Goal: Task Accomplishment & Management: Manage account settings

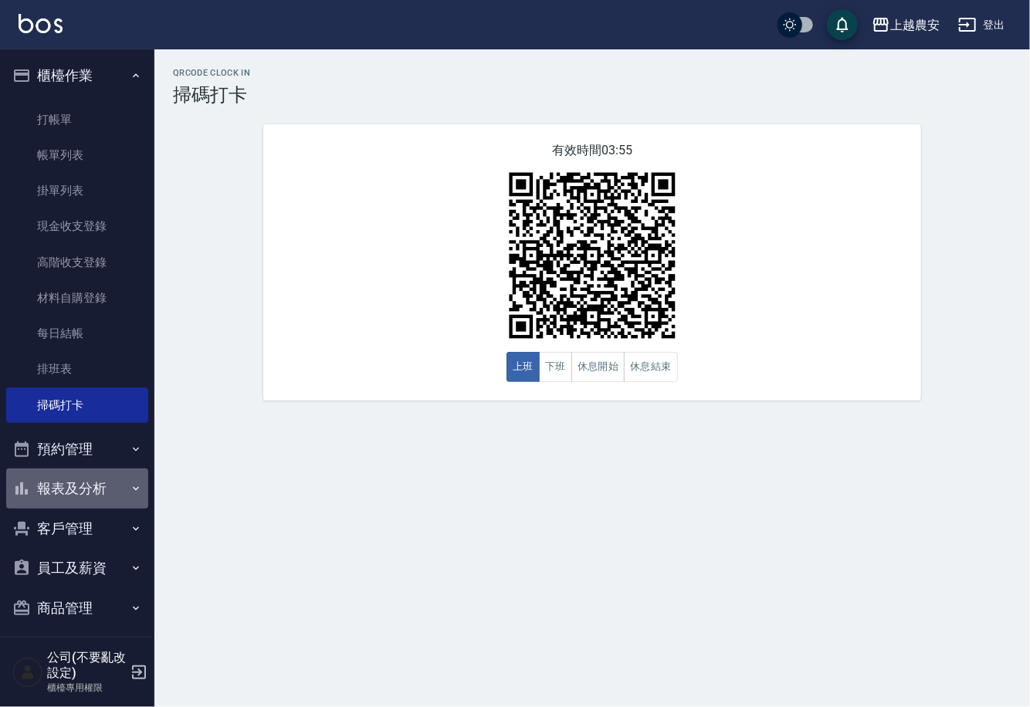
click at [100, 493] on button "報表及分析" at bounding box center [77, 489] width 142 height 40
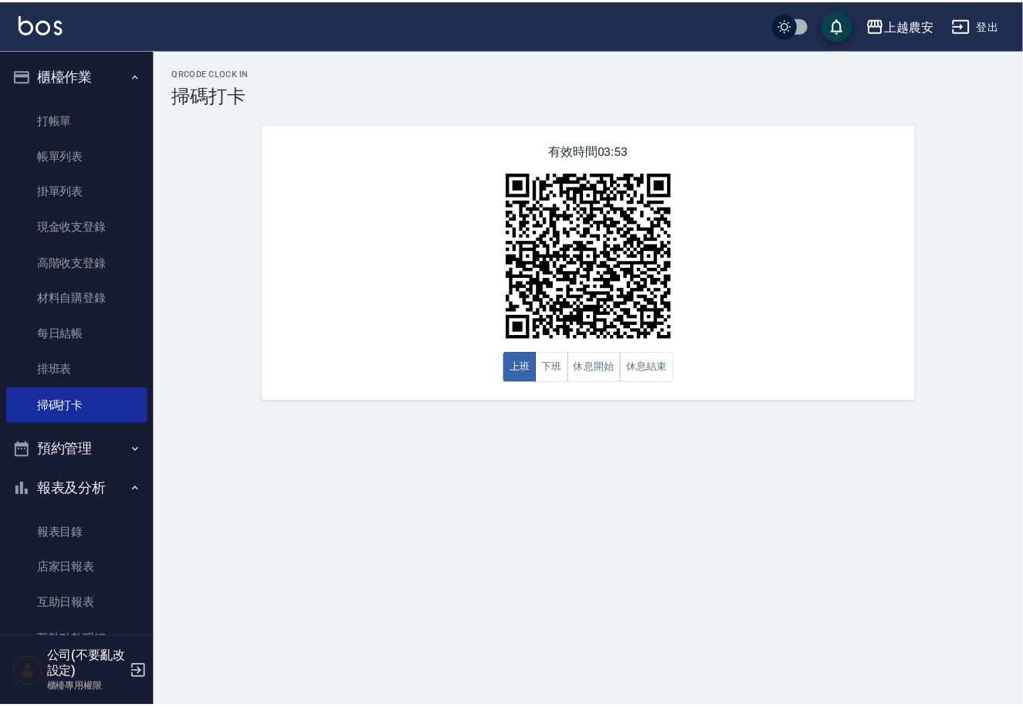
scroll to position [235, 0]
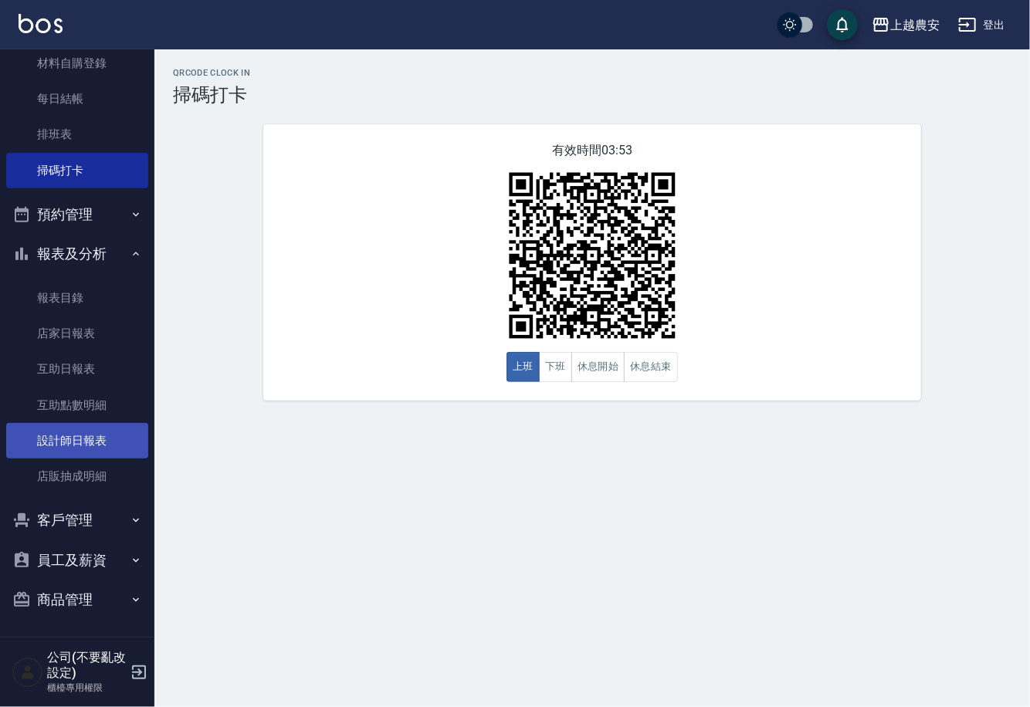
click at [68, 436] on link "設計師日報表" at bounding box center [77, 441] width 142 height 36
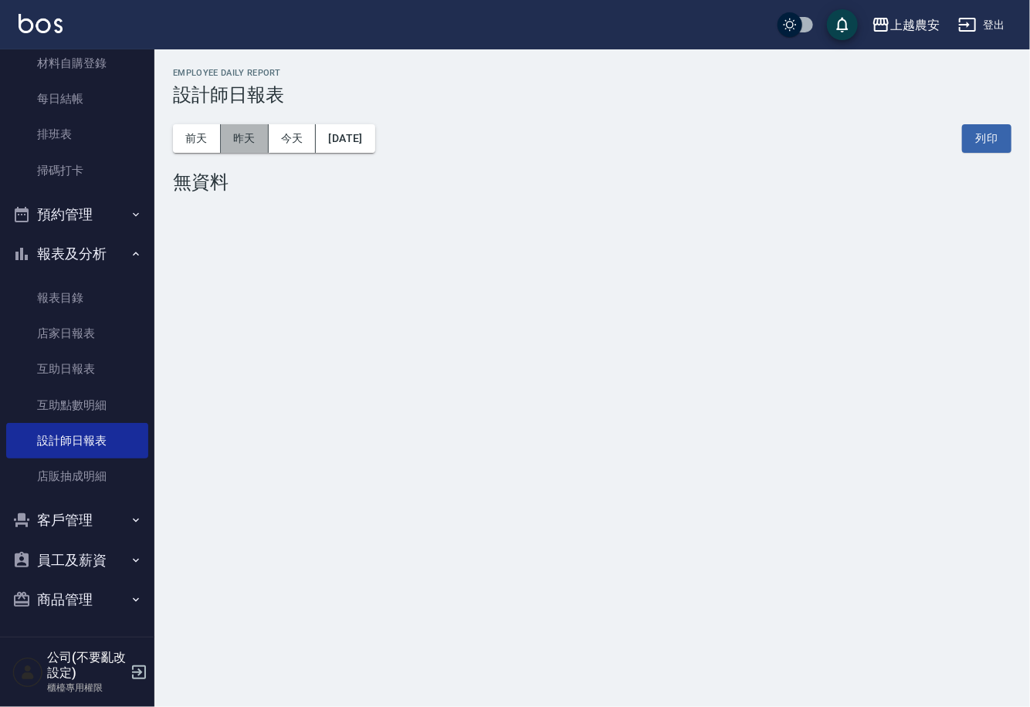
click at [252, 136] on button "昨天" at bounding box center [245, 138] width 48 height 29
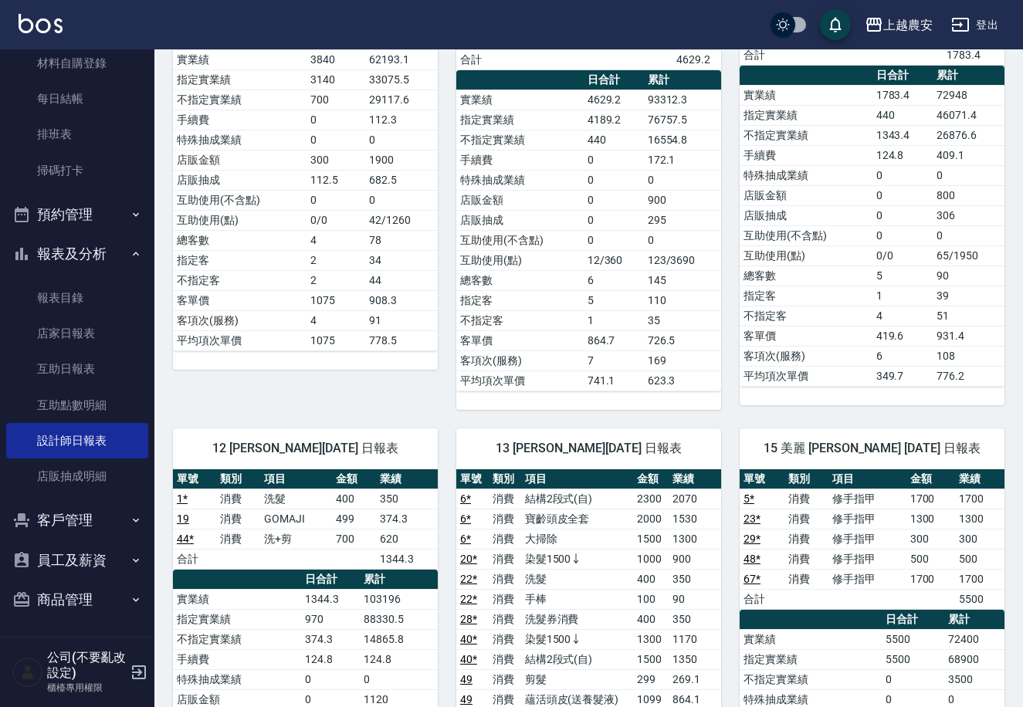
scroll to position [480, 0]
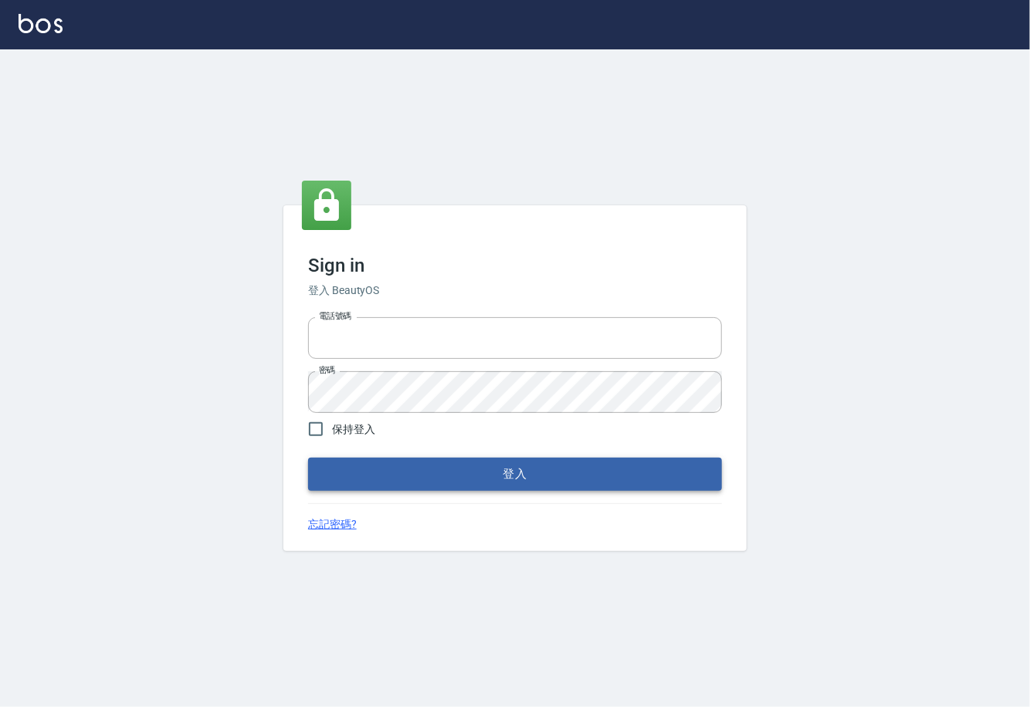
type input "0225929166"
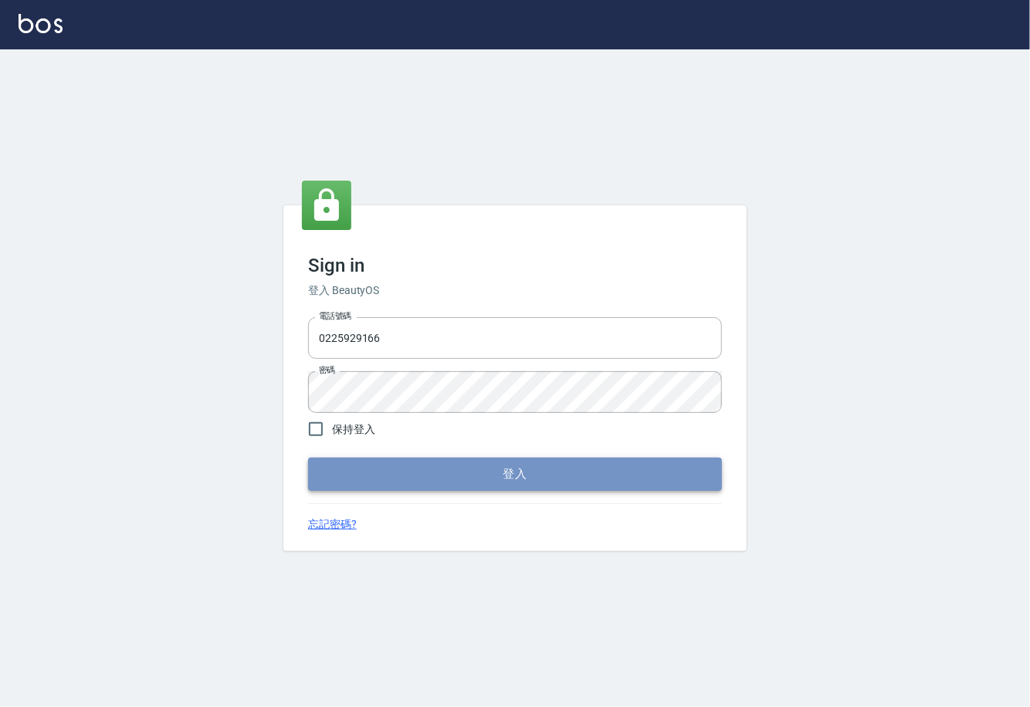
click at [510, 479] on button "登入" at bounding box center [515, 474] width 414 height 32
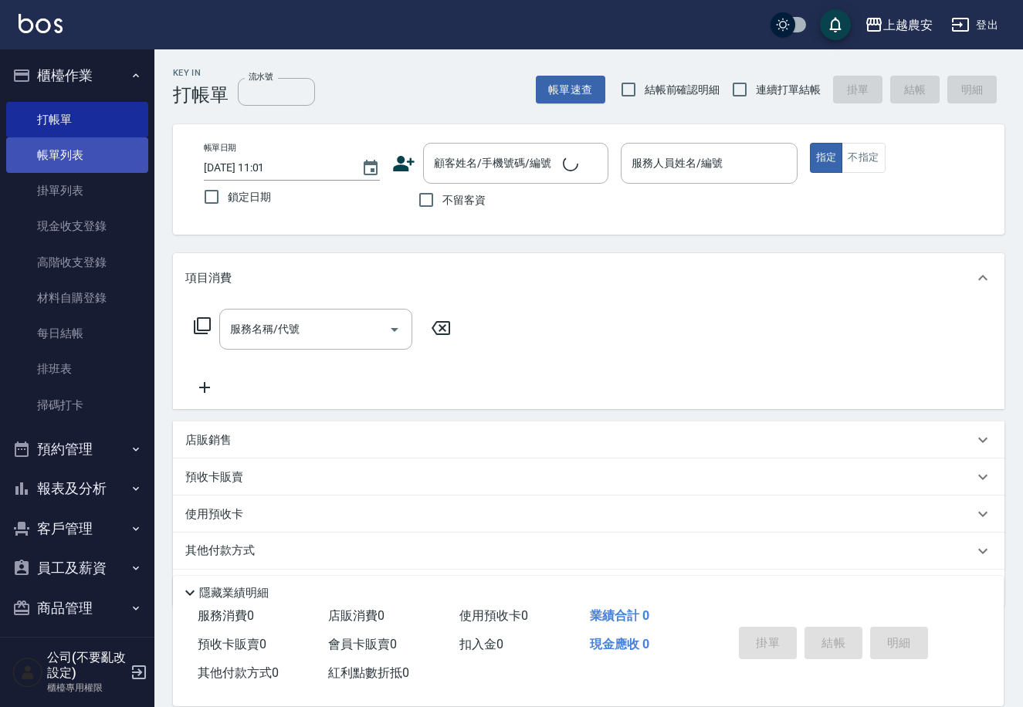
click at [75, 164] on link "帳單列表" at bounding box center [77, 155] width 142 height 36
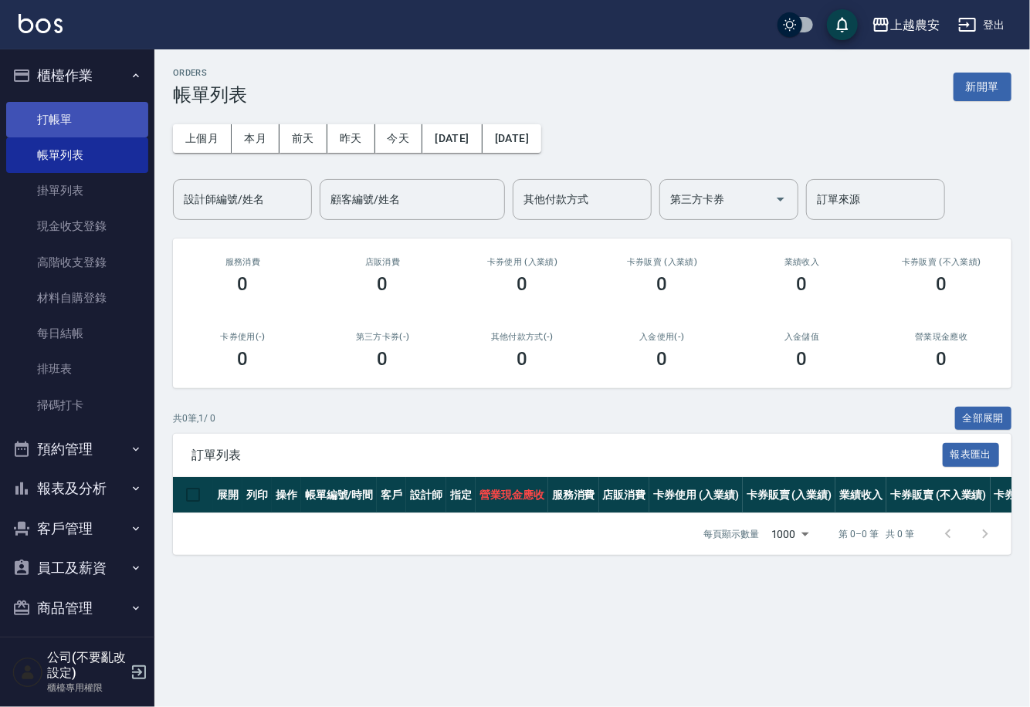
click at [56, 109] on link "打帳單" at bounding box center [77, 120] width 142 height 36
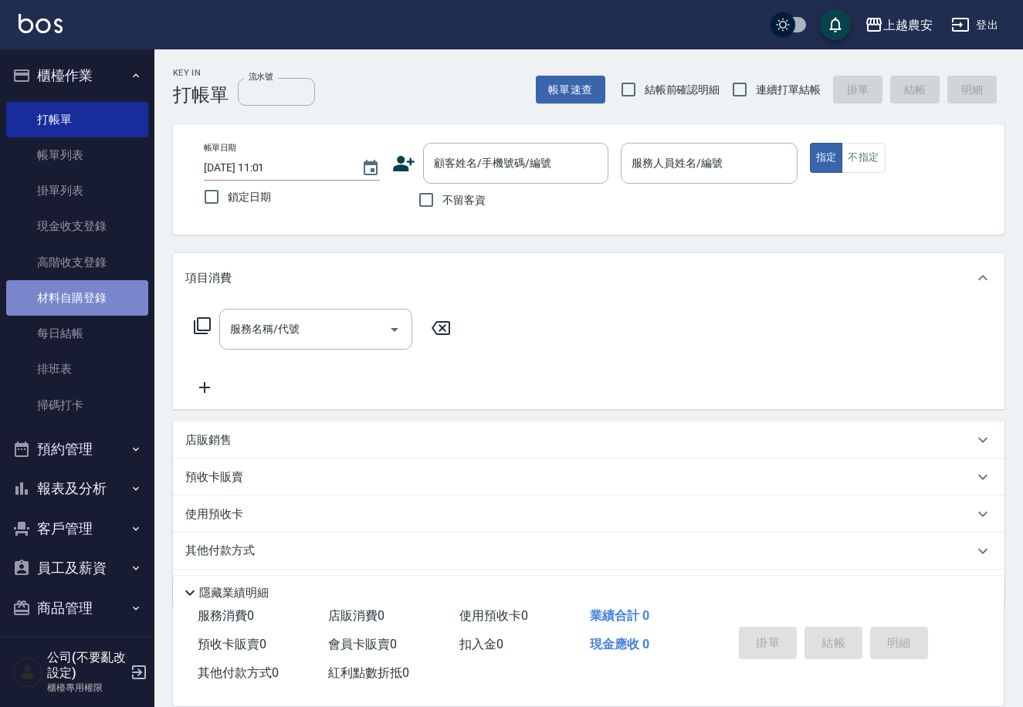
click at [104, 298] on link "材料自購登錄" at bounding box center [77, 298] width 142 height 36
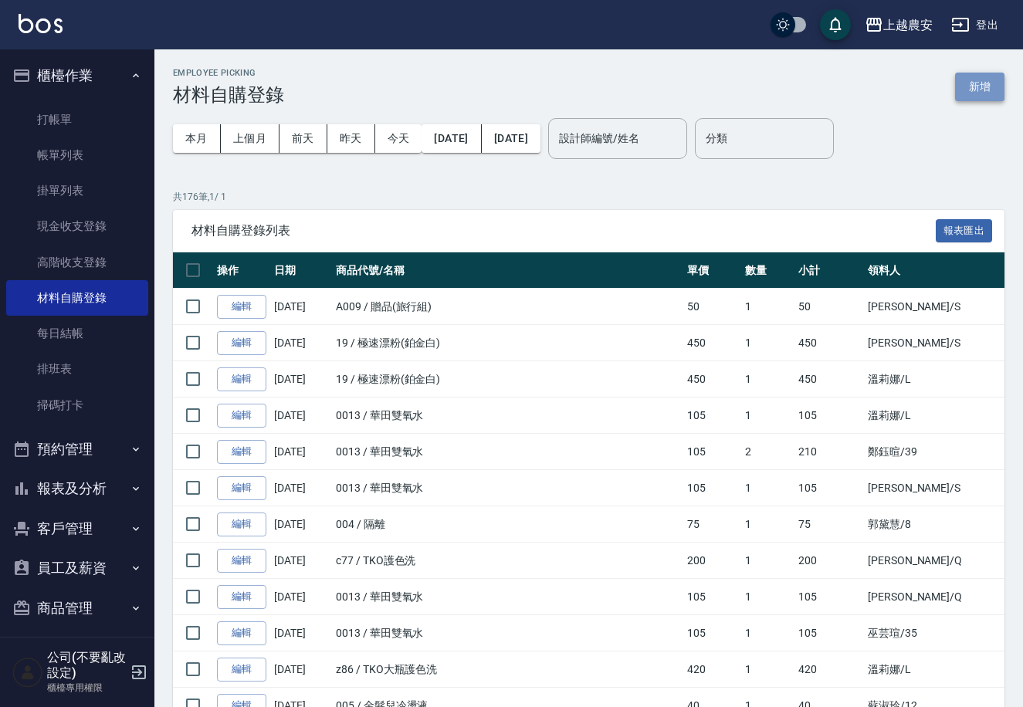
click at [990, 85] on button "新增" at bounding box center [979, 87] width 49 height 29
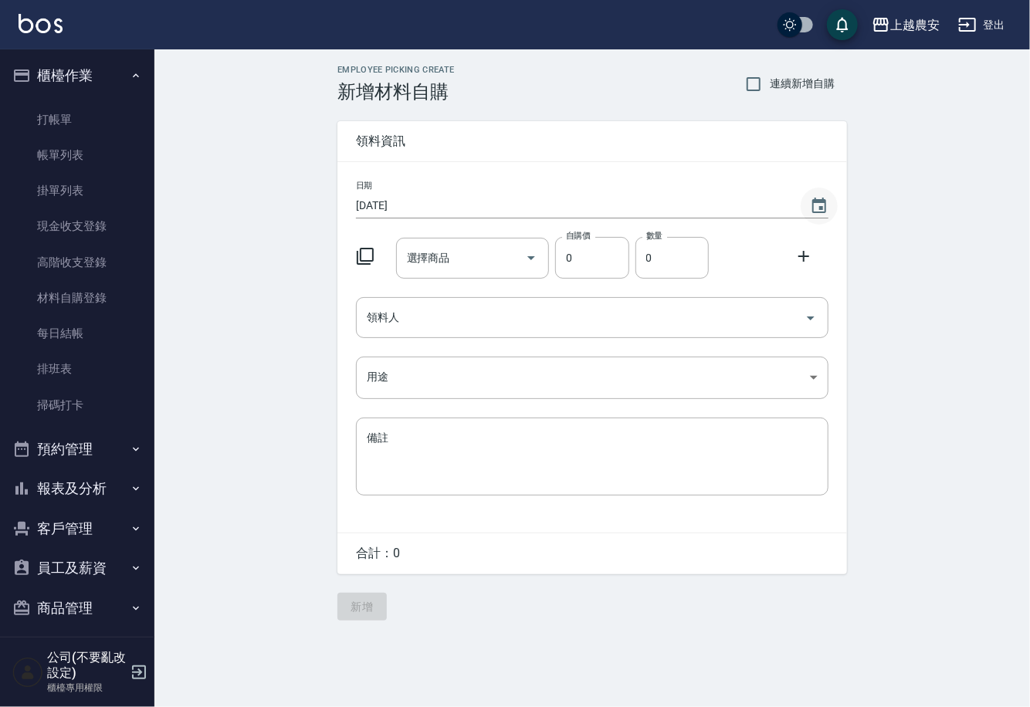
click at [822, 205] on icon "Choose date, selected date is 2025-08-23" at bounding box center [819, 206] width 19 height 19
click at [821, 204] on icon "Choose date, selected date is 2025-08-23" at bounding box center [819, 206] width 19 height 19
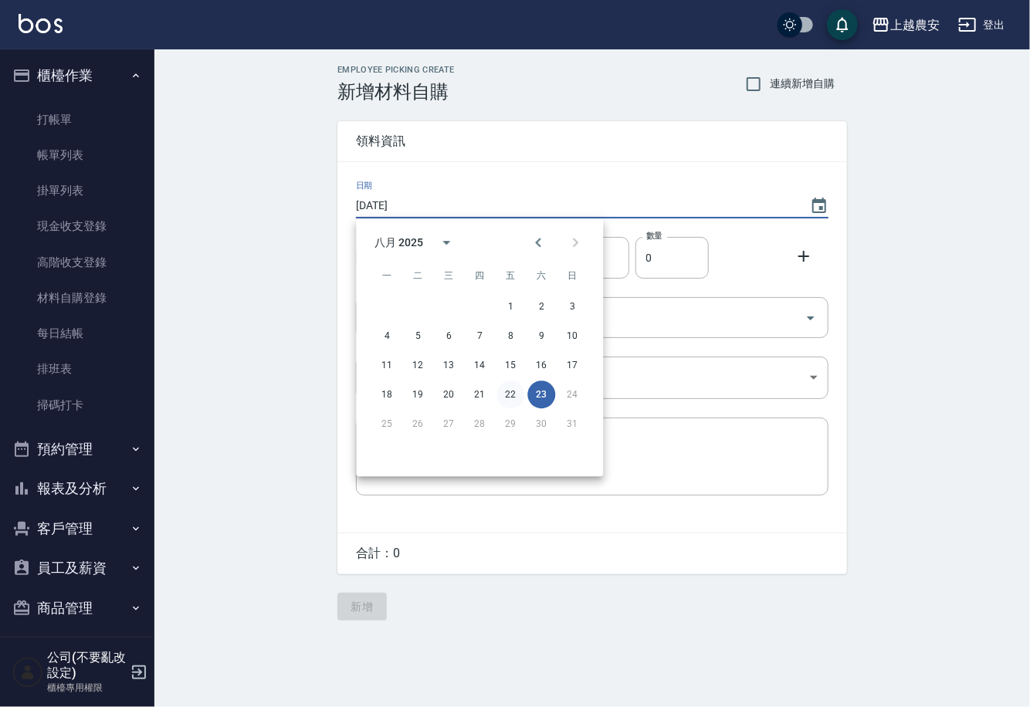
click at [507, 396] on button "22" at bounding box center [511, 395] width 28 height 28
type input "2025/08/22"
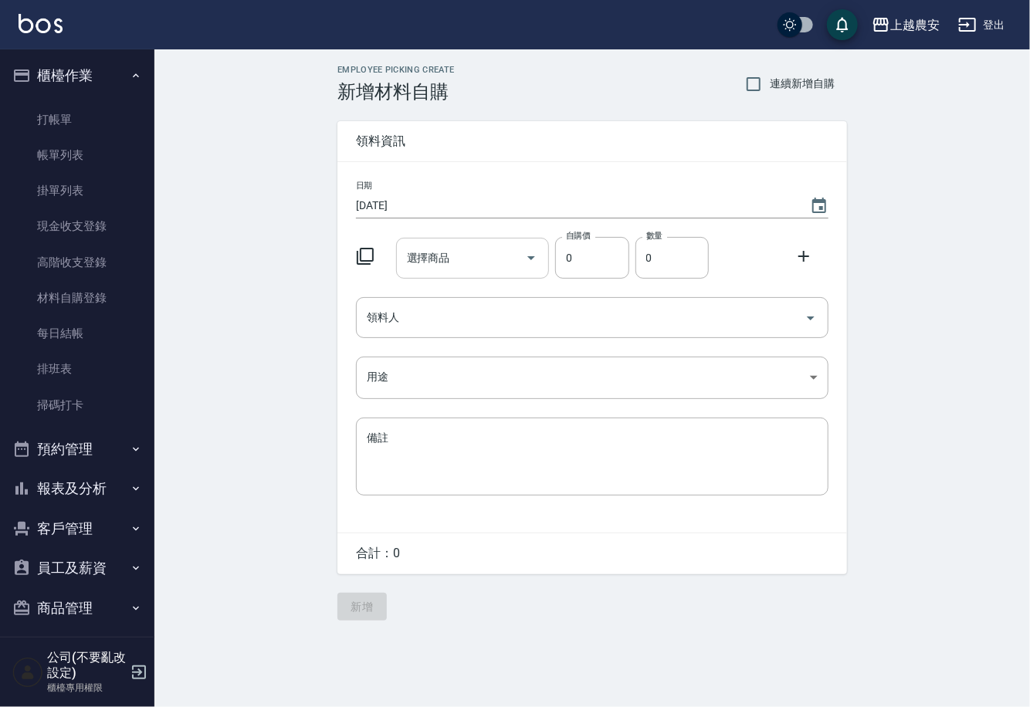
click at [471, 262] on input "選擇商品" at bounding box center [461, 258] width 117 height 27
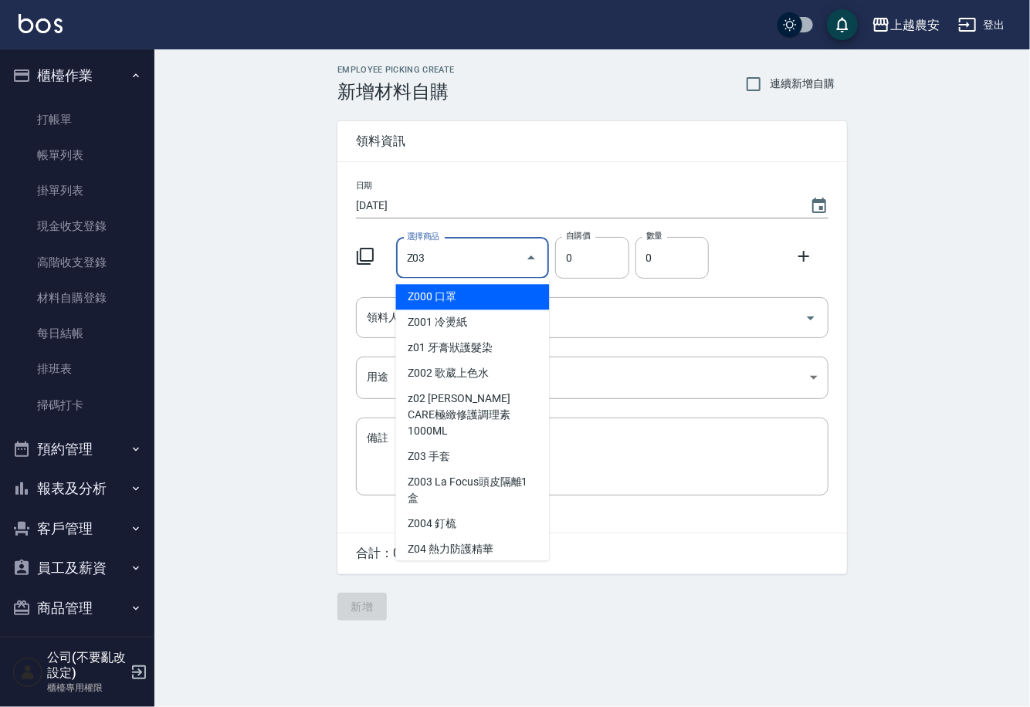
type input "手套"
type input "20"
type input "1"
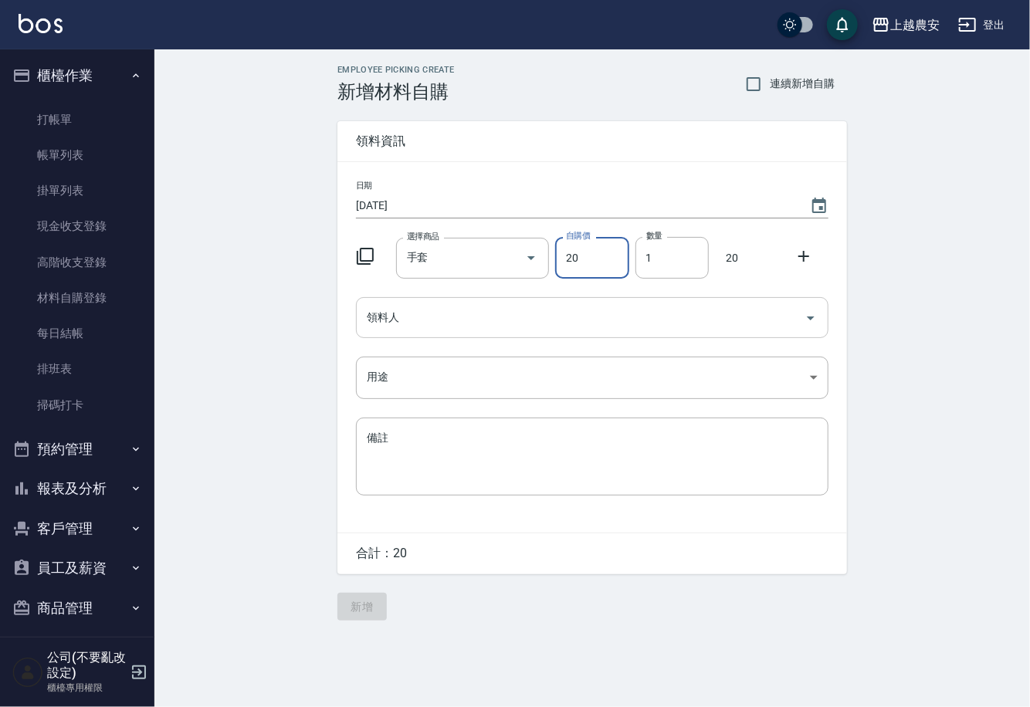
click at [457, 308] on input "領料人" at bounding box center [581, 317] width 436 height 27
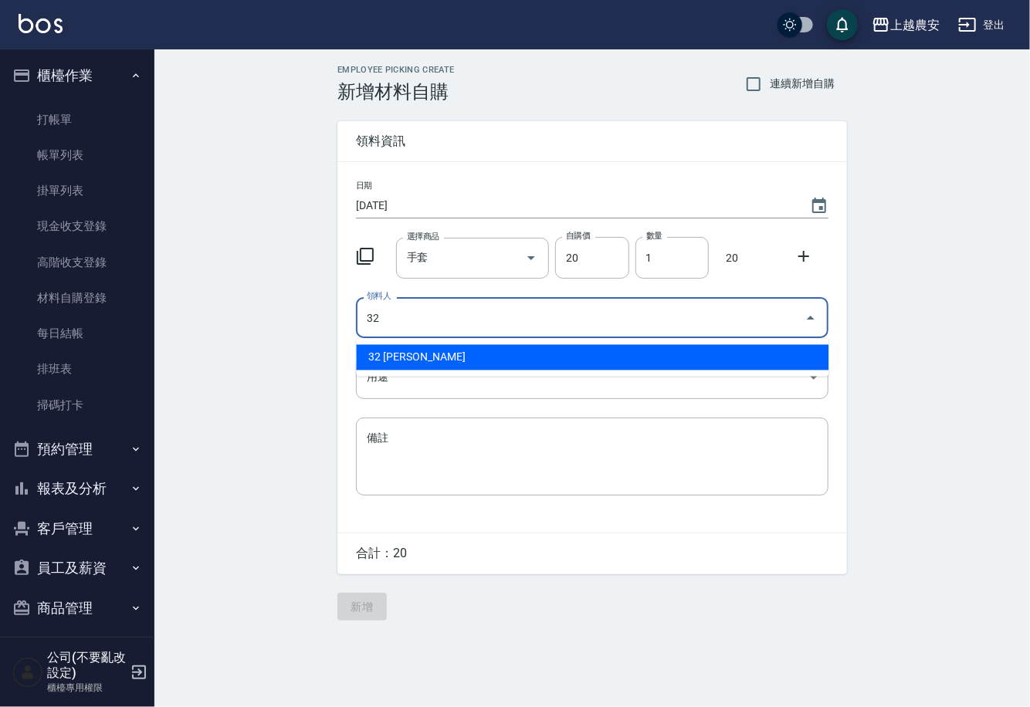
click at [421, 351] on li "32 林品妤" at bounding box center [592, 357] width 473 height 25
type input "32 林品妤"
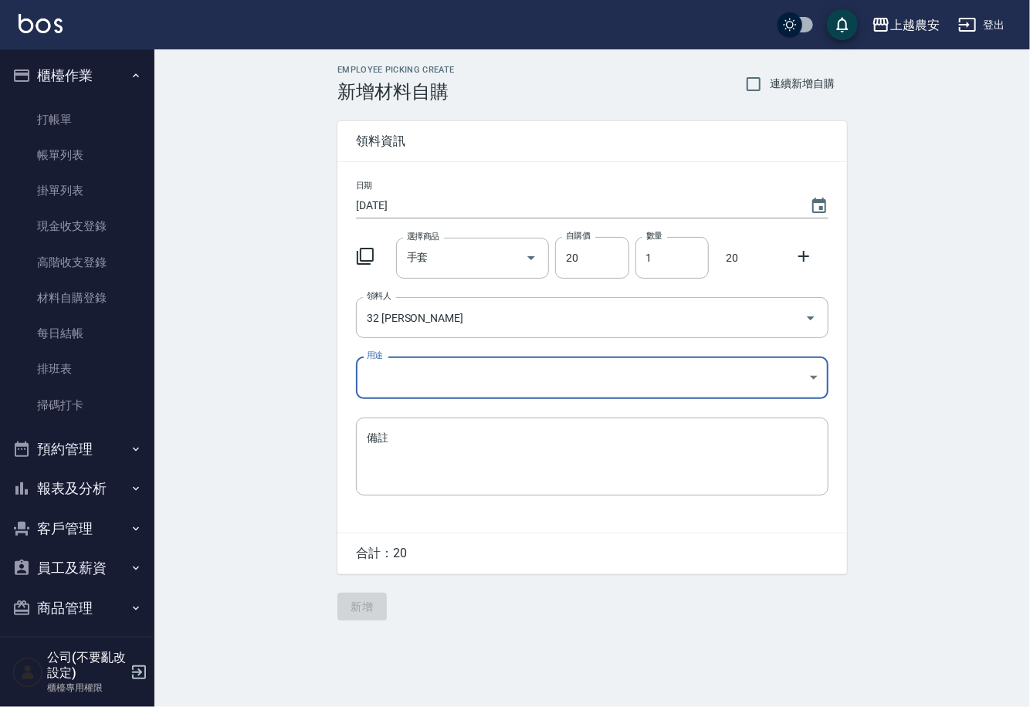
click at [406, 389] on body "上越農安 登出 櫃檯作業 打帳單 帳單列表 掛單列表 現金收支登錄 高階收支登錄 材料自購登錄 每日結帳 排班表 掃碼打卡 預約管理 預約管理 單日預約紀錄 …" at bounding box center [515, 353] width 1030 height 707
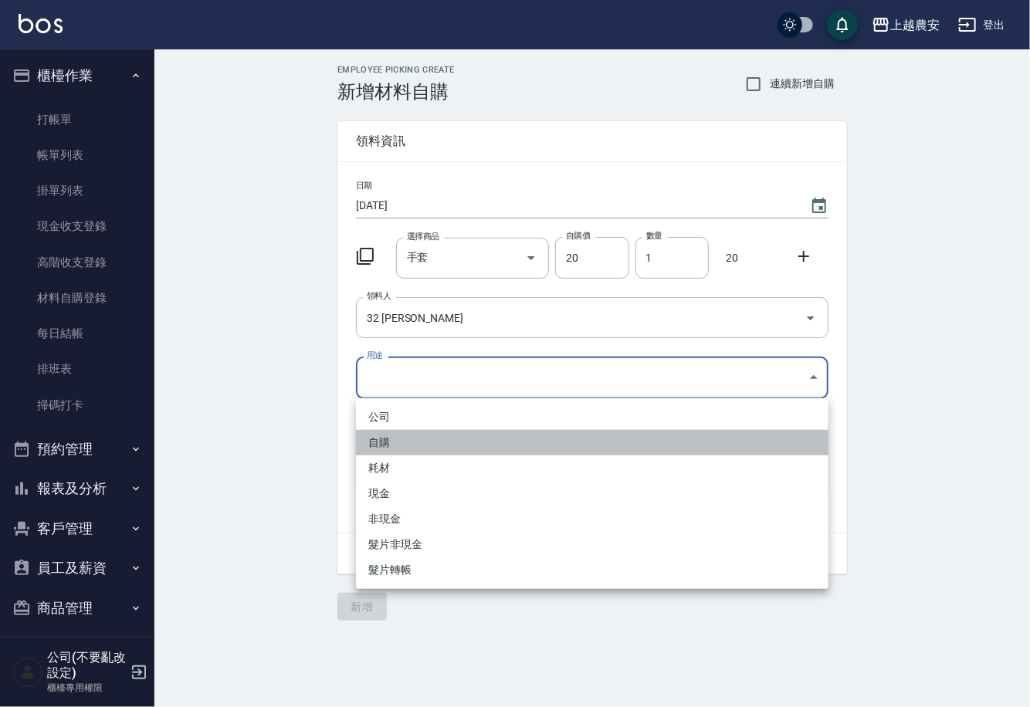
click at [373, 446] on li "自購" at bounding box center [592, 442] width 473 height 25
type input "自購"
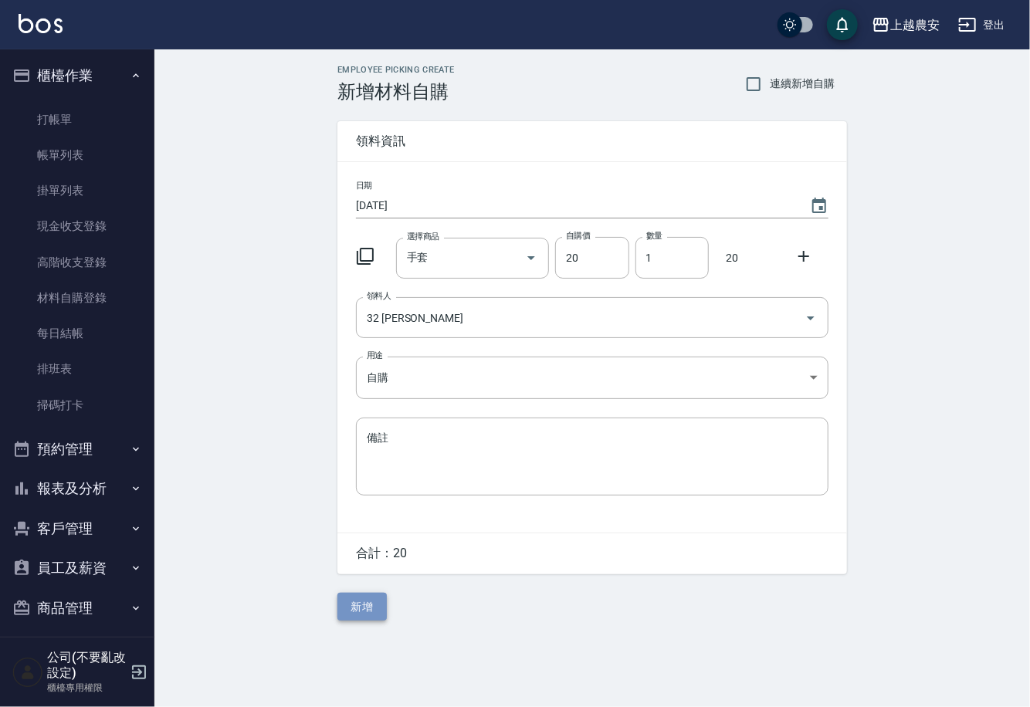
click at [359, 601] on button "新增" at bounding box center [361, 607] width 49 height 29
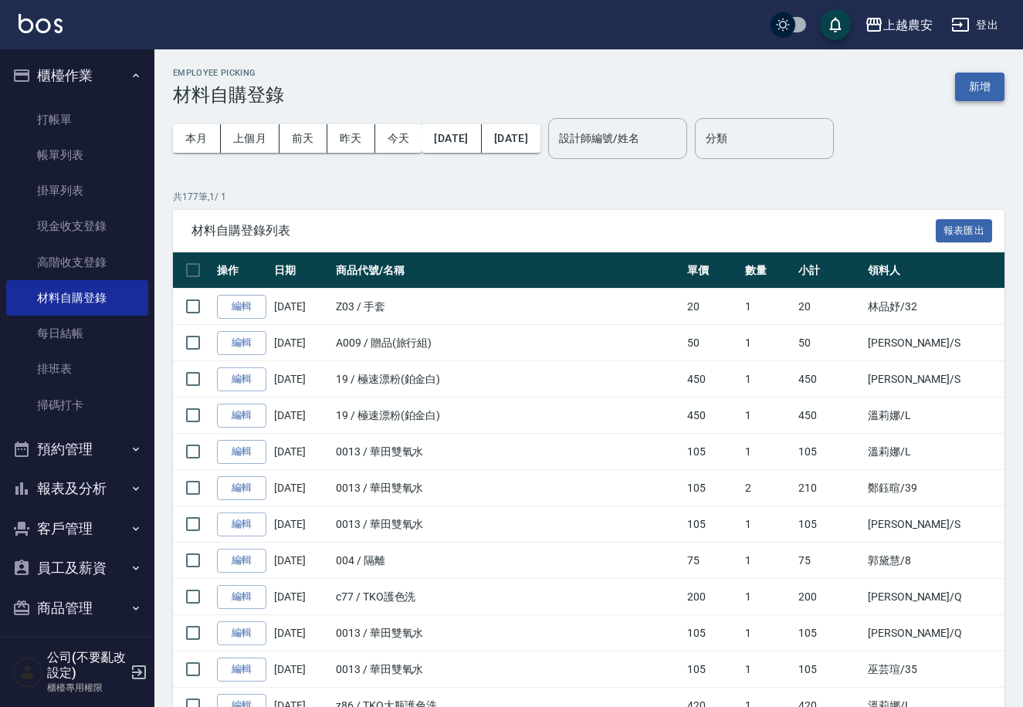
click at [976, 89] on button "新增" at bounding box center [979, 87] width 49 height 29
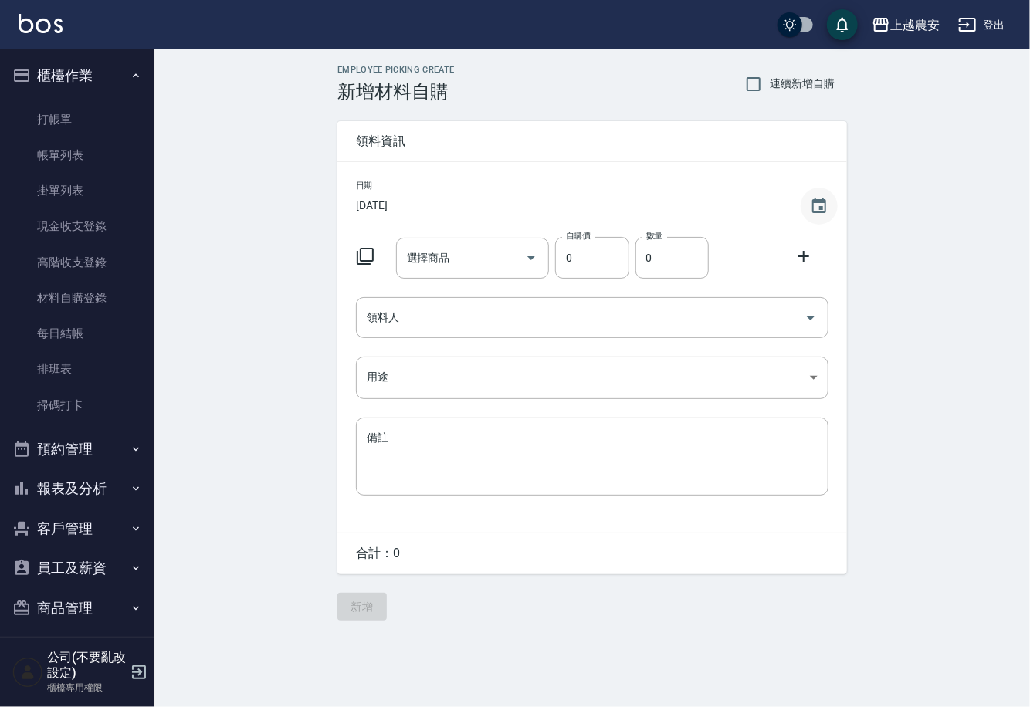
drag, startPoint x: 828, startPoint y: 206, endPoint x: 827, endPoint y: 215, distance: 9.3
click at [829, 205] on button "Choose date, selected date is 2025-08-23" at bounding box center [819, 206] width 37 height 37
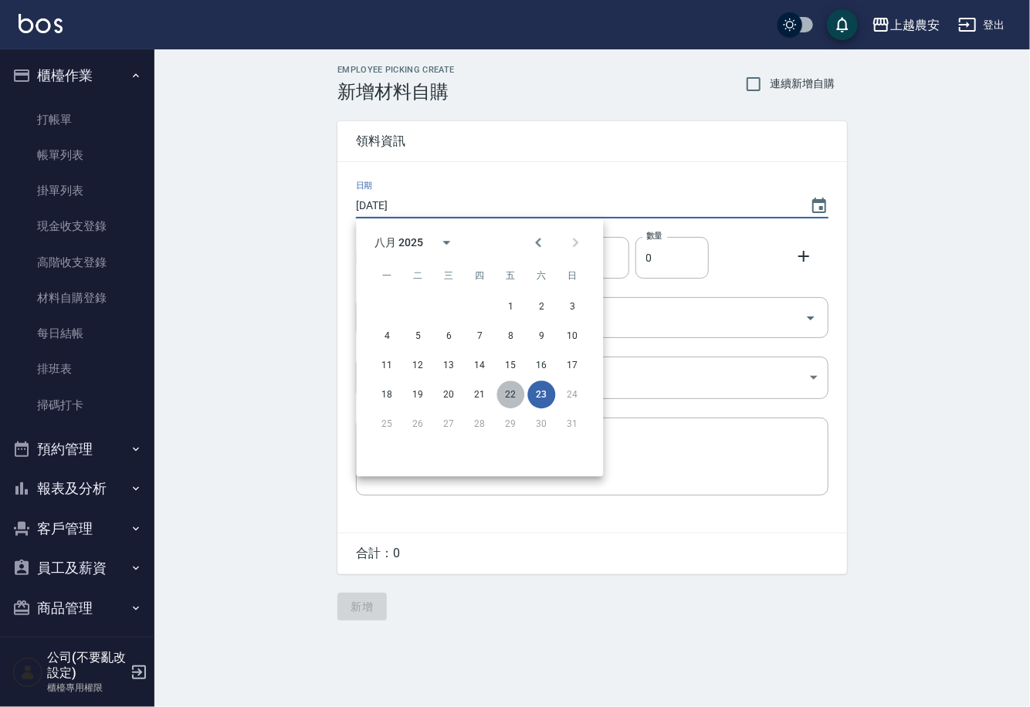
click at [511, 392] on button "22" at bounding box center [511, 395] width 28 height 28
type input "2025/08/22"
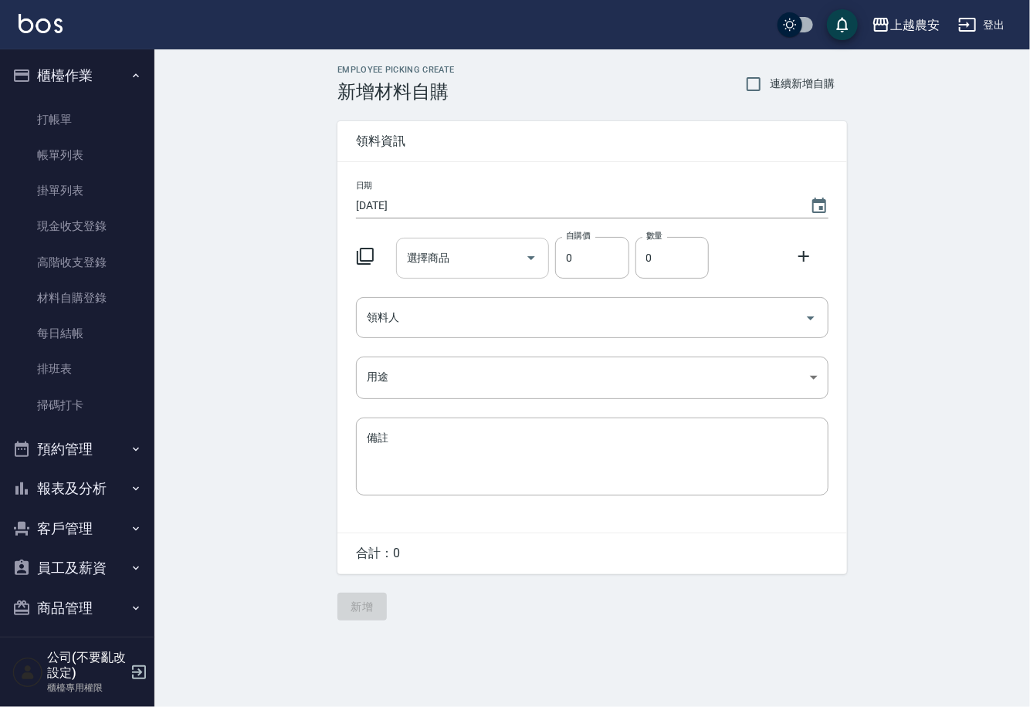
click at [448, 272] on div "選擇商品" at bounding box center [473, 258] width 154 height 41
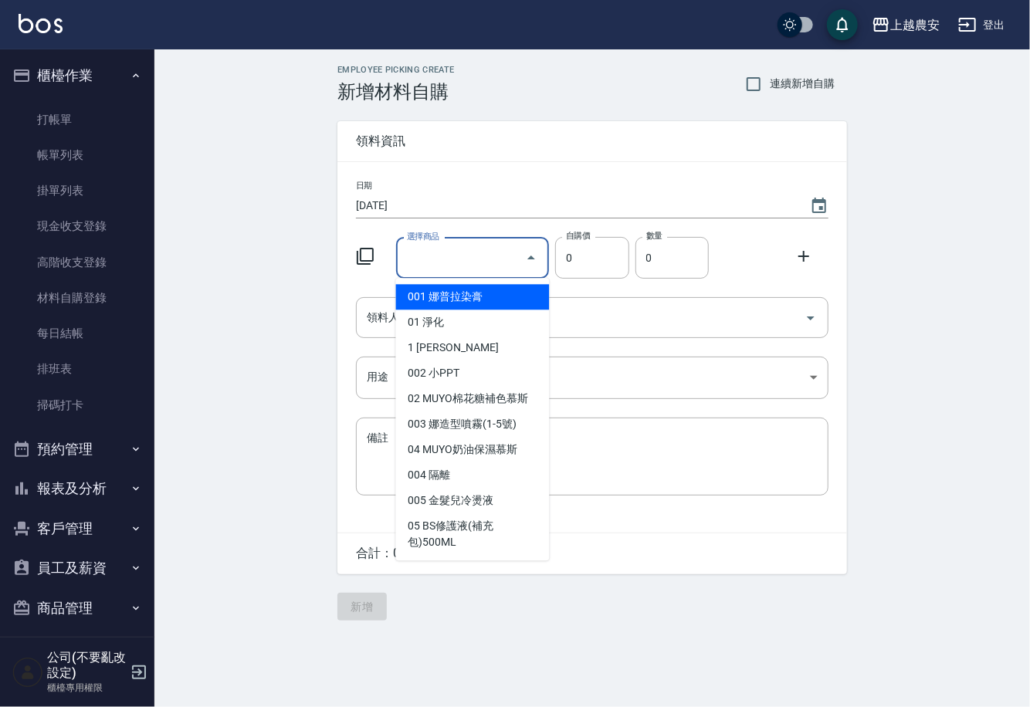
click at [448, 272] on div "選擇商品" at bounding box center [473, 258] width 154 height 41
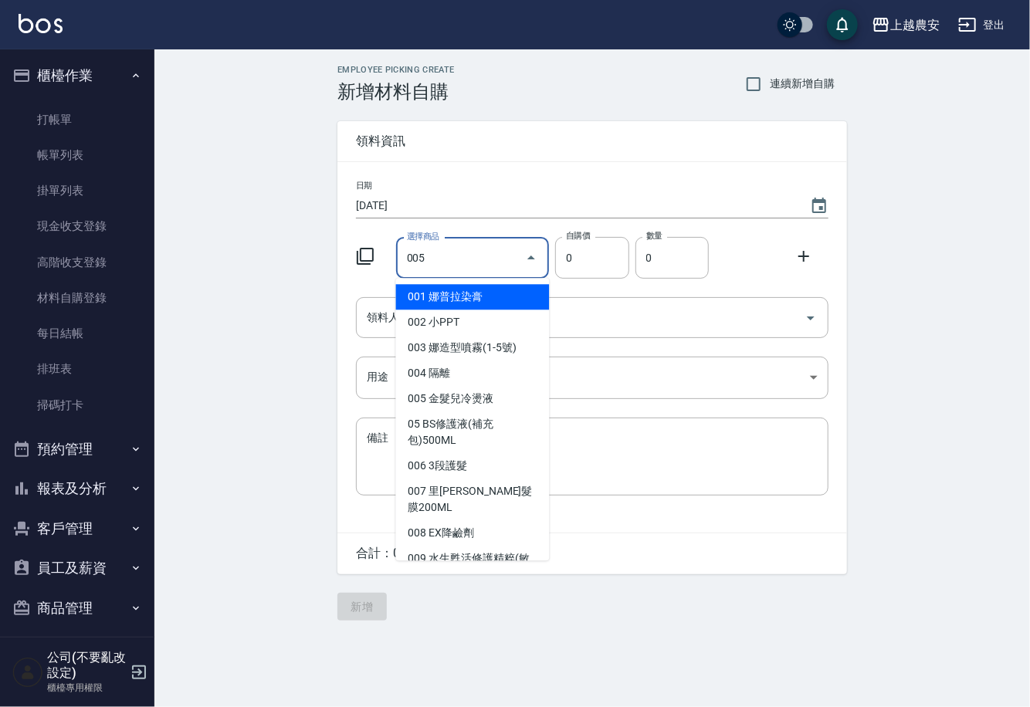
type input "金髮兒冷燙液"
type input "40"
type input "1"
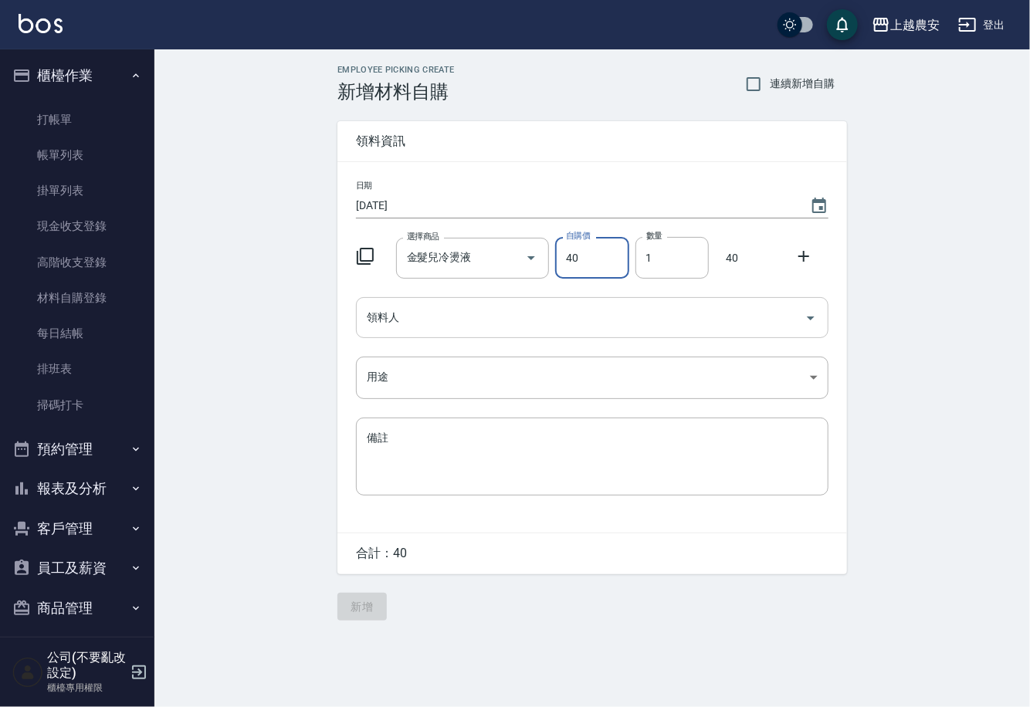
click at [450, 331] on input "領料人" at bounding box center [581, 317] width 436 height 27
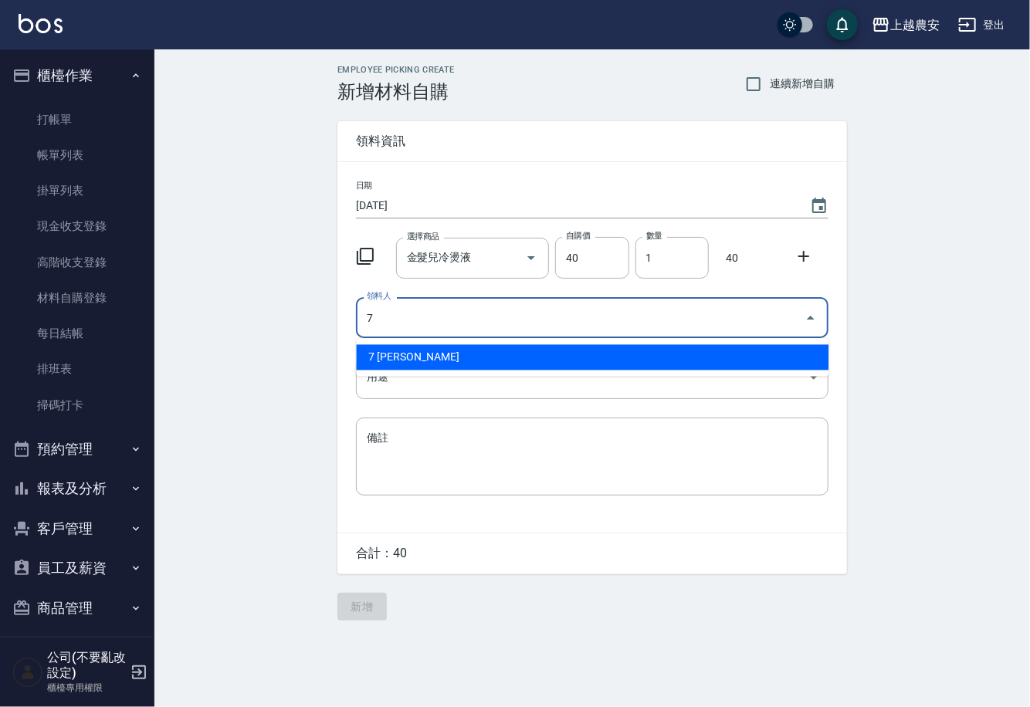
click at [432, 350] on li "7 林宛樺" at bounding box center [592, 357] width 473 height 25
type input "7 林宛樺"
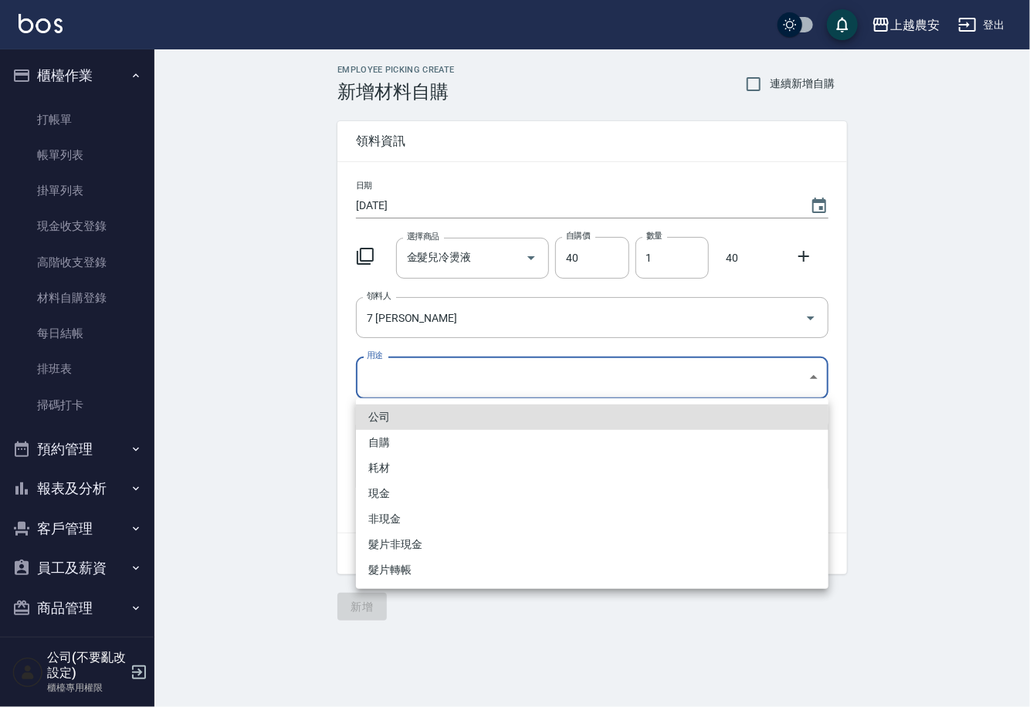
drag, startPoint x: 415, startPoint y: 383, endPoint x: 383, endPoint y: 426, distance: 54.1
click at [412, 386] on body "上越農安 登出 櫃檯作業 打帳單 帳單列表 掛單列表 現金收支登錄 高階收支登錄 材料自購登錄 每日結帳 排班表 掃碼打卡 預約管理 預約管理 單日預約紀錄 …" at bounding box center [515, 353] width 1030 height 707
click at [383, 433] on li "自購" at bounding box center [592, 442] width 473 height 25
type input "自購"
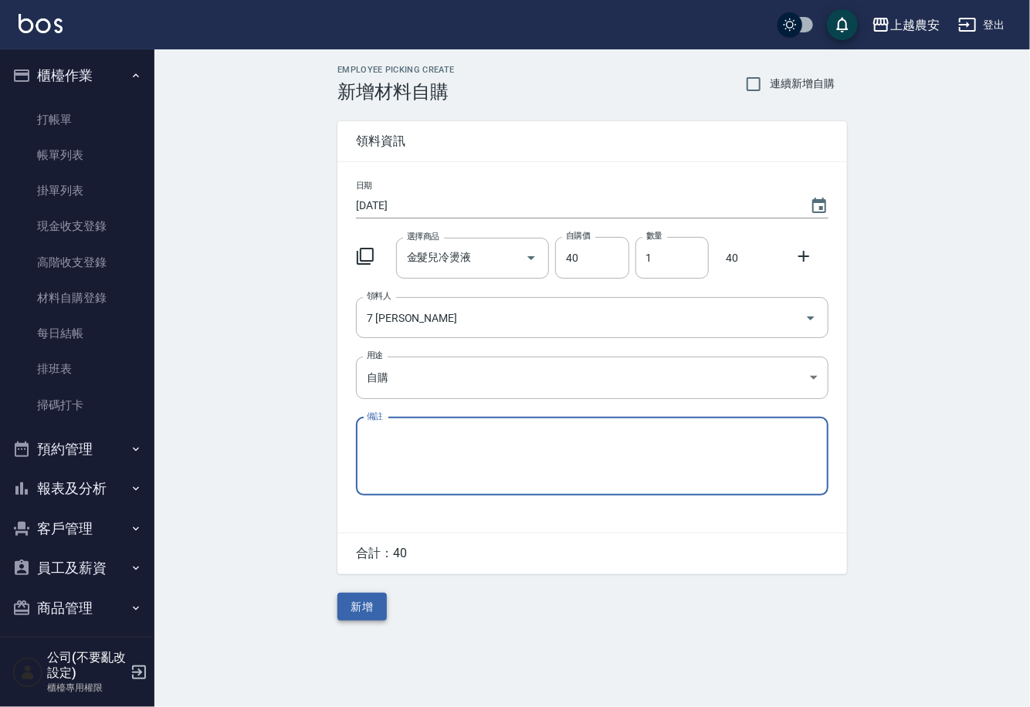
click at [351, 608] on button "新增" at bounding box center [361, 607] width 49 height 29
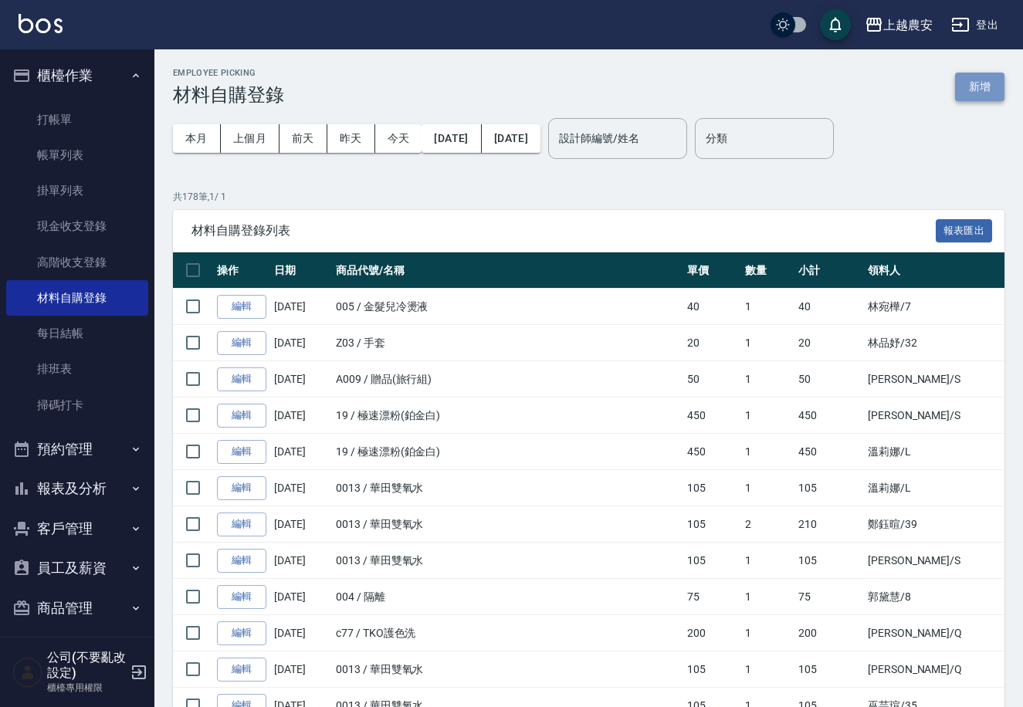
click at [976, 91] on button "新增" at bounding box center [979, 87] width 49 height 29
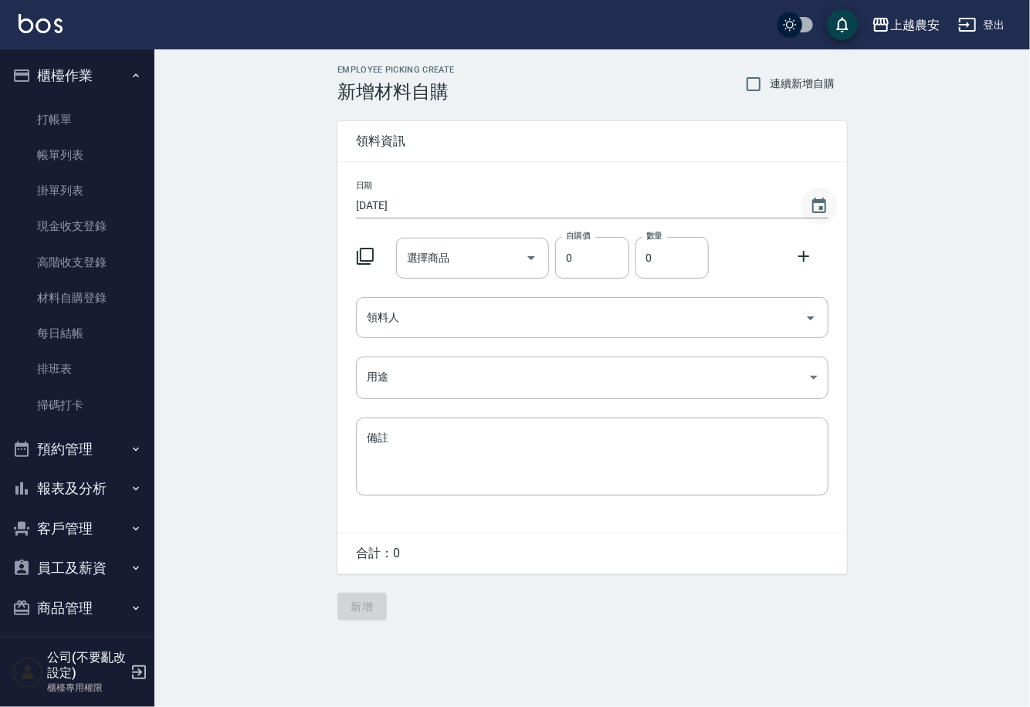
click at [815, 211] on icon "Choose date, selected date is 2025-08-23" at bounding box center [819, 206] width 19 height 19
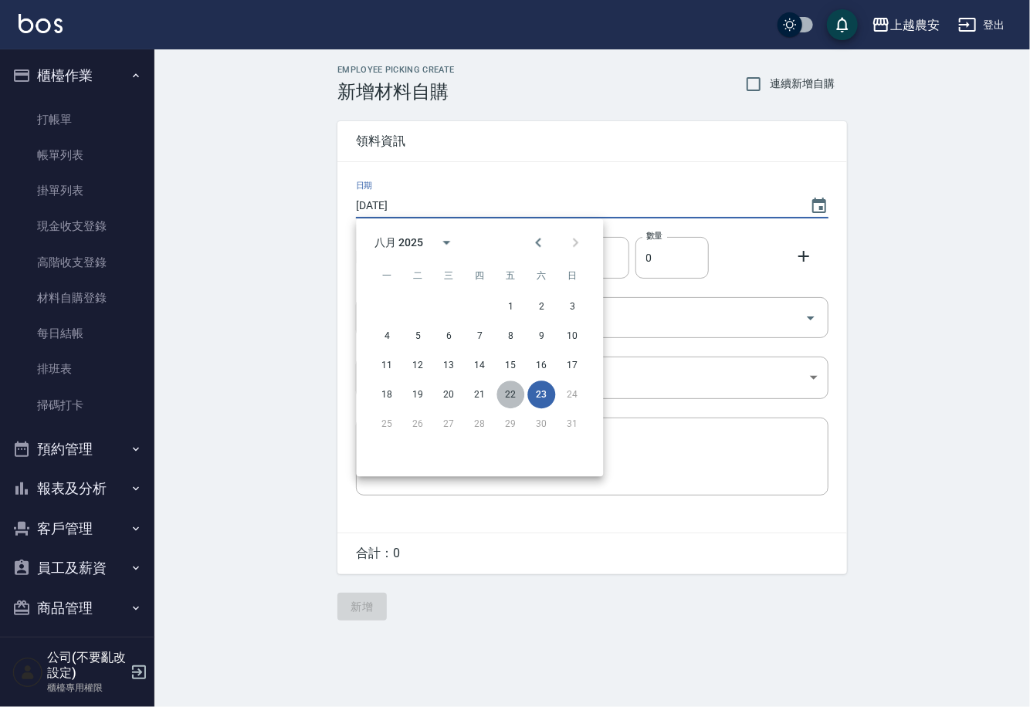
click at [512, 389] on button "22" at bounding box center [511, 395] width 28 height 28
type input "2025/08/22"
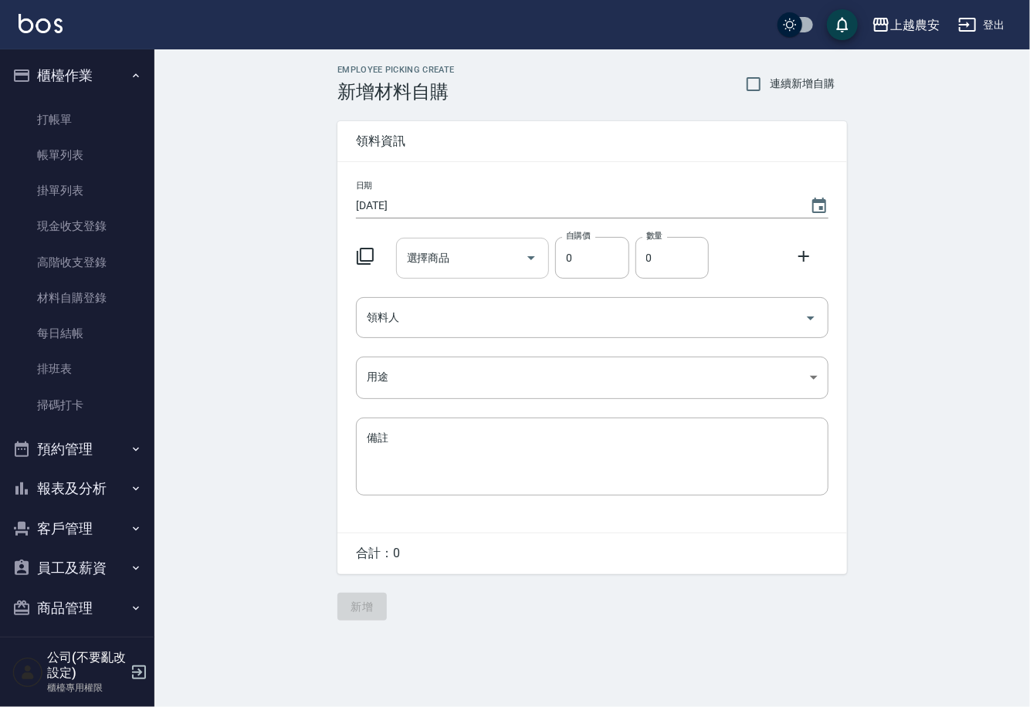
click at [458, 266] on input "選擇商品" at bounding box center [461, 258] width 117 height 27
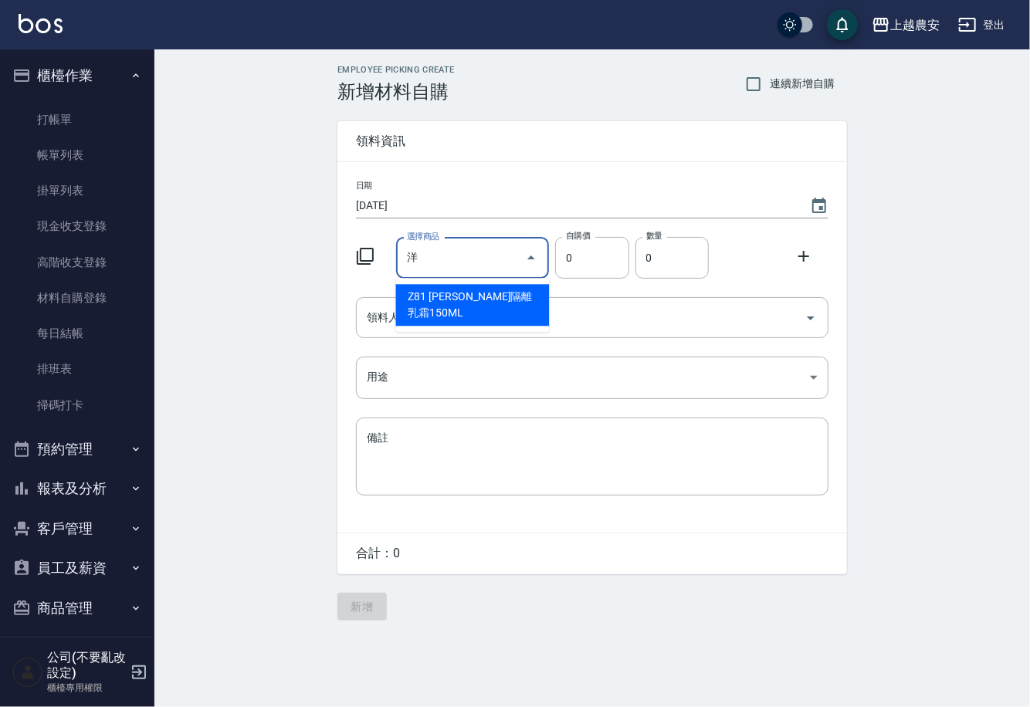
click at [496, 293] on li "Z81 華田洋甘菊隔離乳霜150ML" at bounding box center [473, 305] width 154 height 42
type input "華田洋甘菊隔離乳霜150ML"
type input "110"
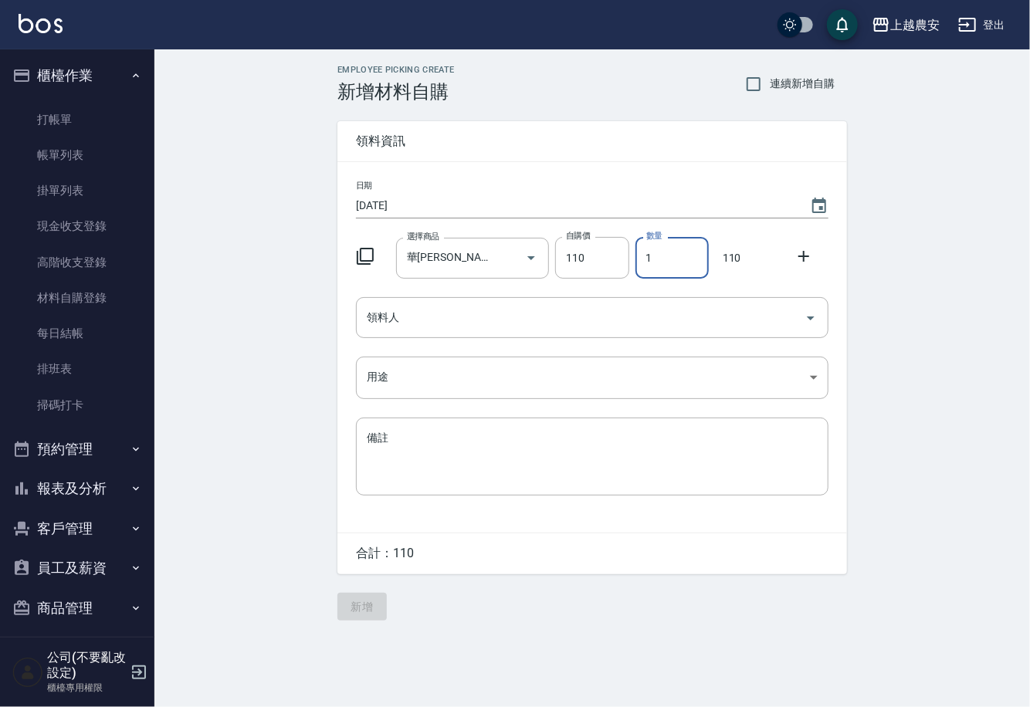
drag, startPoint x: 635, startPoint y: 262, endPoint x: 665, endPoint y: 259, distance: 30.3
click at [665, 259] on input "1" at bounding box center [672, 258] width 73 height 42
type input "2"
click at [573, 307] on input "領料人" at bounding box center [581, 317] width 436 height 27
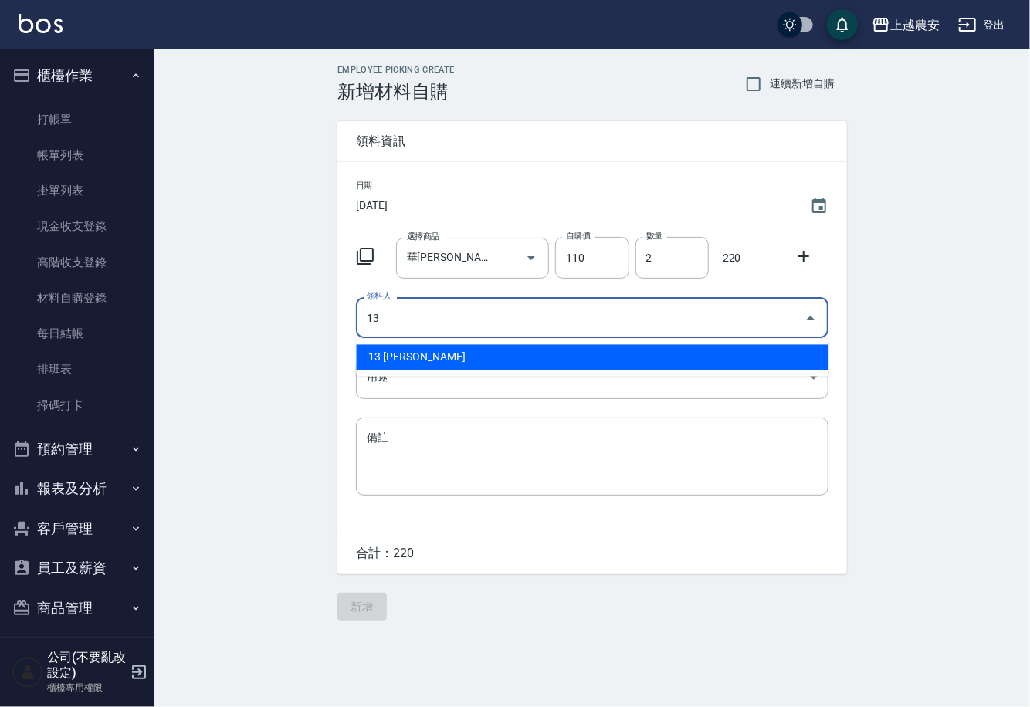
type input "13 張維庭"
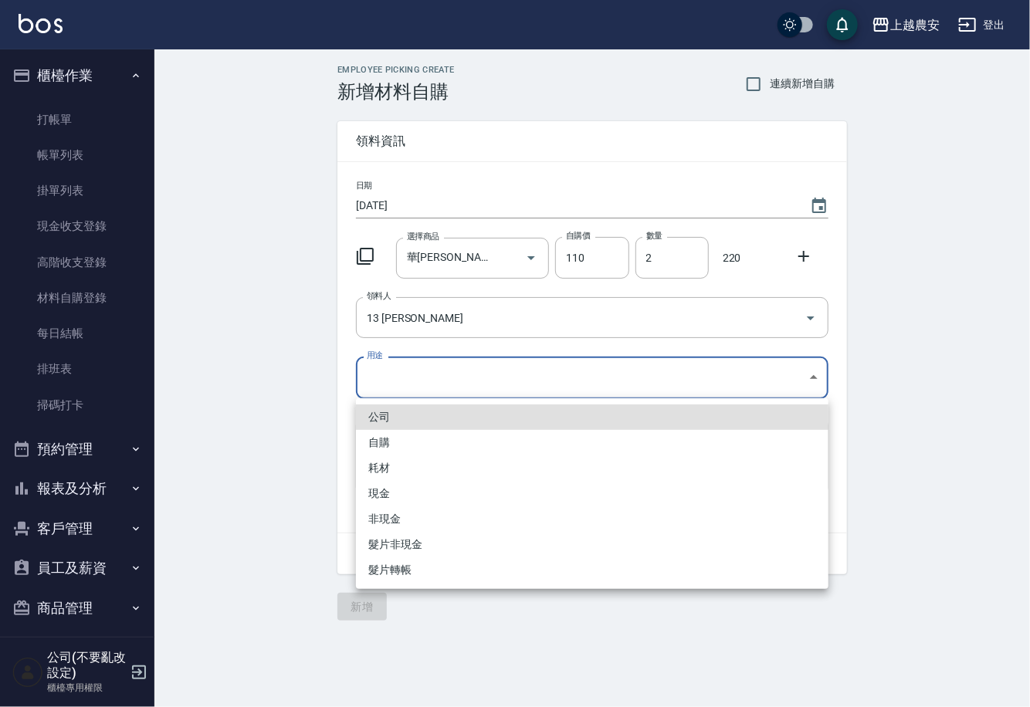
click at [378, 376] on body "上越農安 登出 櫃檯作業 打帳單 帳單列表 掛單列表 現金收支登錄 高階收支登錄 材料自購登錄 每日結帳 排班表 掃碼打卡 預約管理 預約管理 單日預約紀錄 …" at bounding box center [515, 353] width 1030 height 707
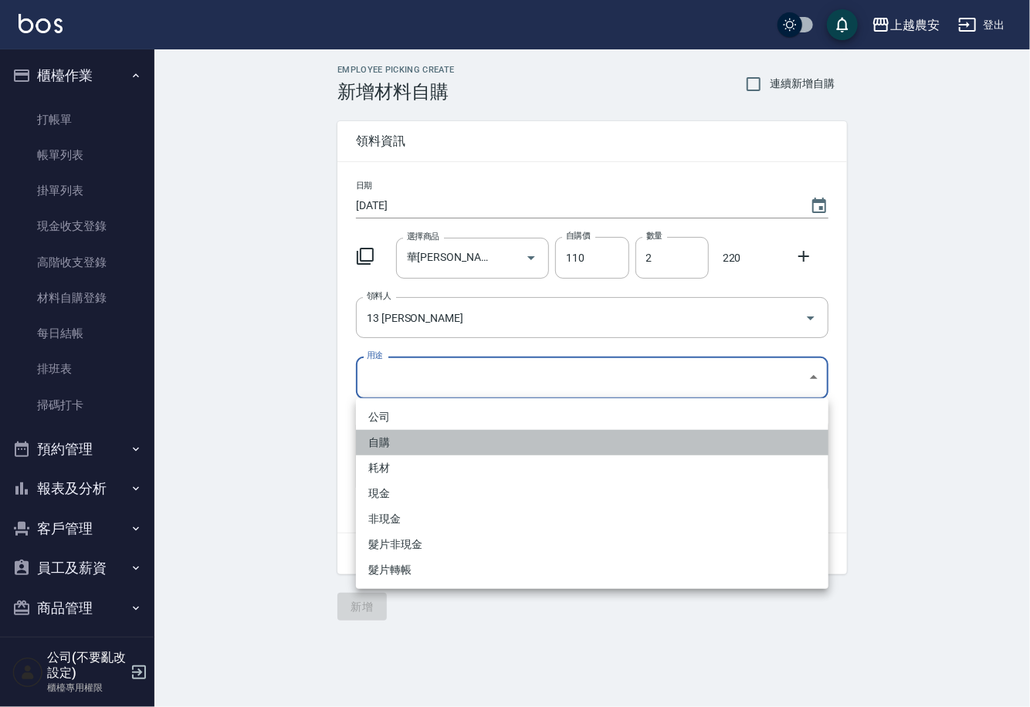
click at [381, 448] on li "自購" at bounding box center [592, 442] width 473 height 25
type input "自購"
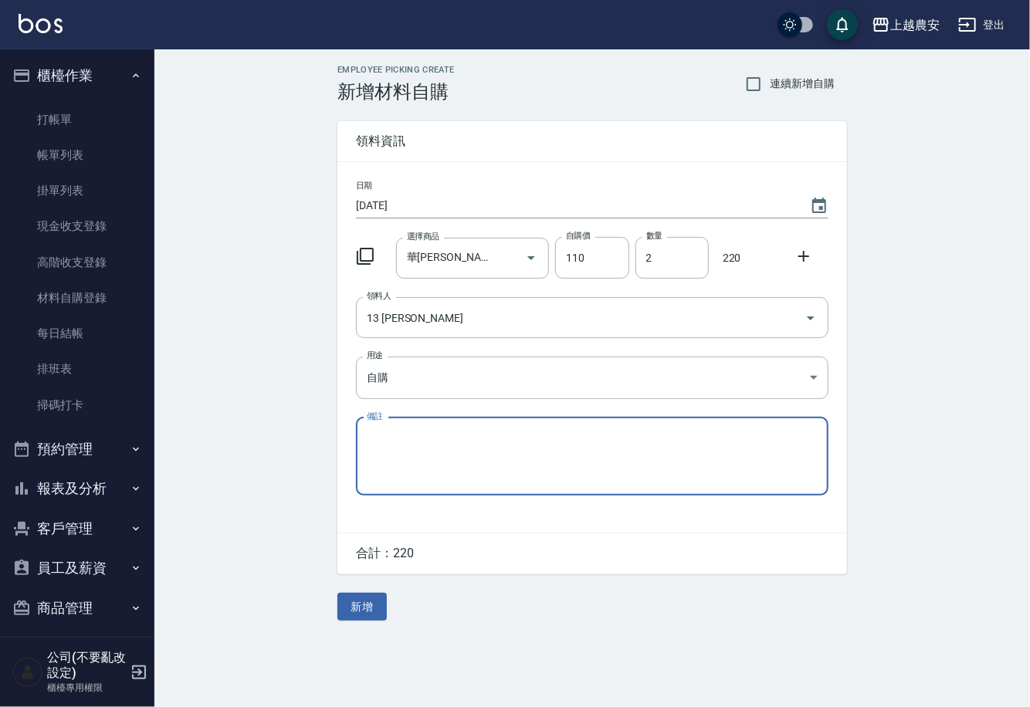
click at [802, 259] on icon at bounding box center [804, 256] width 19 height 19
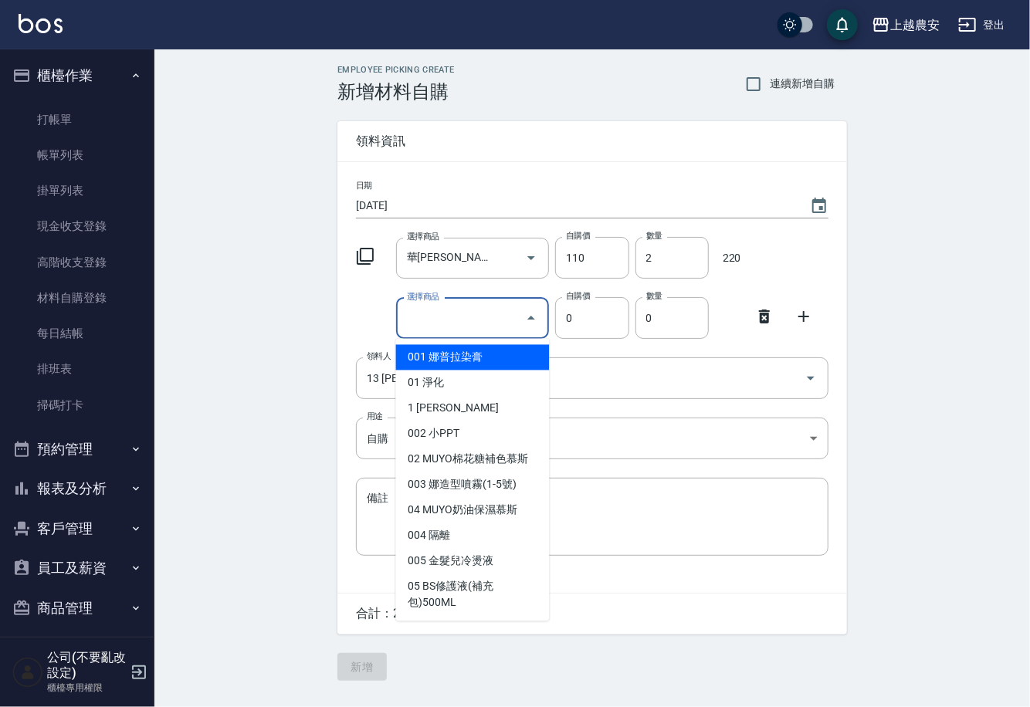
drag, startPoint x: 445, startPoint y: 323, endPoint x: 659, endPoint y: 388, distance: 223.5
click at [444, 318] on div "選擇商品 選擇商品" at bounding box center [473, 318] width 154 height 41
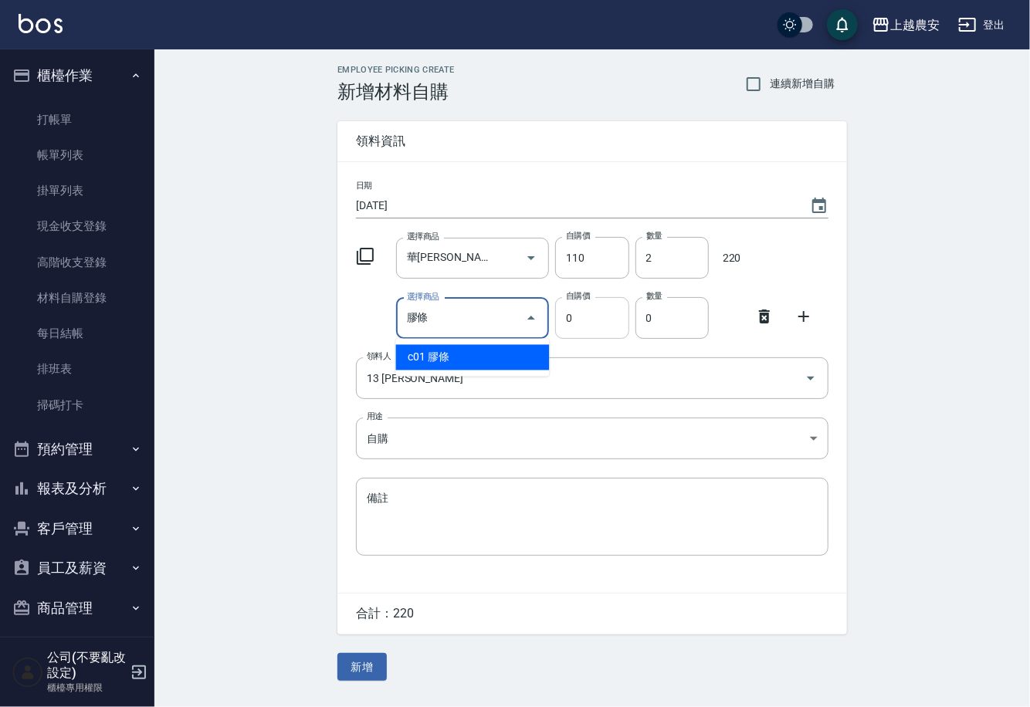
type input "膠"
click at [571, 327] on input "0" at bounding box center [591, 318] width 73 height 42
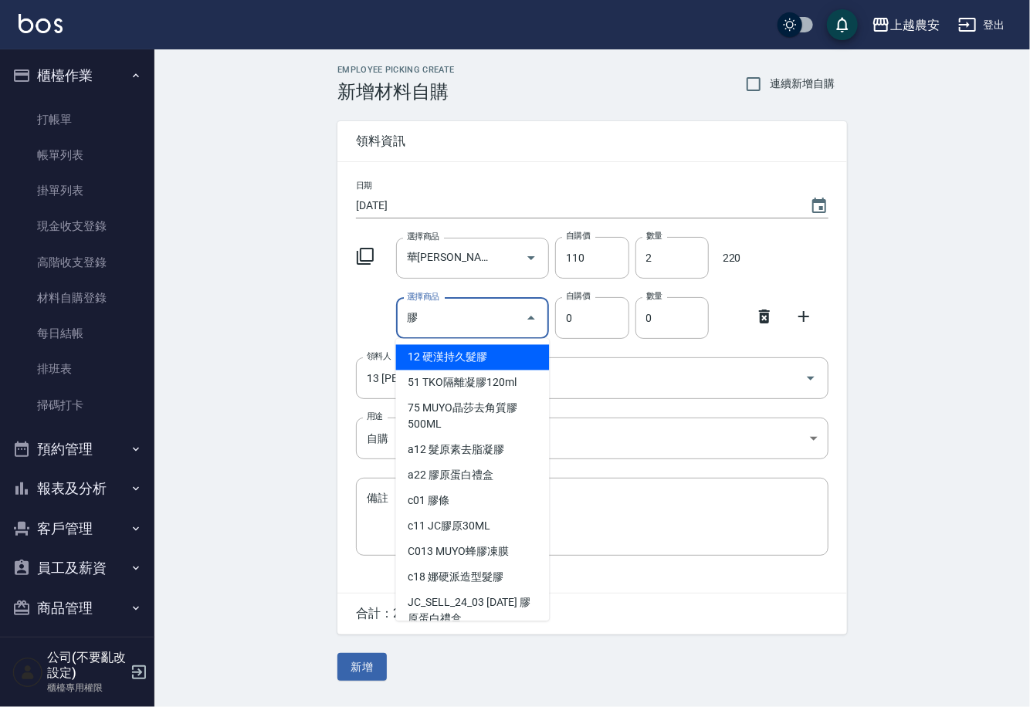
drag, startPoint x: 439, startPoint y: 322, endPoint x: 392, endPoint y: 321, distance: 47.9
click at [392, 321] on div "選擇商品 膠 選擇商品" at bounding box center [470, 315] width 160 height 47
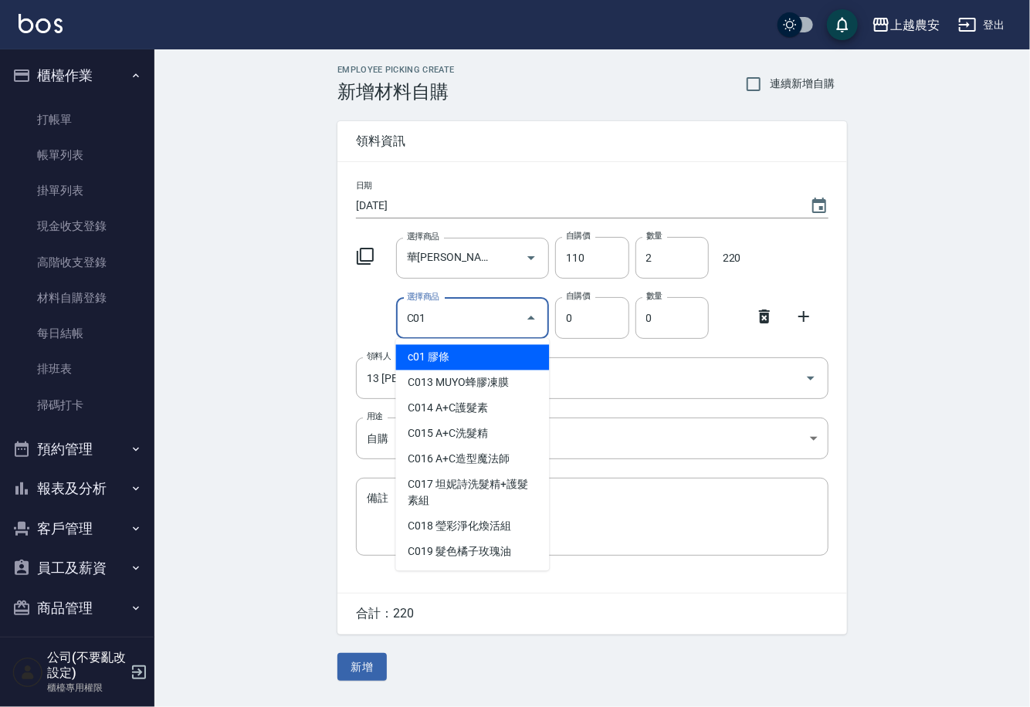
click at [415, 357] on li "c01 膠條" at bounding box center [473, 357] width 154 height 25
type input "膠條"
type input "120"
type input "1"
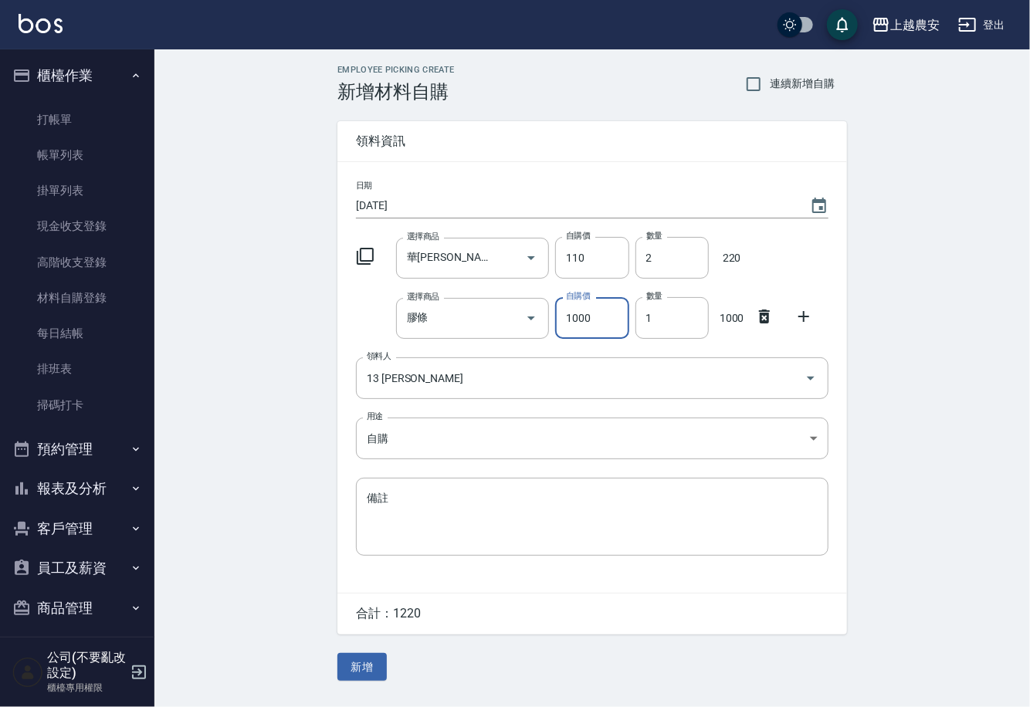
type input "1000"
click at [807, 317] on icon at bounding box center [804, 316] width 11 height 11
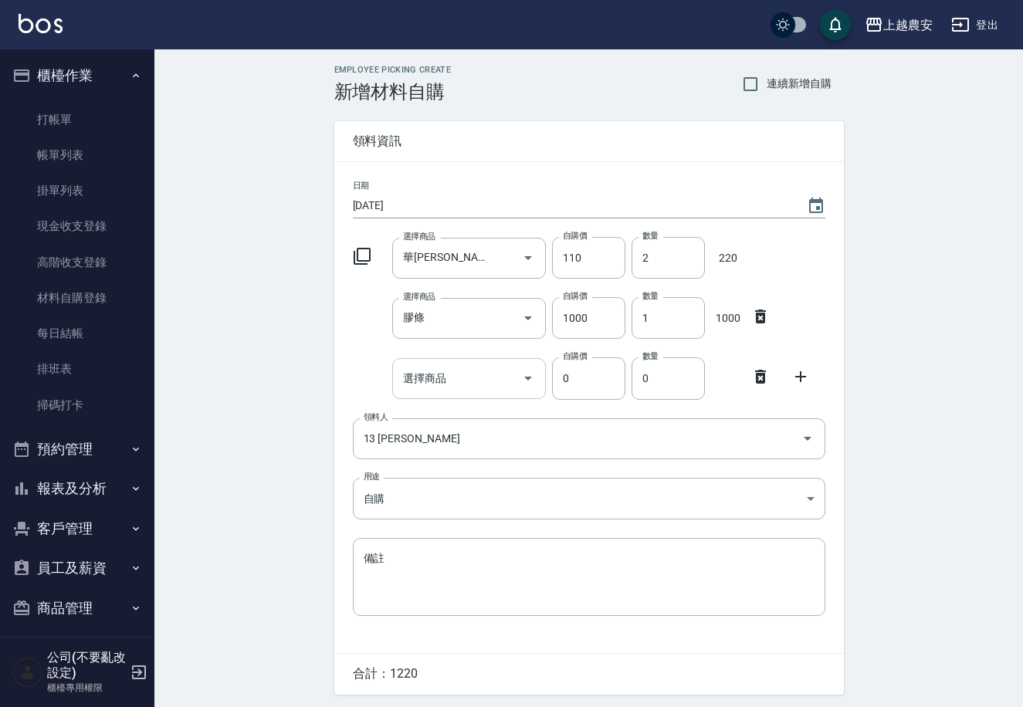
click at [506, 378] on input "選擇商品" at bounding box center [457, 378] width 117 height 27
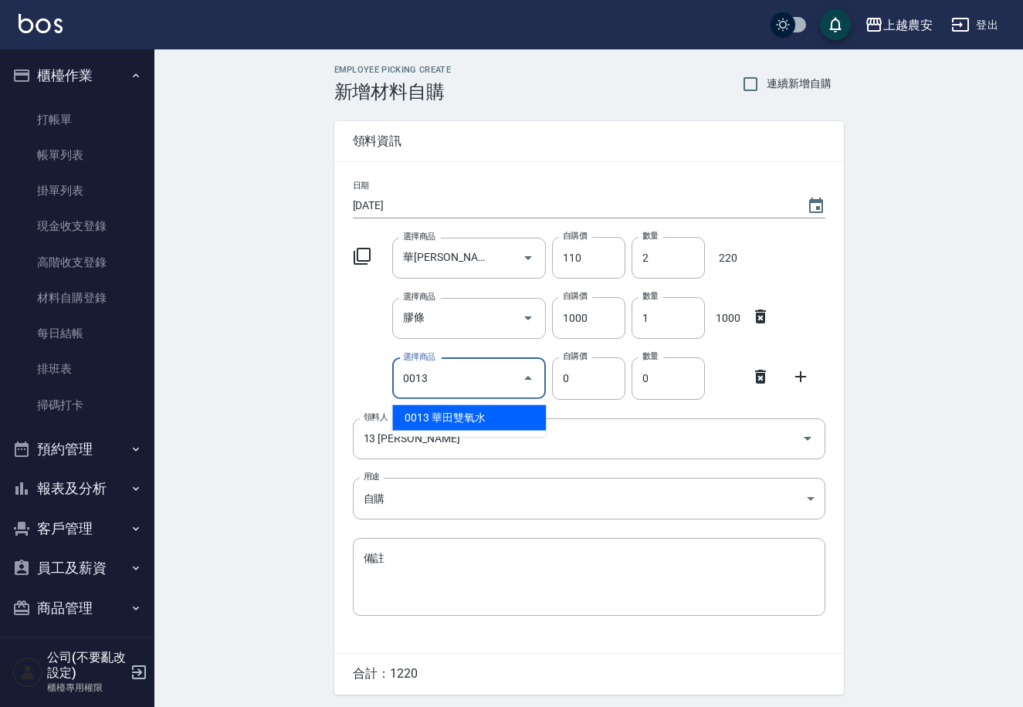
type input "華田雙氧水"
type input "105"
type input "1"
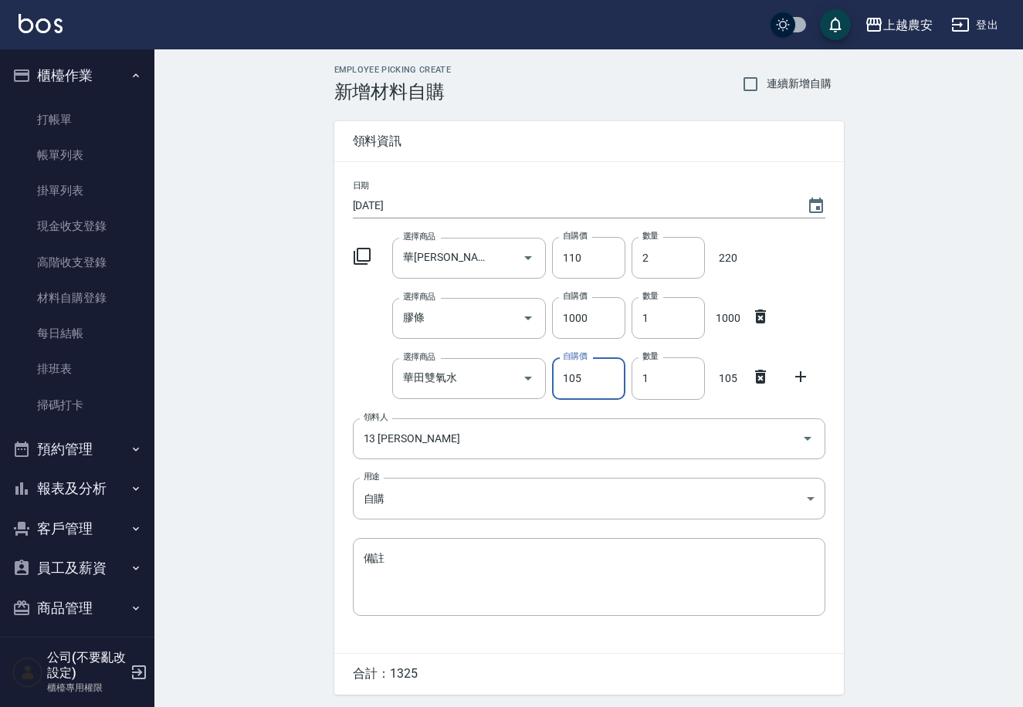
scroll to position [50, 0]
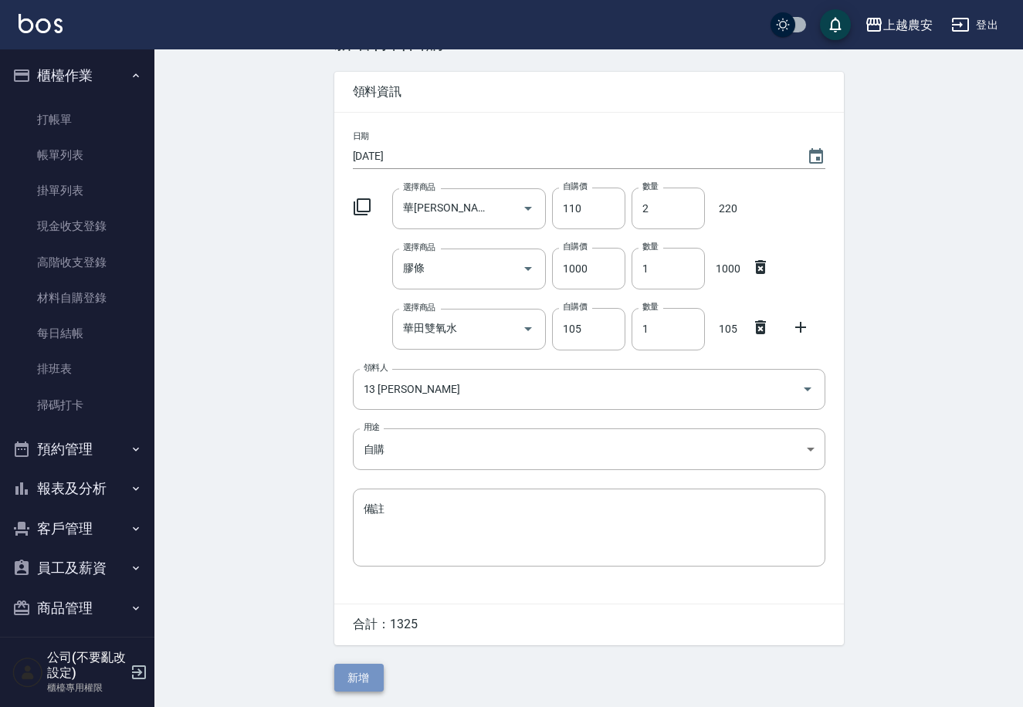
click at [365, 679] on button "新增" at bounding box center [358, 678] width 49 height 29
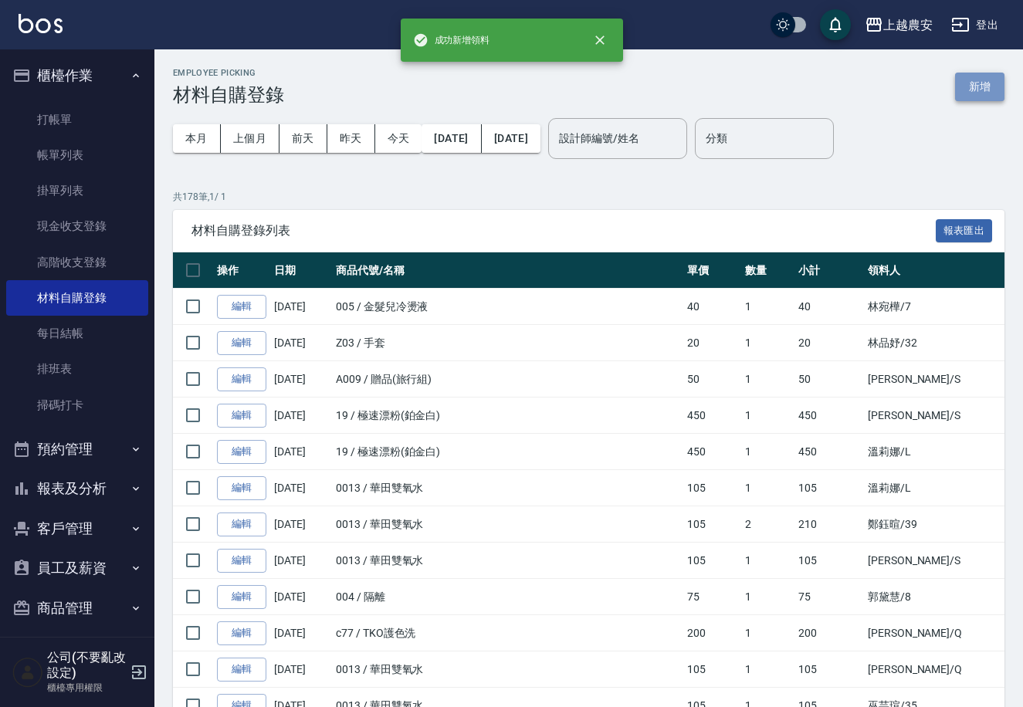
click at [973, 87] on button "新增" at bounding box center [979, 87] width 49 height 29
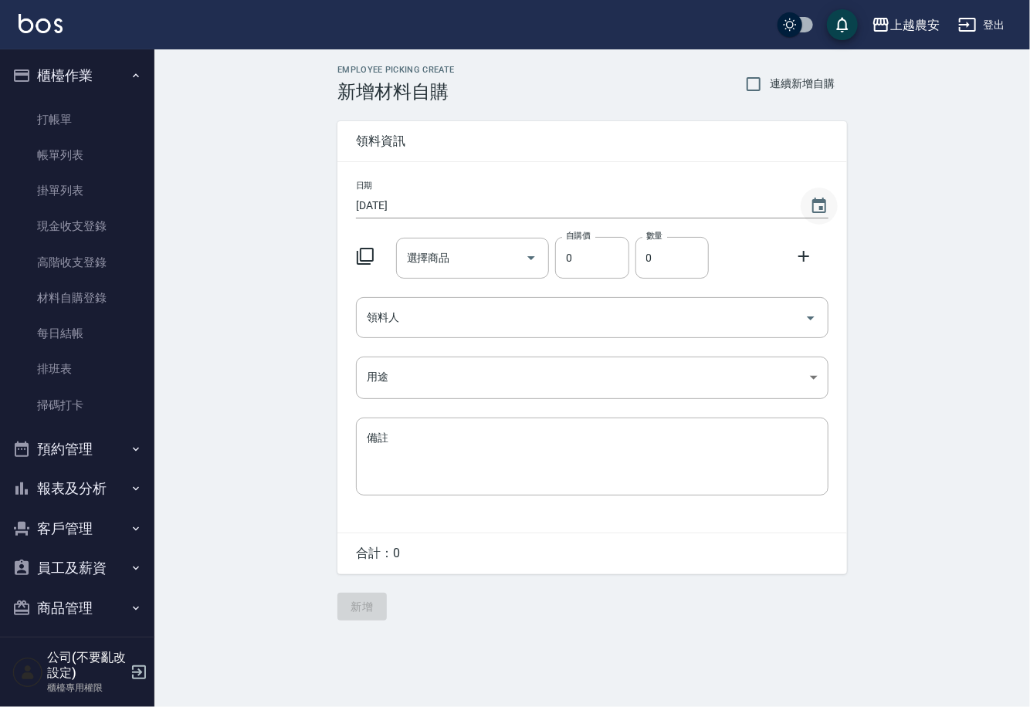
click at [824, 202] on icon "Choose date, selected date is 2025-08-23" at bounding box center [819, 205] width 14 height 15
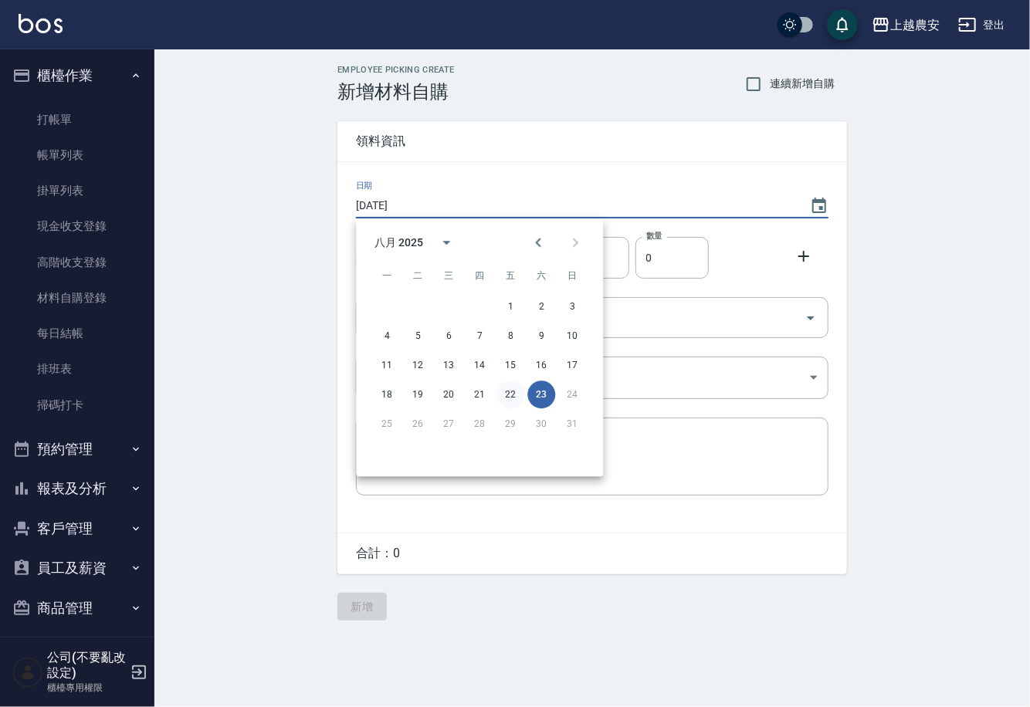
click at [507, 391] on button "22" at bounding box center [511, 395] width 28 height 28
type input "2025/08/22"
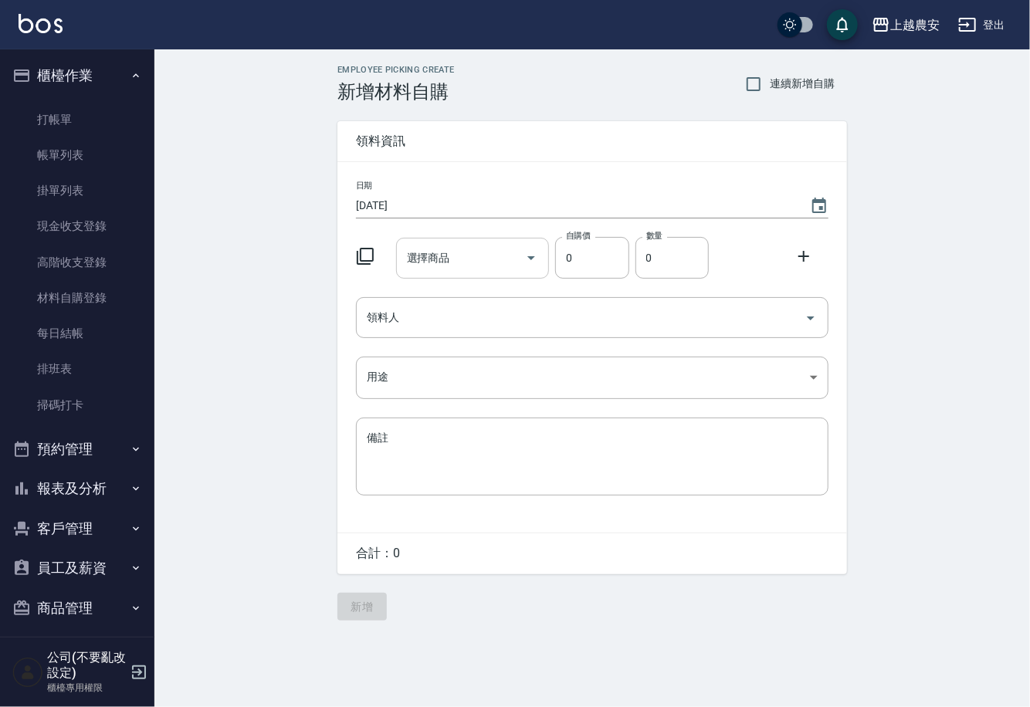
click at [472, 259] on input "選擇商品" at bounding box center [461, 258] width 117 height 27
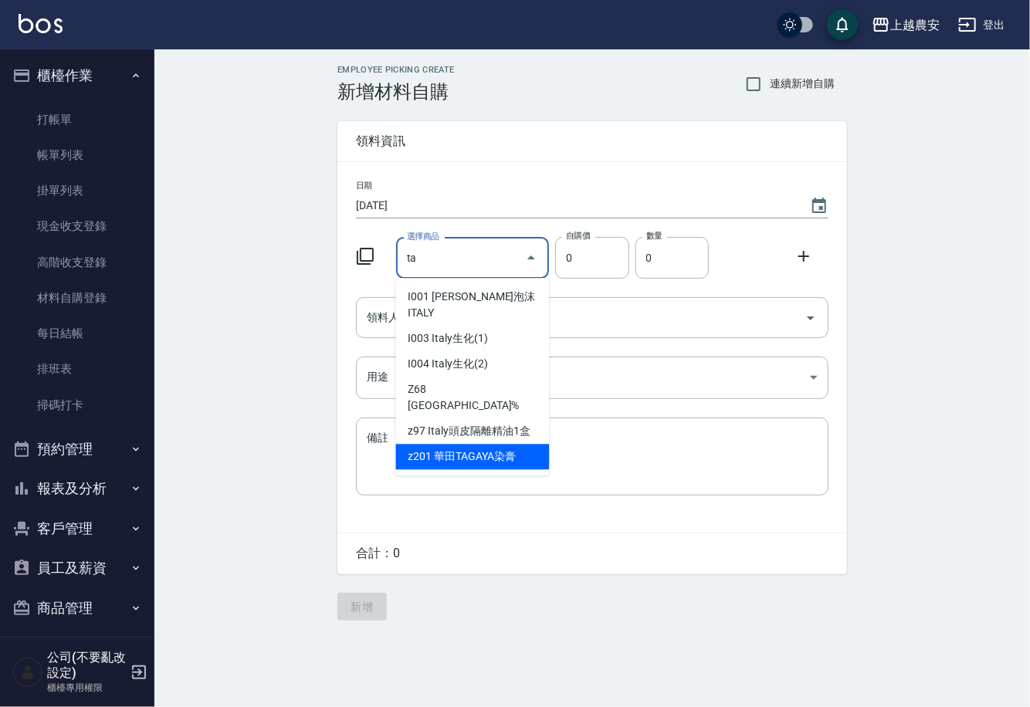
click at [498, 444] on li "z201 華田TAGAYA染膏" at bounding box center [473, 456] width 154 height 25
type input "華田TAGAYA染膏"
type input "105"
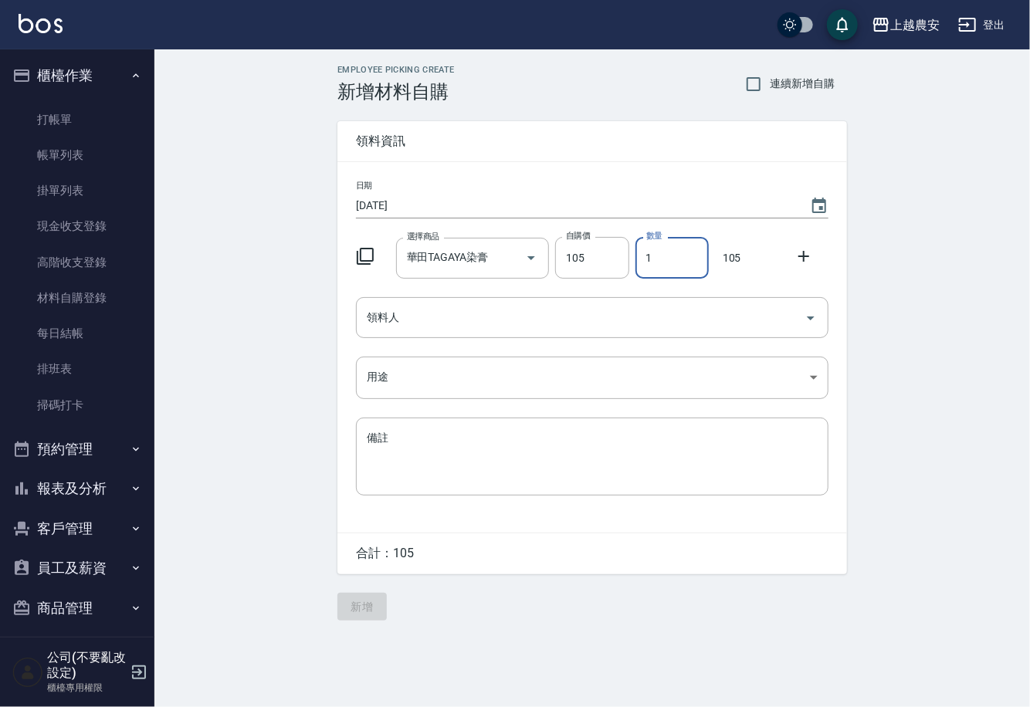
drag, startPoint x: 640, startPoint y: 255, endPoint x: 702, endPoint y: 261, distance: 62.1
click at [686, 256] on input "1" at bounding box center [672, 258] width 73 height 42
type input "2"
click at [520, 329] on input "領料人" at bounding box center [581, 317] width 436 height 27
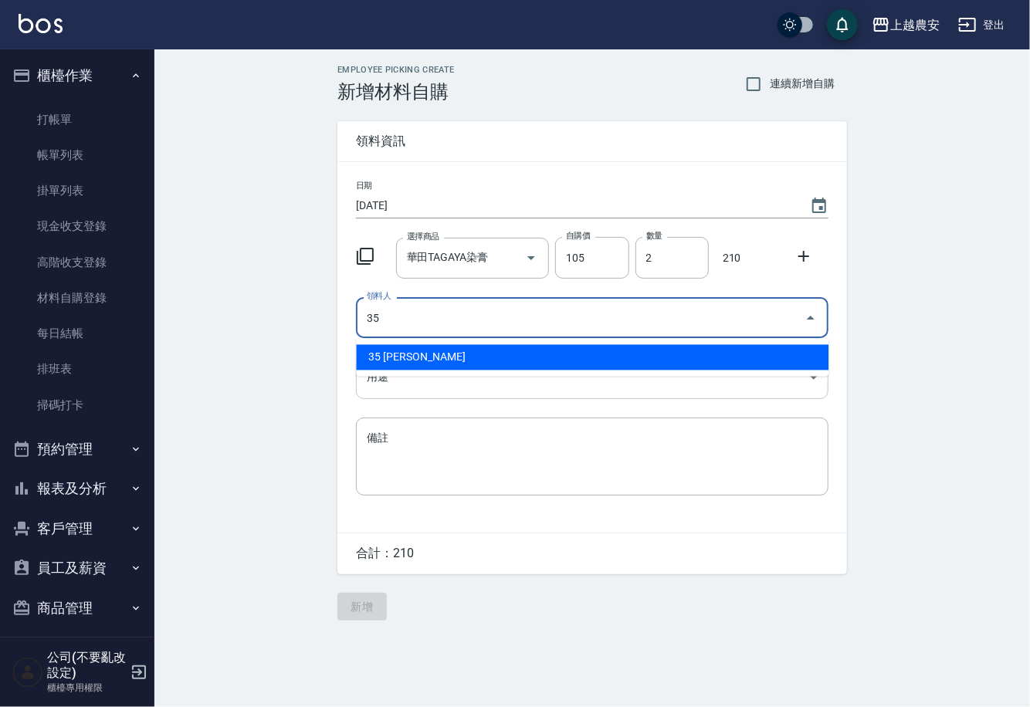
click at [426, 361] on li "35 巫芸瑄" at bounding box center [592, 357] width 473 height 25
type input "35 巫芸瑄"
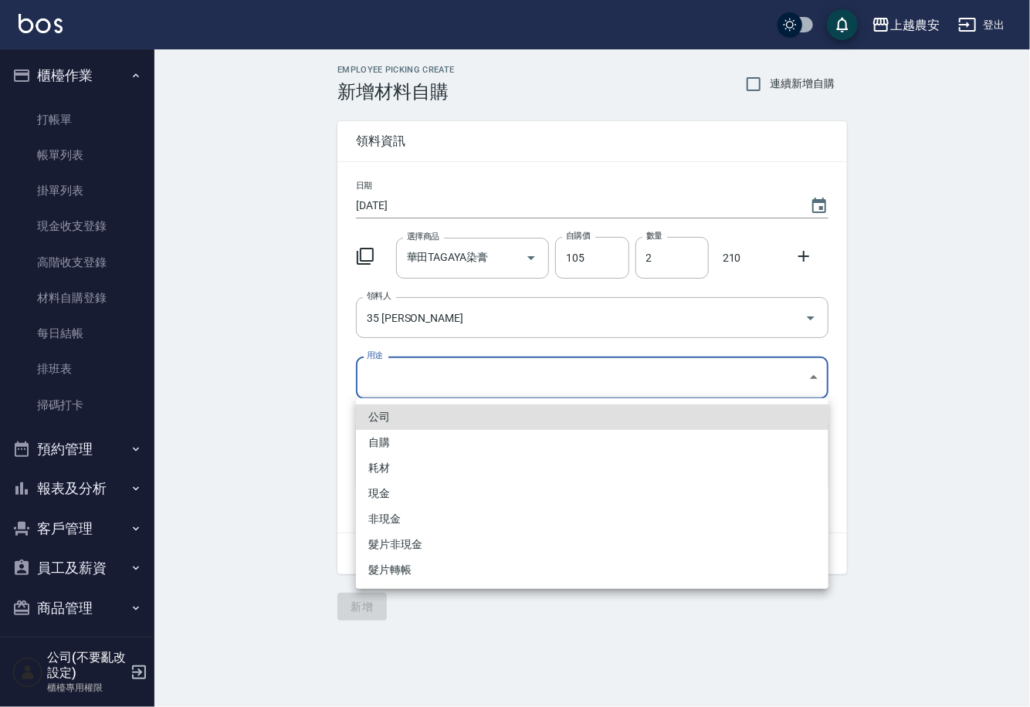
click at [402, 381] on body "上越農安 登出 櫃檯作業 打帳單 帳單列表 掛單列表 現金收支登錄 高階收支登錄 材料自購登錄 每日結帳 排班表 掃碼打卡 預約管理 預約管理 單日預約紀錄 …" at bounding box center [515, 353] width 1030 height 707
click at [388, 446] on li "自購" at bounding box center [592, 442] width 473 height 25
type input "自購"
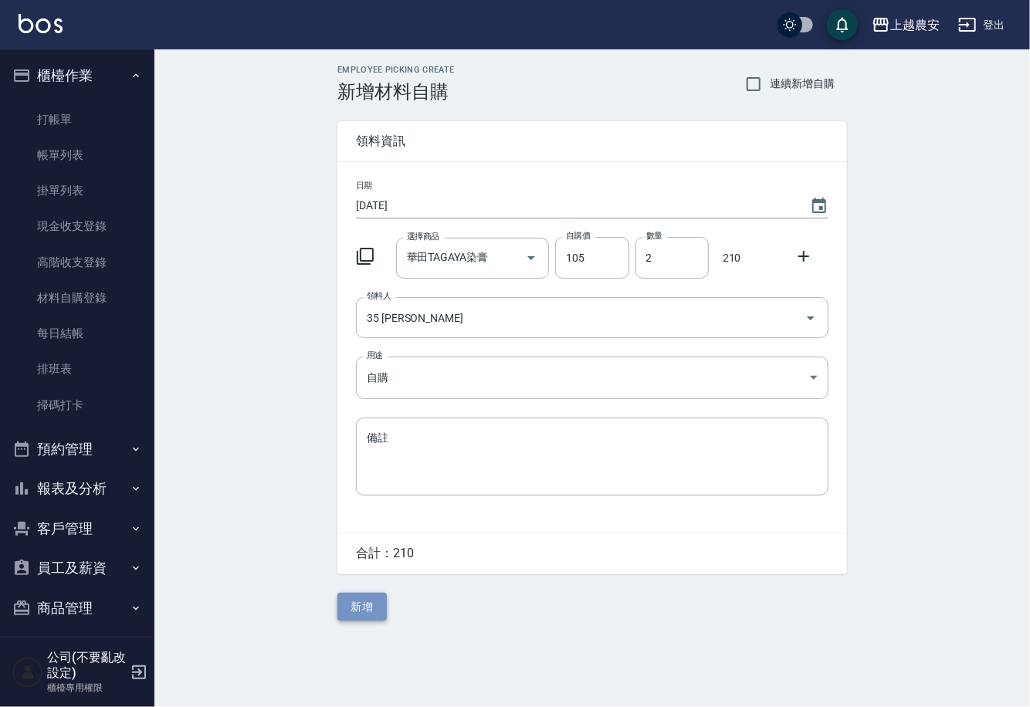
click at [365, 603] on button "新增" at bounding box center [361, 607] width 49 height 29
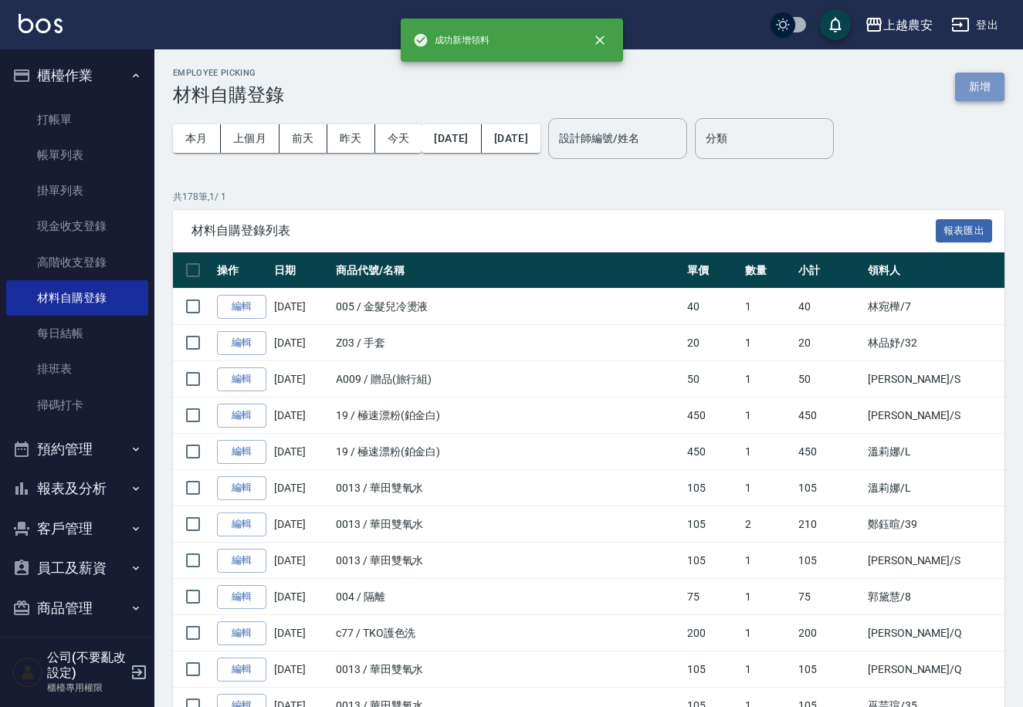
click at [980, 89] on button "新增" at bounding box center [979, 87] width 49 height 29
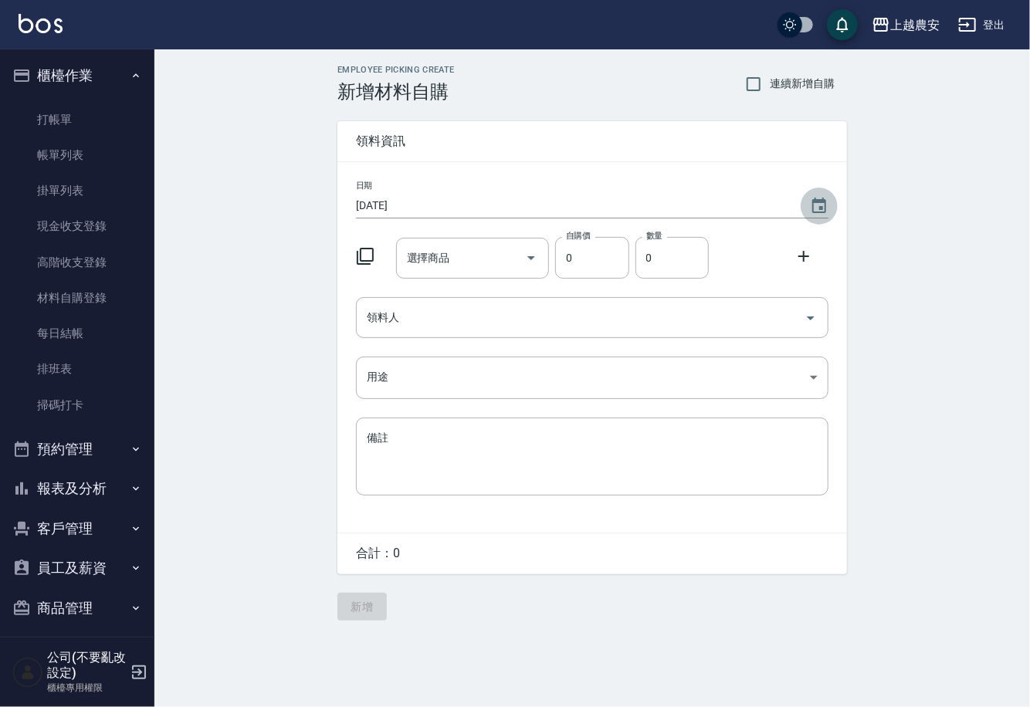
click at [817, 204] on icon "Choose date, selected date is 2025-08-23" at bounding box center [819, 206] width 19 height 19
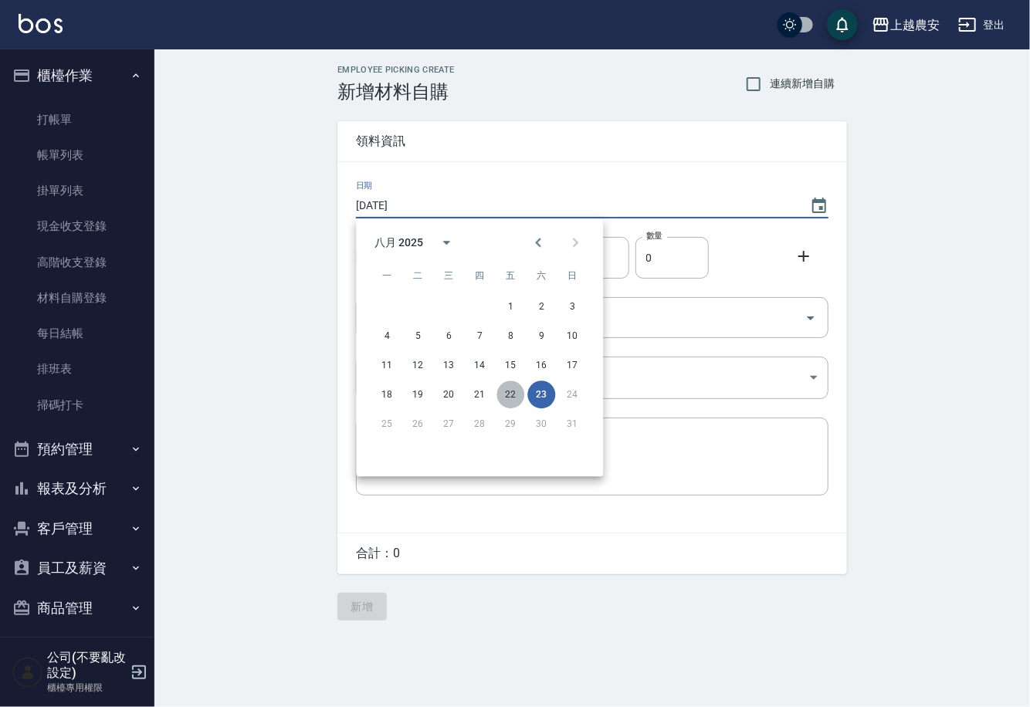
click at [515, 392] on button "22" at bounding box center [511, 395] width 28 height 28
type input "2025/08/22"
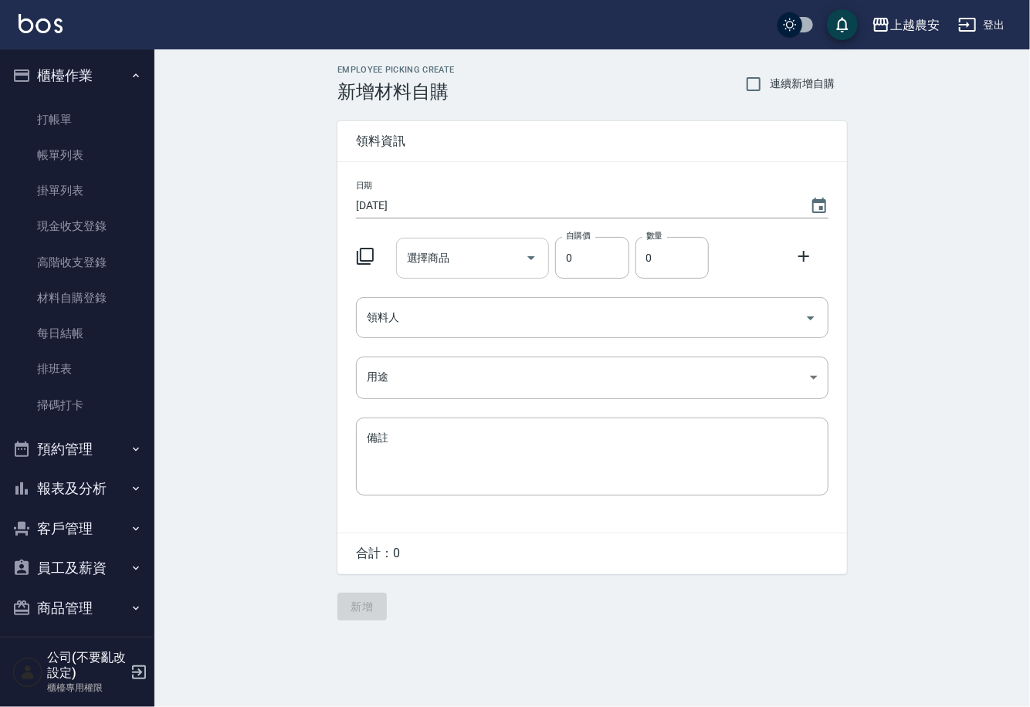
click at [499, 257] on input "選擇商品" at bounding box center [461, 258] width 117 height 27
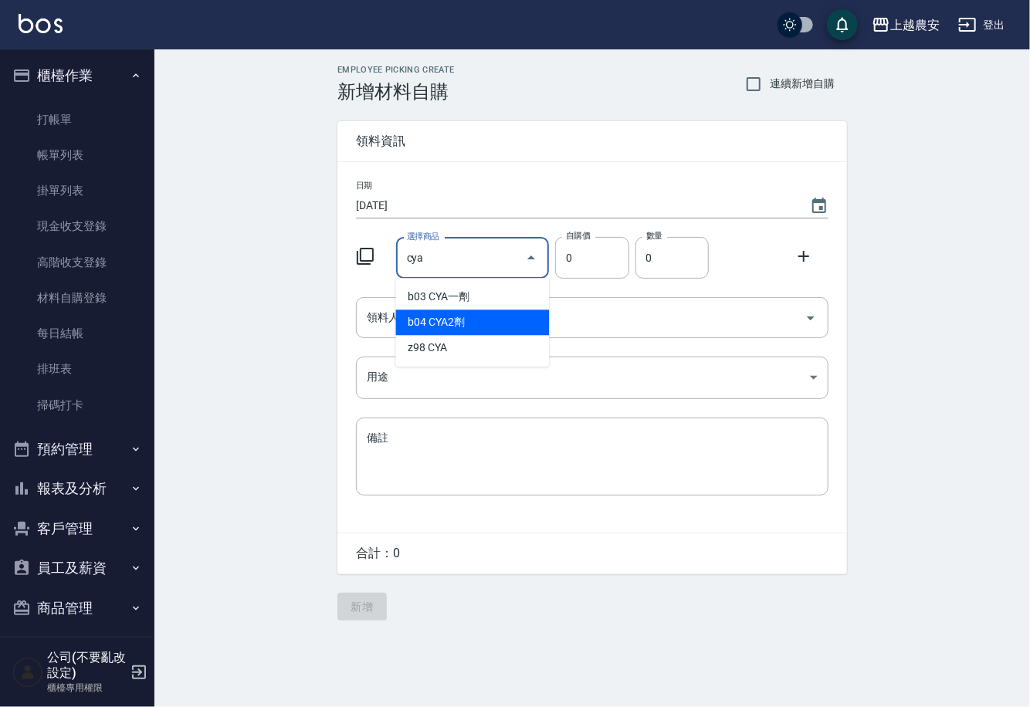
type input "CYA一劑"
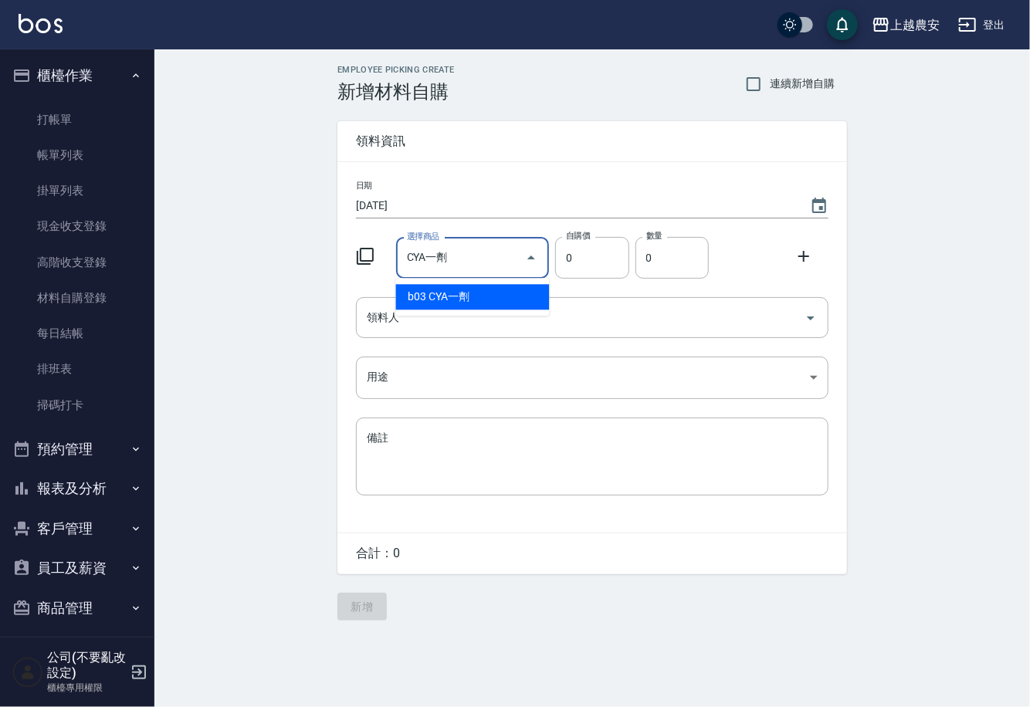
click at [460, 306] on li "b03 CYA一劑" at bounding box center [473, 296] width 154 height 25
type input "225"
type input "1"
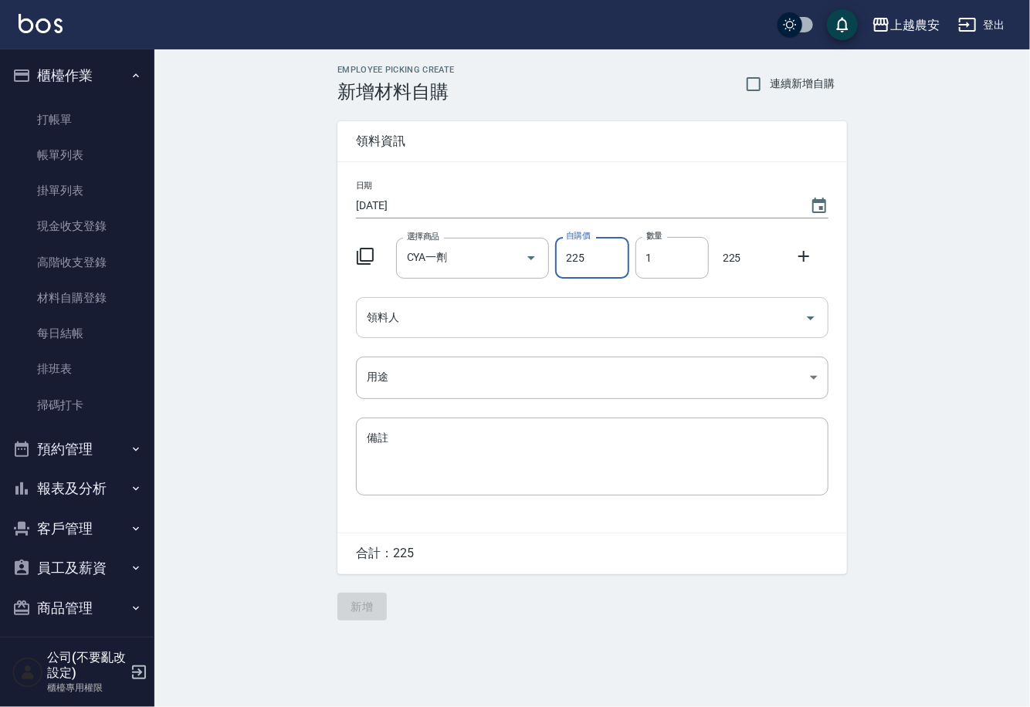
click at [446, 312] on input "領料人" at bounding box center [581, 317] width 436 height 27
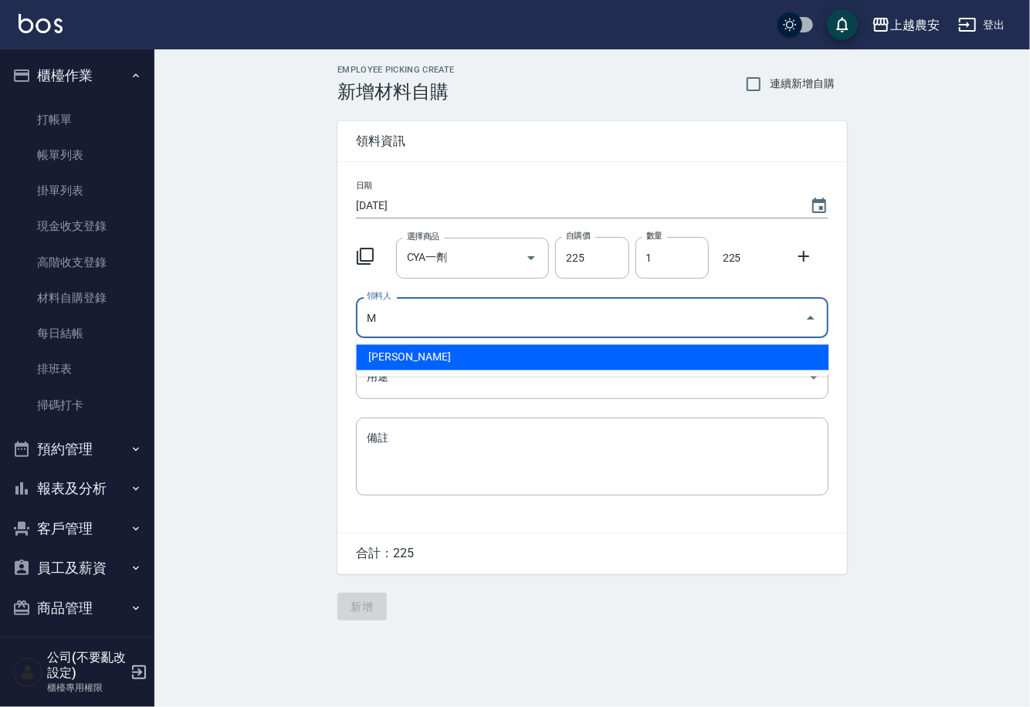
click at [416, 348] on li "M 鄭鈺樺" at bounding box center [592, 357] width 473 height 25
type input "M 鄭鈺樺"
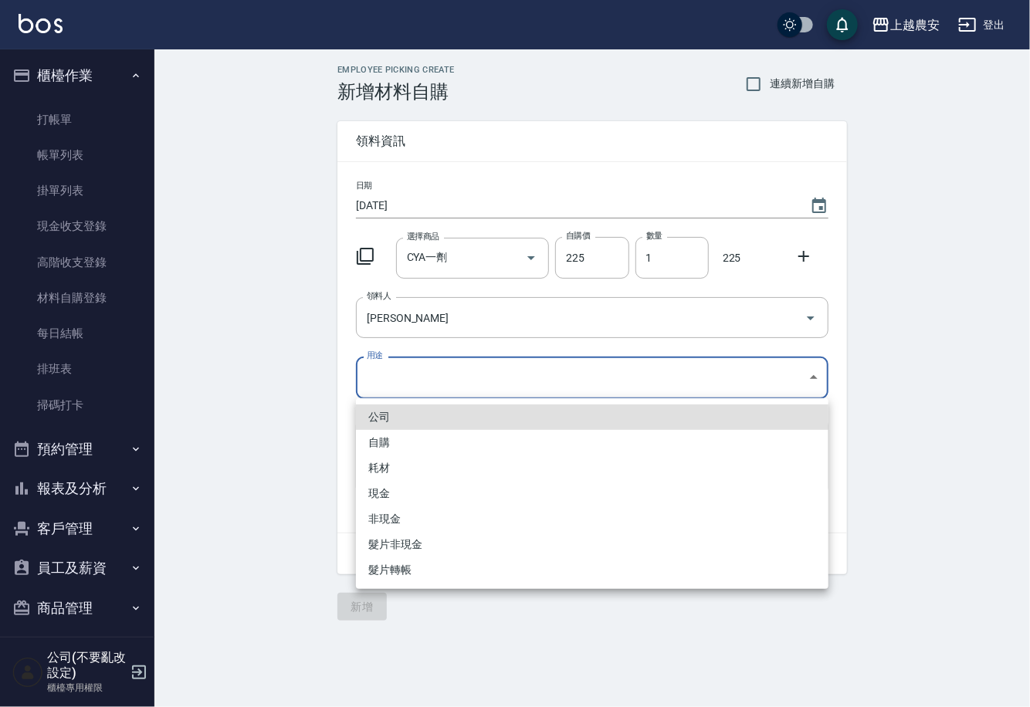
click at [404, 375] on body "上越農安 登出 櫃檯作業 打帳單 帳單列表 掛單列表 現金收支登錄 高階收支登錄 材料自購登錄 每日結帳 排班表 掃碼打卡 預約管理 預約管理 單日預約紀錄 …" at bounding box center [515, 353] width 1030 height 707
click at [390, 435] on li "自購" at bounding box center [592, 442] width 473 height 25
type input "自購"
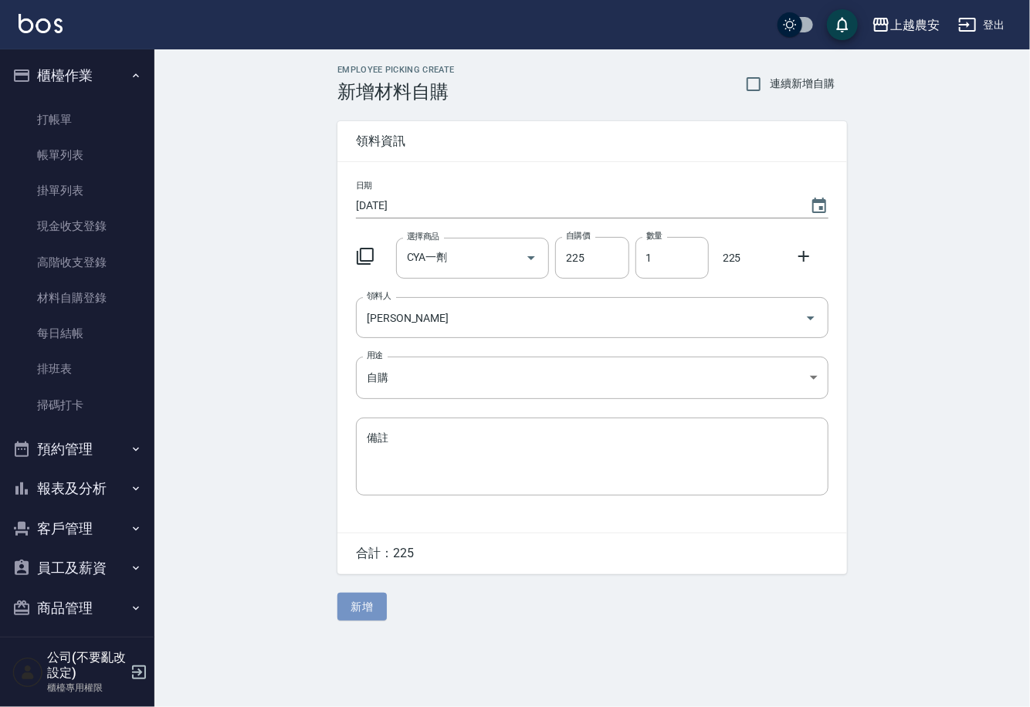
click at [368, 610] on button "新增" at bounding box center [361, 607] width 49 height 29
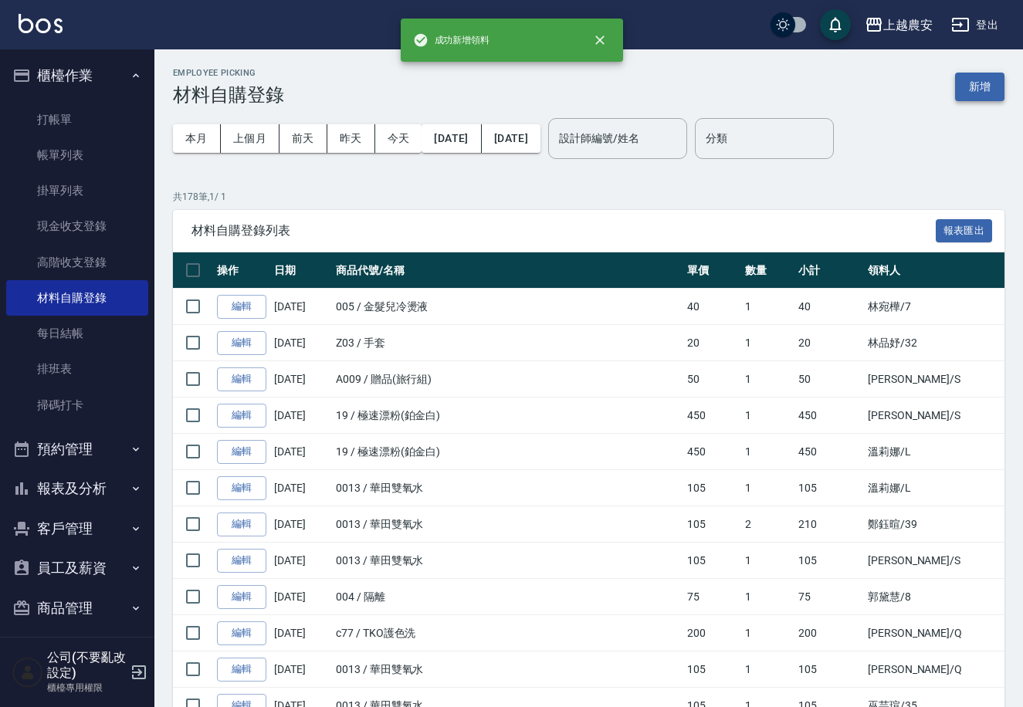
click at [967, 89] on button "新增" at bounding box center [979, 87] width 49 height 29
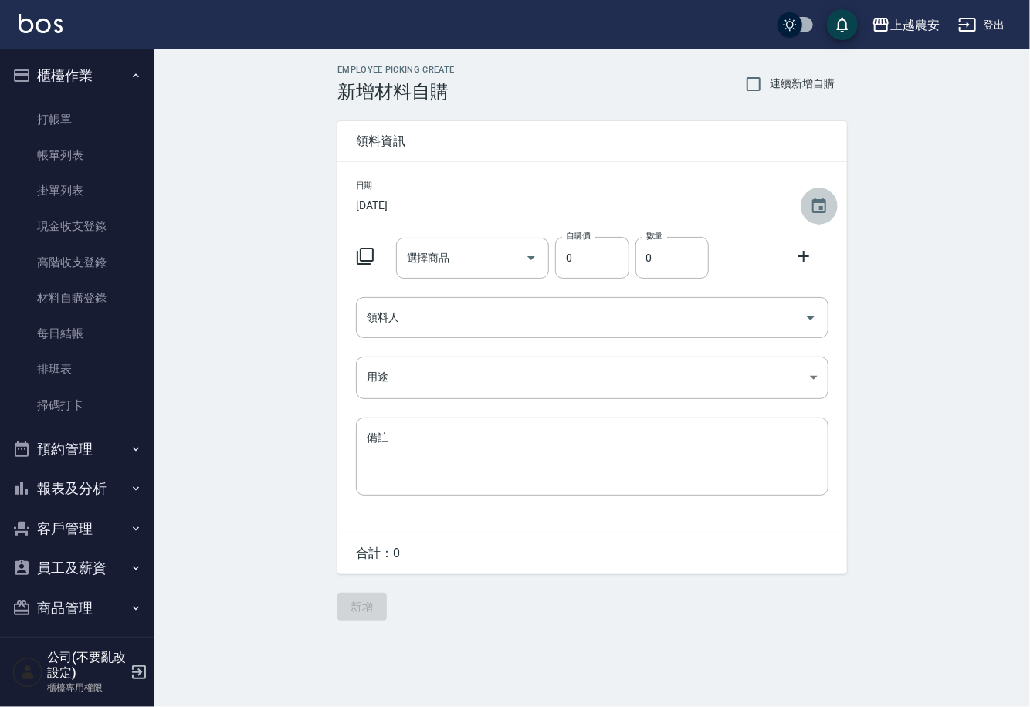
click at [818, 203] on icon "Choose date, selected date is 2025-08-23" at bounding box center [819, 206] width 19 height 19
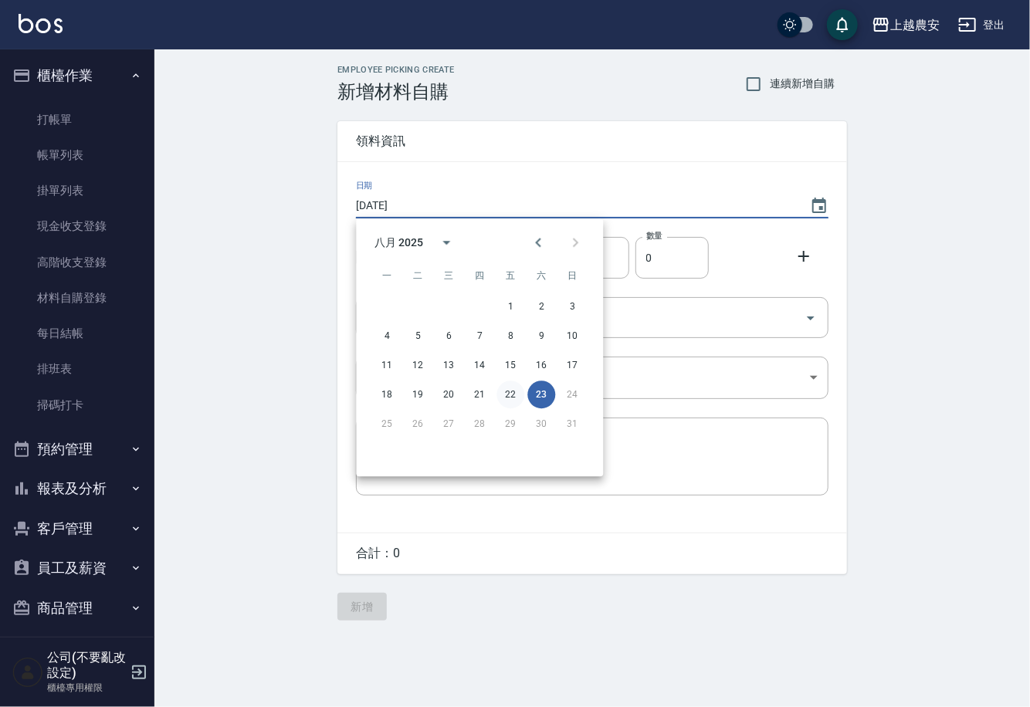
click at [511, 400] on button "22" at bounding box center [511, 395] width 28 height 28
type input "2025/08/22"
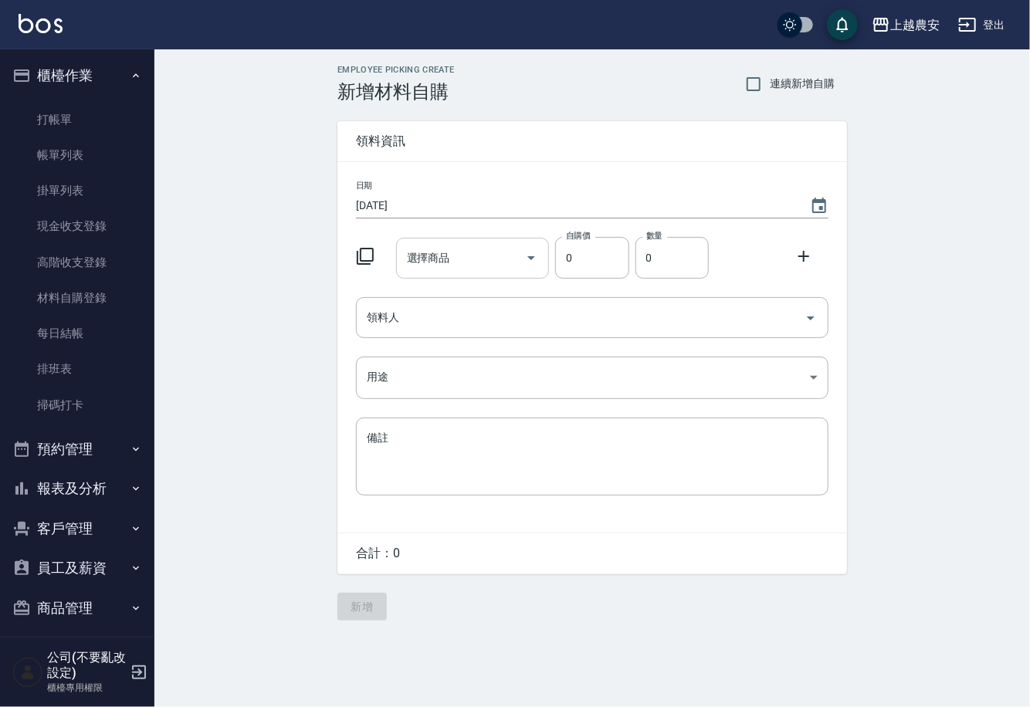
click at [455, 273] on div "選擇商品" at bounding box center [473, 258] width 154 height 41
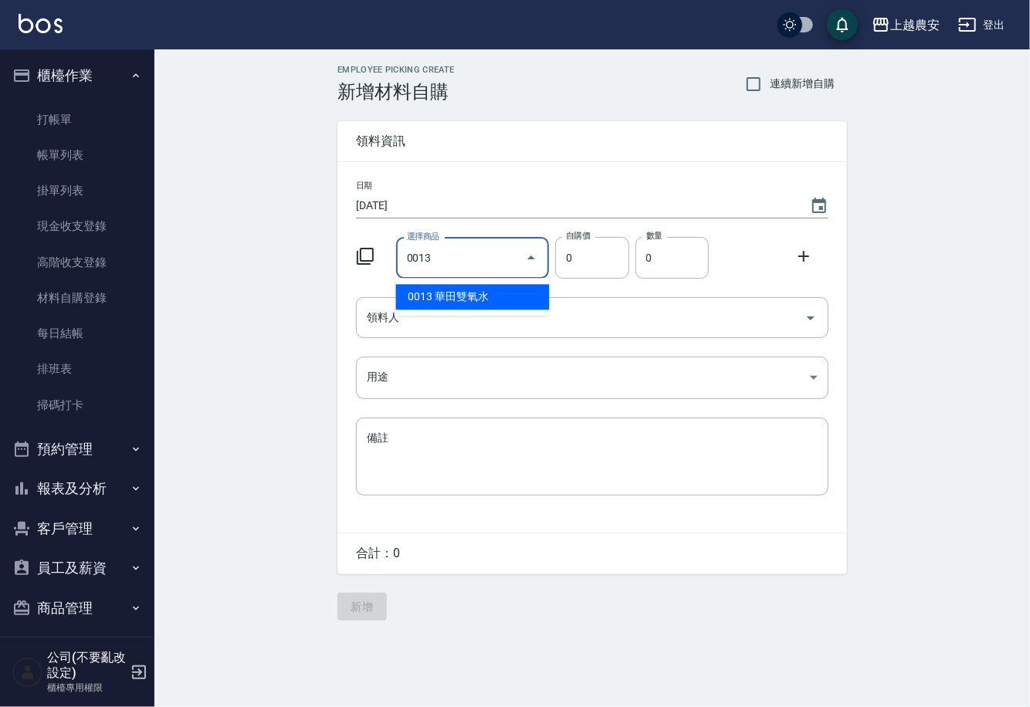
type input "華田雙氧水"
type input "105"
type input "1"
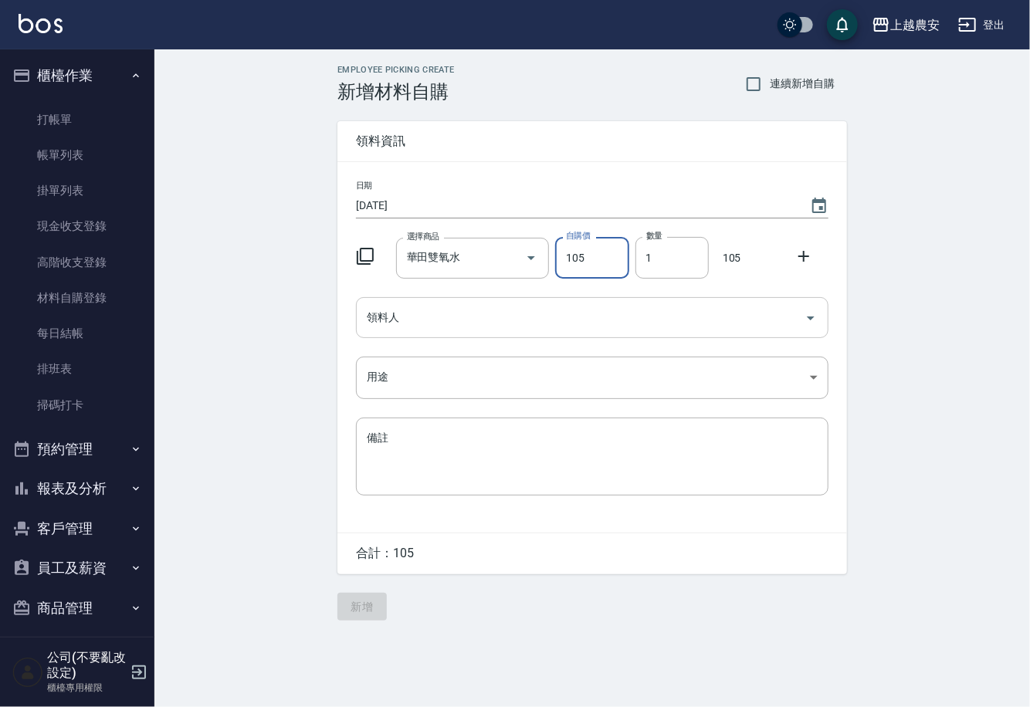
click at [408, 331] on input "領料人" at bounding box center [581, 317] width 436 height 27
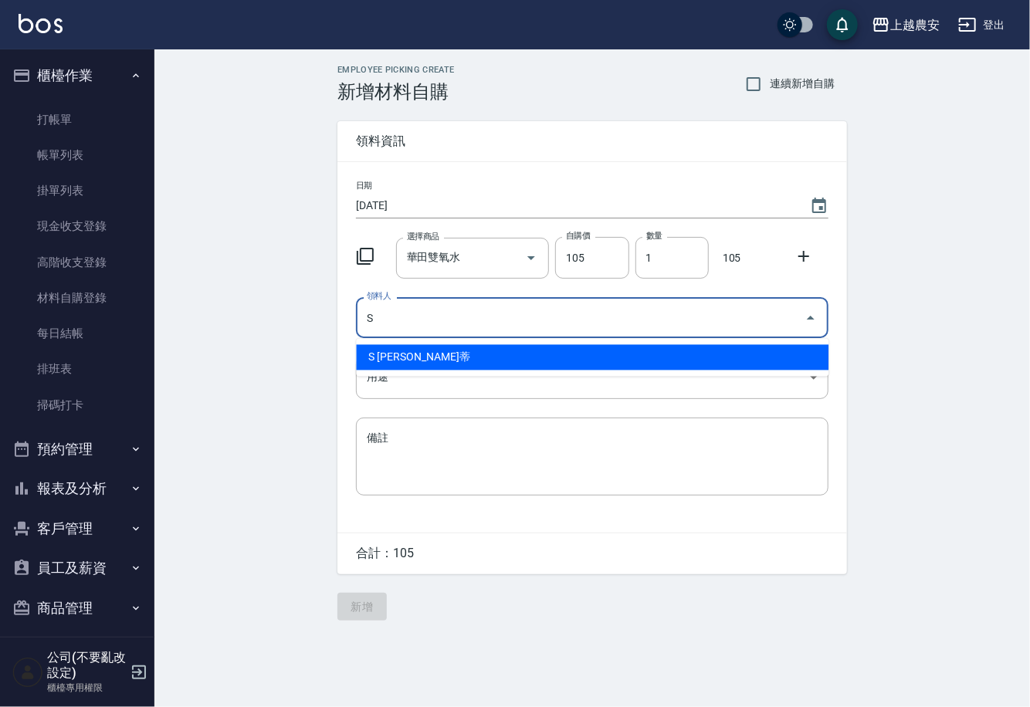
click at [397, 358] on li "S Sandy珊蒂" at bounding box center [592, 357] width 473 height 25
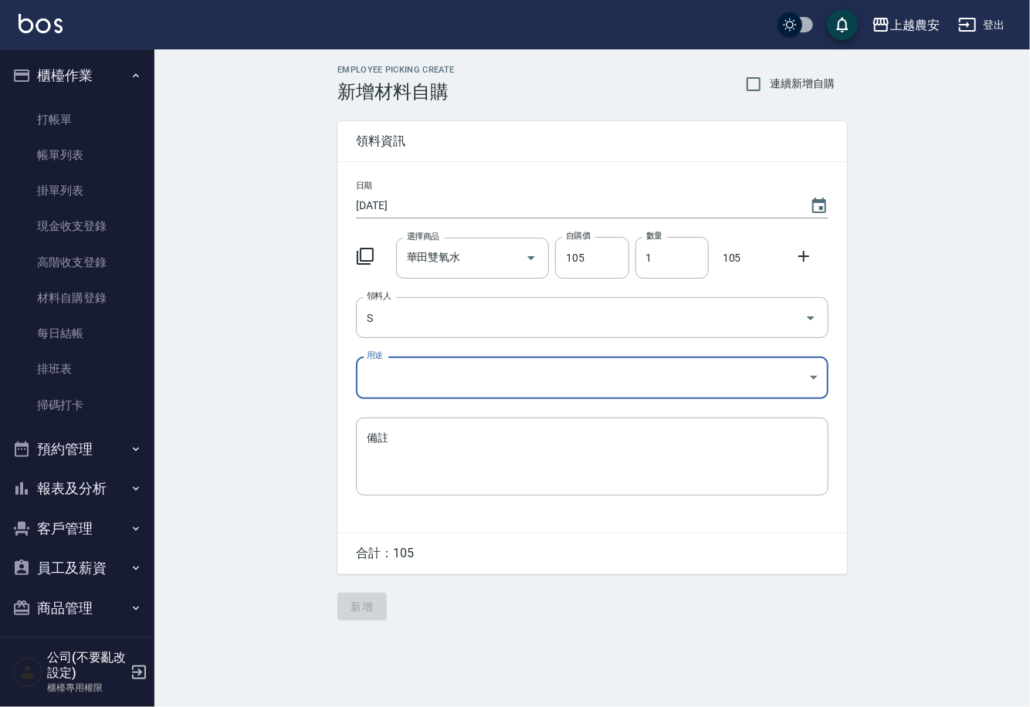
type input "S Sandy珊蒂"
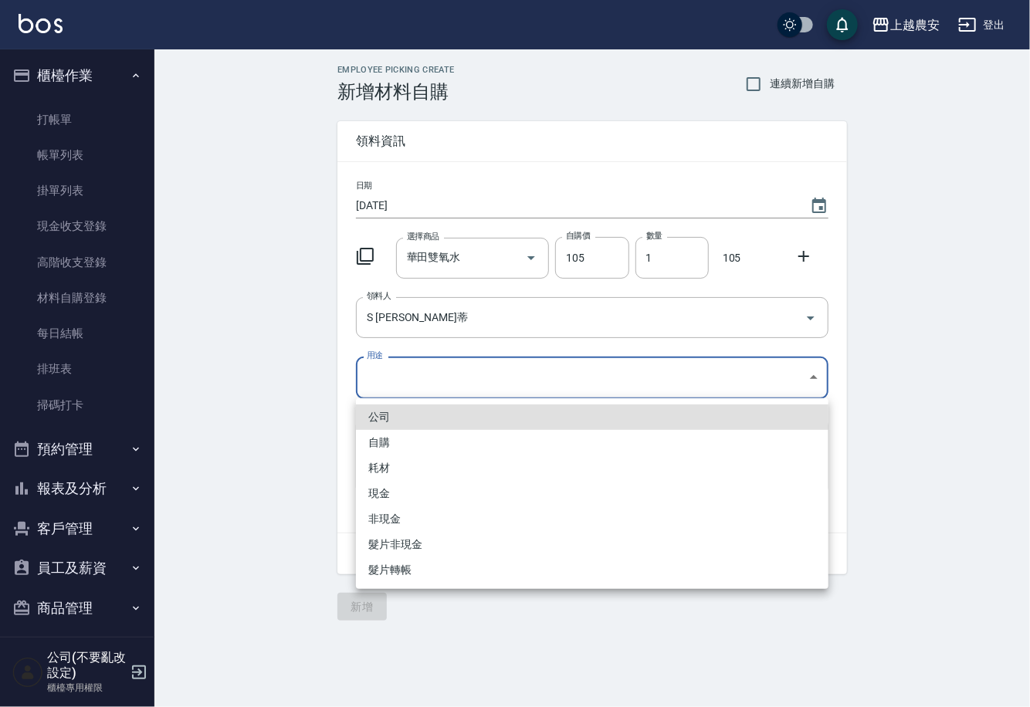
click at [391, 380] on body "上越農安 登出 櫃檯作業 打帳單 帳單列表 掛單列表 現金收支登錄 高階收支登錄 材料自購登錄 每日結帳 排班表 掃碼打卡 預約管理 預約管理 單日預約紀錄 …" at bounding box center [515, 353] width 1030 height 707
click at [389, 443] on li "自購" at bounding box center [592, 442] width 473 height 25
type input "自購"
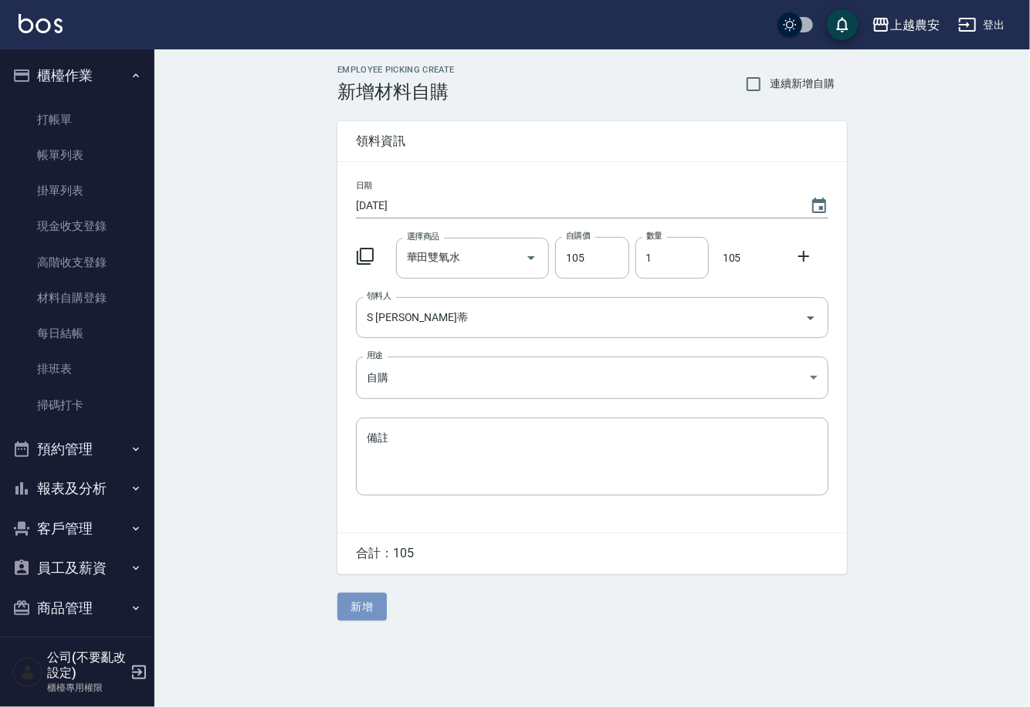
click at [371, 599] on button "新增" at bounding box center [361, 607] width 49 height 29
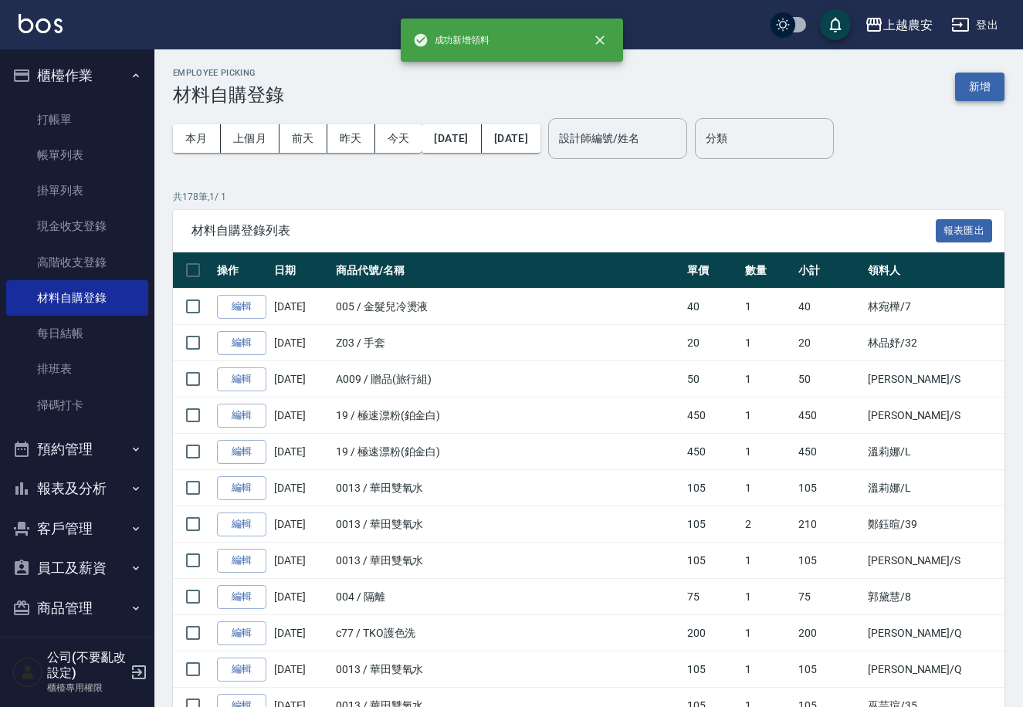
click at [988, 83] on button "新增" at bounding box center [979, 87] width 49 height 29
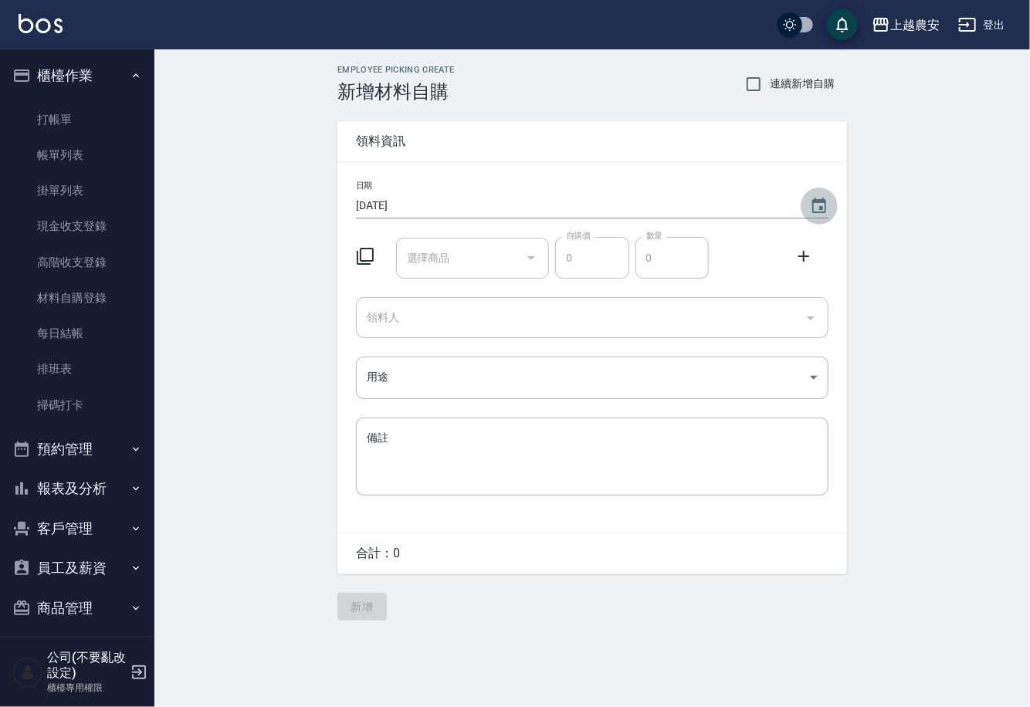
click at [819, 208] on icon "Choose date, selected date is 2025-08-23" at bounding box center [819, 206] width 19 height 19
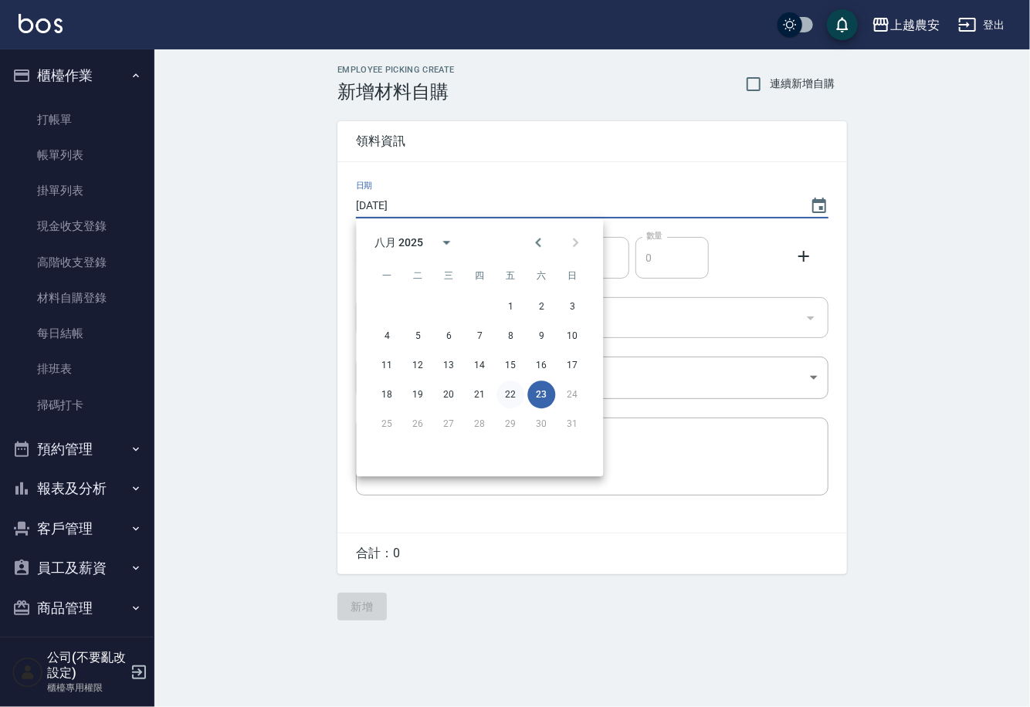
click at [514, 391] on button "22" at bounding box center [511, 395] width 28 height 28
type input "2025/08/22"
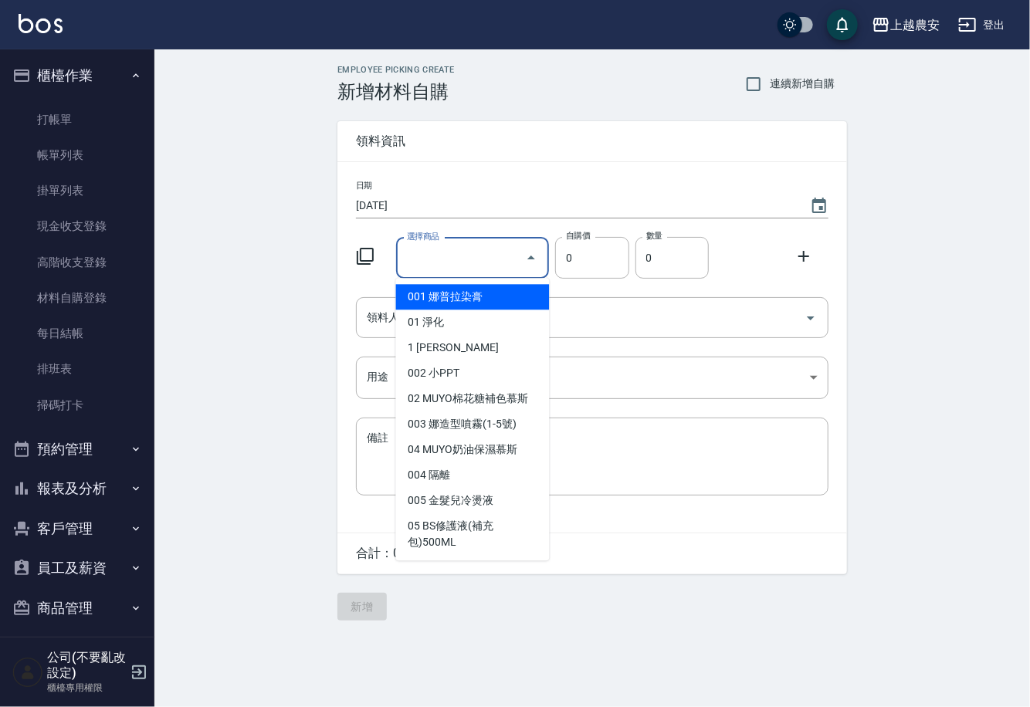
click at [485, 265] on input "選擇商品" at bounding box center [461, 258] width 117 height 27
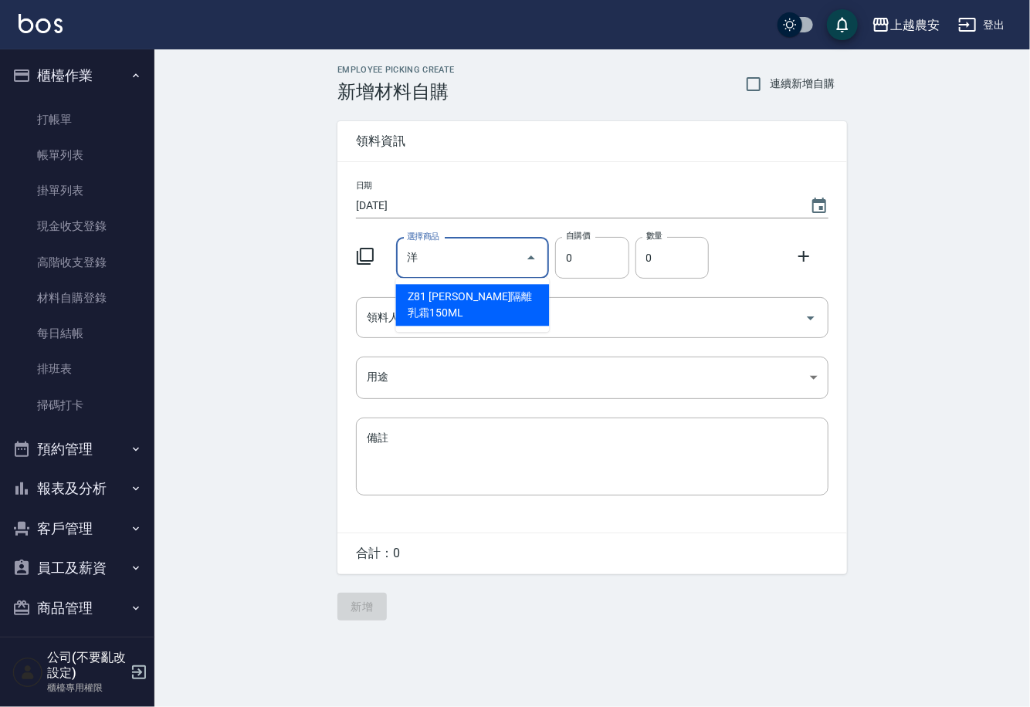
click at [431, 300] on li "Z81 華田洋甘菊隔離乳霜150ML" at bounding box center [473, 305] width 154 height 42
type input "華田洋甘菊隔離乳霜150ML"
type input "110"
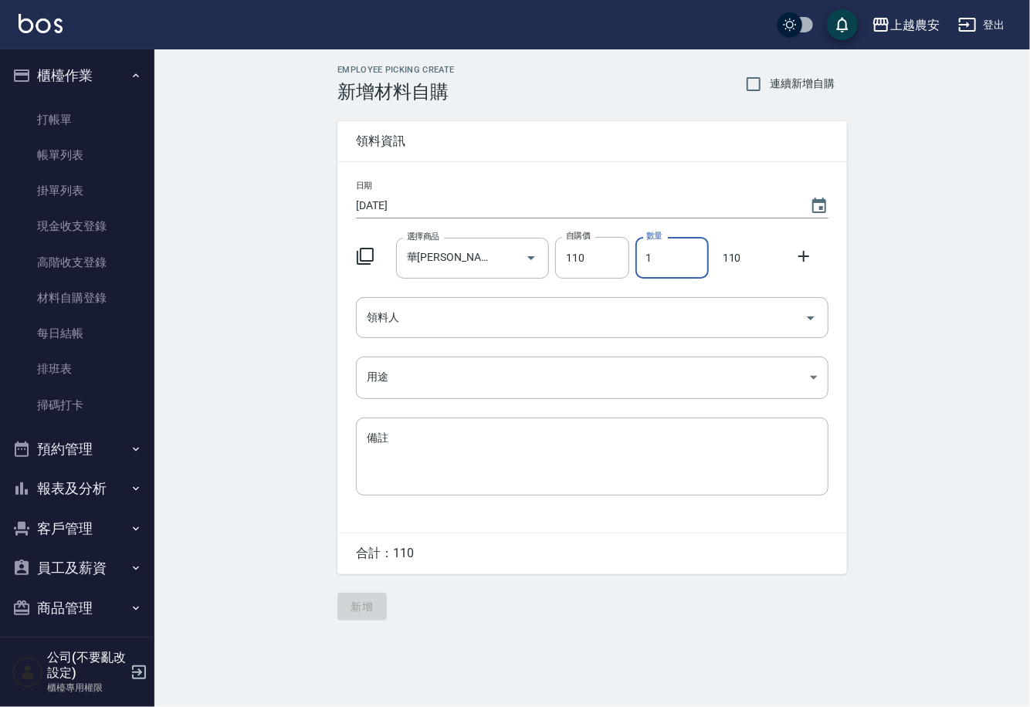
drag, startPoint x: 639, startPoint y: 260, endPoint x: 809, endPoint y: 283, distance: 172.2
click at [770, 283] on div "日期 2025/08/22 選擇商品 華田洋甘菊隔離乳霜150ML 選擇商品 自購價 110 自購價 數量 1 數量 110 領料人 領料人 用途 ​ 用途 …" at bounding box center [592, 347] width 510 height 371
type input "2"
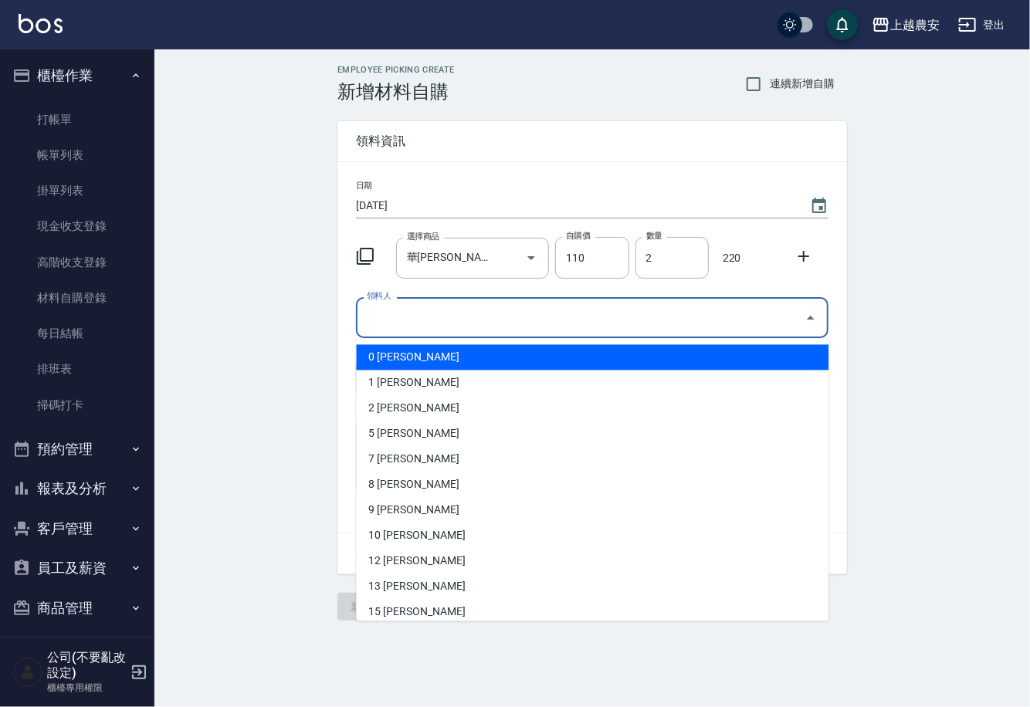
drag, startPoint x: 438, startPoint y: 314, endPoint x: 451, endPoint y: 309, distance: 13.9
click at [447, 312] on input "領料人" at bounding box center [581, 317] width 436 height 27
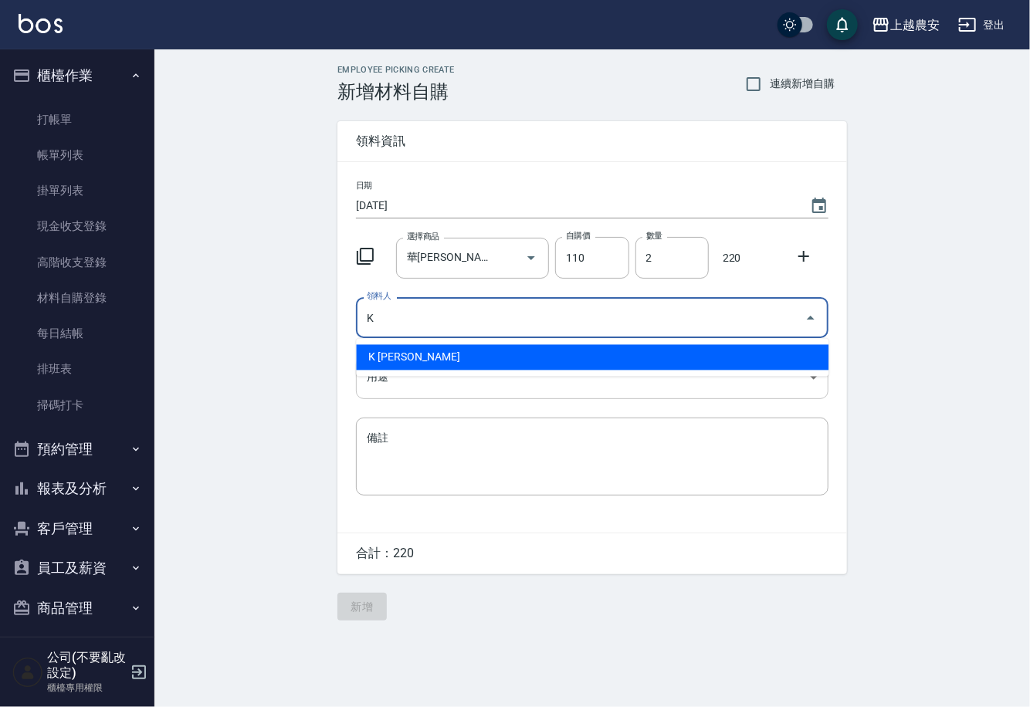
drag, startPoint x: 405, startPoint y: 356, endPoint x: 389, endPoint y: 378, distance: 27.0
click at [402, 357] on li "K 林慧珊" at bounding box center [592, 357] width 473 height 25
type input "K 林慧珊"
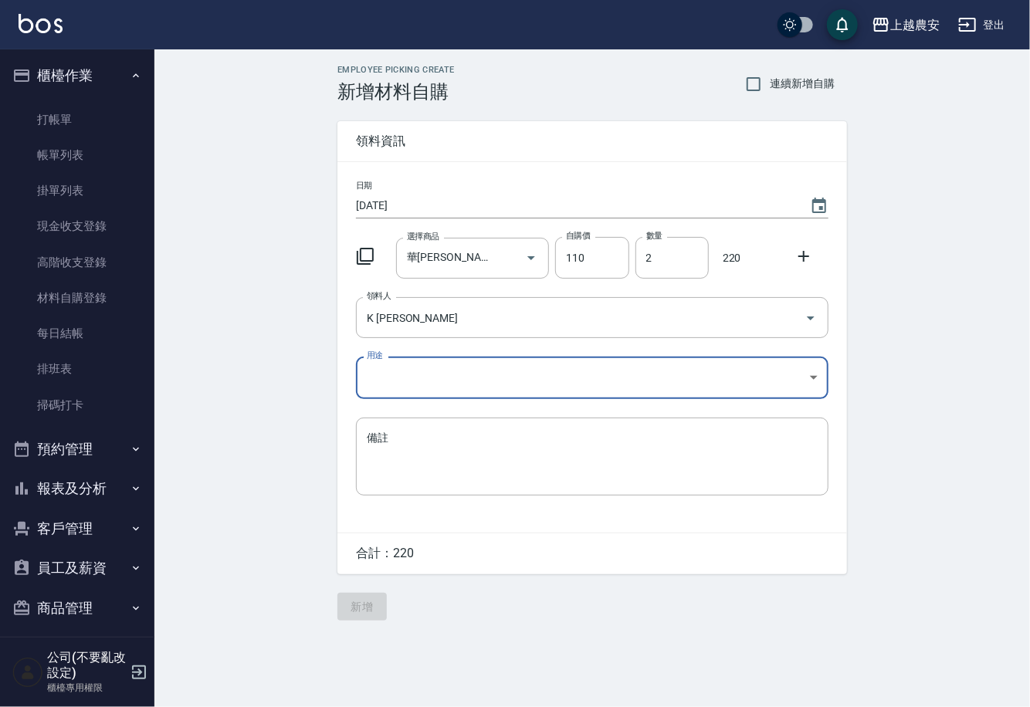
click at [387, 378] on body "上越農安 登出 櫃檯作業 打帳單 帳單列表 掛單列表 現金收支登錄 高階收支登錄 材料自購登錄 每日結帳 排班表 掃碼打卡 預約管理 預約管理 單日預約紀錄 …" at bounding box center [515, 353] width 1030 height 707
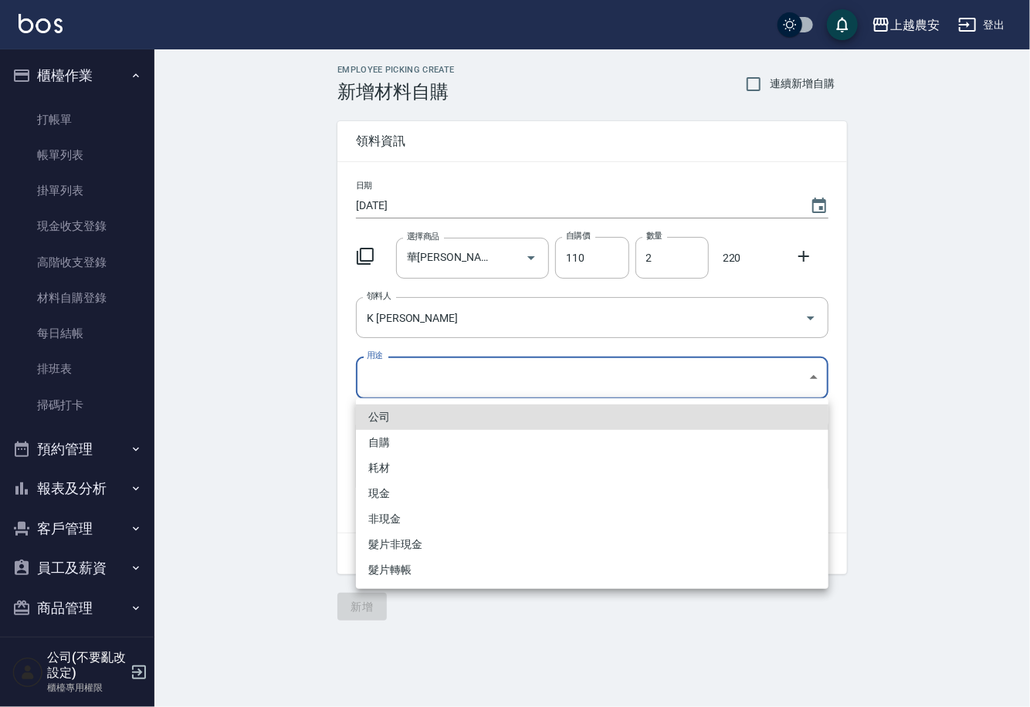
click at [372, 433] on li "自購" at bounding box center [592, 442] width 473 height 25
type input "自購"
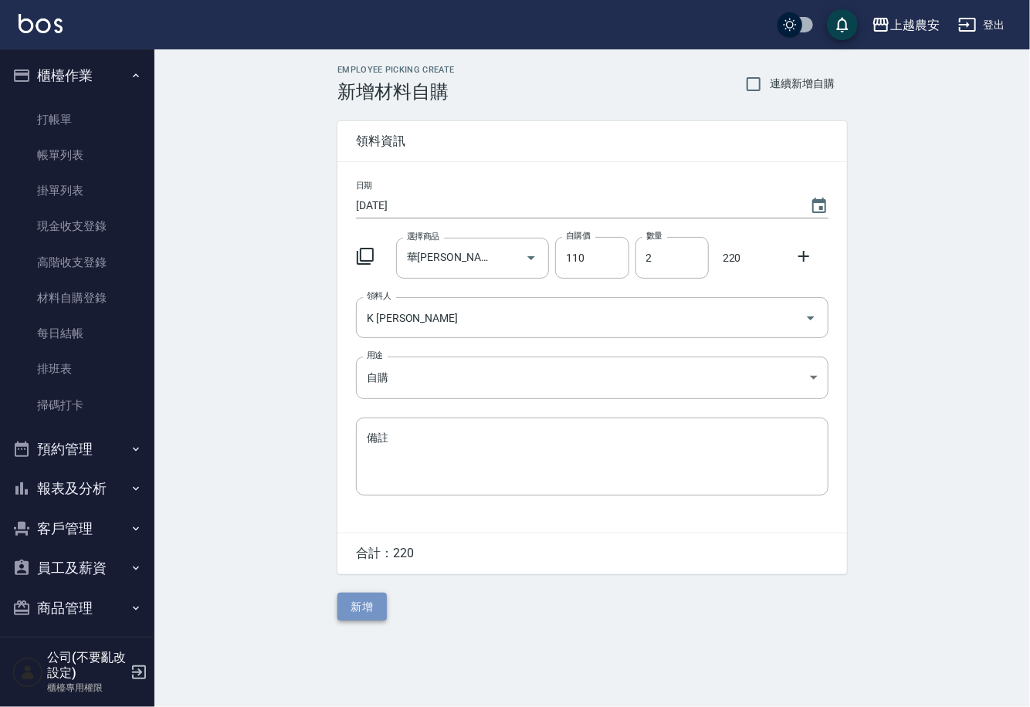
click at [343, 602] on button "新增" at bounding box center [361, 607] width 49 height 29
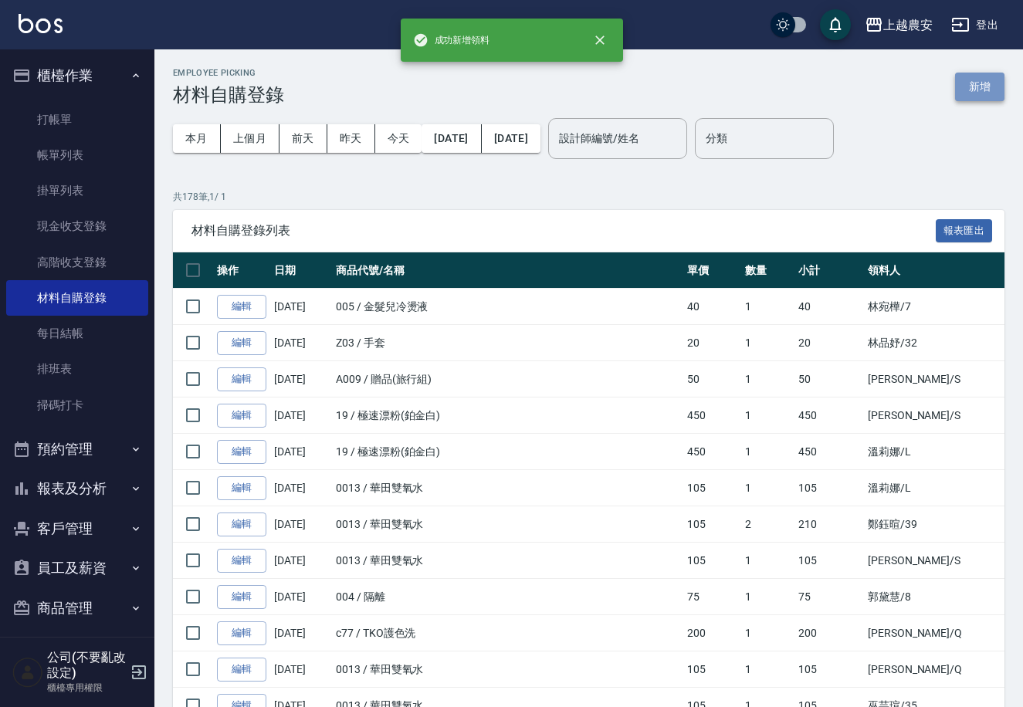
click at [977, 87] on button "新增" at bounding box center [979, 87] width 49 height 29
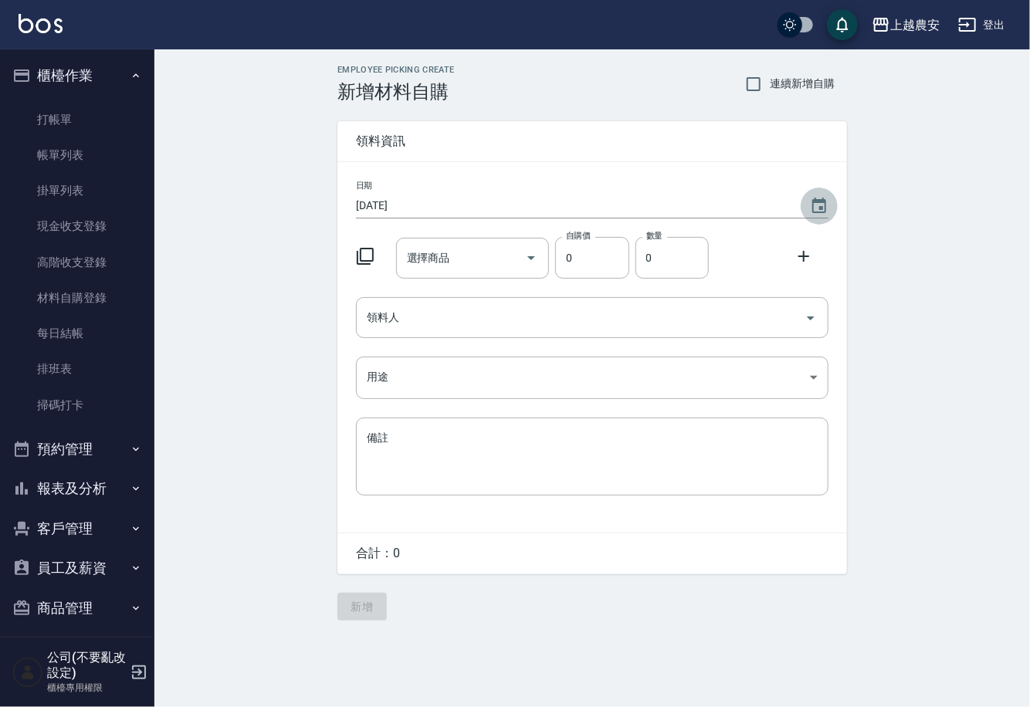
click at [821, 207] on icon "Choose date, selected date is 2025-08-23" at bounding box center [819, 205] width 14 height 15
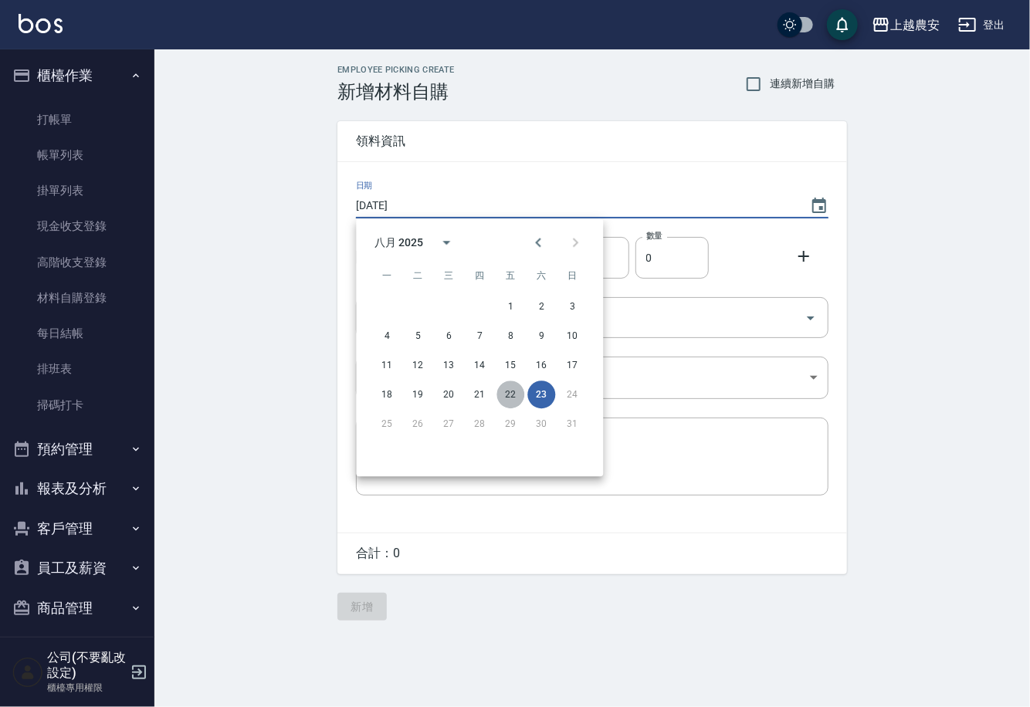
click at [505, 394] on button "22" at bounding box center [511, 395] width 28 height 28
type input "2025/08/22"
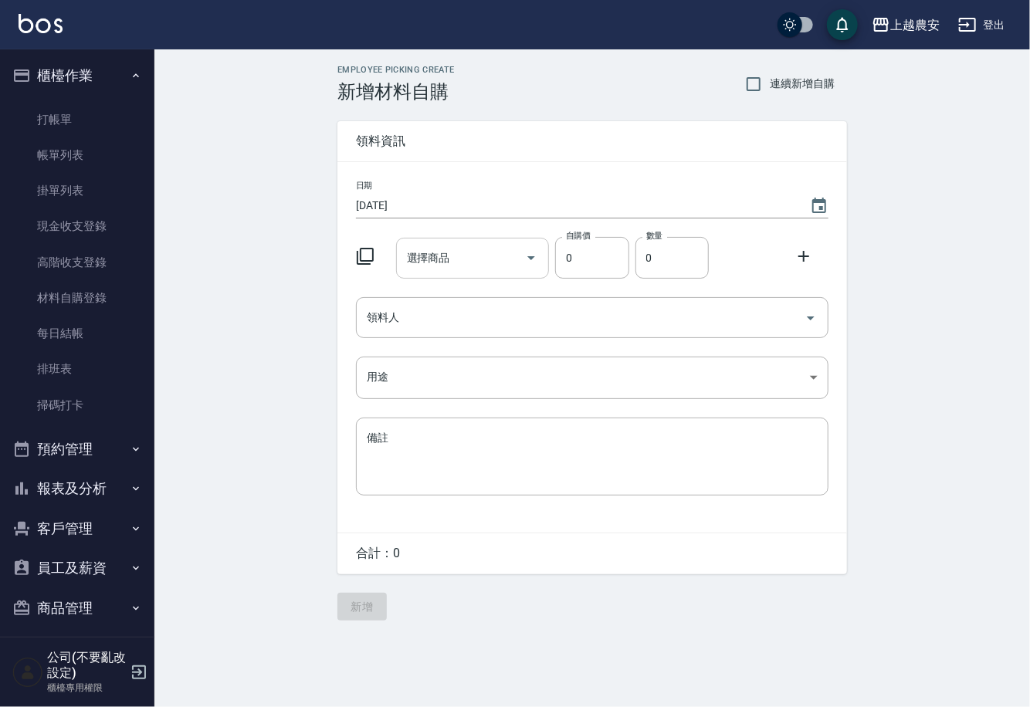
click at [507, 264] on input "選擇商品" at bounding box center [461, 258] width 117 height 27
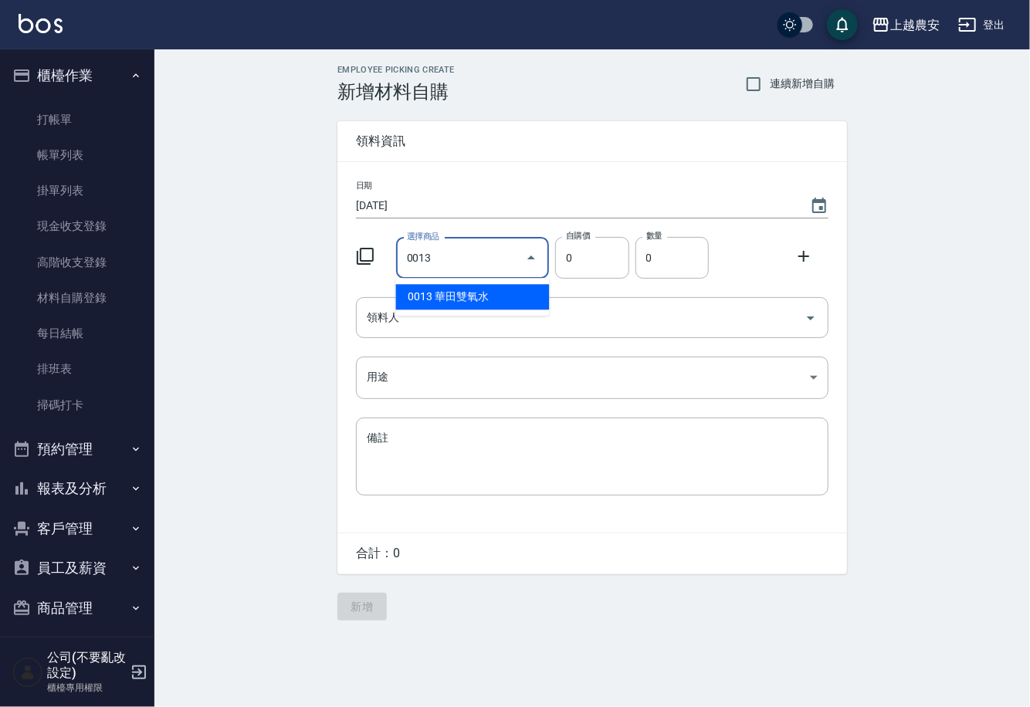
type input "華田雙氧水"
type input "105"
type input "1"
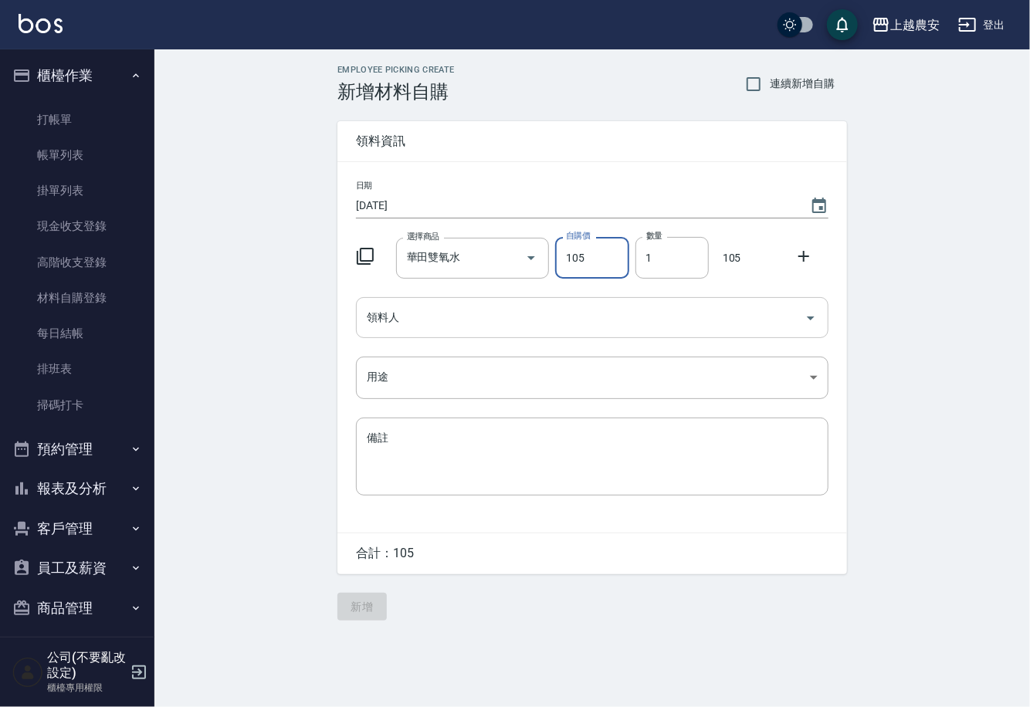
click at [480, 325] on input "領料人" at bounding box center [581, 317] width 436 height 27
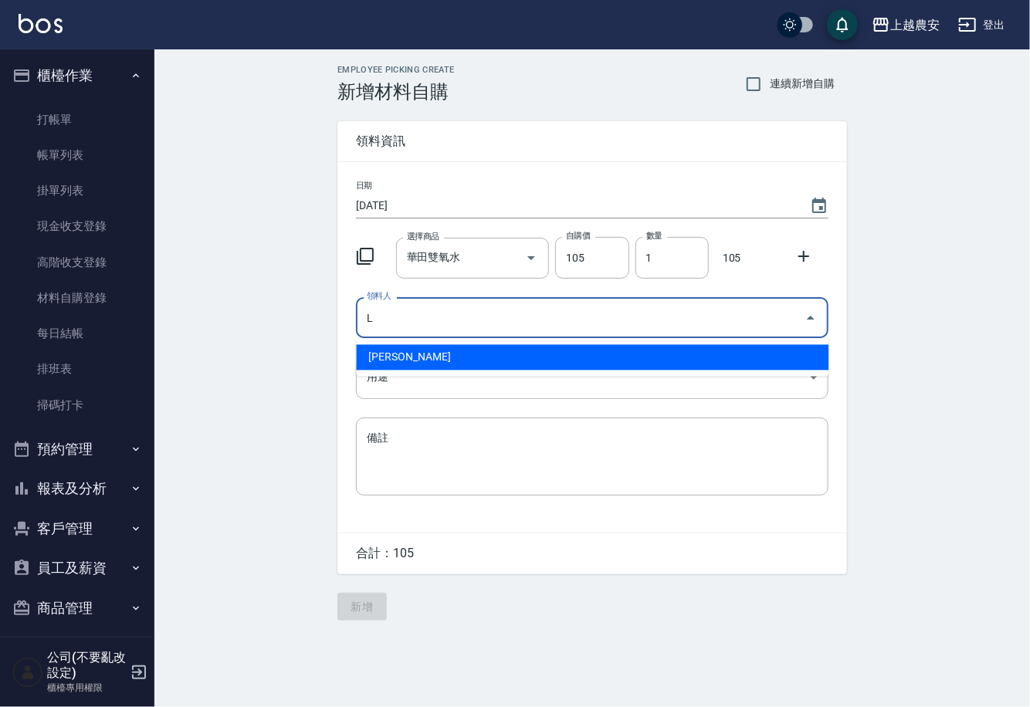
click at [432, 347] on li "L 溫莉娜" at bounding box center [592, 357] width 473 height 25
type input "L 溫莉娜"
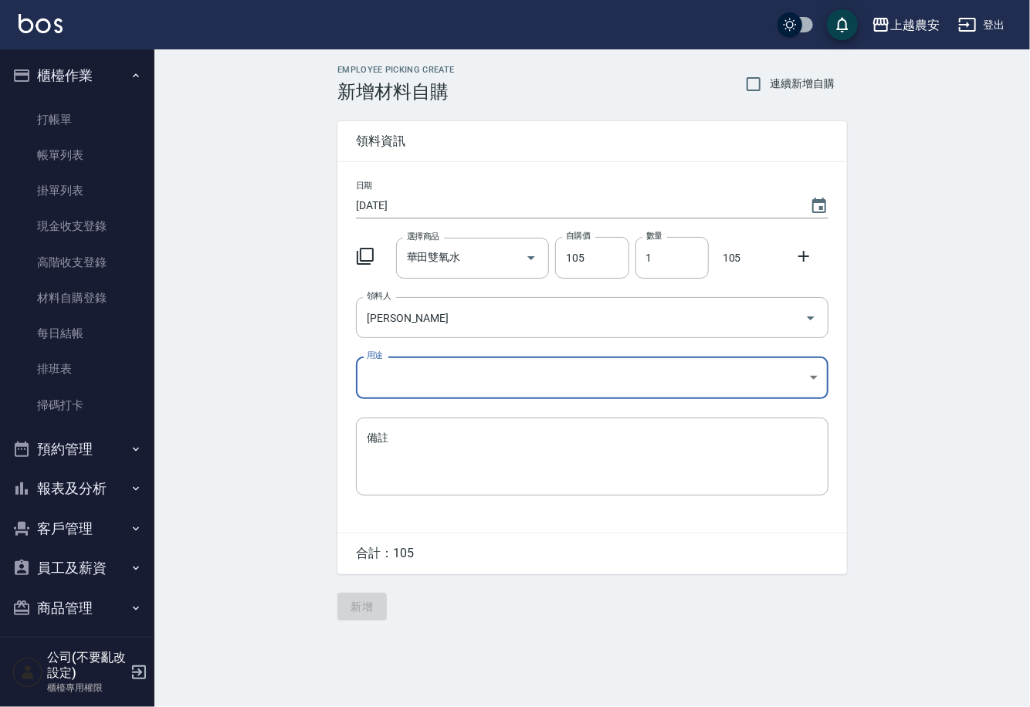
click at [386, 384] on body "上越農安 登出 櫃檯作業 打帳單 帳單列表 掛單列表 現金收支登錄 高階收支登錄 材料自購登錄 每日結帳 排班表 掃碼打卡 預約管理 預約管理 單日預約紀錄 …" at bounding box center [515, 353] width 1030 height 707
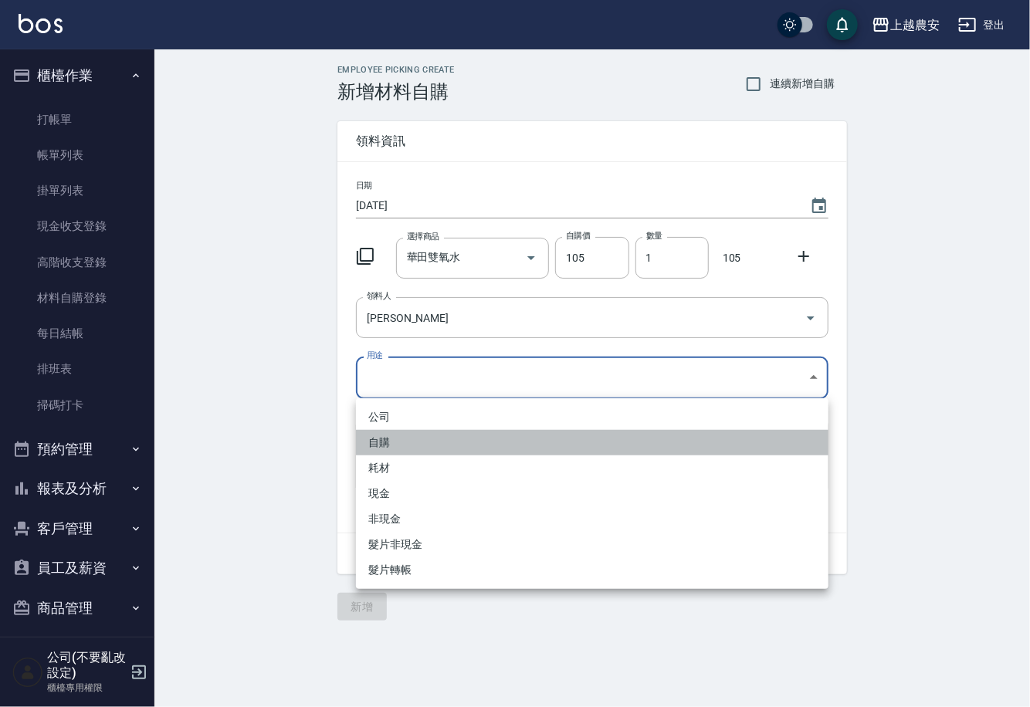
click at [377, 437] on li "自購" at bounding box center [592, 442] width 473 height 25
type input "自購"
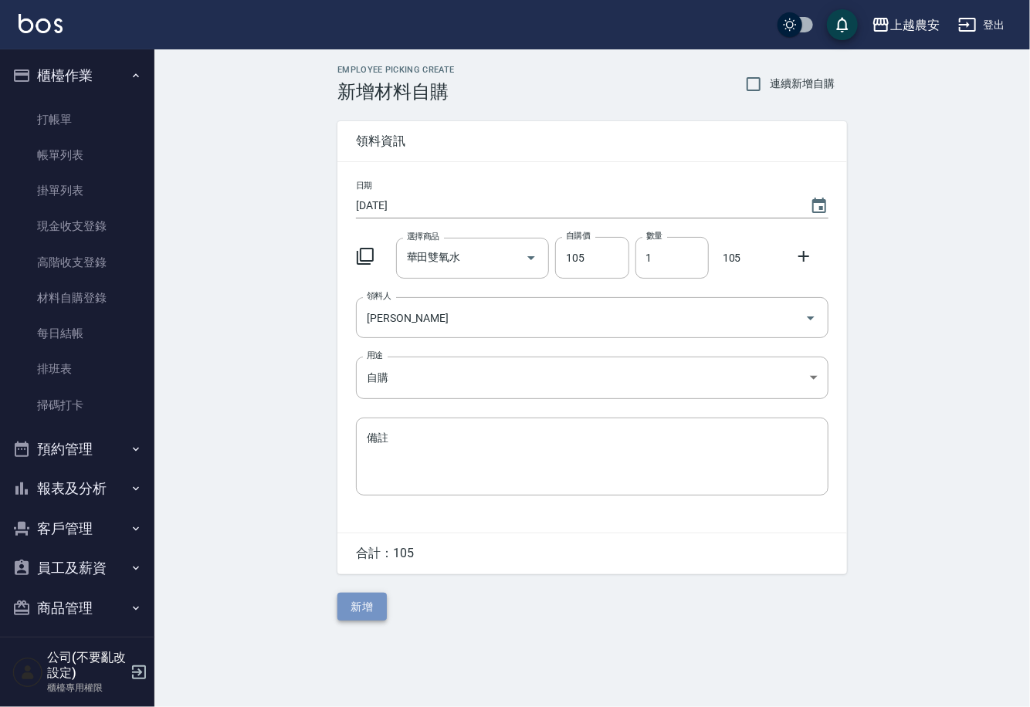
click at [368, 602] on button "新增" at bounding box center [361, 607] width 49 height 29
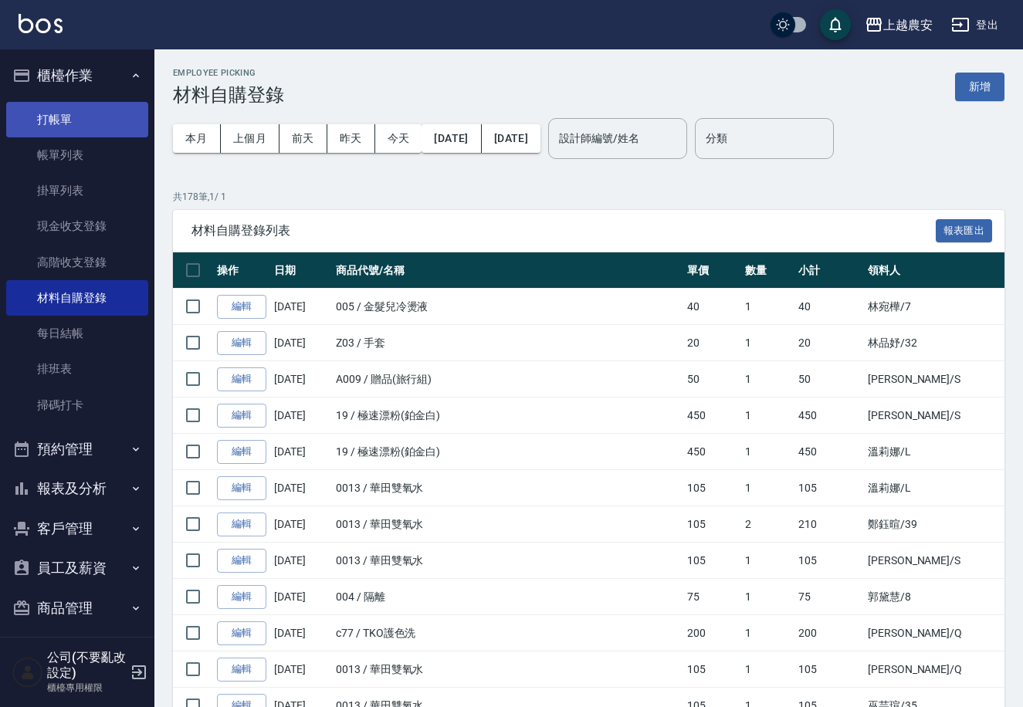
click at [70, 119] on link "打帳單" at bounding box center [77, 120] width 142 height 36
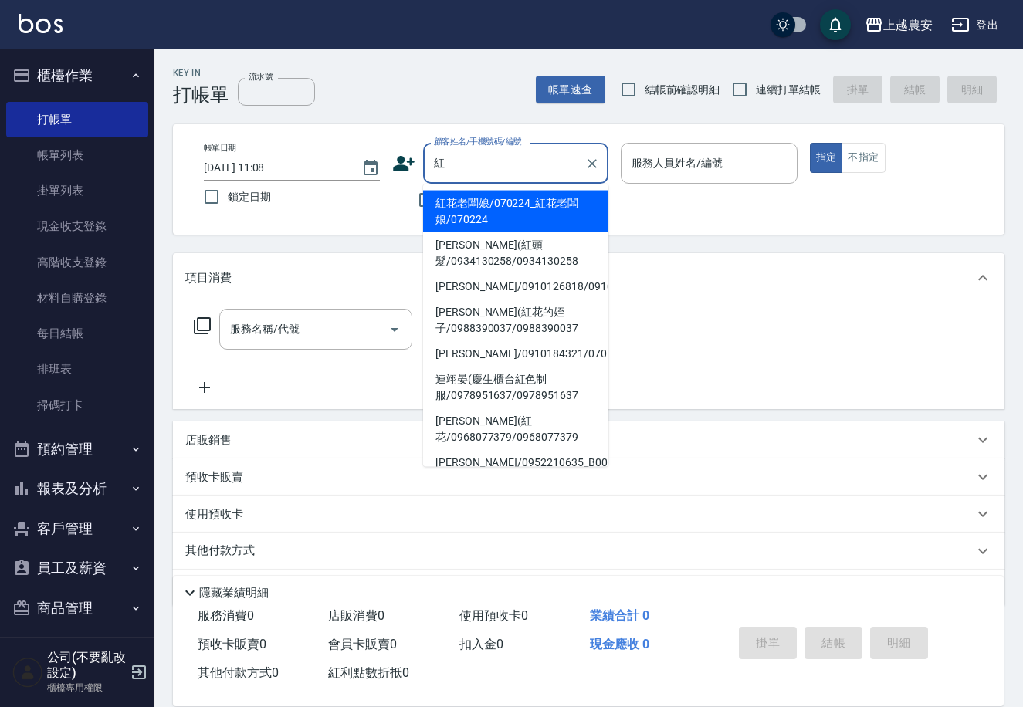
click at [467, 260] on li "洪于婷(紅頭髮/0934130258/0934130258" at bounding box center [515, 253] width 185 height 42
type input "洪于婷(紅頭髮/0934130258/0934130258"
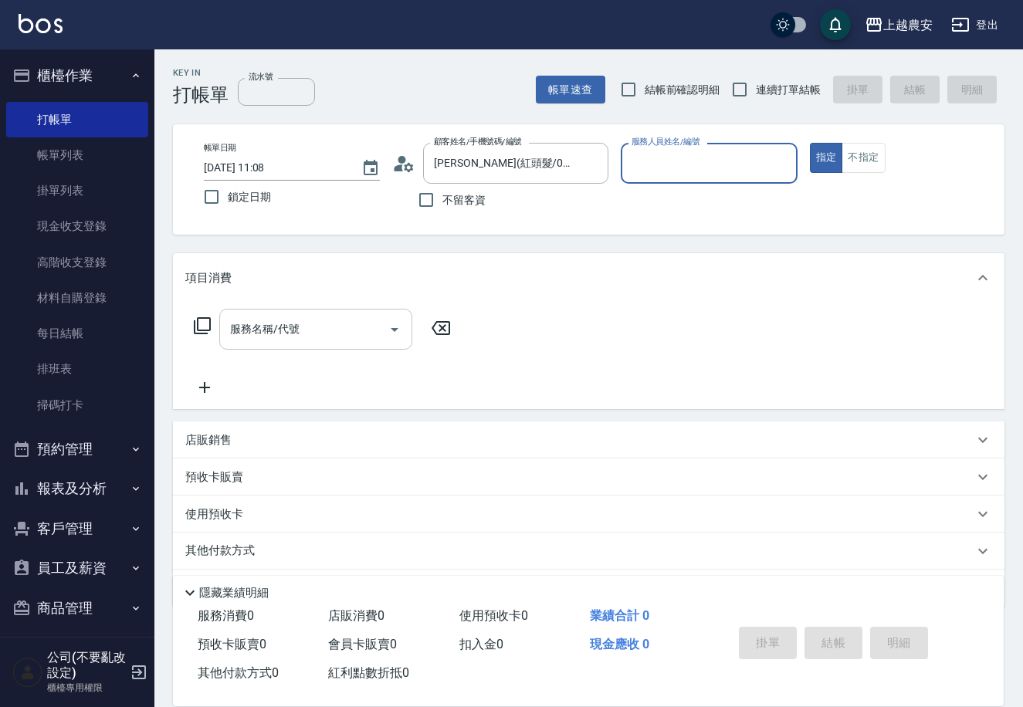
type input "Candy-7"
click at [294, 345] on div "服務名稱/代號" at bounding box center [315, 329] width 193 height 41
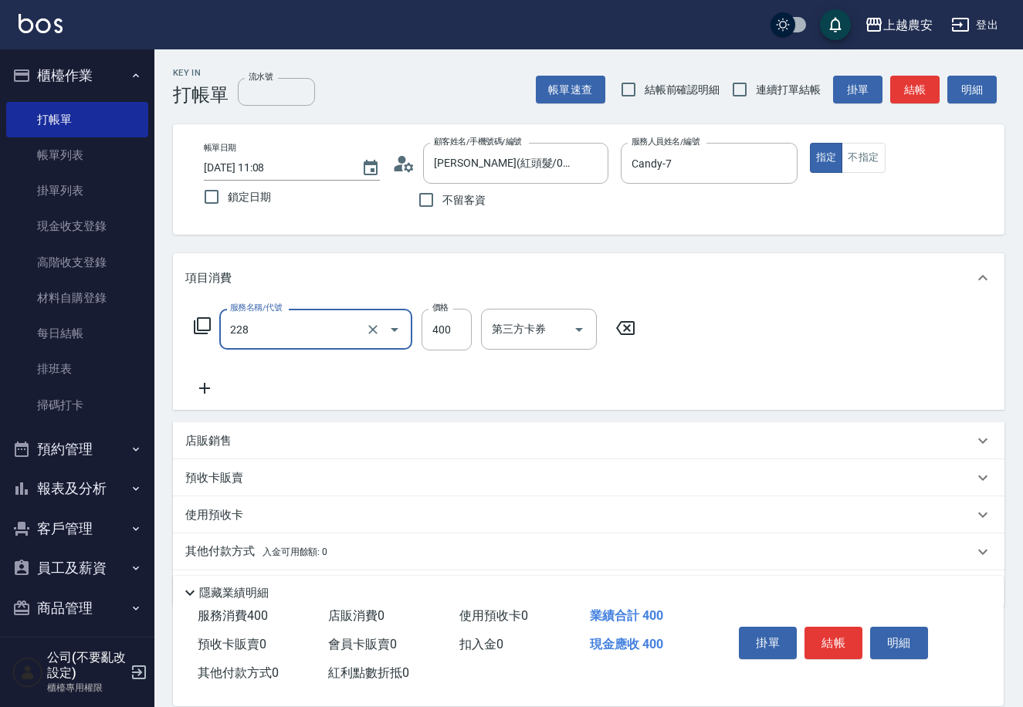
type input "洗髮(228)"
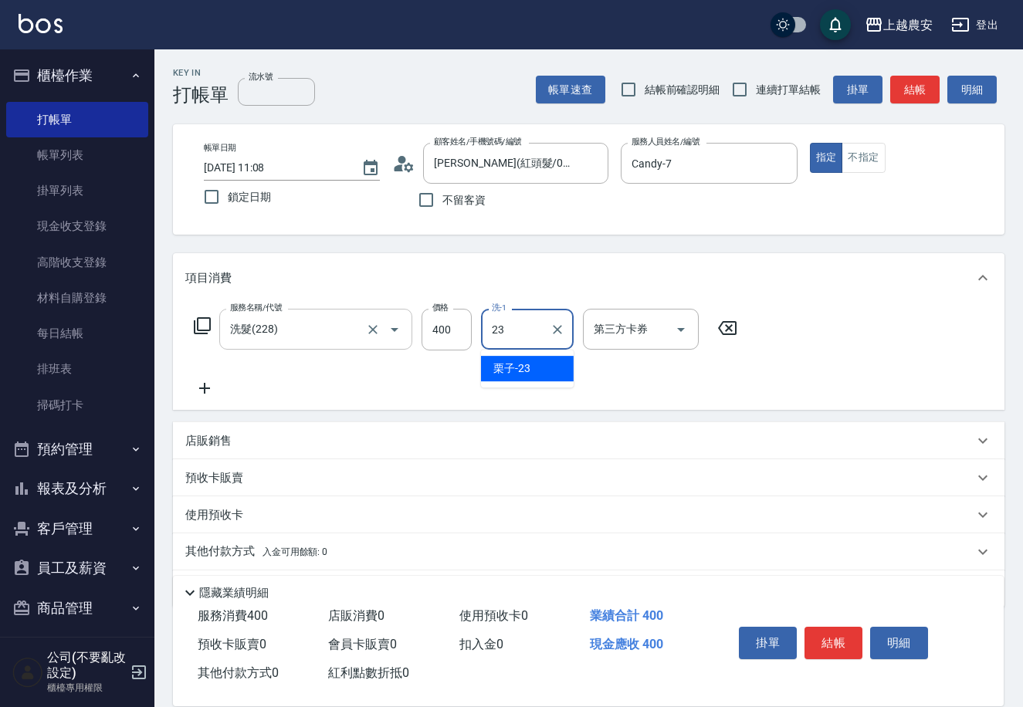
type input "栗子-23"
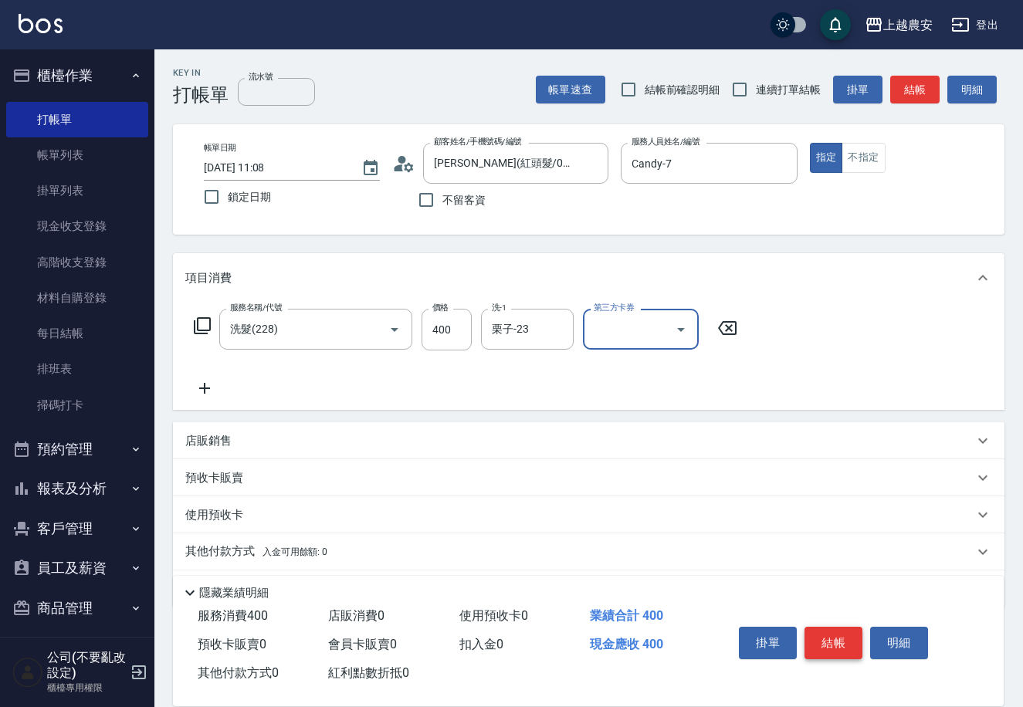
click at [809, 633] on button "結帳" at bounding box center [834, 643] width 58 height 32
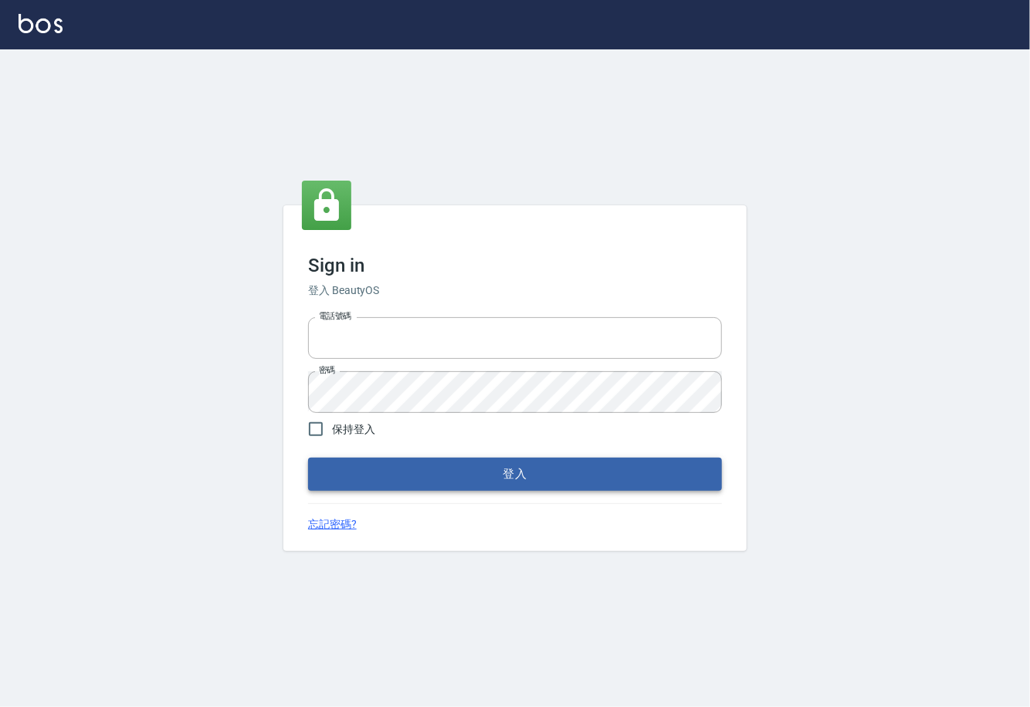
type input "0225929166"
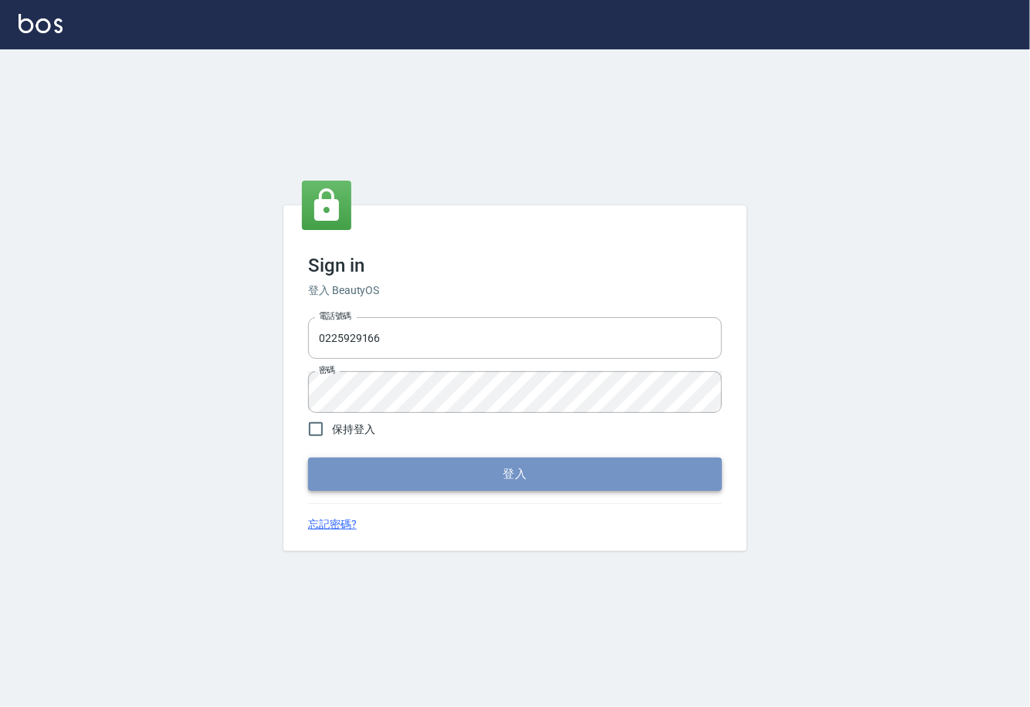
click at [517, 482] on button "登入" at bounding box center [515, 474] width 414 height 32
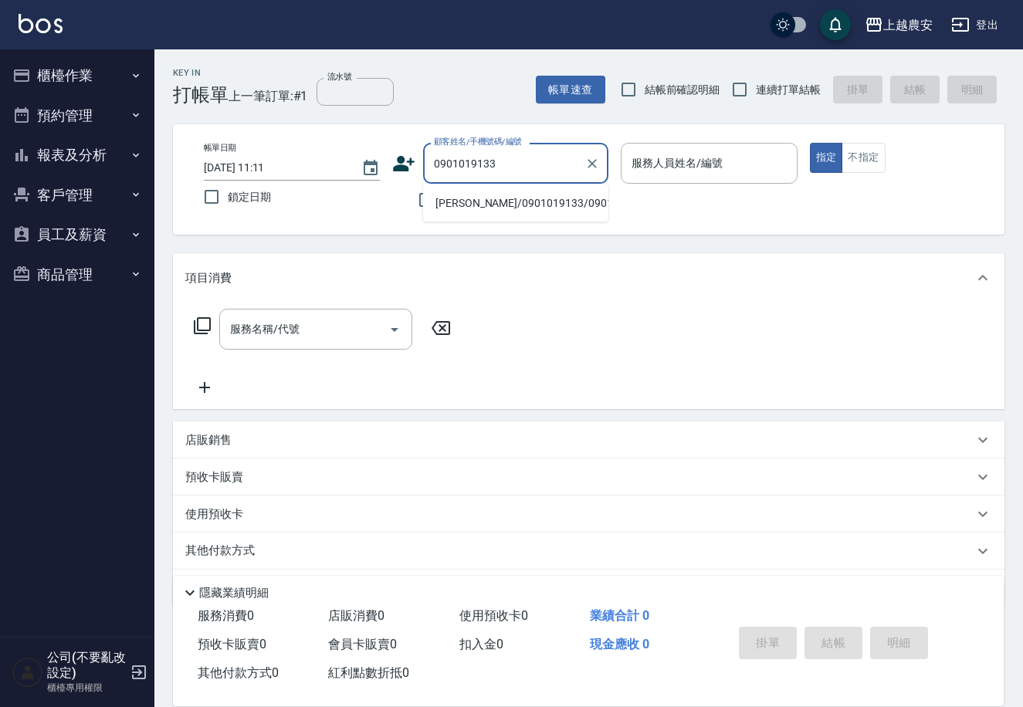
click at [497, 203] on li "[PERSON_NAME]/0901019133/0901019133" at bounding box center [515, 203] width 185 height 25
type input "[PERSON_NAME]/0901019133/0901019133"
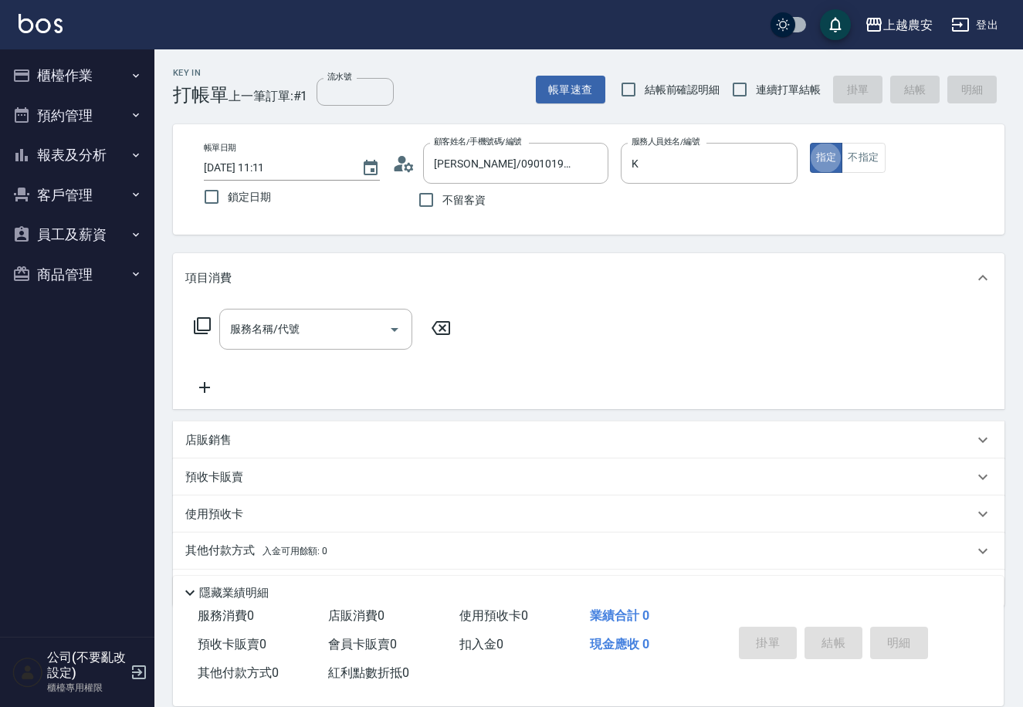
type input "Ksa-K"
type button "true"
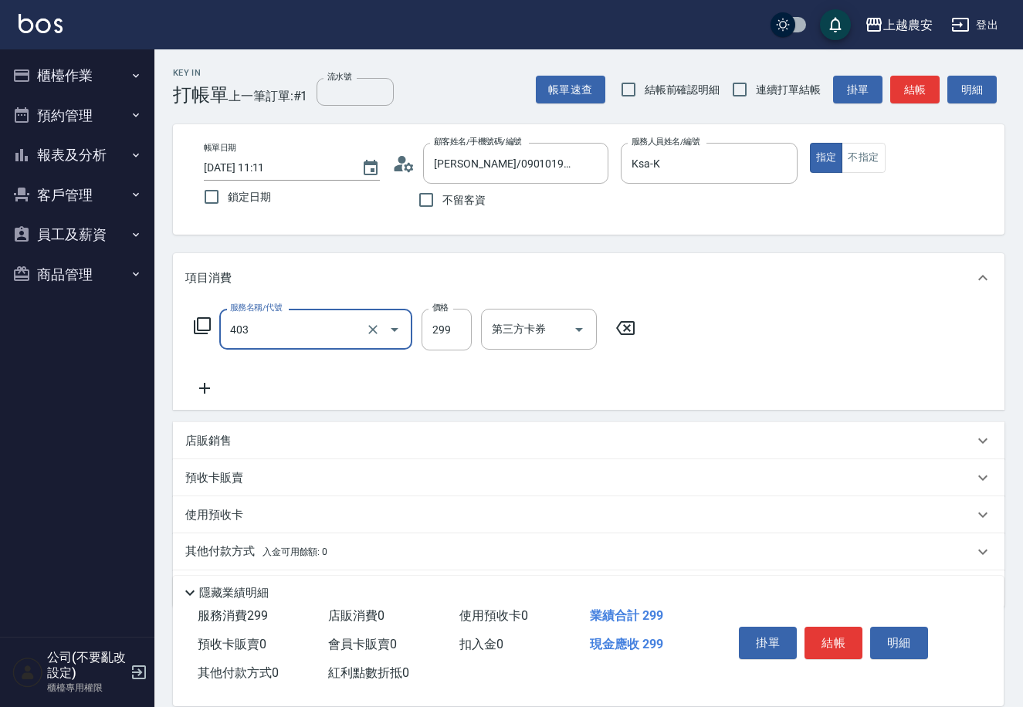
type input "剪髮(403)"
type input "100"
click at [821, 636] on button "結帳" at bounding box center [834, 643] width 58 height 32
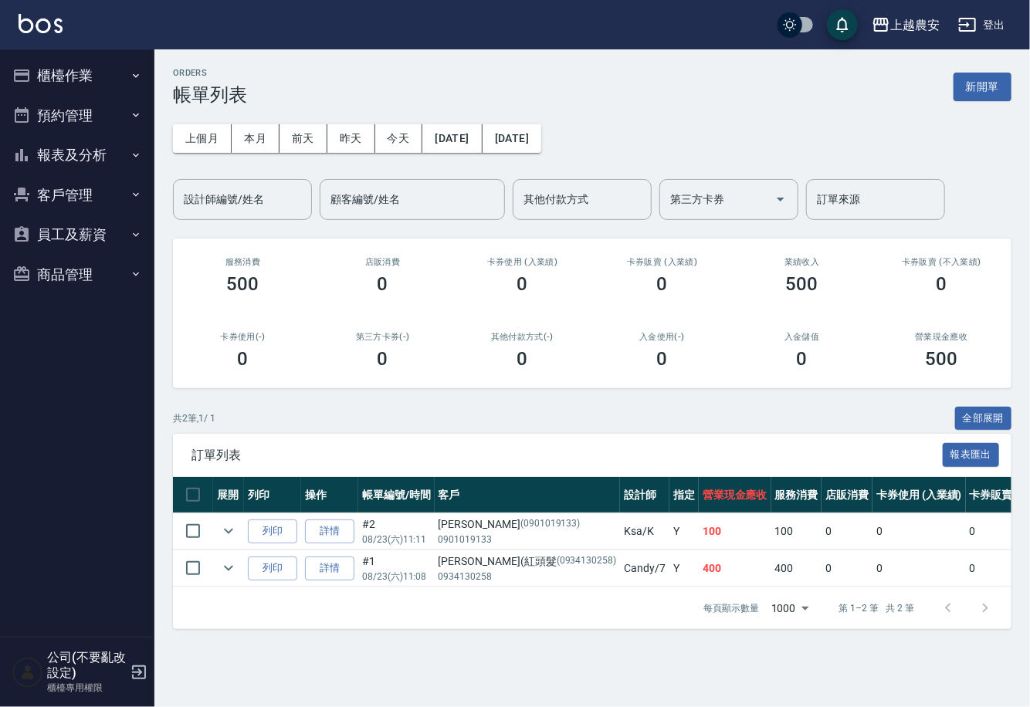
click at [73, 72] on button "櫃檯作業" at bounding box center [77, 76] width 142 height 40
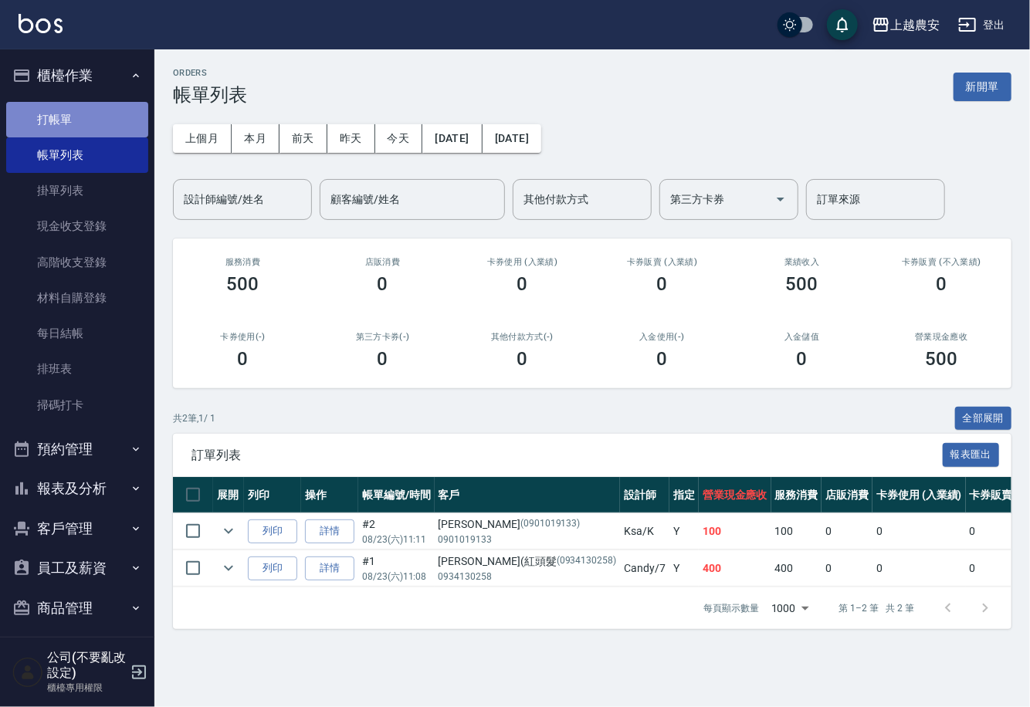
click at [78, 127] on link "打帳單" at bounding box center [77, 120] width 142 height 36
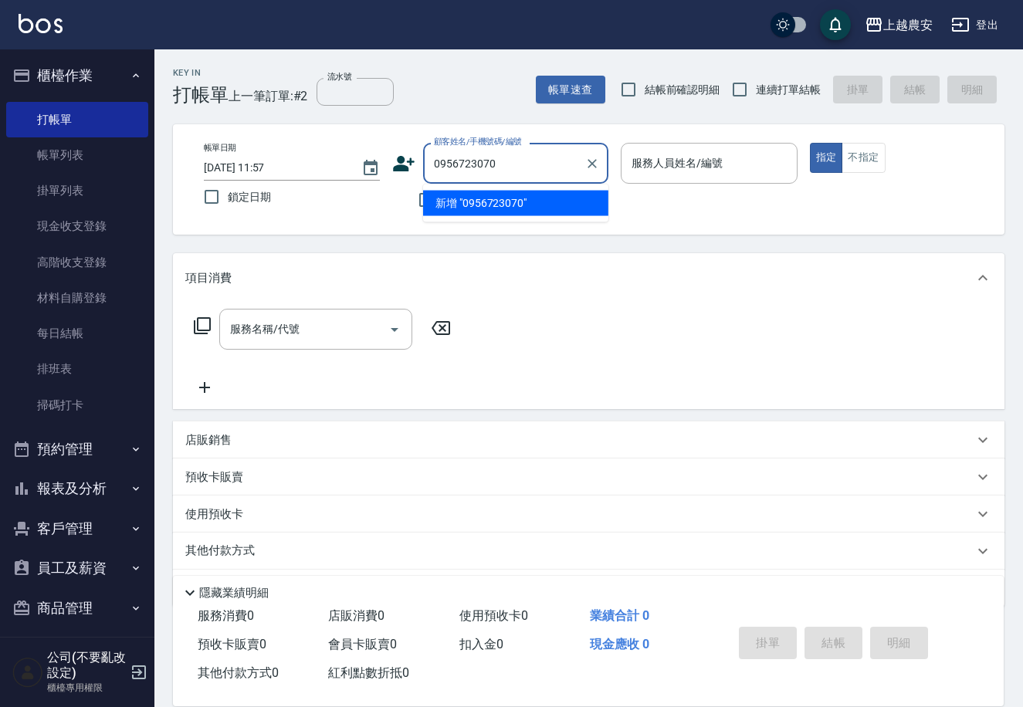
click at [511, 209] on li "新增 "0956723070"" at bounding box center [515, 203] width 185 height 25
type input "0956723070"
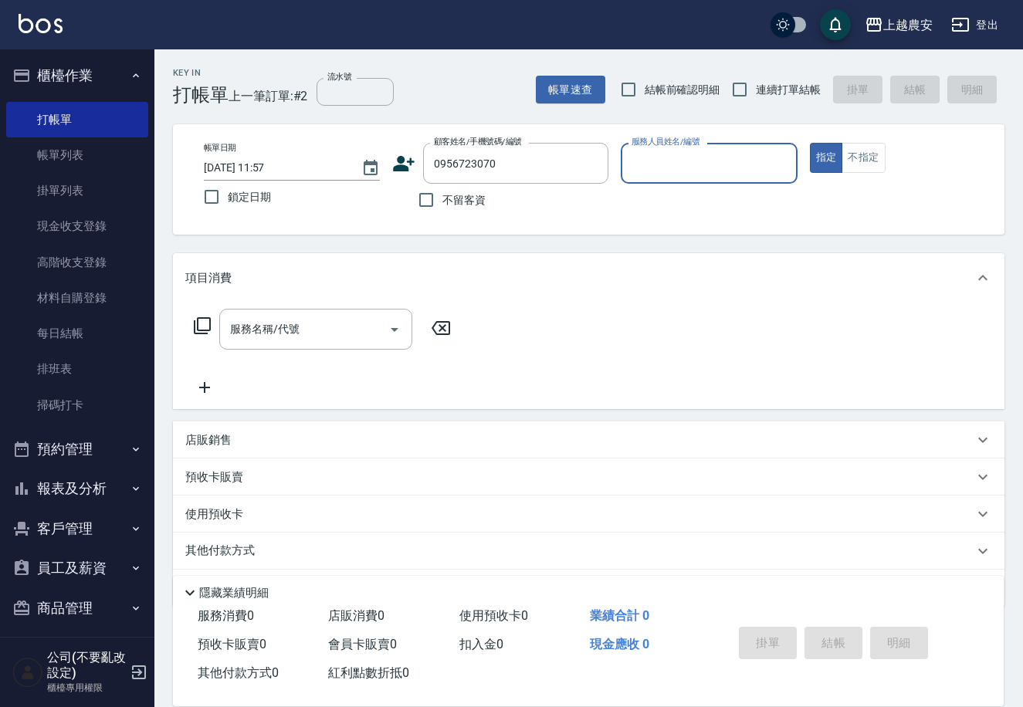
click at [408, 165] on icon at bounding box center [403, 163] width 23 height 23
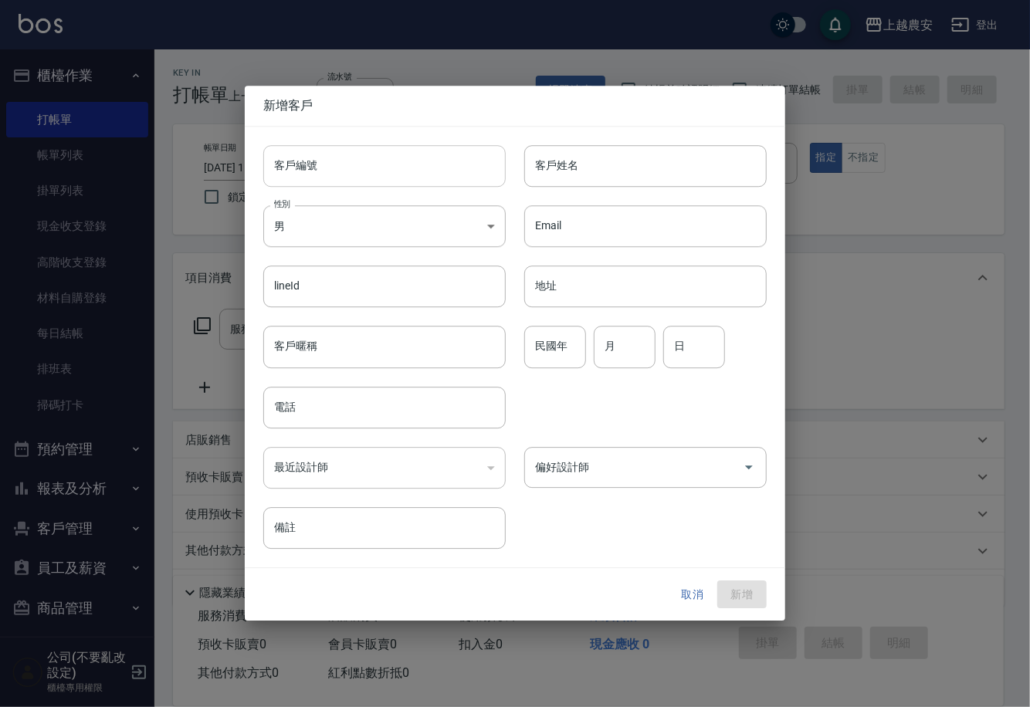
click at [409, 169] on input "客戶編號" at bounding box center [384, 166] width 243 height 42
type input "0956723070"
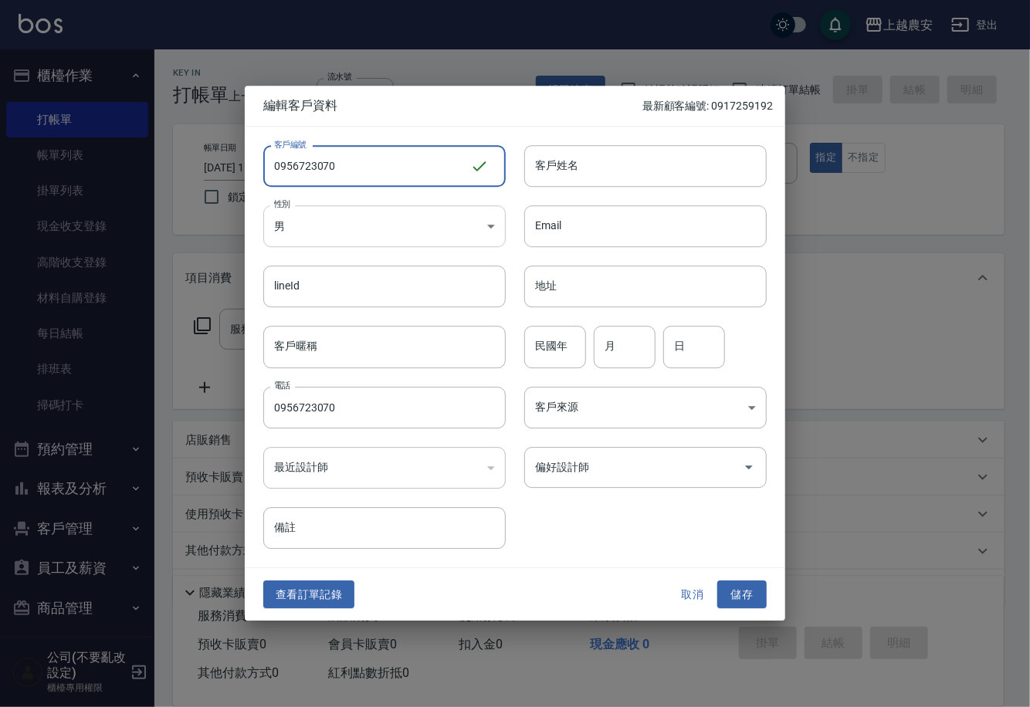
type input "0956723070"
click at [309, 229] on body "上越農安 登出 櫃檯作業 打帳單 帳單列表 掛單列表 現金收支登錄 高階收支登錄 材料自購登錄 每日結帳 排班表 掃碼打卡 預約管理 預約管理 單日預約紀錄 …" at bounding box center [515, 376] width 1030 height 753
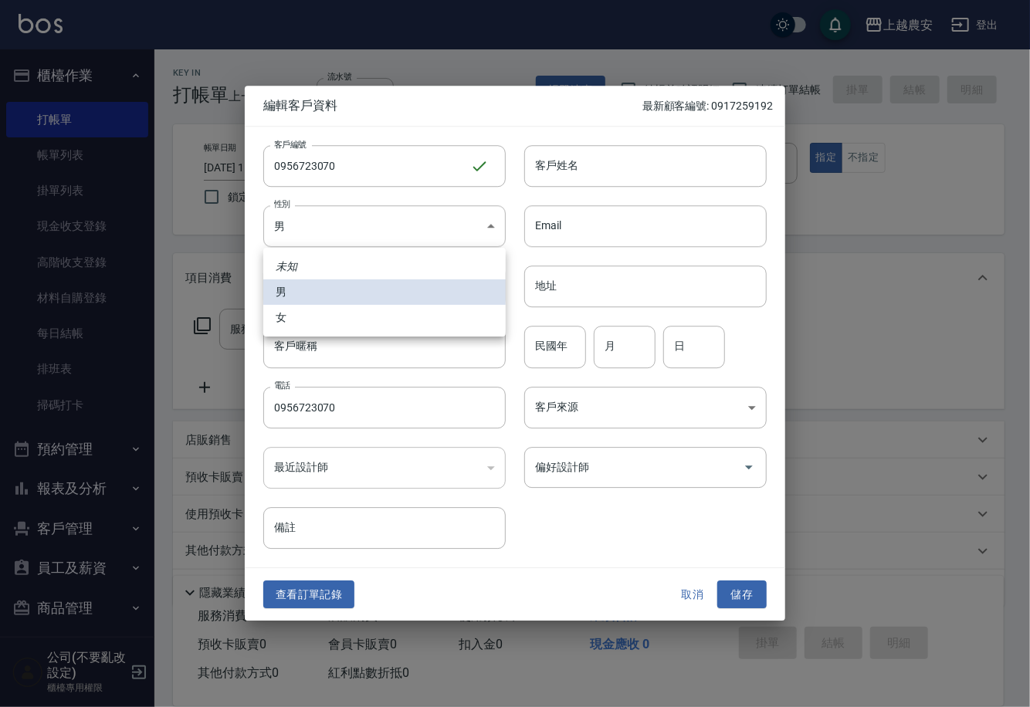
click at [324, 322] on li "女" at bounding box center [384, 317] width 243 height 25
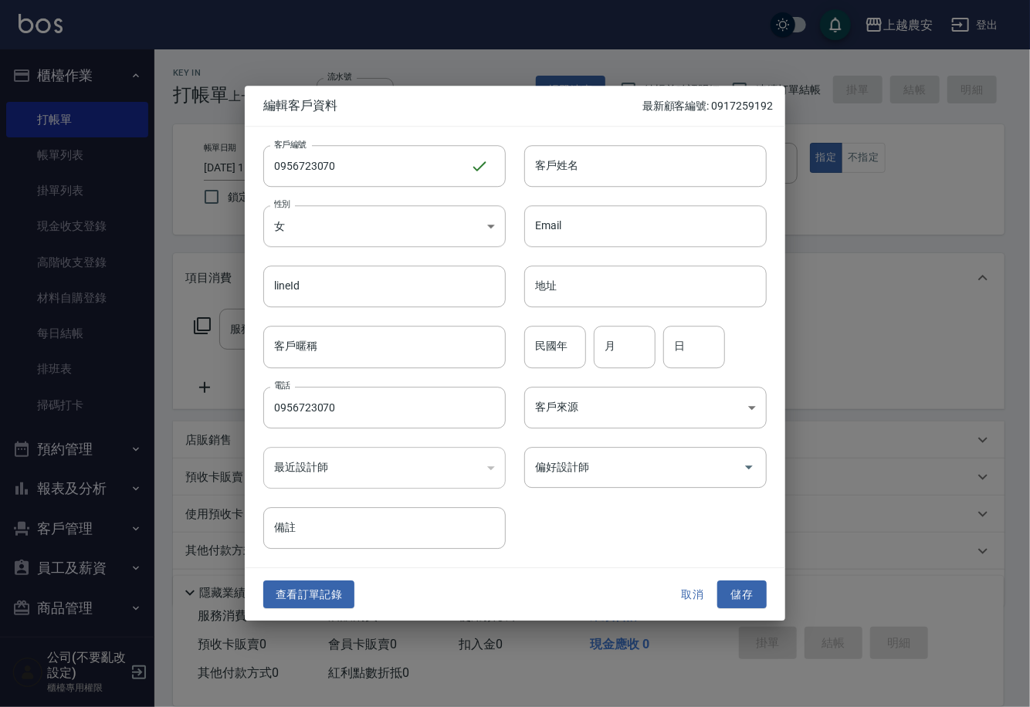
type input "FEMALE"
click at [571, 171] on input "客戶姓名" at bounding box center [645, 166] width 243 height 42
type input "許琇婷"
click at [741, 588] on button "儲存" at bounding box center [741, 595] width 49 height 29
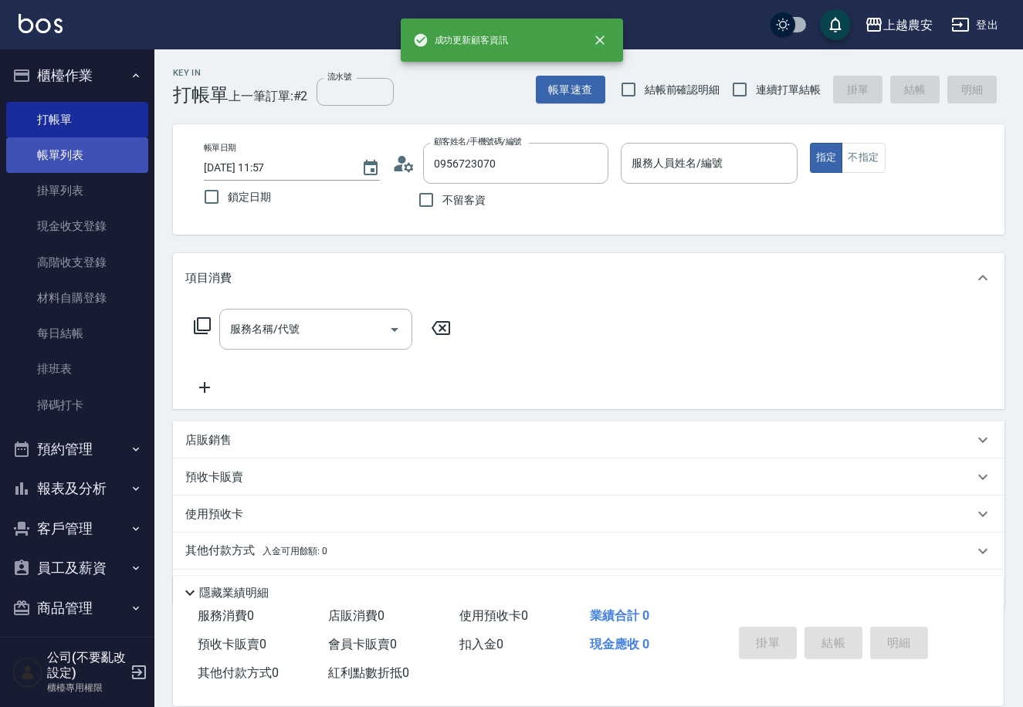
drag, startPoint x: 58, startPoint y: 145, endPoint x: 81, endPoint y: 148, distance: 23.4
click at [59, 146] on link "帳單列表" at bounding box center [77, 155] width 142 height 36
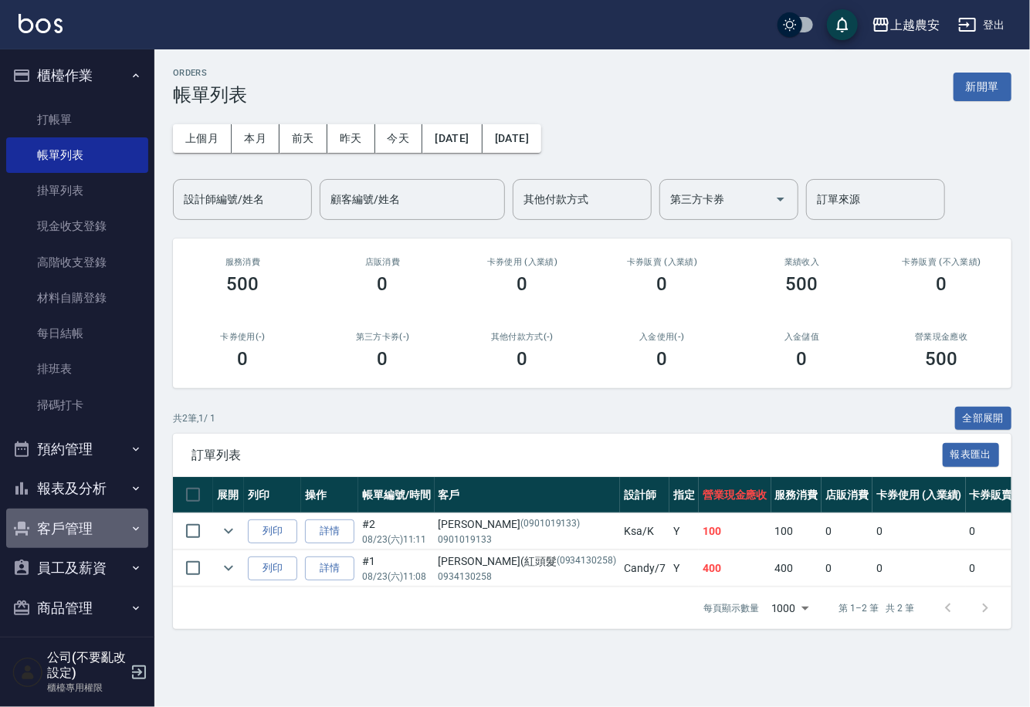
click at [119, 535] on button "客戶管理" at bounding box center [77, 529] width 142 height 40
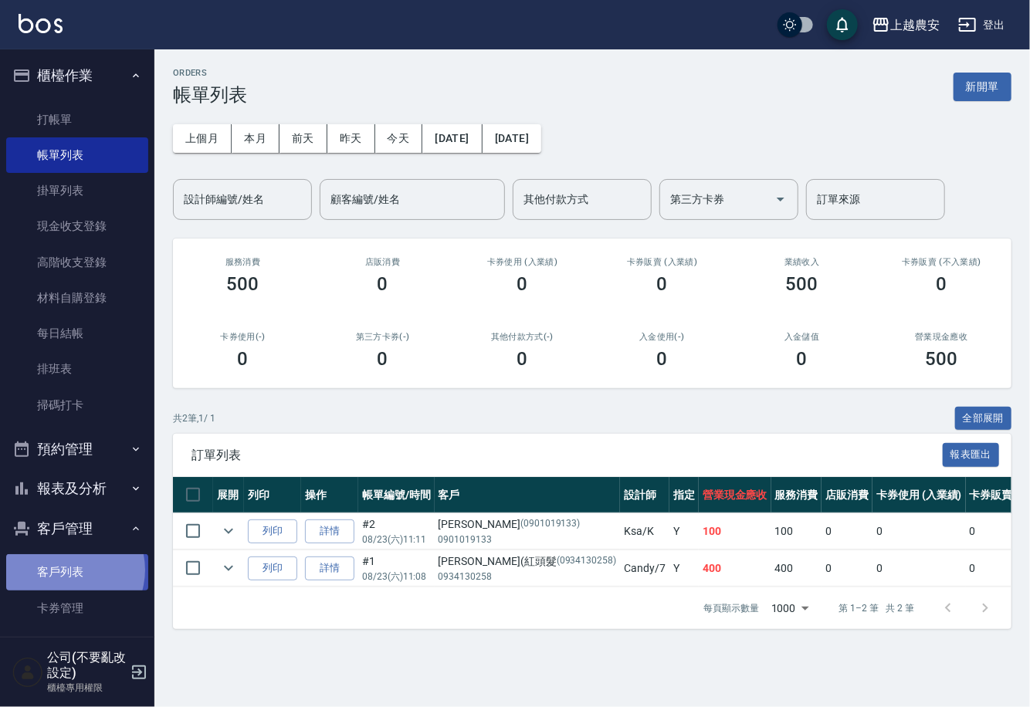
click at [66, 570] on link "客戶列表" at bounding box center [77, 573] width 142 height 36
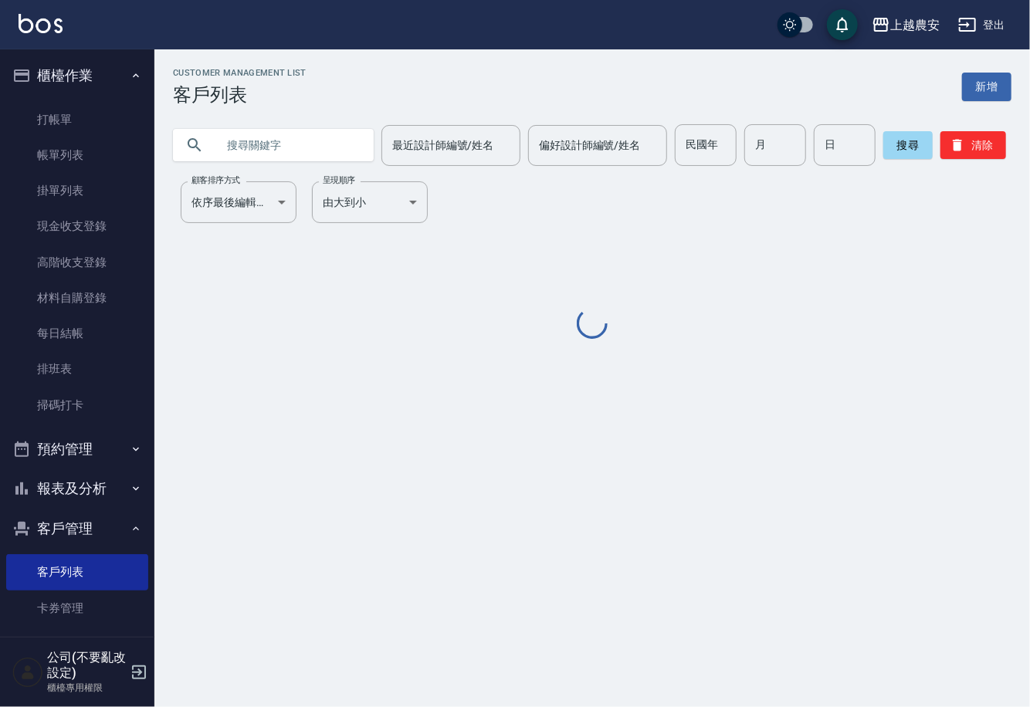
click at [226, 145] on input "text" at bounding box center [288, 145] width 145 height 42
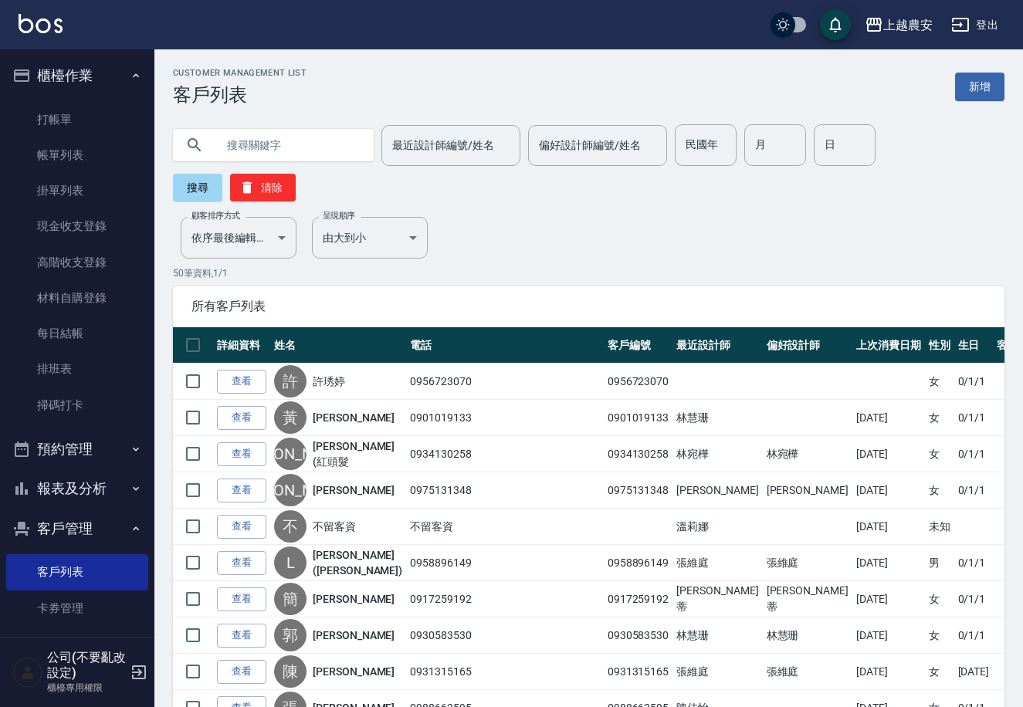
type input "ㄨ"
type input "k0530"
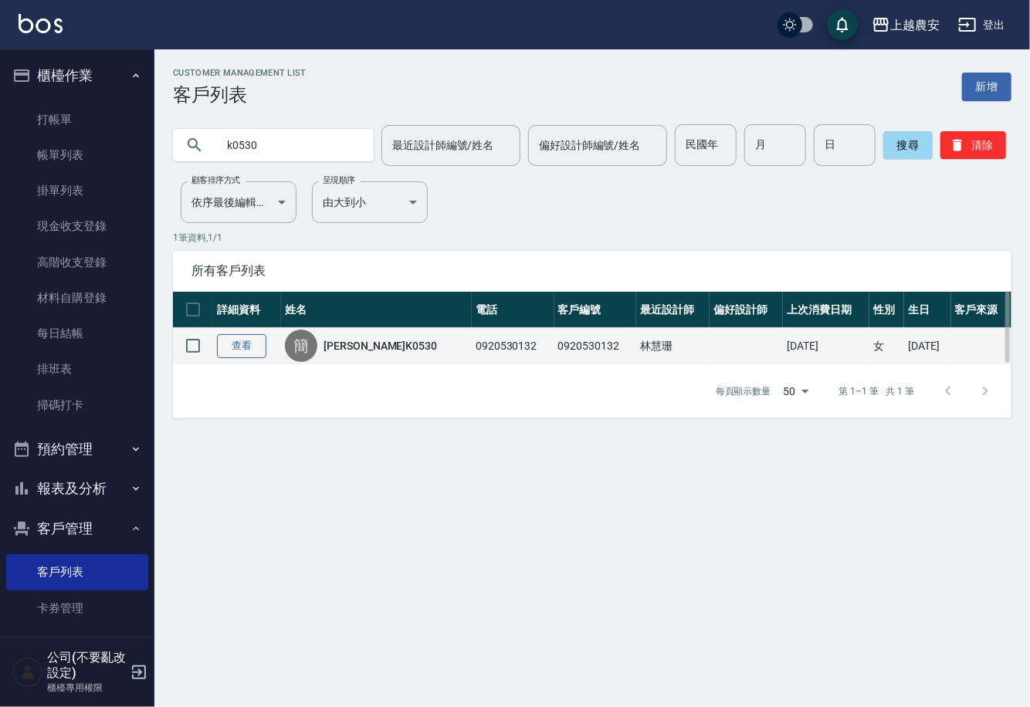
click at [256, 351] on link "查看" at bounding box center [241, 346] width 49 height 24
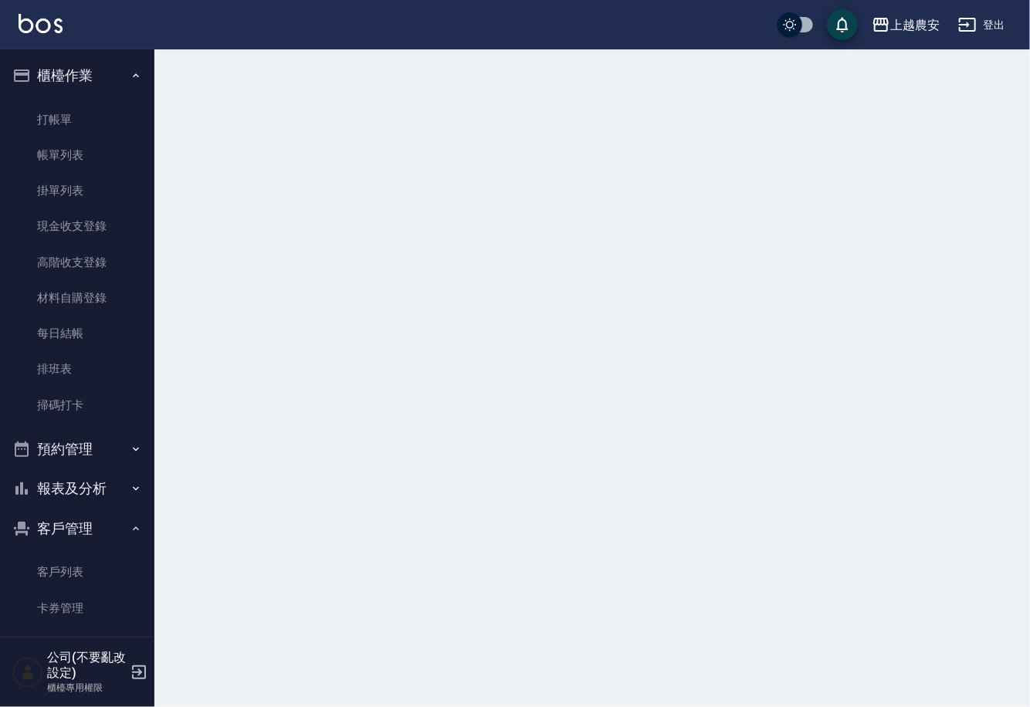
click at [256, 351] on div at bounding box center [515, 353] width 1030 height 707
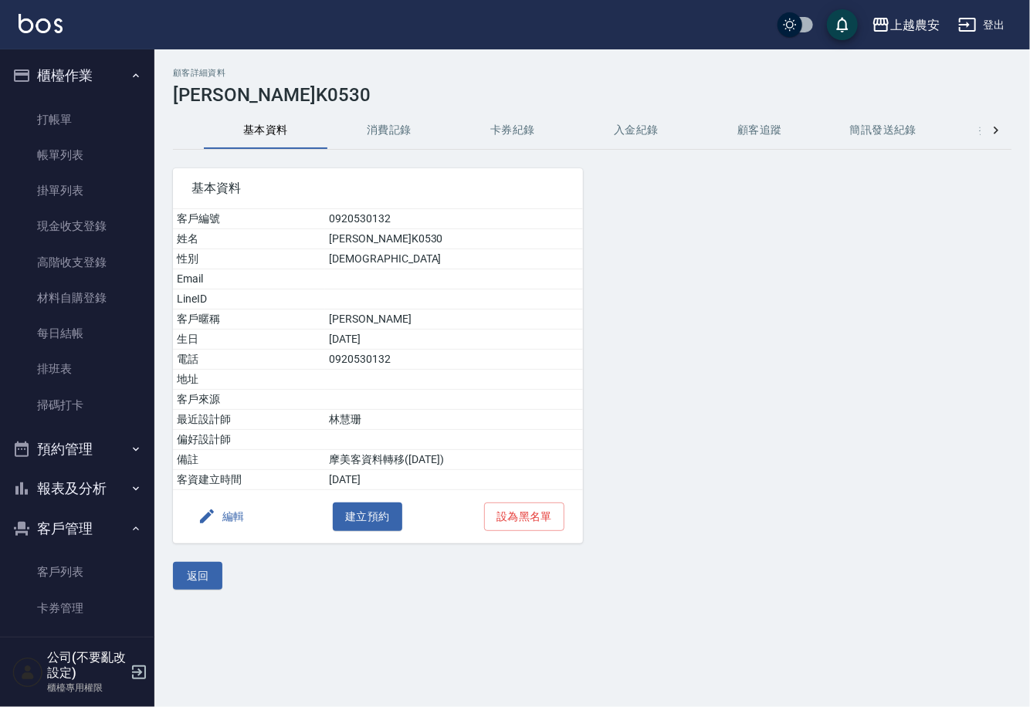
click at [399, 139] on button "消費記錄" at bounding box center [389, 130] width 124 height 37
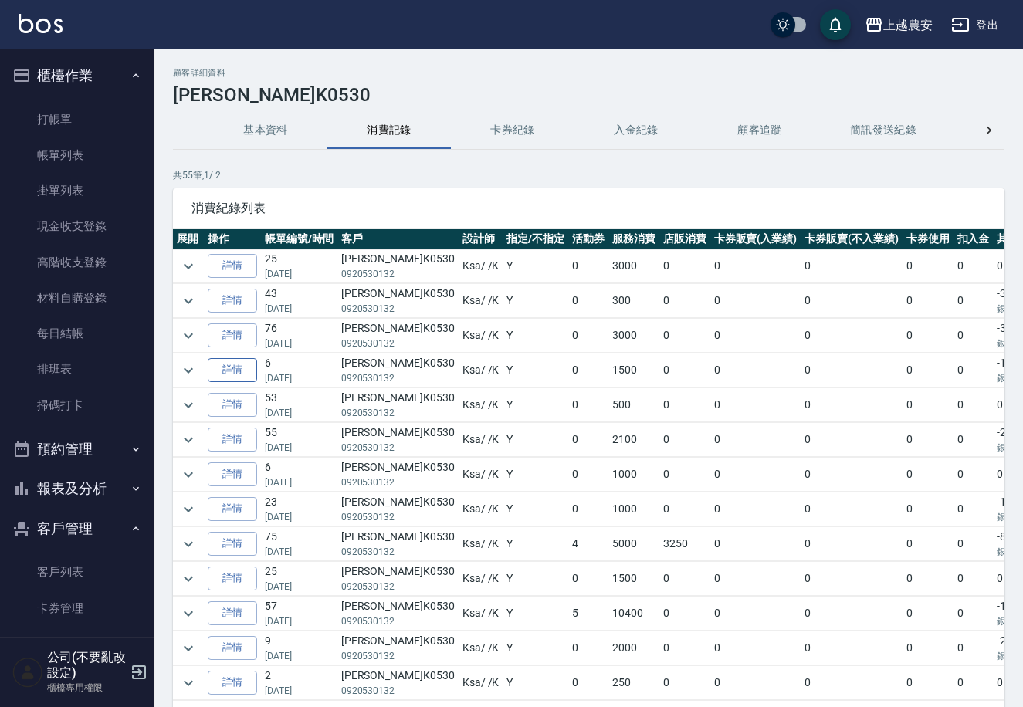
click at [226, 370] on link "詳情" at bounding box center [232, 370] width 49 height 24
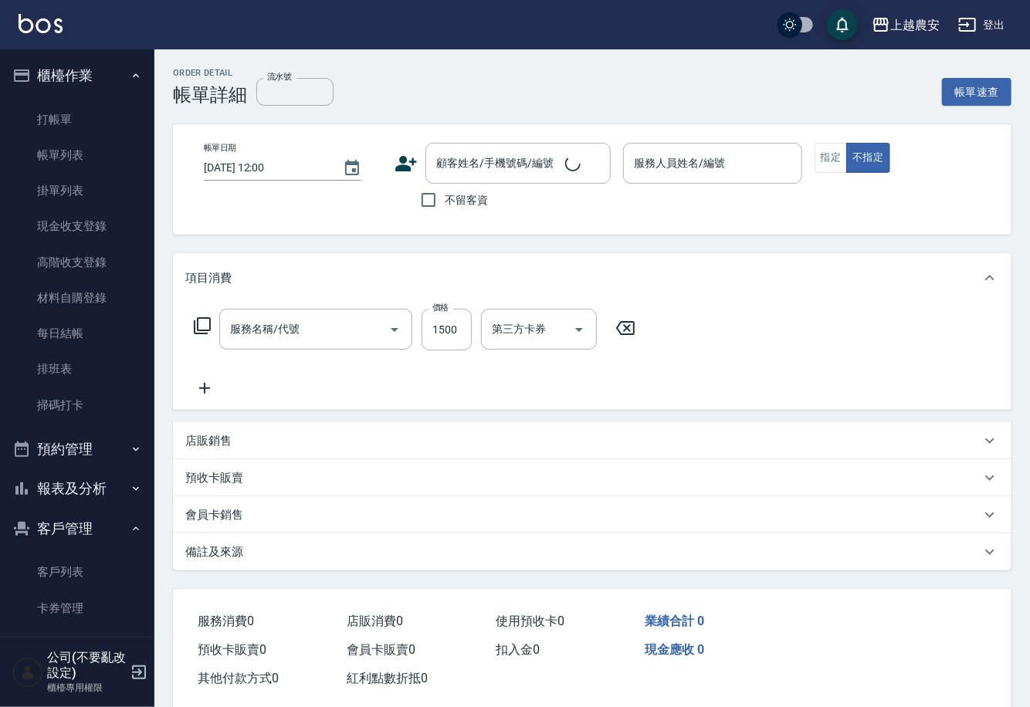
type input "染髮1500↑(503)"
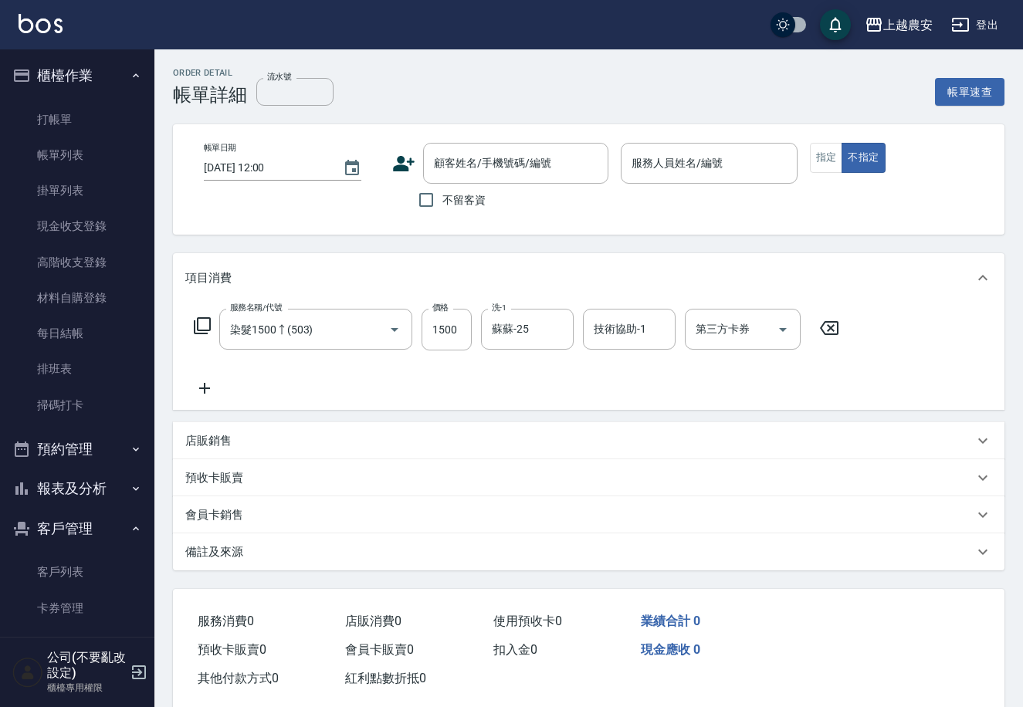
type input "2025/05/07 11:45"
type input "Ksa-K"
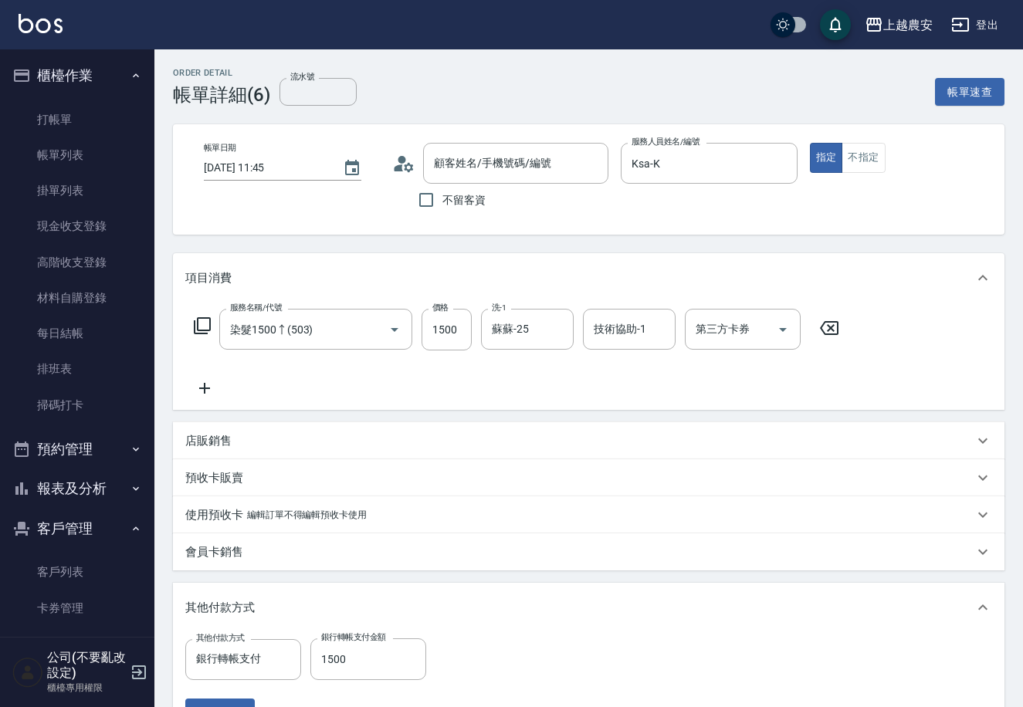
type input "[PERSON_NAME]K0530/0920530132/0920530132"
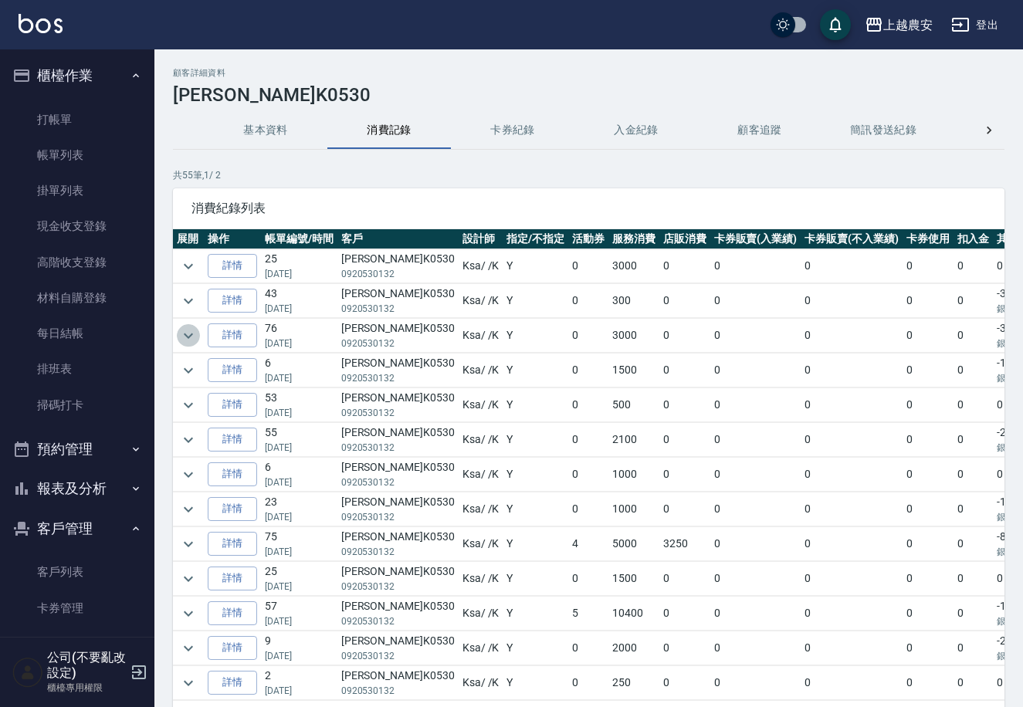
click at [198, 337] on button "expand row" at bounding box center [188, 335] width 23 height 23
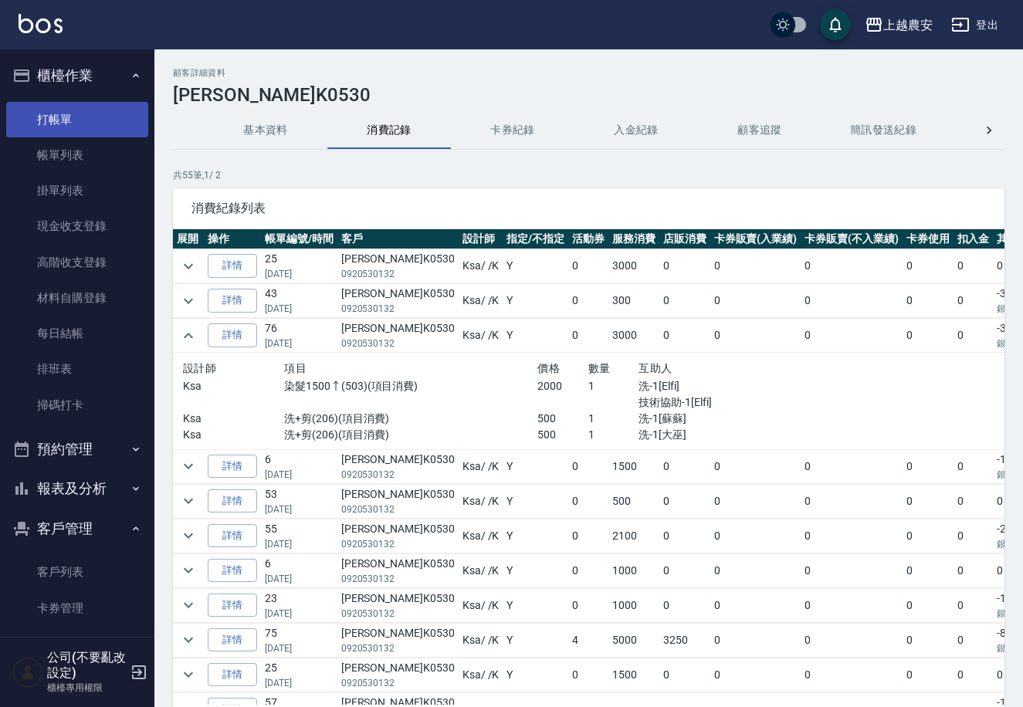
click at [78, 129] on link "打帳單" at bounding box center [77, 120] width 142 height 36
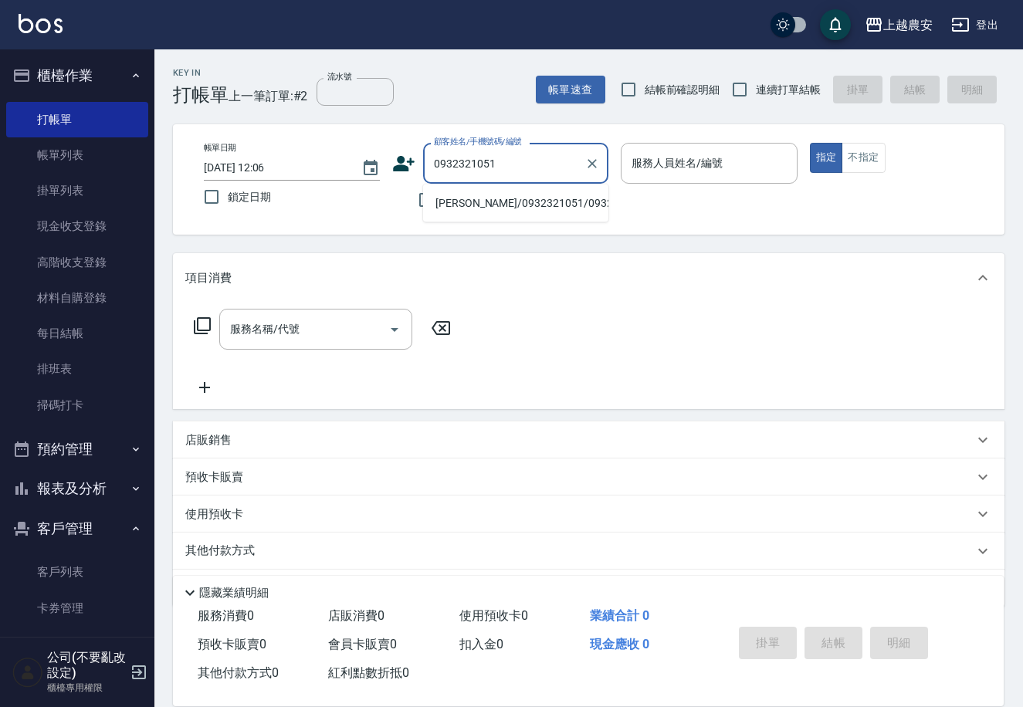
click at [517, 201] on li "杜季庭/0932321051/0932321051" at bounding box center [515, 203] width 185 height 25
type input "杜季庭/0932321051/0932321051"
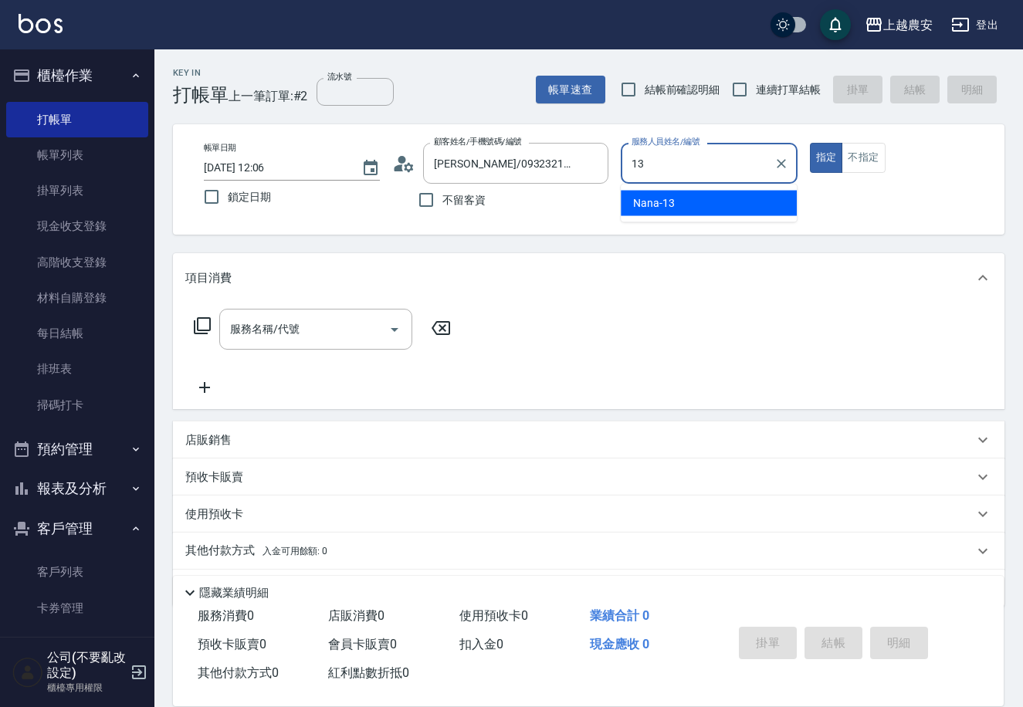
type input "Nana-13"
type button "true"
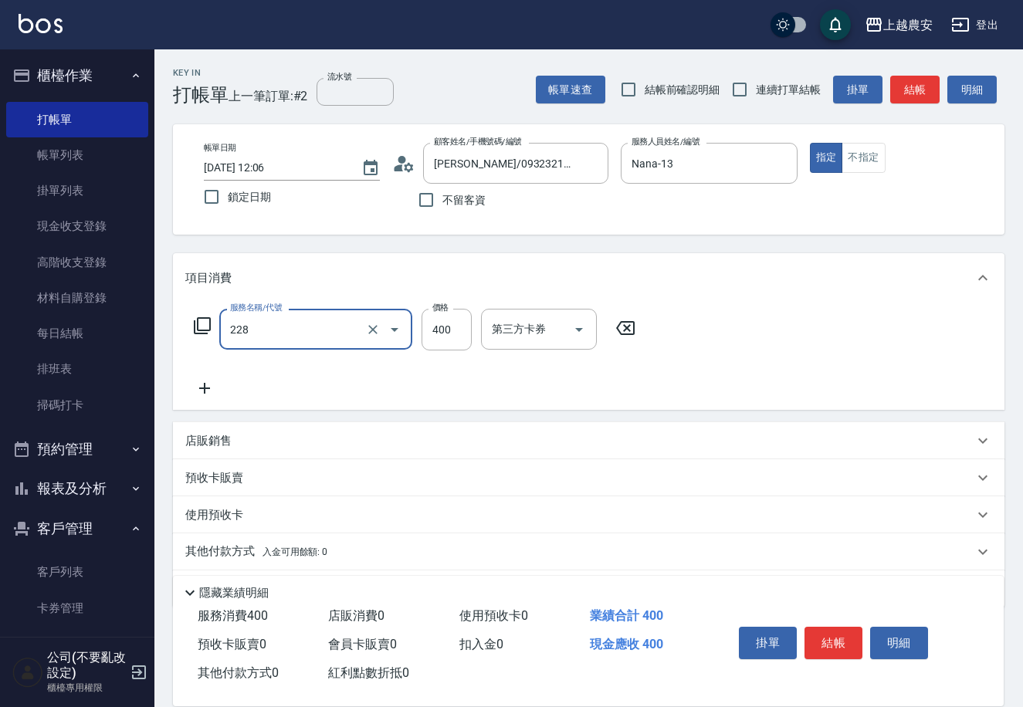
type input "洗髮(228)"
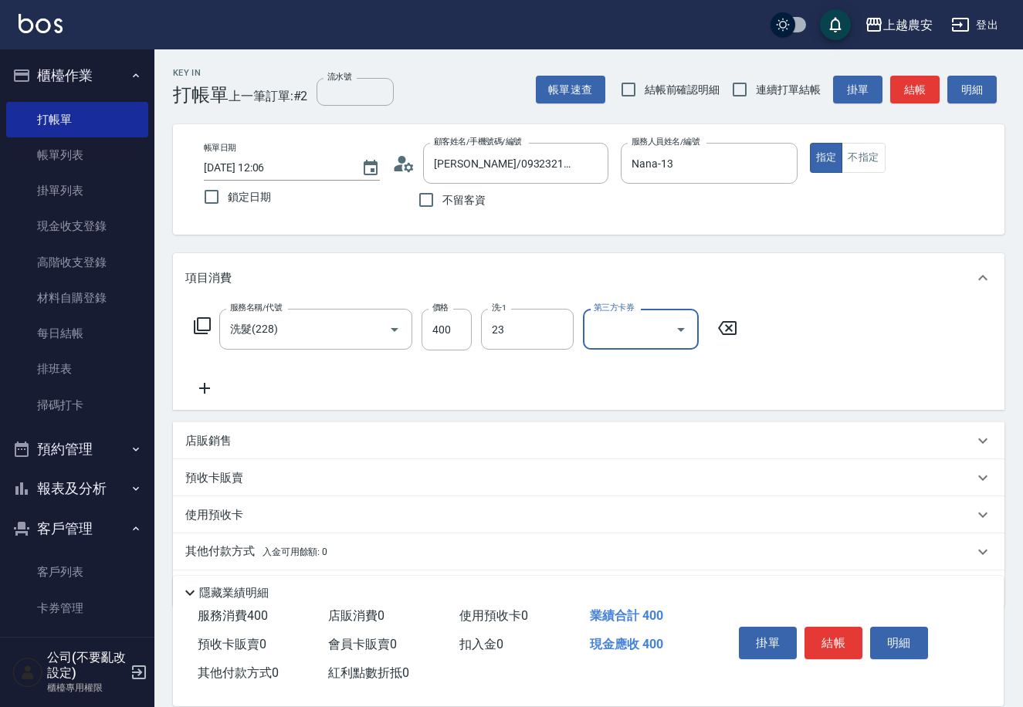
type input "栗子-23"
click at [829, 634] on button "結帳" at bounding box center [834, 643] width 58 height 32
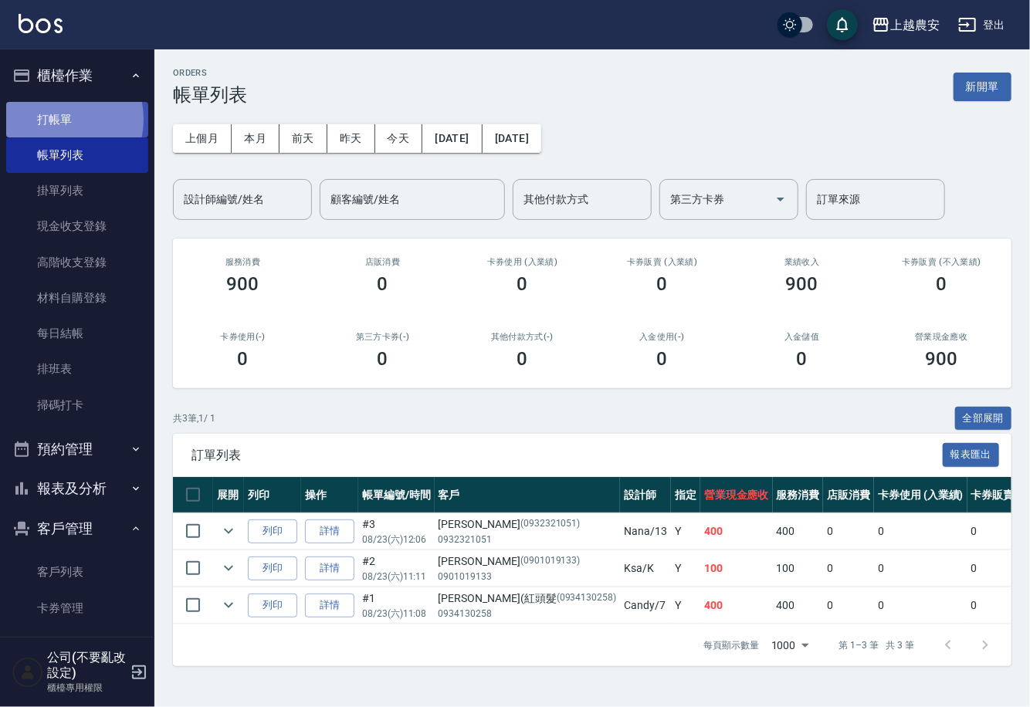
click at [53, 119] on link "打帳單" at bounding box center [77, 120] width 142 height 36
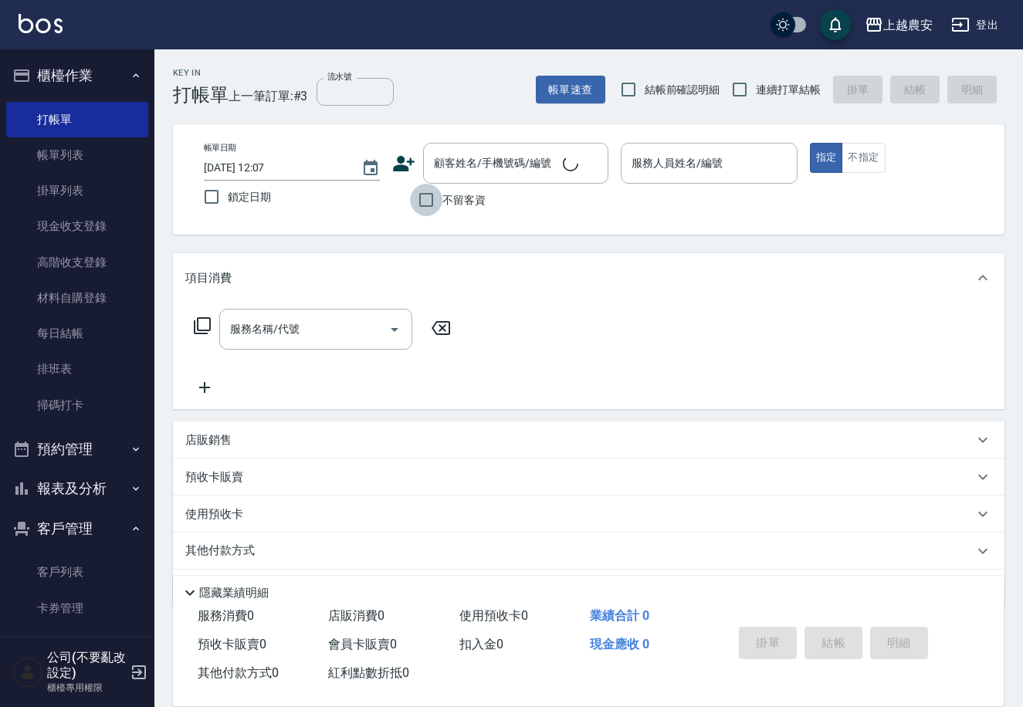
click at [426, 213] on input "不留客資" at bounding box center [426, 200] width 32 height 32
checkbox input "true"
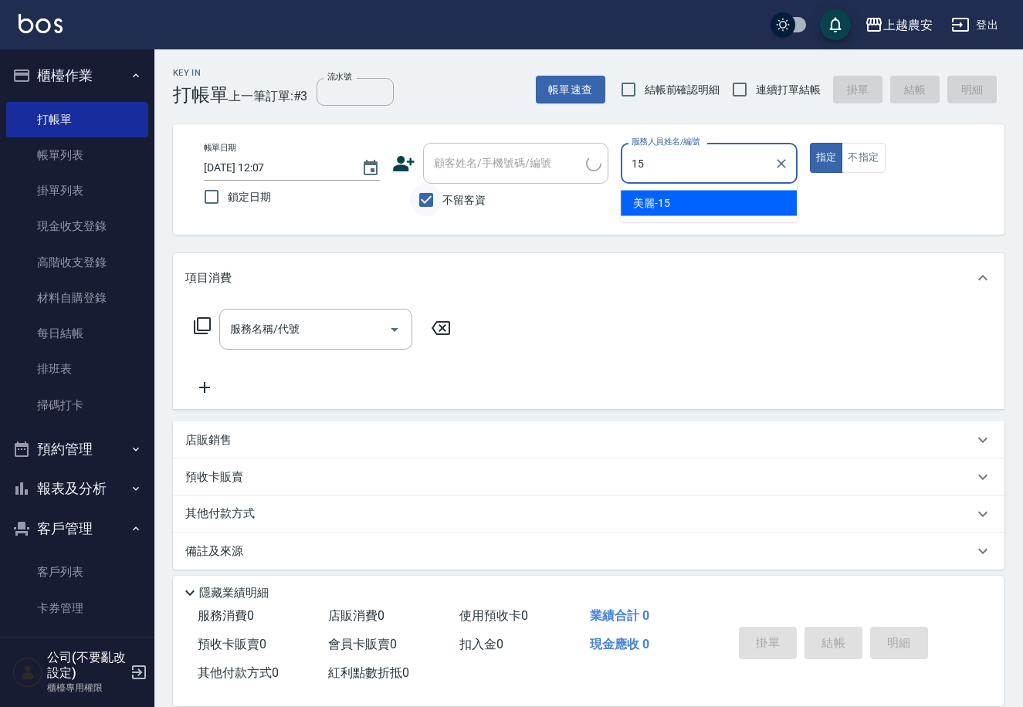
type input "美麗-15"
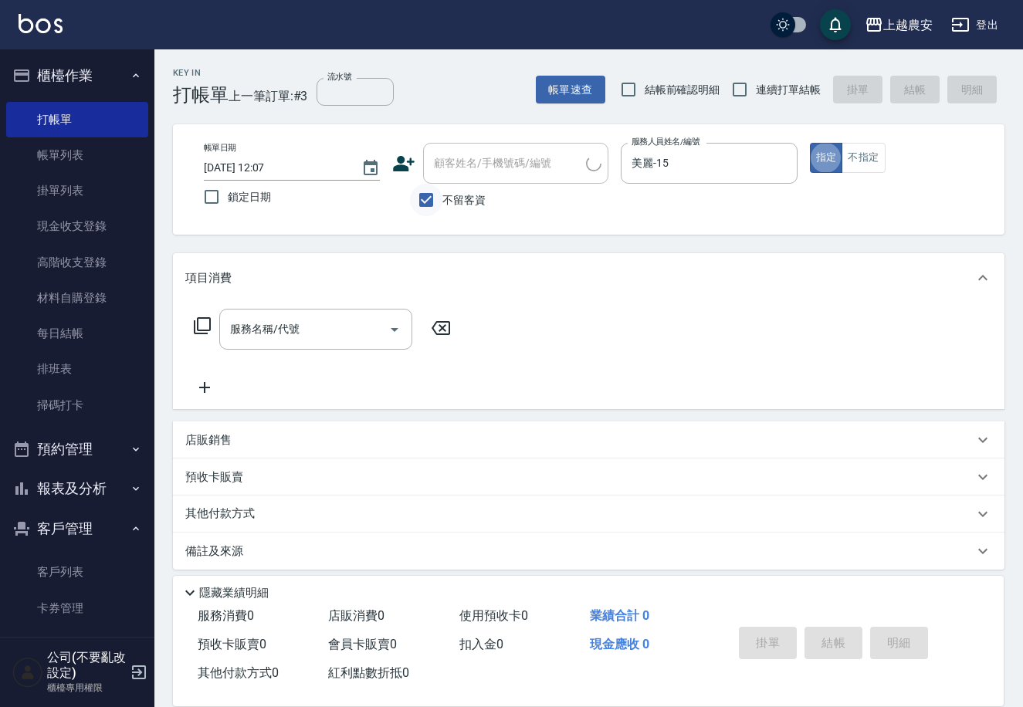
type button "true"
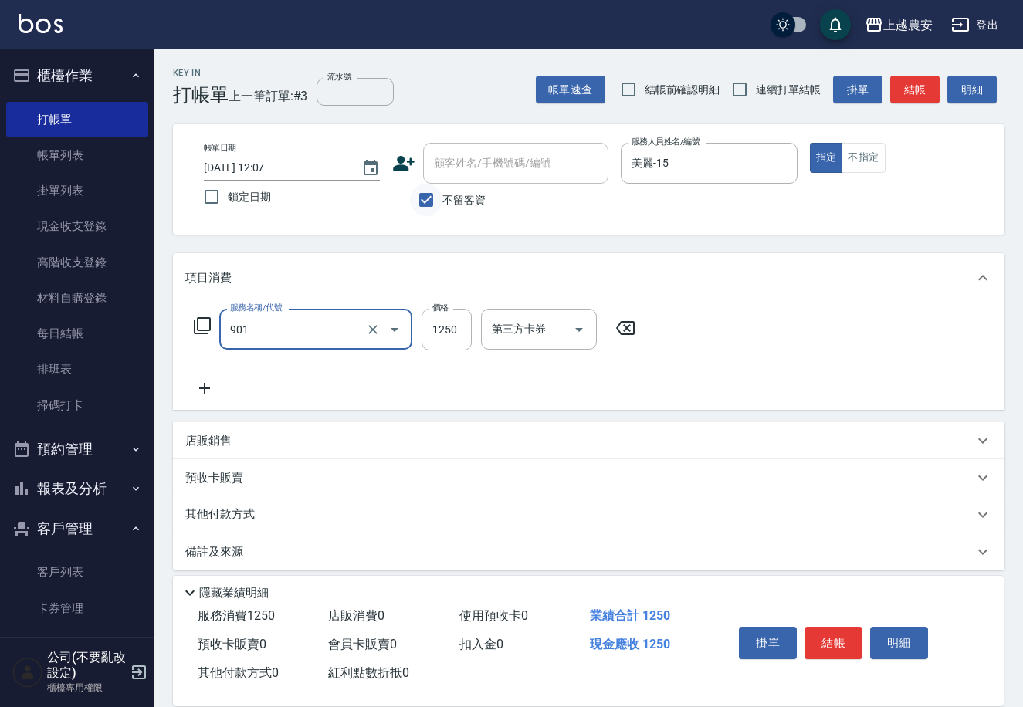
type input "修手指甲(901)"
type input "500"
click at [837, 635] on button "結帳" at bounding box center [834, 643] width 58 height 32
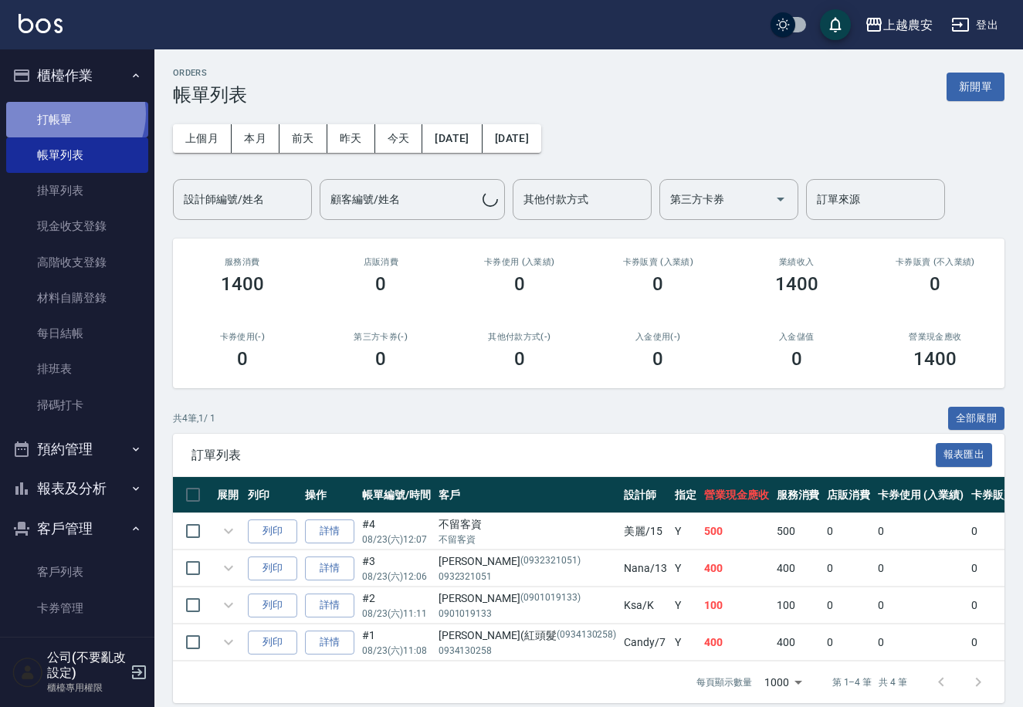
click at [68, 114] on link "打帳單" at bounding box center [77, 120] width 142 height 36
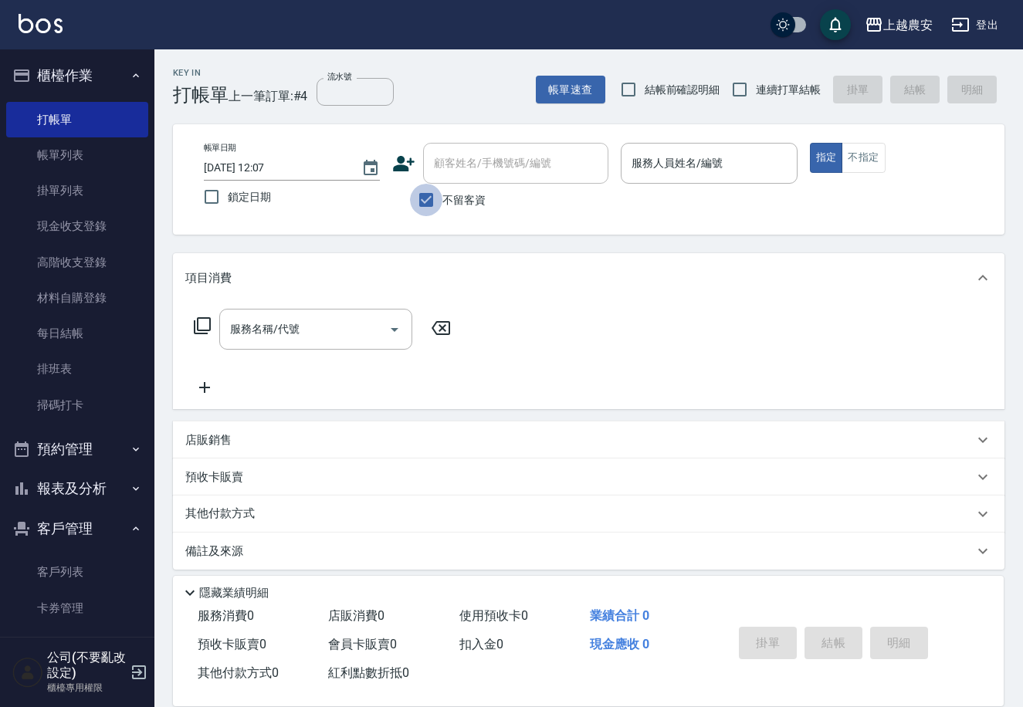
click at [430, 201] on input "不留客資" at bounding box center [426, 200] width 32 height 32
checkbox input "false"
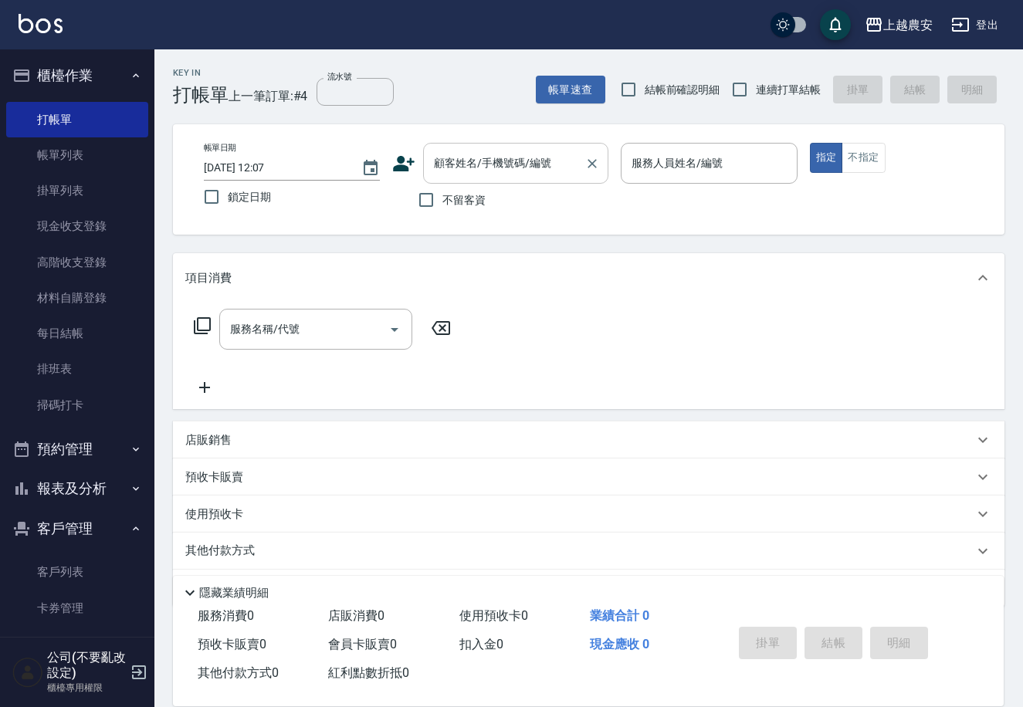
click at [430, 168] on input "顧客姓名/手機號碼/編號" at bounding box center [504, 163] width 148 height 27
drag, startPoint x: 446, startPoint y: 160, endPoint x: 459, endPoint y: 148, distance: 16.9
click at [449, 160] on div "顧客姓名/手機號碼/編號 顧客姓名/手機號碼/編號" at bounding box center [515, 163] width 185 height 41
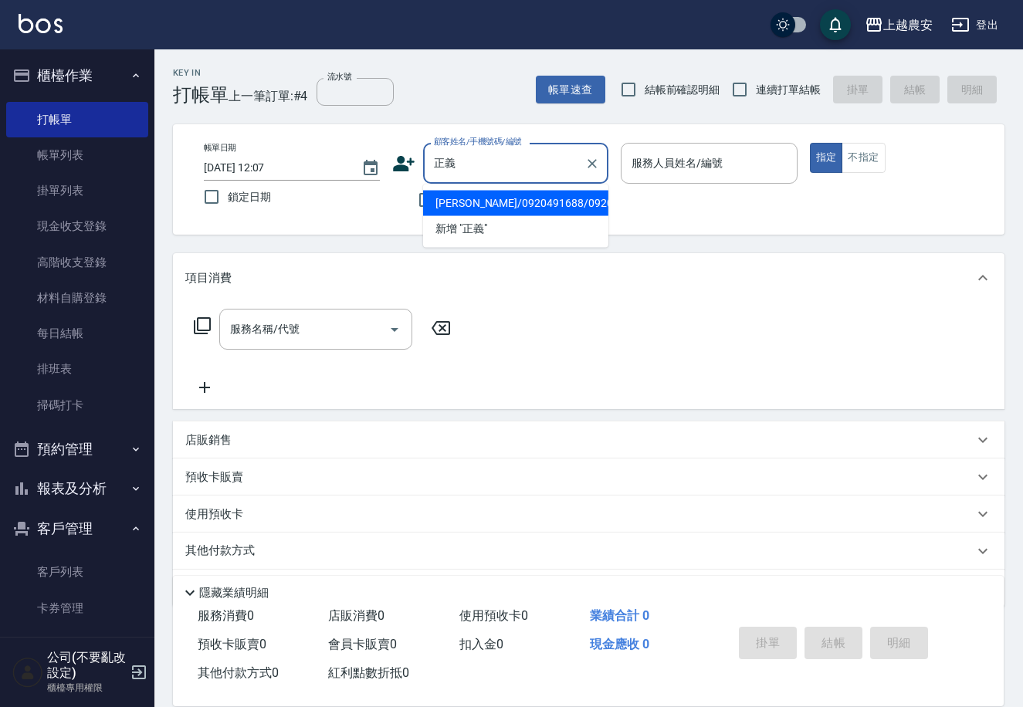
click at [552, 212] on li "劉正義/0920491688/0920491688" at bounding box center [515, 203] width 185 height 25
type input "劉正義/0920491688/0920491688"
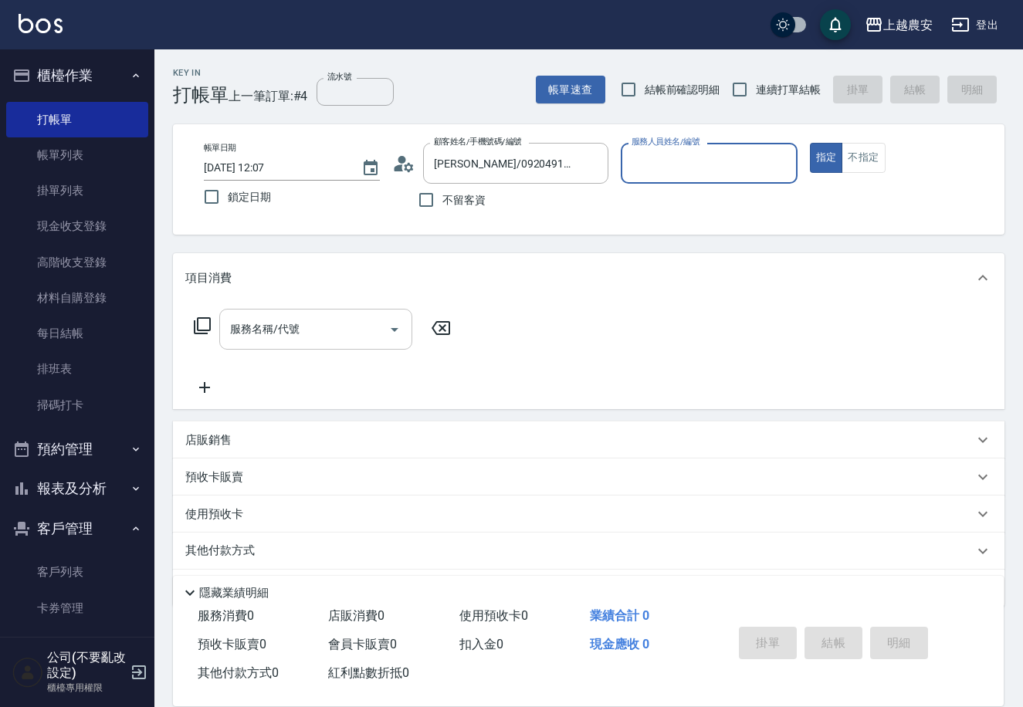
type input "Candy-7"
click at [311, 333] on input "服務名稱/代號" at bounding box center [304, 329] width 156 height 27
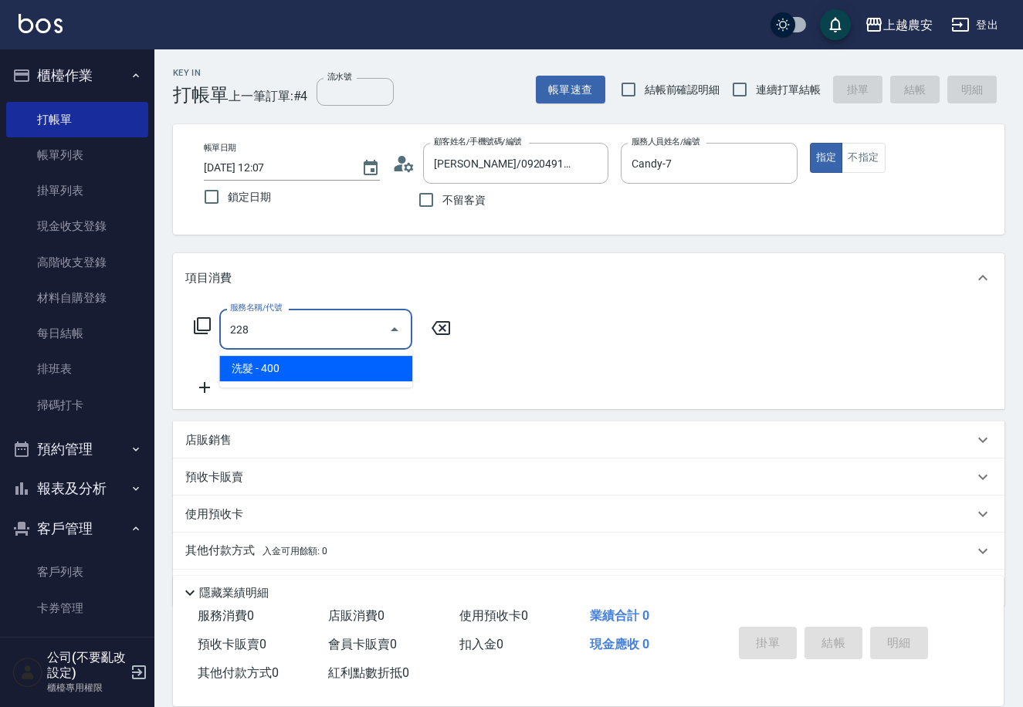
type input "洗髮(228)"
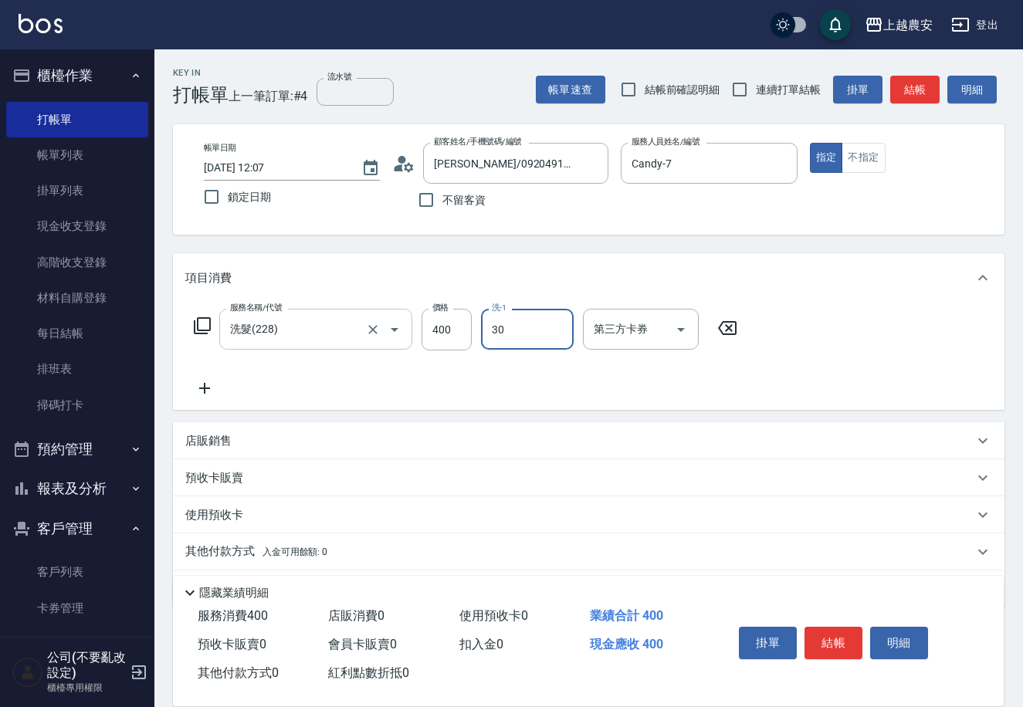
type input "珮珮-30"
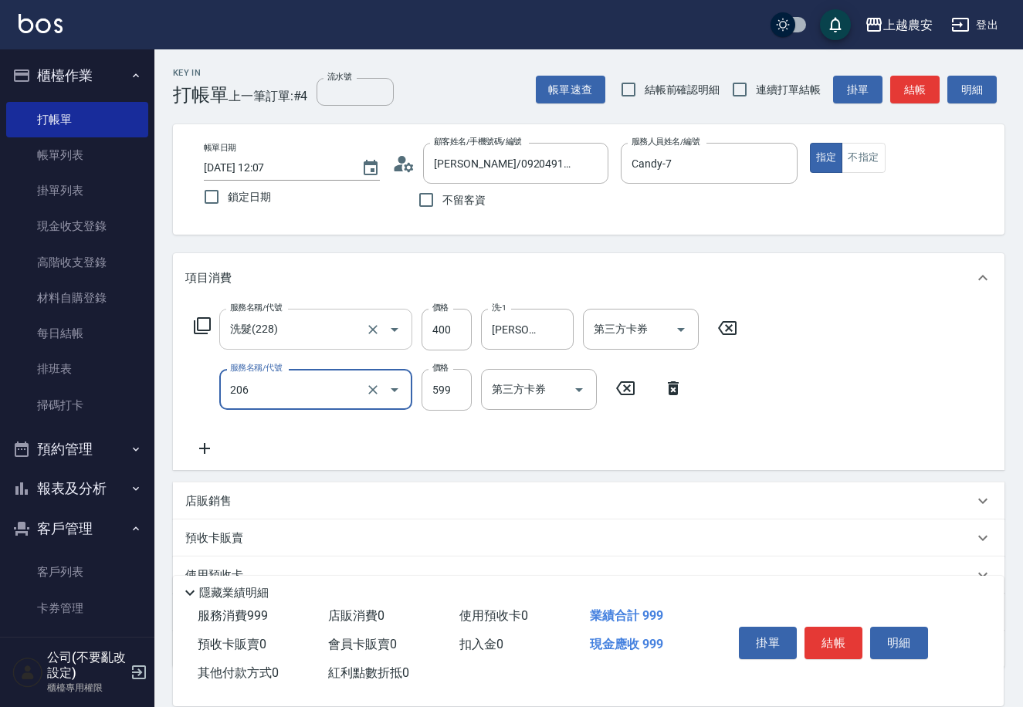
type input "洗+剪(206)"
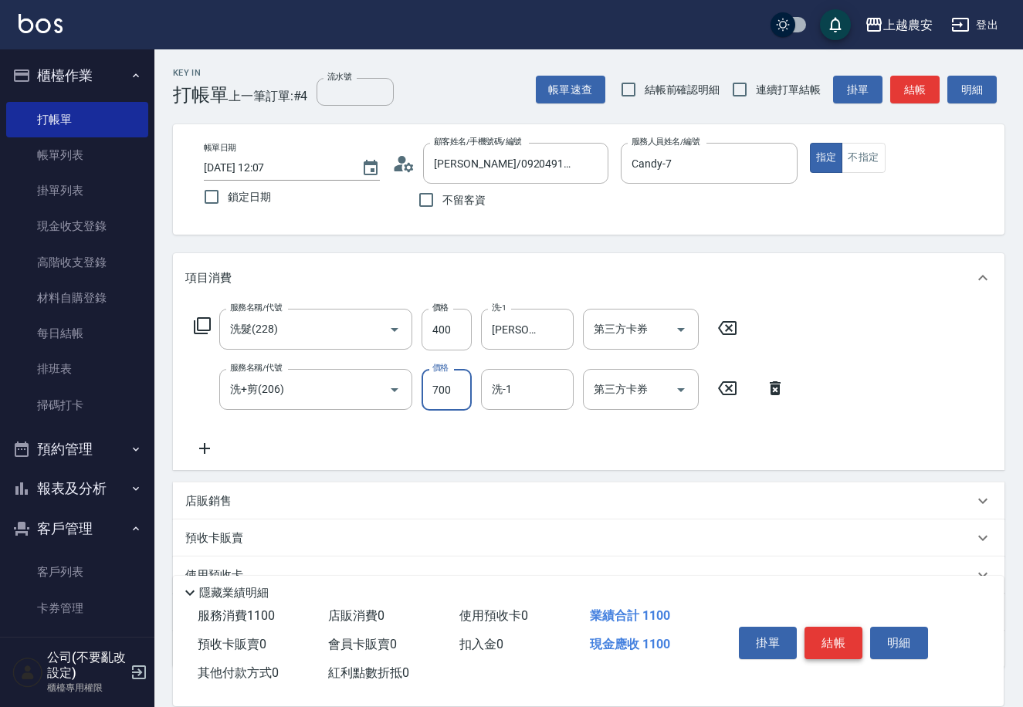
type input "700"
click at [842, 640] on button "結帳" at bounding box center [834, 643] width 58 height 32
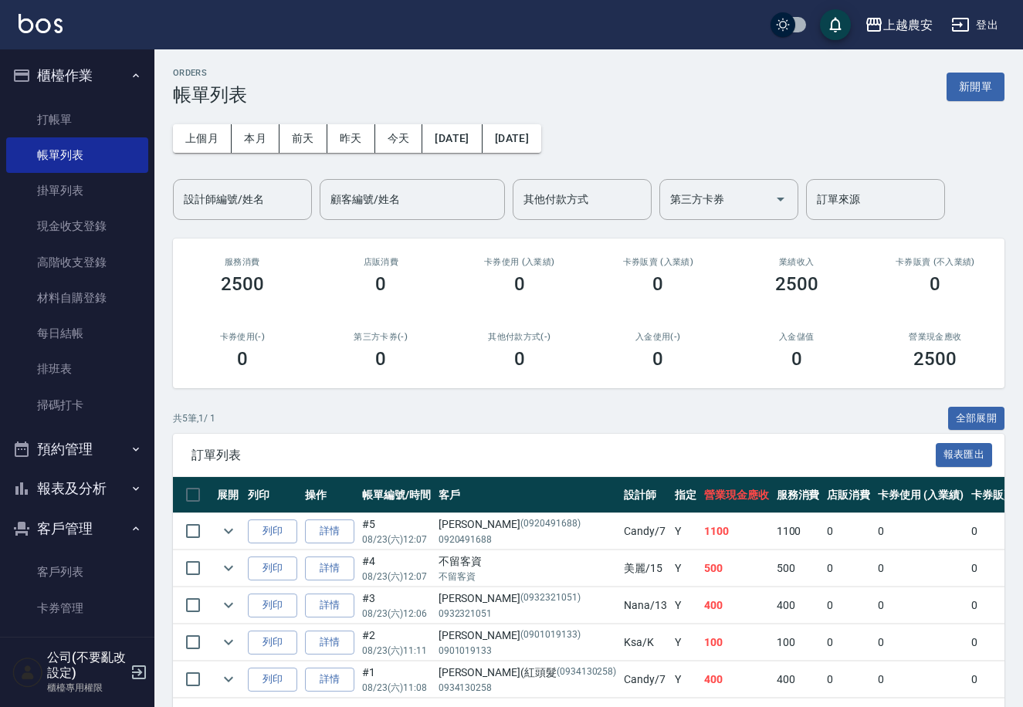
click at [66, 81] on button "櫃檯作業" at bounding box center [77, 76] width 142 height 40
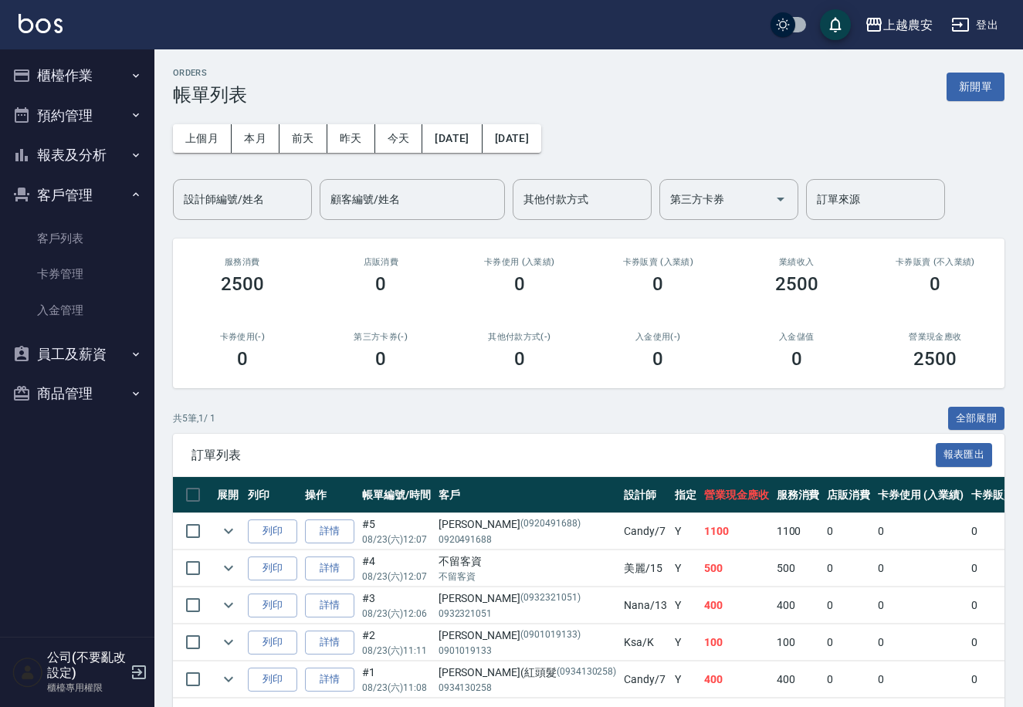
click at [105, 183] on button "客戶管理" at bounding box center [77, 195] width 142 height 40
click at [97, 144] on button "報表及分析" at bounding box center [77, 155] width 142 height 40
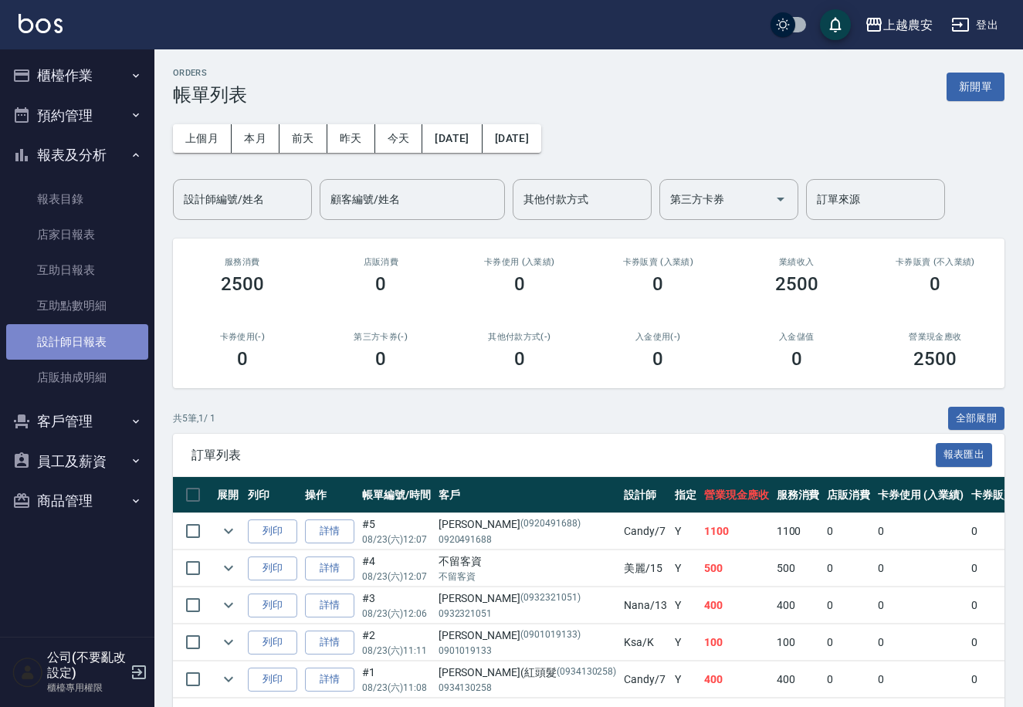
click at [112, 326] on link "設計師日報表" at bounding box center [77, 342] width 142 height 36
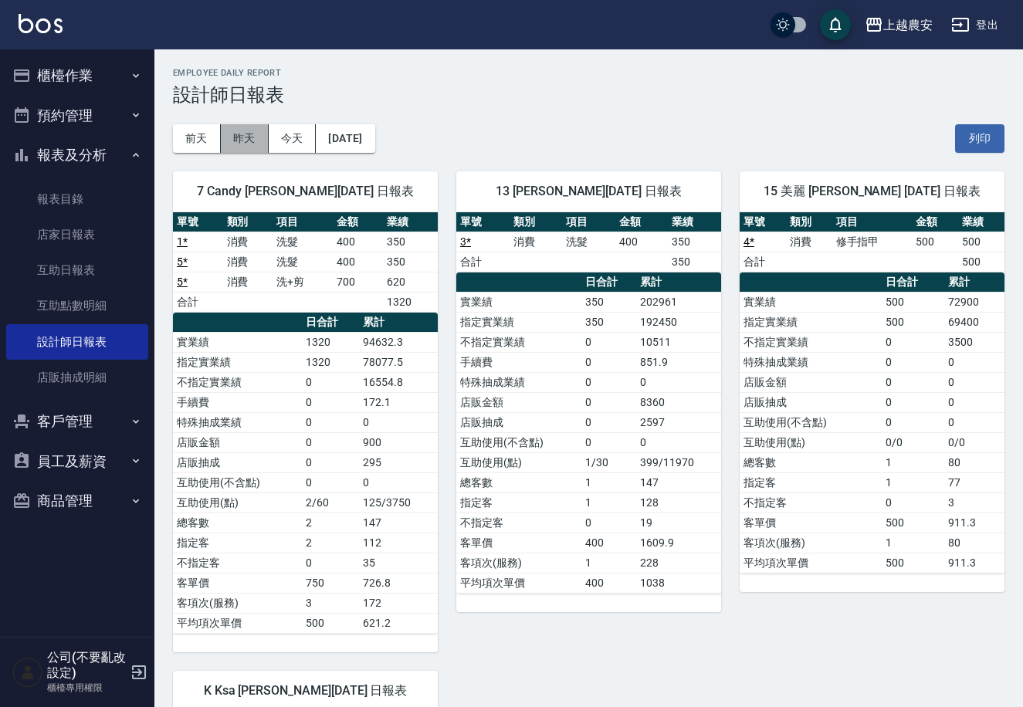
click at [232, 151] on button "昨天" at bounding box center [245, 138] width 48 height 29
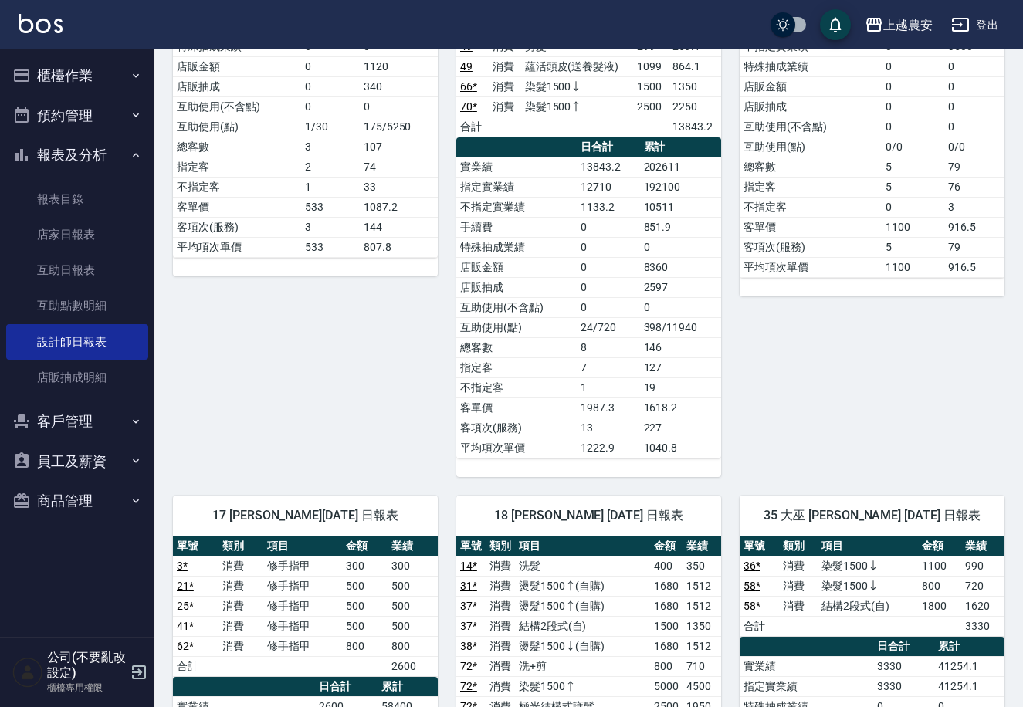
scroll to position [998, 0]
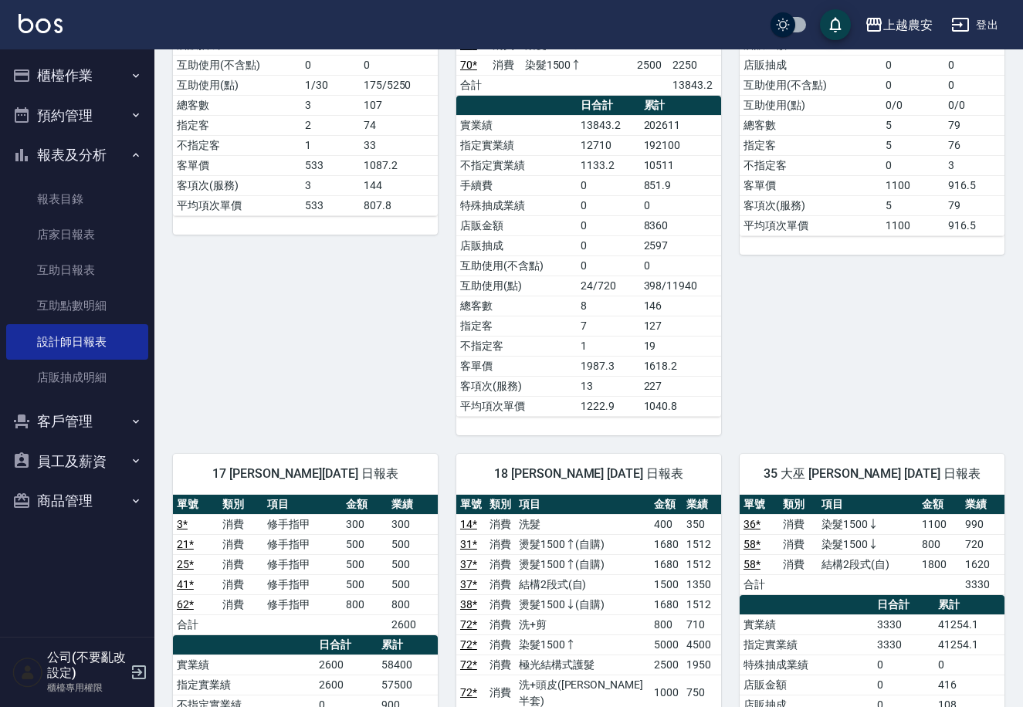
click at [1006, 334] on div "上越農安 2025-08-22 設計師日報表 列印時間： 2025-08-23-12:10 Employee Daily Report 設計師日報表 前天 昨…" at bounding box center [588, 711] width 869 height 3319
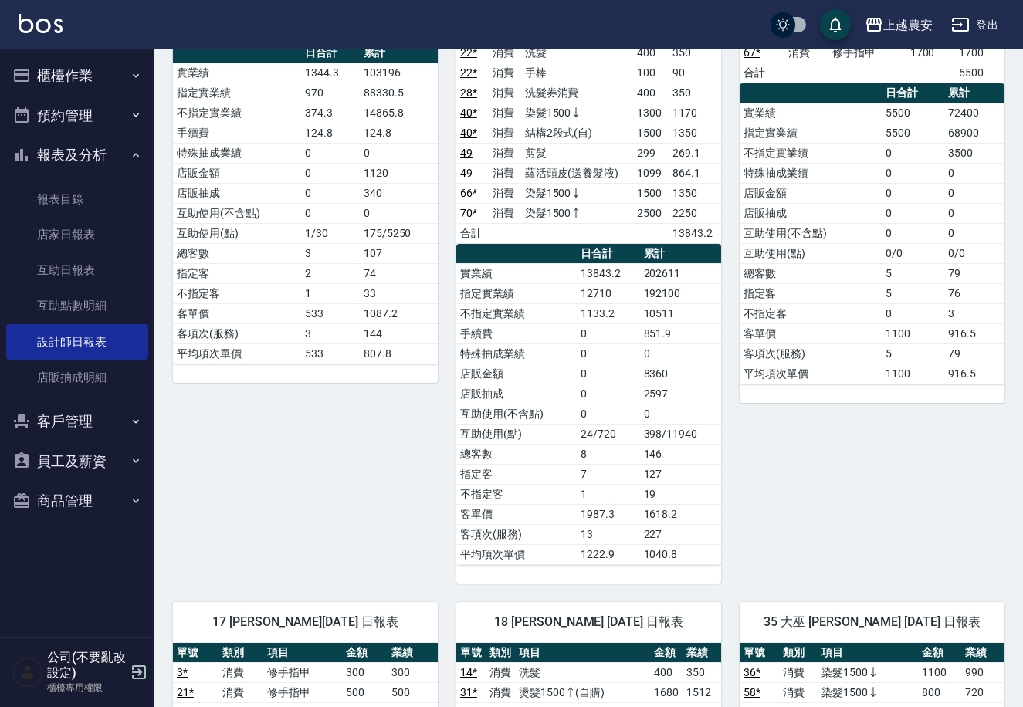
scroll to position [0, 0]
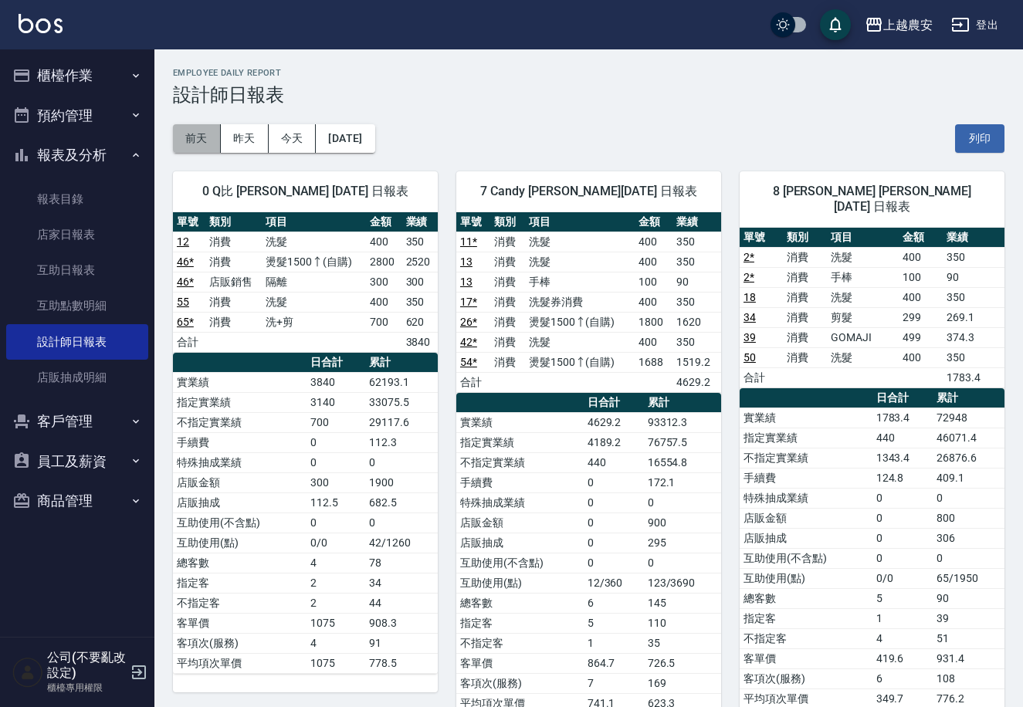
click at [198, 136] on button "前天" at bounding box center [197, 138] width 48 height 29
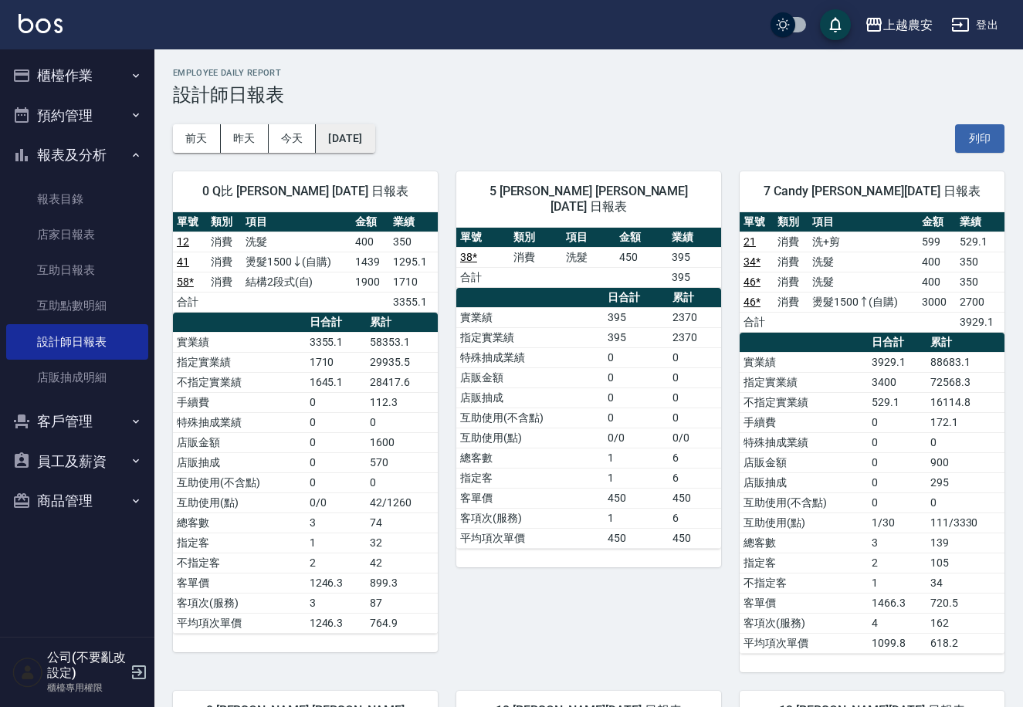
click at [375, 141] on button "2025/08/21" at bounding box center [345, 138] width 59 height 29
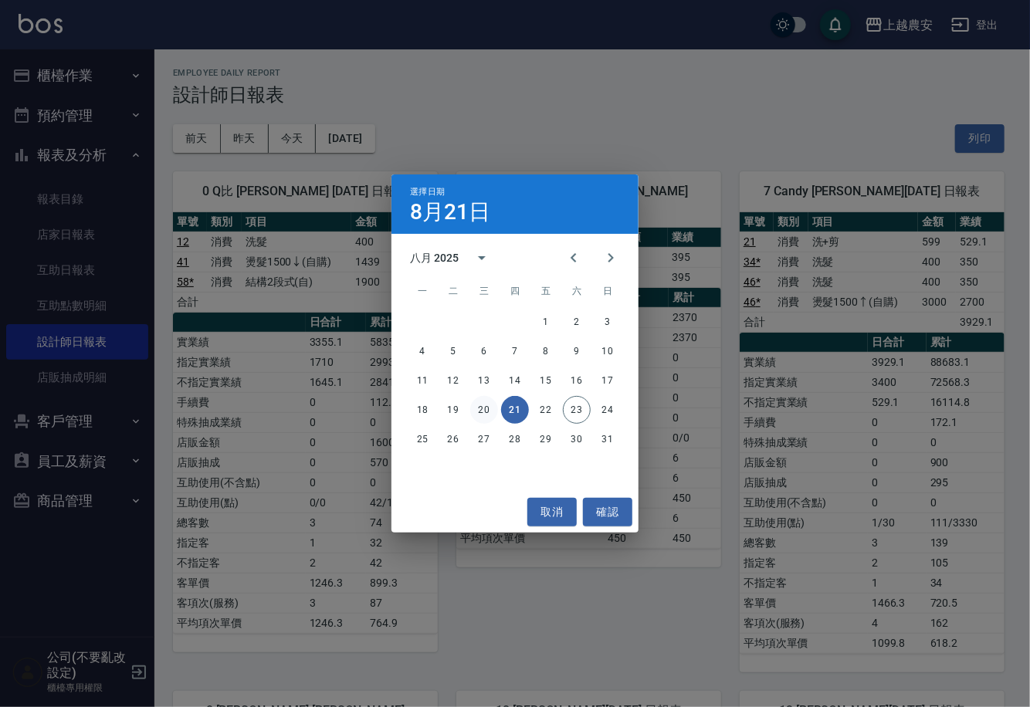
click at [477, 416] on button "20" at bounding box center [484, 410] width 28 height 28
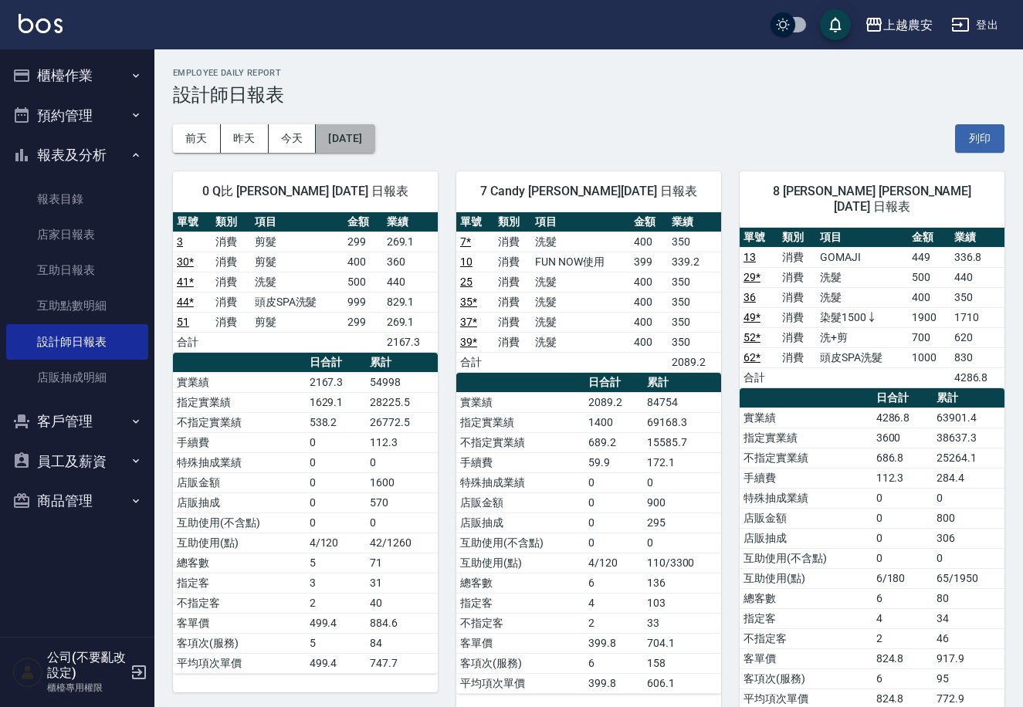
click at [360, 131] on button "2025/08/20" at bounding box center [345, 138] width 59 height 29
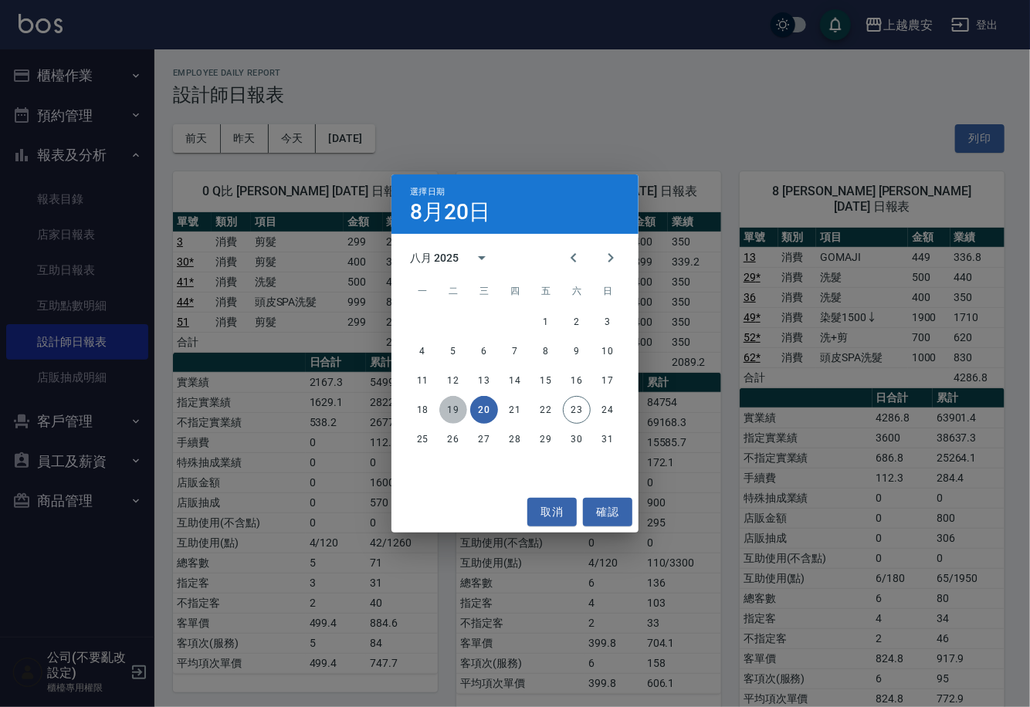
click at [457, 405] on button "19" at bounding box center [453, 410] width 28 height 28
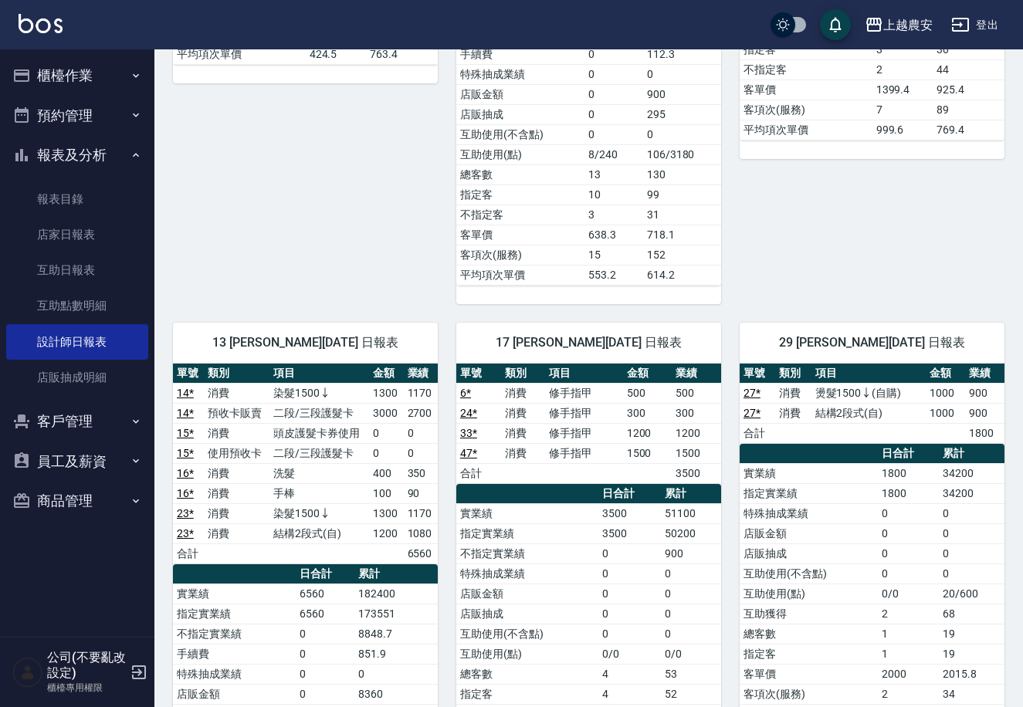
scroll to position [592, 0]
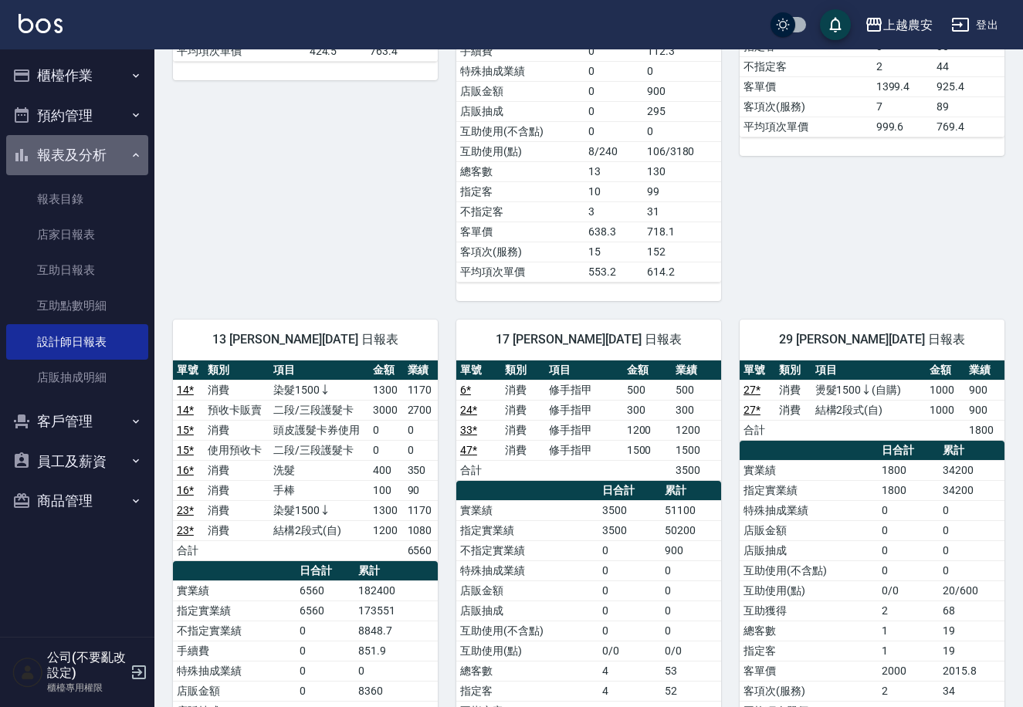
click at [95, 155] on button "報表及分析" at bounding box center [77, 155] width 142 height 40
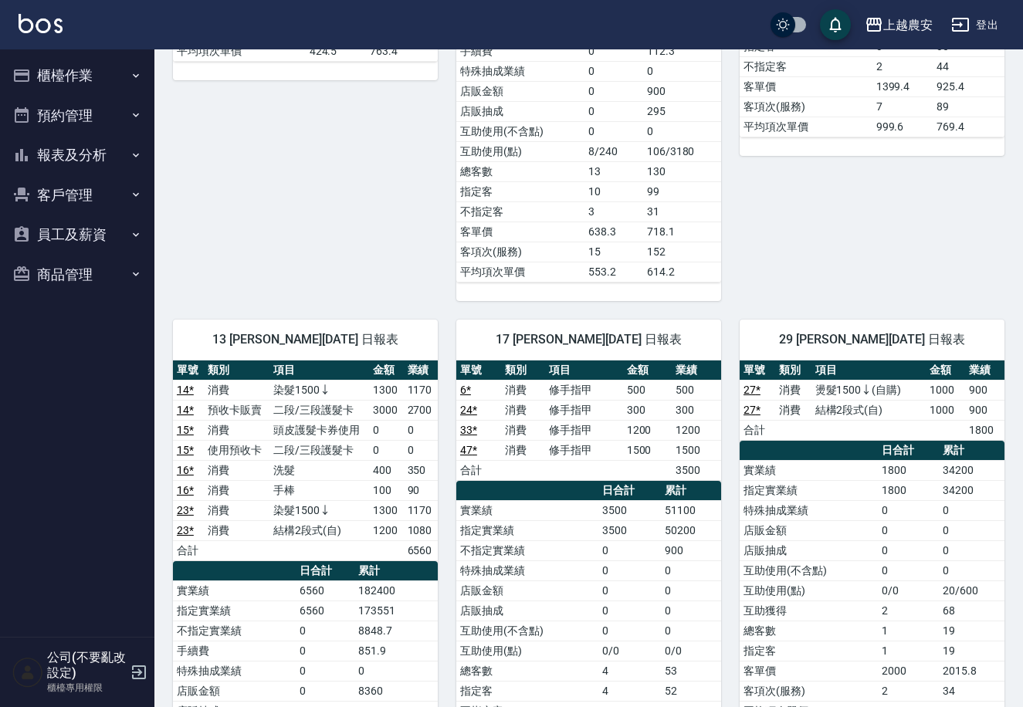
click at [84, 83] on button "櫃檯作業" at bounding box center [77, 76] width 142 height 40
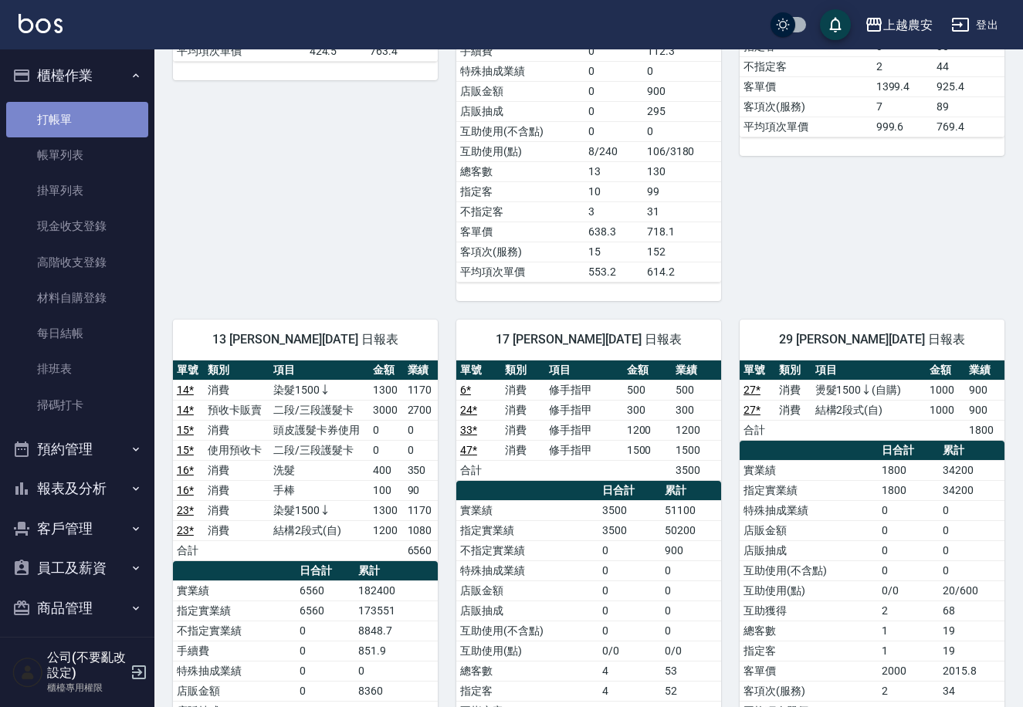
click at [80, 102] on link "打帳單" at bounding box center [77, 120] width 142 height 36
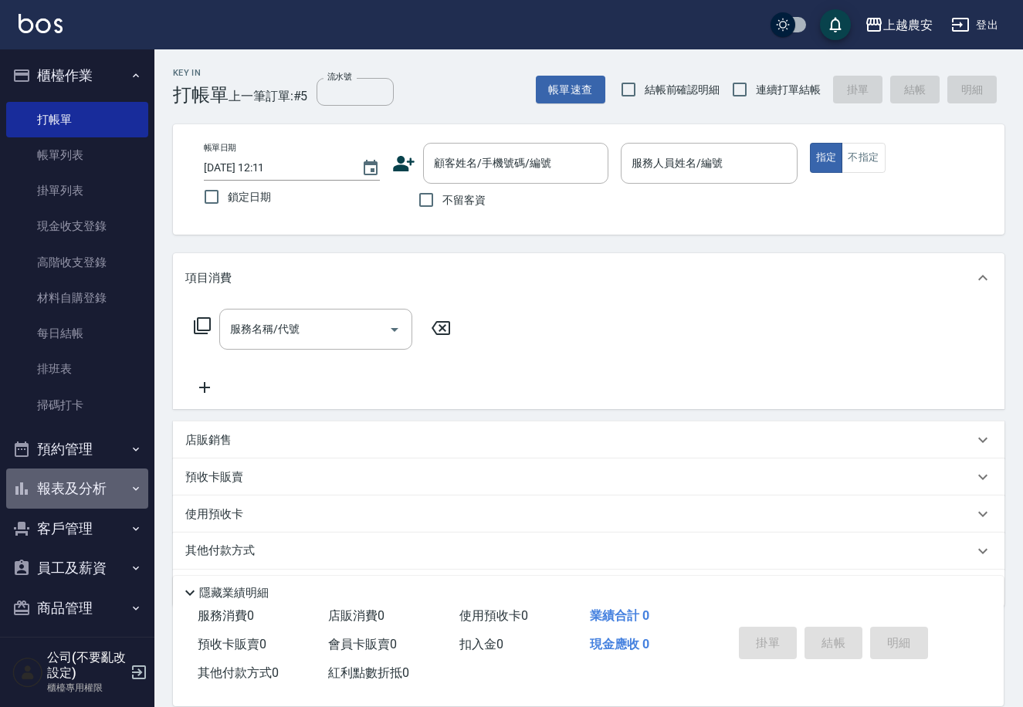
click at [78, 501] on button "報表及分析" at bounding box center [77, 489] width 142 height 40
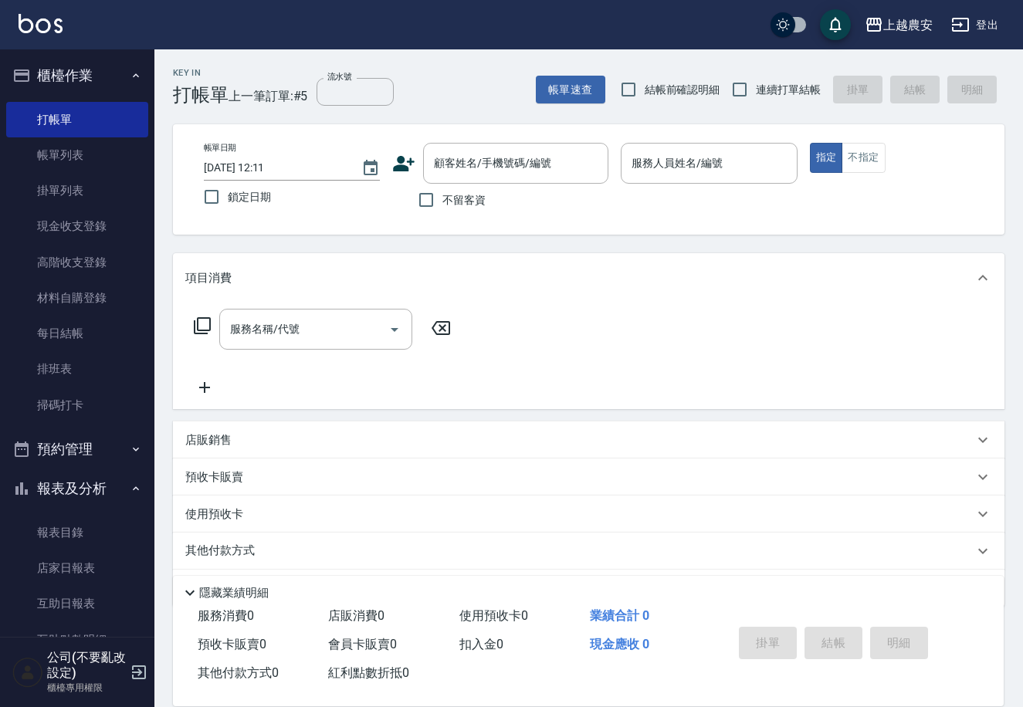
drag, startPoint x: 154, startPoint y: 457, endPoint x: 153, endPoint y: 539, distance: 81.9
click at [153, 539] on div "櫃檯作業 打帳單 帳單列表 掛單列表 現金收支登錄 高階收支登錄 材料自購登錄 每日結帳 排班表 掃碼打卡 預約管理 預約管理 單日預約紀錄 單週預約紀錄 報…" at bounding box center [77, 378] width 155 height 658
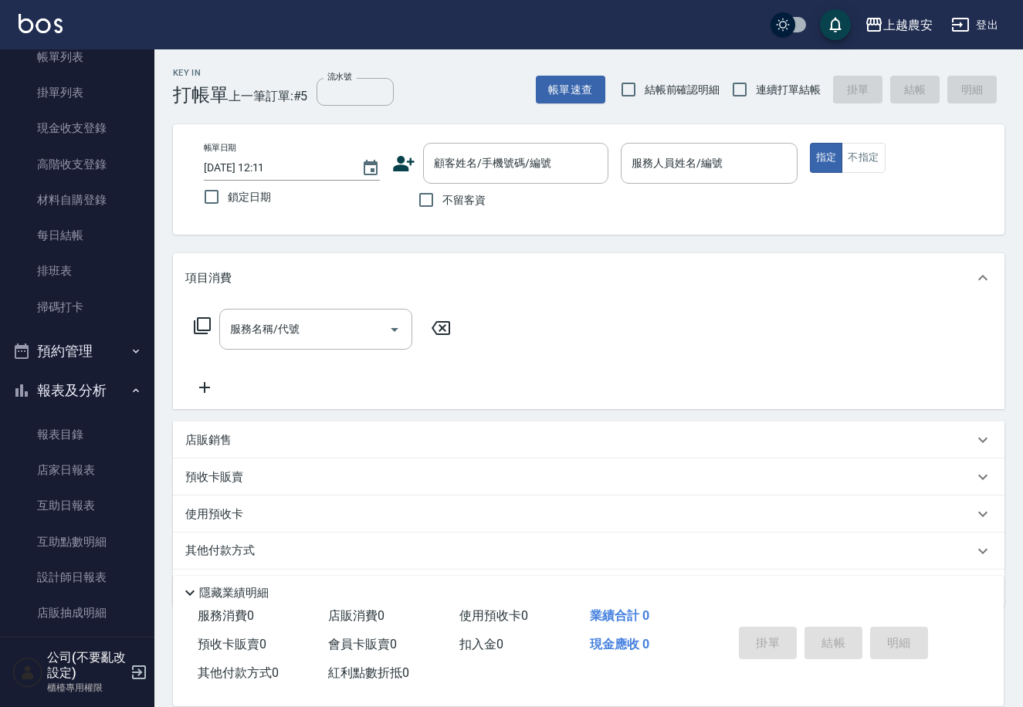
scroll to position [99, 0]
click at [114, 564] on link "設計師日報表" at bounding box center [77, 577] width 142 height 36
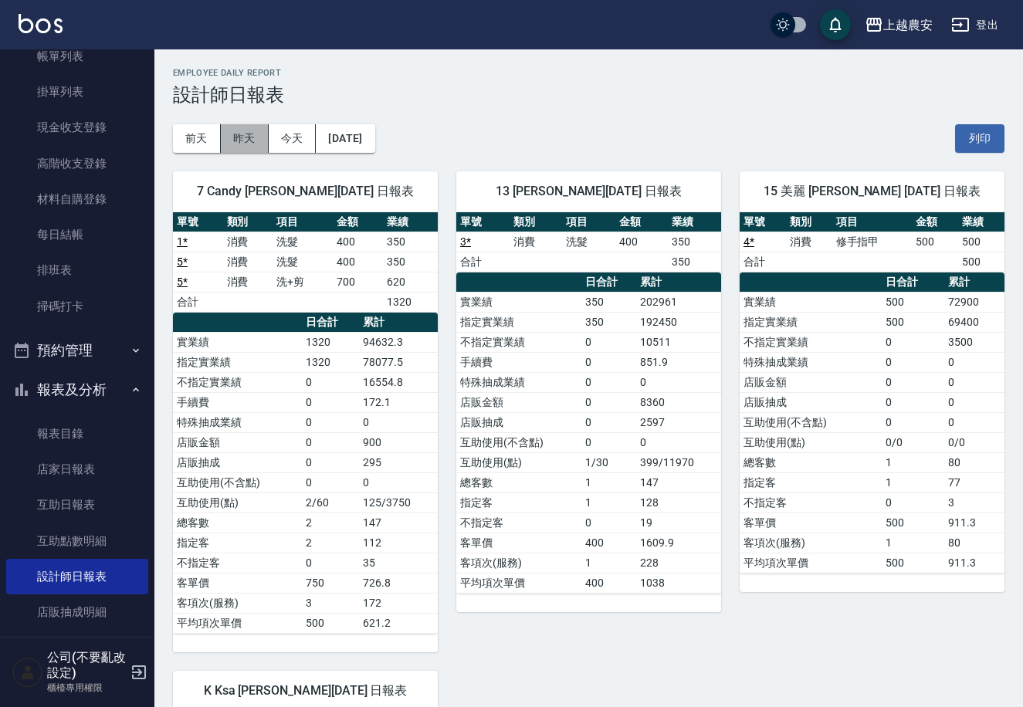
click at [245, 143] on button "昨天" at bounding box center [245, 138] width 48 height 29
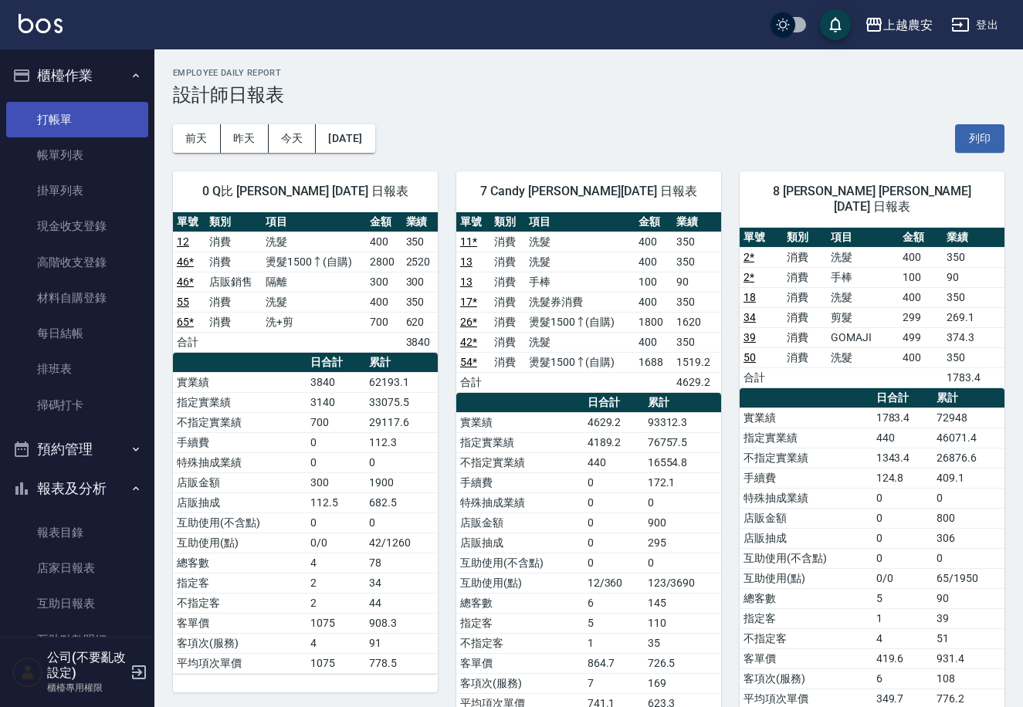
click at [68, 114] on link "打帳單" at bounding box center [77, 120] width 142 height 36
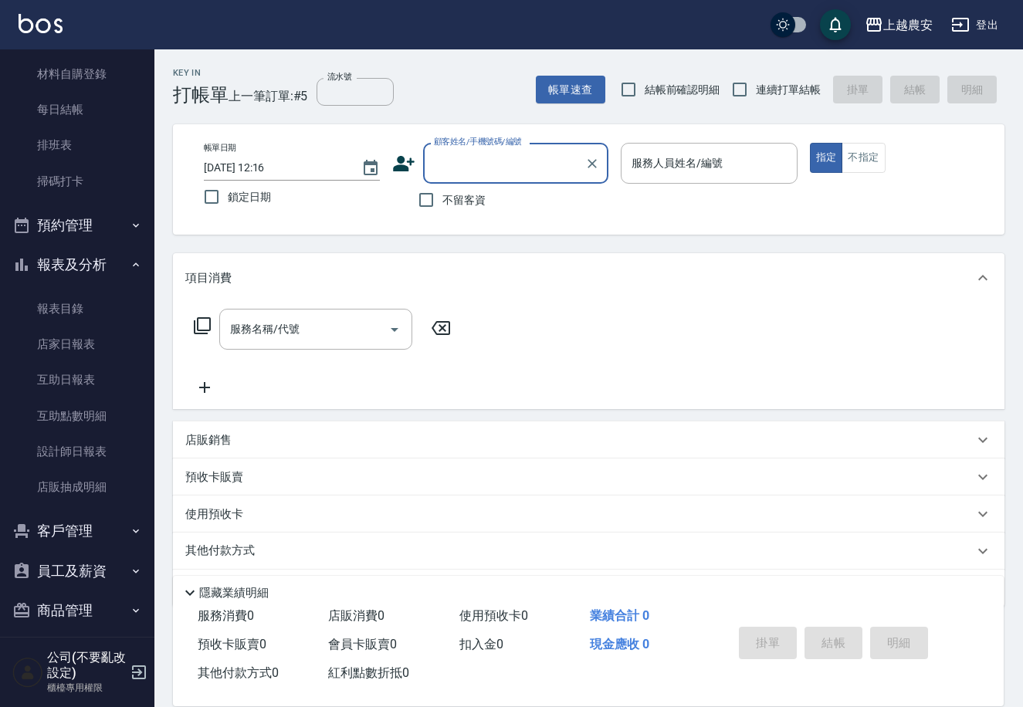
scroll to position [235, 0]
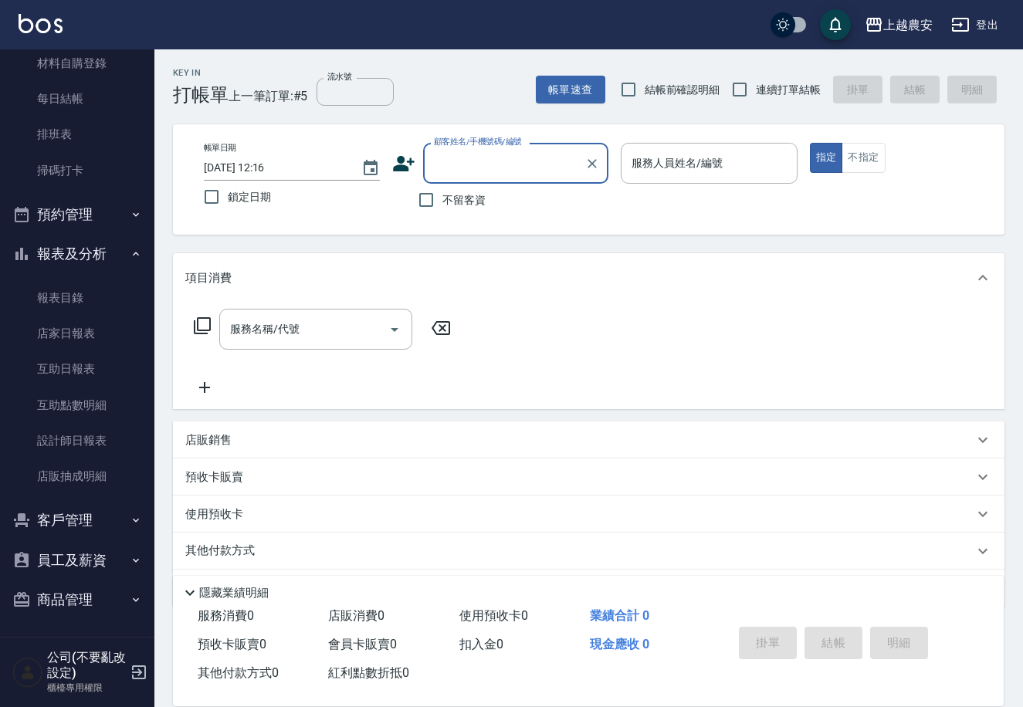
click at [111, 524] on button "客戶管理" at bounding box center [77, 520] width 142 height 40
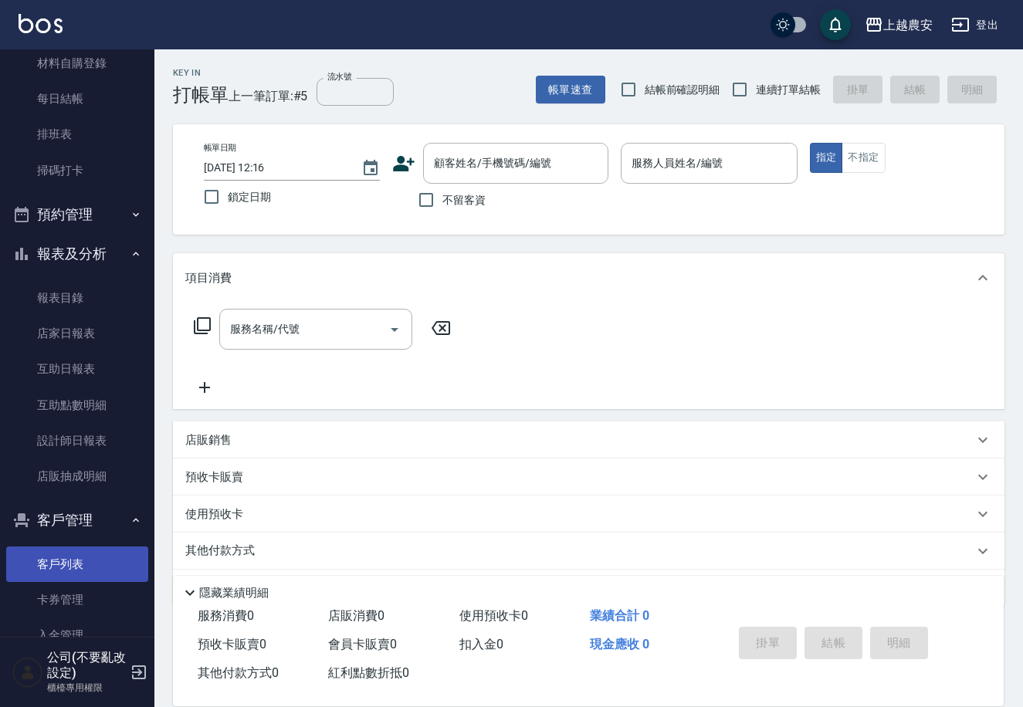
click at [74, 573] on link "客戶列表" at bounding box center [77, 565] width 142 height 36
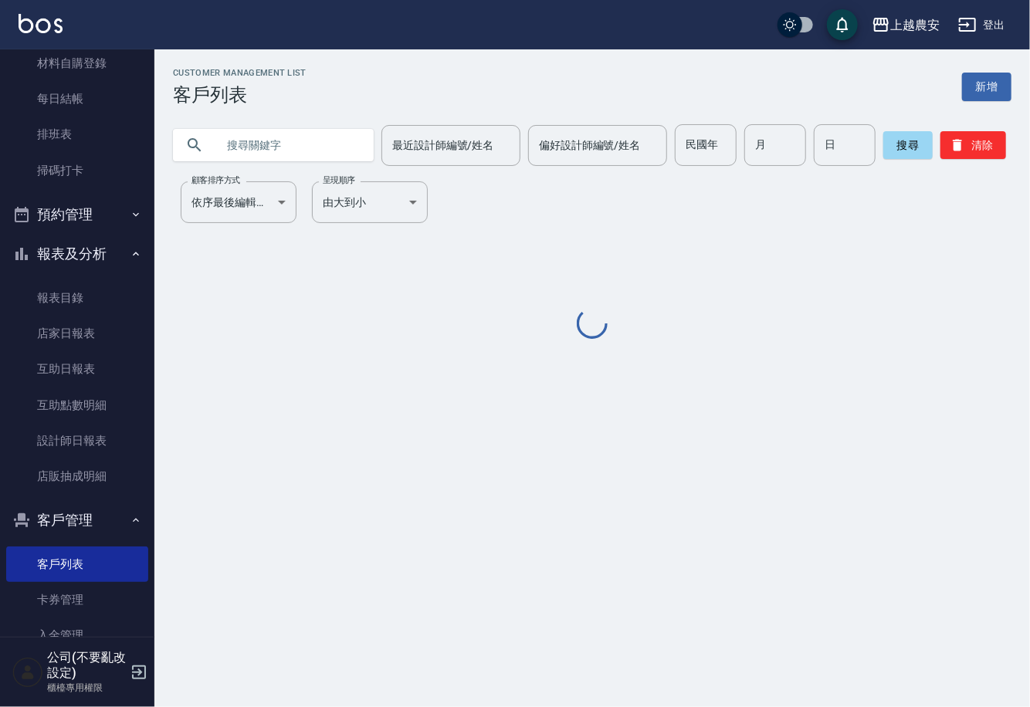
click at [317, 137] on input "text" at bounding box center [288, 145] width 145 height 42
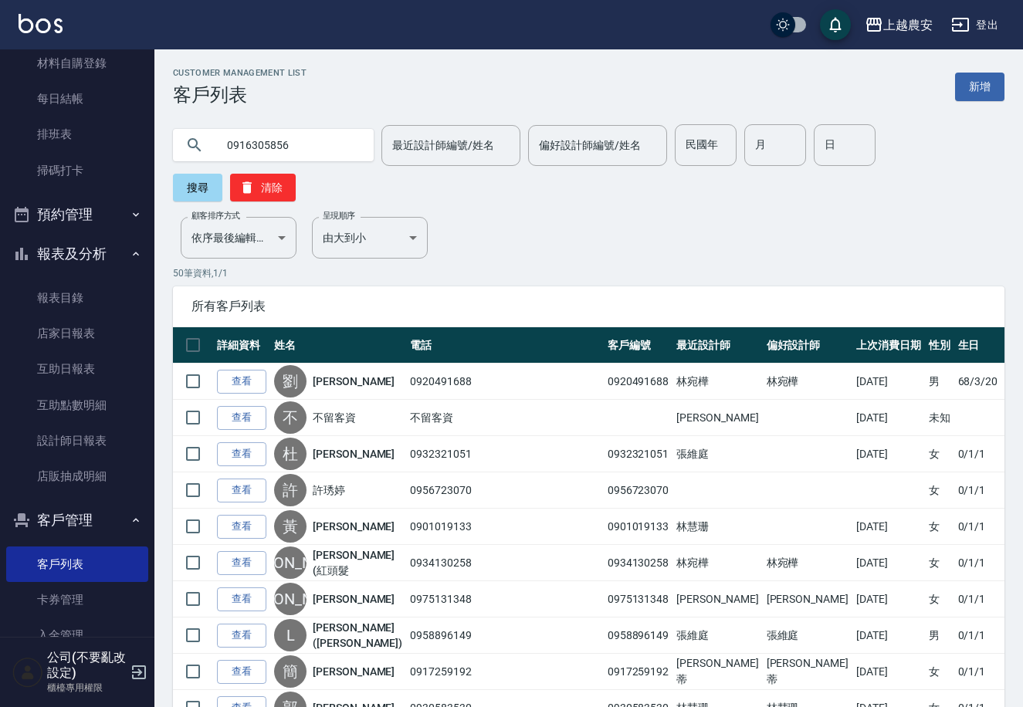
type input "0916305856"
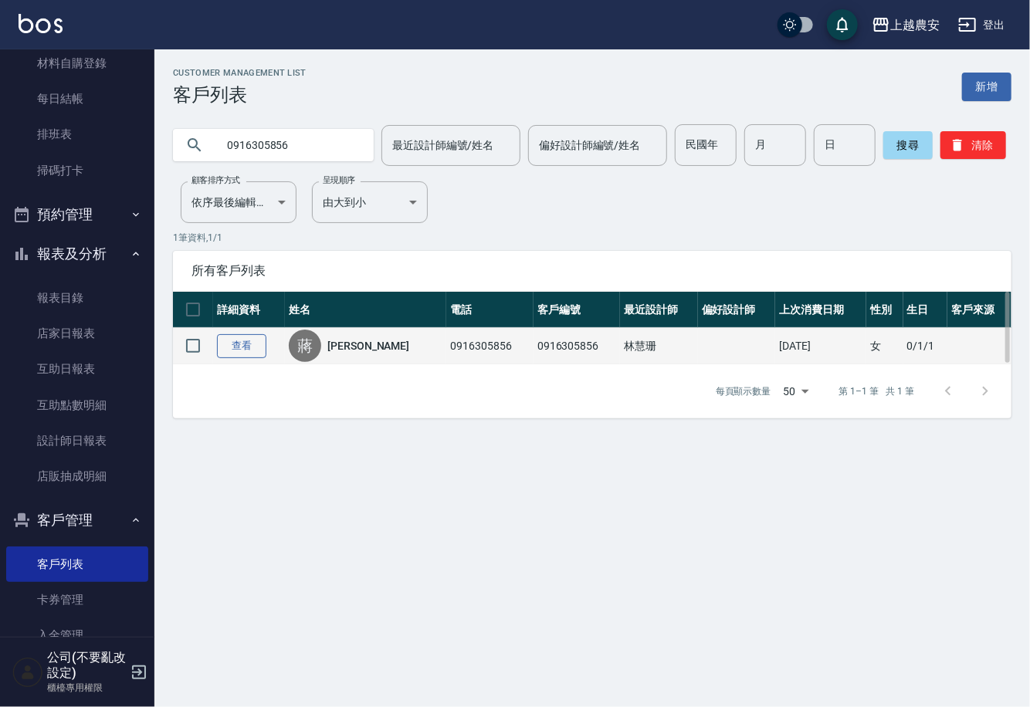
click at [254, 350] on link "查看" at bounding box center [241, 346] width 49 height 24
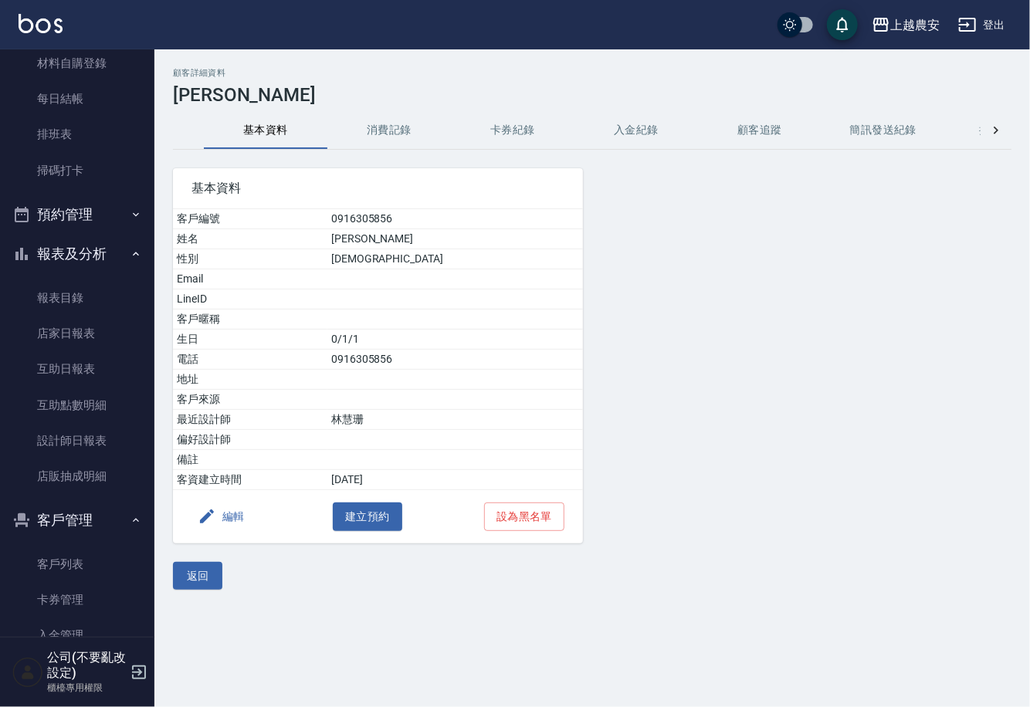
click at [404, 128] on button "消費記錄" at bounding box center [389, 130] width 124 height 37
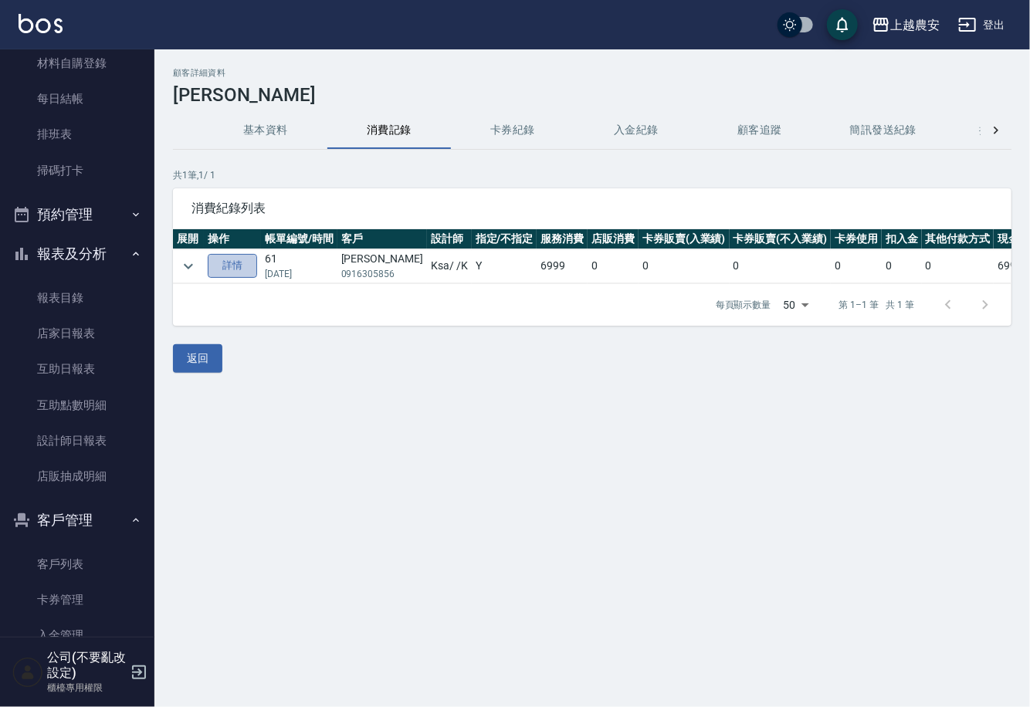
click at [235, 268] on link "詳情" at bounding box center [232, 266] width 49 height 24
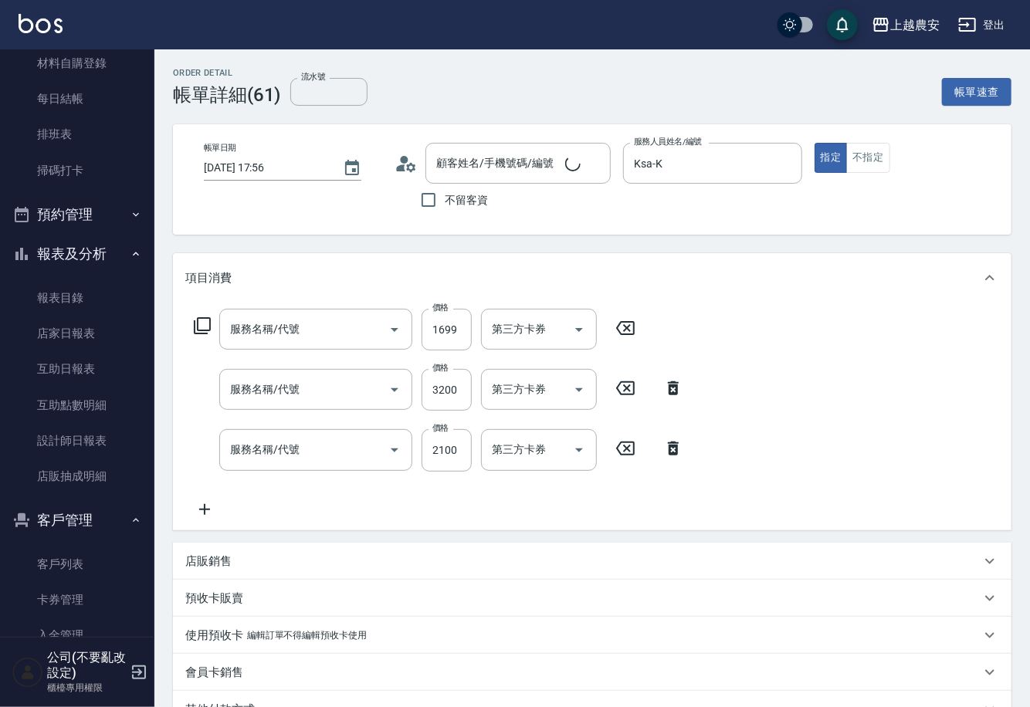
type input "2023/01/08 17:56"
type input "Ksa-K"
type input "染髮1500↑(503)"
type input "頭皮全套養護3次卡(106)"
type input "燙髮1500↑(自購)(318)"
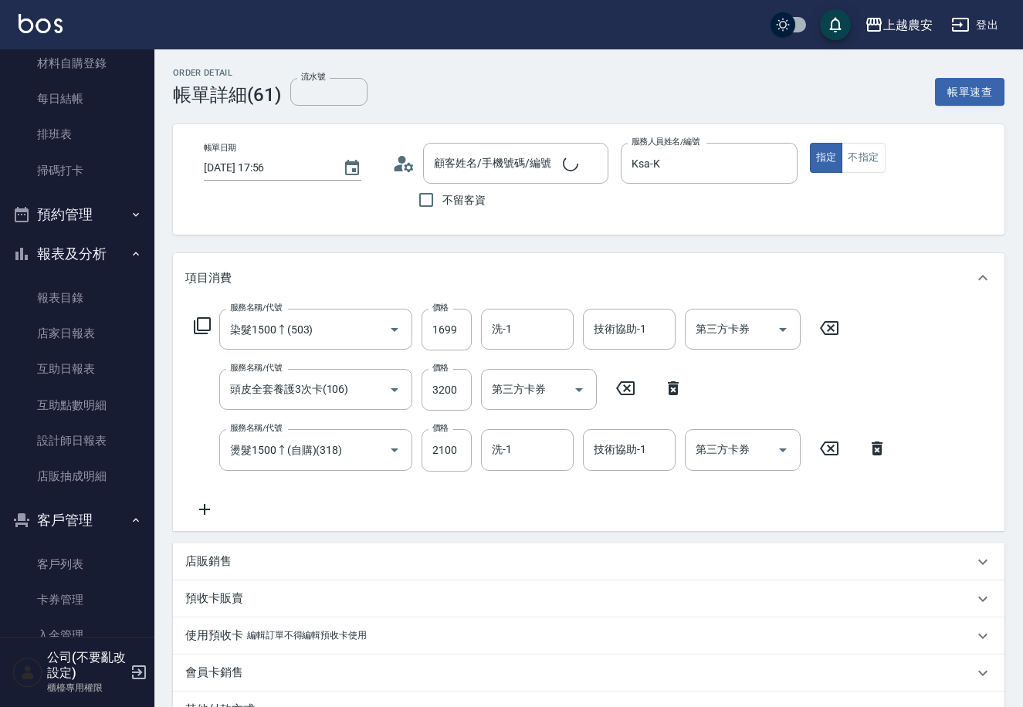
type input "蔣紅英/0916305856/0916305856"
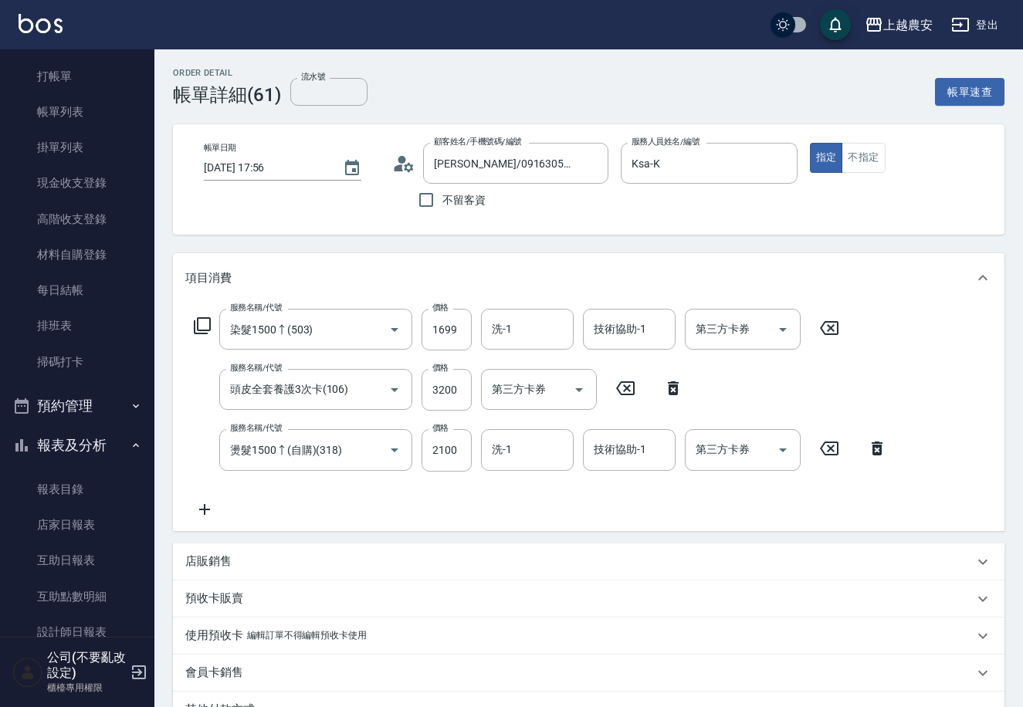
scroll to position [22, 0]
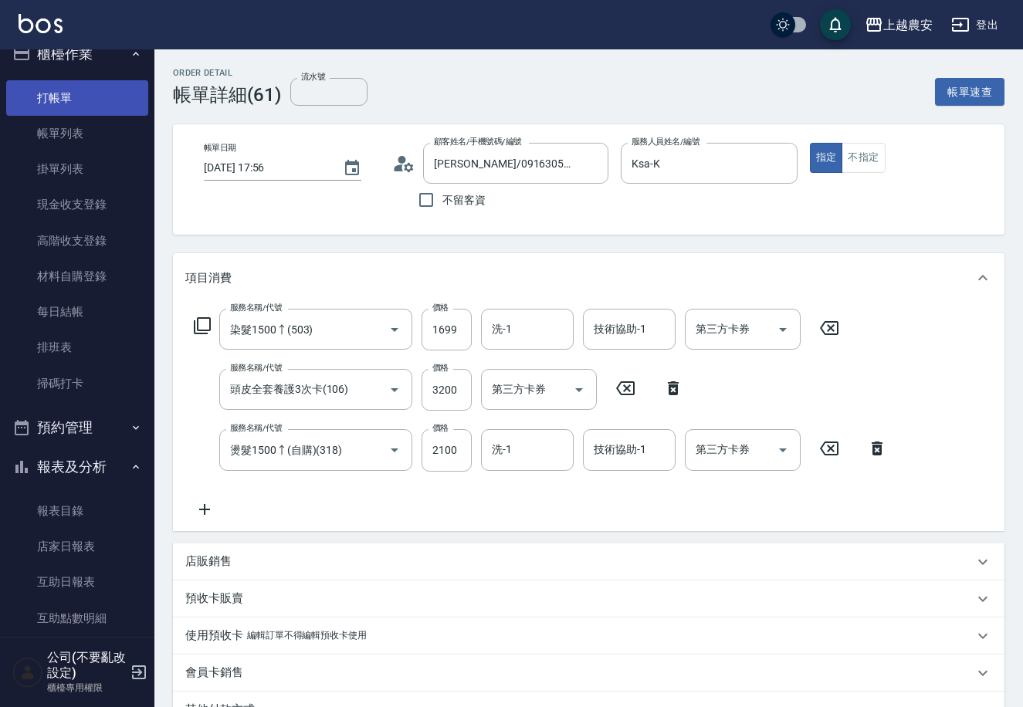
click at [97, 103] on link "打帳單" at bounding box center [77, 98] width 142 height 36
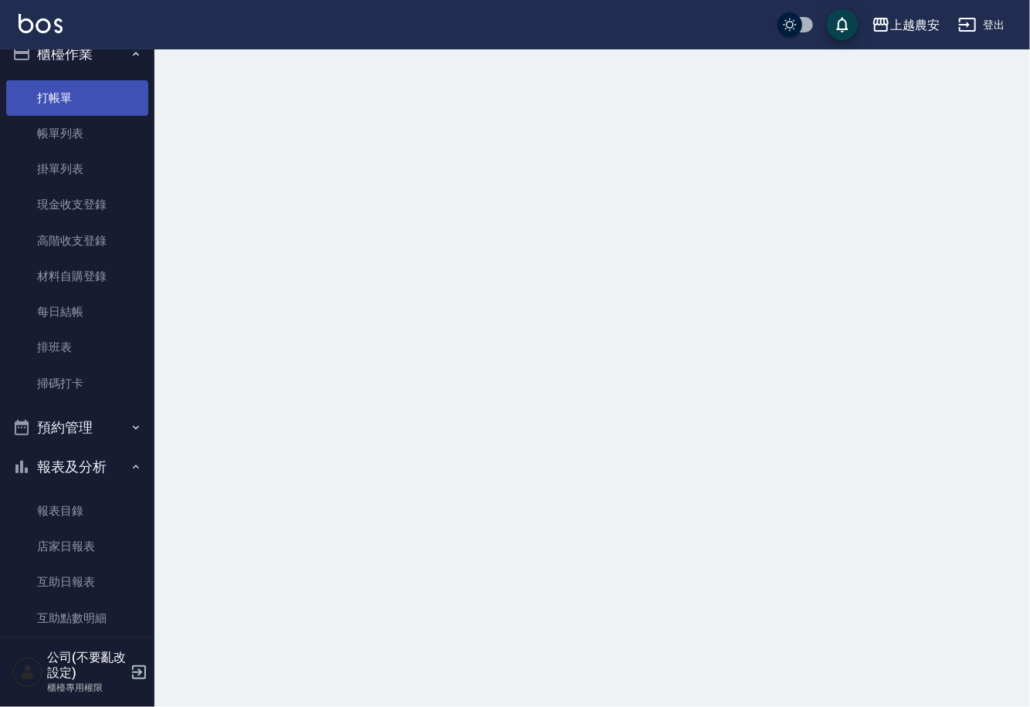
click at [97, 103] on link "打帳單" at bounding box center [77, 98] width 142 height 36
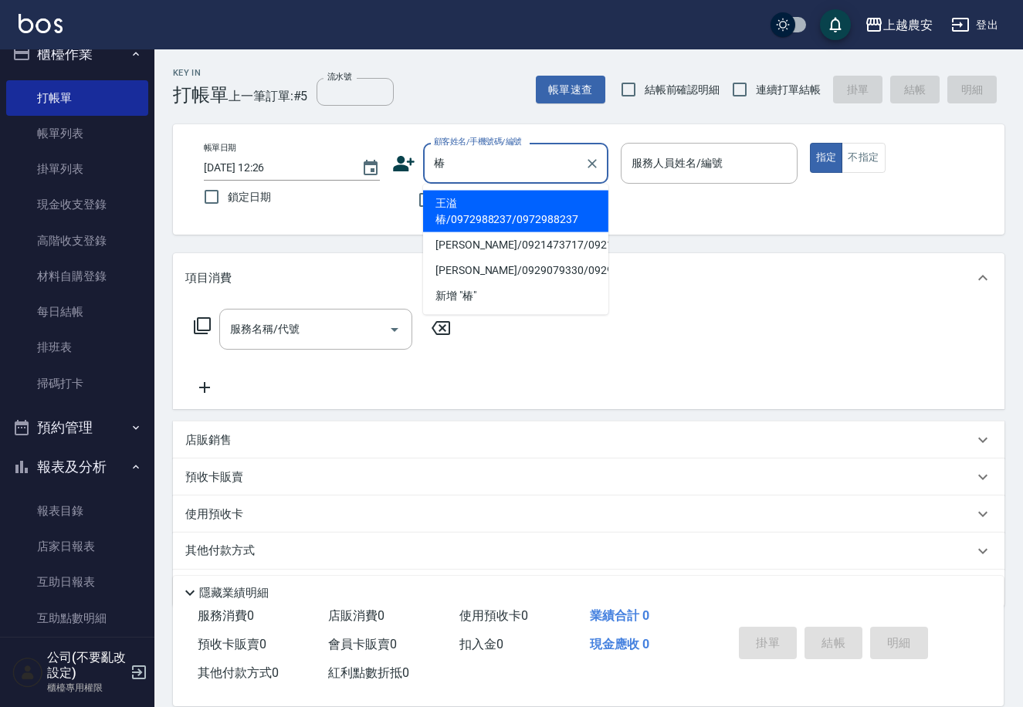
click at [476, 232] on li "張椿智/0921473717/0921473717" at bounding box center [515, 244] width 185 height 25
type input "張椿智/0921473717/0921473717"
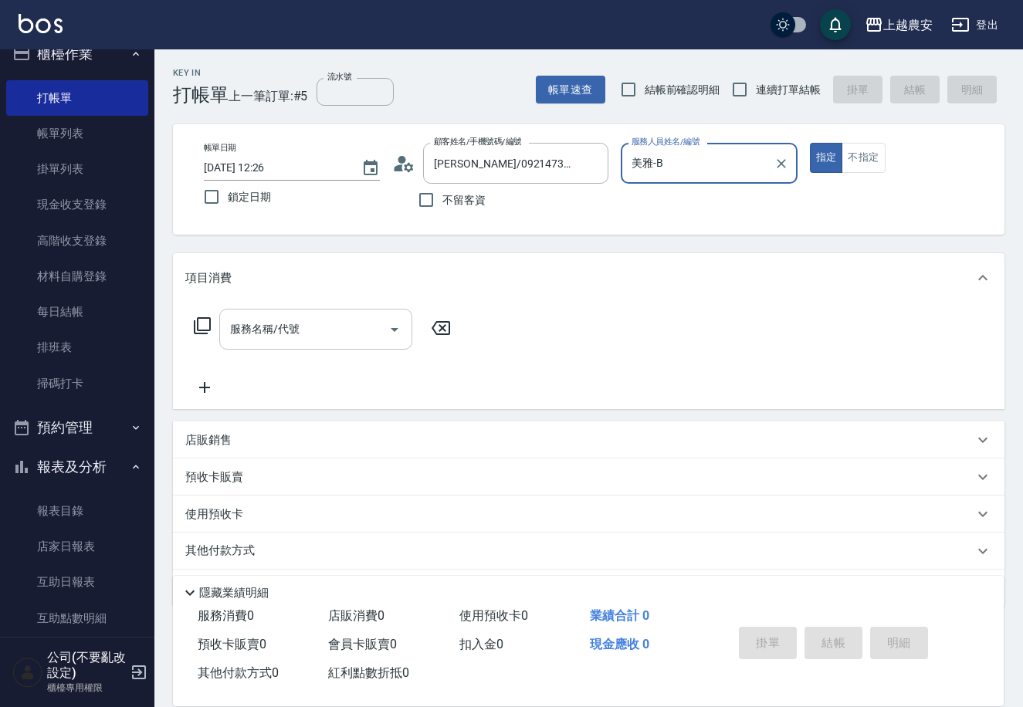
type input "美雅-B"
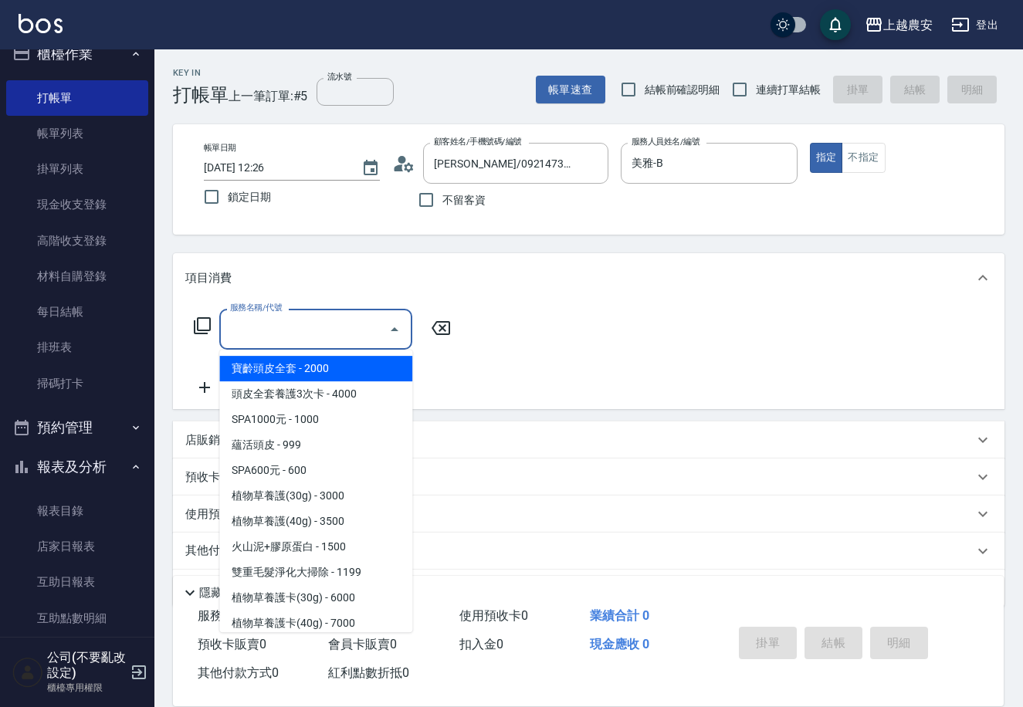
click at [361, 320] on input "服務名稱/代號" at bounding box center [304, 329] width 156 height 27
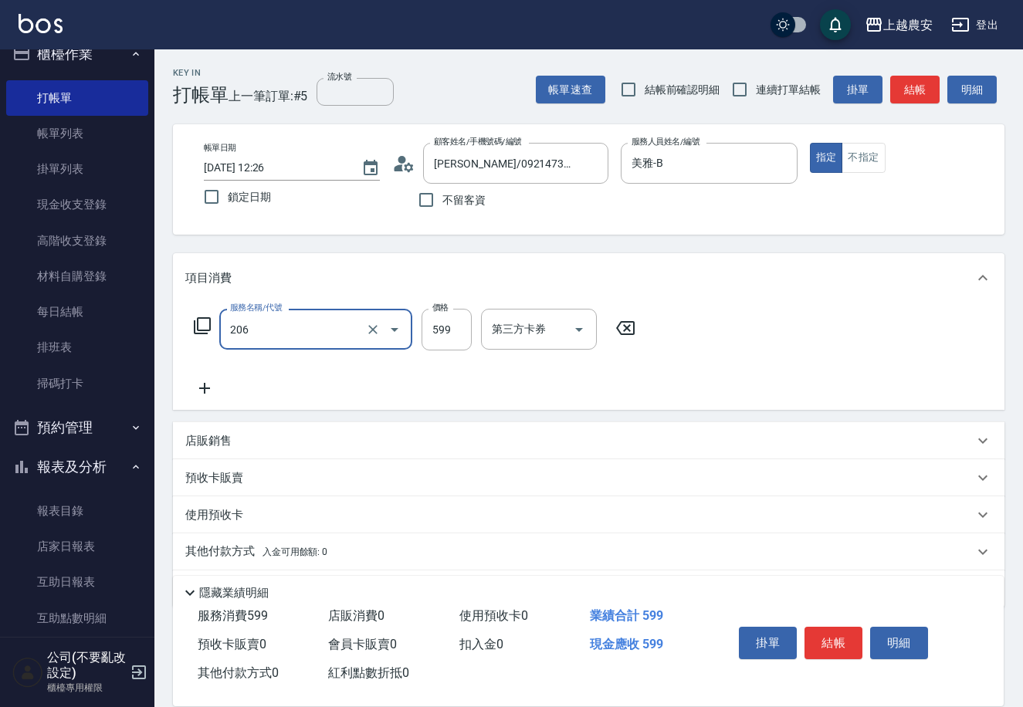
type input "洗+剪(206)"
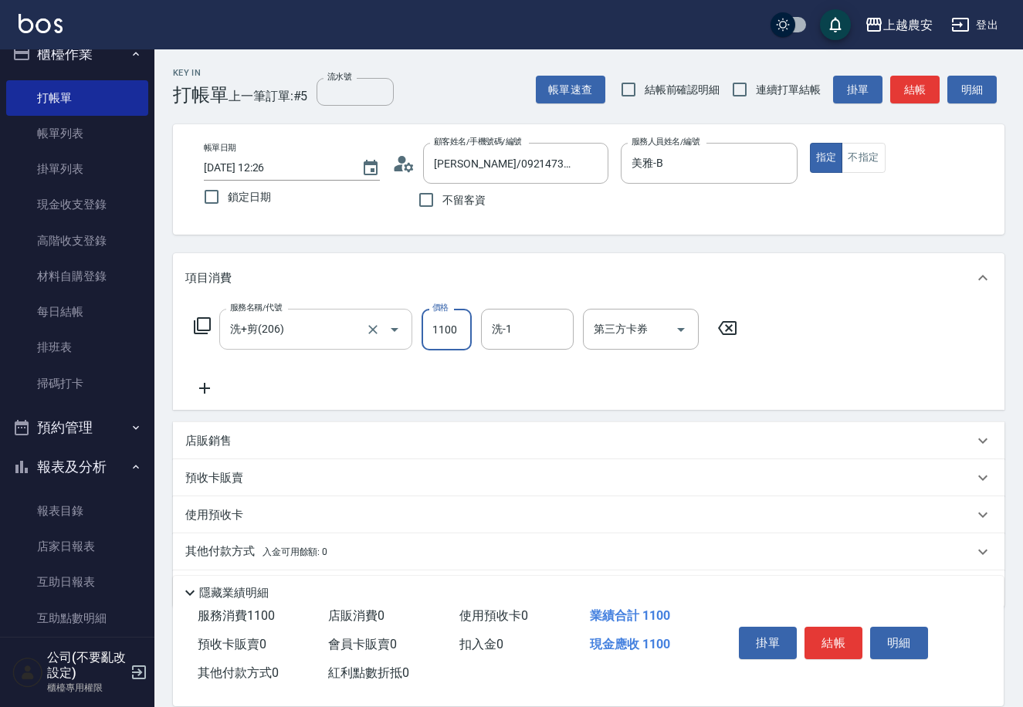
type input "1100"
type input "3"
type input "栗子-23"
click at [846, 647] on button "結帳" at bounding box center [834, 643] width 58 height 32
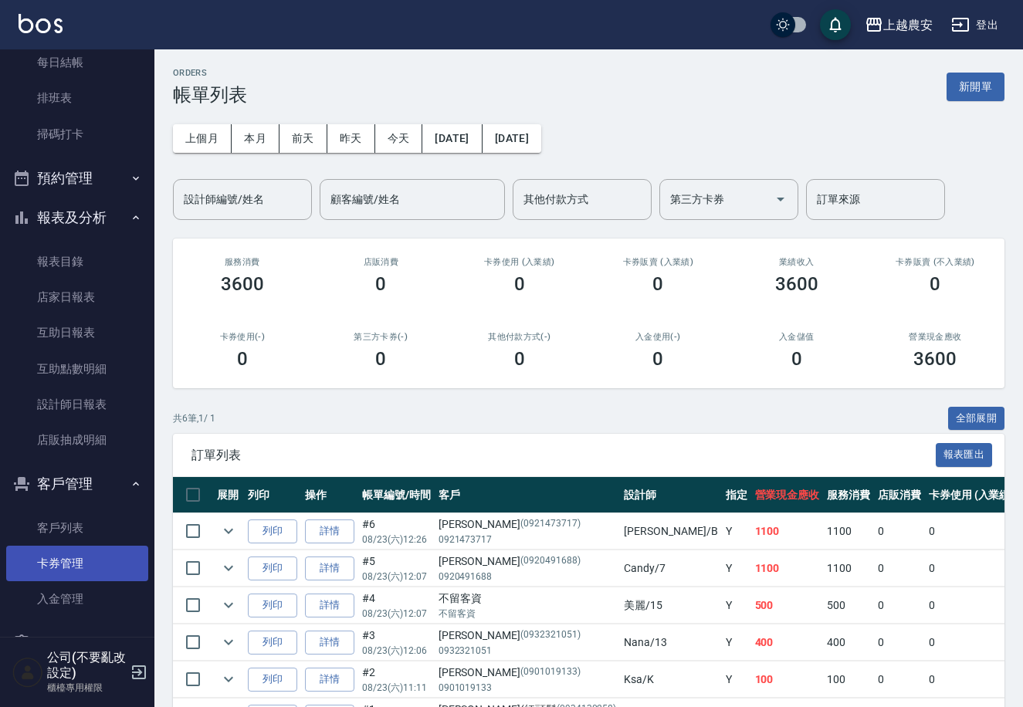
scroll to position [274, 0]
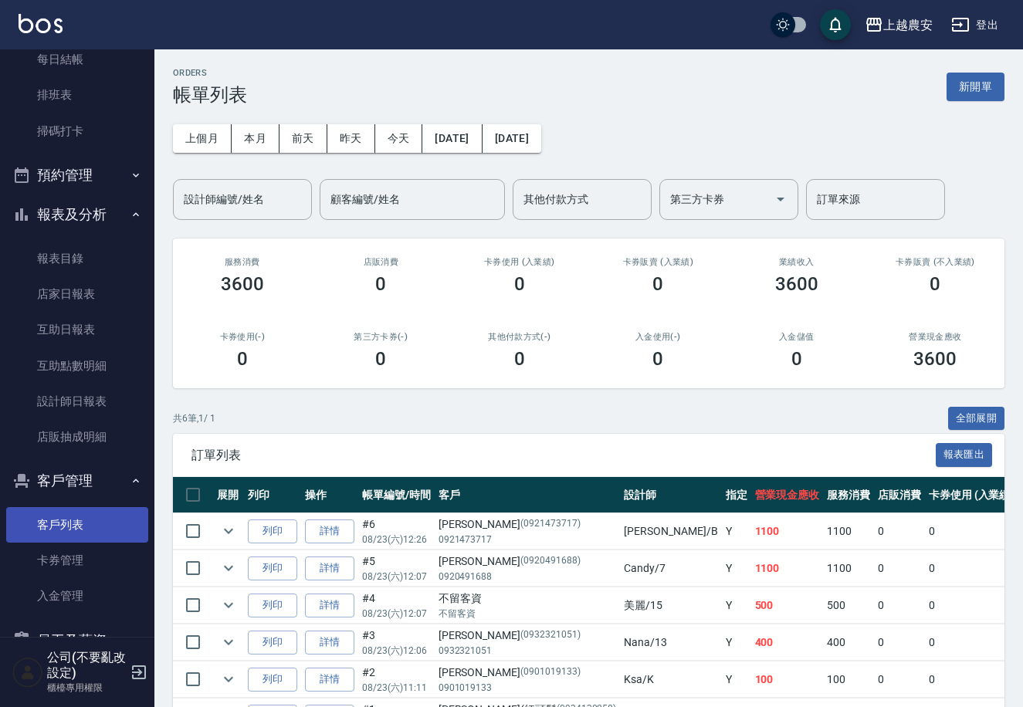
click at [83, 523] on link "客戶列表" at bounding box center [77, 525] width 142 height 36
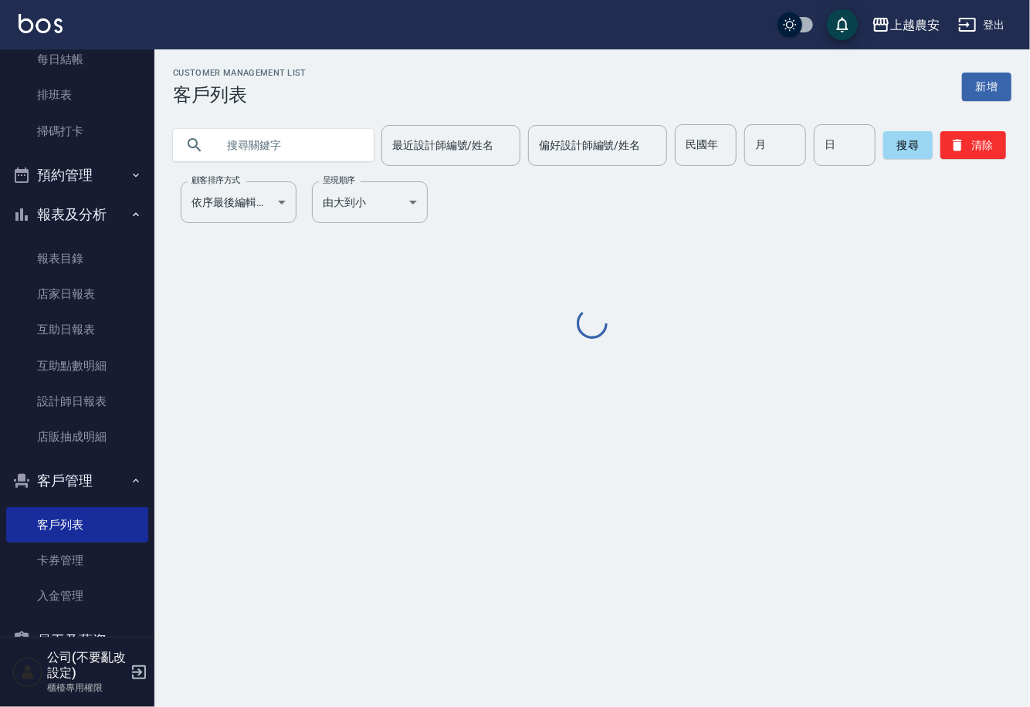
click at [296, 147] on input "text" at bounding box center [288, 145] width 145 height 42
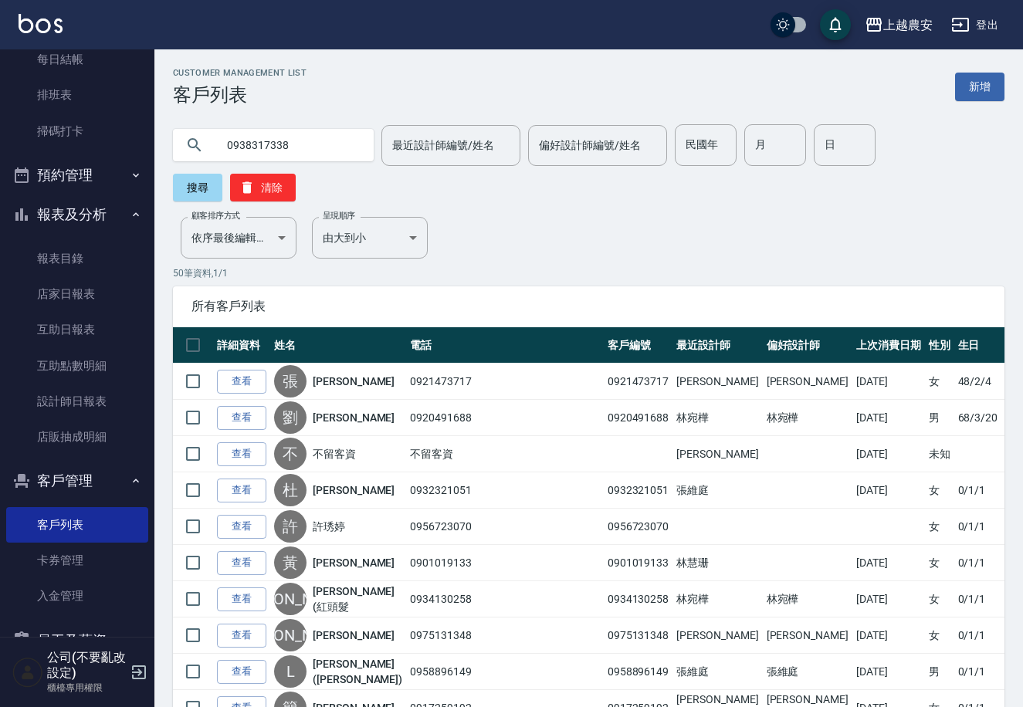
type input "0938317338"
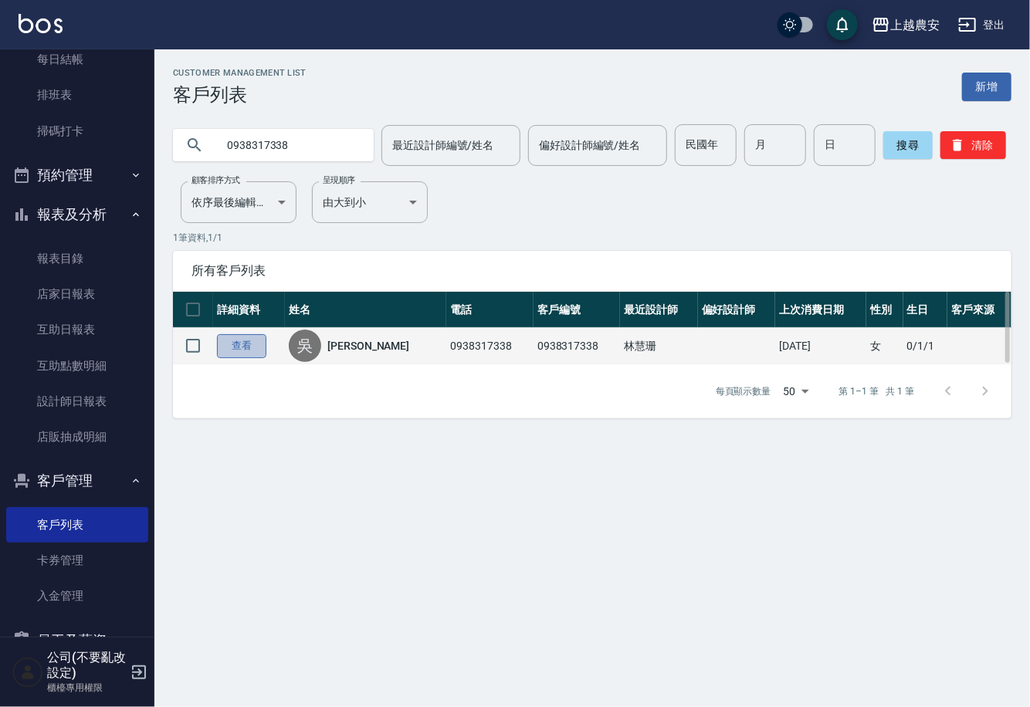
click at [260, 348] on link "查看" at bounding box center [241, 346] width 49 height 24
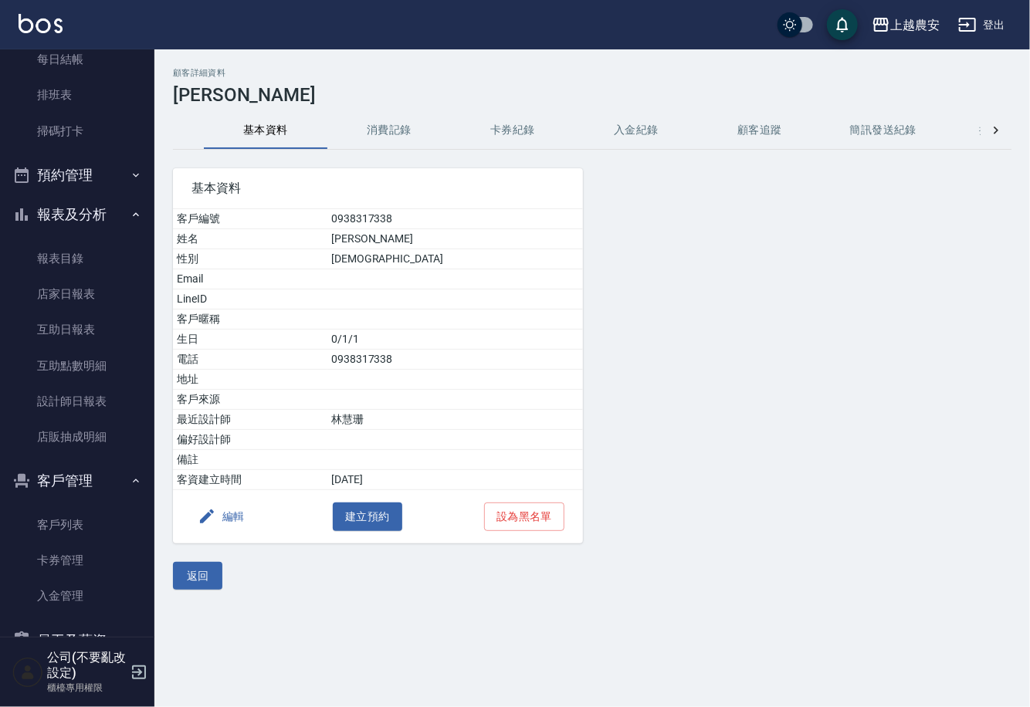
click at [415, 133] on button "消費記錄" at bounding box center [389, 130] width 124 height 37
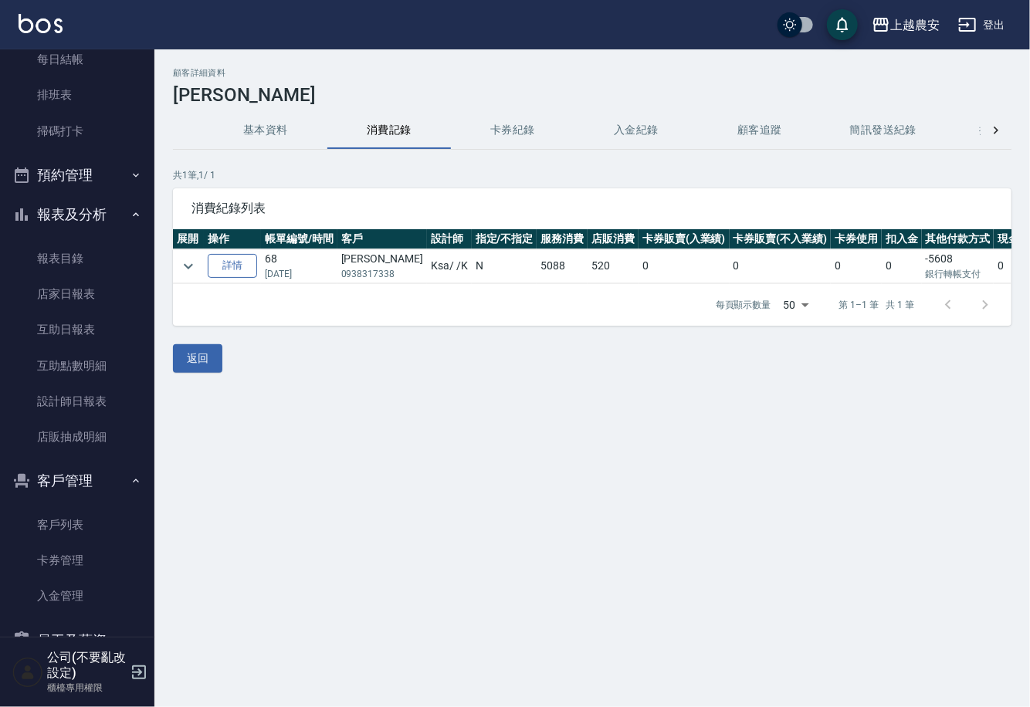
click at [253, 260] on link "詳情" at bounding box center [232, 266] width 49 height 24
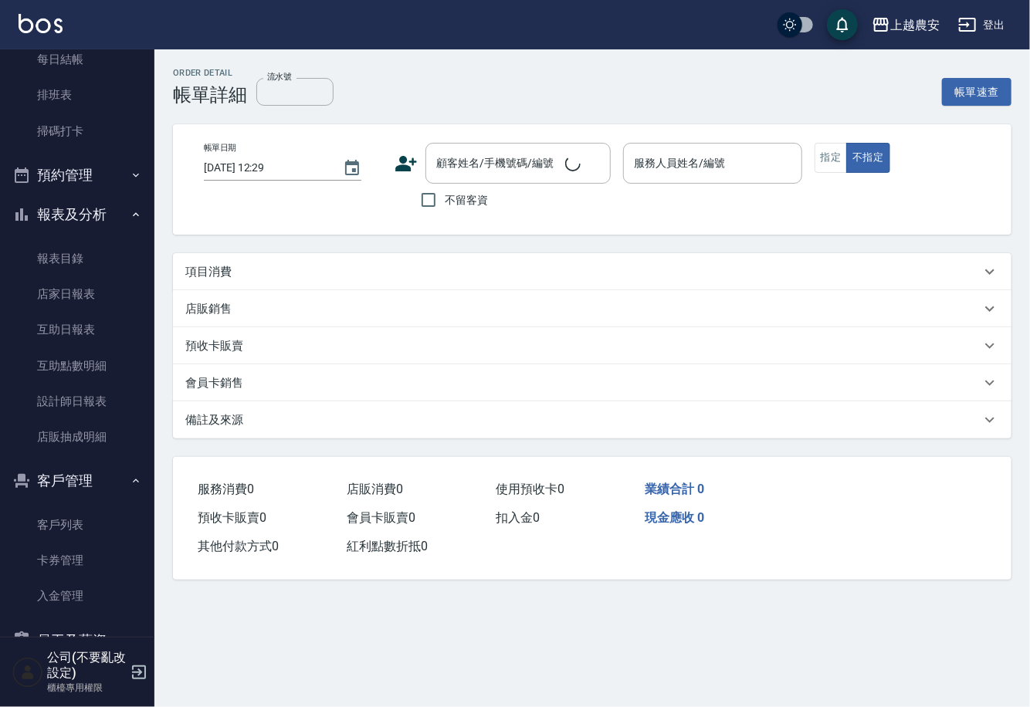
type input "2025/02/22 19:11"
type input "Ksa-K"
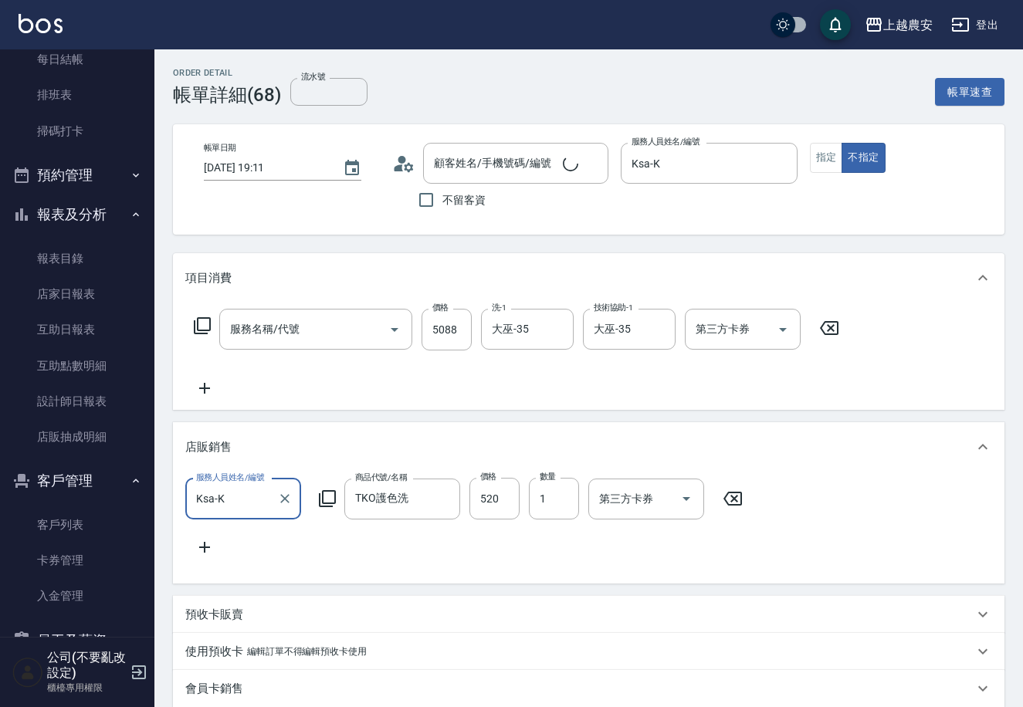
type input "吳智捷/0938317338/0938317338"
type input "染髮1500↑(503)"
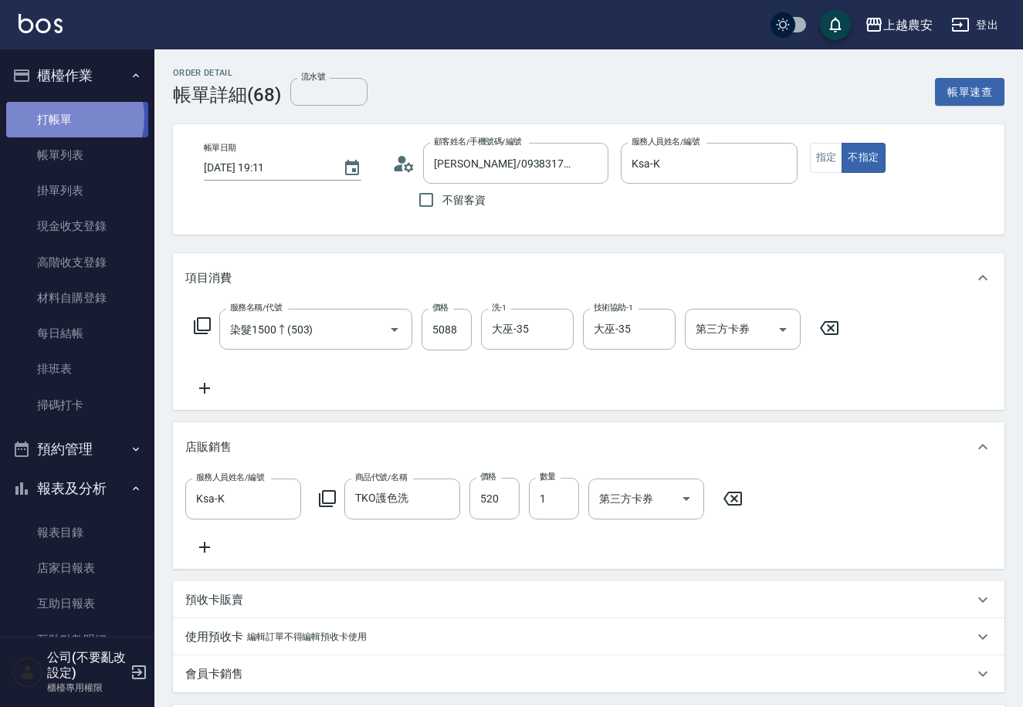
click at [66, 117] on link "打帳單" at bounding box center [77, 120] width 142 height 36
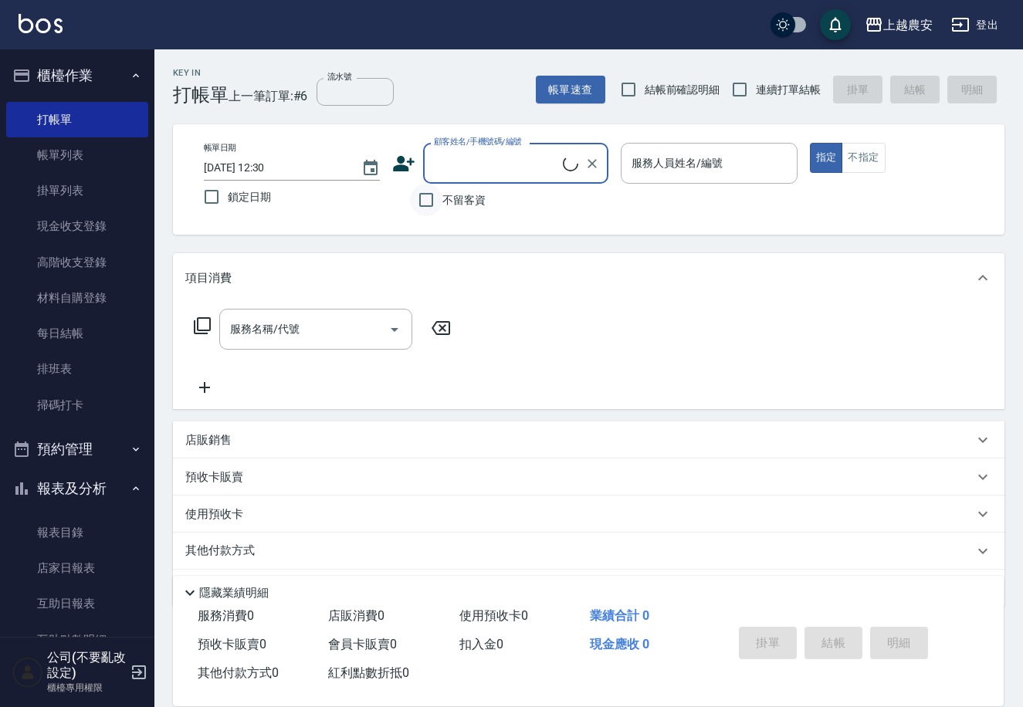
click at [432, 201] on input "不留客資" at bounding box center [426, 200] width 32 height 32
checkbox input "true"
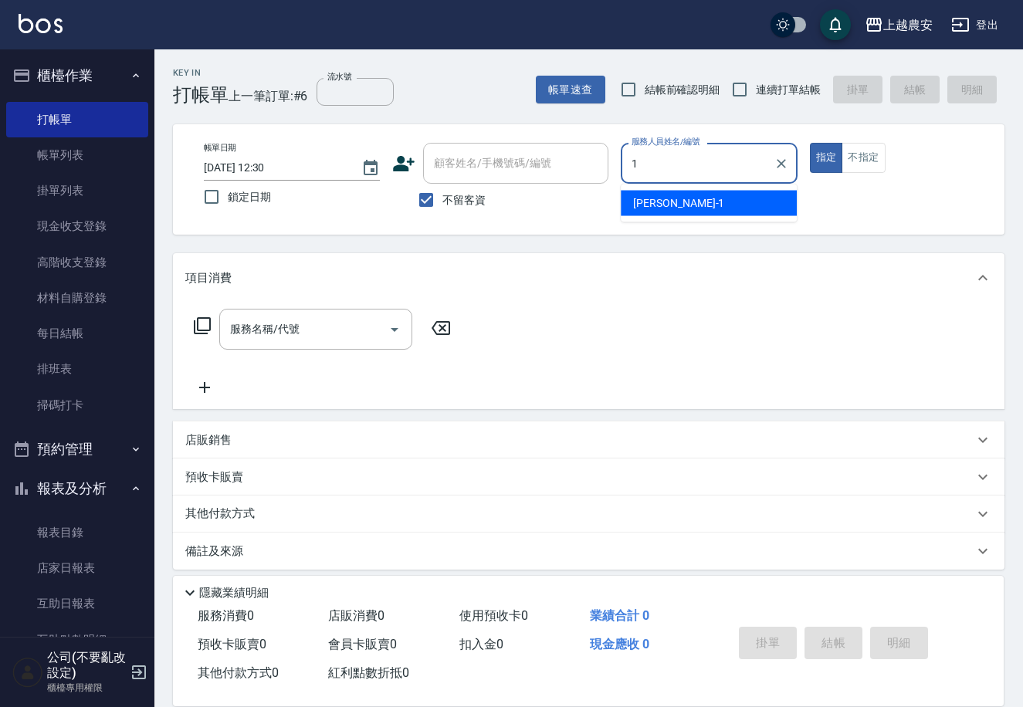
type input "Erica-1"
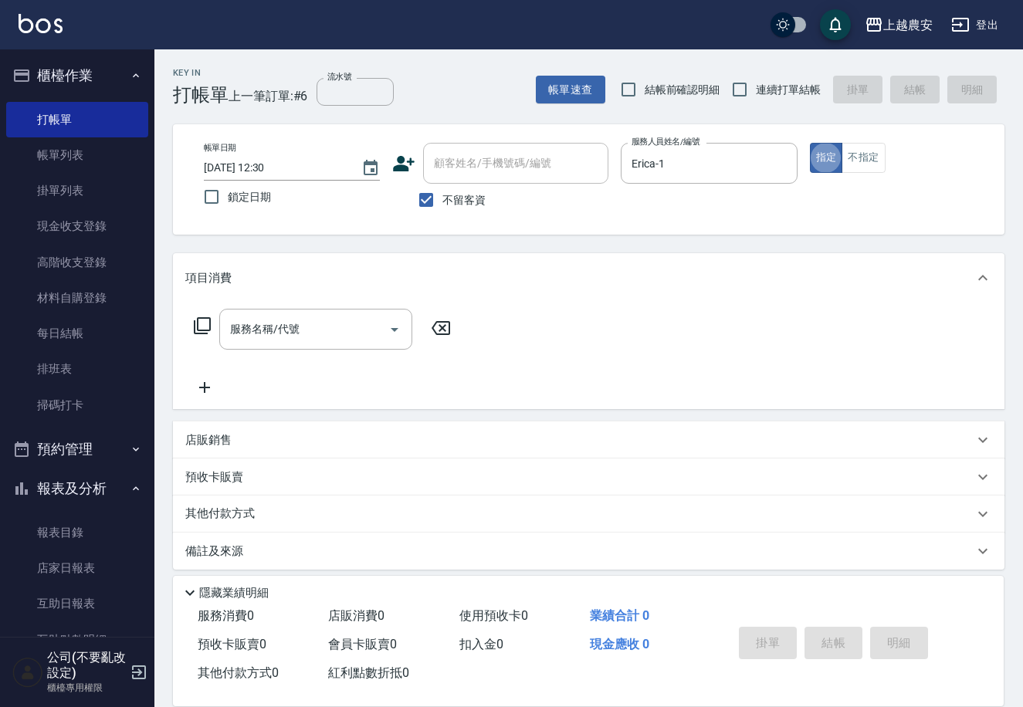
type button "true"
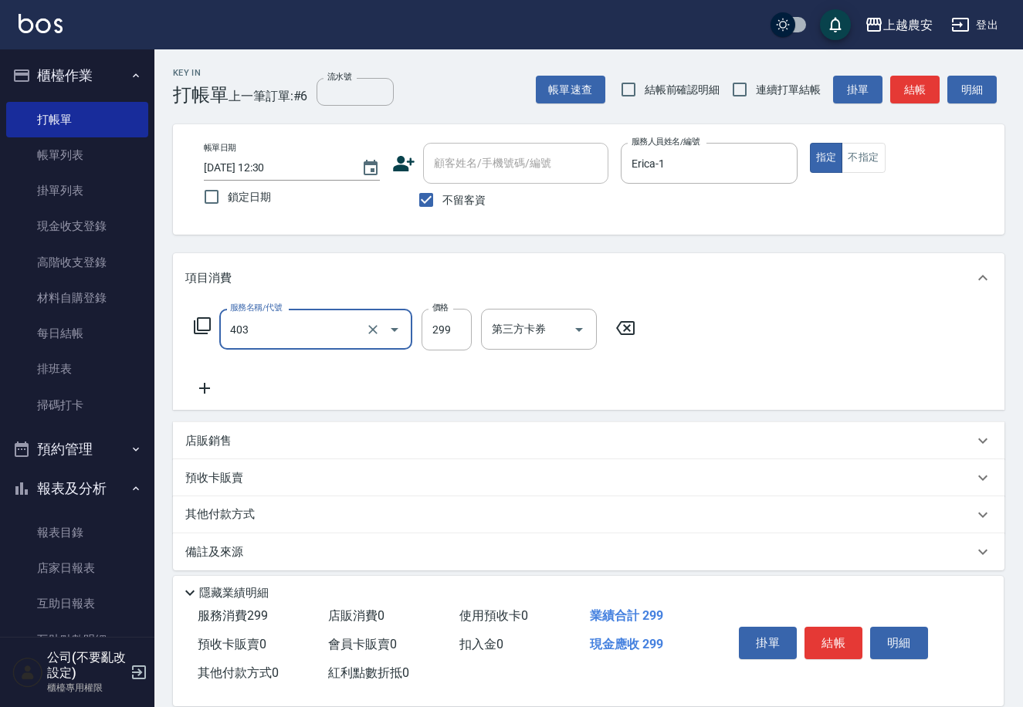
type input "剪髮(403)"
type input "250"
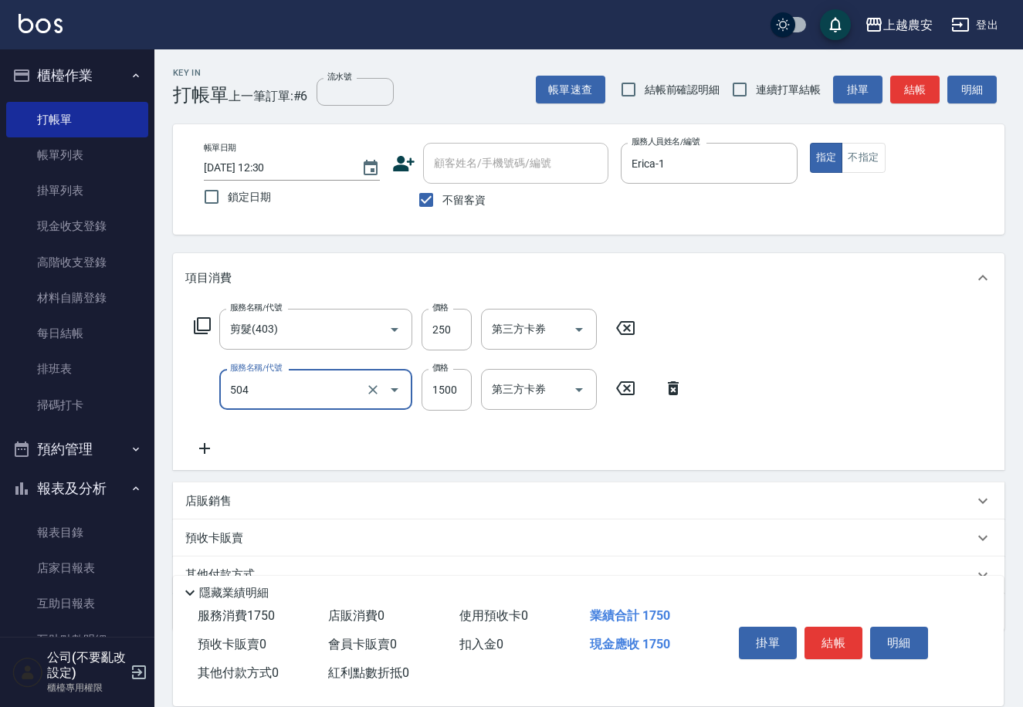
type input "染髮1500↓(504)"
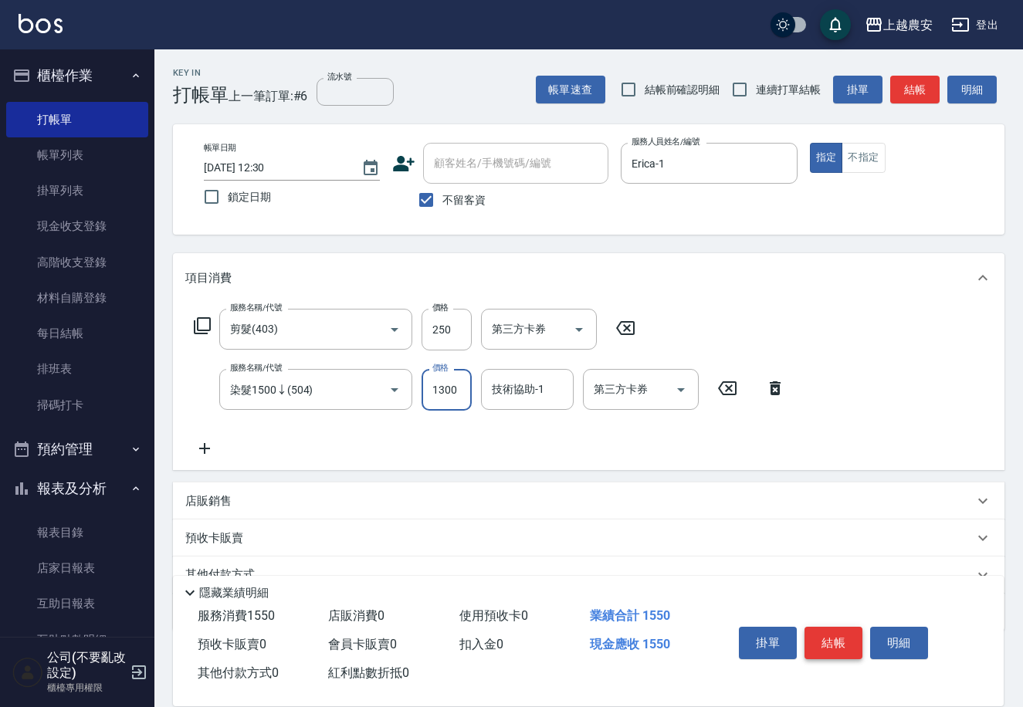
type input "1300"
click at [842, 646] on button "結帳" at bounding box center [834, 643] width 58 height 32
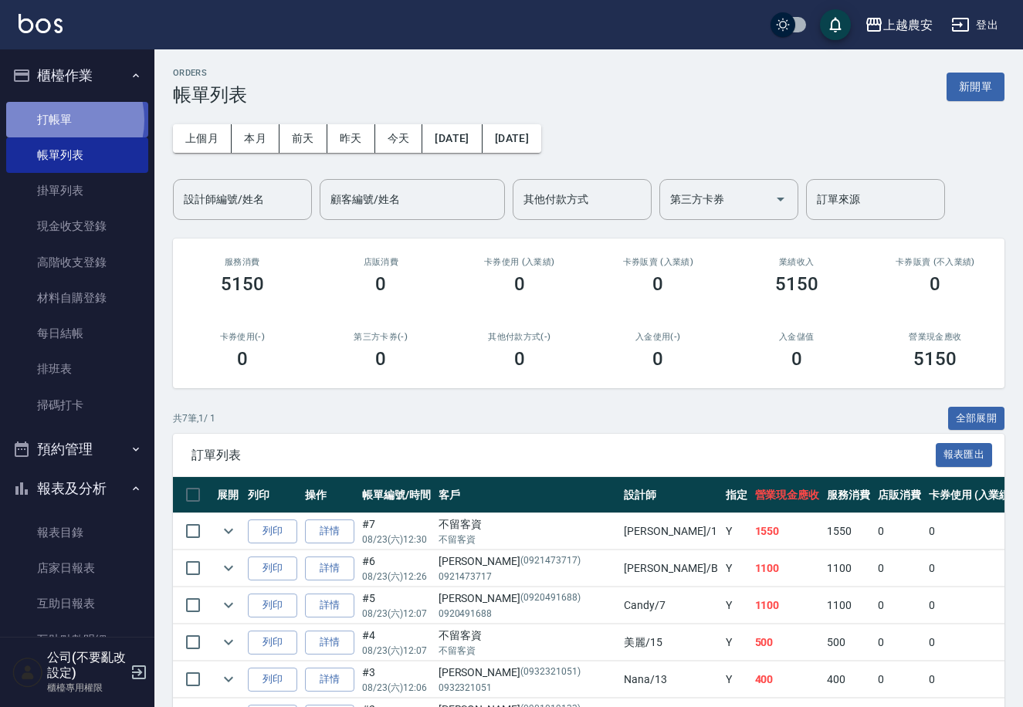
click at [55, 120] on link "打帳單" at bounding box center [77, 120] width 142 height 36
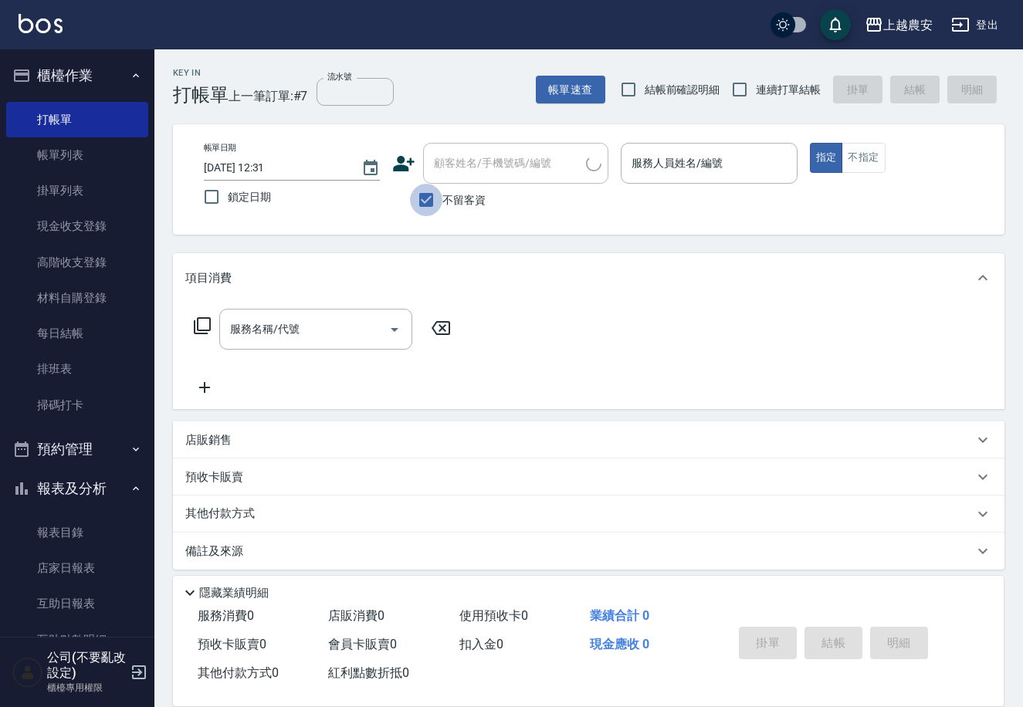
click at [432, 194] on input "不留客資" at bounding box center [426, 200] width 32 height 32
checkbox input "false"
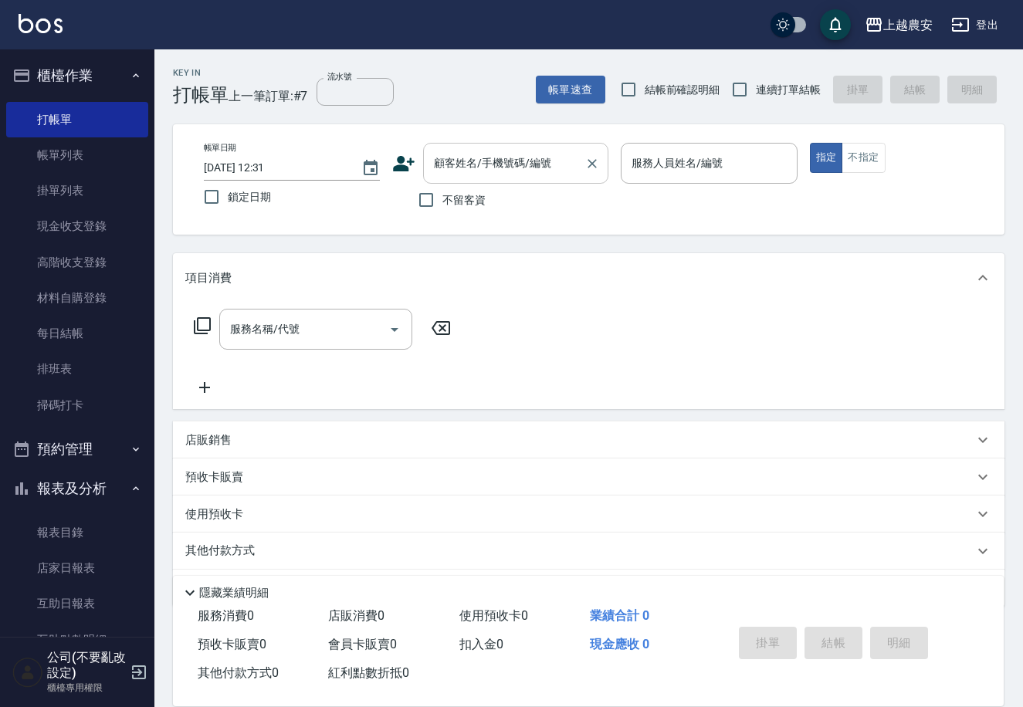
click at [446, 173] on input "顧客姓名/手機號碼/編號" at bounding box center [504, 163] width 148 height 27
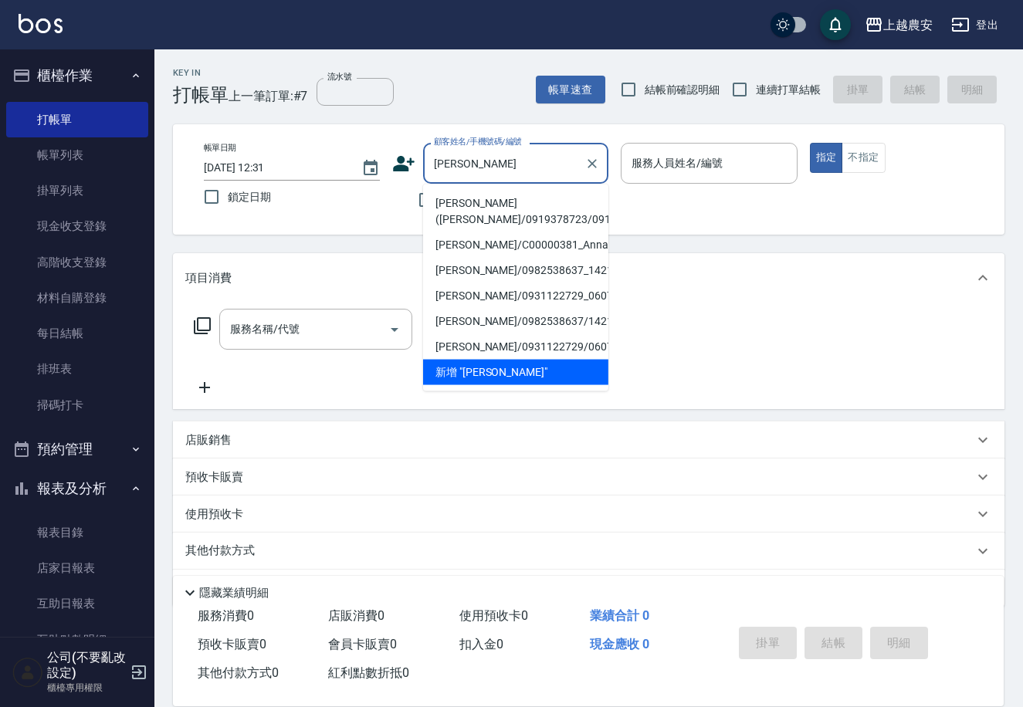
click at [454, 206] on li "鄭抿丹(鄭Anna/0919378723/0919378723" at bounding box center [515, 212] width 185 height 42
type input "鄭抿丹(鄭Anna/0919378723/0919378723"
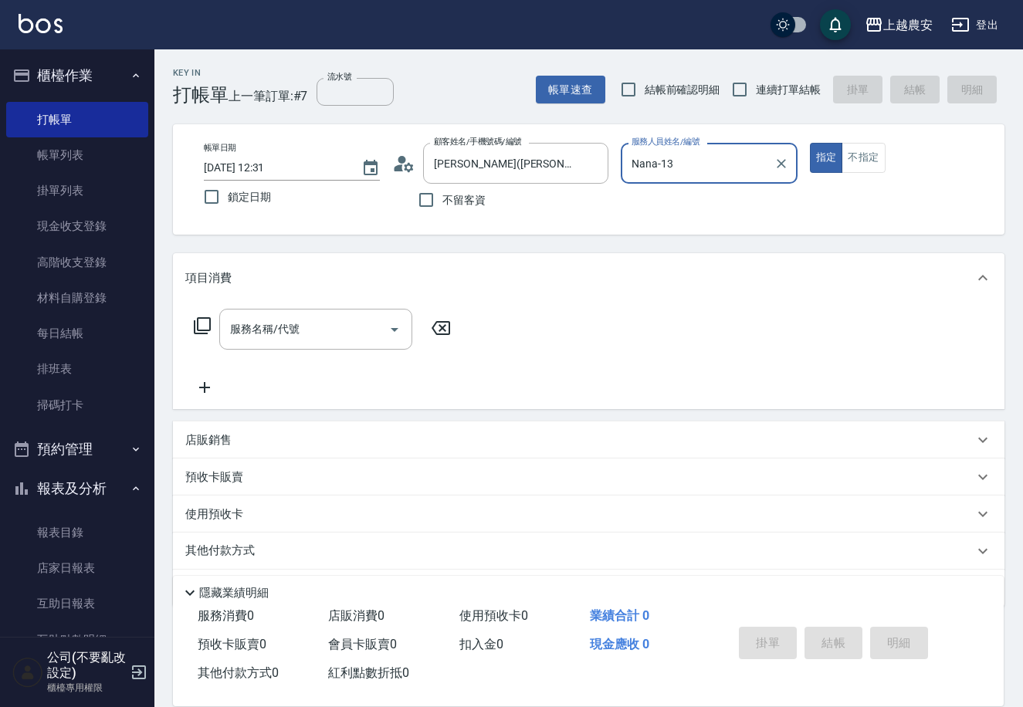
type input "Nana-13"
drag, startPoint x: 317, startPoint y: 326, endPoint x: 297, endPoint y: 329, distance: 19.6
click at [310, 326] on input "服務名稱/代號" at bounding box center [304, 329] width 156 height 27
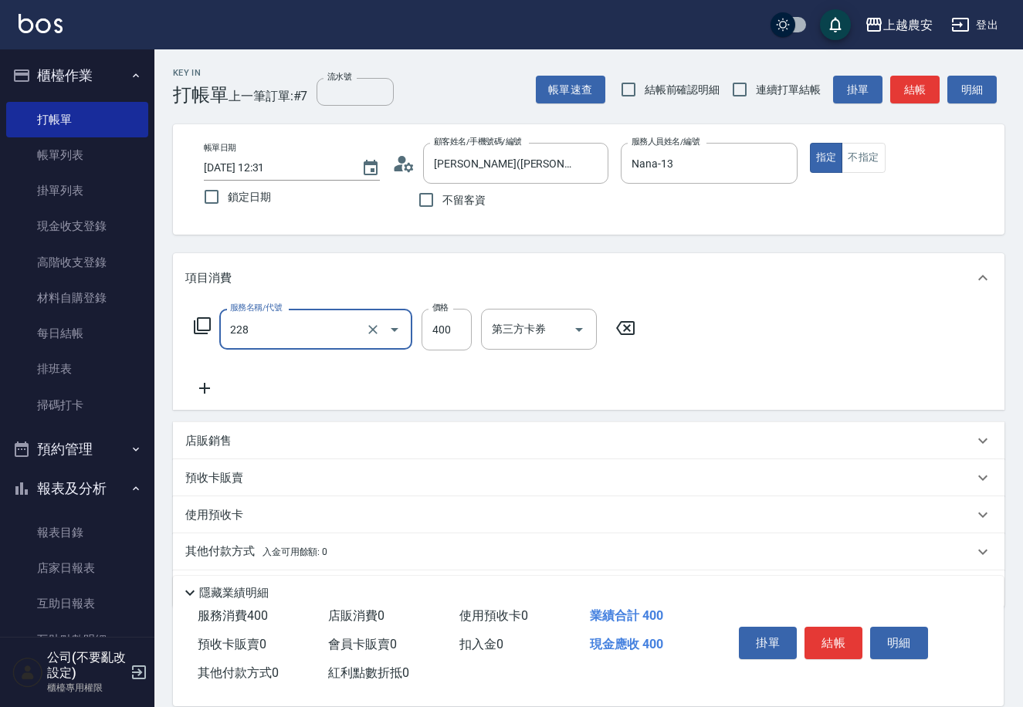
type input "洗髮(228)"
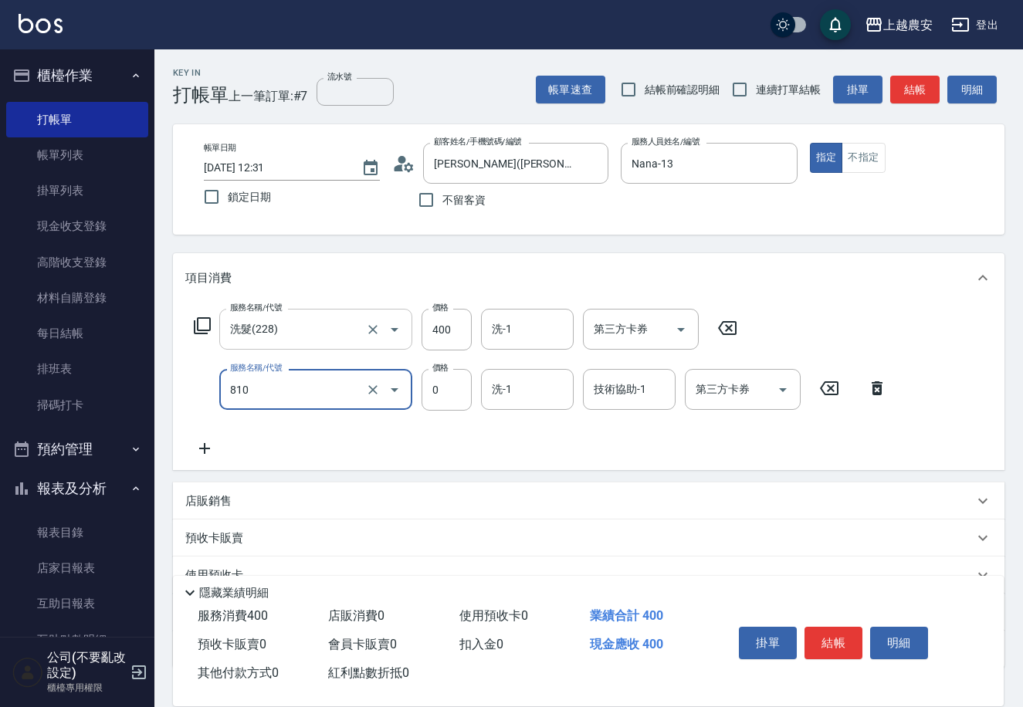
type input "頭皮護髮卡券使用(810)"
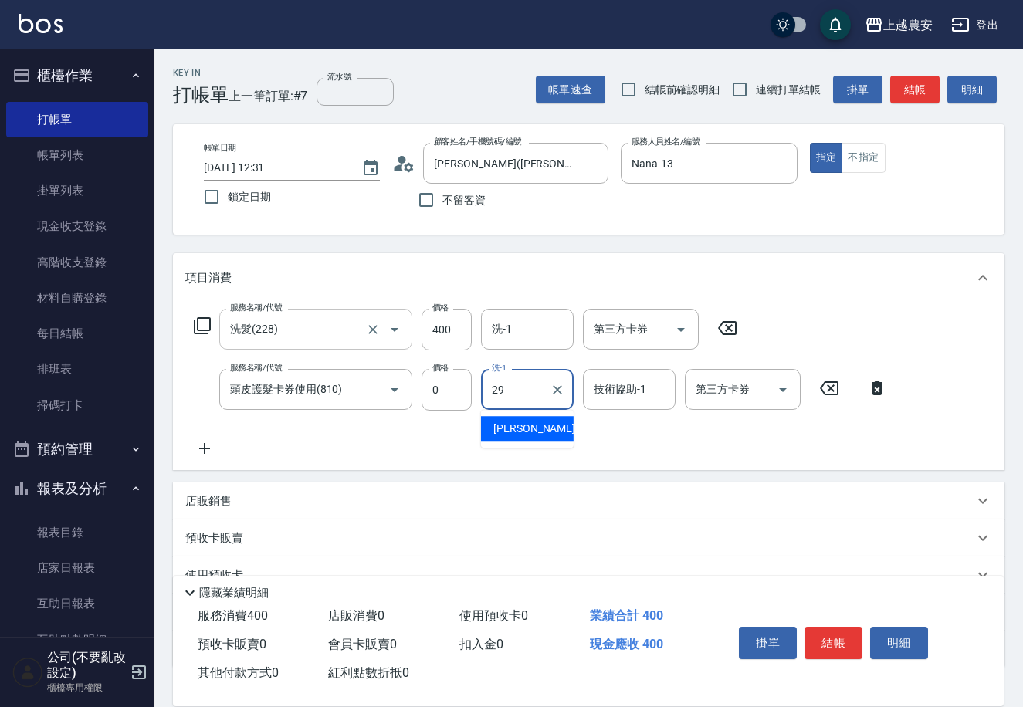
type input "楊馨茹-29"
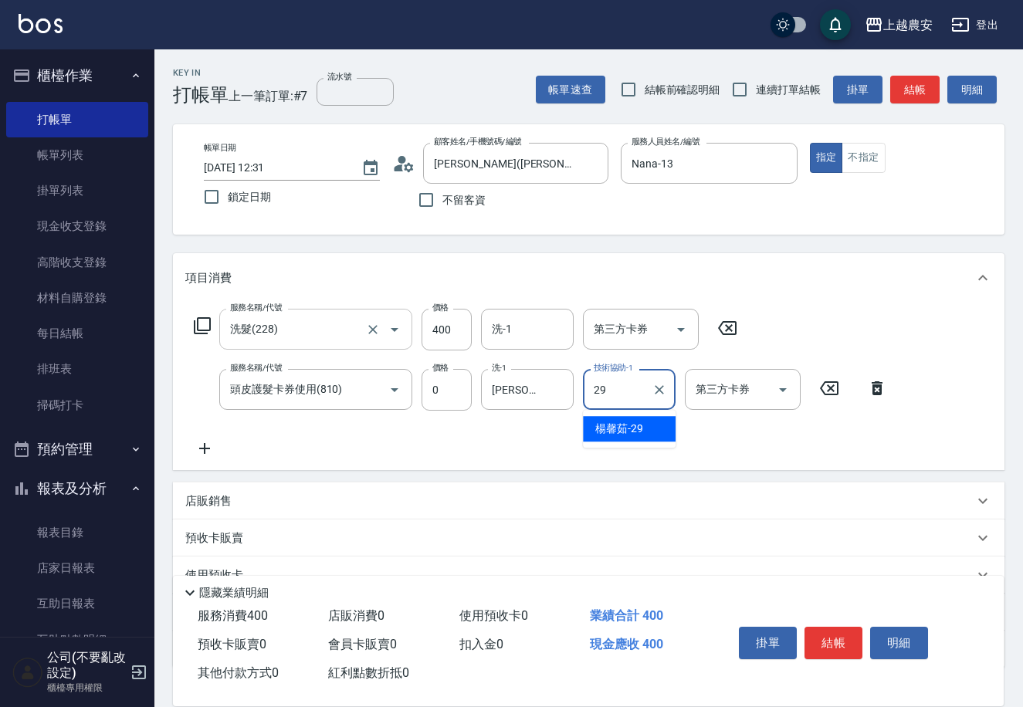
type input "楊馨茹-29"
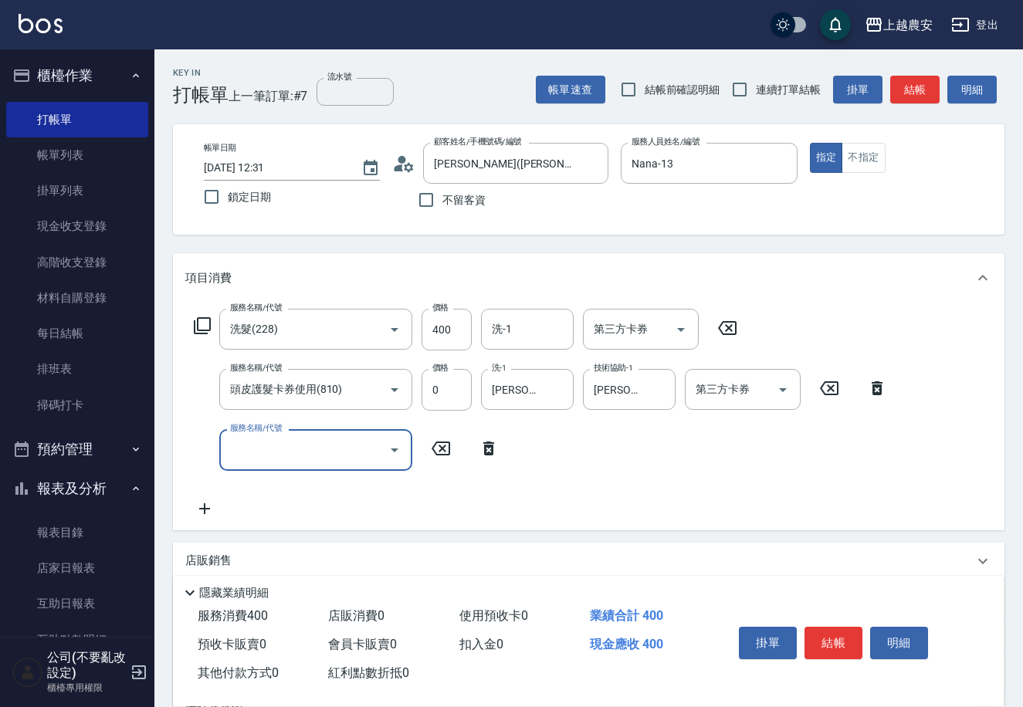
click at [490, 450] on icon at bounding box center [489, 448] width 39 height 19
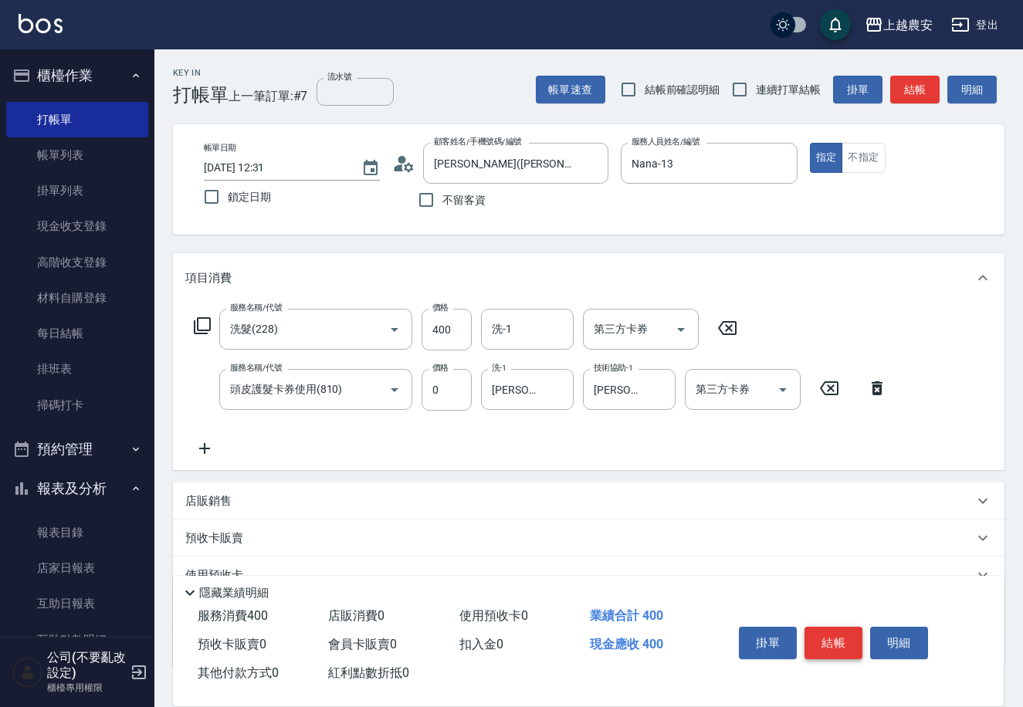
click at [827, 645] on button "結帳" at bounding box center [834, 643] width 58 height 32
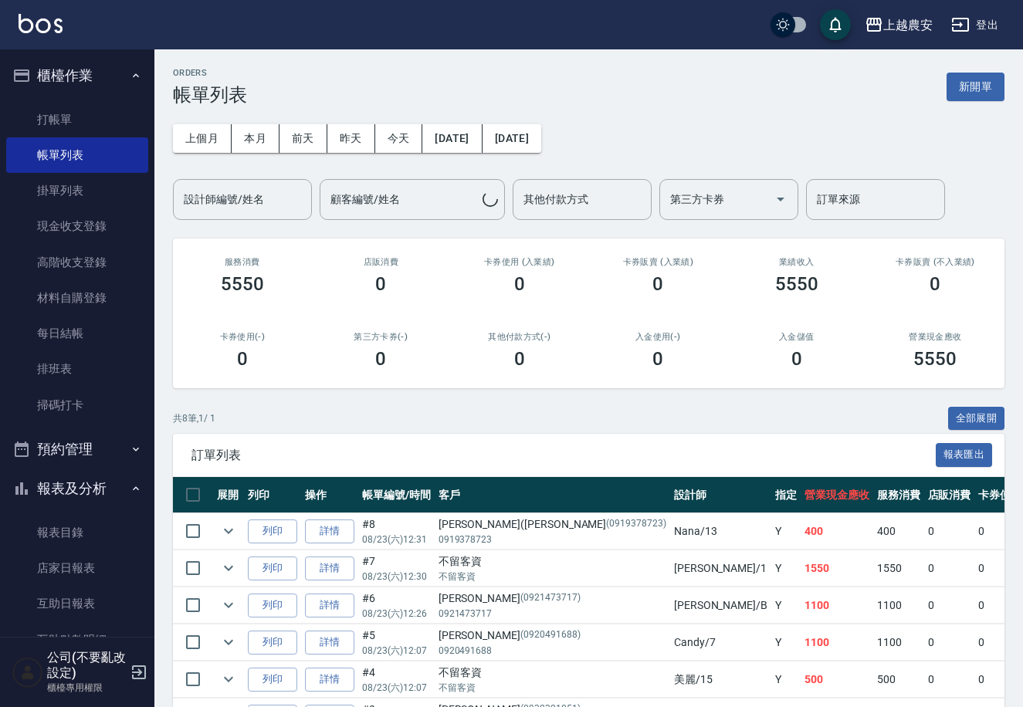
scroll to position [354, 0]
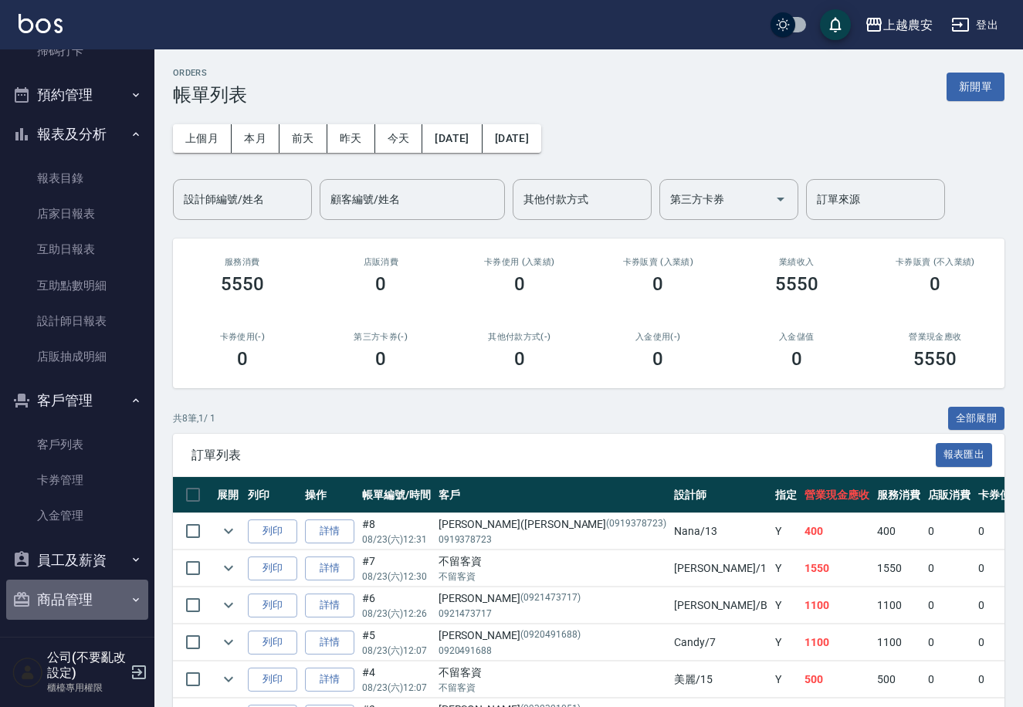
drag, startPoint x: 94, startPoint y: 609, endPoint x: 125, endPoint y: 614, distance: 31.4
click at [95, 609] on button "商品管理" at bounding box center [77, 600] width 142 height 40
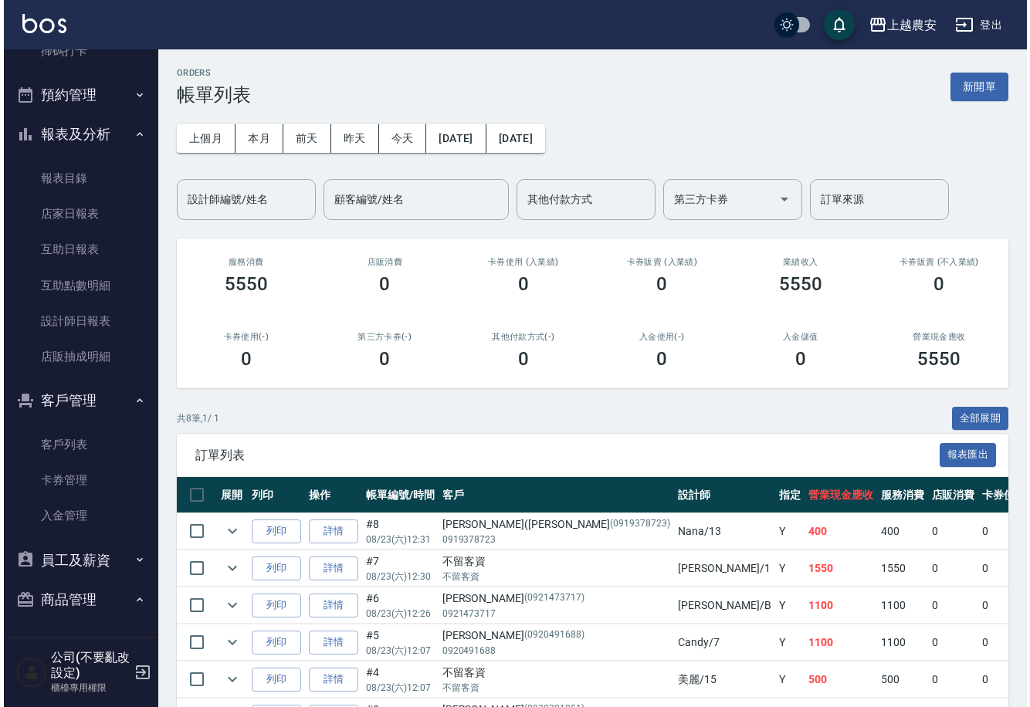
scroll to position [438, 0]
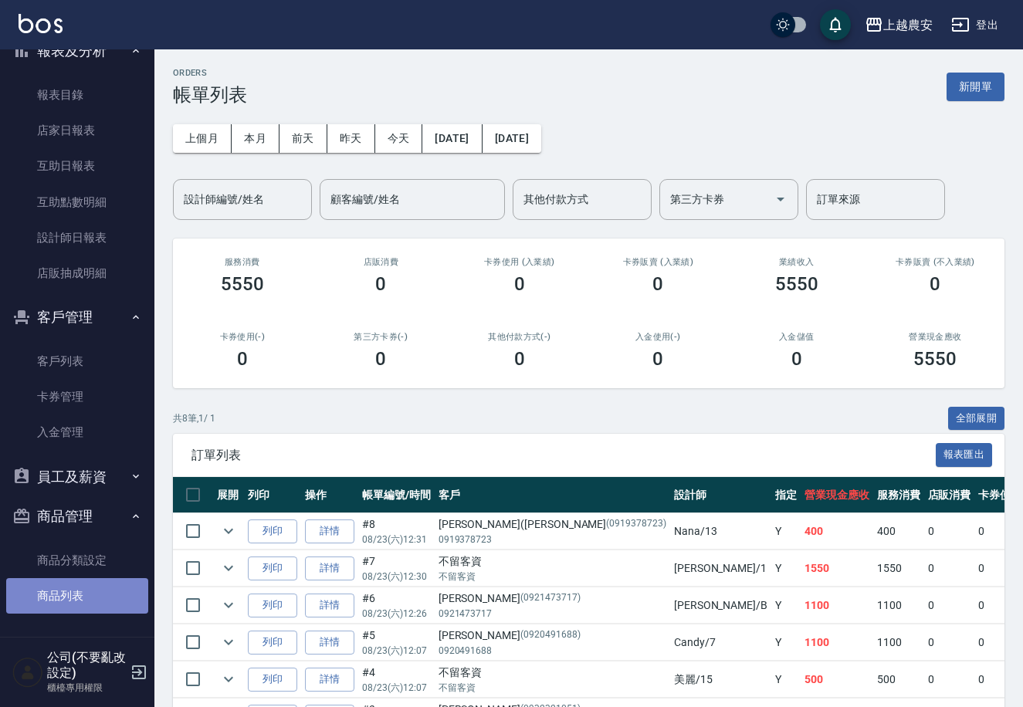
click at [84, 581] on link "商品列表" at bounding box center [77, 596] width 142 height 36
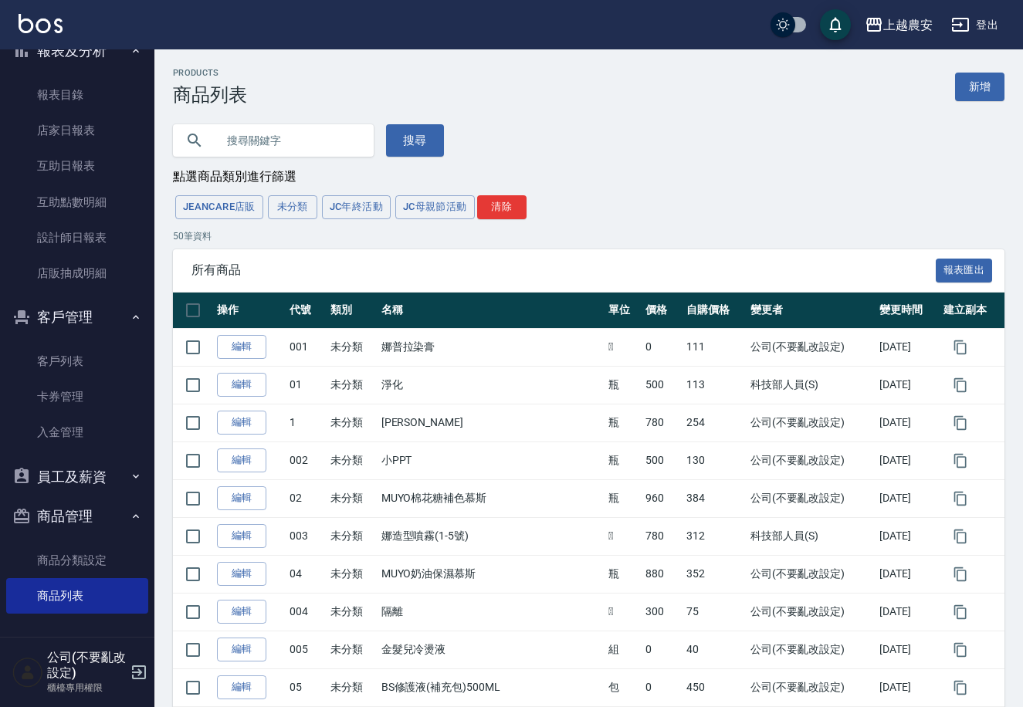
click at [255, 141] on input "text" at bounding box center [288, 141] width 145 height 42
type input "粉"
click at [390, 128] on button "搜尋" at bounding box center [415, 140] width 58 height 32
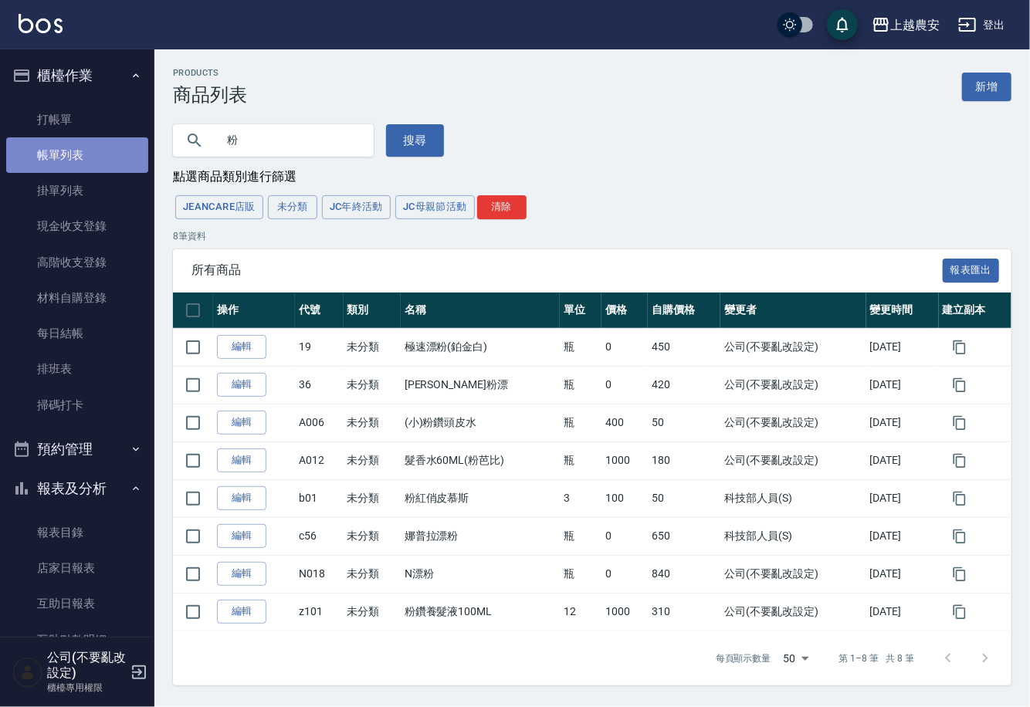
click at [97, 146] on link "帳單列表" at bounding box center [77, 155] width 142 height 36
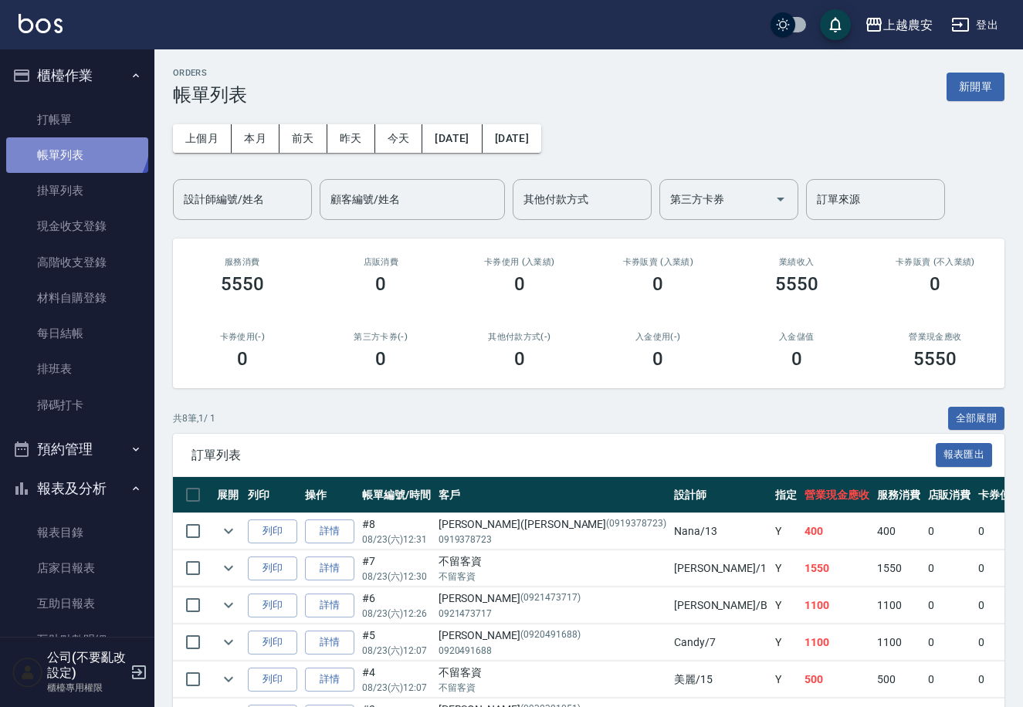
click at [66, 137] on link "帳單列表" at bounding box center [77, 155] width 142 height 36
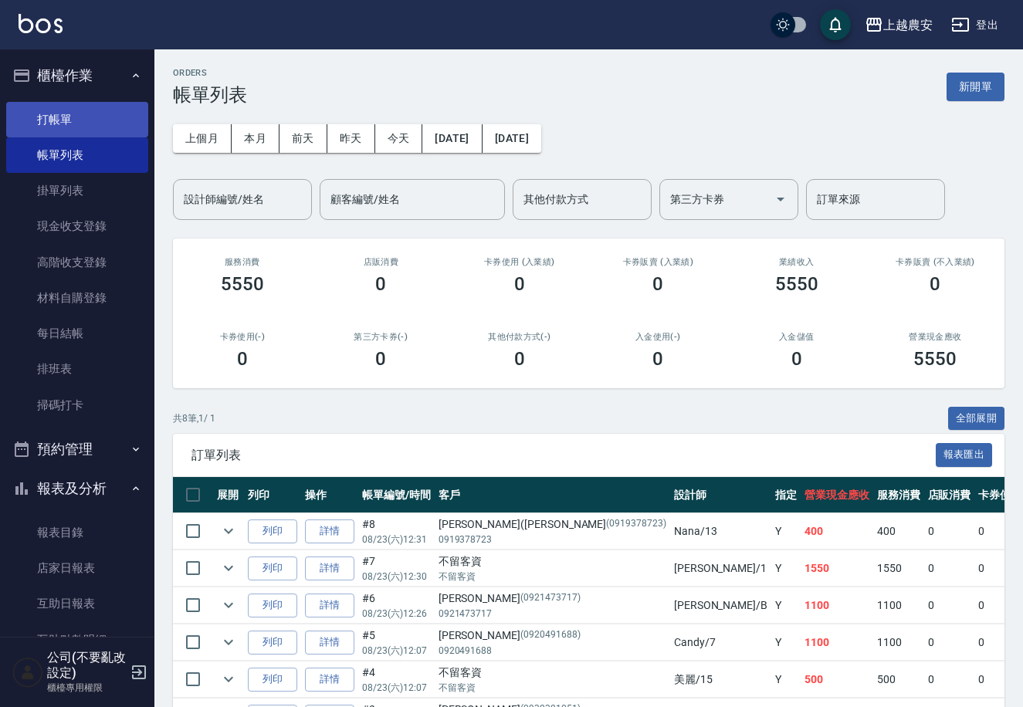
click at [82, 116] on link "打帳單" at bounding box center [77, 120] width 142 height 36
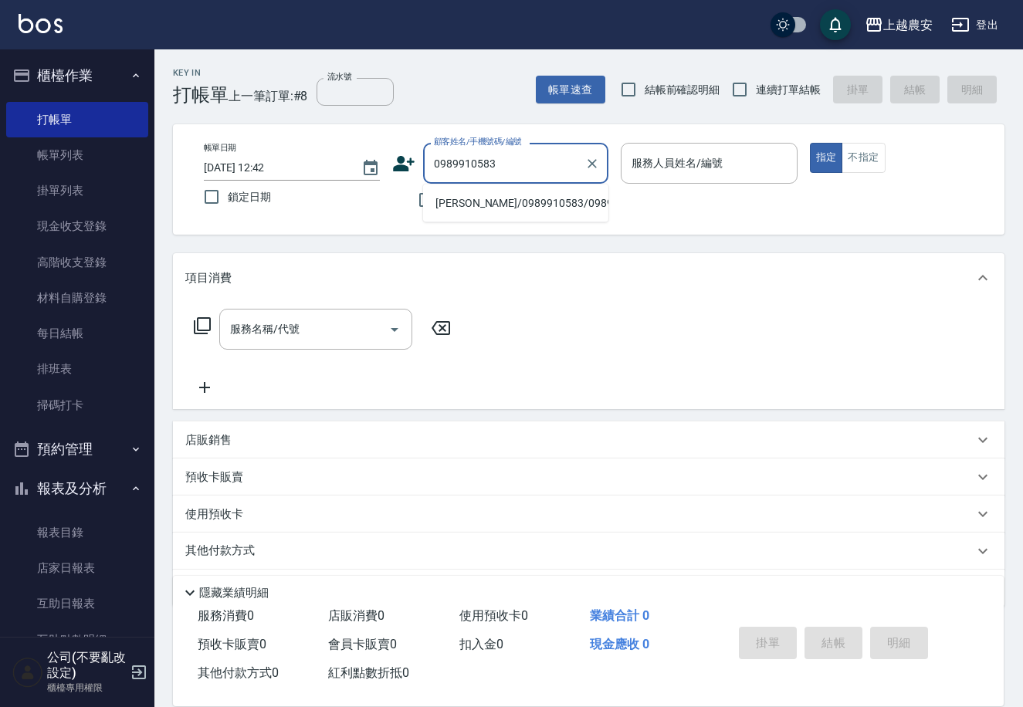
click at [470, 209] on li "張苡慈/0989910583/0989910583" at bounding box center [515, 203] width 185 height 25
type input "張苡慈/0989910583/0989910583"
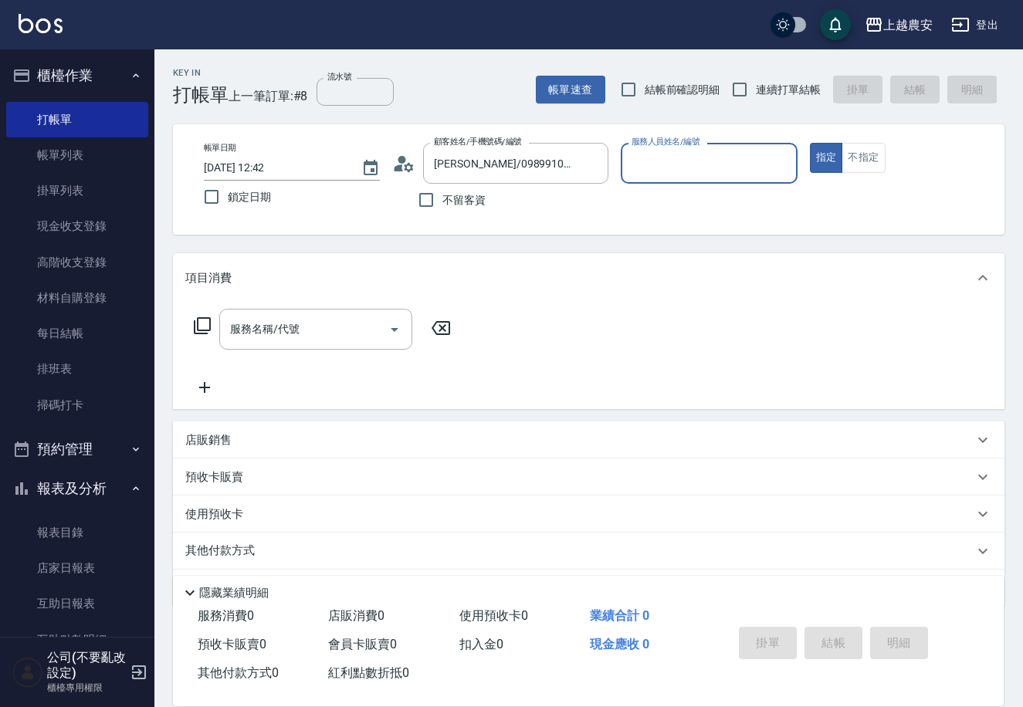
type input "Candy-7"
click at [342, 331] on input "服務名稱/代號" at bounding box center [304, 329] width 156 height 27
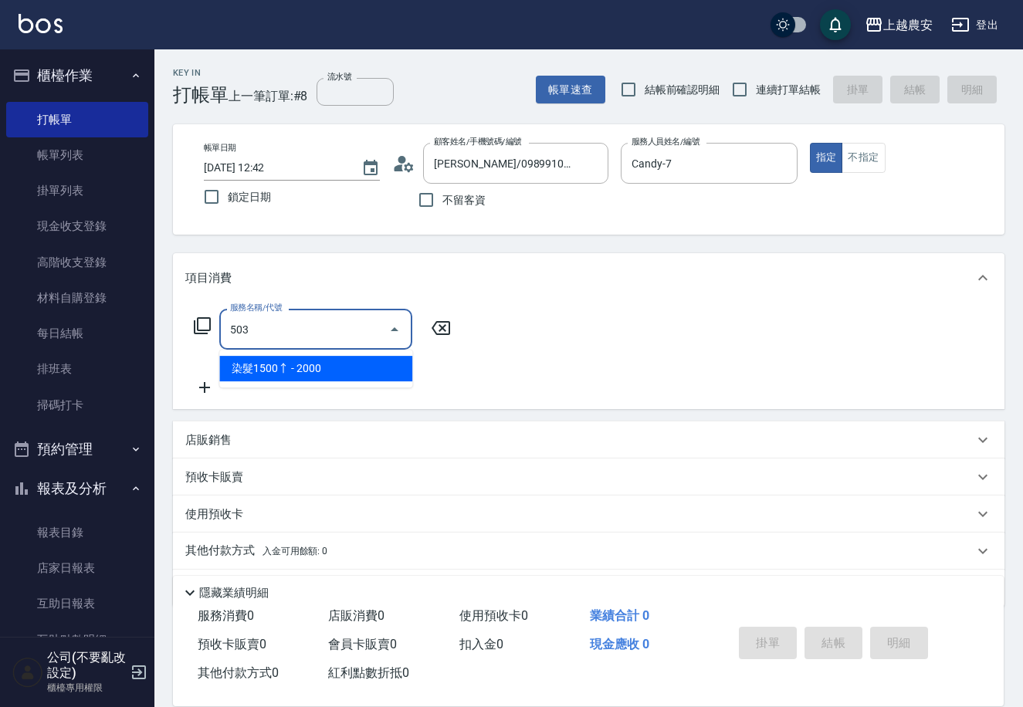
type input "染髮1500↑(503)"
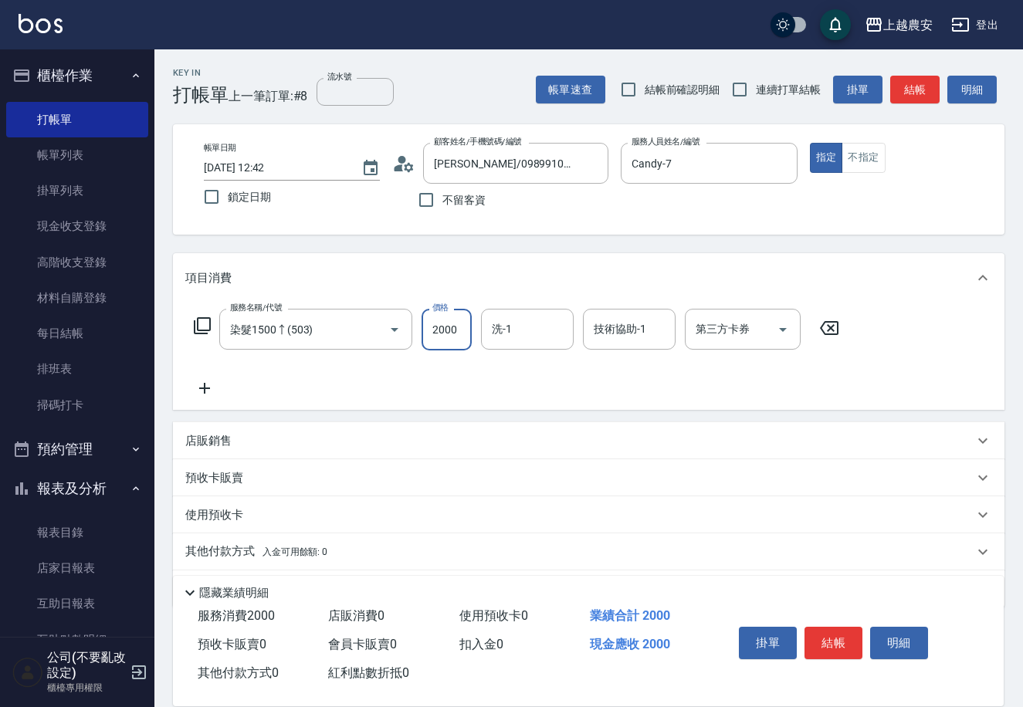
click at [816, 635] on button "結帳" at bounding box center [834, 643] width 58 height 32
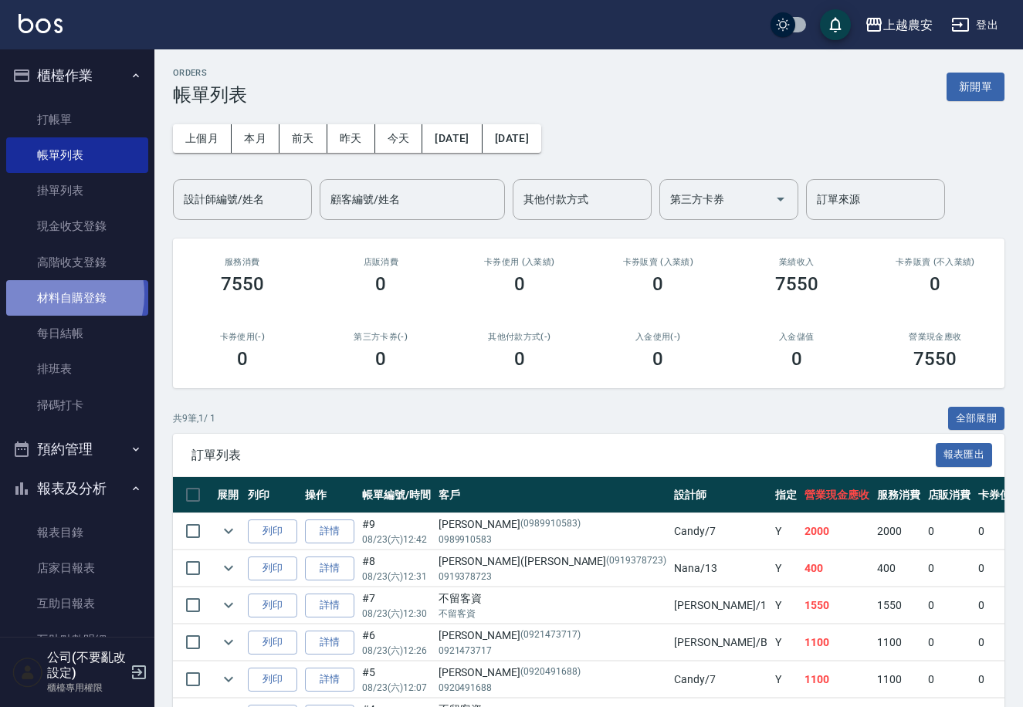
click at [53, 295] on link "材料自購登錄" at bounding box center [77, 298] width 142 height 36
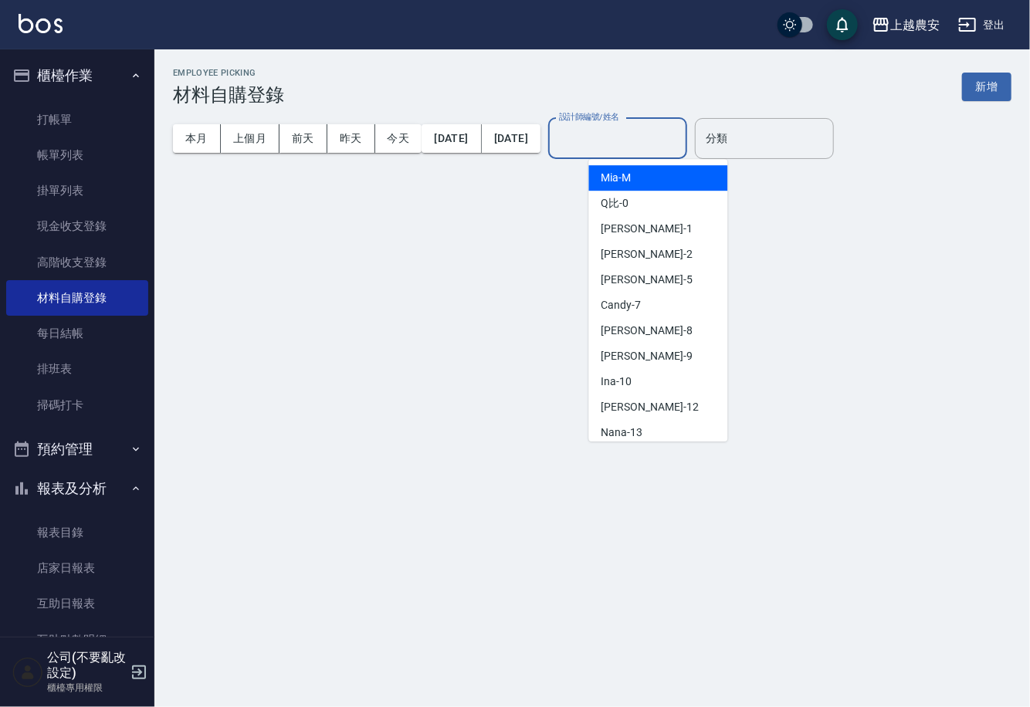
click at [608, 147] on input "設計師編號/姓名" at bounding box center [617, 138] width 125 height 27
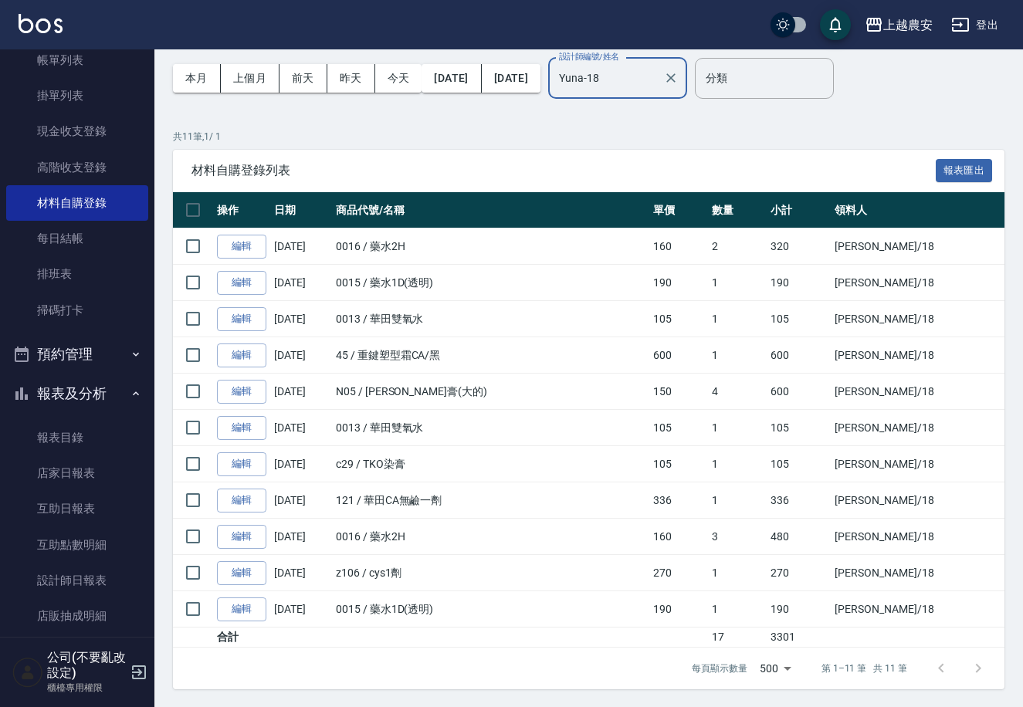
scroll to position [118, 0]
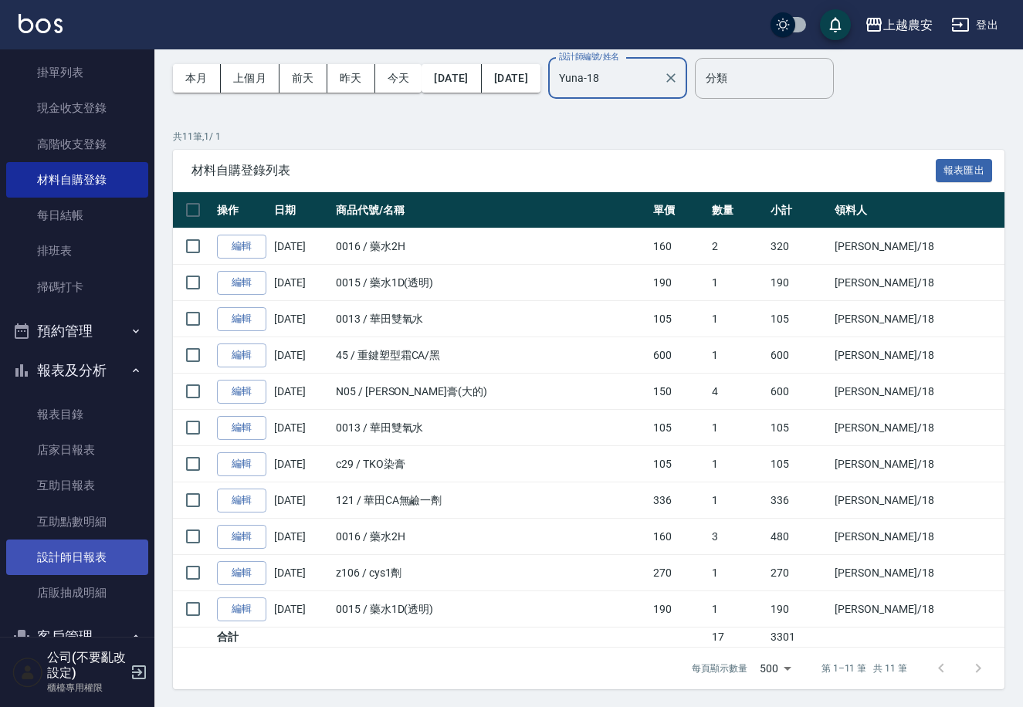
type input "Yuna-18"
click at [59, 553] on link "設計師日報表" at bounding box center [77, 558] width 142 height 36
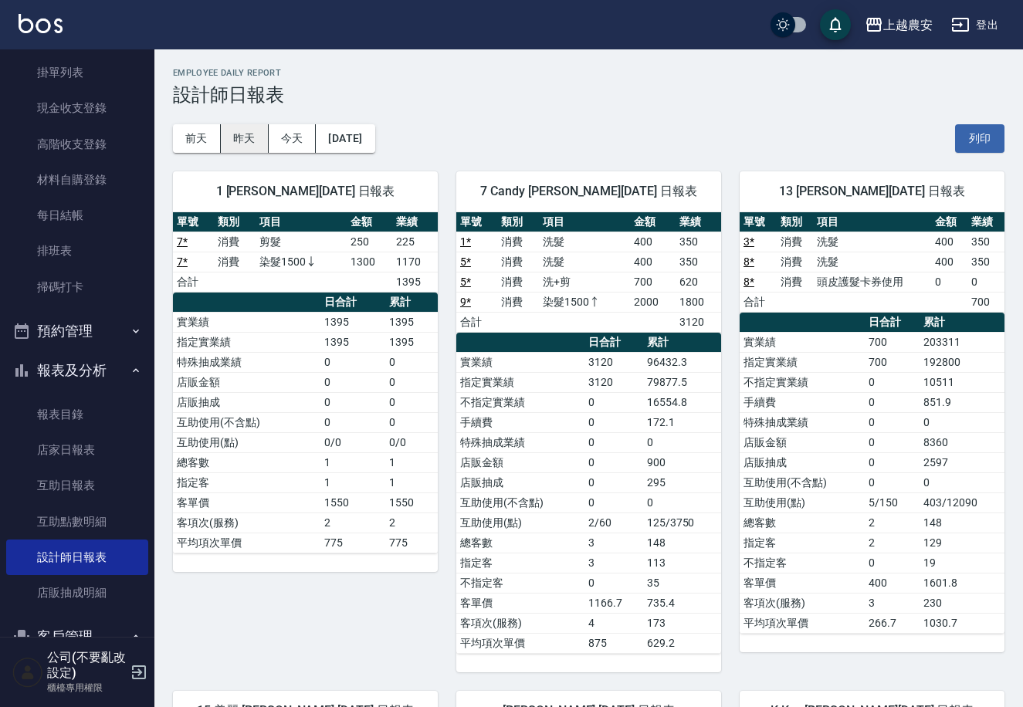
click at [256, 143] on button "昨天" at bounding box center [245, 138] width 48 height 29
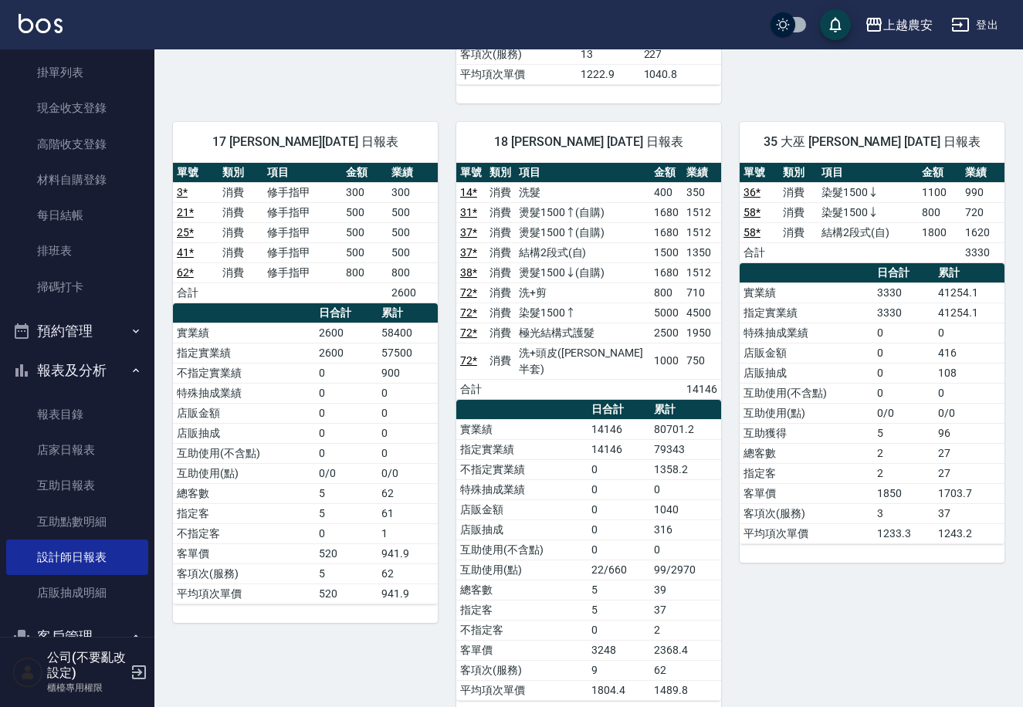
scroll to position [1196, 0]
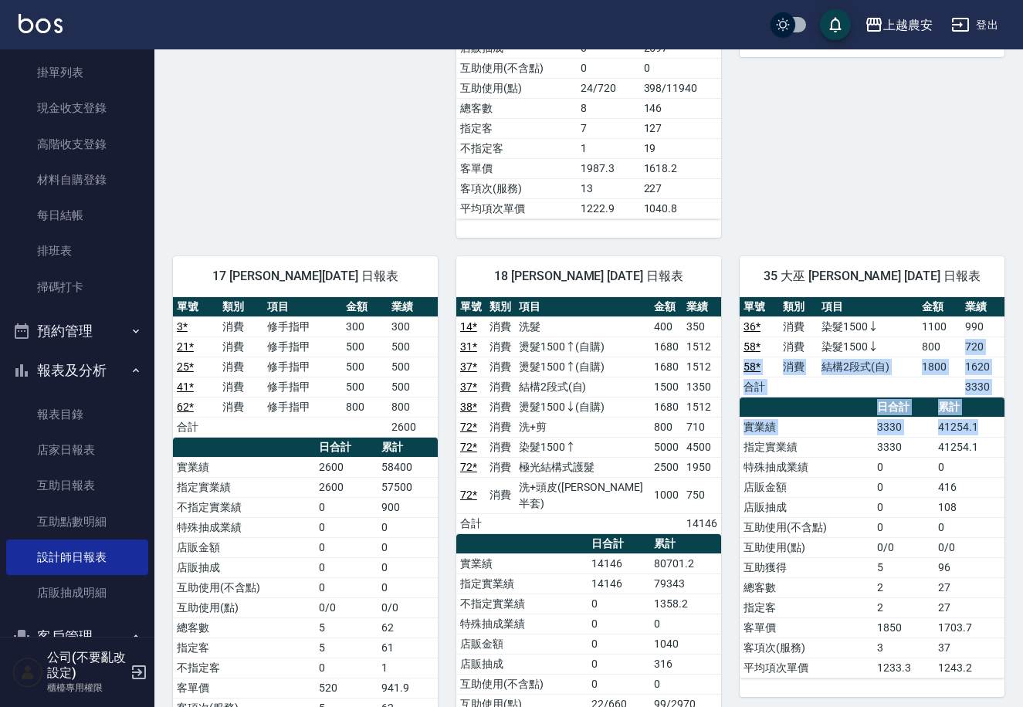
drag, startPoint x: 958, startPoint y: 343, endPoint x: 982, endPoint y: 419, distance: 79.6
click at [982, 419] on div "單號 類別 項目 金額 業績 36 * 消費 染髮1500↓ 1100 990 58 * 消費 染髮1500↓ 800 720 58 * 消費 結構2段式(自…" at bounding box center [872, 488] width 265 height 382
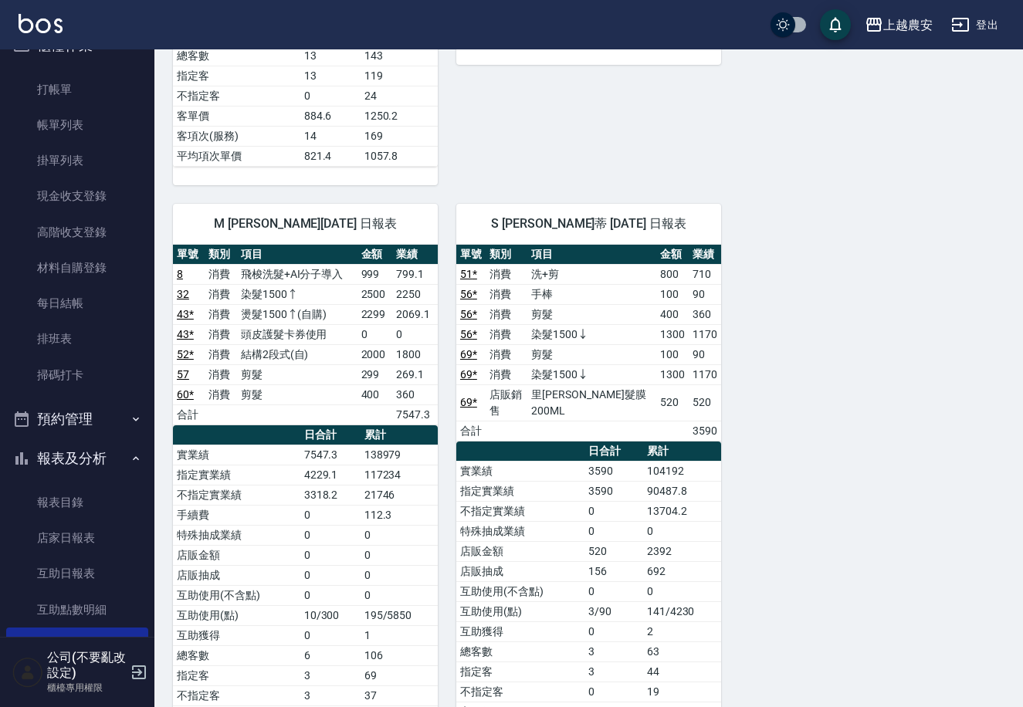
scroll to position [0, 0]
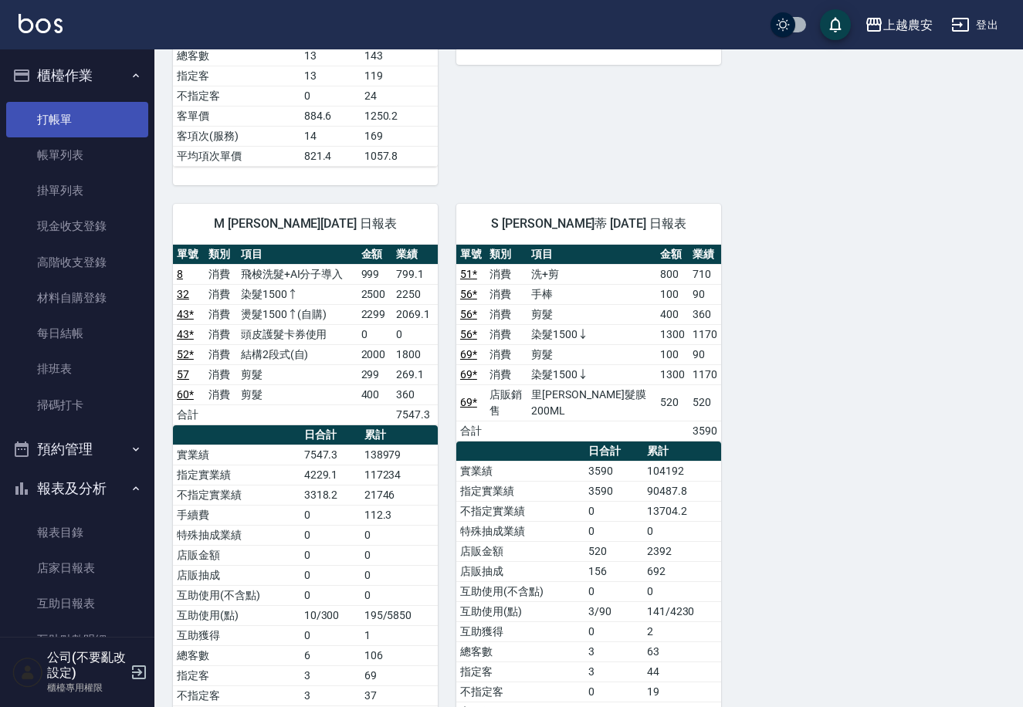
click at [41, 115] on link "打帳單" at bounding box center [77, 120] width 142 height 36
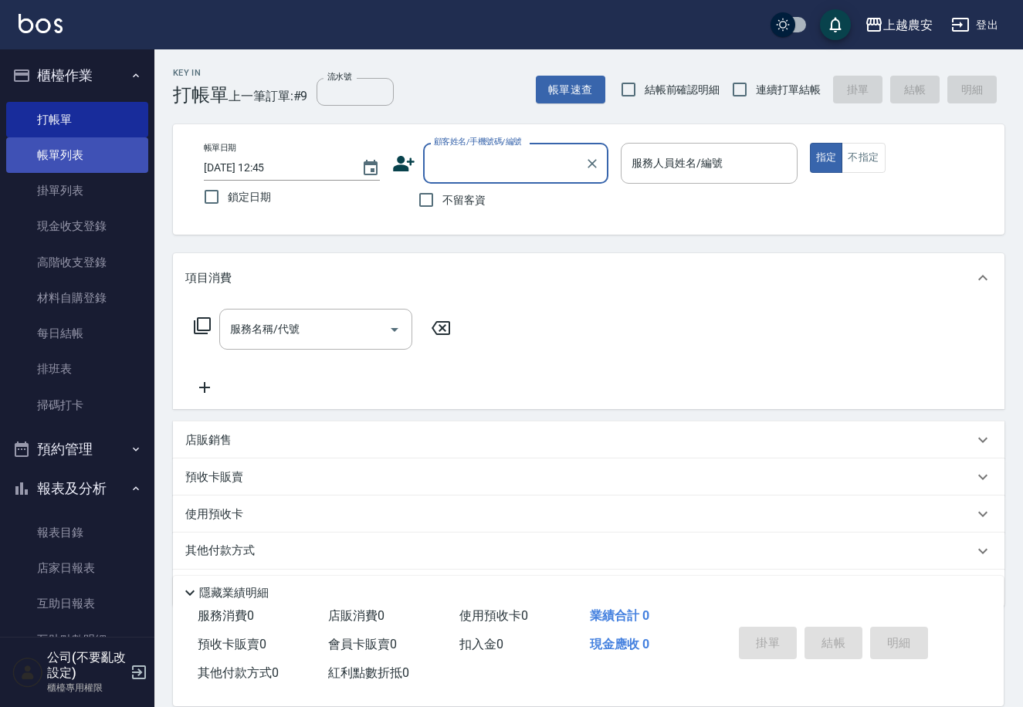
click at [55, 151] on link "帳單列表" at bounding box center [77, 155] width 142 height 36
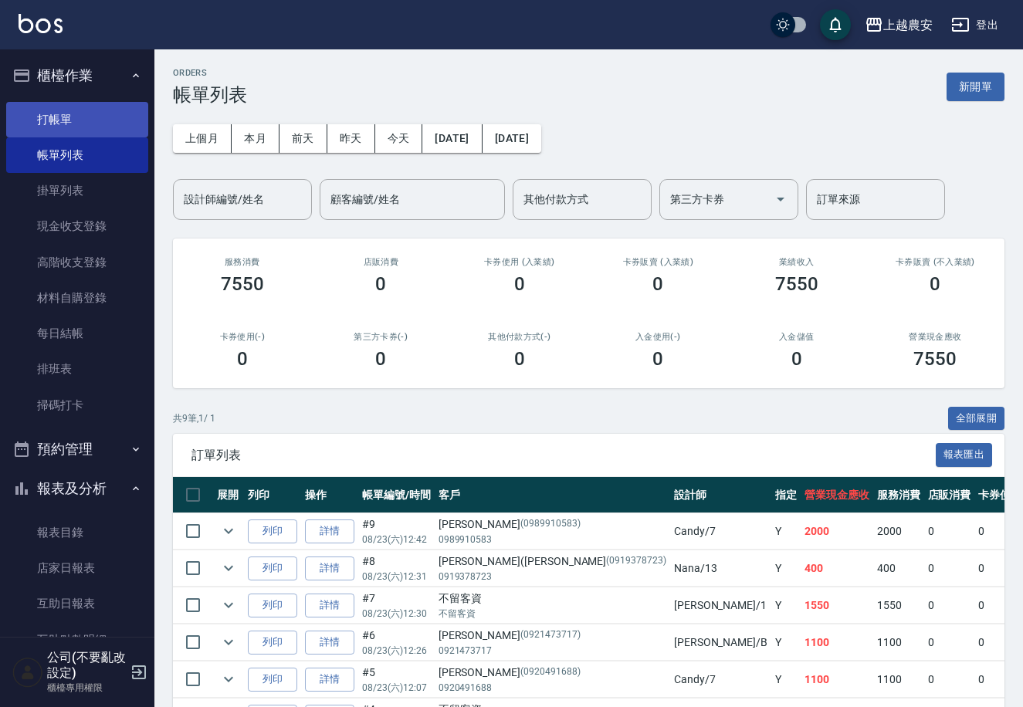
click at [61, 117] on link "打帳單" at bounding box center [77, 120] width 142 height 36
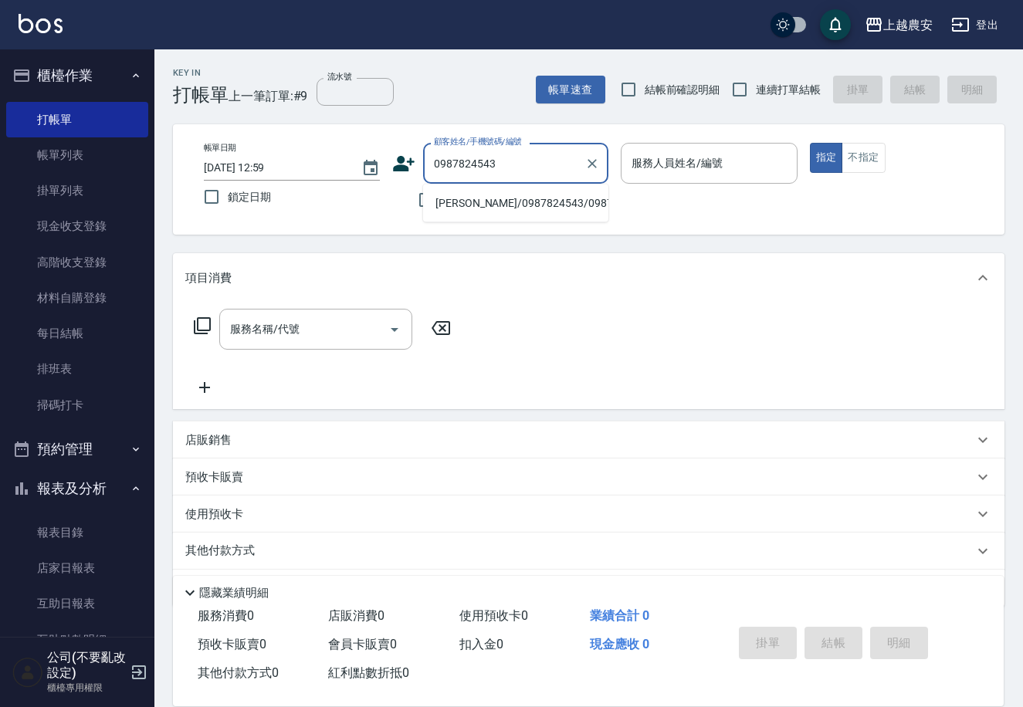
click at [495, 201] on li "林美真/0987824543/0987824543" at bounding box center [515, 203] width 185 height 25
click at [495, 201] on div "不留客資" at bounding box center [500, 200] width 216 height 32
type input "林美真/0987824543/0987824543"
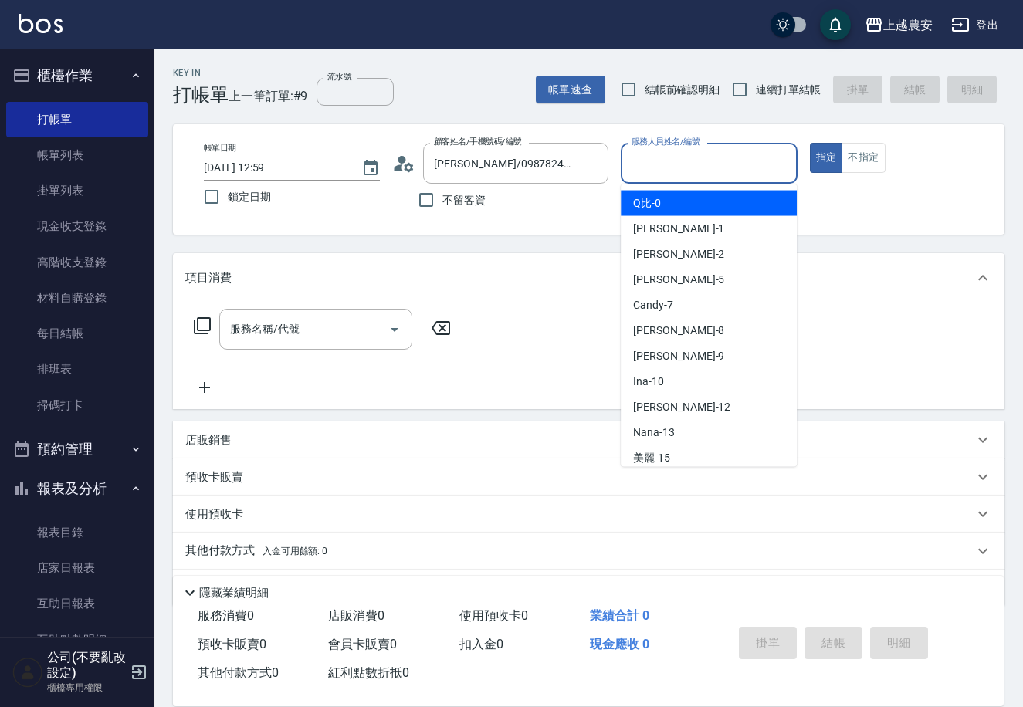
click at [660, 171] on input "服務人員姓名/編號" at bounding box center [709, 163] width 162 height 27
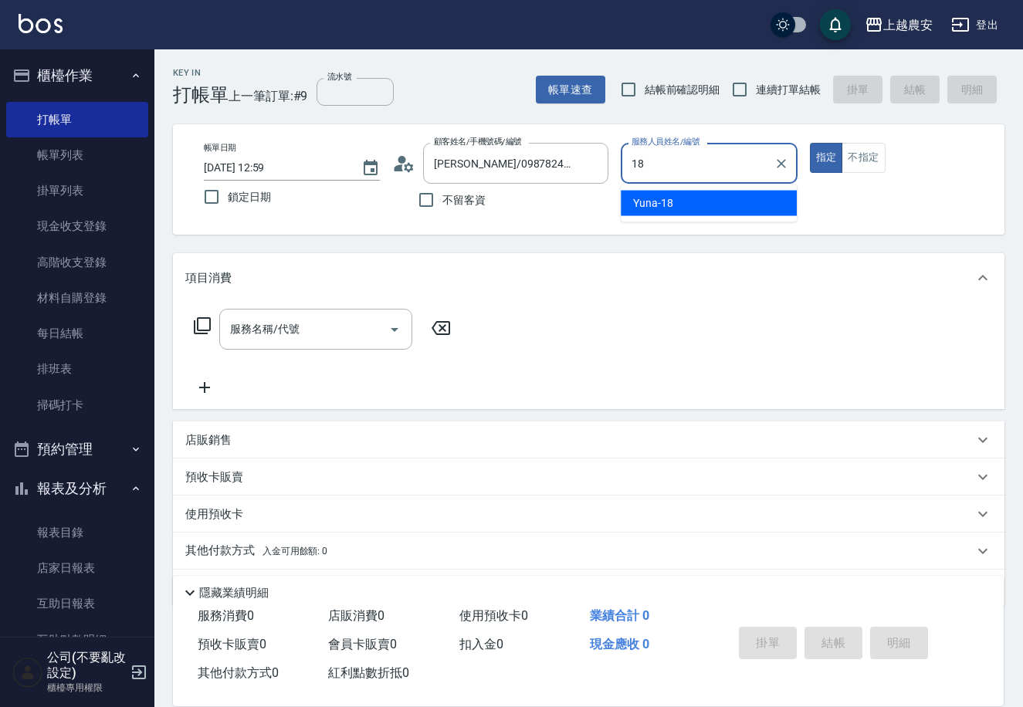
type input "Yuna-18"
type button "true"
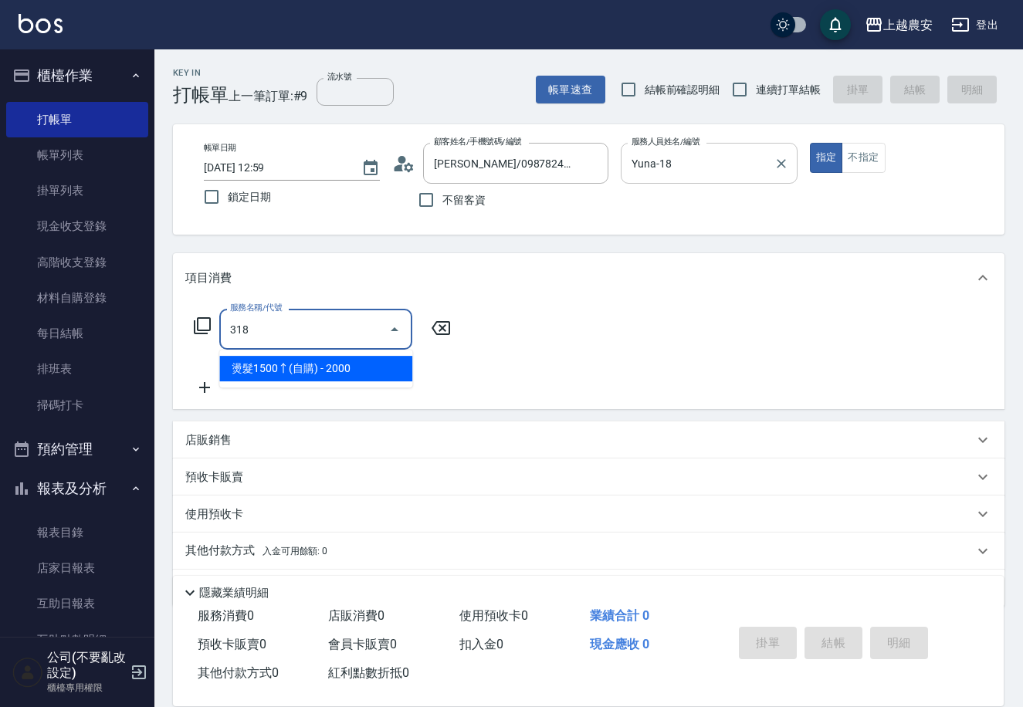
type input "燙髮1500↑(自購)(318)"
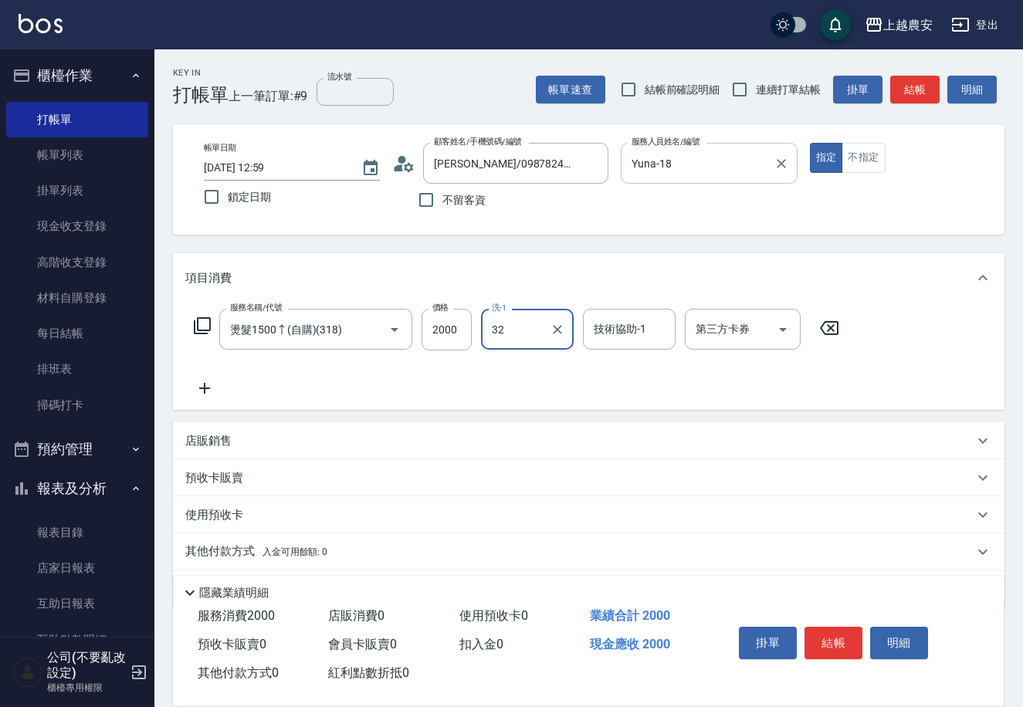
type input "林品妤-32"
click at [836, 629] on button "結帳" at bounding box center [834, 643] width 58 height 32
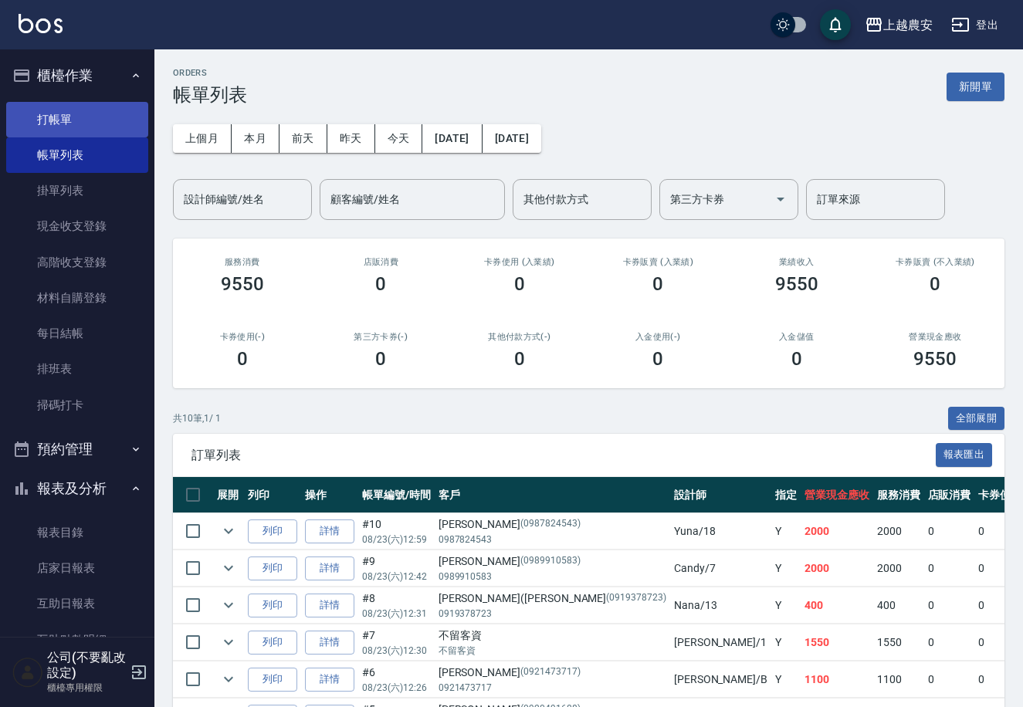
click at [46, 117] on link "打帳單" at bounding box center [77, 120] width 142 height 36
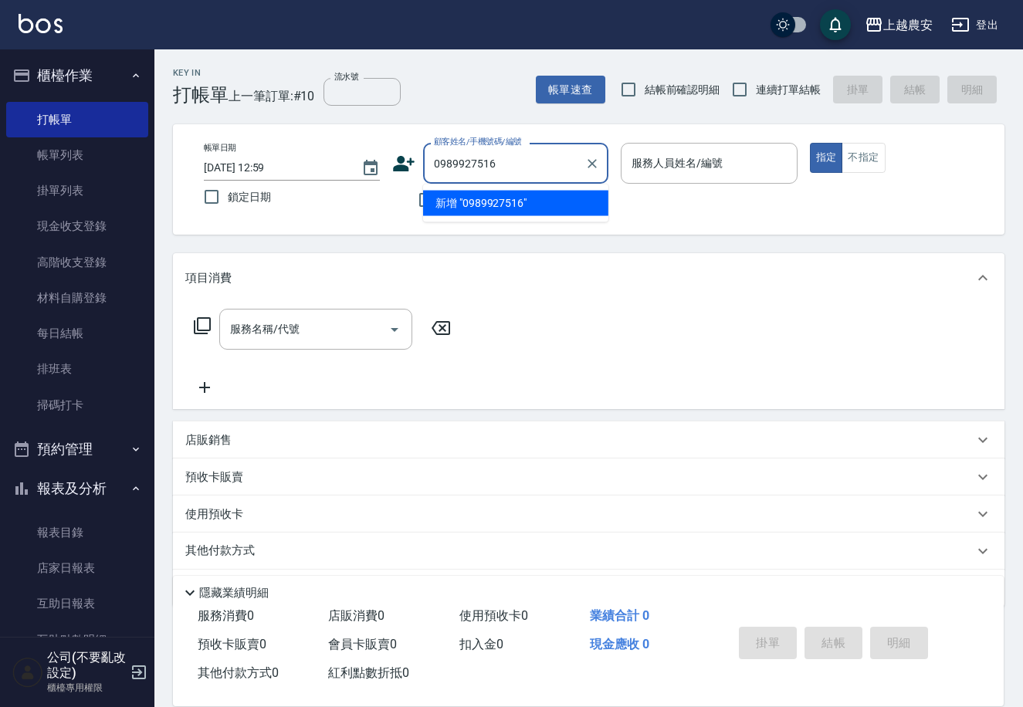
drag, startPoint x: 496, startPoint y: 204, endPoint x: 477, endPoint y: 198, distance: 20.0
click at [495, 204] on li "新增 "0989927516"" at bounding box center [515, 203] width 185 height 25
type input "0989927516"
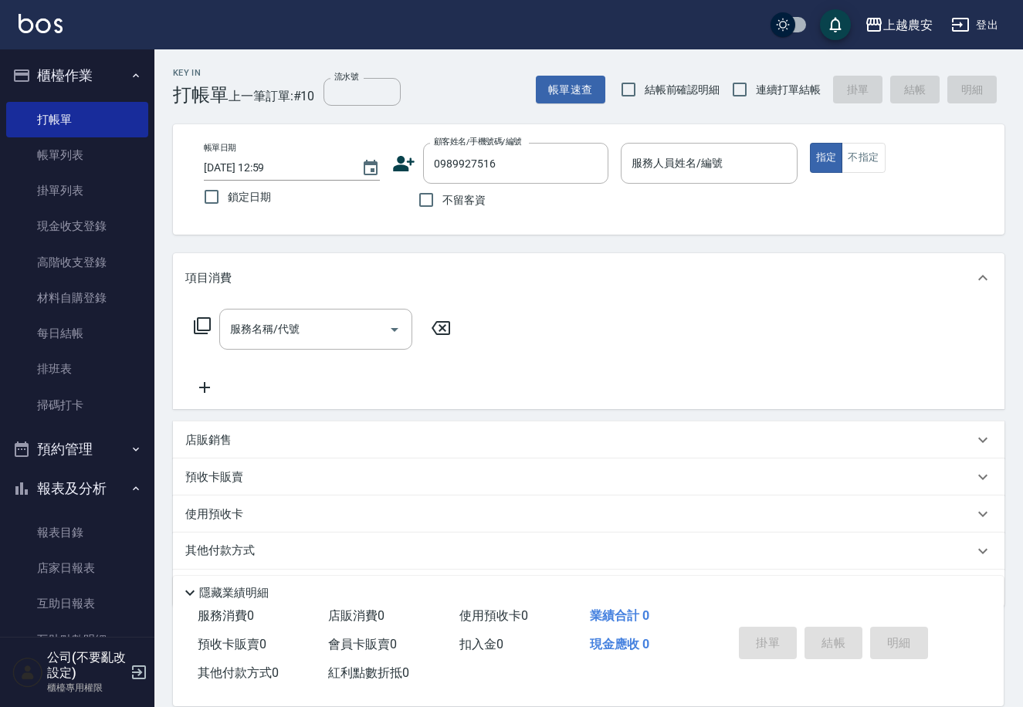
click at [402, 165] on icon at bounding box center [405, 163] width 22 height 15
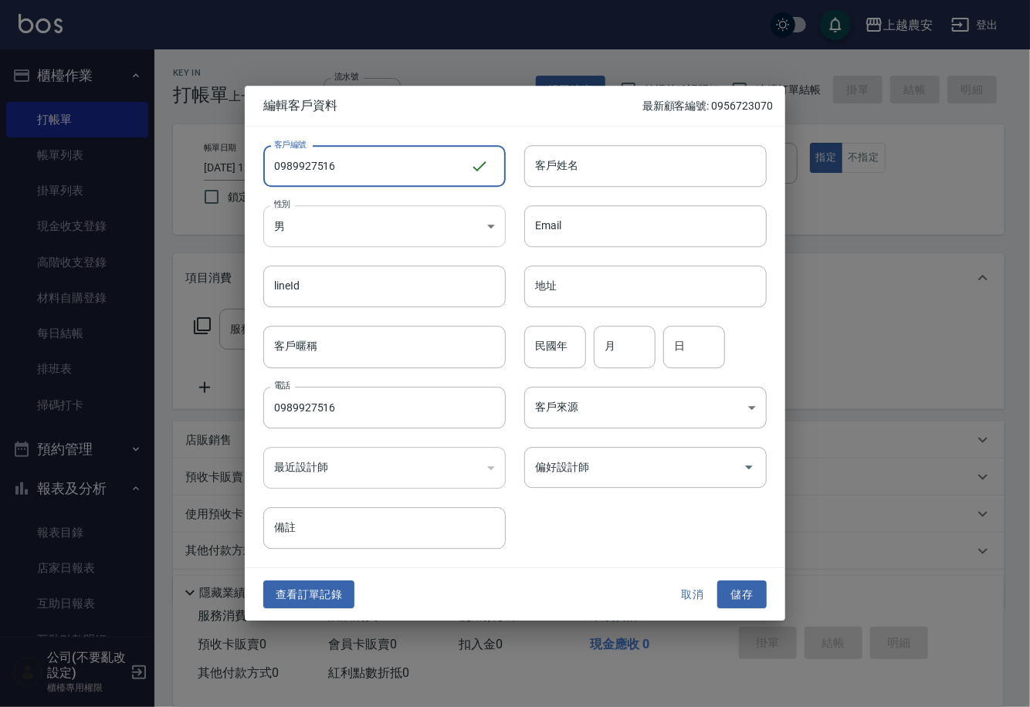
type input "0989927516"
click at [382, 233] on body "上越農安 登出 櫃檯作業 打帳單 帳單列表 掛單列表 現金收支登錄 高階收支登錄 材料自購登錄 每日結帳 排班表 掃碼打卡 預約管理 預約管理 單日預約紀錄 …" at bounding box center [515, 376] width 1030 height 753
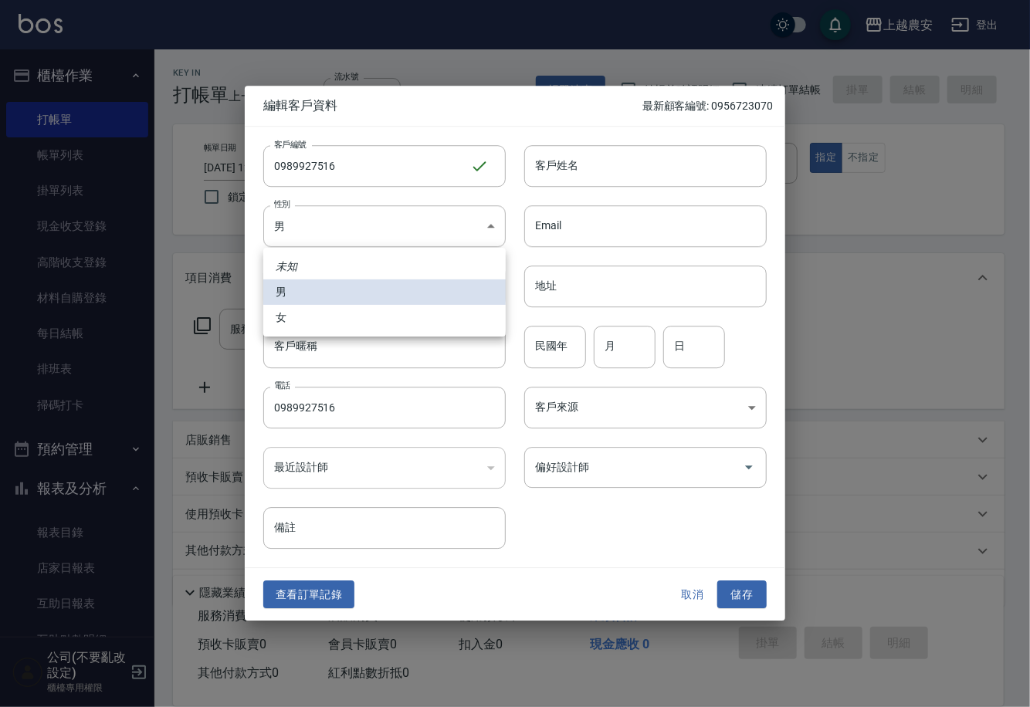
click at [344, 310] on li "女" at bounding box center [384, 317] width 243 height 25
type input "[DEMOGRAPHIC_DATA]"
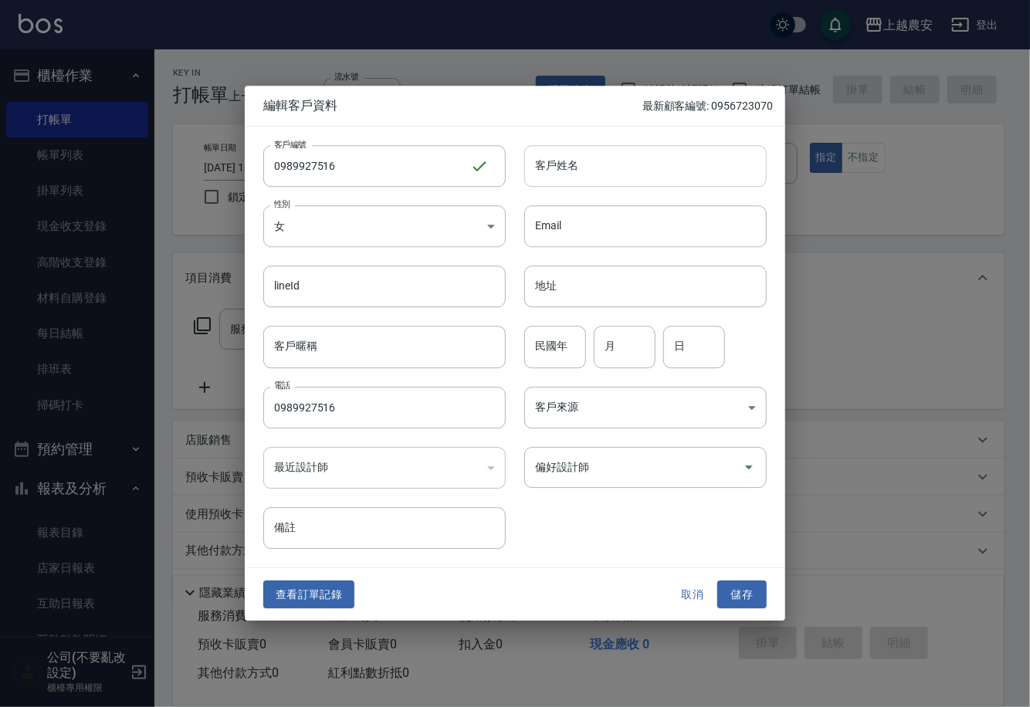
click at [610, 166] on input "客戶姓名" at bounding box center [645, 166] width 243 height 42
type input "[PERSON_NAME]"
click at [605, 477] on input "偏好設計師" at bounding box center [633, 467] width 205 height 27
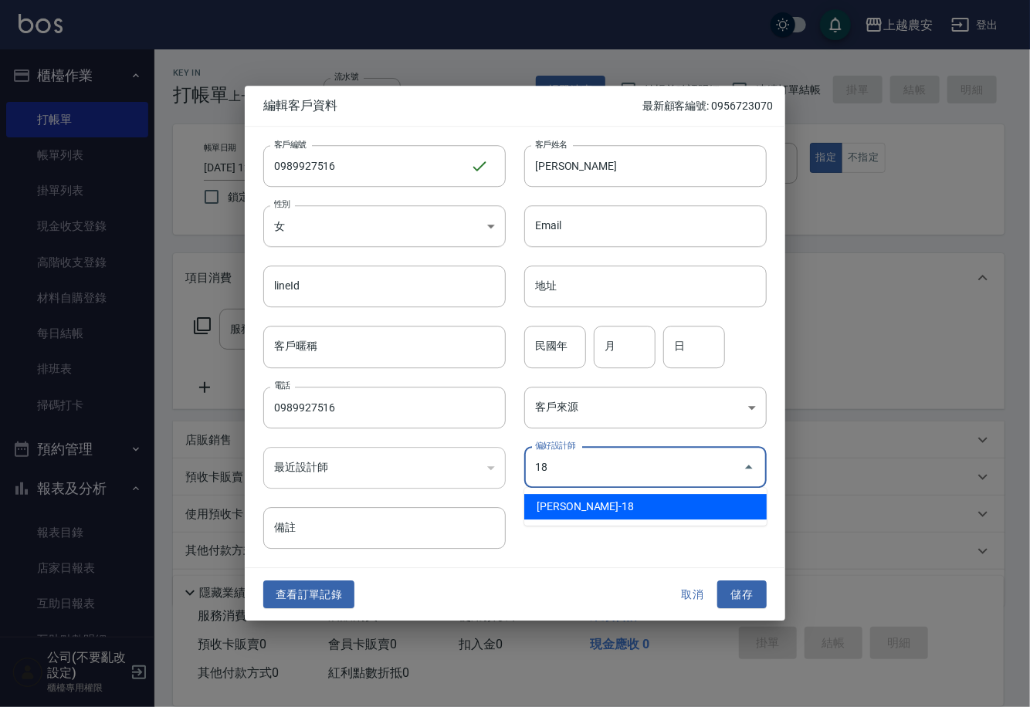
type input "陳亭吟"
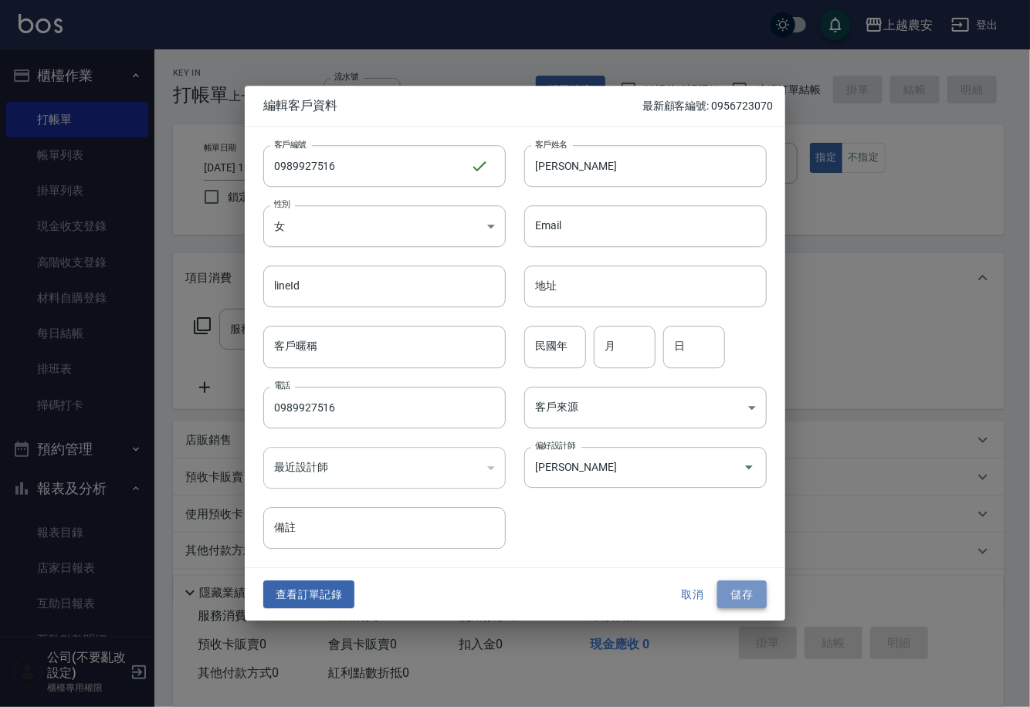
click at [728, 592] on button "儲存" at bounding box center [741, 595] width 49 height 29
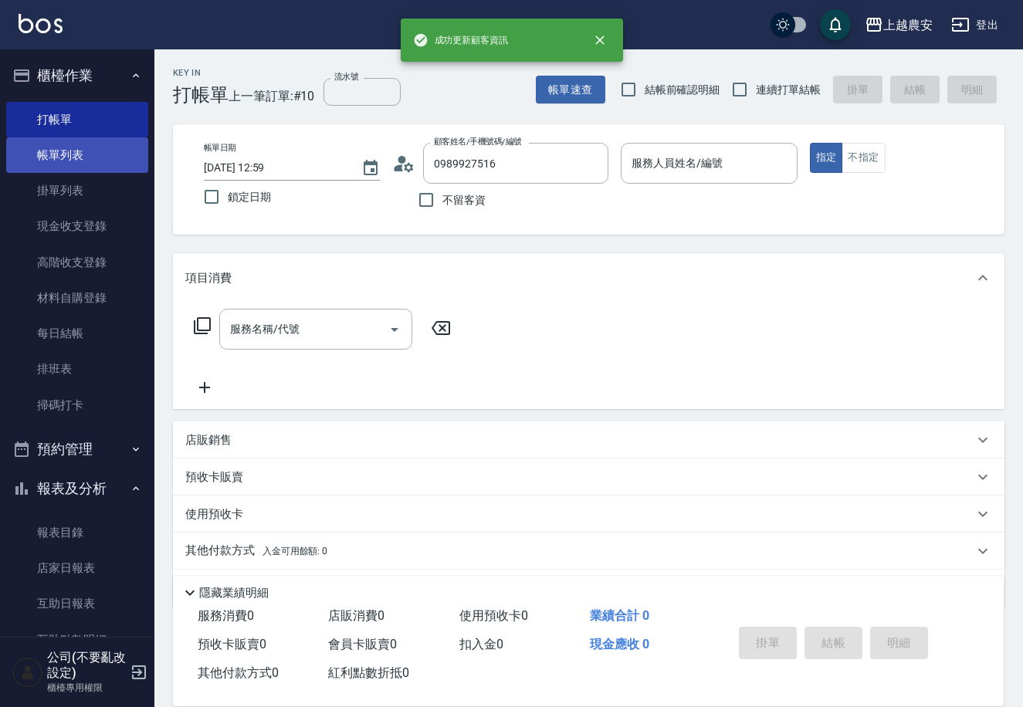
click at [72, 158] on link "帳單列表" at bounding box center [77, 155] width 142 height 36
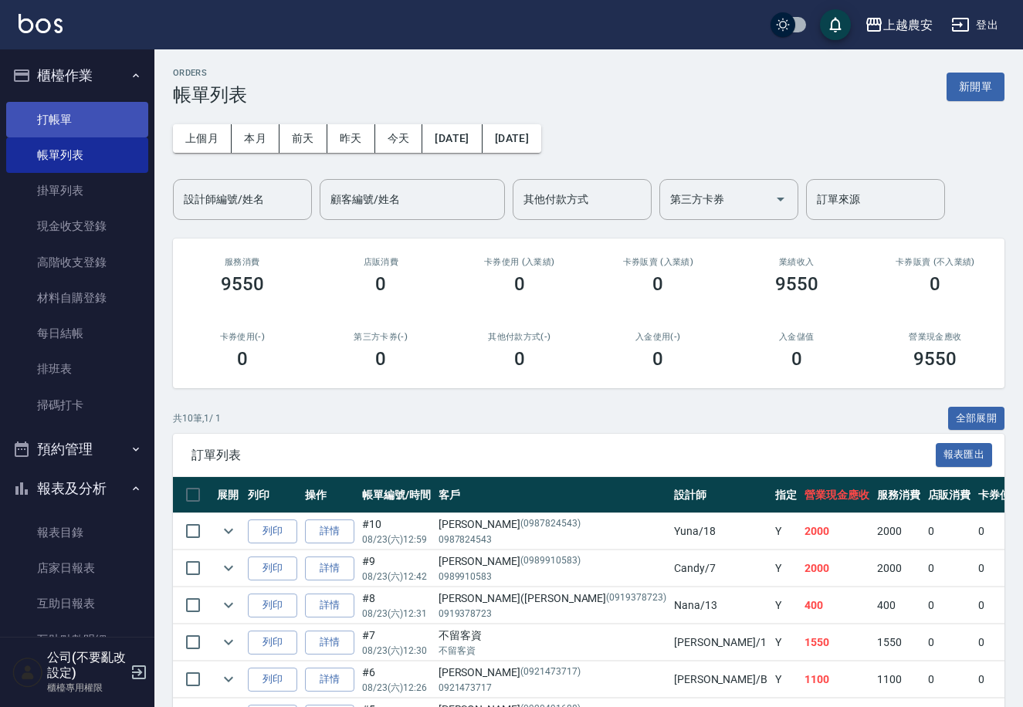
click at [60, 113] on link "打帳單" at bounding box center [77, 120] width 142 height 36
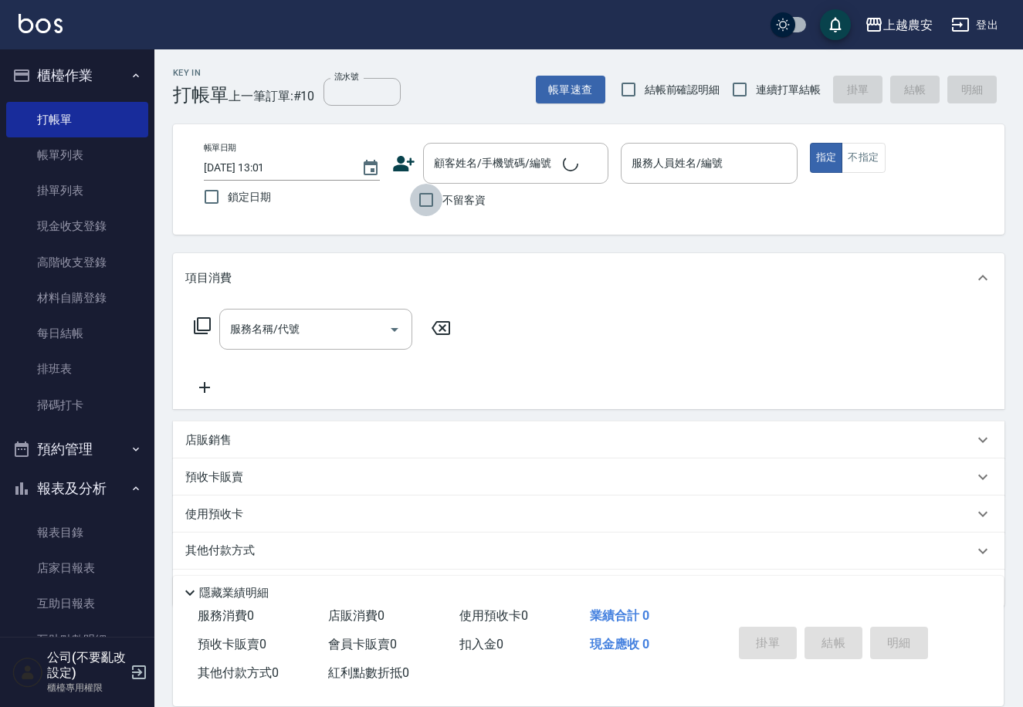
click at [434, 195] on input "不留客資" at bounding box center [426, 200] width 32 height 32
checkbox input "true"
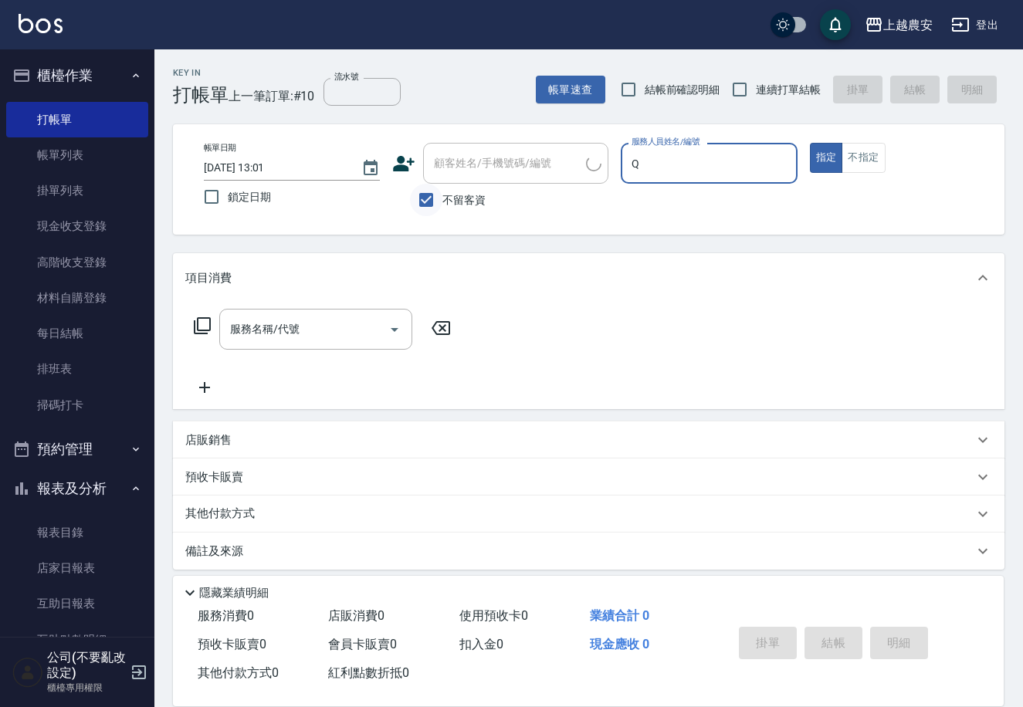
type input "Qbe-Q"
type button "true"
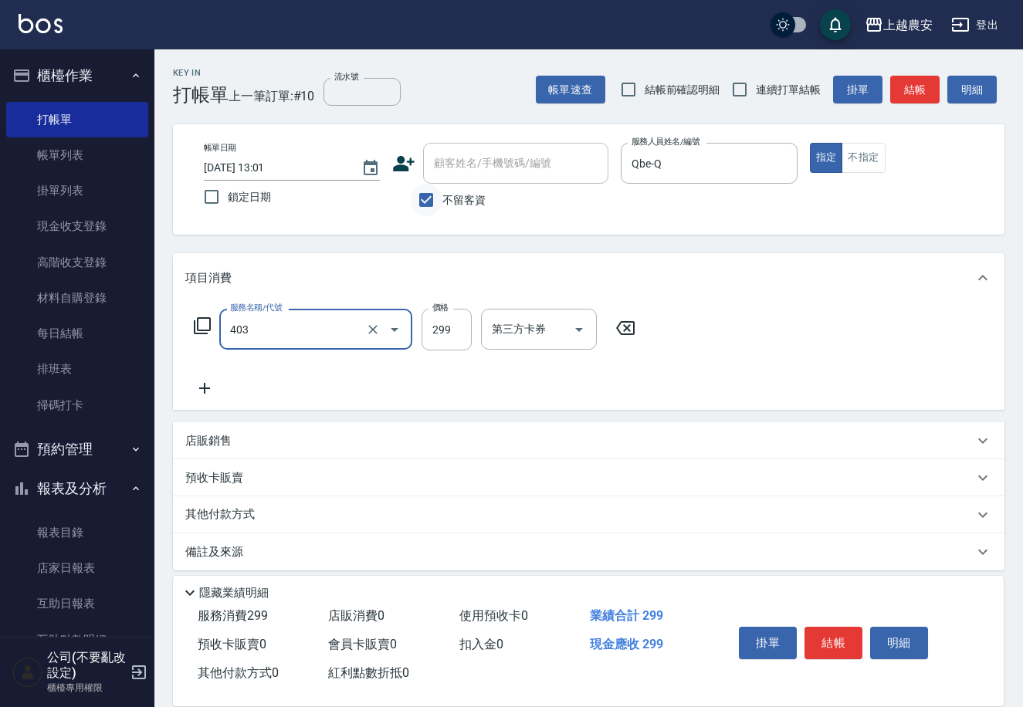
type input "剪髮(403)"
type input "700"
click at [835, 635] on button "結帳" at bounding box center [834, 643] width 58 height 32
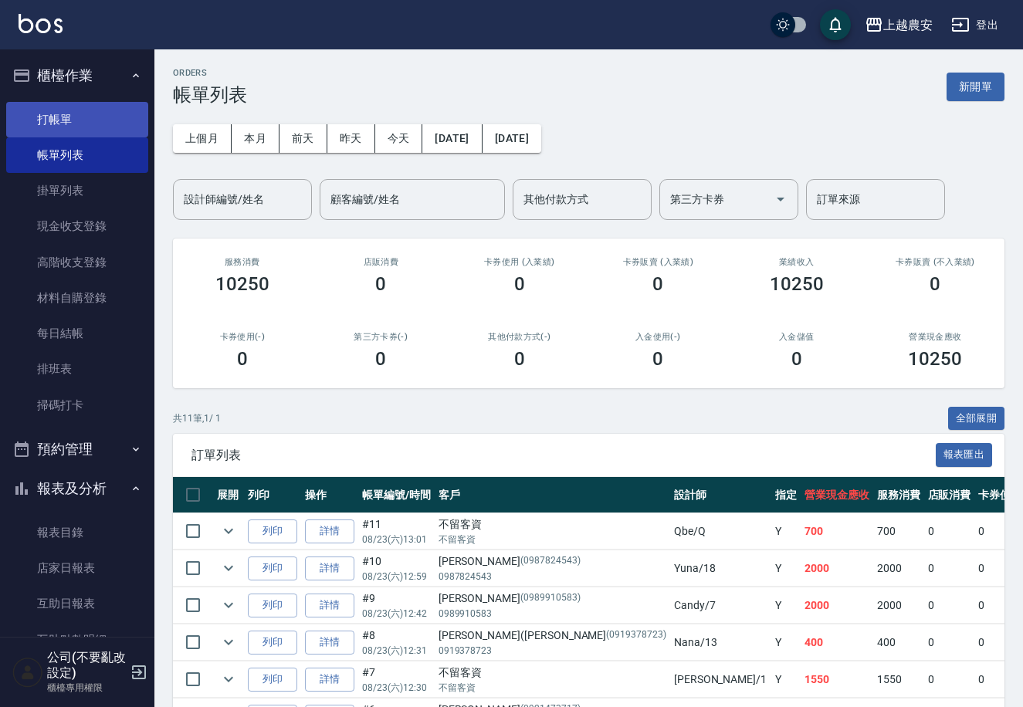
click at [41, 110] on link "打帳單" at bounding box center [77, 120] width 142 height 36
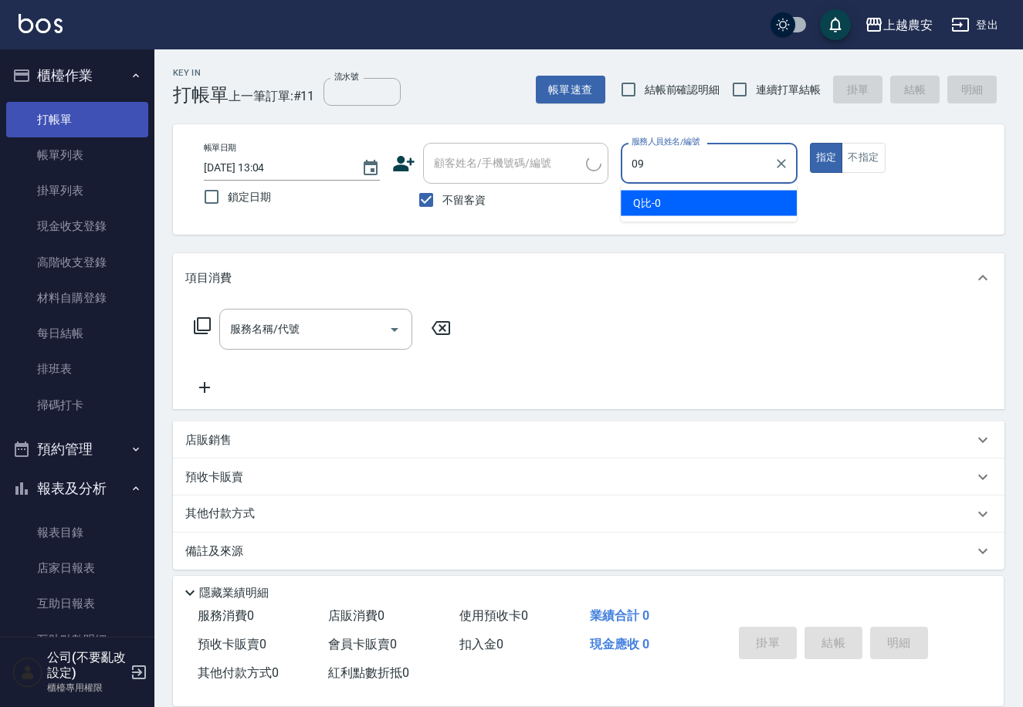
type input "0"
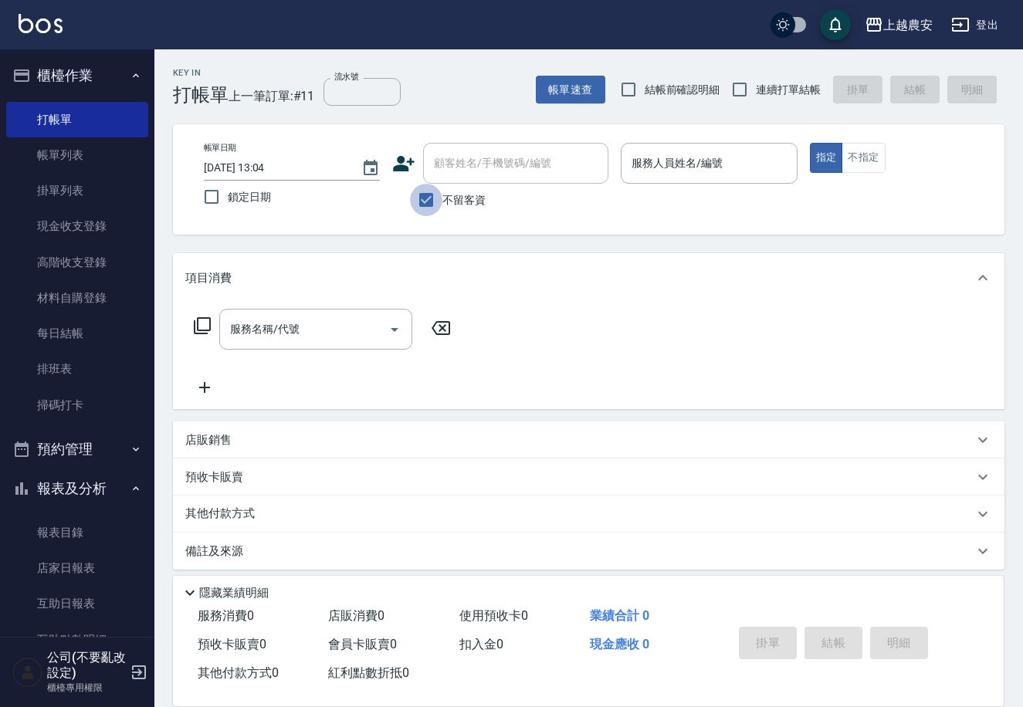
click at [441, 192] on input "不留客資" at bounding box center [426, 200] width 32 height 32
checkbox input "false"
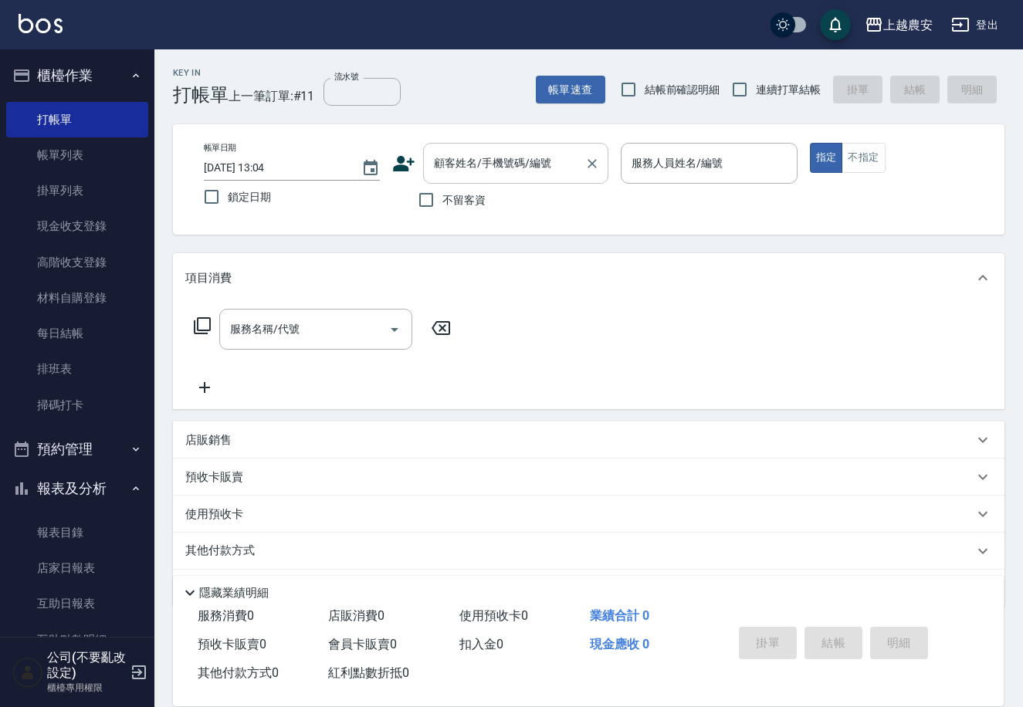
click at [446, 160] on div "顧客姓名/手機號碼/編號 顧客姓名/手機號碼/編號" at bounding box center [515, 163] width 185 height 41
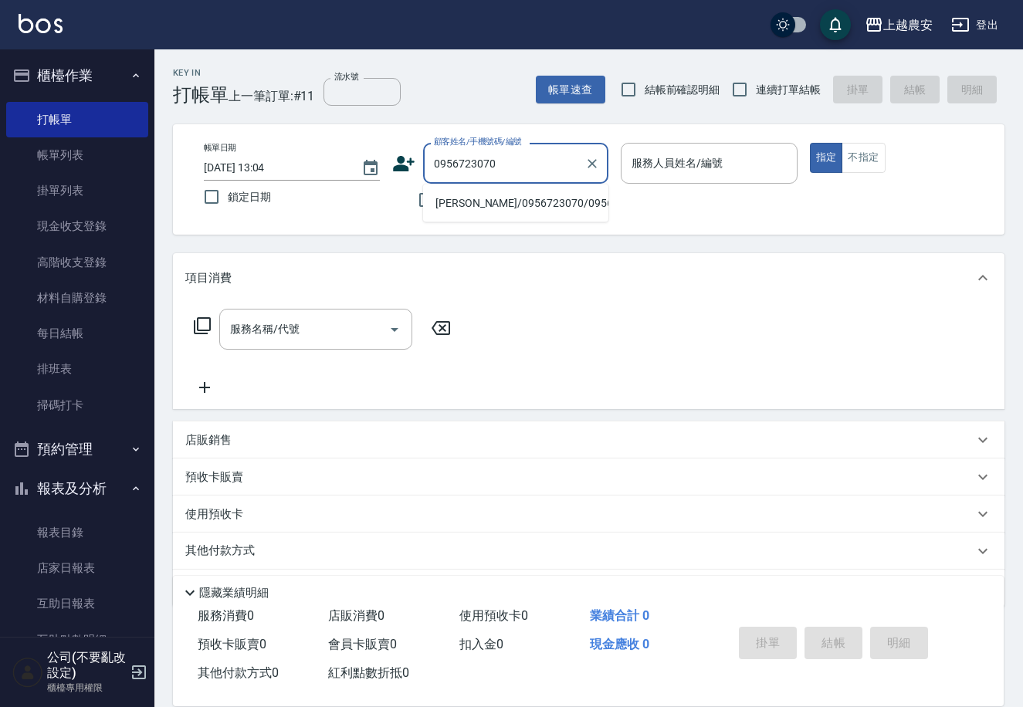
click at [504, 207] on li "許琇婷/0956723070/0956723070" at bounding box center [515, 203] width 185 height 25
type input "許琇婷/0956723070/0956723070"
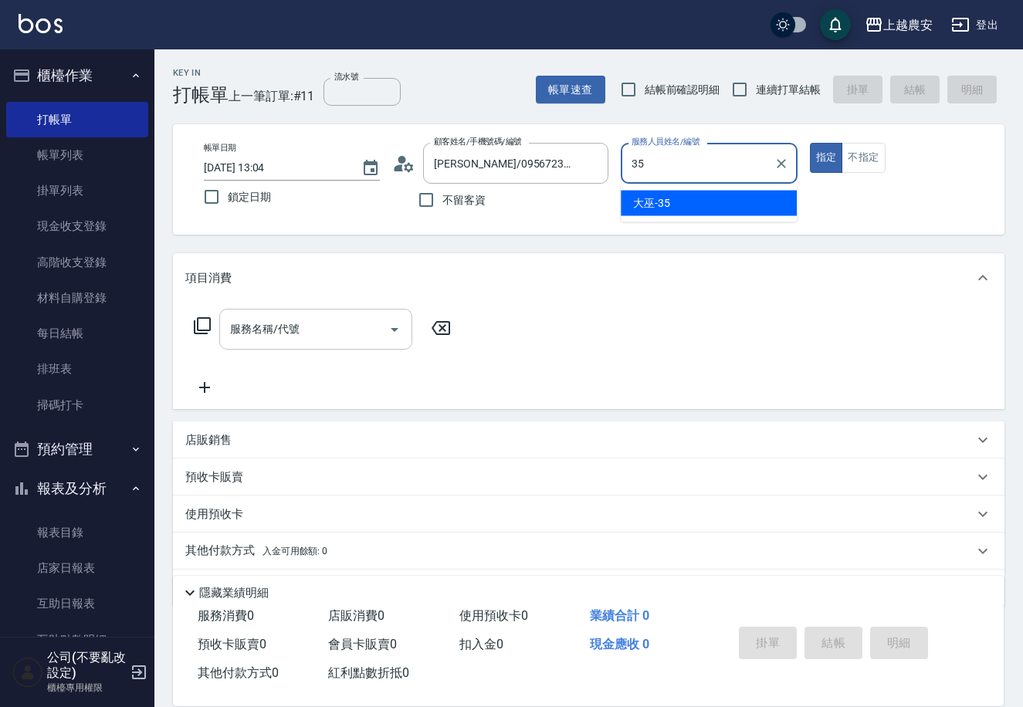
type input "大巫-35"
type button "true"
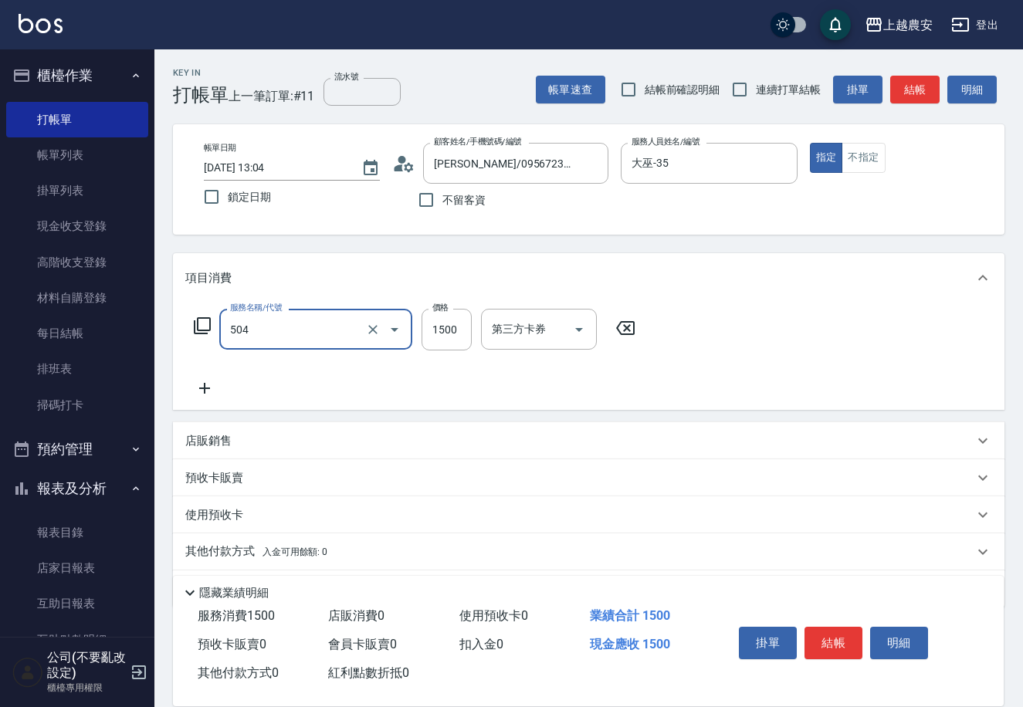
type input "染髮1500↓(504)"
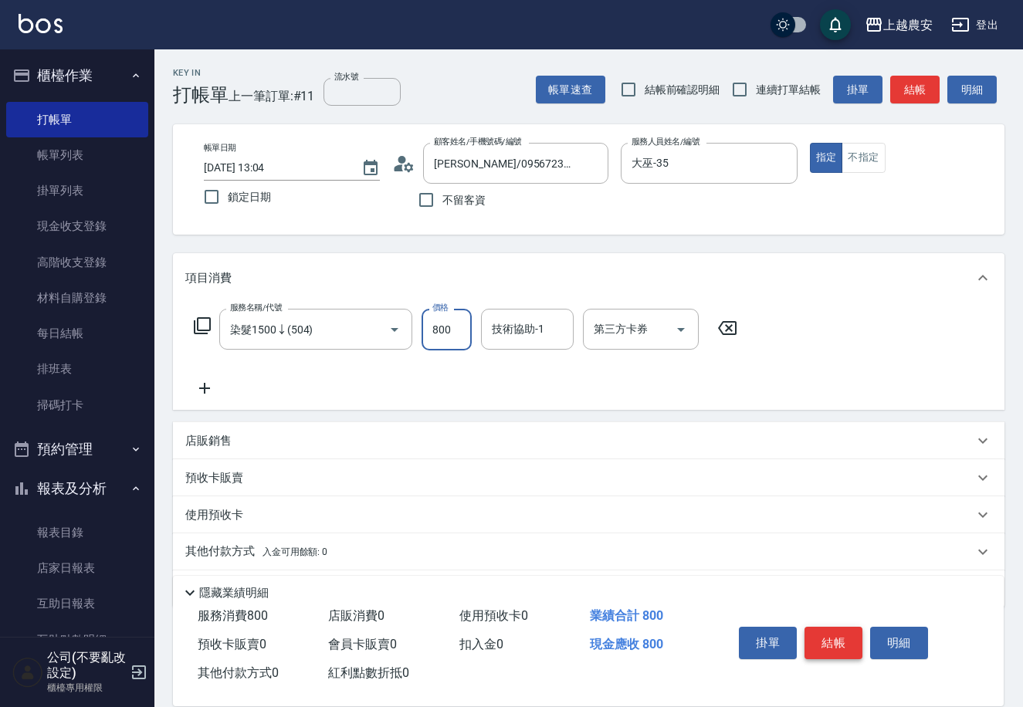
type input "800"
click at [836, 633] on button "結帳" at bounding box center [834, 643] width 58 height 32
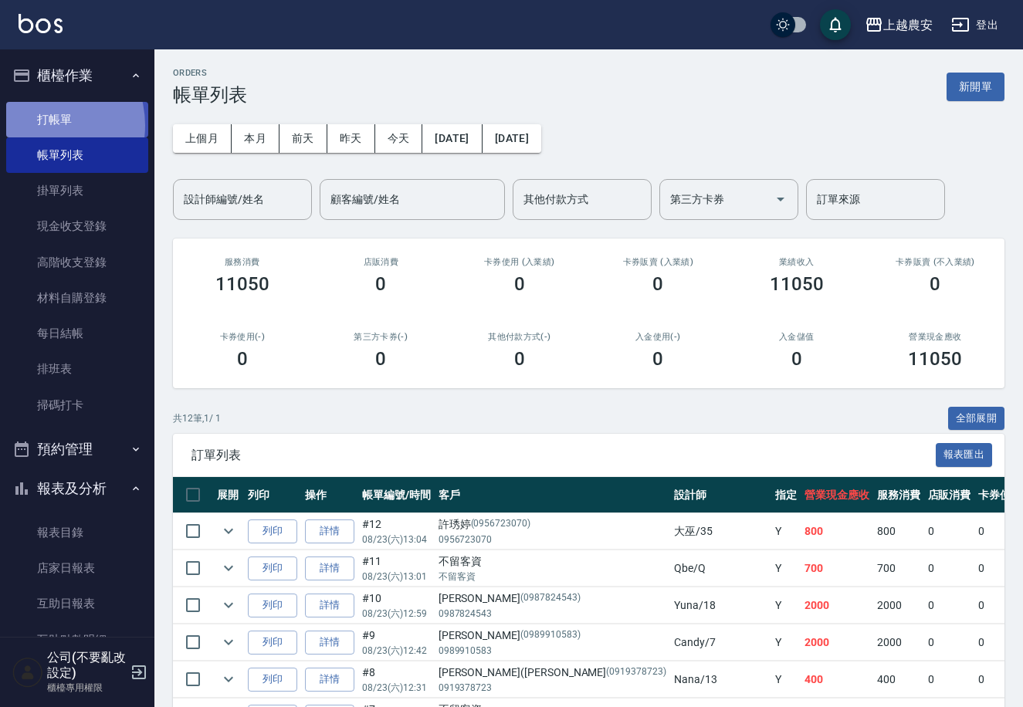
click at [36, 125] on link "打帳單" at bounding box center [77, 120] width 142 height 36
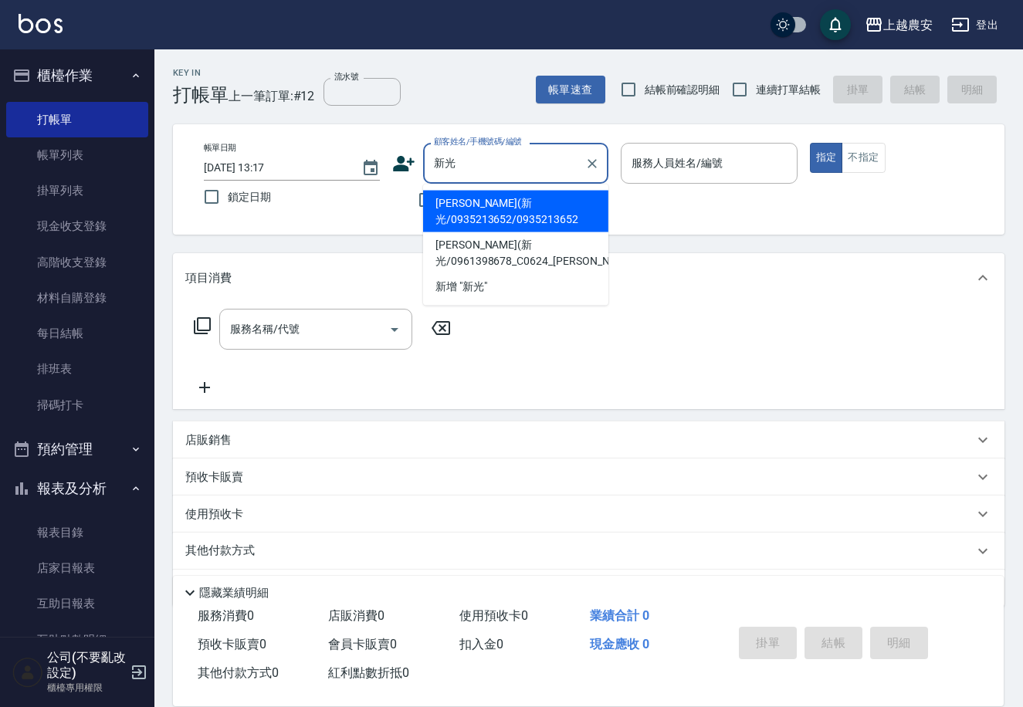
click at [490, 211] on li "劉澄偉(新光/0935213652/0935213652" at bounding box center [515, 212] width 185 height 42
type input "劉澄偉(新光/0935213652/0935213652"
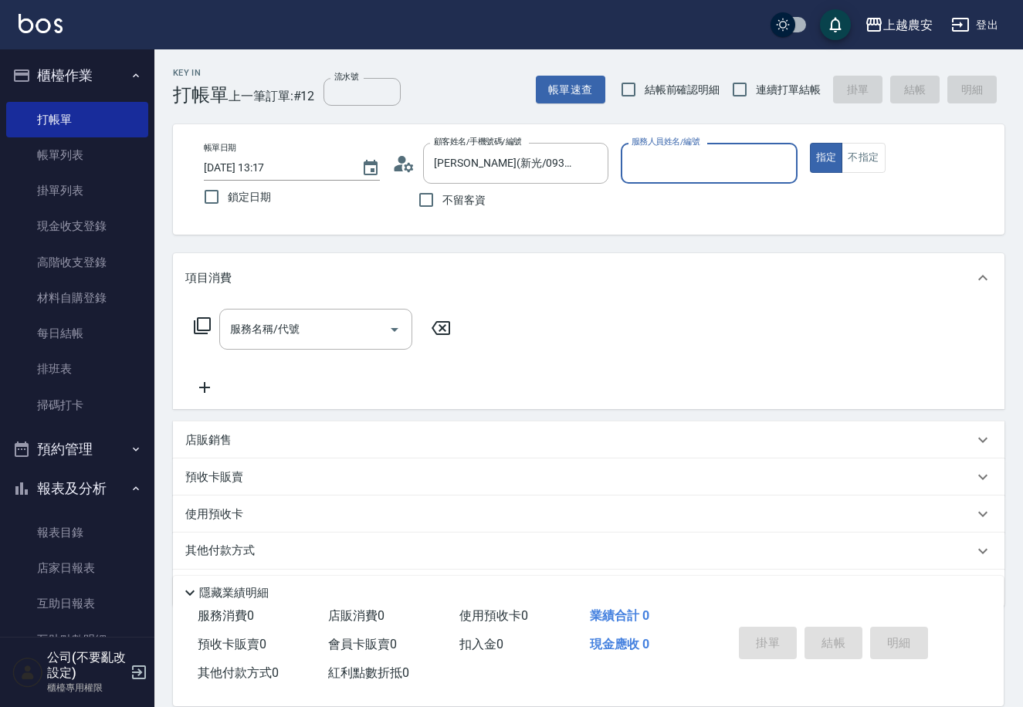
type input "Candy-7"
click at [345, 341] on input "服務名稱/代號" at bounding box center [304, 329] width 156 height 27
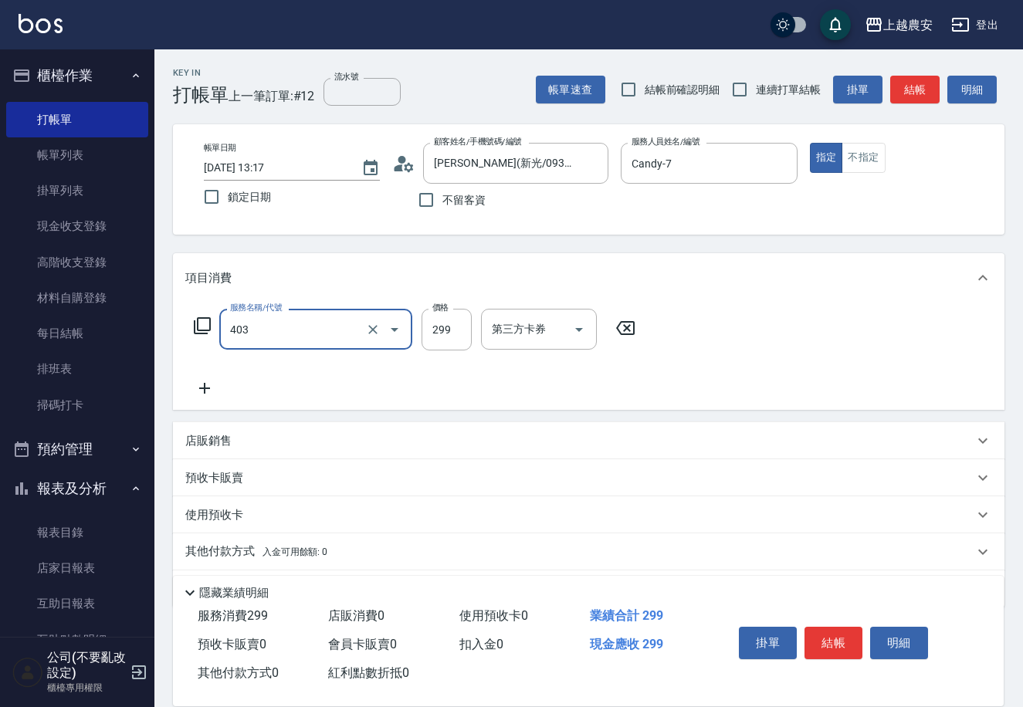
type input "剪髮(403)"
type input "300"
click at [843, 647] on button "結帳" at bounding box center [834, 643] width 58 height 32
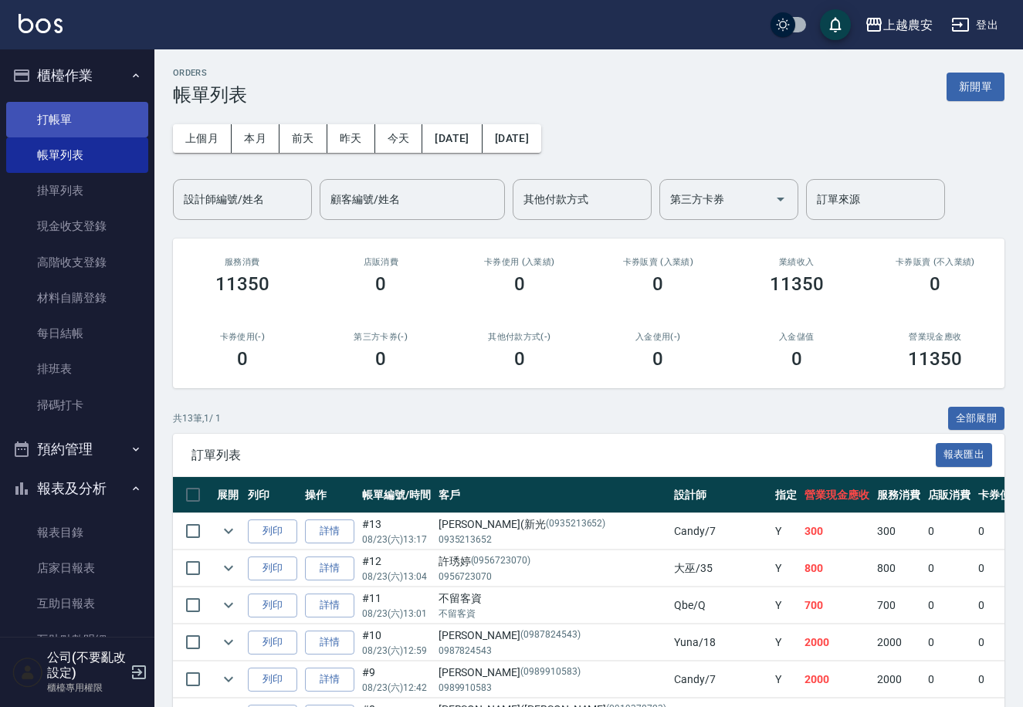
click at [65, 112] on link "打帳單" at bounding box center [77, 120] width 142 height 36
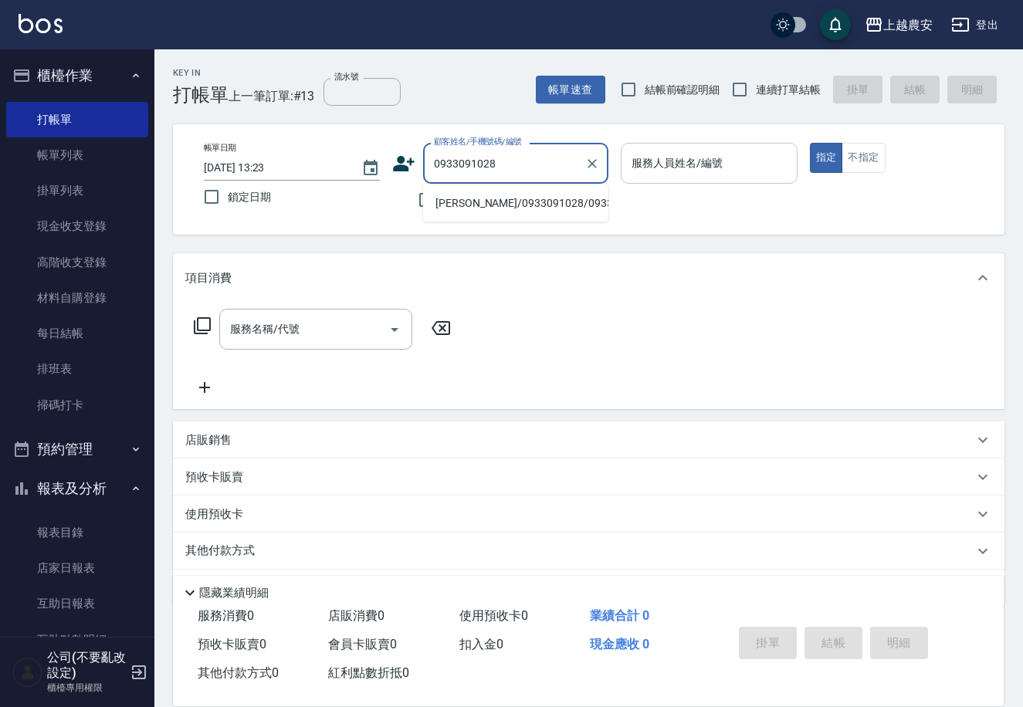
drag, startPoint x: 493, startPoint y: 204, endPoint x: 775, endPoint y: 156, distance: 285.9
click at [517, 199] on li "賴昭佑/0933091028/0933091028" at bounding box center [515, 203] width 185 height 25
type input "賴昭佑/0933091028/0933091028"
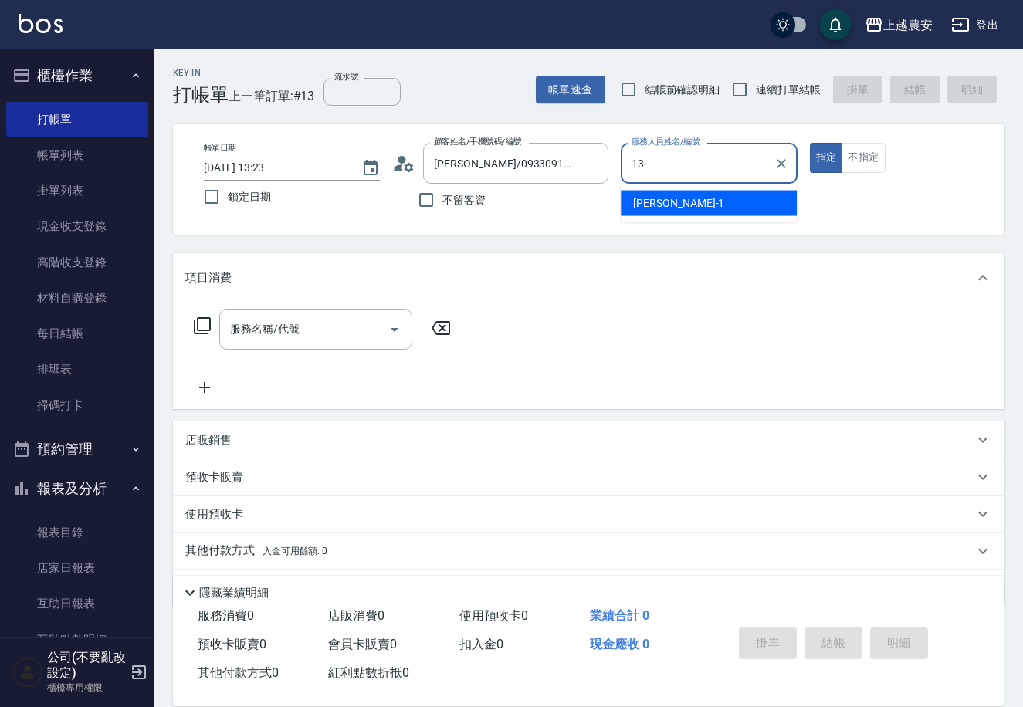
type input "Nana-13"
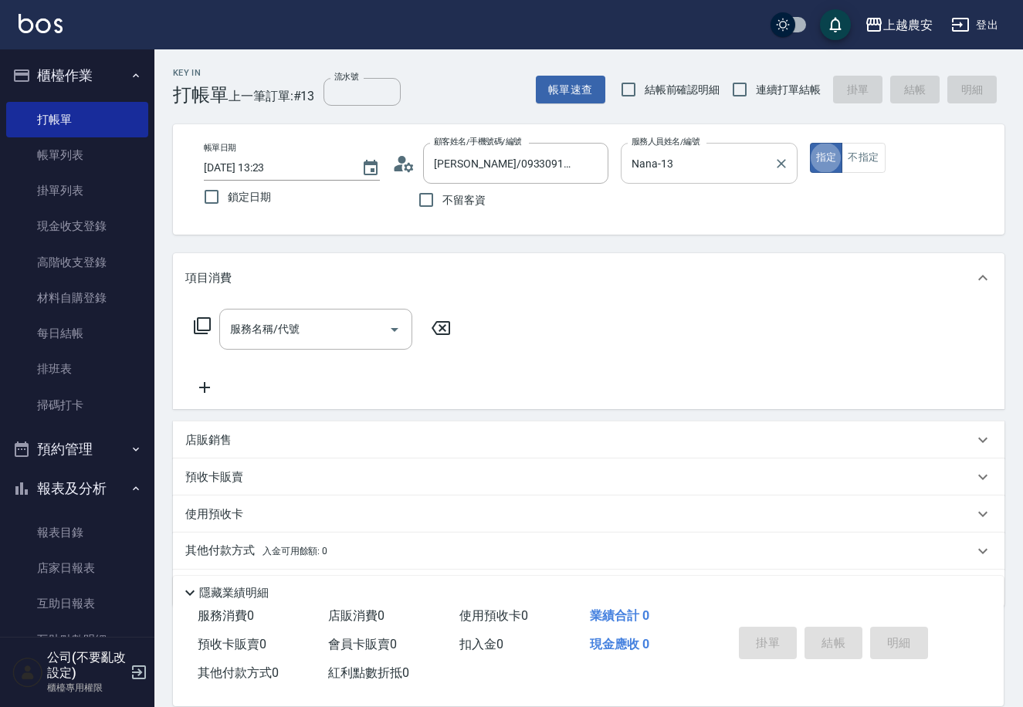
type button "true"
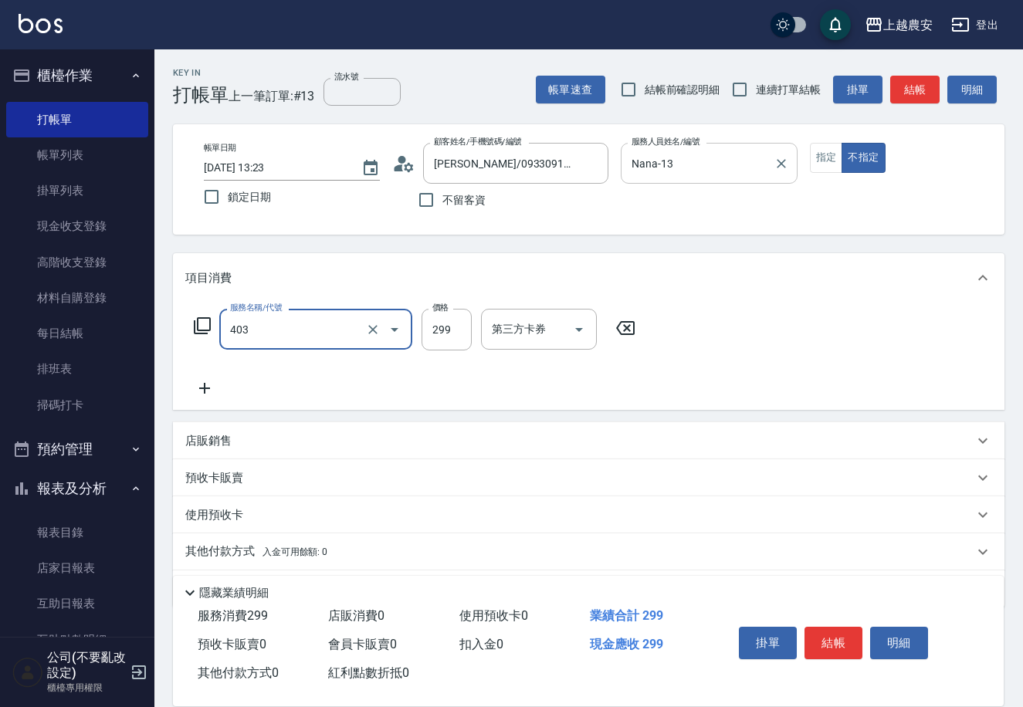
type input "剪髮(403)"
click at [845, 645] on button "結帳" at bounding box center [834, 643] width 58 height 32
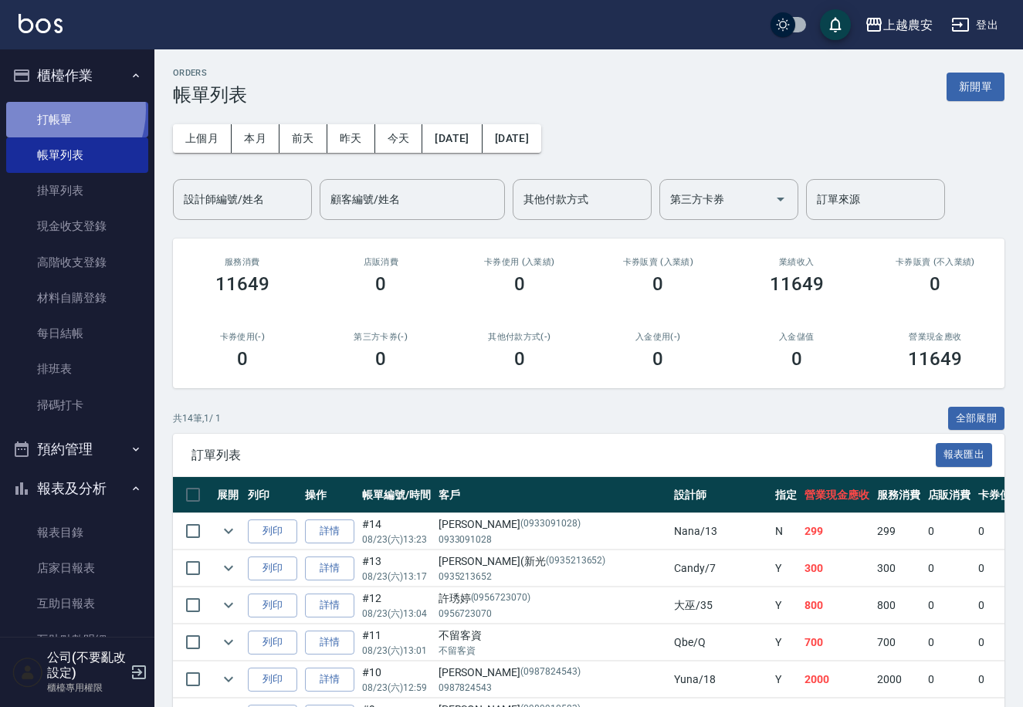
click at [49, 110] on link "打帳單" at bounding box center [77, 120] width 142 height 36
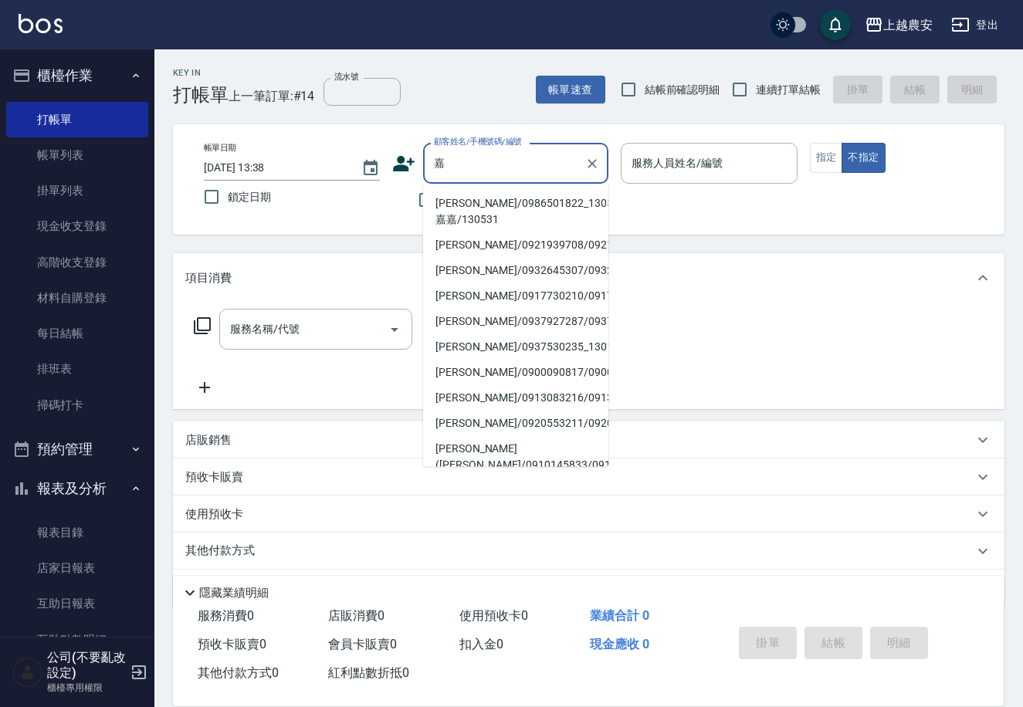
click at [467, 205] on li "嘉嘉/0986501822_130531_嘉嘉/130531" at bounding box center [515, 212] width 185 height 42
type input "嘉嘉/0986501822_130531_嘉嘉/130531"
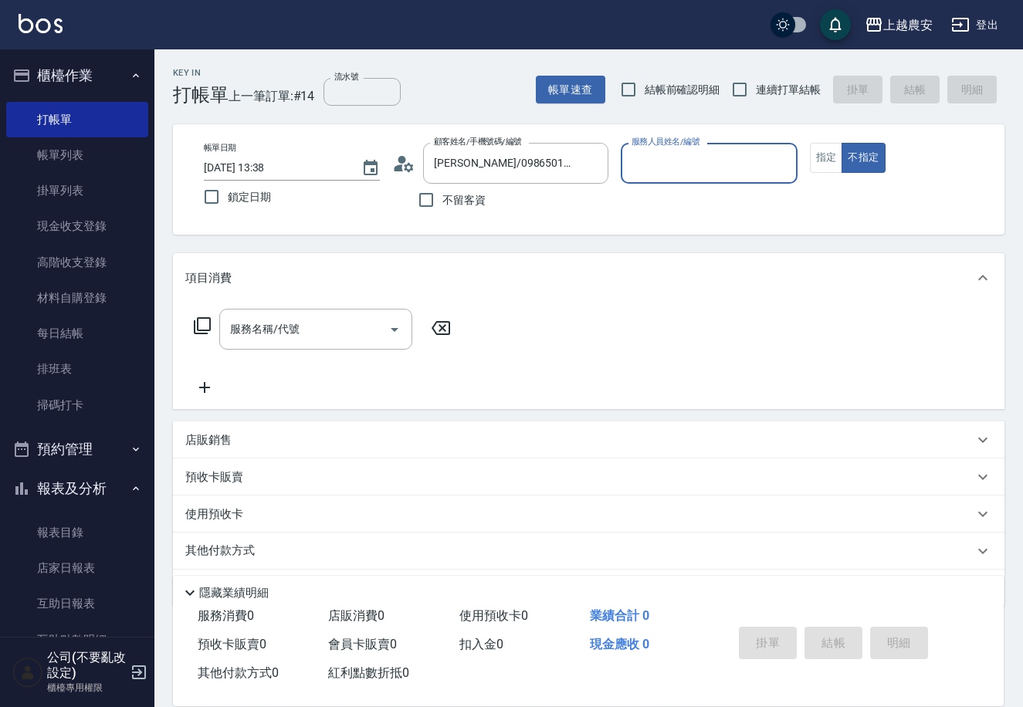
type input "Nana-13"
click at [827, 159] on button "指定" at bounding box center [826, 158] width 33 height 30
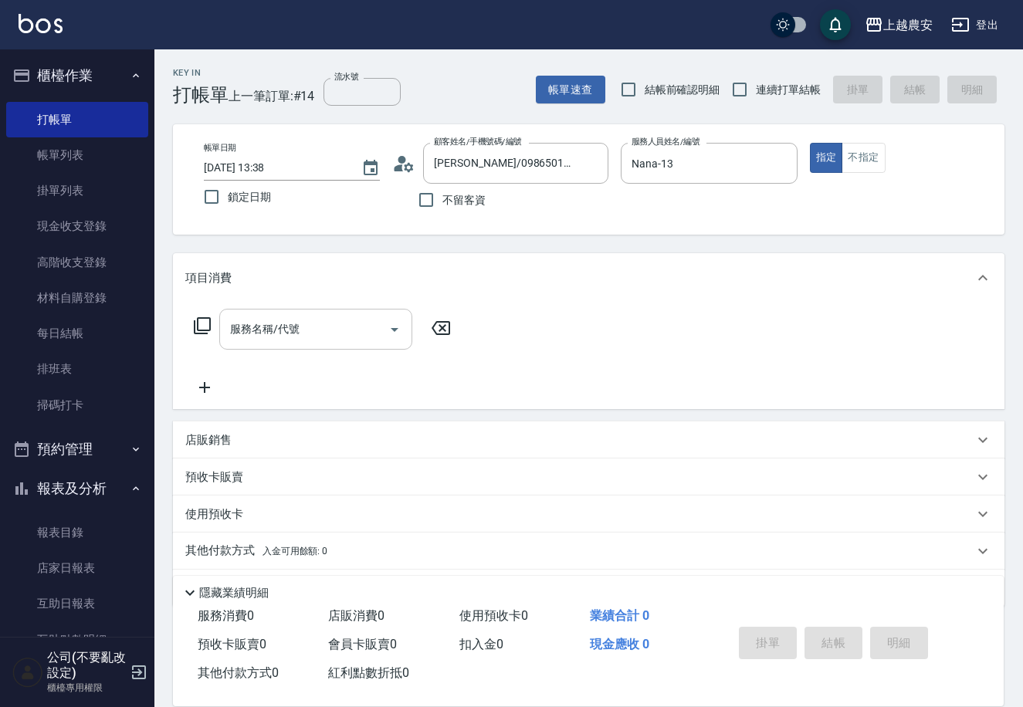
click at [341, 313] on div "服務名稱/代號" at bounding box center [315, 329] width 193 height 41
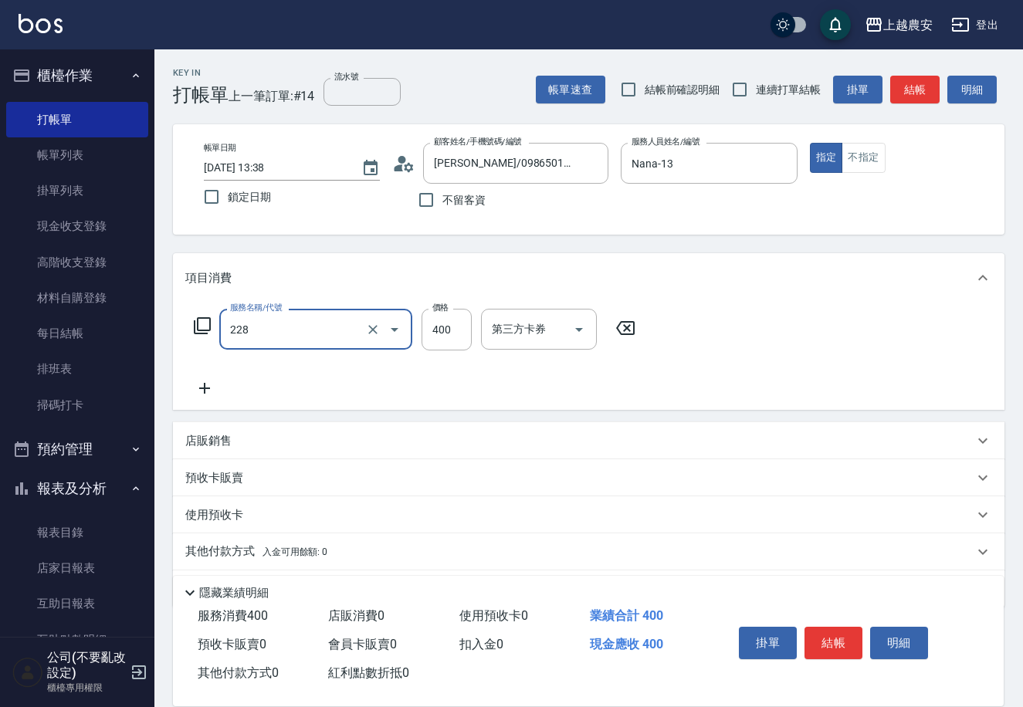
type input "洗髮(228)"
type input "小欣-33"
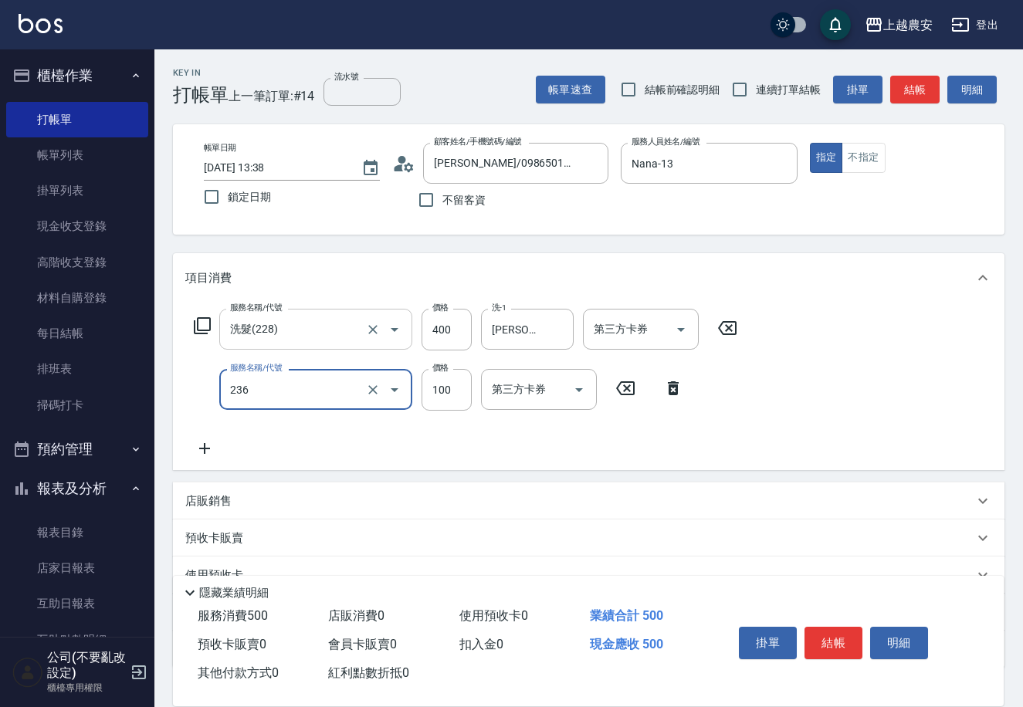
type input "手棒(236)"
click at [833, 636] on button "結帳" at bounding box center [834, 643] width 58 height 32
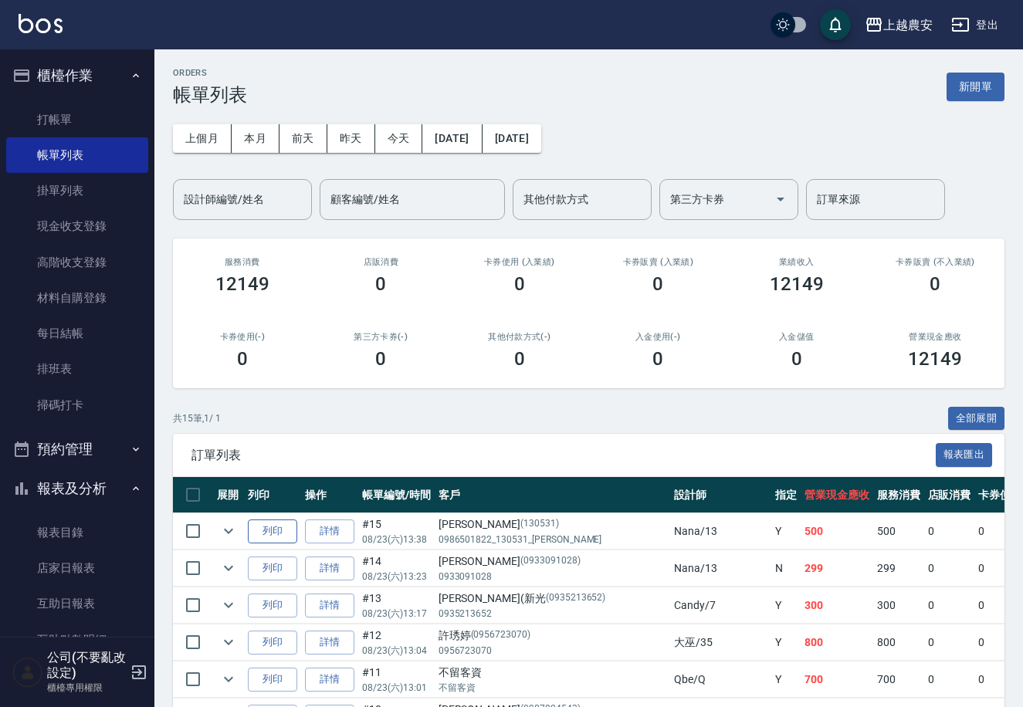
click at [273, 527] on button "列印" at bounding box center [272, 532] width 49 height 24
click at [90, 113] on link "打帳單" at bounding box center [77, 120] width 142 height 36
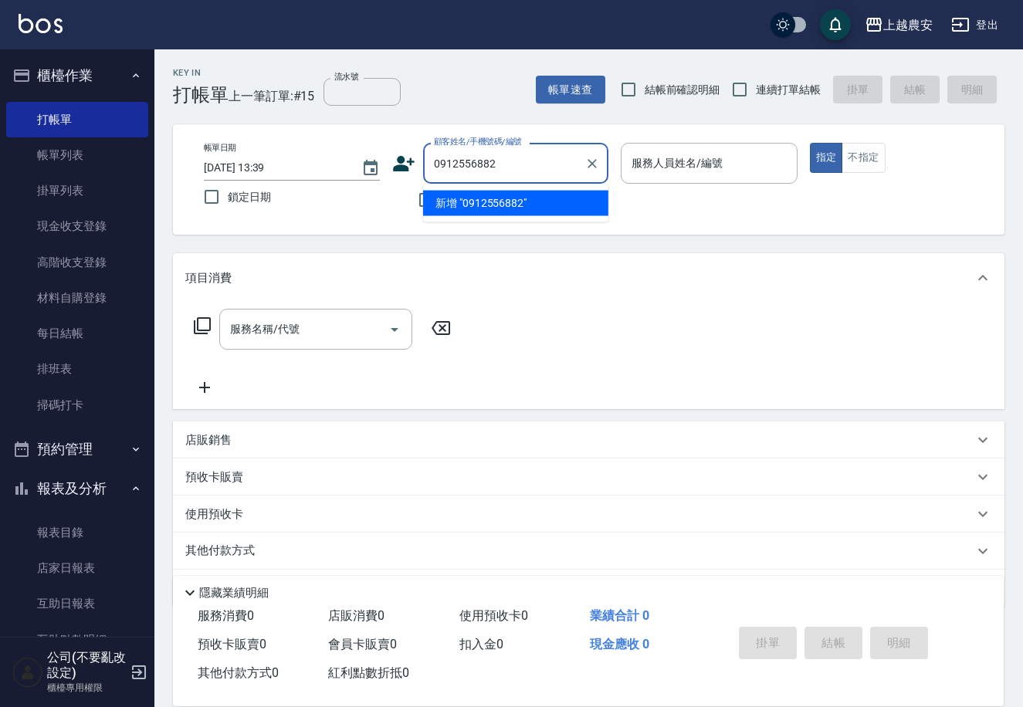
drag, startPoint x: 517, startPoint y: 211, endPoint x: 492, endPoint y: 210, distance: 25.5
click at [517, 210] on li "新增 "0912556882"" at bounding box center [515, 203] width 185 height 25
type input "0912556882"
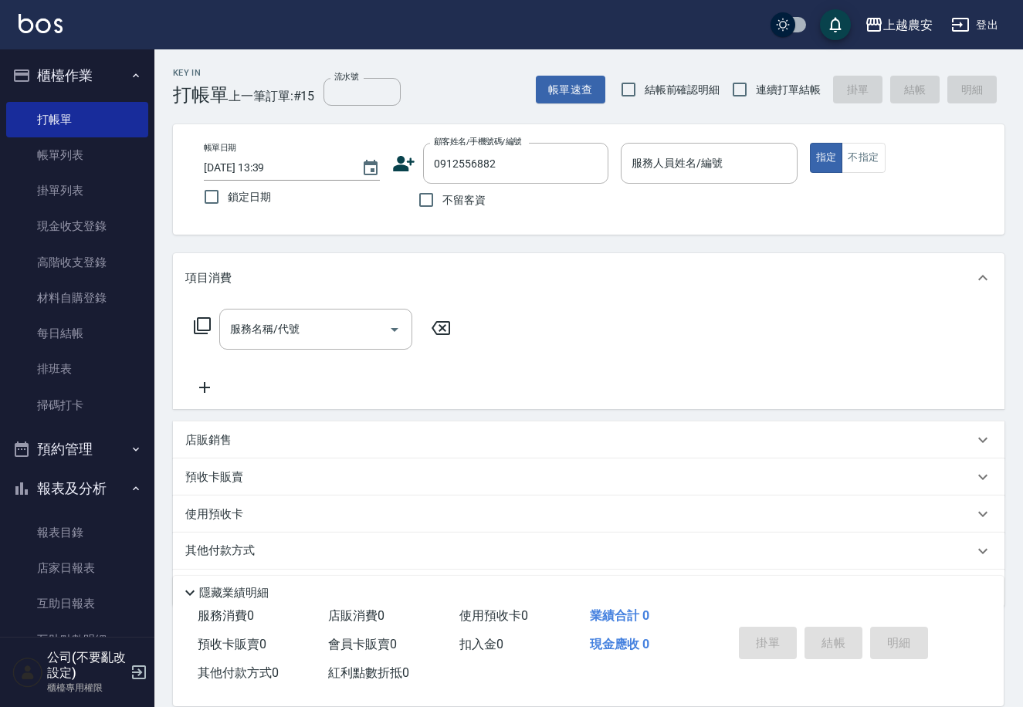
click at [400, 171] on icon at bounding box center [405, 163] width 22 height 15
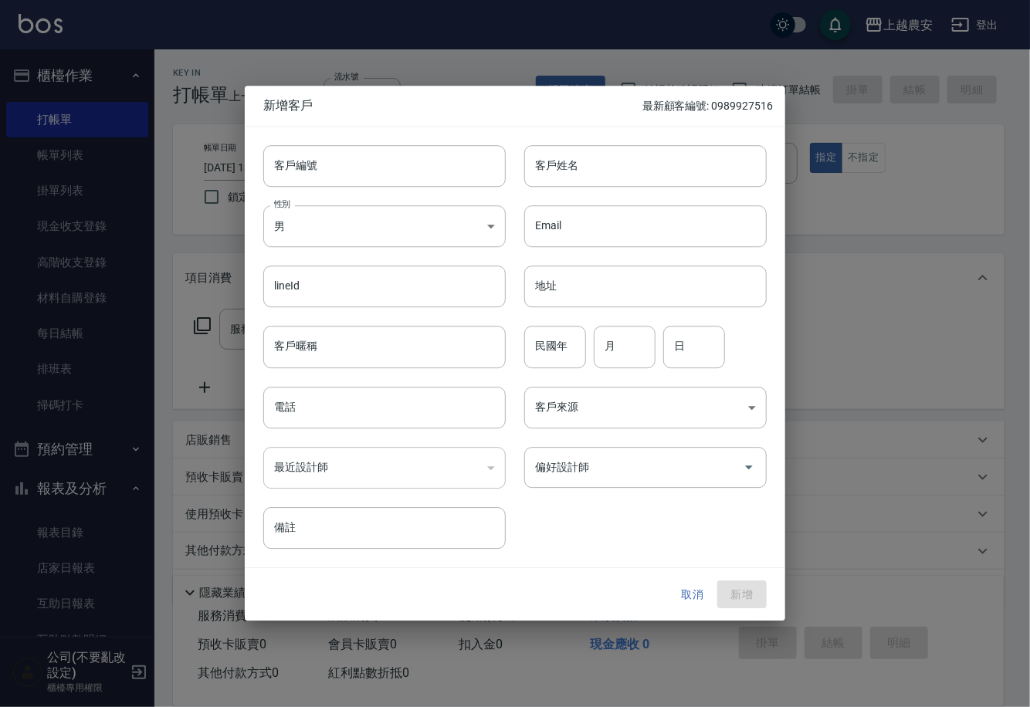
type input "0912556882"
click at [354, 162] on input "客戶編號" at bounding box center [384, 166] width 243 height 42
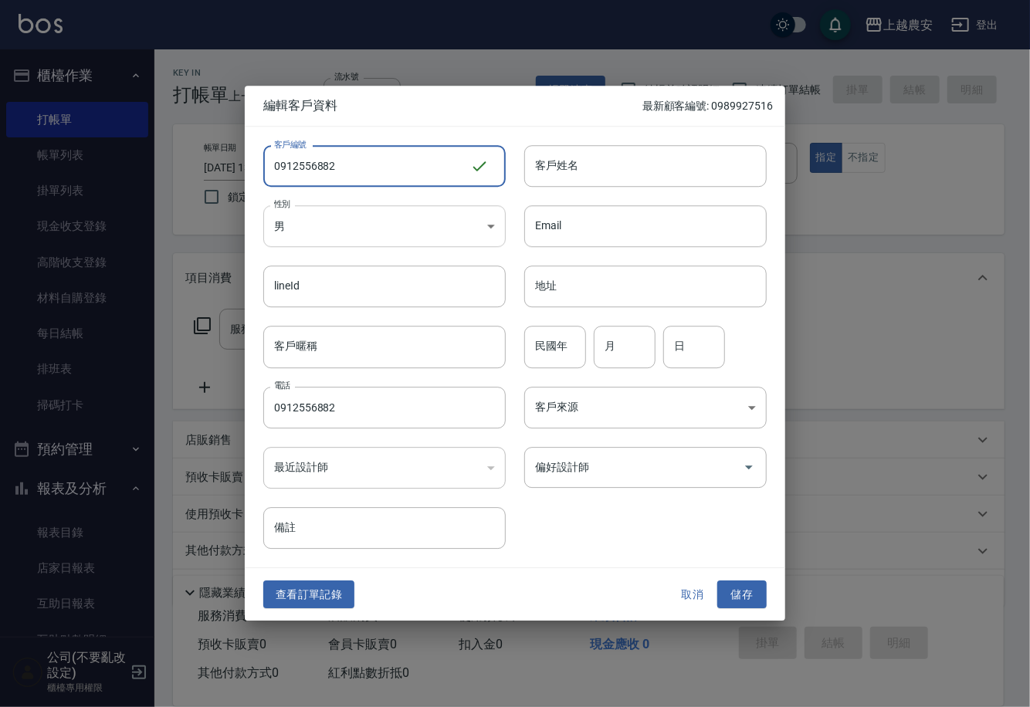
type input "0912556882"
click at [292, 232] on body "上越農安 登出 櫃檯作業 打帳單 帳單列表 掛單列表 現金收支登錄 高階收支登錄 材料自購登錄 每日結帳 排班表 掃碼打卡 預約管理 預約管理 單日預約紀錄 …" at bounding box center [515, 376] width 1030 height 753
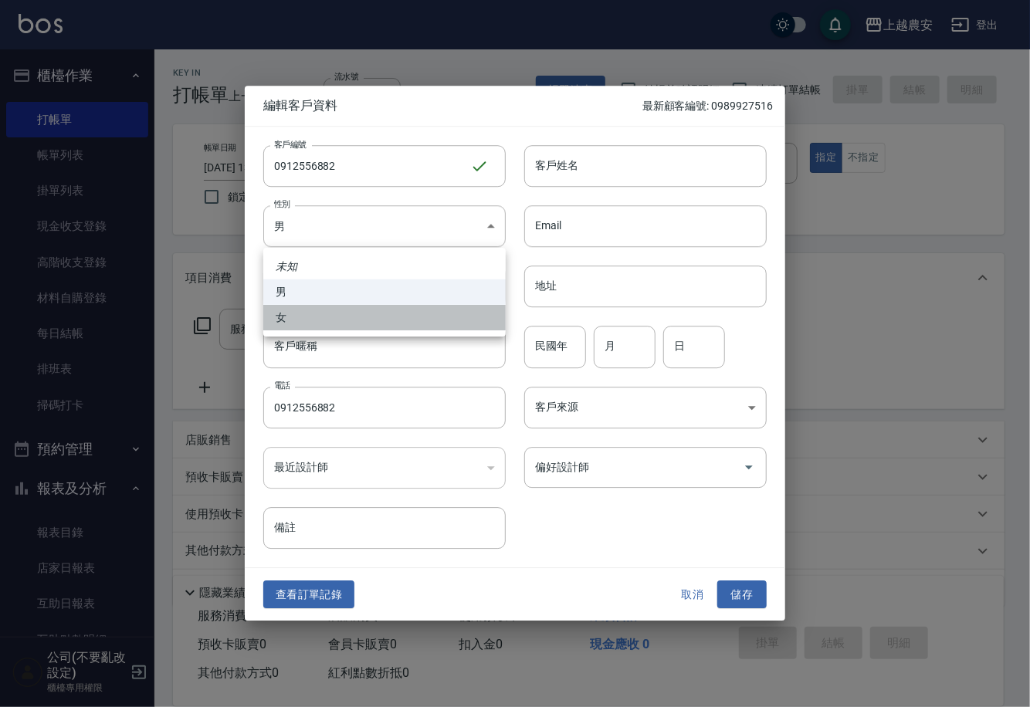
click at [319, 322] on li "女" at bounding box center [384, 317] width 243 height 25
type input "[DEMOGRAPHIC_DATA]"
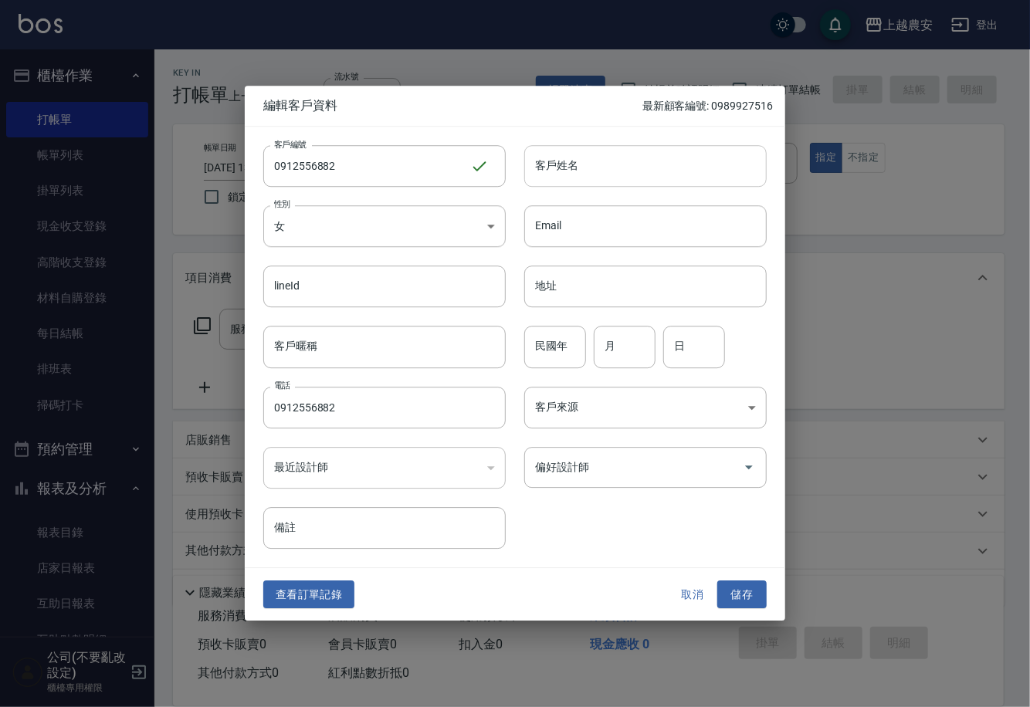
click at [599, 178] on input "客戶姓名" at bounding box center [645, 166] width 243 height 42
type input "[PERSON_NAME]"
click at [734, 591] on button "儲存" at bounding box center [741, 595] width 49 height 29
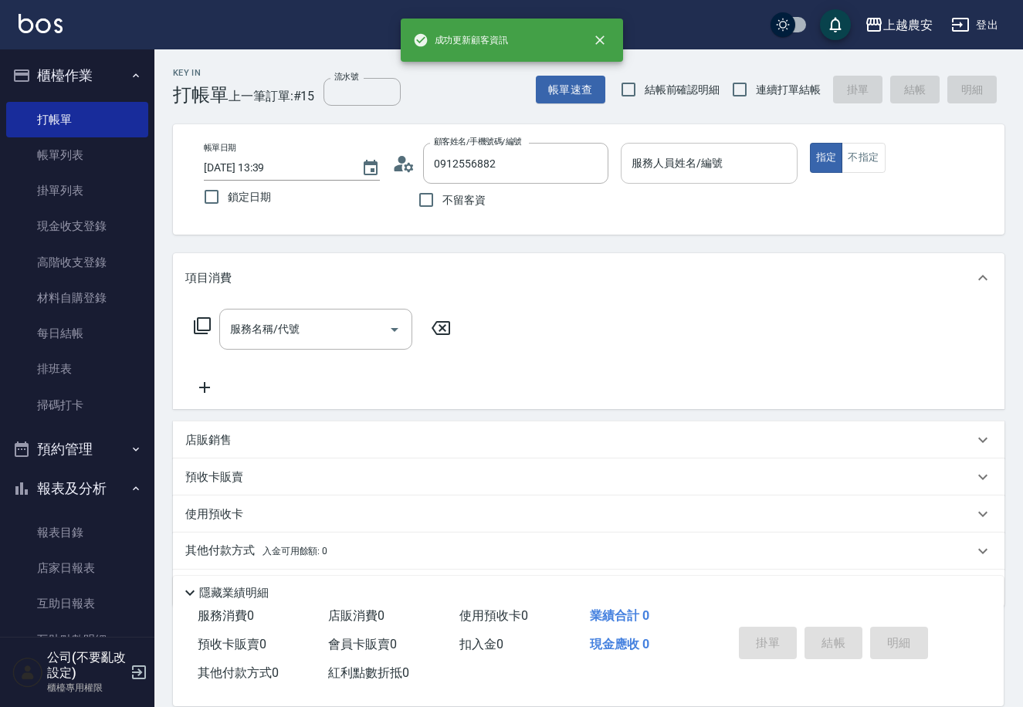
click at [673, 148] on div "服務人員姓名/編號" at bounding box center [709, 163] width 176 height 41
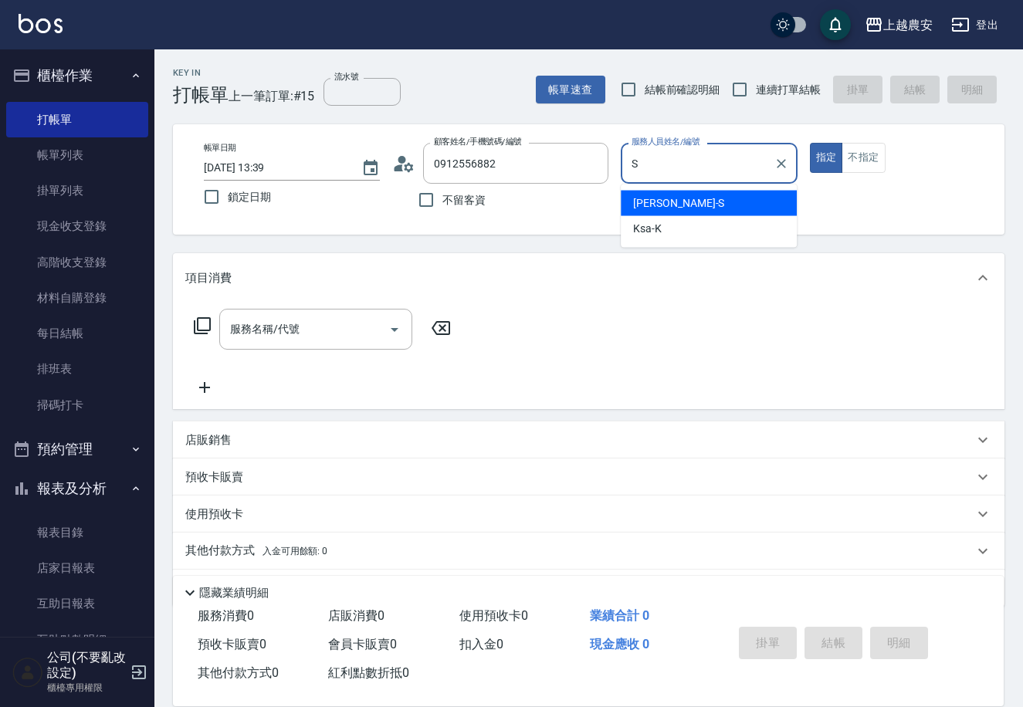
type input "Sandy-S"
type button "true"
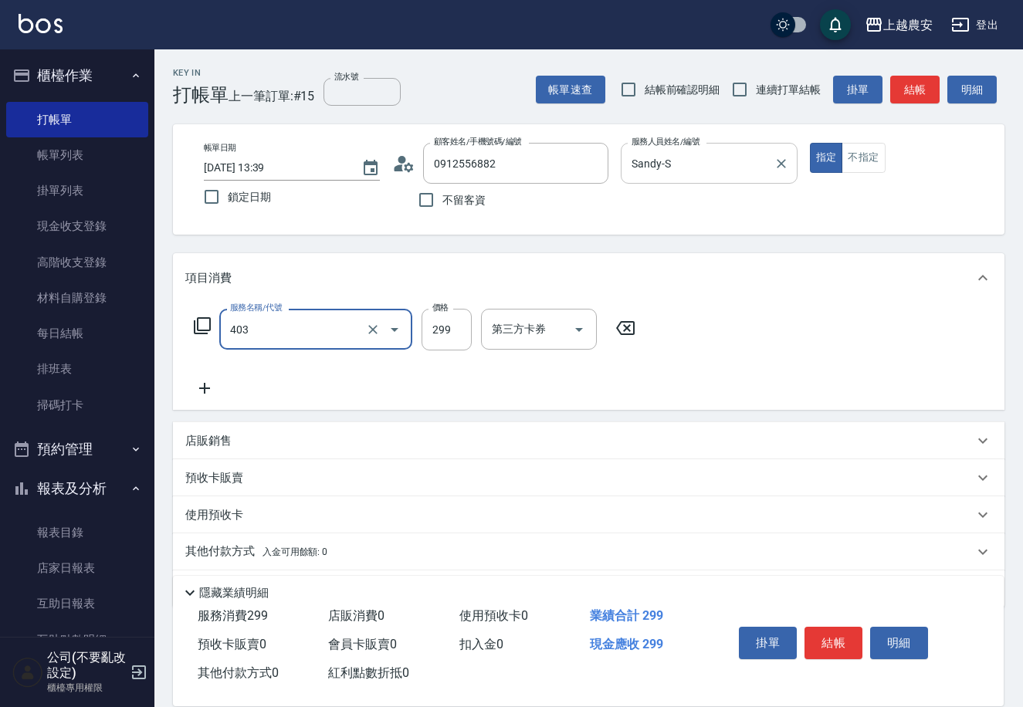
type input "剪髮(403)"
type input "400"
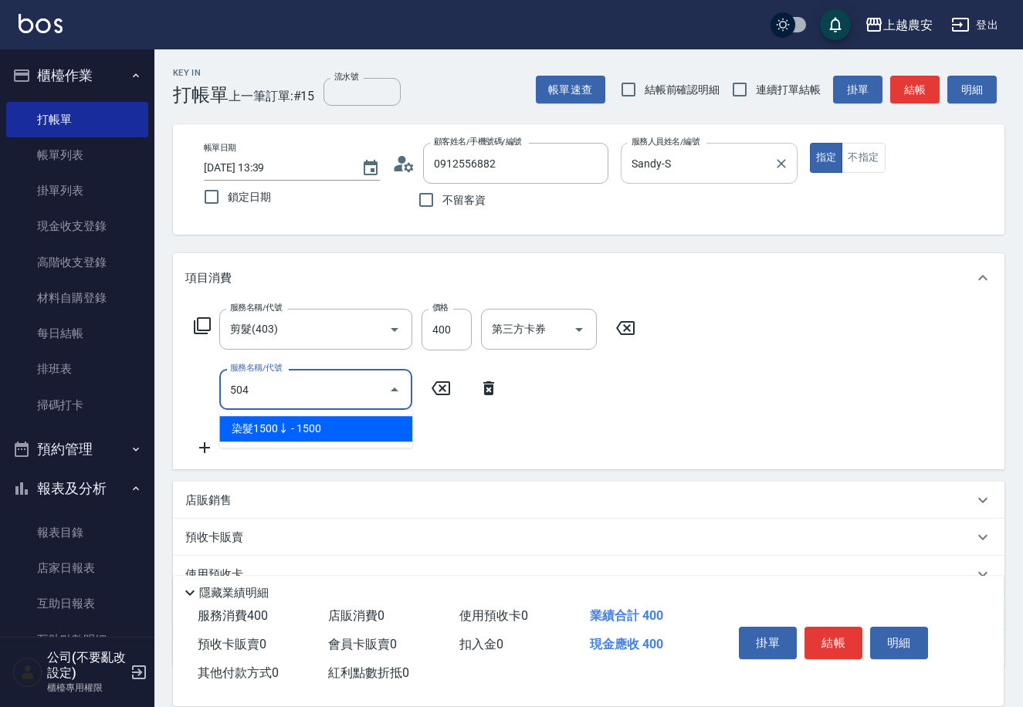
type input "染髮1500↓(504)"
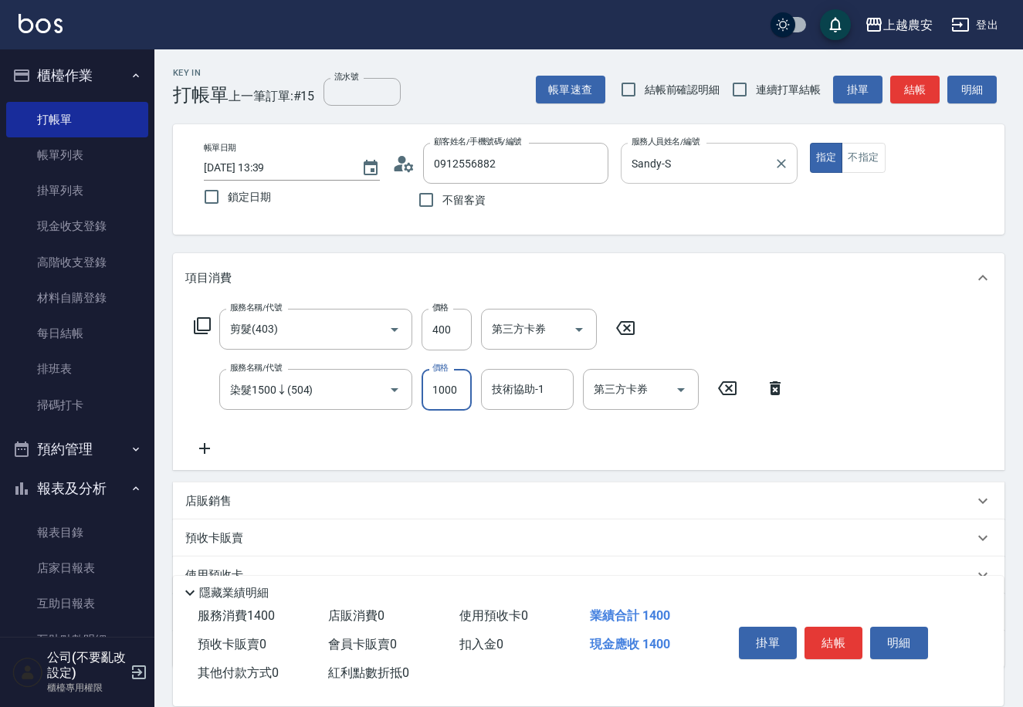
type input "1000"
type input "晴晴-37"
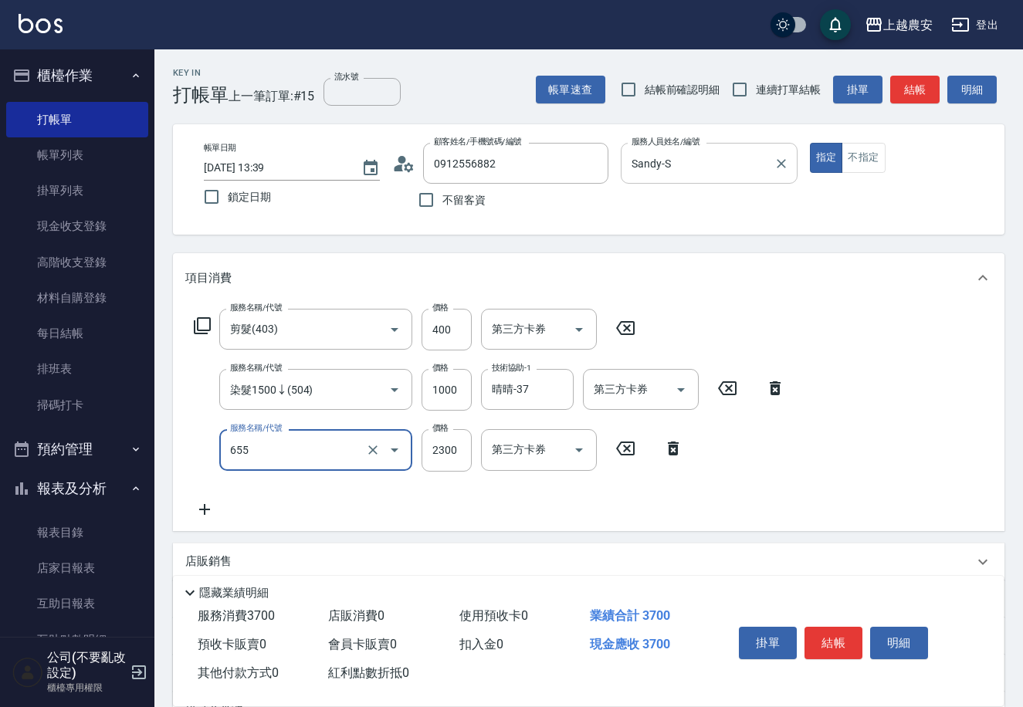
type input "結構2段式(自)(655)"
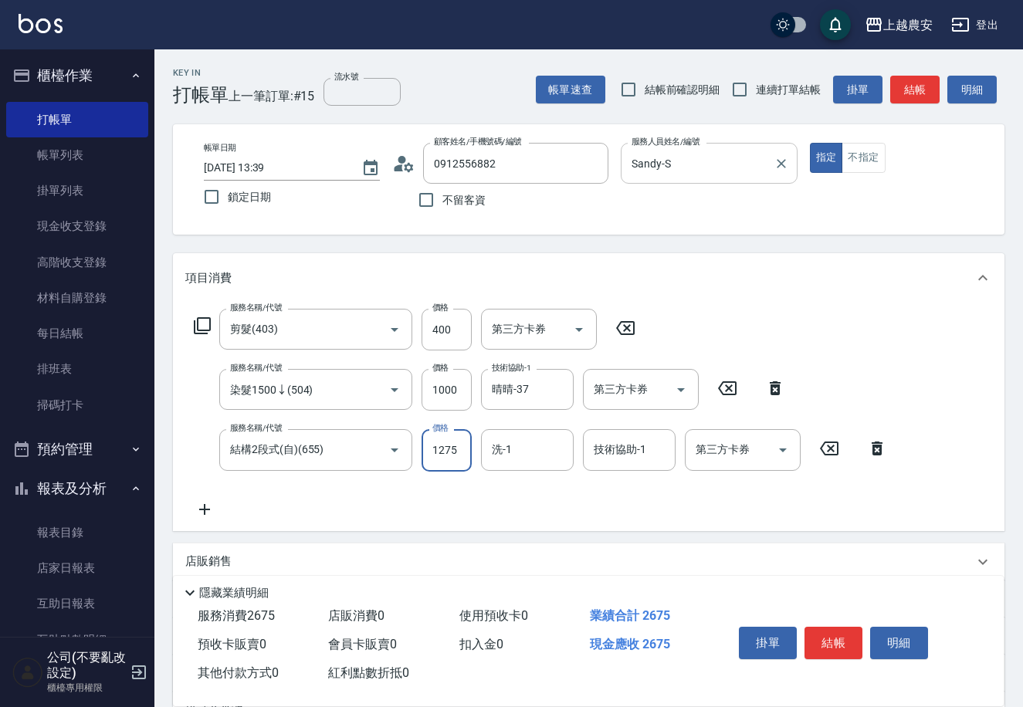
type input "1275"
type input "晴晴-37"
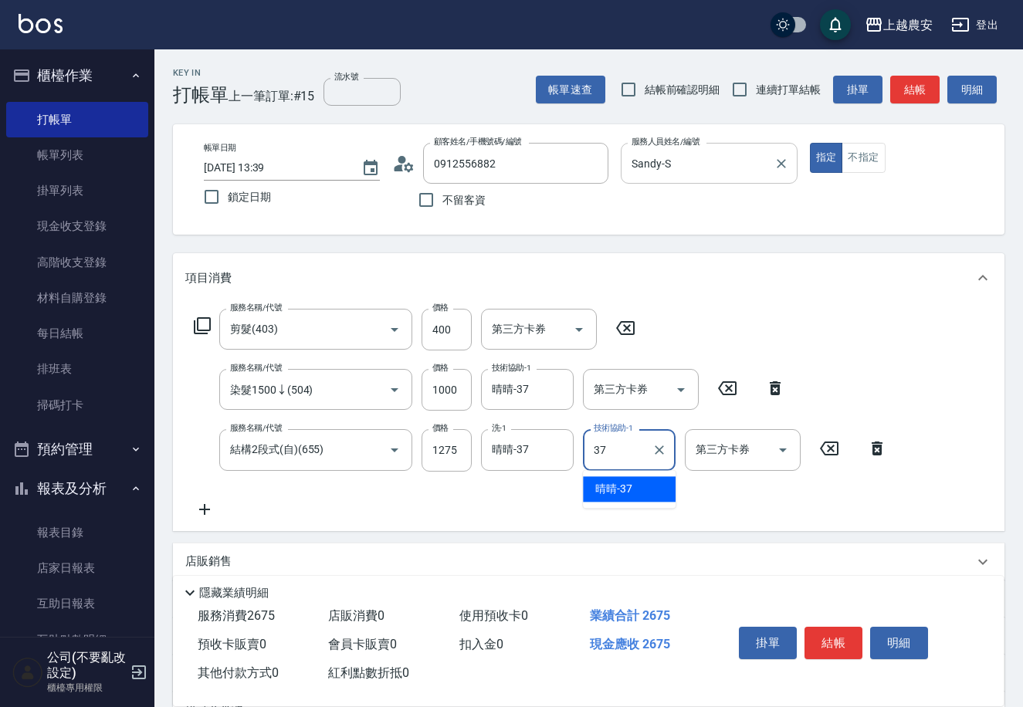
type input "晴晴-37"
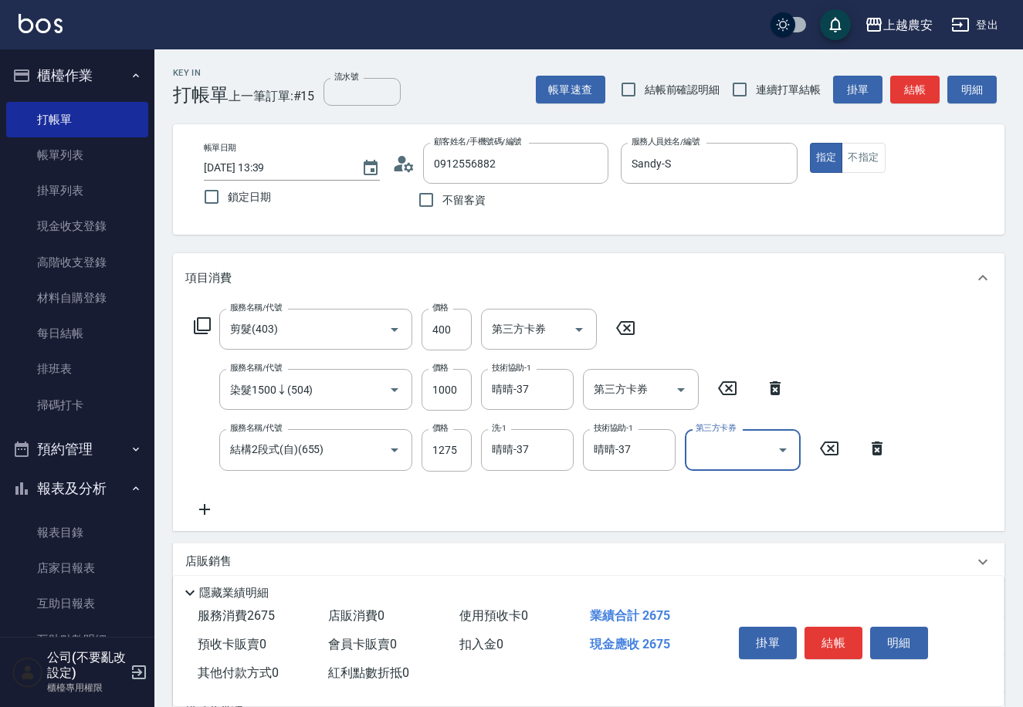
scroll to position [166, 0]
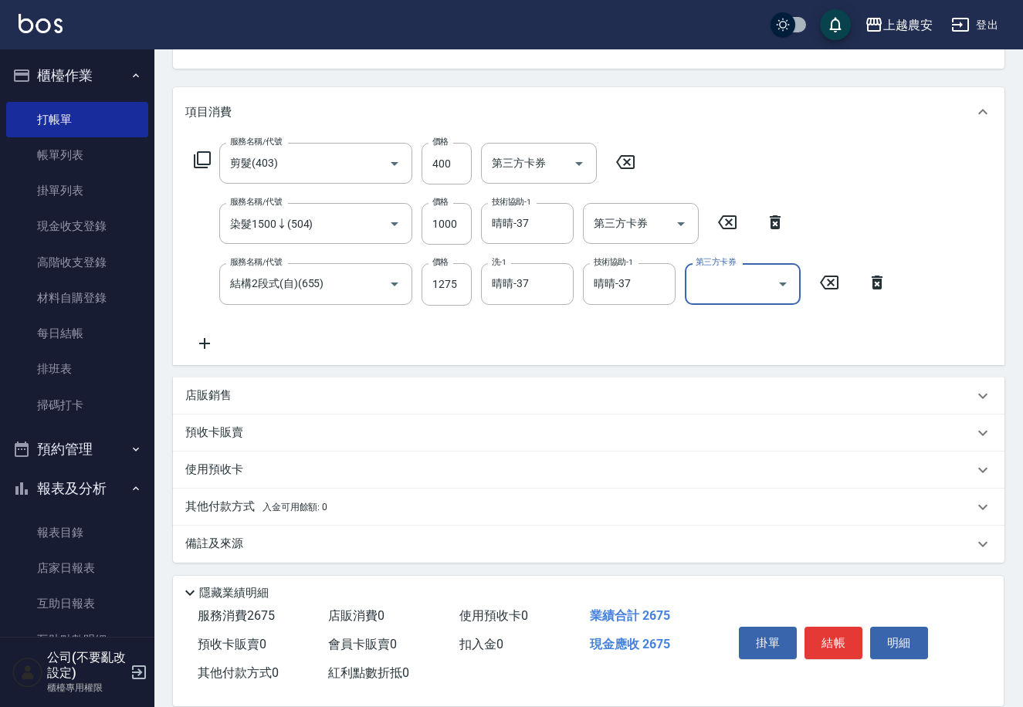
click at [273, 504] on span "入金可用餘額: 0" at bounding box center [296, 507] width 66 height 11
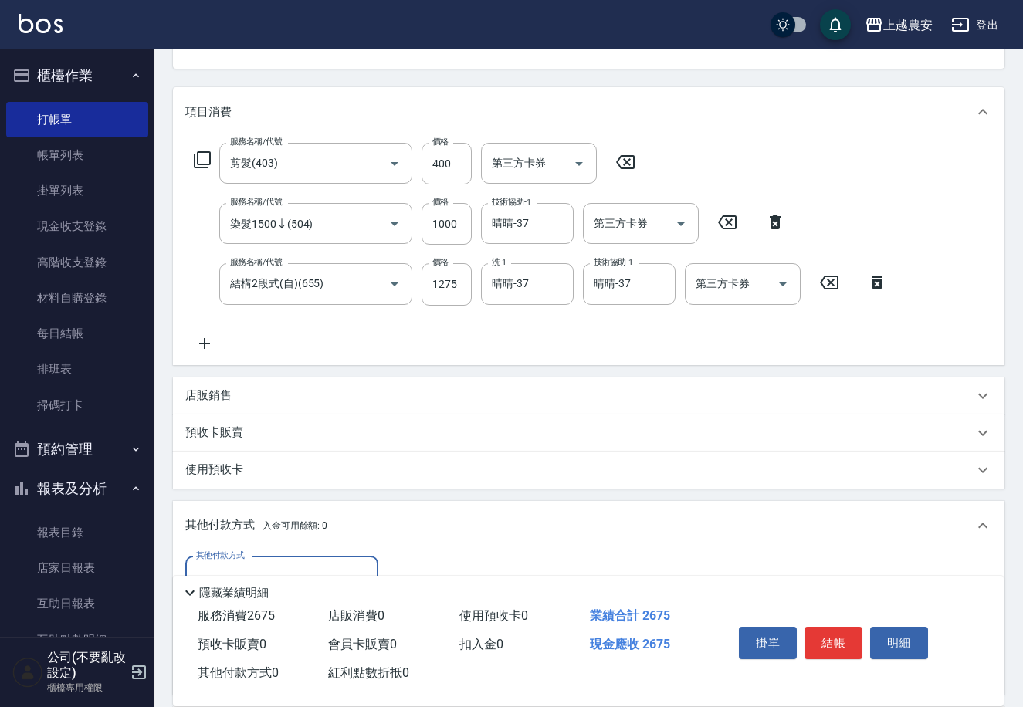
scroll to position [348, 0]
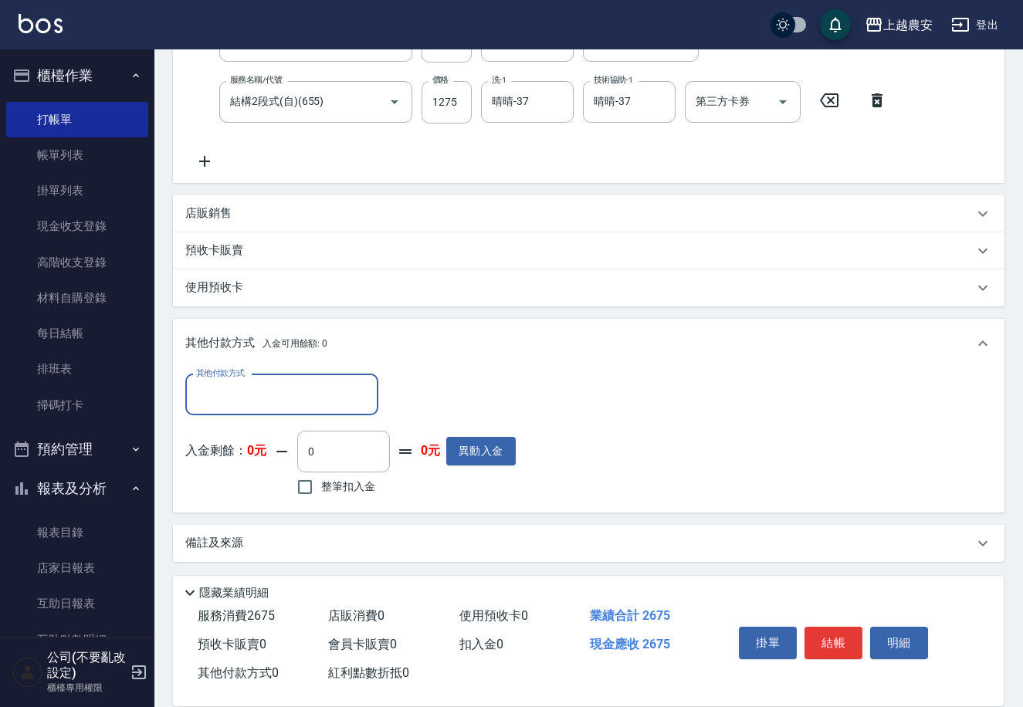
click at [288, 392] on input "其他付款方式" at bounding box center [281, 395] width 179 height 27
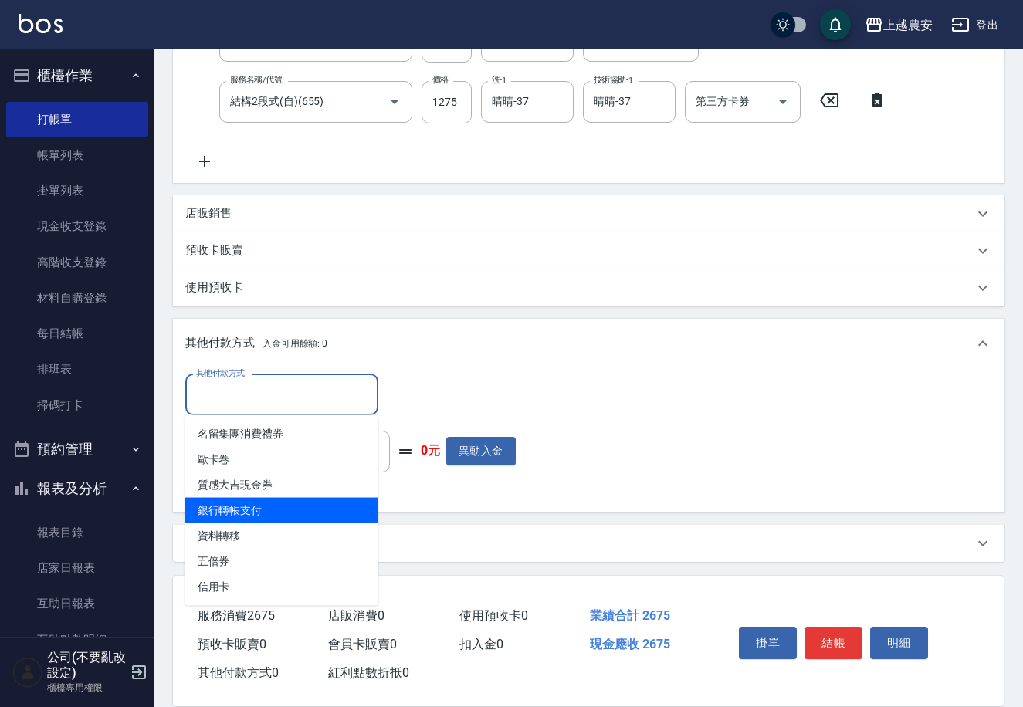
click at [293, 508] on span "銀行轉帳支付" at bounding box center [281, 510] width 193 height 25
type input "銀行轉帳支付"
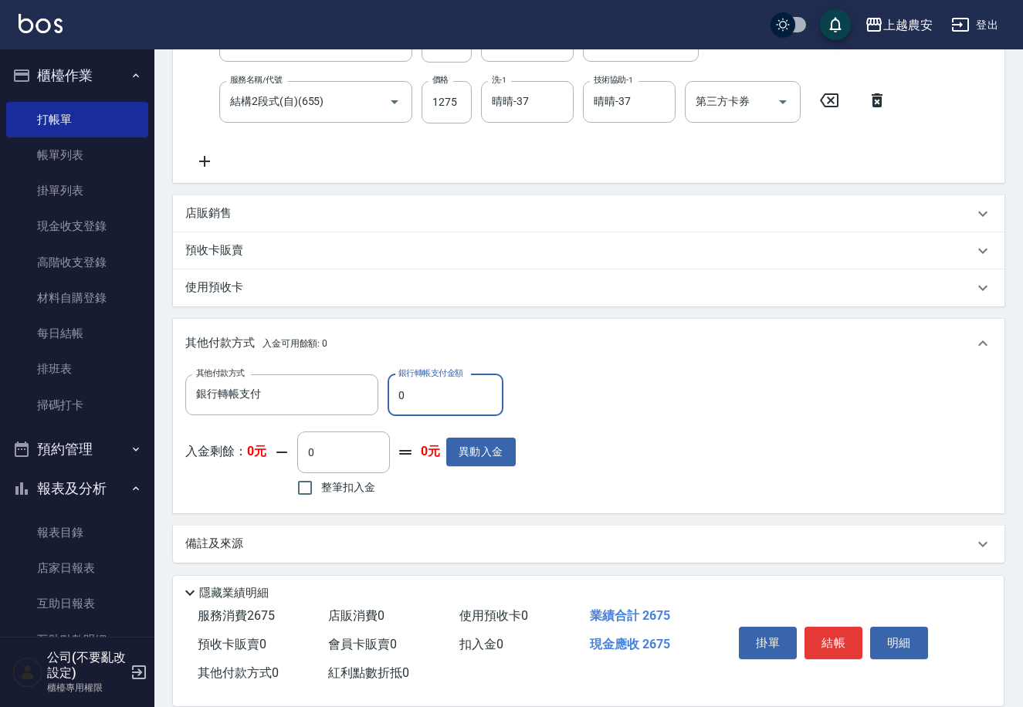
drag, startPoint x: 395, startPoint y: 392, endPoint x: 423, endPoint y: 392, distance: 28.6
click at [423, 392] on input "0" at bounding box center [446, 396] width 116 height 42
type input "2675"
click at [835, 635] on button "結帳" at bounding box center [834, 643] width 58 height 32
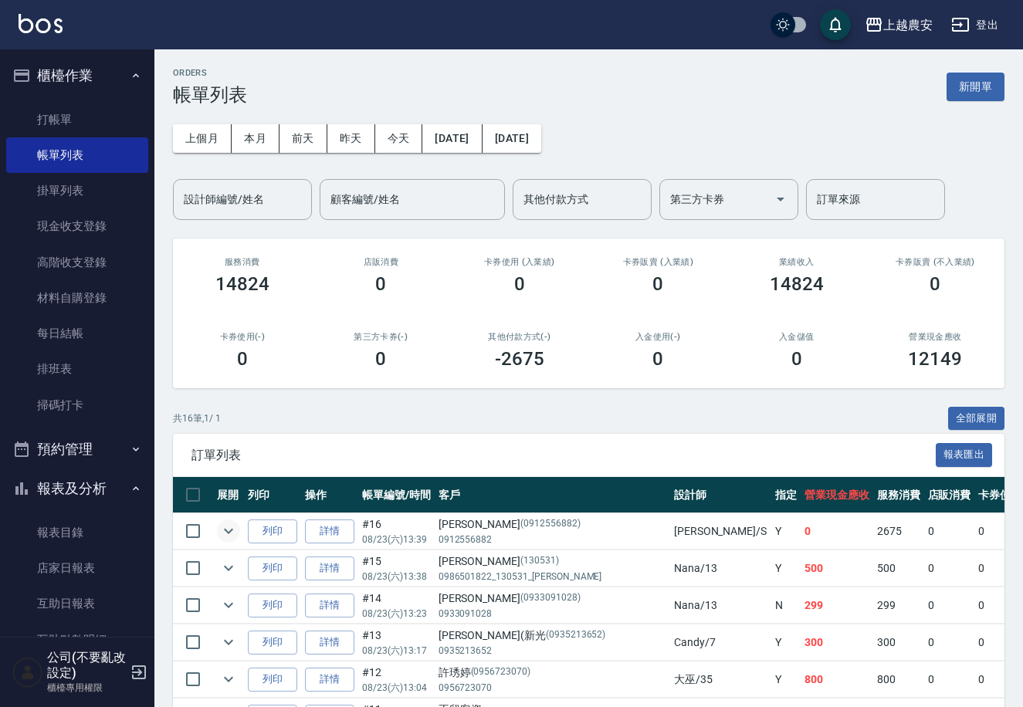
click at [233, 527] on icon "expand row" at bounding box center [228, 531] width 19 height 19
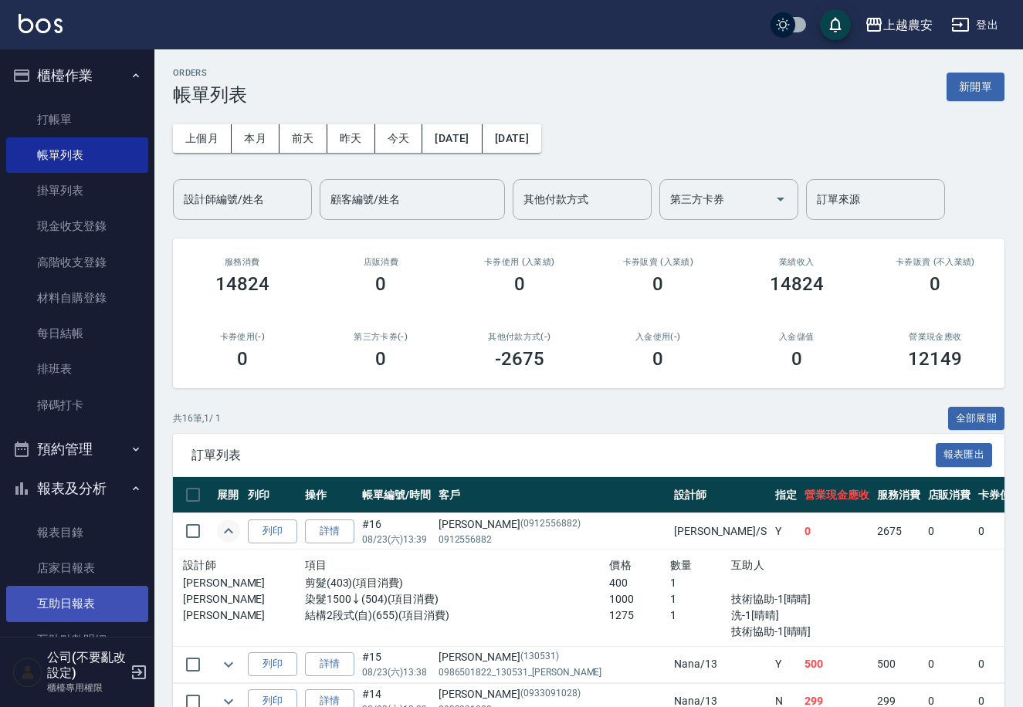
click at [88, 600] on link "互助日報表" at bounding box center [77, 604] width 142 height 36
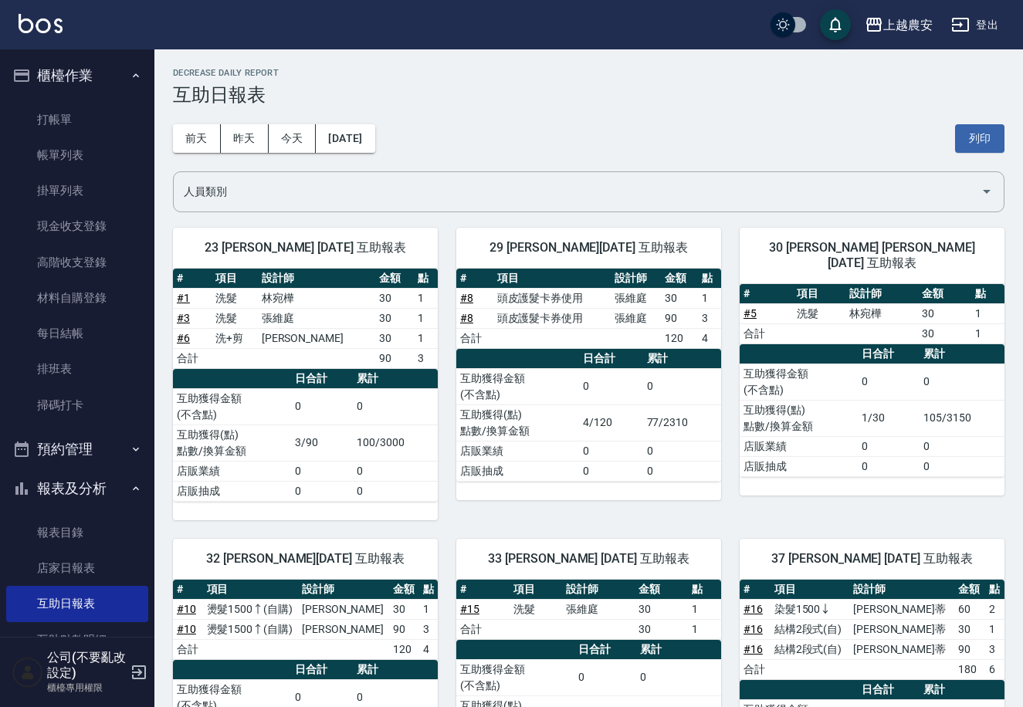
scroll to position [142, 0]
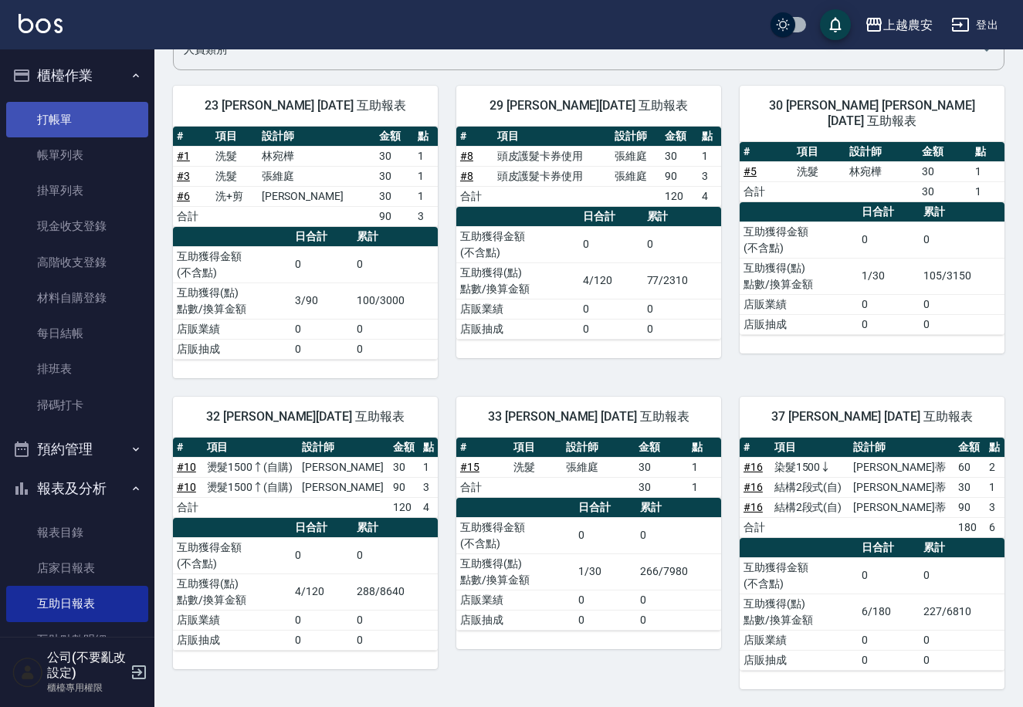
click at [65, 116] on link "打帳單" at bounding box center [77, 120] width 142 height 36
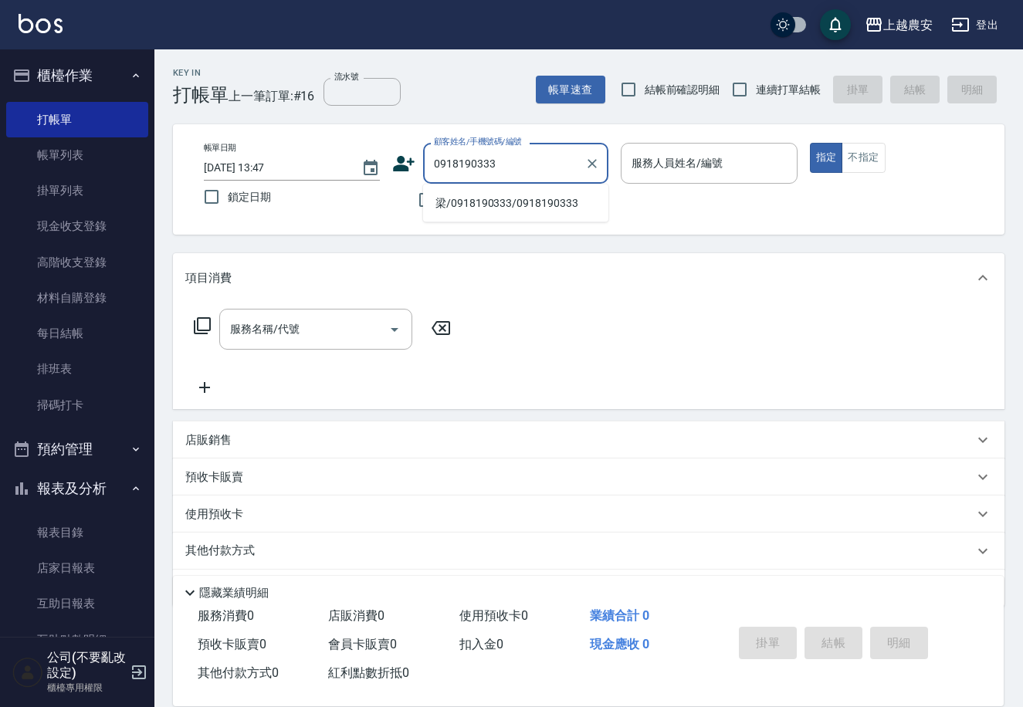
click at [474, 198] on li "梁/0918190333/0918190333" at bounding box center [515, 203] width 185 height 25
type input "梁/0918190333/0918190333"
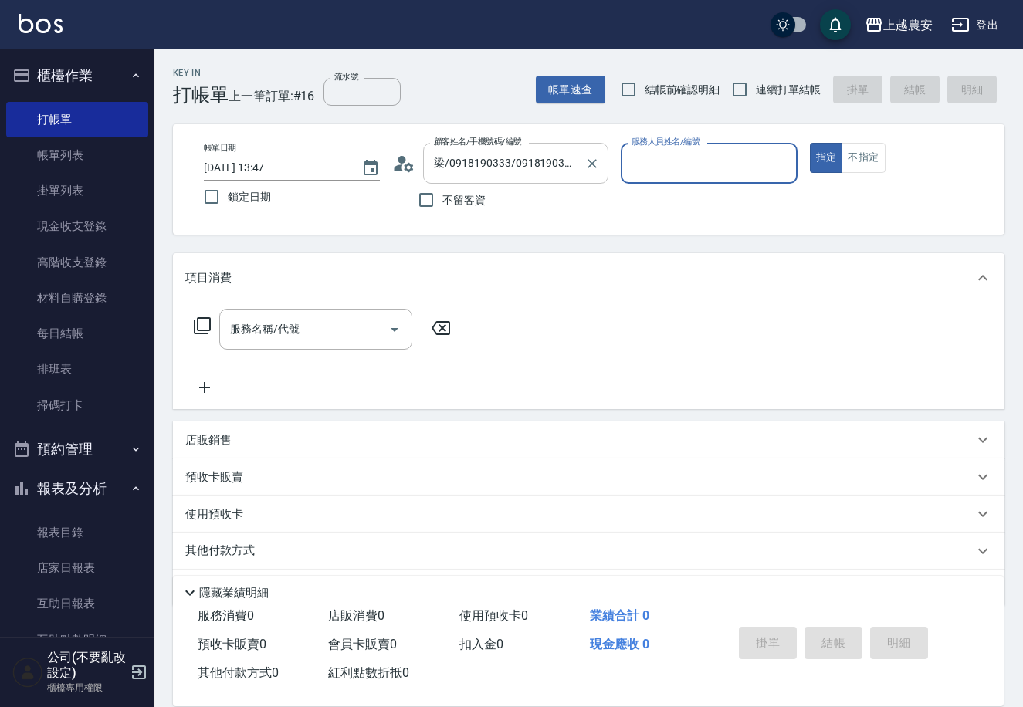
type input "Q比-0"
drag, startPoint x: 354, startPoint y: 333, endPoint x: 341, endPoint y: 348, distance: 19.8
click at [354, 332] on input "服務名稱/代號" at bounding box center [304, 329] width 156 height 27
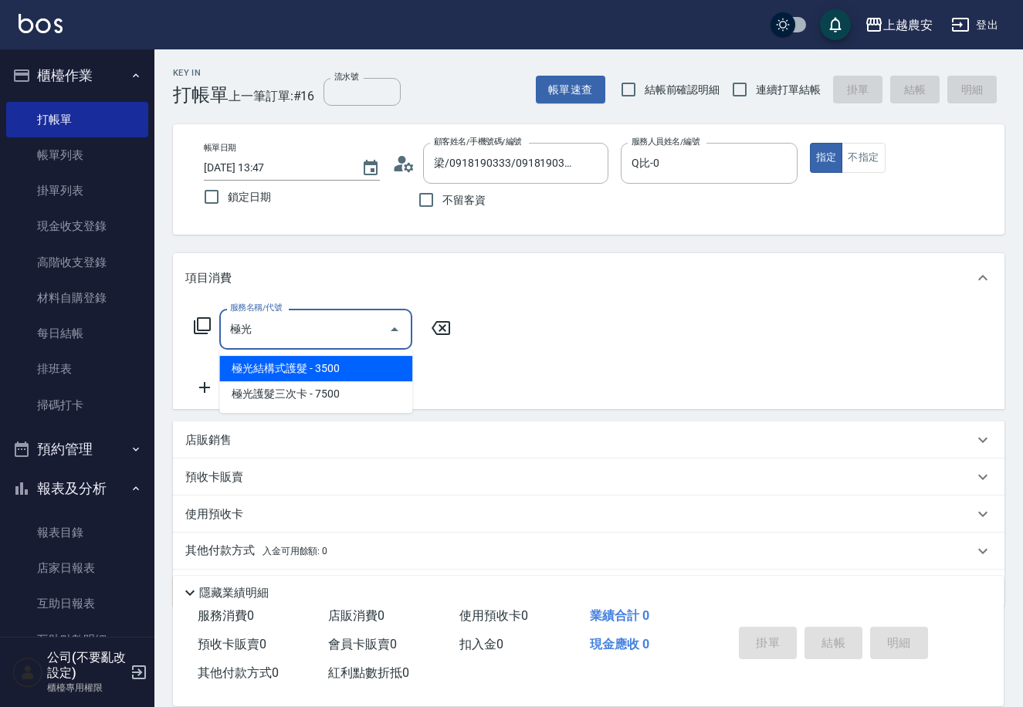
click at [317, 371] on span "極光結構式護髮 - 3500" at bounding box center [315, 368] width 193 height 25
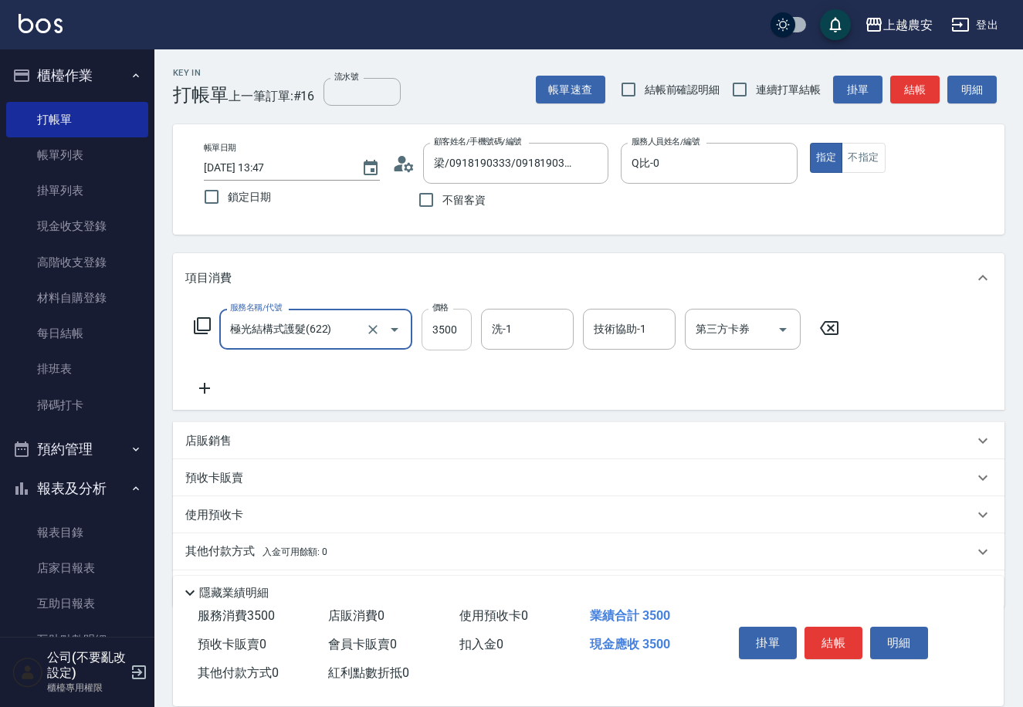
type input "極光結構式護髮(622)"
click at [440, 333] on input "3500" at bounding box center [447, 330] width 50 height 42
type input "2500"
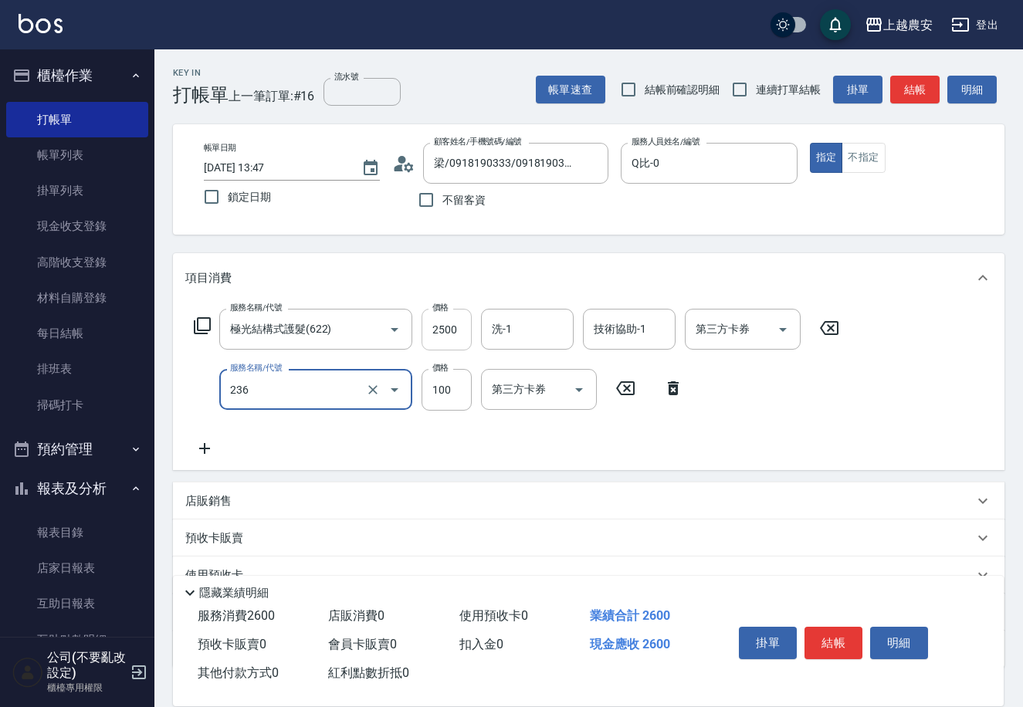
type input "手棒(236)"
click at [828, 639] on button "結帳" at bounding box center [834, 643] width 58 height 32
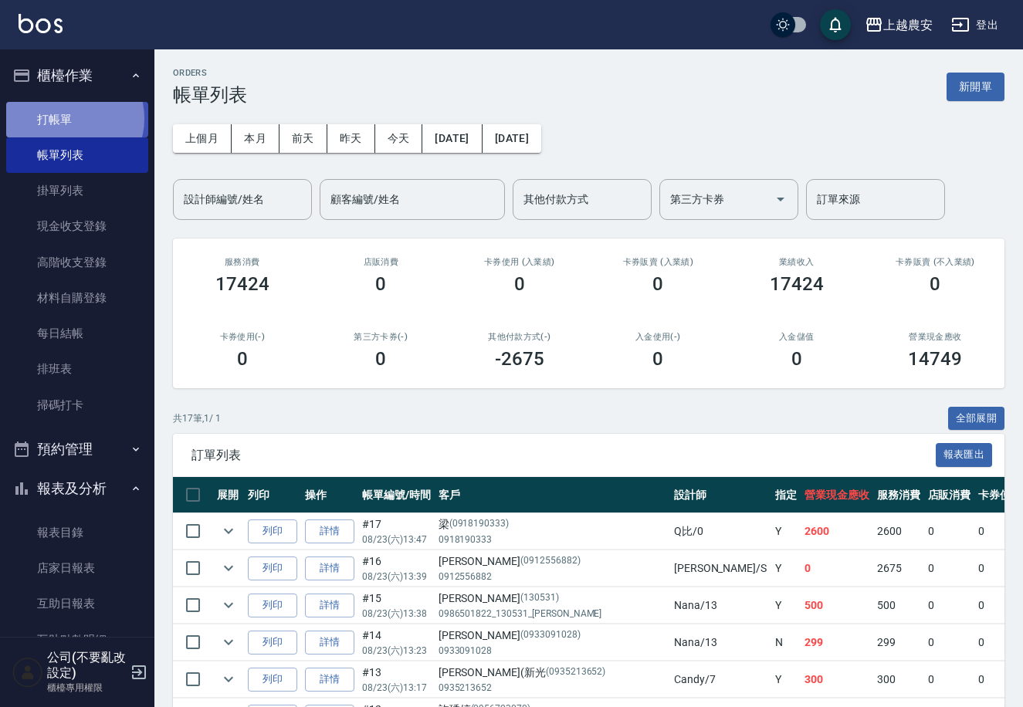
click at [69, 118] on link "打帳單" at bounding box center [77, 120] width 142 height 36
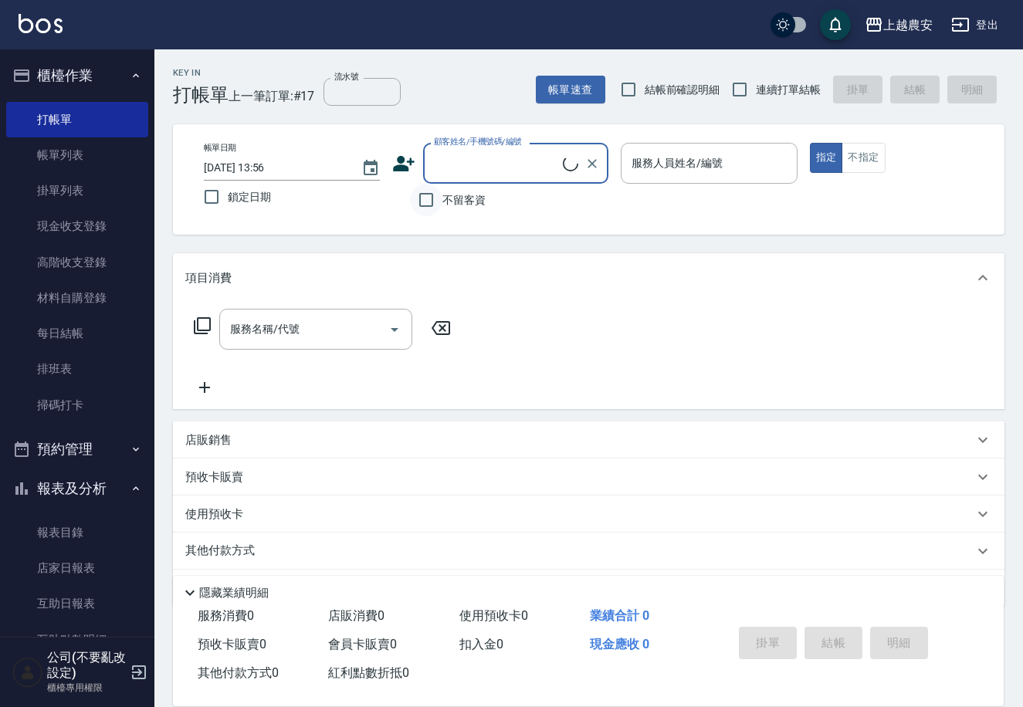
click at [419, 203] on input "不留客資" at bounding box center [426, 200] width 32 height 32
checkbox input "true"
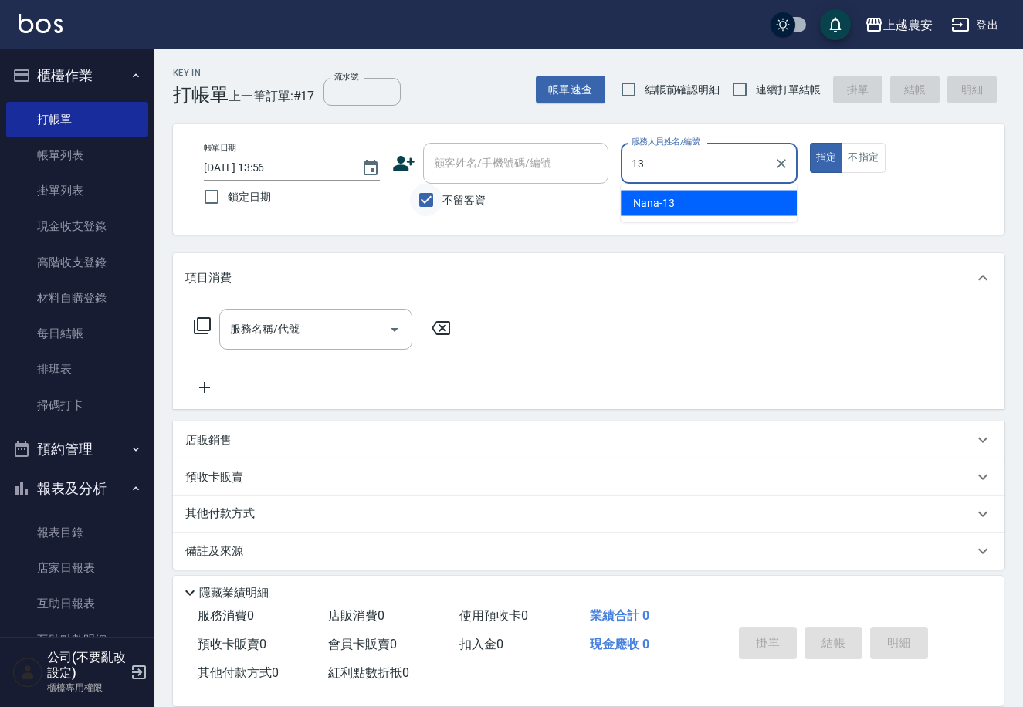
type input "Nana-13"
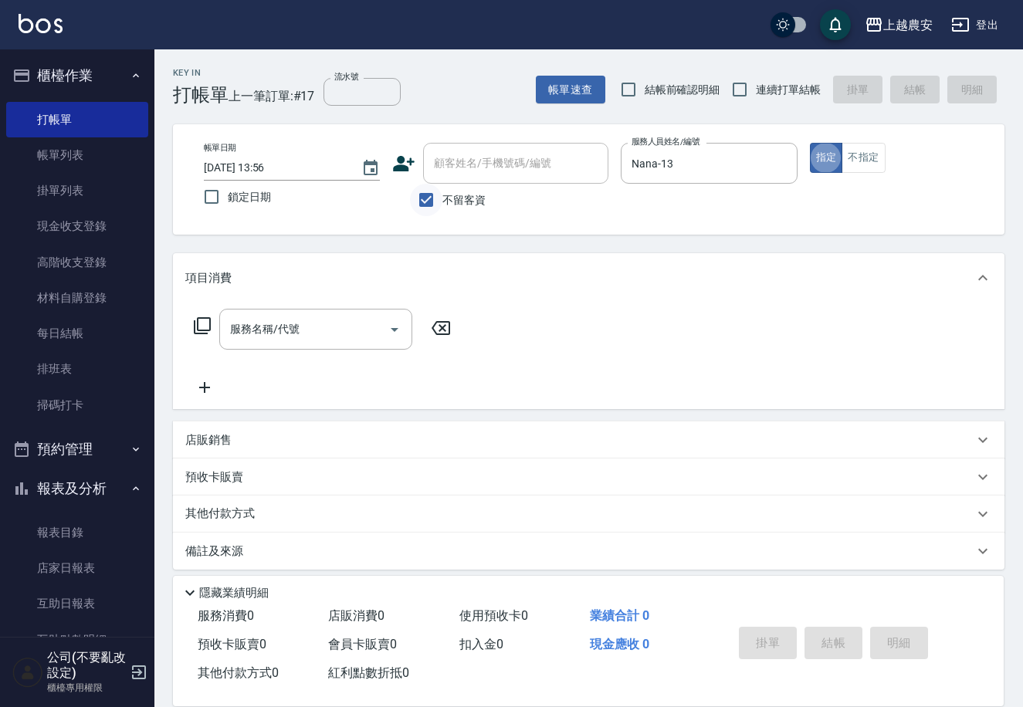
type button "true"
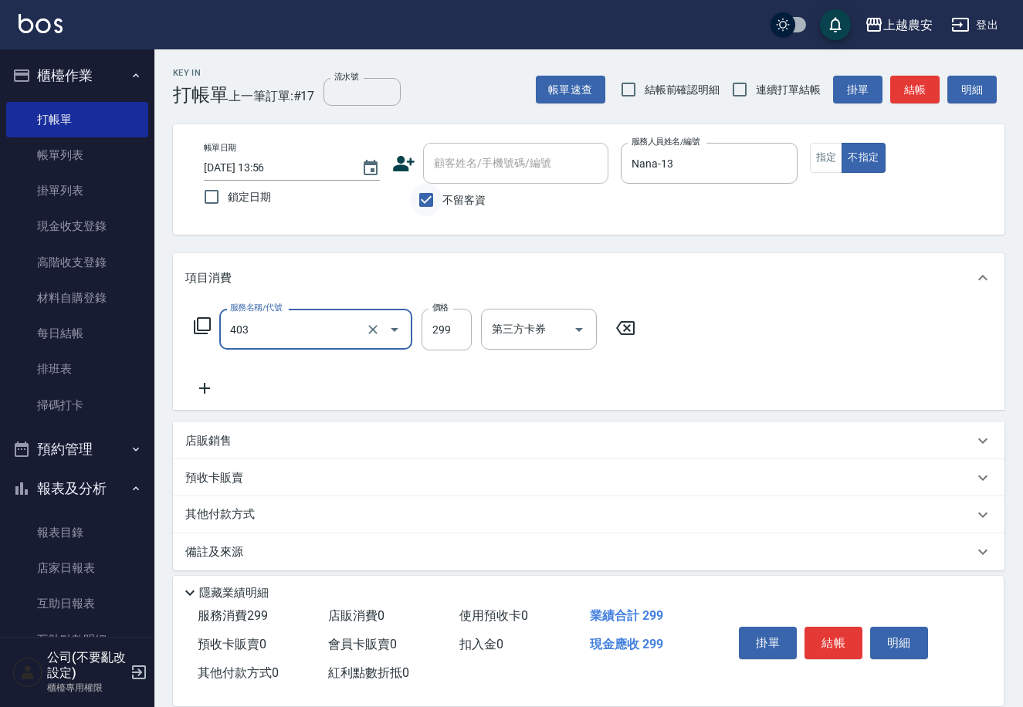
type input "剪髮(403)"
click at [816, 636] on button "結帳" at bounding box center [834, 643] width 58 height 32
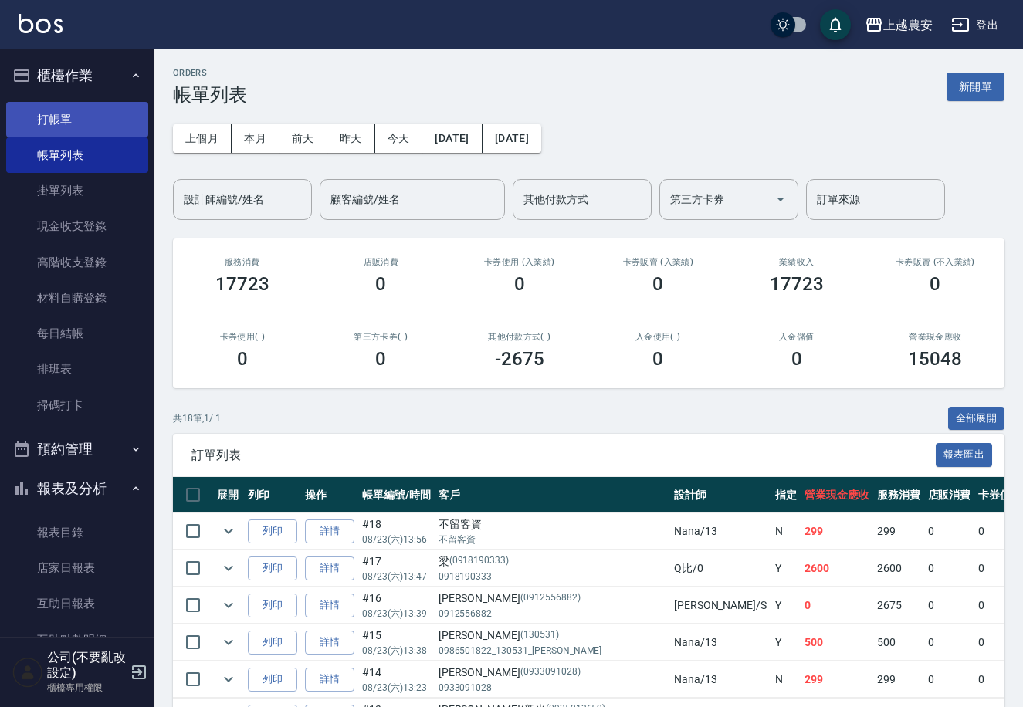
click at [48, 117] on link "打帳單" at bounding box center [77, 120] width 142 height 36
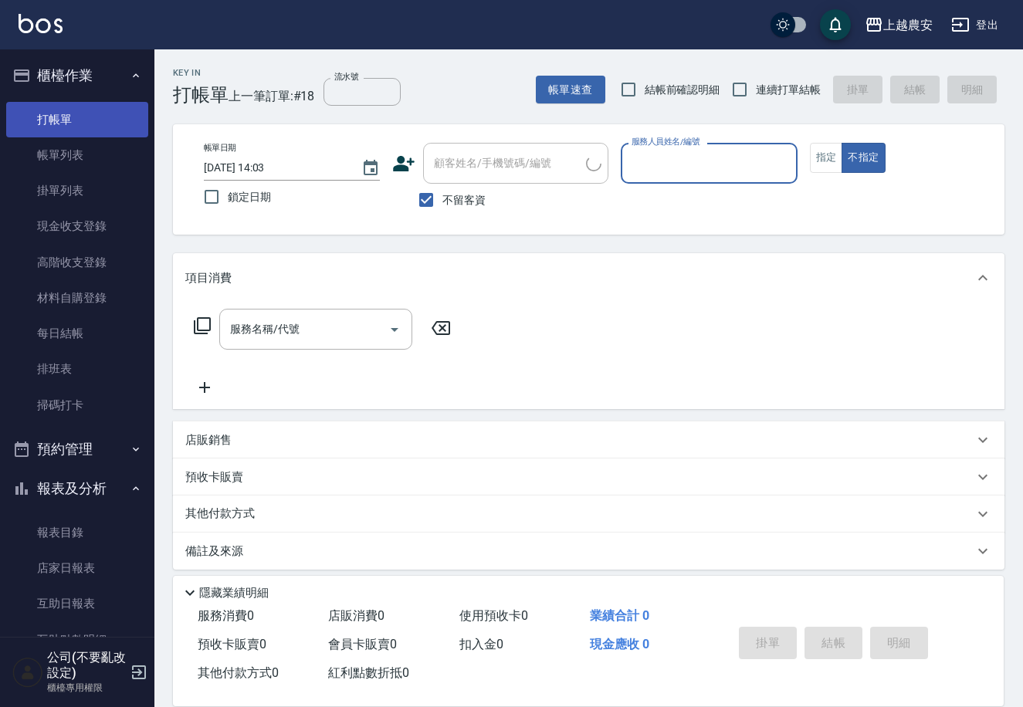
type input "0"
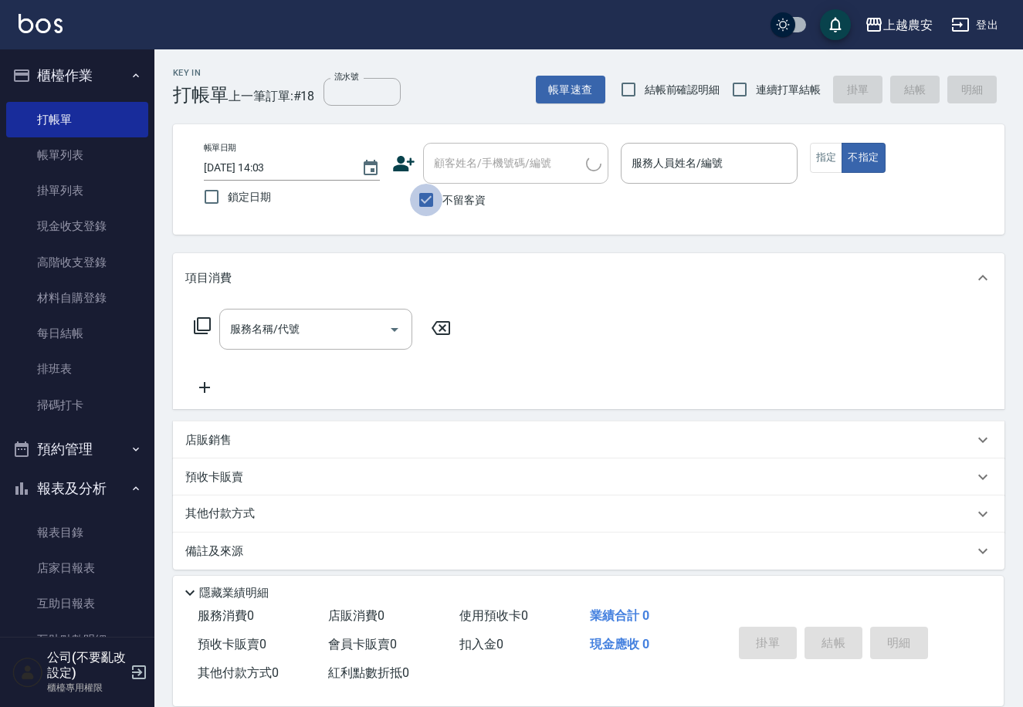
click at [438, 198] on input "不留客資" at bounding box center [426, 200] width 32 height 32
checkbox input "false"
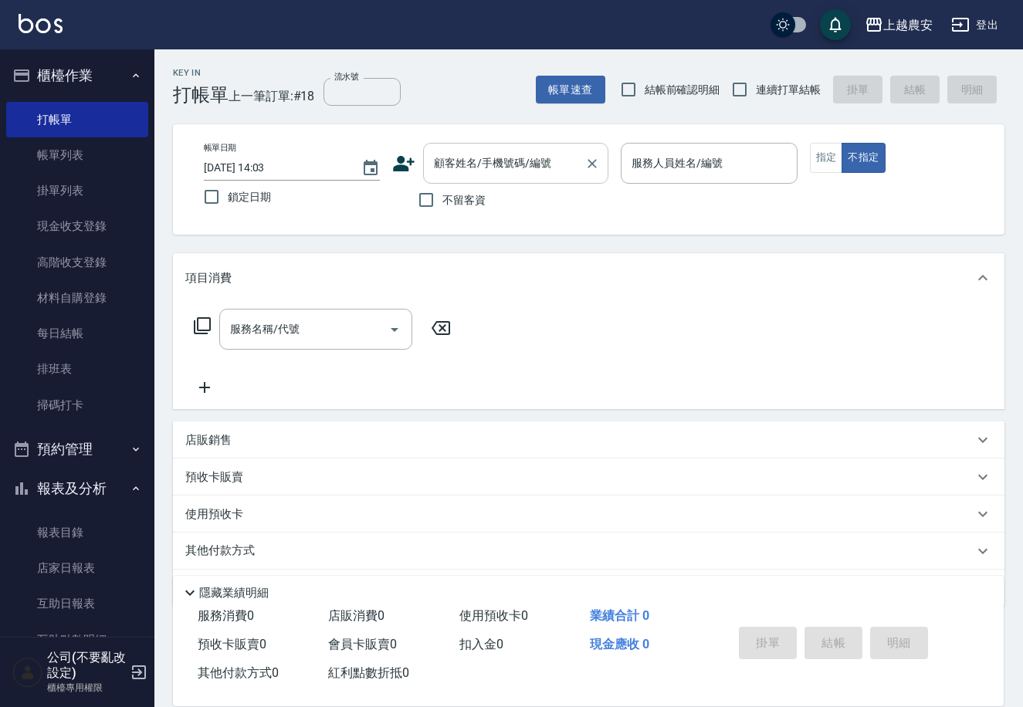
click at [444, 158] on div "顧客姓名/手機號碼/編號 顧客姓名/手機號碼/編號" at bounding box center [515, 163] width 185 height 41
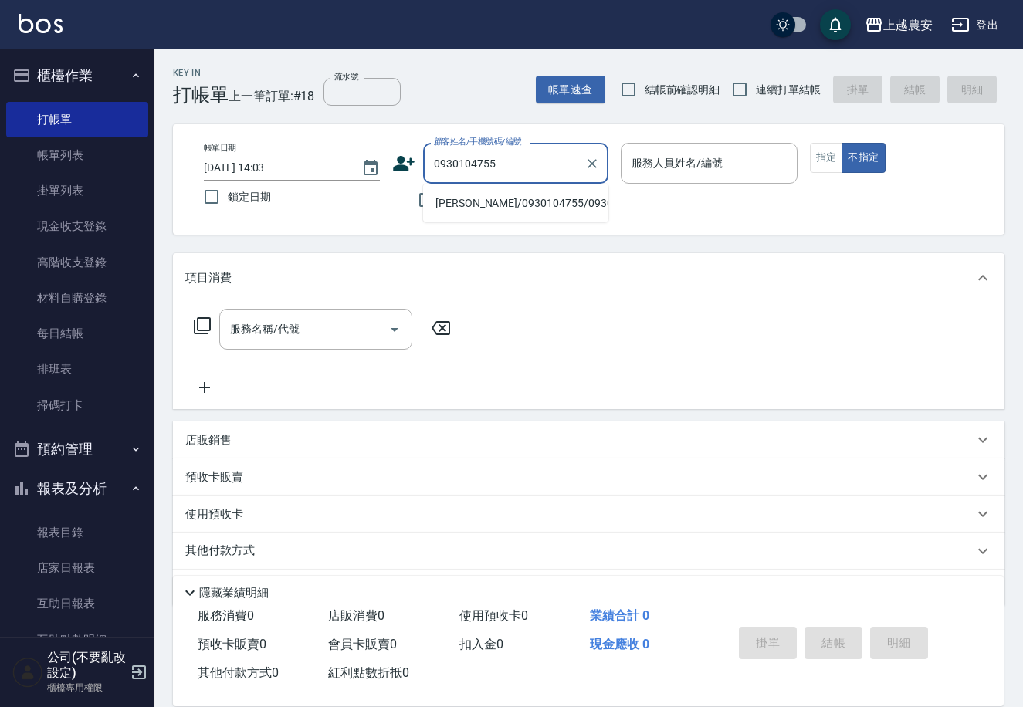
click at [472, 205] on li "黃韻如/0930104755/0930104755" at bounding box center [515, 203] width 185 height 25
type input "黃韻如/0930104755/0930104755"
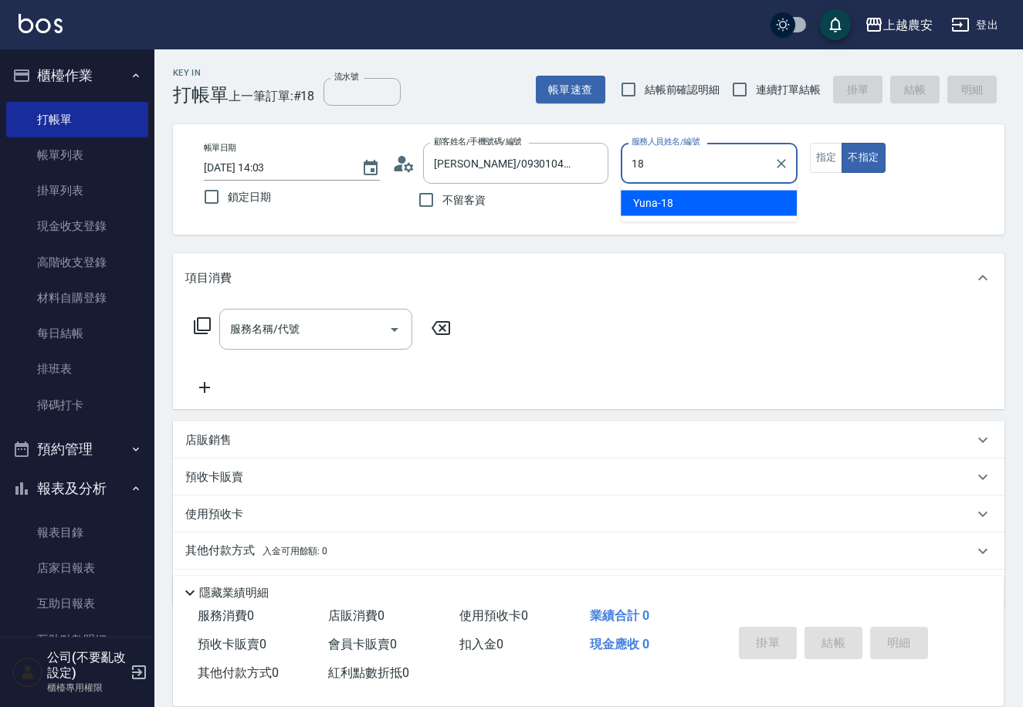
type input "Yuna-18"
type button "false"
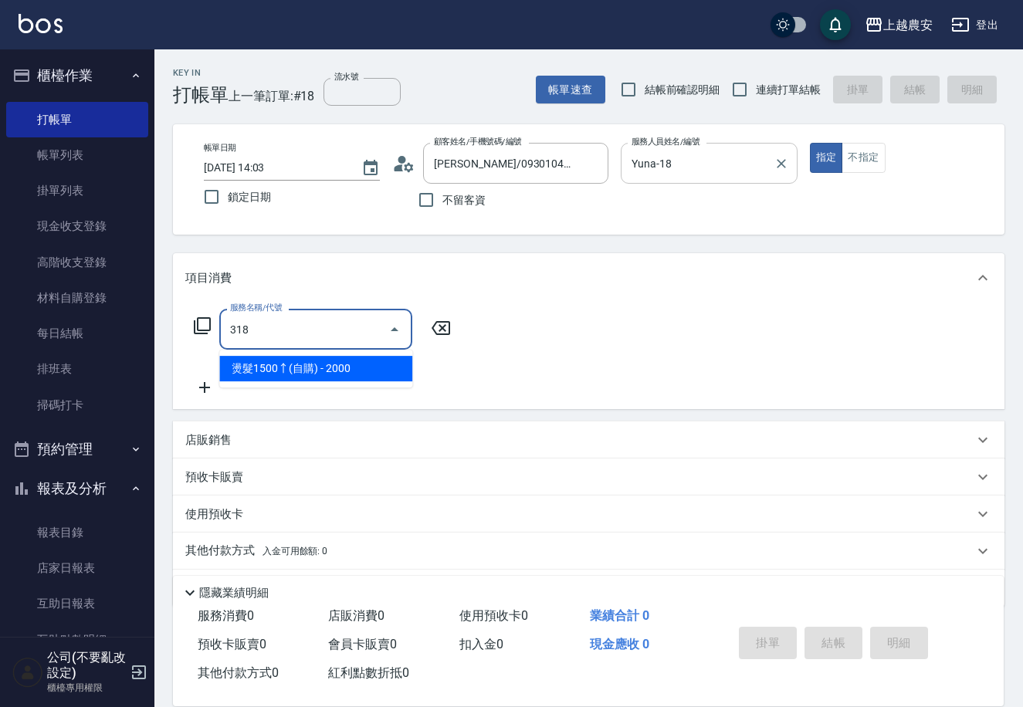
type input "燙髮1500↑(自購)(318)"
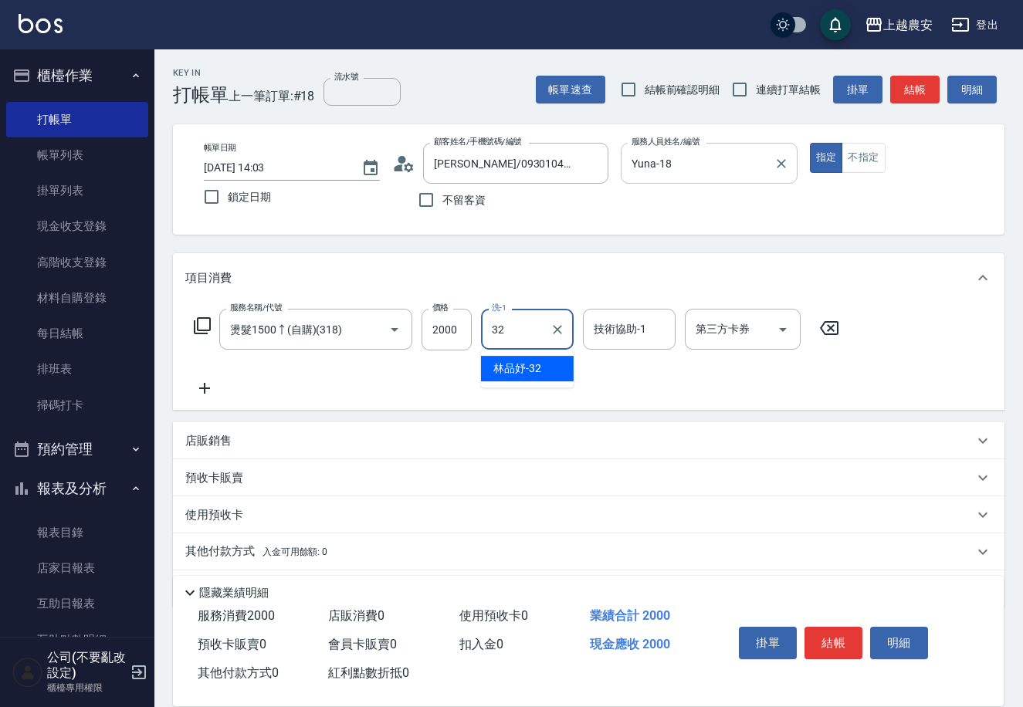
type input "林品妤-32"
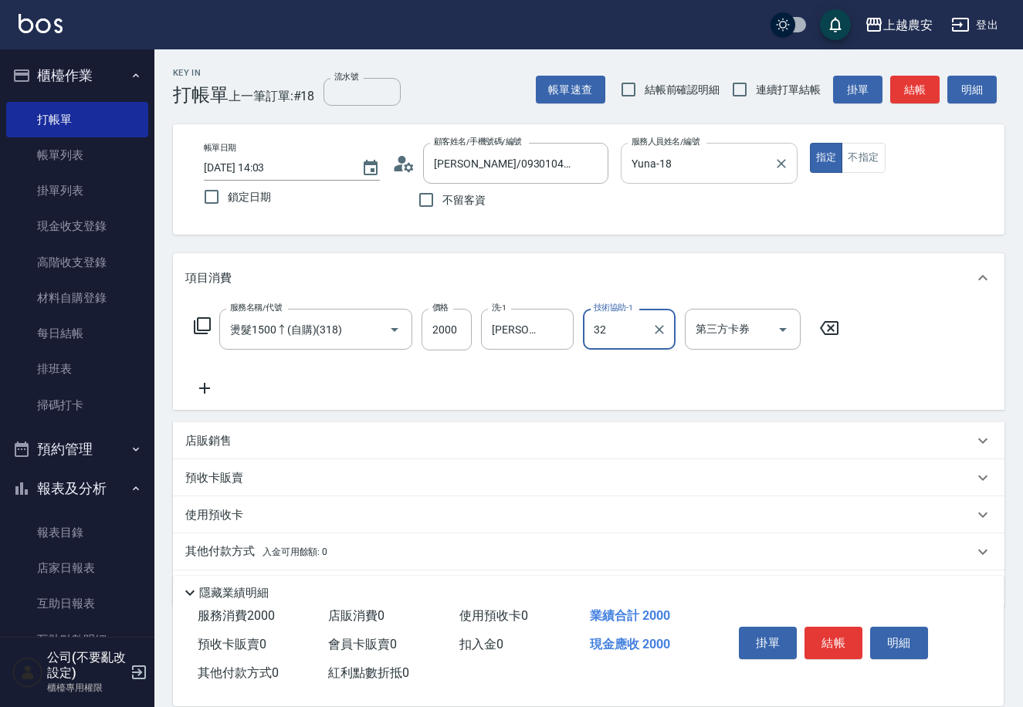
type input "林品妤-32"
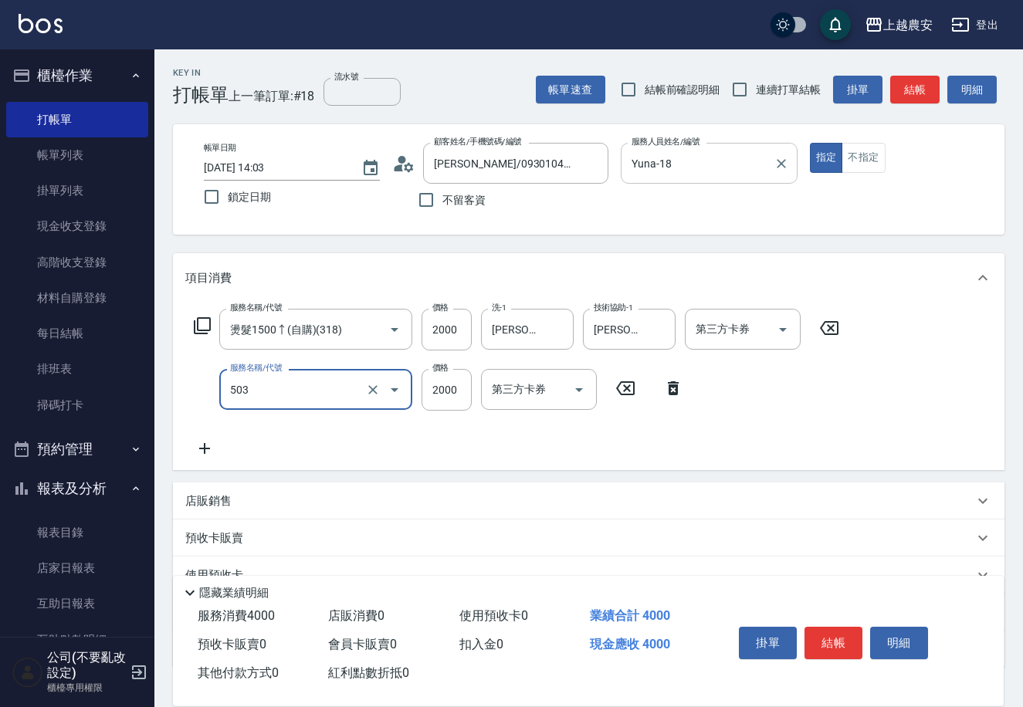
type input "染髮1500↑(503)"
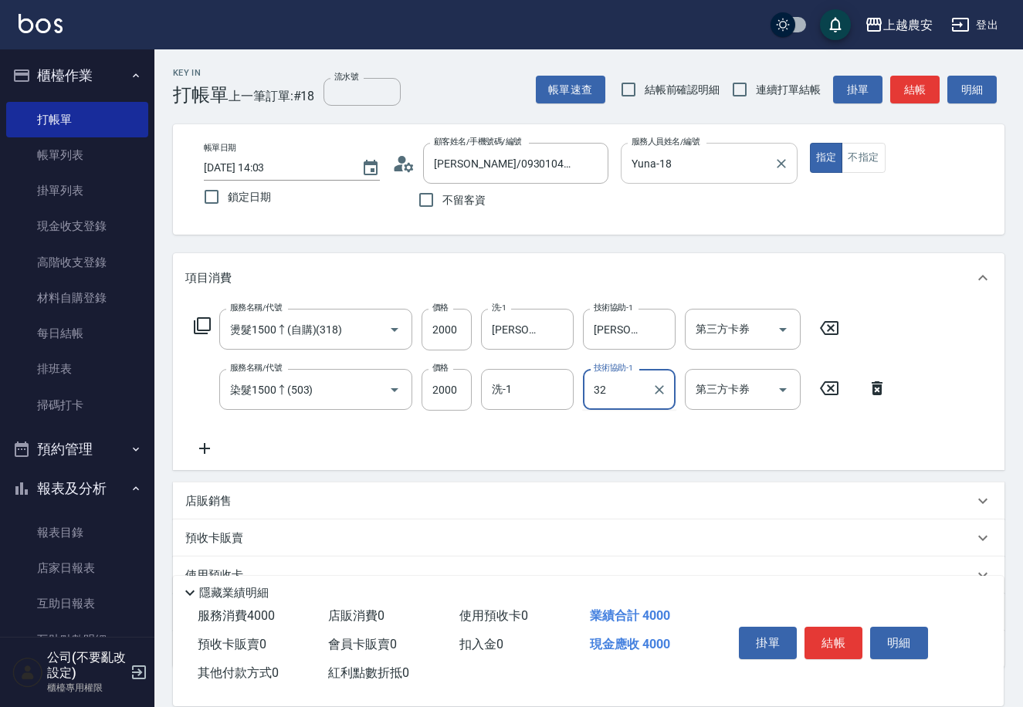
type input "林品妤-32"
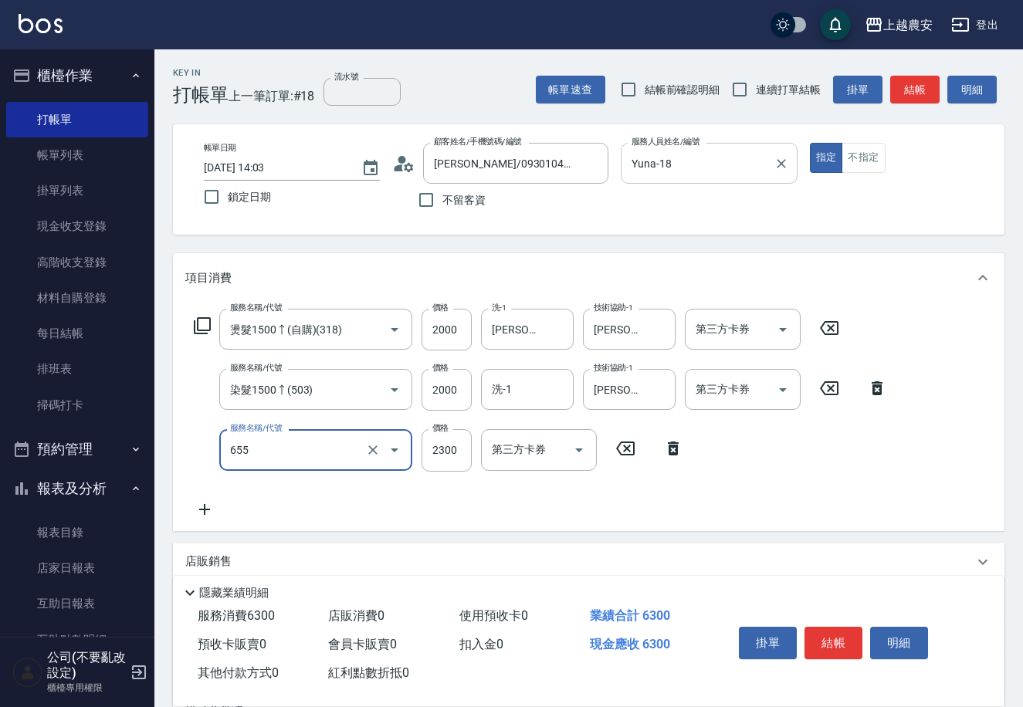
type input "結構2段式(自)(655)"
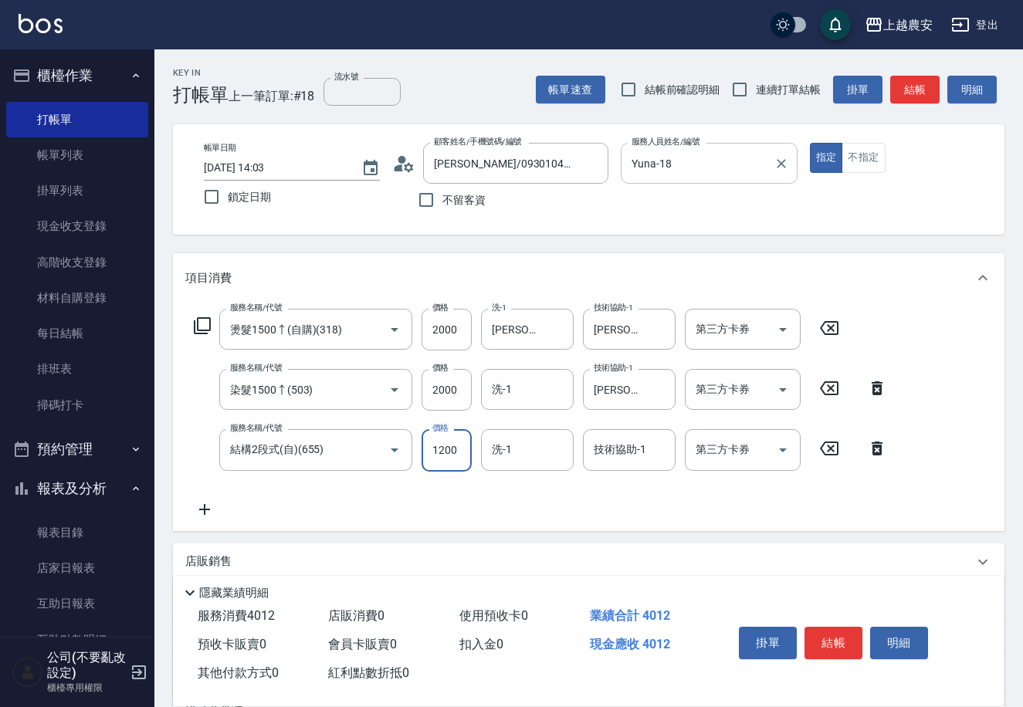
type input "1200"
click at [530, 388] on input "洗-1" at bounding box center [527, 389] width 79 height 27
type input "林品妤-32"
click at [513, 461] on input "洗-1" at bounding box center [527, 449] width 79 height 27
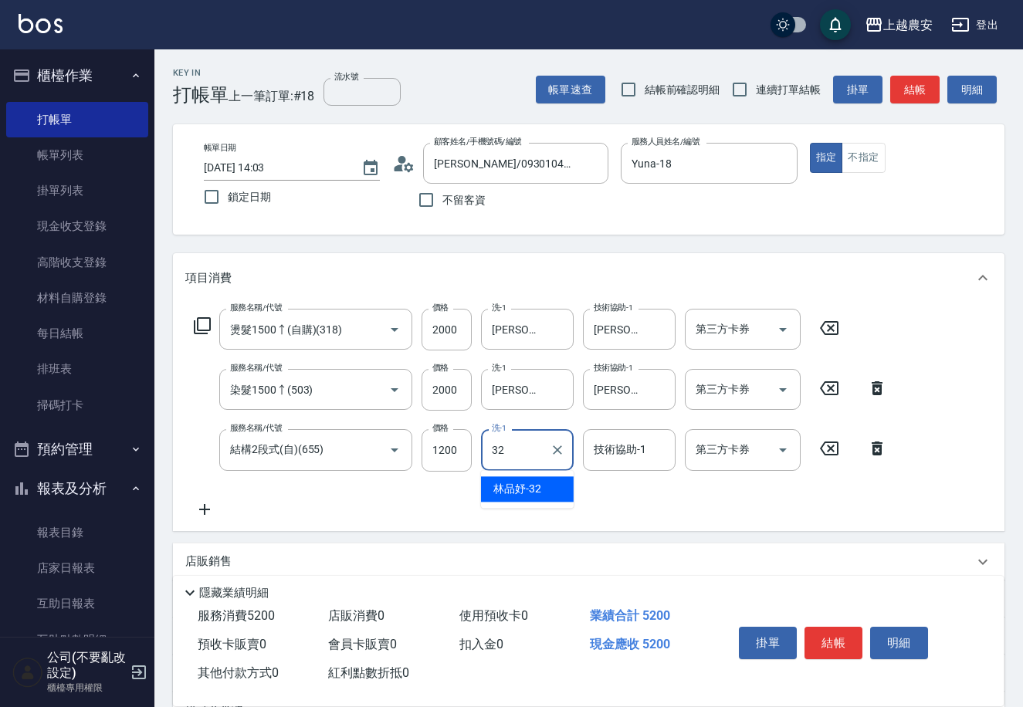
type input "林品妤-32"
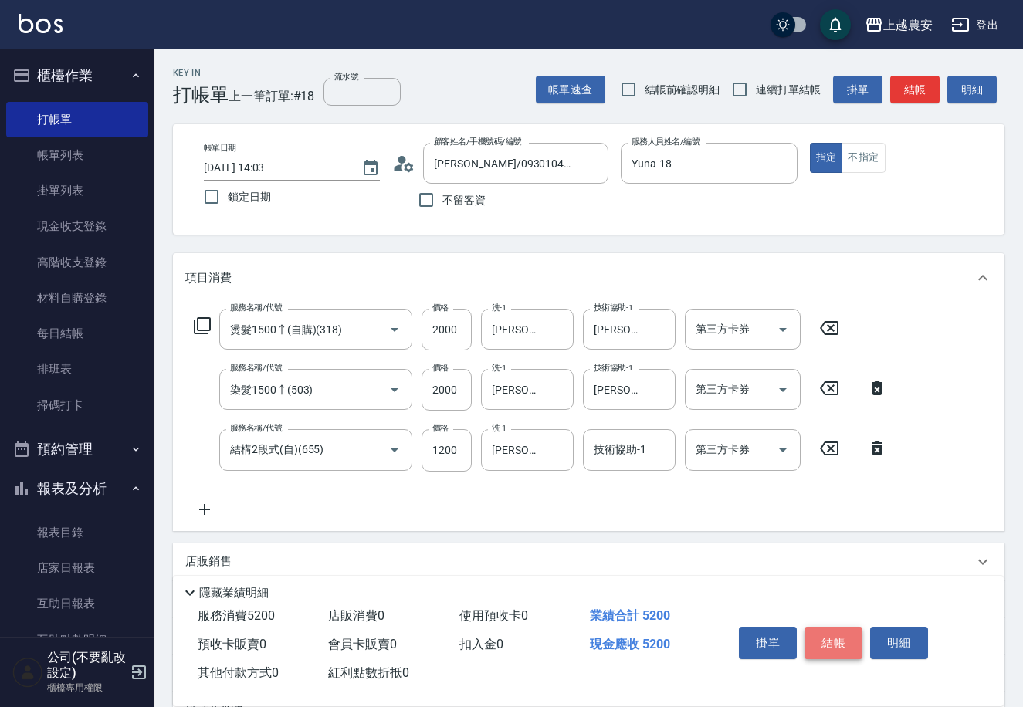
click at [815, 647] on button "結帳" at bounding box center [834, 643] width 58 height 32
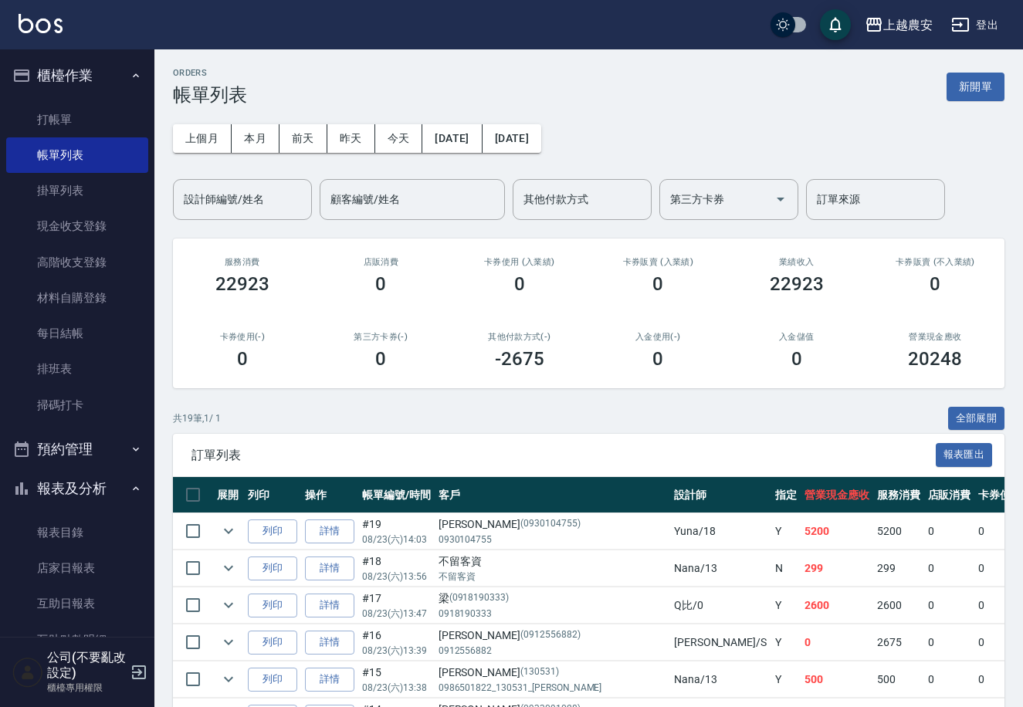
click at [39, 114] on link "打帳單" at bounding box center [77, 120] width 142 height 36
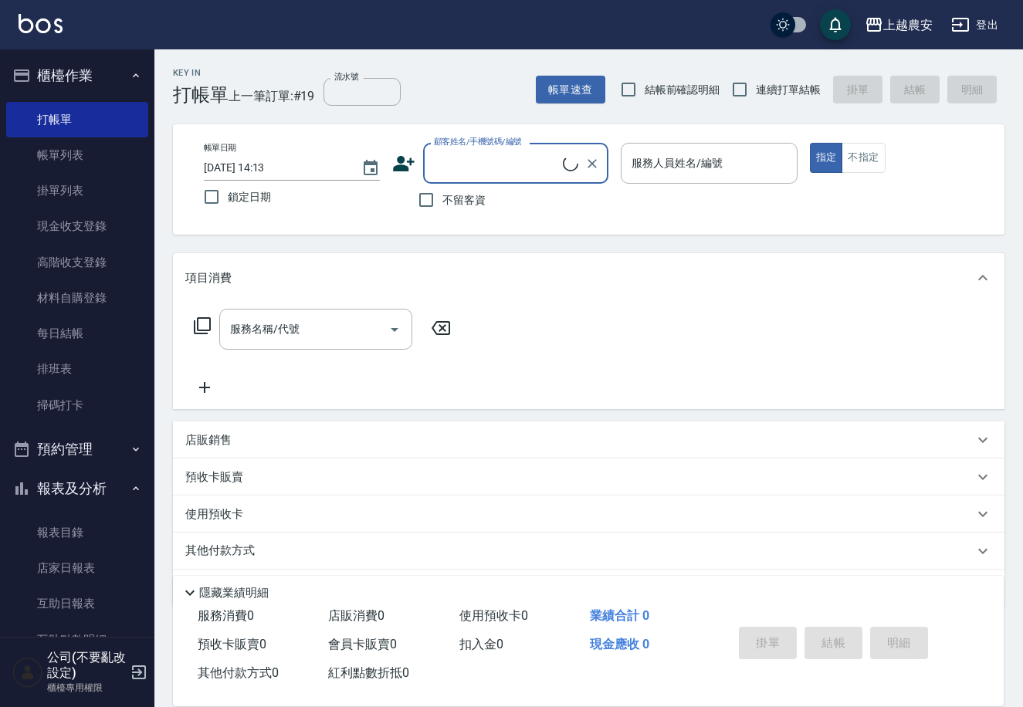
click at [446, 213] on label "不留客資" at bounding box center [448, 200] width 76 height 32
click at [443, 213] on input "不留客資" at bounding box center [426, 200] width 32 height 32
checkbox input "true"
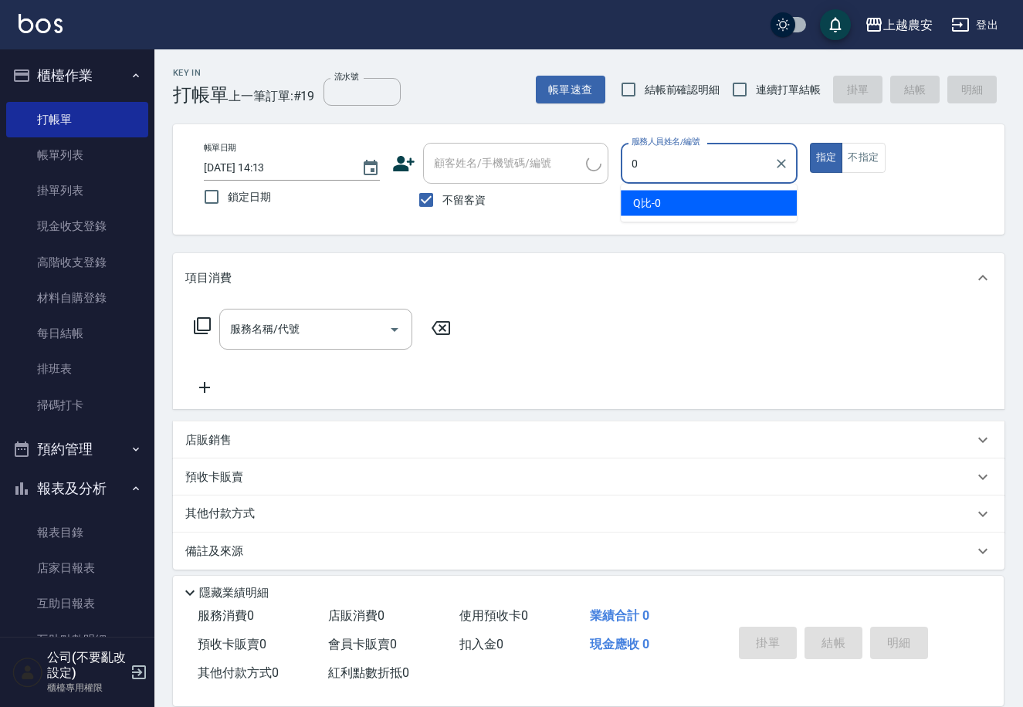
type input "0"
type button "true"
type input "Q比-0"
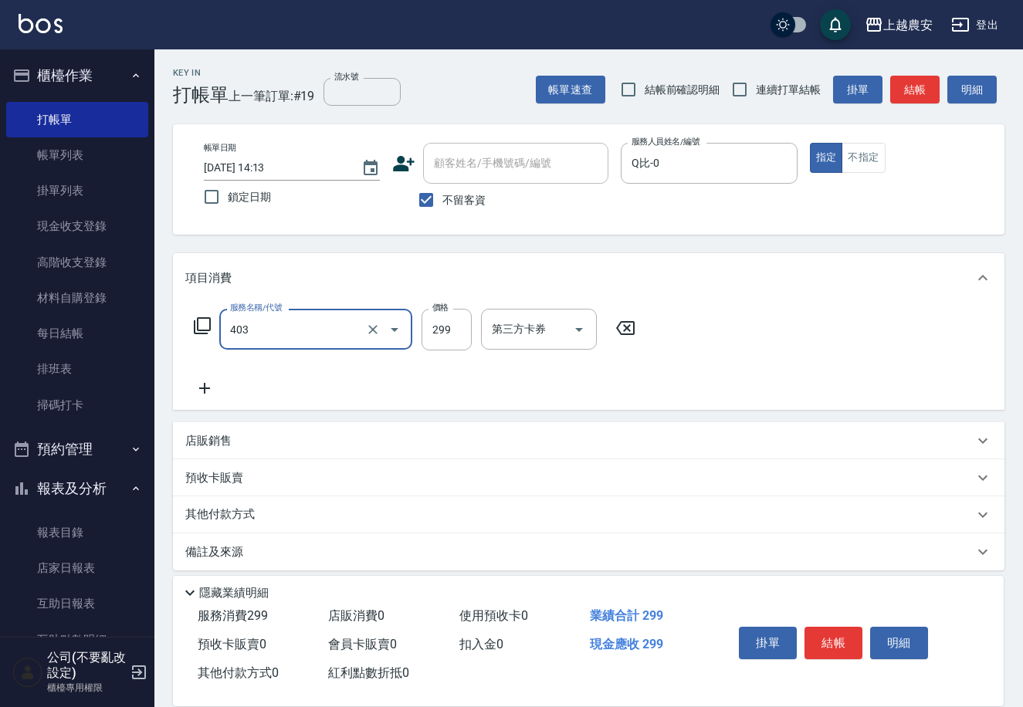
type input "剪髮(403)"
type input "300"
click at [833, 638] on button "結帳" at bounding box center [834, 643] width 58 height 32
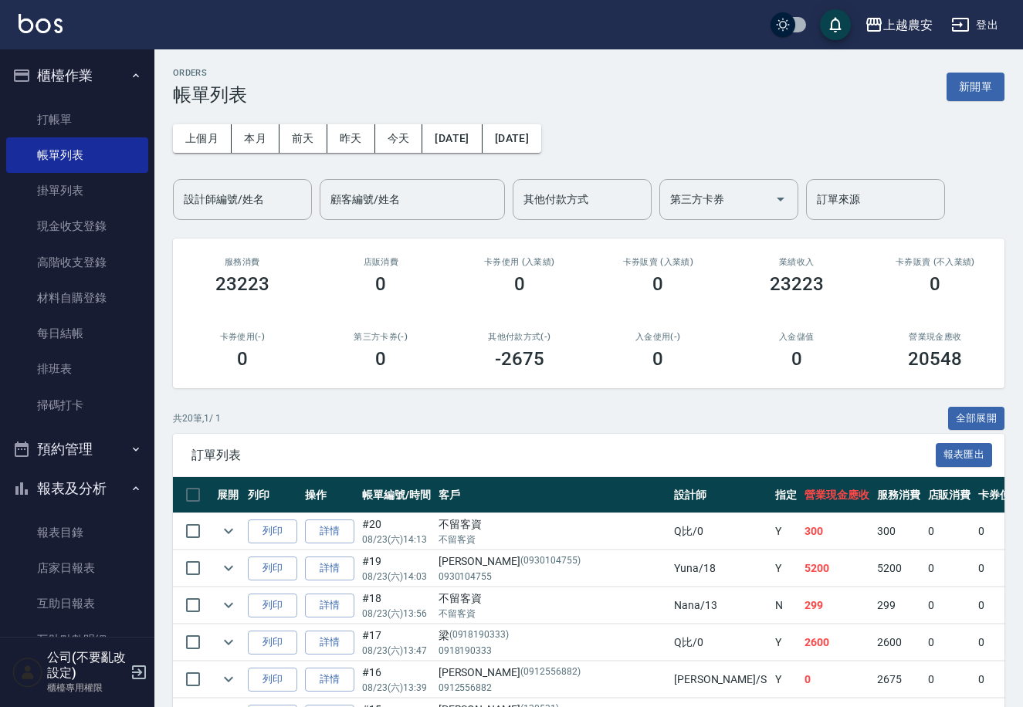
click at [246, 531] on td "列印" at bounding box center [272, 532] width 57 height 36
click at [274, 533] on button "列印" at bounding box center [272, 532] width 49 height 24
click at [55, 120] on link "打帳單" at bounding box center [77, 120] width 142 height 36
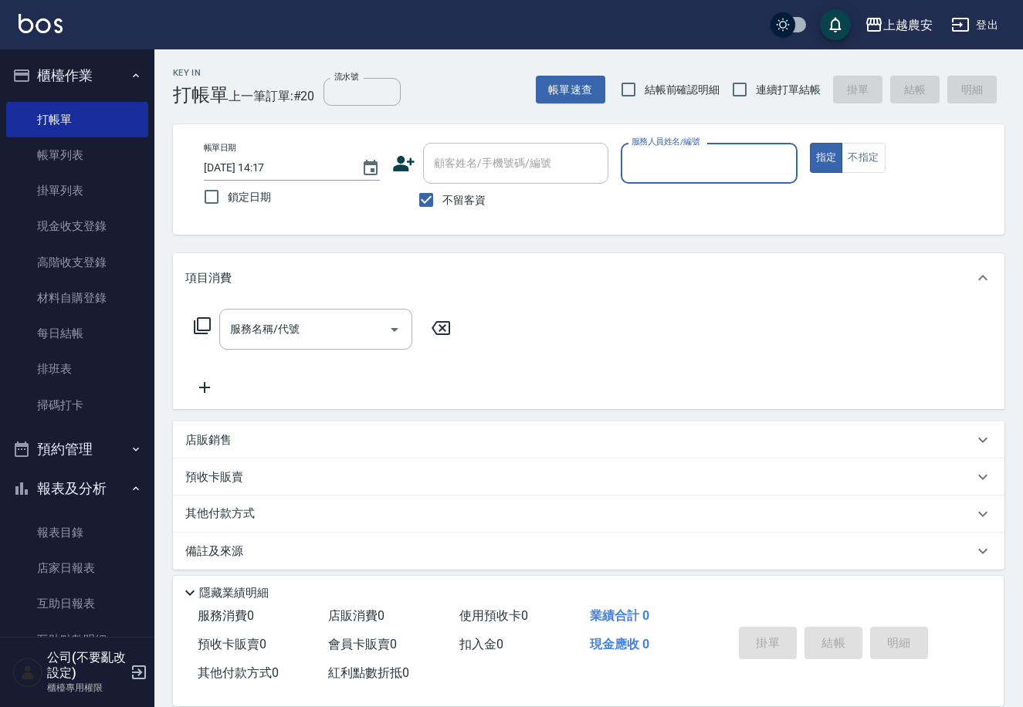
click at [456, 202] on span "不留客資" at bounding box center [464, 200] width 43 height 16
click at [443, 202] on input "不留客資" at bounding box center [426, 200] width 32 height 32
checkbox input "false"
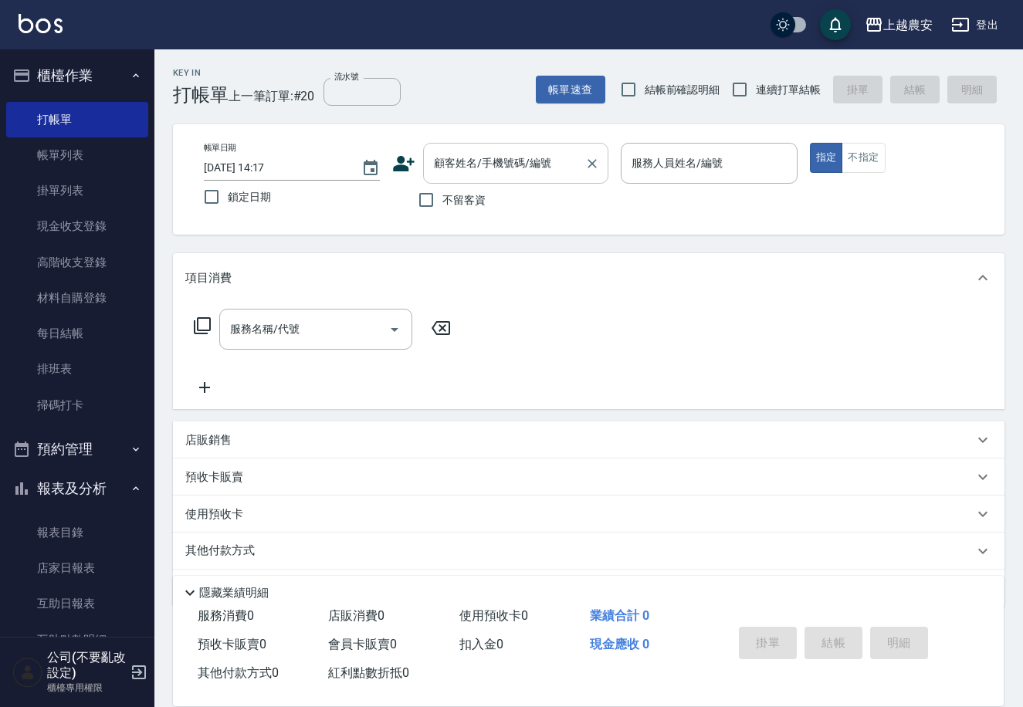
click at [457, 168] on input "顧客姓名/手機號碼/編號" at bounding box center [504, 163] width 148 height 27
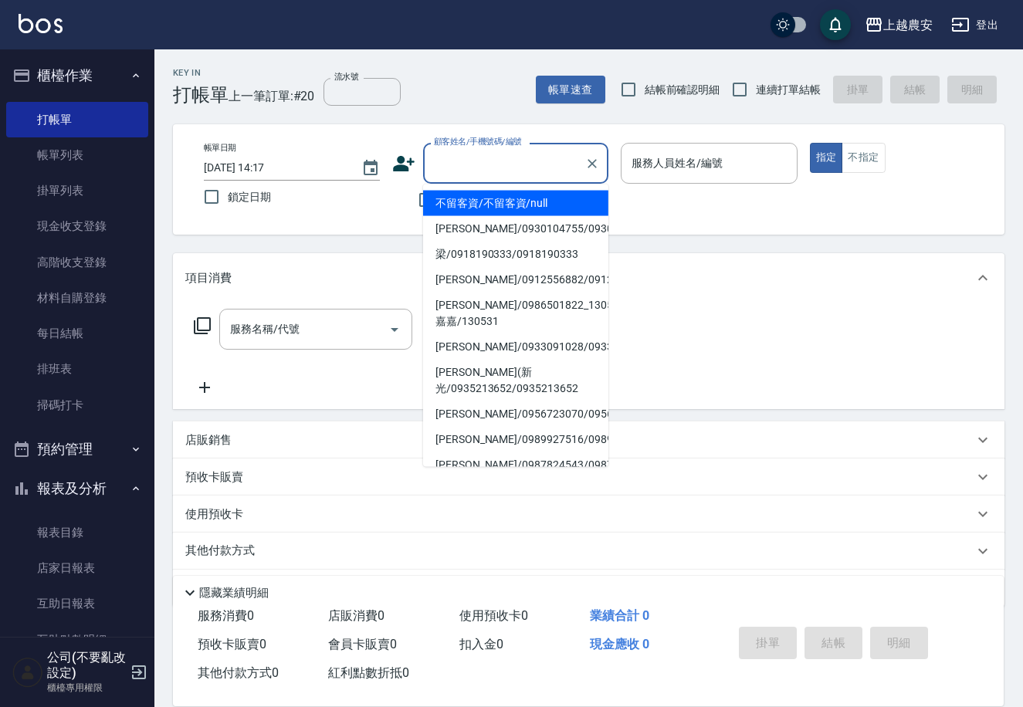
type input "J"
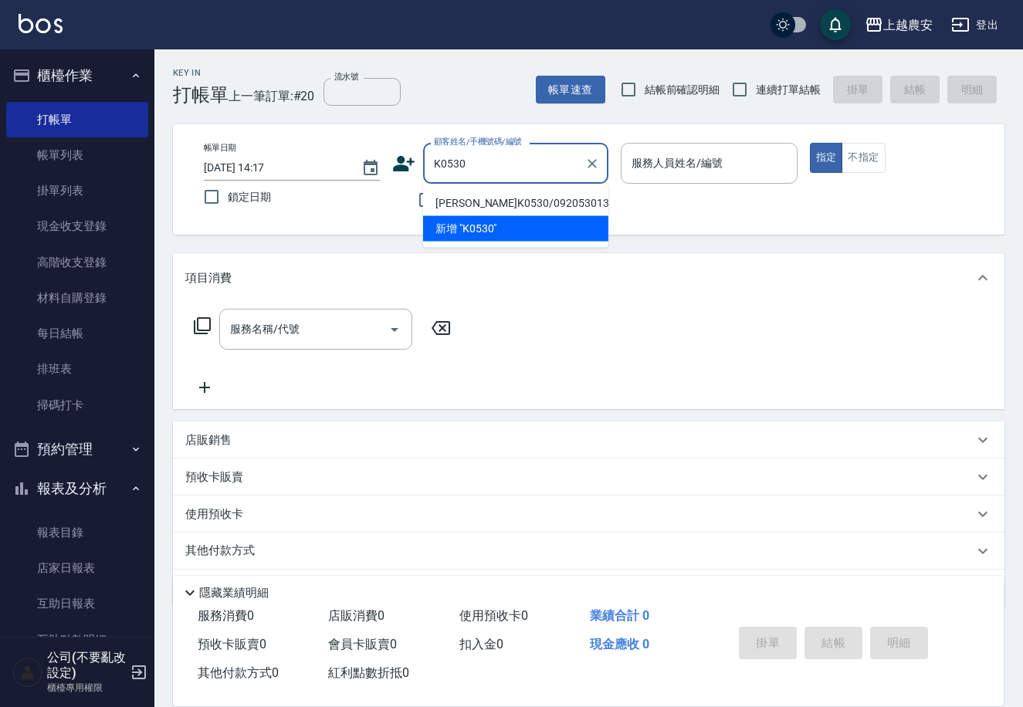
click at [480, 211] on li "簡偲羽K0530/0920530132/0920530132" at bounding box center [515, 203] width 185 height 25
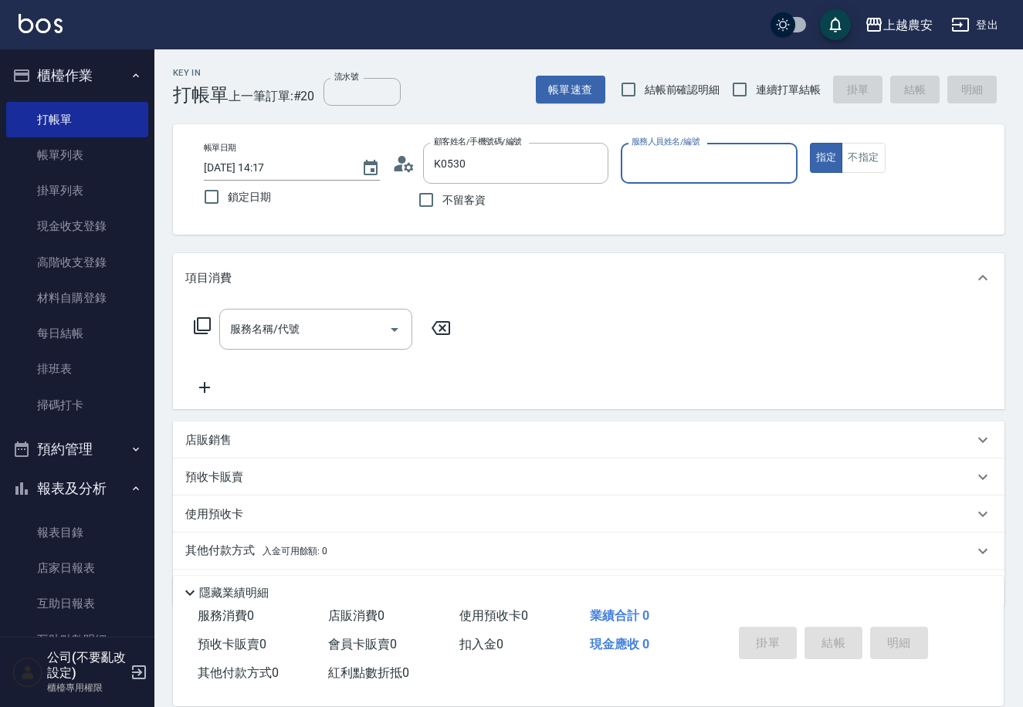
type input "簡偲羽K0530/0920530132/0920530132"
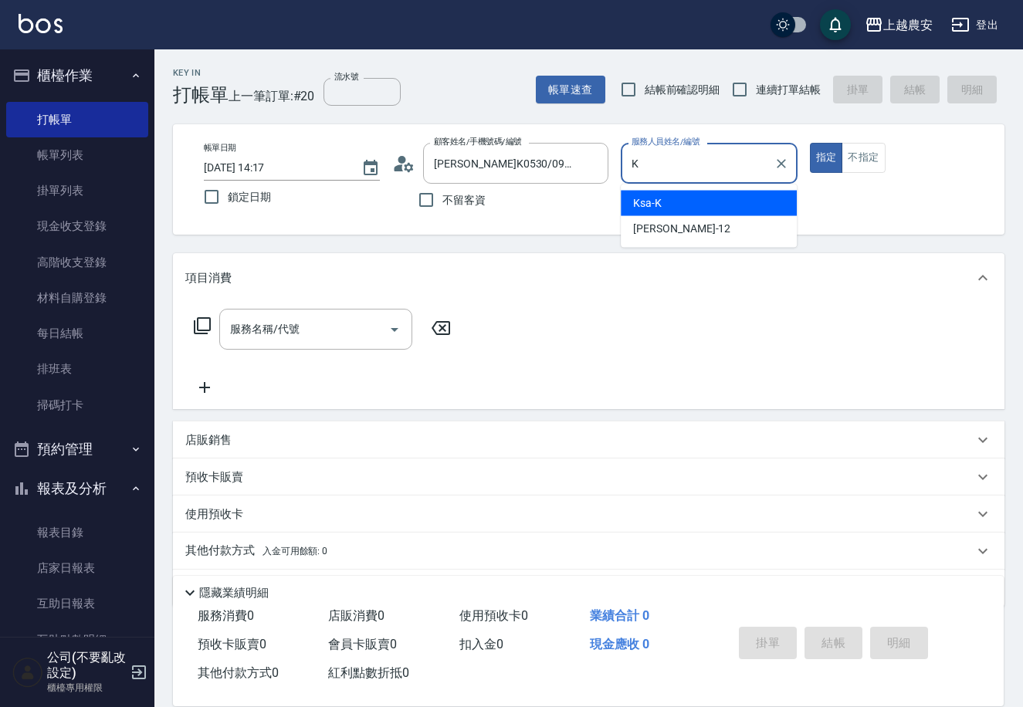
type input "Ksa-K"
type button "true"
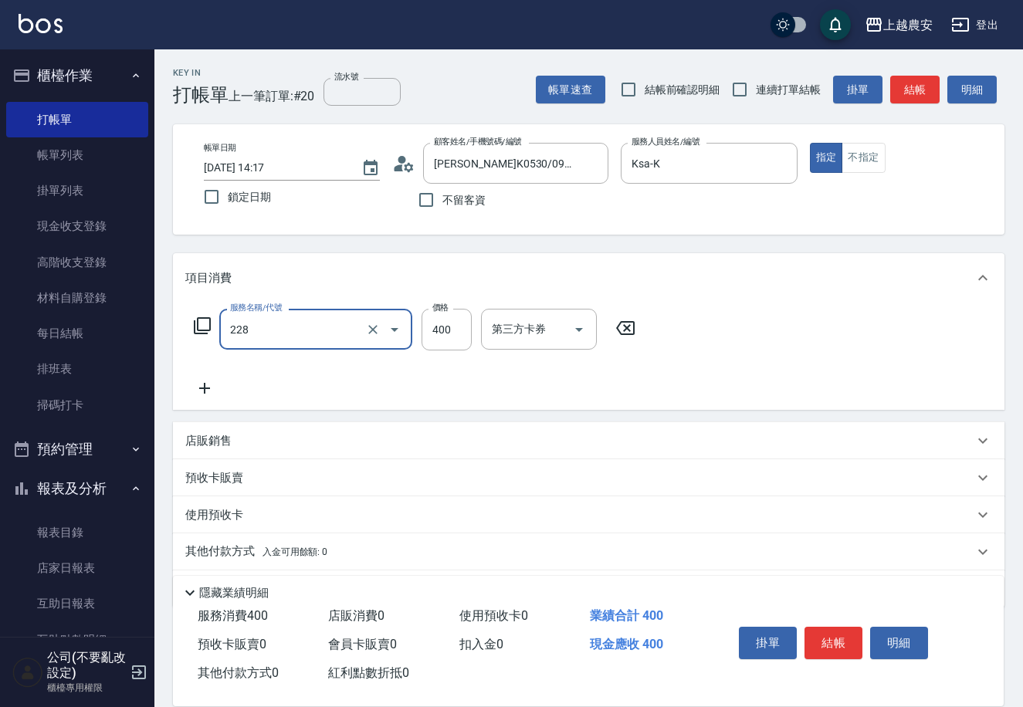
type input "洗髮(228)"
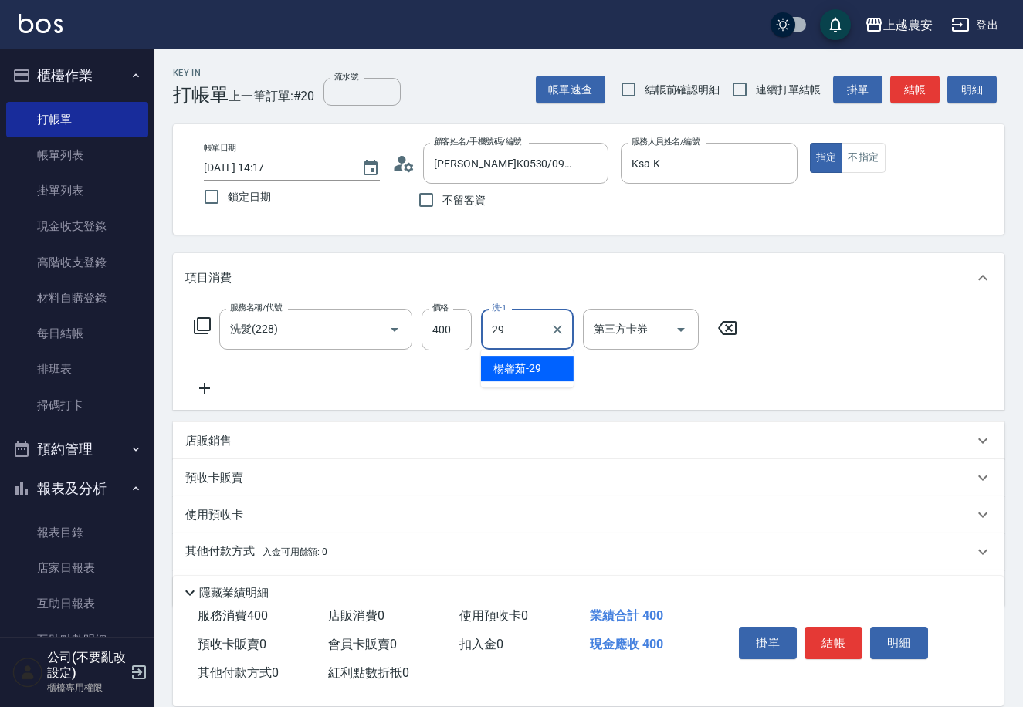
type input "楊馨茹-29"
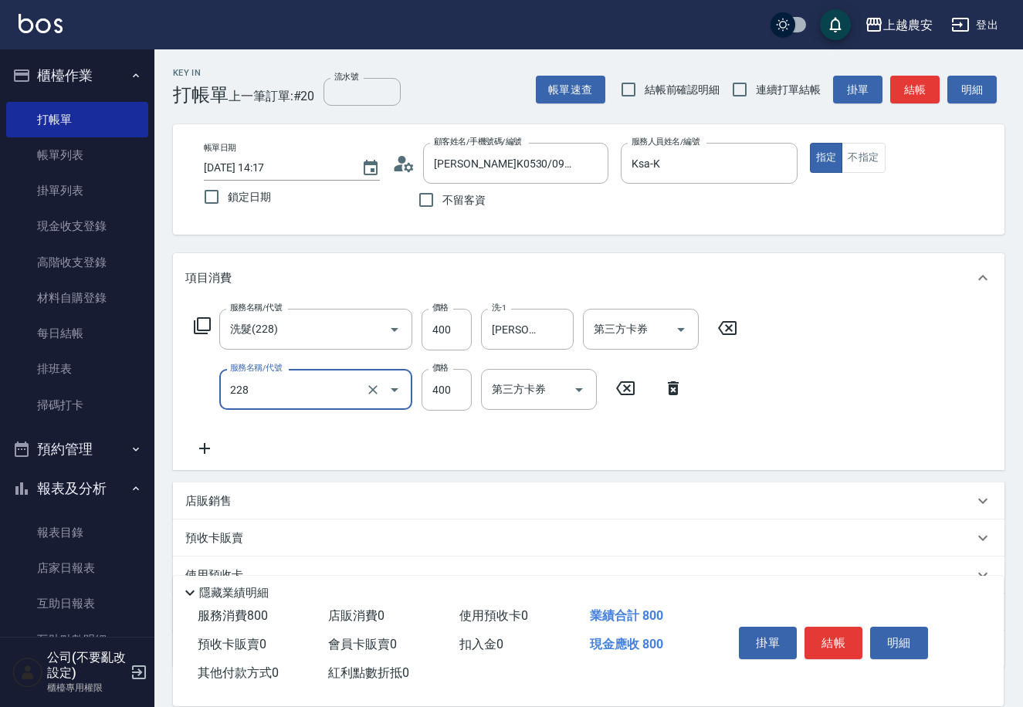
type input "洗髮(228)"
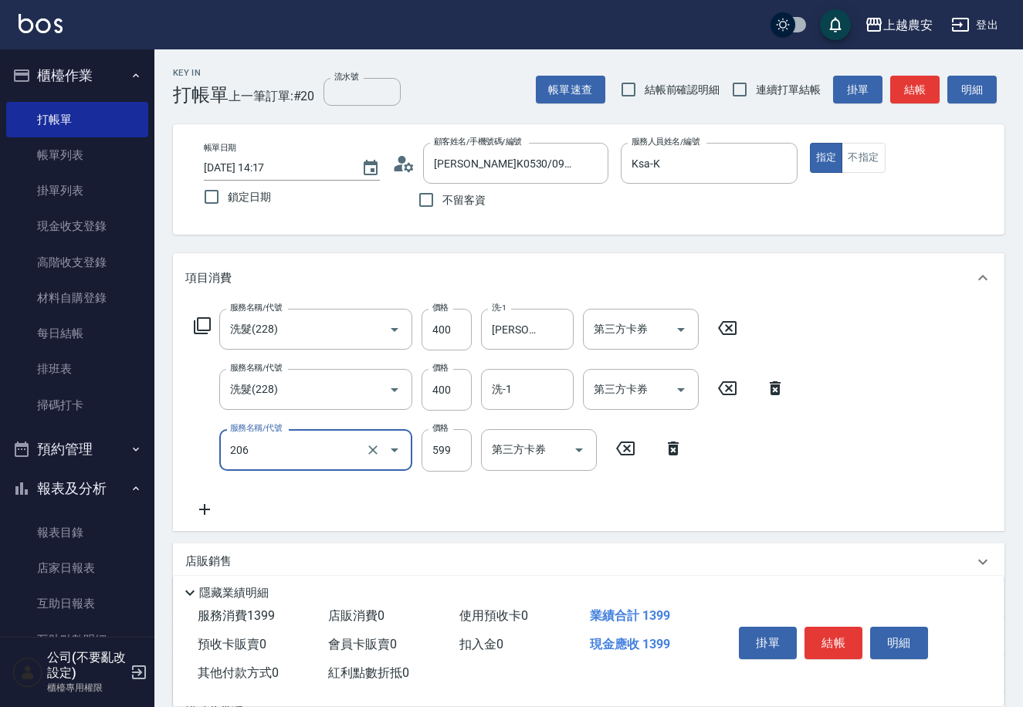
type input "洗+剪(206)"
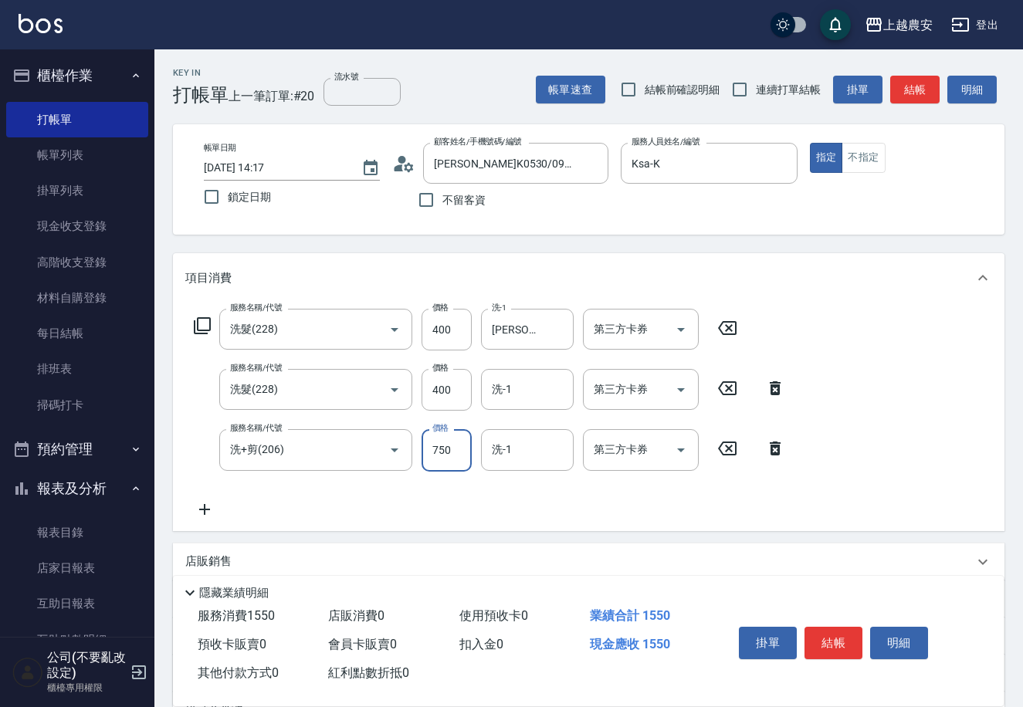
type input "750"
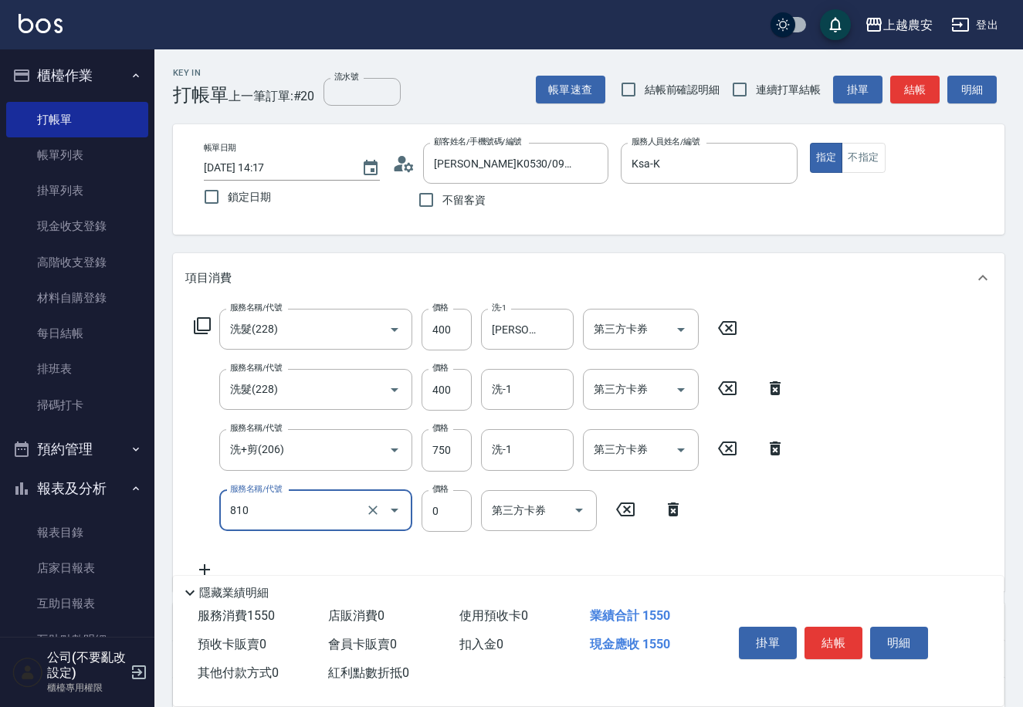
type input "頭皮護髮卡券使用(810)"
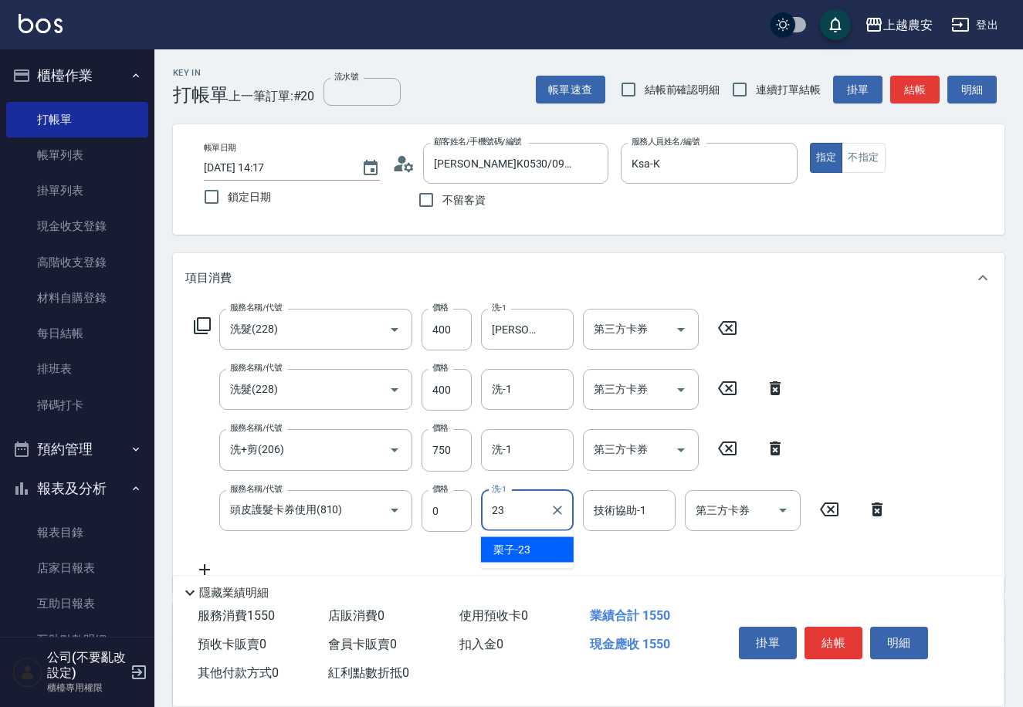
type input "栗子-23"
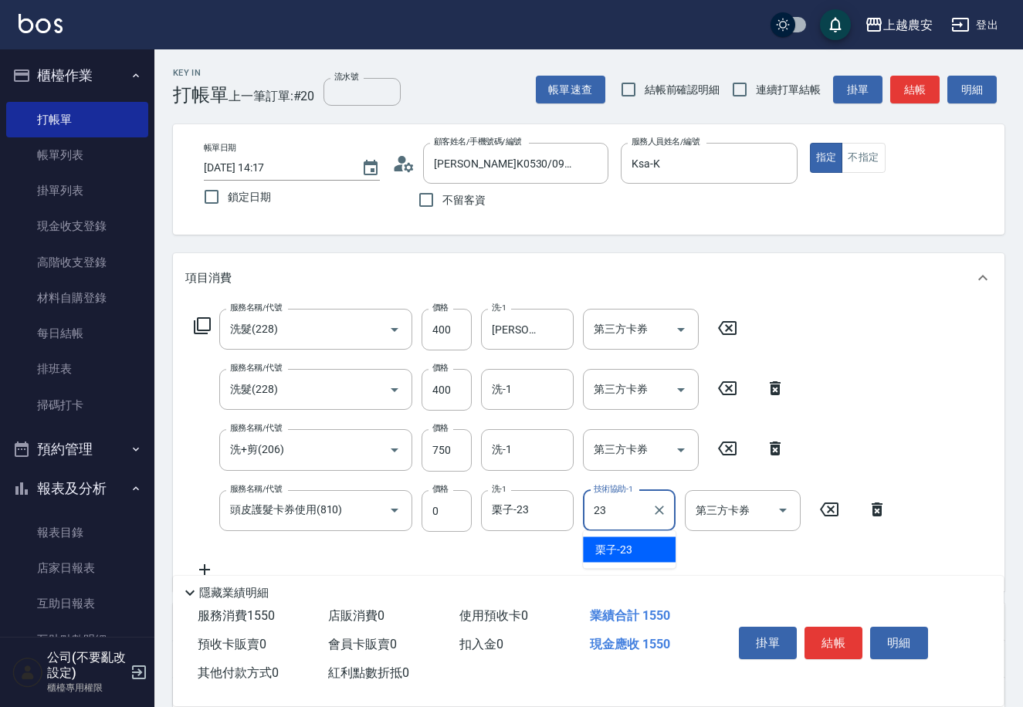
type input "栗子-23"
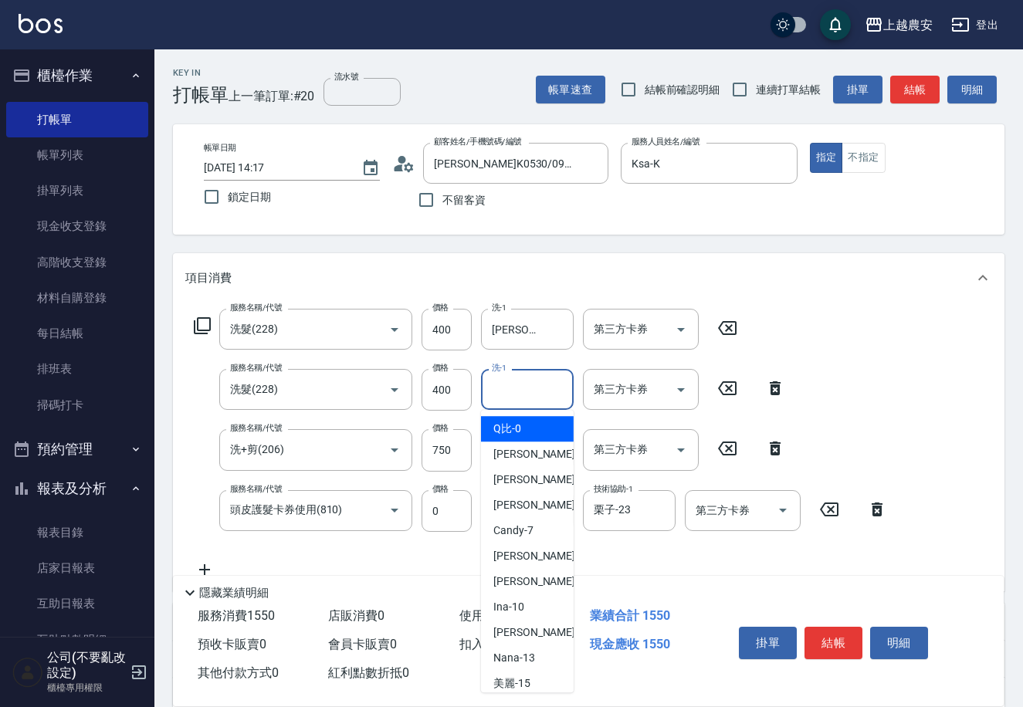
click at [496, 401] on input "洗-1" at bounding box center [527, 389] width 79 height 27
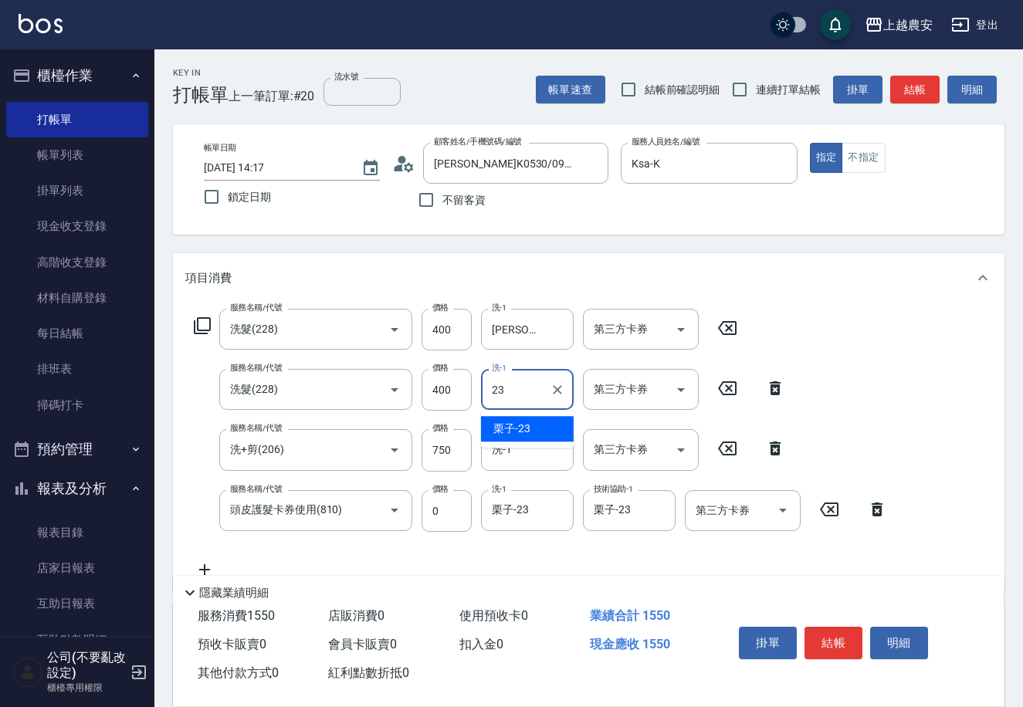
type input "栗子-23"
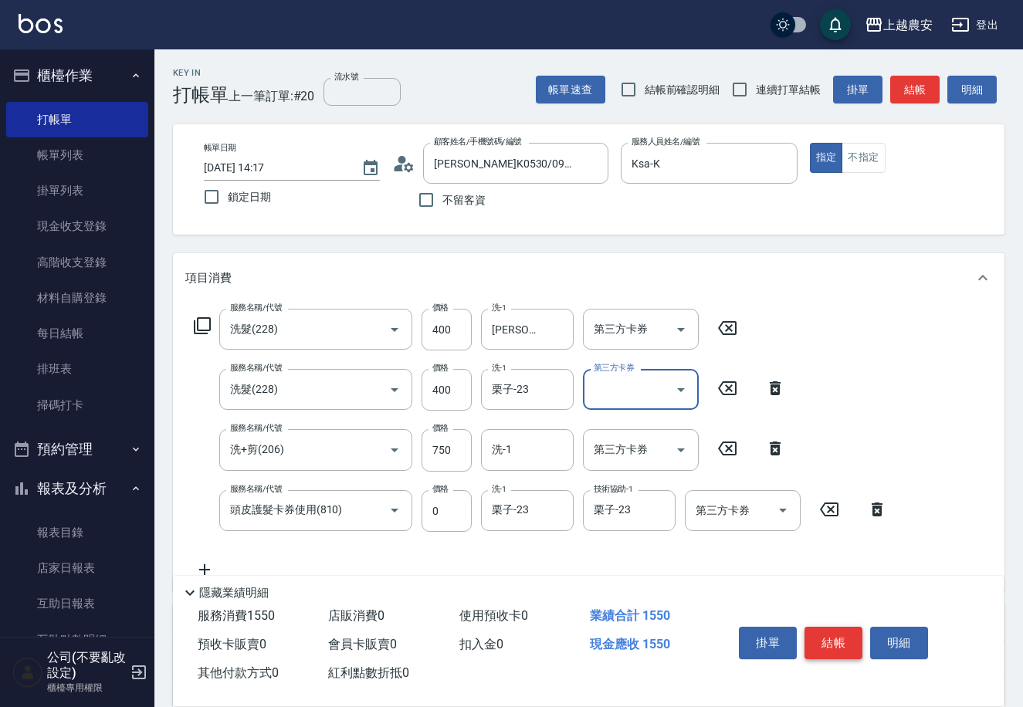
click at [839, 642] on button "結帳" at bounding box center [834, 643] width 58 height 32
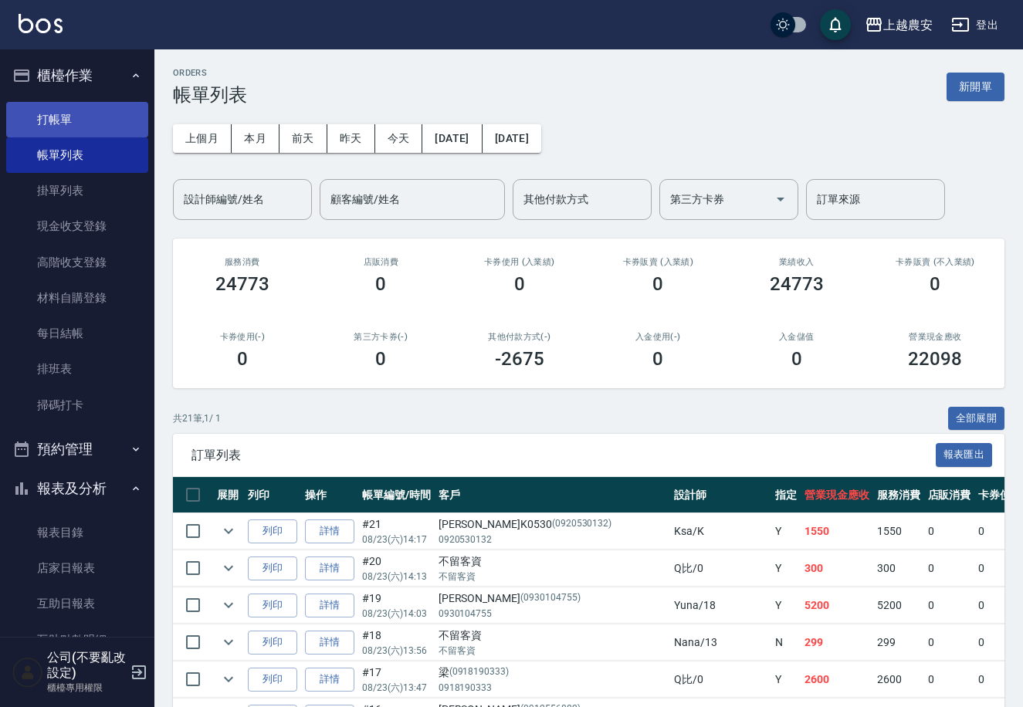
click at [59, 114] on link "打帳單" at bounding box center [77, 120] width 142 height 36
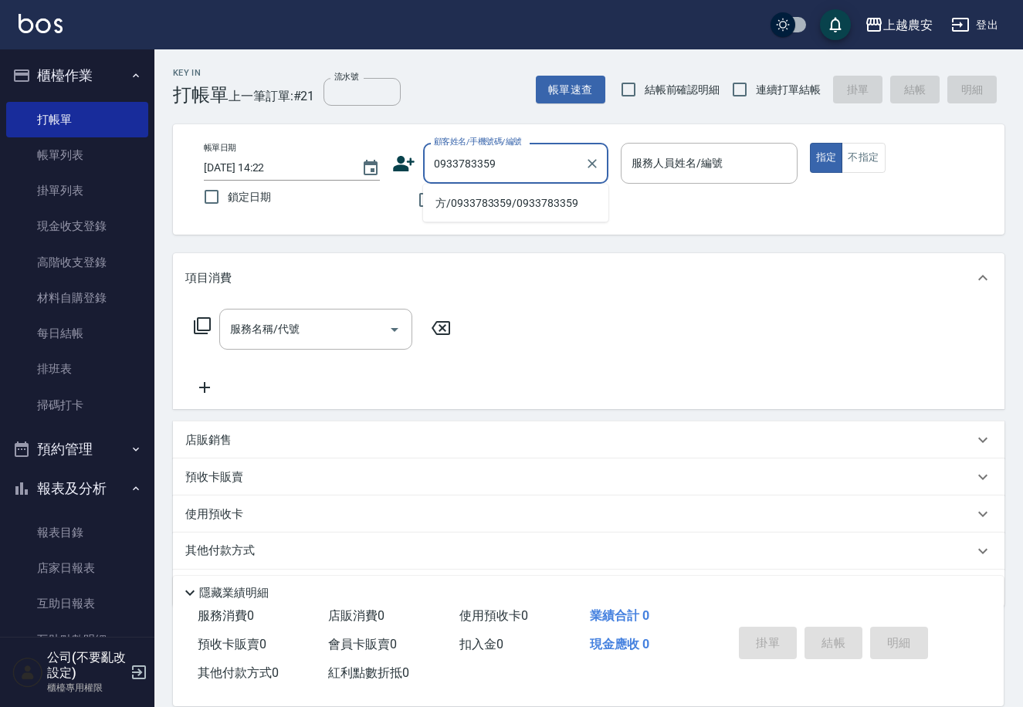
click at [509, 207] on li "方/0933783359/0933783359" at bounding box center [515, 203] width 185 height 25
type input "方/0933783359/0933783359"
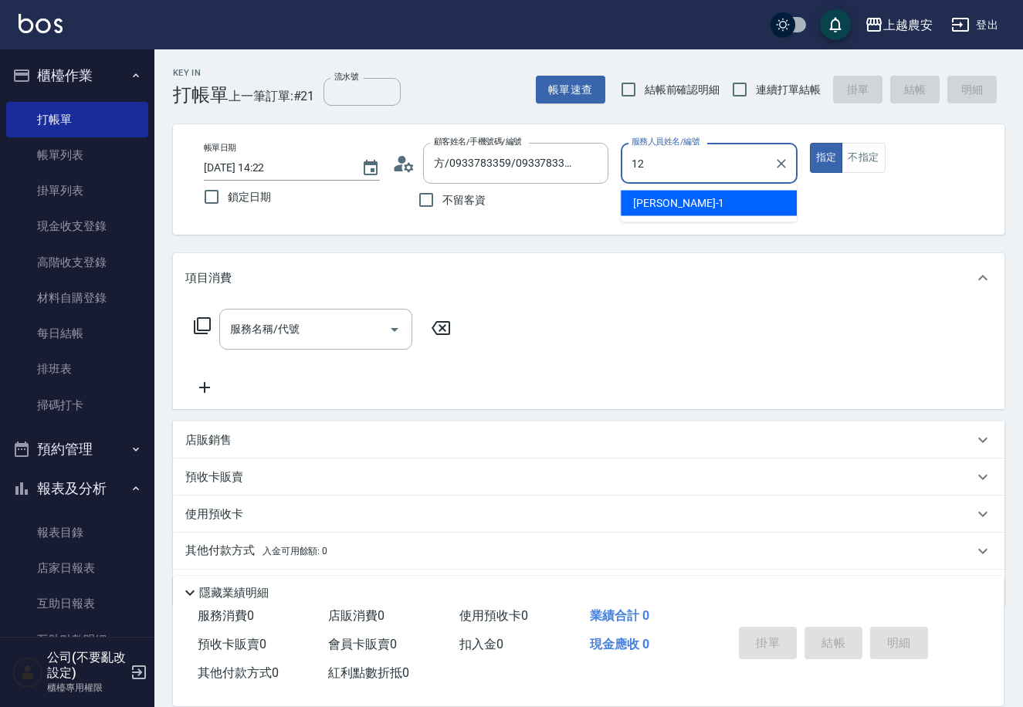
type input "12"
type button "true"
type input "Yoko-12"
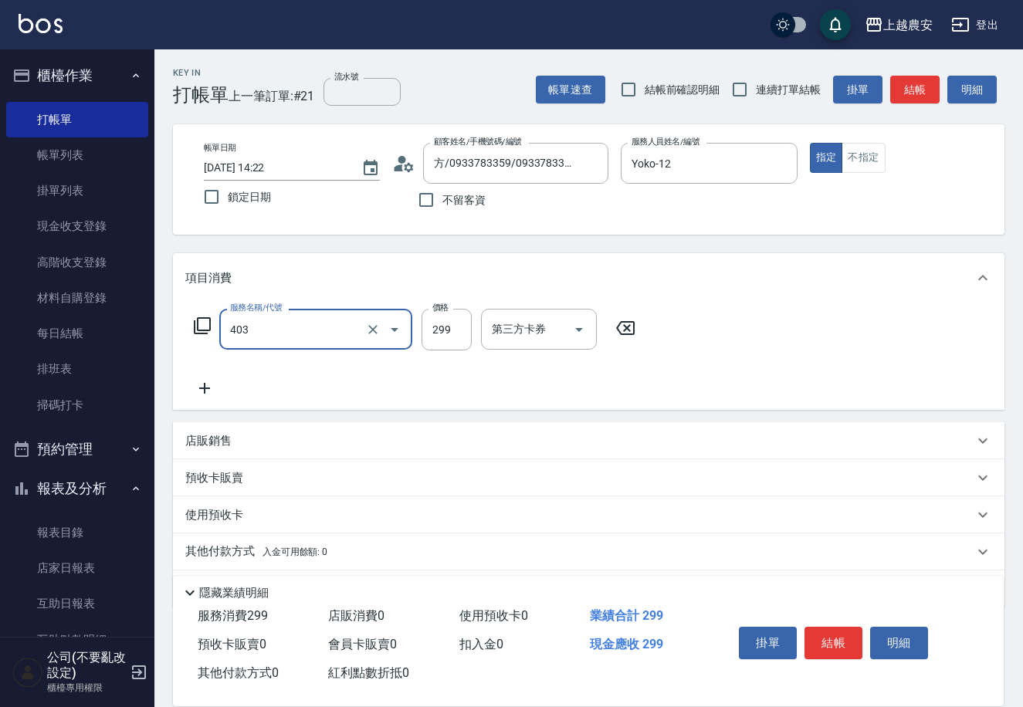
type input "剪髮(403)"
type input "300"
click at [819, 634] on button "結帳" at bounding box center [834, 643] width 58 height 32
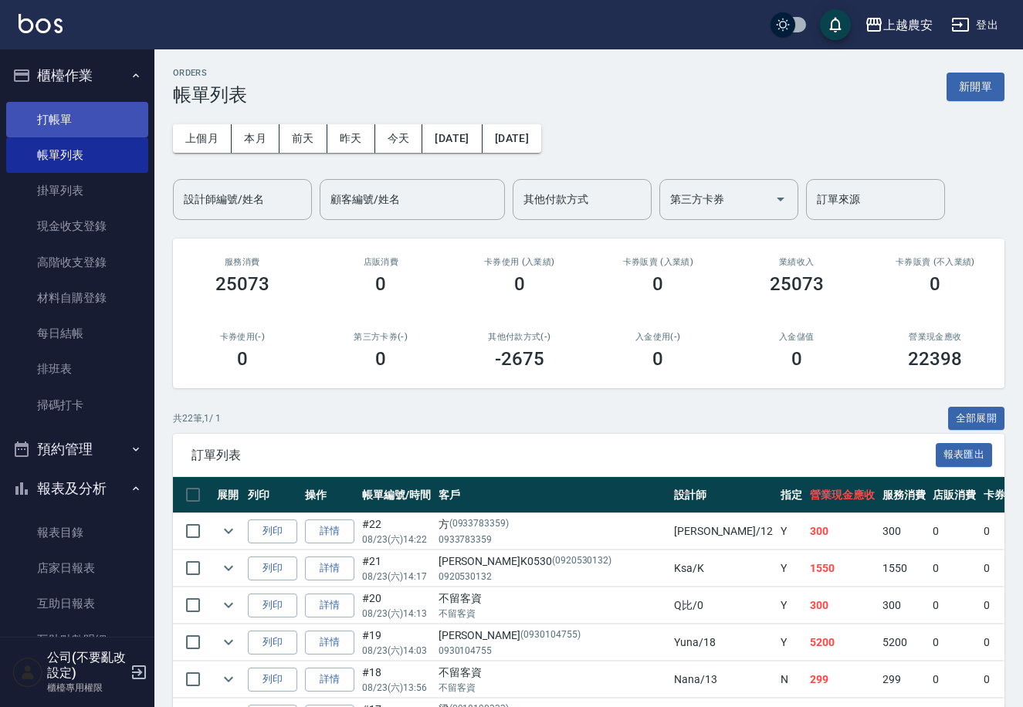
click at [68, 116] on link "打帳單" at bounding box center [77, 120] width 142 height 36
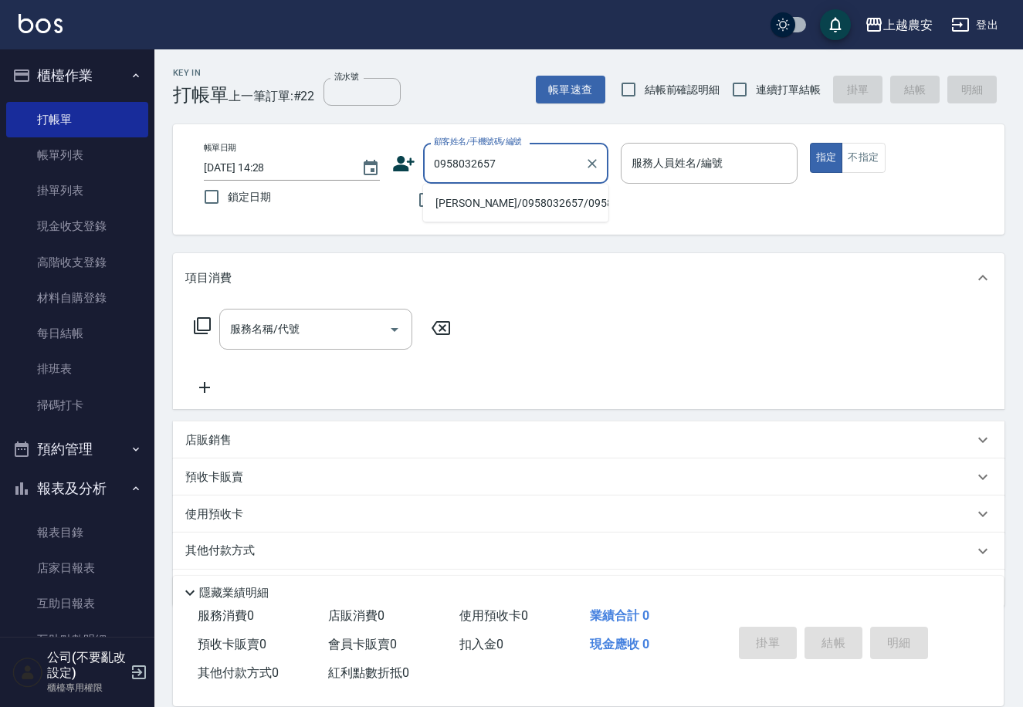
click at [487, 201] on li "蔡瑞蓉/0958032657/0958032657" at bounding box center [515, 203] width 185 height 25
type input "蔡瑞蓉/0958032657/0958032657"
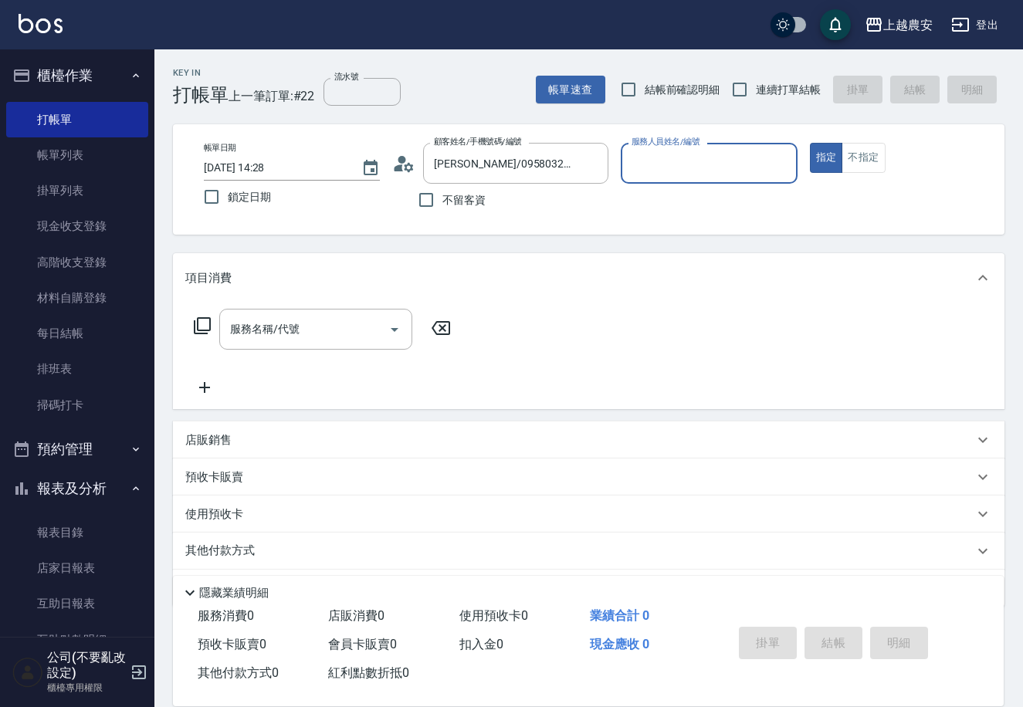
type input "Candy-7"
click at [321, 331] on input "服務名稱/代號" at bounding box center [304, 329] width 156 height 27
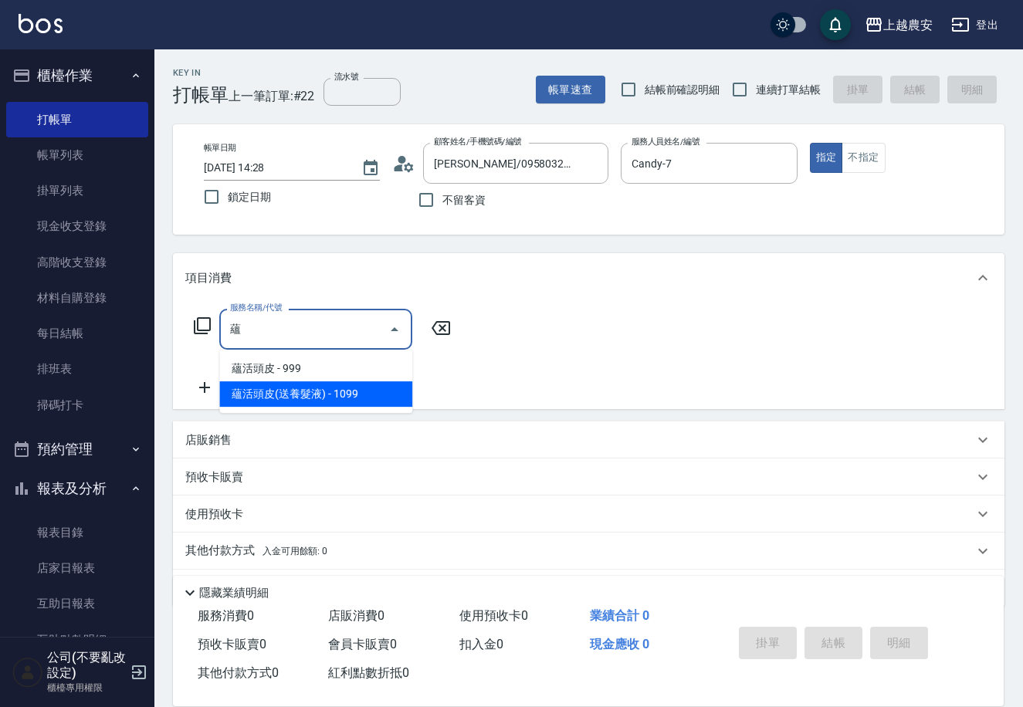
click at [244, 392] on span "蘊活頭皮(送養髮液) - 1099" at bounding box center [315, 394] width 193 height 25
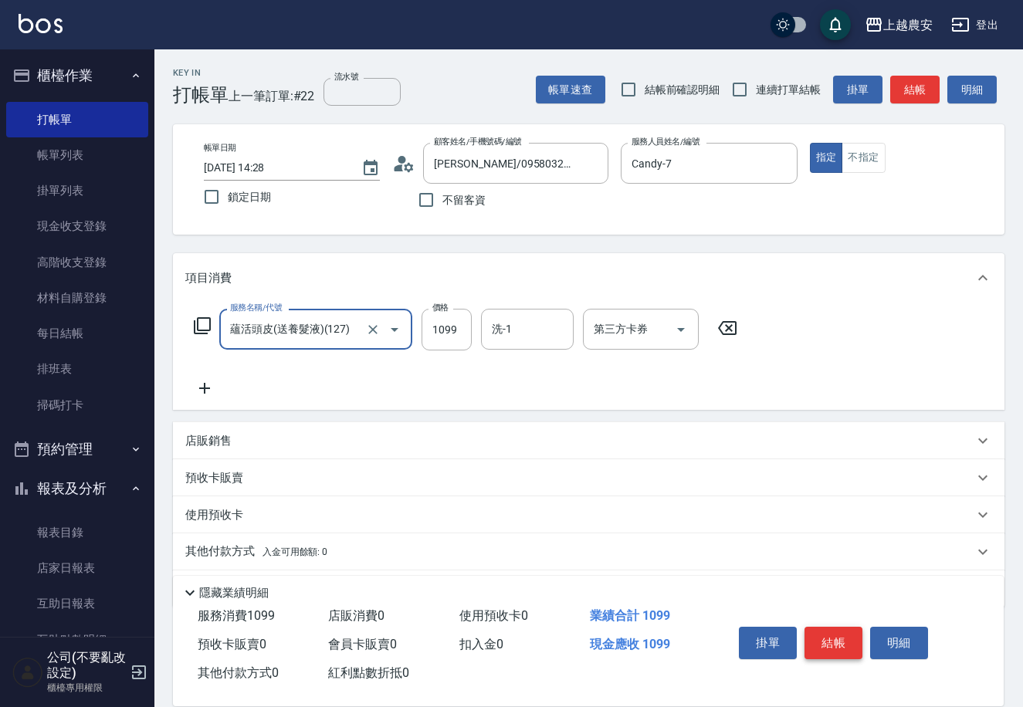
type input "蘊活頭皮(送養髮液)(127)"
click at [835, 639] on button "結帳" at bounding box center [834, 643] width 58 height 32
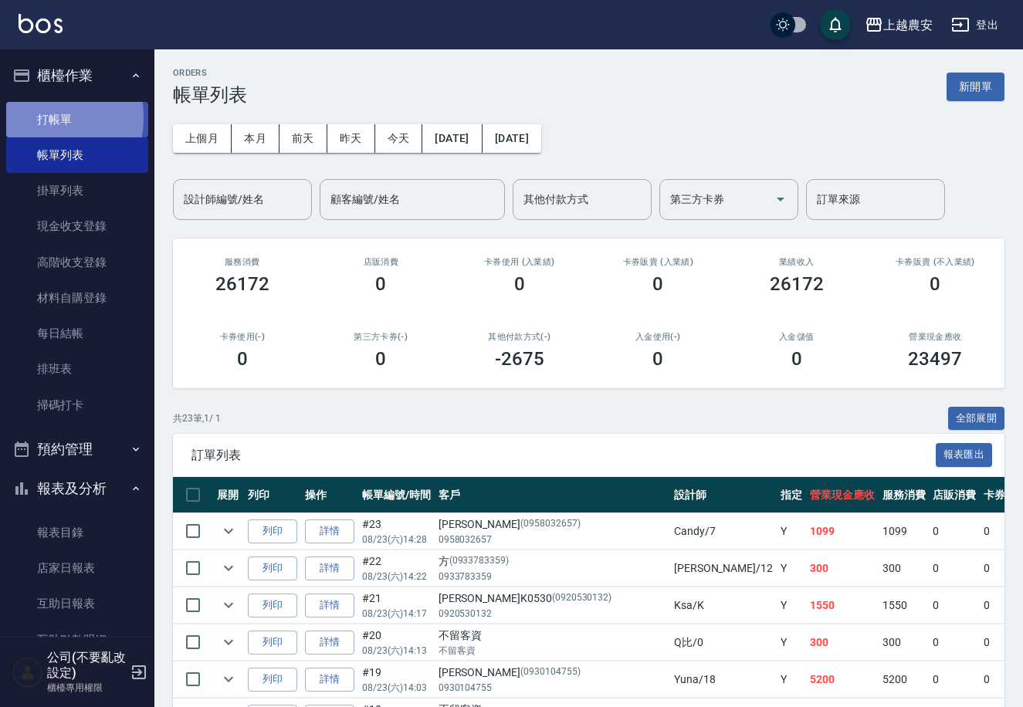
click at [36, 117] on link "打帳單" at bounding box center [77, 120] width 142 height 36
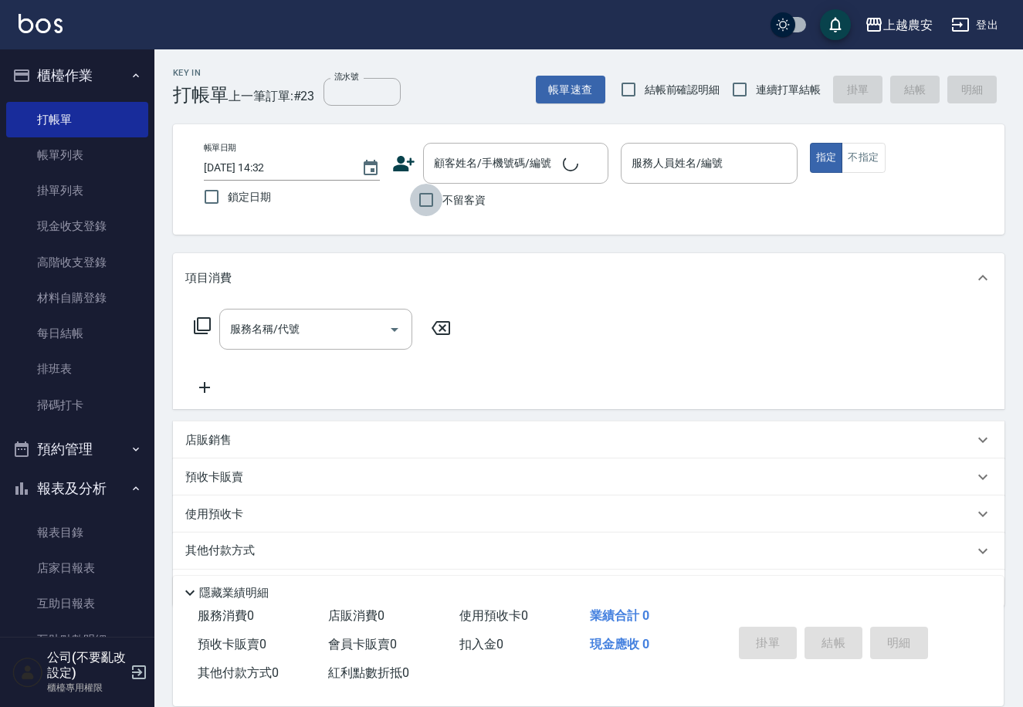
click at [442, 206] on input "不留客資" at bounding box center [426, 200] width 32 height 32
checkbox input "true"
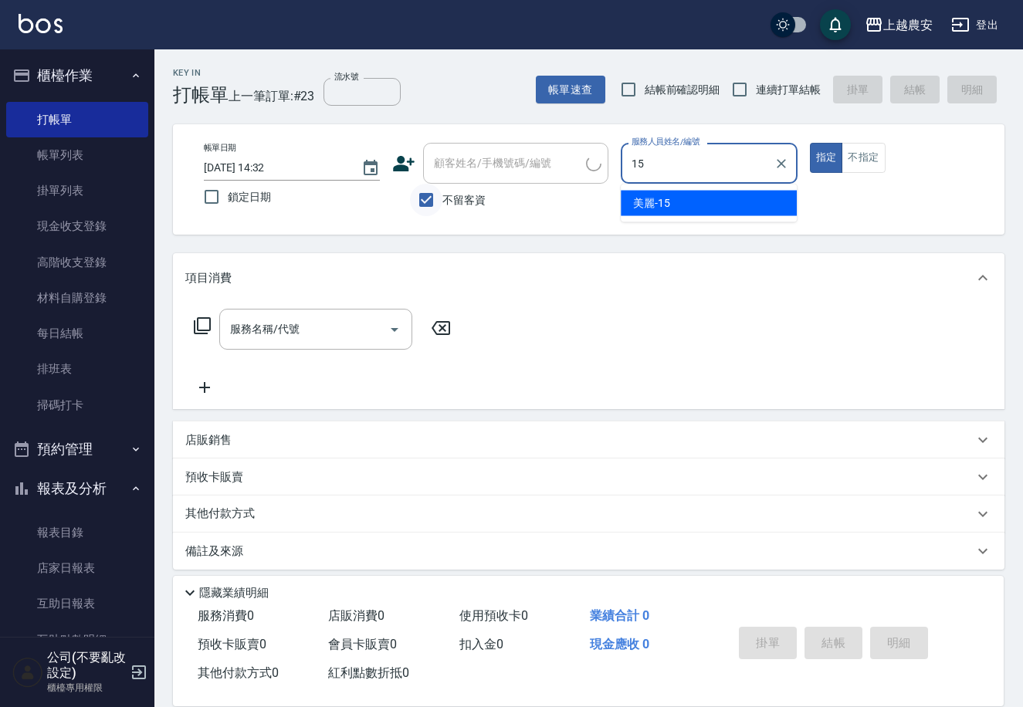
type input "美麗-15"
type button "true"
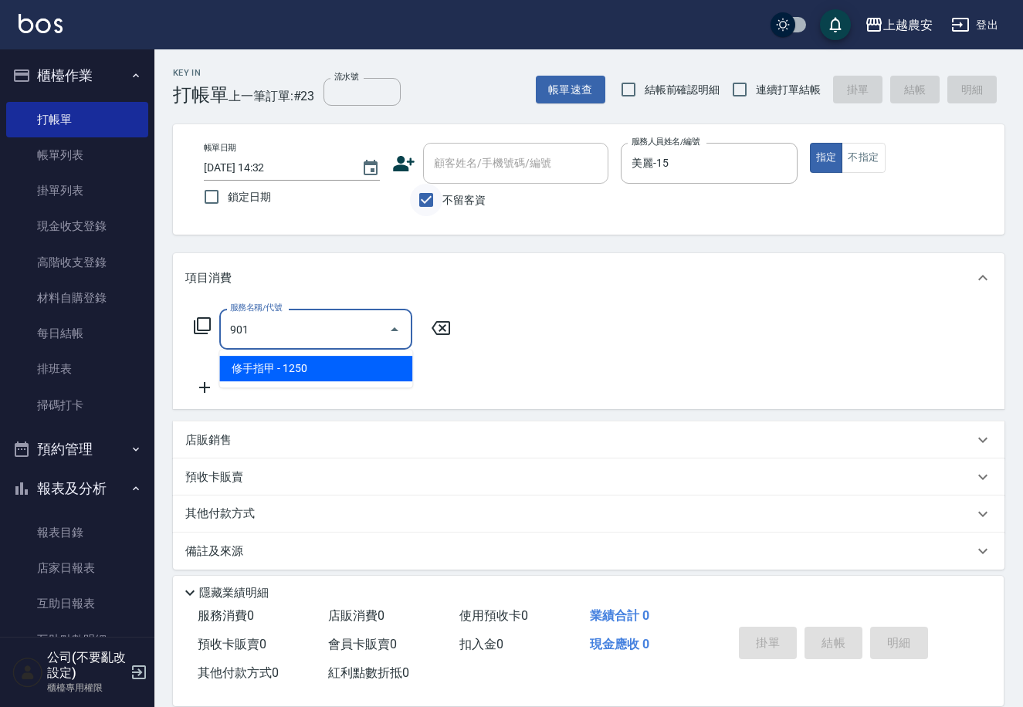
type input "修手指甲(901)"
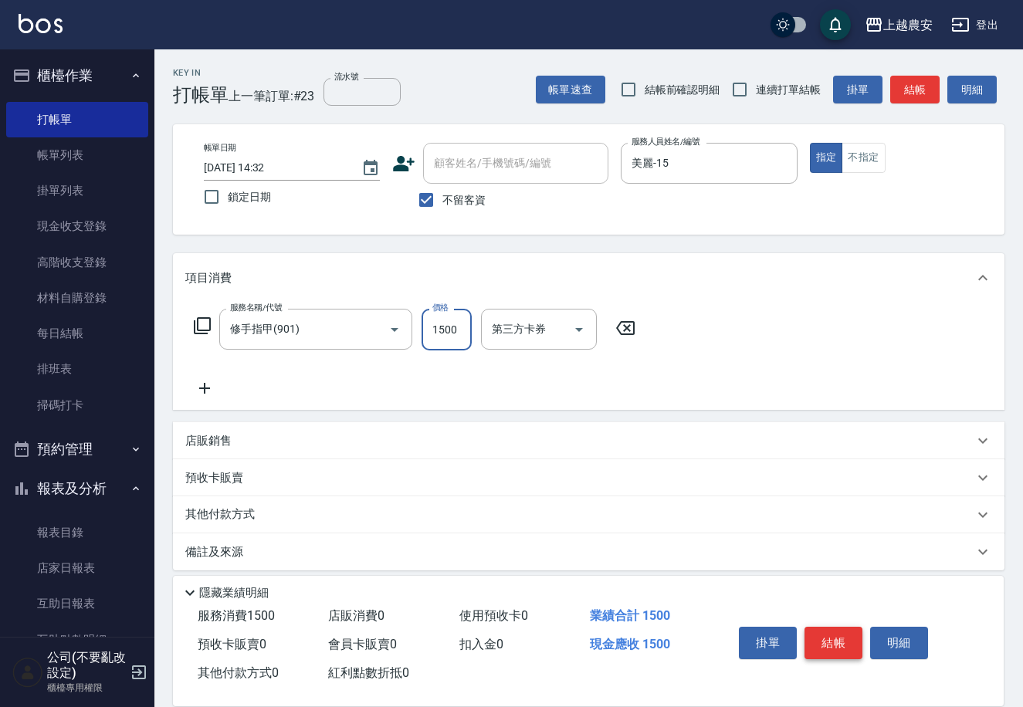
type input "1500"
click at [836, 647] on button "結帳" at bounding box center [834, 643] width 58 height 32
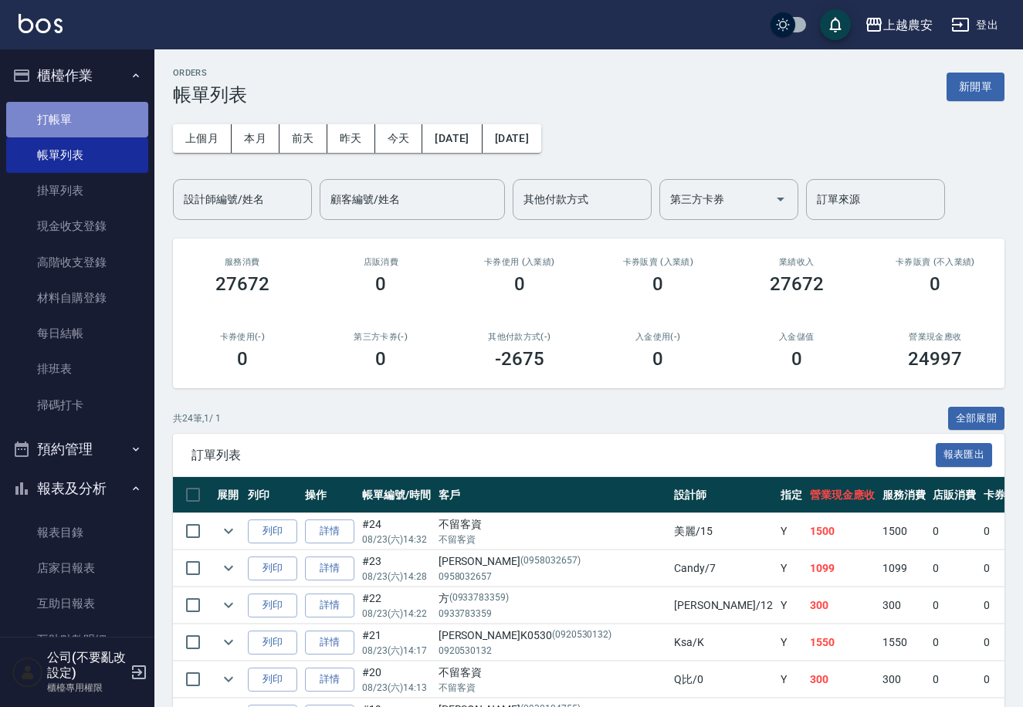
click at [92, 129] on link "打帳單" at bounding box center [77, 120] width 142 height 36
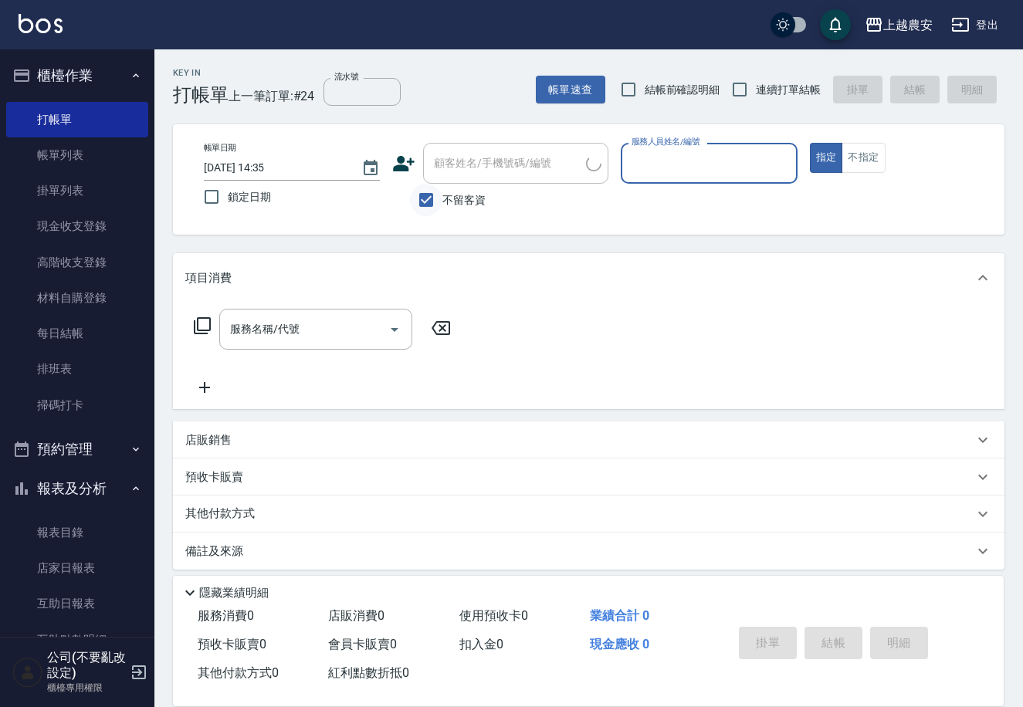
click at [418, 205] on input "不留客資" at bounding box center [426, 200] width 32 height 32
checkbox input "false"
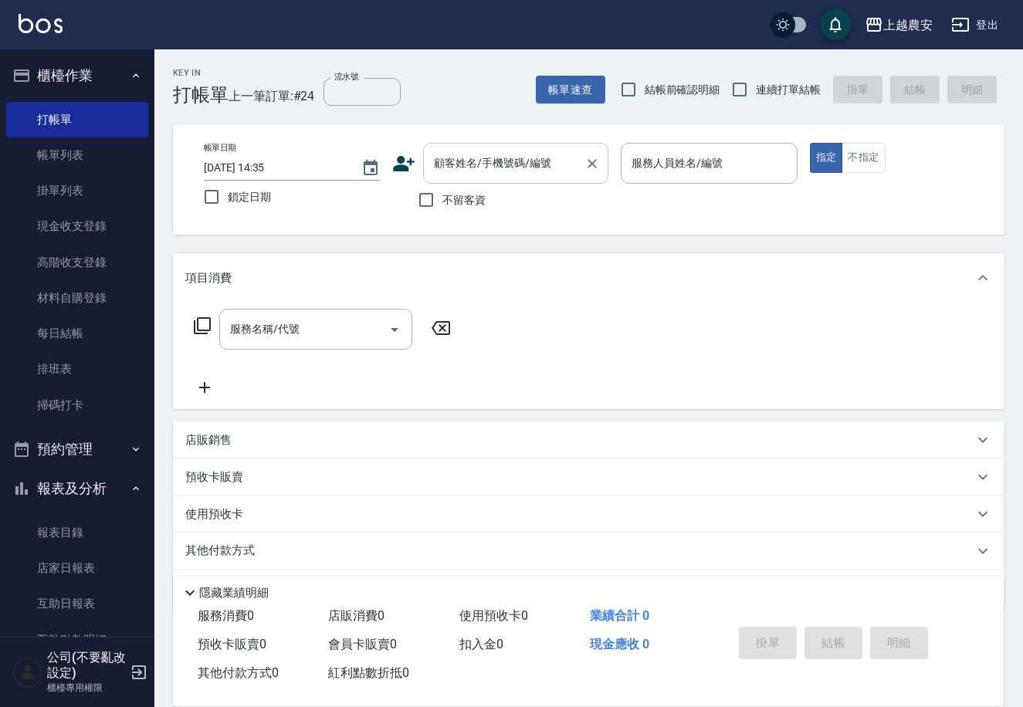
click at [464, 158] on div "顧客姓名/手機號碼/編號 顧客姓名/手機號碼/編號" at bounding box center [515, 163] width 185 height 41
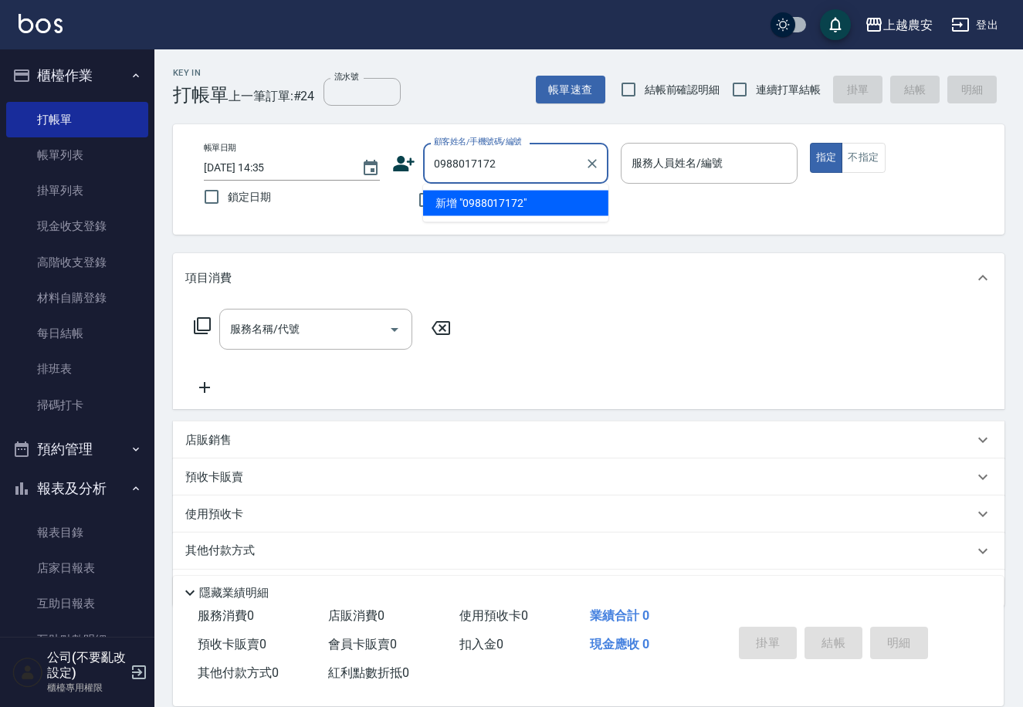
click at [480, 207] on li "新增 "0988017172"" at bounding box center [515, 203] width 185 height 25
type input "0988017172"
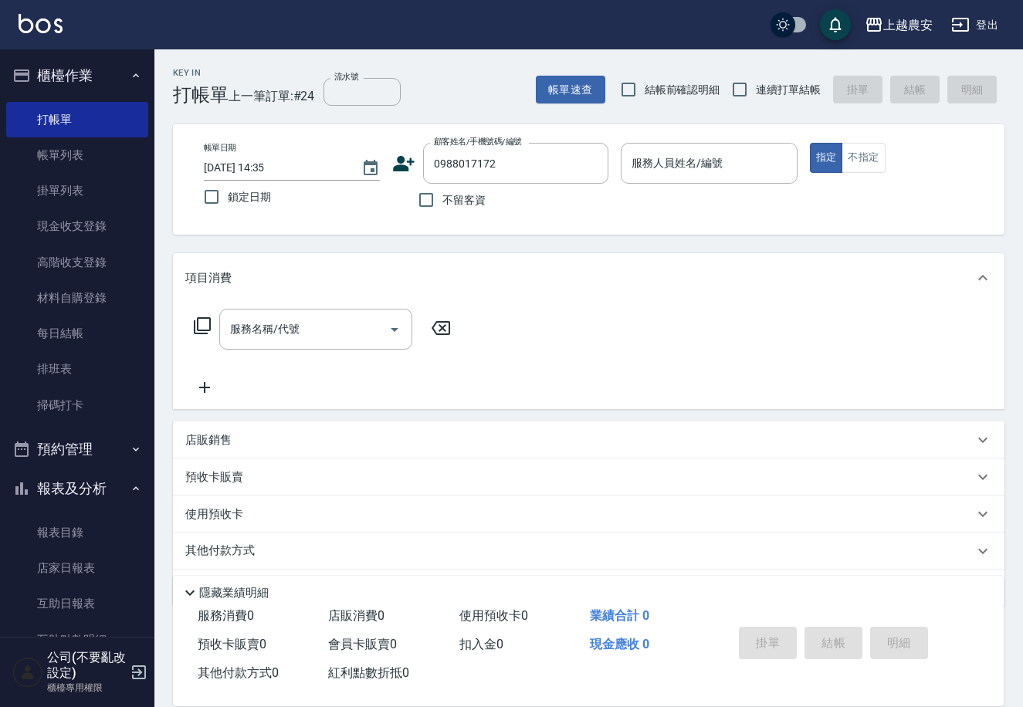
click at [398, 164] on icon at bounding box center [403, 163] width 23 height 23
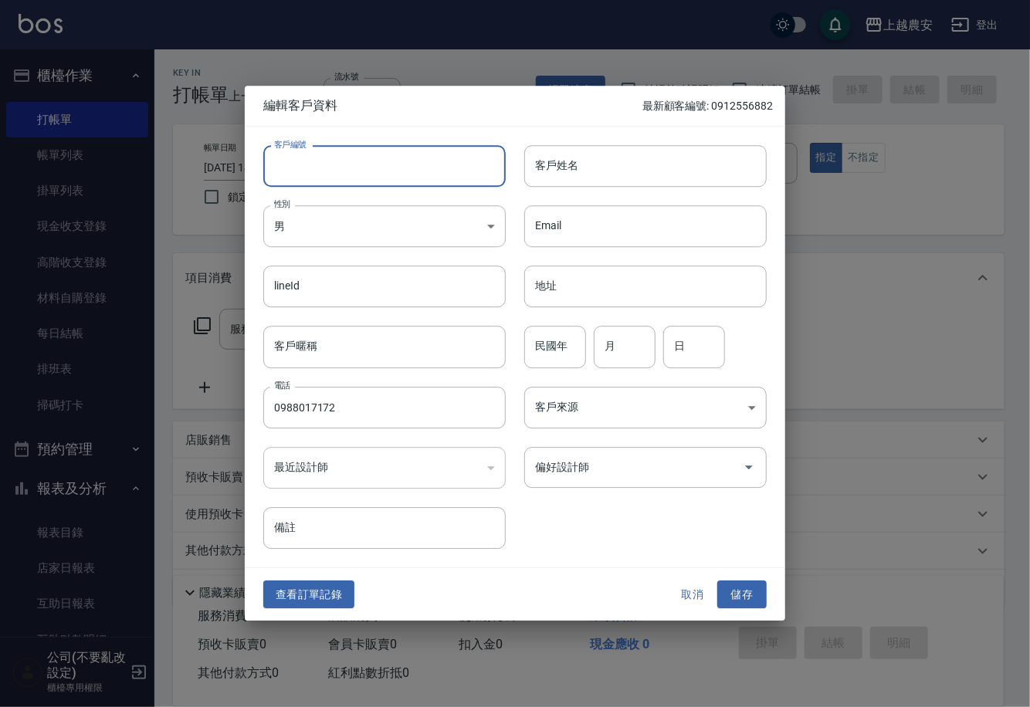
click at [402, 179] on input "客戶編號" at bounding box center [384, 166] width 243 height 42
type input "0988017172"
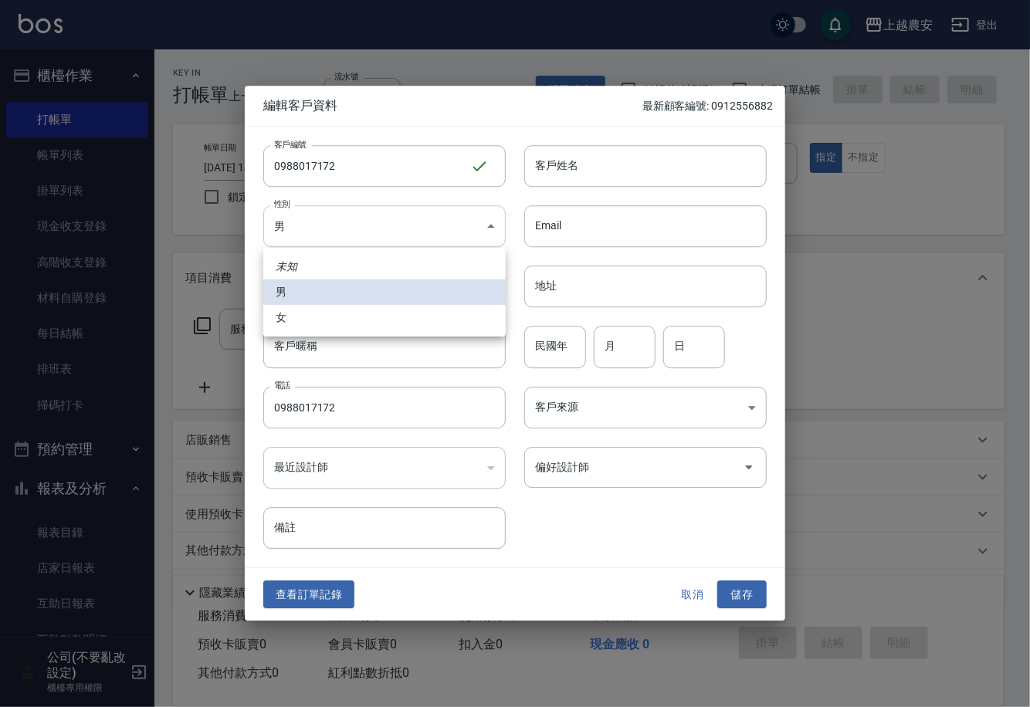
click at [354, 225] on body "上越農安 登出 櫃檯作業 打帳單 帳單列表 掛單列表 現金收支登錄 高階收支登錄 材料自購登錄 每日結帳 排班表 掃碼打卡 預約管理 預約管理 單日預約紀錄 …" at bounding box center [515, 376] width 1030 height 753
click at [341, 303] on li "男" at bounding box center [384, 292] width 243 height 25
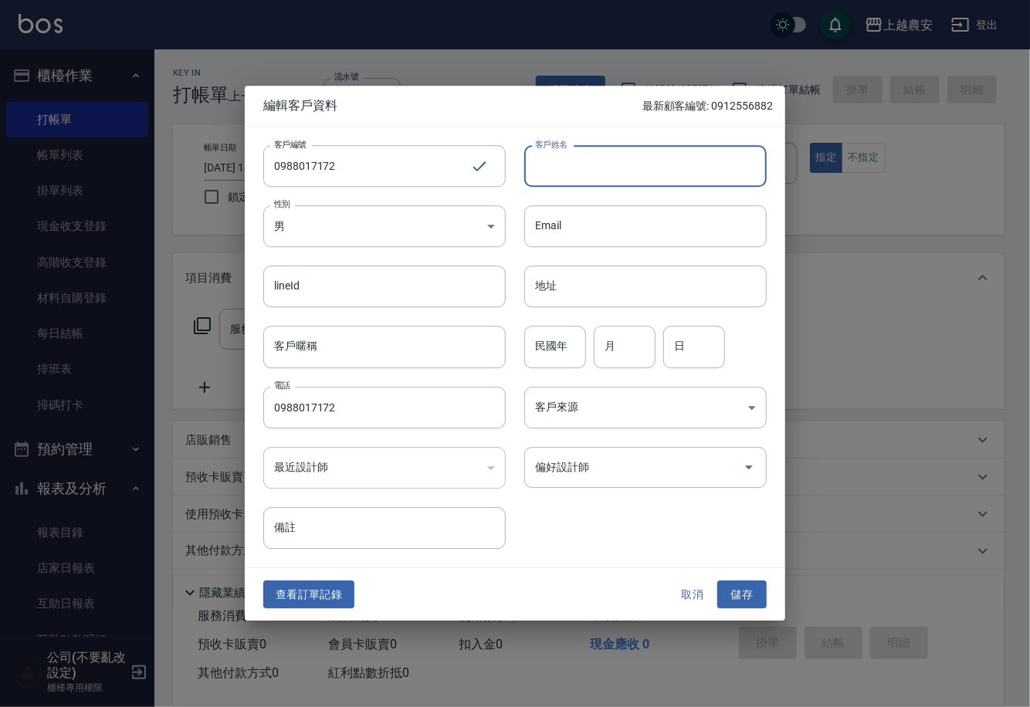
click at [565, 168] on input "客戶姓名" at bounding box center [645, 166] width 243 height 42
type input "ㄖ"
type input "張雅涵"
click at [616, 478] on input "偏好設計師" at bounding box center [633, 467] width 205 height 27
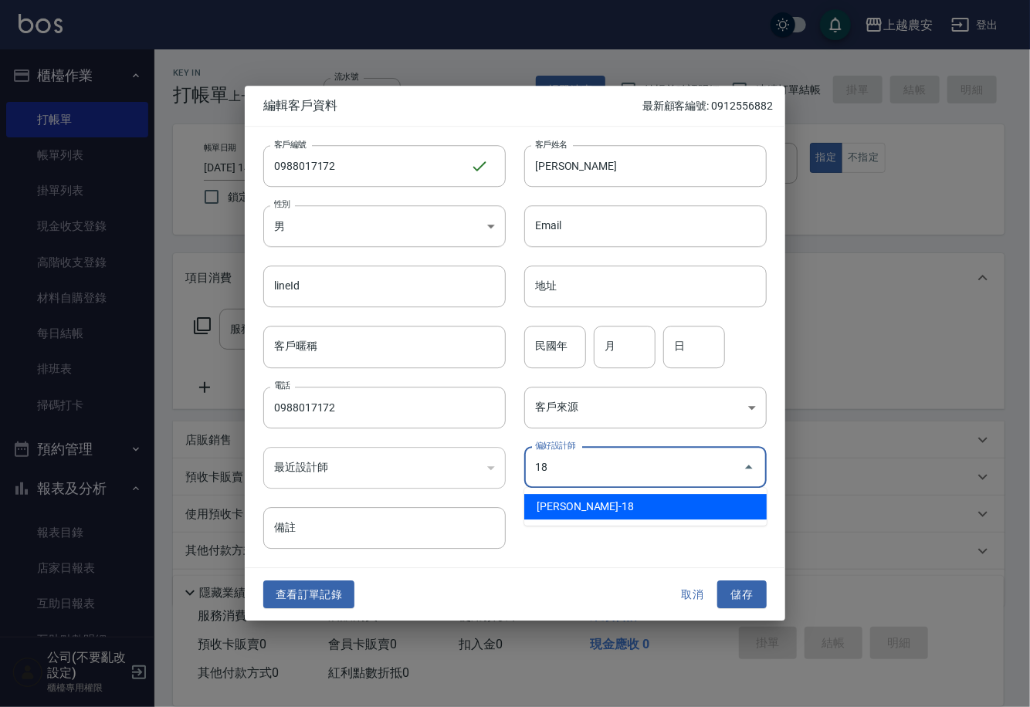
type input "陳亭吟"
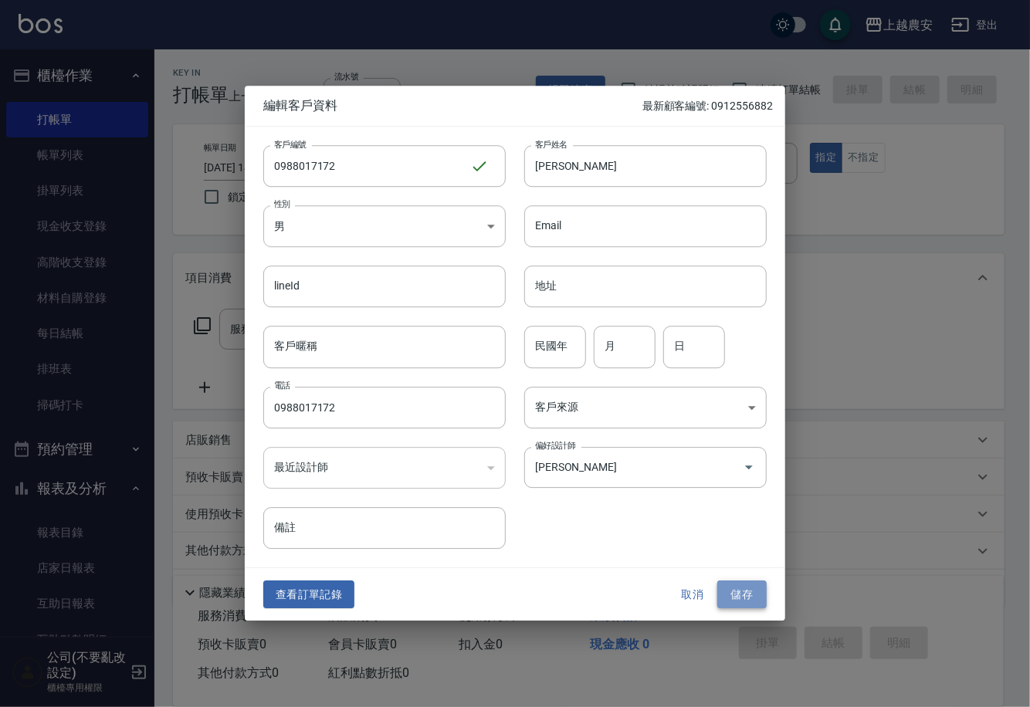
click at [744, 600] on button "儲存" at bounding box center [741, 595] width 49 height 29
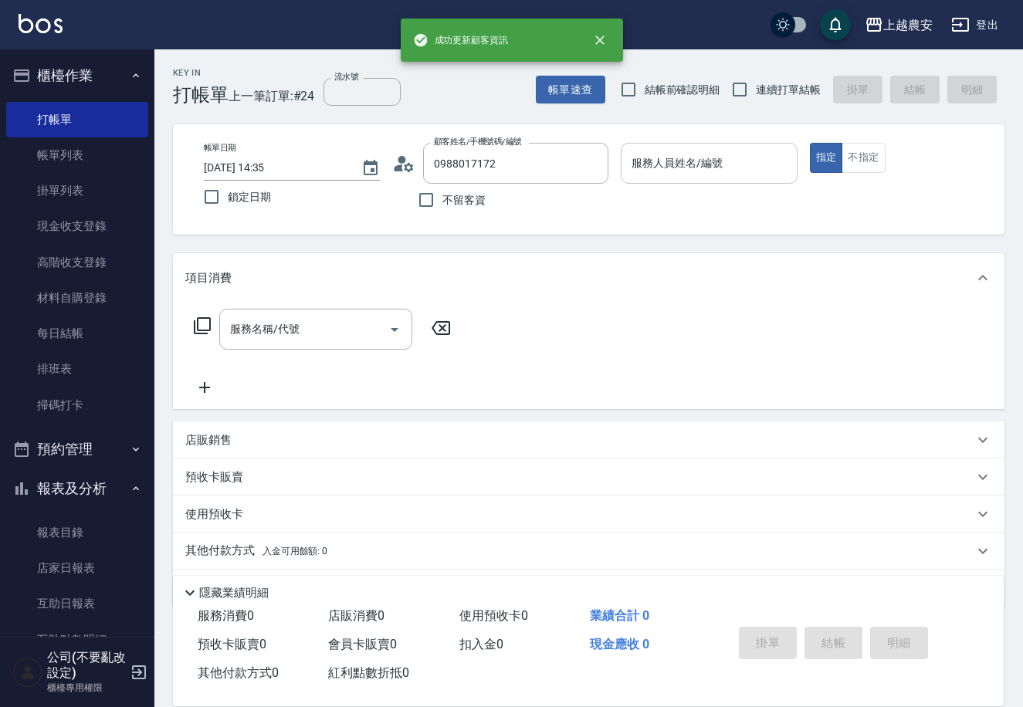
click at [711, 174] on input "服務人員姓名/編號" at bounding box center [709, 163] width 162 height 27
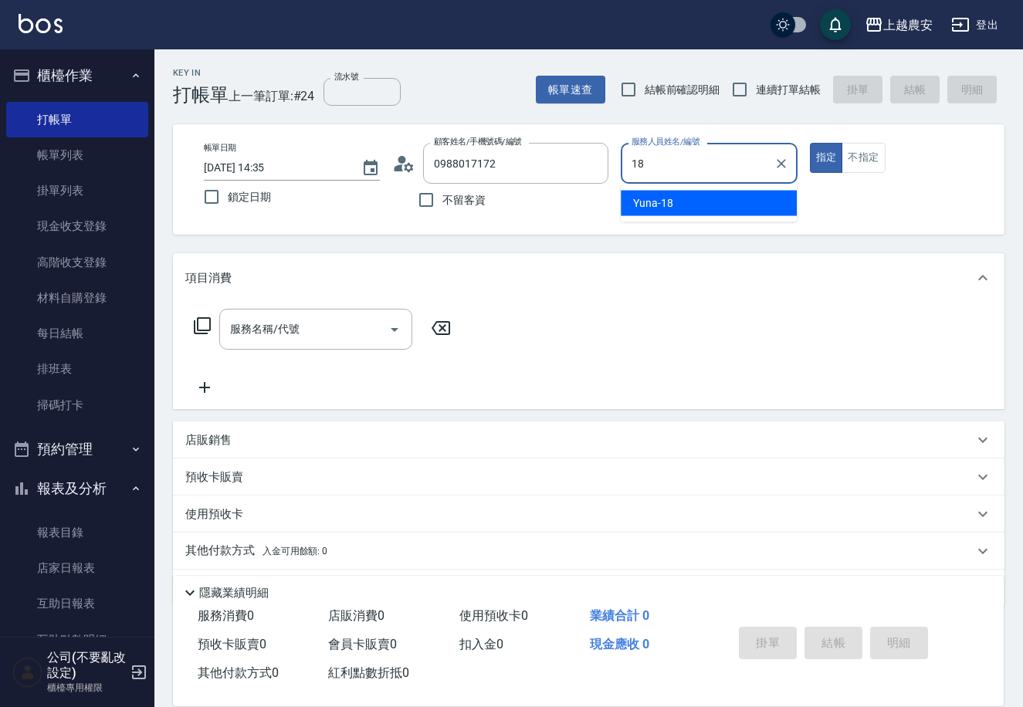
type input "Yuna-18"
type button "true"
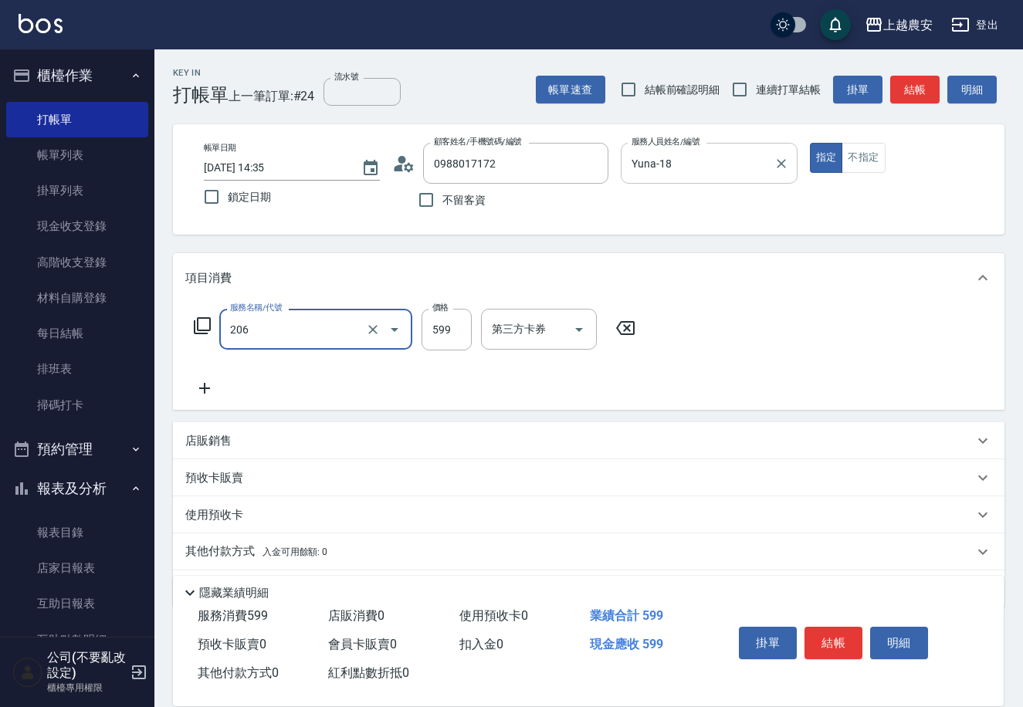
type input "洗+剪(206)"
type input "800"
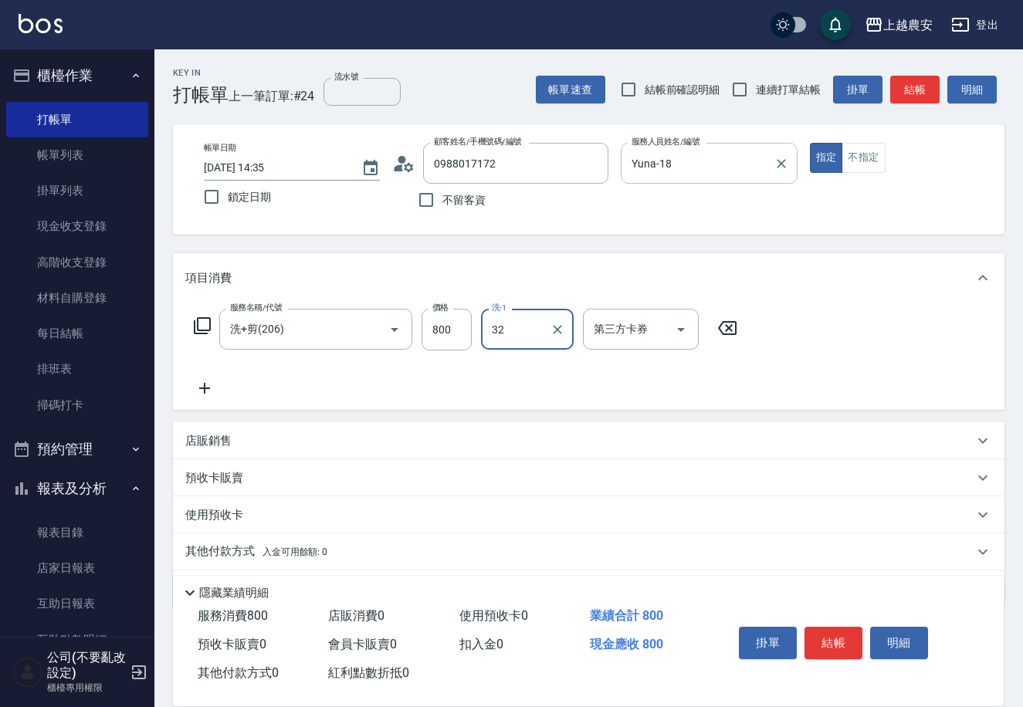
type input "林品妤-32"
click at [848, 641] on button "結帳" at bounding box center [834, 643] width 58 height 32
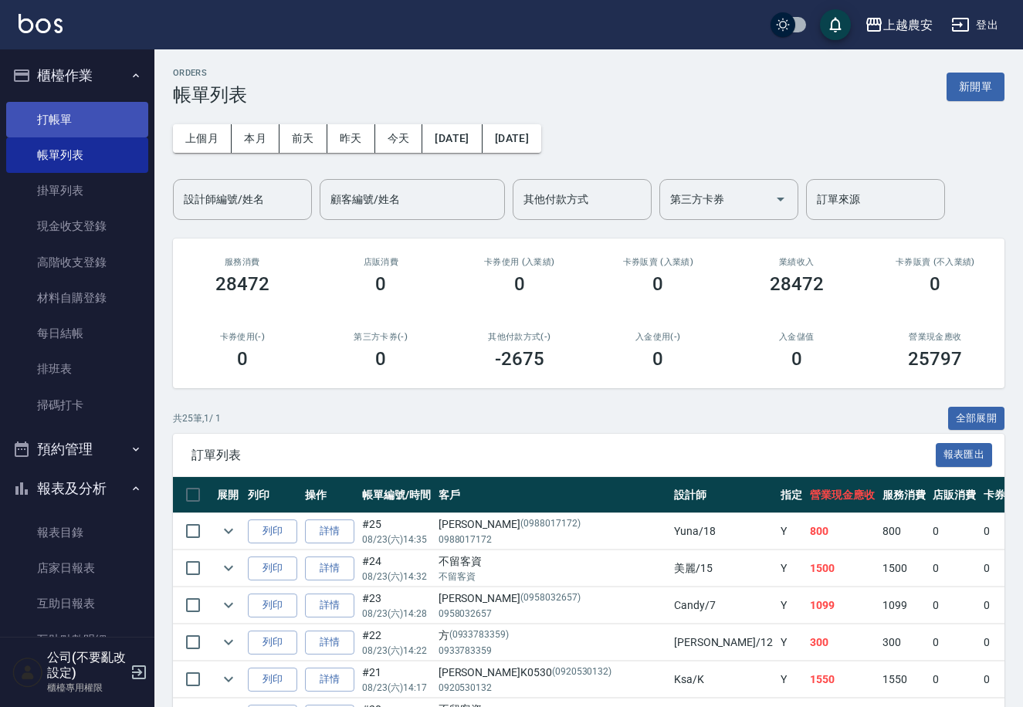
click at [62, 113] on link "打帳單" at bounding box center [77, 120] width 142 height 36
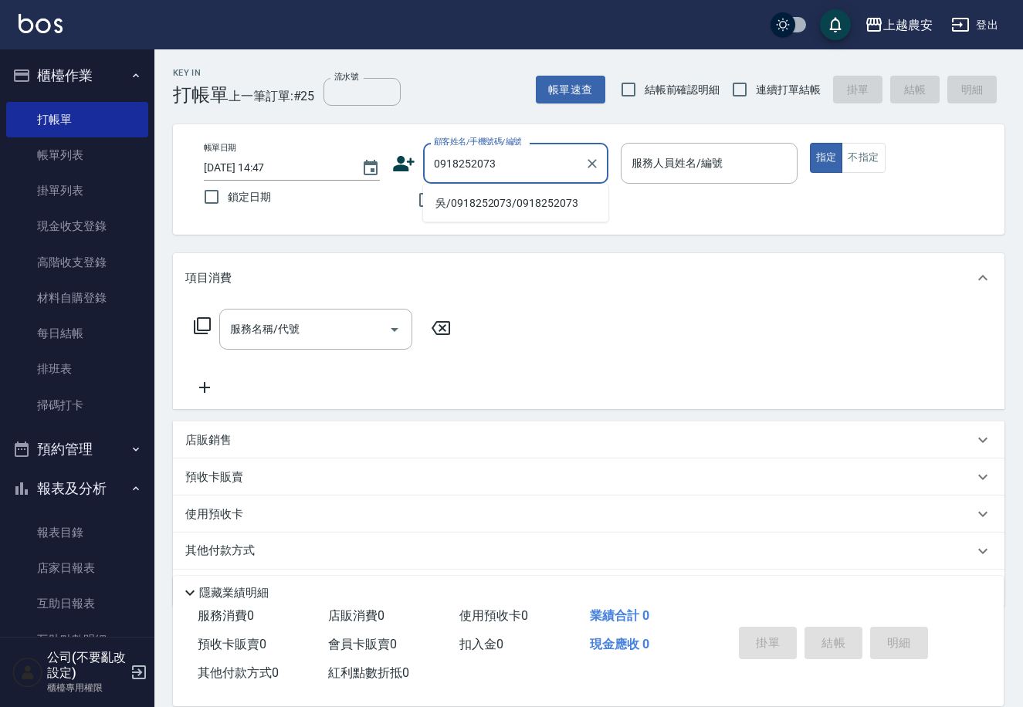
click at [521, 208] on li "吳/0918252073/0918252073" at bounding box center [515, 203] width 185 height 25
type input "吳/0918252073/0918252073"
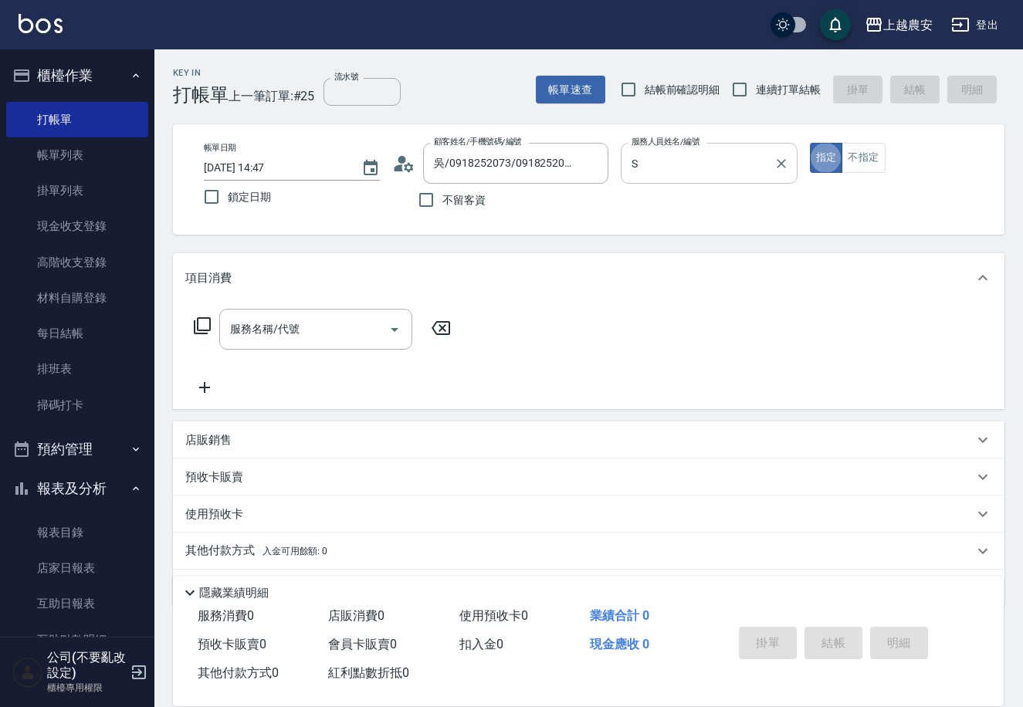
type input "Sandy-S"
type button "true"
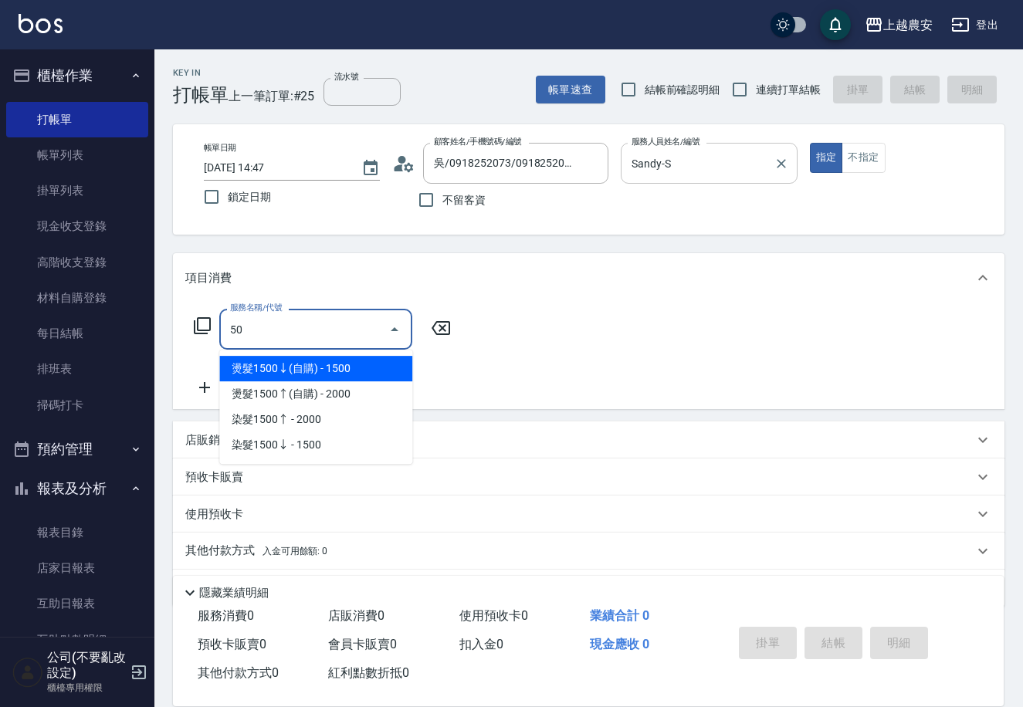
type input "5"
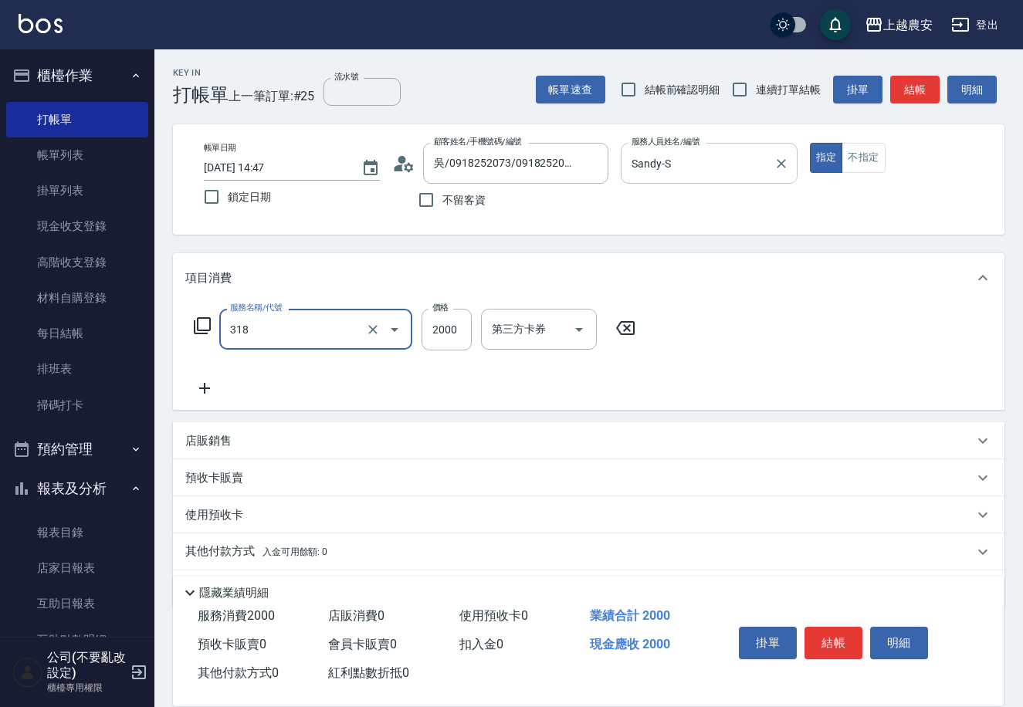
type input "燙髮1500↑(自購)(318)"
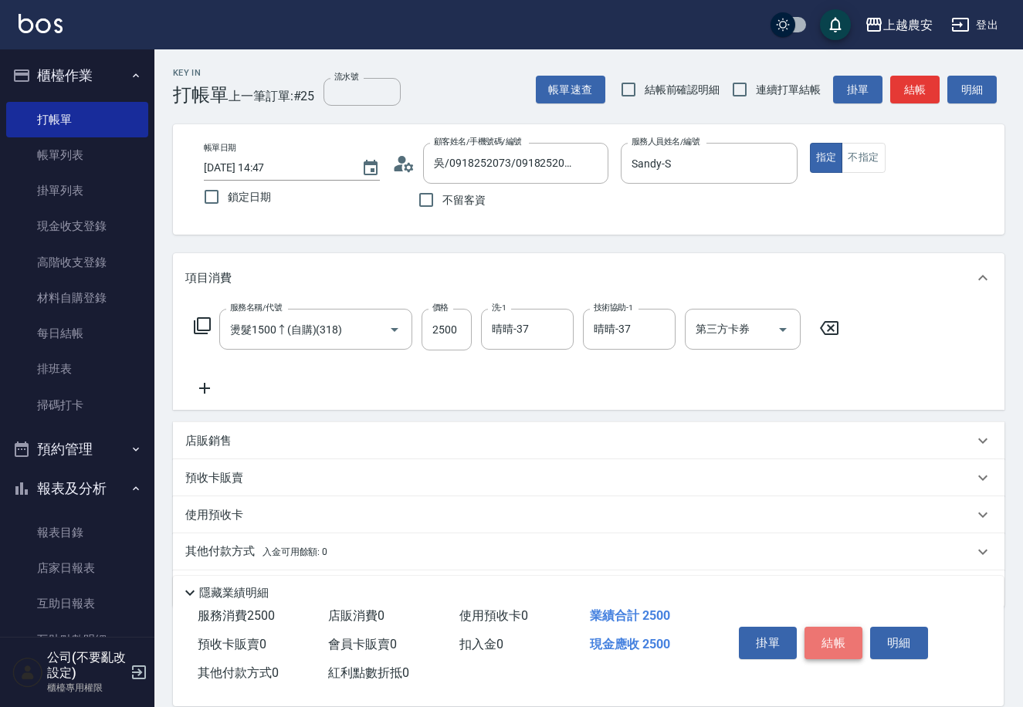
click at [827, 642] on button "結帳" at bounding box center [834, 643] width 58 height 32
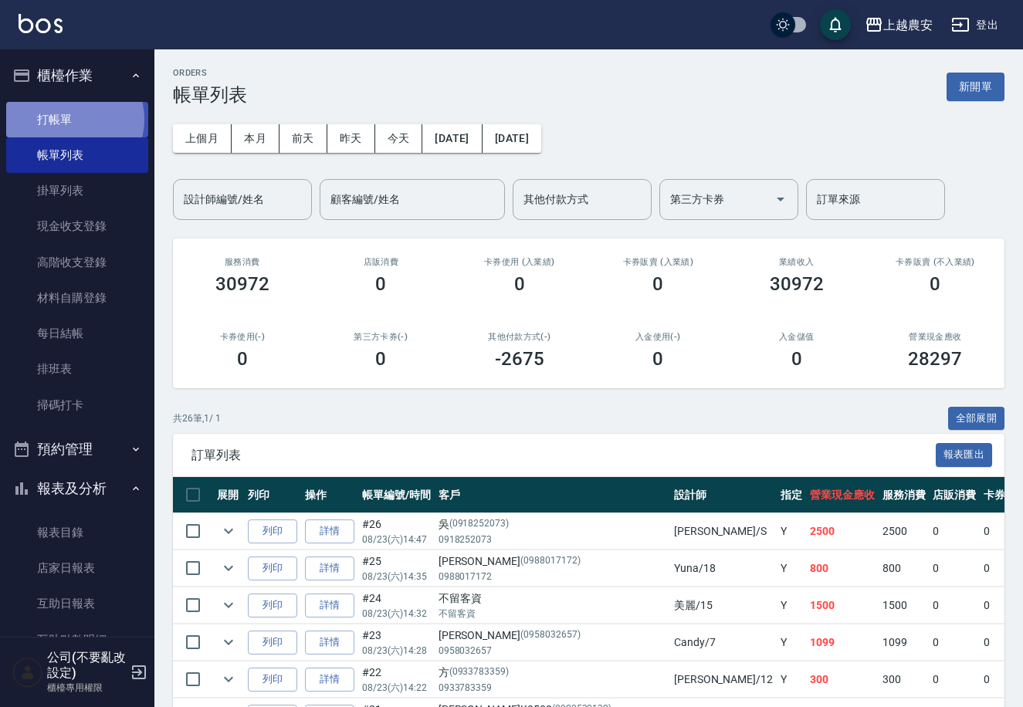
click at [73, 119] on link "打帳單" at bounding box center [77, 120] width 142 height 36
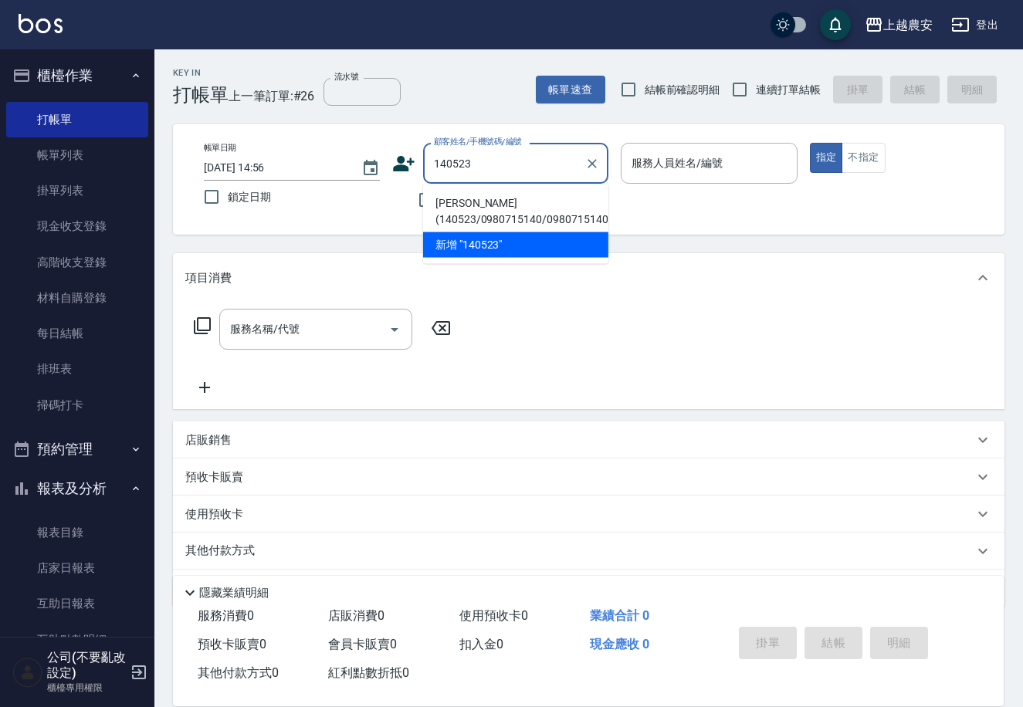
click at [478, 205] on li "杜文婷(140523/0980715140/0980715140" at bounding box center [515, 212] width 185 height 42
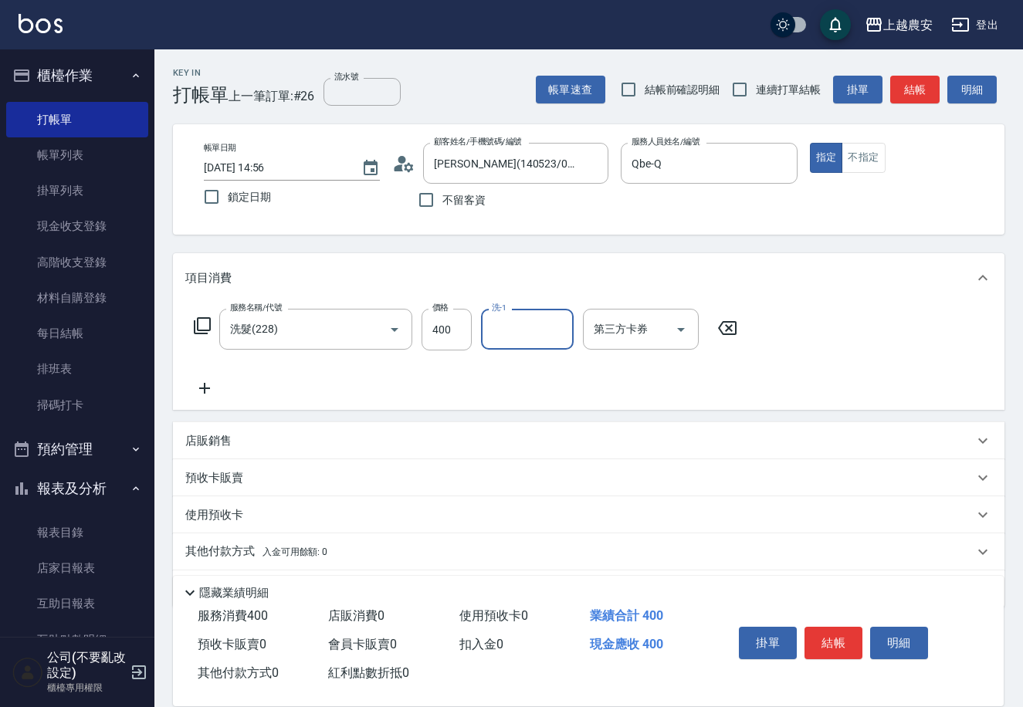
click at [206, 389] on icon at bounding box center [204, 388] width 39 height 19
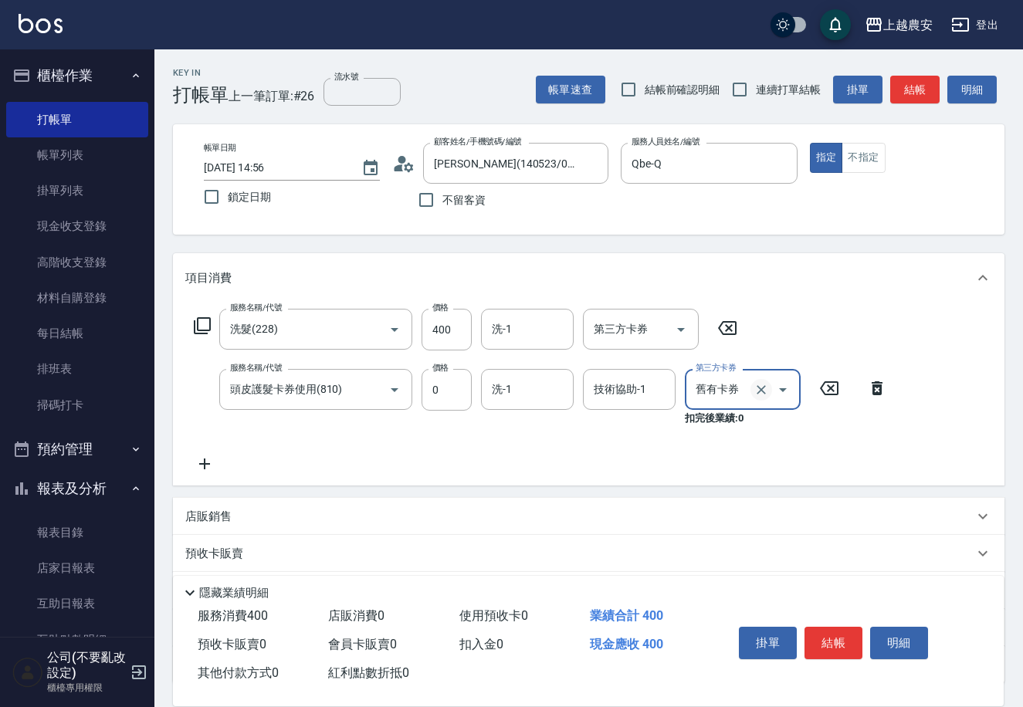
click at [761, 394] on icon "Clear" at bounding box center [761, 389] width 15 height 15
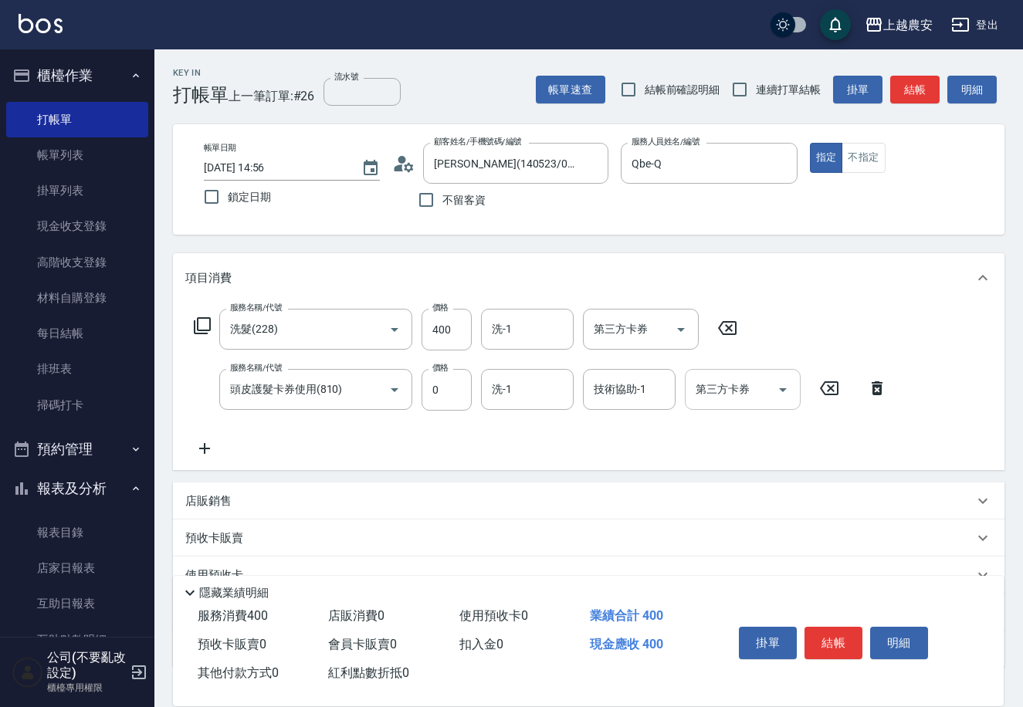
click at [199, 443] on icon at bounding box center [204, 448] width 39 height 19
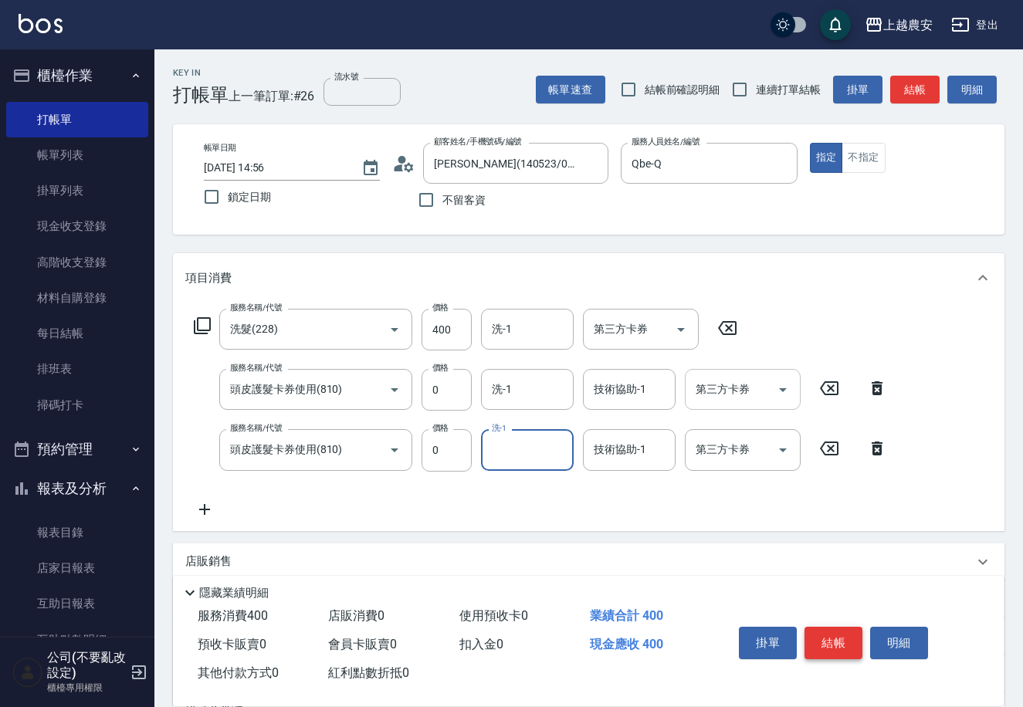
click at [822, 635] on button "結帳" at bounding box center [834, 643] width 58 height 32
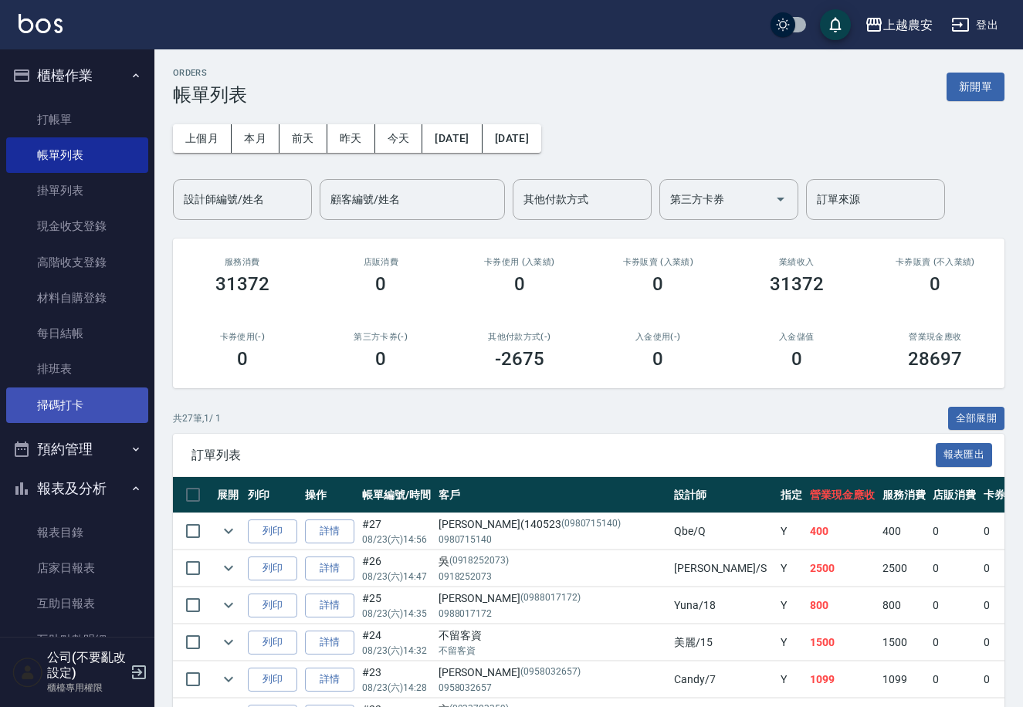
click at [55, 409] on link "掃碼打卡" at bounding box center [77, 406] width 142 height 36
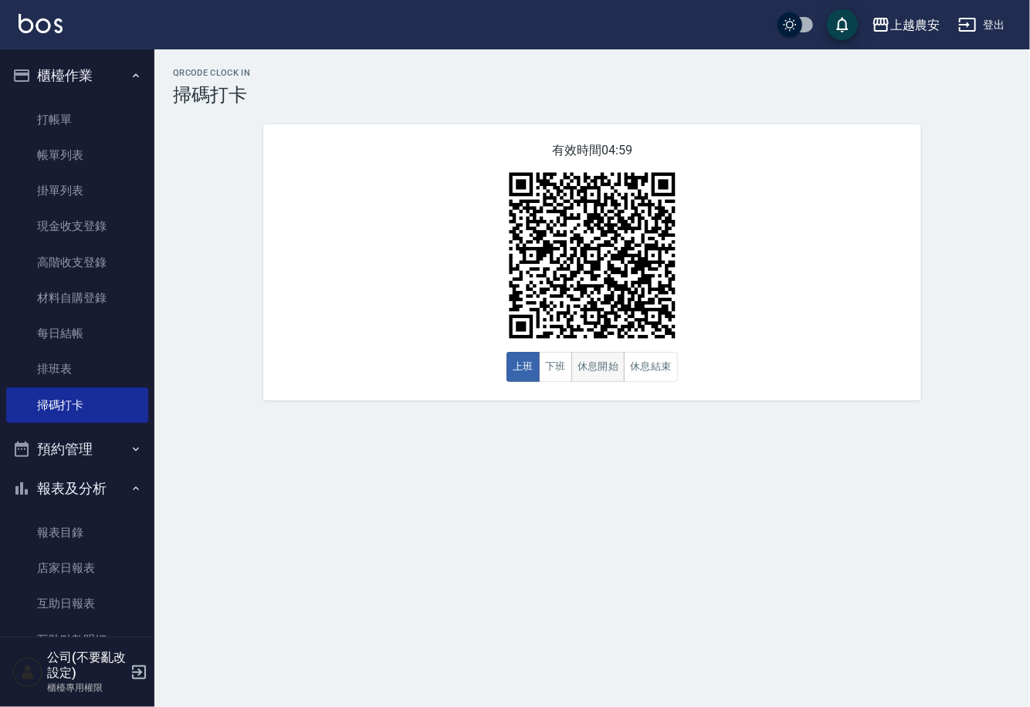
click at [611, 377] on button "休息開始" at bounding box center [598, 367] width 54 height 30
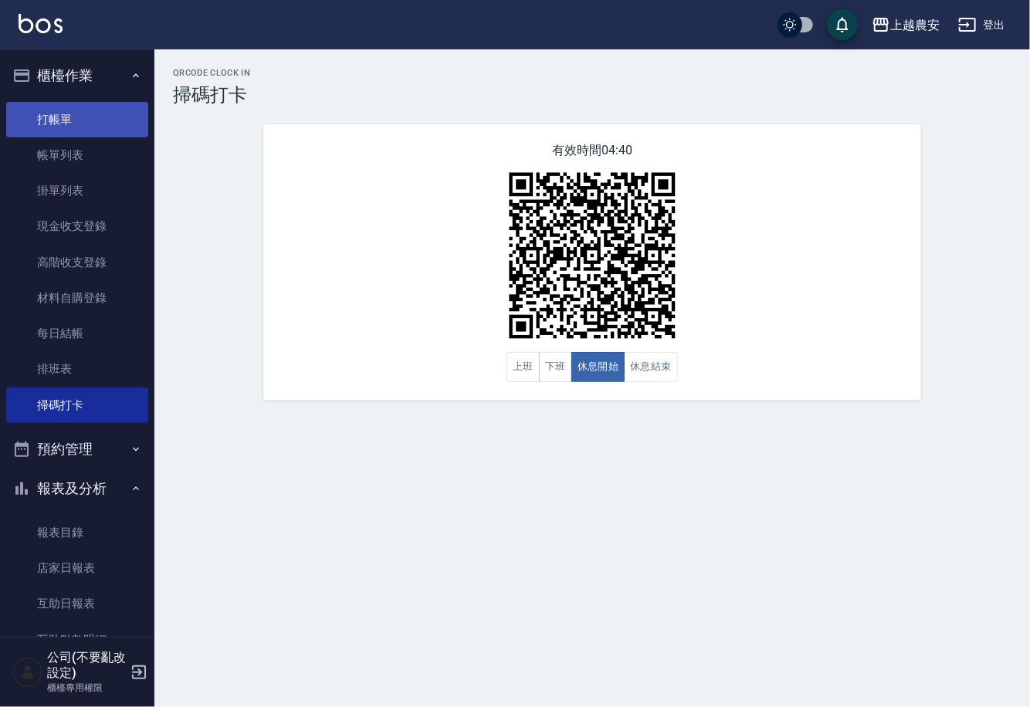
click at [53, 107] on link "打帳單" at bounding box center [77, 120] width 142 height 36
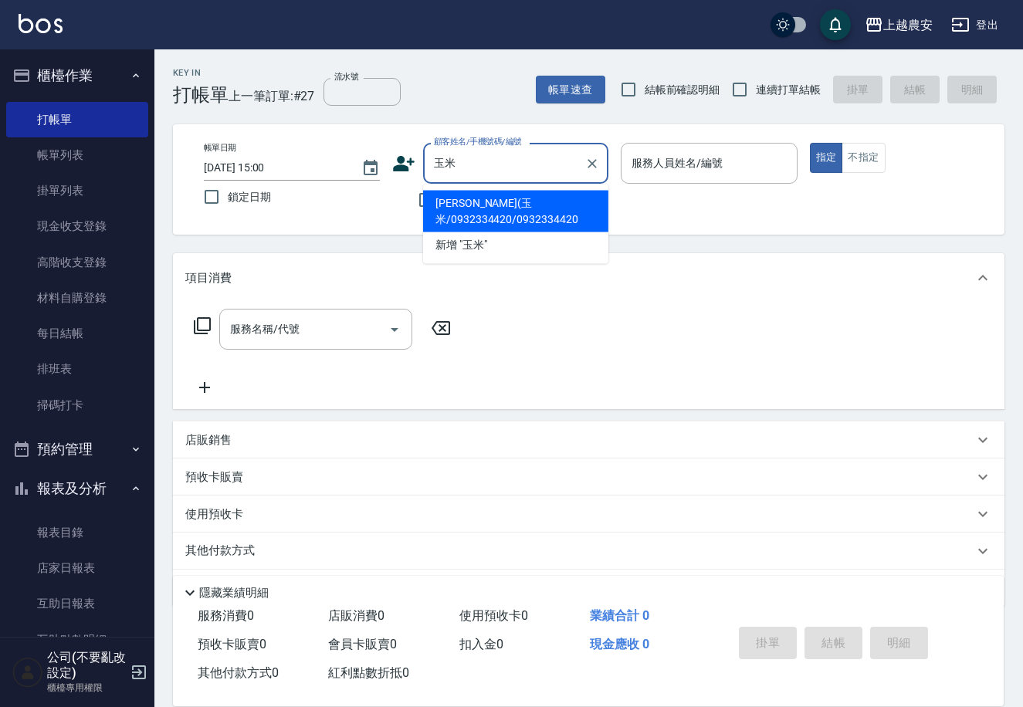
click at [477, 211] on li "許昊翔(玉米/0932334420/0932334420" at bounding box center [515, 212] width 185 height 42
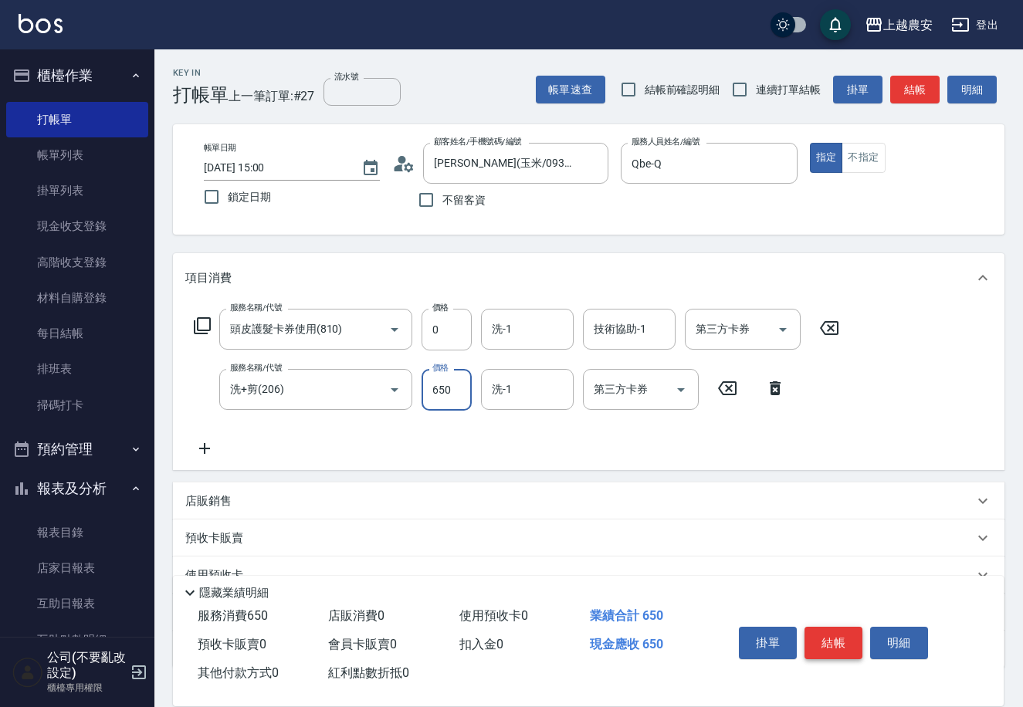
click at [843, 639] on button "結帳" at bounding box center [834, 643] width 58 height 32
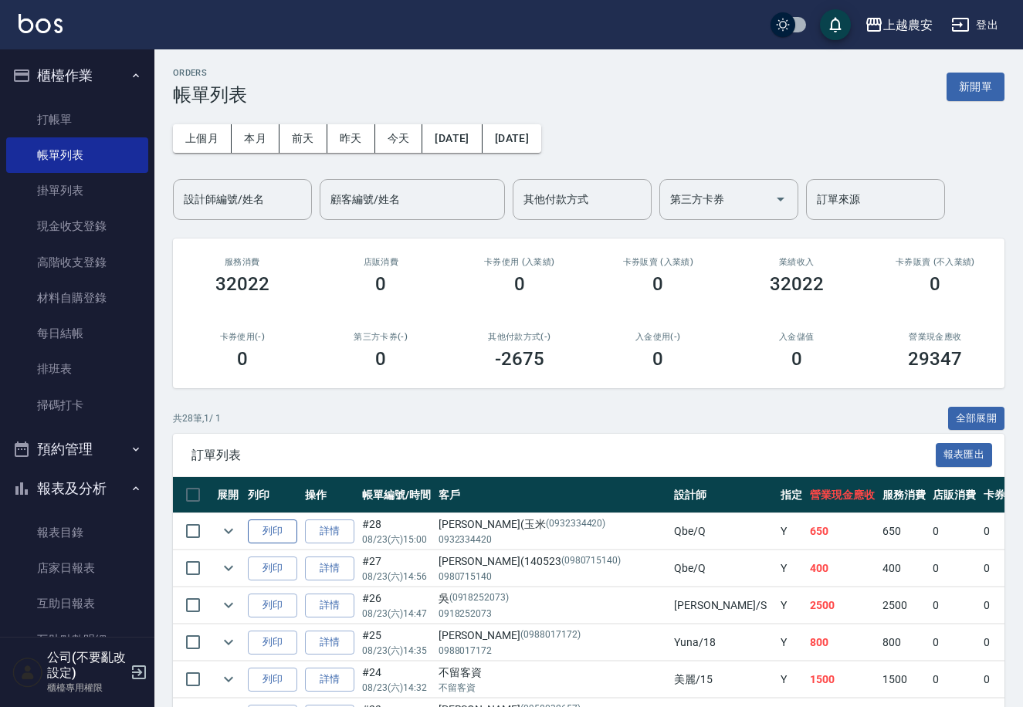
click at [268, 527] on button "列印" at bounding box center [272, 532] width 49 height 24
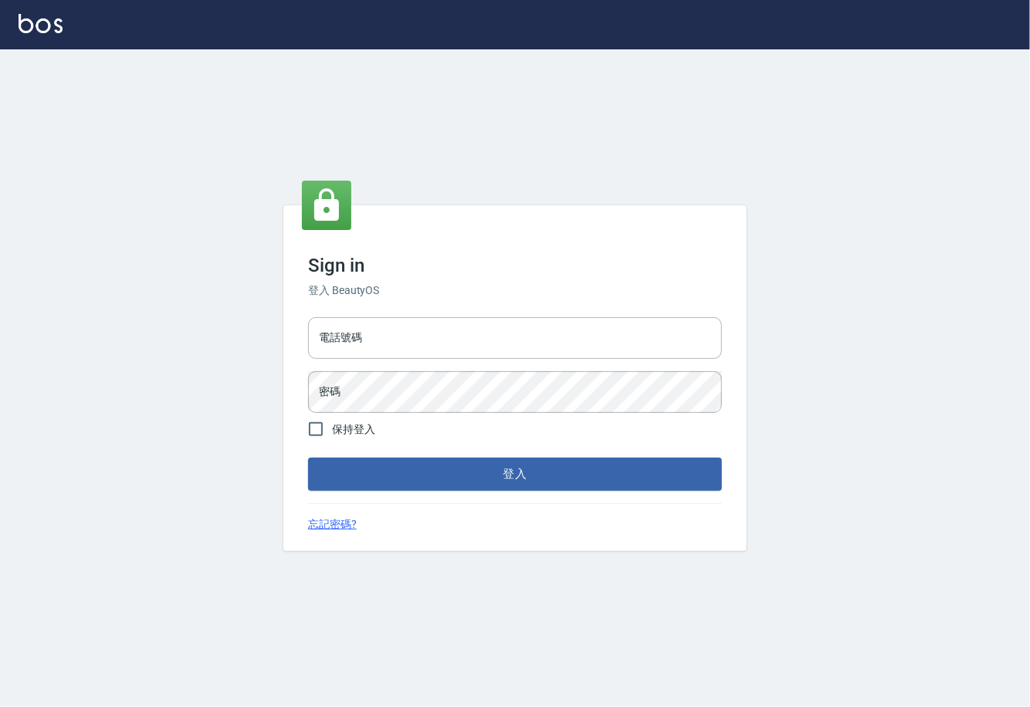
type input "0225929166"
drag, startPoint x: 0, startPoint y: 0, endPoint x: 517, endPoint y: 495, distance: 716.1
click at [517, 495] on div "Sign in 登入 BeautyOS 電話號碼 [PHONE_NUMBER] 電話號碼 密碼 密碼 保持登入 登入 忘記密碼?" at bounding box center [514, 377] width 463 height 345
click at [517, 473] on button "登入" at bounding box center [515, 474] width 414 height 32
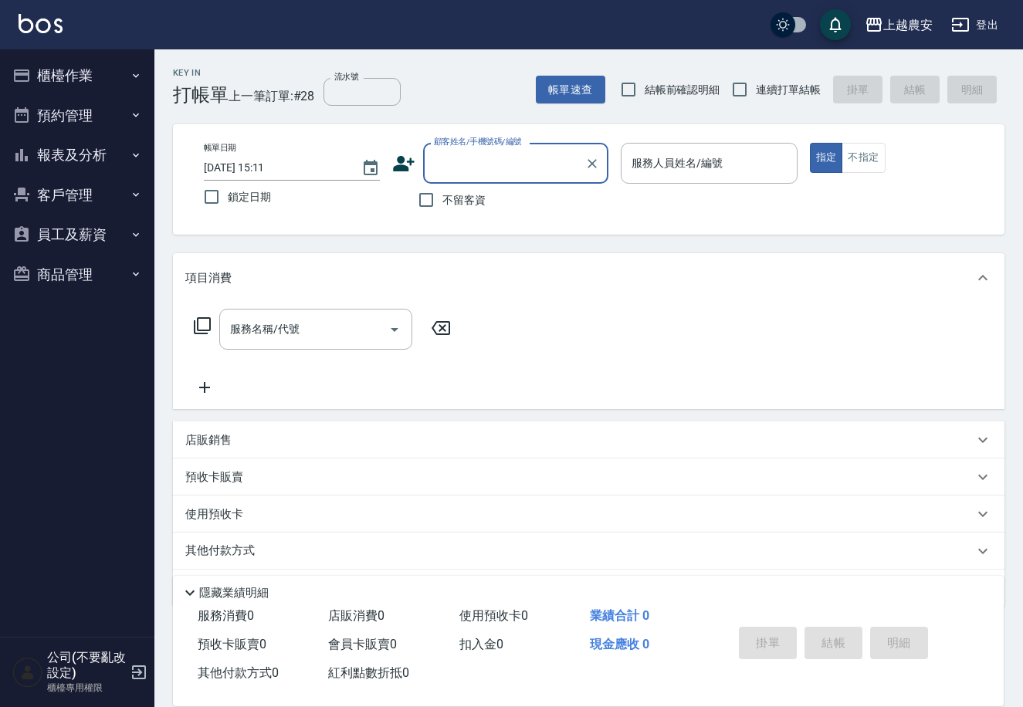
click at [43, 151] on button "報表及分析" at bounding box center [77, 155] width 142 height 40
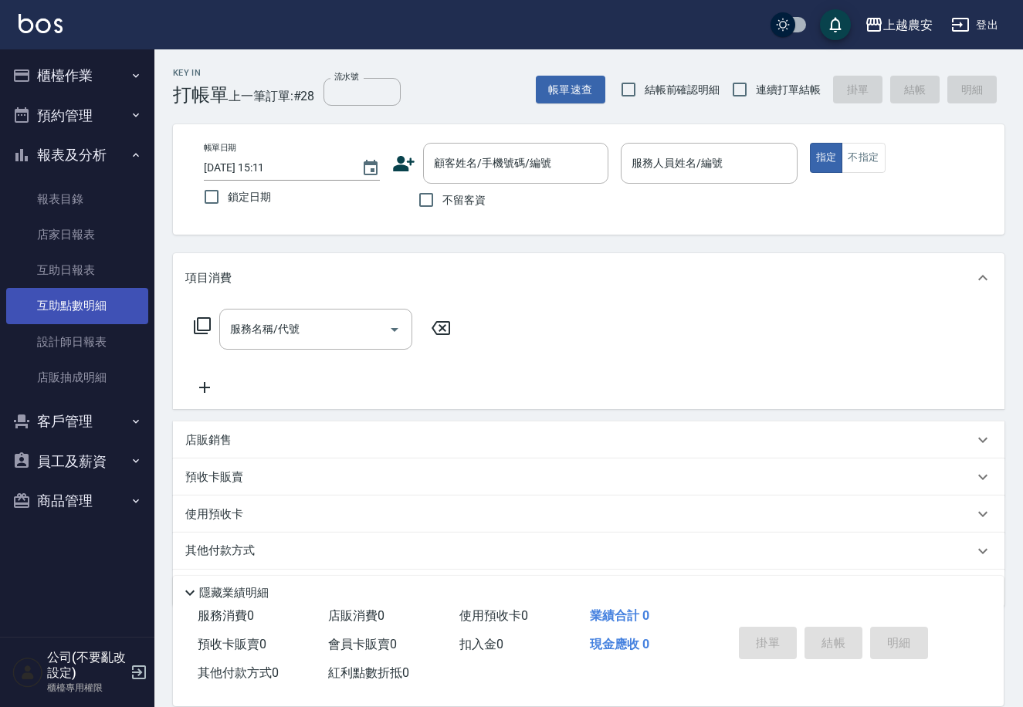
click at [86, 302] on link "互助點數明細" at bounding box center [77, 306] width 142 height 36
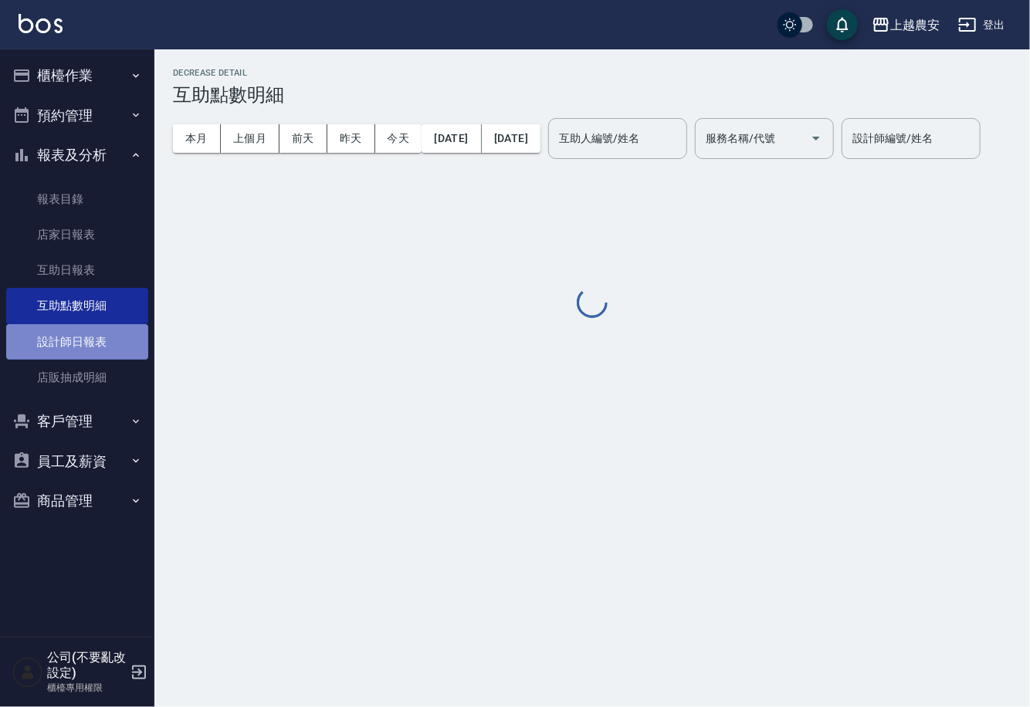
click at [84, 329] on link "設計師日報表" at bounding box center [77, 342] width 142 height 36
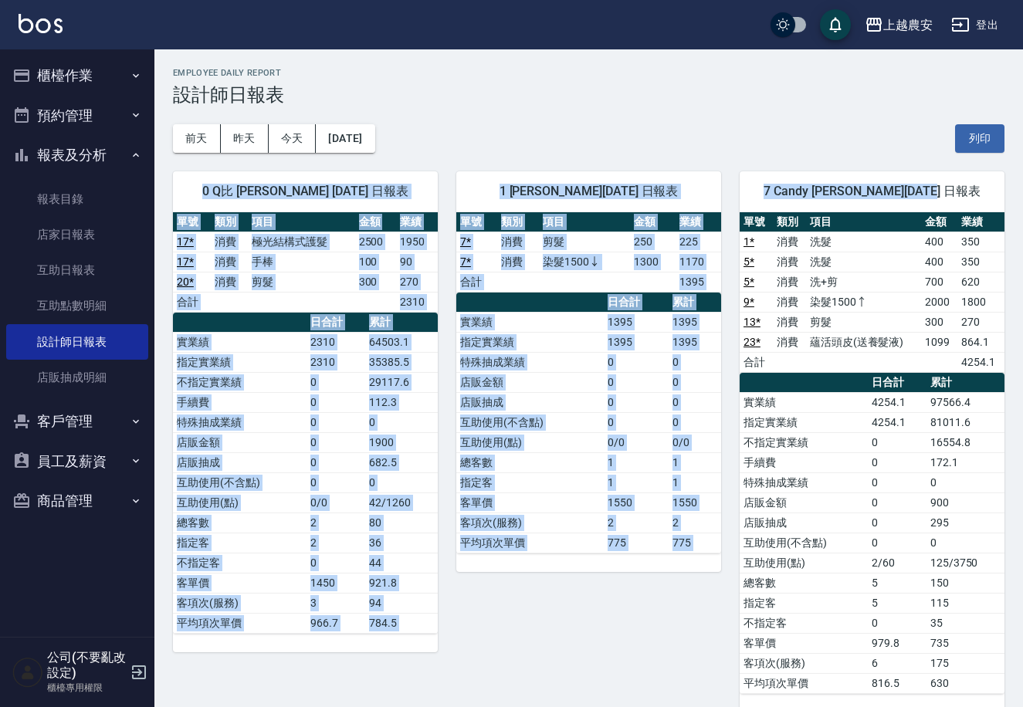
drag, startPoint x: 1022, startPoint y: 148, endPoint x: 1029, endPoint y: 193, distance: 46.1
click at [586, 201] on div "1 Erica 簡夢萱 08/23/2025 日報表" at bounding box center [588, 191] width 265 height 40
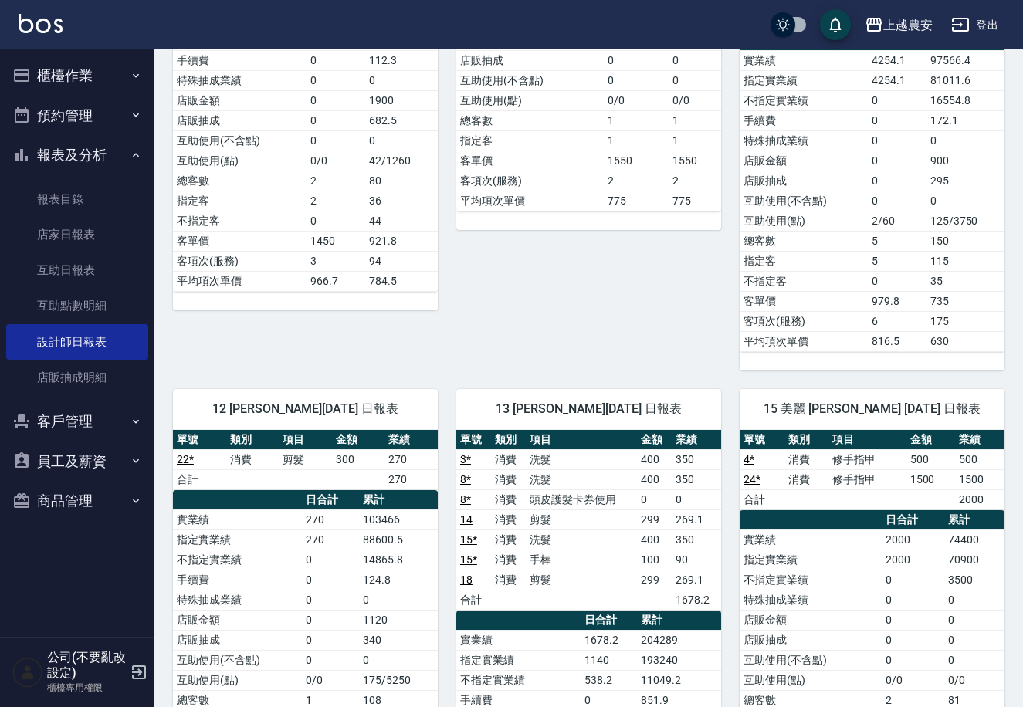
scroll to position [288, 0]
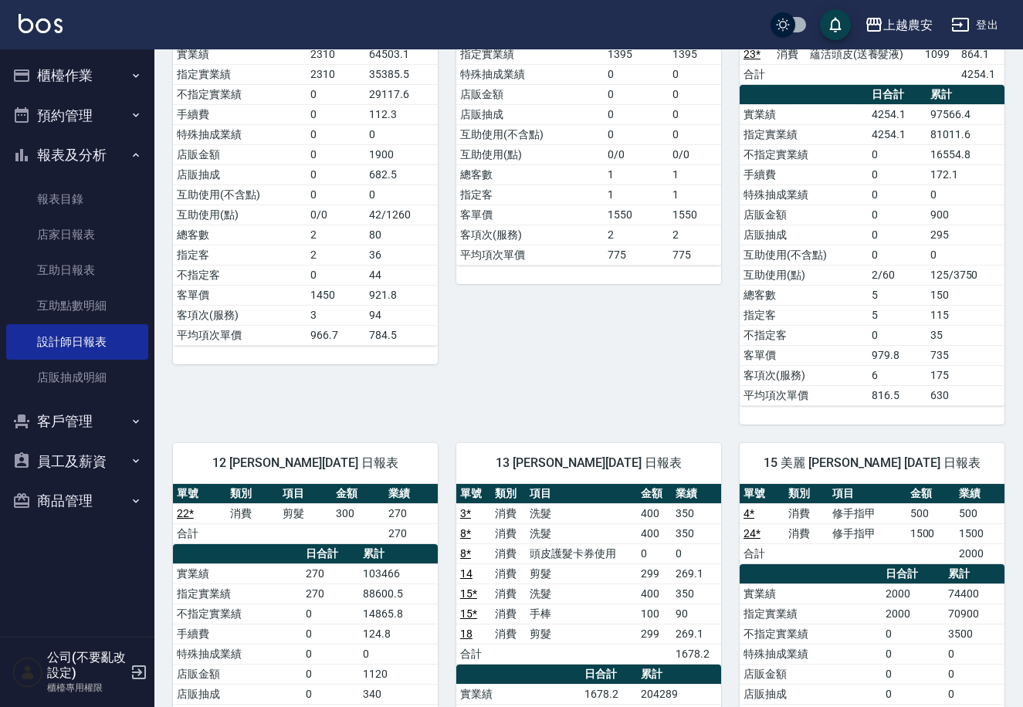
click at [67, 76] on button "櫃檯作業" at bounding box center [77, 76] width 142 height 40
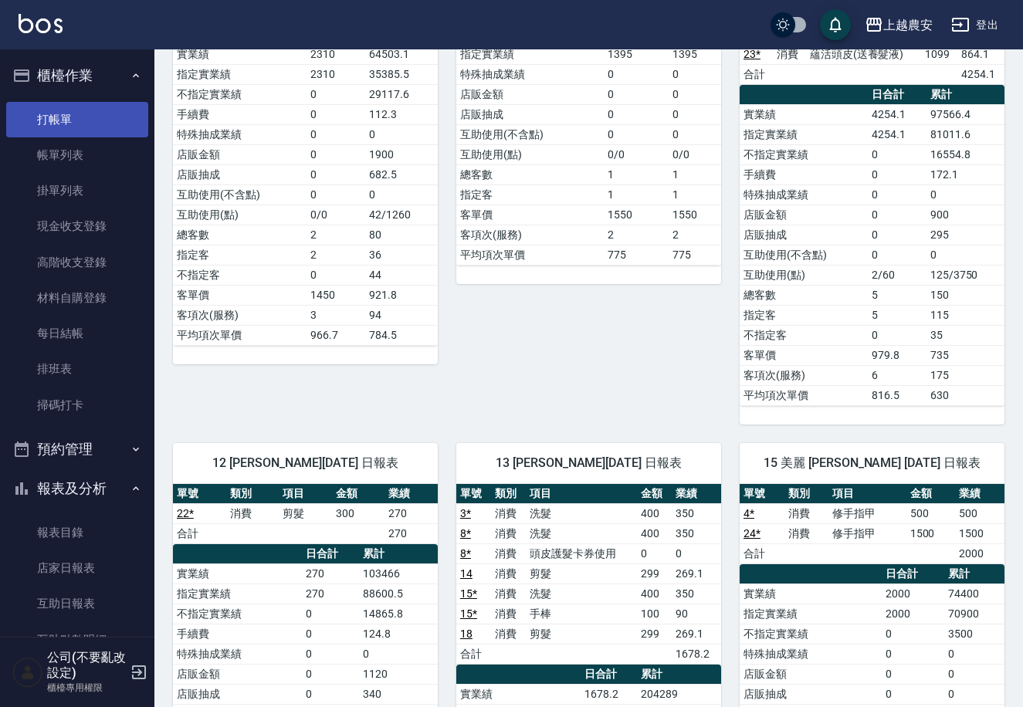
click at [85, 120] on link "打帳單" at bounding box center [77, 120] width 142 height 36
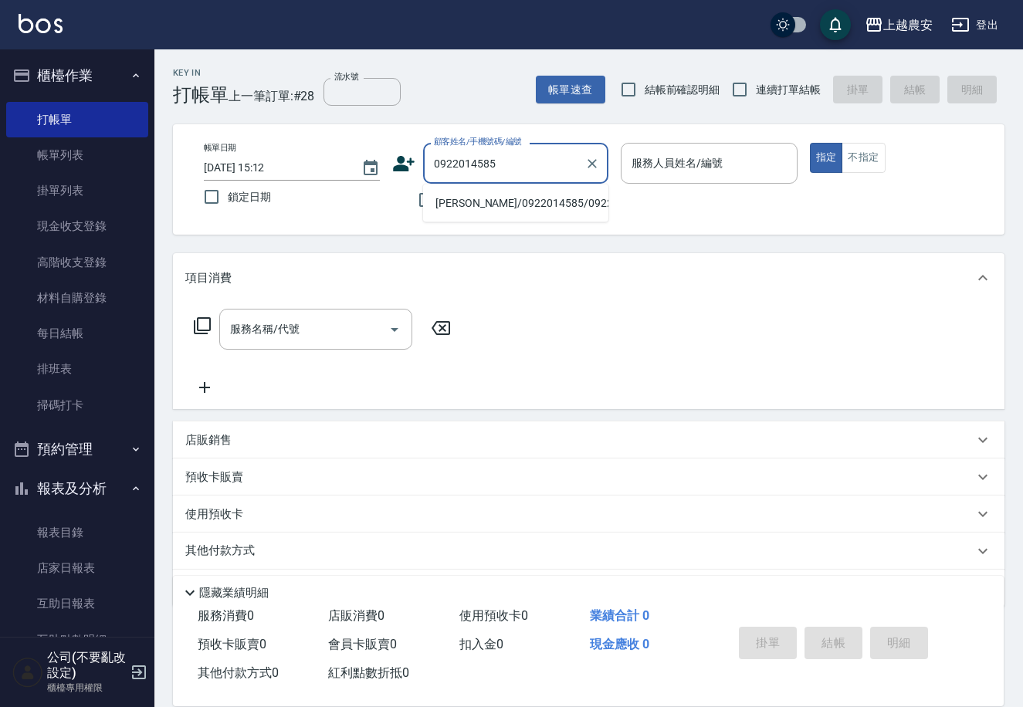
click at [480, 197] on li "楊育仁/0922014585/0922014585" at bounding box center [515, 203] width 185 height 25
type input "楊育仁/0922014585/0922014585"
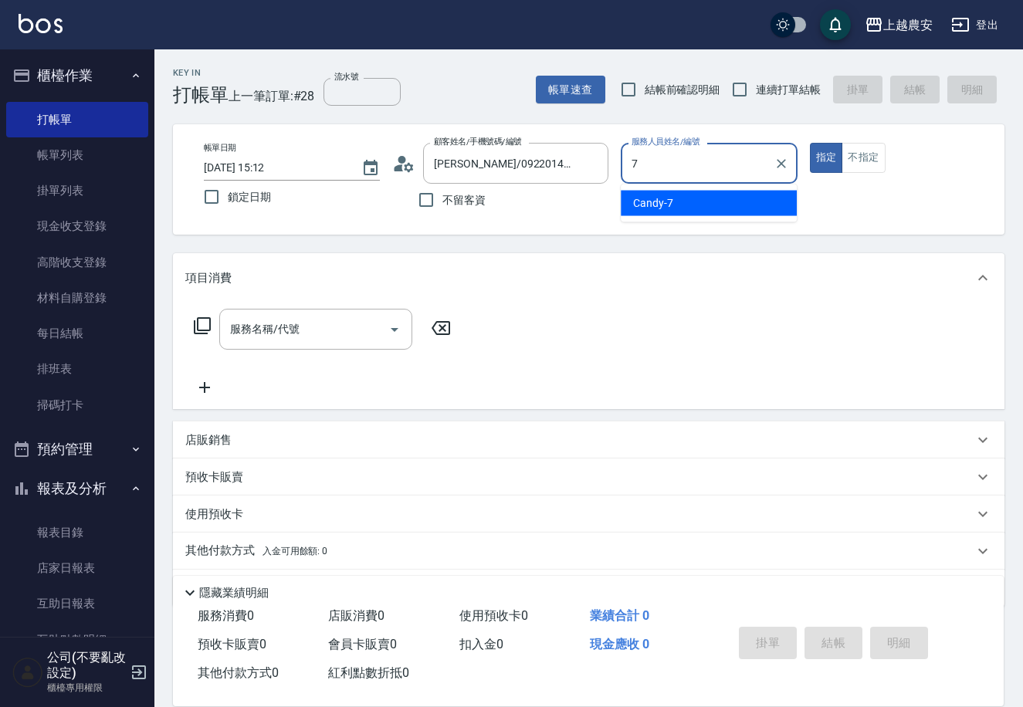
type input "Candy-7"
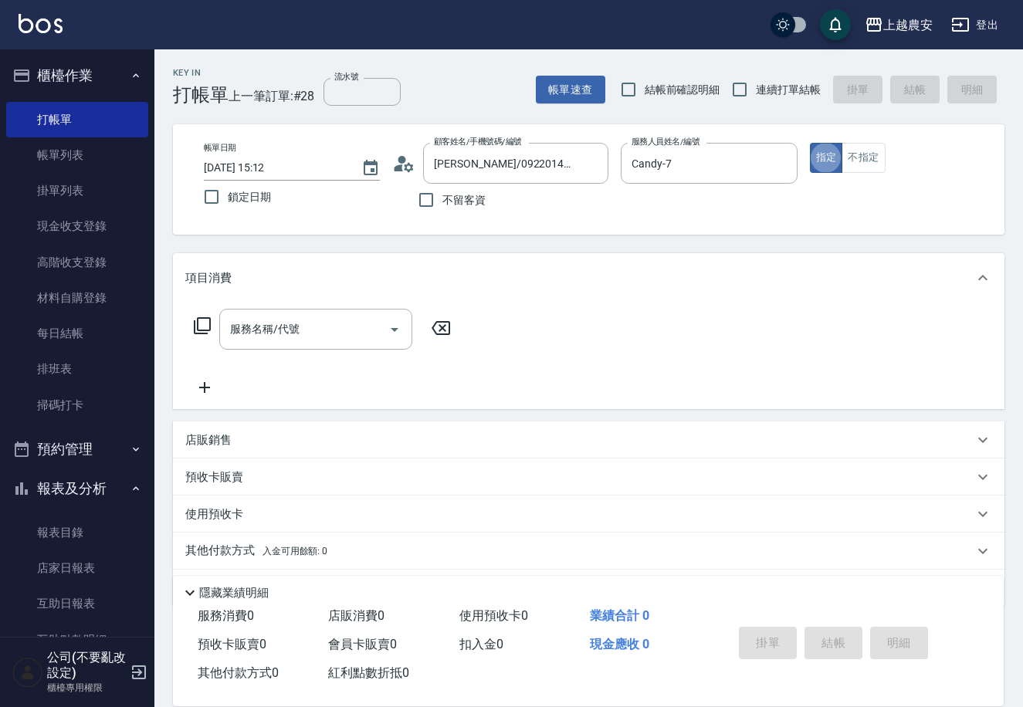
type button "true"
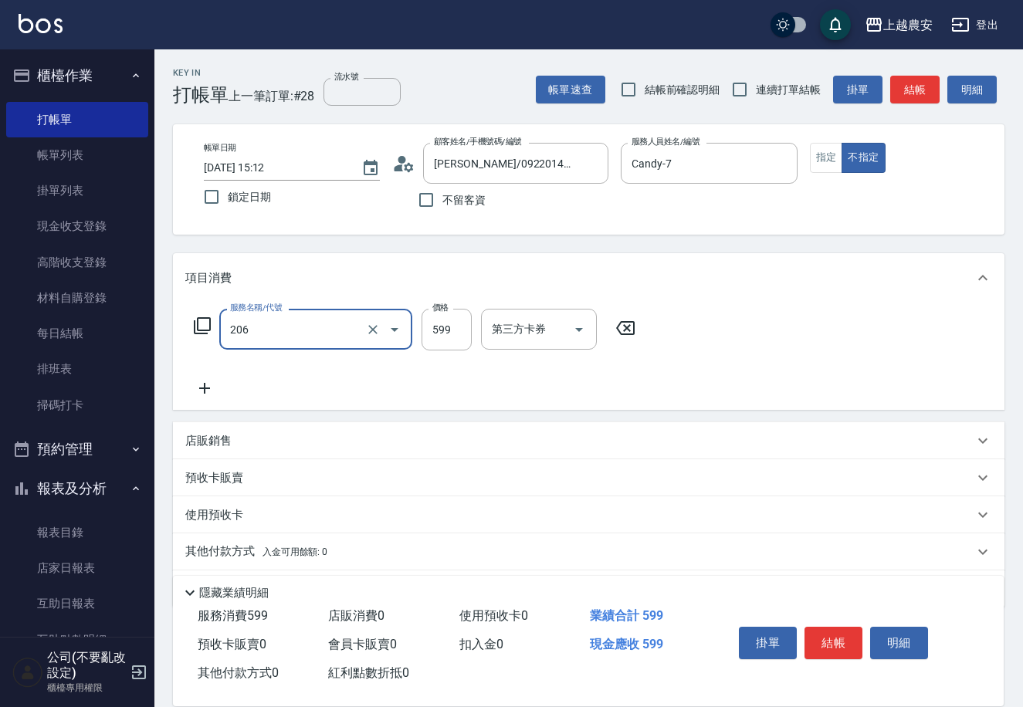
type input "洗+剪(206)"
click at [832, 627] on button "結帳" at bounding box center [834, 643] width 58 height 32
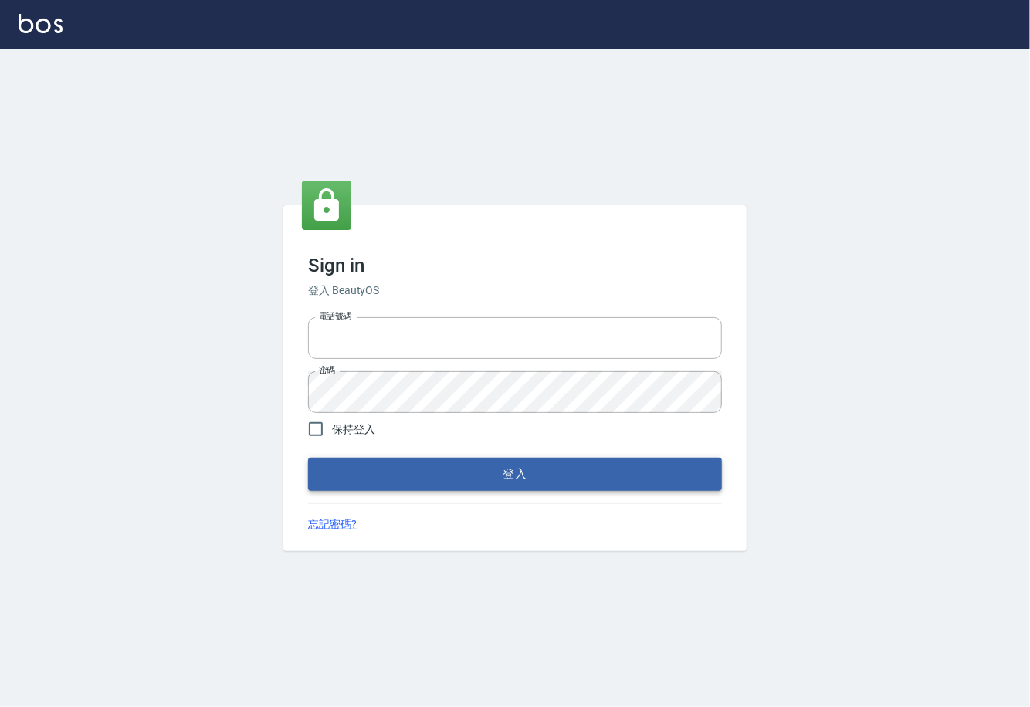
type input "0225929166"
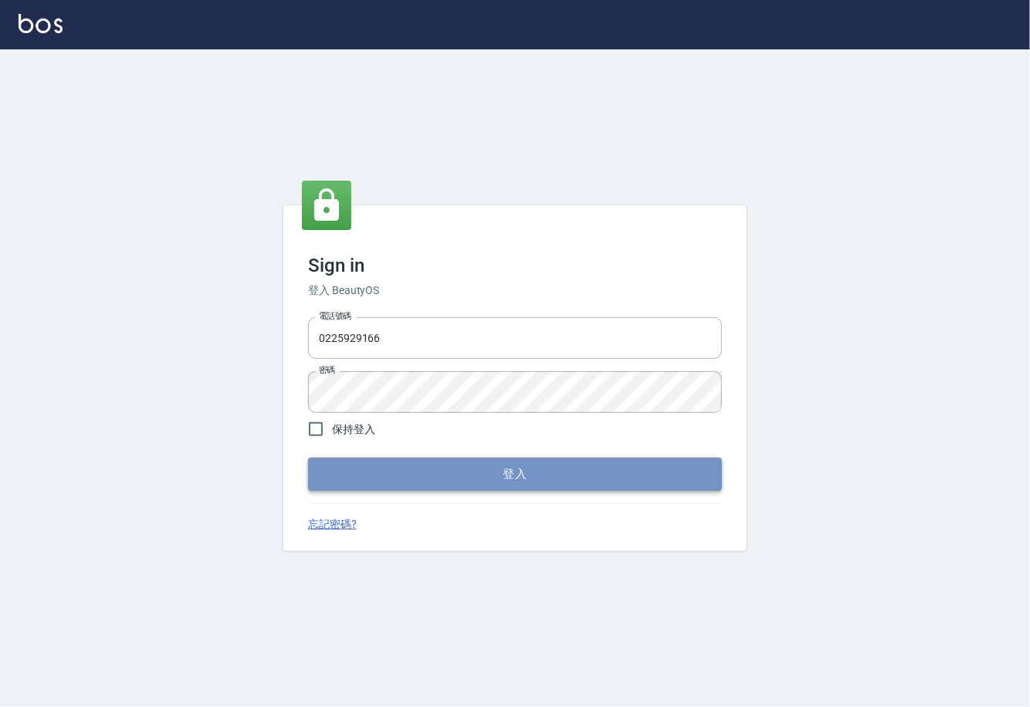
click at [492, 486] on button "登入" at bounding box center [515, 474] width 414 height 32
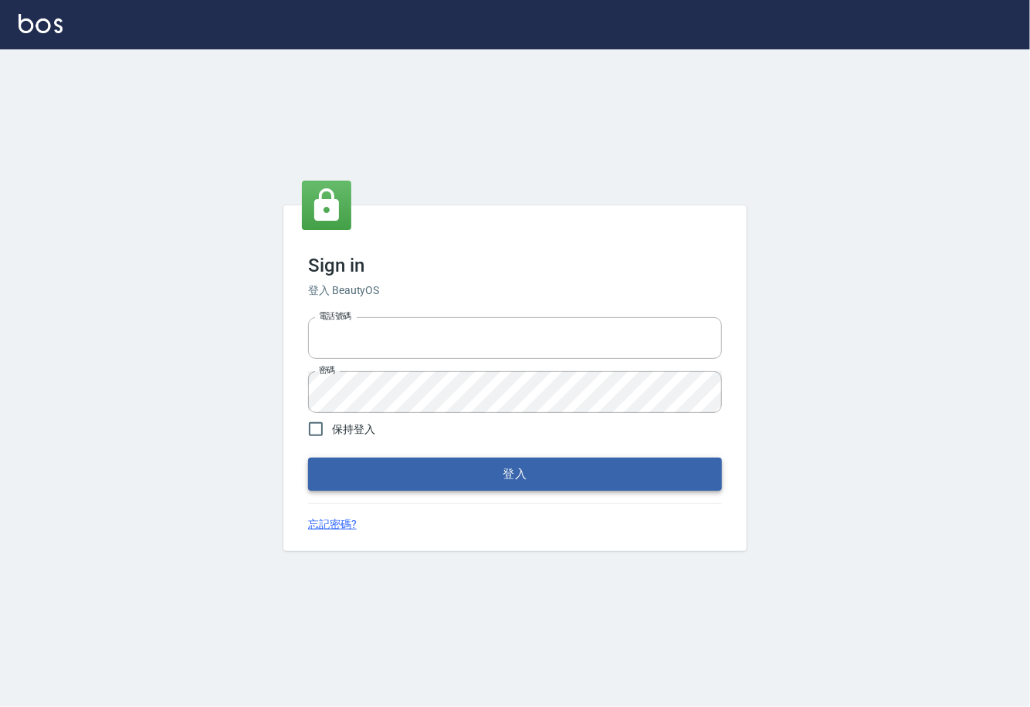
type input "0225929166"
click at [527, 473] on button "登入" at bounding box center [515, 474] width 414 height 32
type input "0225929166"
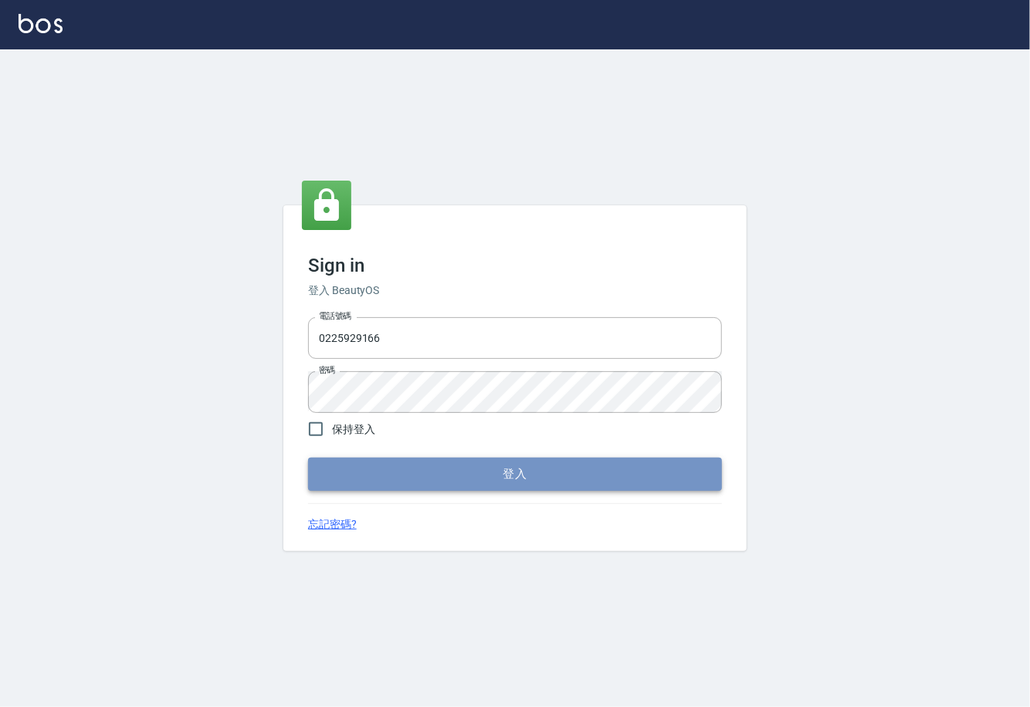
click at [500, 466] on button "登入" at bounding box center [515, 474] width 414 height 32
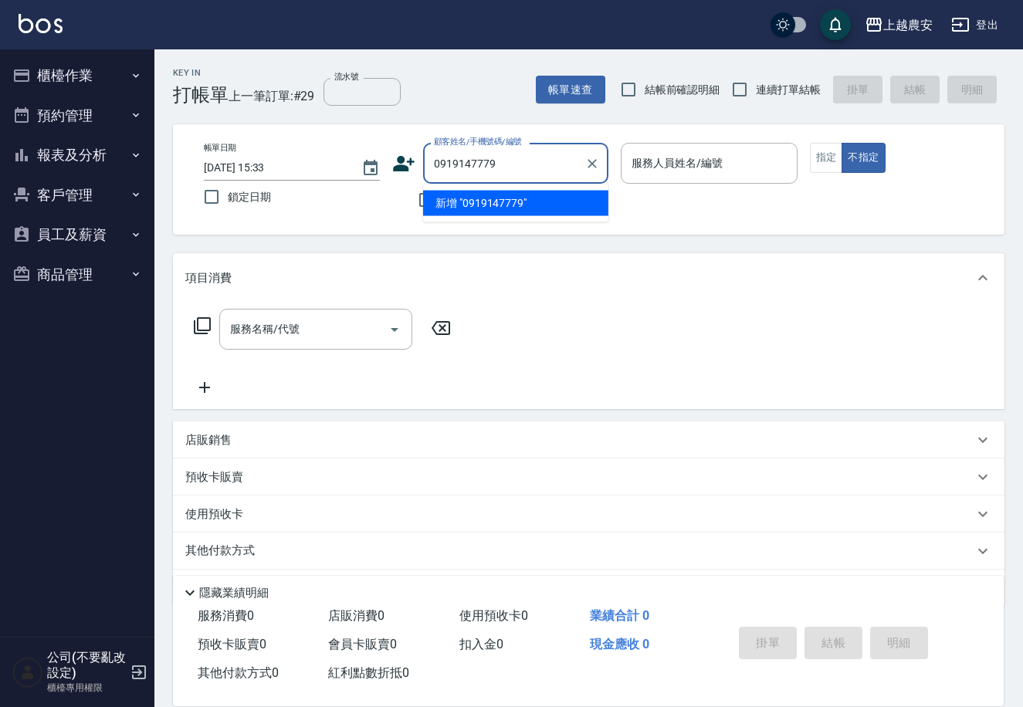
click at [486, 204] on li "新增 "0919147779"" at bounding box center [515, 203] width 185 height 25
type input "0919147779"
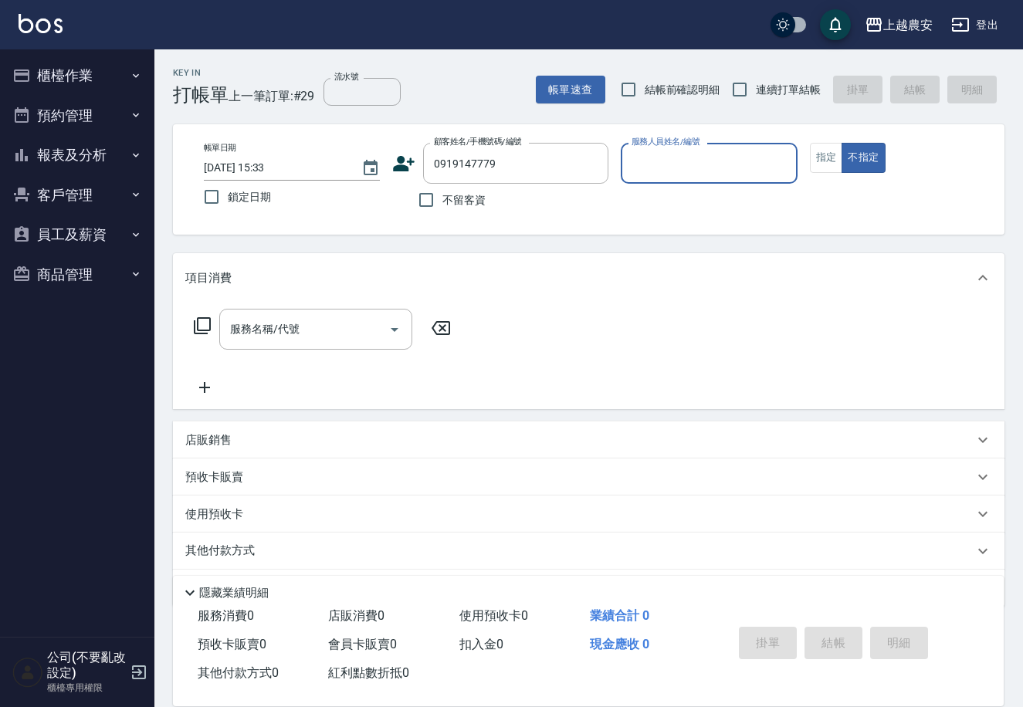
click at [409, 165] on icon at bounding box center [403, 163] width 23 height 23
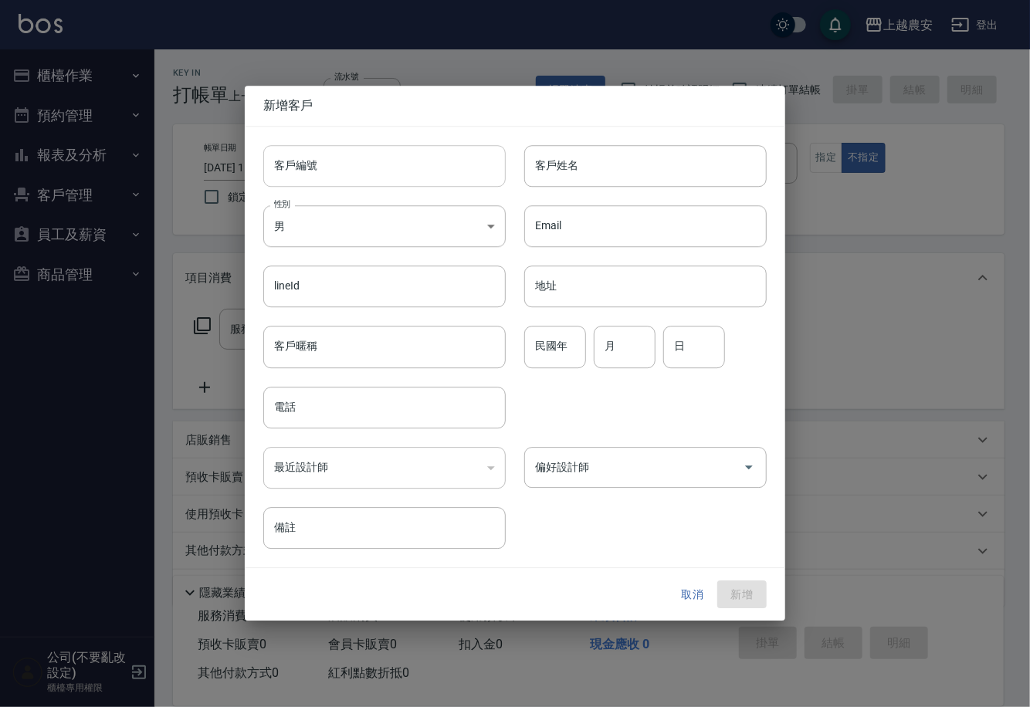
type input "0919147779"
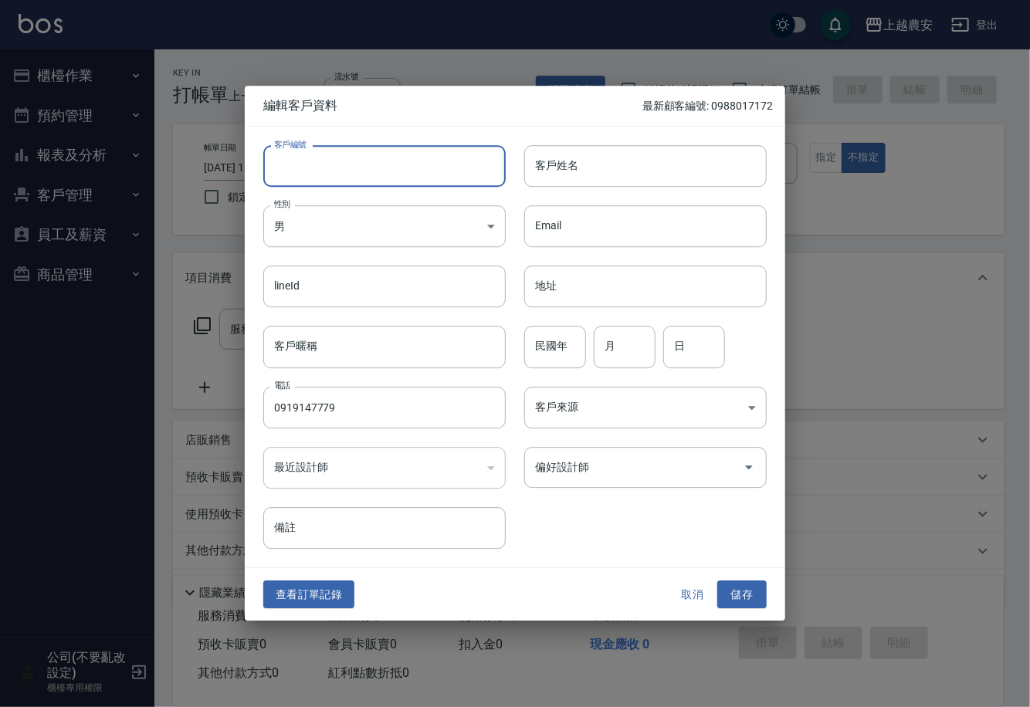
click at [400, 165] on input "客戶編號" at bounding box center [384, 166] width 243 height 42
type input "0919147779"
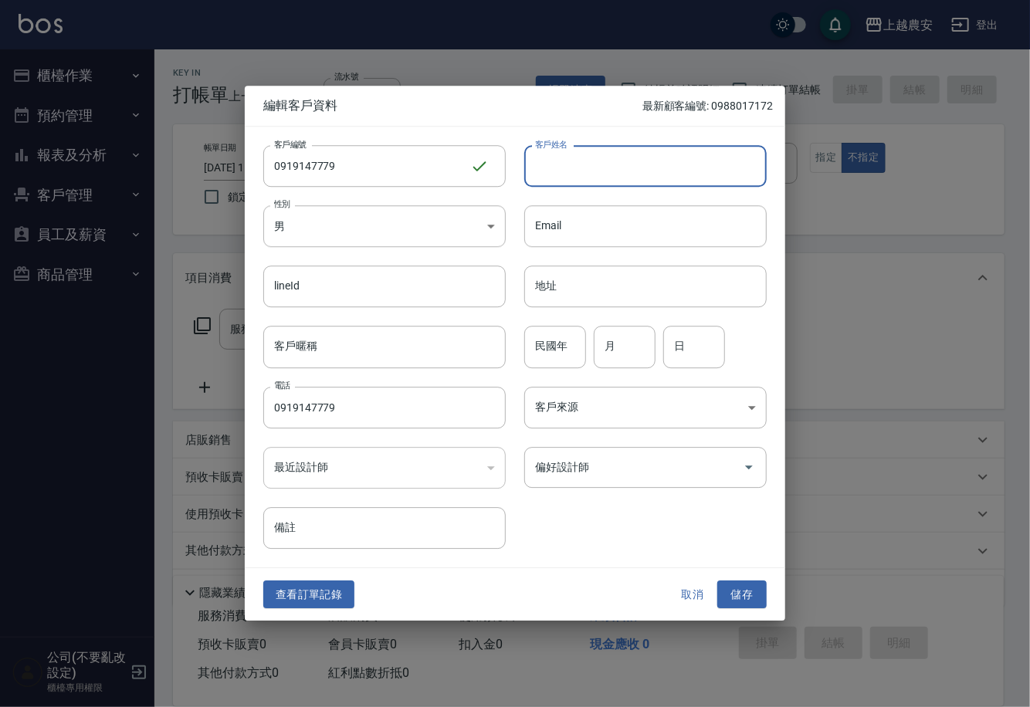
click at [567, 175] on input "客戶姓名" at bounding box center [645, 166] width 243 height 42
type input "蔡"
click at [726, 592] on button "儲存" at bounding box center [741, 595] width 49 height 29
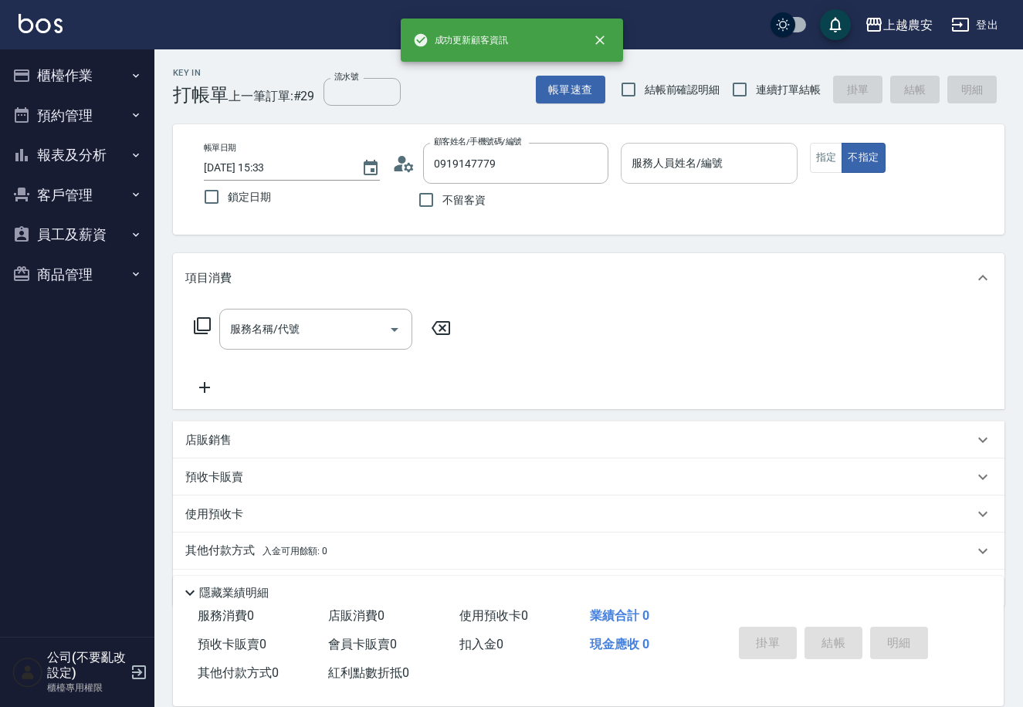
click at [700, 144] on div "服務人員姓名/編號" at bounding box center [709, 163] width 176 height 41
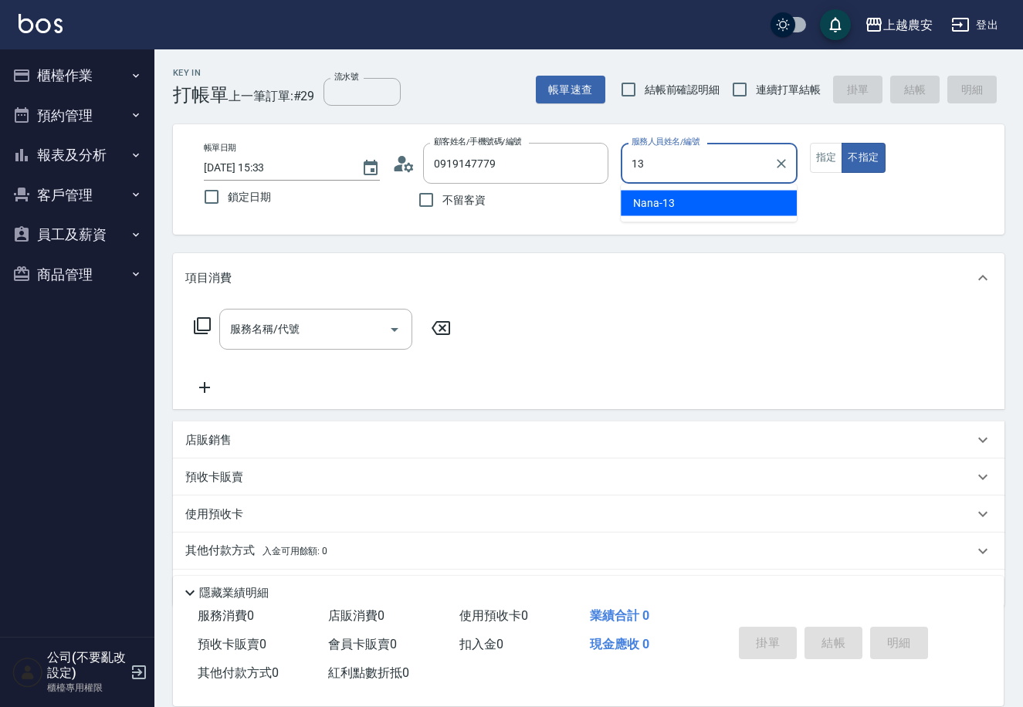
type input "Nana-13"
type button "false"
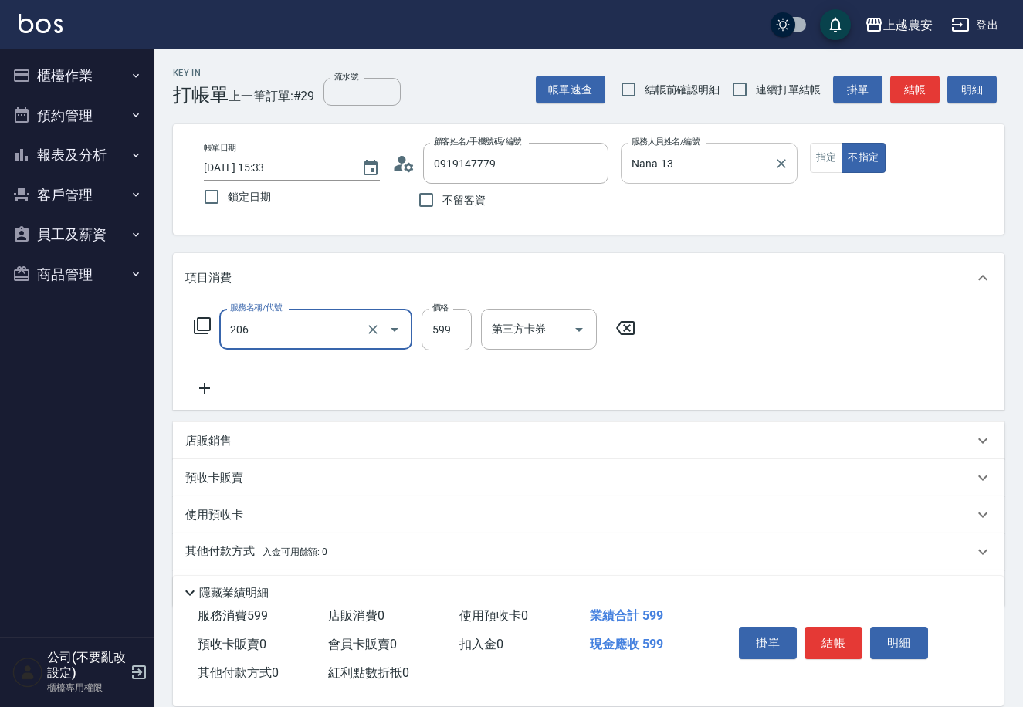
type input "洗+剪(206)"
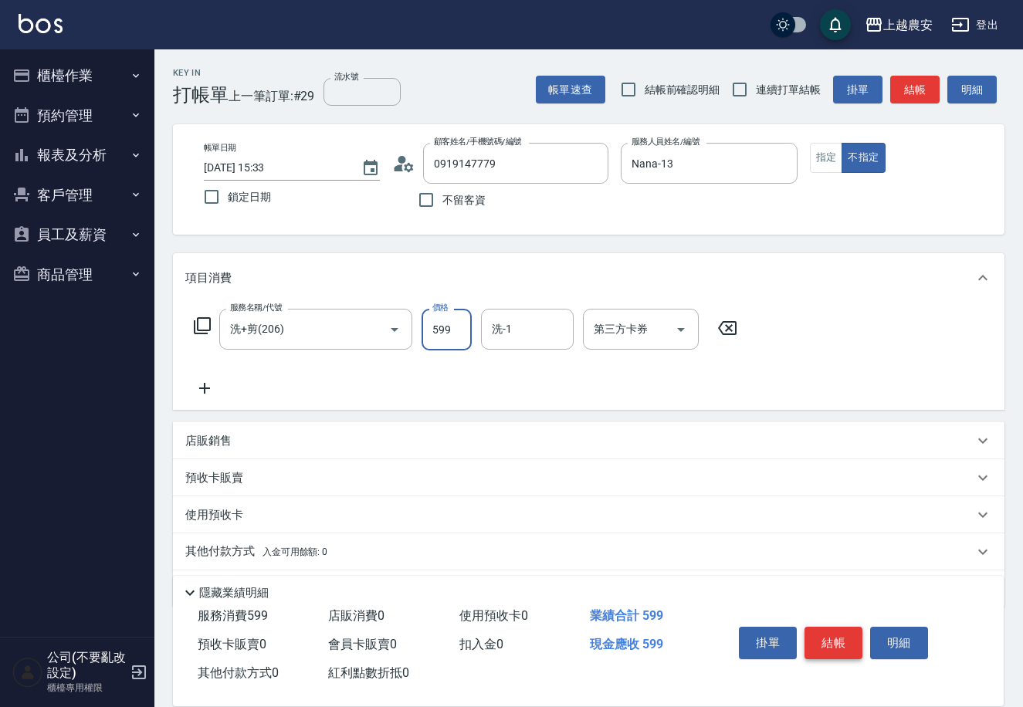
click at [818, 643] on button "結帳" at bounding box center [834, 643] width 58 height 32
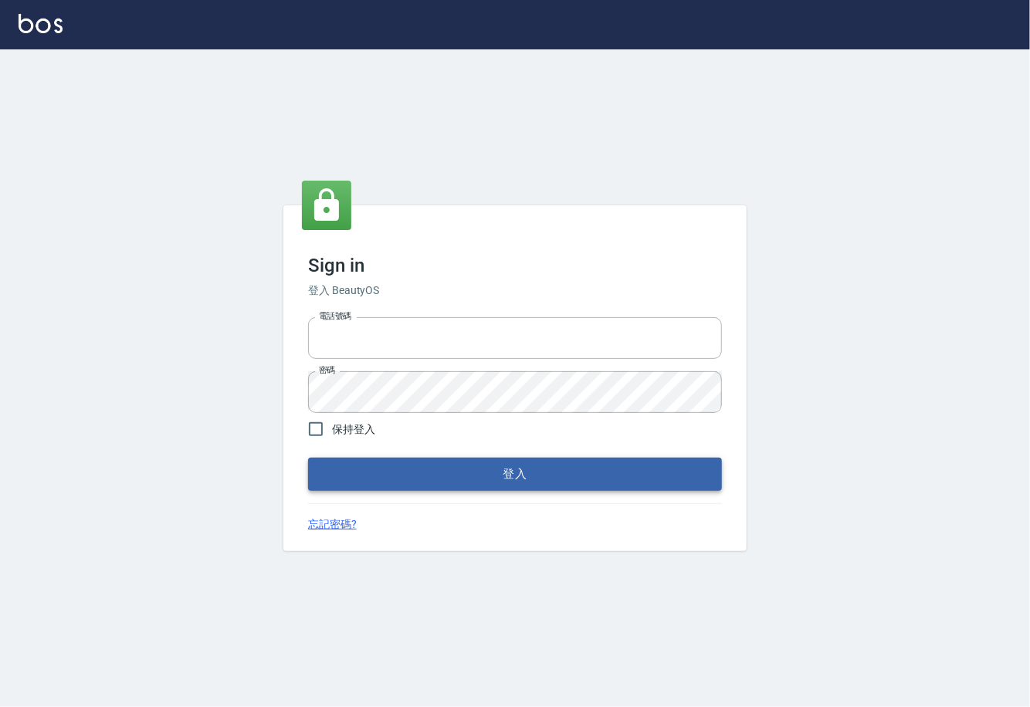
type input "0225929166"
click at [486, 471] on button "登入" at bounding box center [515, 474] width 414 height 32
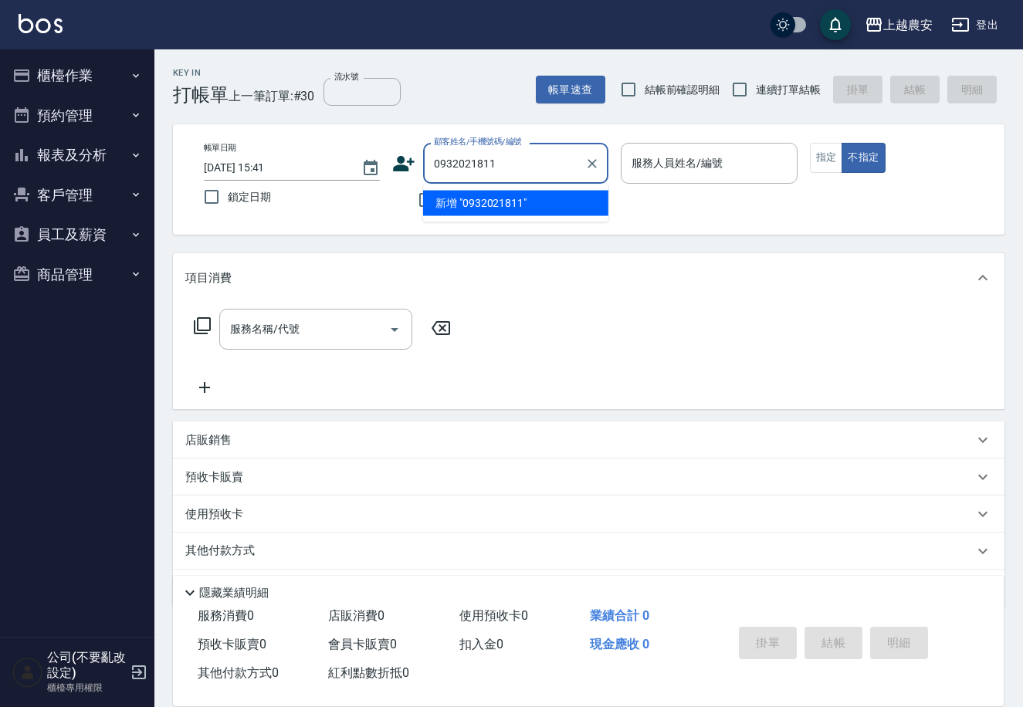
type input "0932021811"
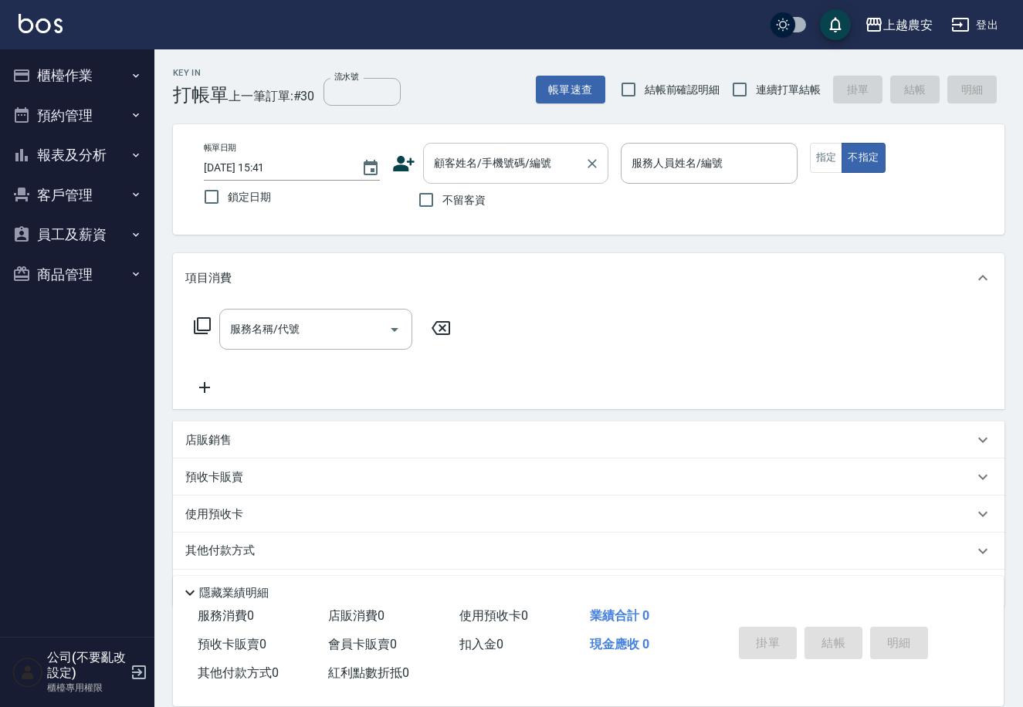
click at [534, 174] on input "顧客姓名/手機號碼/編號" at bounding box center [504, 163] width 148 height 27
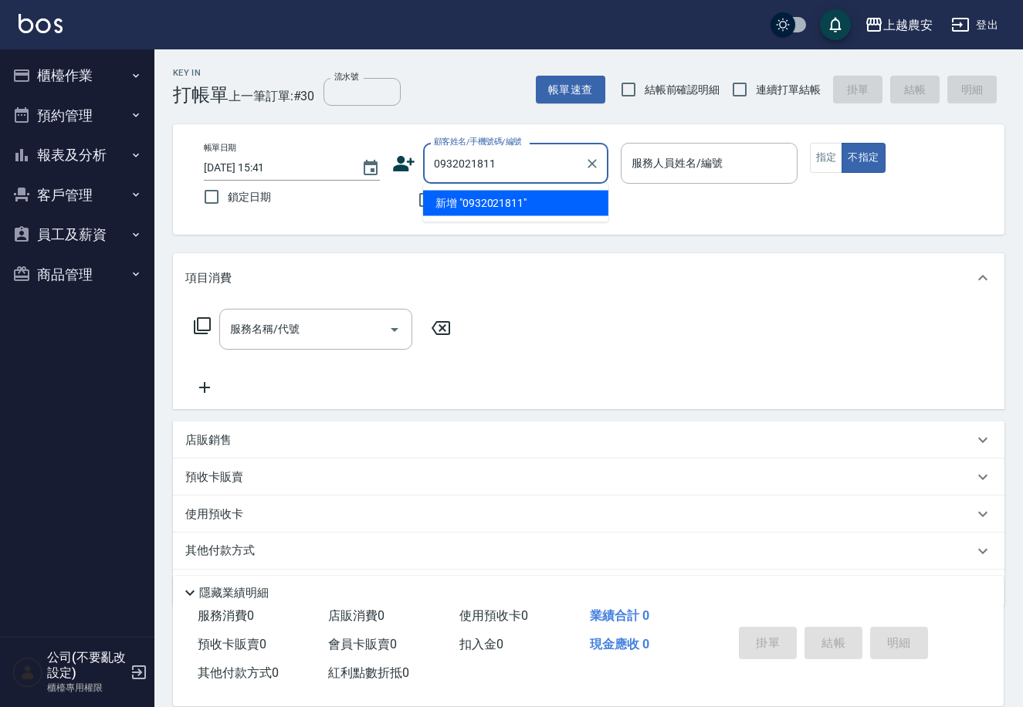
click at [495, 197] on li "新增 "0932021811"" at bounding box center [515, 203] width 185 height 25
type input "0932021811"
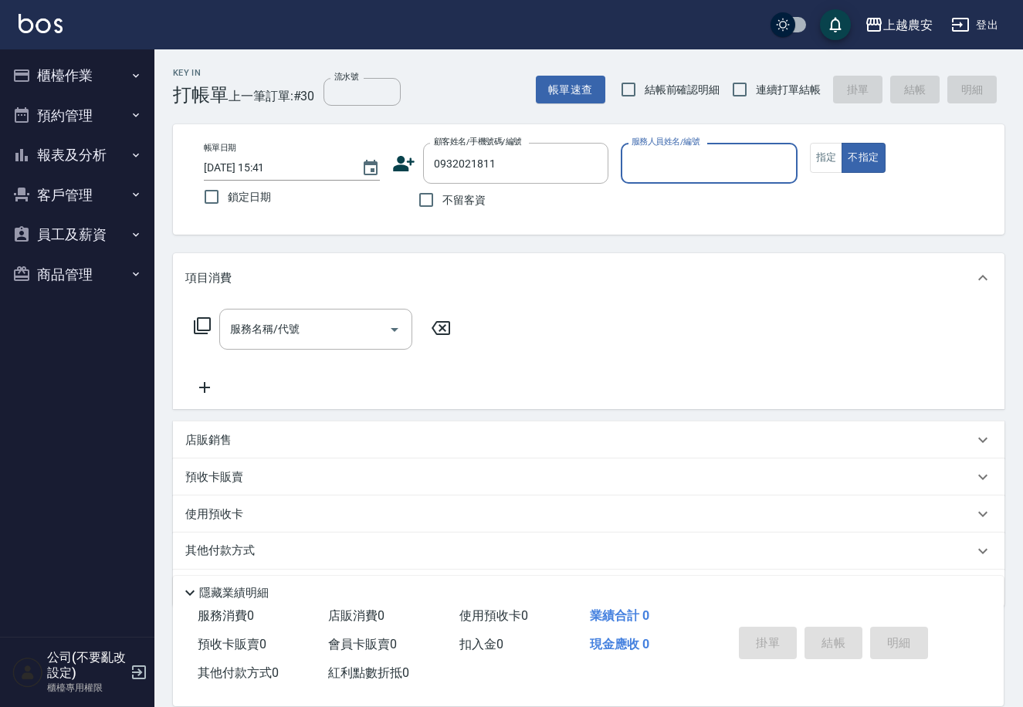
click at [396, 165] on icon at bounding box center [405, 163] width 22 height 15
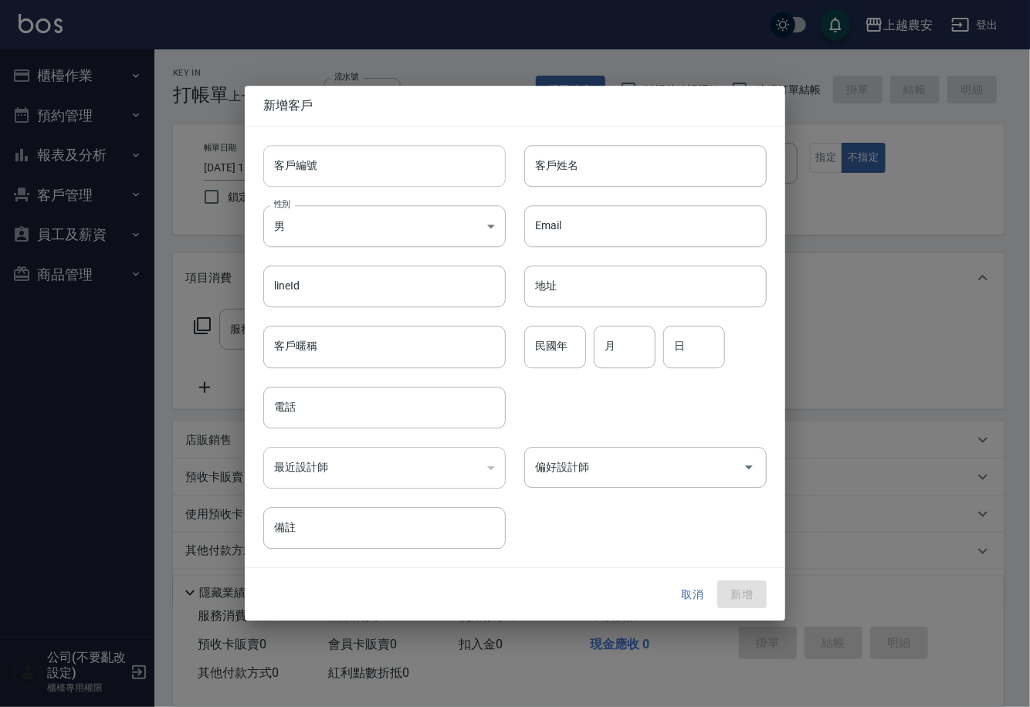
click at [395, 172] on input "客戶編號" at bounding box center [384, 166] width 243 height 42
type input "0932021811"
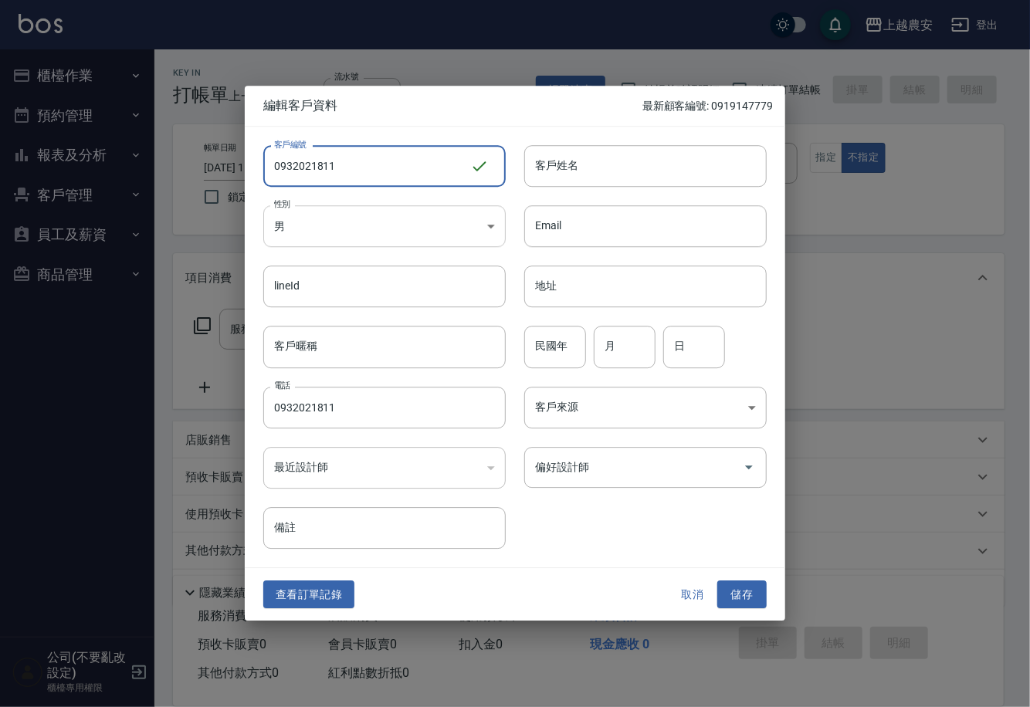
type input "0932021811"
click at [336, 227] on body "上越農安 登出 櫃檯作業 打帳單 帳單列表 掛單列表 現金收支登錄 高階收支登錄 材料自購登錄 每日結帳 排班表 掃碼打卡 預約管理 預約管理 單日預約紀錄 …" at bounding box center [515, 376] width 1030 height 753
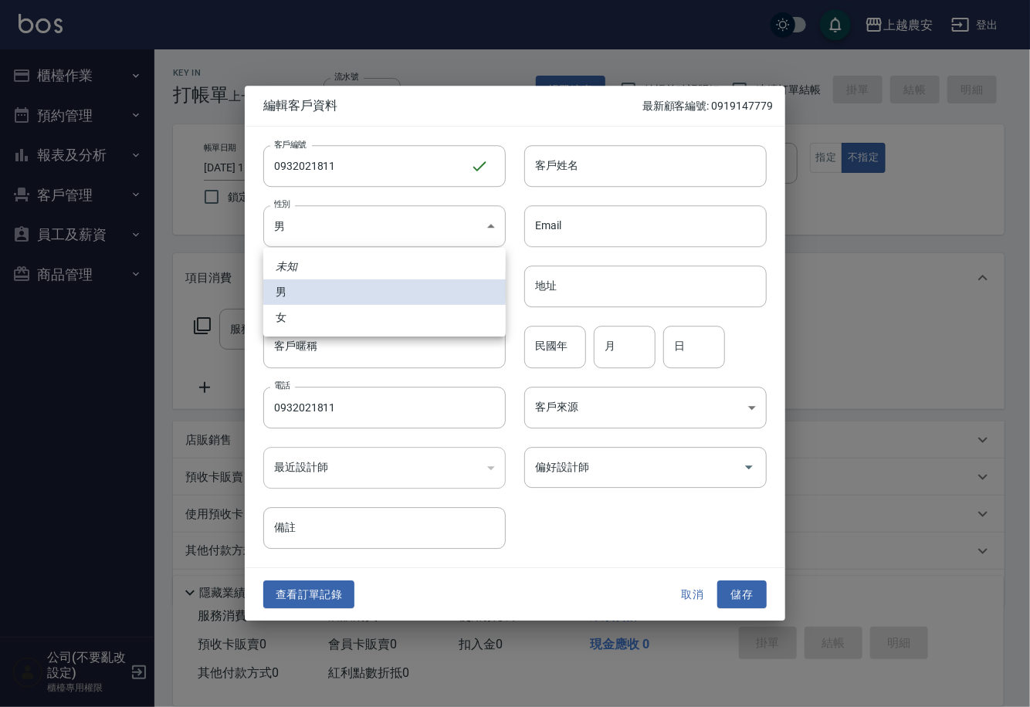
click at [321, 324] on li "女" at bounding box center [384, 317] width 243 height 25
type input "[DEMOGRAPHIC_DATA]"
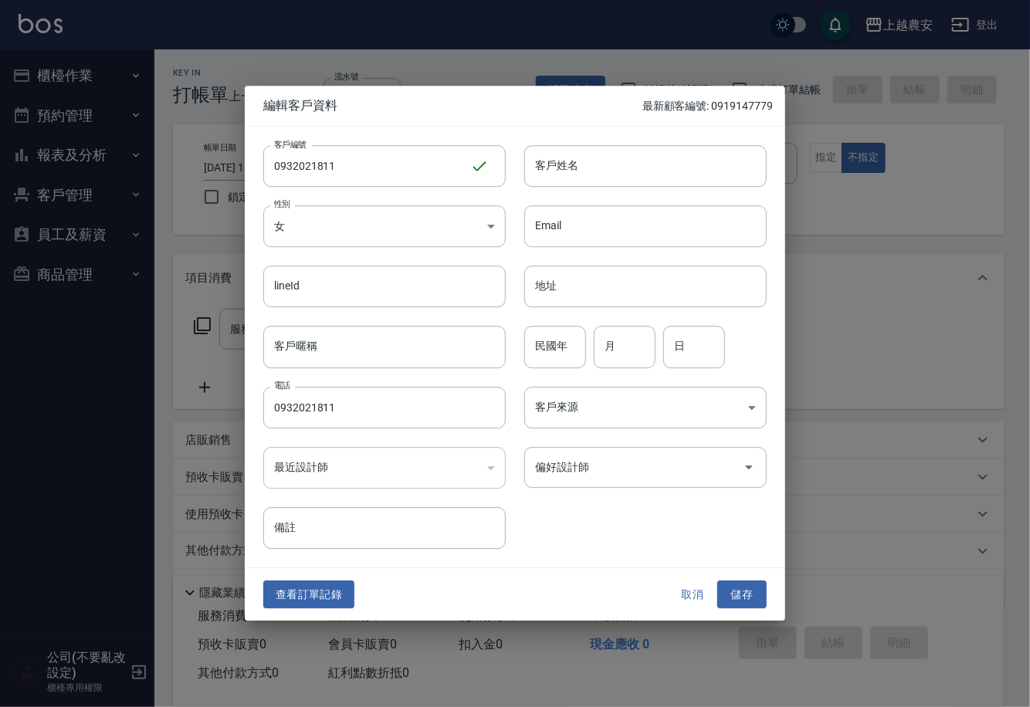
drag, startPoint x: 321, startPoint y: 324, endPoint x: 507, endPoint y: 214, distance: 216.0
click at [324, 295] on li "女" at bounding box center [384, 287] width 182 height 15
drag, startPoint x: 558, startPoint y: 158, endPoint x: 548, endPoint y: 248, distance: 90.8
click at [558, 157] on input "客戶姓名" at bounding box center [645, 166] width 243 height 42
type input "王"
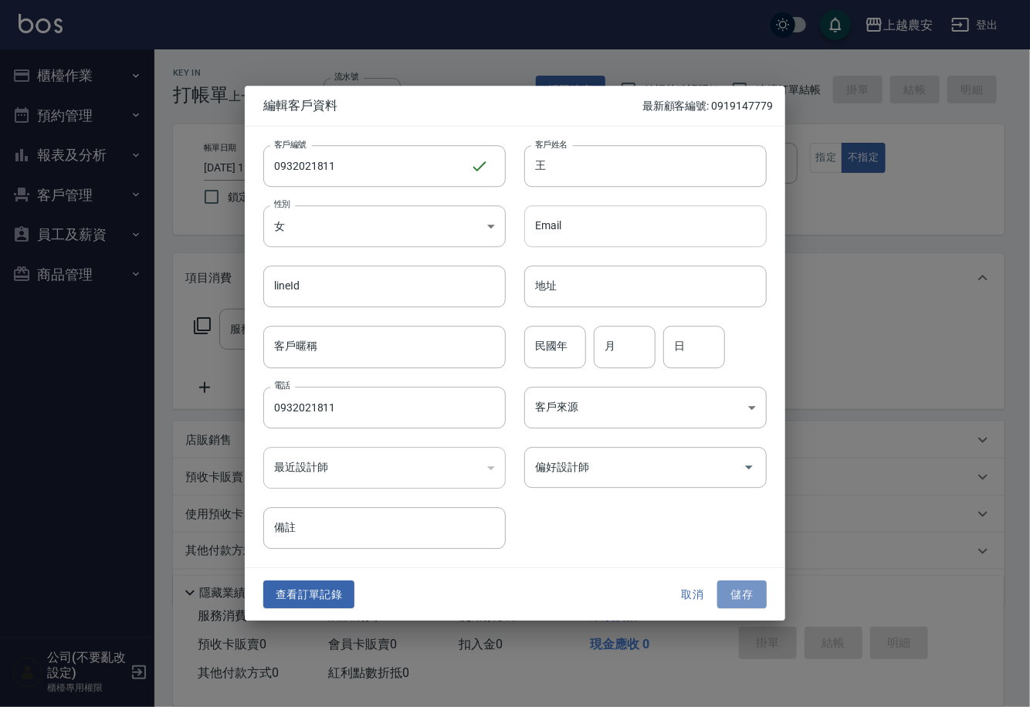
drag, startPoint x: 726, startPoint y: 588, endPoint x: 738, endPoint y: 228, distance: 360.1
click at [726, 588] on button "儲存" at bounding box center [741, 595] width 49 height 29
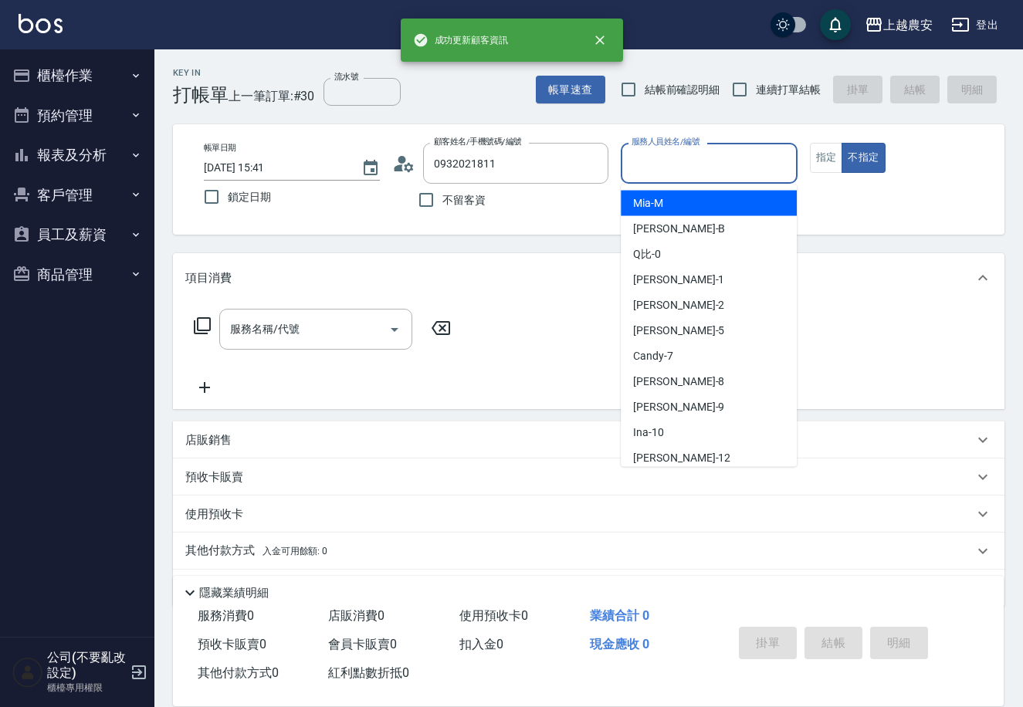
click at [715, 155] on input "服務人員姓名/編號" at bounding box center [709, 163] width 162 height 27
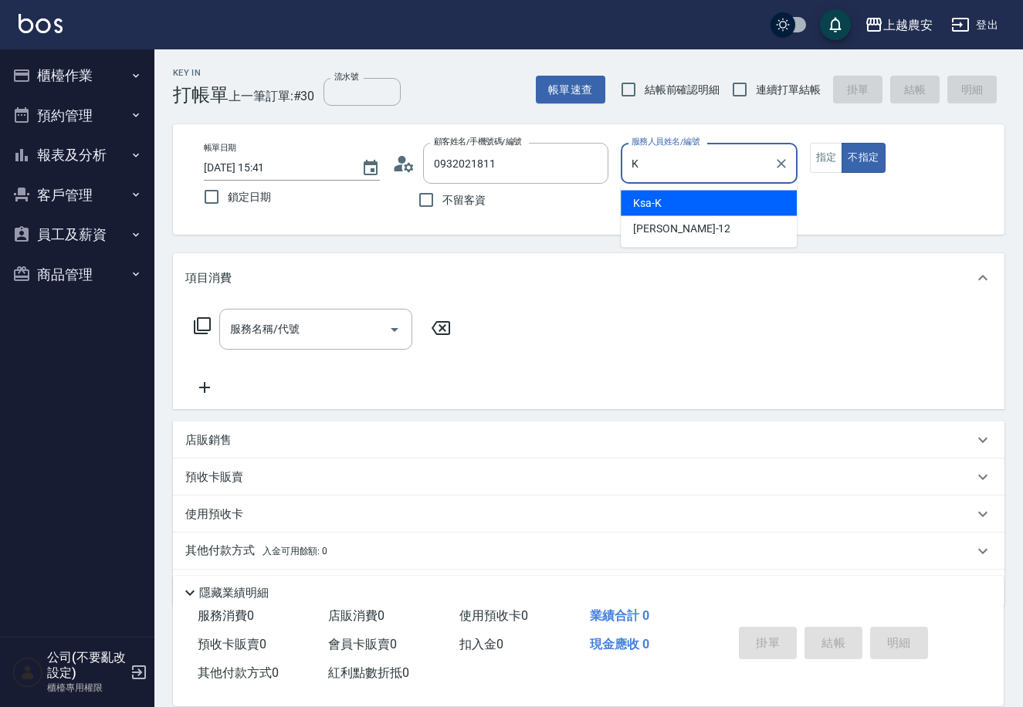
type input "Ksa-K"
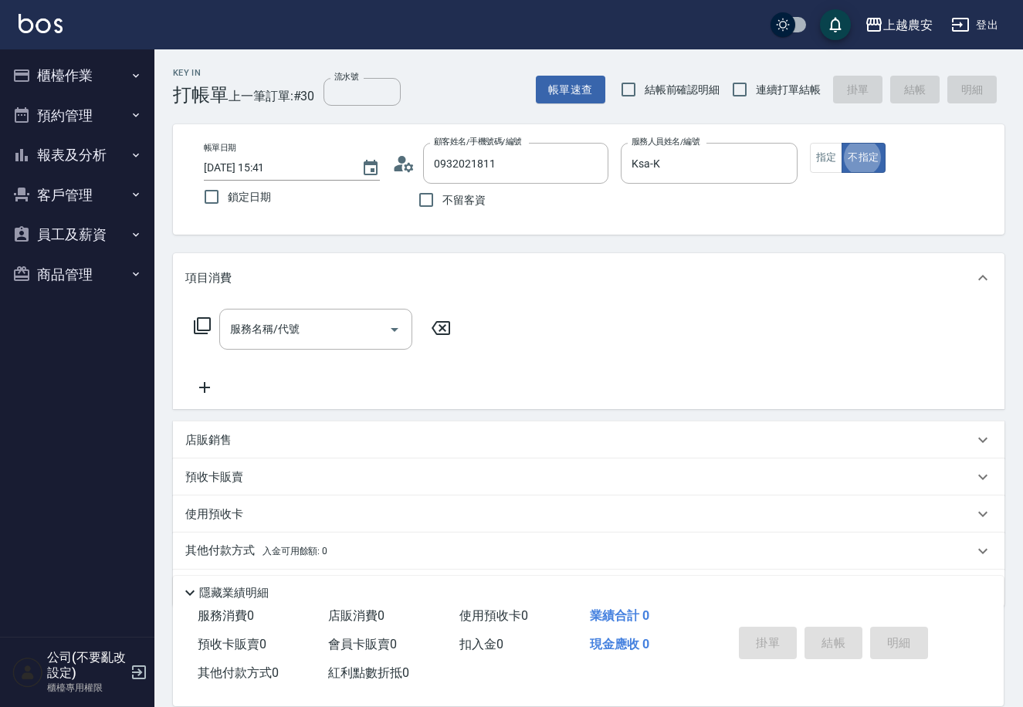
type button "false"
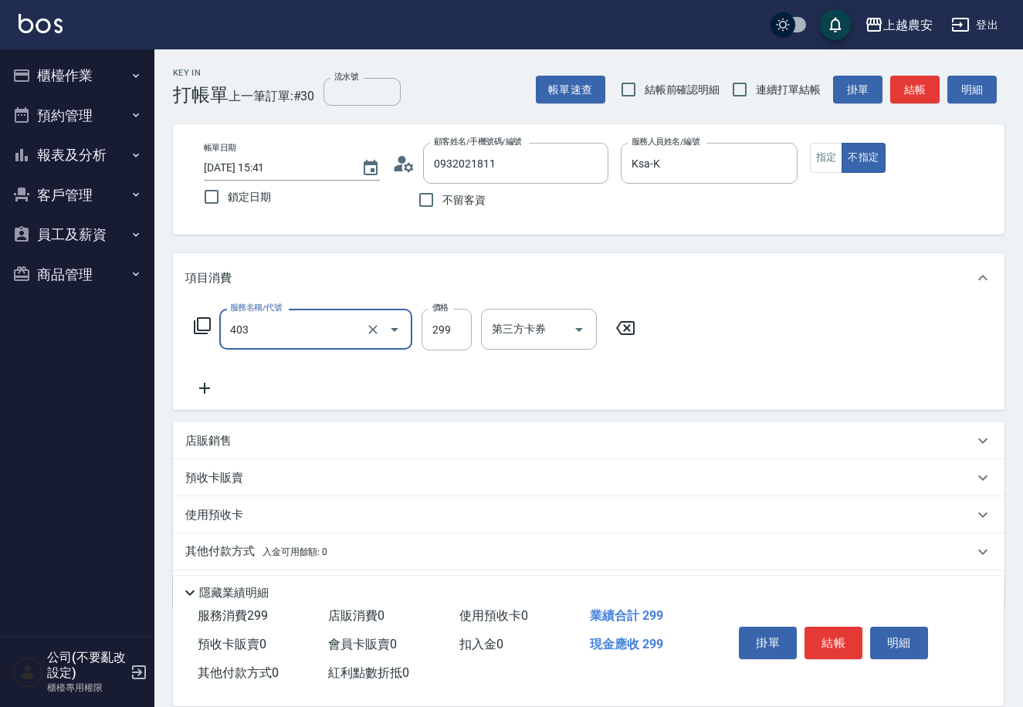
type input "剪髮(403)"
type input "400"
click at [829, 159] on button "指定" at bounding box center [826, 158] width 33 height 30
click at [201, 392] on icon at bounding box center [204, 388] width 39 height 19
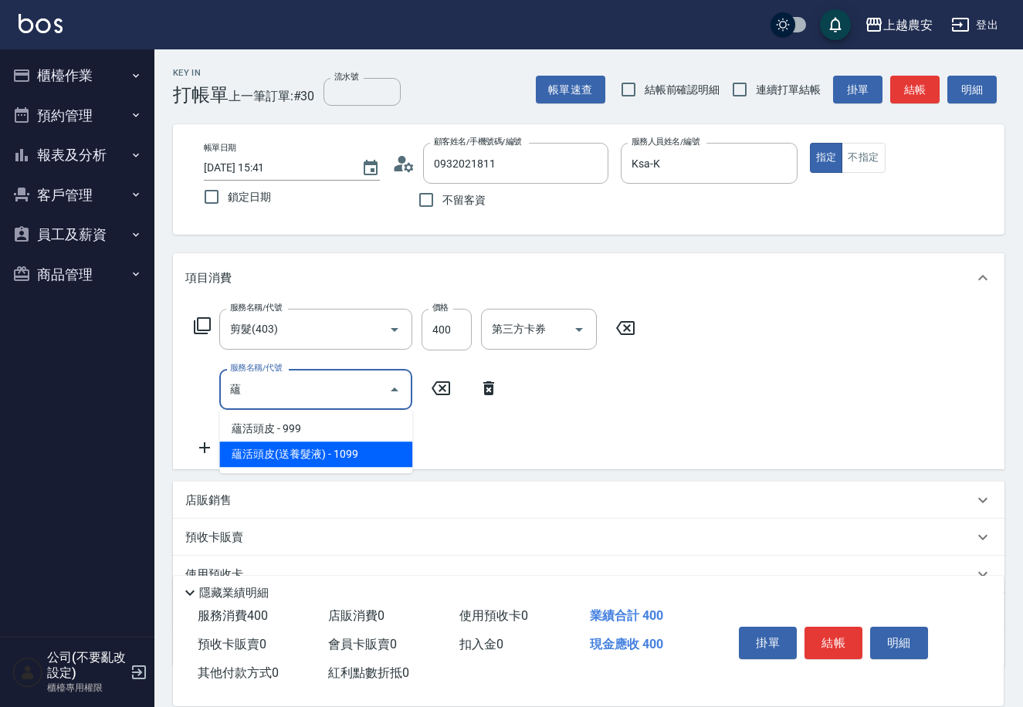
click at [282, 453] on span "蘊活頭皮(送養髮液) - 1099" at bounding box center [315, 454] width 193 height 25
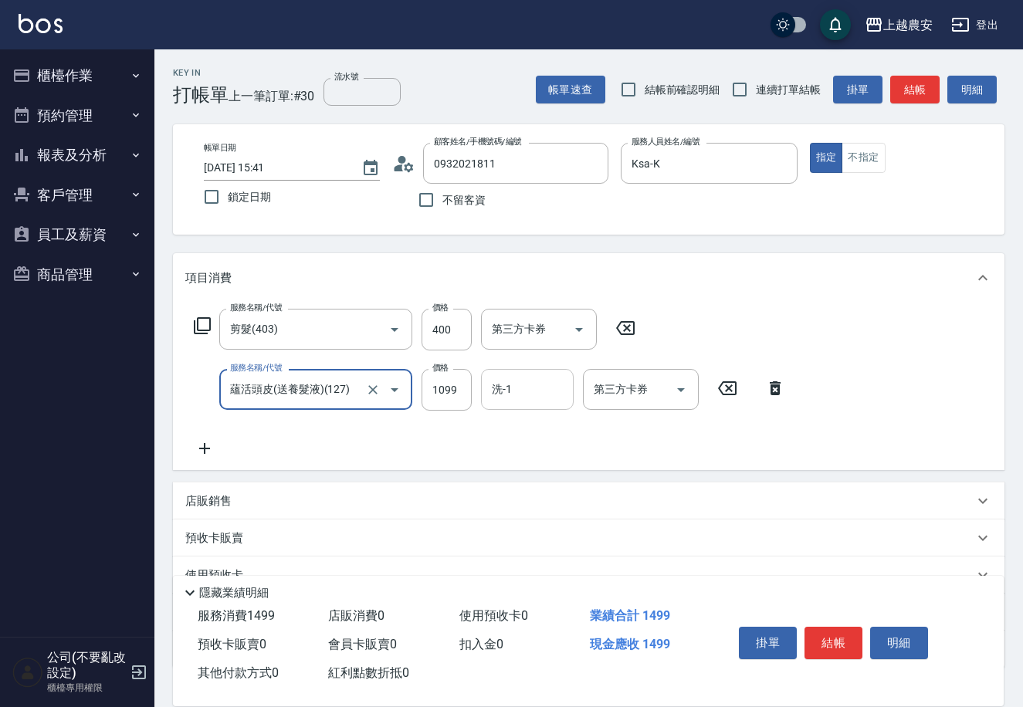
type input "蘊活頭皮(送養髮液)(127)"
click at [526, 389] on input "洗-1" at bounding box center [527, 389] width 79 height 27
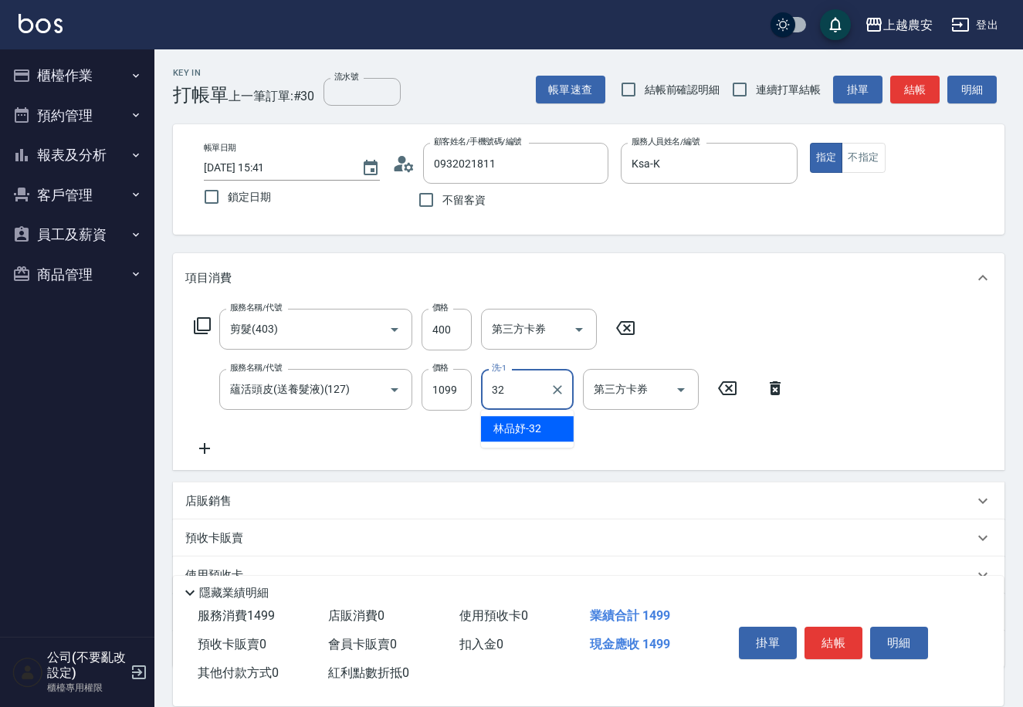
click at [527, 427] on span "林品妤 -32" at bounding box center [517, 429] width 48 height 16
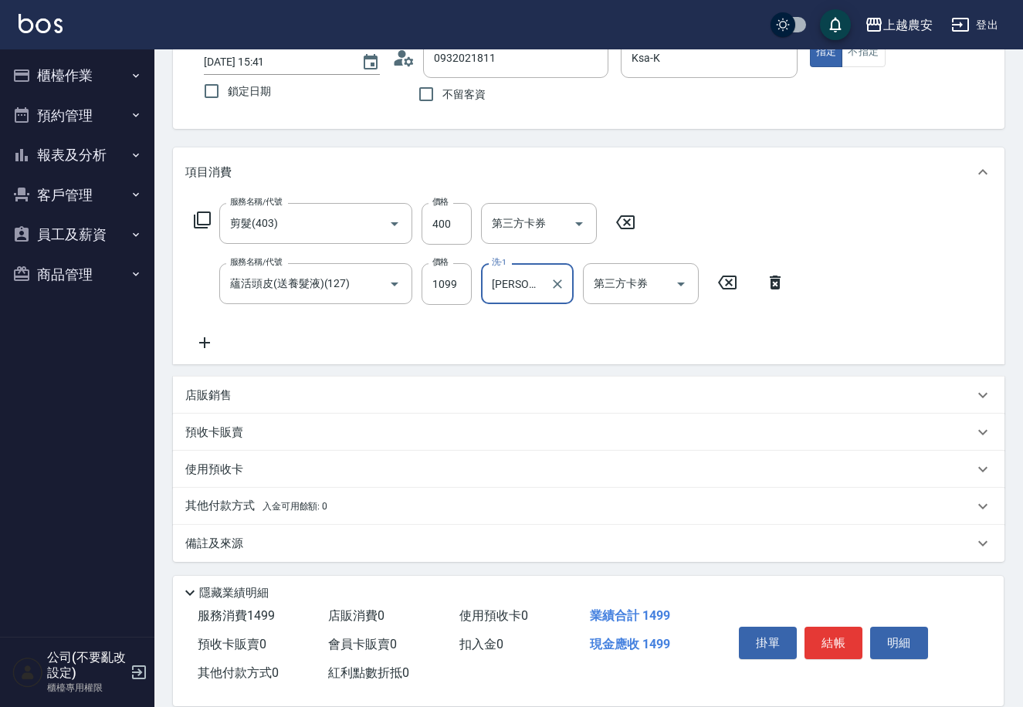
type input "林品妤-32"
click at [255, 505] on p "其他付款方式 入金可用餘額: 0" at bounding box center [256, 506] width 142 height 17
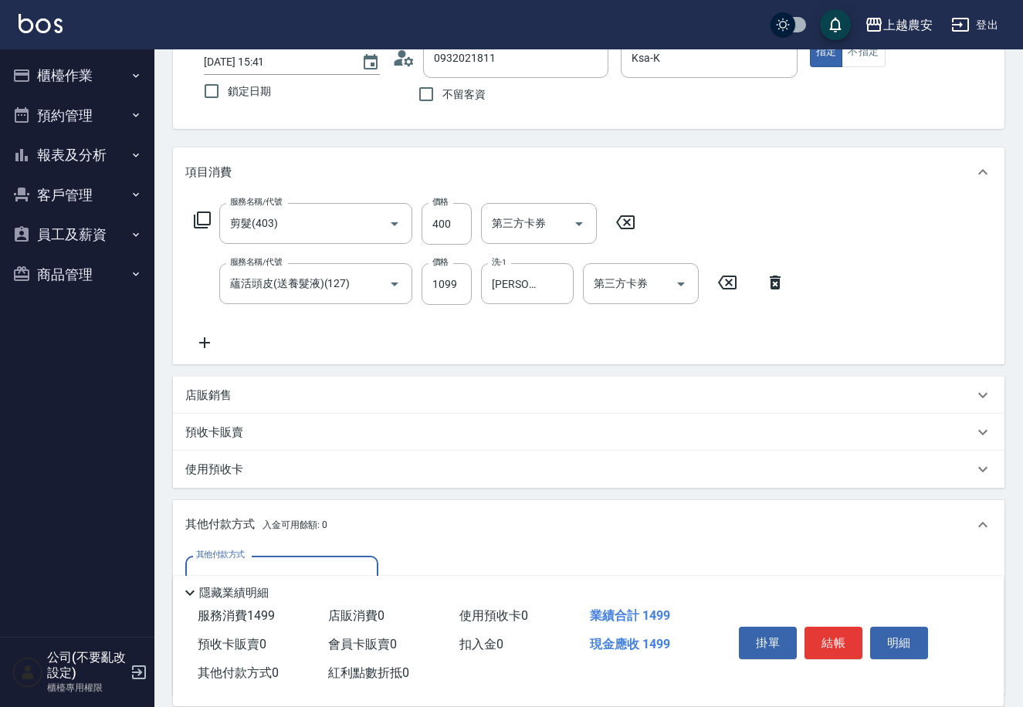
scroll to position [287, 0]
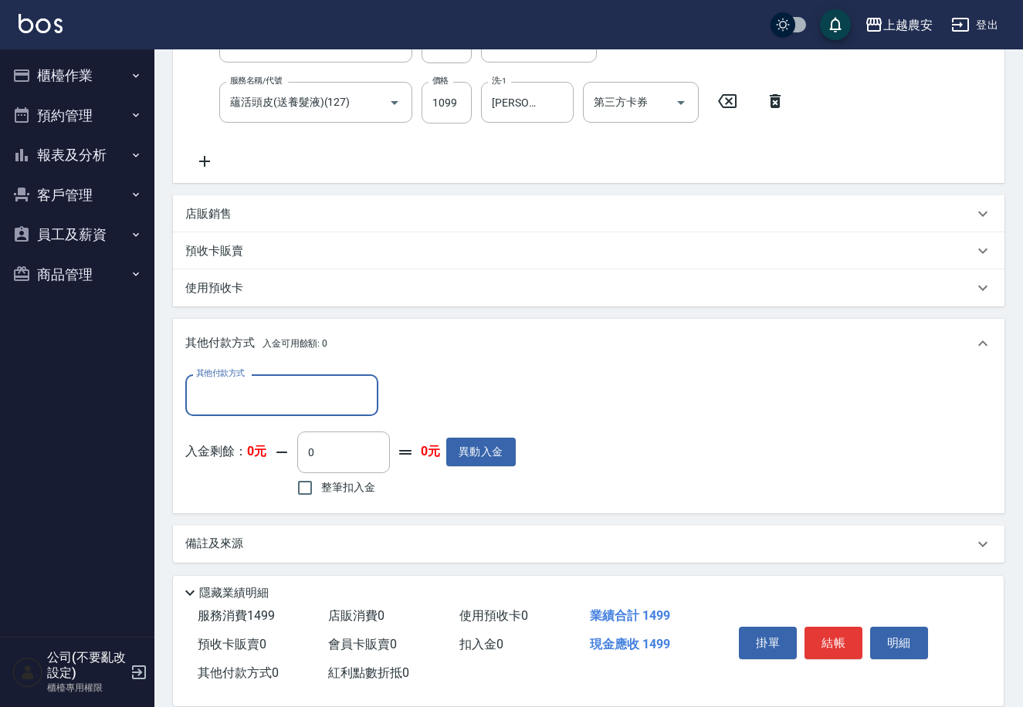
drag, startPoint x: 283, startPoint y: 386, endPoint x: 283, endPoint y: 406, distance: 20.1
click at [283, 388] on input "其他付款方式" at bounding box center [281, 395] width 179 height 27
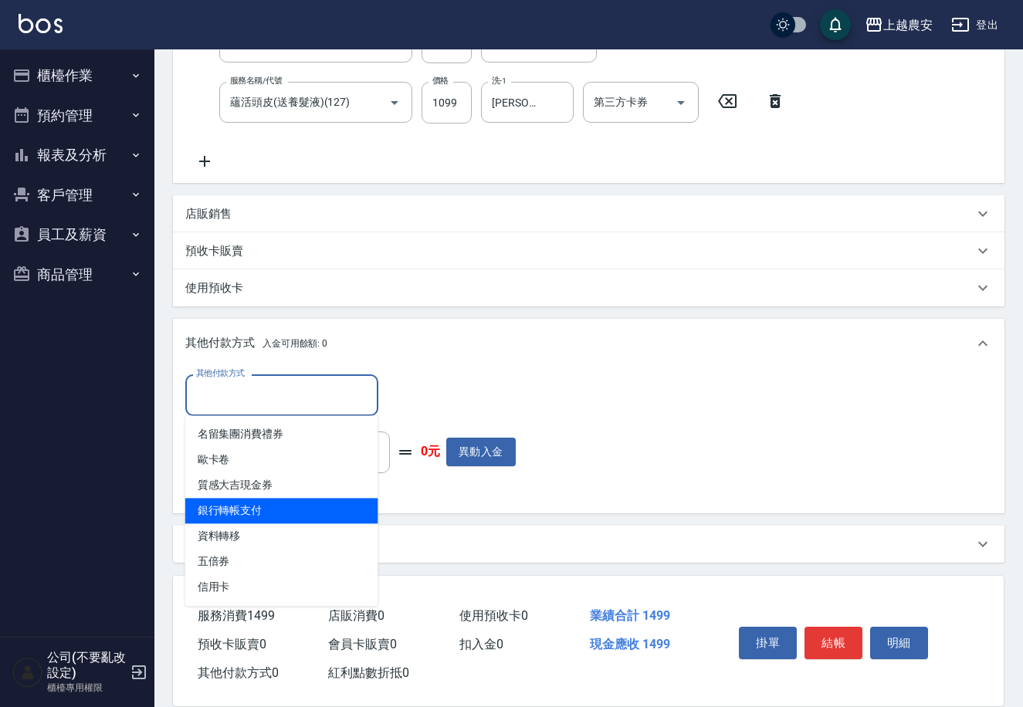
click at [272, 508] on span "銀行轉帳支付" at bounding box center [281, 510] width 193 height 25
type input "銀行轉帳支付"
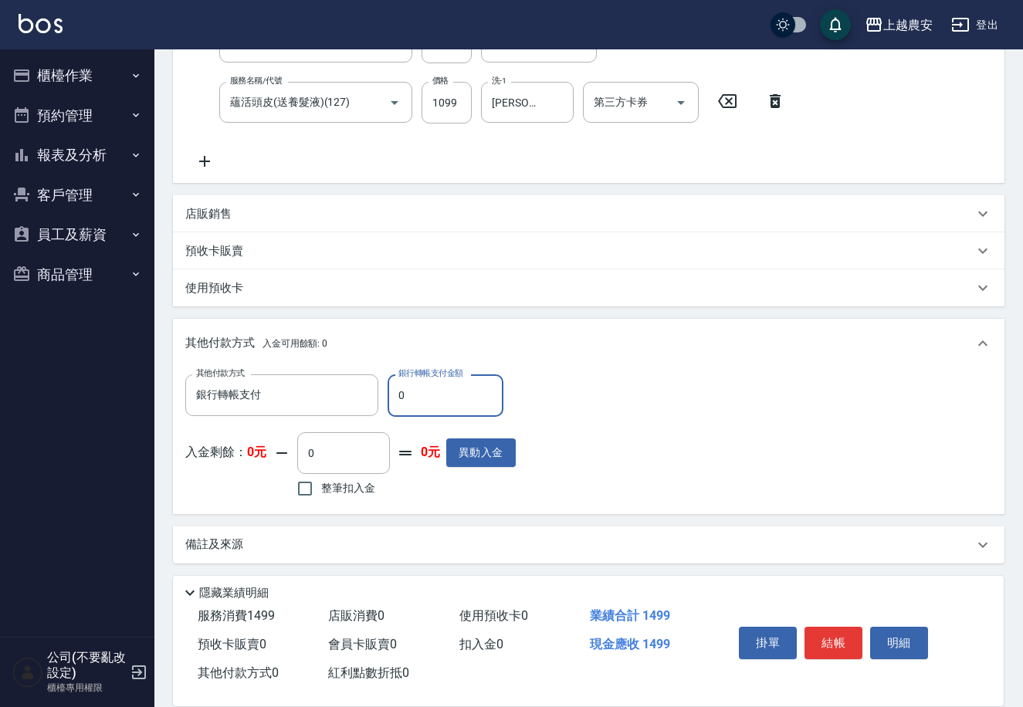
drag, startPoint x: 393, startPoint y: 394, endPoint x: 430, endPoint y: 399, distance: 37.5
click at [430, 399] on input "0" at bounding box center [446, 396] width 116 height 42
type input "1499"
click at [830, 629] on button "結帳" at bounding box center [834, 643] width 58 height 32
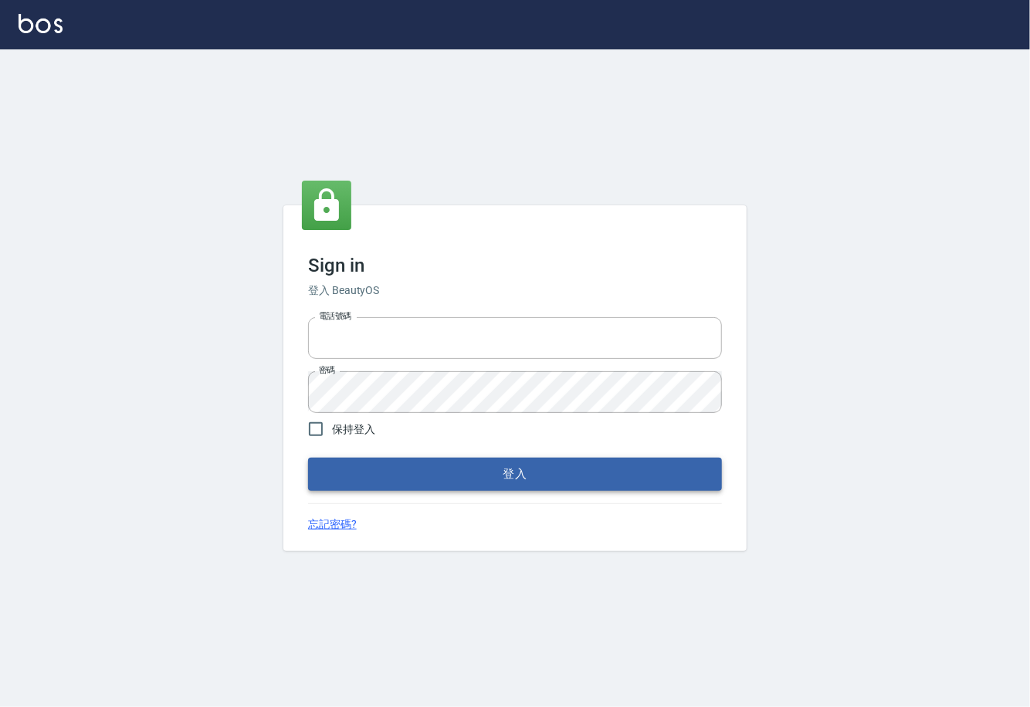
type input "0225929166"
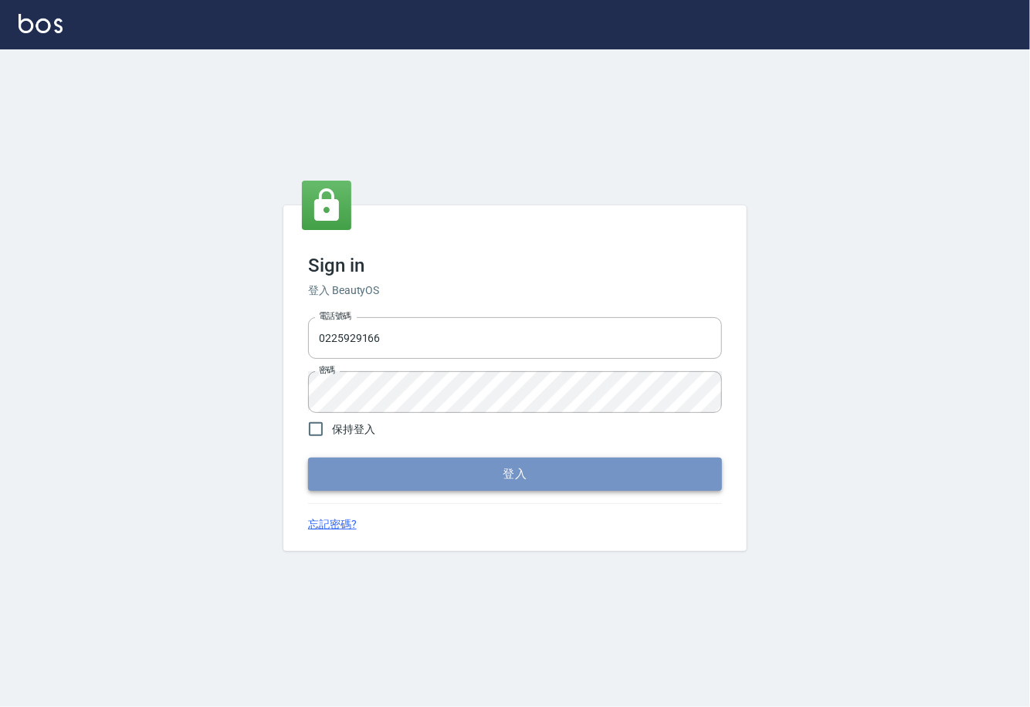
click at [551, 480] on button "登入" at bounding box center [515, 474] width 414 height 32
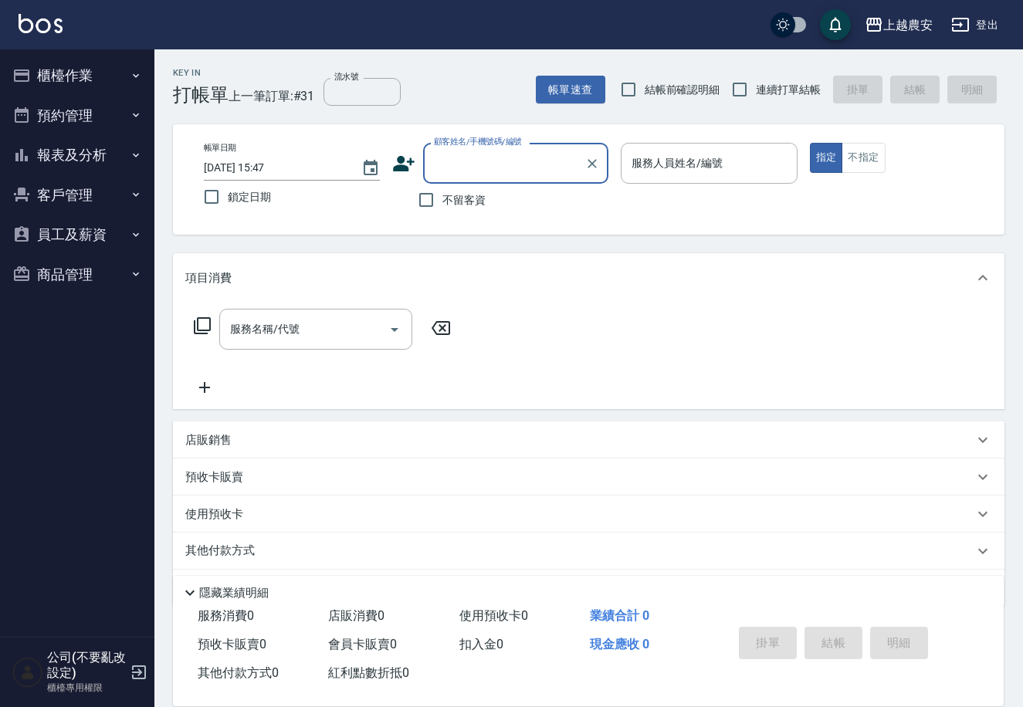
click at [677, 159] on div "服務人員姓名/編號 服務人員姓名/編號" at bounding box center [709, 163] width 176 height 41
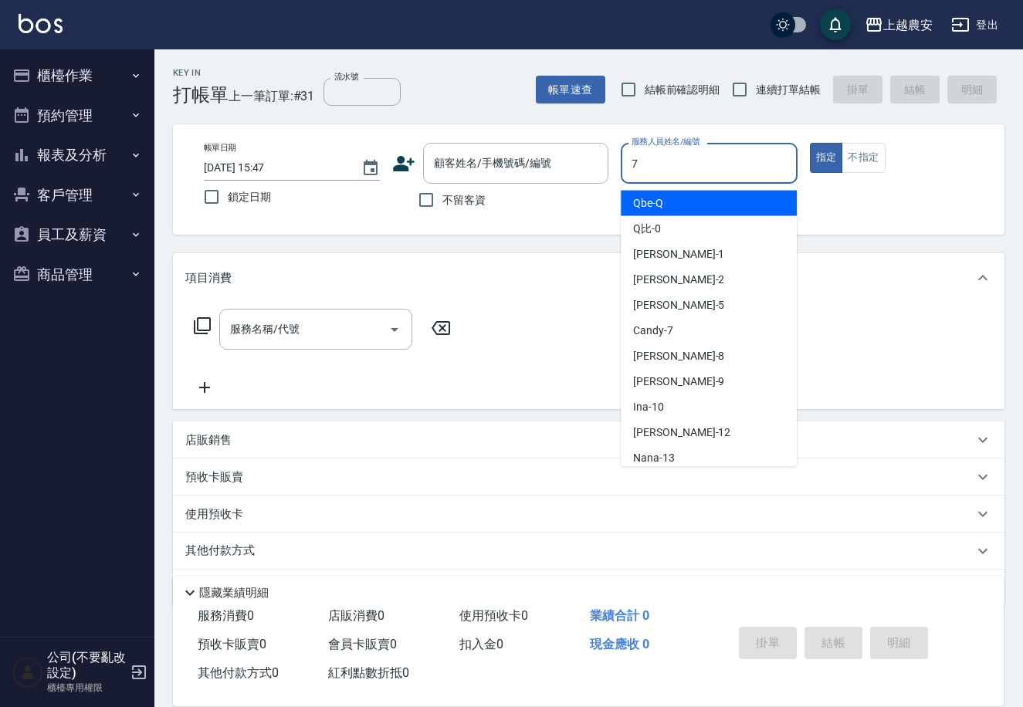
type input "Candy-7"
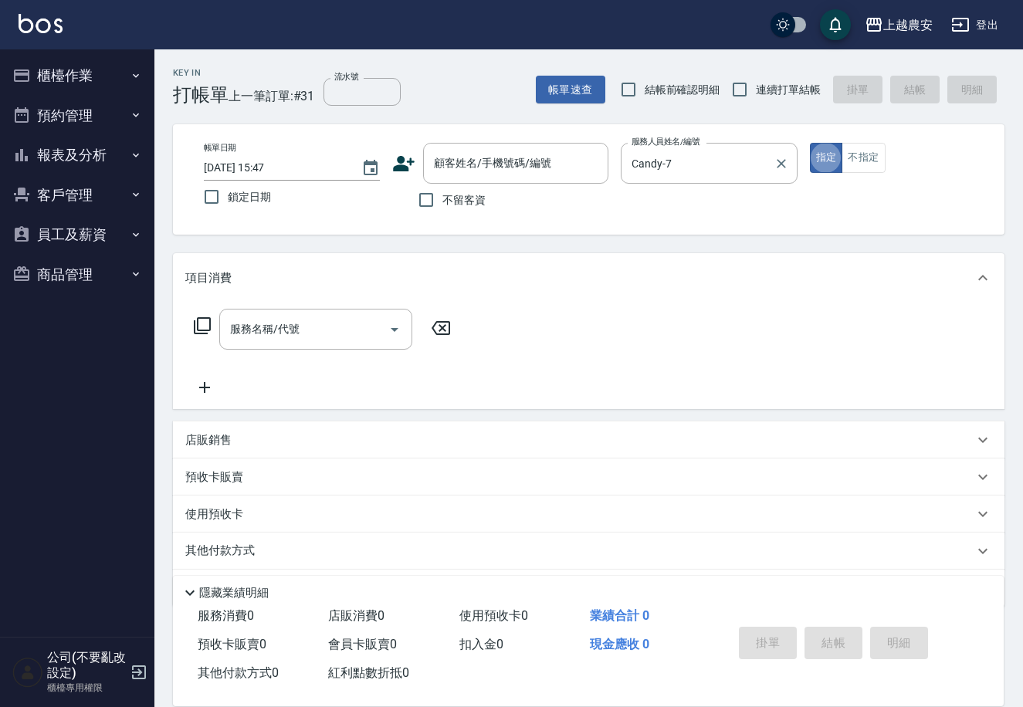
type button "true"
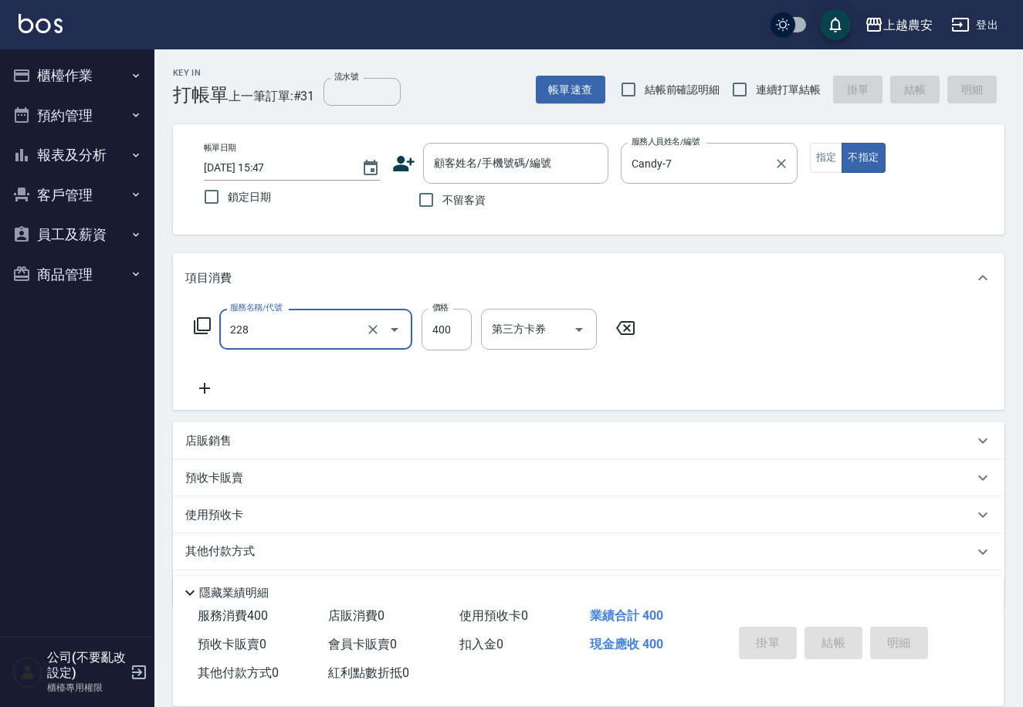
type input "洗髮(228)"
click at [455, 176] on input "顧客姓名/手機號碼/編號" at bounding box center [504, 163] width 148 height 27
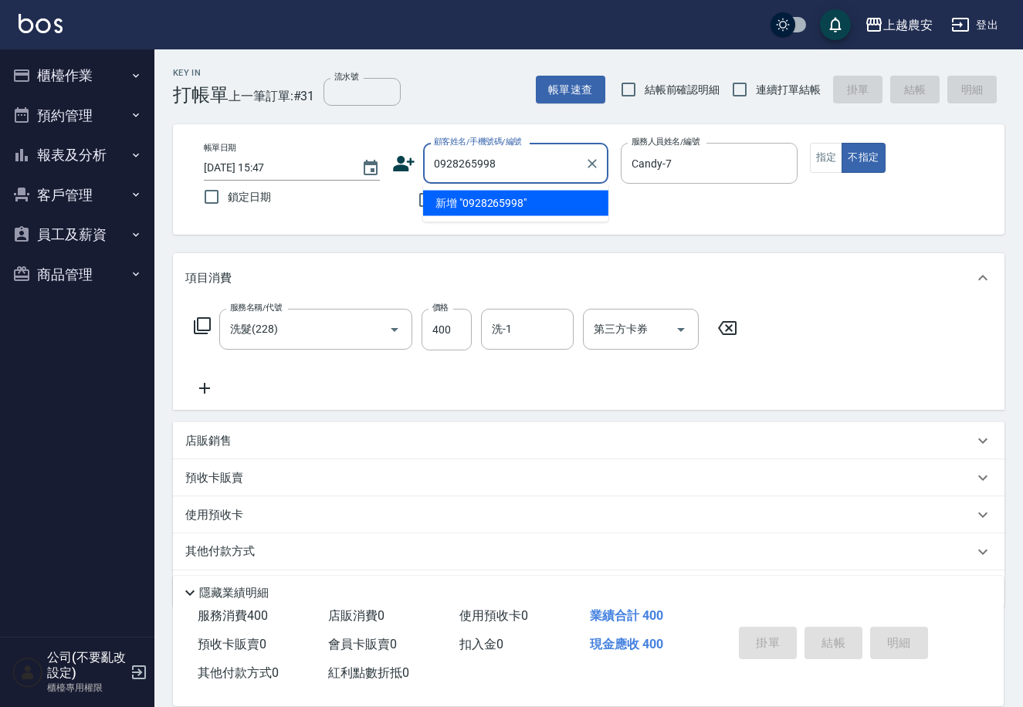
click at [510, 202] on li "新增 "0928265998"" at bounding box center [515, 203] width 185 height 25
type input "0928265998"
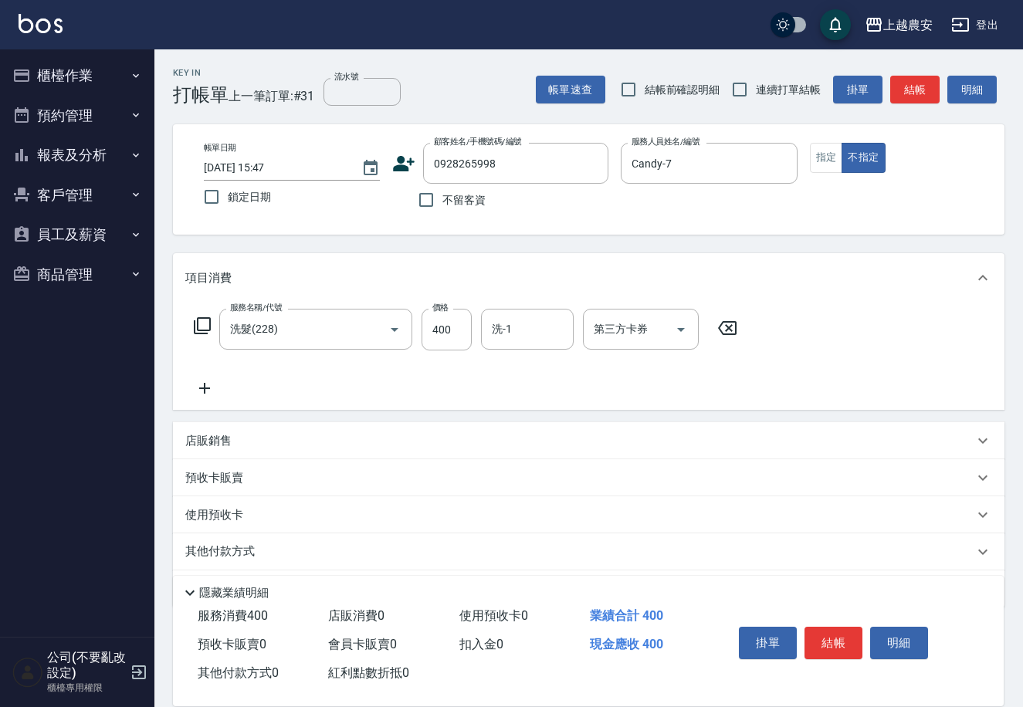
click at [400, 158] on icon at bounding box center [405, 163] width 22 height 15
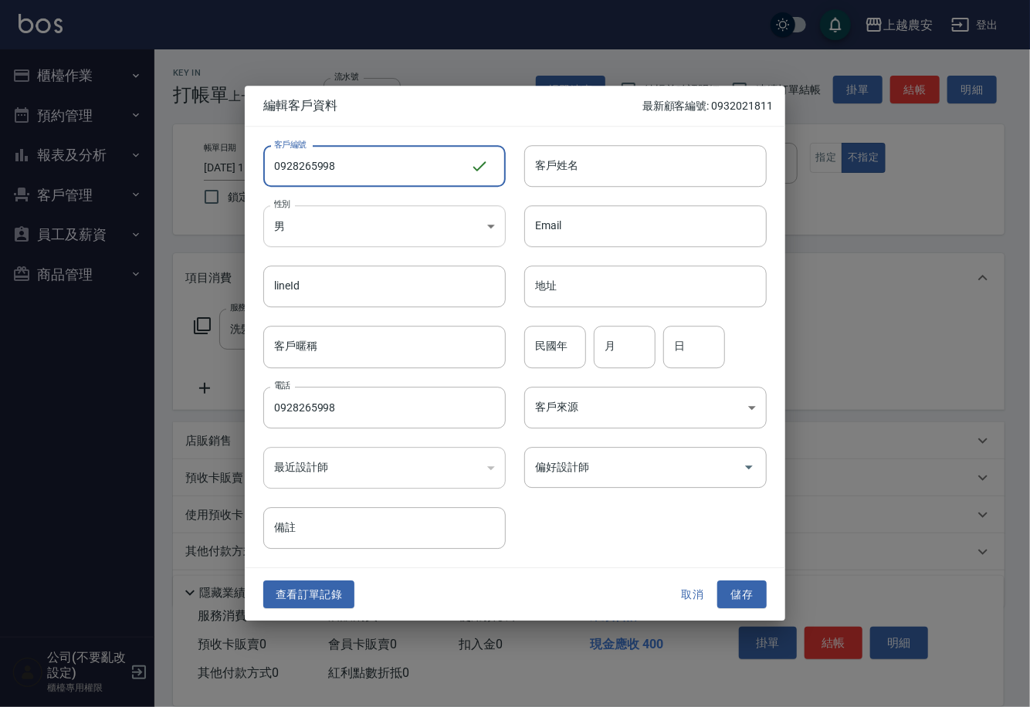
type input "0928265998"
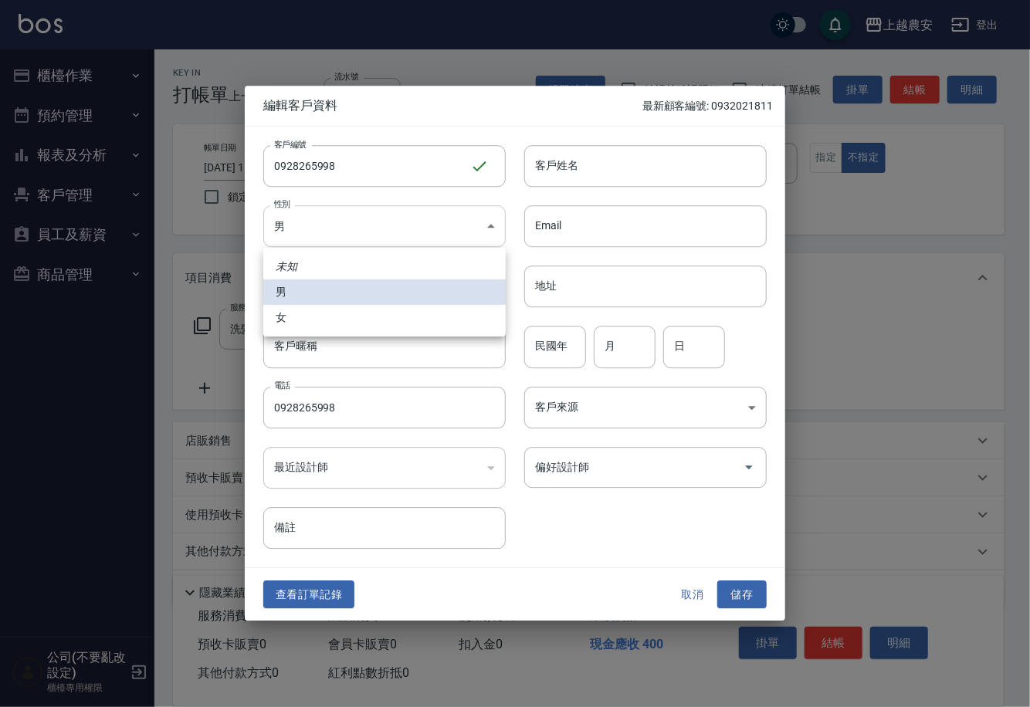
click at [297, 229] on body "上越農安 登出 櫃檯作業 打帳單 帳單列表 掛單列表 現金收支登錄 高階收支登錄 材料自購登錄 每日結帳 排班表 掃碼打卡 預約管理 預約管理 單日預約紀錄 …" at bounding box center [515, 377] width 1030 height 754
click at [322, 318] on li "女" at bounding box center [384, 317] width 243 height 25
type input "[DEMOGRAPHIC_DATA]"
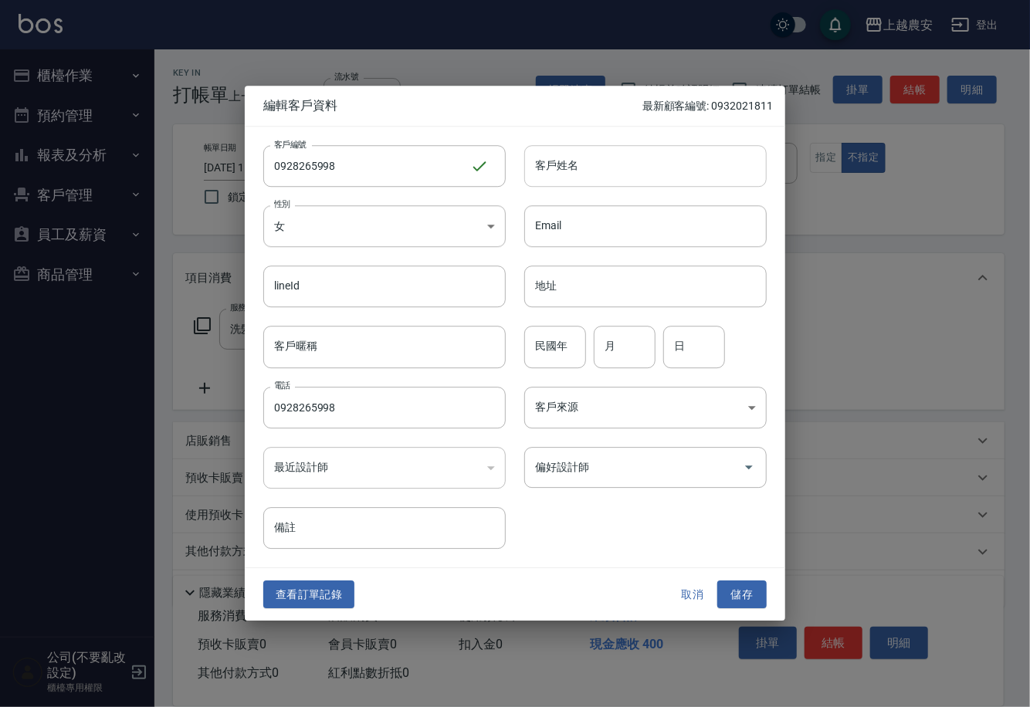
click at [582, 169] on input "客戶姓名" at bounding box center [645, 166] width 243 height 42
type input "陳"
click at [736, 591] on button "儲存" at bounding box center [741, 595] width 49 height 29
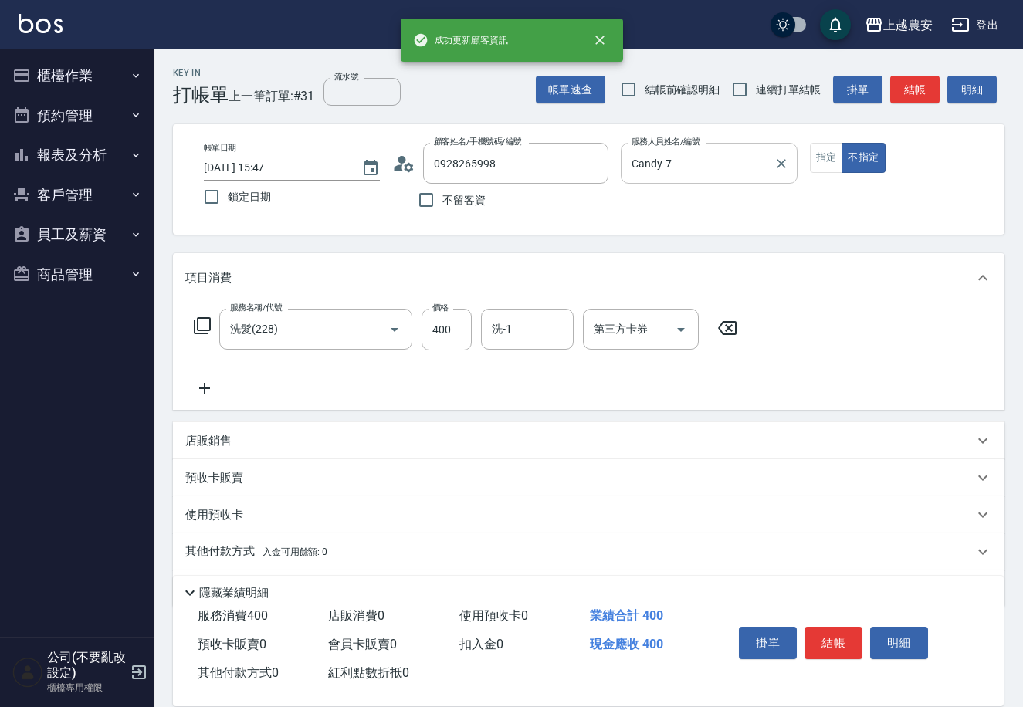
click at [656, 164] on input "Candy-7" at bounding box center [697, 163] width 139 height 27
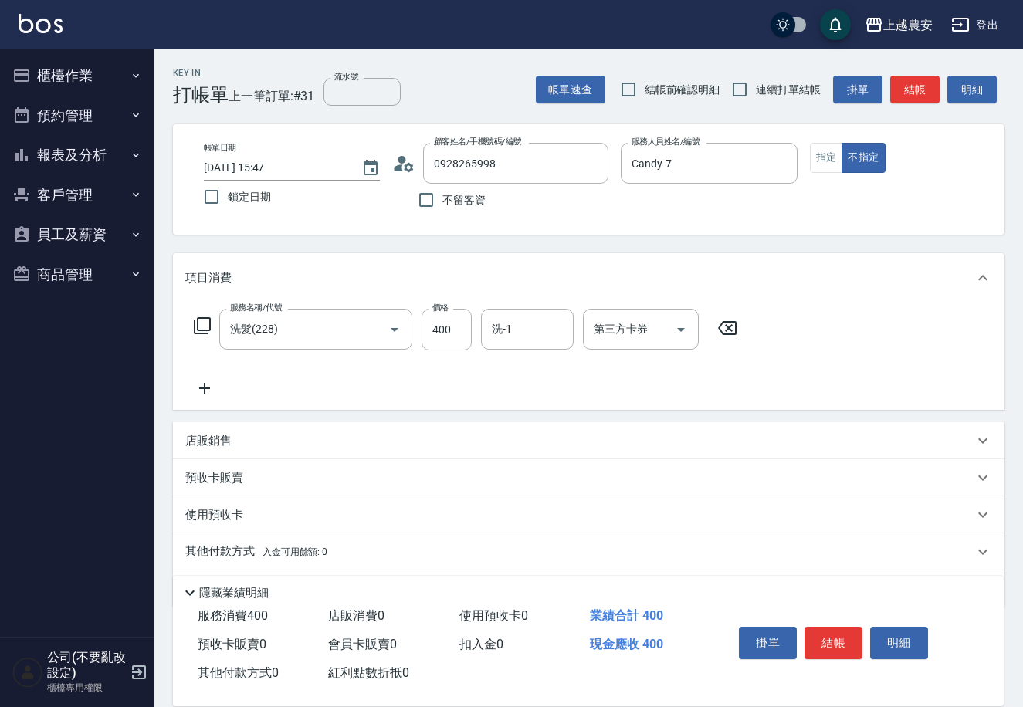
click at [924, 356] on div "服務名稱/代號 洗髮(228) 服務名稱/代號 價格 400 價格 洗-1 洗-1 第三方卡券 第三方卡券" at bounding box center [589, 356] width 832 height 107
click at [829, 635] on button "結帳" at bounding box center [834, 643] width 58 height 32
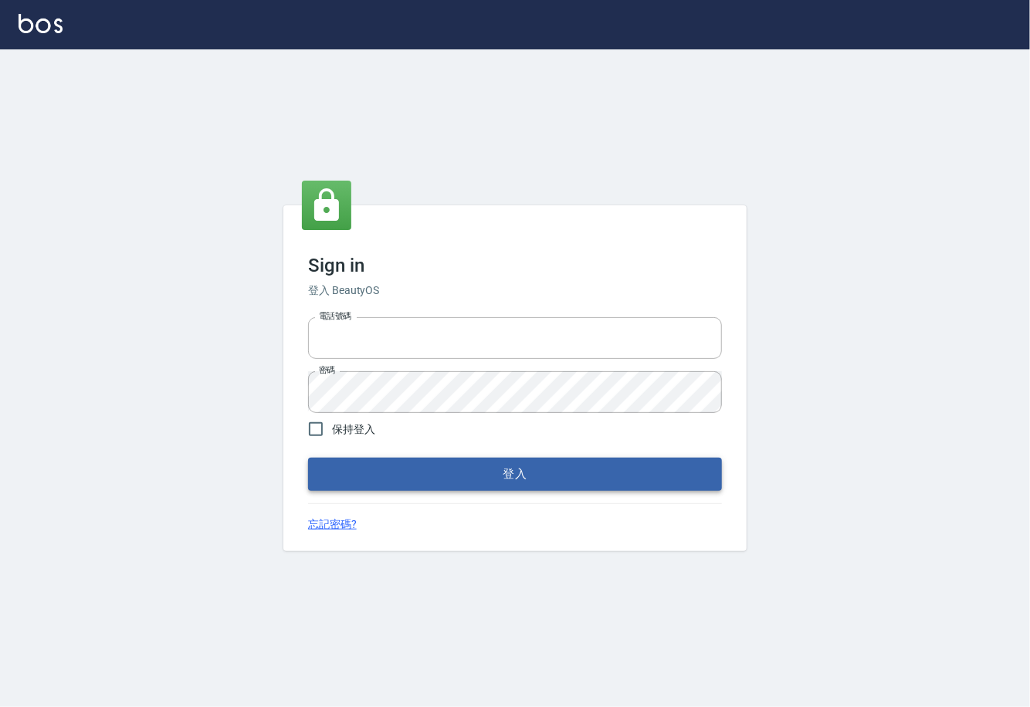
type input "0225929166"
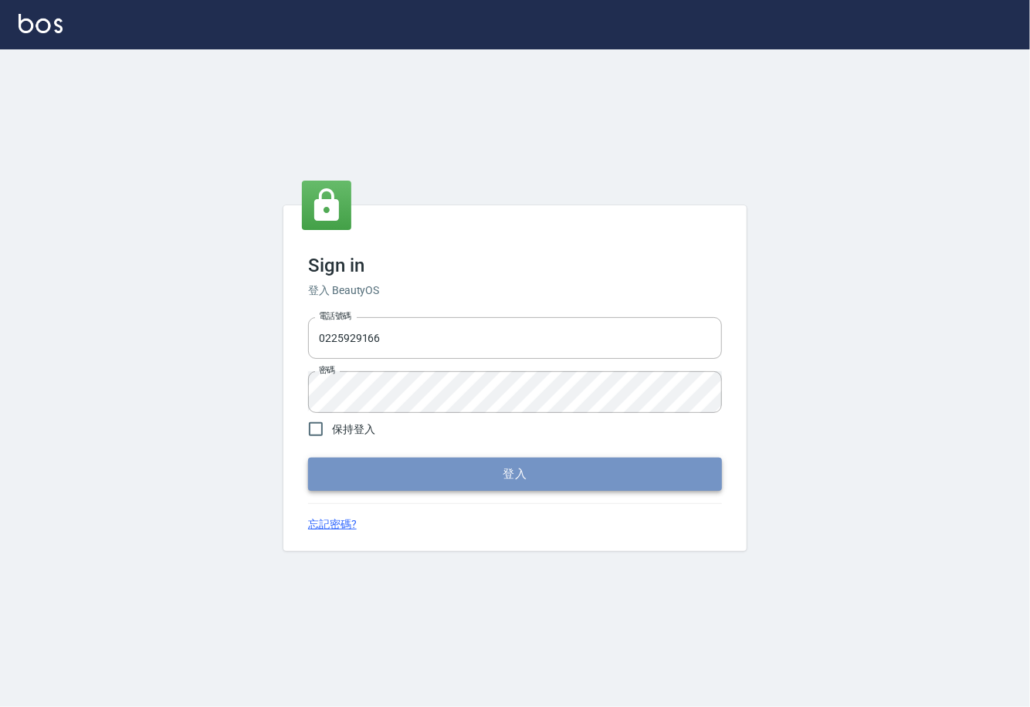
click at [554, 476] on button "登入" at bounding box center [515, 474] width 414 height 32
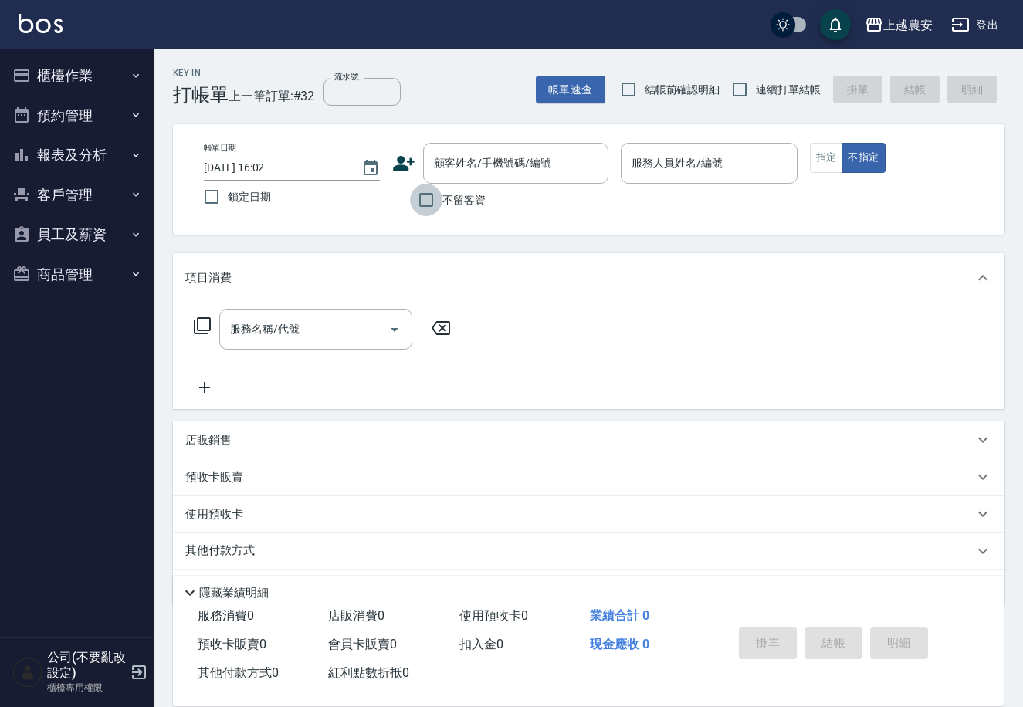
click at [429, 198] on input "不留客資" at bounding box center [426, 200] width 32 height 32
checkbox input "true"
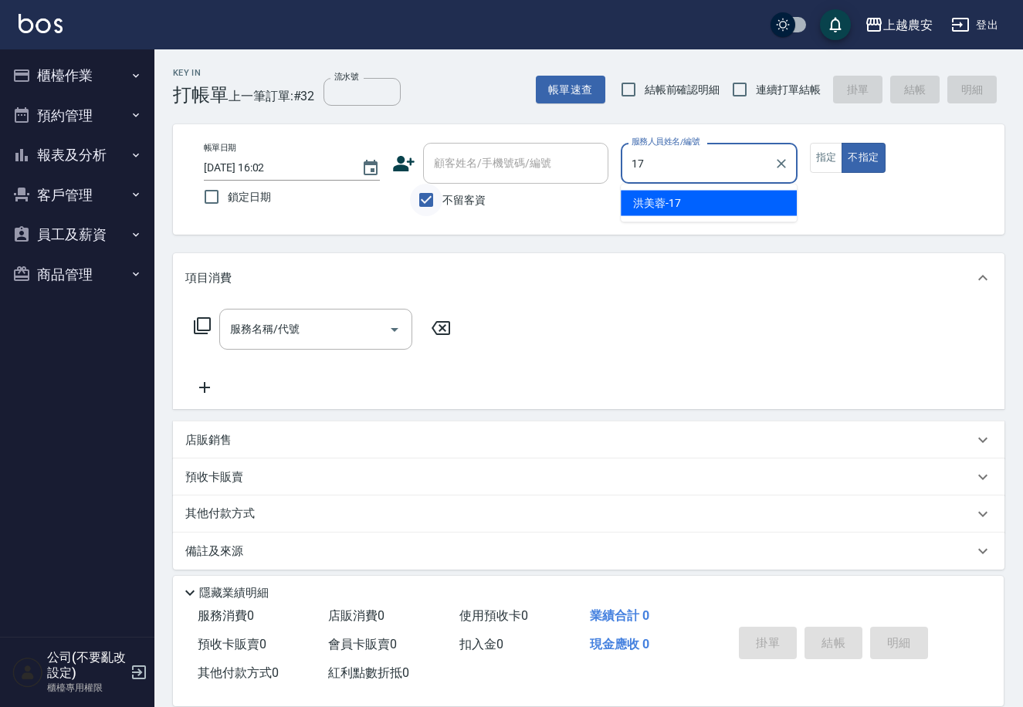
type input "洪美蓉-17"
type button "false"
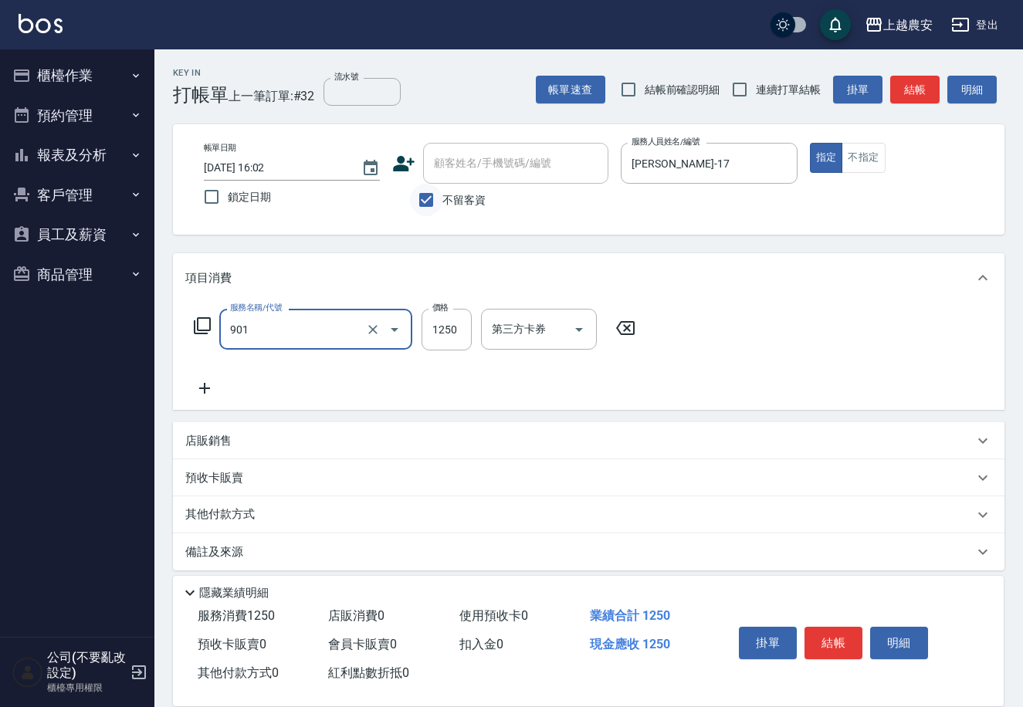
type input "修手指甲(901)"
type input "1800"
click at [816, 645] on button "結帳" at bounding box center [834, 643] width 58 height 32
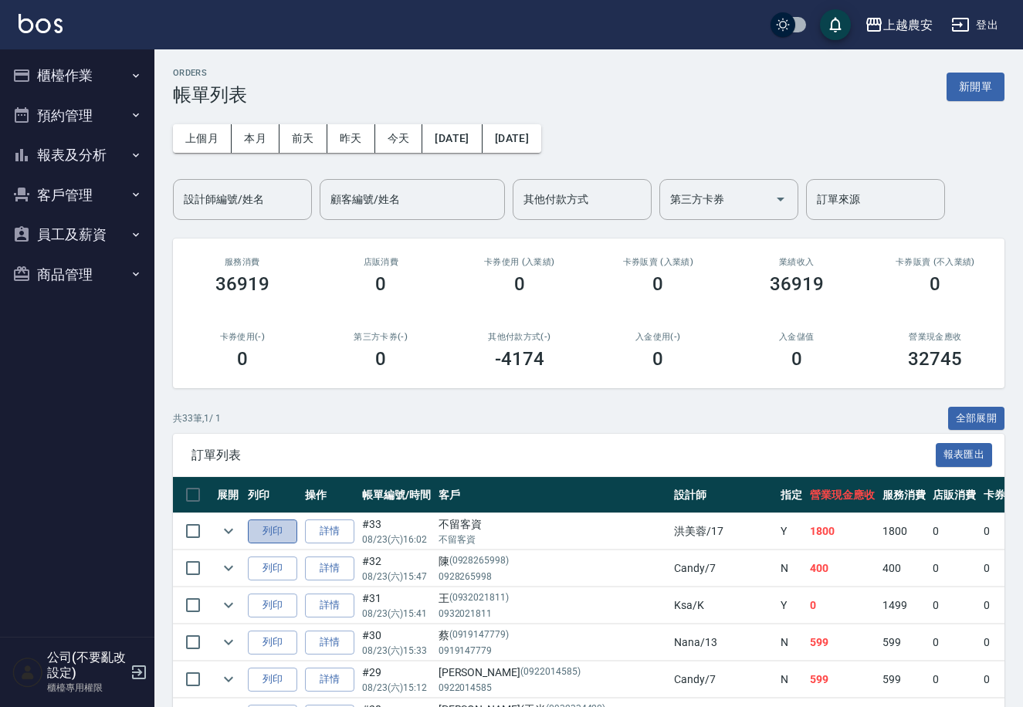
click at [281, 527] on button "列印" at bounding box center [272, 532] width 49 height 24
click at [55, 77] on button "櫃檯作業" at bounding box center [77, 76] width 142 height 40
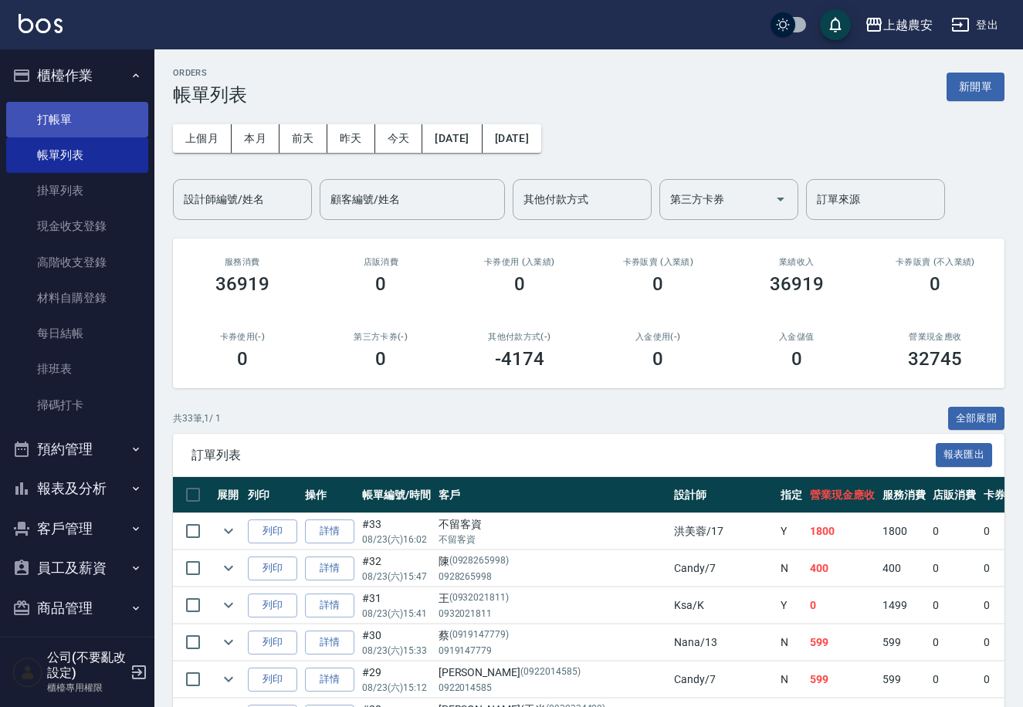
click at [64, 112] on link "打帳單" at bounding box center [77, 120] width 142 height 36
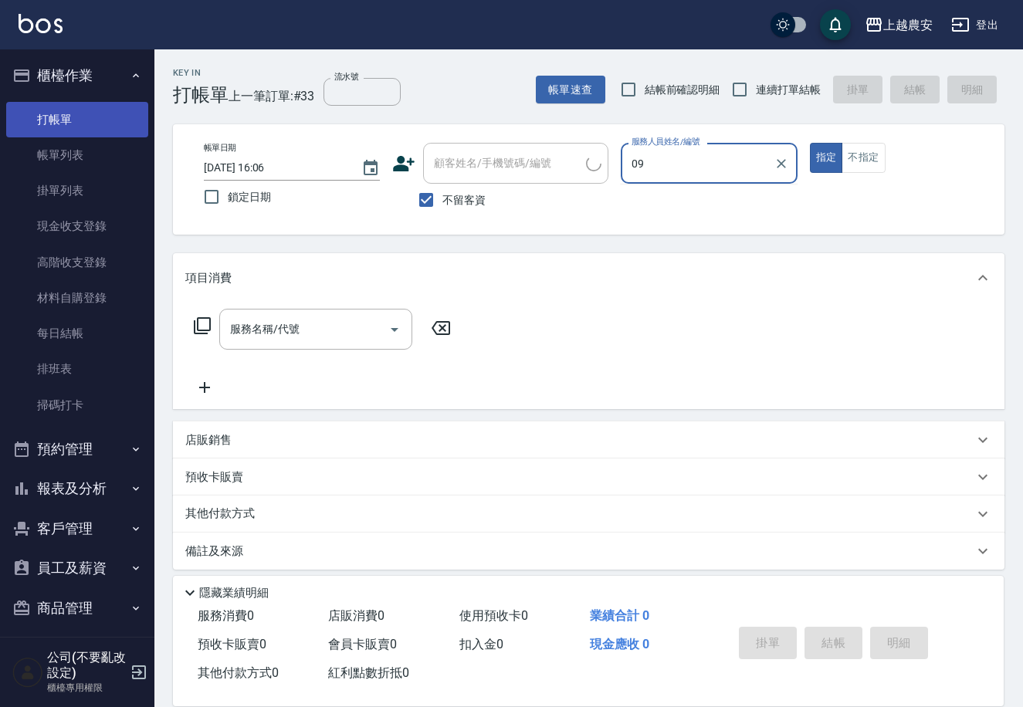
type input "0"
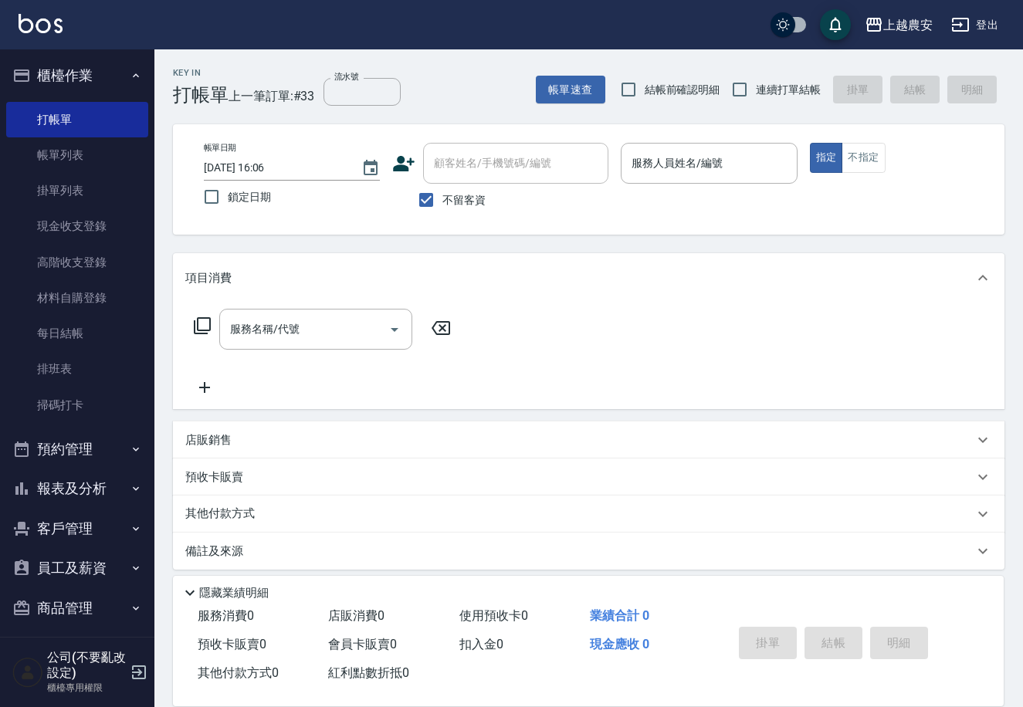
click at [460, 209] on label "不留客資" at bounding box center [448, 200] width 76 height 32
click at [443, 209] on input "不留客資" at bounding box center [426, 200] width 32 height 32
checkbox input "false"
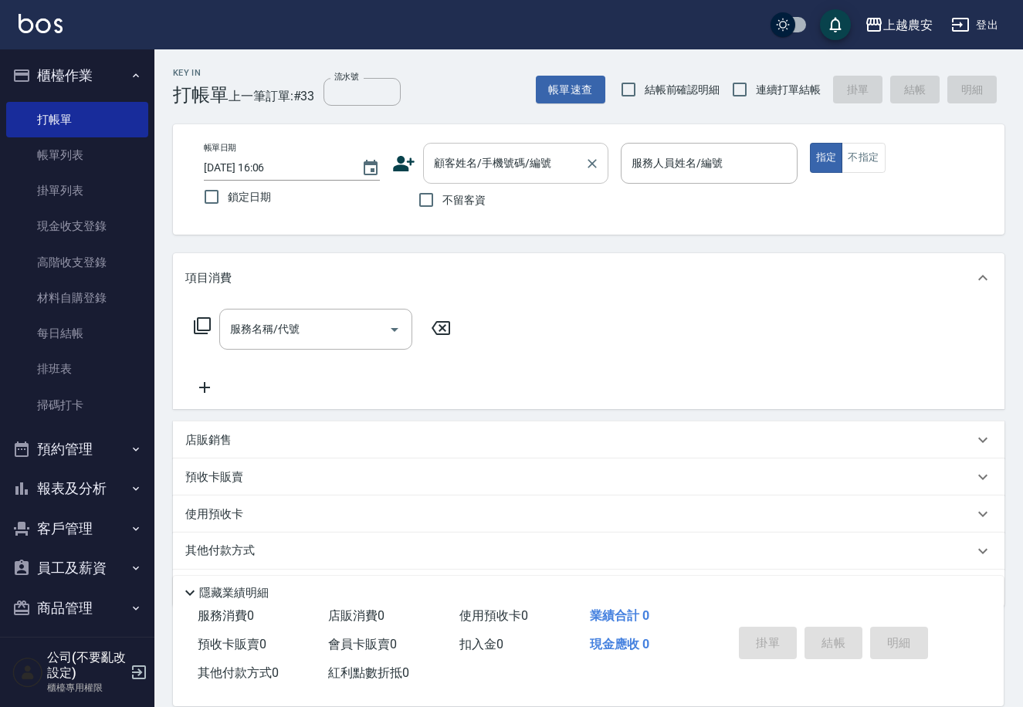
click at [459, 166] on div "顧客姓名/手機號碼/編號 顧客姓名/手機號碼/編號" at bounding box center [515, 163] width 185 height 41
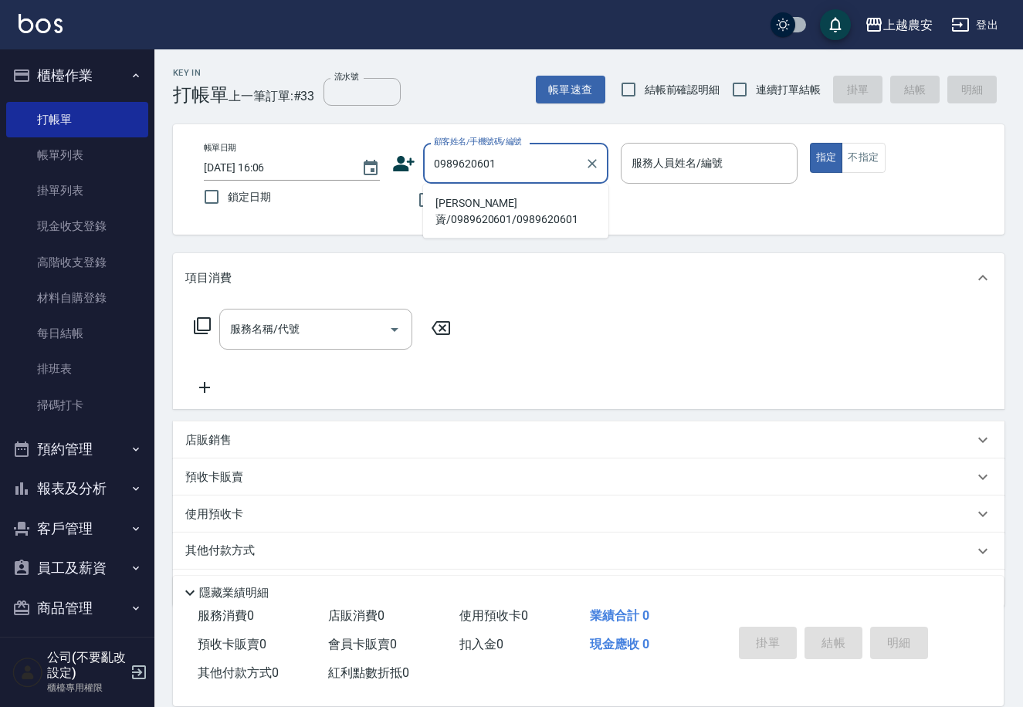
click at [477, 206] on li "[PERSON_NAME]薋/0989620601/0989620601" at bounding box center [515, 212] width 185 height 42
type input "[PERSON_NAME]薋/0989620601/0989620601"
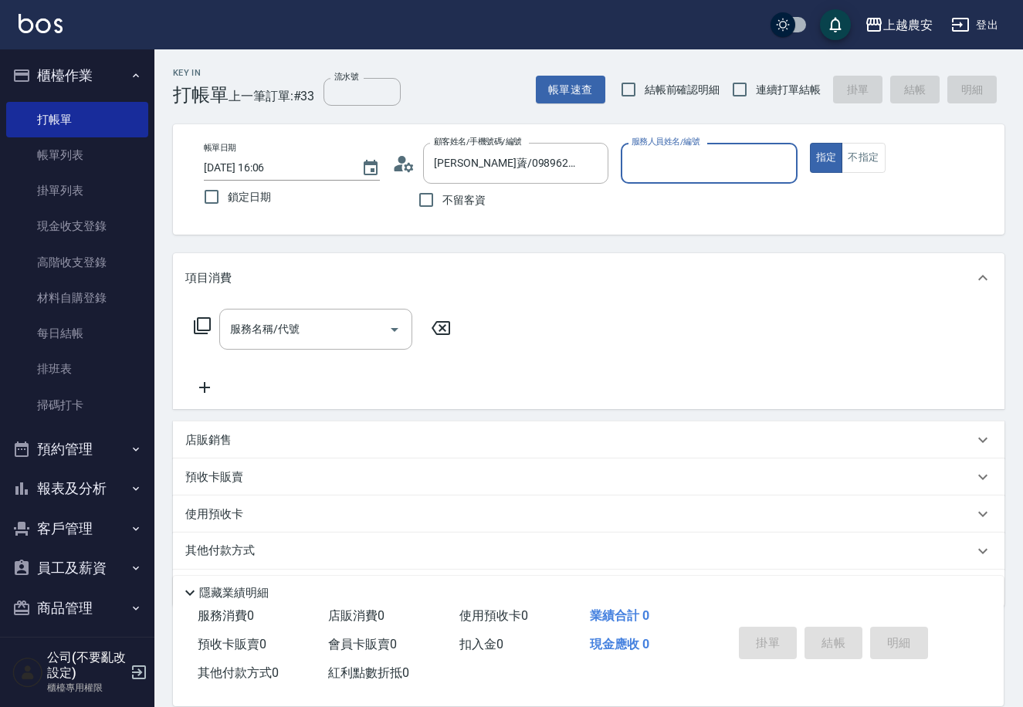
type input "美雅-B"
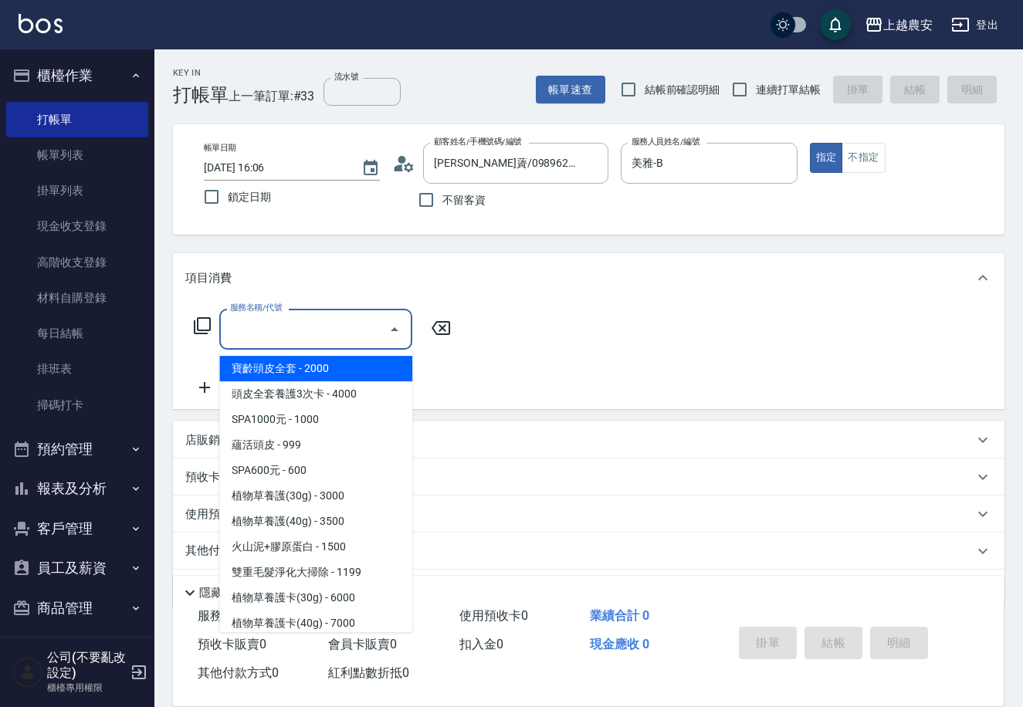
click at [275, 334] on input "服務名稱/代號" at bounding box center [304, 329] width 156 height 27
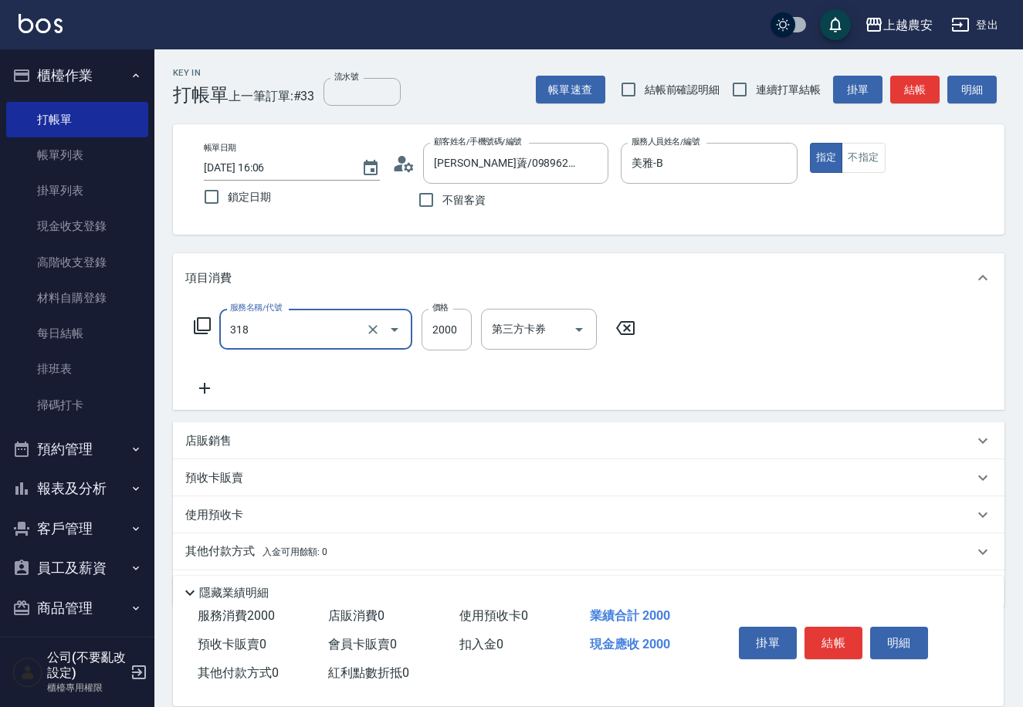
type input "燙髮1500↑(自購)(318)"
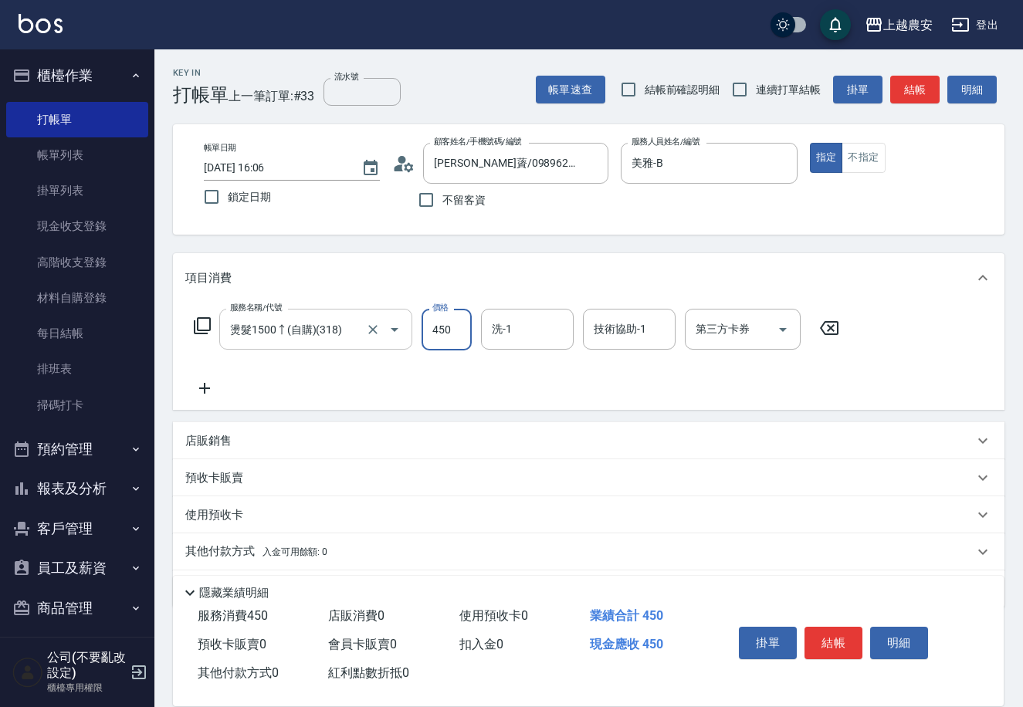
type input "4500"
type input "珮珮-30"
click at [835, 629] on button "結帳" at bounding box center [834, 643] width 58 height 32
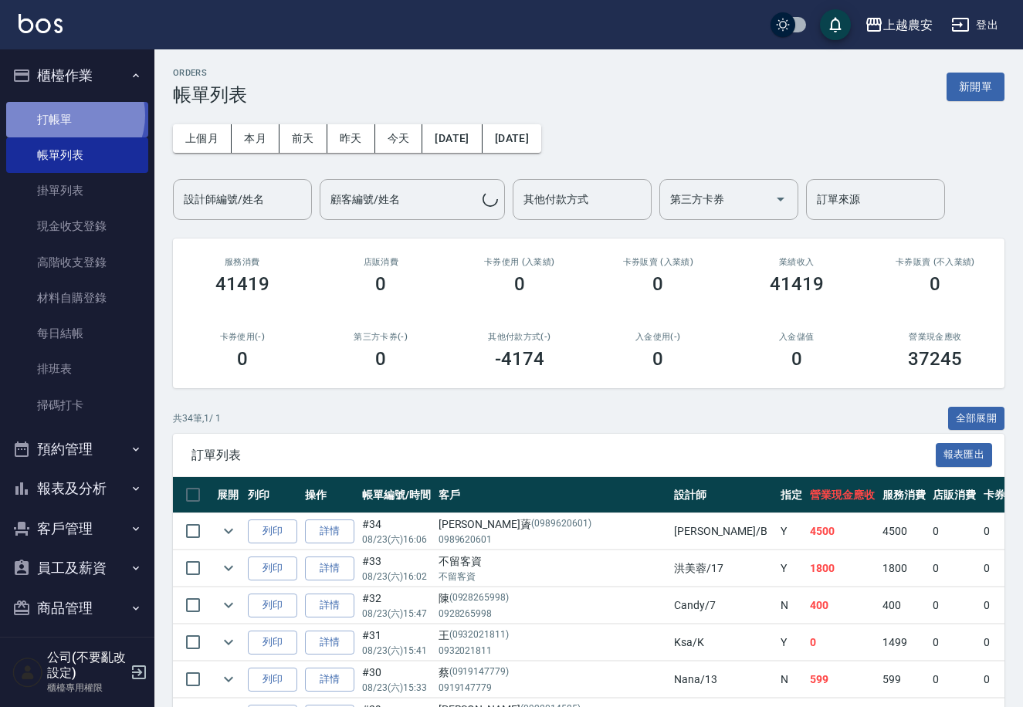
click at [71, 115] on link "打帳單" at bounding box center [77, 120] width 142 height 36
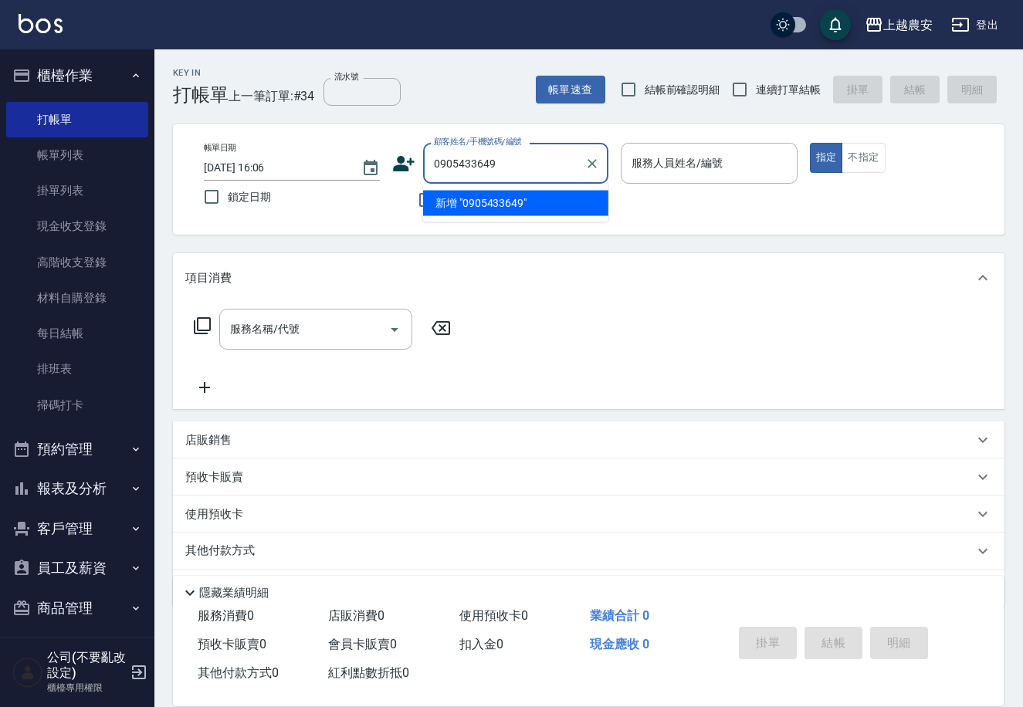
click at [497, 212] on li "新增 "0905433649"" at bounding box center [515, 203] width 185 height 25
type input "0905433649"
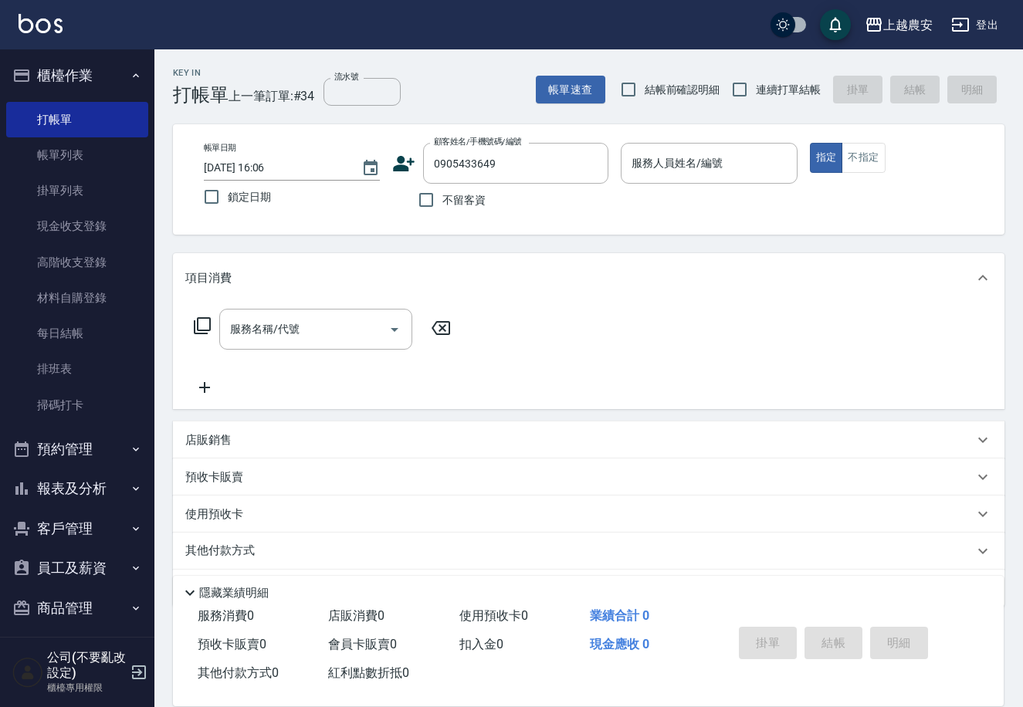
click at [399, 168] on icon at bounding box center [405, 163] width 22 height 15
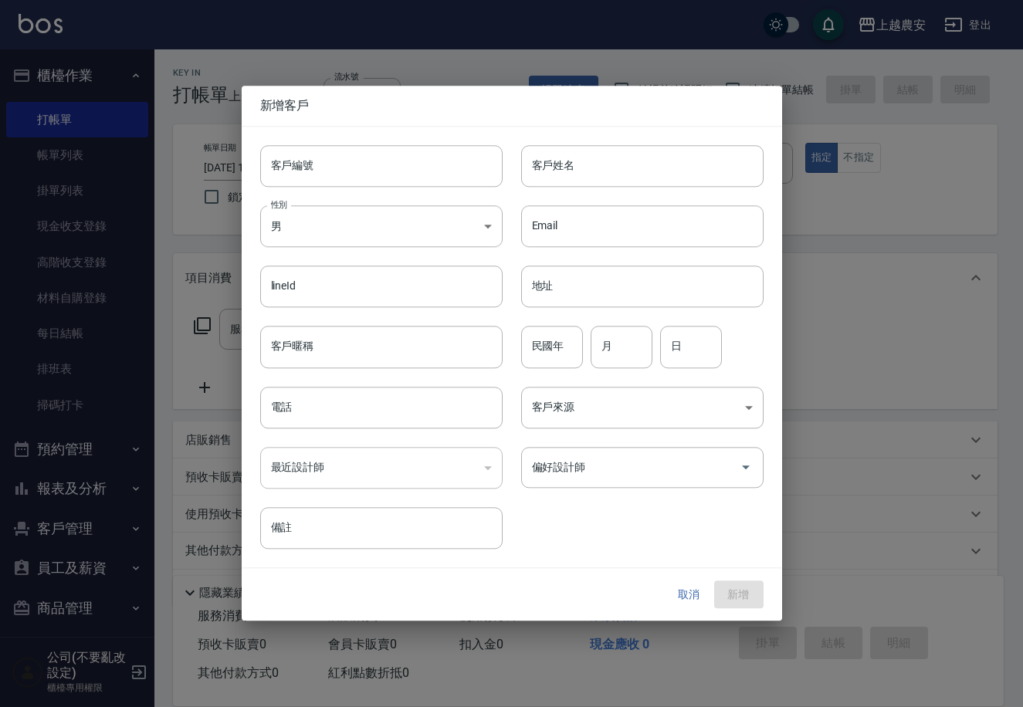
click at [395, 168] on input "客戶編號" at bounding box center [381, 166] width 243 height 42
type input "0905433649"
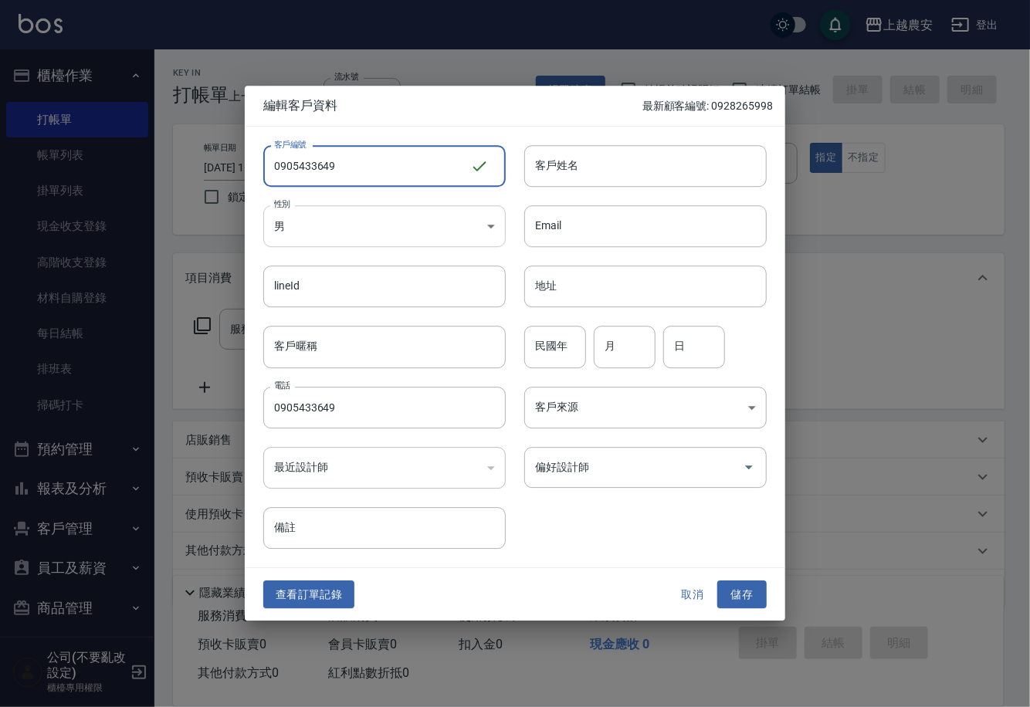
type input "0905433649"
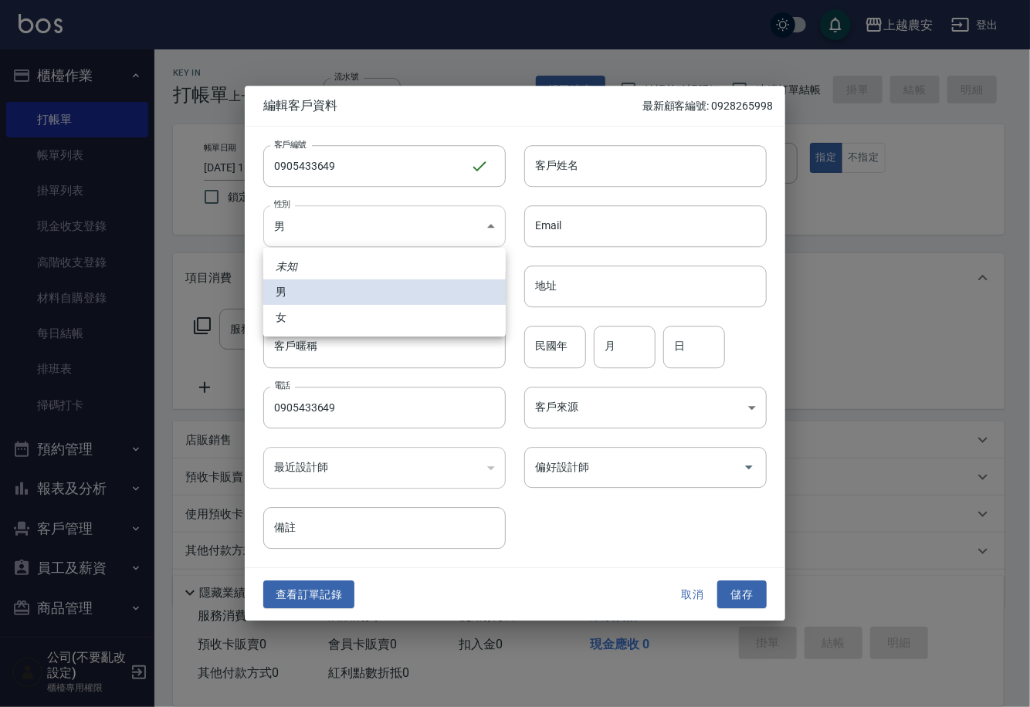
click at [338, 243] on body "上越農安 登出 櫃檯作業 打帳單 帳單列表 掛單列表 現金收支登錄 高階收支登錄 材料自購登錄 每日結帳 排班表 掃碼打卡 預約管理 預約管理 單日預約紀錄 …" at bounding box center [515, 376] width 1030 height 753
click at [339, 322] on li "女" at bounding box center [384, 317] width 243 height 25
type input "FEMALE"
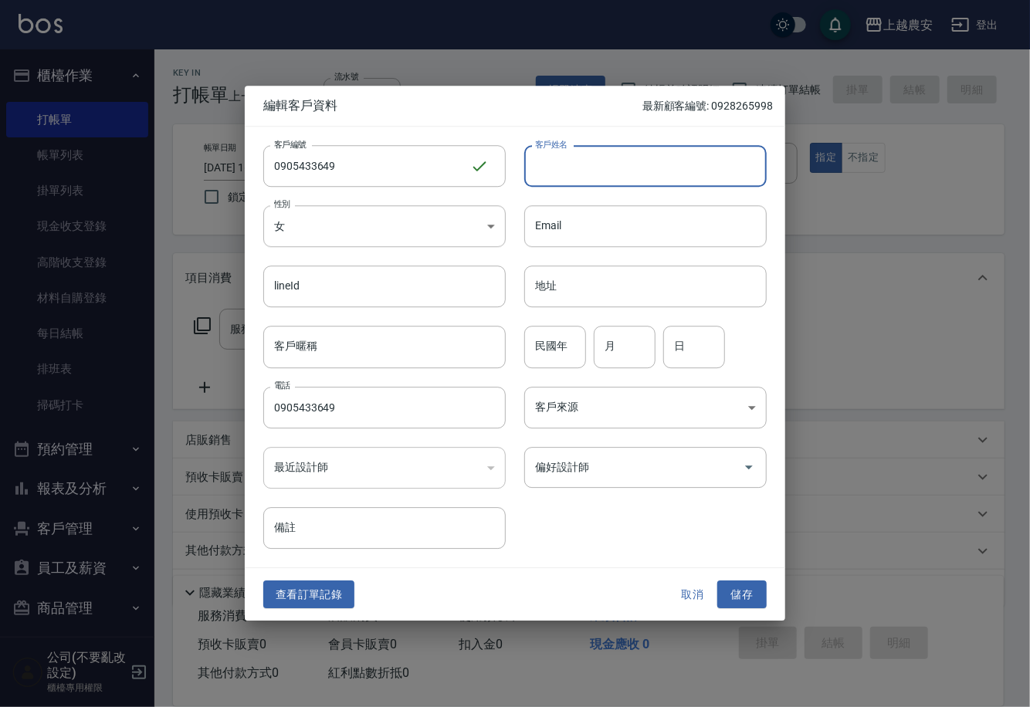
click at [643, 149] on input "客戶姓名" at bounding box center [645, 166] width 243 height 42
type input "[PERSON_NAME]"
click at [582, 473] on input "偏好設計師" at bounding box center [633, 467] width 205 height 27
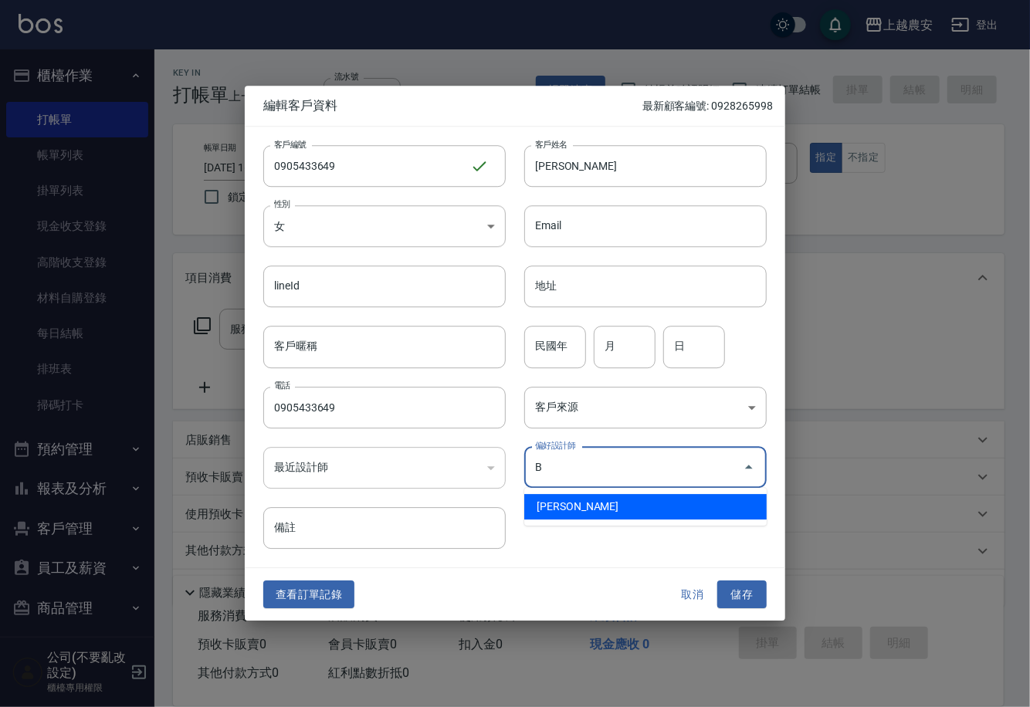
click at [593, 511] on li "洪美雅-B" at bounding box center [645, 506] width 243 height 25
type input "[PERSON_NAME]"
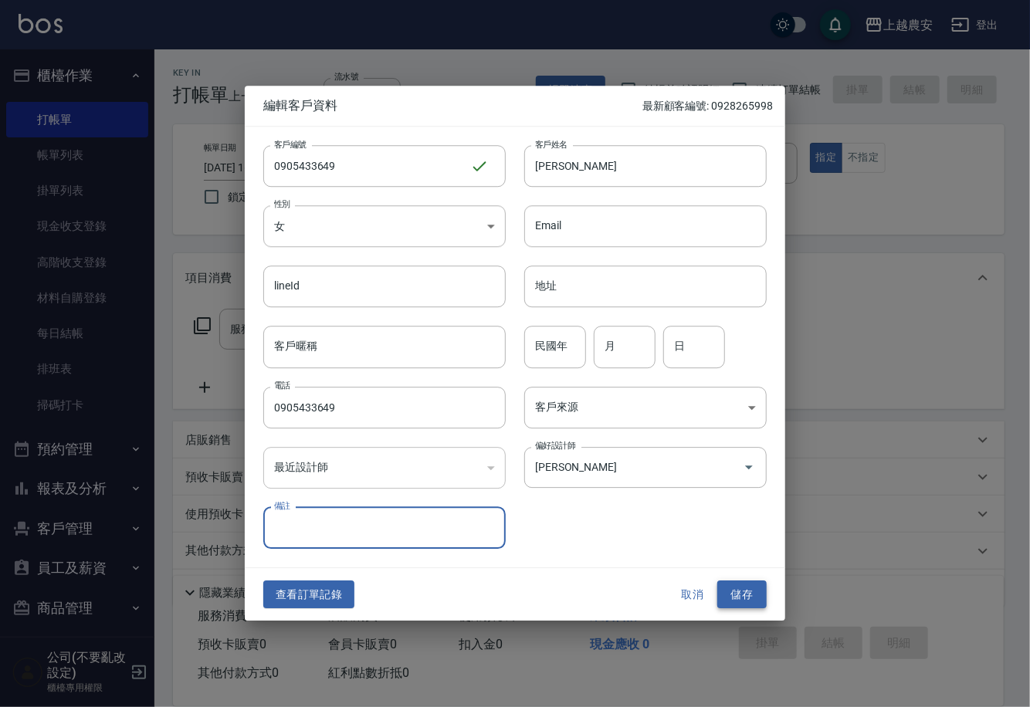
click at [748, 593] on button "儲存" at bounding box center [741, 595] width 49 height 29
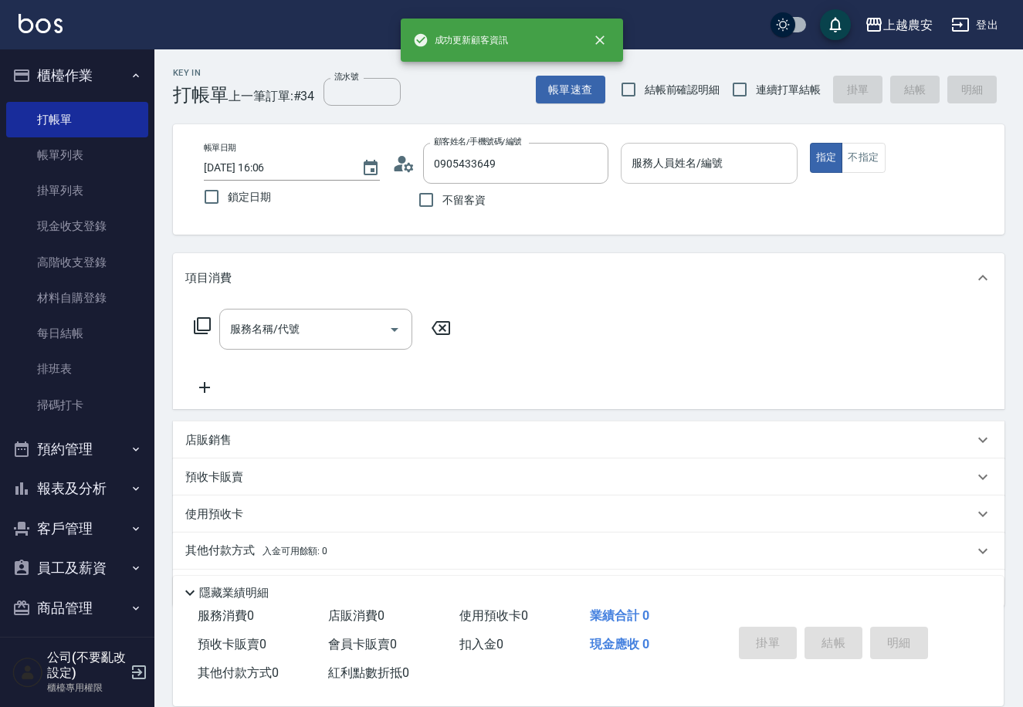
click at [677, 165] on input "服務人員姓名/編號" at bounding box center [709, 163] width 162 height 27
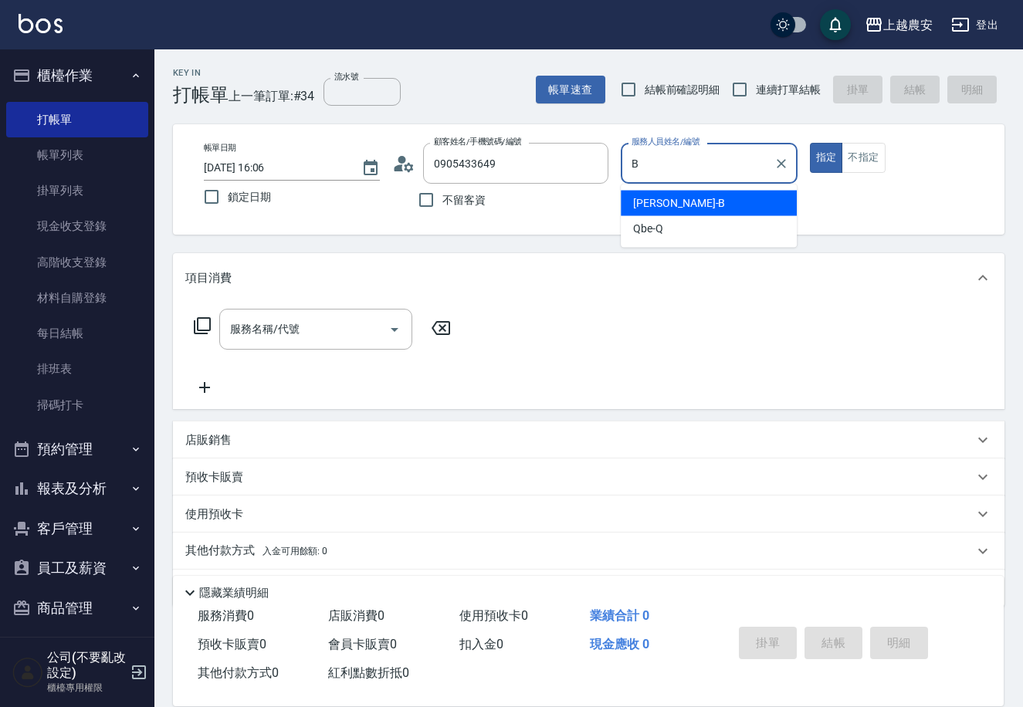
type input "美雅-B"
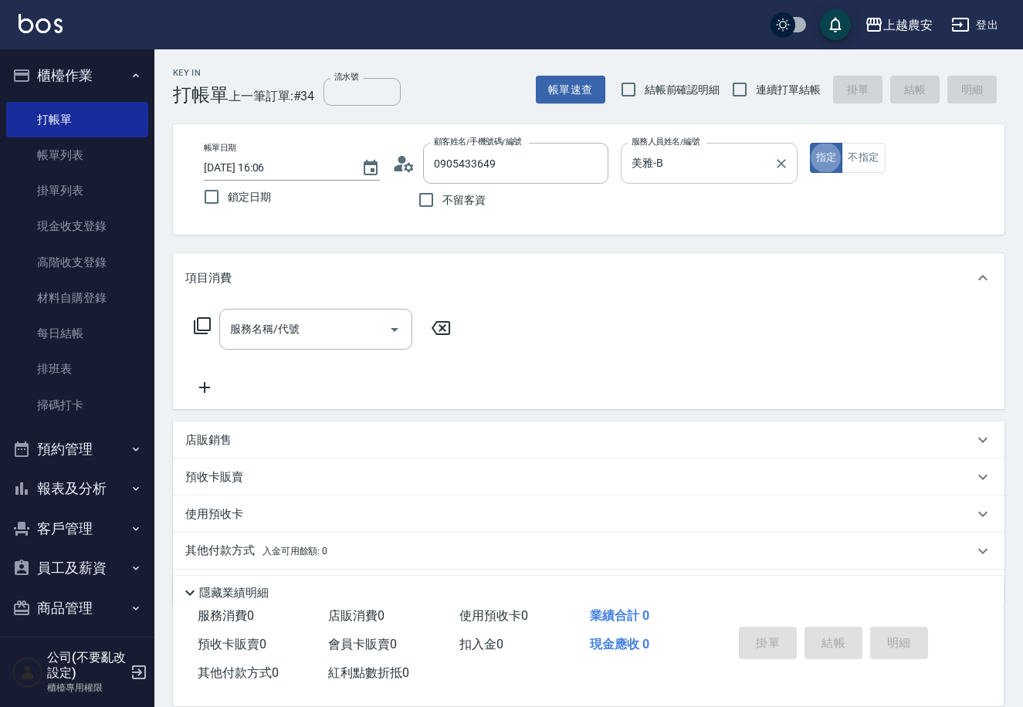
type button "true"
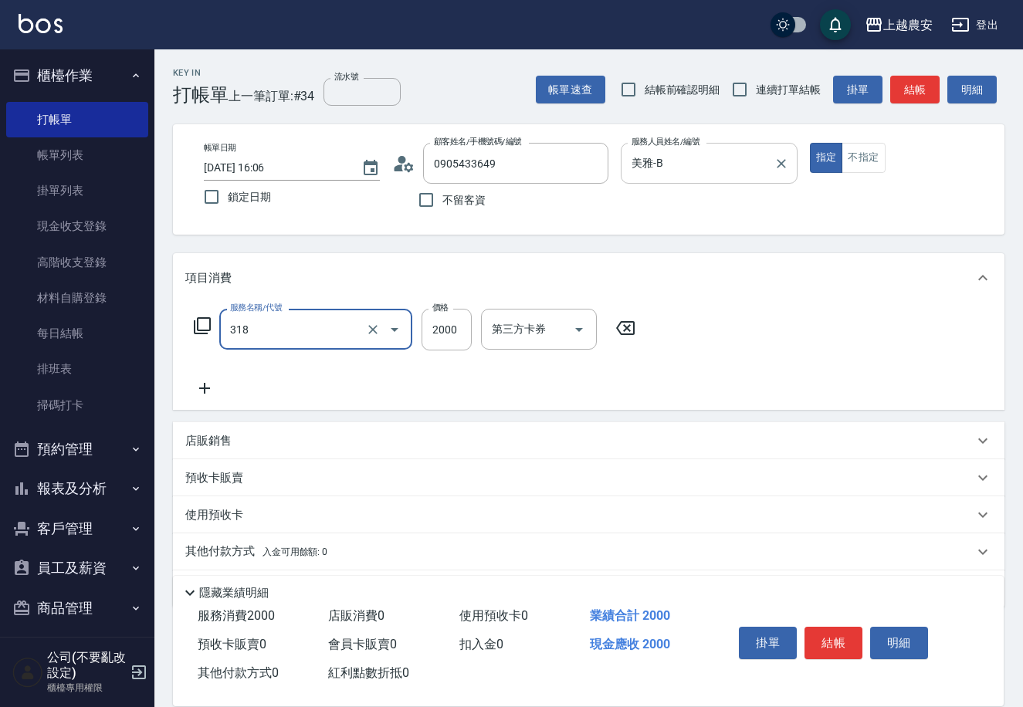
type input "燙髮1500↑(自購)(318)"
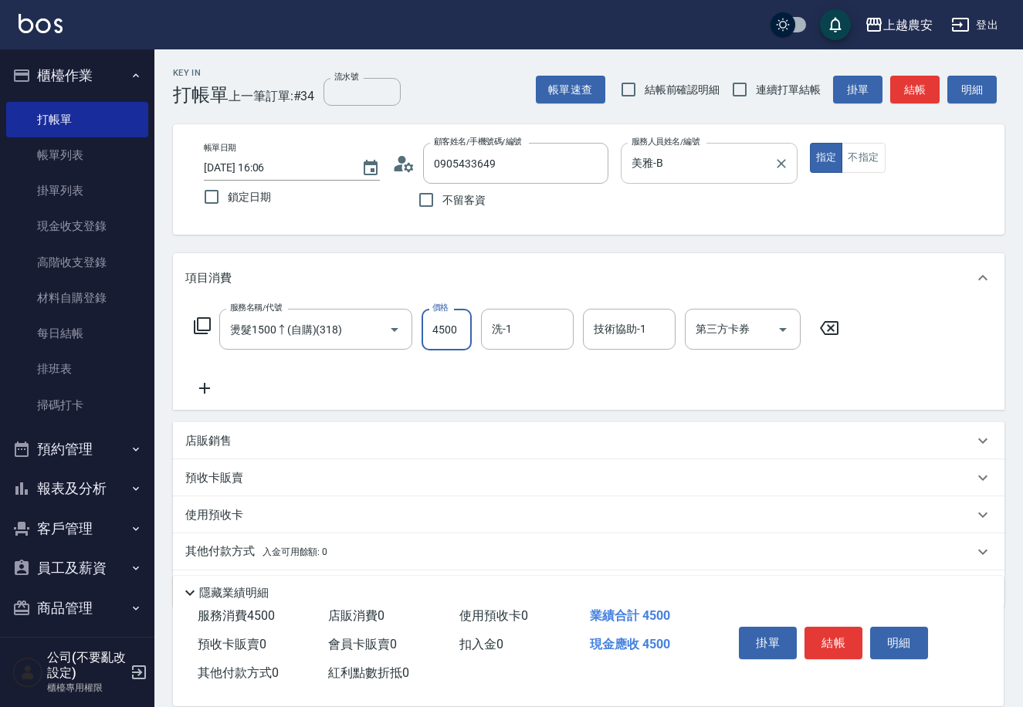
type input "4500"
type input "珮珮-30"
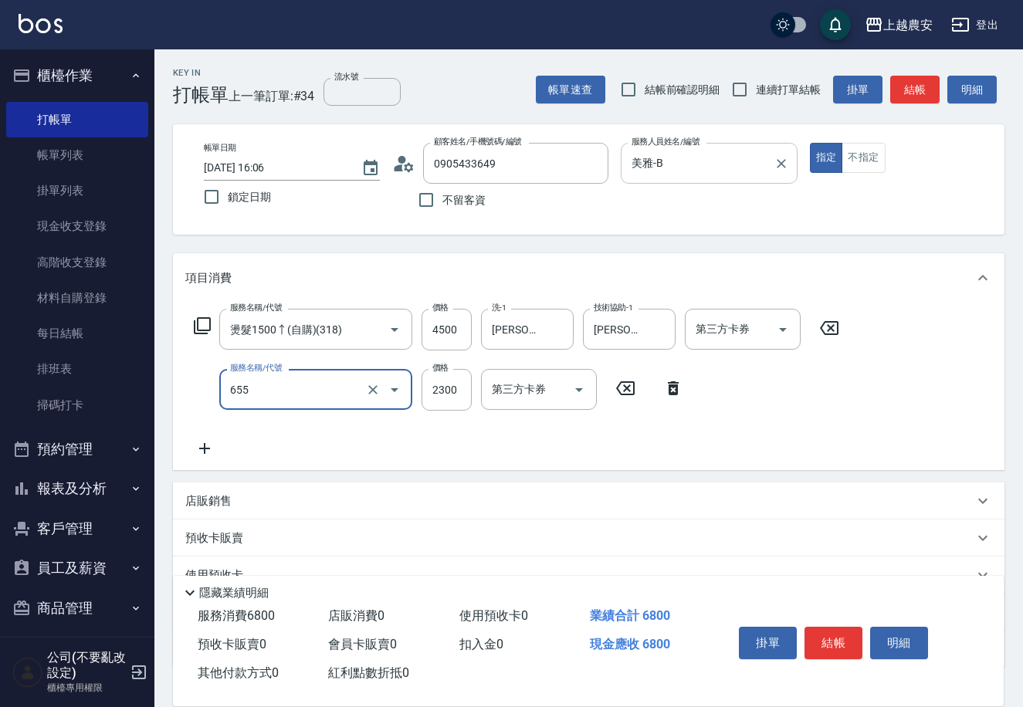
type input "結構2段式(自)(655)"
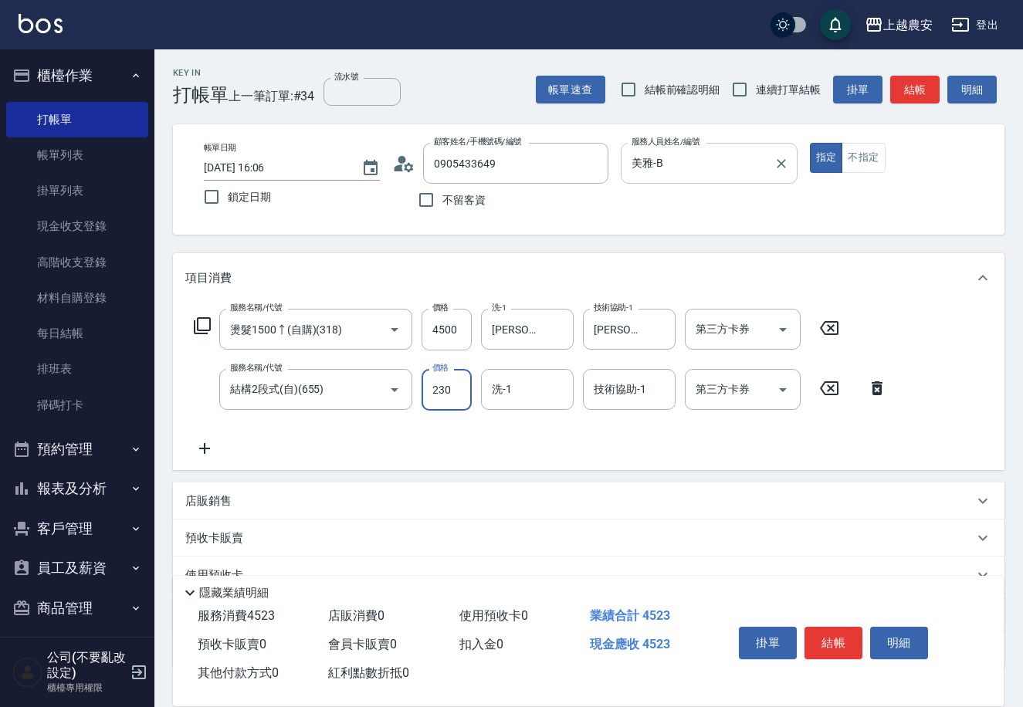
type input "2300"
type input "珮珮-30"
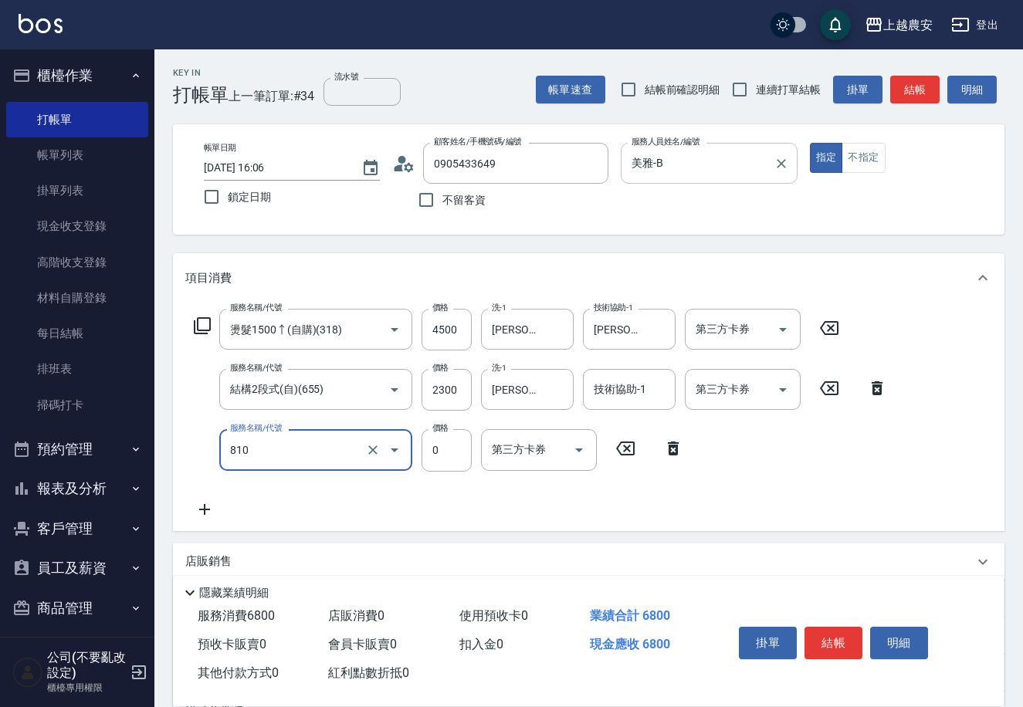
type input "頭皮護髮卡券使用(810)"
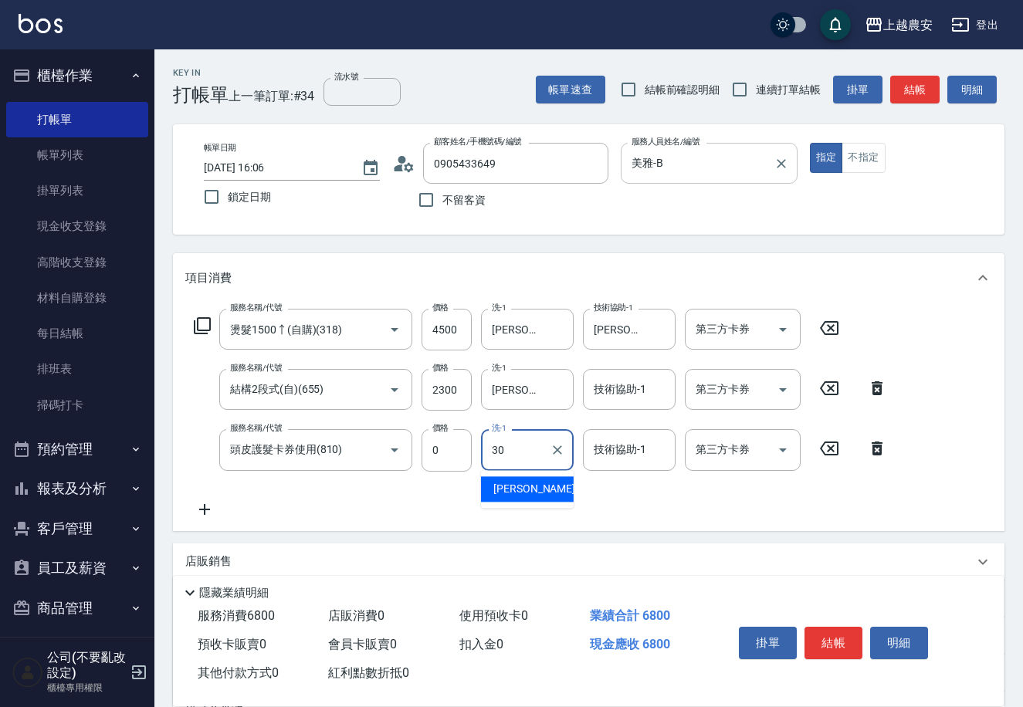
type input "珮珮-30"
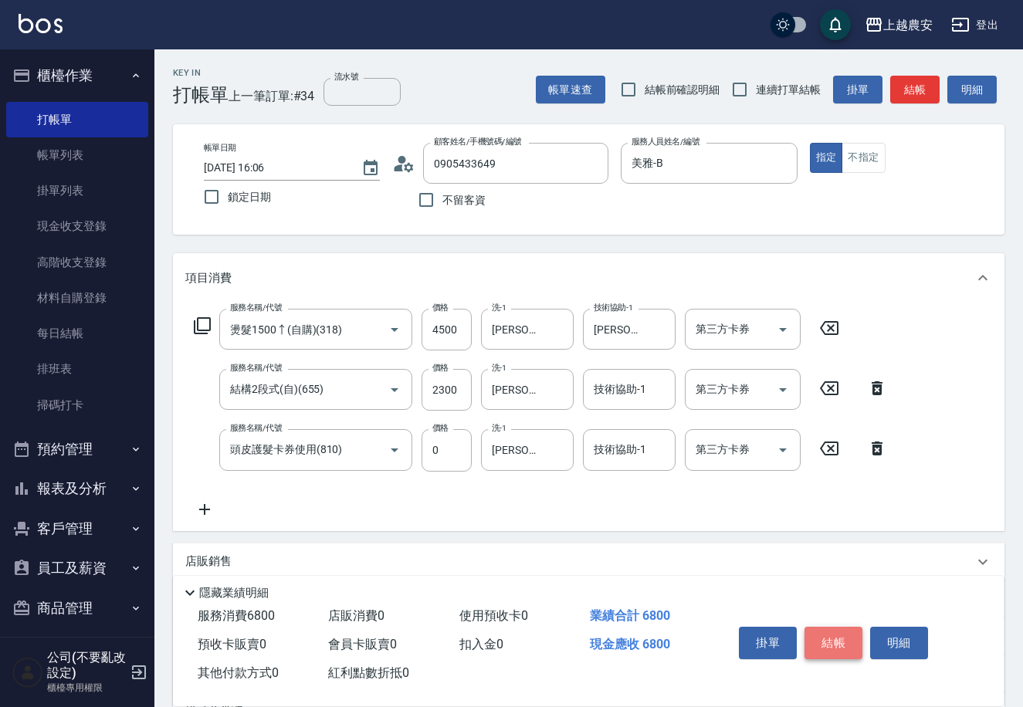
click at [831, 643] on button "結帳" at bounding box center [834, 643] width 58 height 32
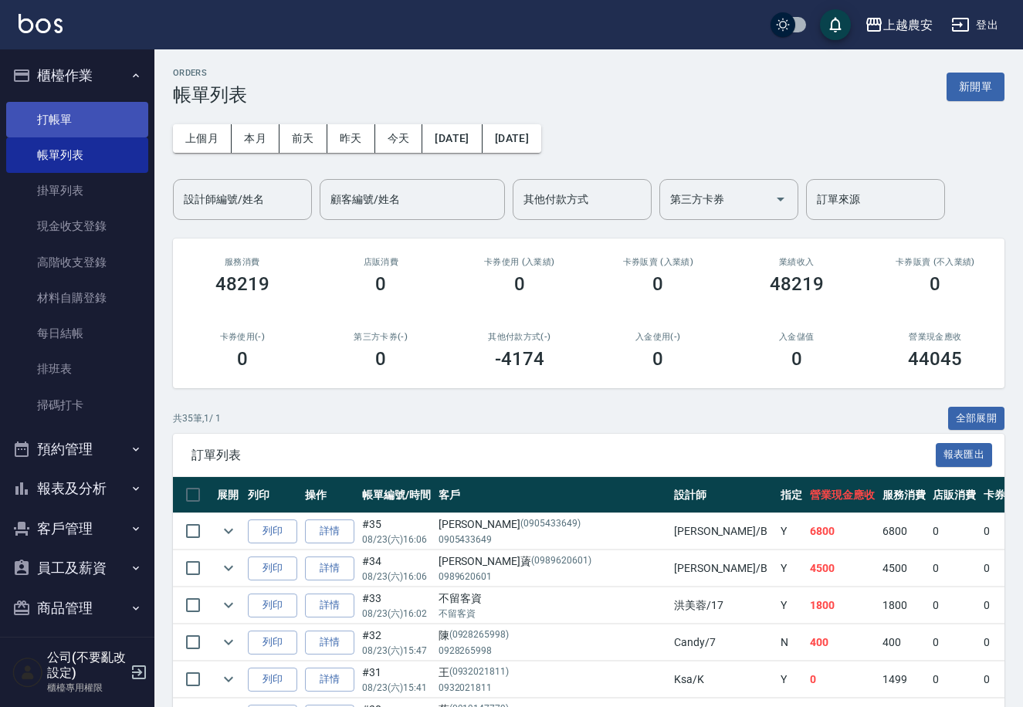
click at [43, 117] on link "打帳單" at bounding box center [77, 120] width 142 height 36
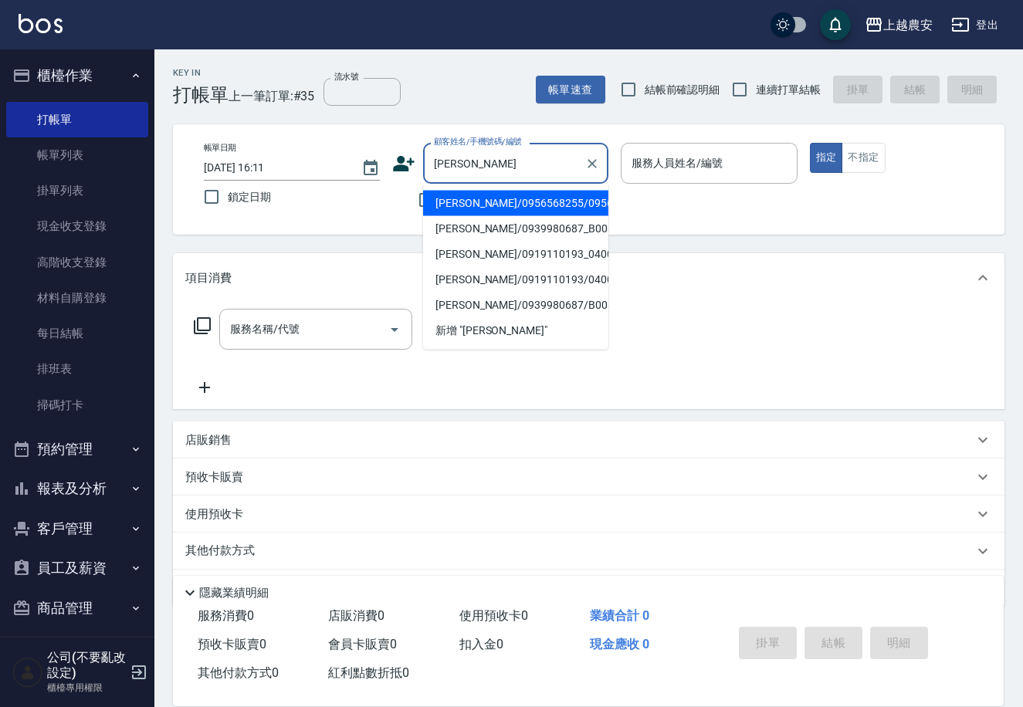
click at [518, 208] on li "[PERSON_NAME]/0956568255/0956568255" at bounding box center [515, 203] width 185 height 25
type input "[PERSON_NAME]/0956568255/0956568255"
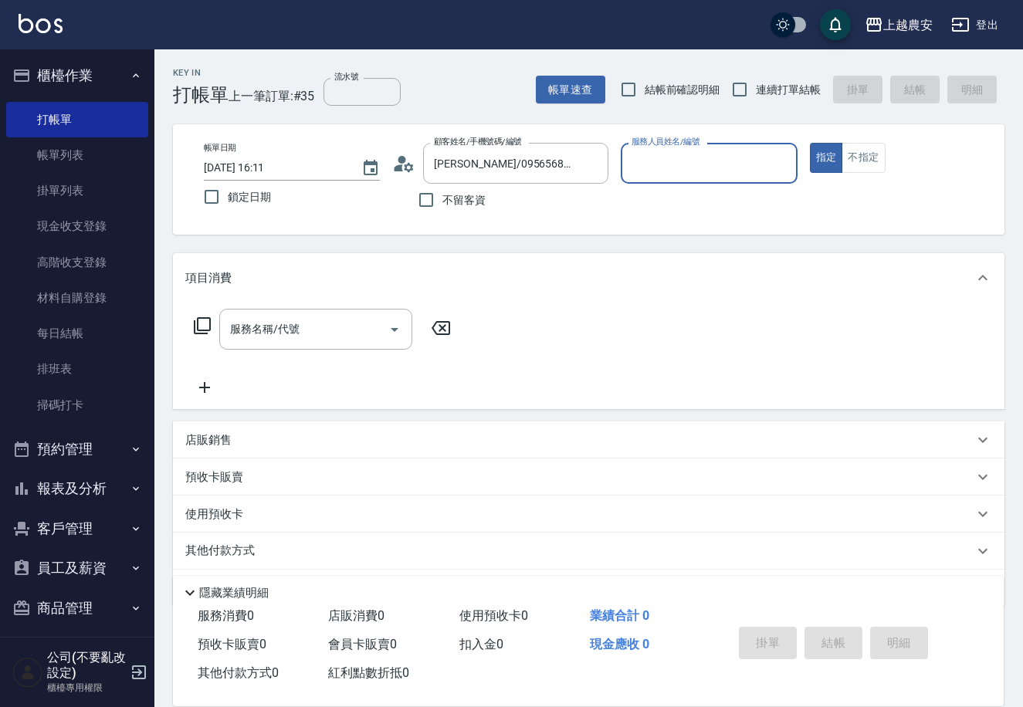
type input "Nana-13"
click at [283, 337] on div "服務名稱/代號 服務名稱/代號" at bounding box center [315, 329] width 193 height 41
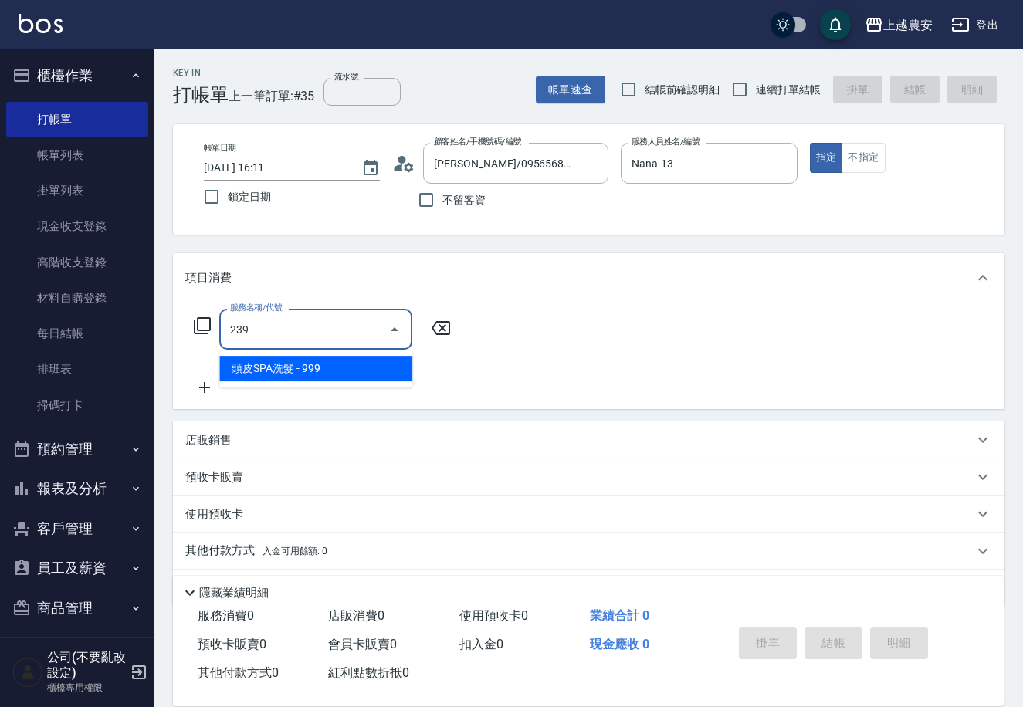
type input "頭皮SPA洗髮(239)"
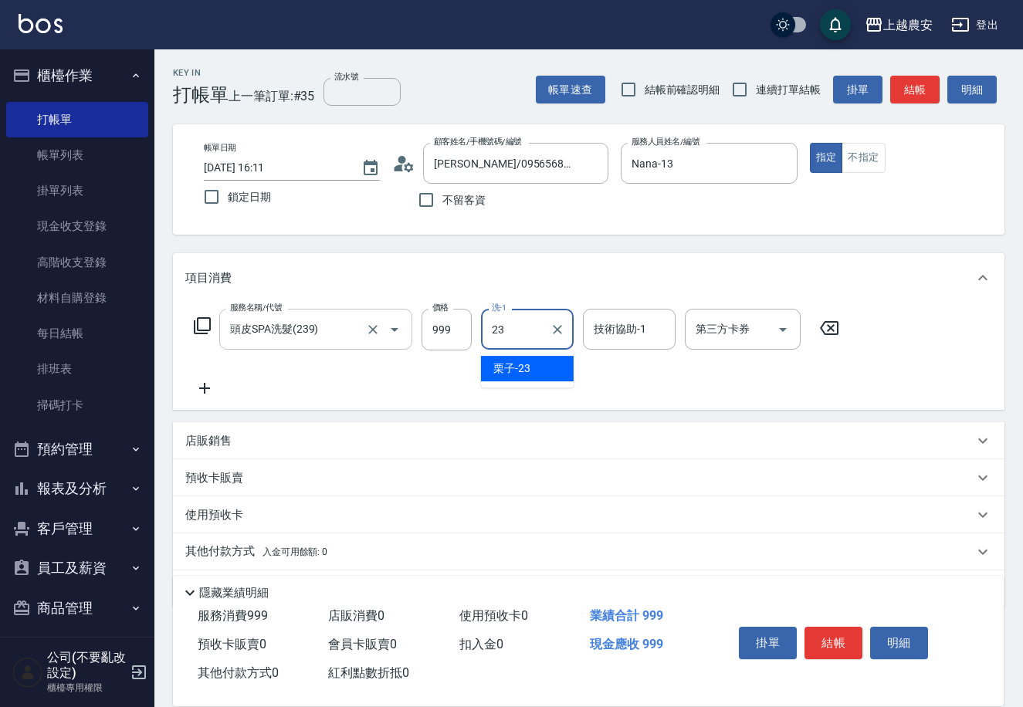
type input "栗子-23"
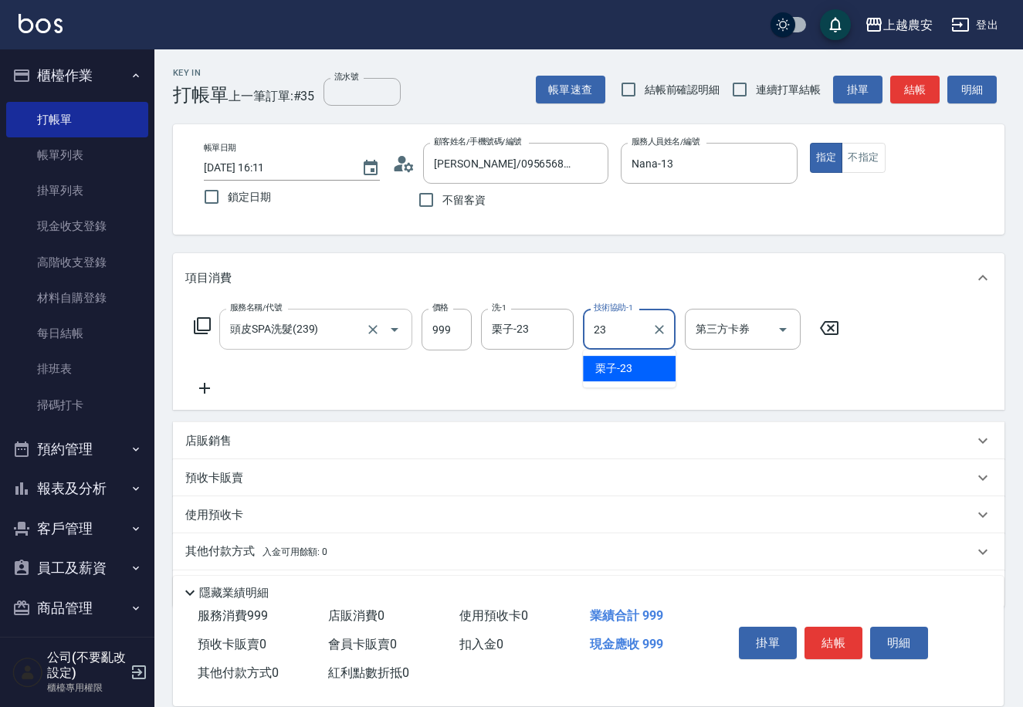
type input "栗子-23"
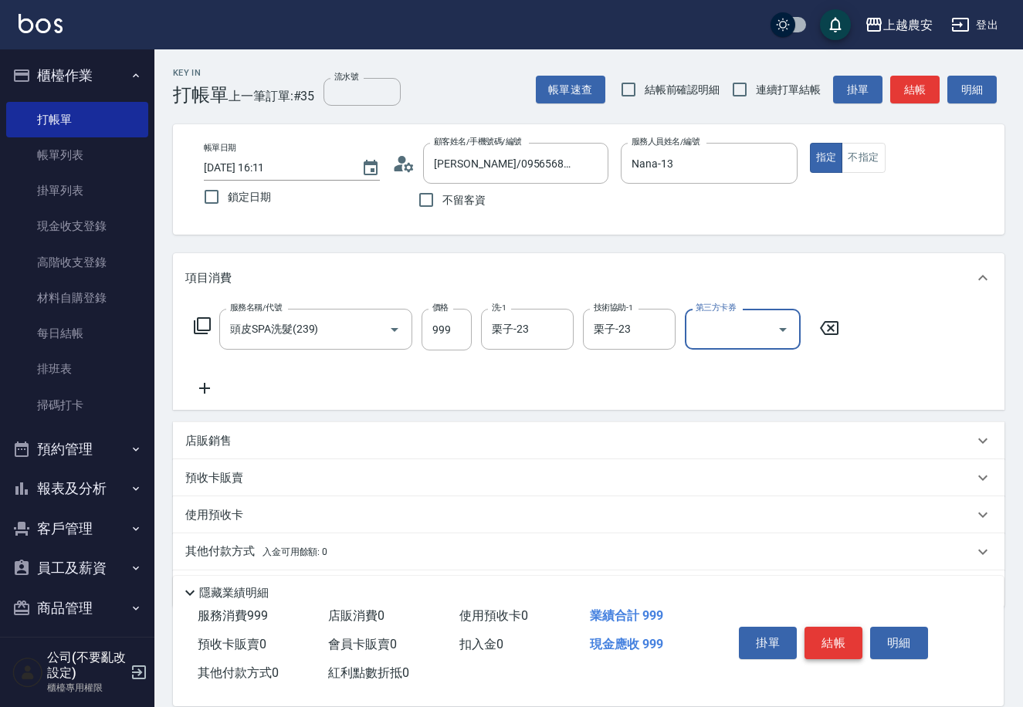
click at [843, 643] on button "結帳" at bounding box center [834, 643] width 58 height 32
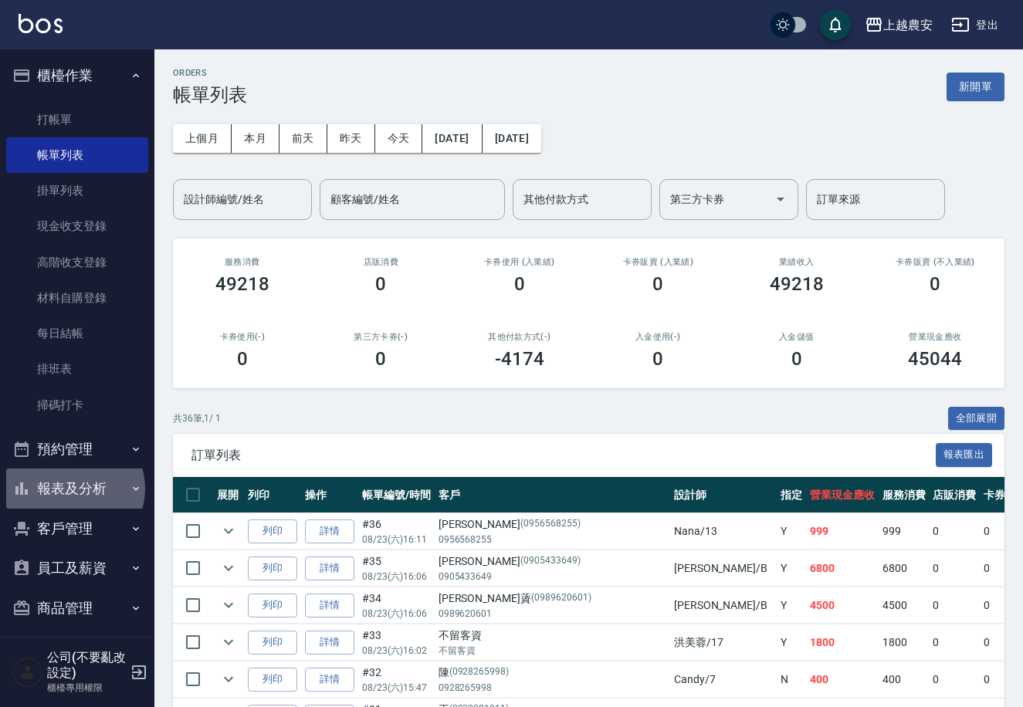
click at [73, 488] on button "報表及分析" at bounding box center [77, 489] width 142 height 40
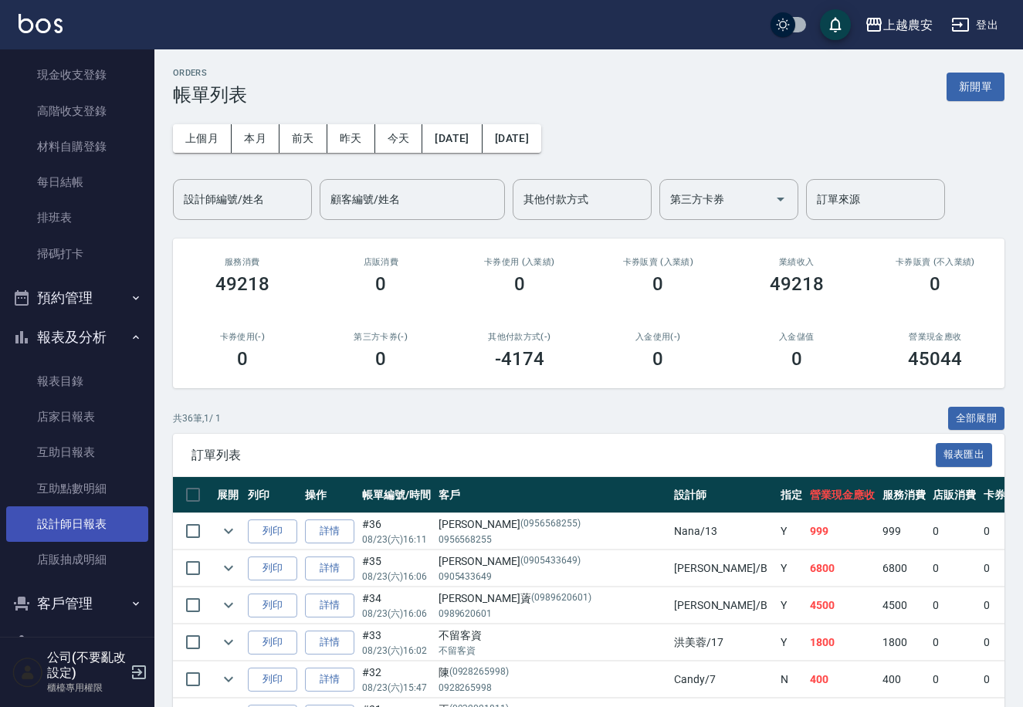
scroll to position [153, 0]
click at [71, 519] on link "設計師日報表" at bounding box center [77, 523] width 142 height 36
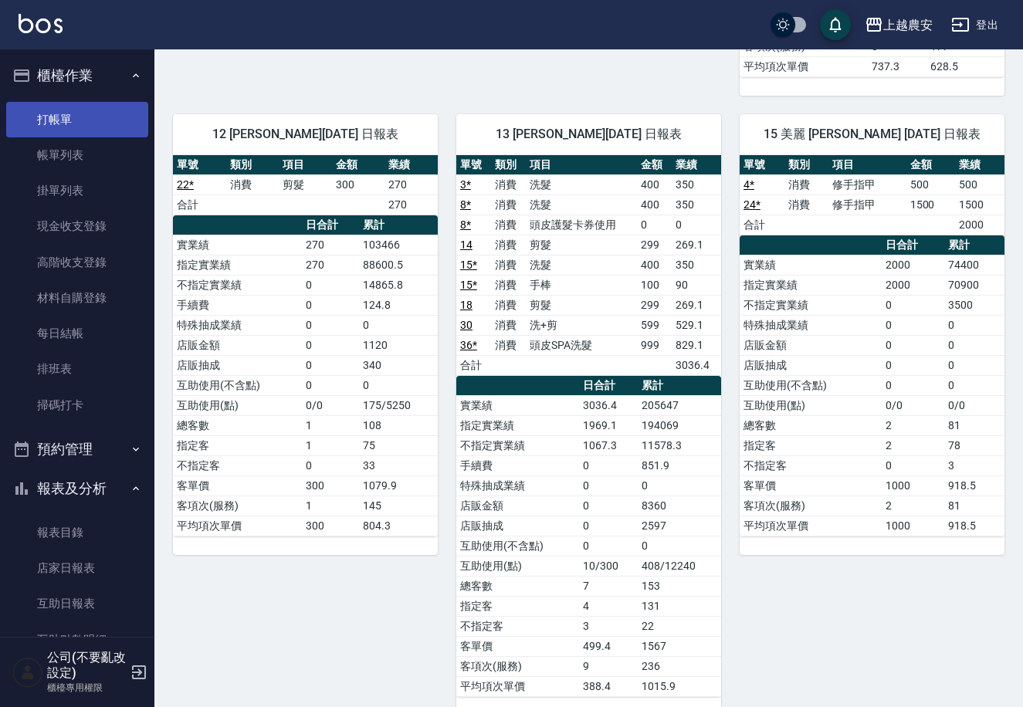
click at [32, 120] on link "打帳單" at bounding box center [77, 120] width 142 height 36
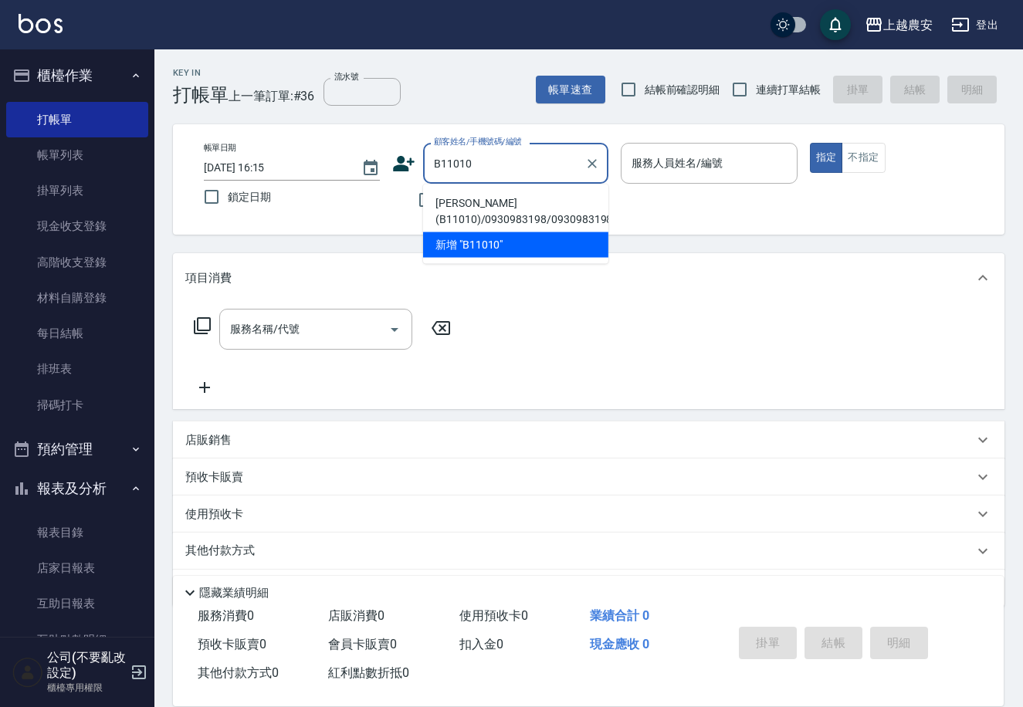
click at [500, 222] on li "[PERSON_NAME](B11010)/0930983198/0930983198" at bounding box center [515, 212] width 185 height 42
type input "[PERSON_NAME](B11010)/0930983198/0930983198"
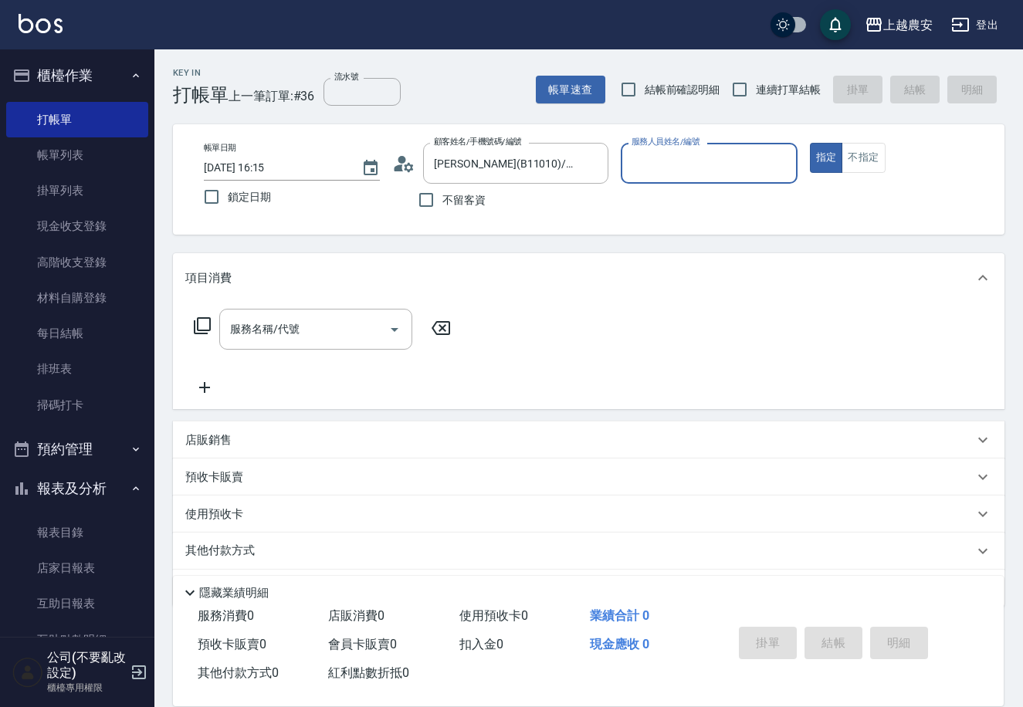
type input "Nana-13"
click at [321, 318] on input "服務名稱/代號" at bounding box center [304, 329] width 156 height 27
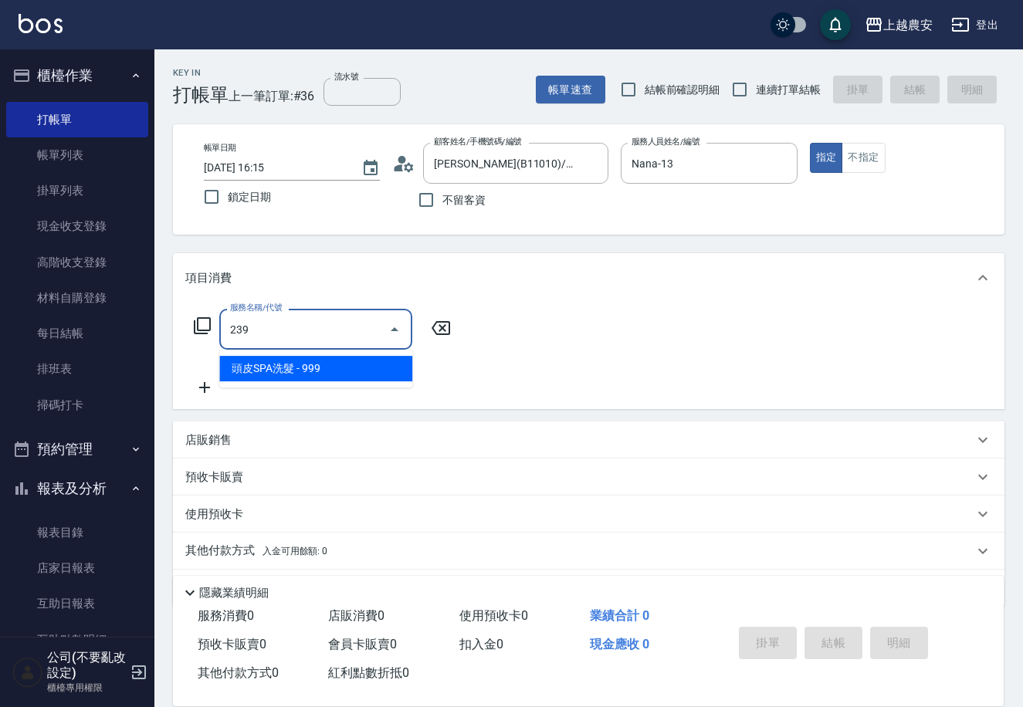
type input "頭皮SPA洗髮(239)"
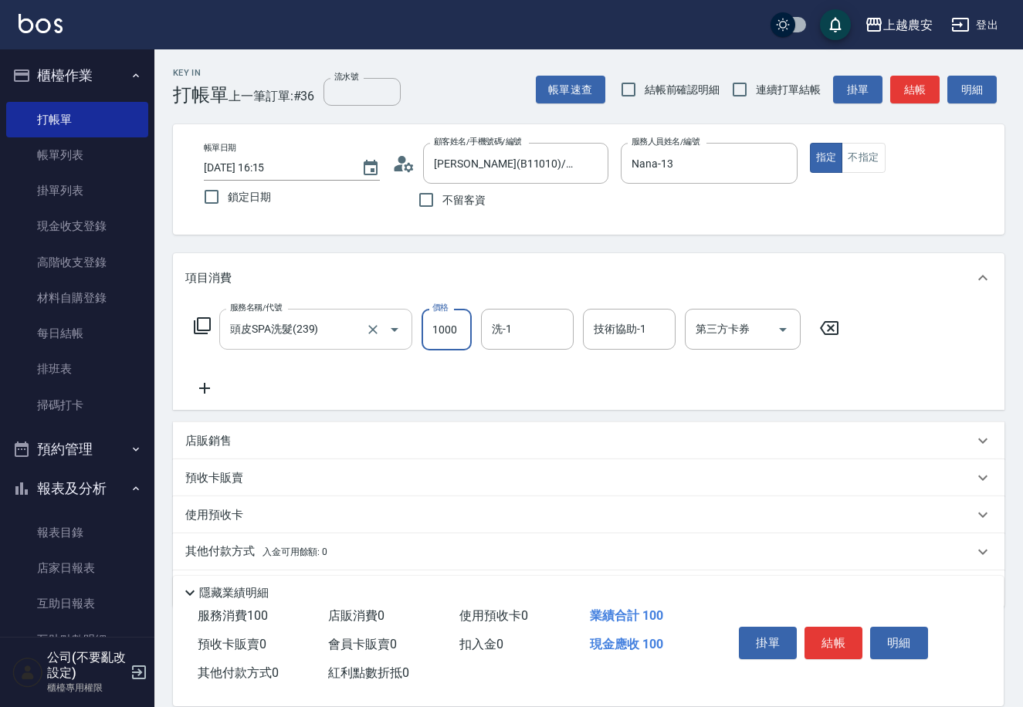
type input "1000"
type input "林品妤-32"
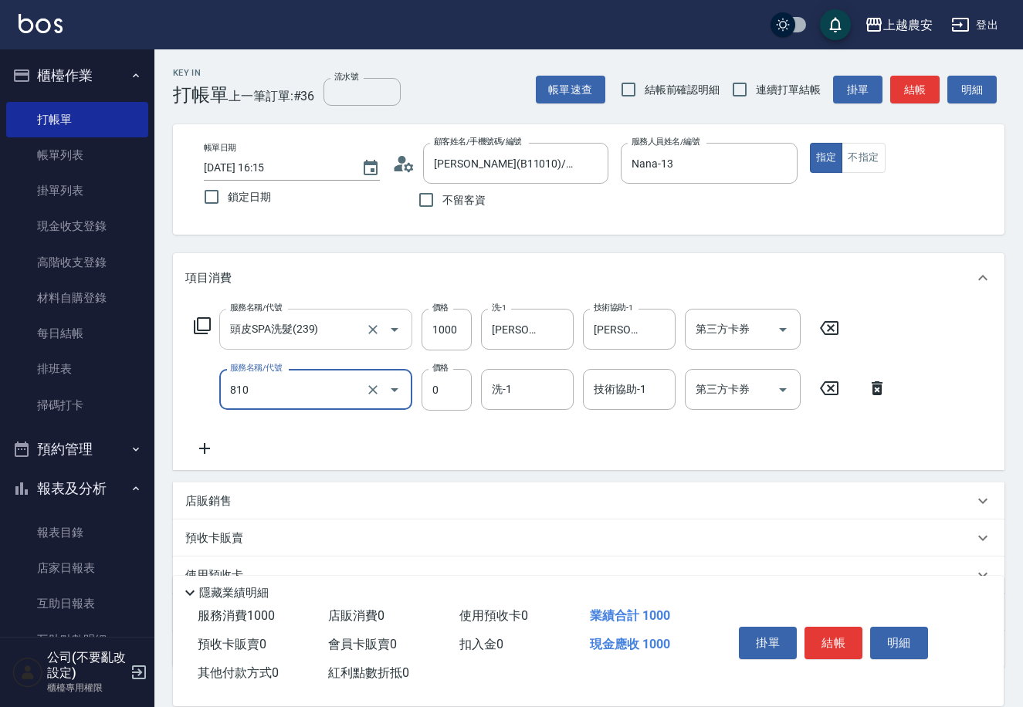
type input "頭皮護髮卡券使用(810)"
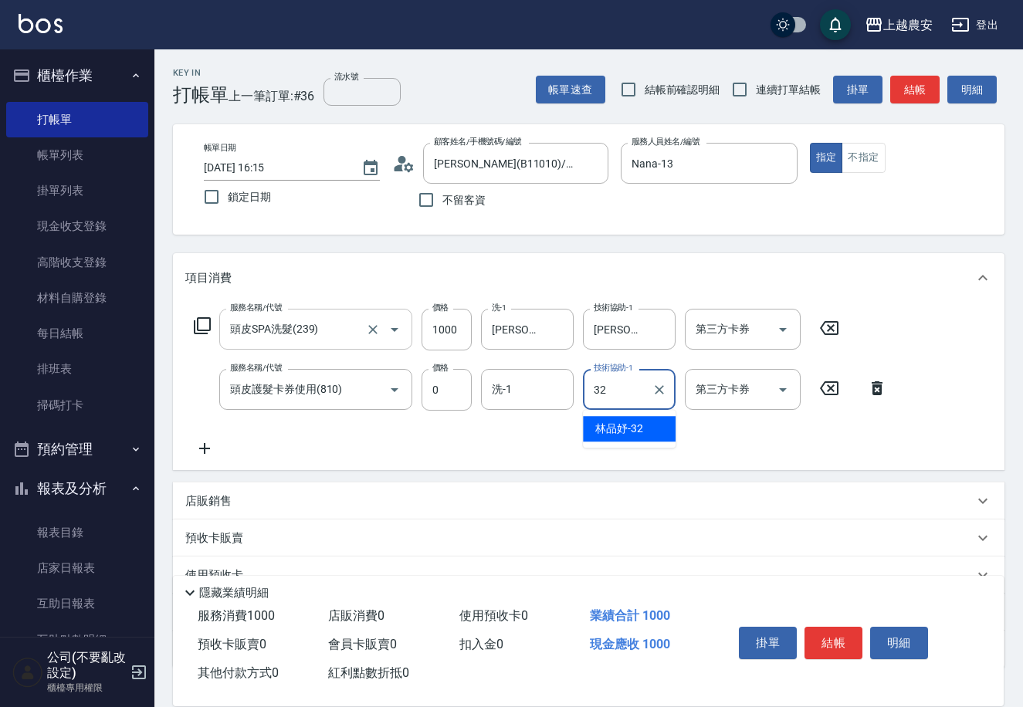
type input "林品妤-32"
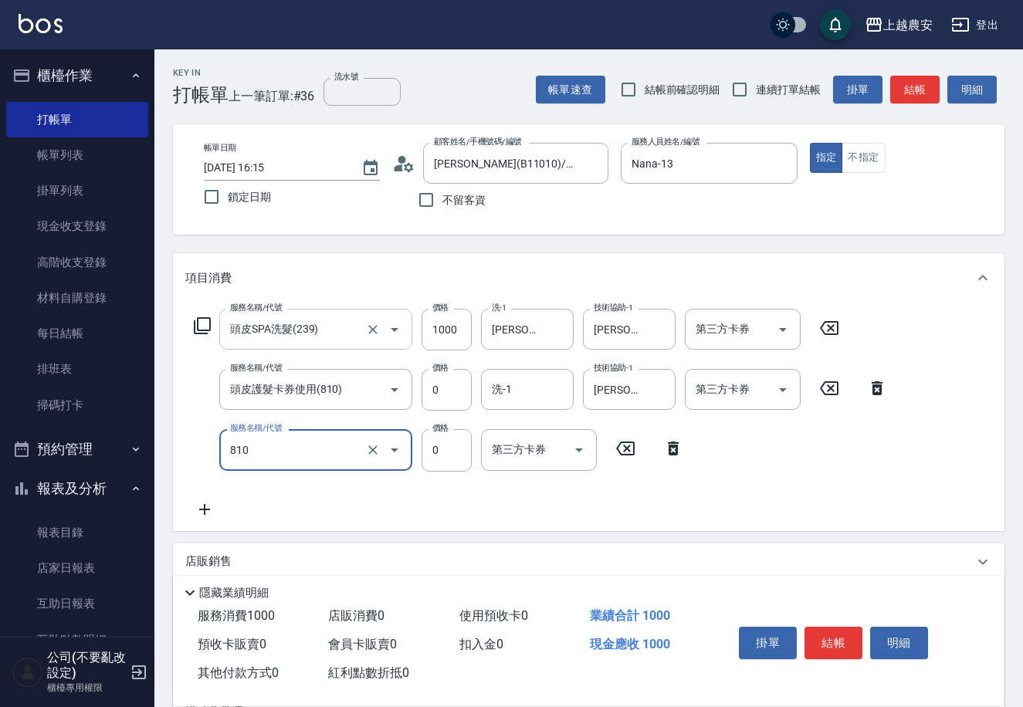
type input "頭皮護髮卡券使用(810)"
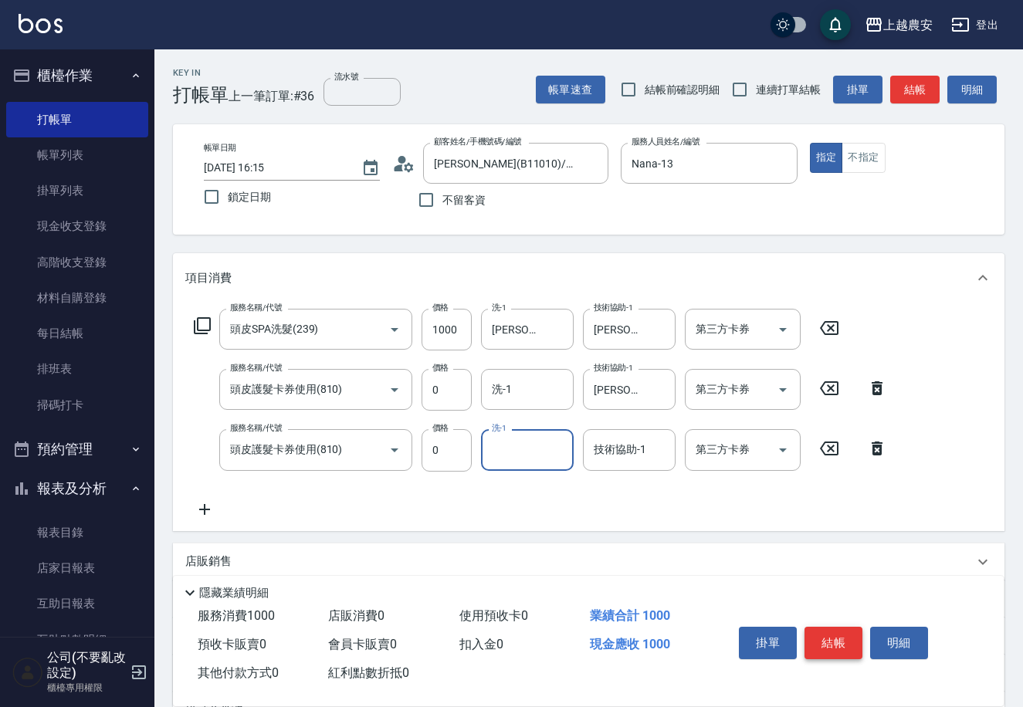
click at [840, 638] on button "結帳" at bounding box center [834, 643] width 58 height 32
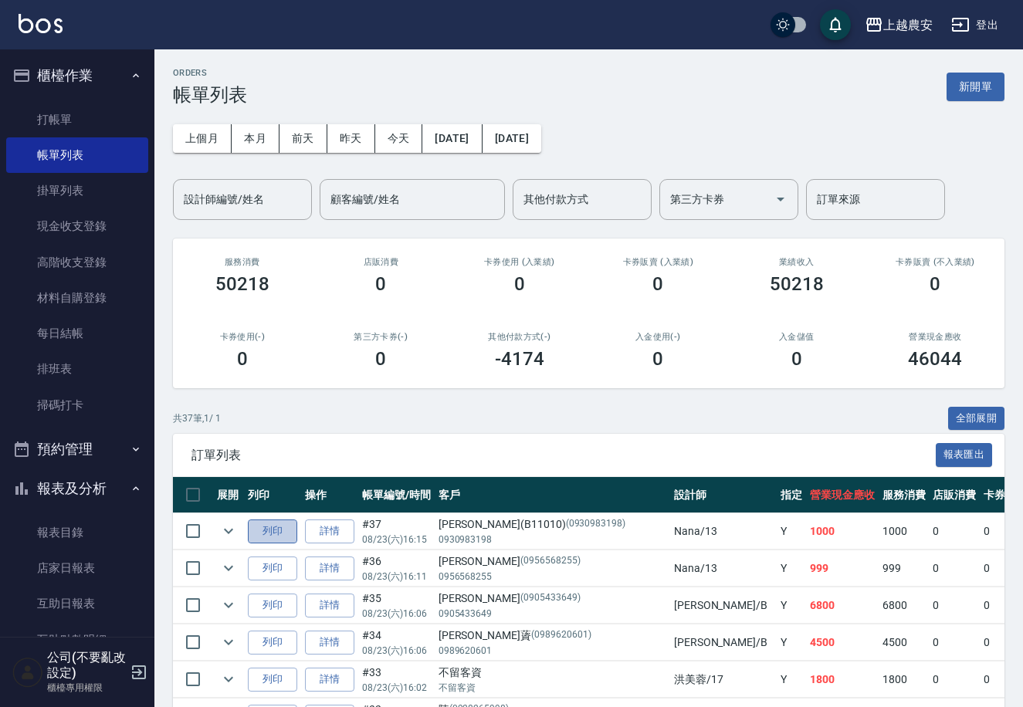
click at [277, 527] on button "列印" at bounding box center [272, 532] width 49 height 24
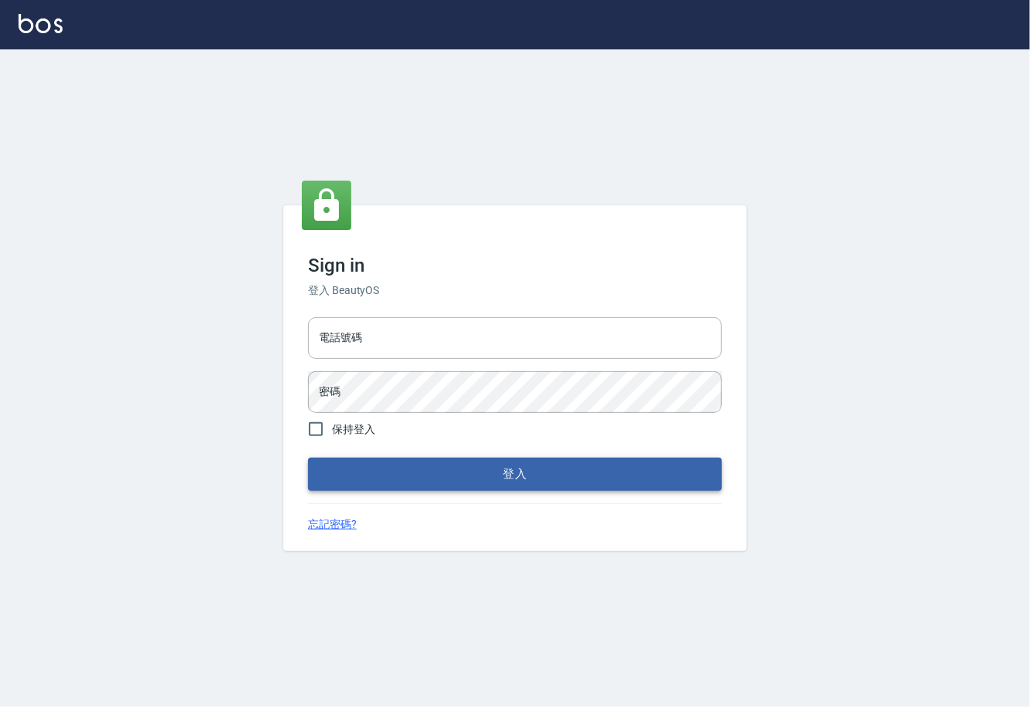
type input "0225929166"
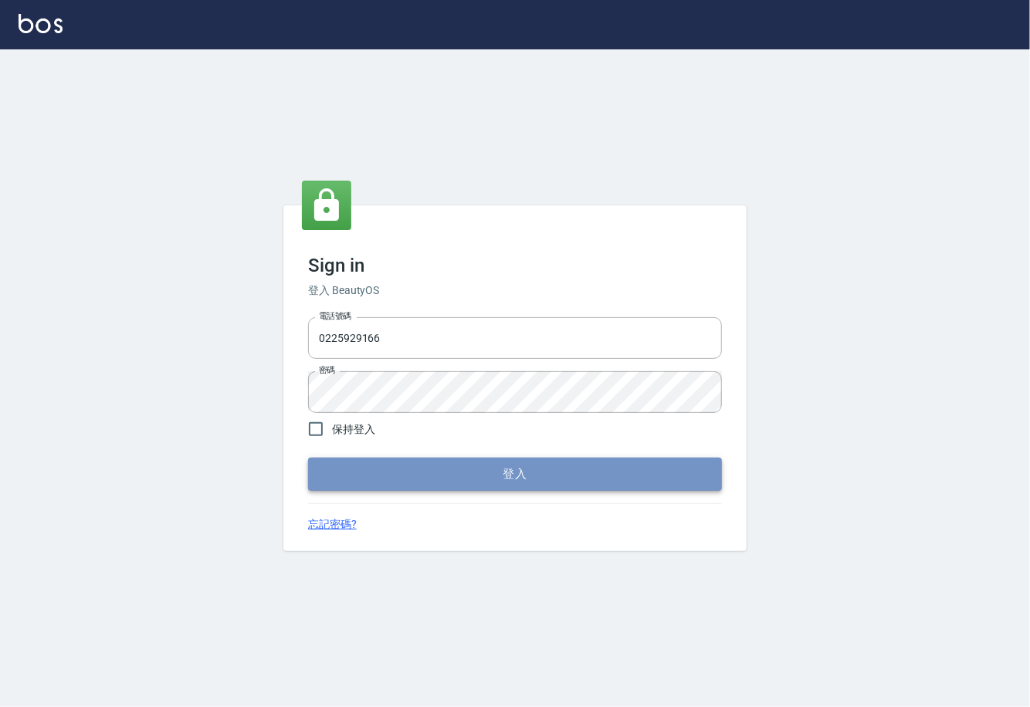
click at [536, 481] on button "登入" at bounding box center [515, 474] width 414 height 32
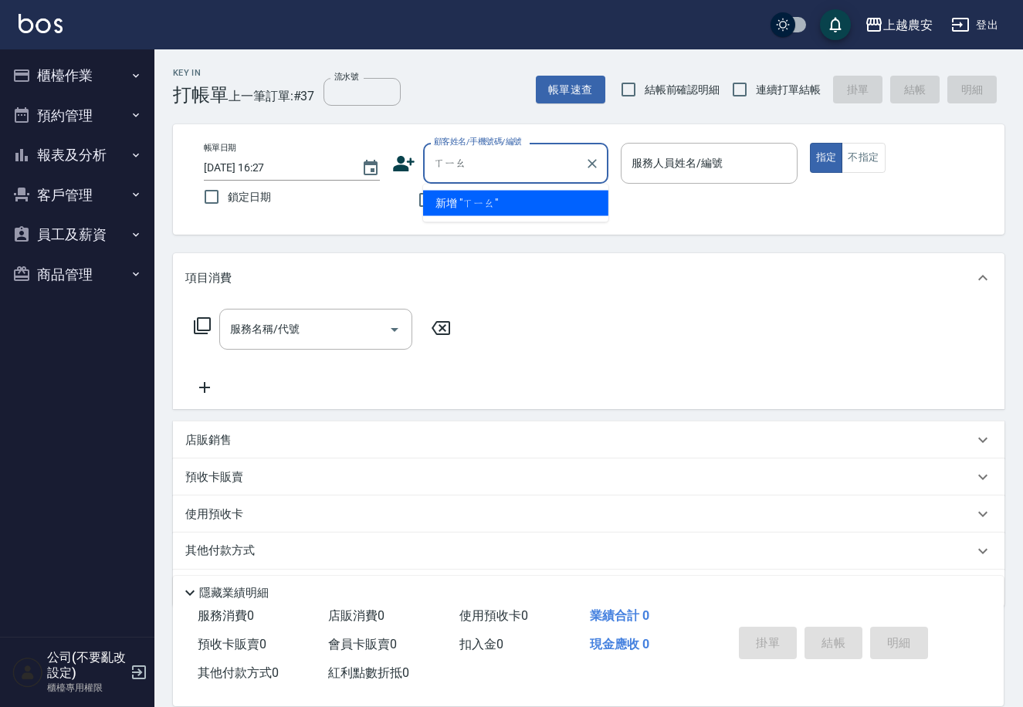
type input "校"
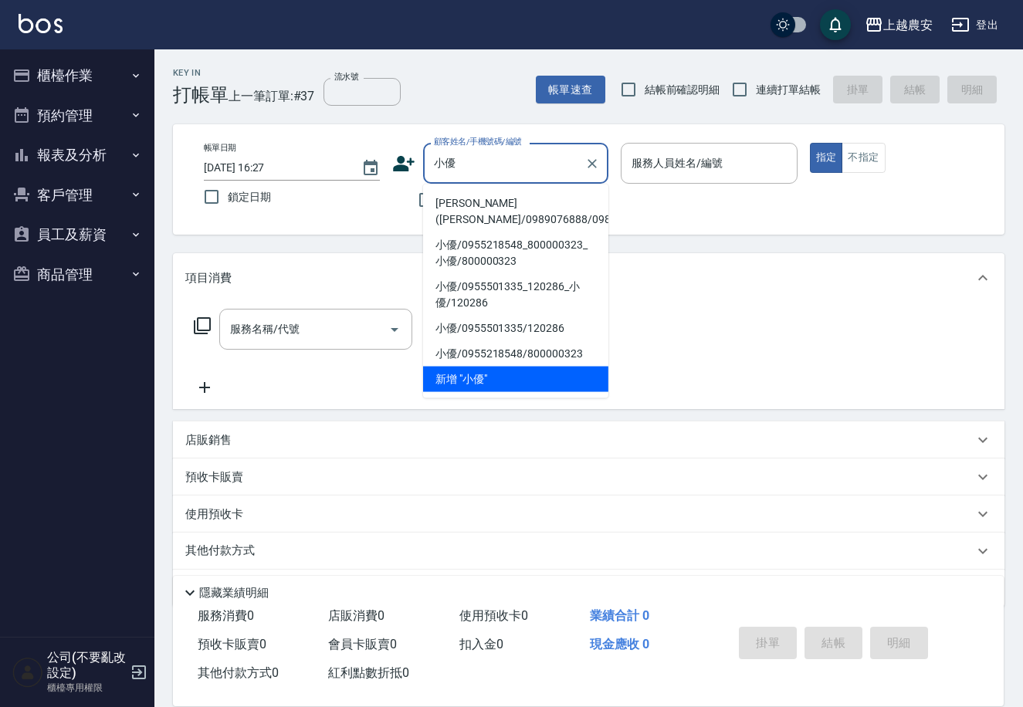
click at [459, 211] on li "[PERSON_NAME]([PERSON_NAME]/0989076888/0989076888" at bounding box center [515, 212] width 185 height 42
type input "[PERSON_NAME]([PERSON_NAME]/0989076888/0989076888"
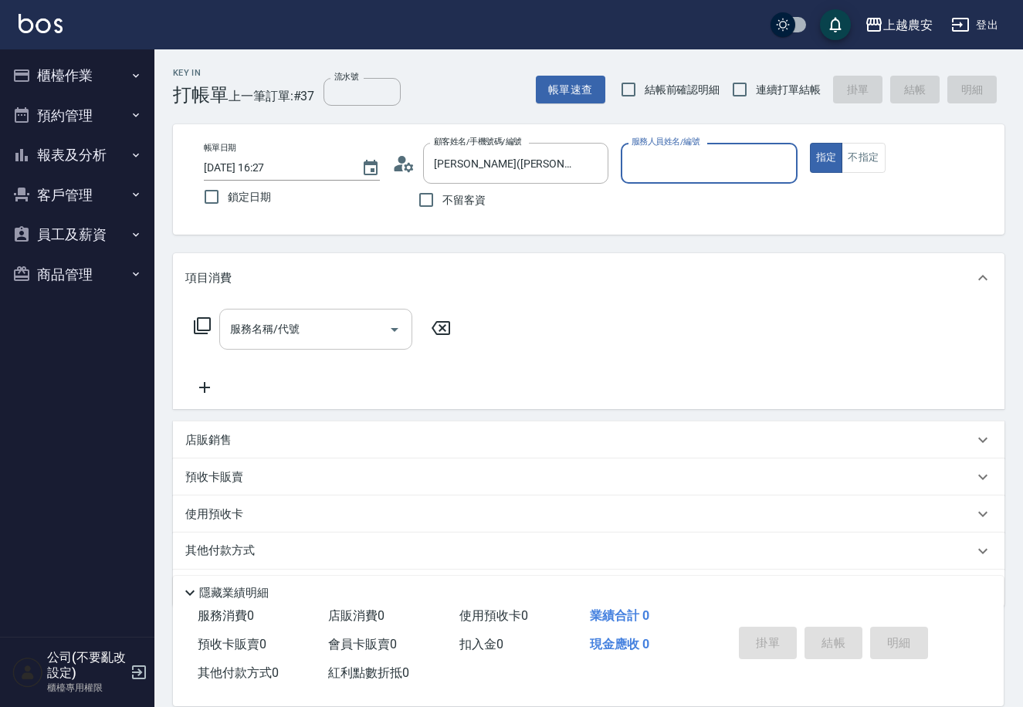
type input "Candy-7"
click at [331, 344] on div "服務名稱/代號" at bounding box center [315, 329] width 193 height 41
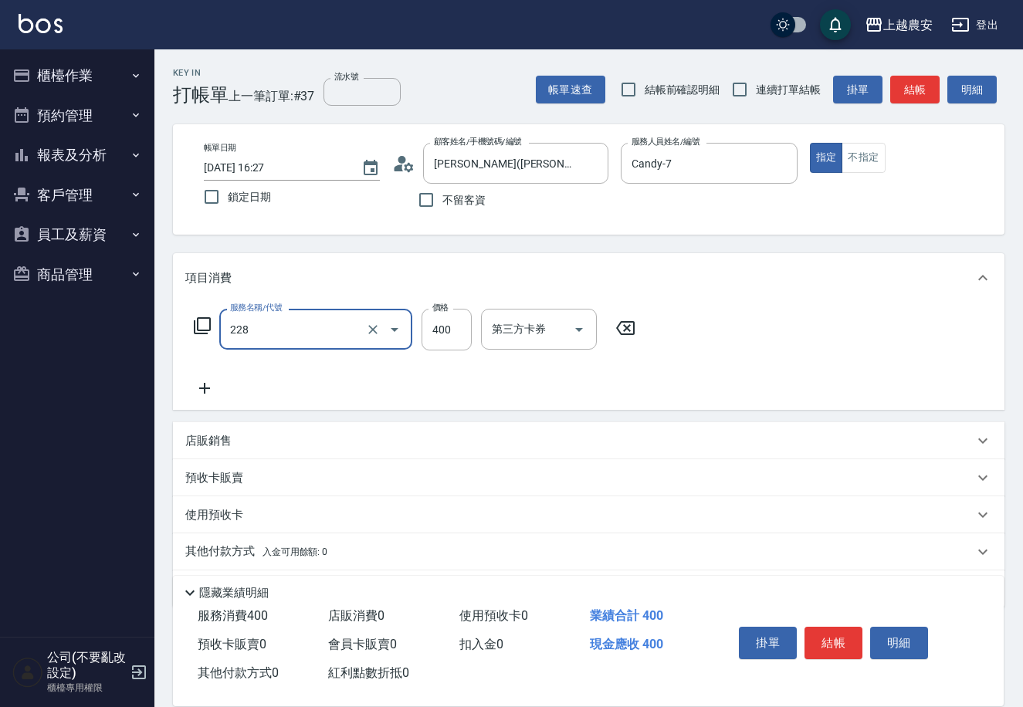
type input "洗髮(228)"
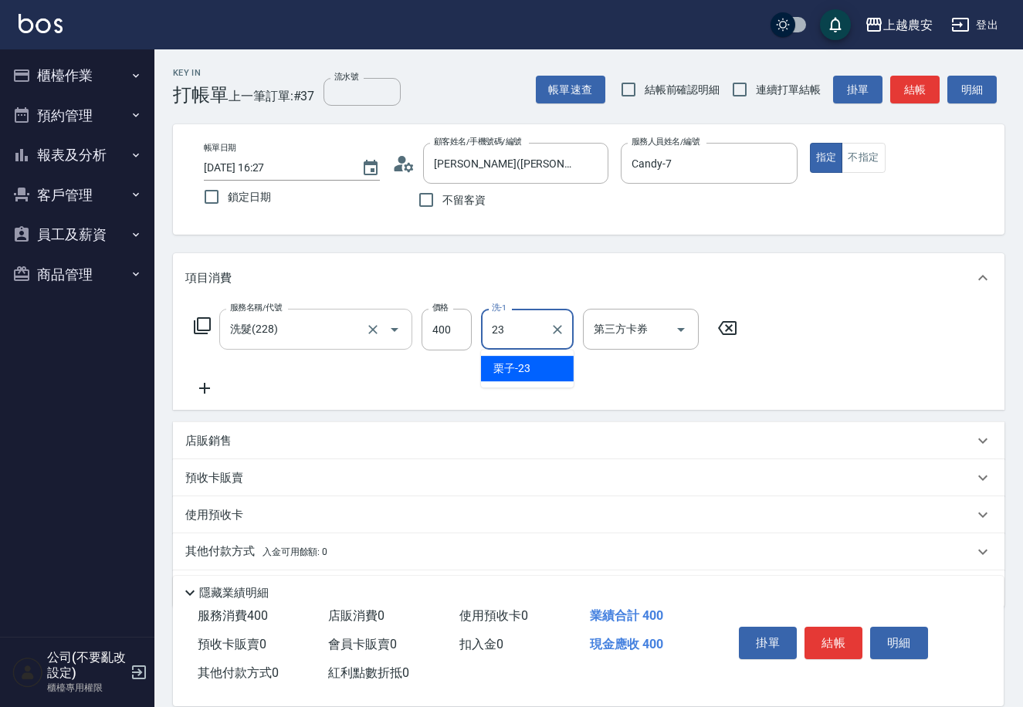
type input "栗子-23"
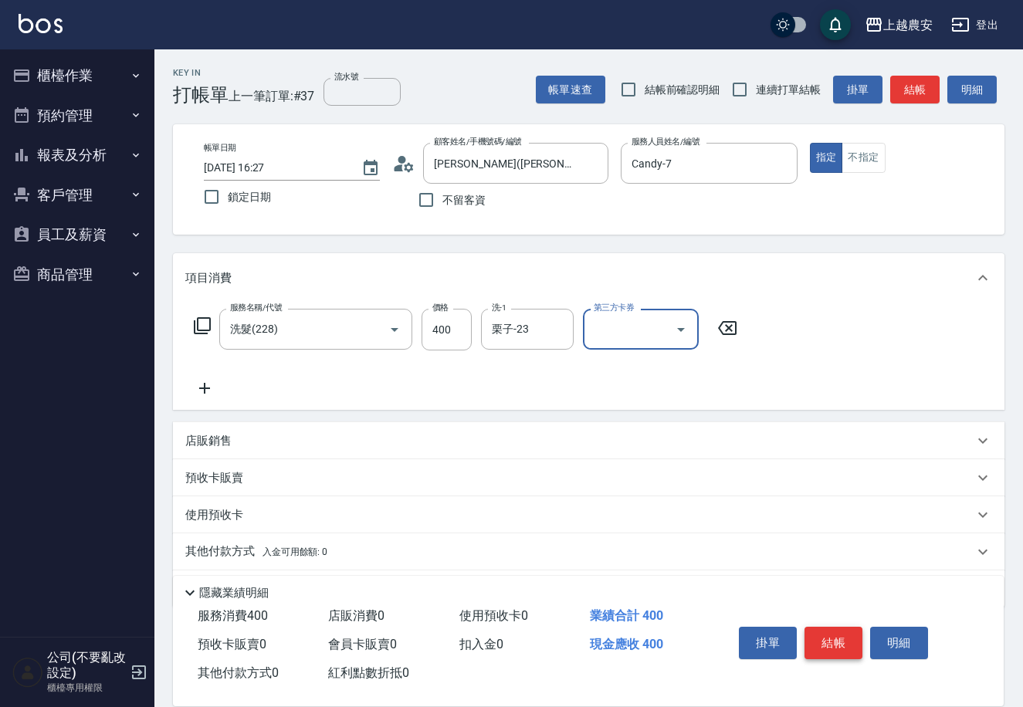
click at [828, 643] on button "結帳" at bounding box center [834, 643] width 58 height 32
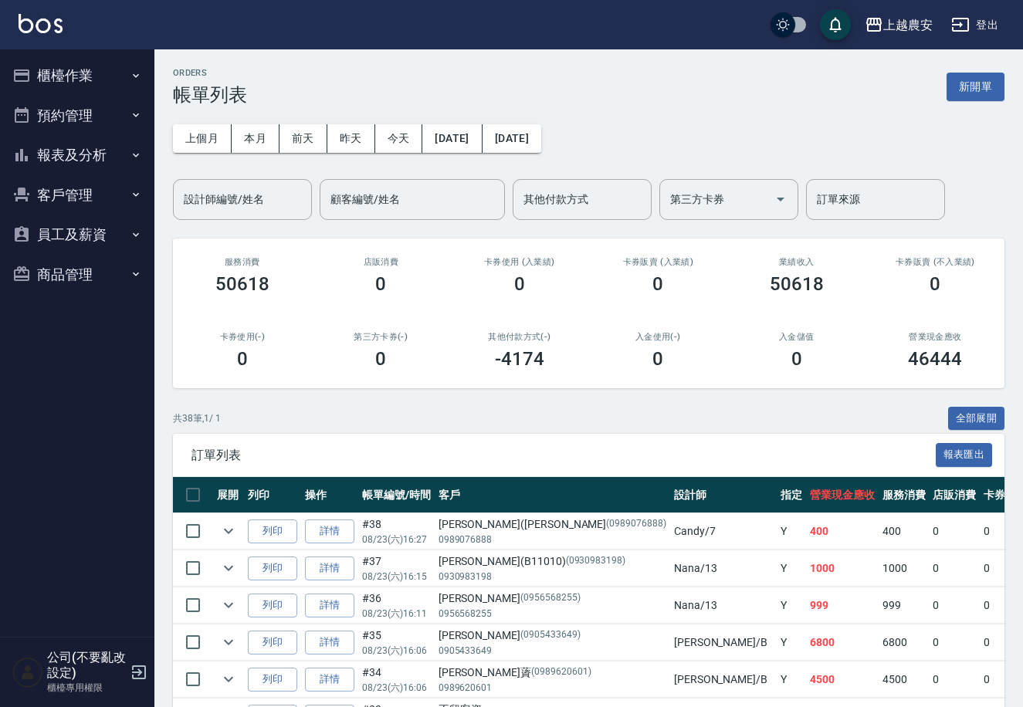
drag, startPoint x: 86, startPoint y: 76, endPoint x: 69, endPoint y: 90, distance: 22.4
click at [83, 76] on button "櫃檯作業" at bounding box center [77, 76] width 142 height 40
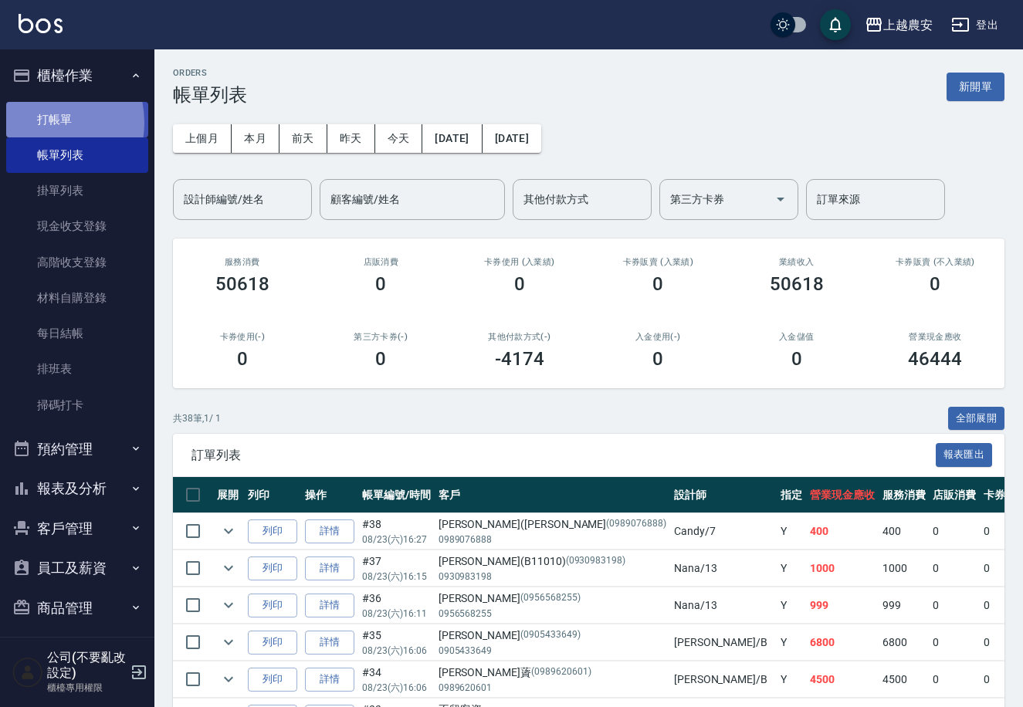
click at [46, 122] on link "打帳單" at bounding box center [77, 120] width 142 height 36
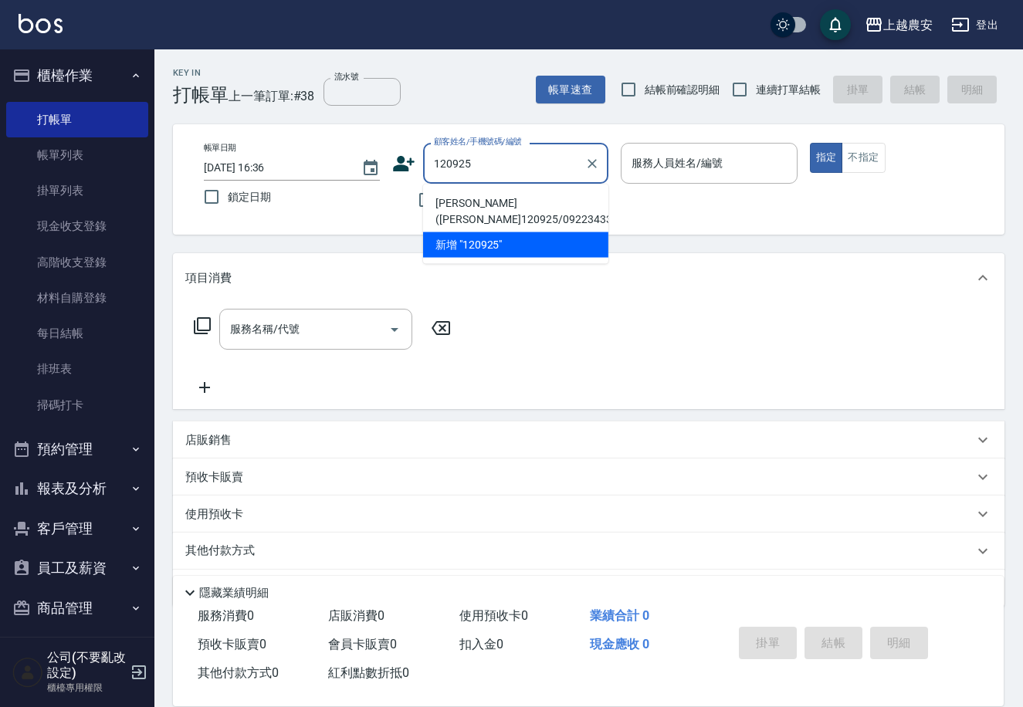
click at [458, 219] on li "[PERSON_NAME]([PERSON_NAME]120925/0922343307/0922343307" at bounding box center [515, 212] width 185 height 42
type input "[PERSON_NAME]([PERSON_NAME]120925/0922343307/0922343307"
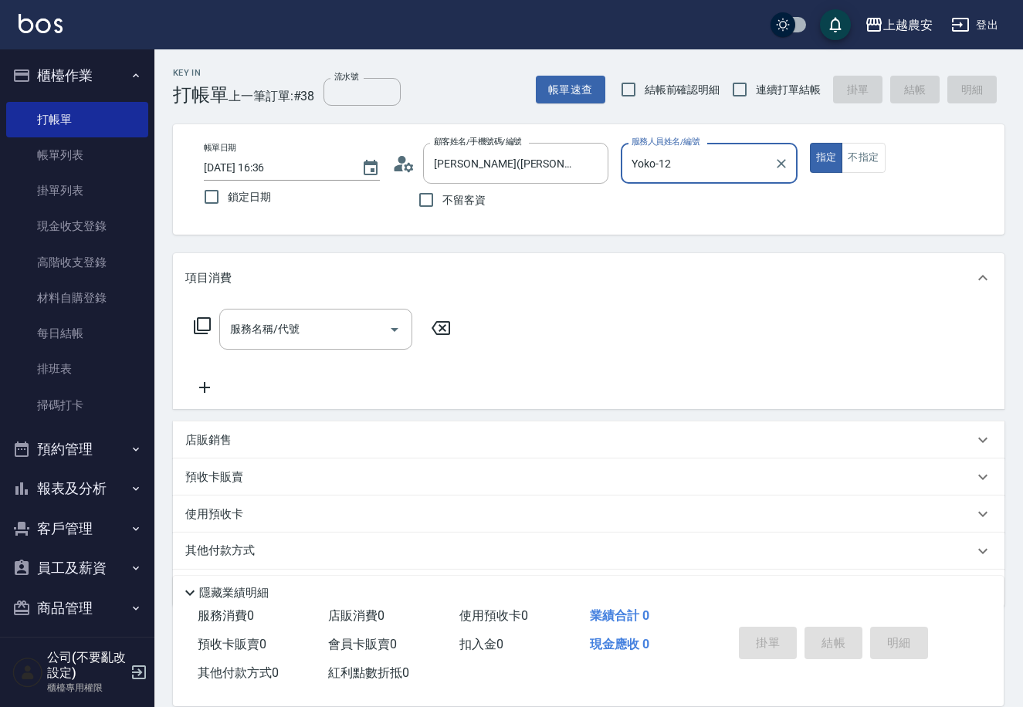
type input "Yoko-12"
click at [291, 324] on div "服務名稱/代號 服務名稱/代號" at bounding box center [315, 329] width 193 height 41
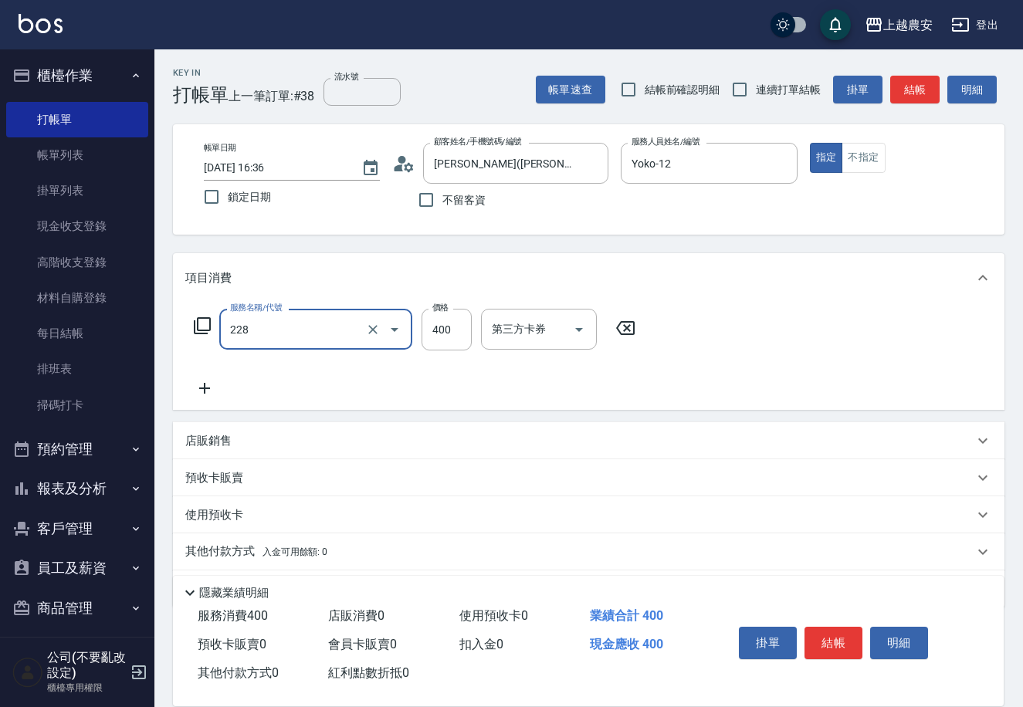
type input "洗髮(228)"
type input "[PERSON_NAME]-33"
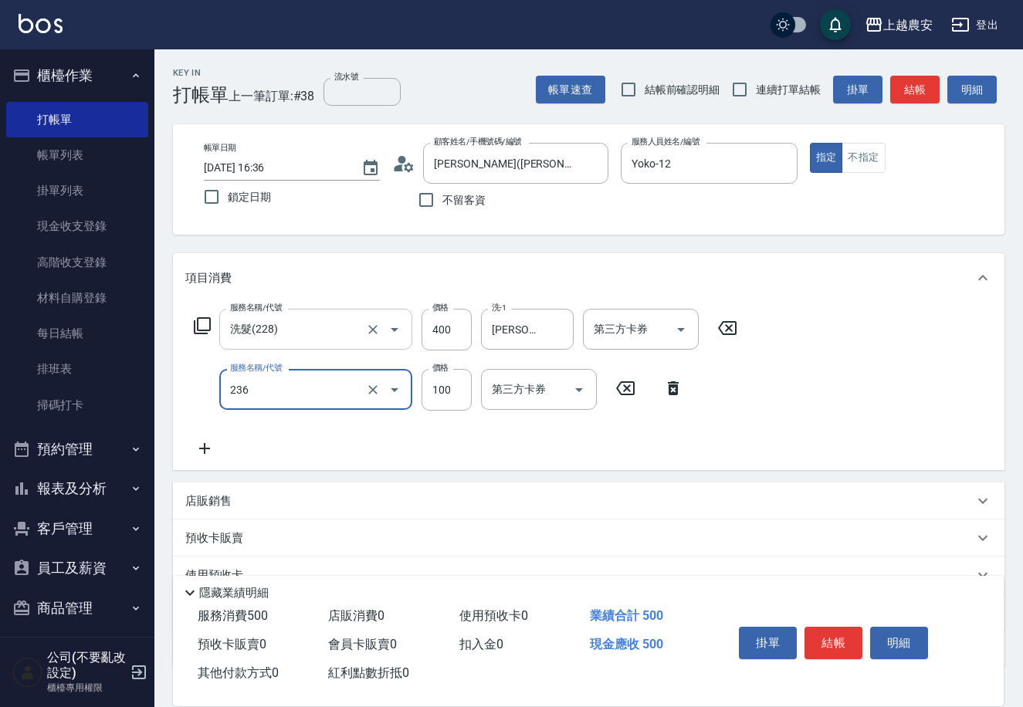
type input "手棒(236)"
click at [830, 649] on button "結帳" at bounding box center [834, 643] width 58 height 32
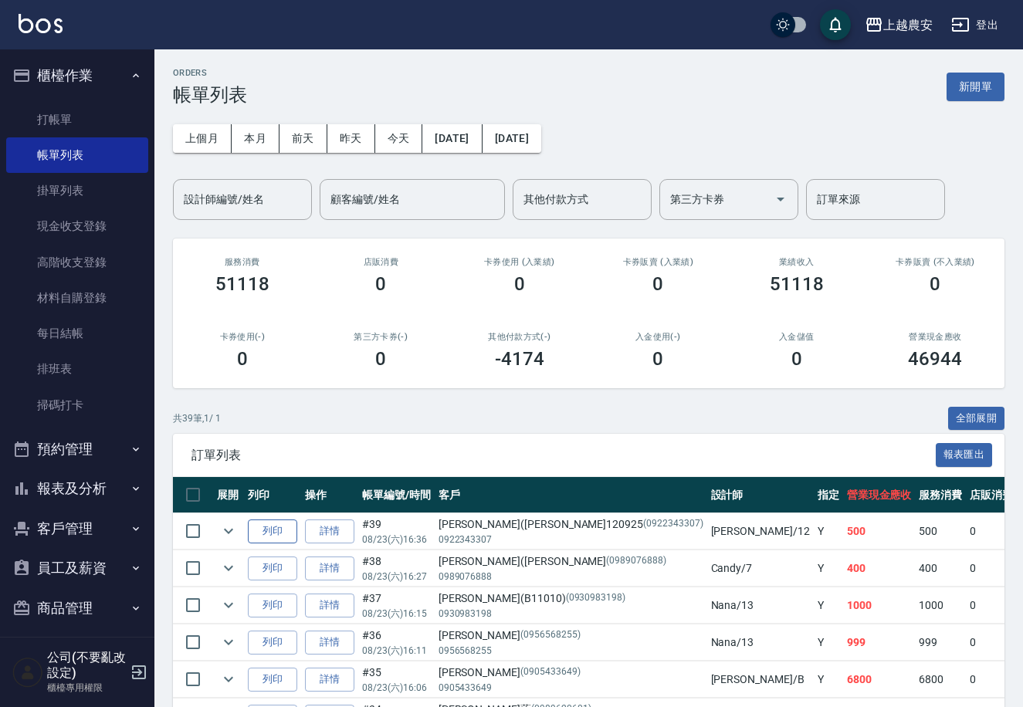
click at [267, 534] on button "列印" at bounding box center [272, 532] width 49 height 24
click at [54, 117] on link "打帳單" at bounding box center [77, 120] width 142 height 36
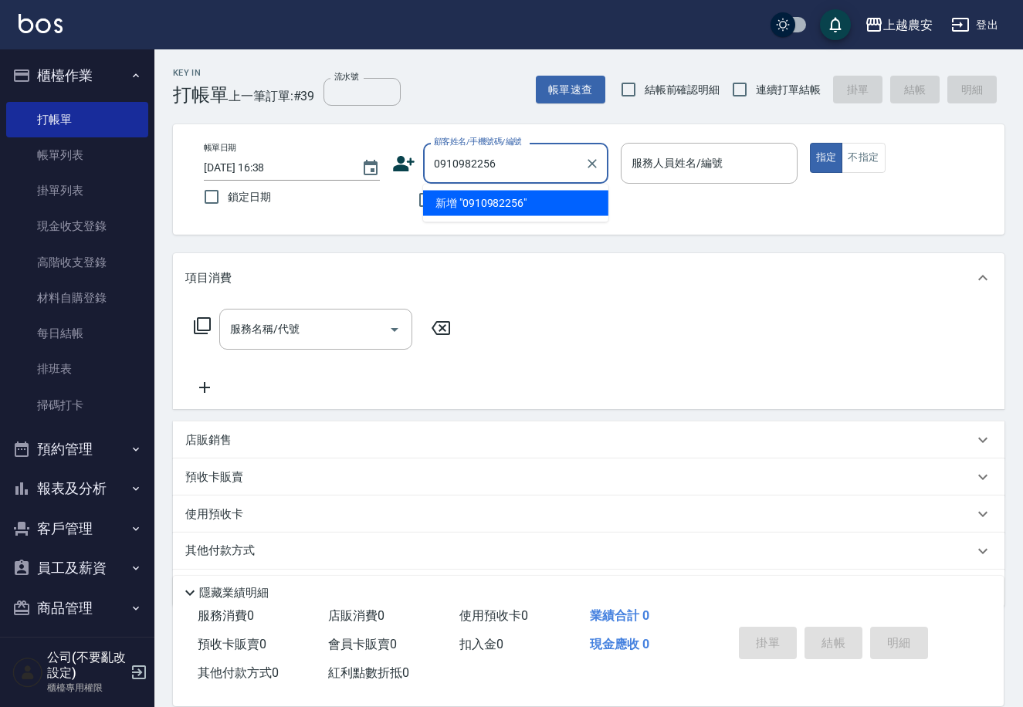
click at [498, 194] on li "新增 "0910982256"" at bounding box center [515, 203] width 185 height 25
type input "0910982256"
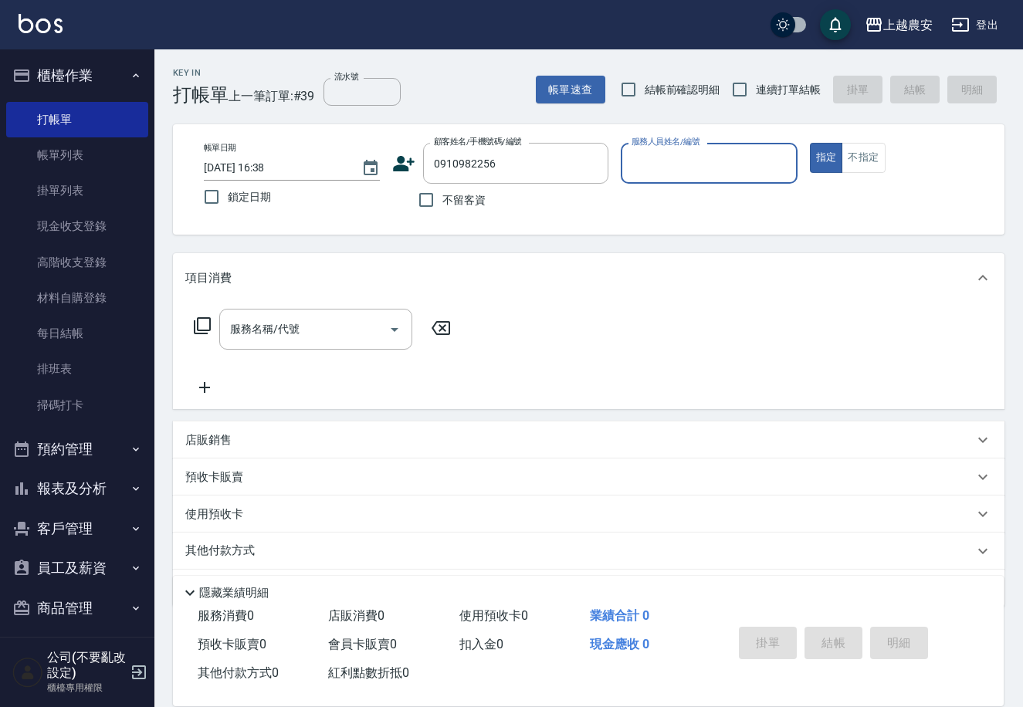
click at [406, 170] on icon at bounding box center [405, 163] width 22 height 15
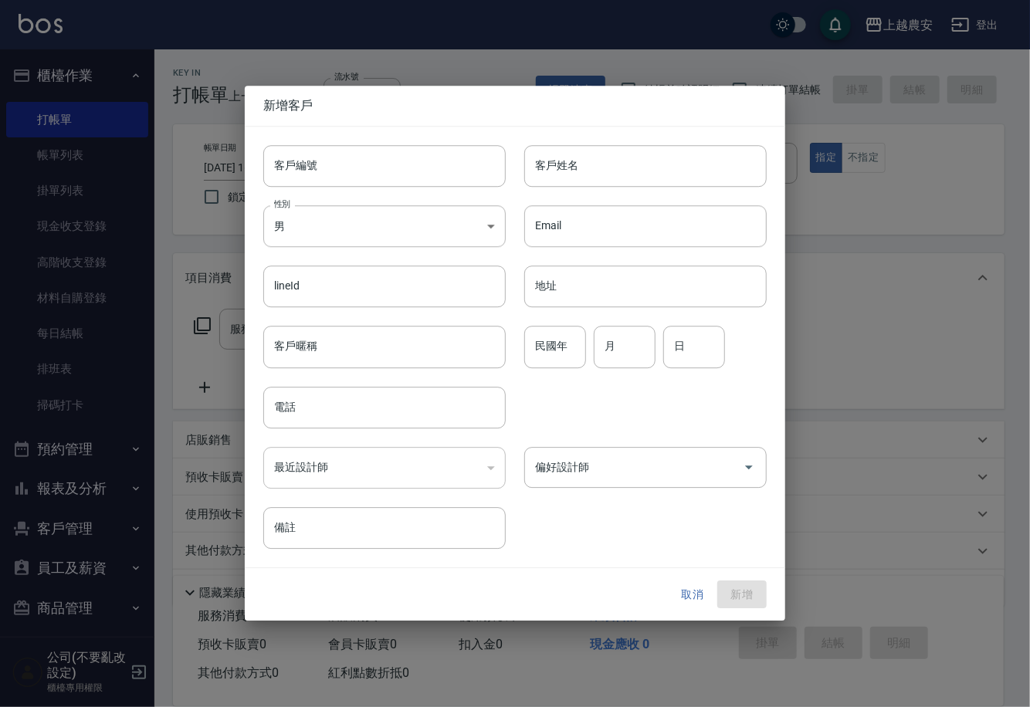
type input "0910982256"
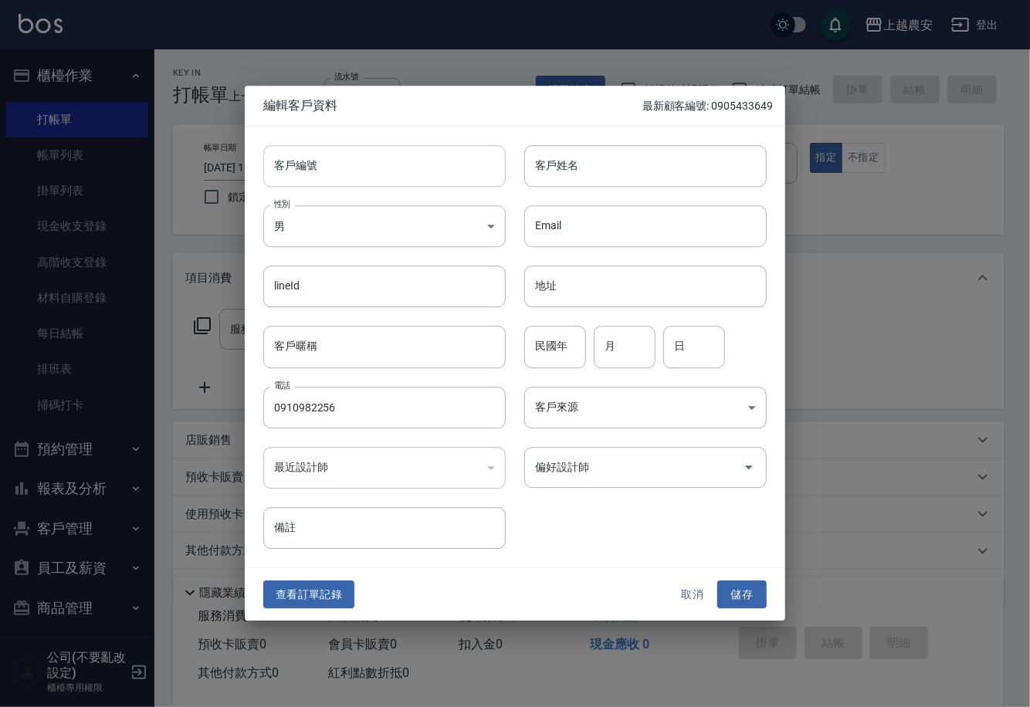
click at [406, 170] on input "客戶編號" at bounding box center [384, 166] width 243 height 42
type input "0910982256"
click at [307, 238] on body "上越農安 登出 櫃檯作業 打帳單 帳單列表 掛單列表 現金收支登錄 高階收支登錄 材料自購登錄 每日結帳 排班表 掃碼打卡 預約管理 預約管理 單日預約紀錄 …" at bounding box center [515, 376] width 1030 height 753
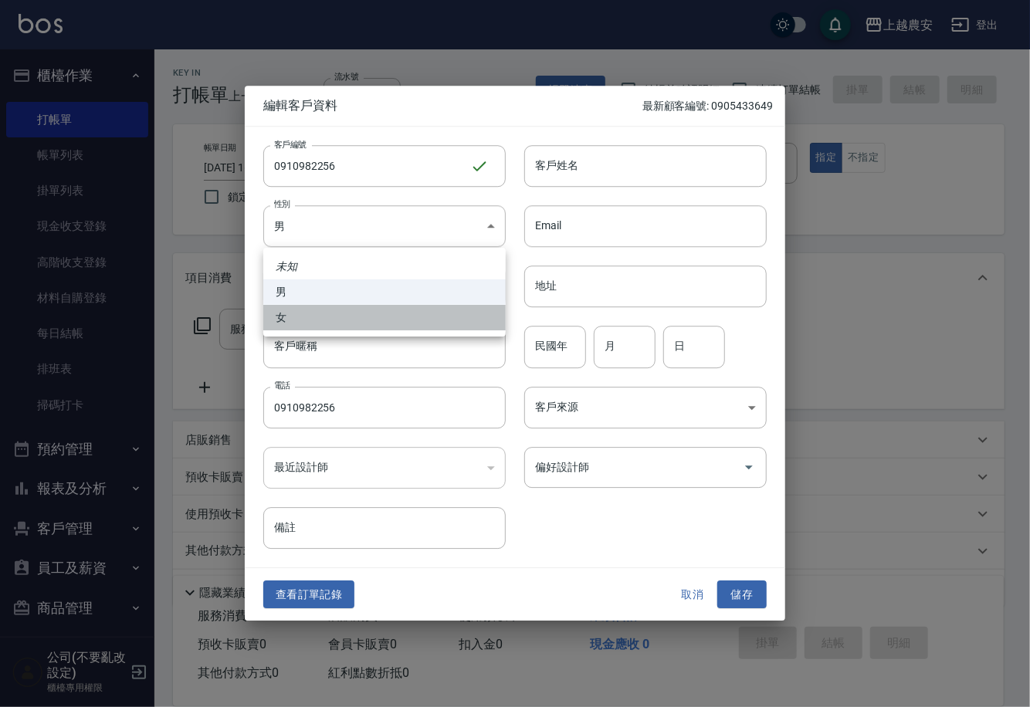
click at [322, 307] on li "女" at bounding box center [384, 317] width 243 height 25
type input "FEMALE"
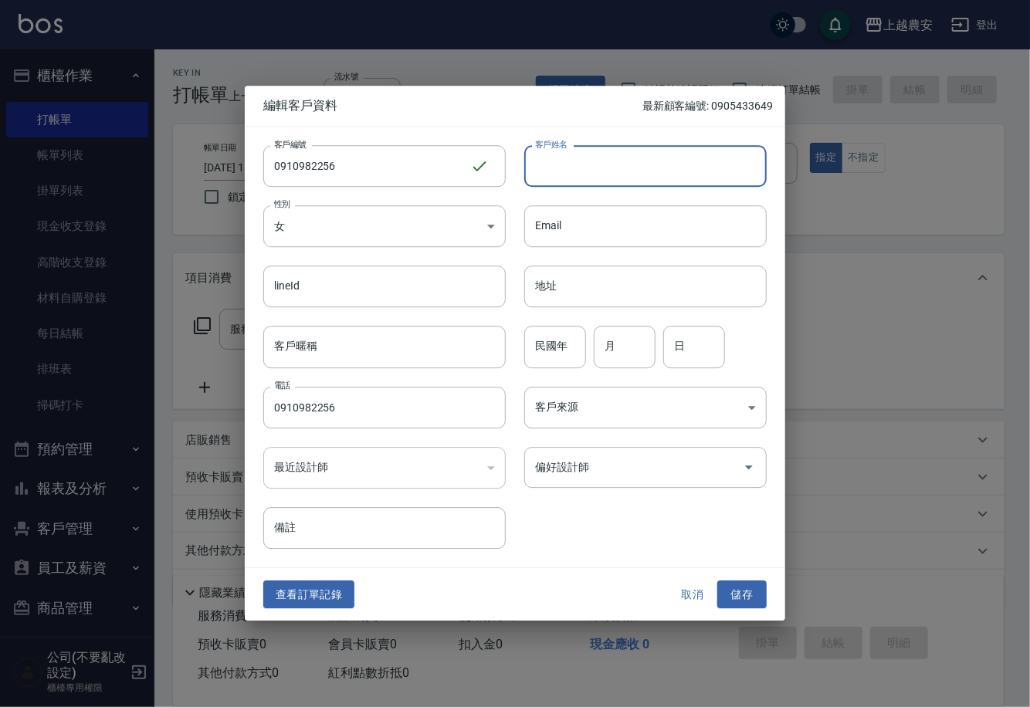
click at [567, 171] on input "客戶姓名" at bounding box center [645, 166] width 243 height 42
type input "[PERSON_NAME]"
drag, startPoint x: 749, startPoint y: 595, endPoint x: 739, endPoint y: 566, distance: 30.3
click at [749, 595] on button "儲存" at bounding box center [741, 595] width 49 height 29
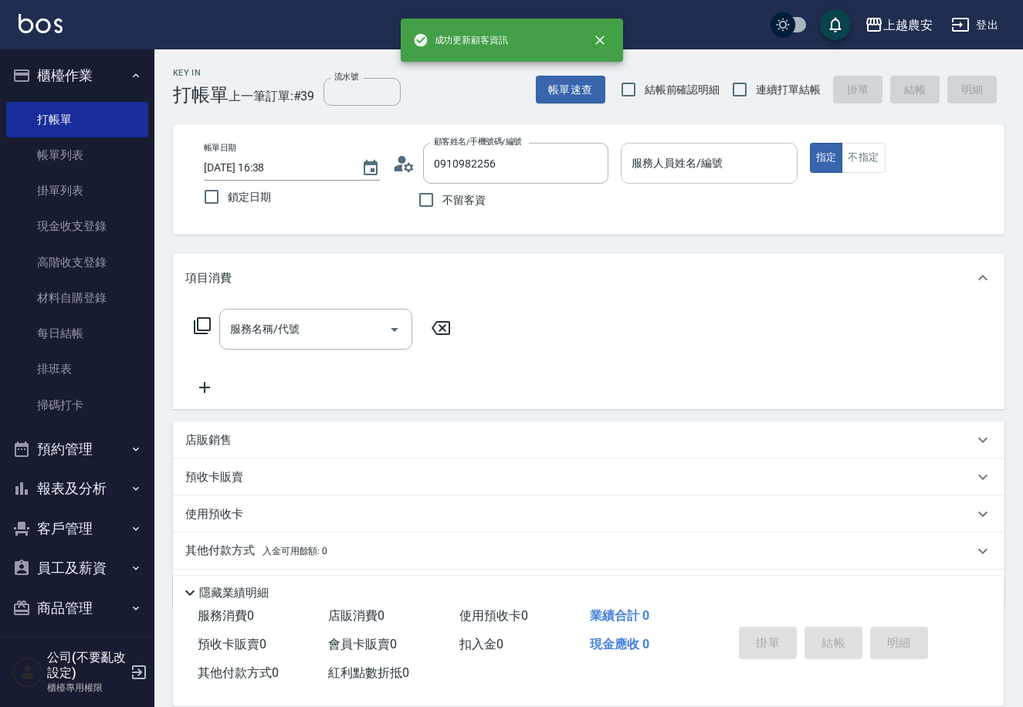
click at [687, 168] on input "服務人員姓名/編號" at bounding box center [709, 163] width 162 height 27
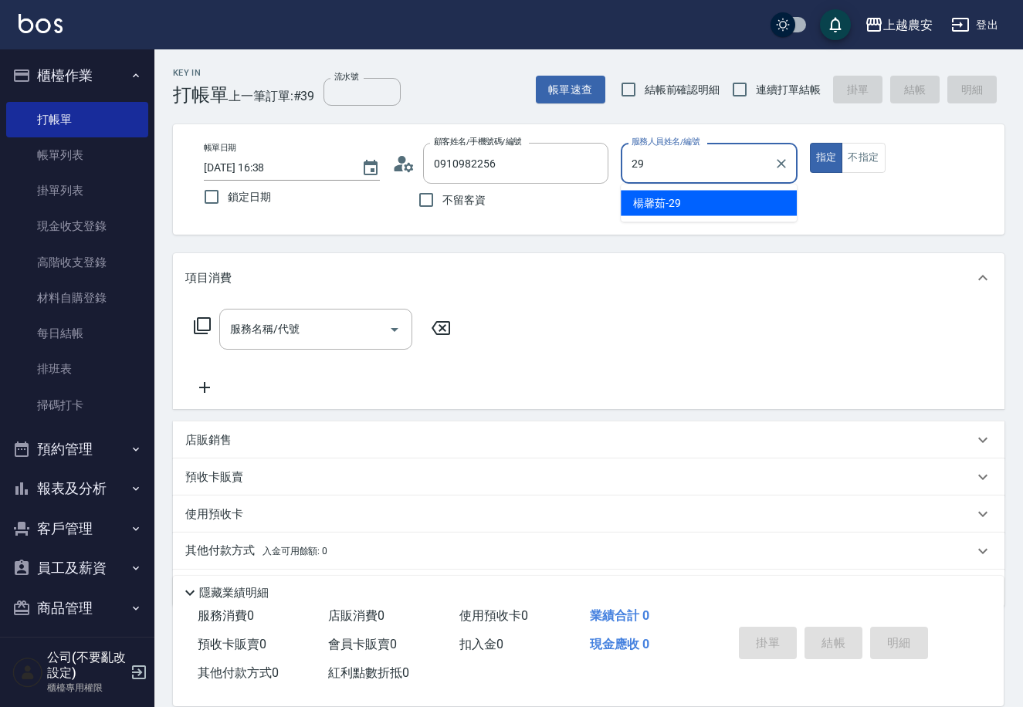
type input "楊馨茹-29"
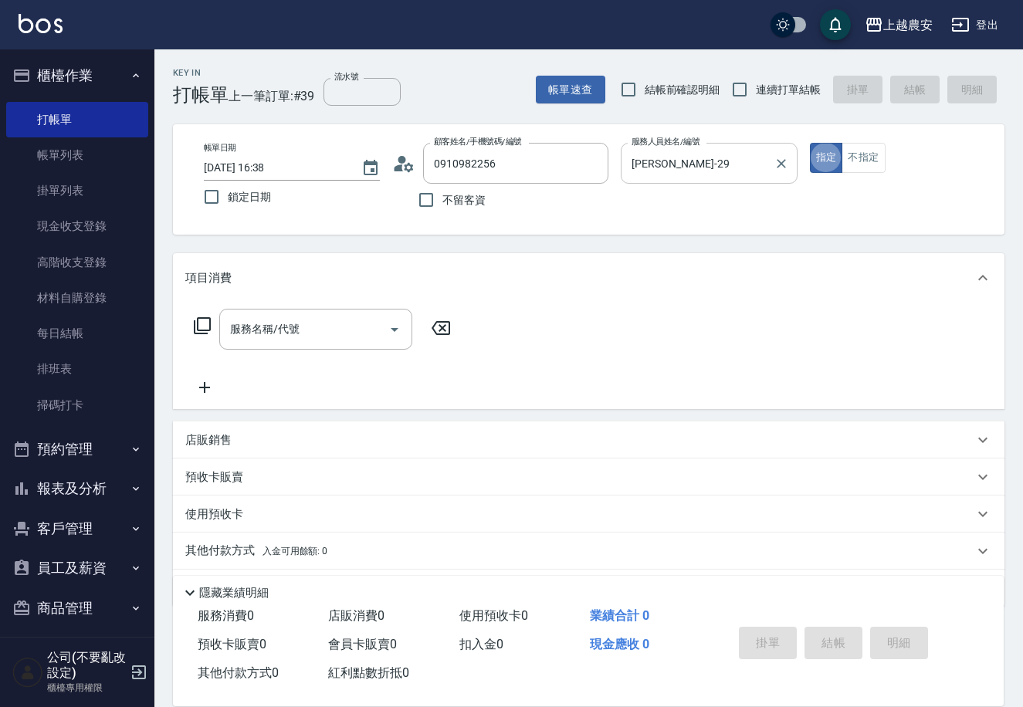
type button "true"
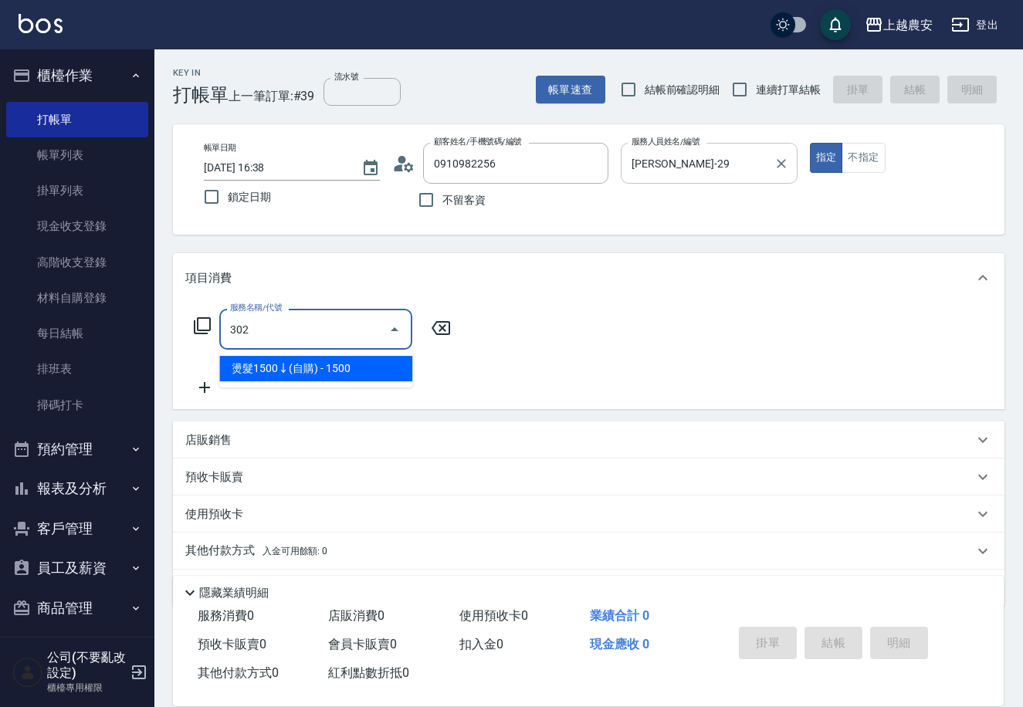
type input "燙髮1500↓(自購)(302)"
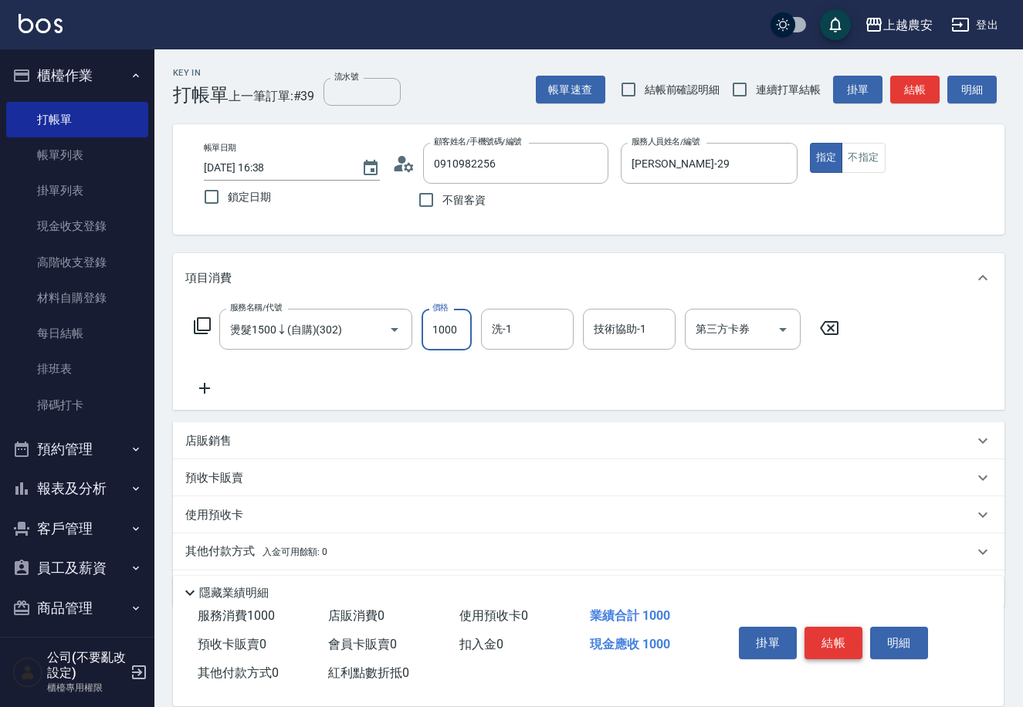
type input "1000"
click at [853, 633] on button "結帳" at bounding box center [834, 643] width 58 height 32
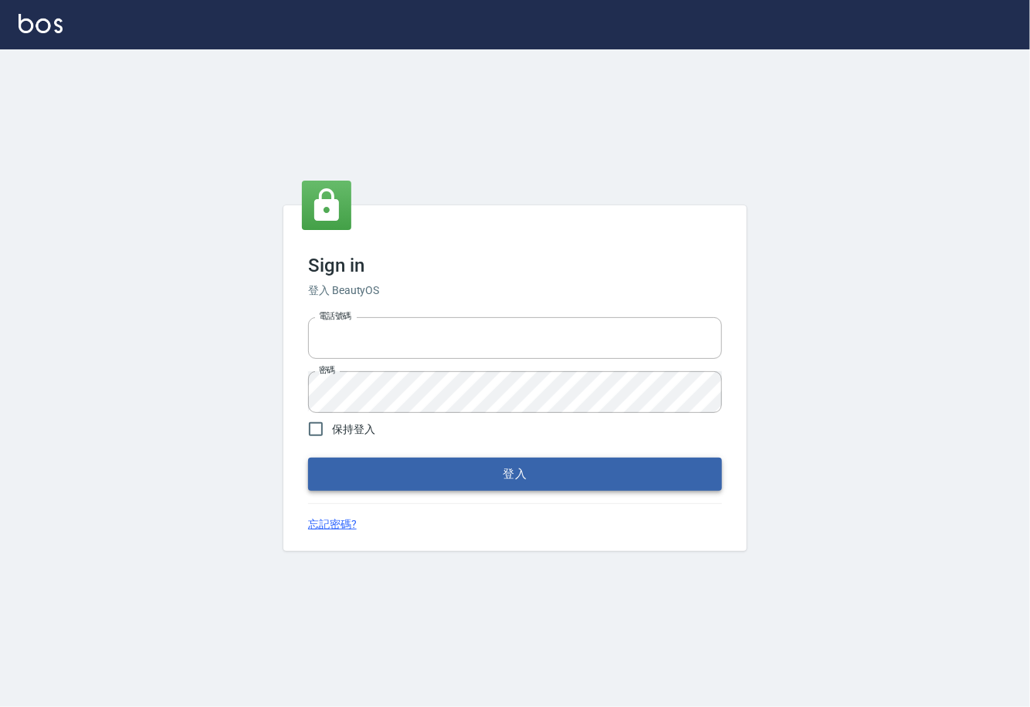
type input "0225929166"
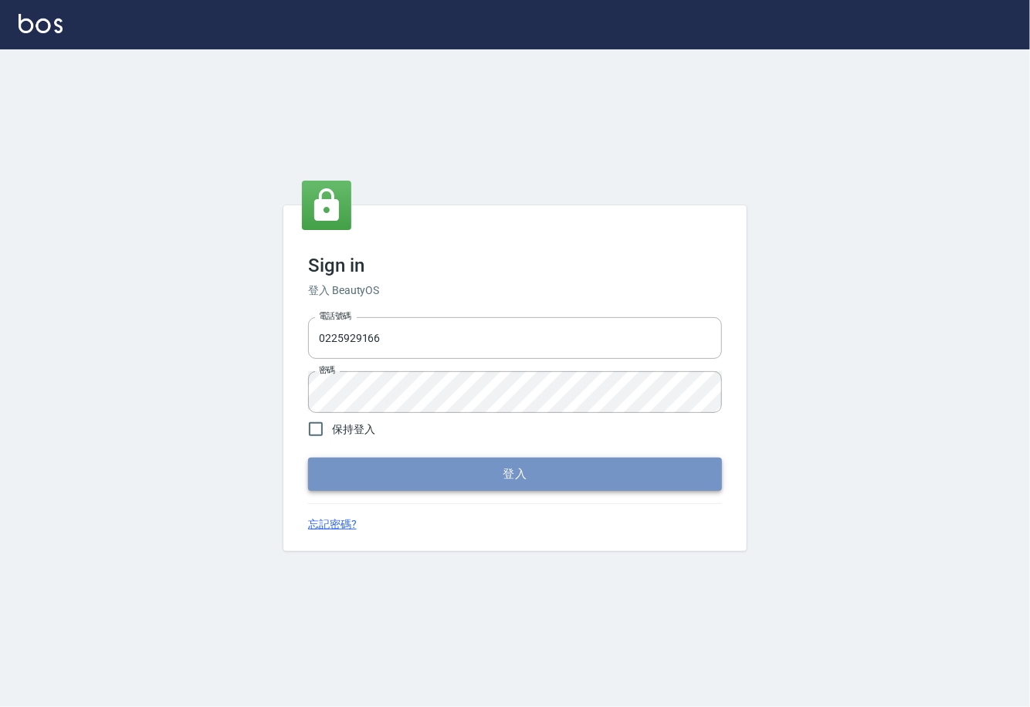
click at [531, 473] on button "登入" at bounding box center [515, 474] width 414 height 32
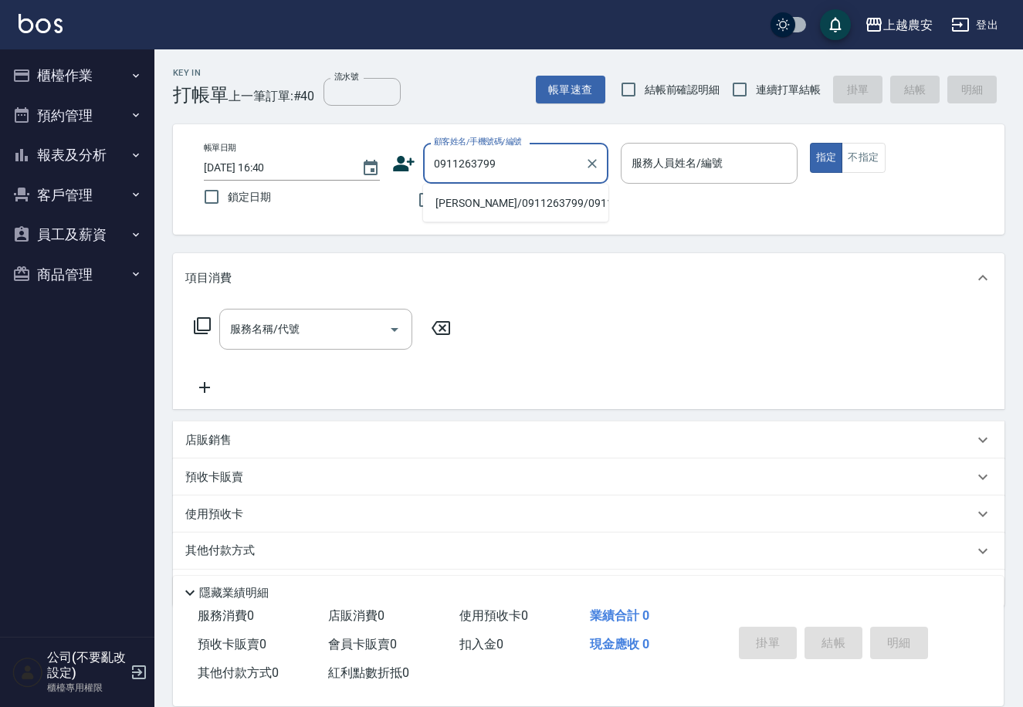
click at [499, 196] on li "[PERSON_NAME]/0911263799/0911263799" at bounding box center [515, 203] width 185 height 25
type input "[PERSON_NAME]/0911263799/0911263799"
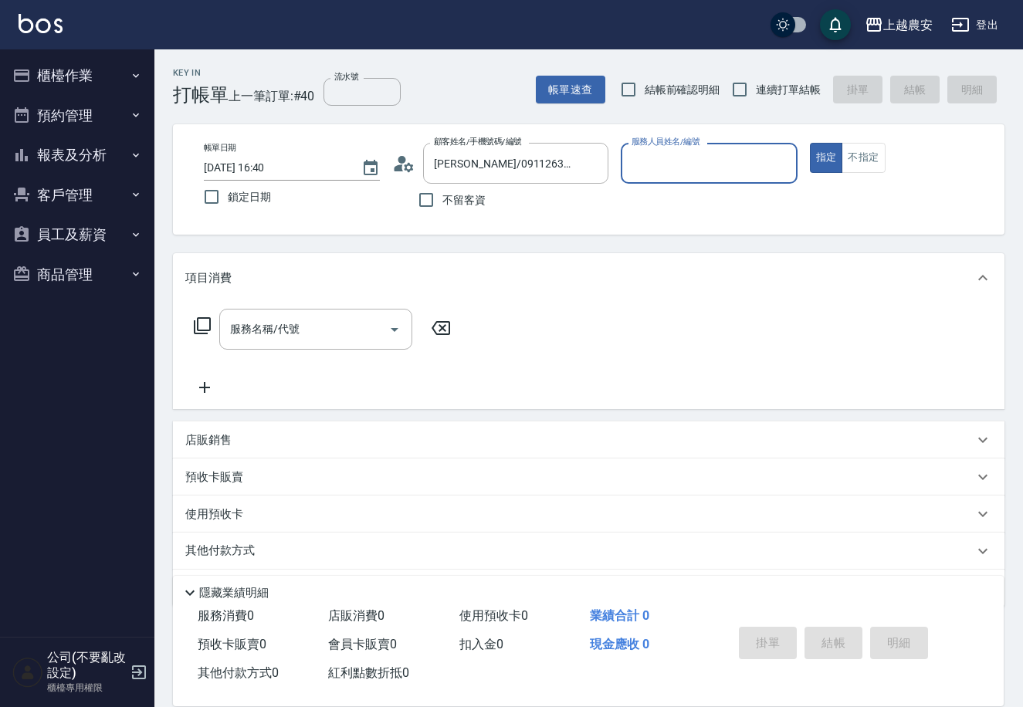
type input "Q比-0"
click at [281, 330] on div "服務名稱/代號 服務名稱/代號" at bounding box center [315, 329] width 193 height 41
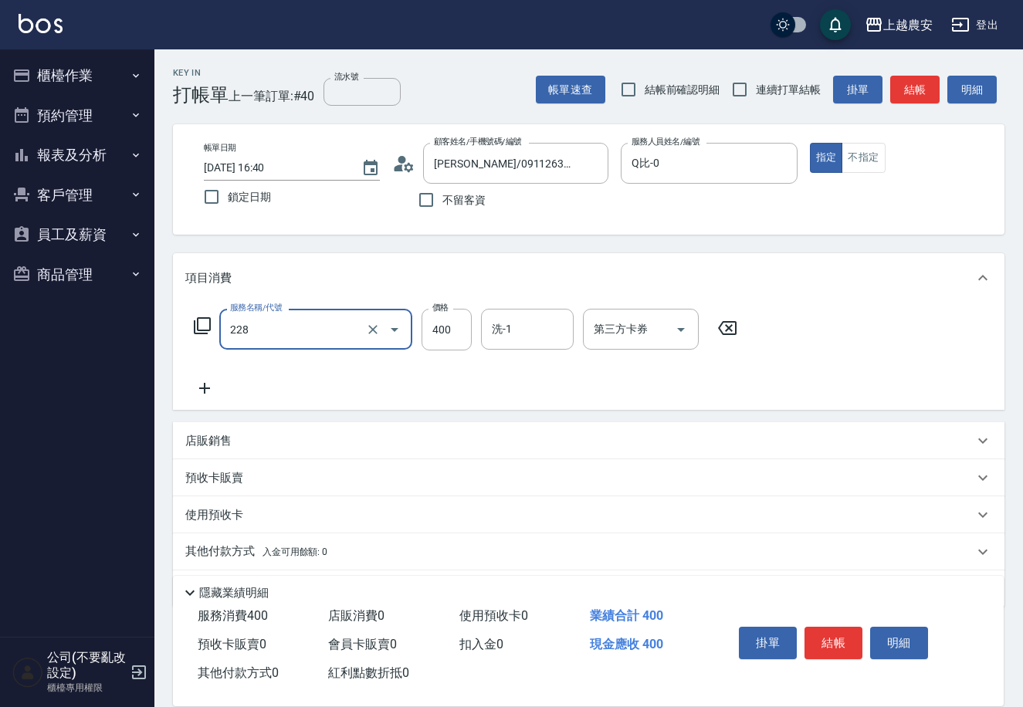
type input "洗髮(228)"
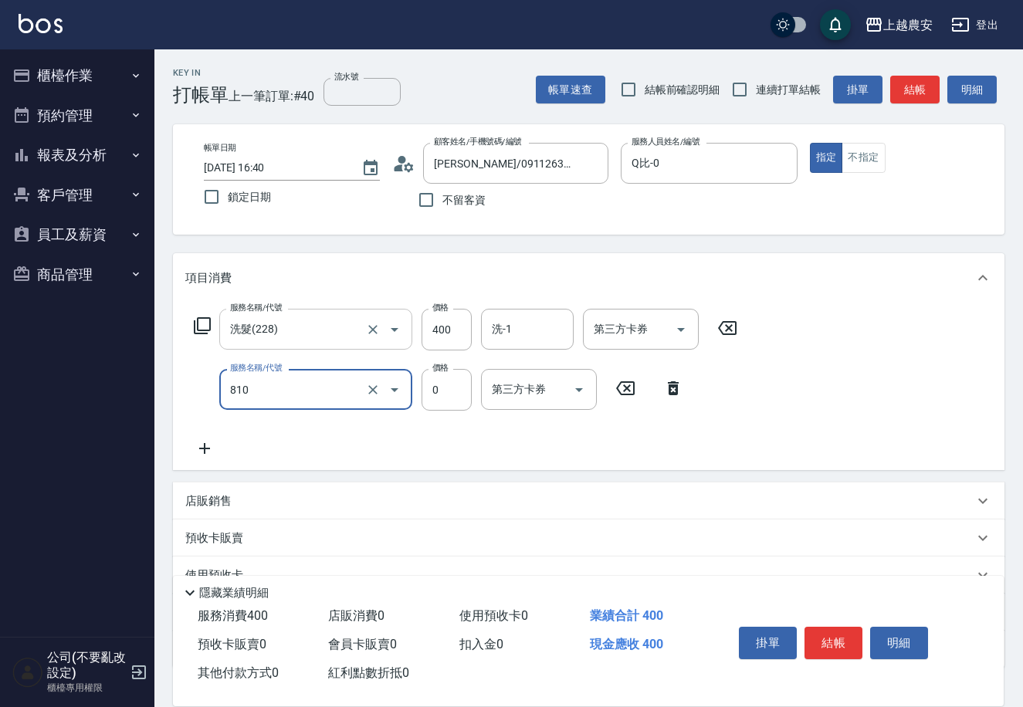
type input "頭皮護髮卡券使用(810)"
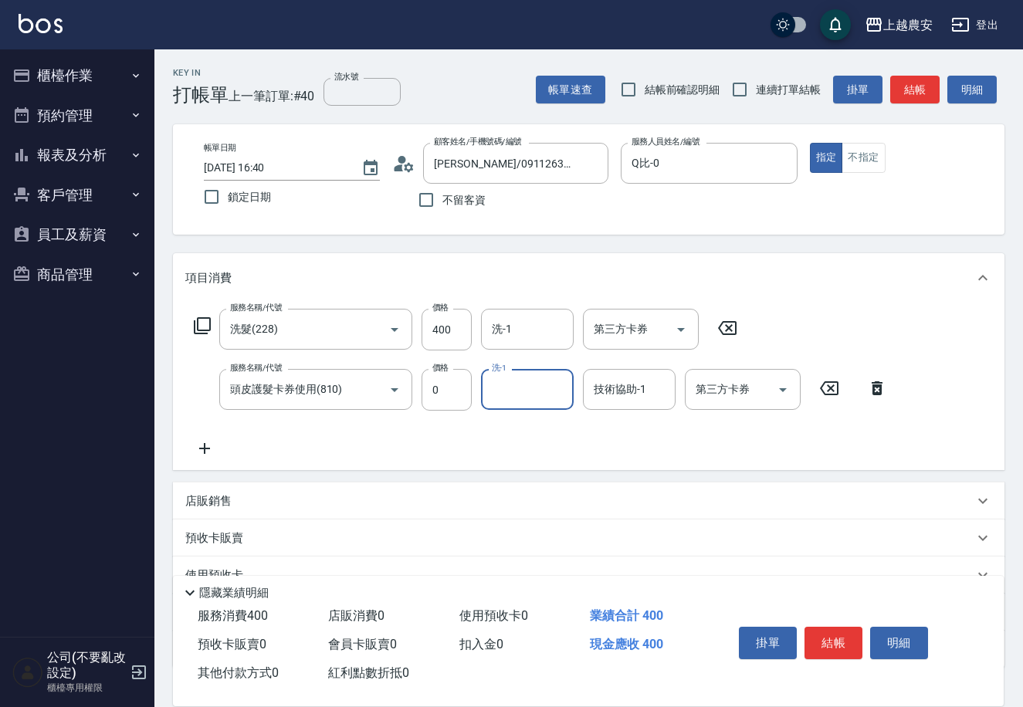
scroll to position [106, 0]
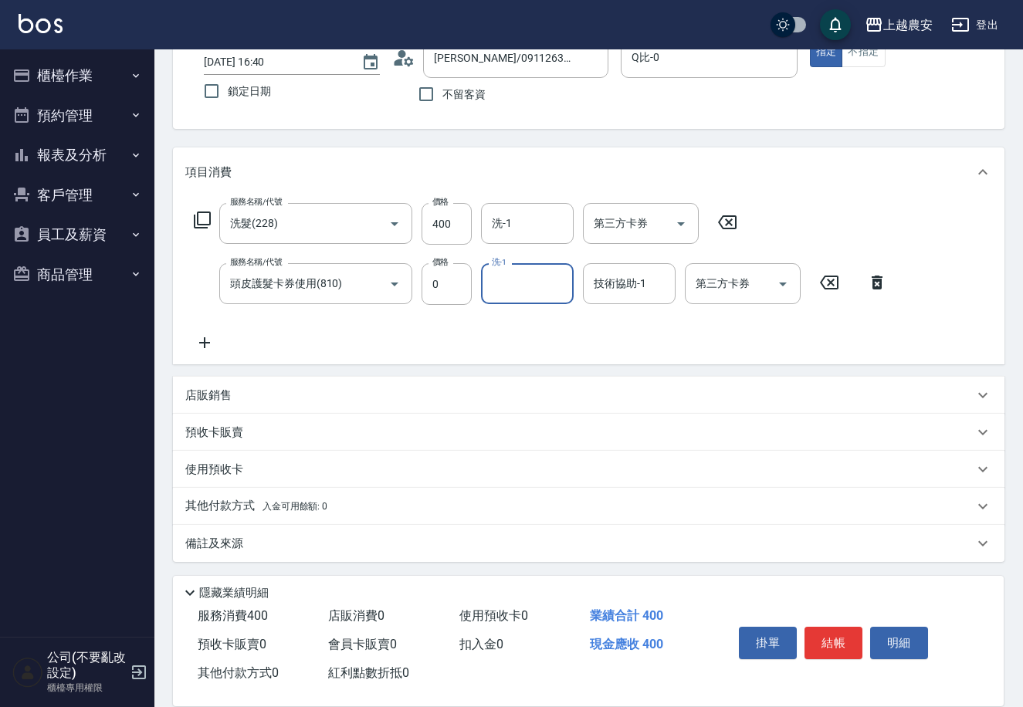
click at [249, 507] on p "其他付款方式 入金可用餘額: 0" at bounding box center [256, 506] width 142 height 17
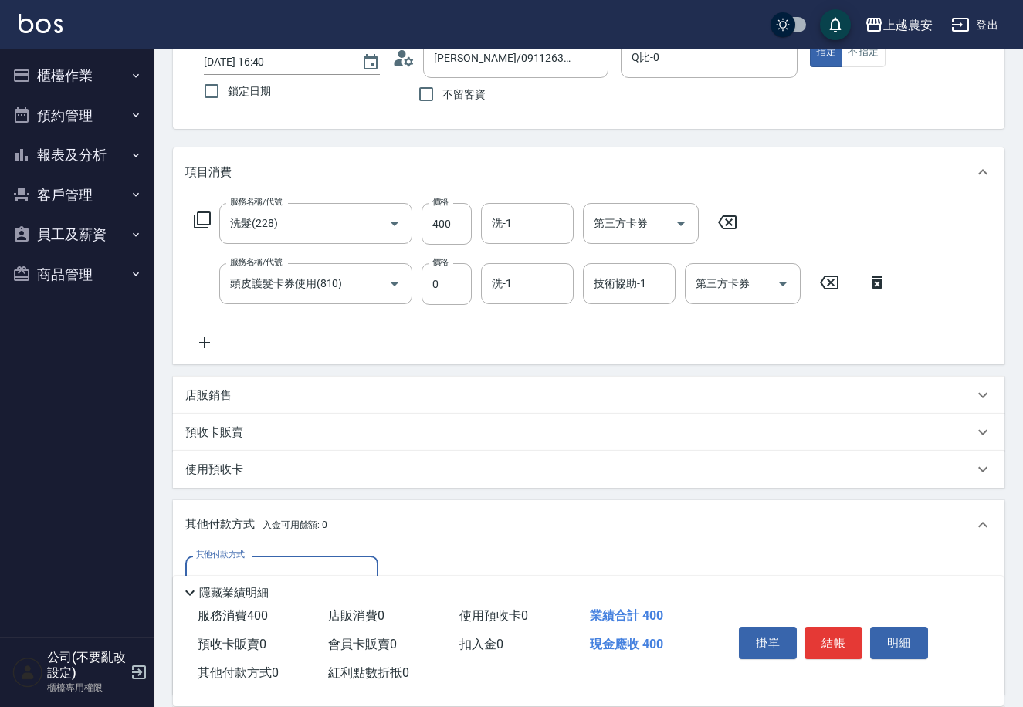
scroll to position [287, 0]
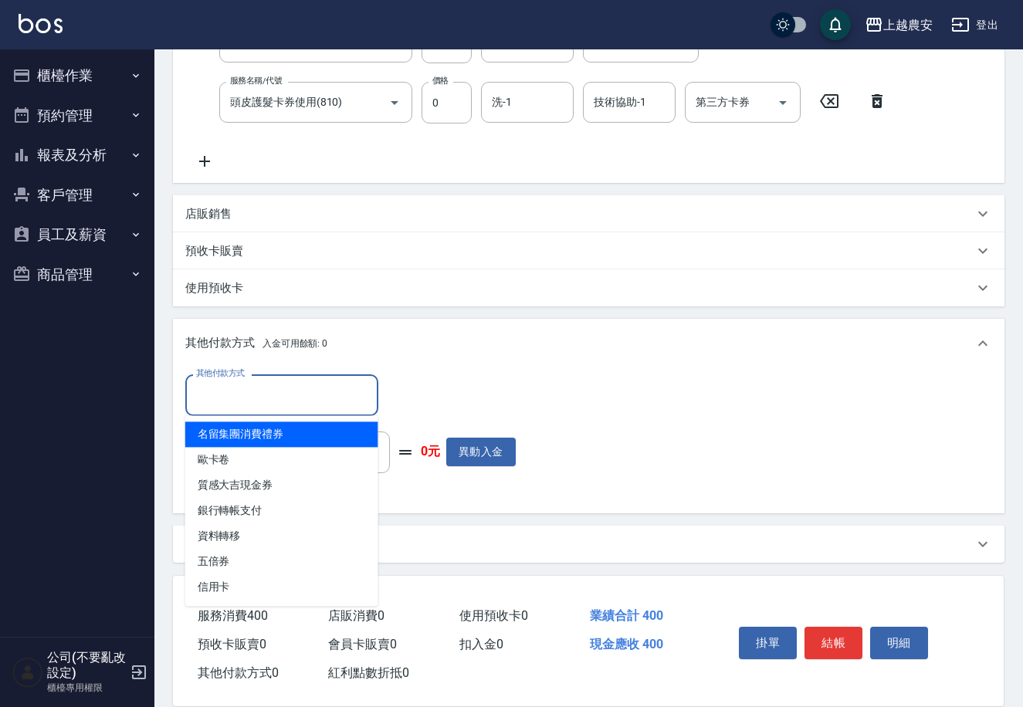
click at [259, 404] on input "其他付款方式" at bounding box center [281, 395] width 179 height 27
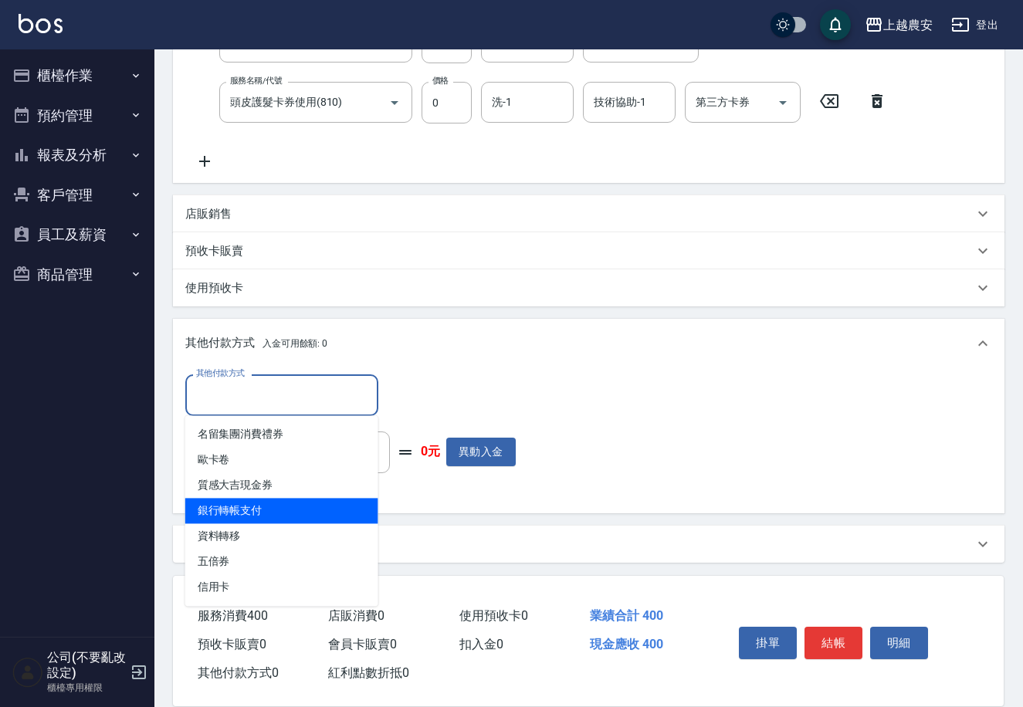
click at [257, 510] on span "銀行轉帳支付" at bounding box center [281, 510] width 193 height 25
type input "銀行轉帳支付"
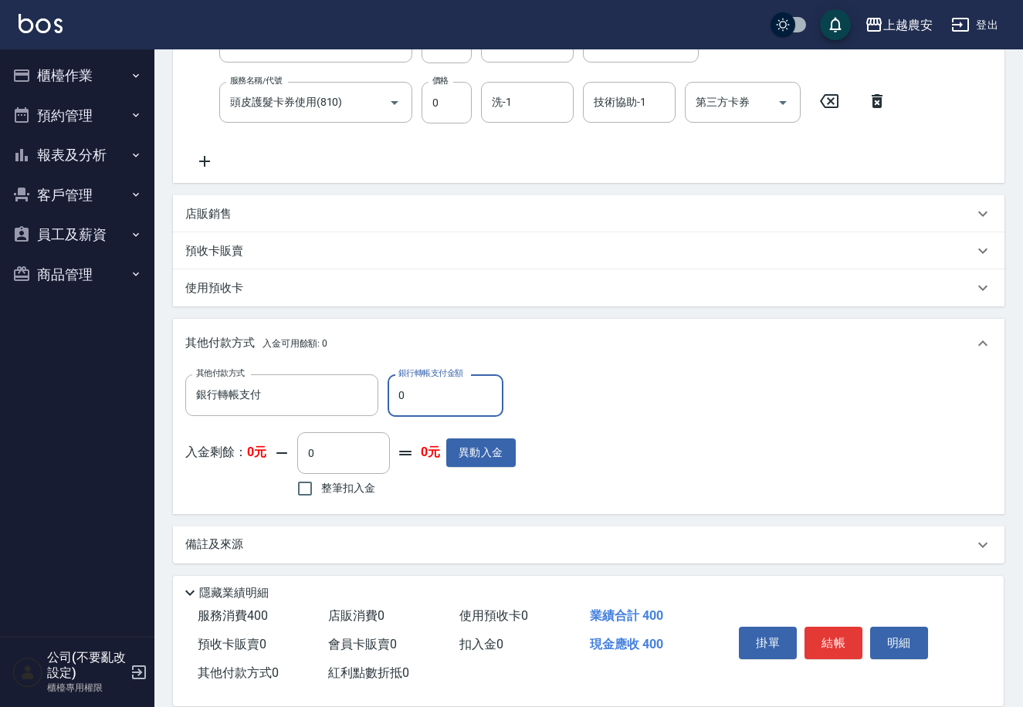
click at [392, 401] on input "0" at bounding box center [446, 396] width 116 height 42
type input "400"
click at [833, 629] on button "結帳" at bounding box center [834, 643] width 58 height 32
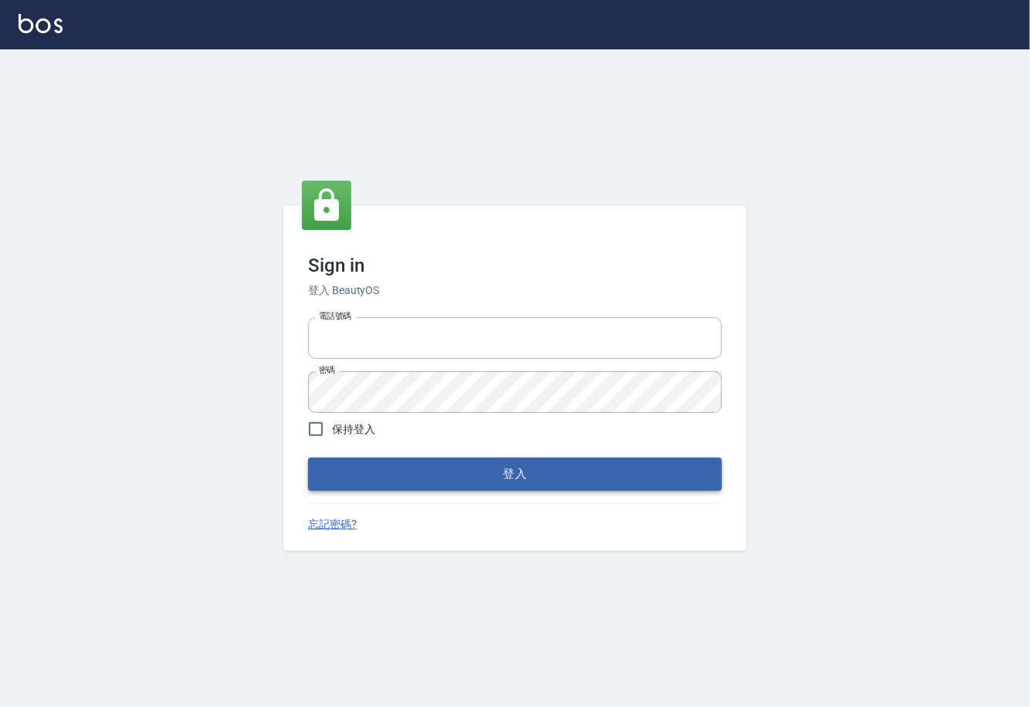
type input "0225929166"
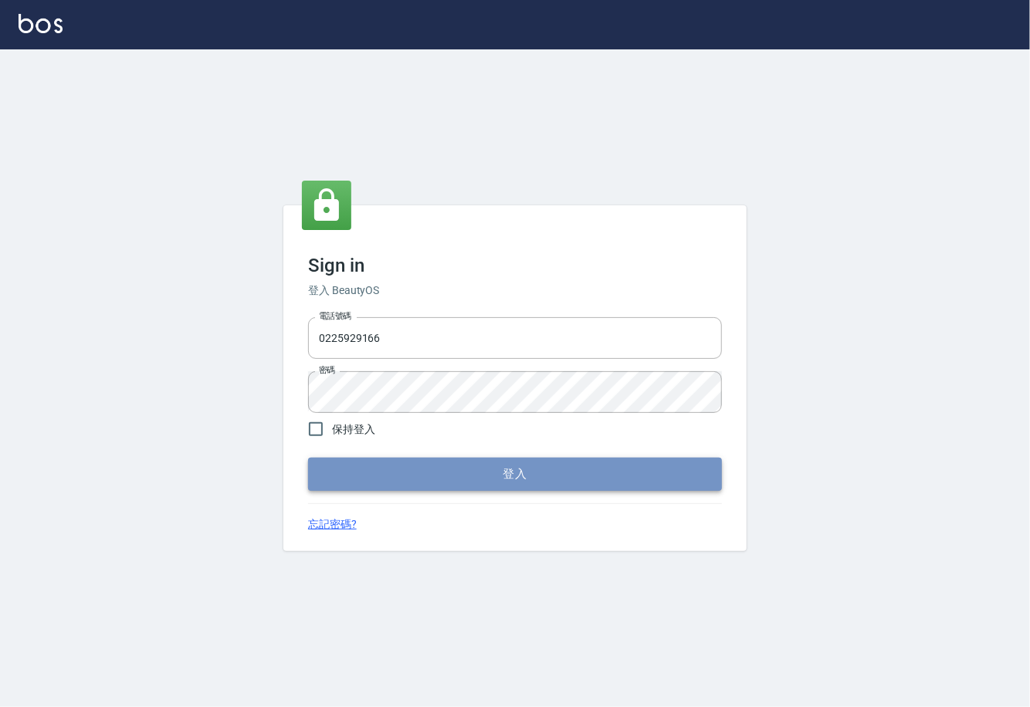
click at [519, 473] on button "登入" at bounding box center [515, 474] width 414 height 32
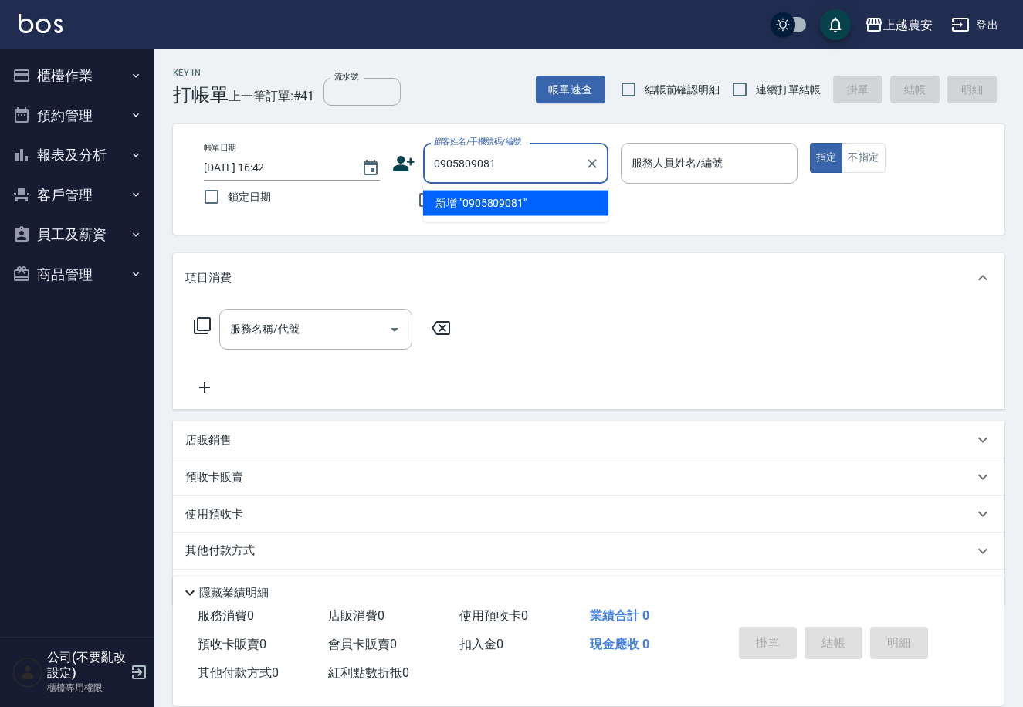
click at [517, 196] on li "新增 "0905809081"" at bounding box center [515, 203] width 185 height 25
type input "0905809081"
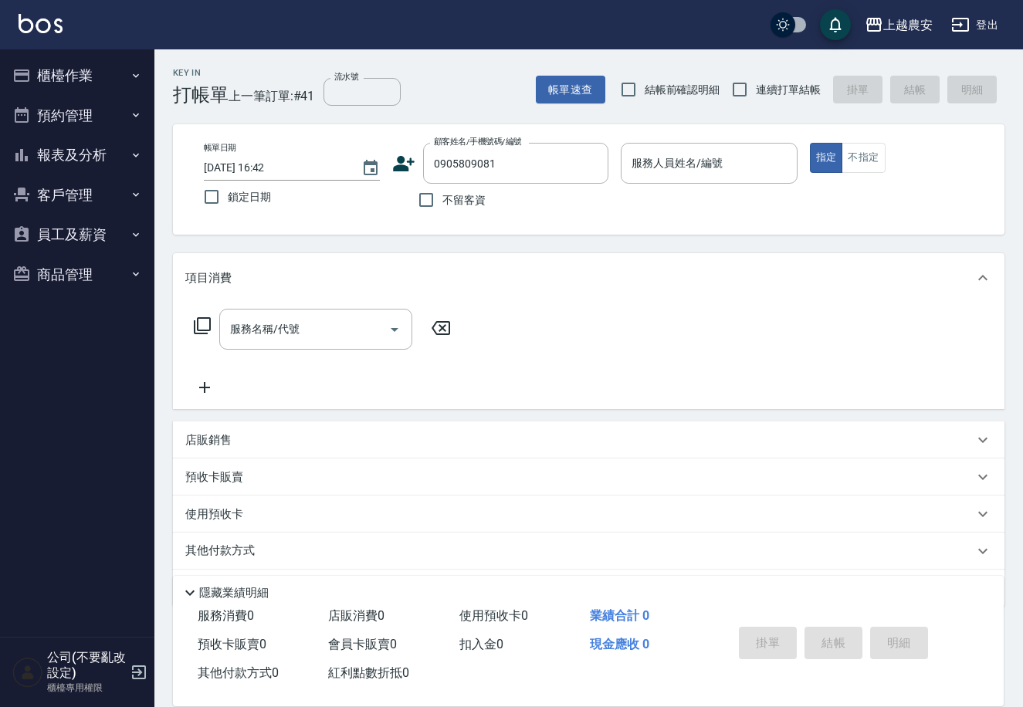
click at [393, 158] on icon at bounding box center [403, 163] width 23 height 23
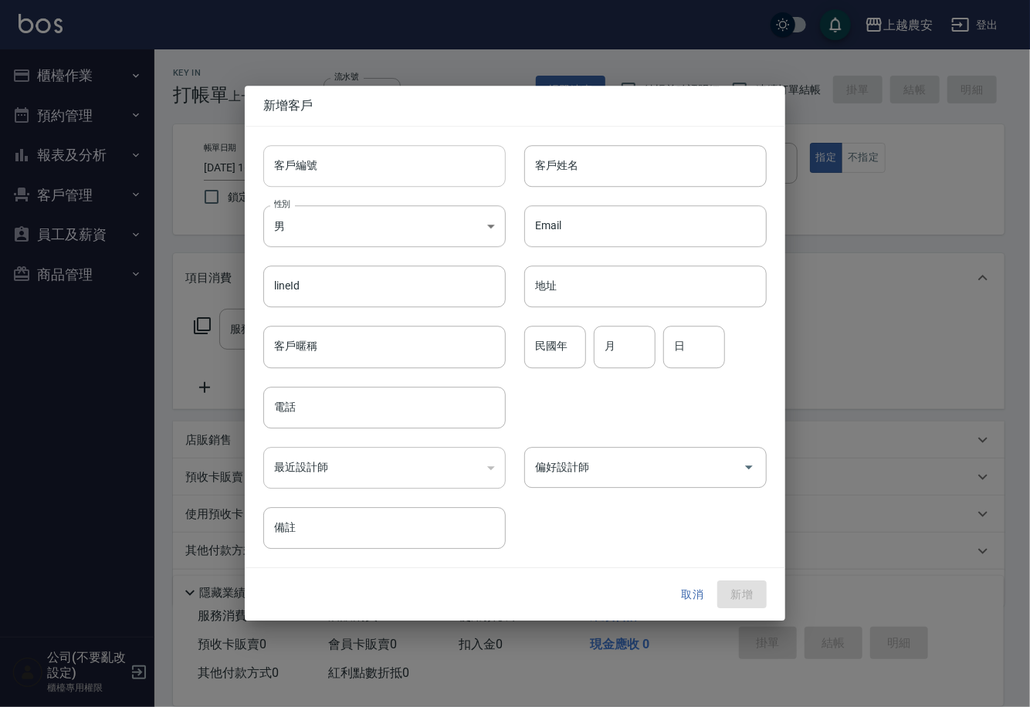
drag, startPoint x: 393, startPoint y: 158, endPoint x: 396, endPoint y: 170, distance: 12.7
click at [396, 170] on input "客戶編號" at bounding box center [384, 166] width 243 height 42
type input "09"
type input "0905809081"
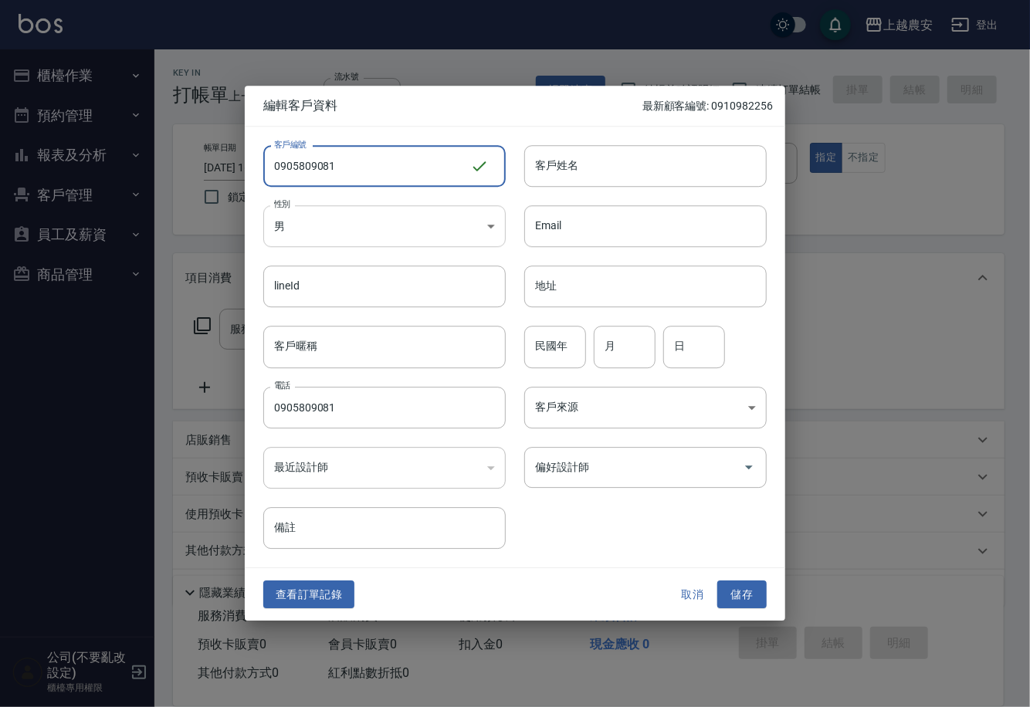
type input "0905809081"
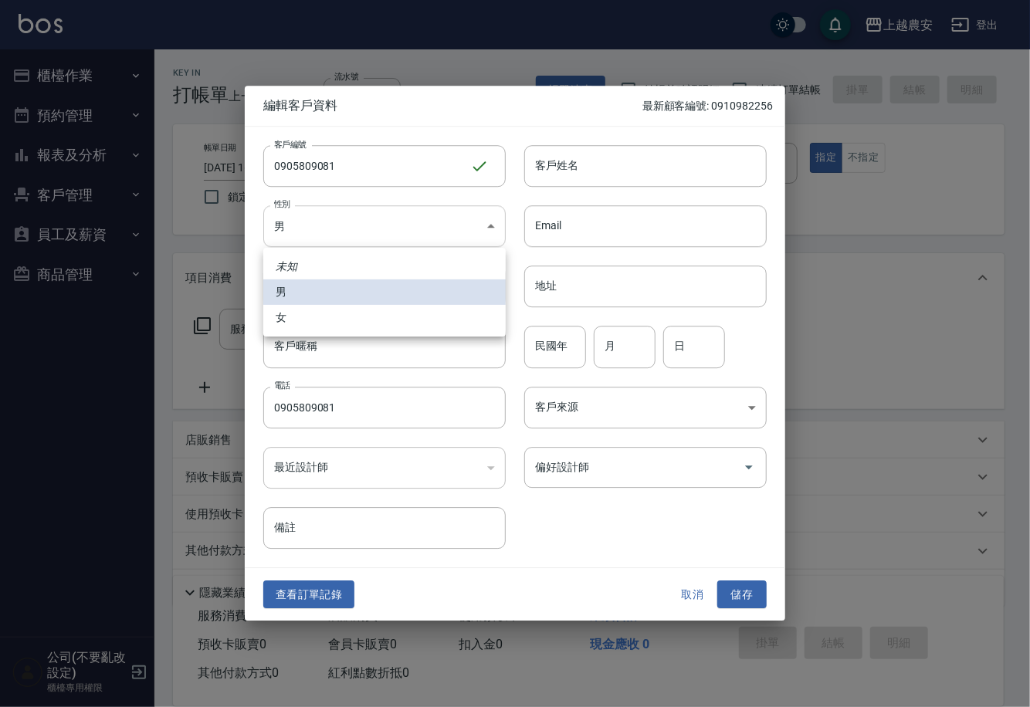
click at [354, 236] on body "上越農安 登出 櫃檯作業 打帳單 帳單列表 掛單列表 現金收支登錄 高階收支登錄 材料自購登錄 每日結帳 排班表 掃碼打卡 預約管理 預約管理 單日預約紀錄 …" at bounding box center [515, 376] width 1030 height 753
click at [352, 341] on div at bounding box center [515, 353] width 1030 height 707
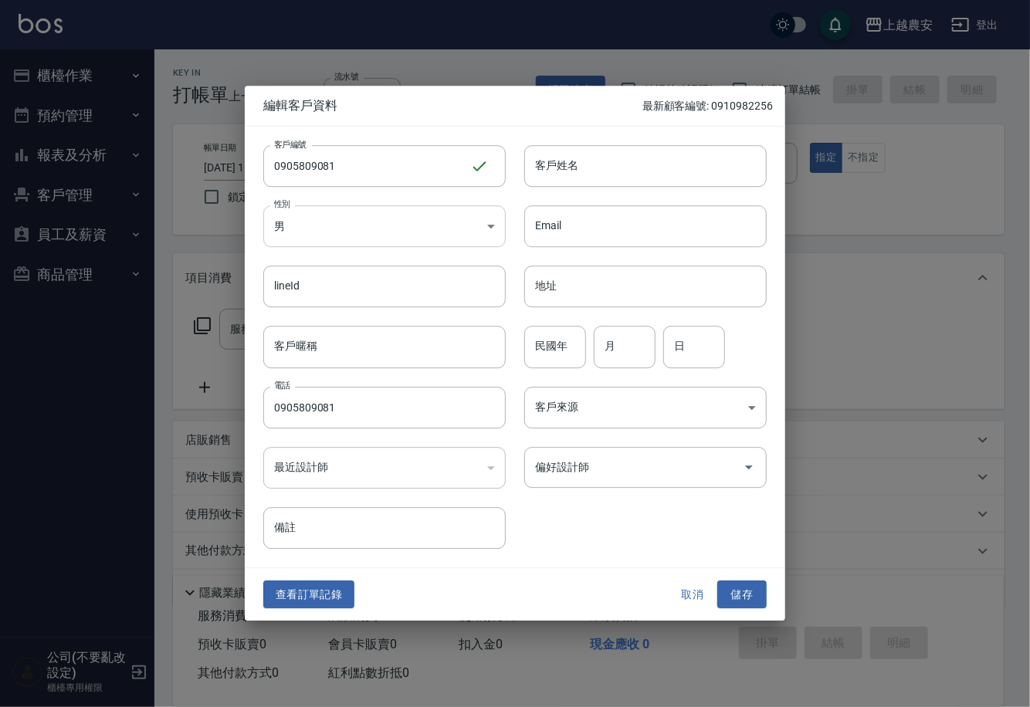
click at [336, 216] on body "上越農安 登出 櫃檯作業 打帳單 帳單列表 掛單列表 現金收支登錄 高階收支登錄 材料自購登錄 每日結帳 排班表 掃碼打卡 預約管理 預約管理 單日預約紀錄 …" at bounding box center [515, 376] width 1030 height 753
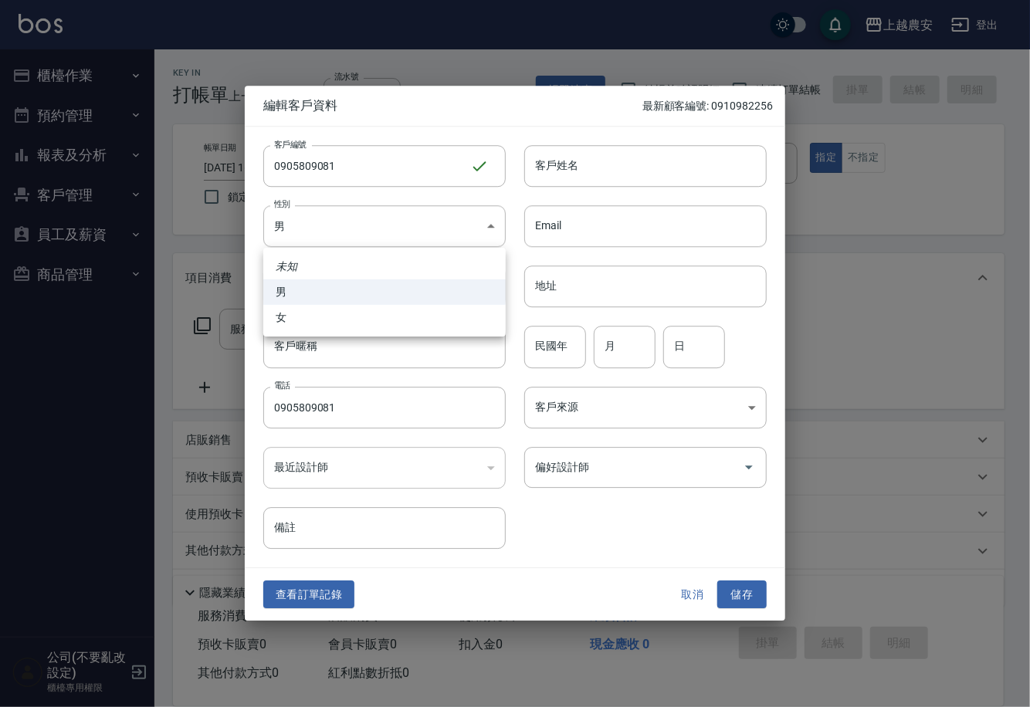
drag, startPoint x: 318, startPoint y: 321, endPoint x: 343, endPoint y: 304, distance: 30.0
click at [321, 321] on li "女" at bounding box center [384, 317] width 243 height 25
type input "FEMALE"
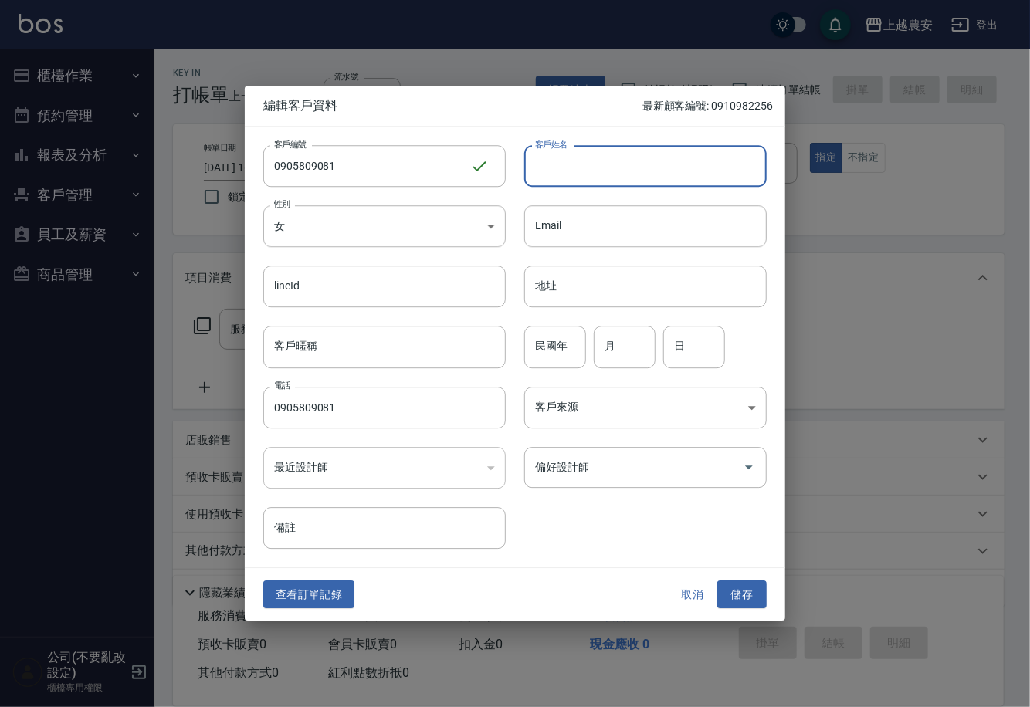
click at [560, 172] on input "客戶姓名" at bounding box center [645, 166] width 243 height 42
type input "[PERSON_NAME]"
click at [741, 596] on button "儲存" at bounding box center [741, 595] width 49 height 29
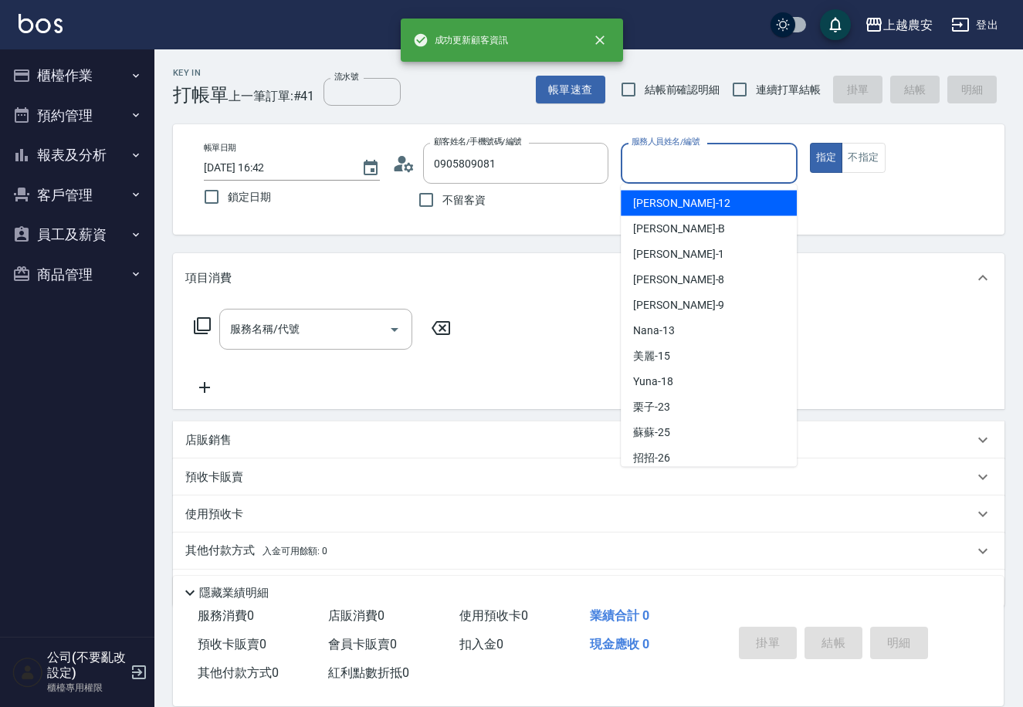
click at [683, 163] on div "服務人員姓名/編號 服務人員姓名/編號" at bounding box center [709, 163] width 176 height 41
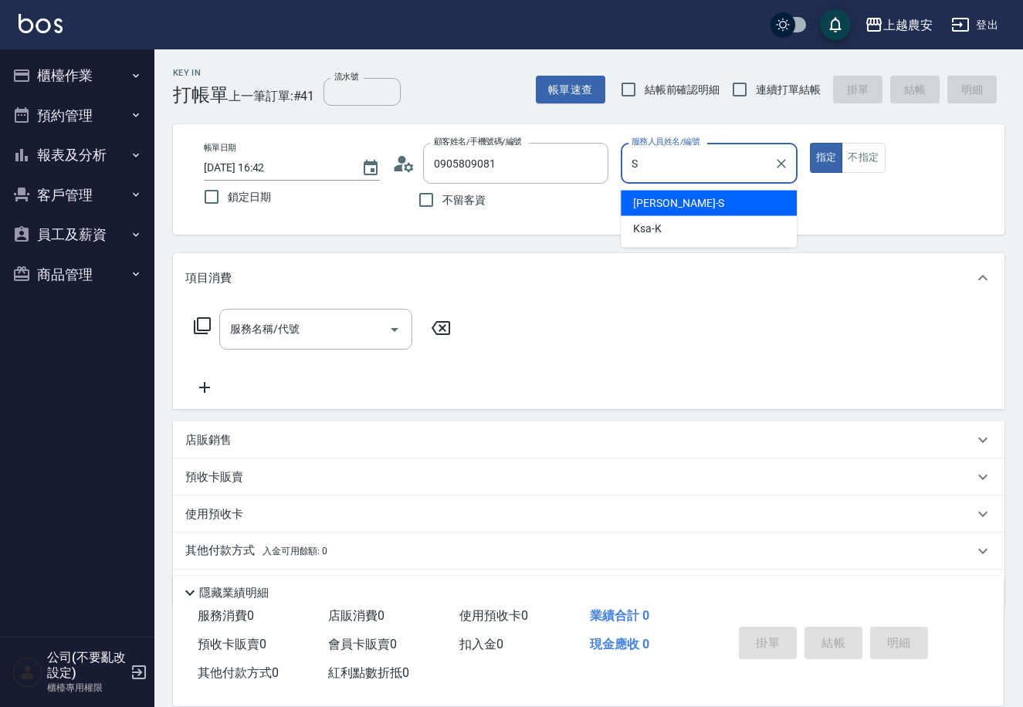
type input "Sandy-S"
type button "true"
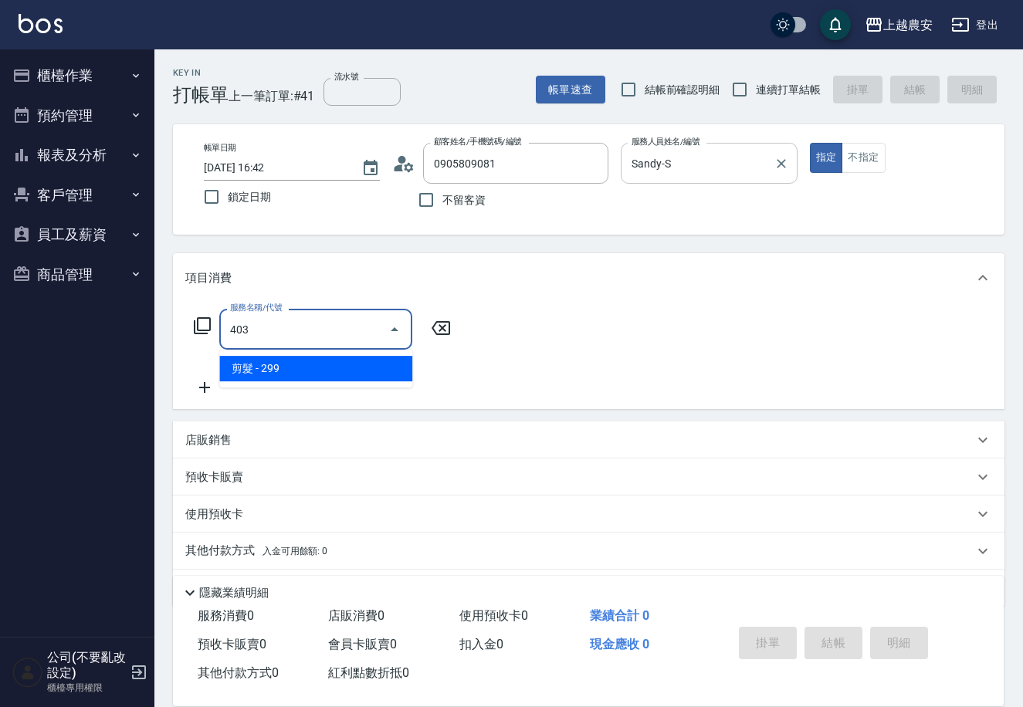
type input "剪髮(403)"
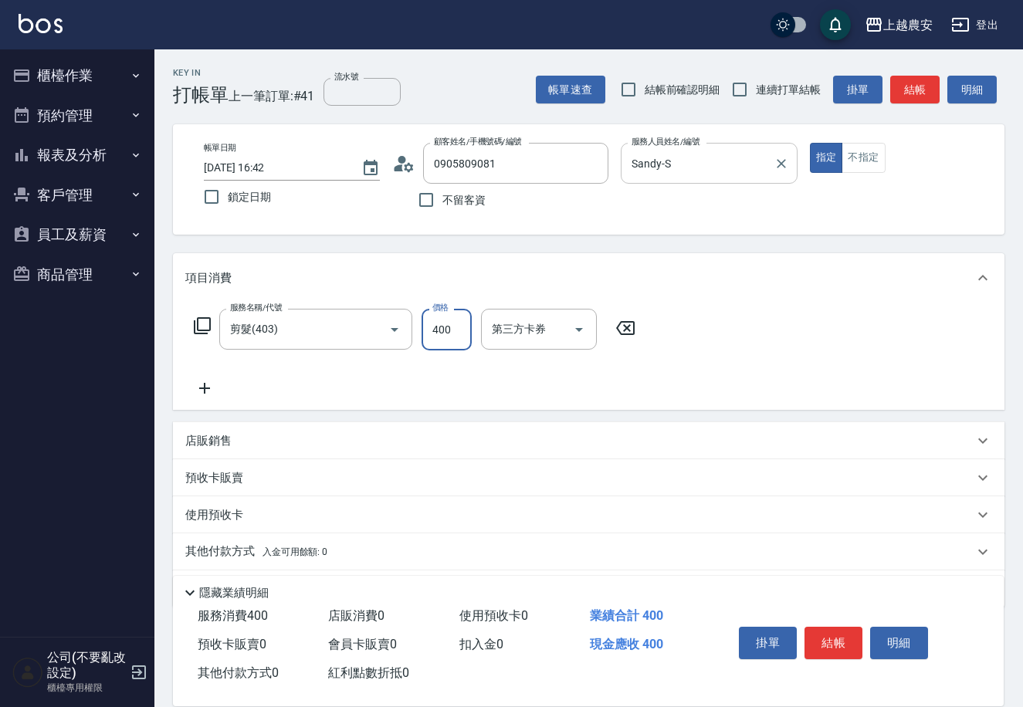
type input "400"
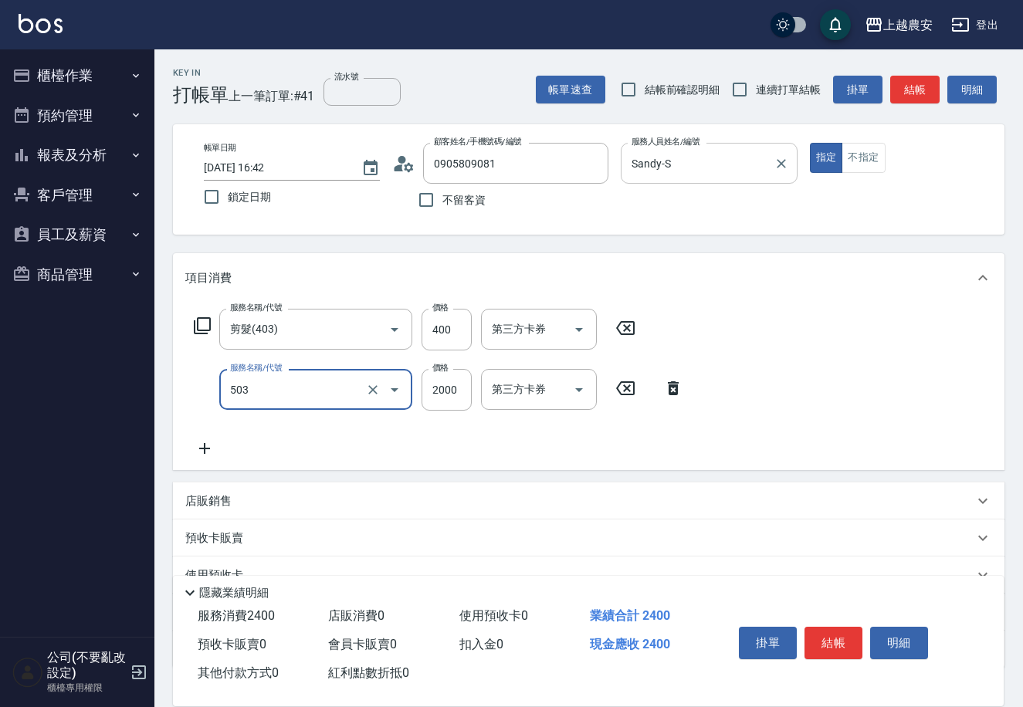
type input "染髮1500↑(503)"
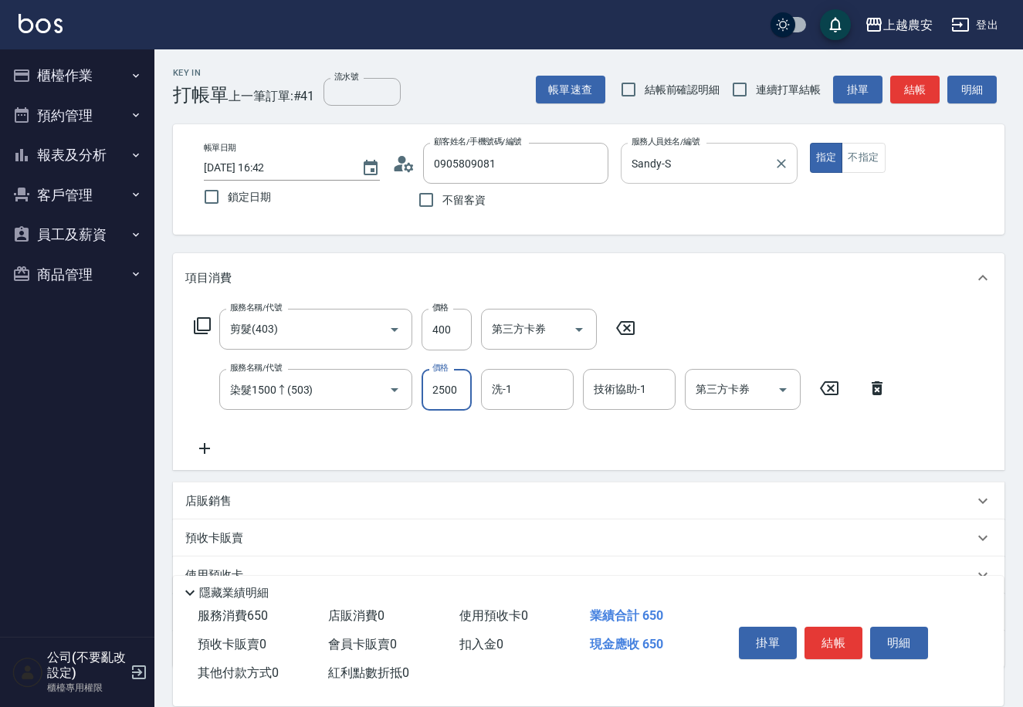
type input "2500"
type input "3"
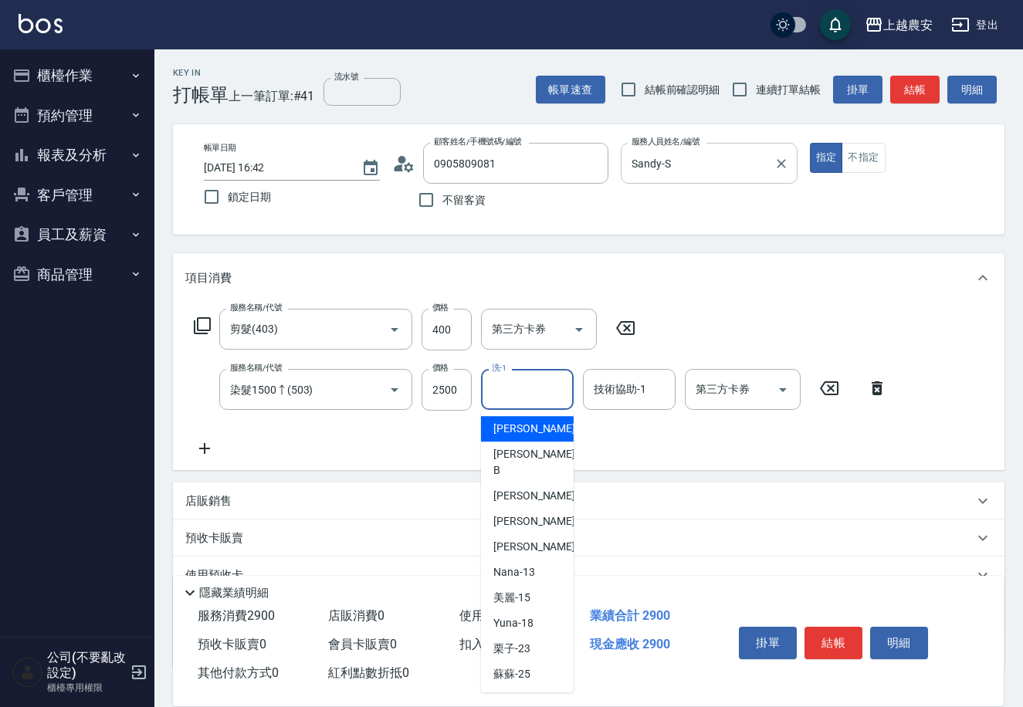
type input "Yoko-12"
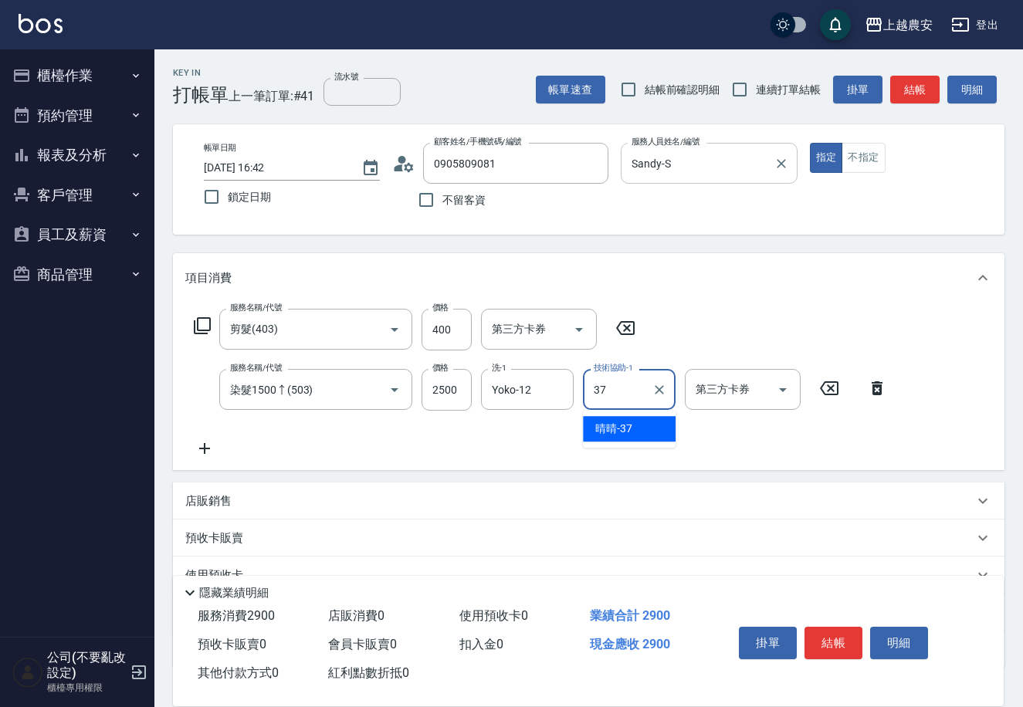
type input "晴晴-37"
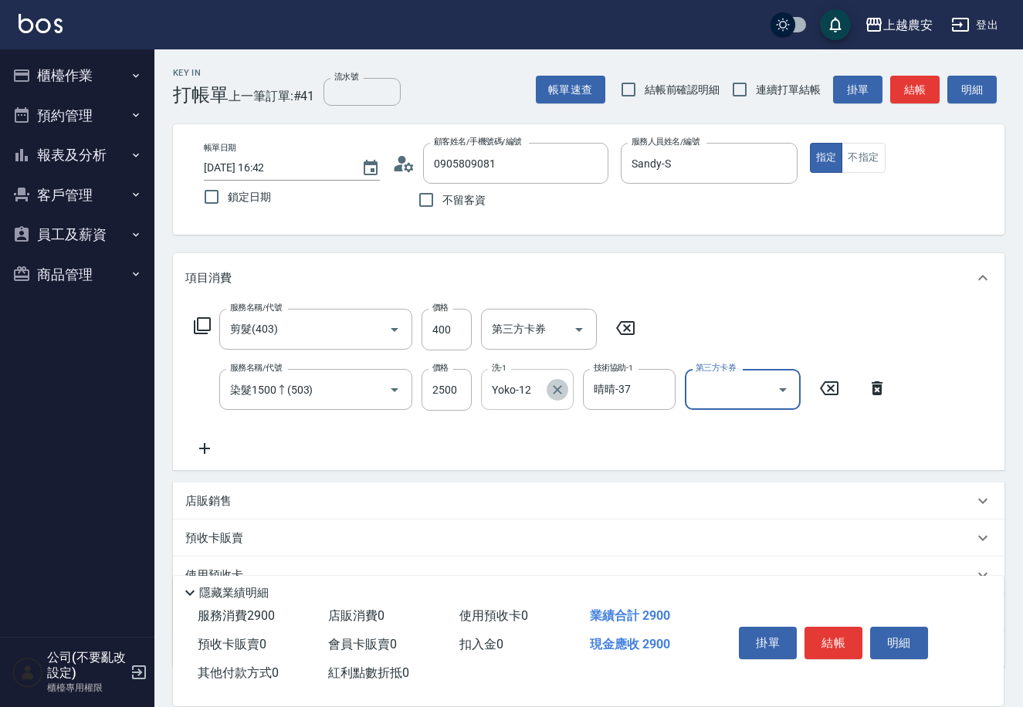
click at [561, 389] on icon "Clear" at bounding box center [557, 389] width 15 height 15
click at [208, 454] on icon at bounding box center [204, 448] width 39 height 19
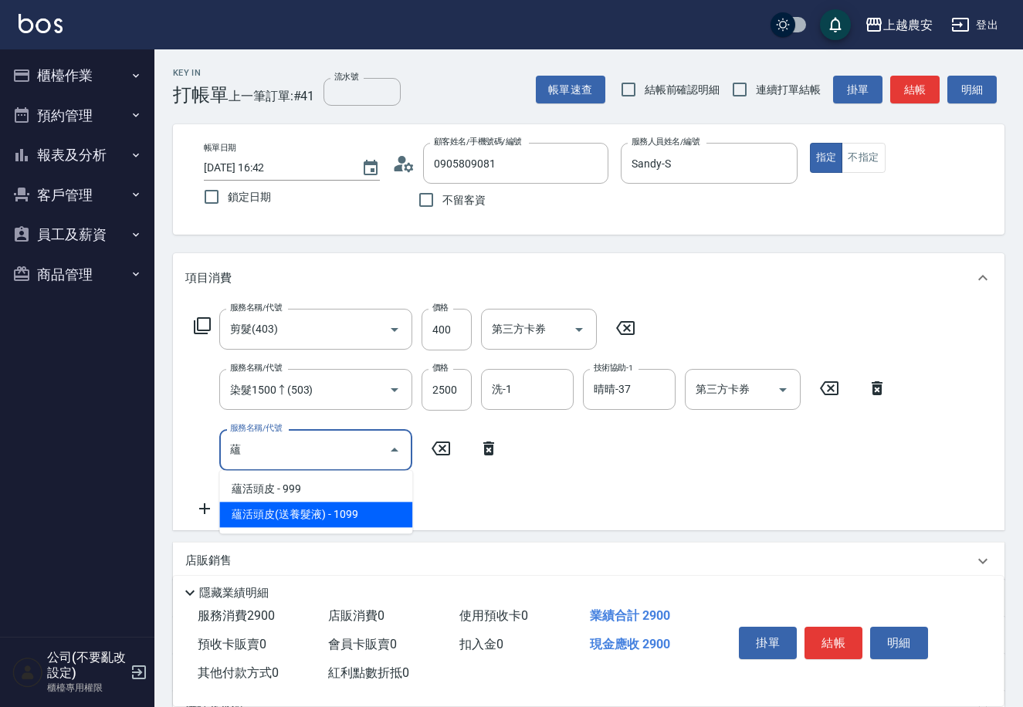
click at [287, 520] on span "蘊活頭皮(送養髮液) - 1099" at bounding box center [315, 514] width 193 height 25
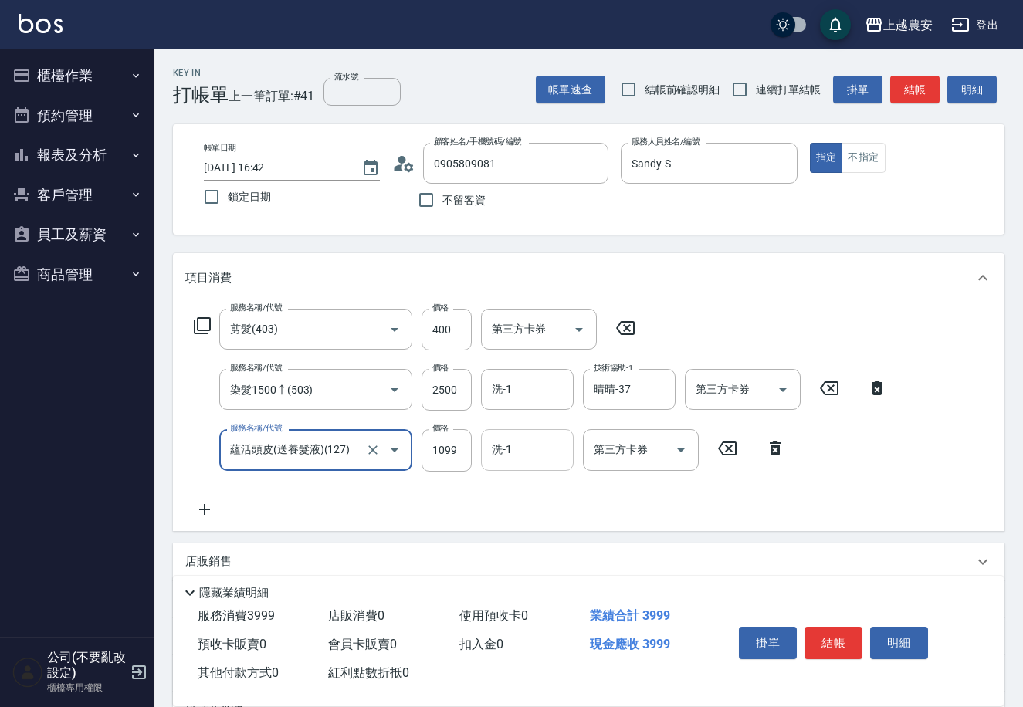
type input "蘊活頭皮(送養髮液)(127)"
click at [514, 445] on input "洗-1" at bounding box center [527, 449] width 79 height 27
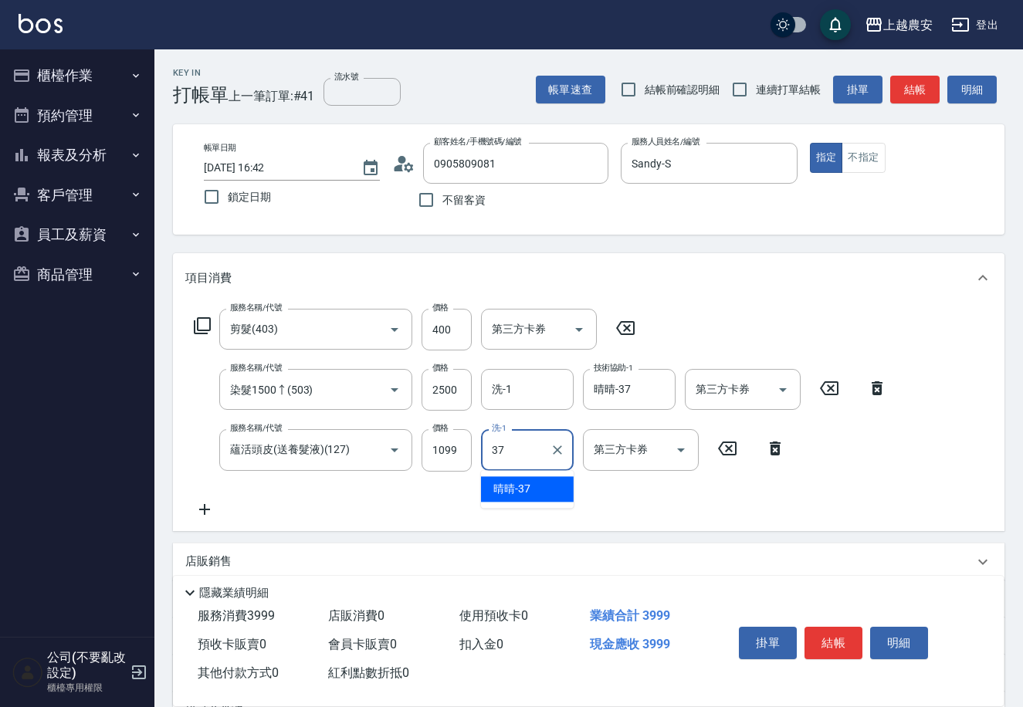
type input "晴晴-37"
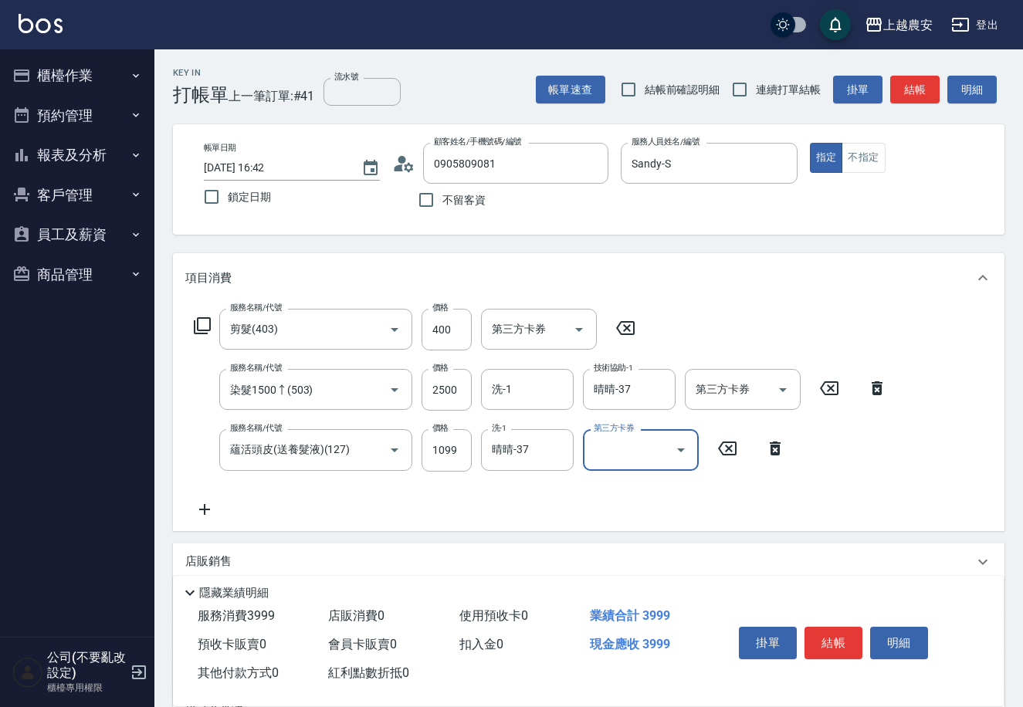
scroll to position [166, 0]
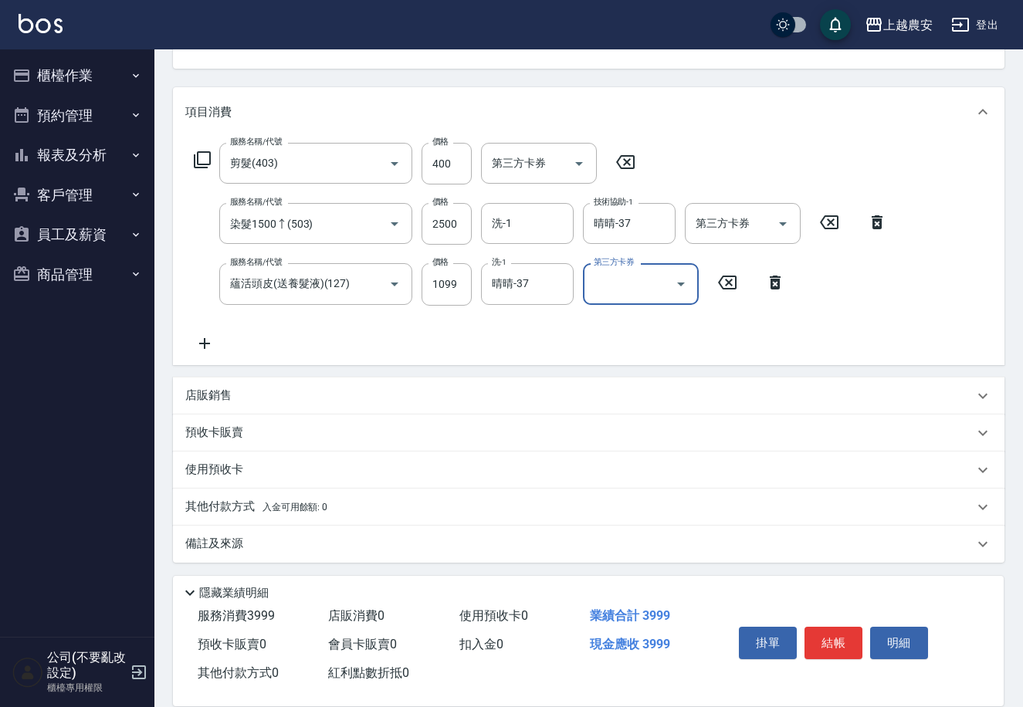
click at [196, 515] on div "其他付款方式 入金可用餘額: 0" at bounding box center [589, 507] width 832 height 37
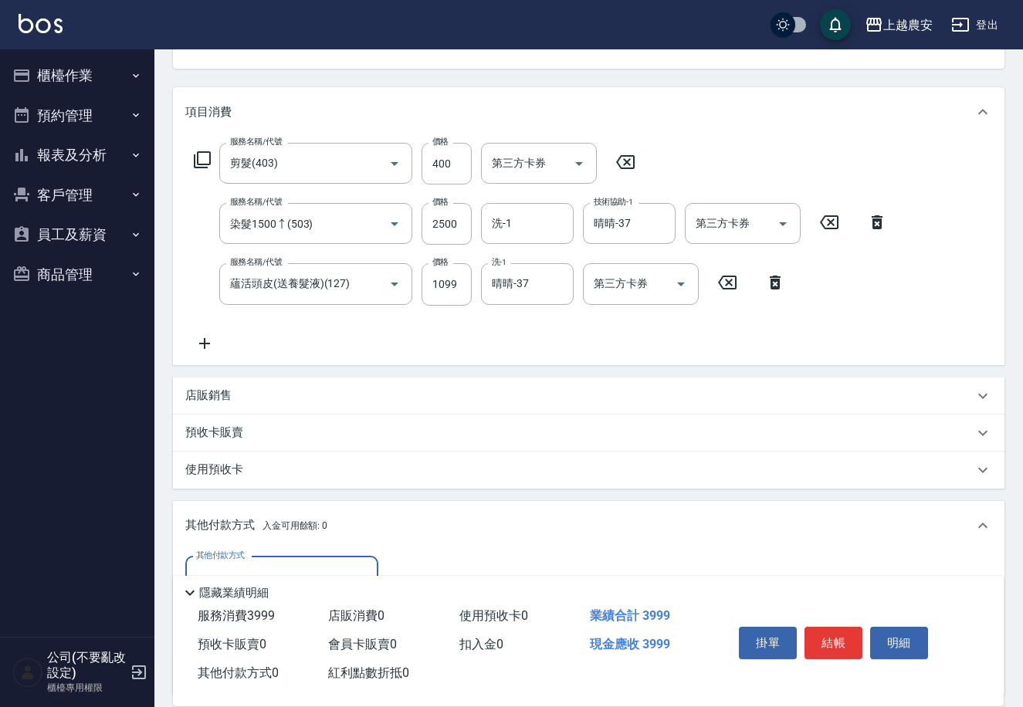
scroll to position [348, 0]
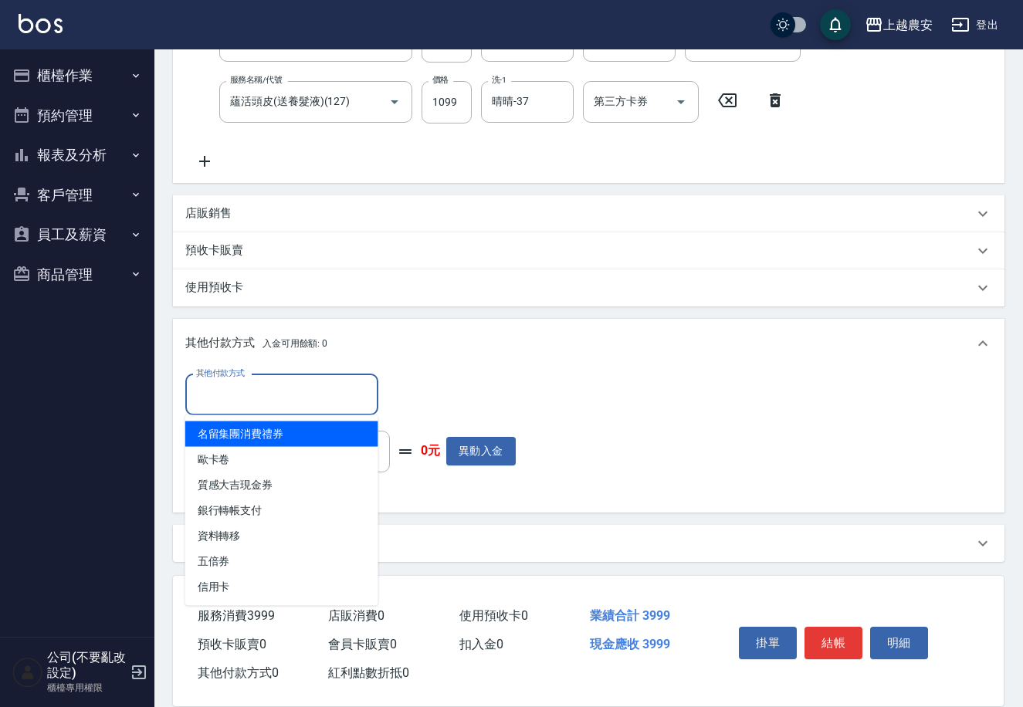
click at [264, 390] on input "其他付款方式" at bounding box center [281, 395] width 179 height 27
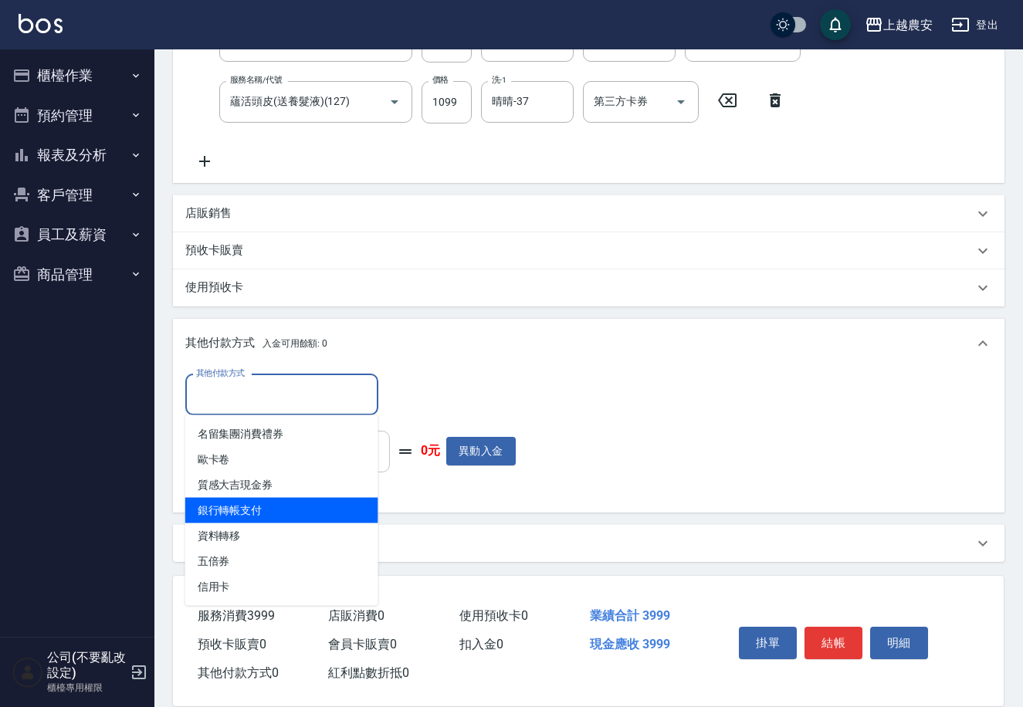
drag, startPoint x: 235, startPoint y: 519, endPoint x: 361, endPoint y: 436, distance: 150.6
click at [236, 517] on span "銀行轉帳支付" at bounding box center [281, 510] width 193 height 25
type input "銀行轉帳支付"
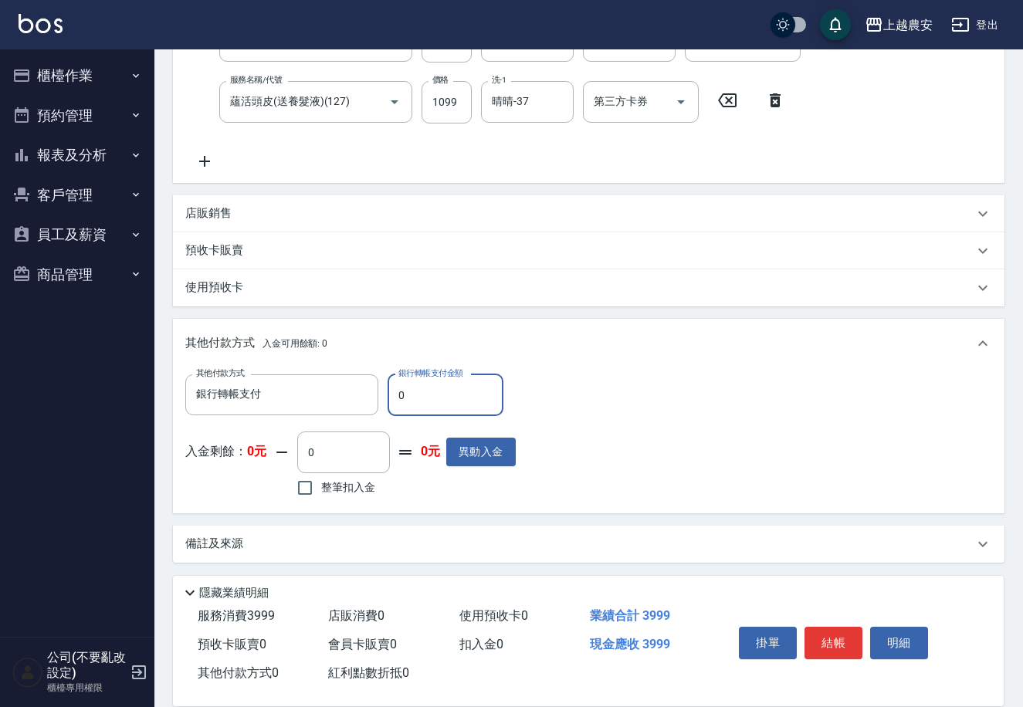
drag, startPoint x: 392, startPoint y: 401, endPoint x: 415, endPoint y: 397, distance: 23.5
click at [415, 397] on input "0" at bounding box center [446, 396] width 116 height 42
type input "3999"
click at [817, 634] on button "結帳" at bounding box center [834, 643] width 58 height 32
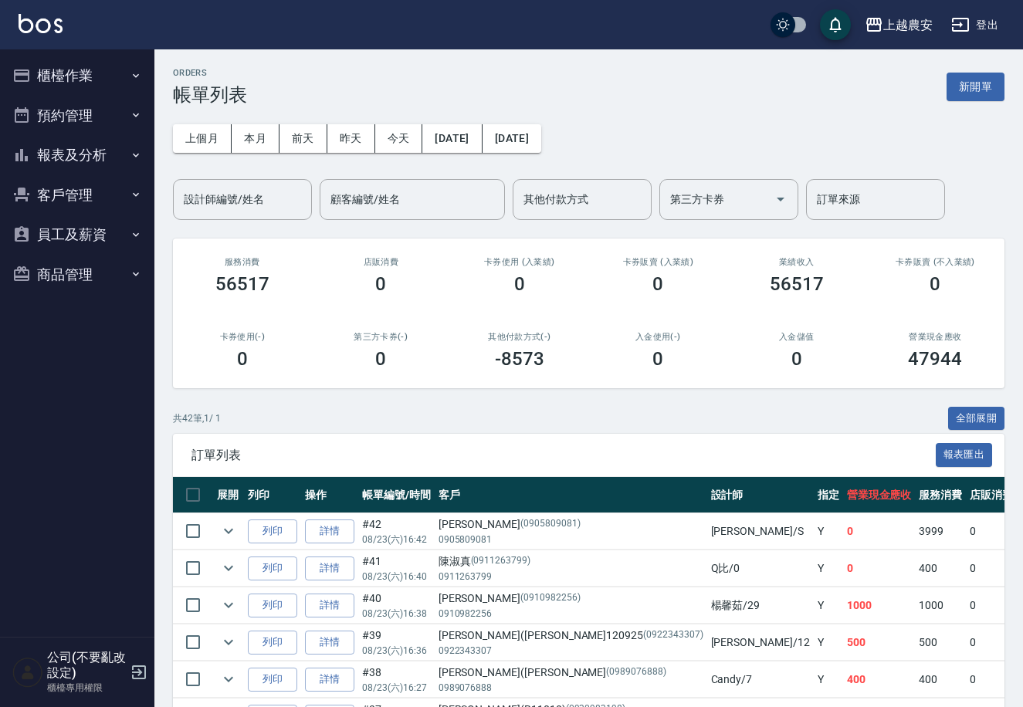
click at [66, 164] on button "報表及分析" at bounding box center [77, 155] width 142 height 40
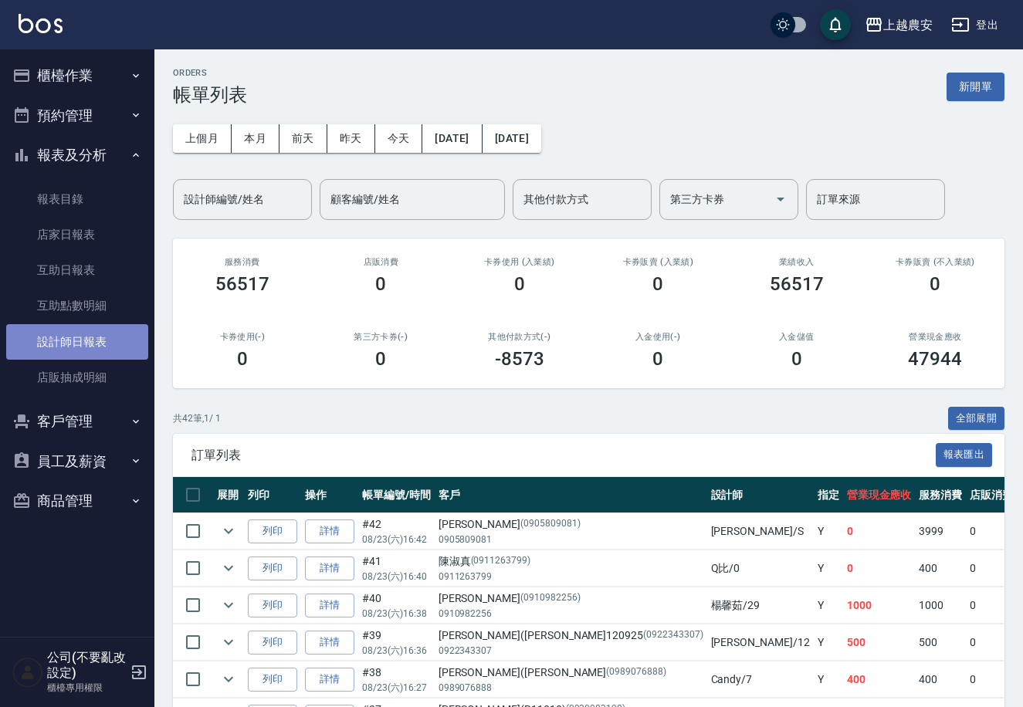
click at [40, 334] on link "設計師日報表" at bounding box center [77, 342] width 142 height 36
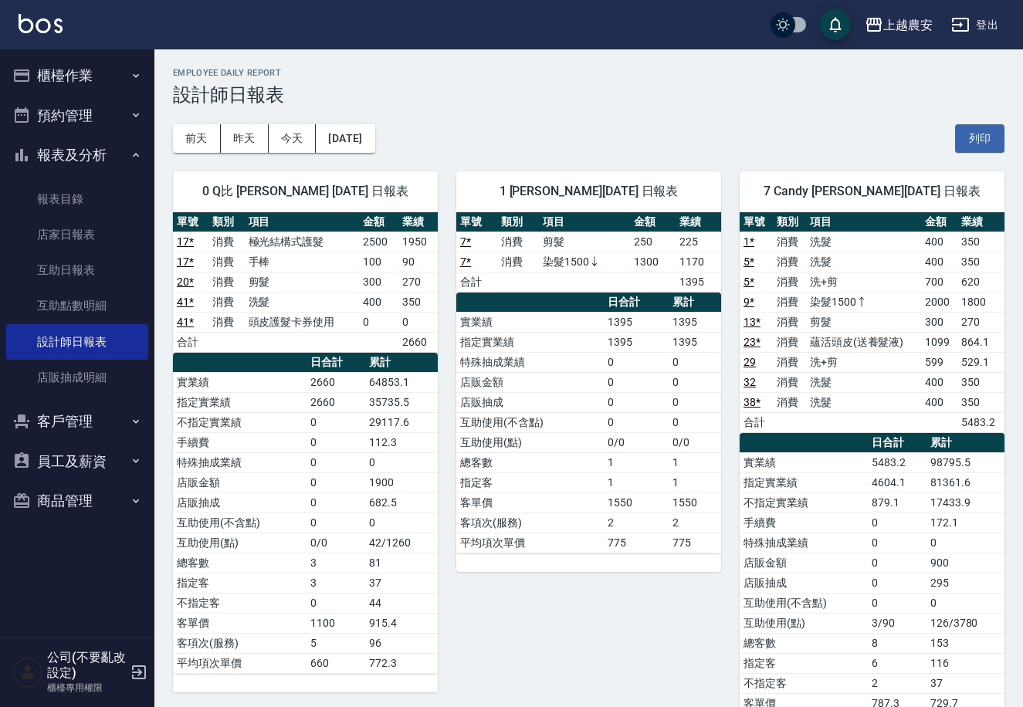
click at [91, 67] on button "櫃檯作業" at bounding box center [77, 76] width 142 height 40
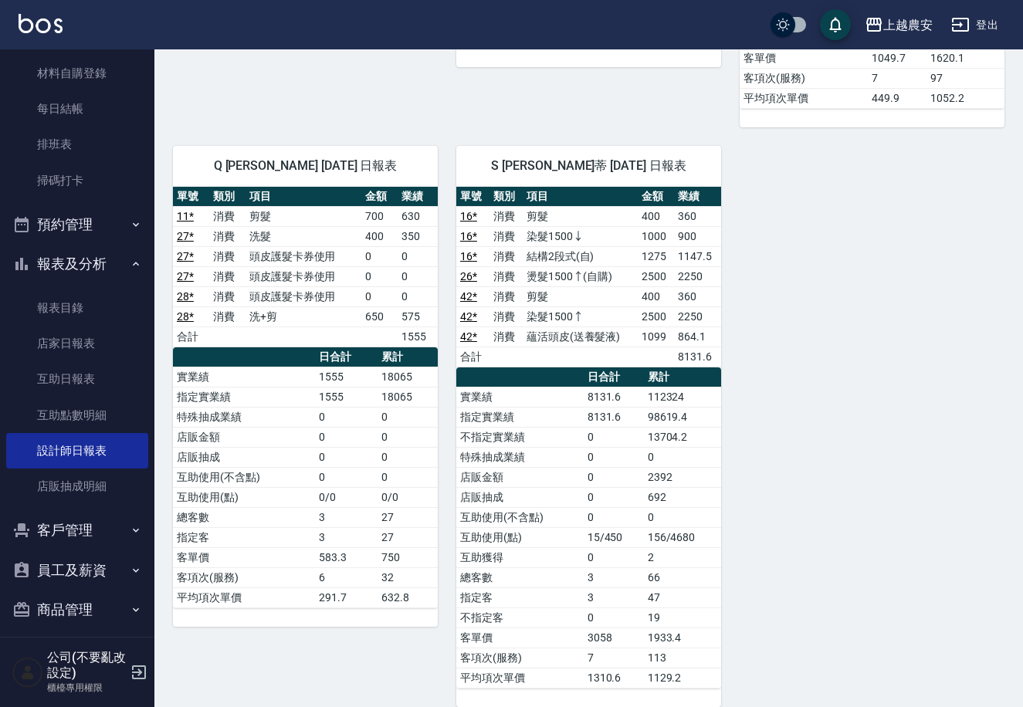
scroll to position [218, 0]
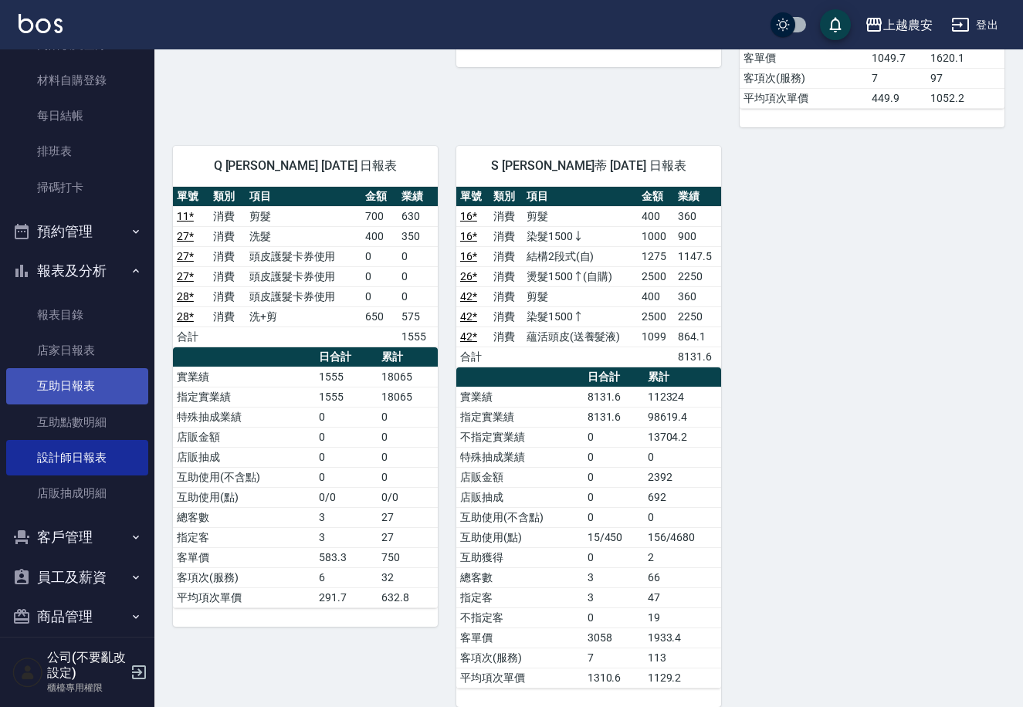
click at [86, 387] on link "互助日報表" at bounding box center [77, 386] width 142 height 36
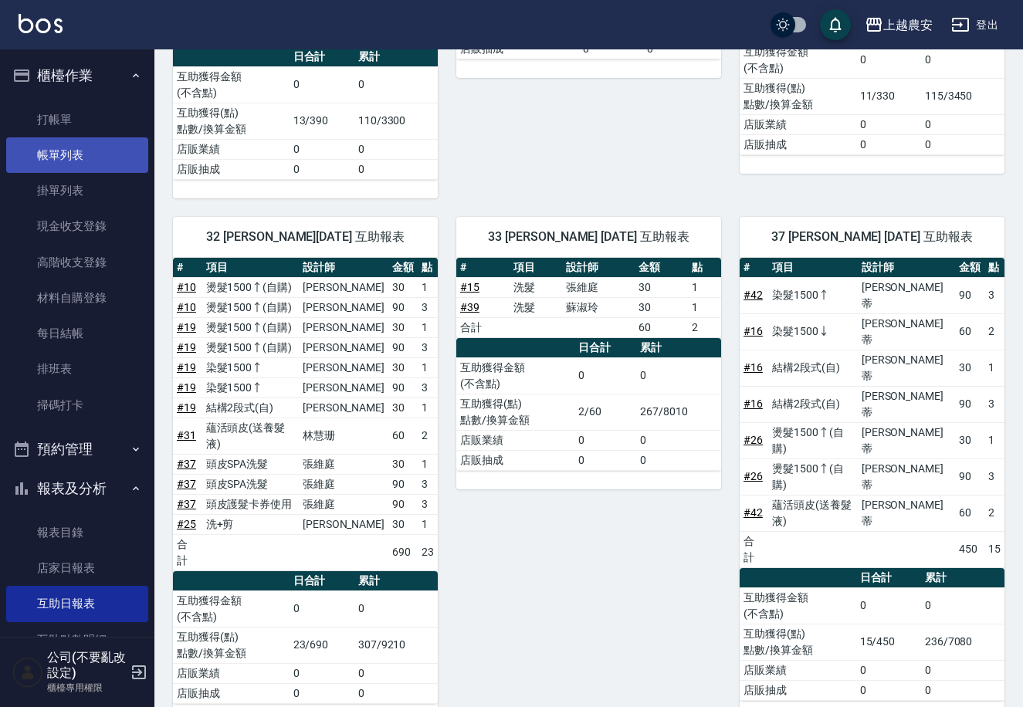
drag, startPoint x: 83, startPoint y: 158, endPoint x: 102, endPoint y: 157, distance: 18.6
click at [83, 156] on link "帳單列表" at bounding box center [77, 155] width 142 height 36
click at [102, 157] on link "帳單列表" at bounding box center [77, 155] width 142 height 36
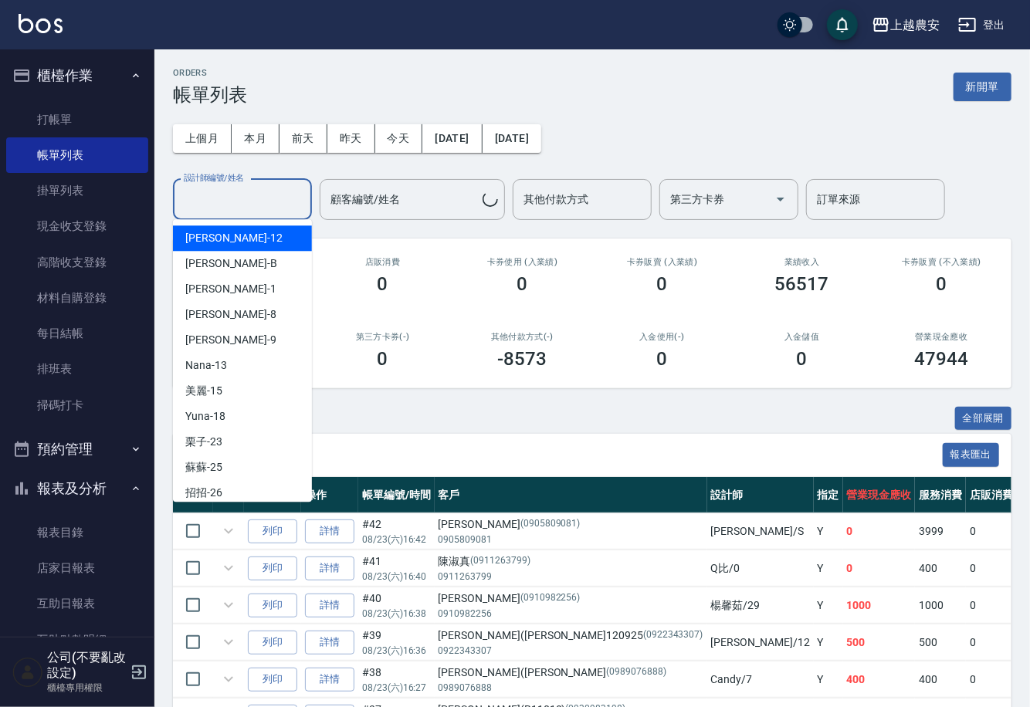
click at [280, 195] on input "設計師編號/姓名" at bounding box center [242, 199] width 125 height 27
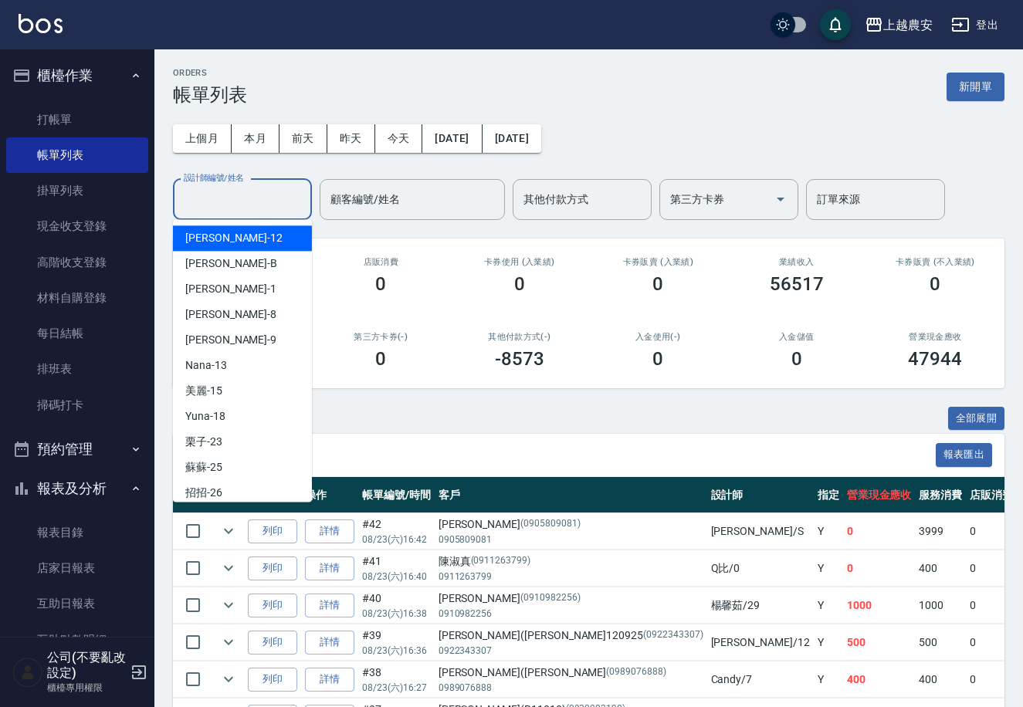
type input "ㄋ"
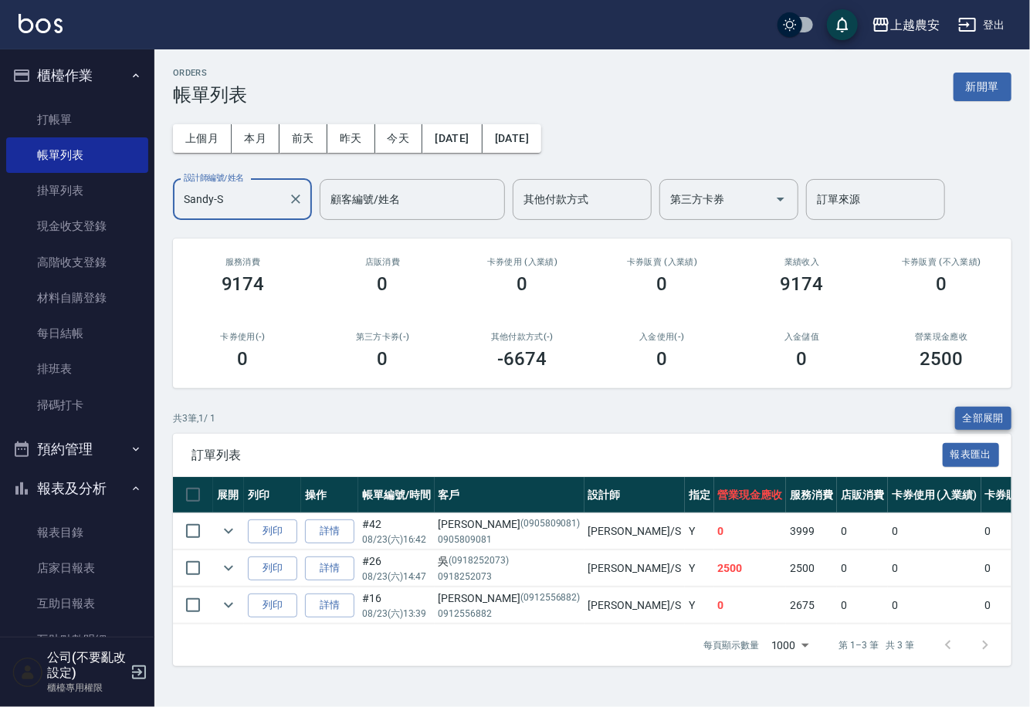
type input "Sandy-S"
click at [981, 410] on button "全部展開" at bounding box center [983, 419] width 57 height 24
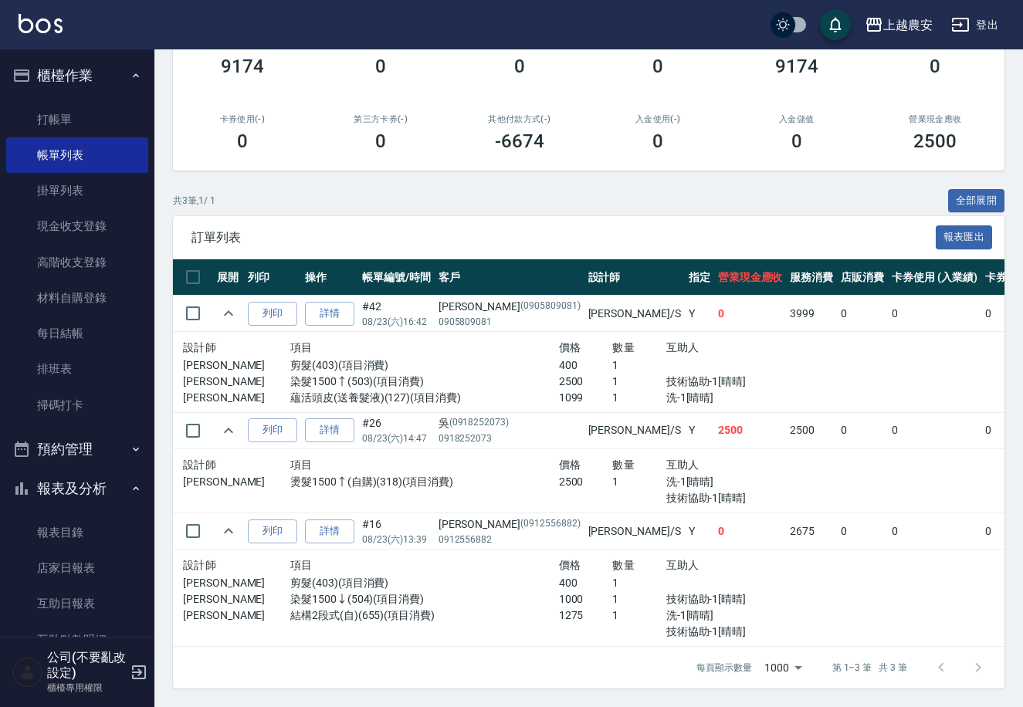
scroll to position [232, 0]
click at [331, 520] on link "詳情" at bounding box center [329, 532] width 49 height 24
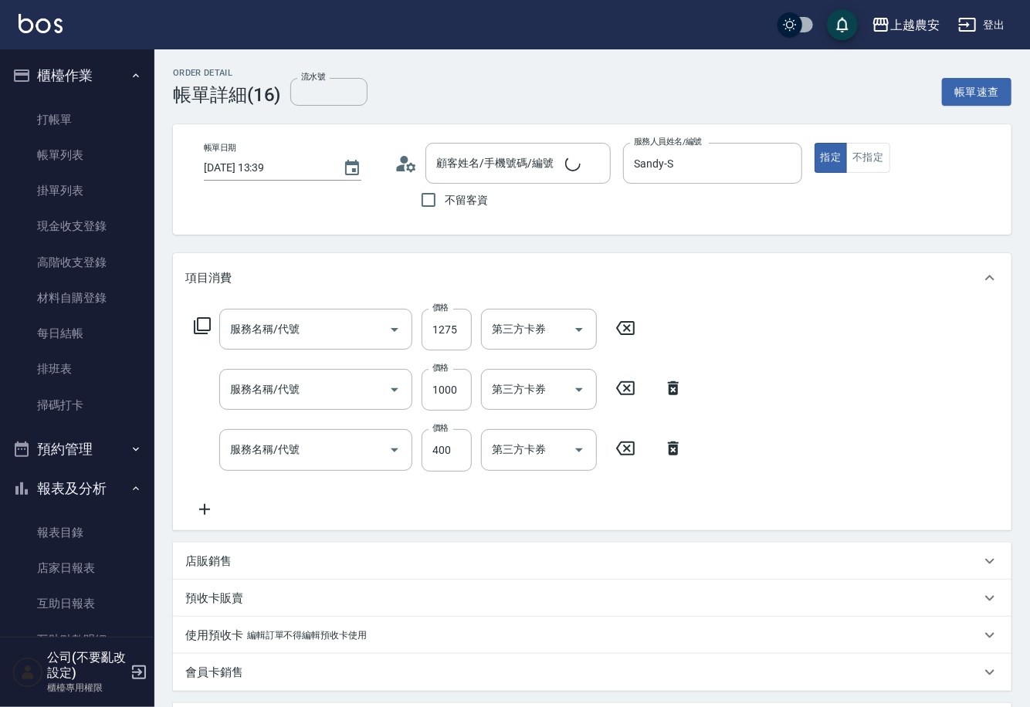
type input "2025/08/23 13:39"
type input "Sandy-S"
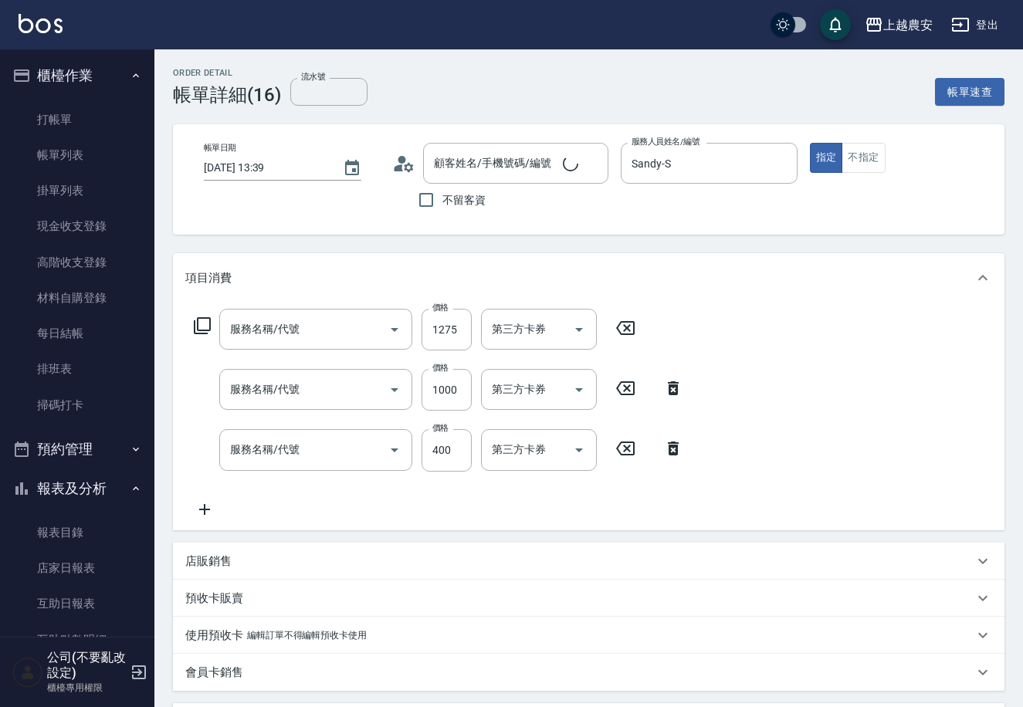
type input "結構2段式(自)(655)"
type input "染髮1500↓(504)"
type input "剪髮(403)"
type input "林賢甄/0912556882/0912556882"
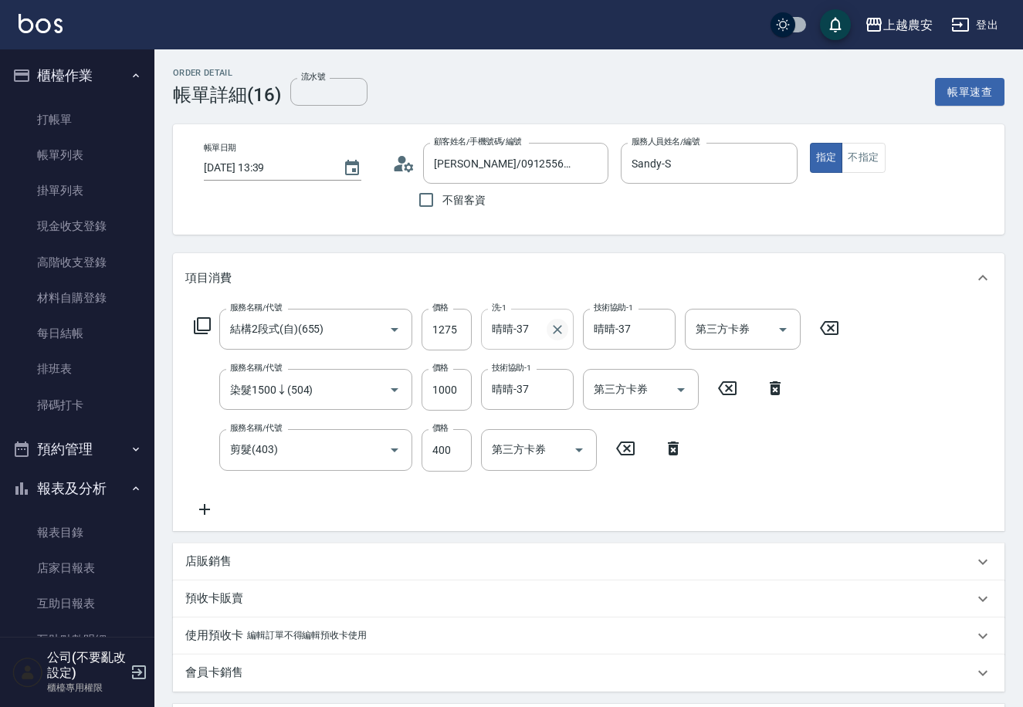
click at [561, 329] on icon "Clear" at bounding box center [557, 329] width 15 height 15
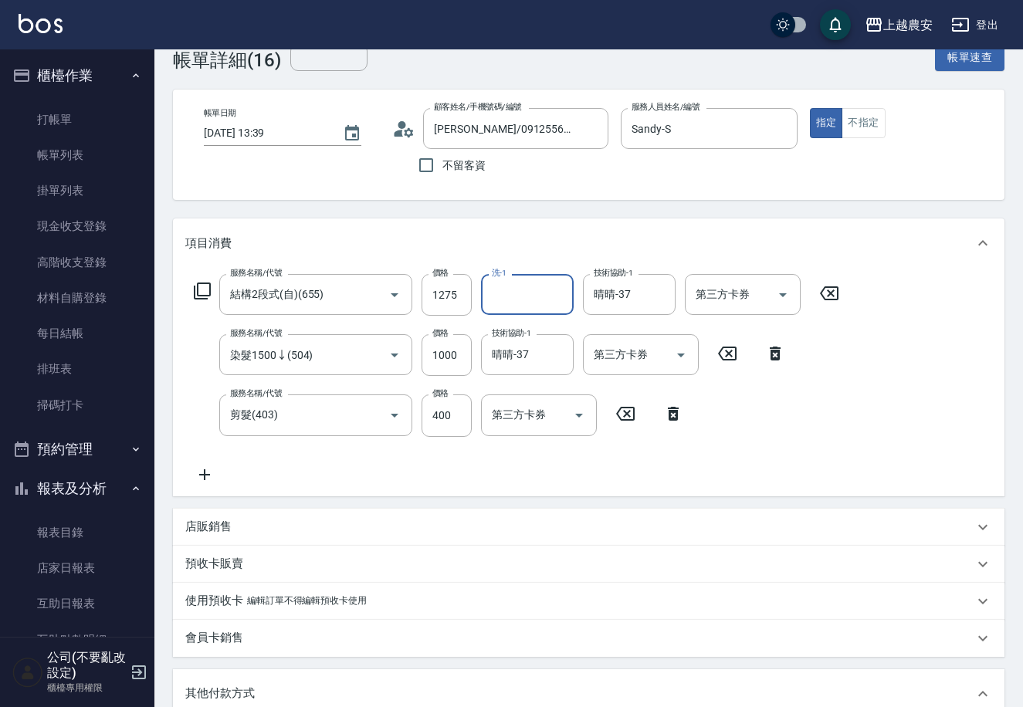
scroll to position [365, 0]
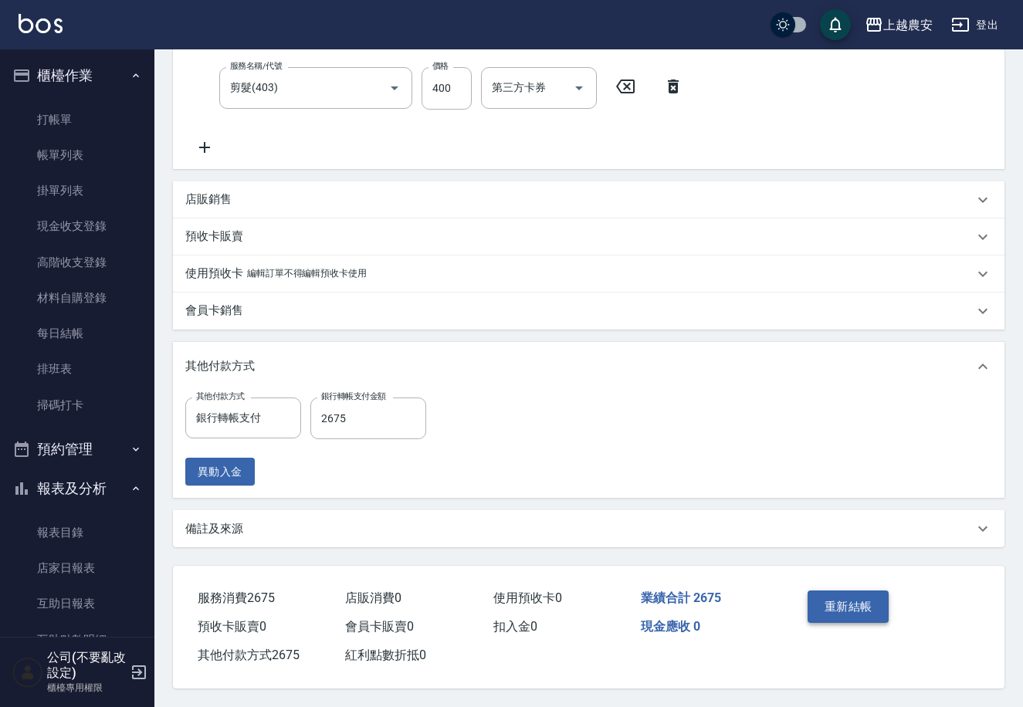
click at [854, 602] on button "重新結帳" at bounding box center [849, 607] width 82 height 32
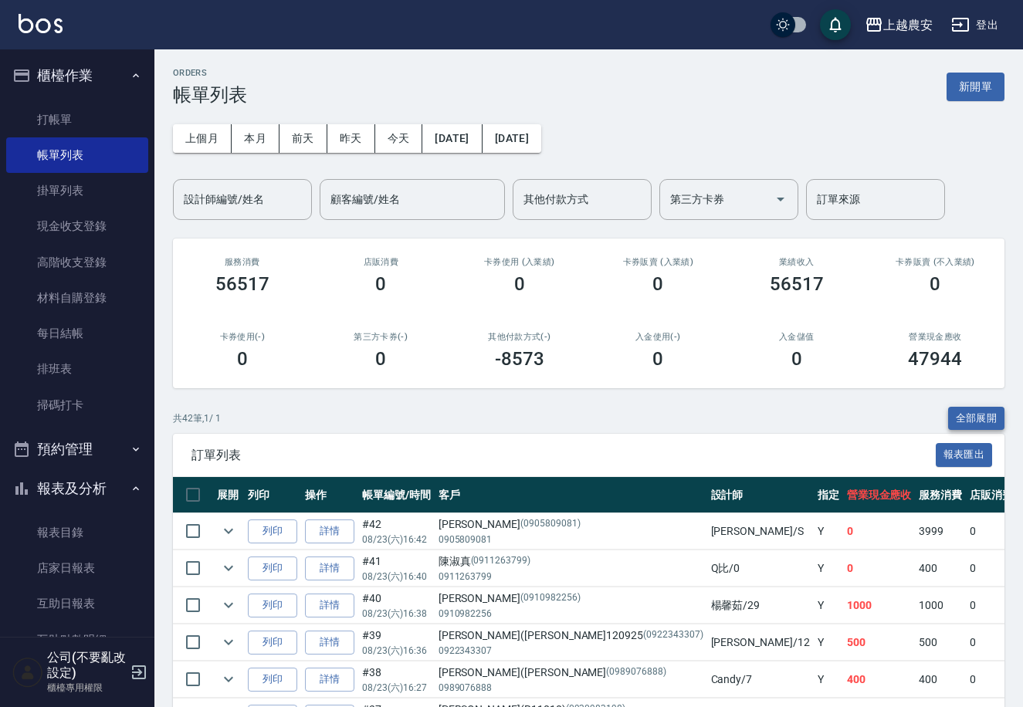
click at [995, 412] on button "全部展開" at bounding box center [976, 419] width 57 height 24
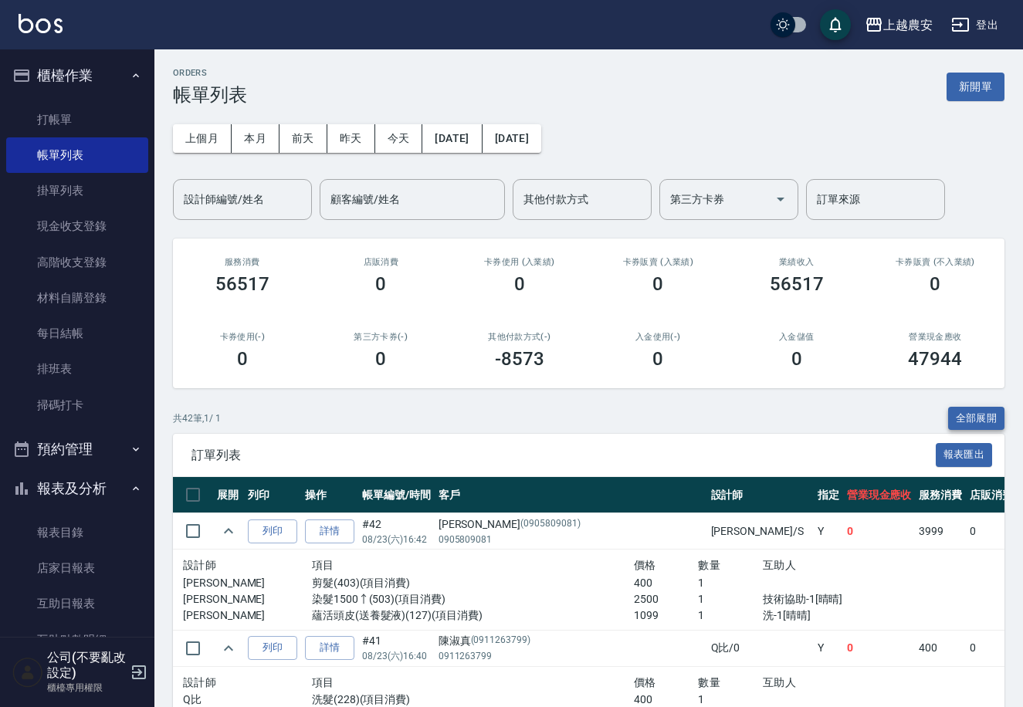
click at [995, 412] on button "全部展開" at bounding box center [976, 419] width 57 height 24
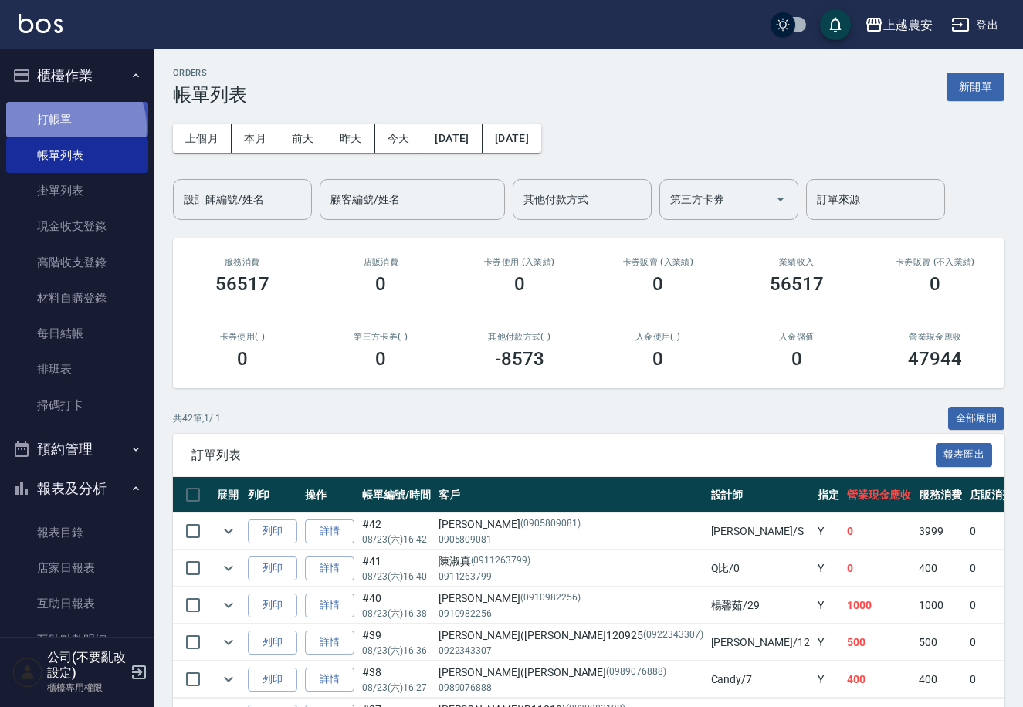
click at [72, 127] on link "打帳單" at bounding box center [77, 120] width 142 height 36
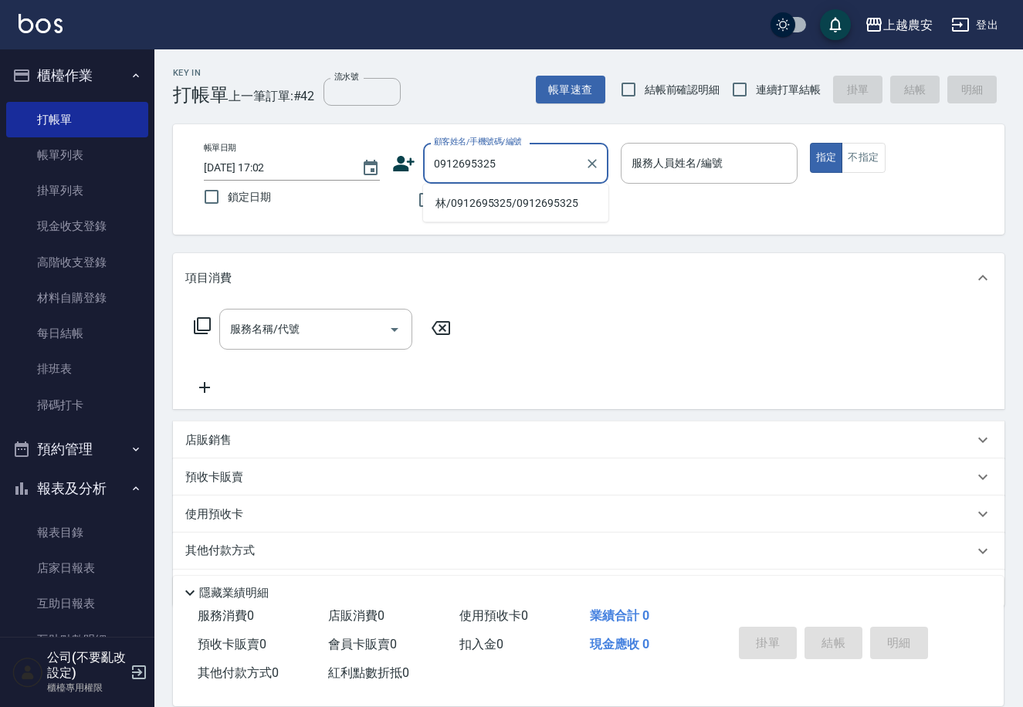
click at [490, 205] on li "林/0912695325/0912695325" at bounding box center [515, 203] width 185 height 25
type input "林/0912695325/0912695325"
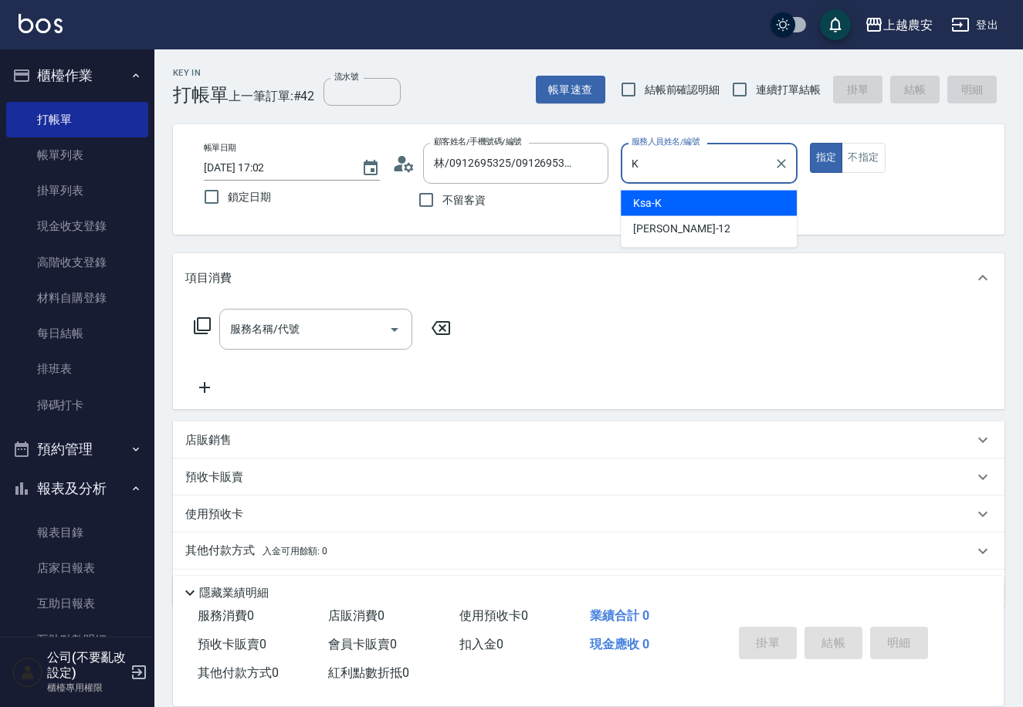
type input "Ksa-K"
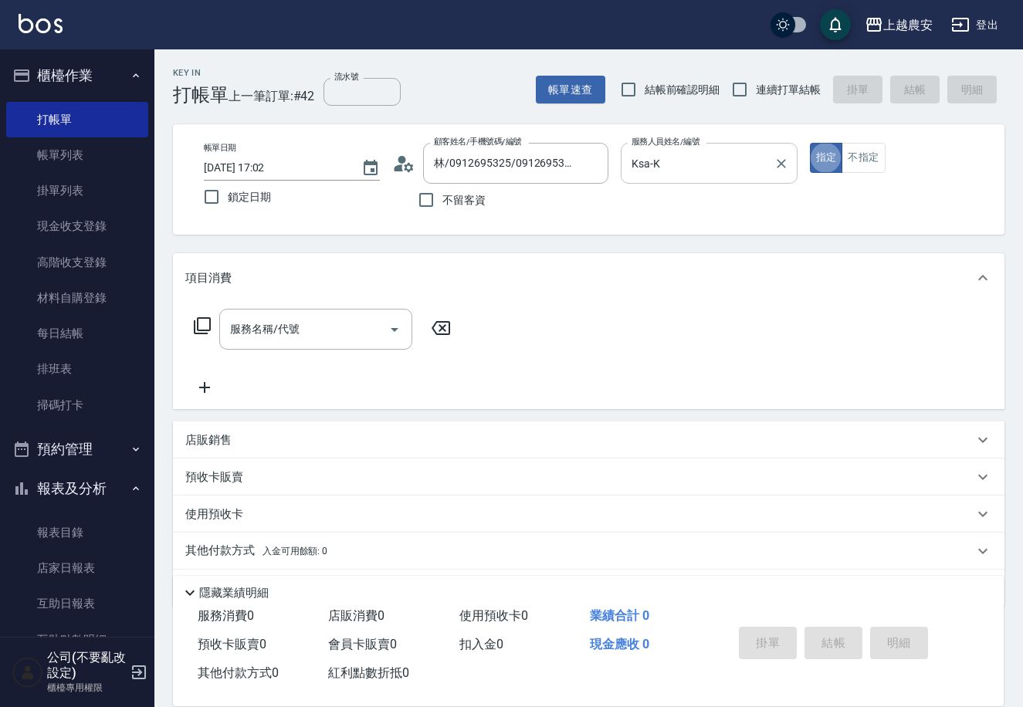
type button "true"
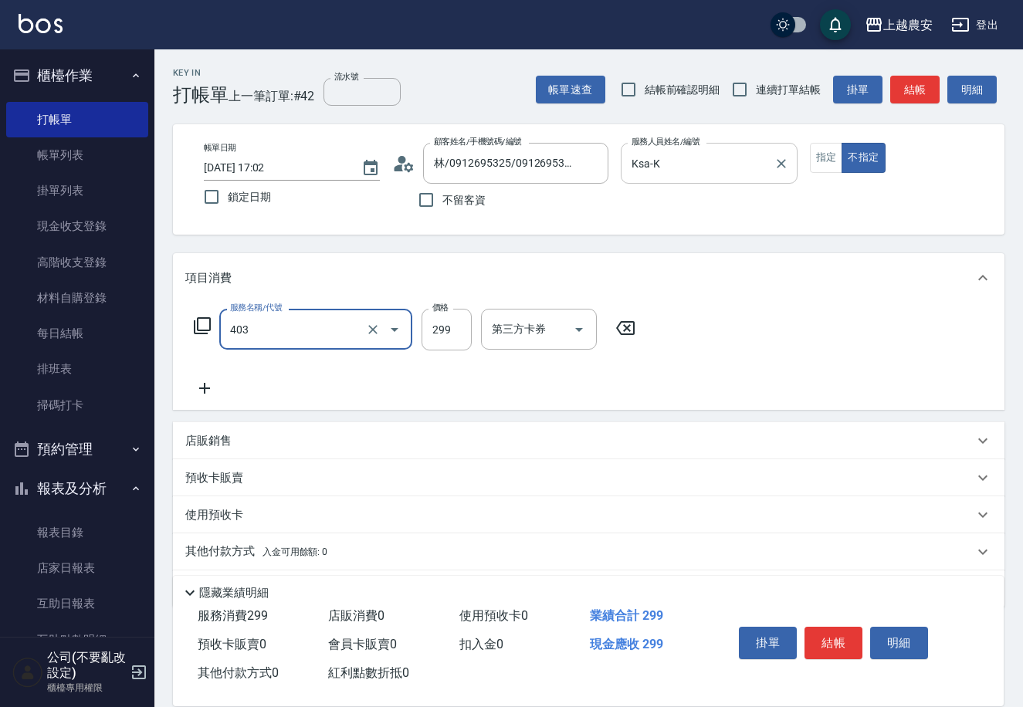
type input "剪髮(403)"
type input "100"
click at [821, 639] on button "結帳" at bounding box center [834, 643] width 58 height 32
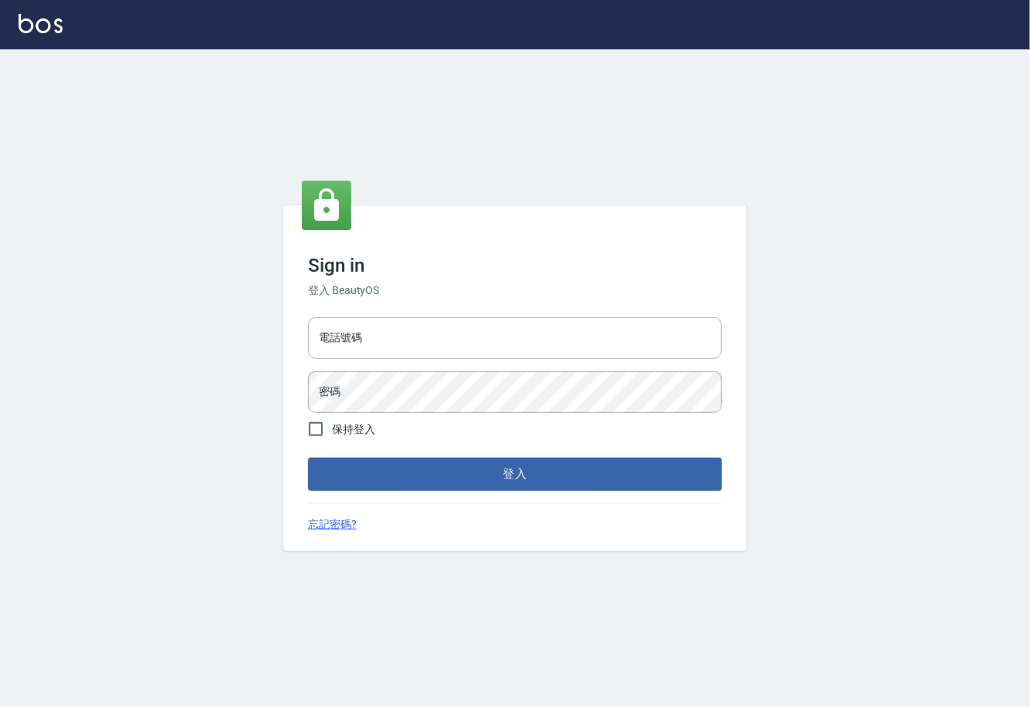
type input "0225929166"
drag, startPoint x: 0, startPoint y: 0, endPoint x: 529, endPoint y: 476, distance: 711.5
click at [529, 476] on button "登入" at bounding box center [515, 474] width 414 height 32
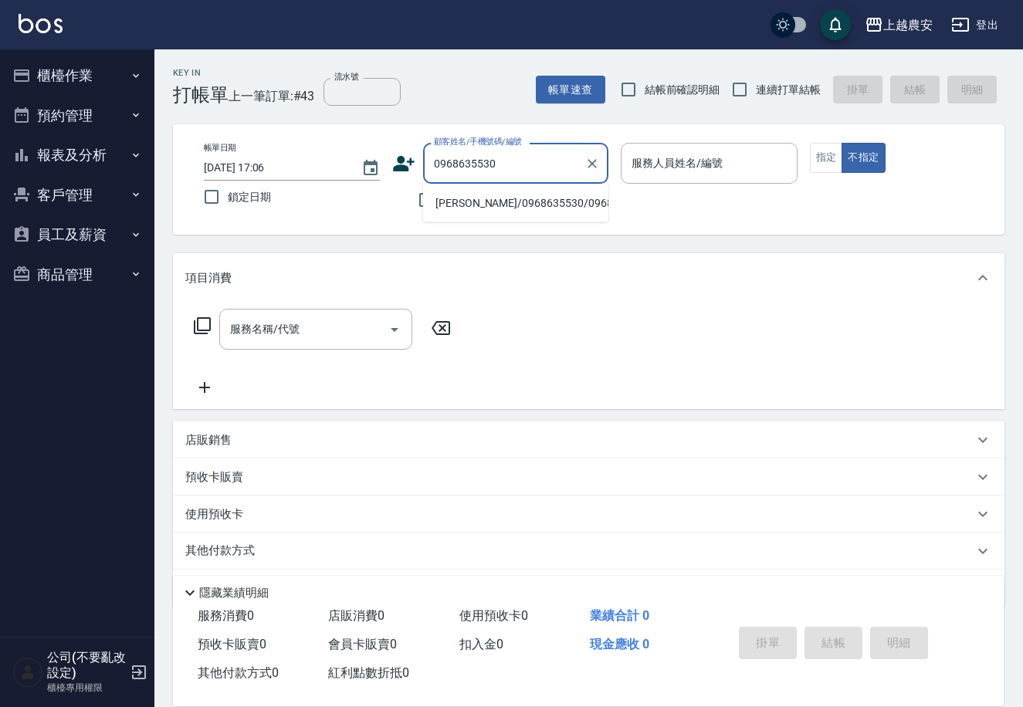
click at [497, 204] on li "[PERSON_NAME]/0968635530/0968635530" at bounding box center [515, 203] width 185 height 25
type input "[PERSON_NAME]/0968635530/0968635530"
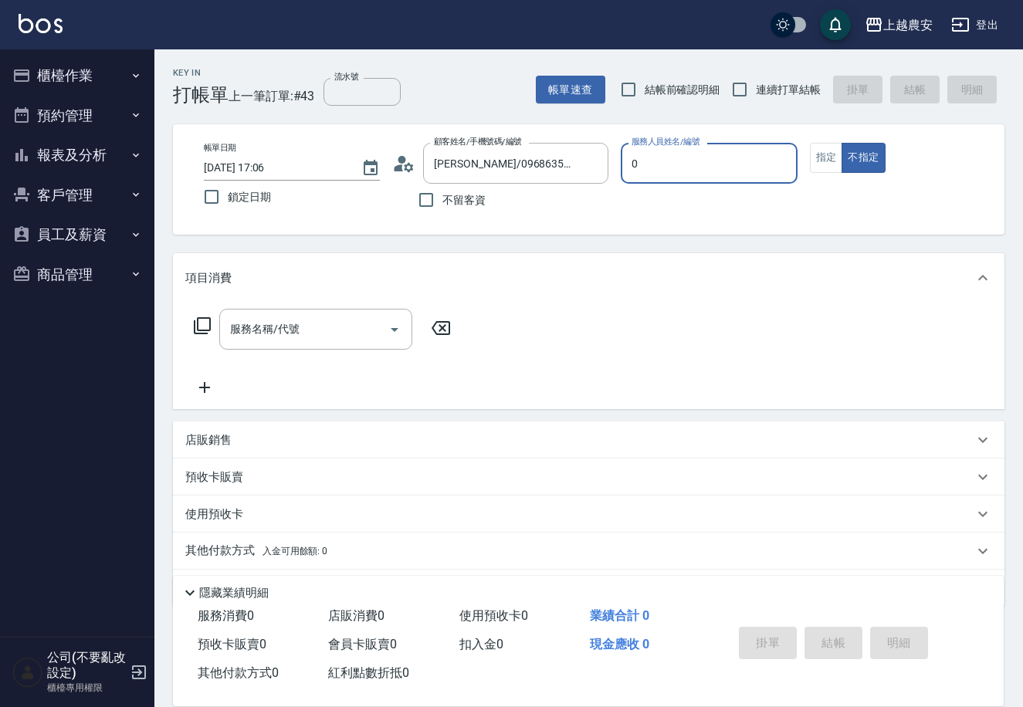
type input "0"
type button "false"
type input "Q比-0"
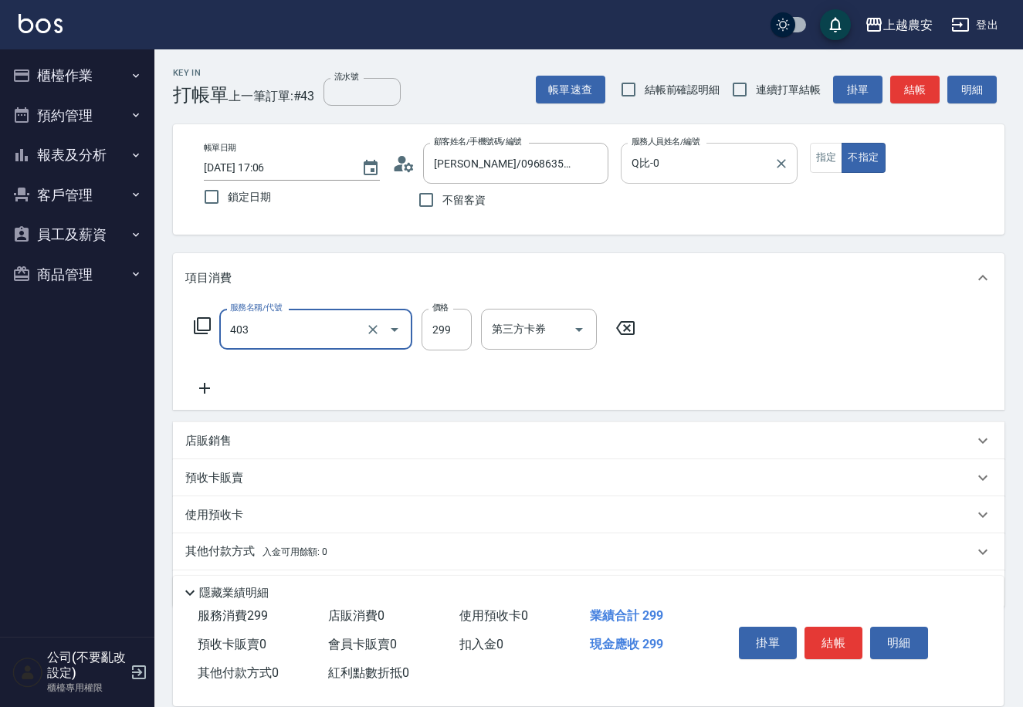
type input "剪髮(403)"
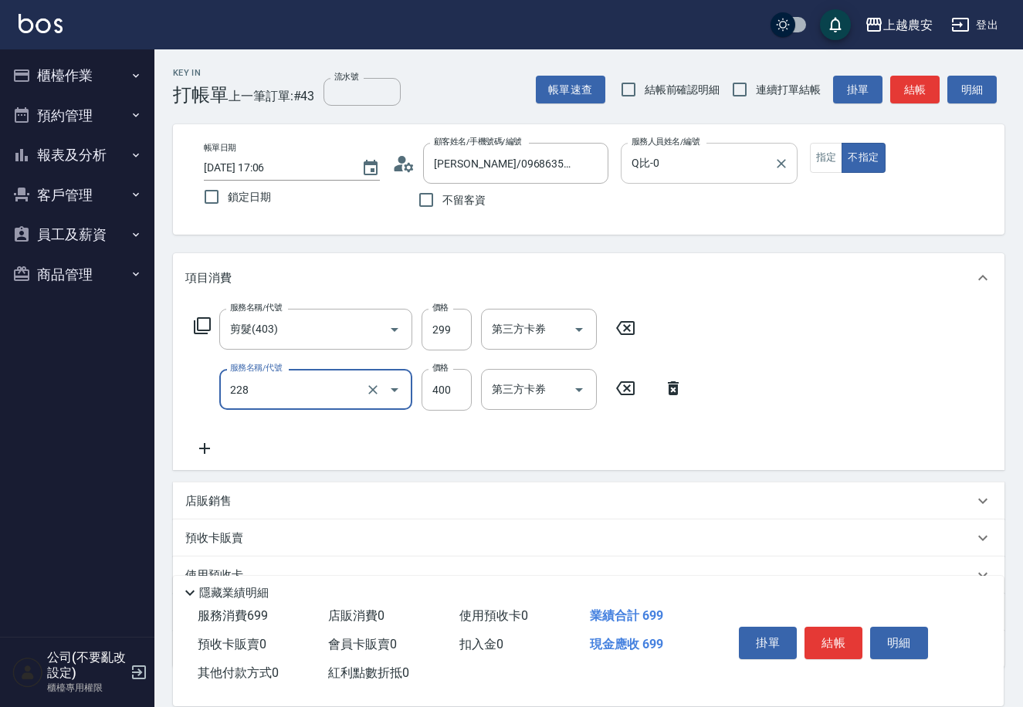
type input "洗髮(228)"
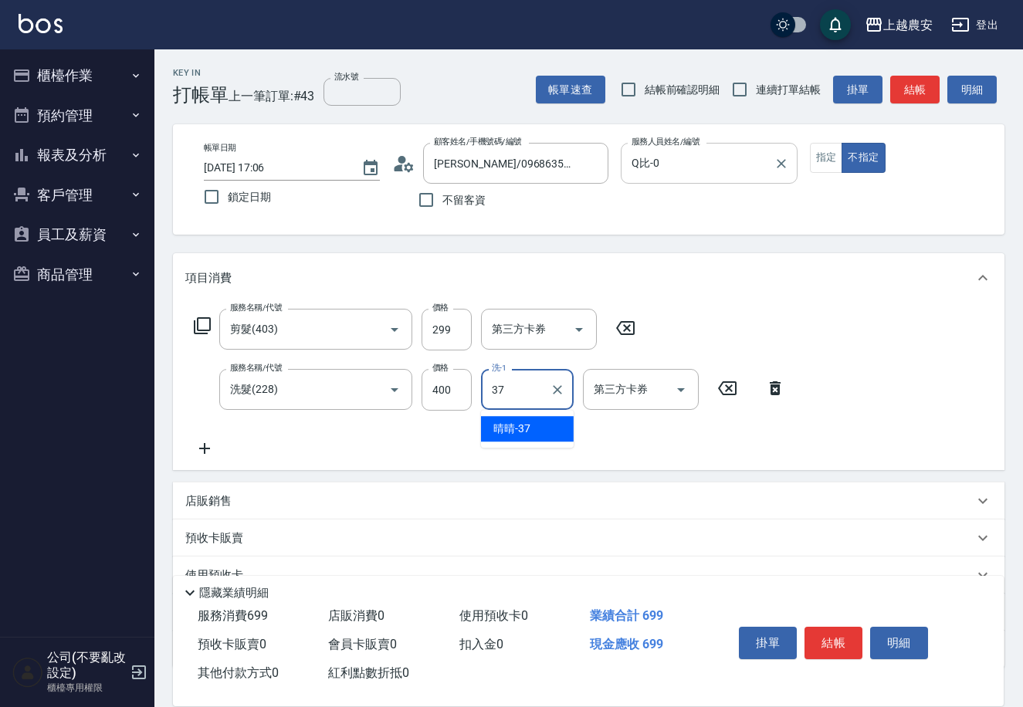
type input "晴晴-37"
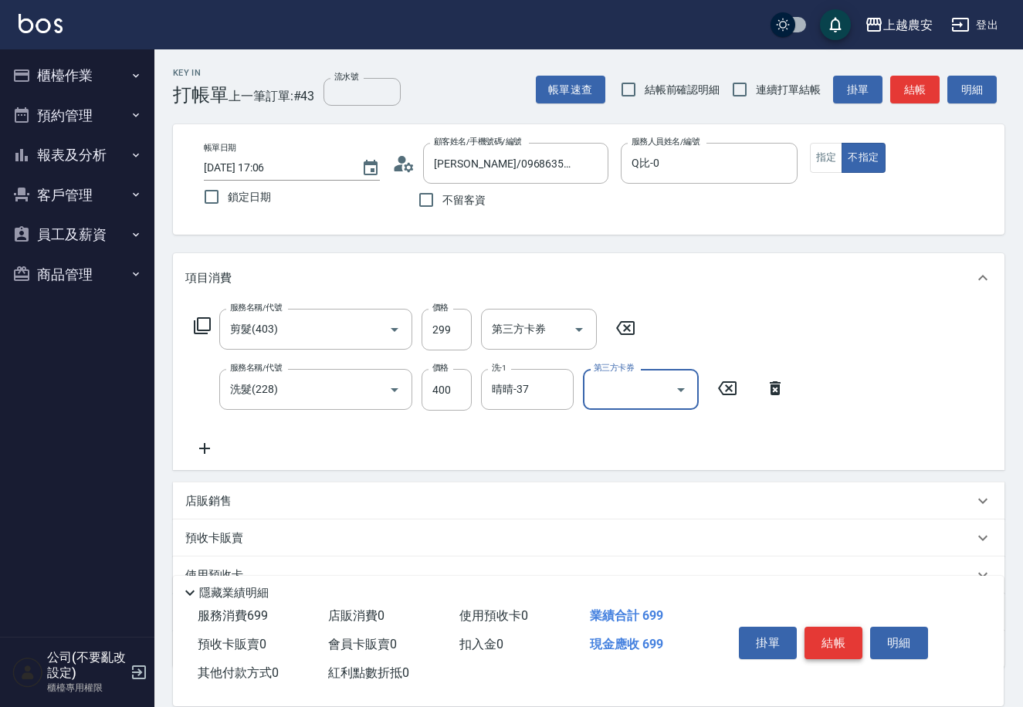
click at [860, 645] on div "掛單 結帳 明細" at bounding box center [834, 645] width 202 height 49
drag, startPoint x: 852, startPoint y: 645, endPoint x: 858, endPoint y: 636, distance: 11.1
click at [856, 641] on button "結帳" at bounding box center [834, 643] width 58 height 32
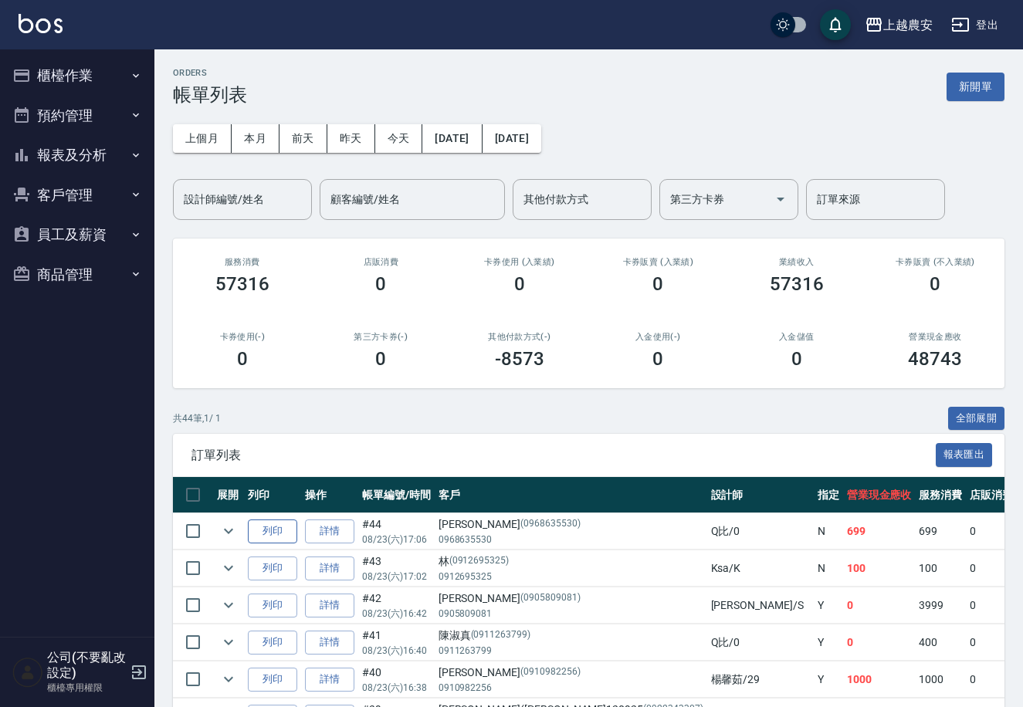
click at [285, 529] on button "列印" at bounding box center [272, 532] width 49 height 24
drag, startPoint x: 70, startPoint y: 64, endPoint x: 74, endPoint y: 127, distance: 63.5
click at [70, 66] on button "櫃檯作業" at bounding box center [77, 76] width 142 height 40
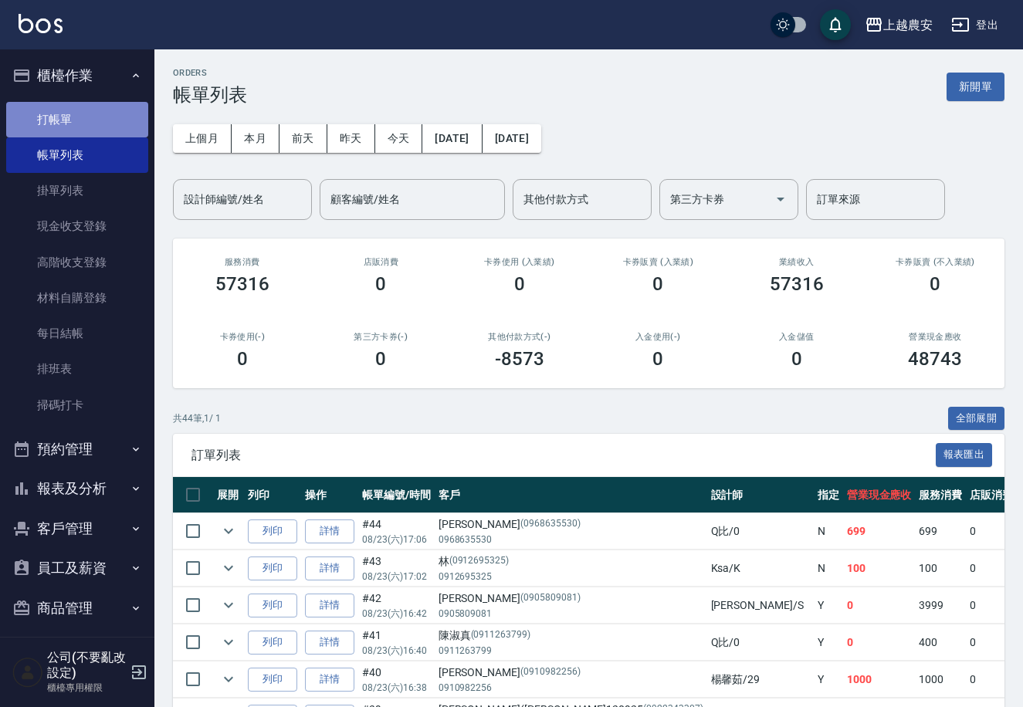
click at [80, 117] on link "打帳單" at bounding box center [77, 120] width 142 height 36
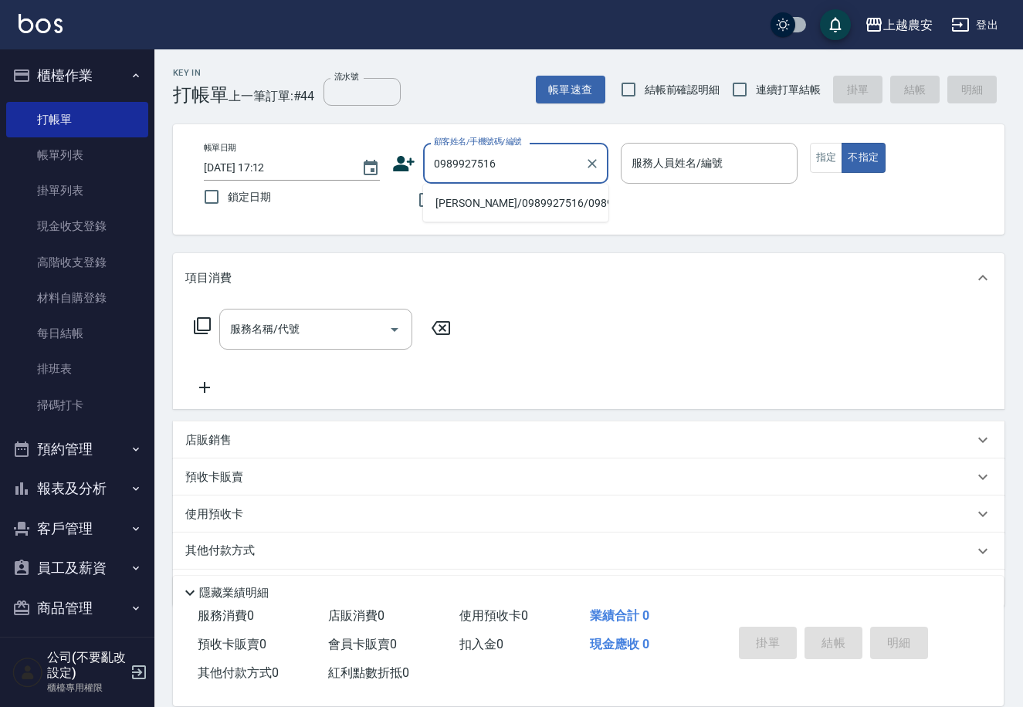
click at [527, 211] on li "[PERSON_NAME]/0989927516/0989927516" at bounding box center [515, 203] width 185 height 25
type input "[PERSON_NAME]/0989927516/0989927516"
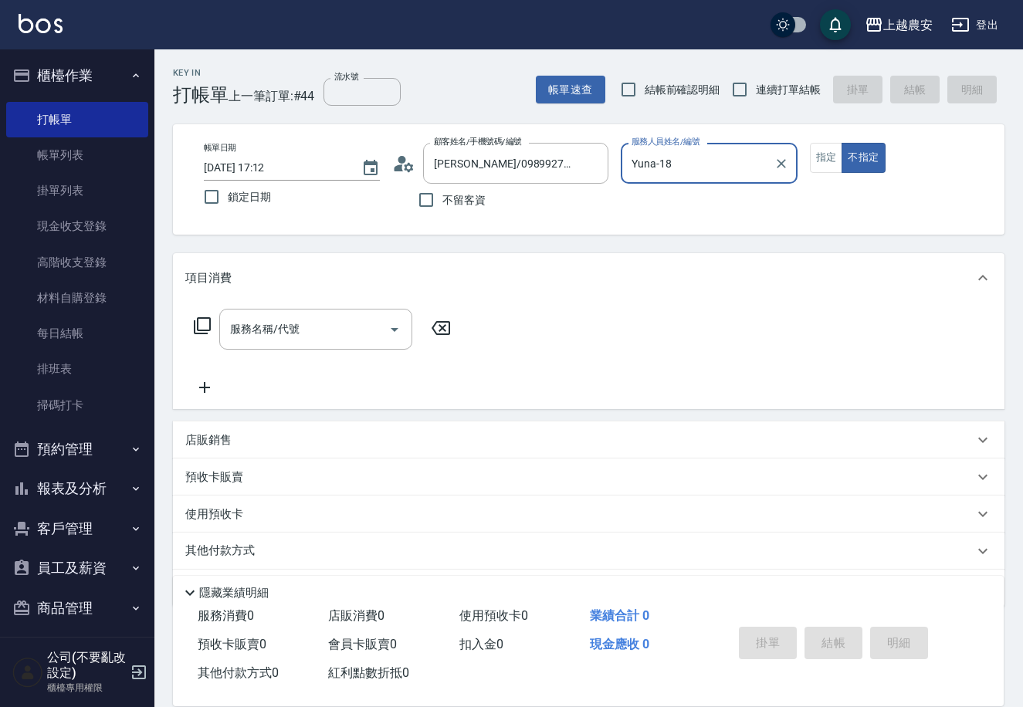
type input "Yuna-18"
click at [822, 157] on button "指定" at bounding box center [826, 158] width 33 height 30
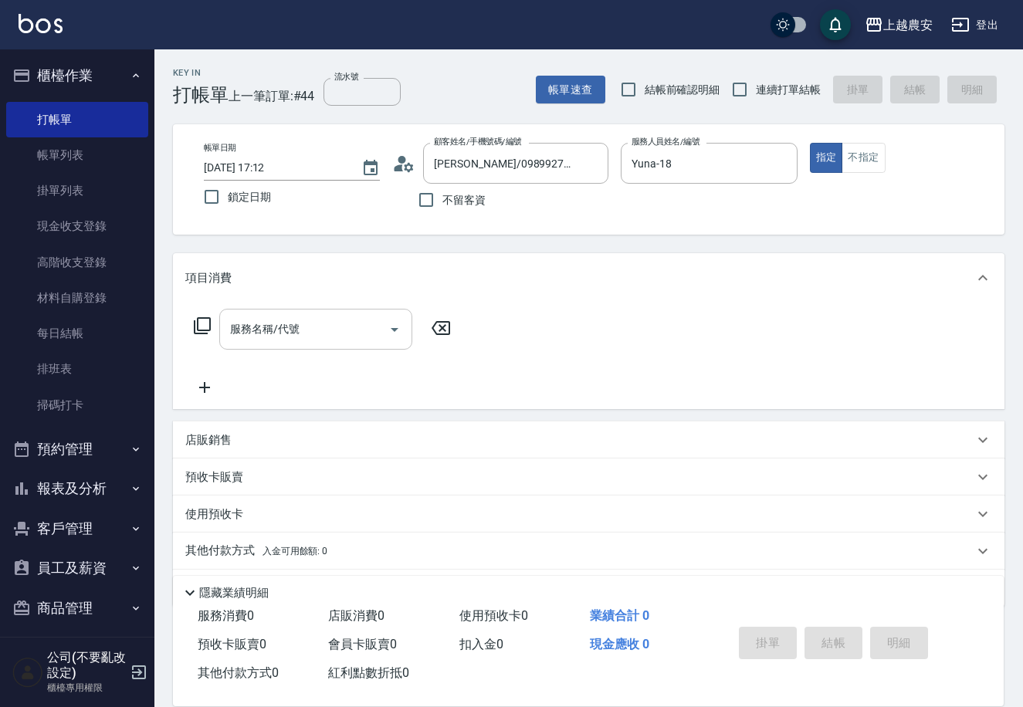
click at [343, 338] on input "服務名稱/代號" at bounding box center [304, 329] width 156 height 27
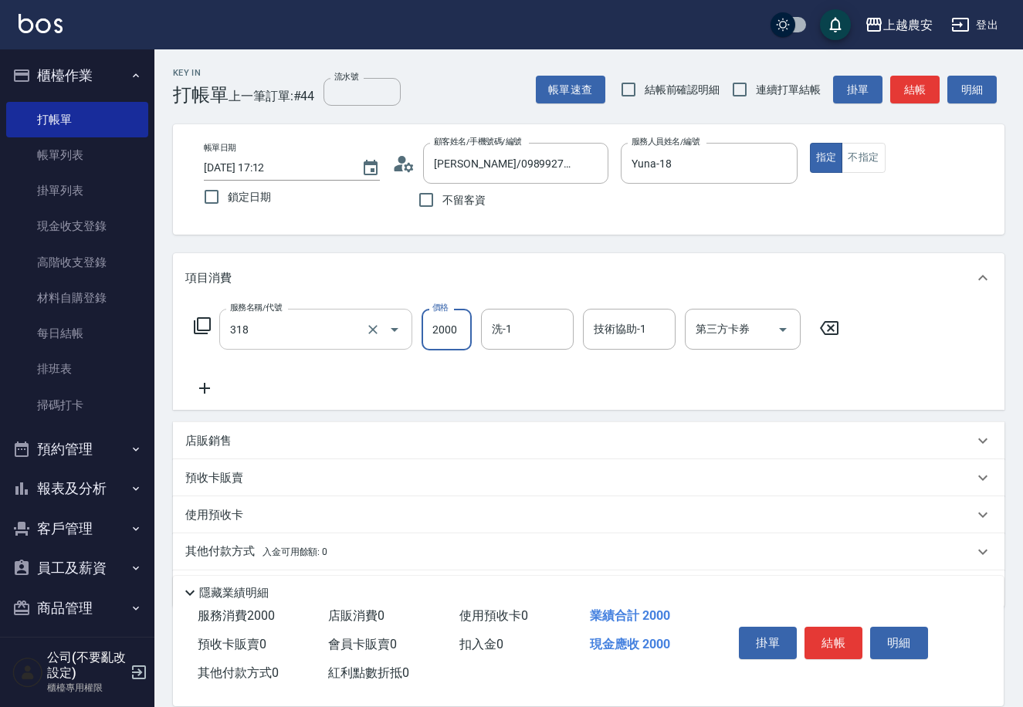
type input "燙髮1500↑(自購)(318)"
type input "1680"
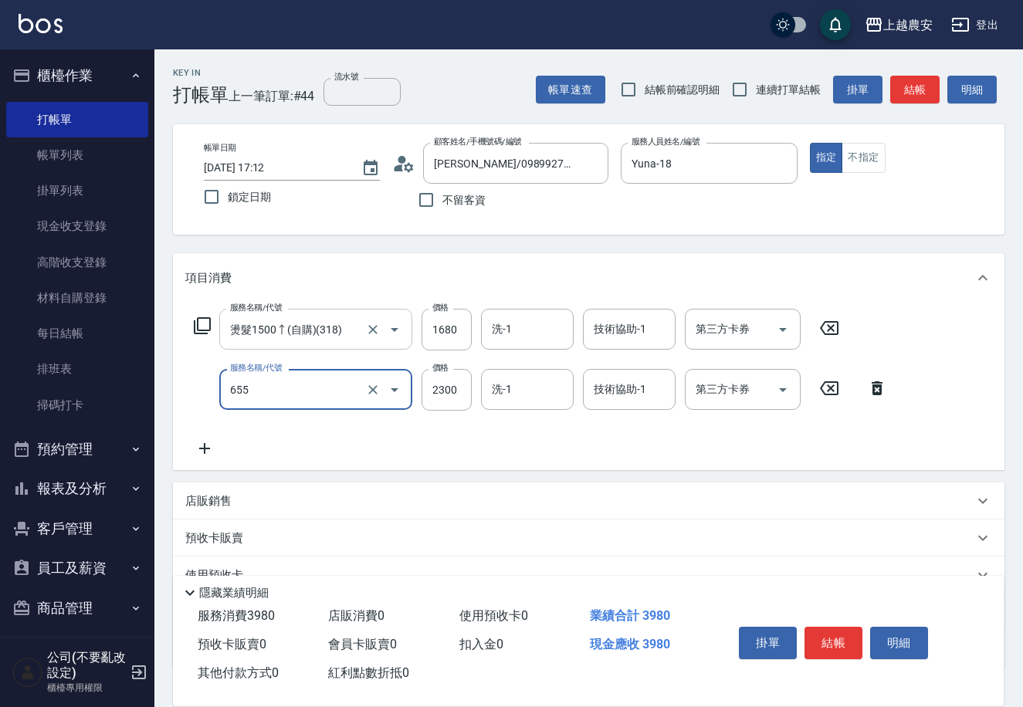
type input "結構2段式(自)(655)"
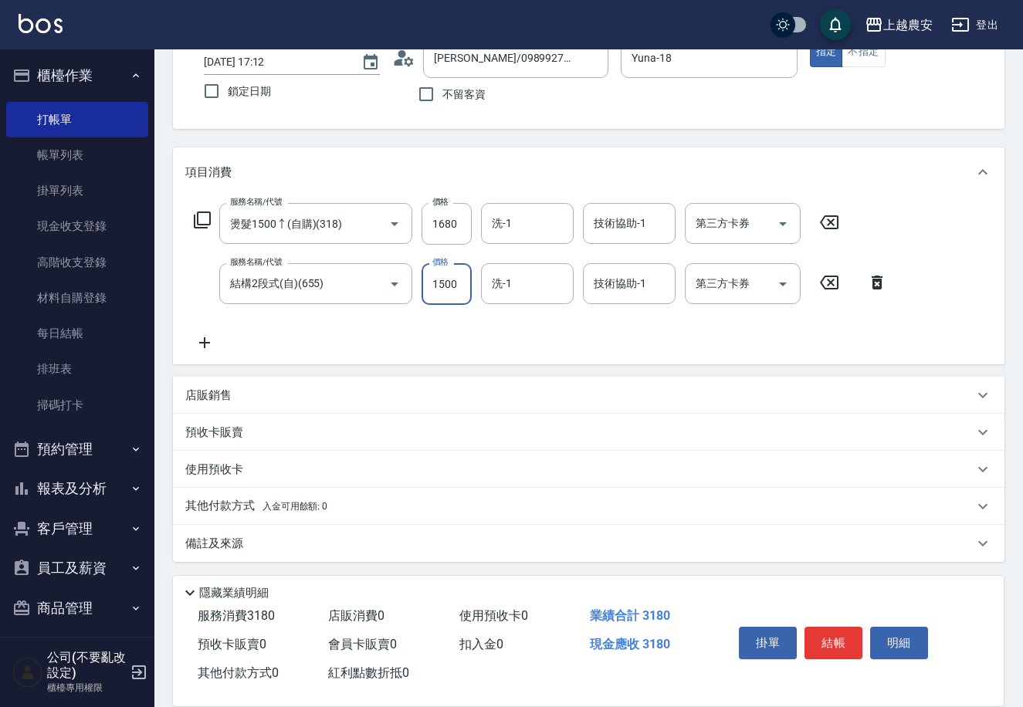
type input "1500"
click at [224, 512] on p "其他付款方式 入金可用餘額: 0" at bounding box center [256, 506] width 142 height 17
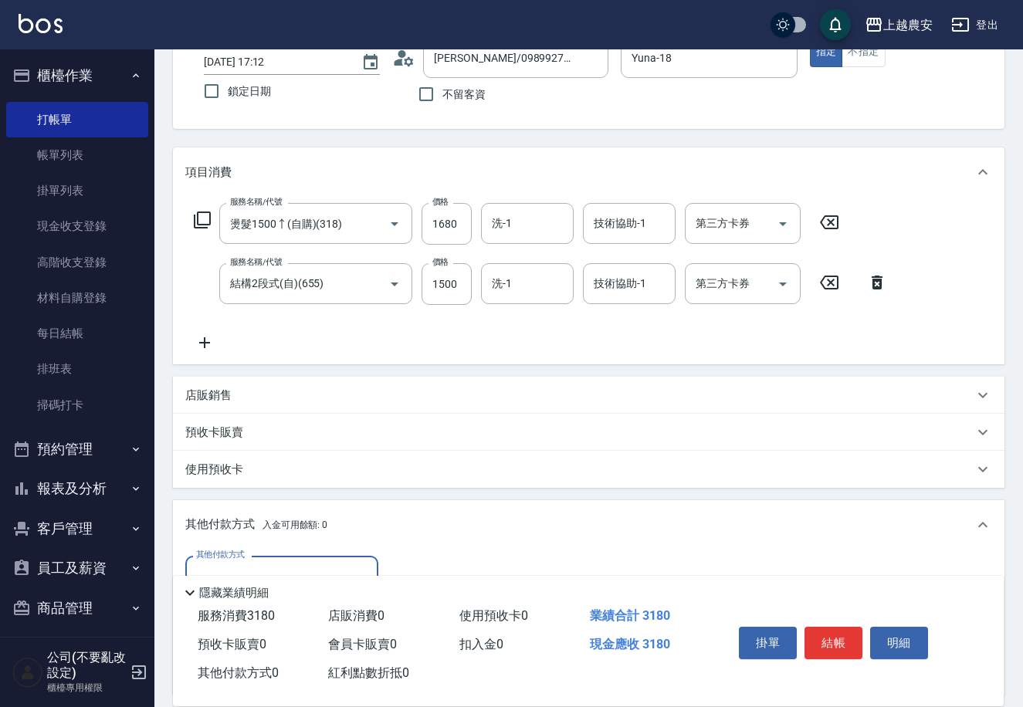
scroll to position [287, 0]
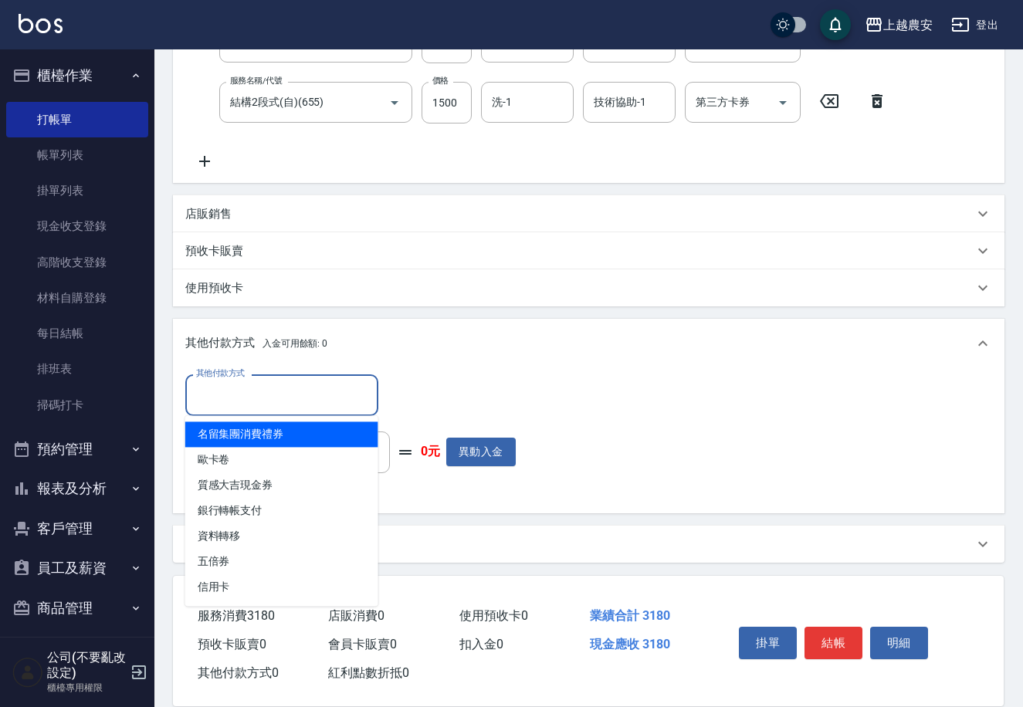
click at [239, 388] on input "其他付款方式" at bounding box center [281, 395] width 179 height 27
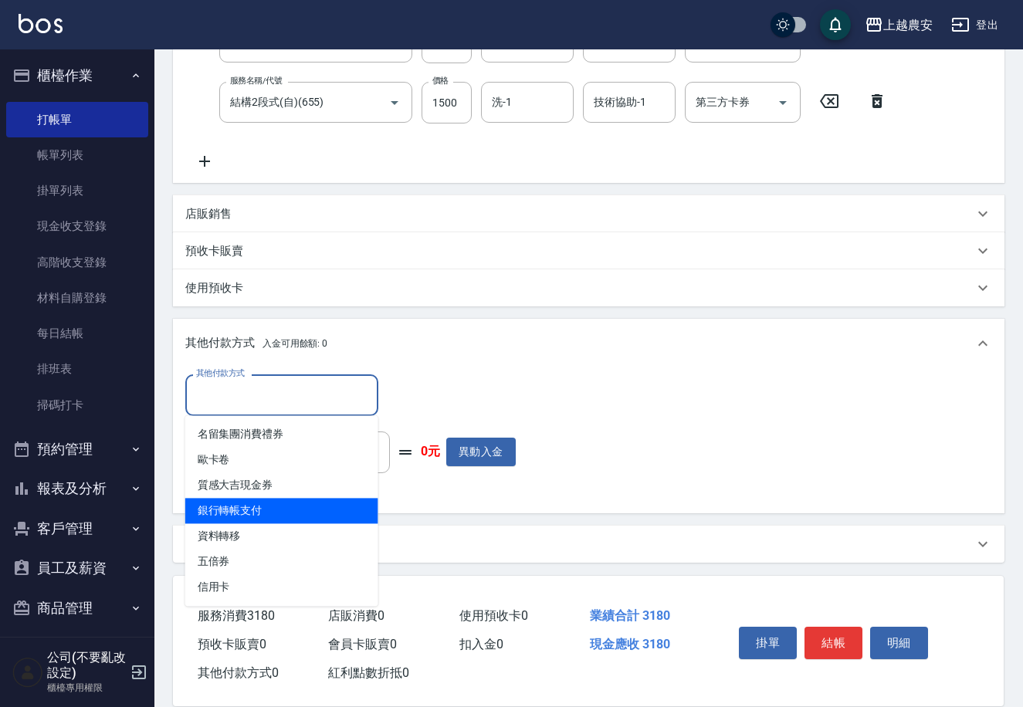
drag, startPoint x: 244, startPoint y: 514, endPoint x: 352, endPoint y: 480, distance: 113.1
click at [246, 514] on span "銀行轉帳支付" at bounding box center [281, 510] width 193 height 25
type input "銀行轉帳支付"
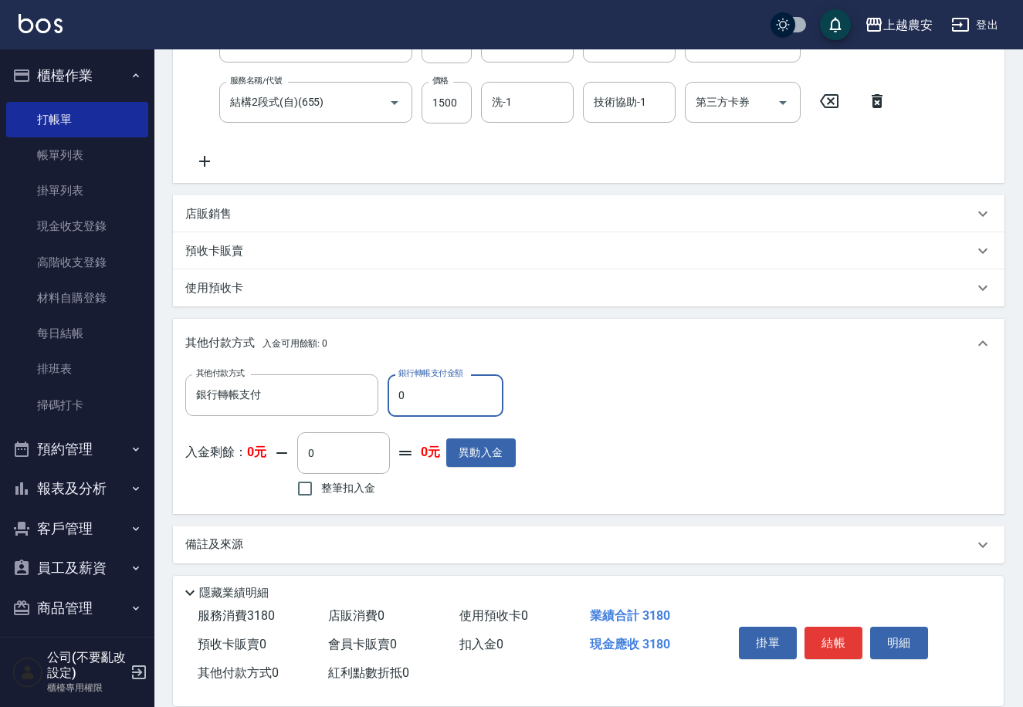
drag, startPoint x: 393, startPoint y: 392, endPoint x: 421, endPoint y: 401, distance: 29.1
click at [421, 401] on input "0" at bounding box center [446, 396] width 116 height 42
type input "3180"
click at [824, 641] on button "結帳" at bounding box center [834, 643] width 58 height 32
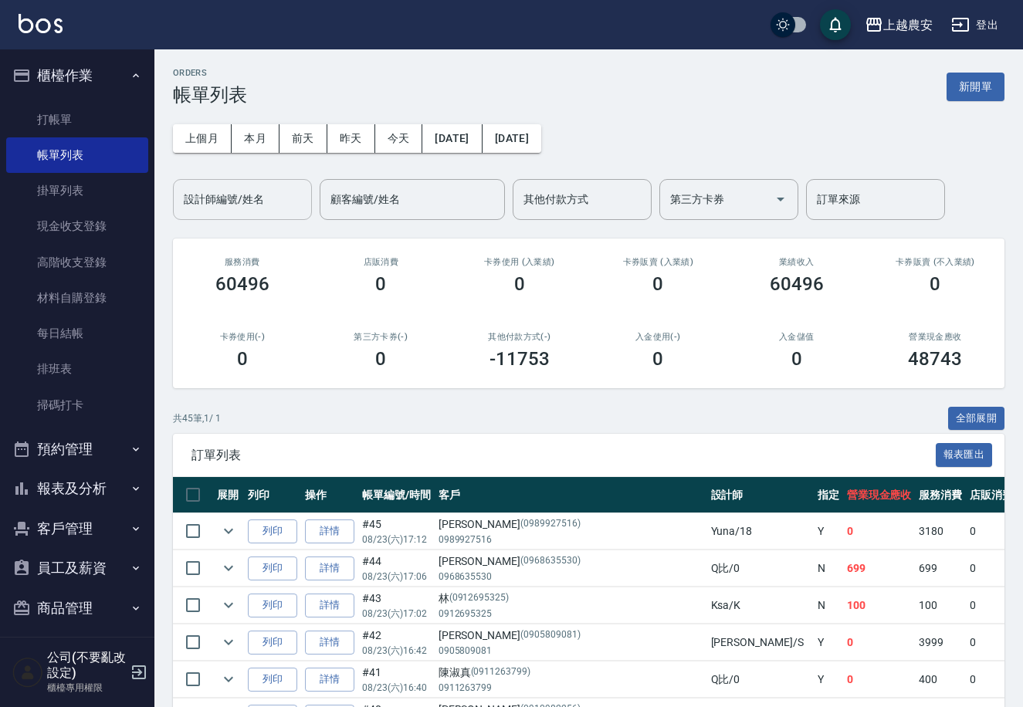
click at [233, 215] on div "設計師編號/姓名" at bounding box center [242, 199] width 139 height 41
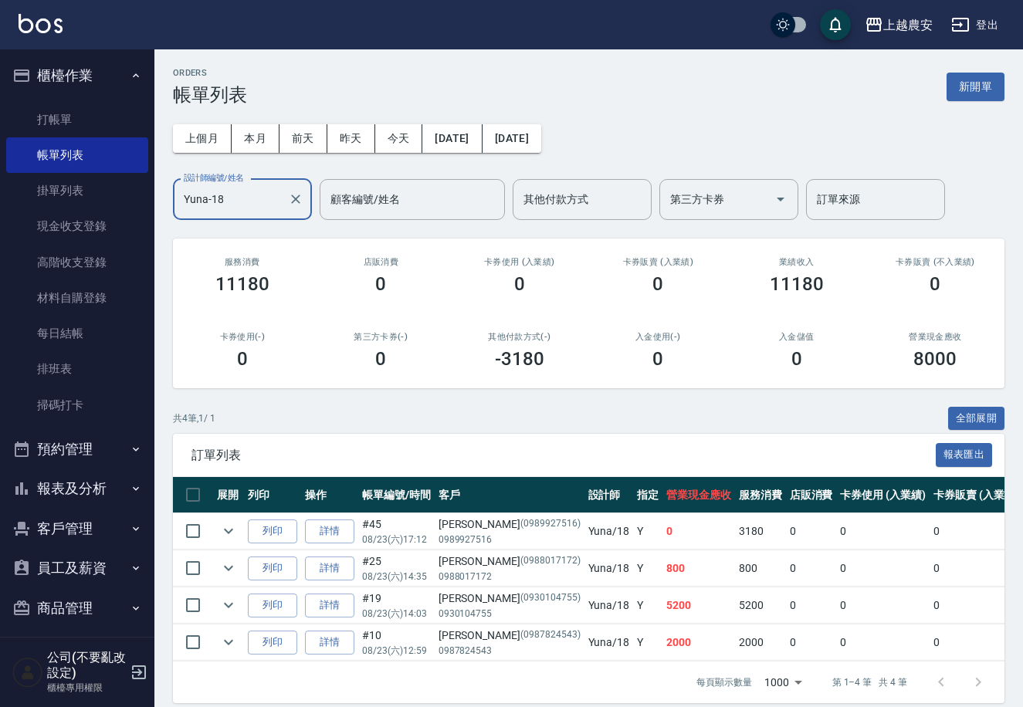
type input "Yuna-18"
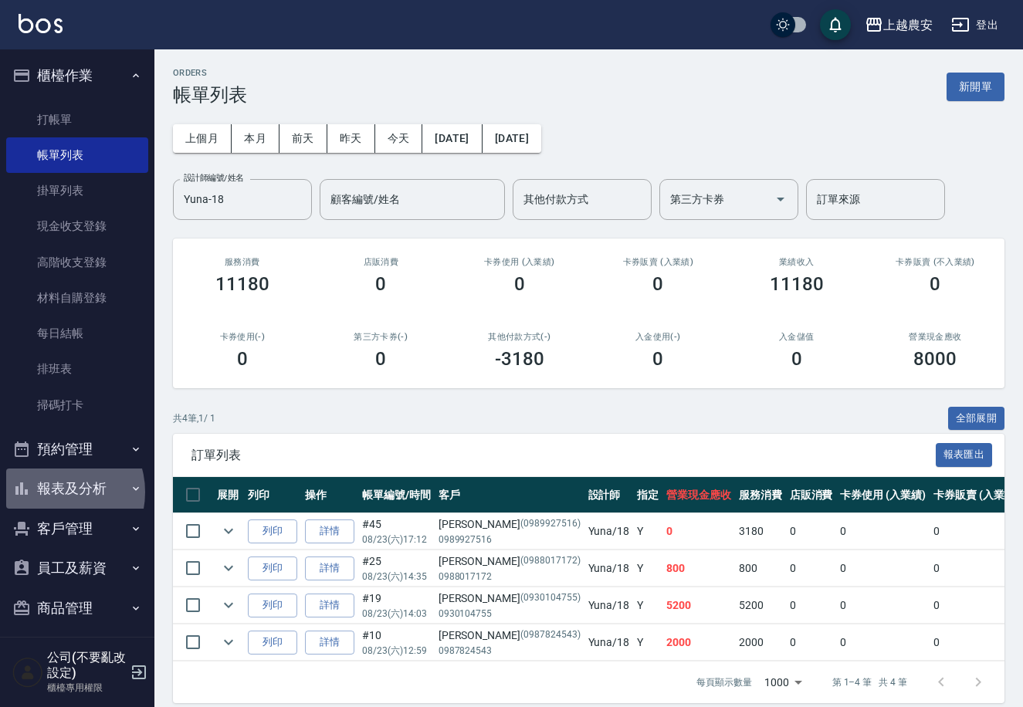
click at [56, 492] on button "報表及分析" at bounding box center [77, 489] width 142 height 40
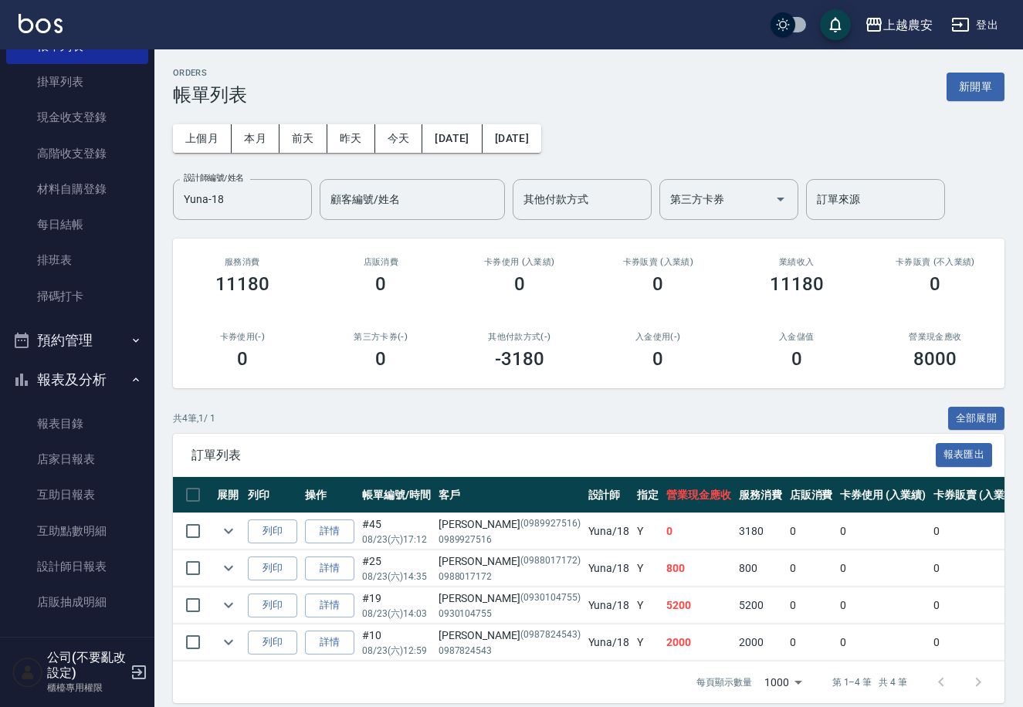
scroll to position [112, 0]
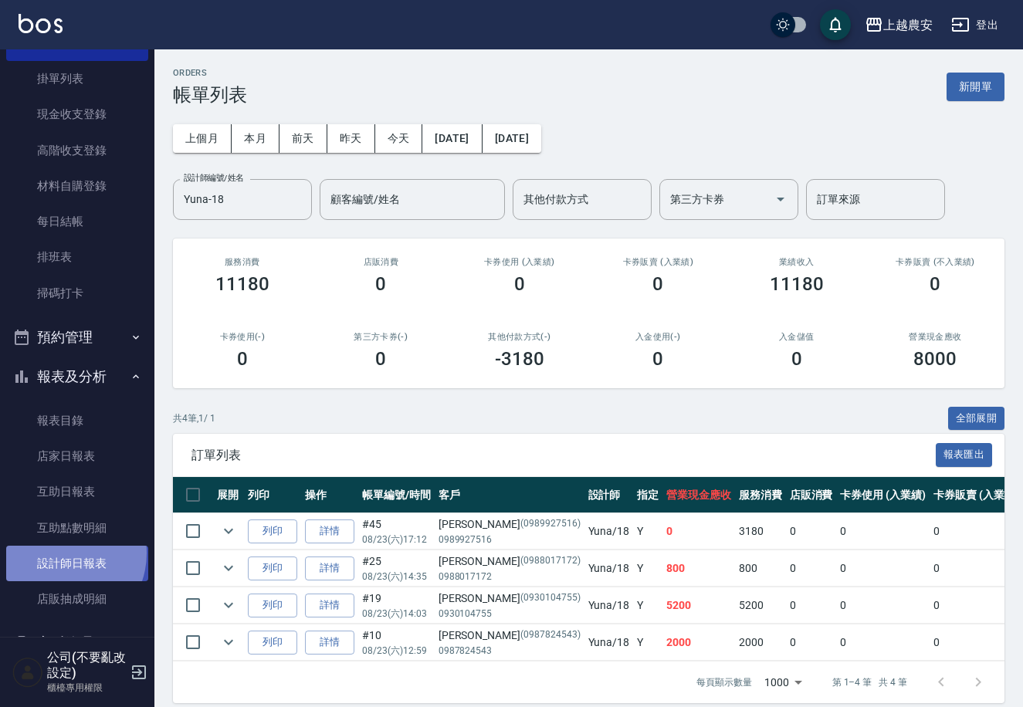
click at [61, 553] on link "設計師日報表" at bounding box center [77, 564] width 142 height 36
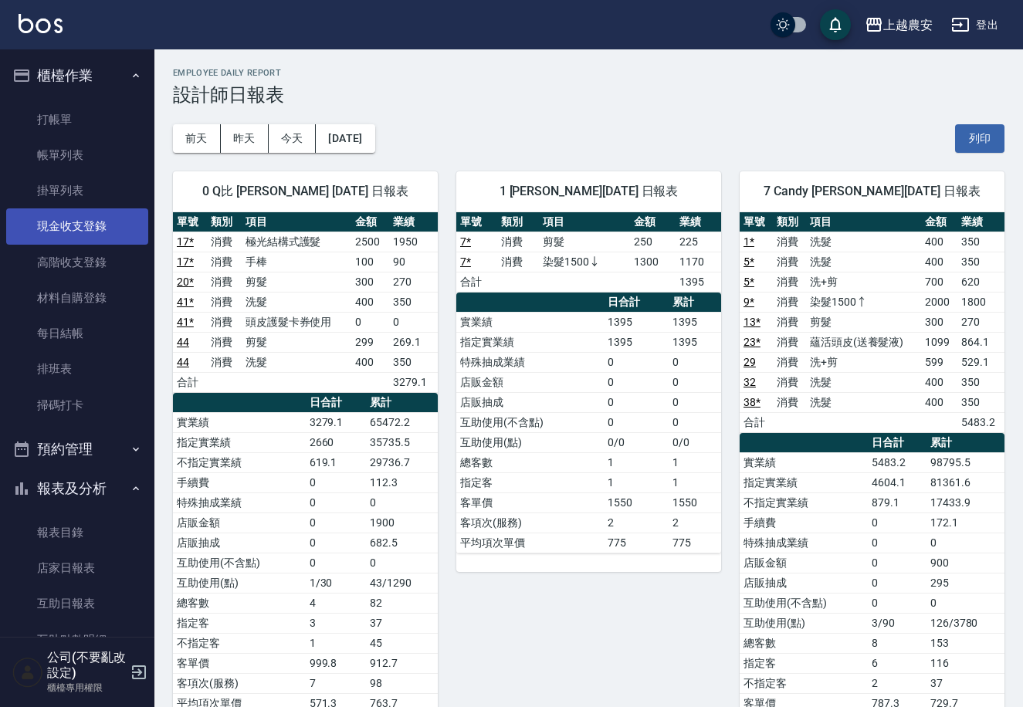
click at [87, 229] on link "現金收支登錄" at bounding box center [77, 227] width 142 height 36
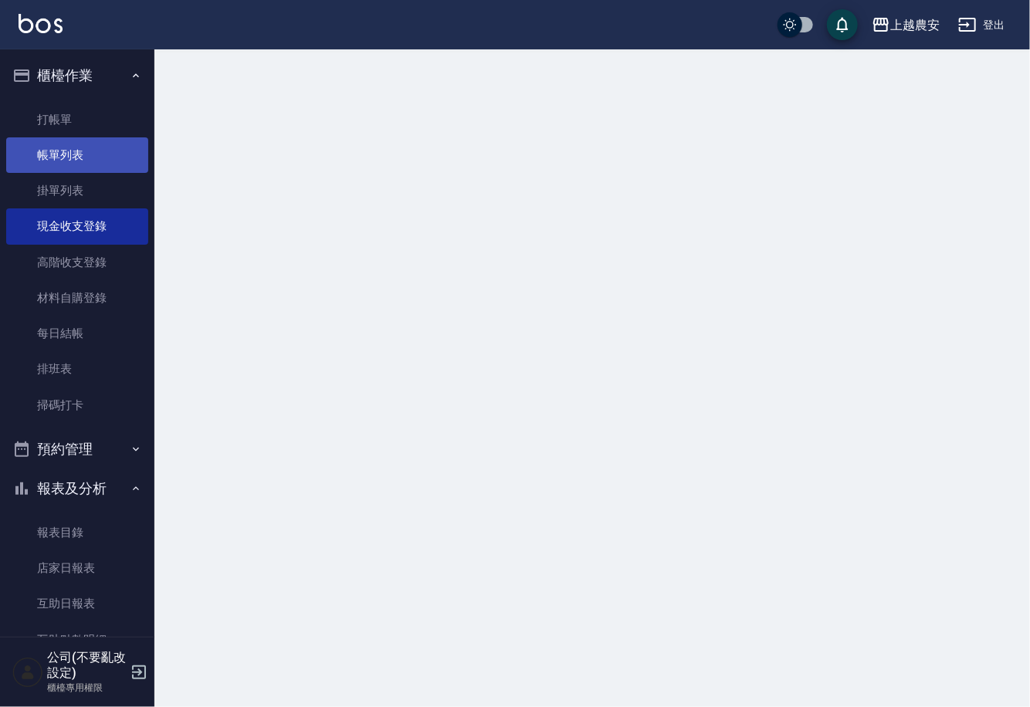
click at [71, 158] on link "帳單列表" at bounding box center [77, 155] width 142 height 36
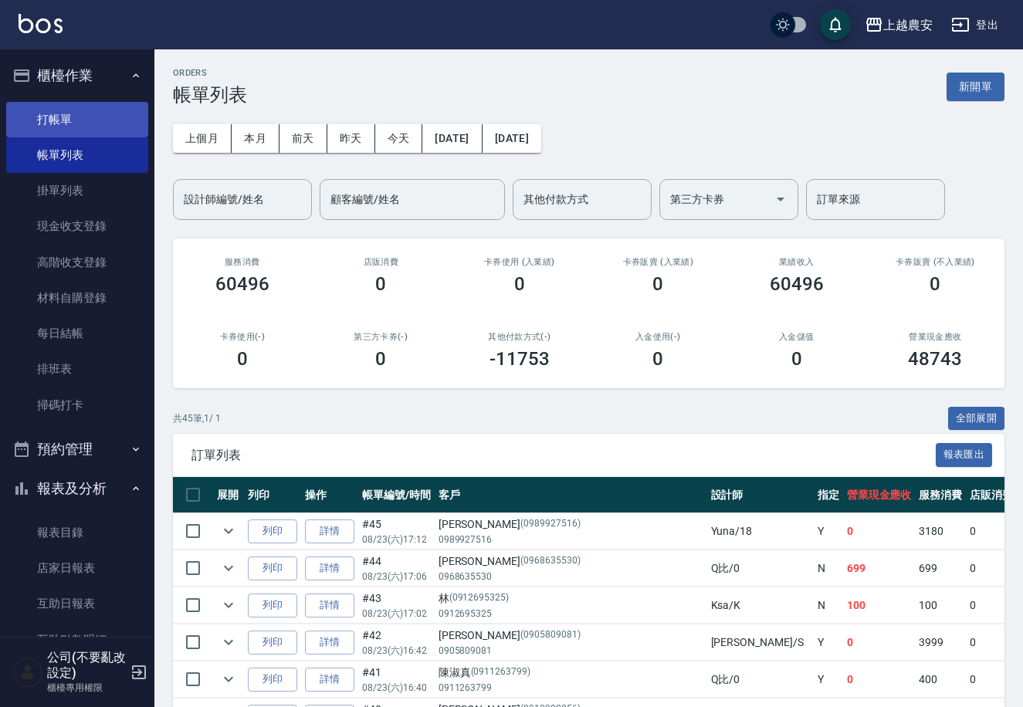
click at [42, 116] on link "打帳單" at bounding box center [77, 120] width 142 height 36
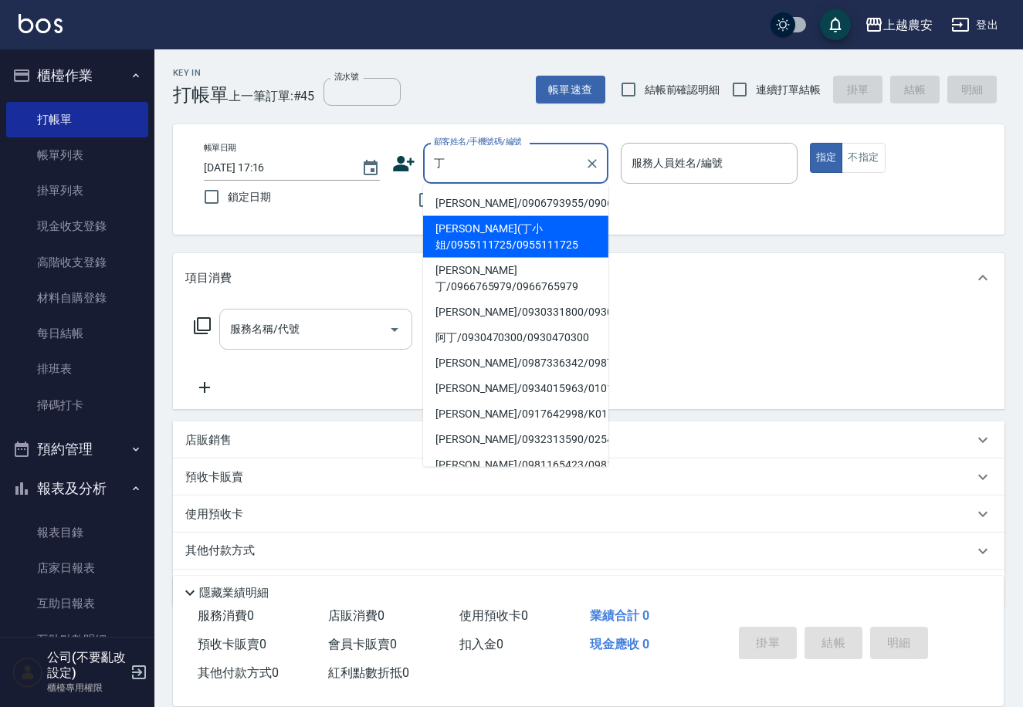
drag, startPoint x: 499, startPoint y: 239, endPoint x: 402, endPoint y: 322, distance: 127.7
click at [495, 244] on li "[PERSON_NAME](丁小姐/0955111725/0955111725" at bounding box center [515, 237] width 185 height 42
type input "[PERSON_NAME](丁小姐/0955111725/0955111725"
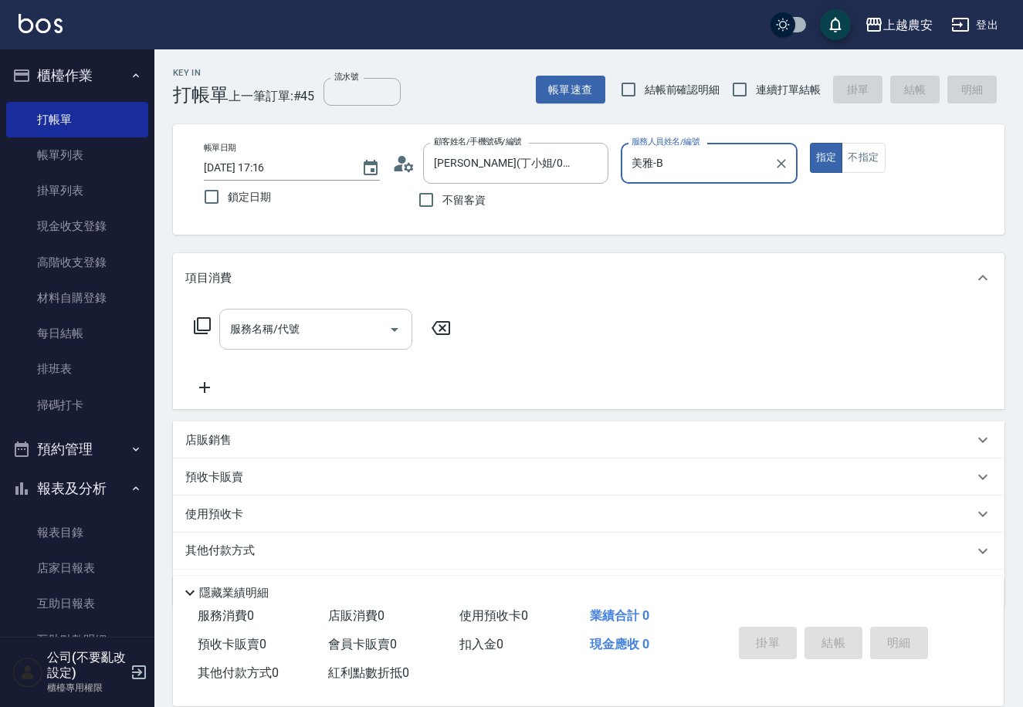
type input "美雅-B"
click at [331, 326] on input "服務名稱/代號" at bounding box center [304, 329] width 156 height 27
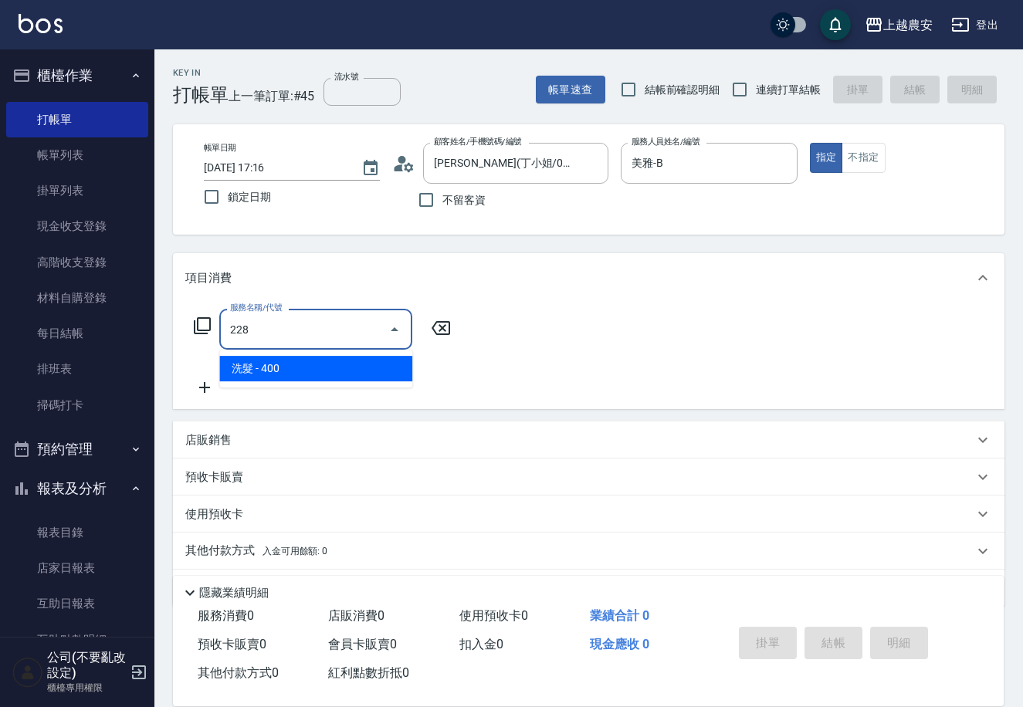
type input "洗髮(228)"
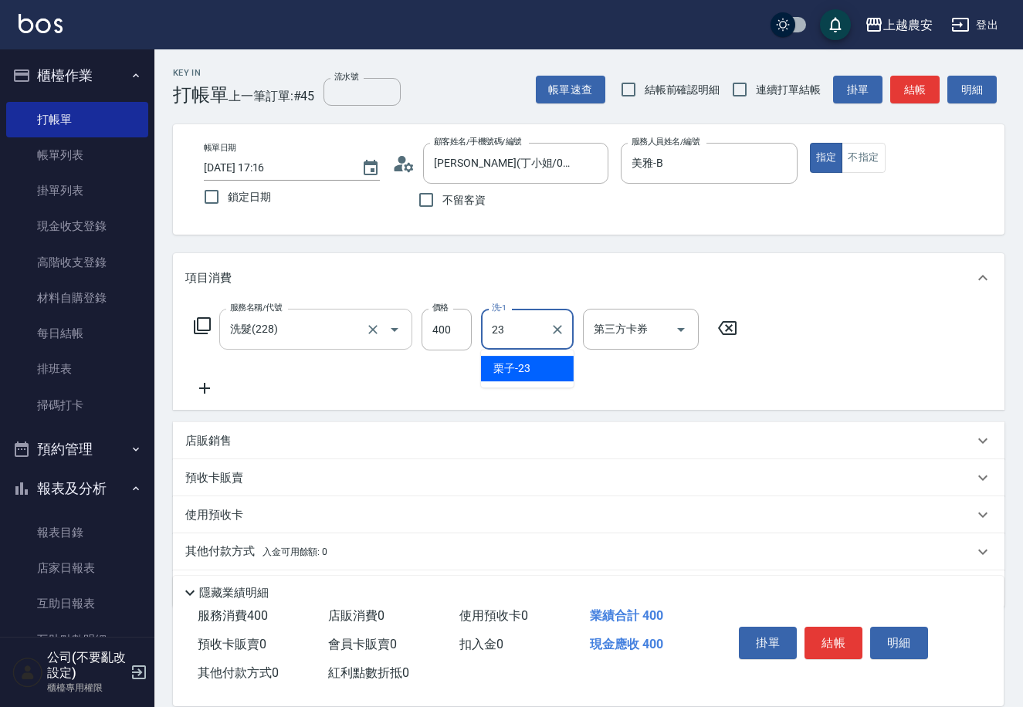
type input "栗子-23"
click at [843, 636] on button "結帳" at bounding box center [834, 643] width 58 height 32
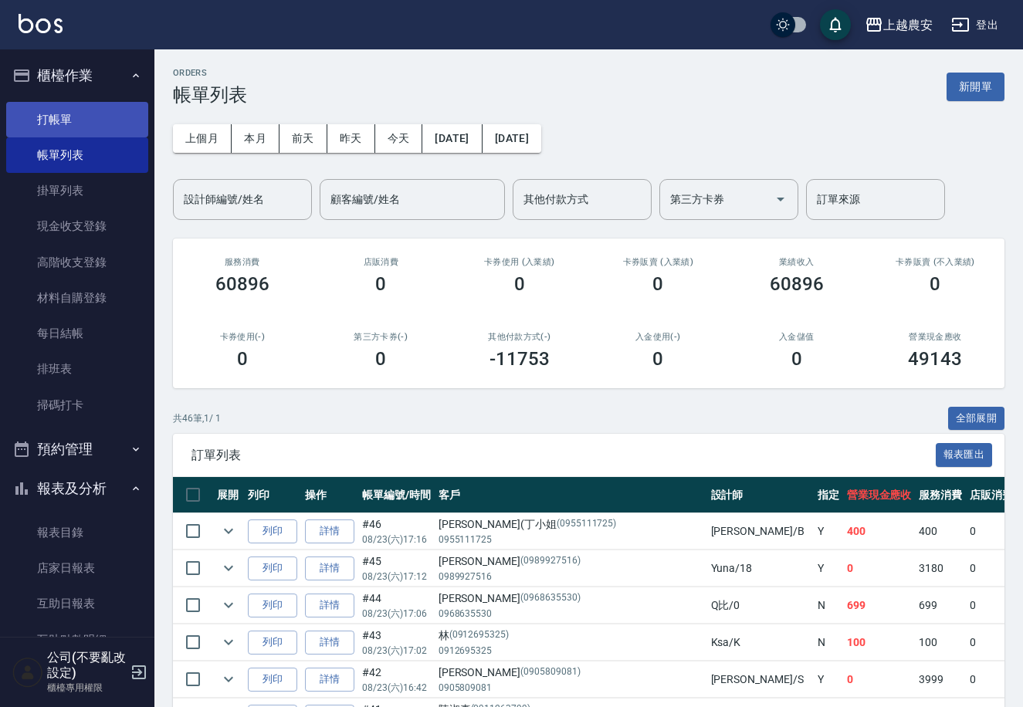
click at [39, 119] on link "打帳單" at bounding box center [77, 120] width 142 height 36
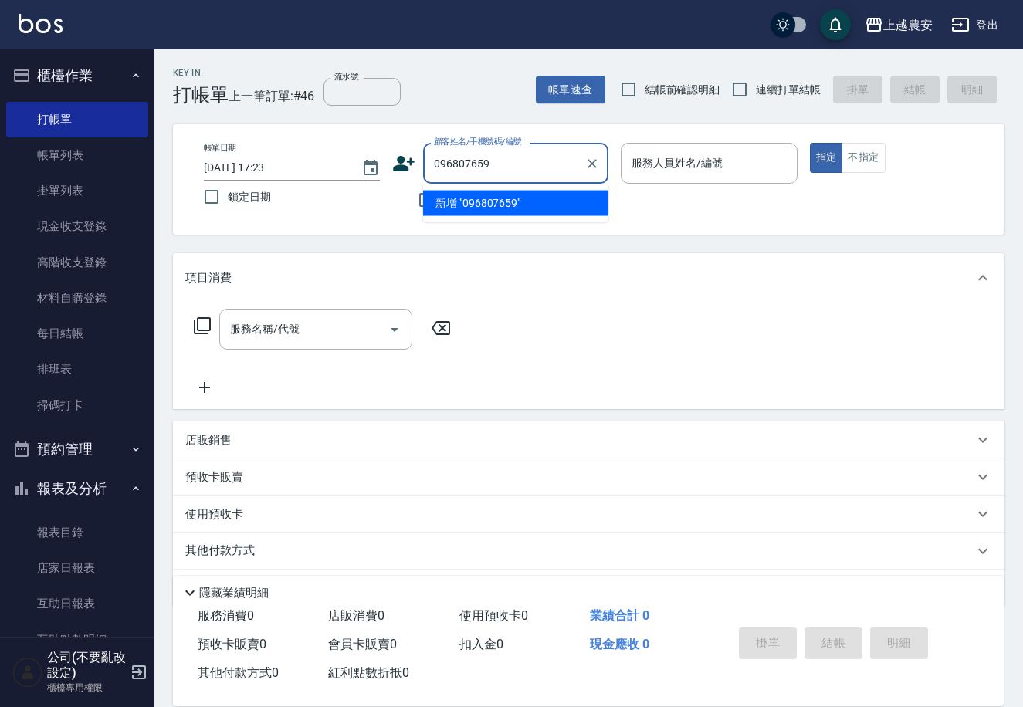
click at [513, 201] on li "新增 "096807659"" at bounding box center [515, 203] width 185 height 25
type input "096807659"
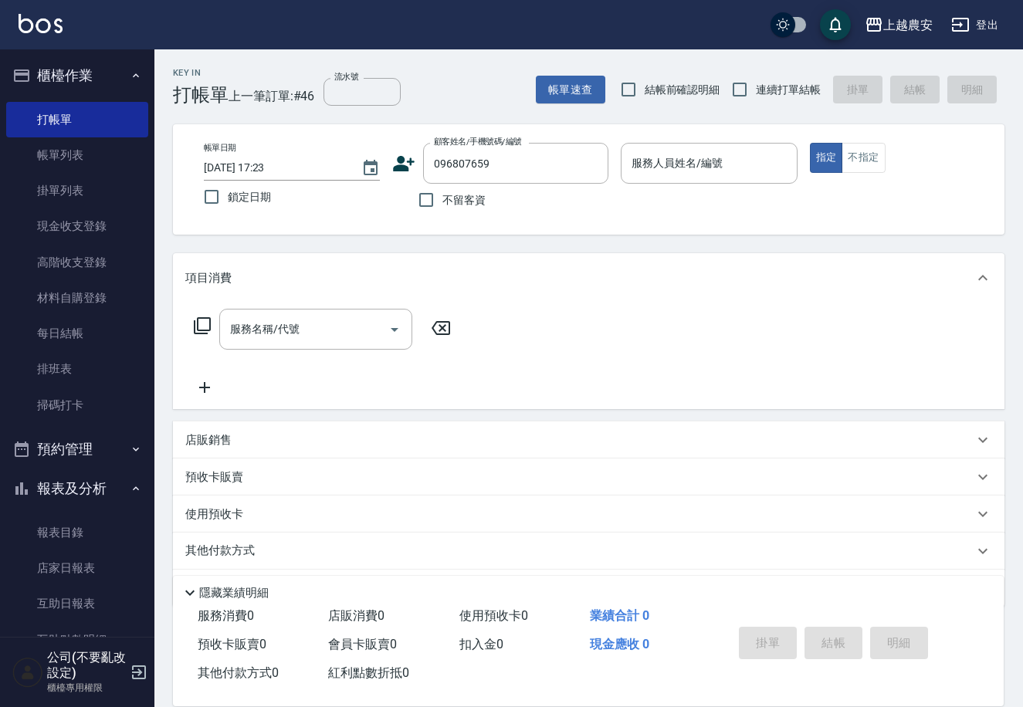
click at [402, 163] on icon at bounding box center [405, 163] width 22 height 15
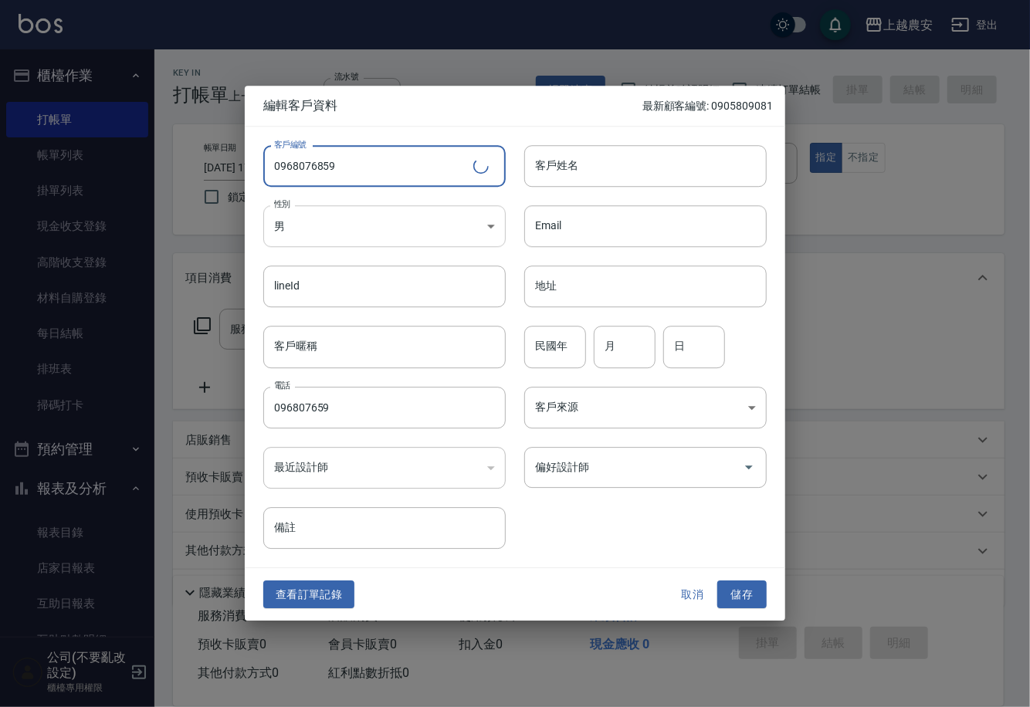
type input "0968076859"
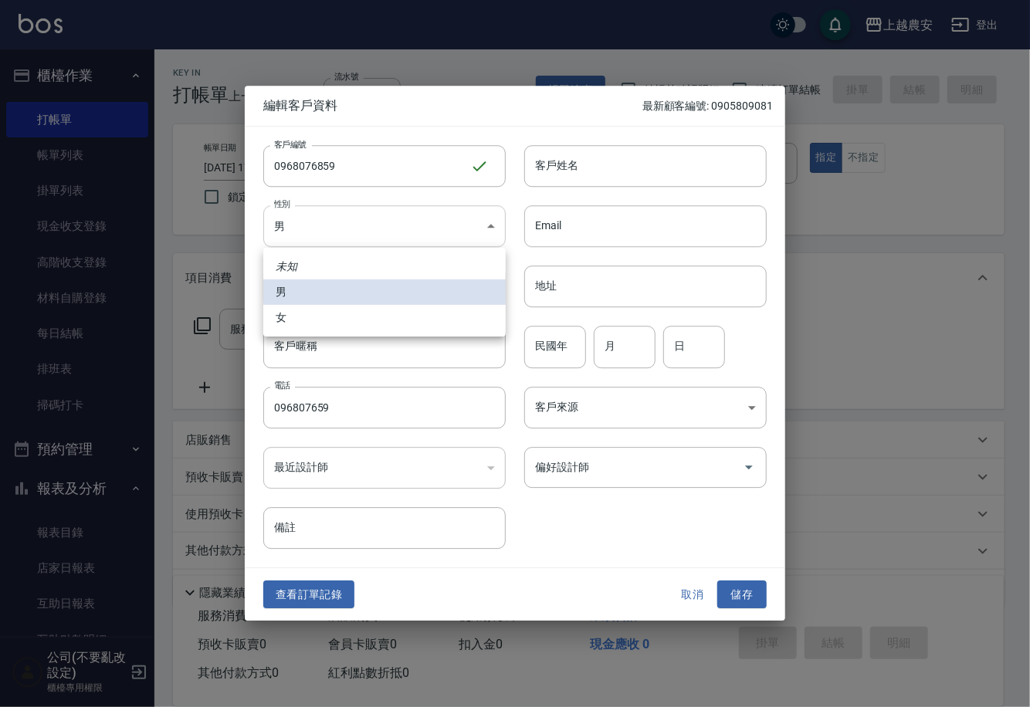
click at [358, 221] on body "上越農安 登出 櫃檯作業 打帳單 帳單列表 掛單列表 現金收支登錄 高階收支登錄 材料自購登錄 每日結帳 排班表 掃碼打卡 預約管理 預約管理 單日預約紀錄 …" at bounding box center [515, 376] width 1030 height 753
click at [351, 327] on li "女" at bounding box center [384, 317] width 243 height 25
type input "[DEMOGRAPHIC_DATA]"
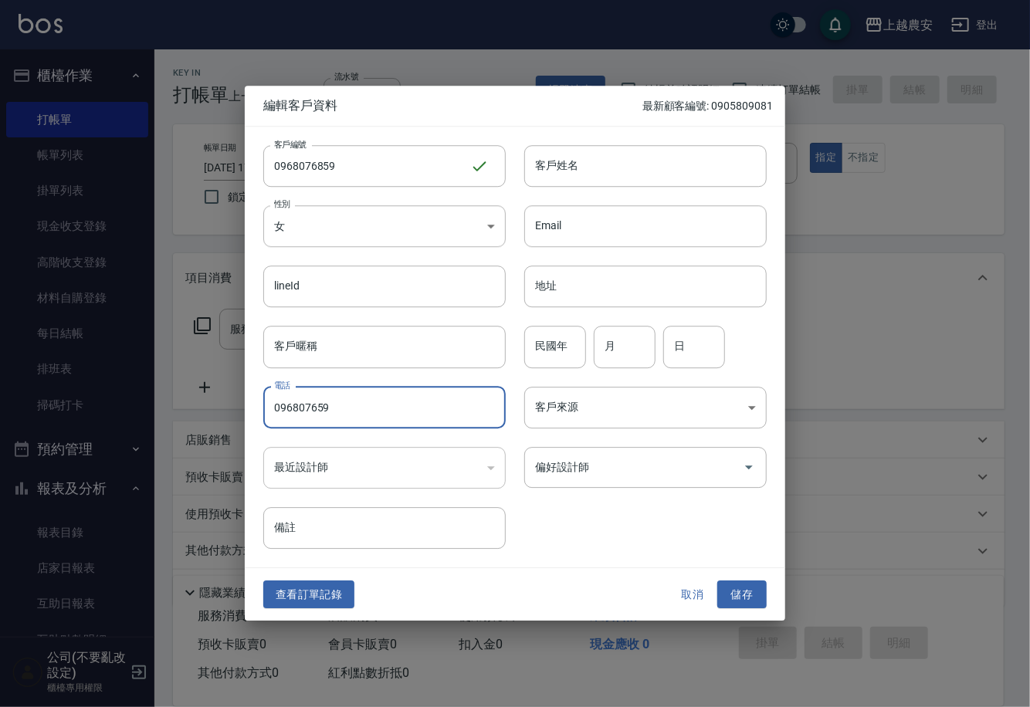
drag, startPoint x: 341, startPoint y: 413, endPoint x: 93, endPoint y: 436, distance: 248.9
click at [93, 436] on div "編輯客戶資料 最新顧客編號: 0905809081 客戶編號 0968076859 ​ 客戶編號 客戶姓名 客戶姓名 性別 女 [DEMOGRAPHIC_DA…" at bounding box center [515, 353] width 1030 height 707
type input "0968076859"
click at [597, 157] on input "客戶姓名" at bounding box center [645, 166] width 243 height 42
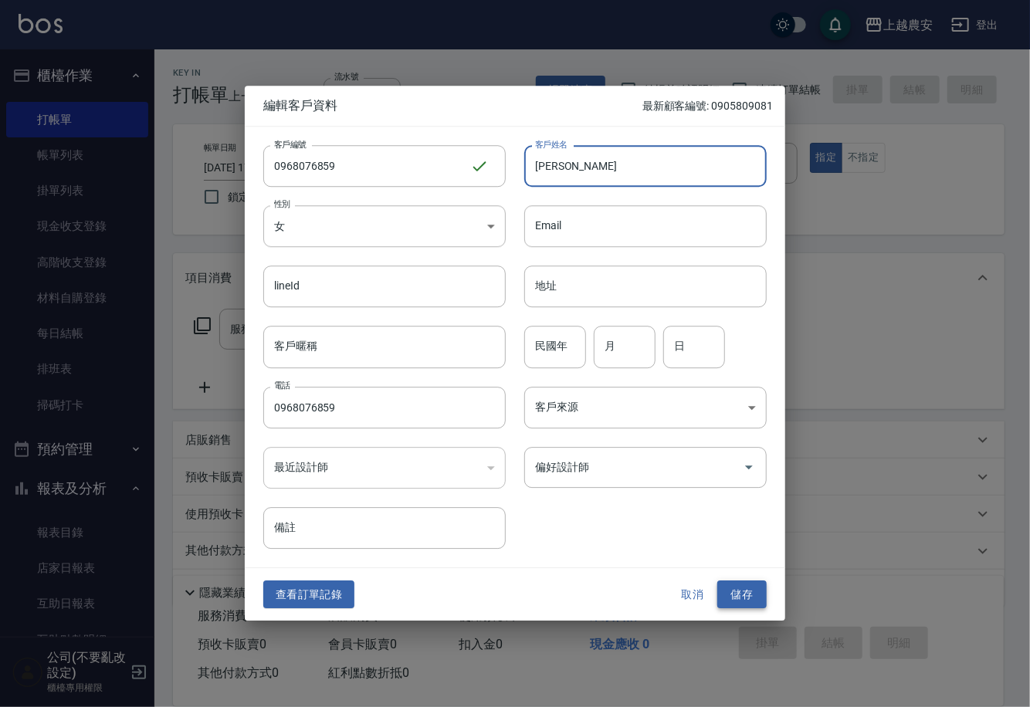
type input "[PERSON_NAME]"
click at [734, 605] on button "儲存" at bounding box center [741, 595] width 49 height 29
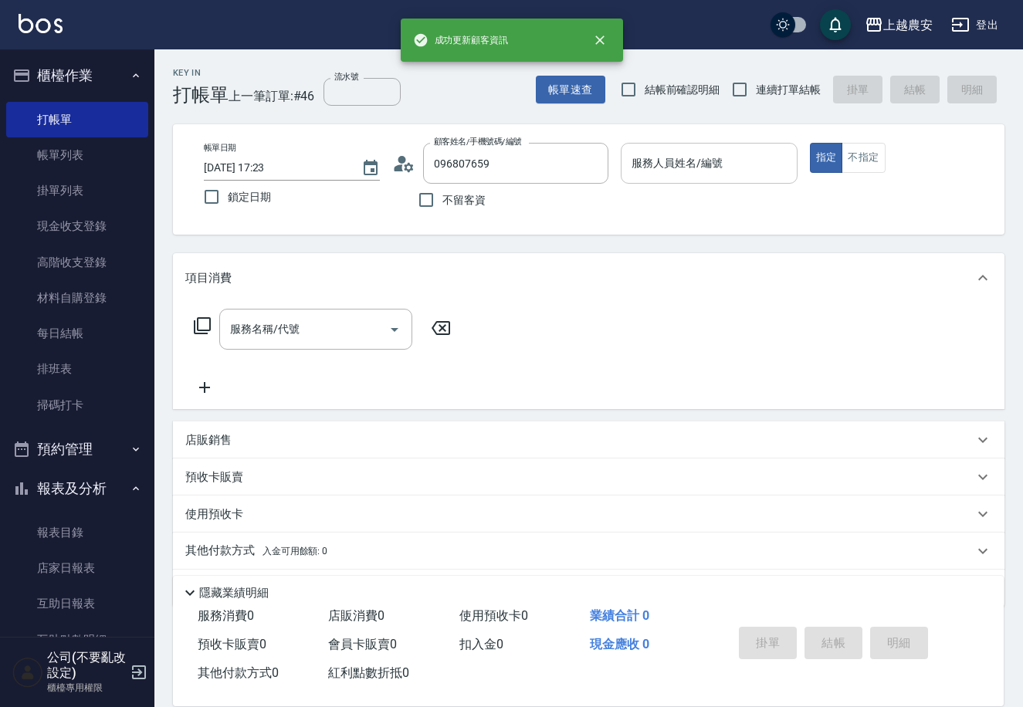
click at [677, 174] on input "服務人員姓名/編號" at bounding box center [709, 163] width 162 height 27
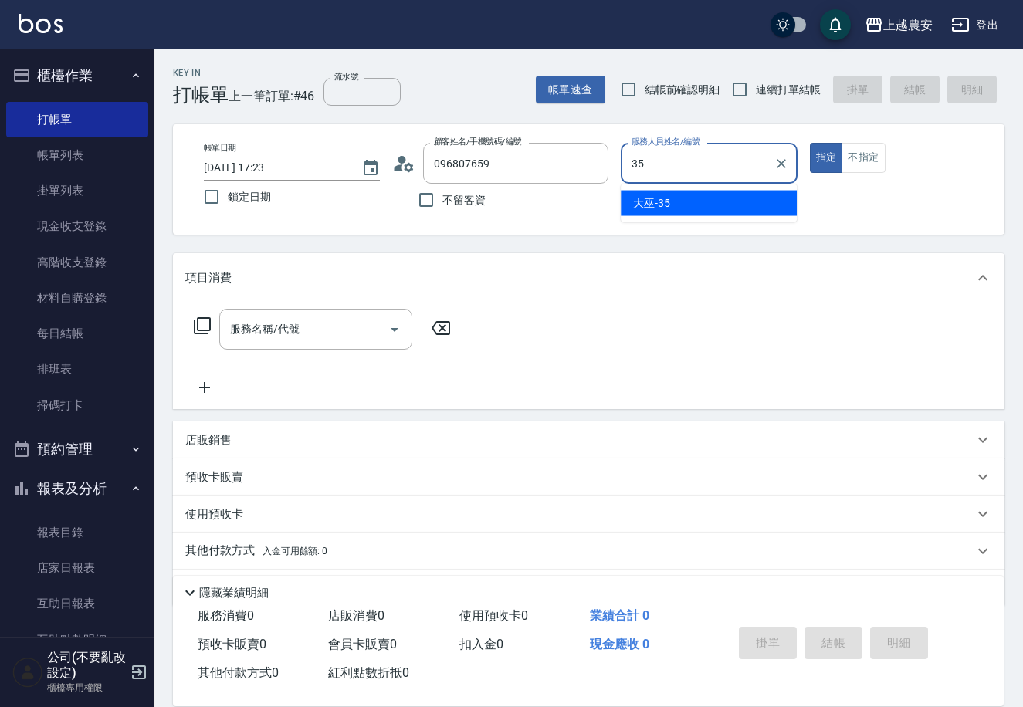
type input "大巫-35"
type button "true"
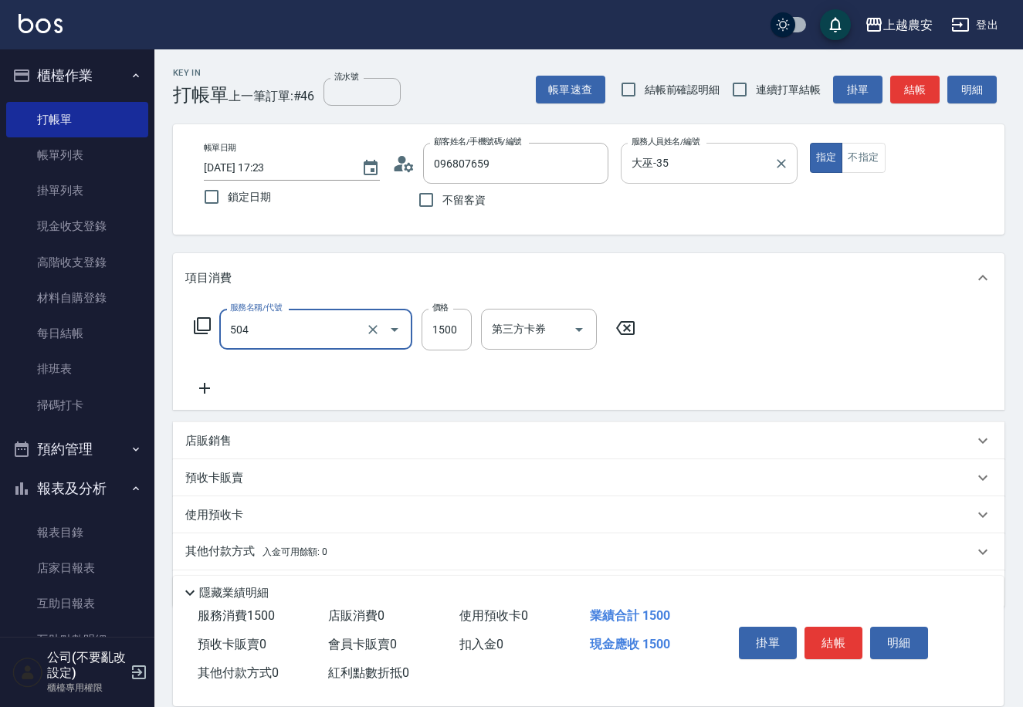
type input "染髮1500↓(504)"
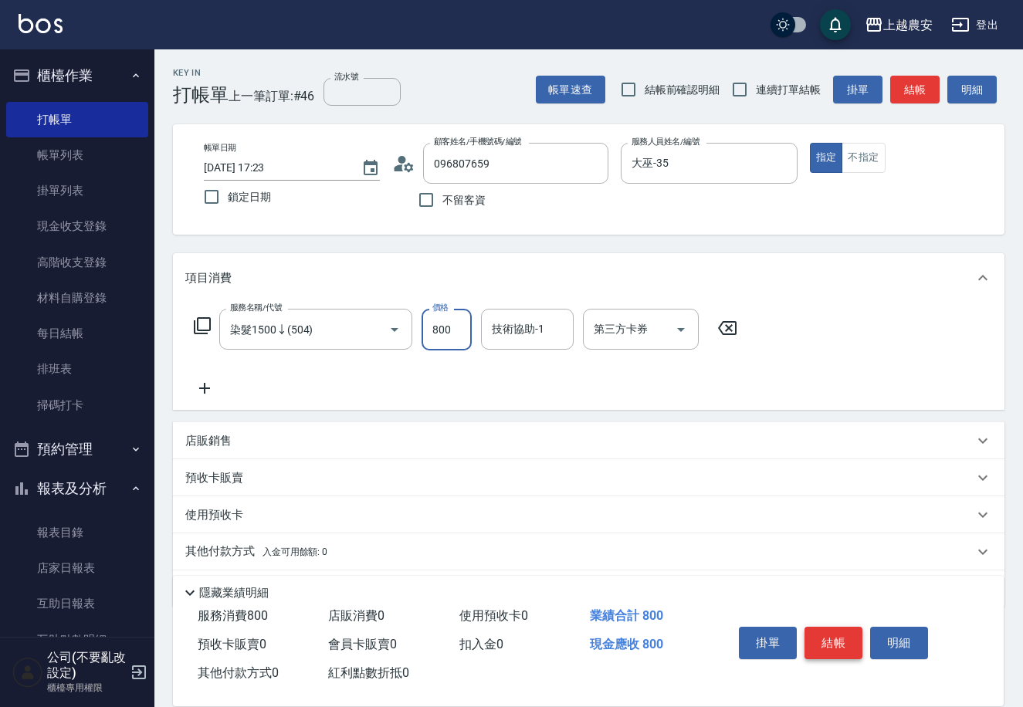
type input "800"
click at [842, 638] on button "結帳" at bounding box center [834, 643] width 58 height 32
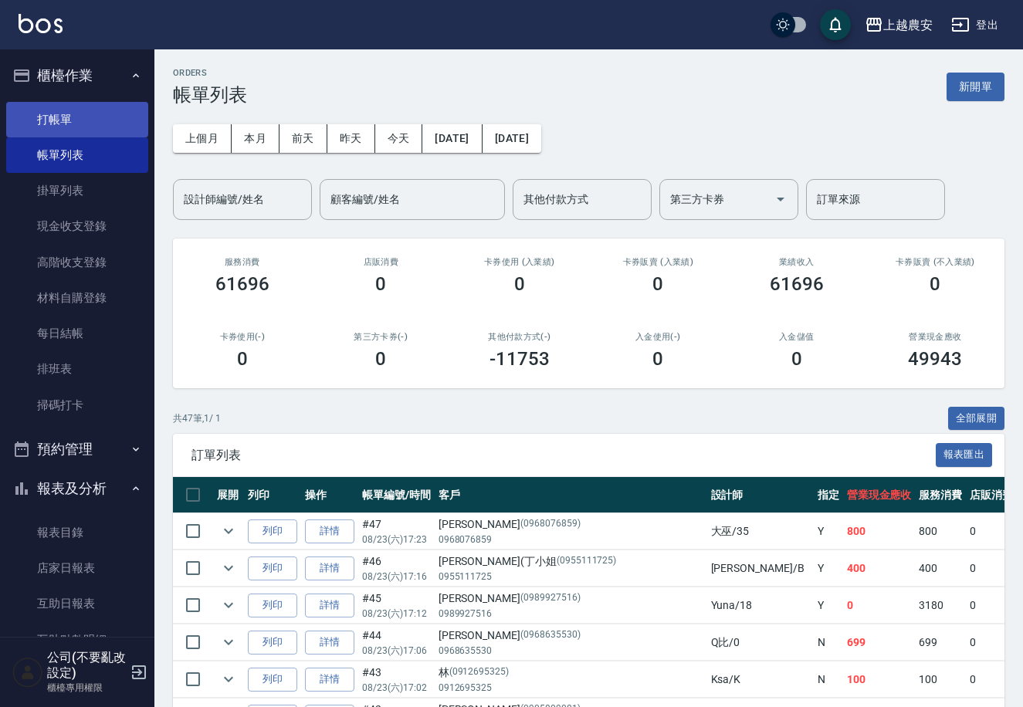
click at [42, 107] on link "打帳單" at bounding box center [77, 120] width 142 height 36
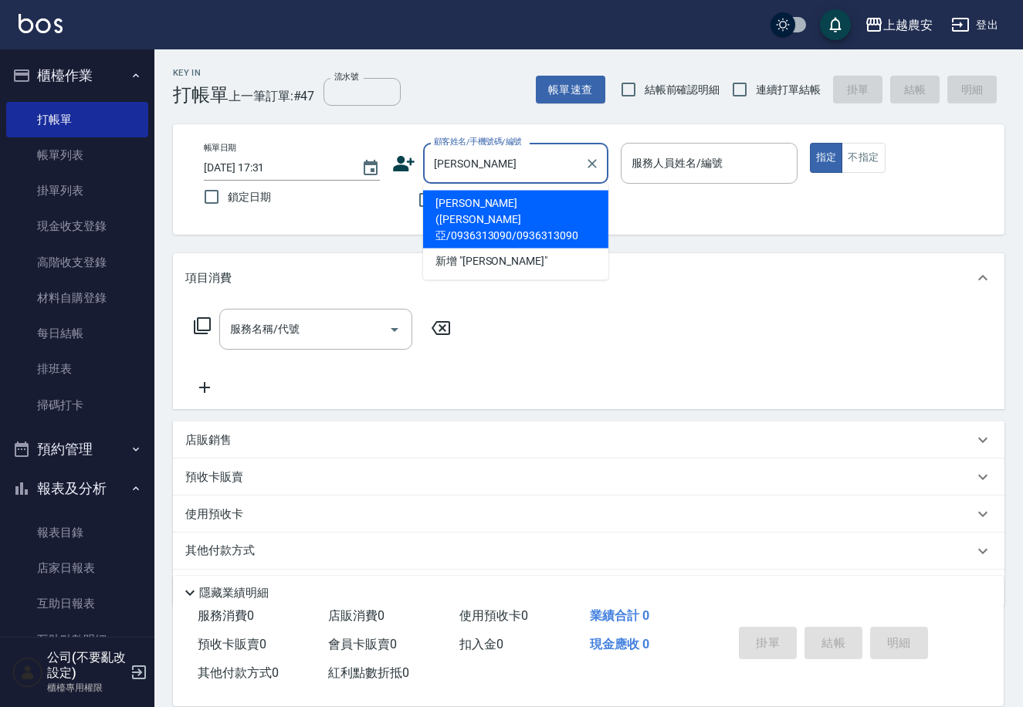
click at [458, 197] on li "[PERSON_NAME]([PERSON_NAME]亞/0936313090/0936313090" at bounding box center [515, 220] width 185 height 58
type input "[PERSON_NAME]([PERSON_NAME]亞/0936313090/0936313090"
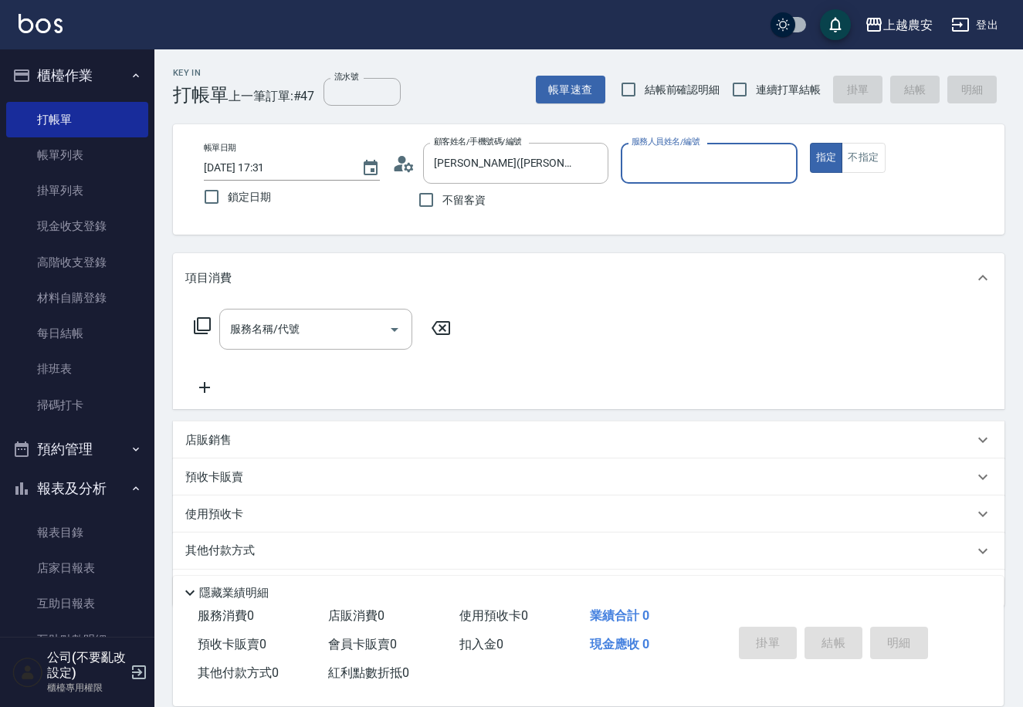
type input "Candy-7"
click at [321, 351] on div "服務名稱/代號 服務名稱/代號" at bounding box center [322, 353] width 275 height 88
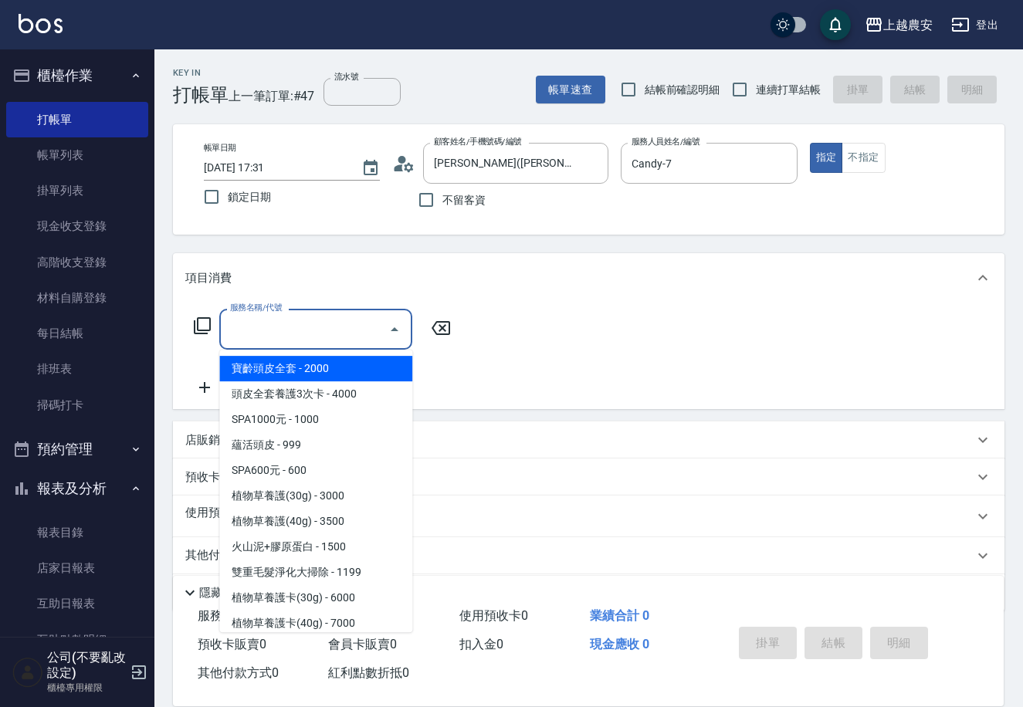
click at [280, 331] on input "服務名稱/代號" at bounding box center [304, 329] width 156 height 27
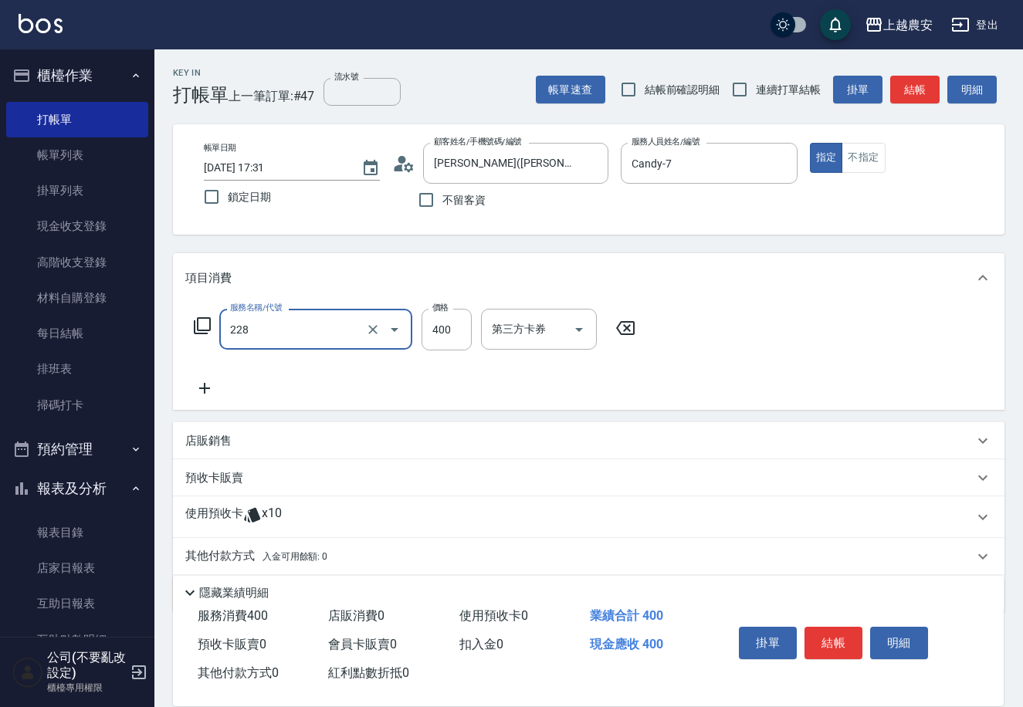
type input "洗髮(228)"
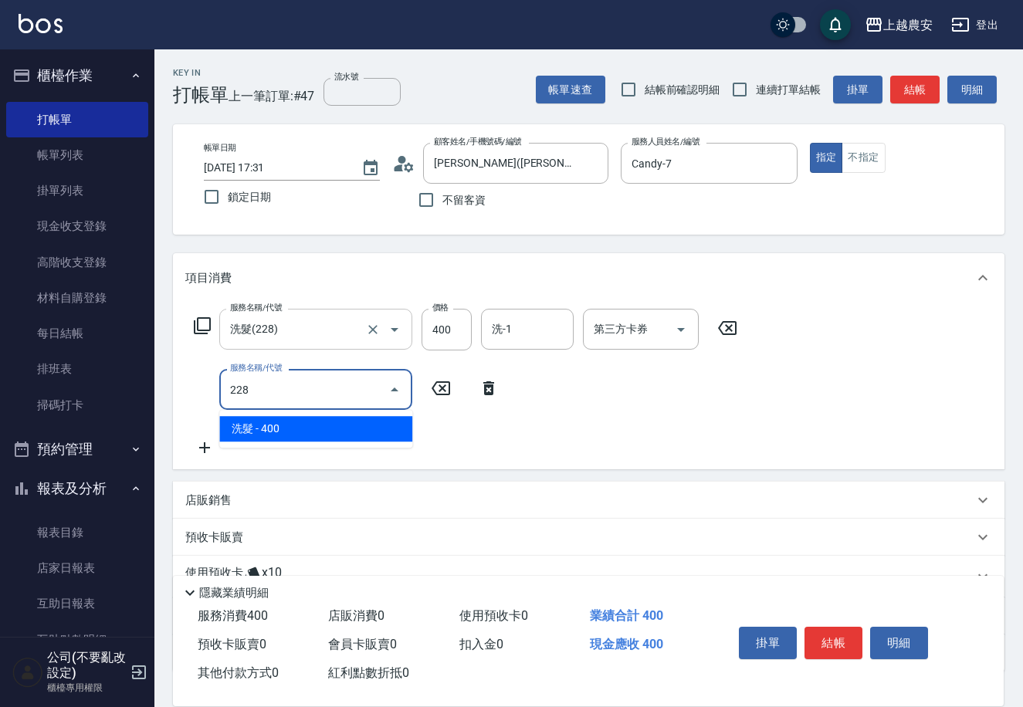
type input "洗髮(228)"
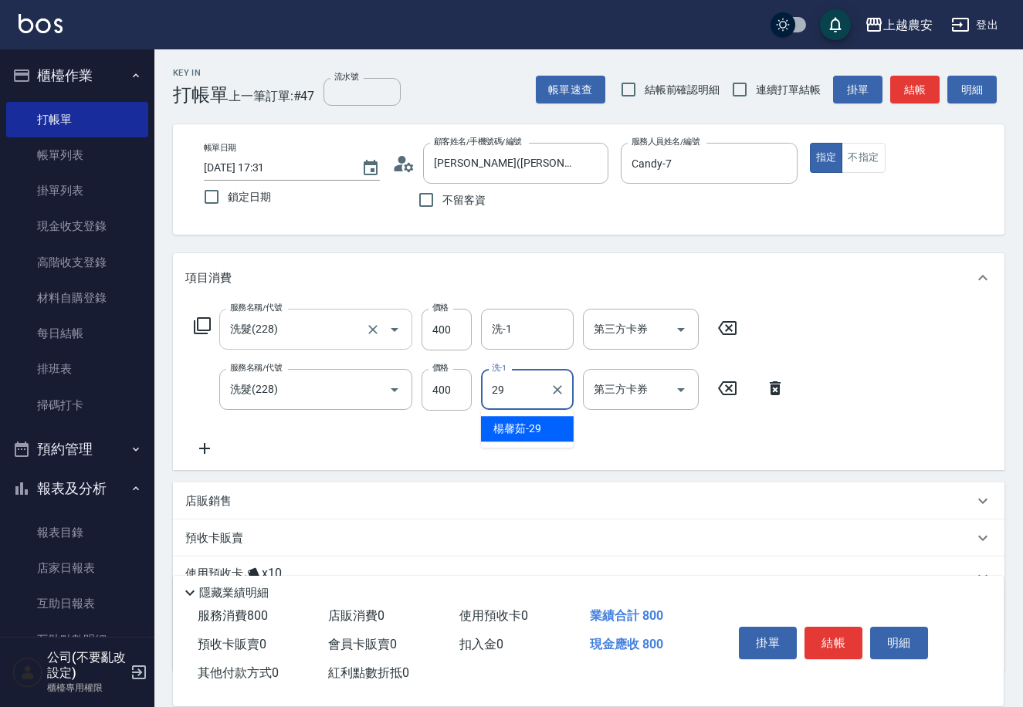
type input "楊馨茹-29"
click at [811, 643] on button "結帳" at bounding box center [834, 643] width 58 height 32
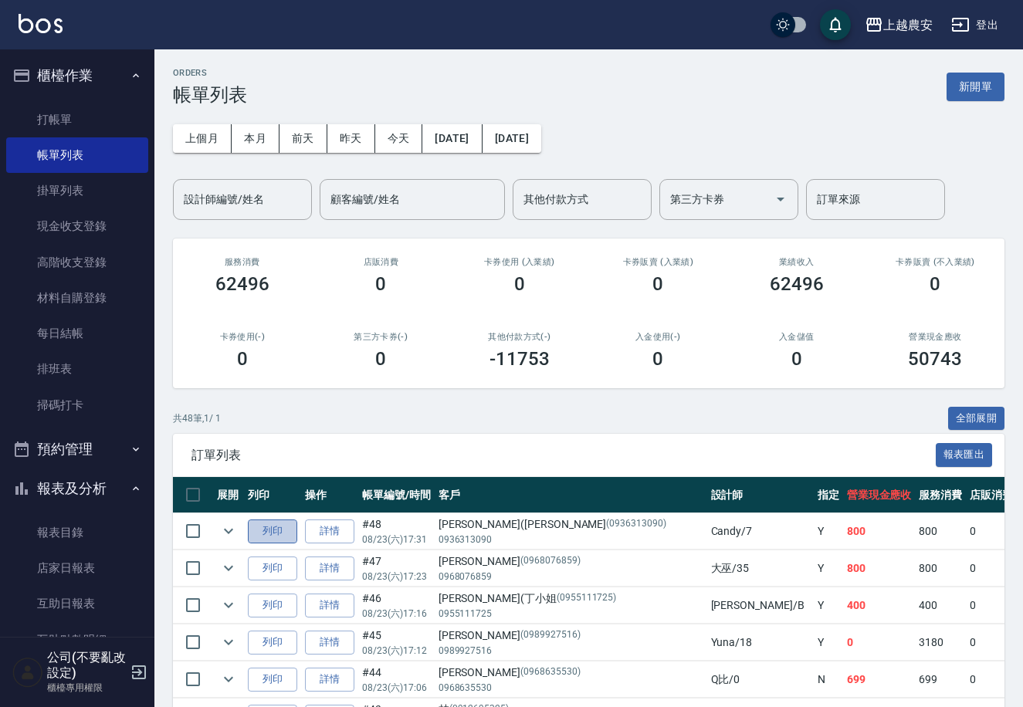
click at [263, 532] on button "列印" at bounding box center [272, 532] width 49 height 24
click at [263, 530] on button "列印" at bounding box center [272, 532] width 49 height 24
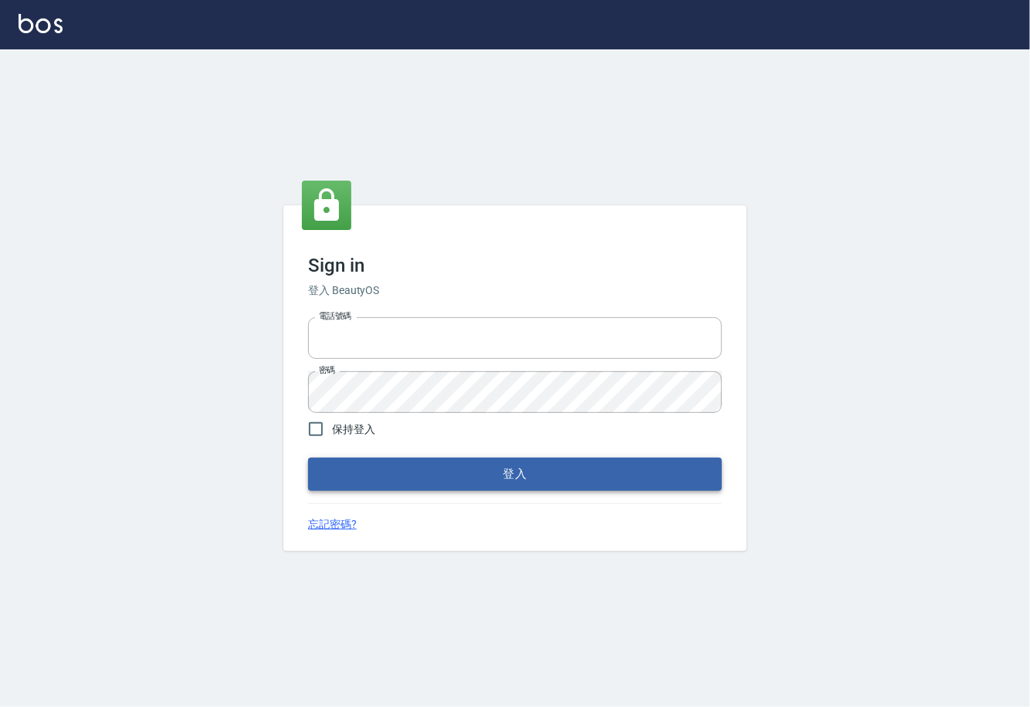
type input "0225929166"
click at [534, 477] on button "登入" at bounding box center [515, 474] width 414 height 32
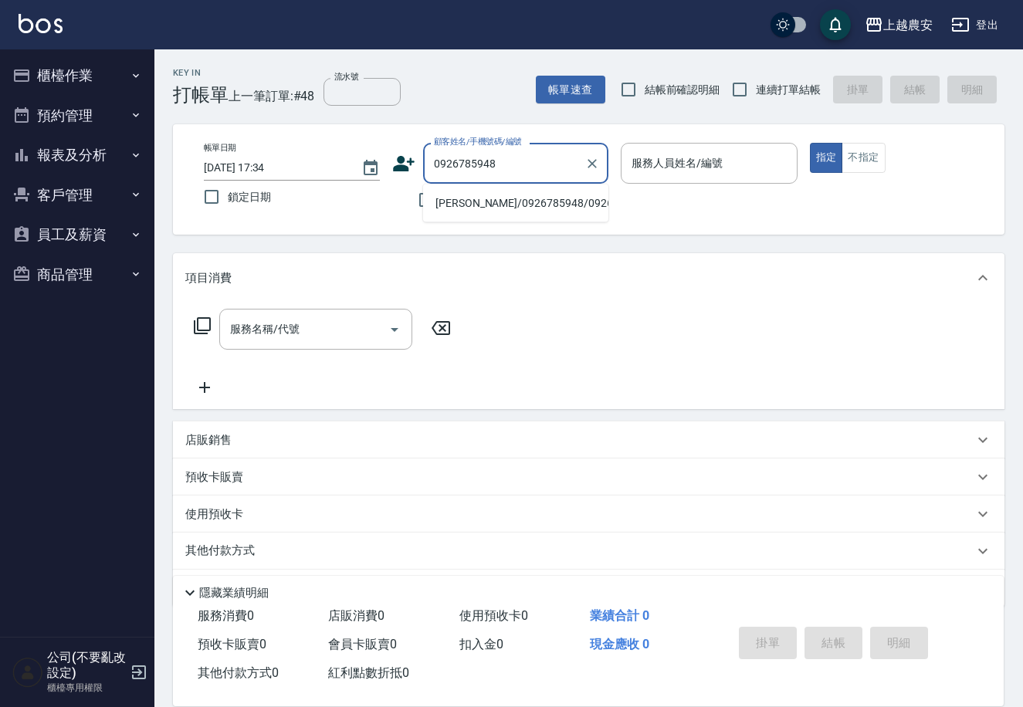
click at [489, 204] on li "[PERSON_NAME]/0926785948/0926785948" at bounding box center [515, 203] width 185 height 25
type input "[PERSON_NAME]/0926785948/0926785948"
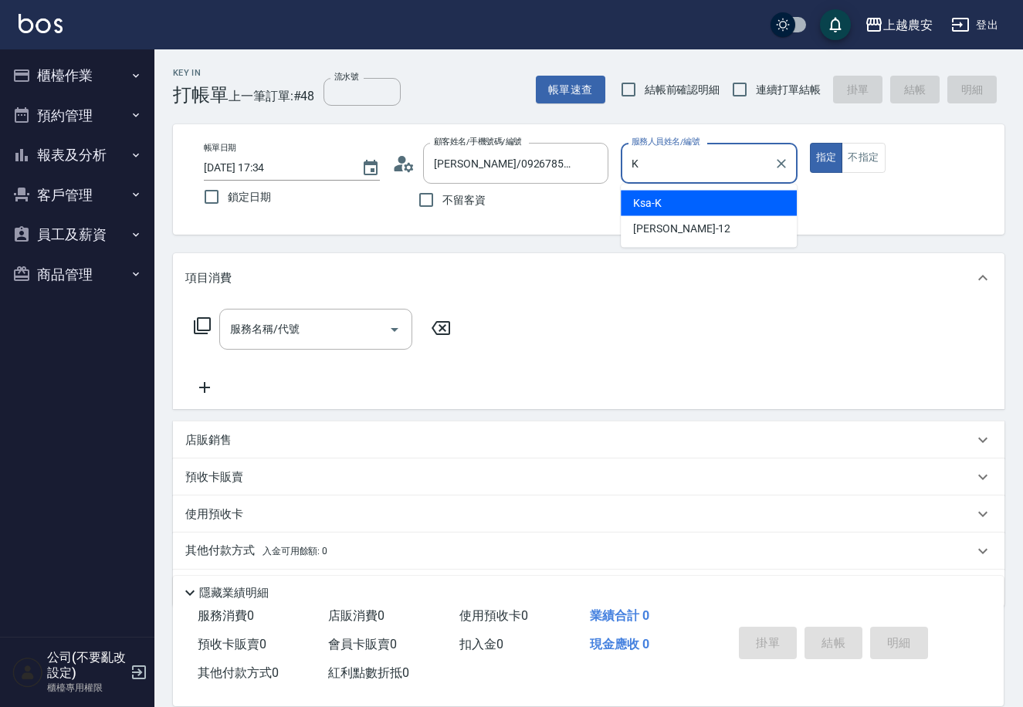
type input "Ksa-K"
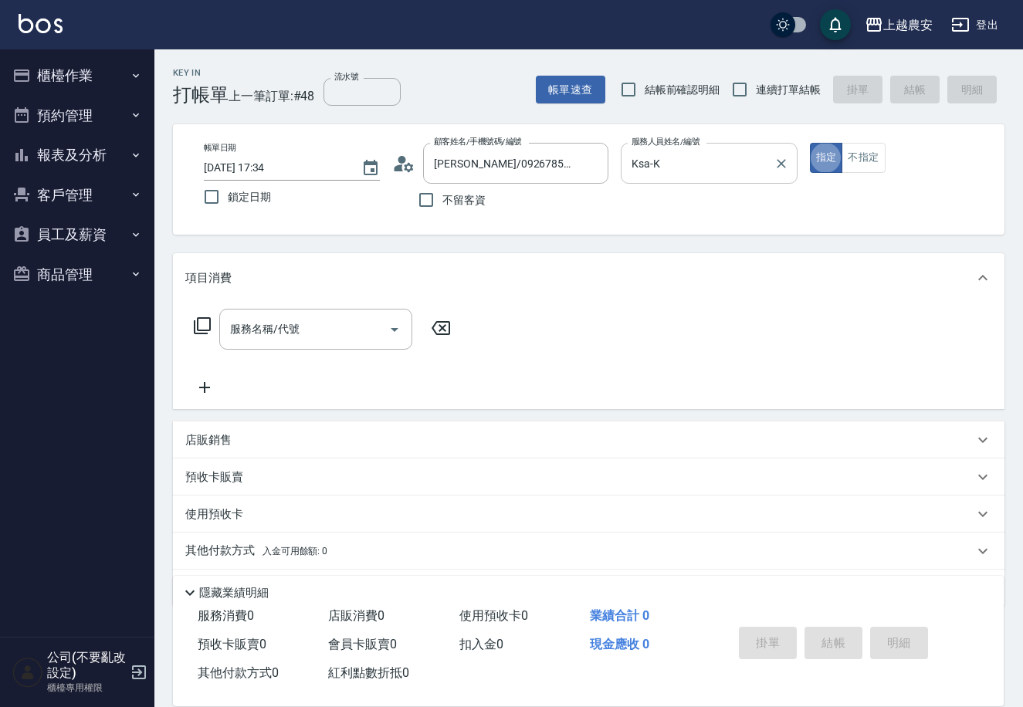
type button "true"
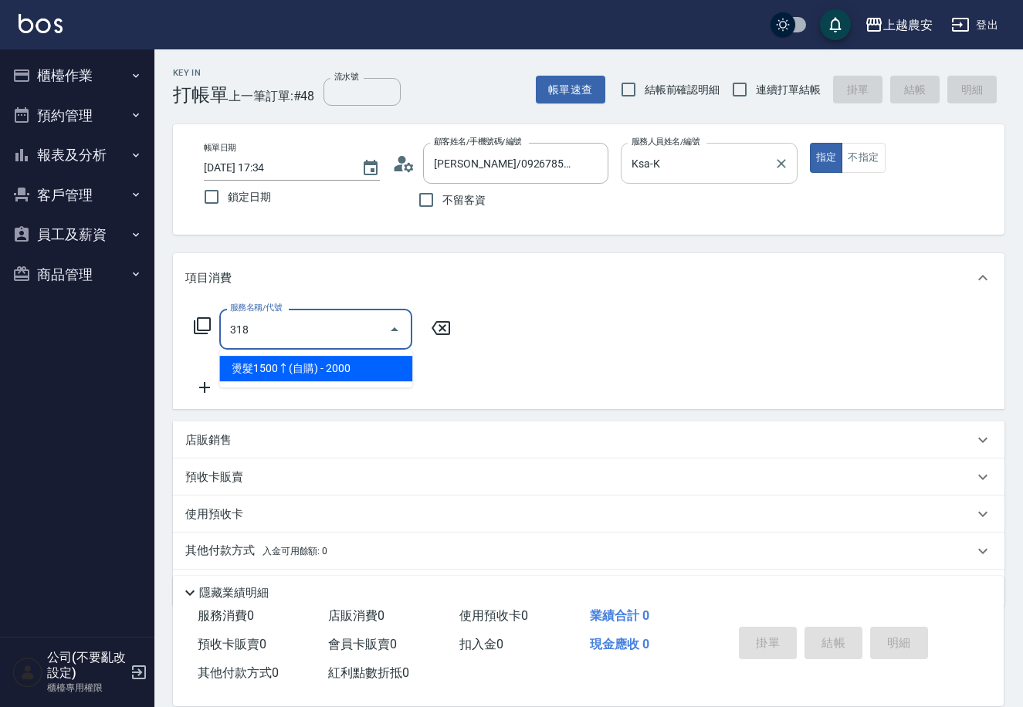
type input "燙髮1500↑(自購)(318)"
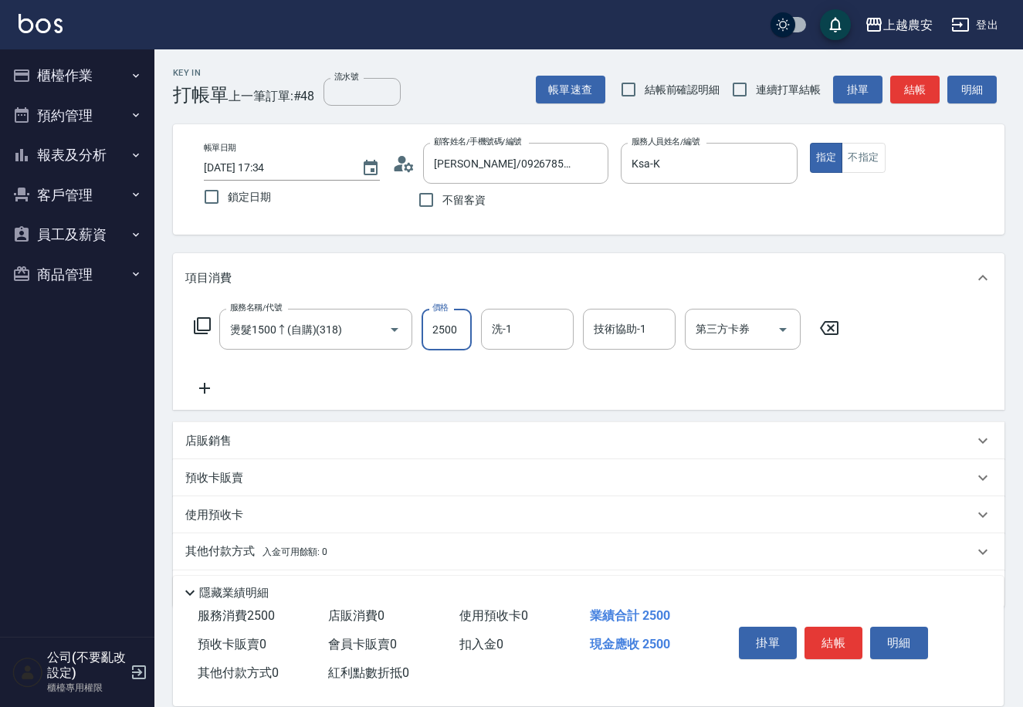
type input "2500"
click at [239, 557] on p "其他付款方式 入金可用餘額: 0" at bounding box center [256, 552] width 142 height 17
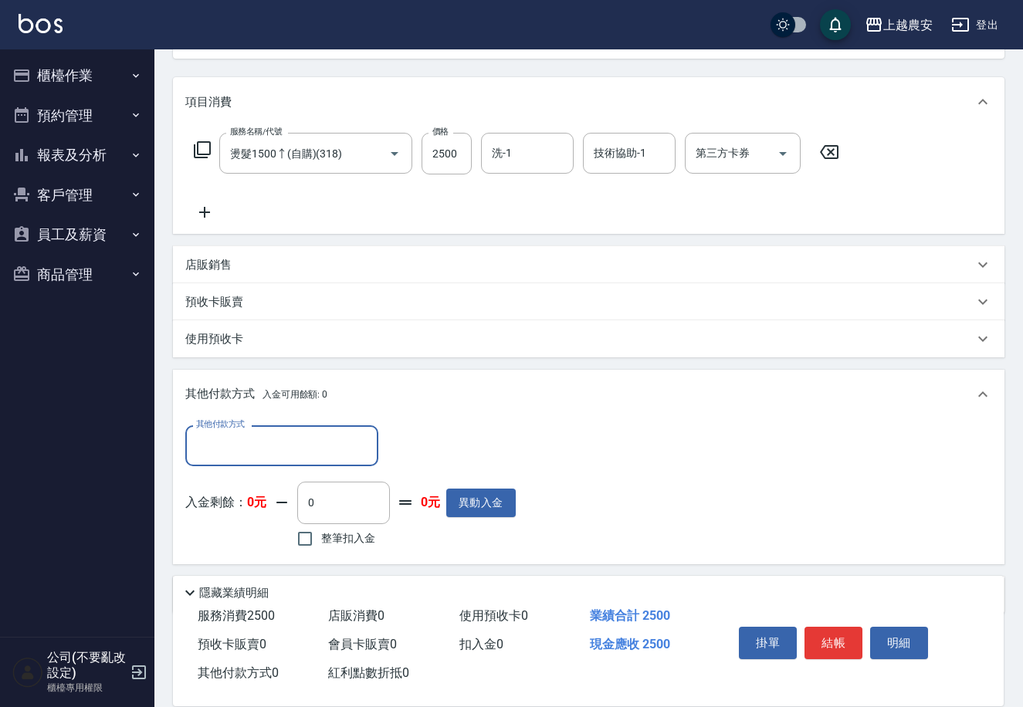
scroll to position [227, 0]
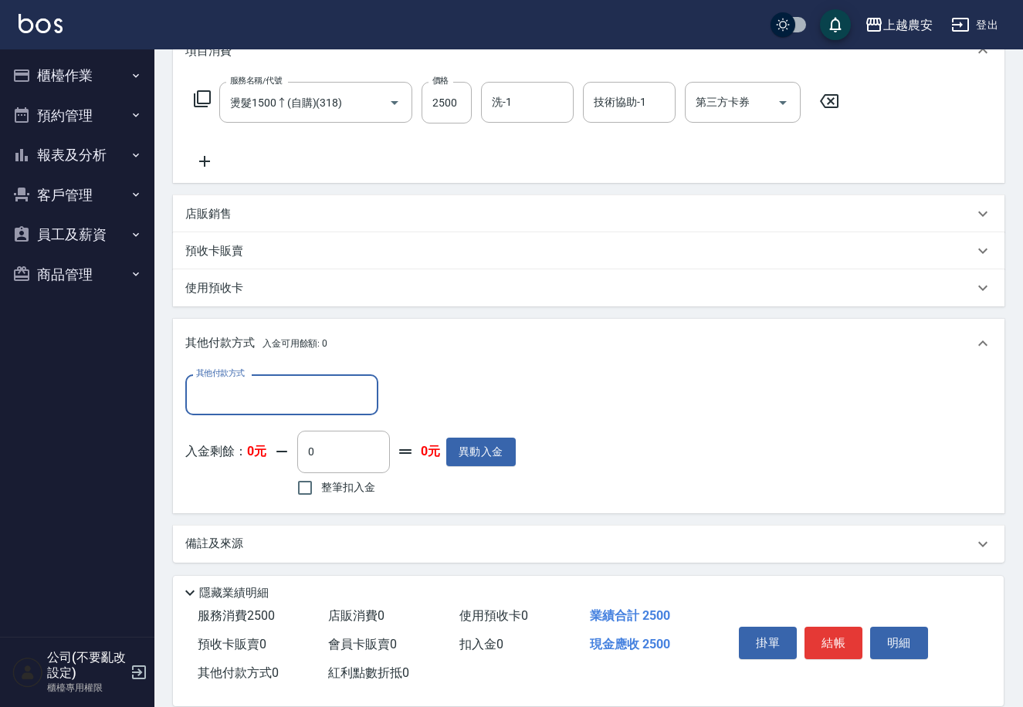
click at [243, 389] on input "其他付款方式" at bounding box center [281, 395] width 179 height 27
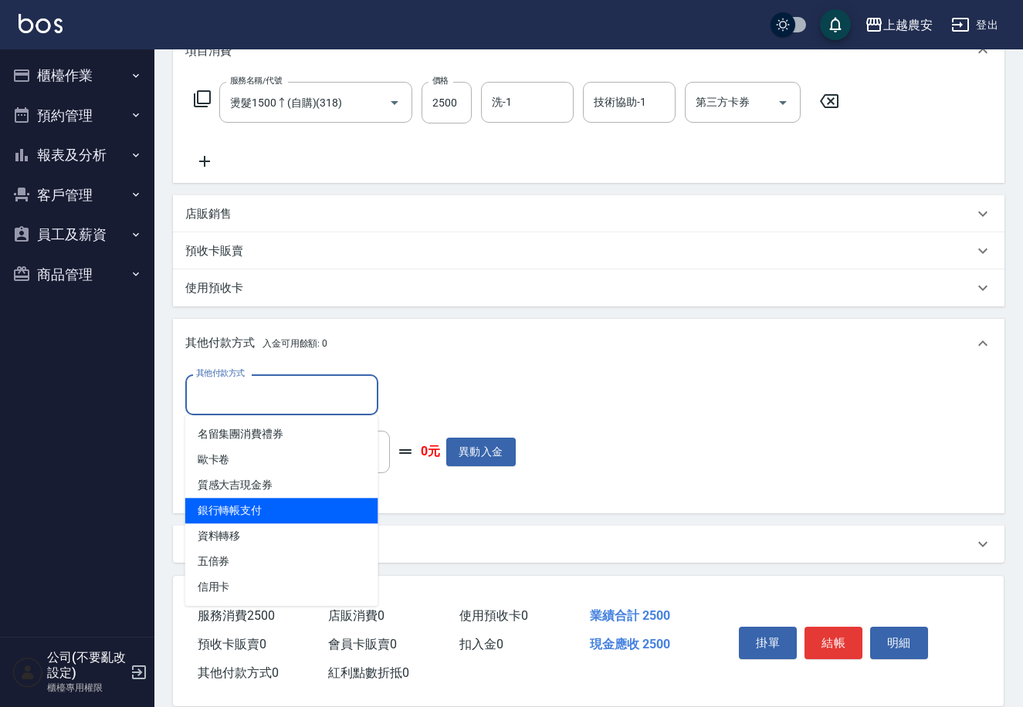
click at [254, 516] on span "銀行轉帳支付" at bounding box center [281, 510] width 193 height 25
type input "銀行轉帳支付"
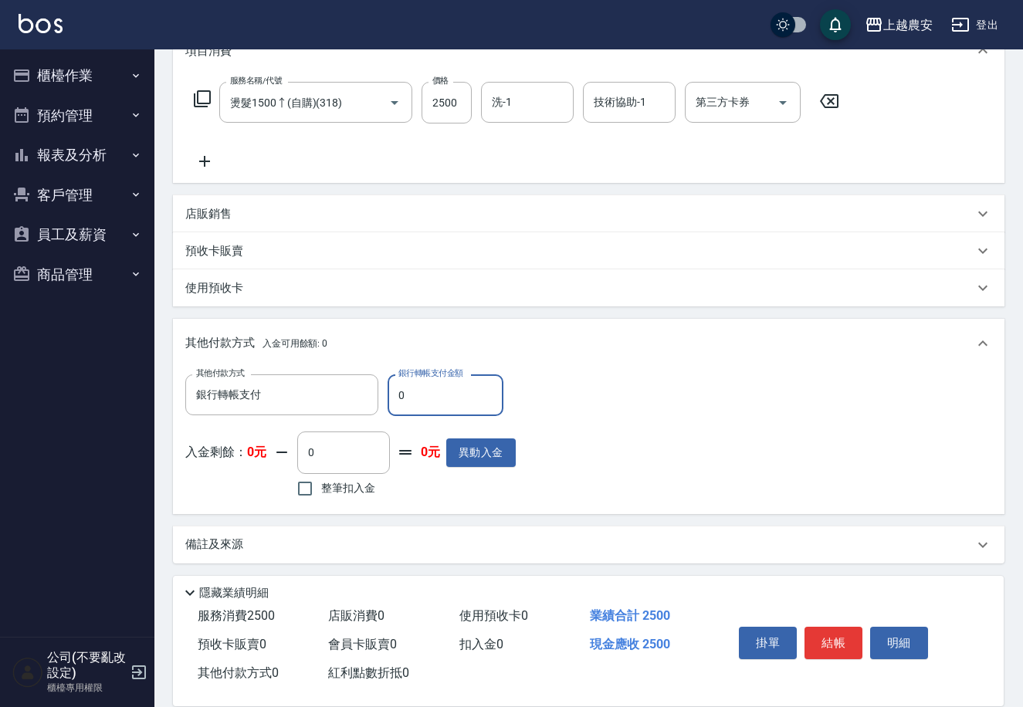
drag, startPoint x: 392, startPoint y: 396, endPoint x: 467, endPoint y: 405, distance: 76.2
click at [467, 405] on input "0" at bounding box center [446, 396] width 116 height 42
type input "2500"
click at [839, 632] on button "結帳" at bounding box center [834, 643] width 58 height 32
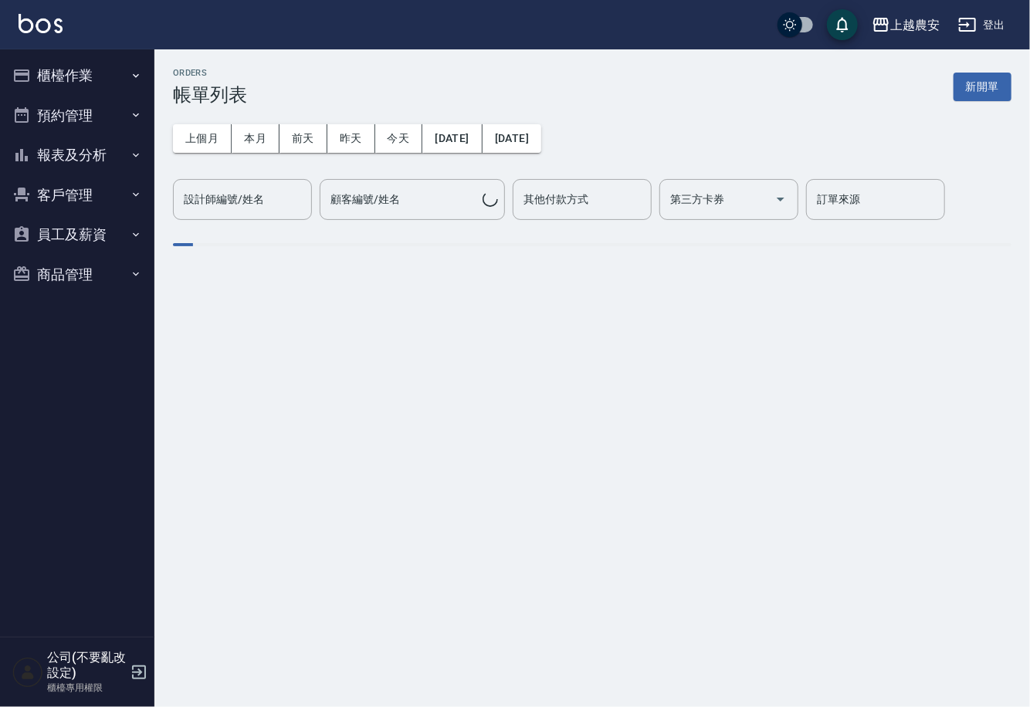
click at [82, 80] on button "櫃檯作業" at bounding box center [77, 76] width 142 height 40
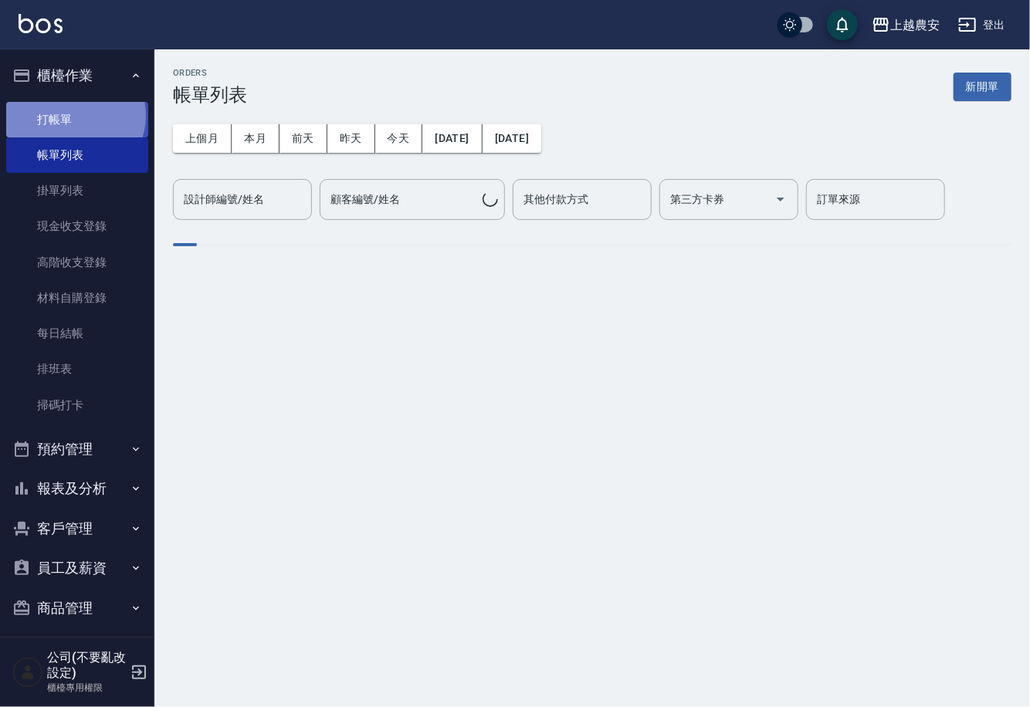
click at [73, 115] on link "打帳單" at bounding box center [77, 120] width 142 height 36
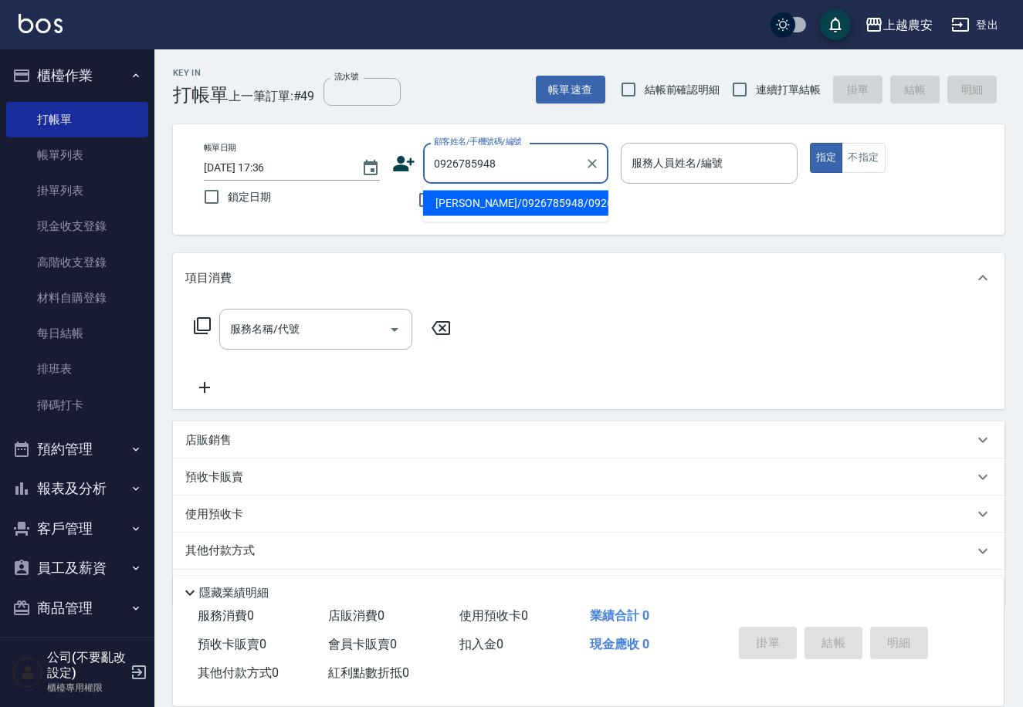
click at [480, 207] on li "[PERSON_NAME]/0926785948/0926785948" at bounding box center [515, 203] width 185 height 25
type input "[PERSON_NAME]/0926785948/0926785948"
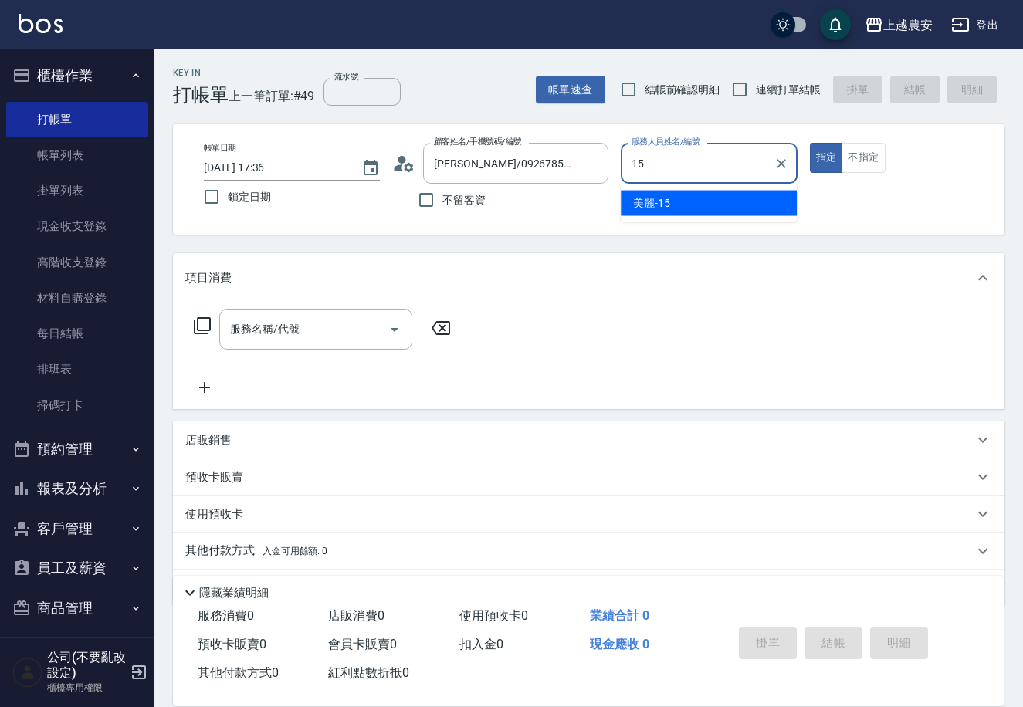
type input "美麗-15"
type button "true"
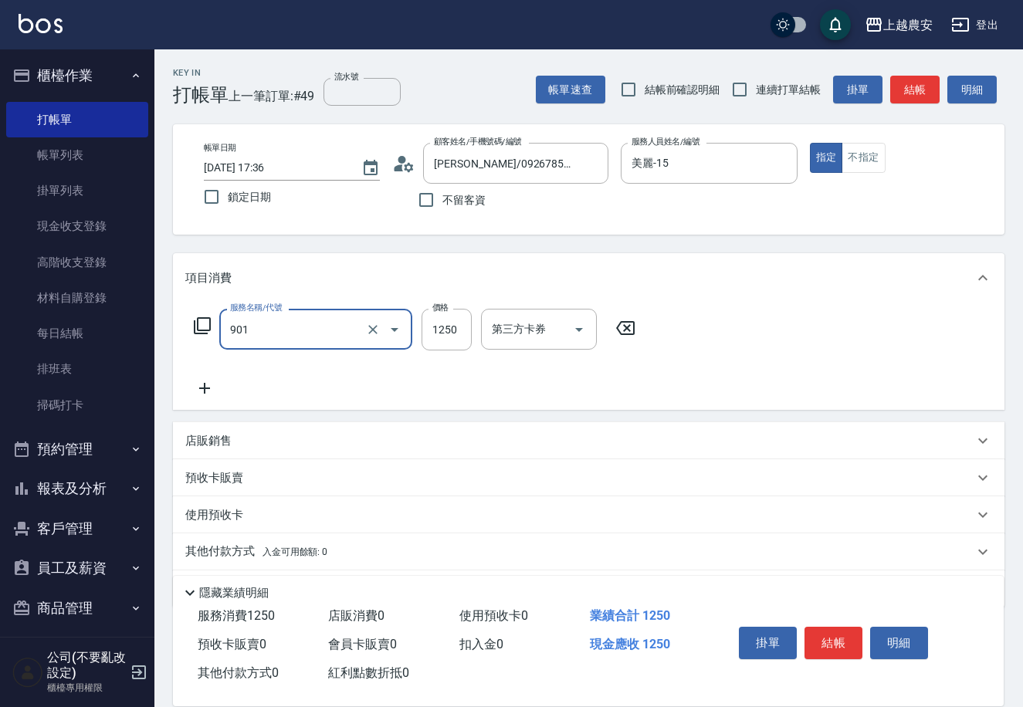
type input "修手指甲(901)"
type input "1500"
click at [279, 557] on span "入金可用餘額: 0" at bounding box center [296, 552] width 66 height 11
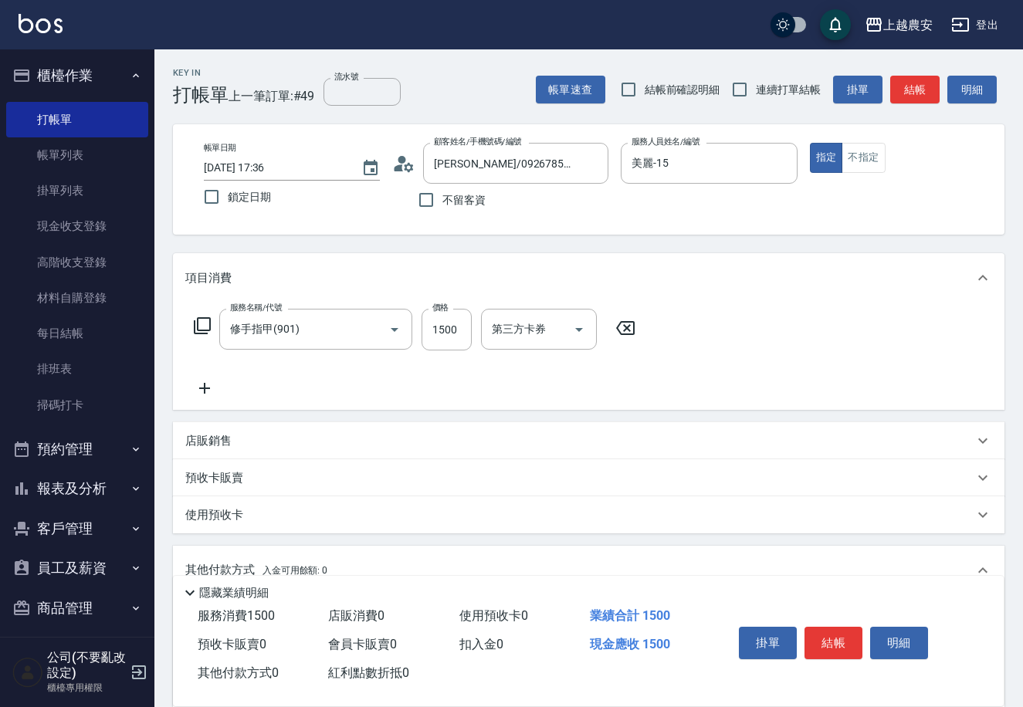
scroll to position [227, 0]
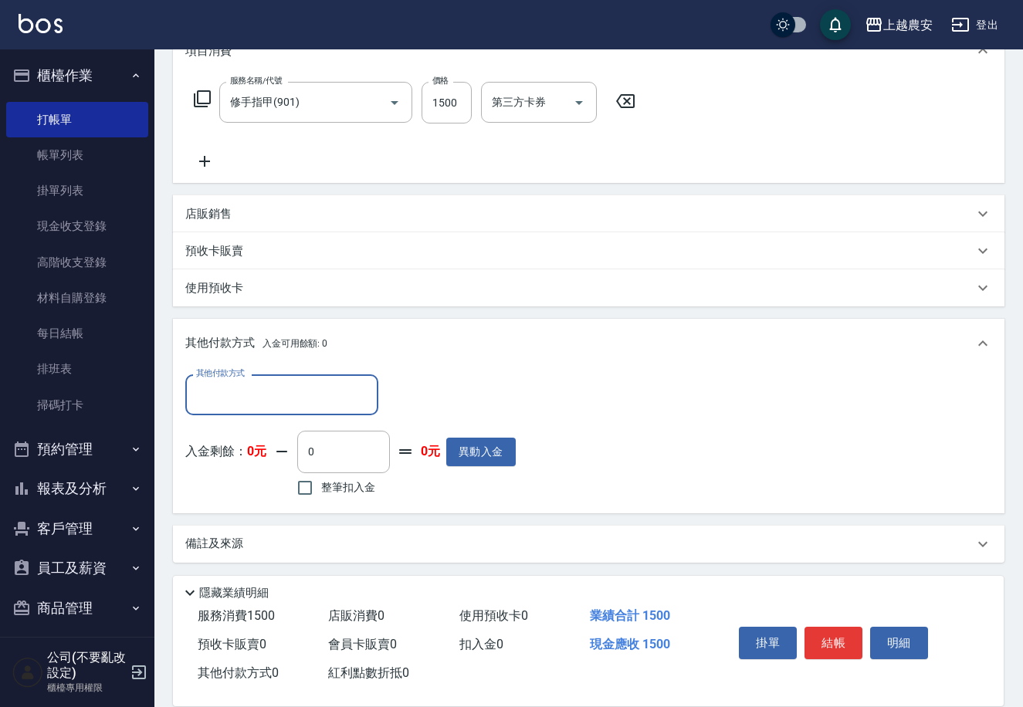
click at [314, 401] on input "其他付款方式" at bounding box center [281, 395] width 179 height 27
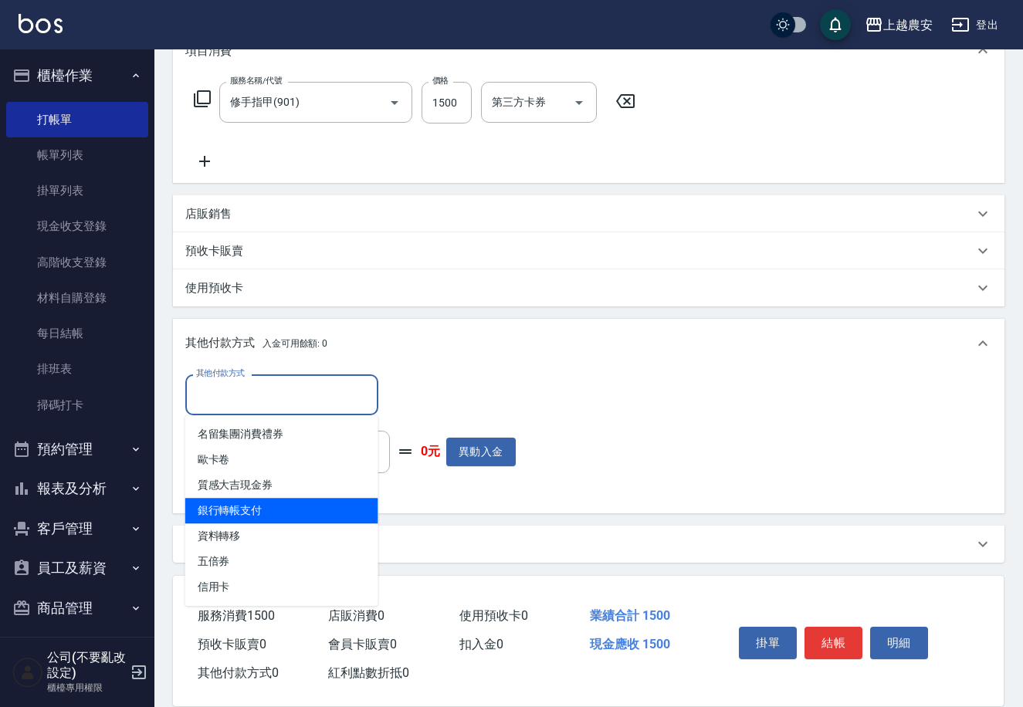
click at [301, 514] on span "銀行轉帳支付" at bounding box center [281, 510] width 193 height 25
type input "銀行轉帳支付"
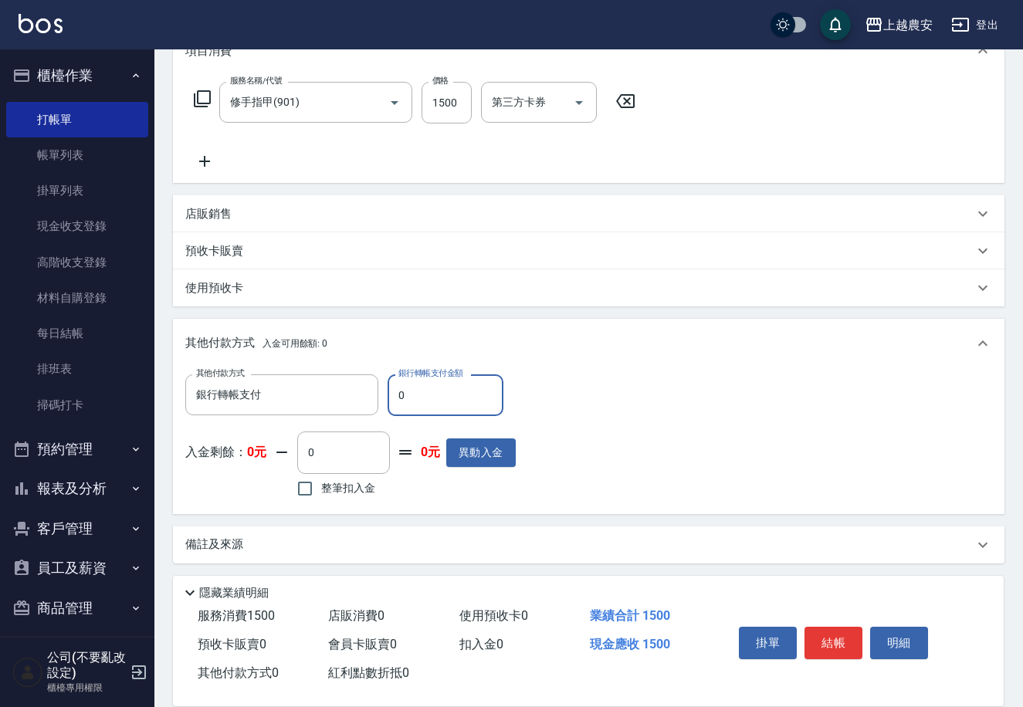
click at [395, 403] on input "0" at bounding box center [446, 396] width 116 height 42
type input "1500"
click at [832, 634] on button "結帳" at bounding box center [834, 643] width 58 height 32
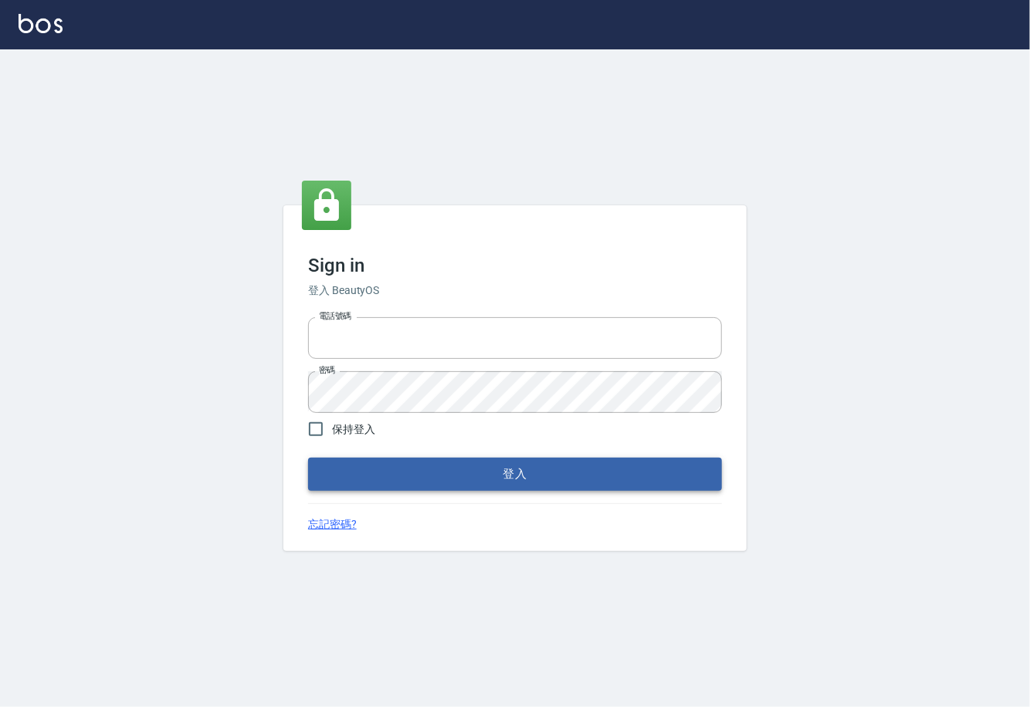
type input "0225929166"
click at [525, 474] on button "登入" at bounding box center [515, 474] width 414 height 32
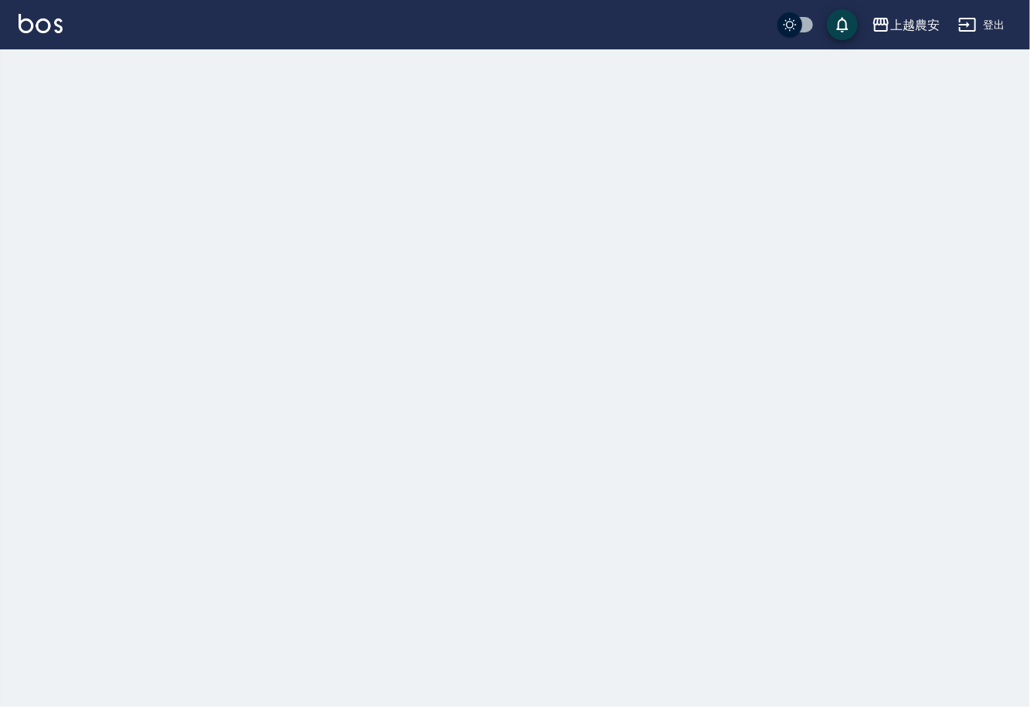
click at [61, 79] on div at bounding box center [515, 353] width 1030 height 707
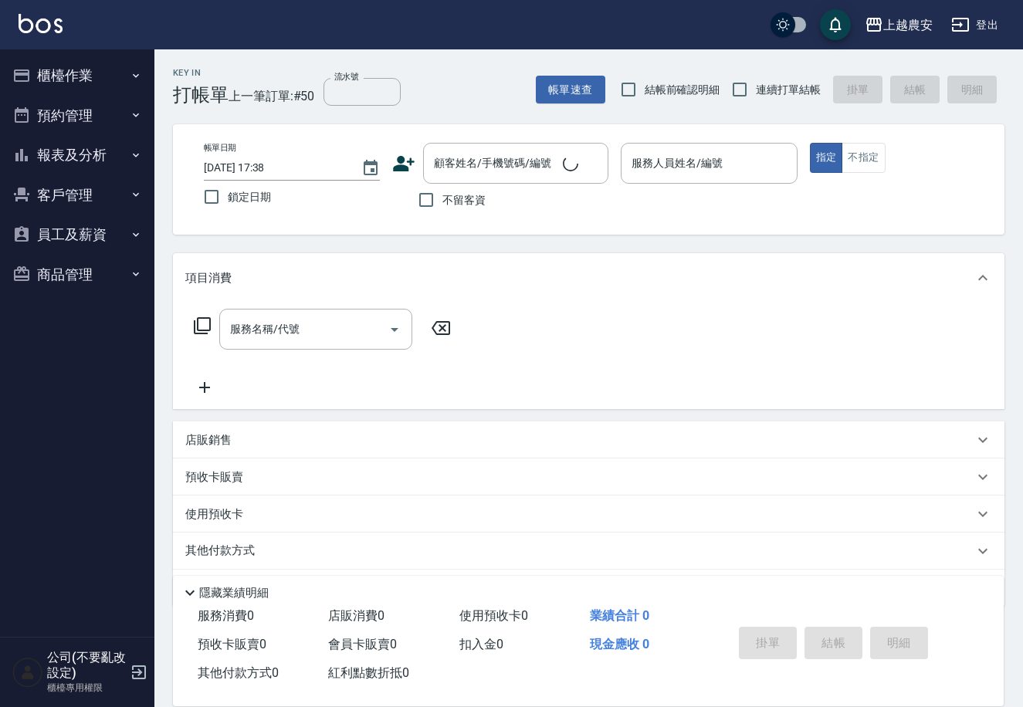
click at [56, 76] on button "櫃檯作業" at bounding box center [77, 76] width 142 height 40
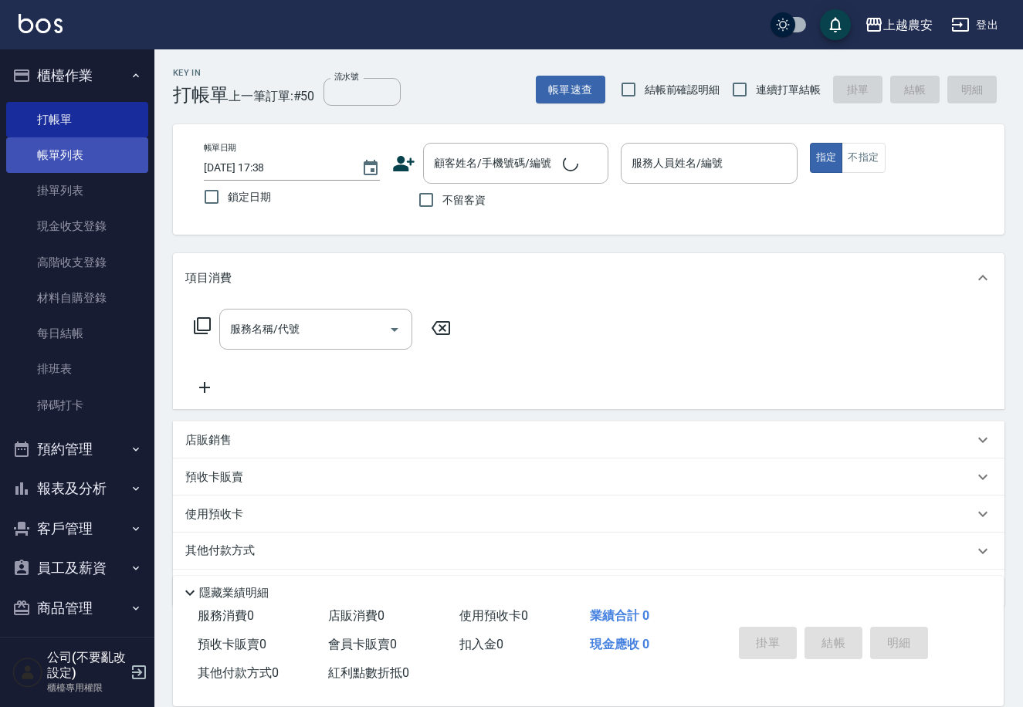
click at [86, 158] on link "帳單列表" at bounding box center [77, 155] width 142 height 36
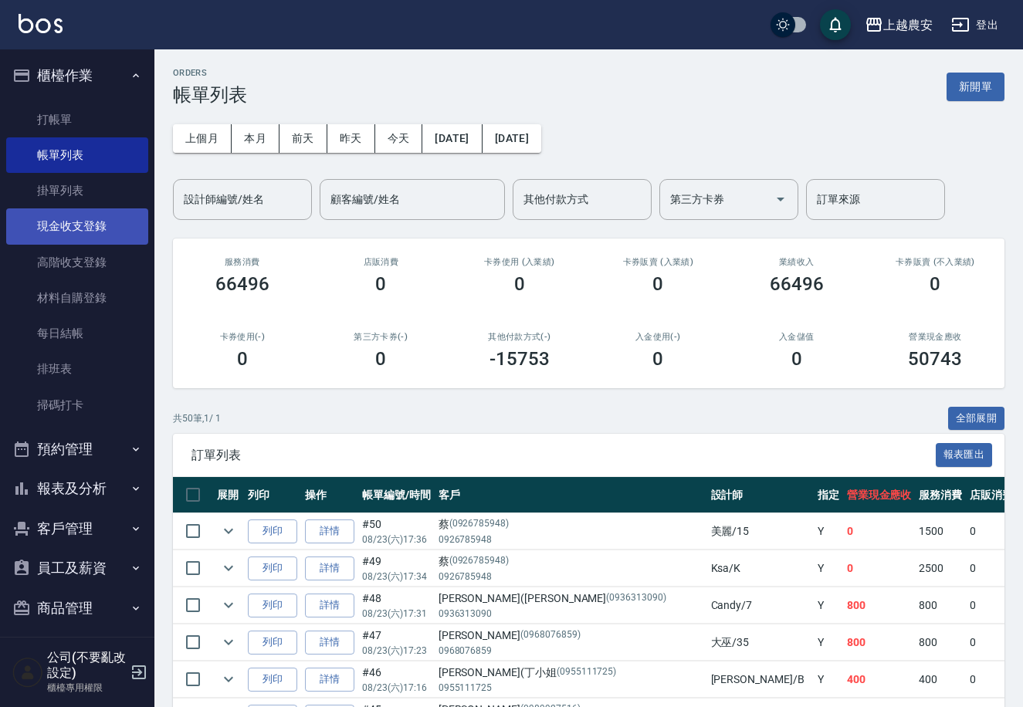
click at [55, 212] on link "現金收支登錄" at bounding box center [77, 227] width 142 height 36
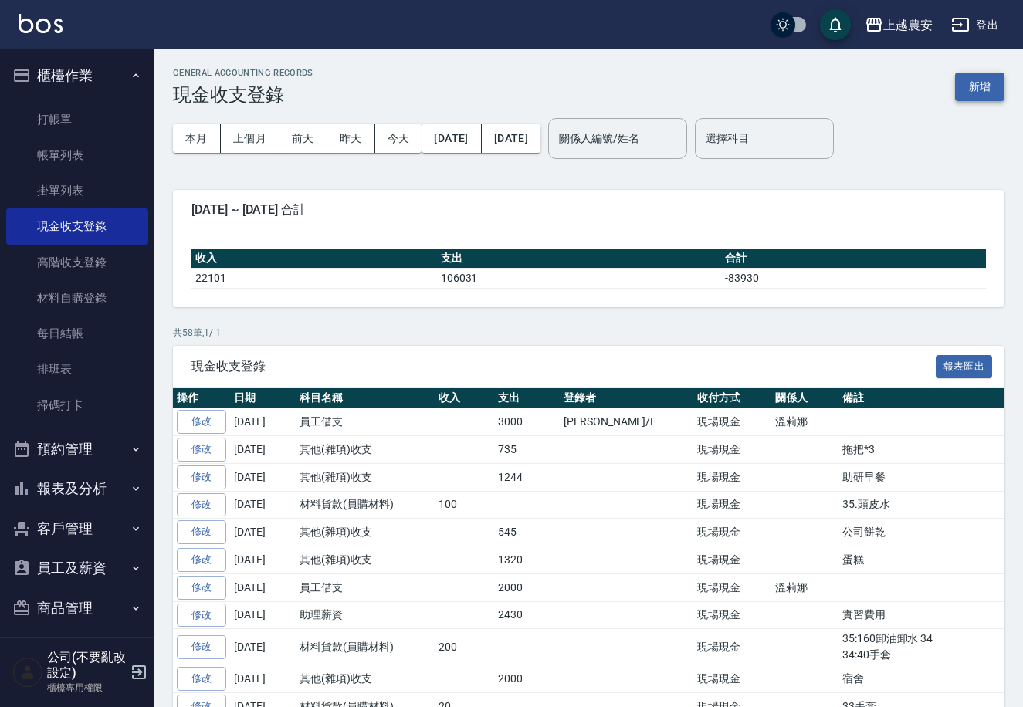
click at [985, 90] on button "新增" at bounding box center [979, 87] width 49 height 29
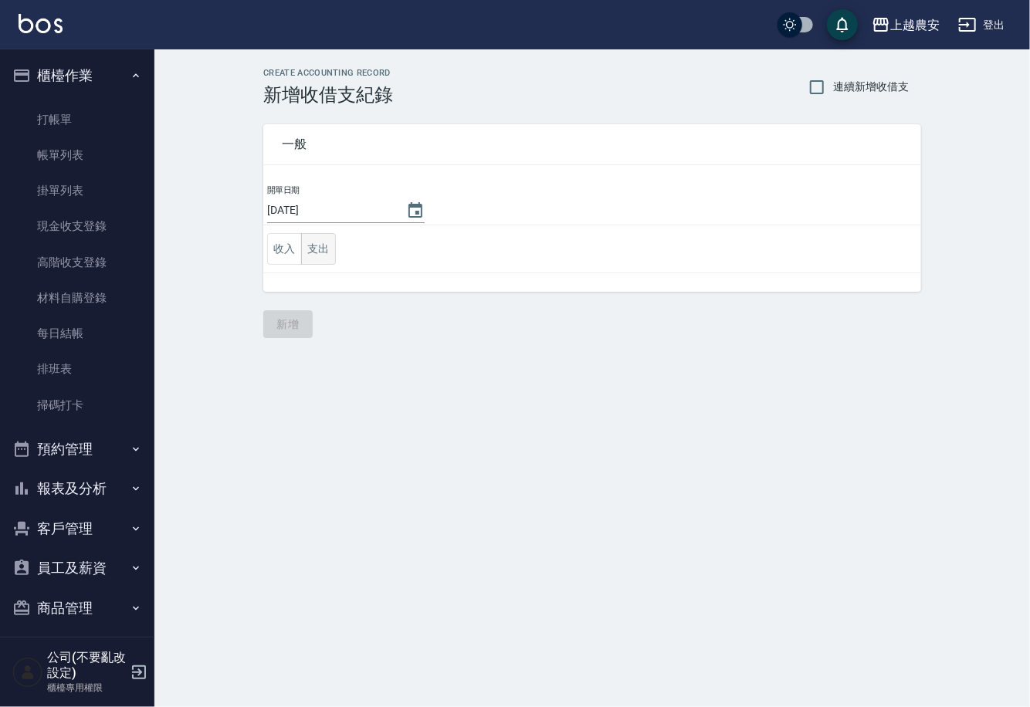
click at [311, 248] on button "支出" at bounding box center [318, 249] width 35 height 32
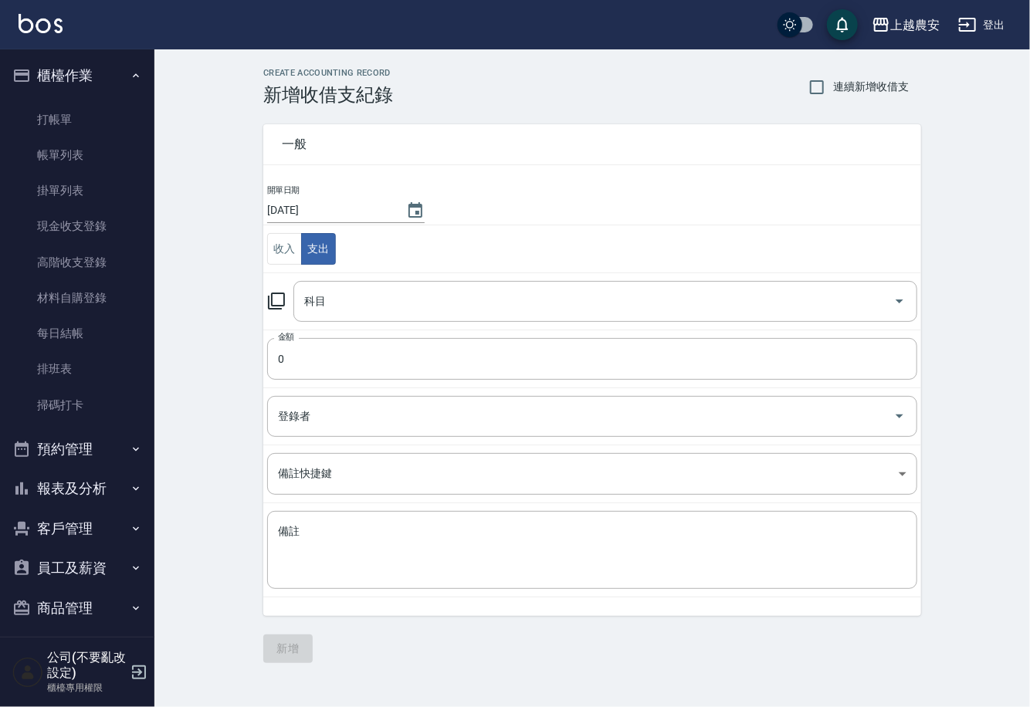
click at [272, 300] on icon at bounding box center [276, 301] width 17 height 17
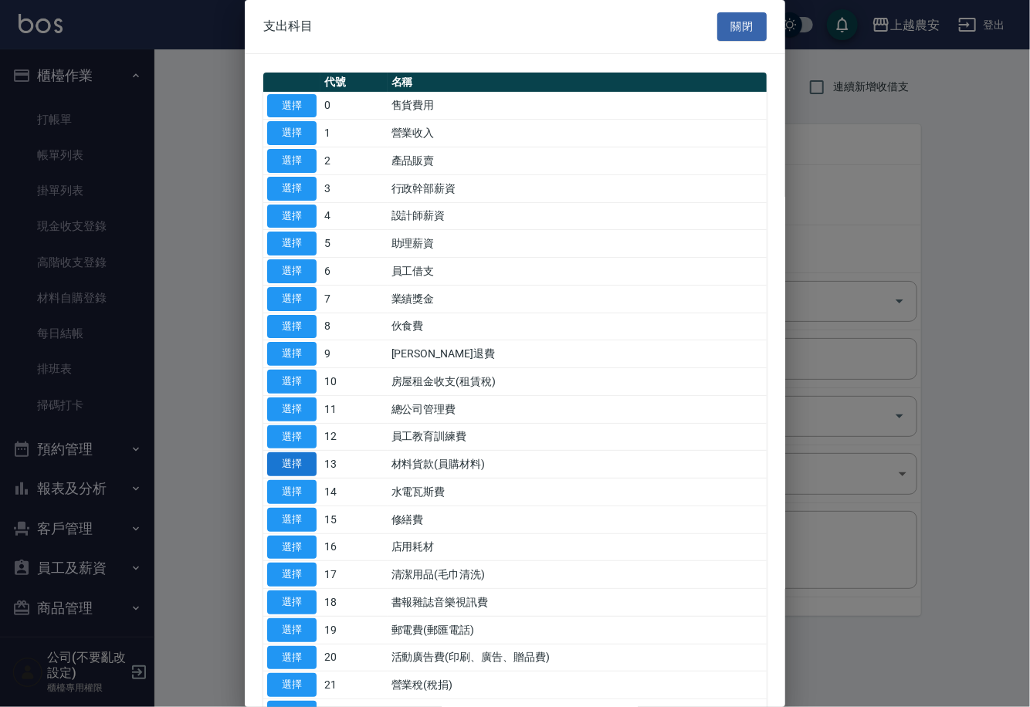
click at [307, 463] on button "選擇" at bounding box center [291, 465] width 49 height 24
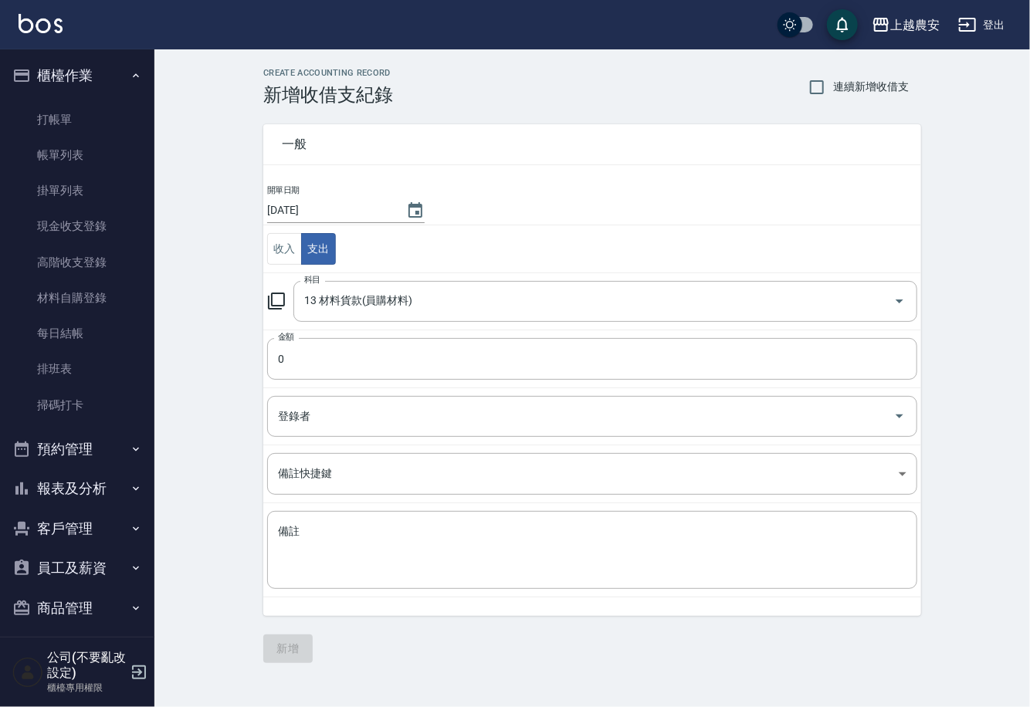
type input "13 材料貨款(員購材料)"
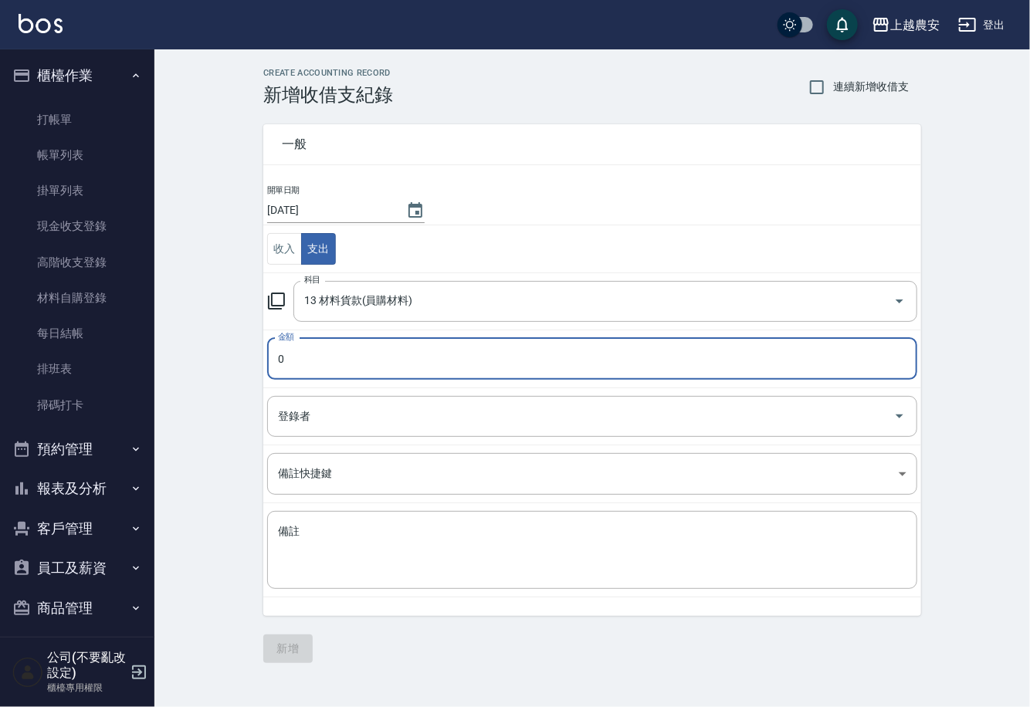
click at [314, 355] on input "0" at bounding box center [592, 359] width 650 height 42
type input "1110"
click at [353, 563] on textarea "備註" at bounding box center [592, 550] width 629 height 53
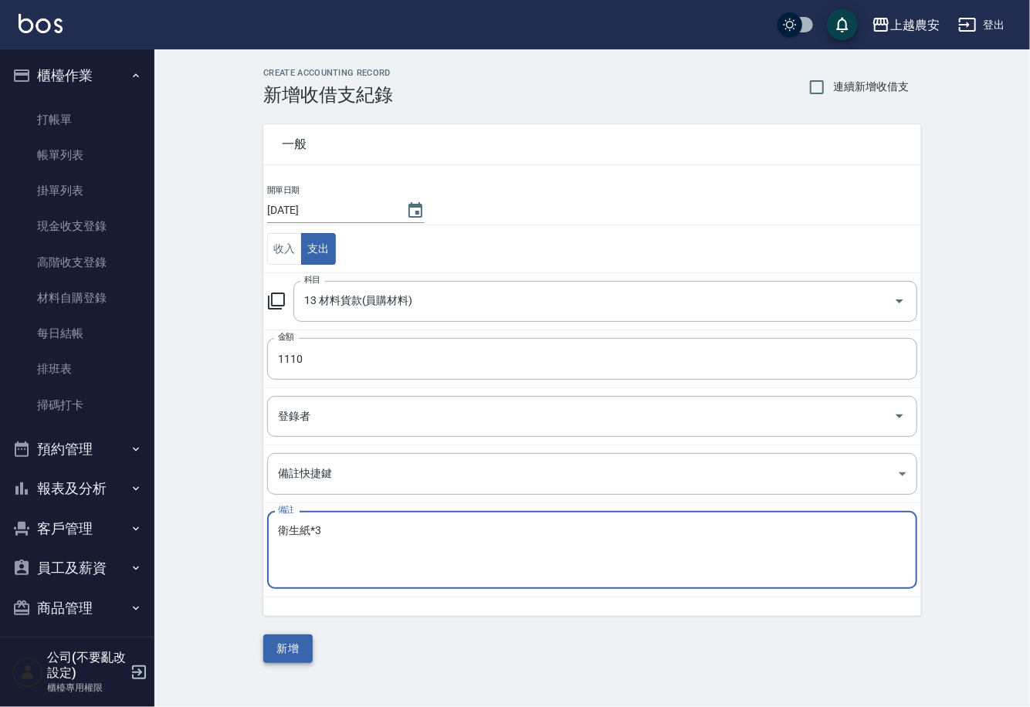
type textarea "衛生紙*3"
click at [288, 652] on button "新增" at bounding box center [287, 649] width 49 height 29
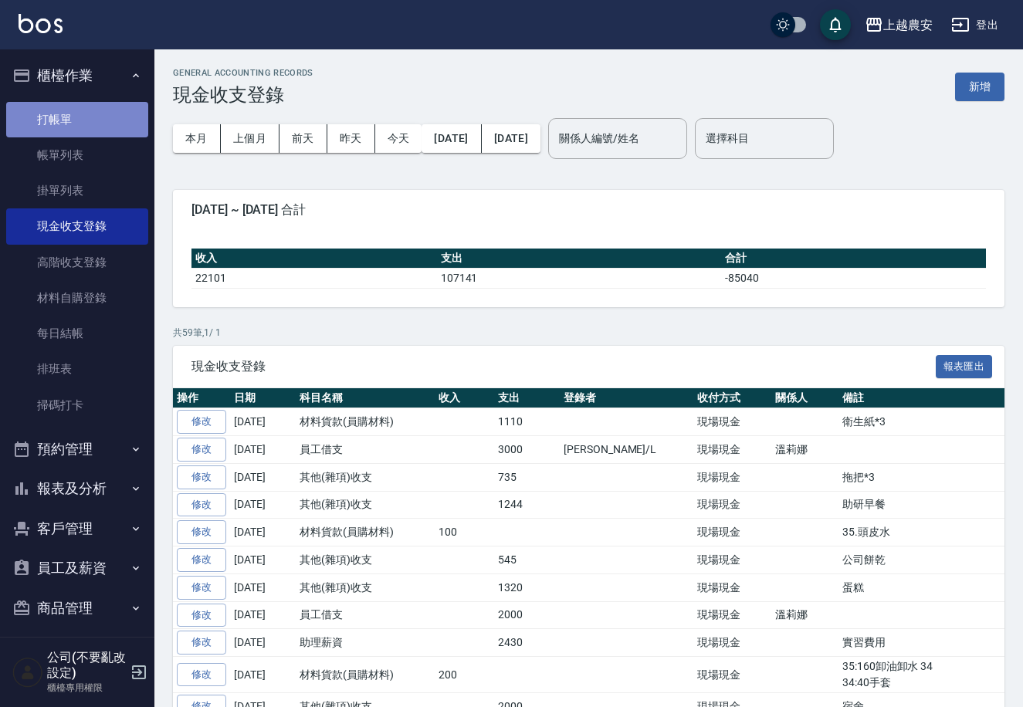
click at [80, 116] on link "打帳單" at bounding box center [77, 120] width 142 height 36
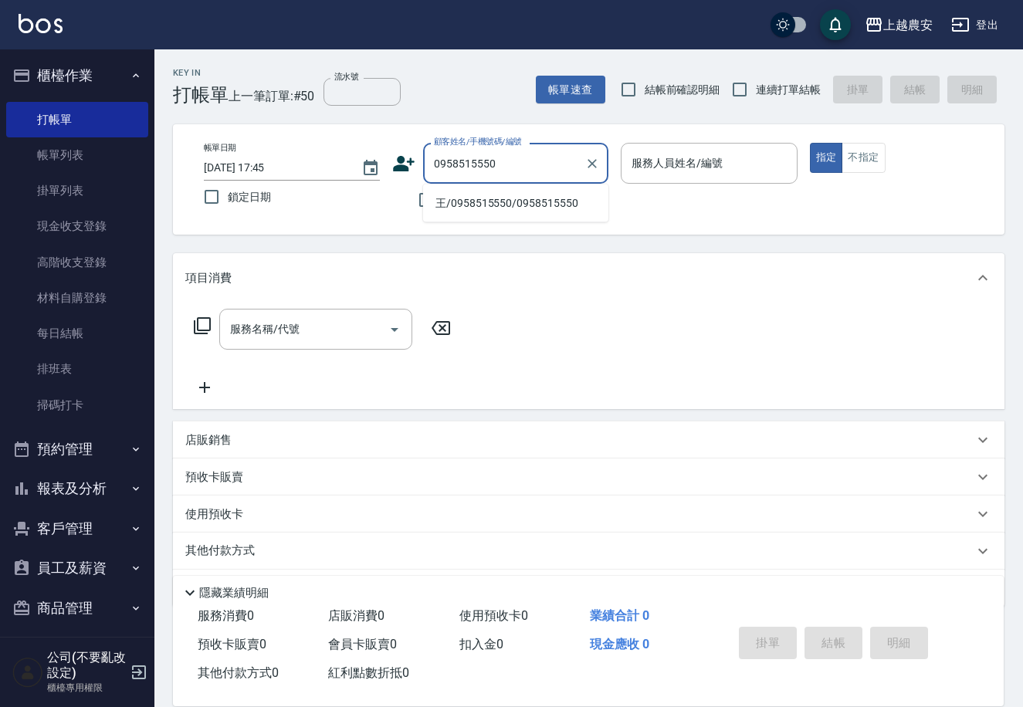
click at [515, 202] on li "王/0958515550/0958515550" at bounding box center [515, 203] width 185 height 25
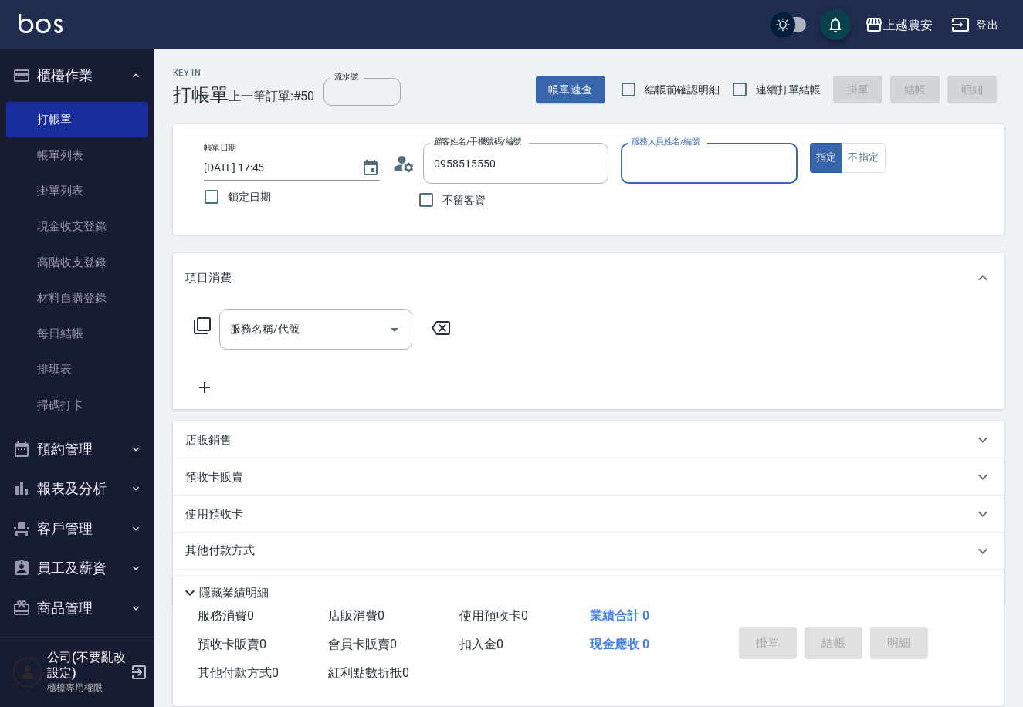
type input "王/0958515550/0958515550"
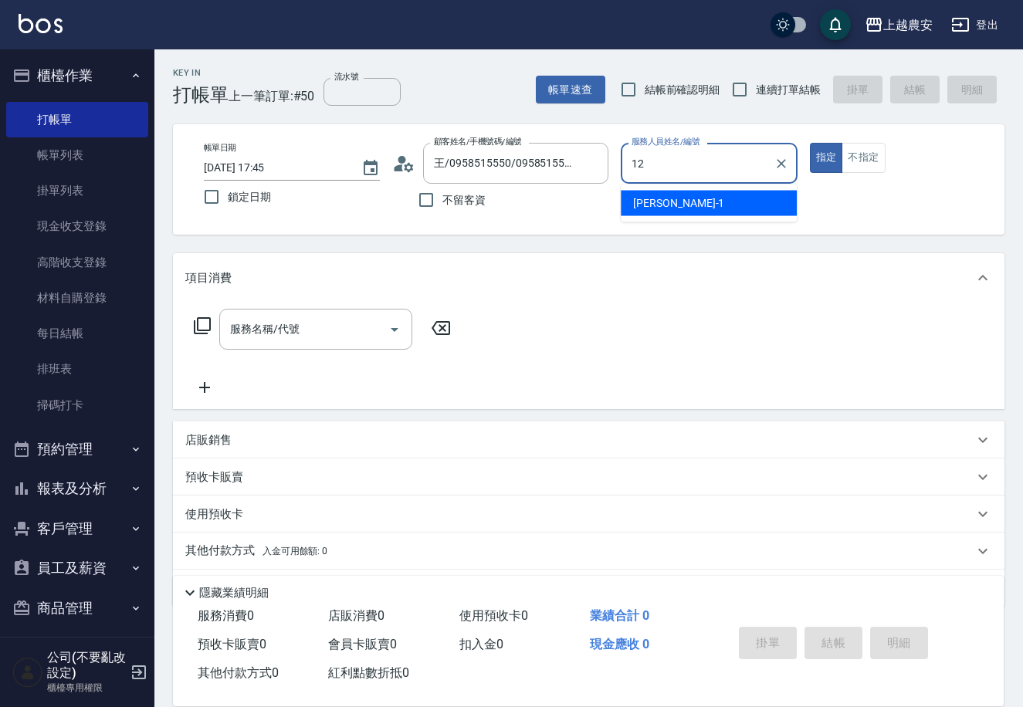
type input "12"
type button "true"
type input "Yoko-12"
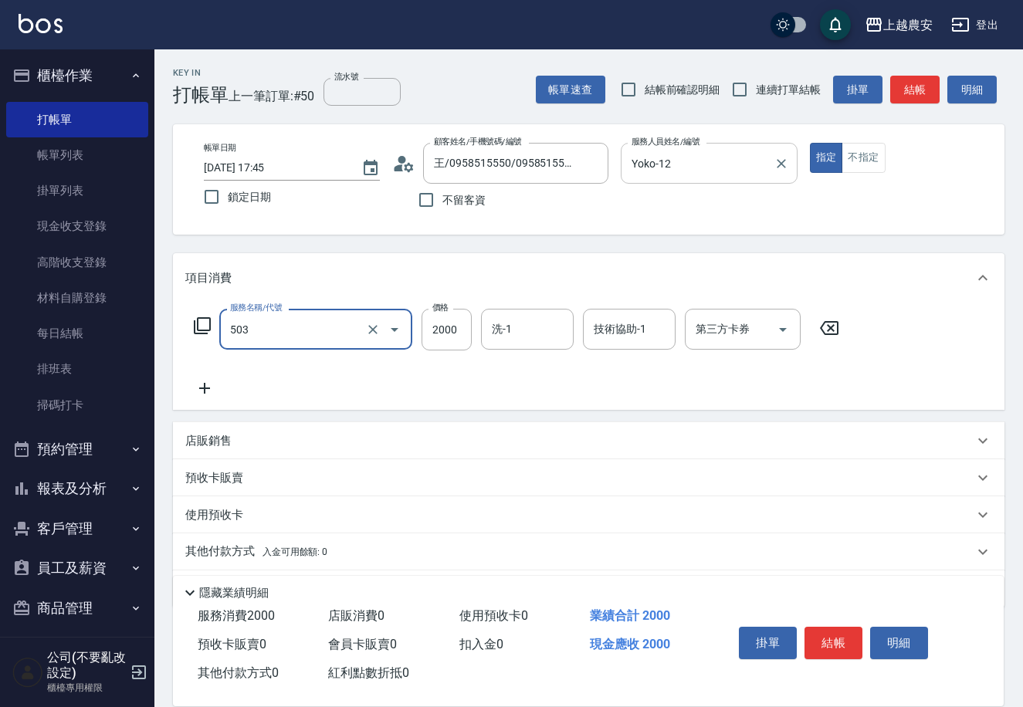
type input "染髮1500↑(503)"
type input "1499"
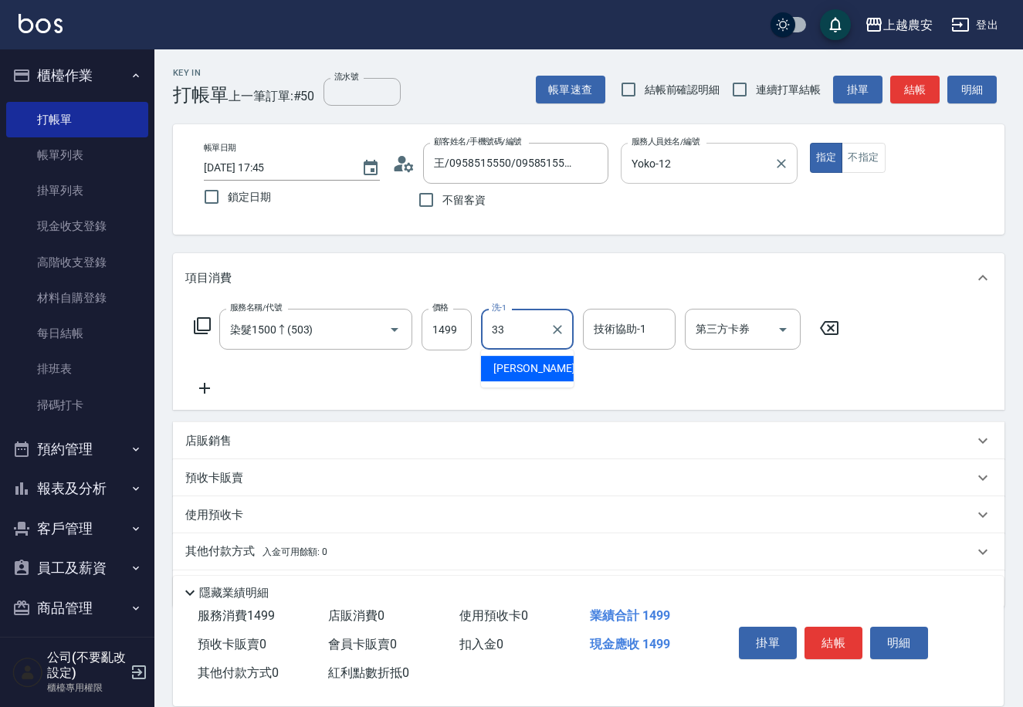
type input "小欣-33"
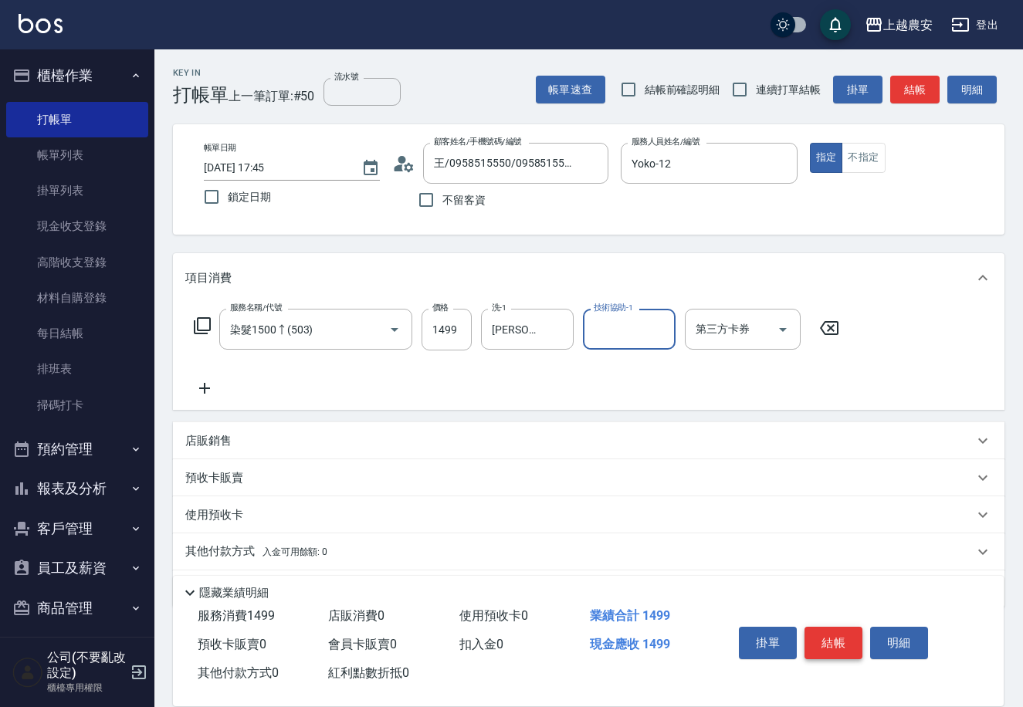
click at [819, 633] on button "結帳" at bounding box center [834, 643] width 58 height 32
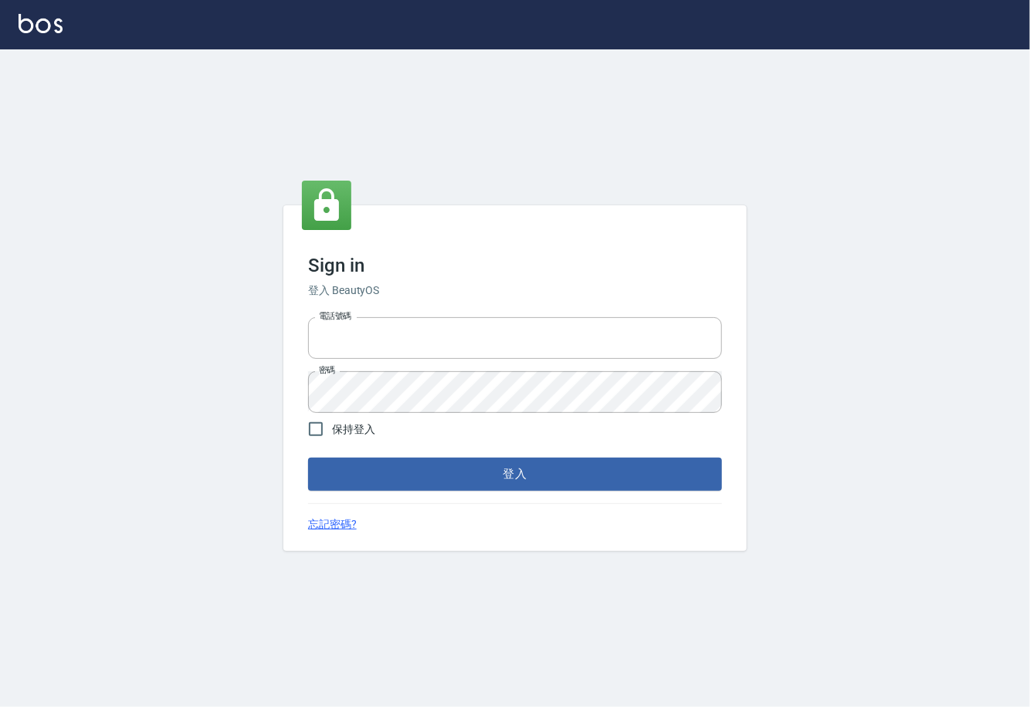
type input "0225929166"
drag, startPoint x: 0, startPoint y: 0, endPoint x: 504, endPoint y: 457, distance: 680.1
click at [512, 461] on button "登入" at bounding box center [515, 474] width 414 height 32
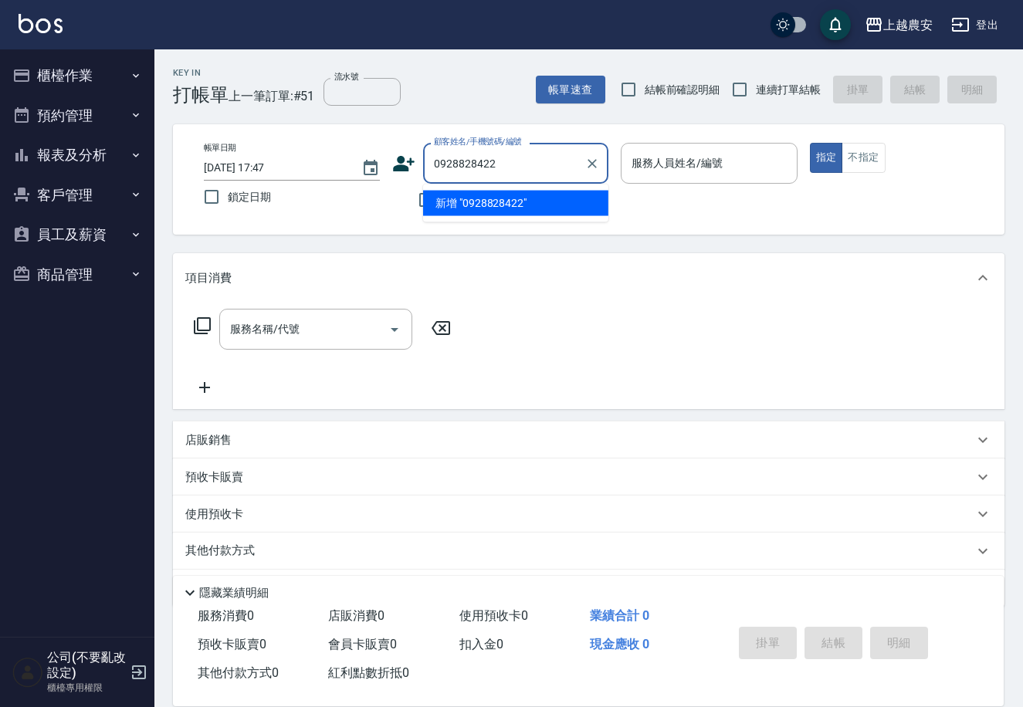
click at [512, 198] on li "新增 "0928828422"" at bounding box center [515, 203] width 185 height 25
type input "0928828422"
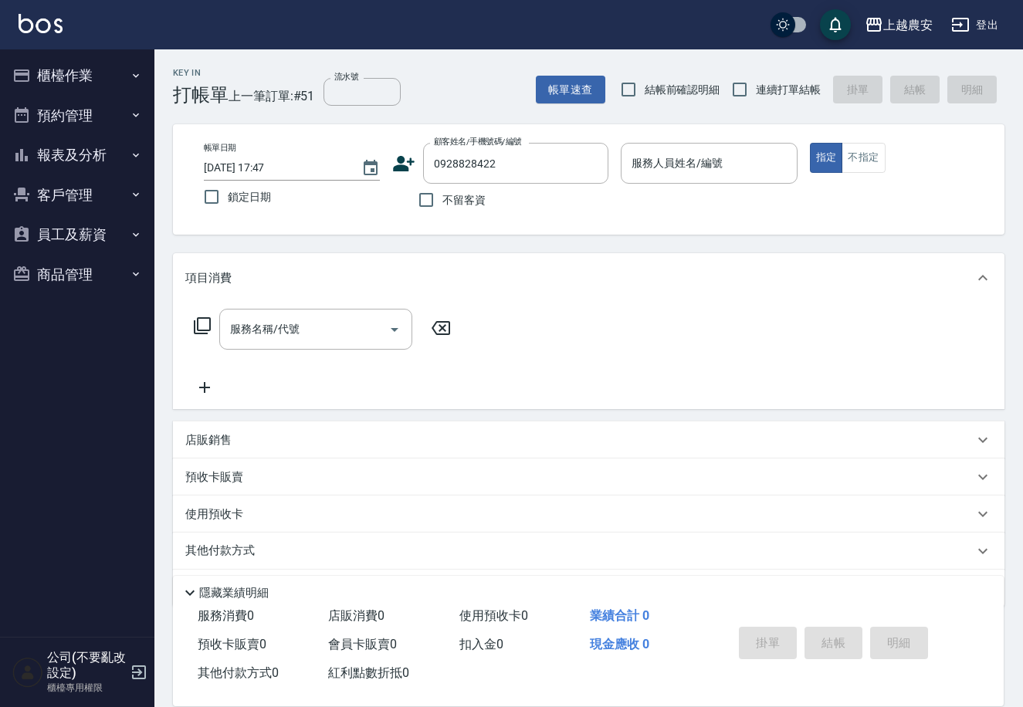
click at [400, 161] on icon at bounding box center [405, 163] width 22 height 15
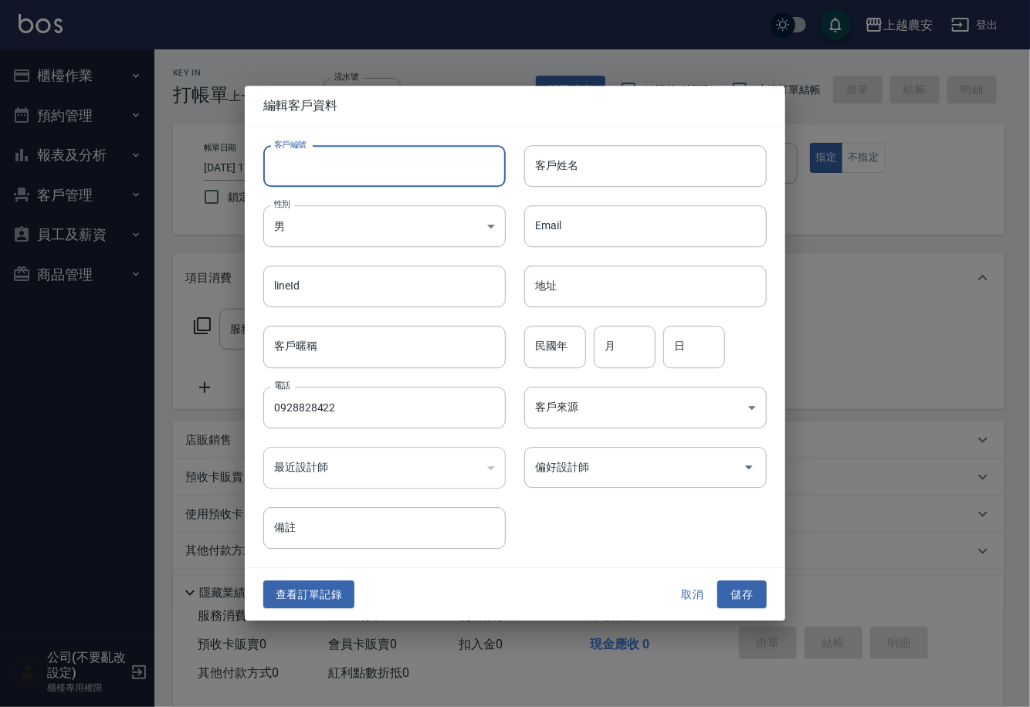
click at [399, 164] on input "客戶編號" at bounding box center [384, 166] width 243 height 42
type input "0928828422"
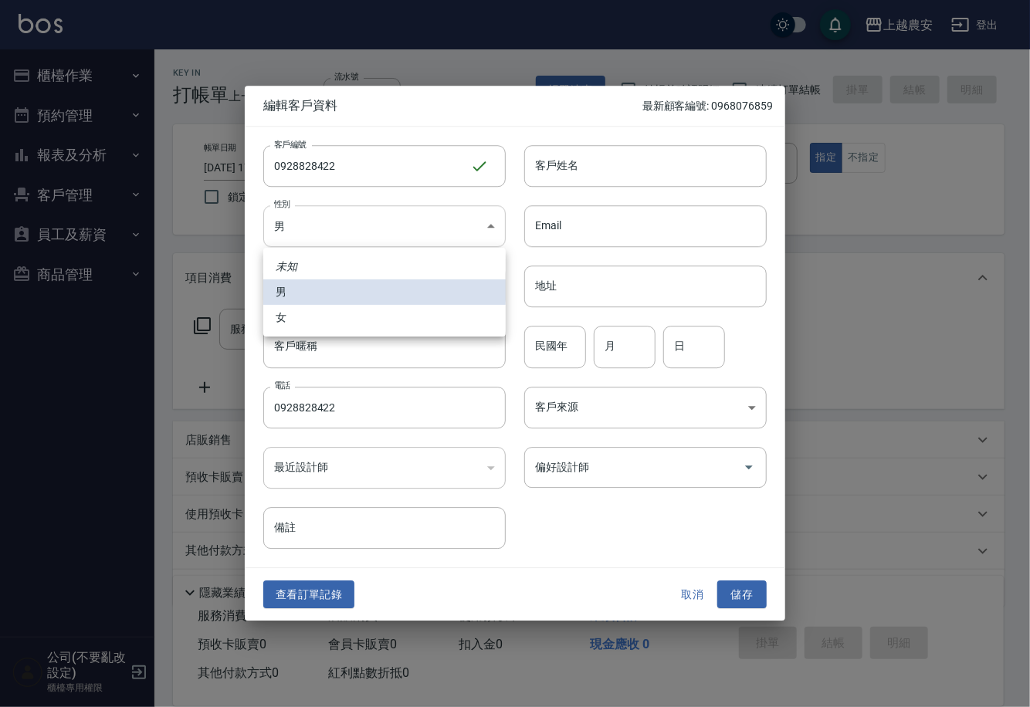
click at [375, 229] on body "上越農安 登出 櫃檯作業 打帳單 帳單列表 掛單列表 現金收支登錄 高階收支登錄 材料自購登錄 每日結帳 排班表 掃碼打卡 預約管理 預約管理 單日預約紀錄 …" at bounding box center [515, 376] width 1030 height 753
click at [352, 321] on li "女" at bounding box center [384, 317] width 243 height 25
type input "[DEMOGRAPHIC_DATA]"
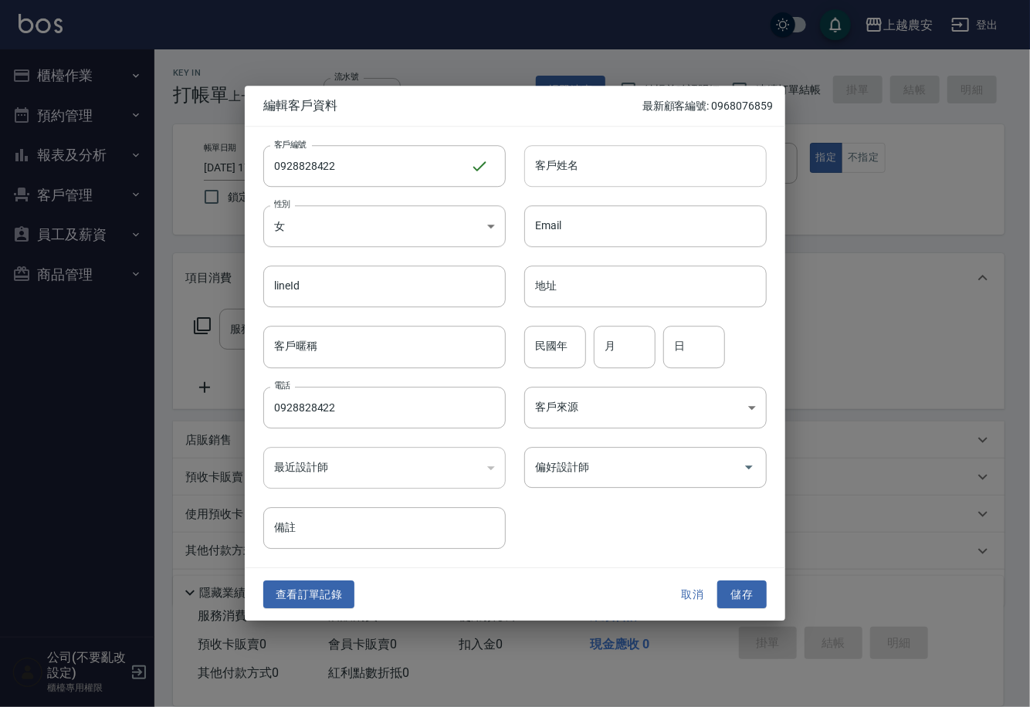
drag, startPoint x: 562, startPoint y: 169, endPoint x: 571, endPoint y: 185, distance: 17.6
click at [562, 169] on input "客戶姓名" at bounding box center [645, 166] width 243 height 42
type input "黃"
drag, startPoint x: 341, startPoint y: 159, endPoint x: 127, endPoint y: 189, distance: 216.0
click at [128, 189] on div "編輯客戶資料 最新顧客編號: 0968076859 客戶編號 0928828422 ​ 客戶編號 客戶姓名 黃 客戶姓名 性別 女 FEMALE 性別 Ema…" at bounding box center [515, 353] width 1030 height 707
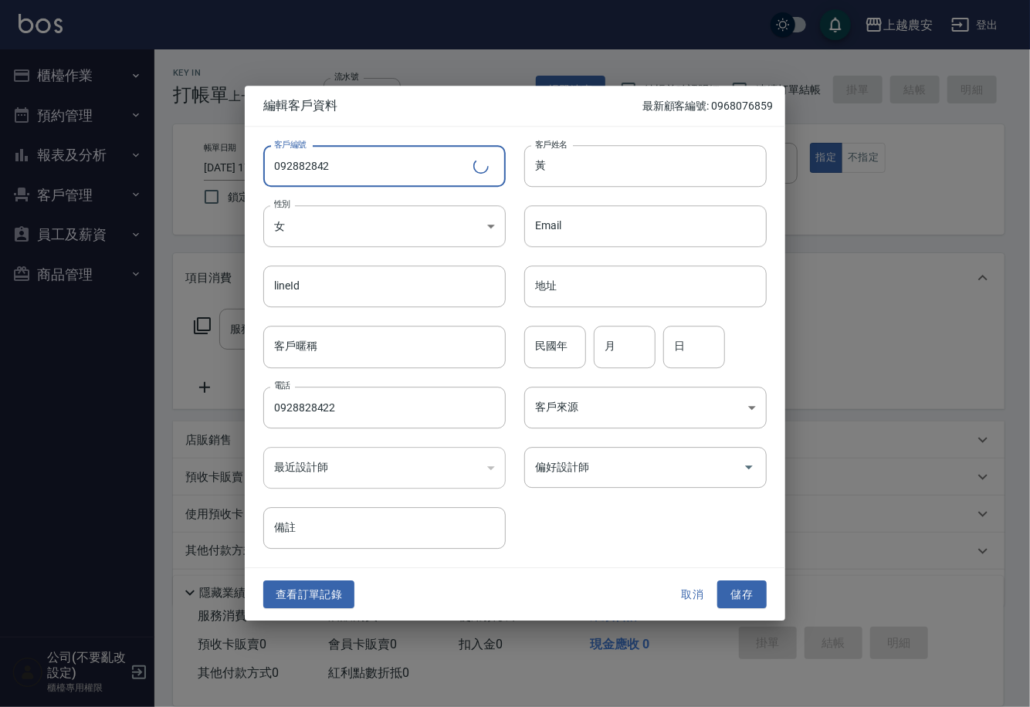
type input "0928828422"
click at [734, 592] on button "儲存" at bounding box center [741, 595] width 49 height 29
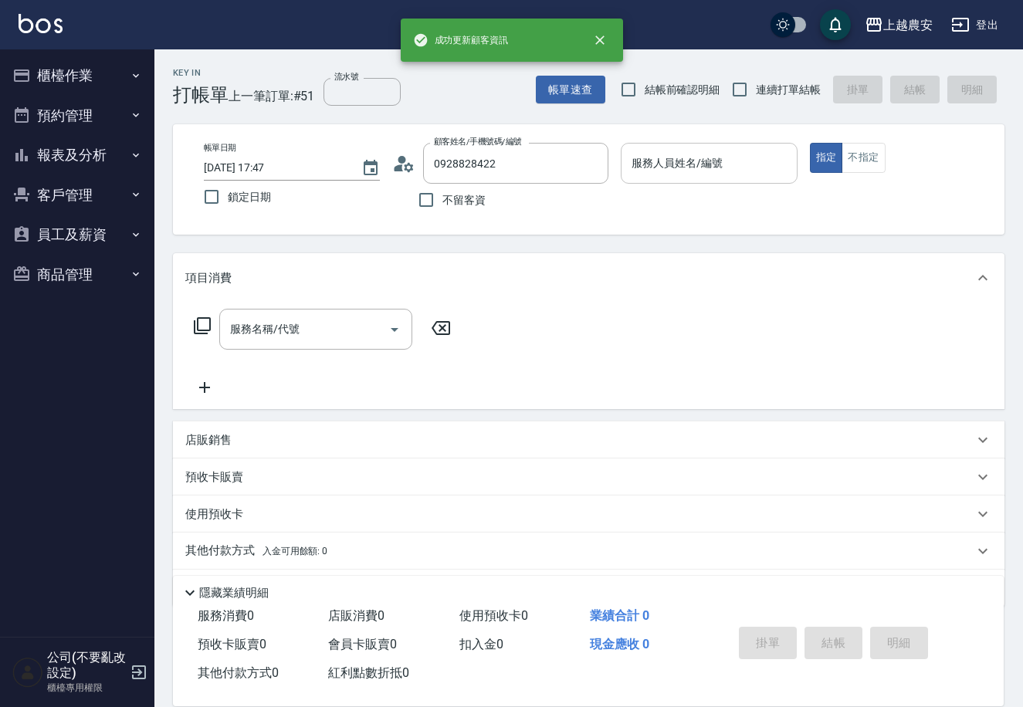
click at [685, 153] on div "服務人員姓名/編號 服務人員姓名/編號" at bounding box center [709, 163] width 176 height 41
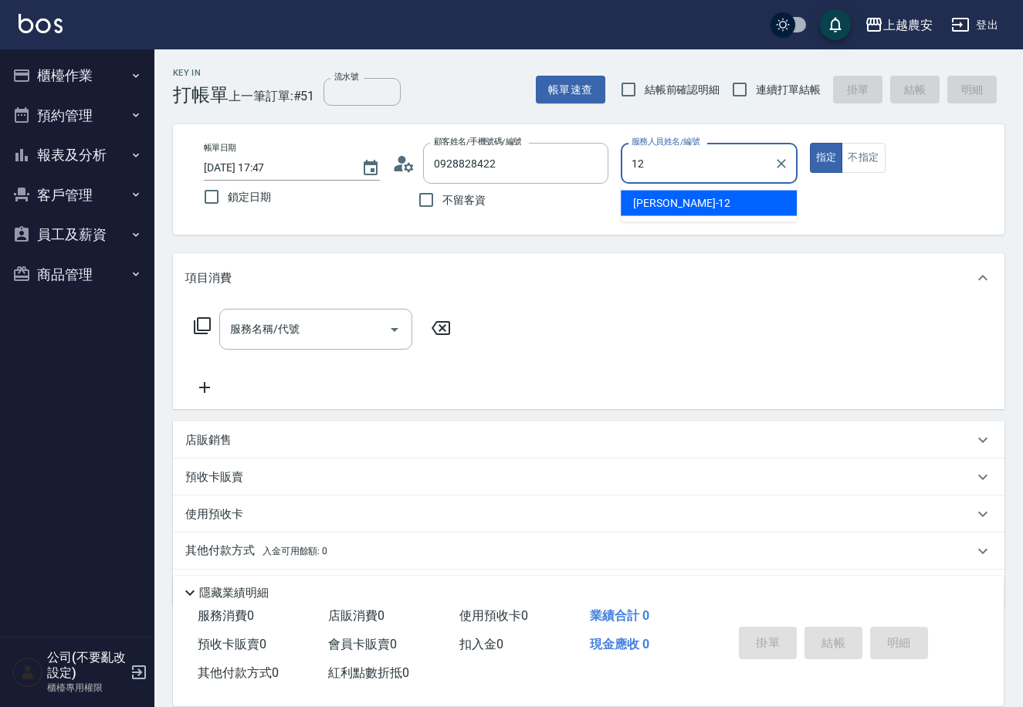
type input "12"
type button "true"
type input "Yoko-12"
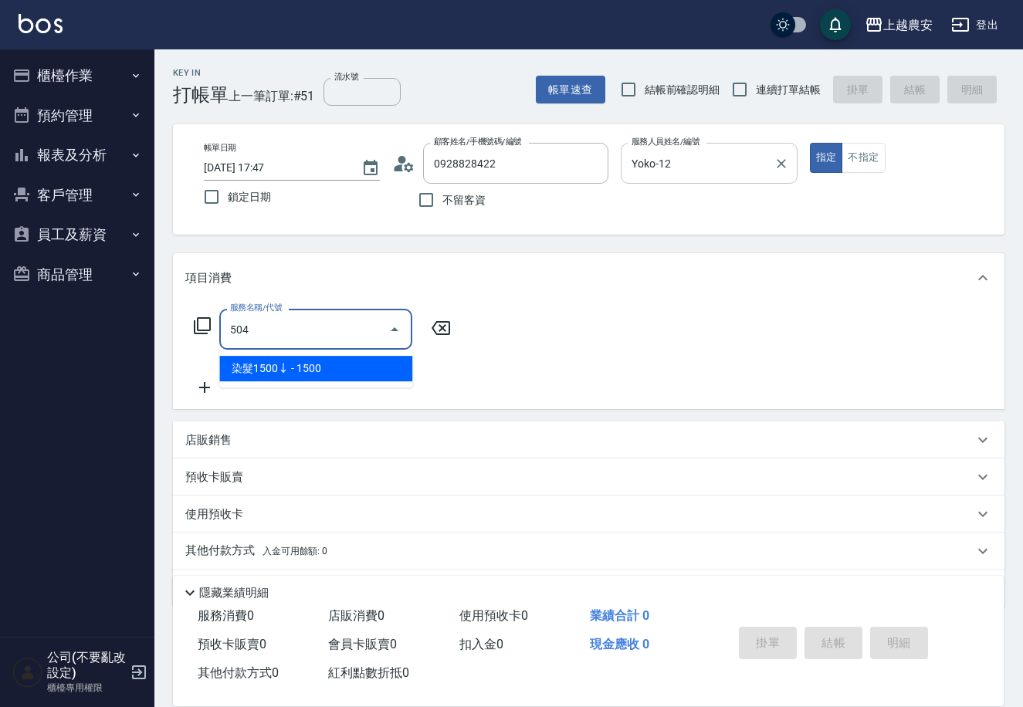
type input "染髮1500↓(504)"
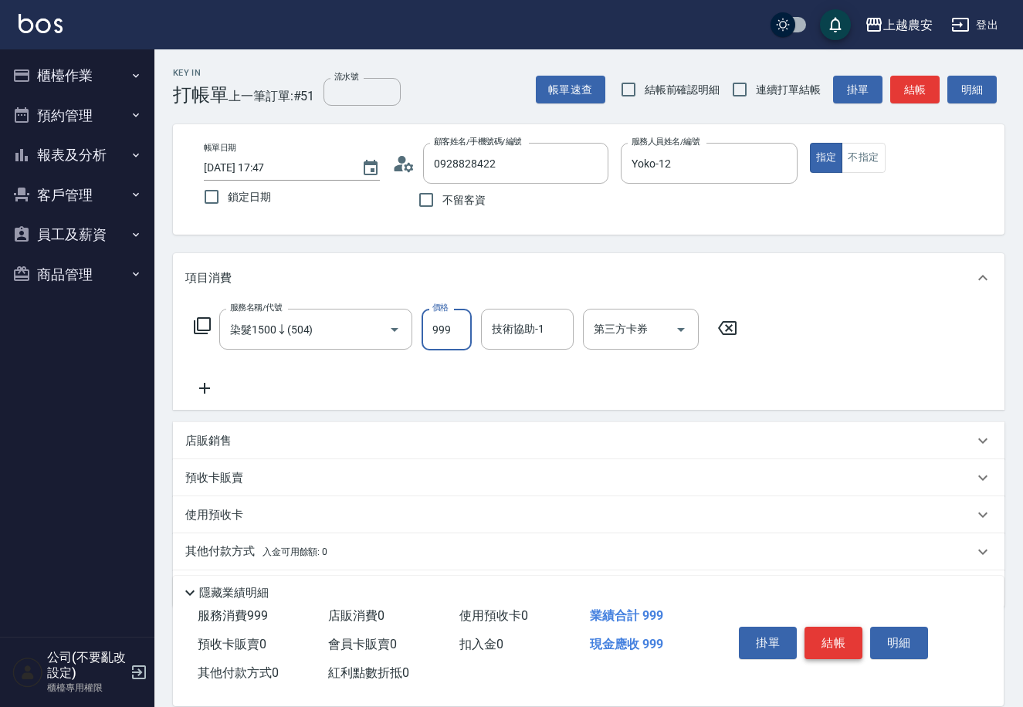
type input "999"
click at [852, 635] on button "結帳" at bounding box center [834, 643] width 58 height 32
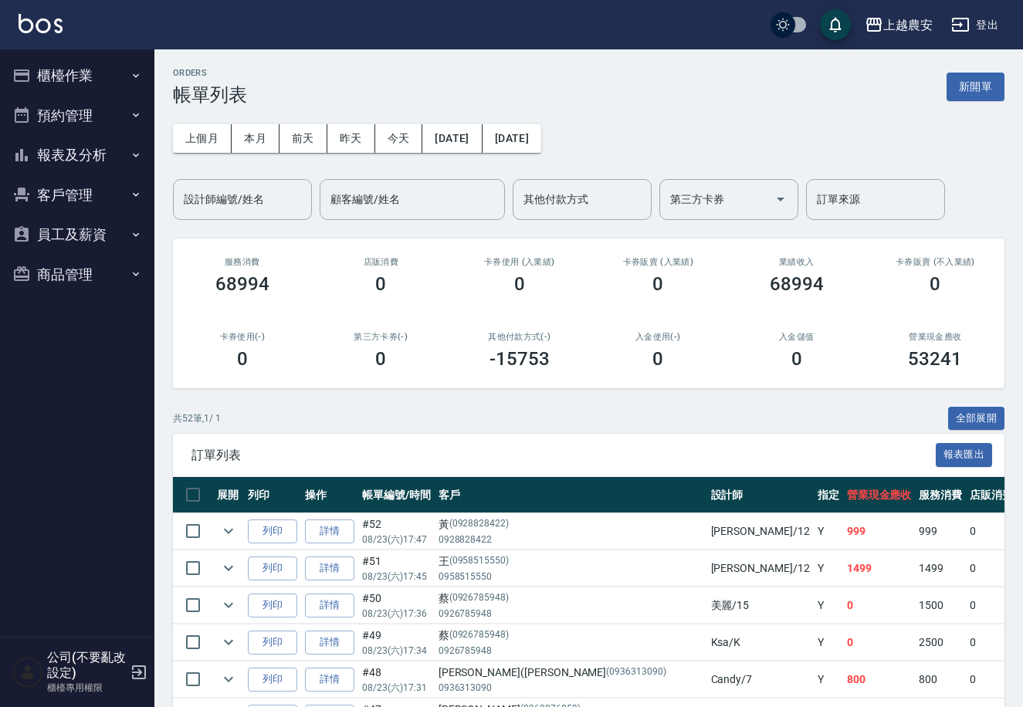
click at [75, 60] on button "櫃檯作業" at bounding box center [77, 76] width 142 height 40
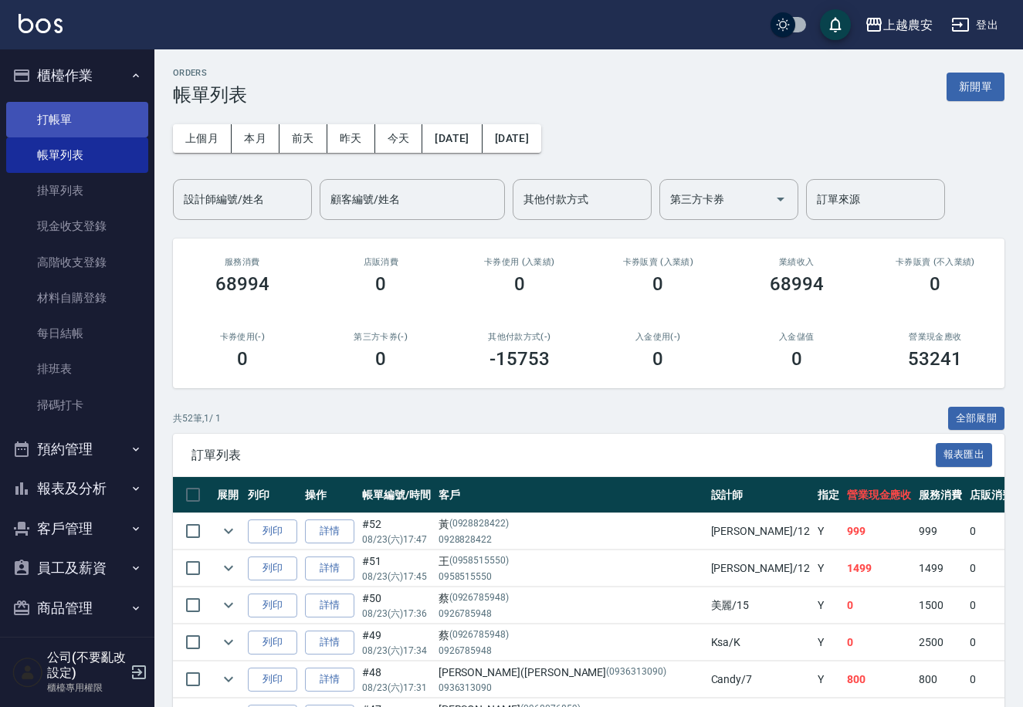
click at [53, 121] on link "打帳單" at bounding box center [77, 120] width 142 height 36
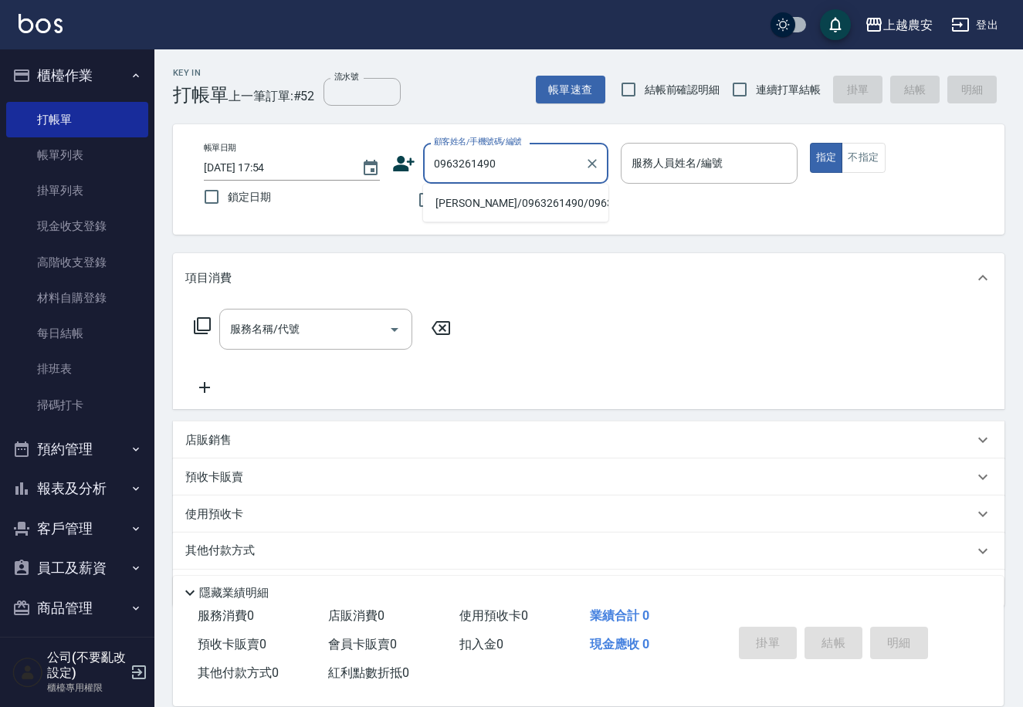
drag, startPoint x: 468, startPoint y: 205, endPoint x: 651, endPoint y: 165, distance: 187.2
click at [470, 205] on li "[PERSON_NAME]/0963261490/0963261490" at bounding box center [515, 203] width 185 height 25
type input "[PERSON_NAME]/0963261490/0963261490"
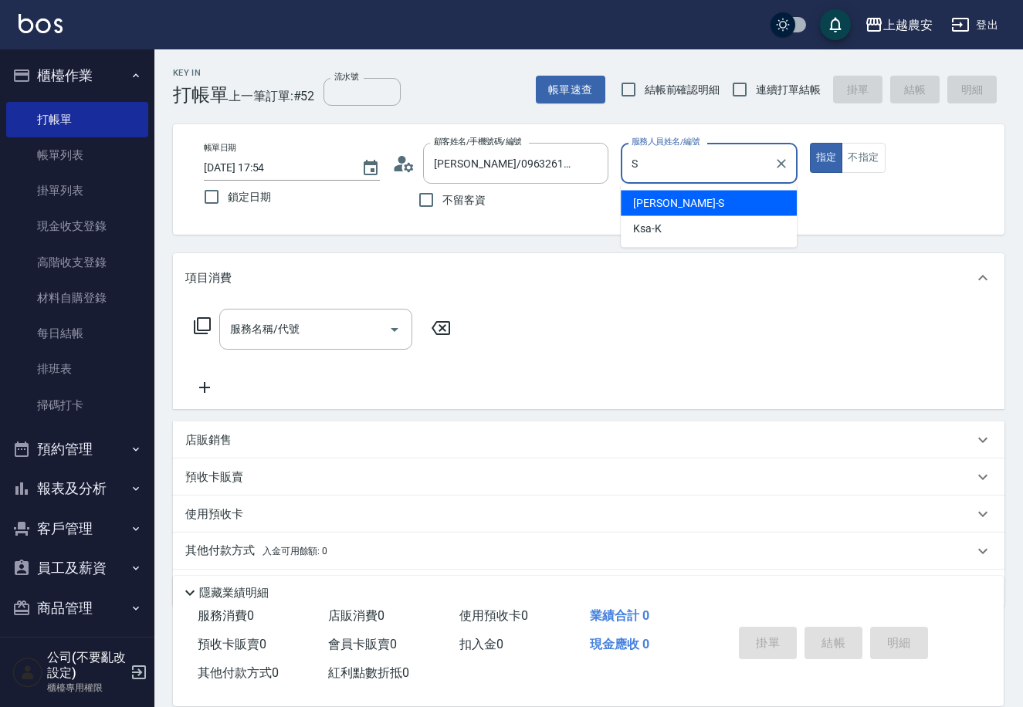
type input "Sandy-S"
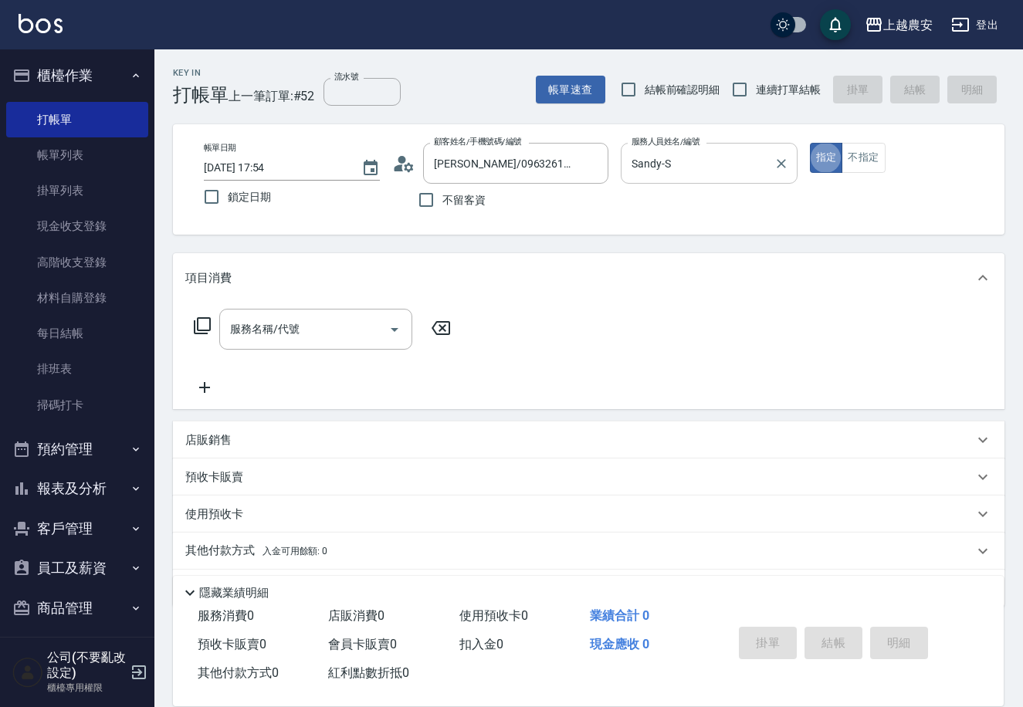
type button "true"
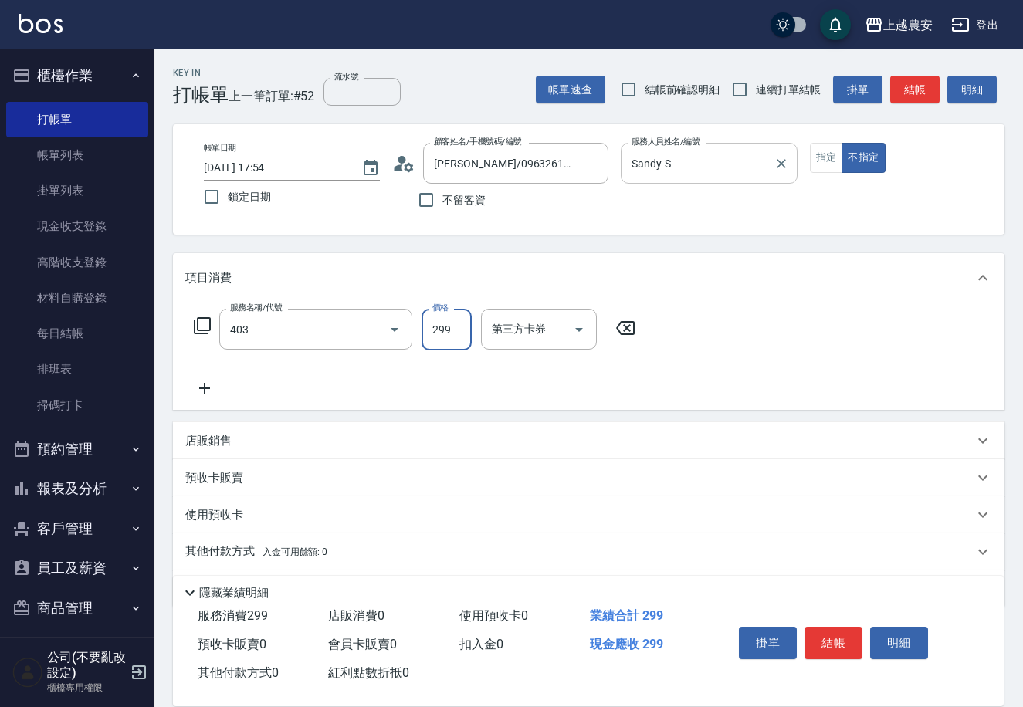
type input "剪髮(403)"
click at [832, 651] on button "結帳" at bounding box center [834, 643] width 58 height 32
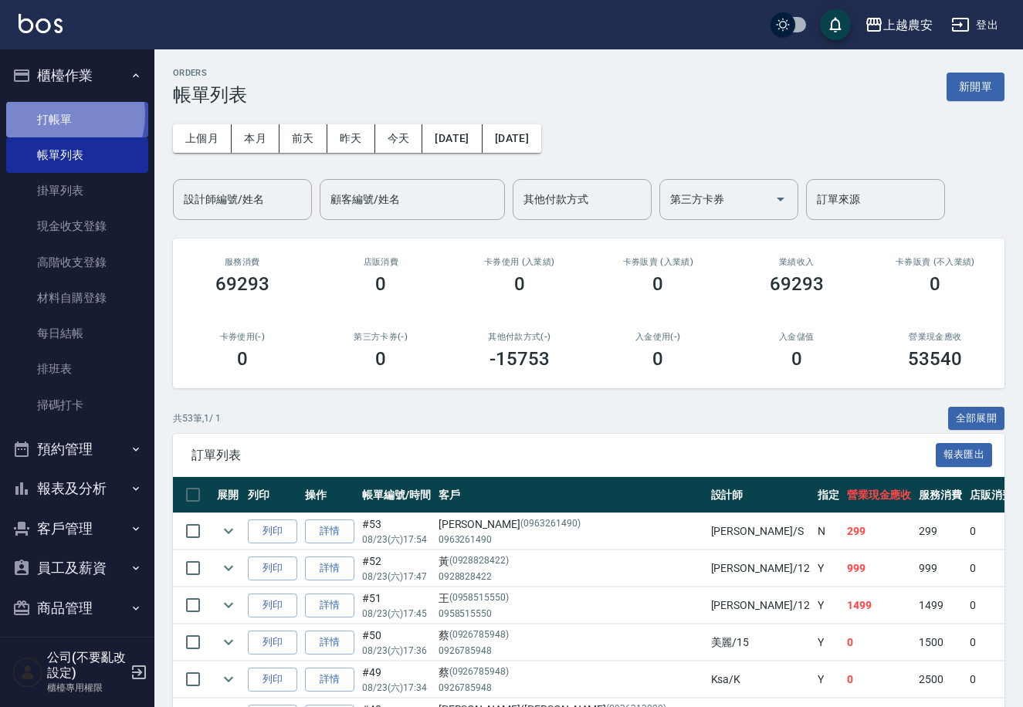
click at [55, 114] on link "打帳單" at bounding box center [77, 120] width 142 height 36
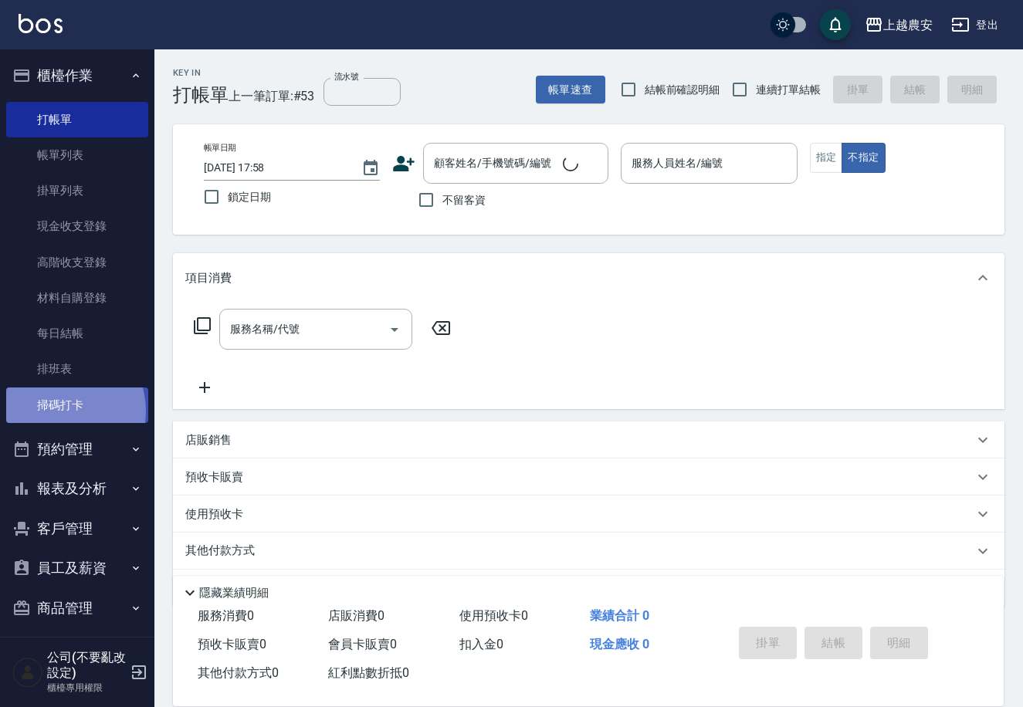
click at [59, 411] on link "掃碼打卡" at bounding box center [77, 406] width 142 height 36
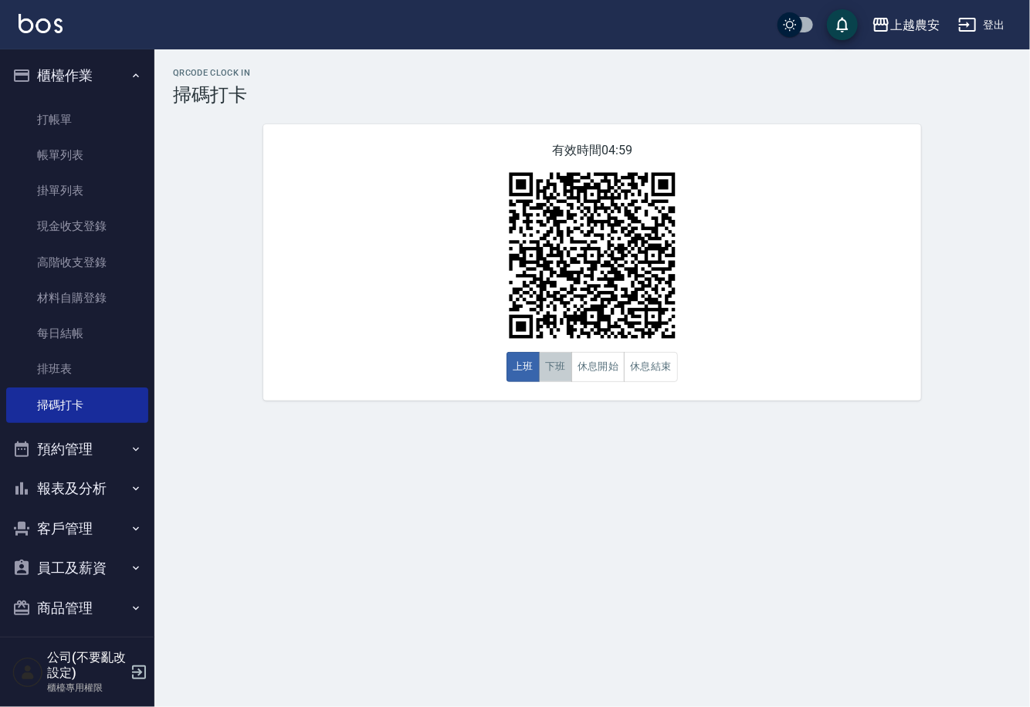
click at [546, 365] on button "下班" at bounding box center [555, 367] width 33 height 30
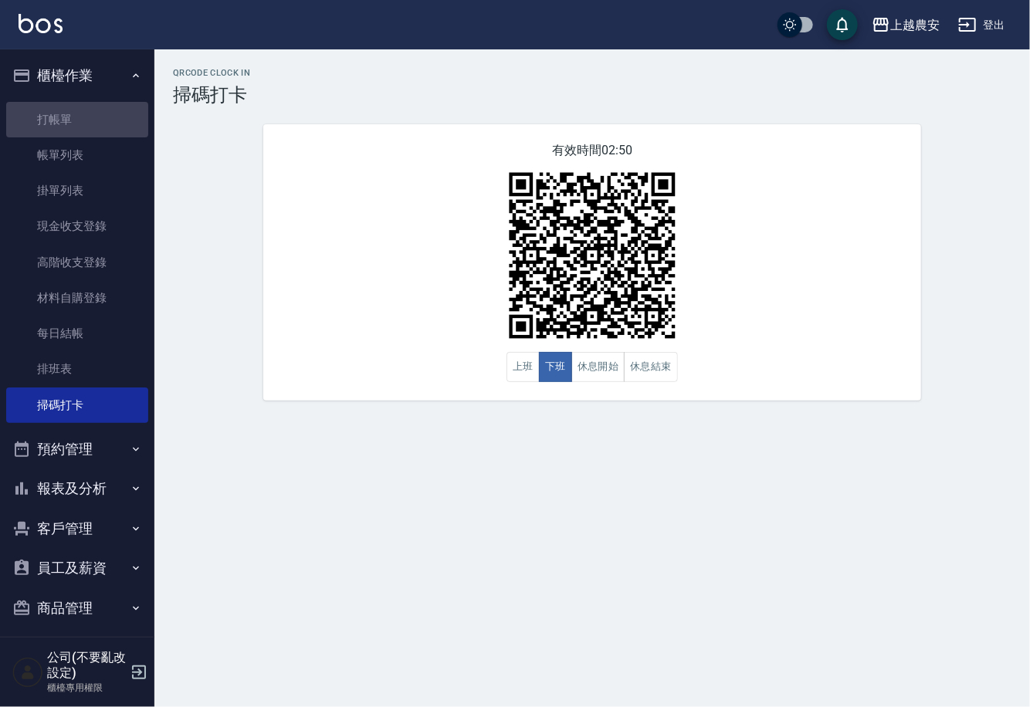
drag, startPoint x: 80, startPoint y: 114, endPoint x: 202, endPoint y: 22, distance: 152.3
click at [80, 114] on link "打帳單" at bounding box center [77, 120] width 142 height 36
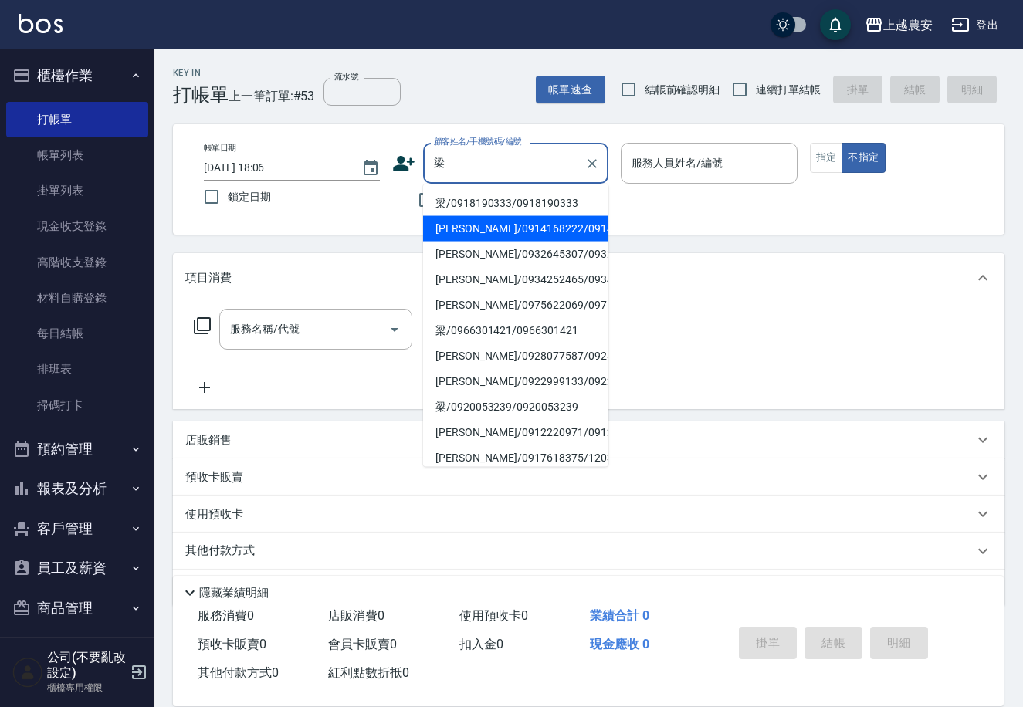
click at [460, 230] on li "梁光華/0914168222/0914168222" at bounding box center [515, 228] width 185 height 25
type input "梁光華/0914168222/0914168222"
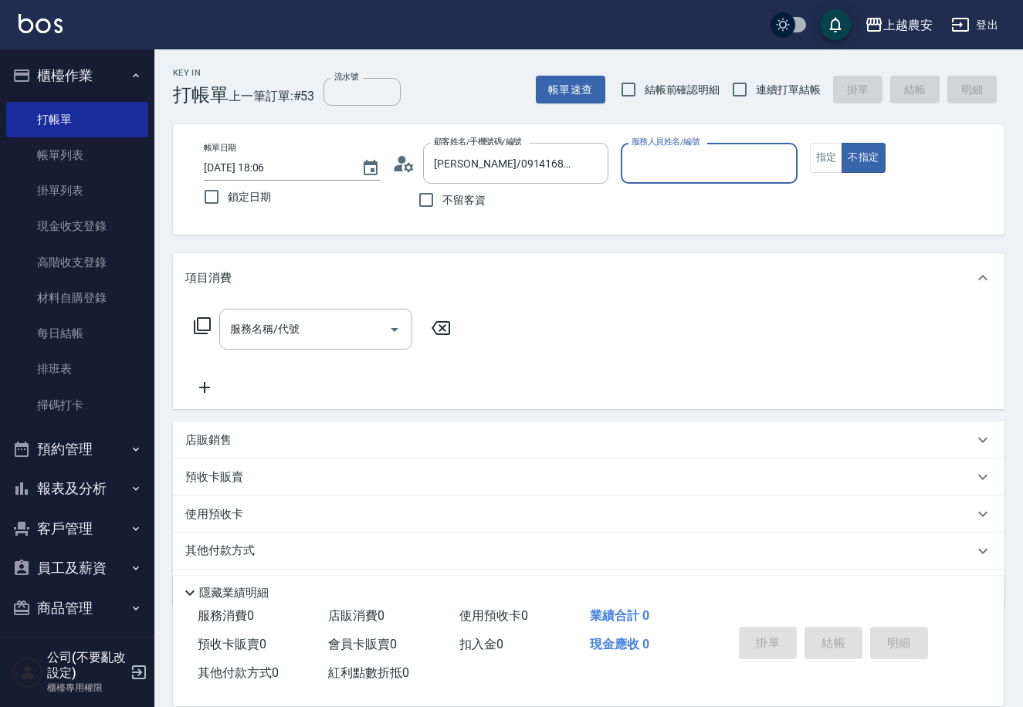
type input "美雅-B"
click at [832, 168] on button "指定" at bounding box center [826, 158] width 33 height 30
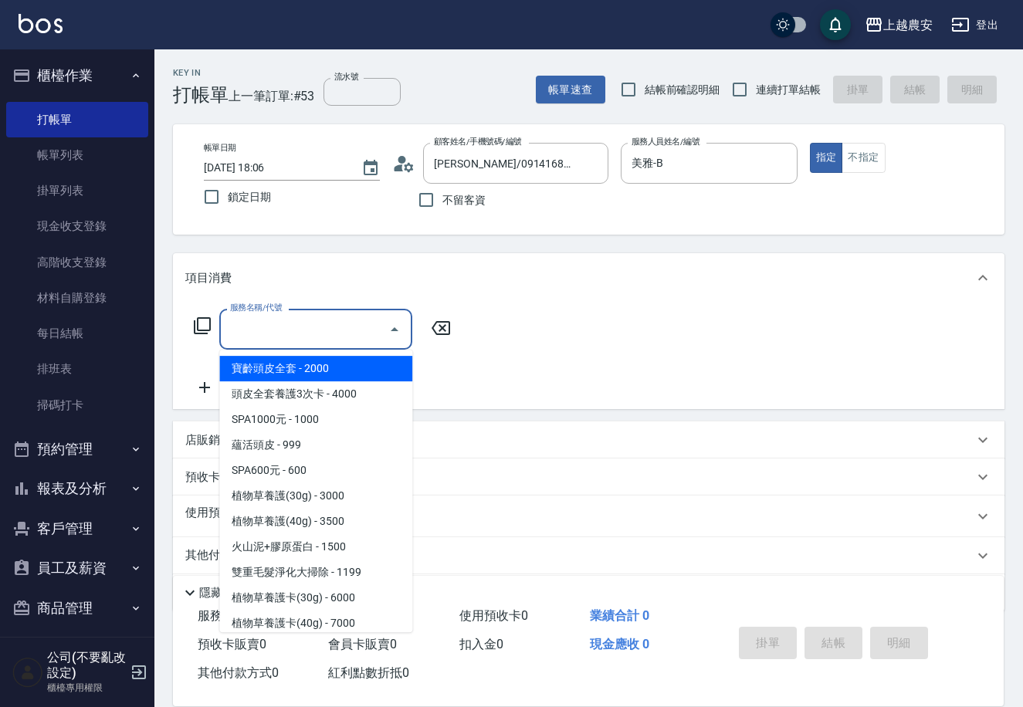
click at [317, 327] on input "服務名稱/代號" at bounding box center [304, 329] width 156 height 27
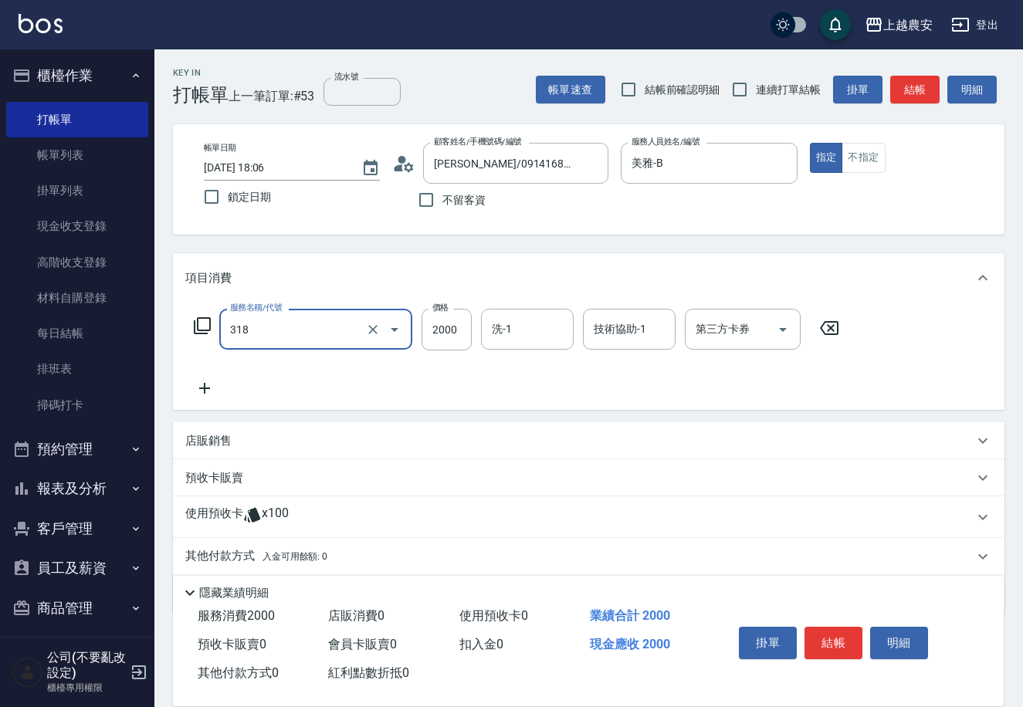
type input "燙髮1500↑(自購)(318)"
type input "4000"
type input "[PERSON_NAME]-30"
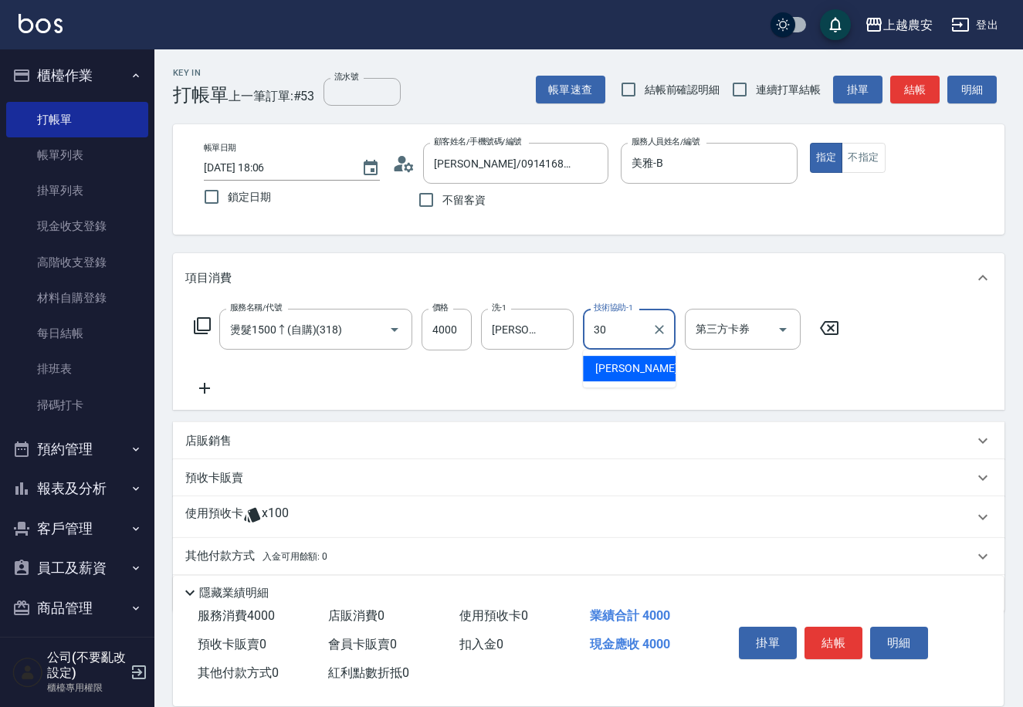
type input "[PERSON_NAME]-30"
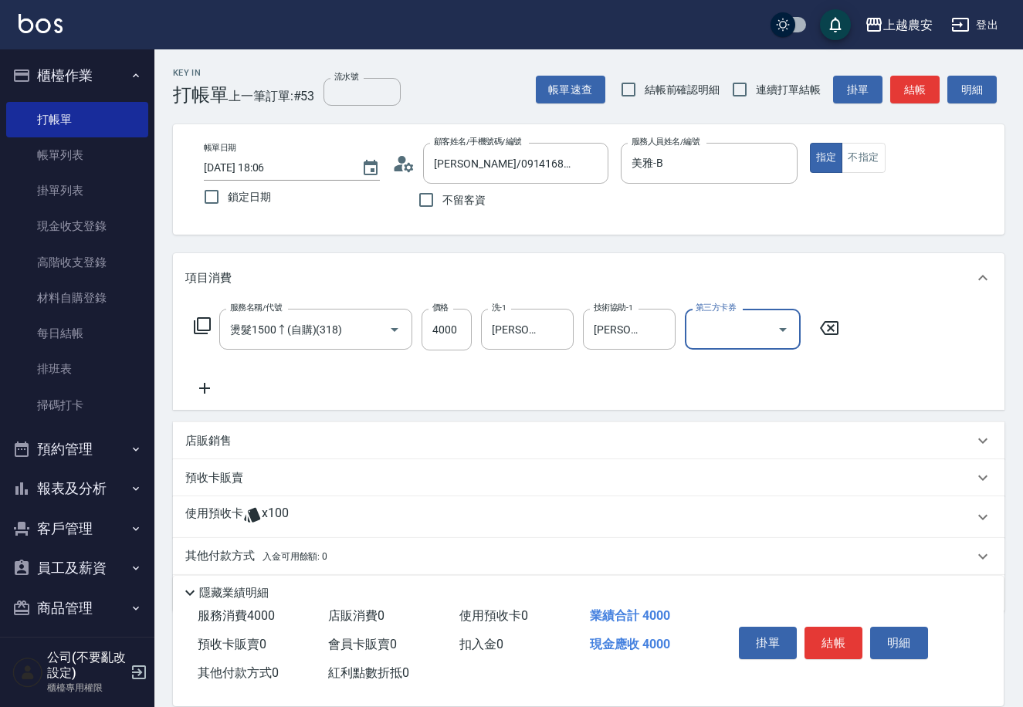
click at [836, 643] on button "結帳" at bounding box center [834, 643] width 58 height 32
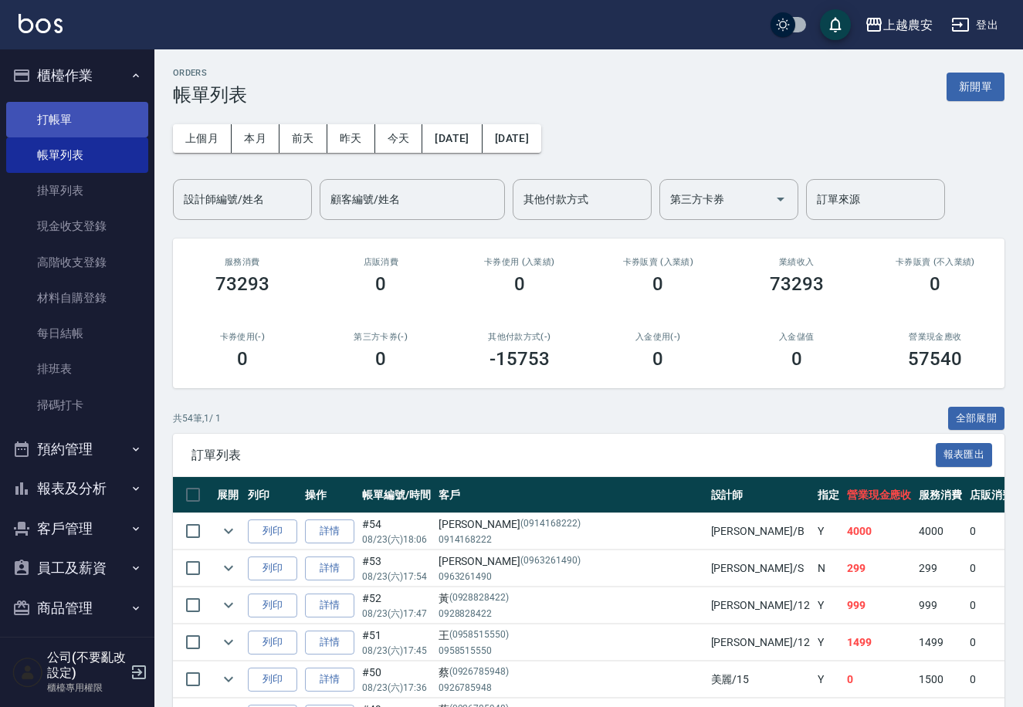
click at [51, 111] on link "打帳單" at bounding box center [77, 120] width 142 height 36
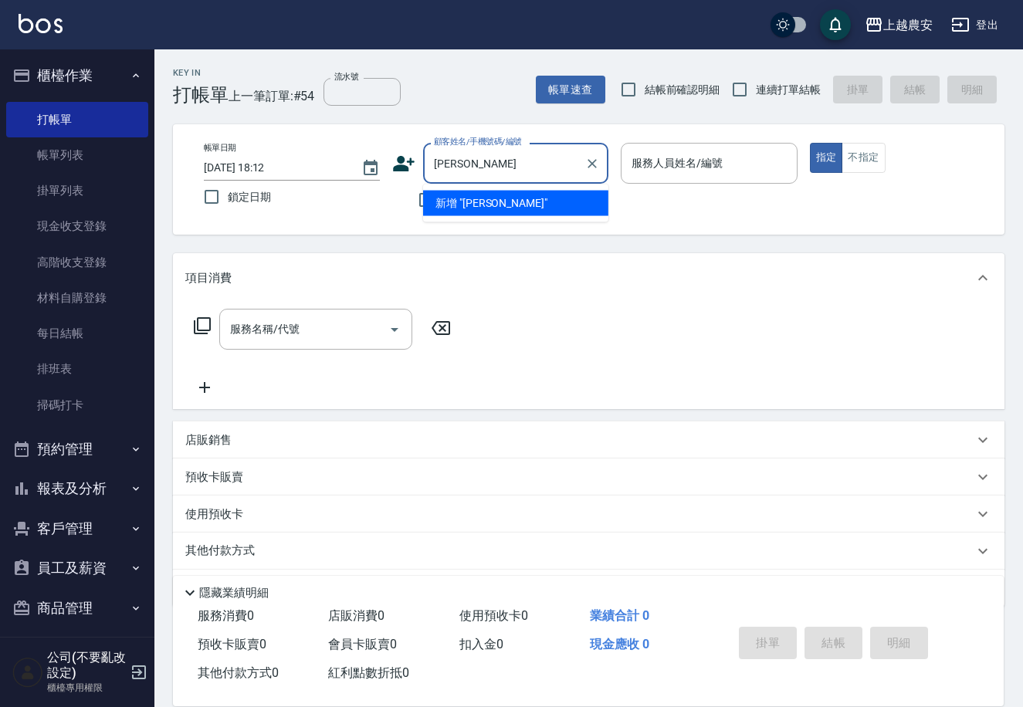
click at [464, 206] on li "新增 "雅玲玲"" at bounding box center [515, 203] width 185 height 25
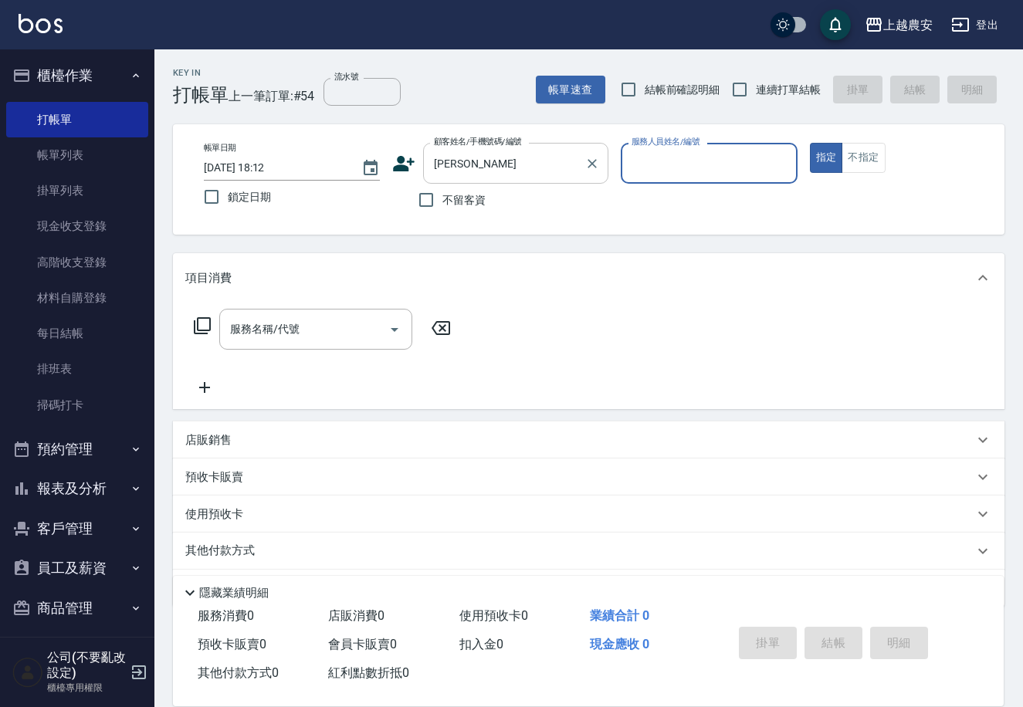
click at [473, 162] on input "雅玲玲" at bounding box center [504, 163] width 148 height 27
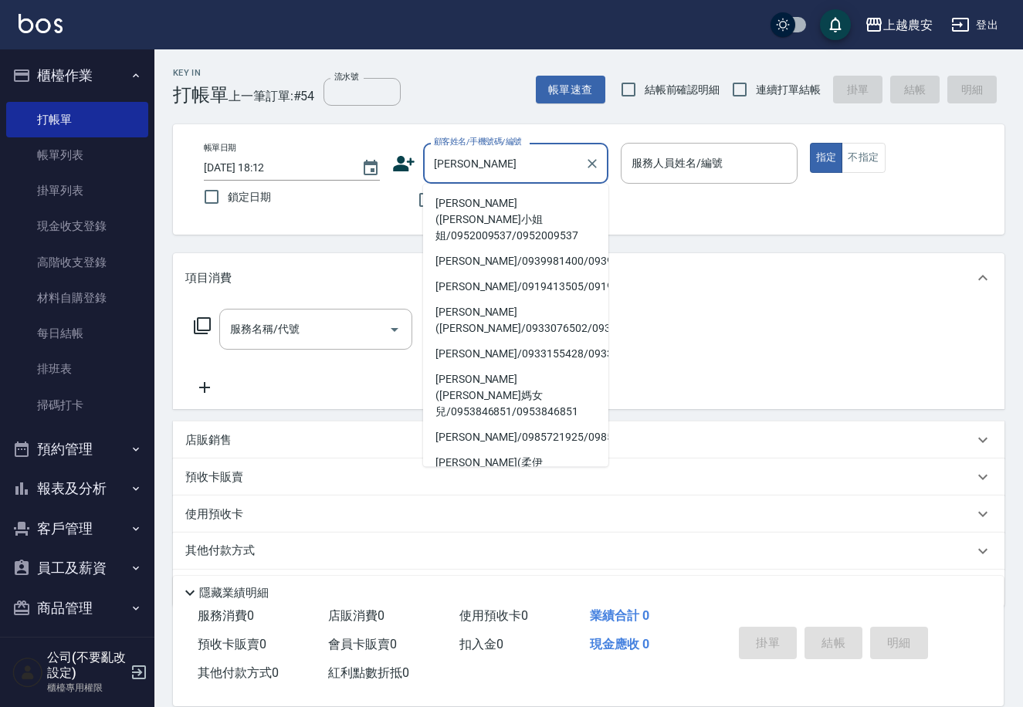
click at [458, 214] on li "[PERSON_NAME]([PERSON_NAME]小姐姐/0952009537/0952009537" at bounding box center [515, 220] width 185 height 58
type input "[PERSON_NAME]([PERSON_NAME]小姐姐/0952009537/0952009537"
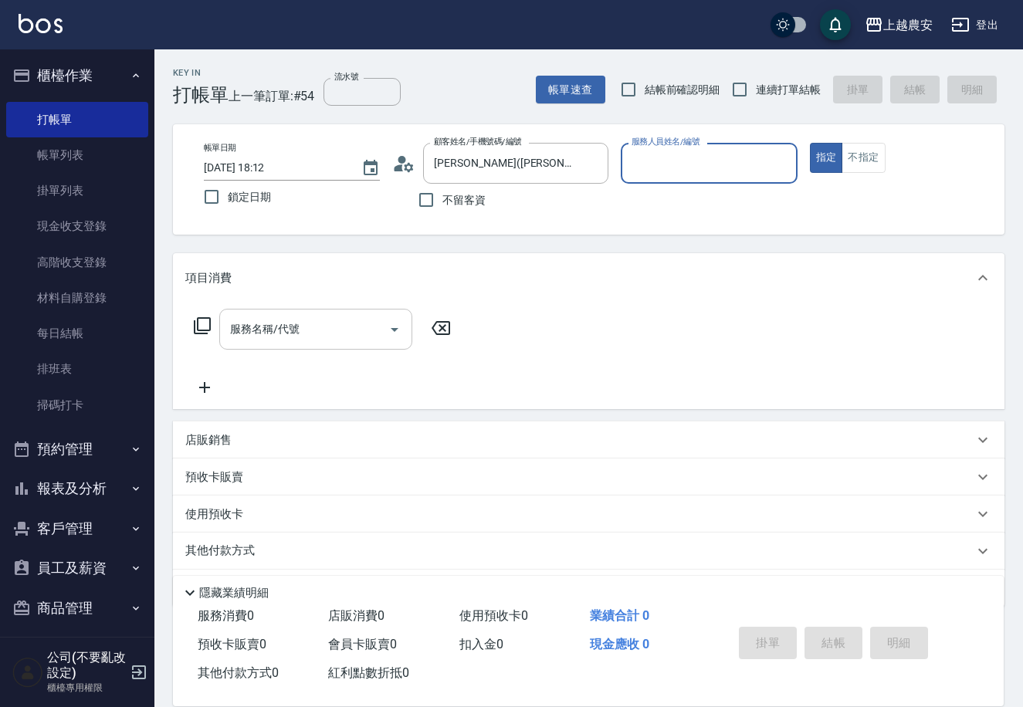
type input "Nana-13"
click at [321, 333] on input "服務名稱/代號" at bounding box center [304, 329] width 156 height 27
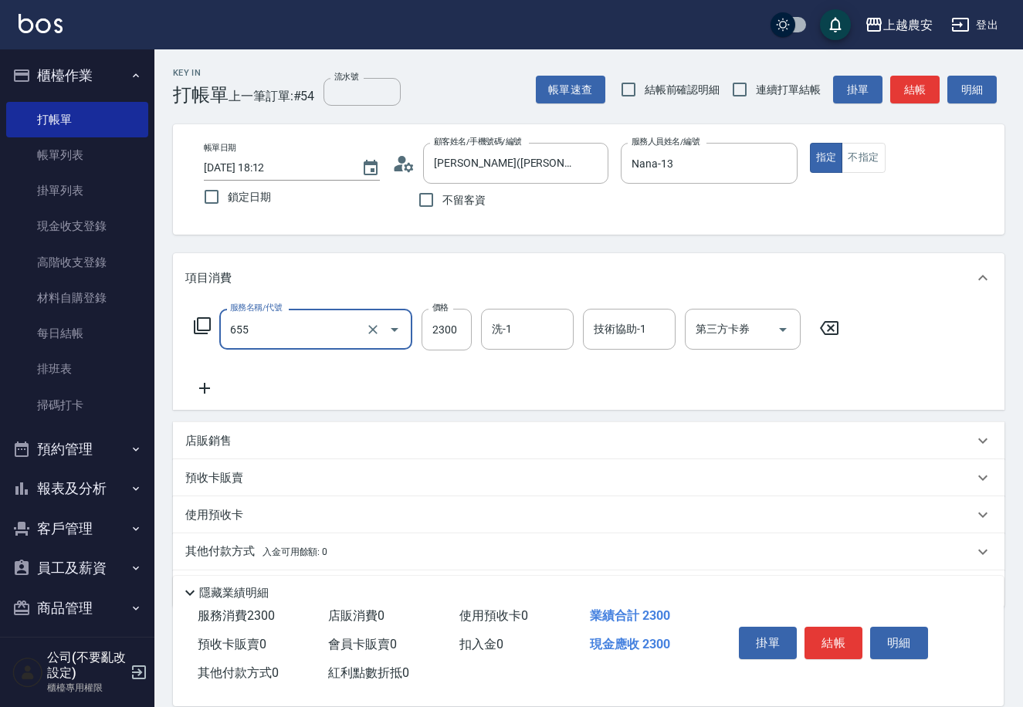
type input "結構2段式(自)(655)"
click at [444, 329] on input "200" at bounding box center [447, 330] width 50 height 42
type input "2800"
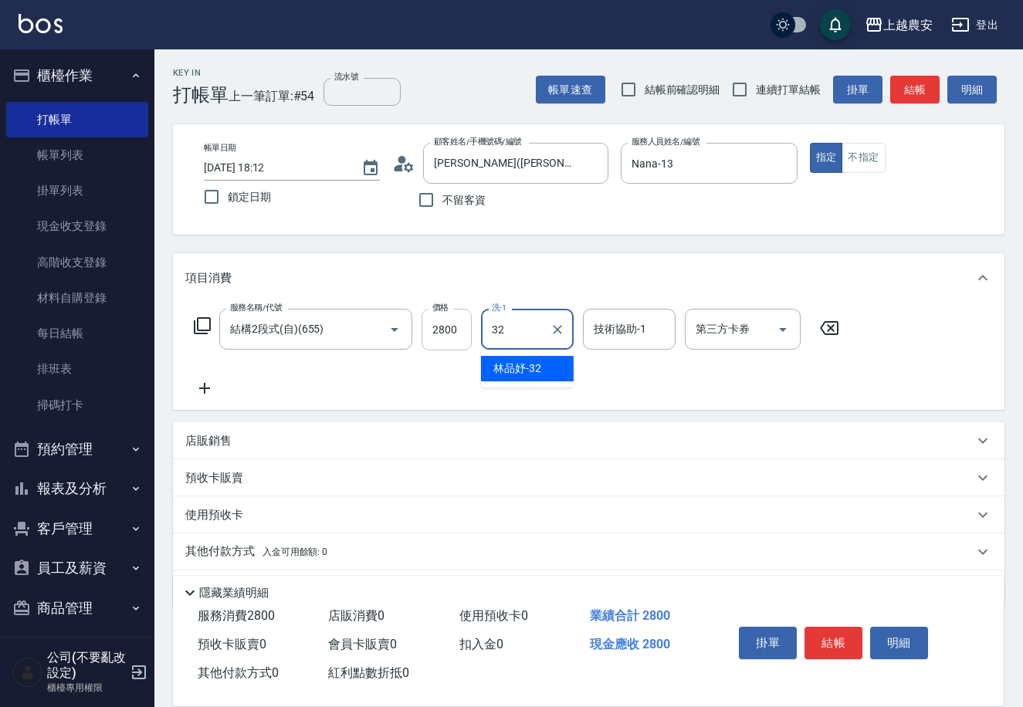
type input "林品妤-32"
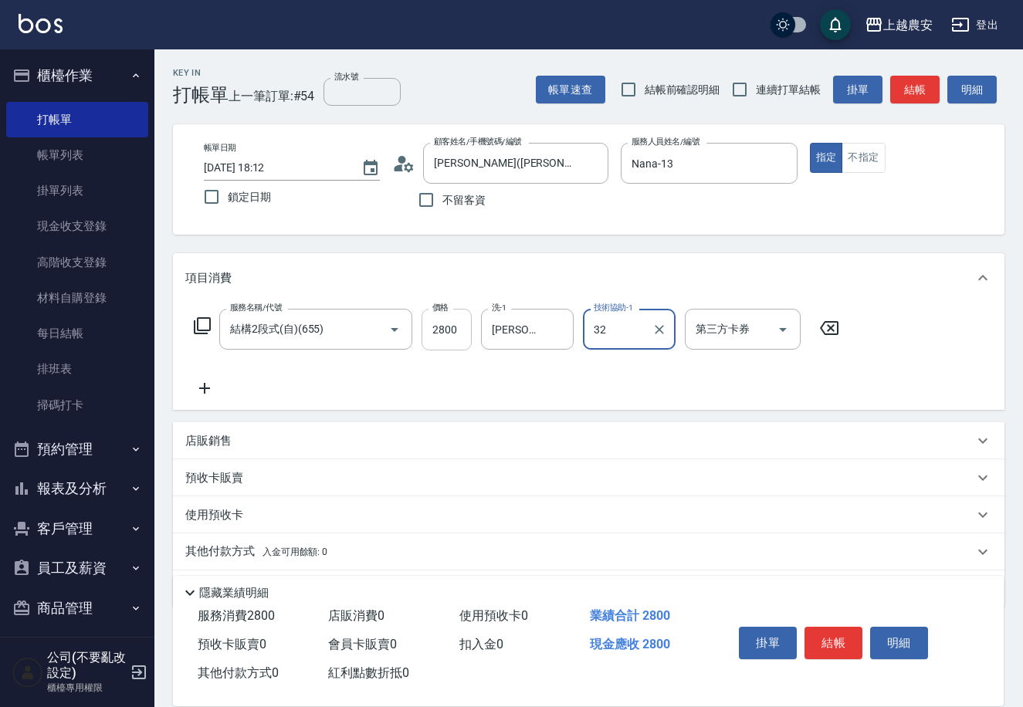
type input "林品妤-32"
click at [833, 641] on button "結帳" at bounding box center [834, 643] width 58 height 32
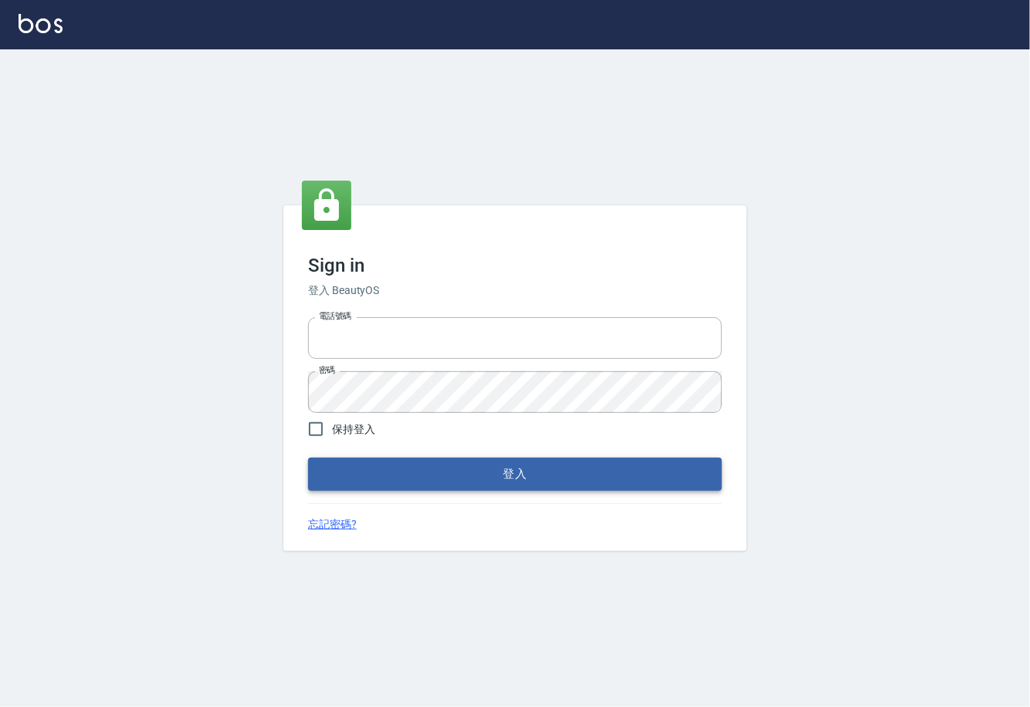
type input "0225929166"
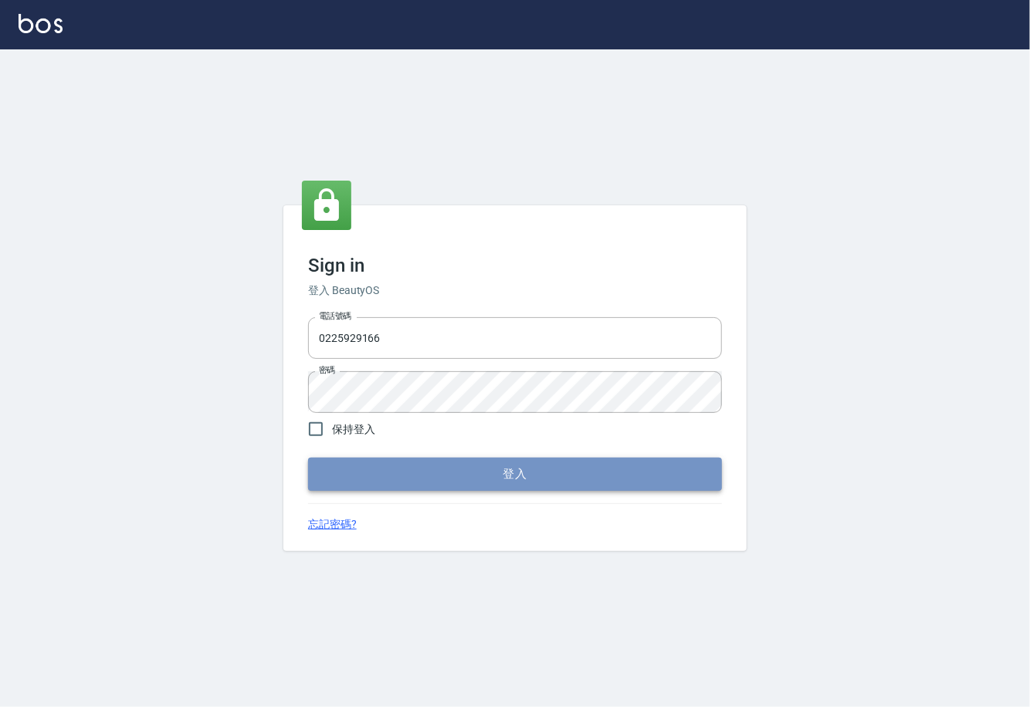
click at [531, 476] on button "登入" at bounding box center [515, 474] width 414 height 32
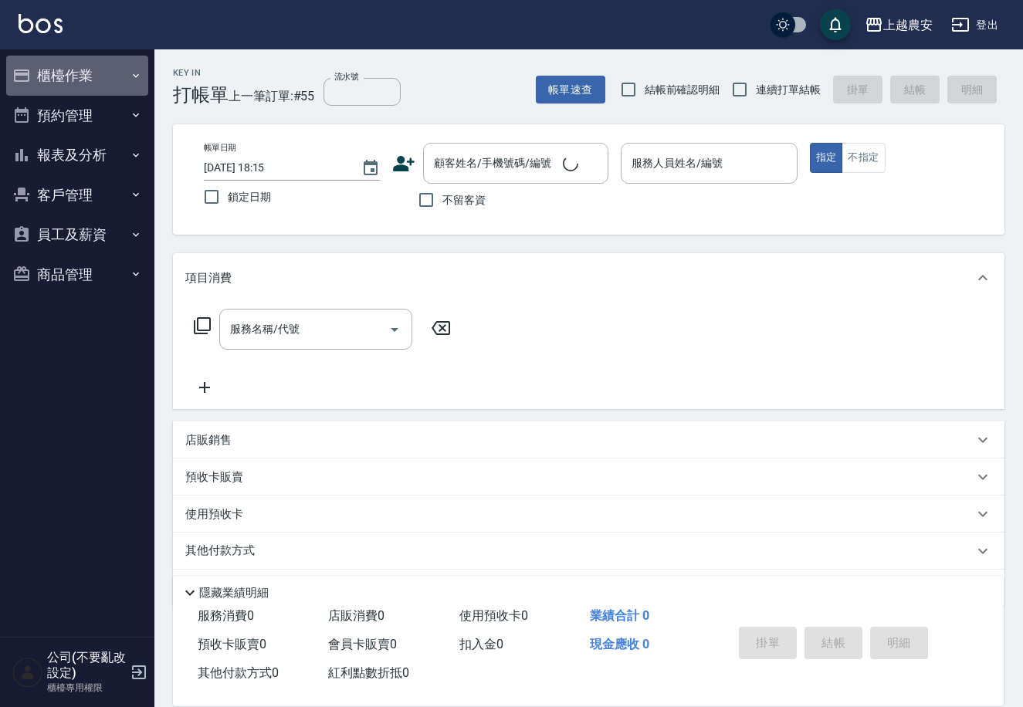
click at [69, 82] on button "櫃檯作業" at bounding box center [77, 76] width 142 height 40
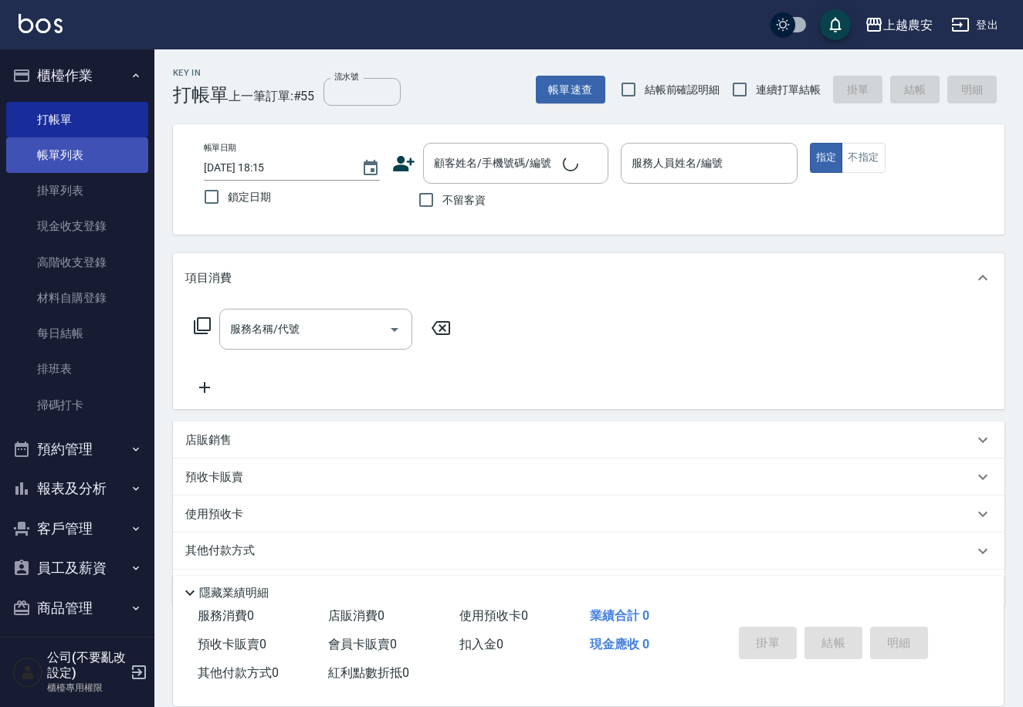
click at [89, 160] on link "帳單列表" at bounding box center [77, 155] width 142 height 36
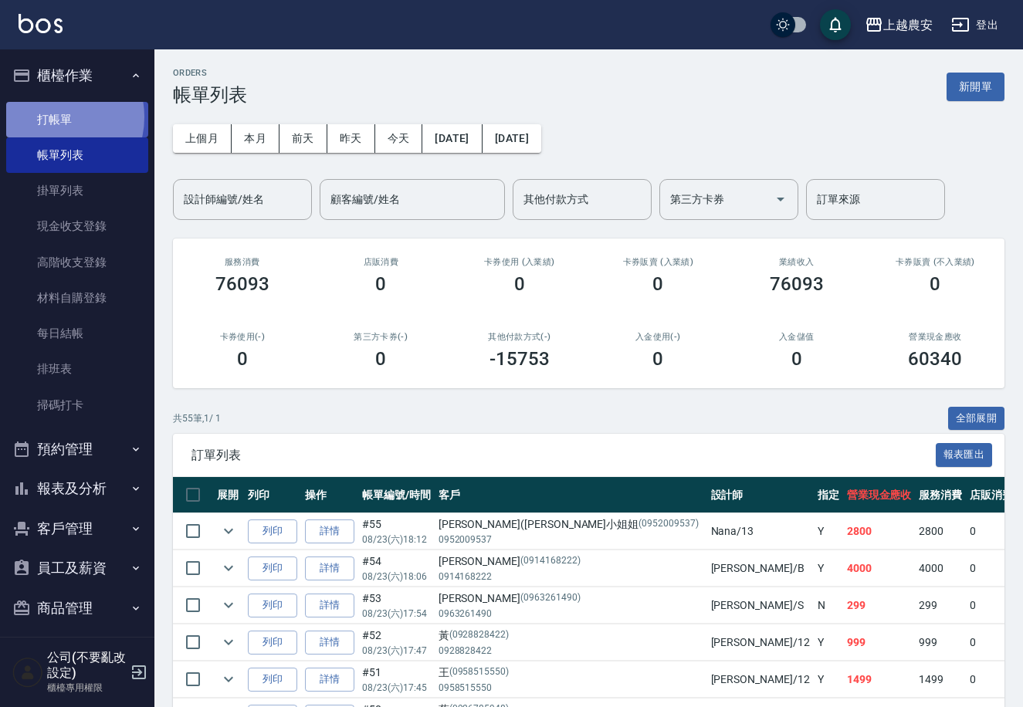
click at [53, 117] on link "打帳單" at bounding box center [77, 120] width 142 height 36
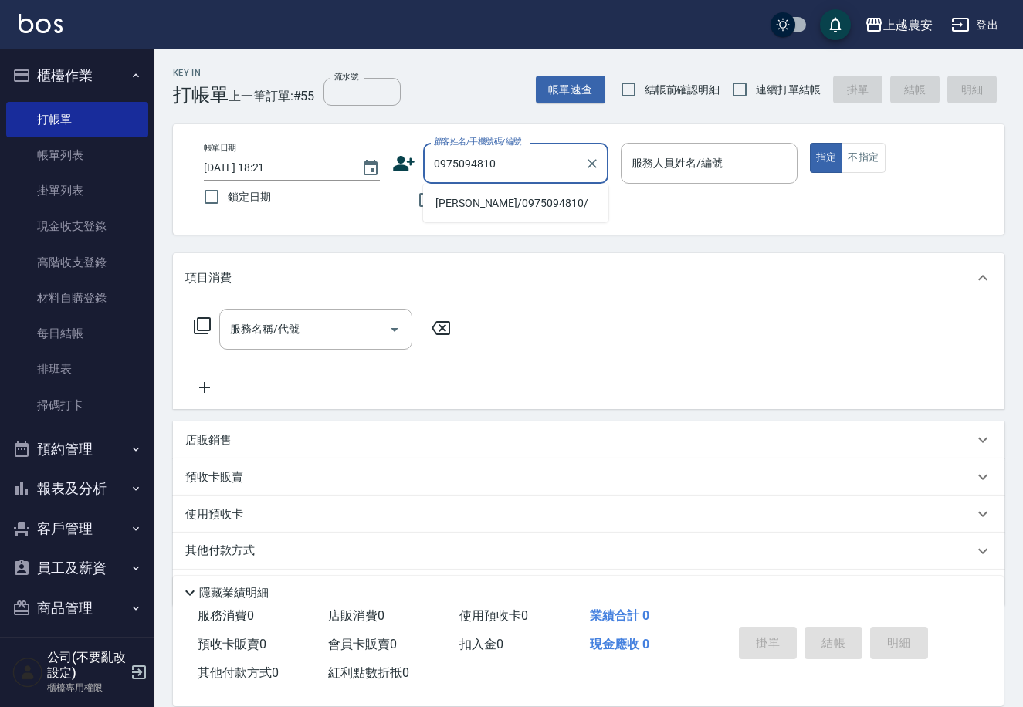
click at [497, 207] on li "[PERSON_NAME]/0975094810/" at bounding box center [515, 203] width 185 height 25
type input "[PERSON_NAME]/0975094810/"
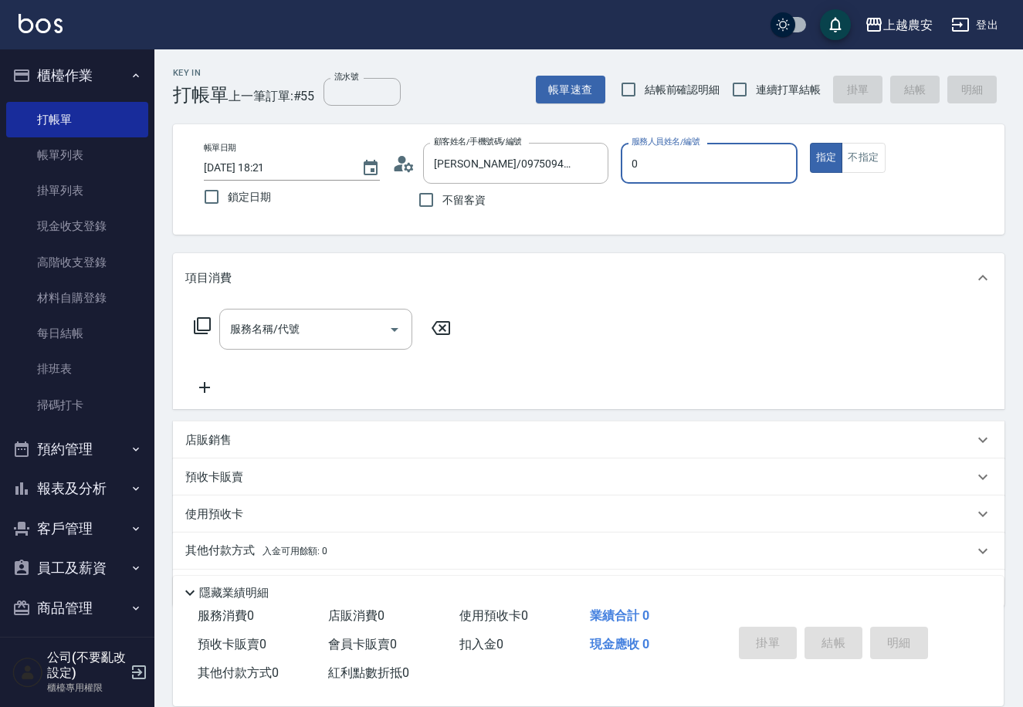
type input "0"
type button "true"
type input "Q比-0"
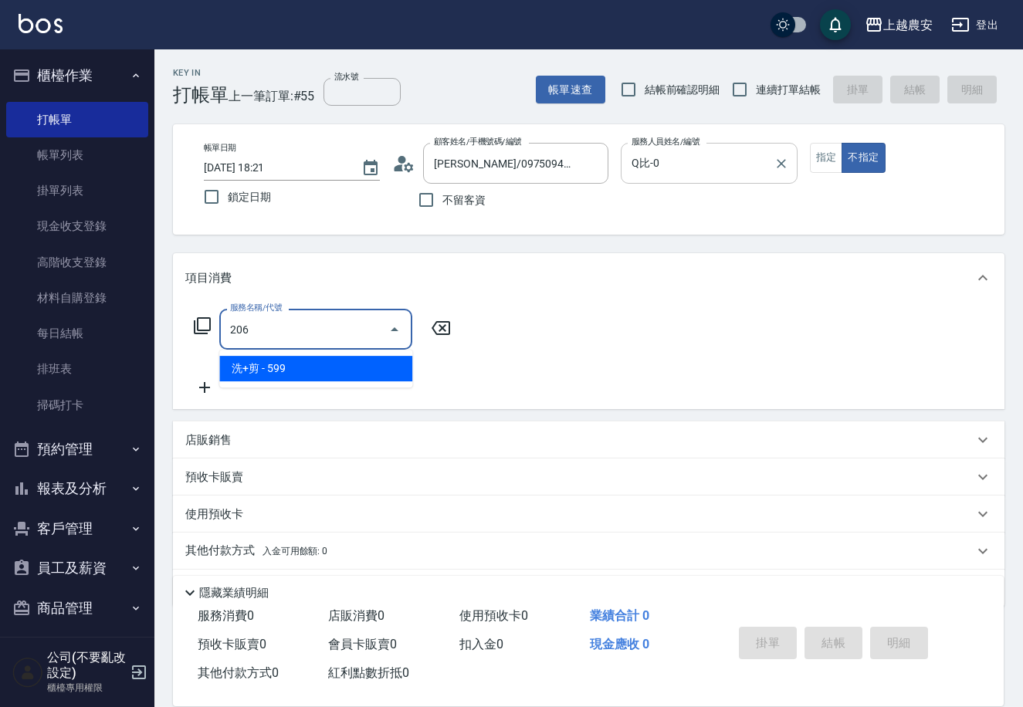
type input "洗+剪(206)"
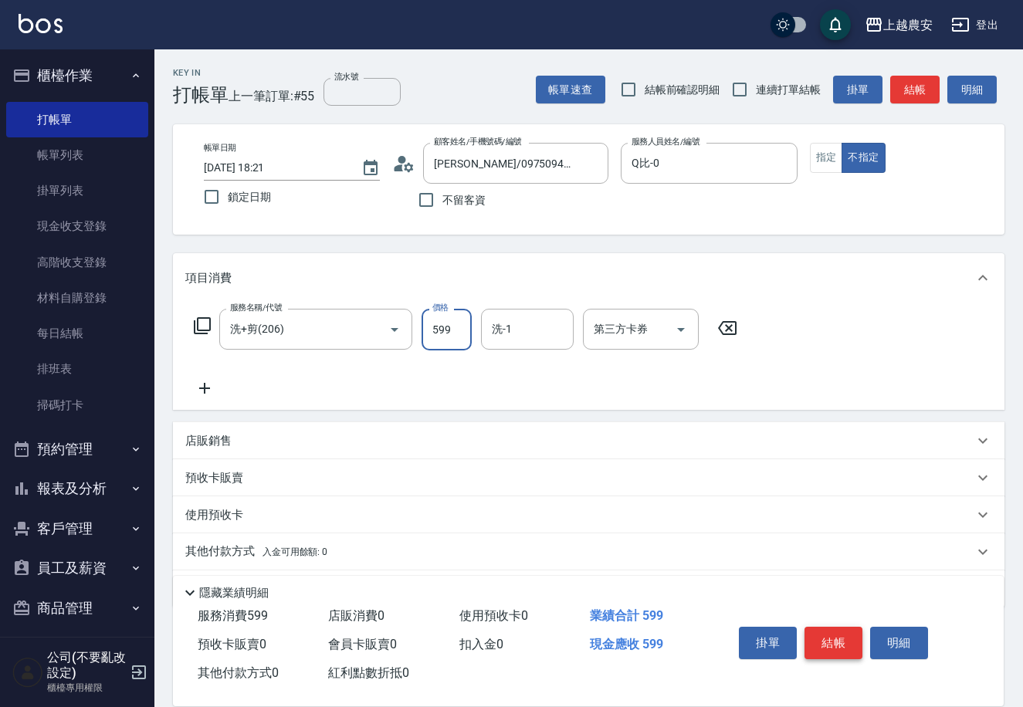
click at [833, 637] on button "結帳" at bounding box center [834, 643] width 58 height 32
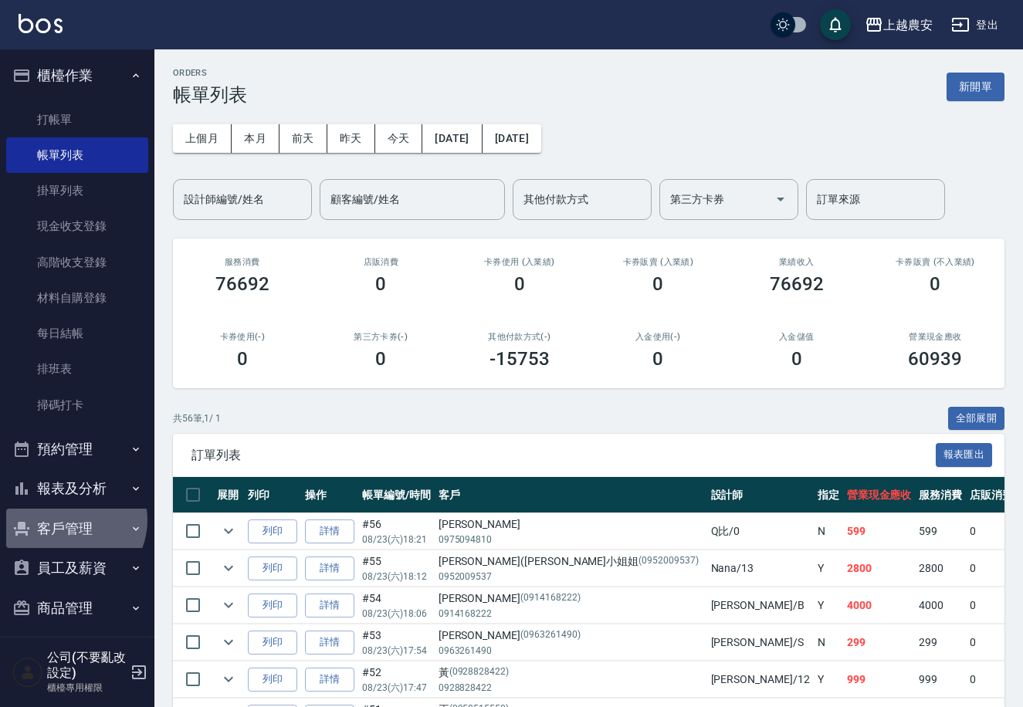
click at [70, 521] on button "客戶管理" at bounding box center [77, 529] width 142 height 40
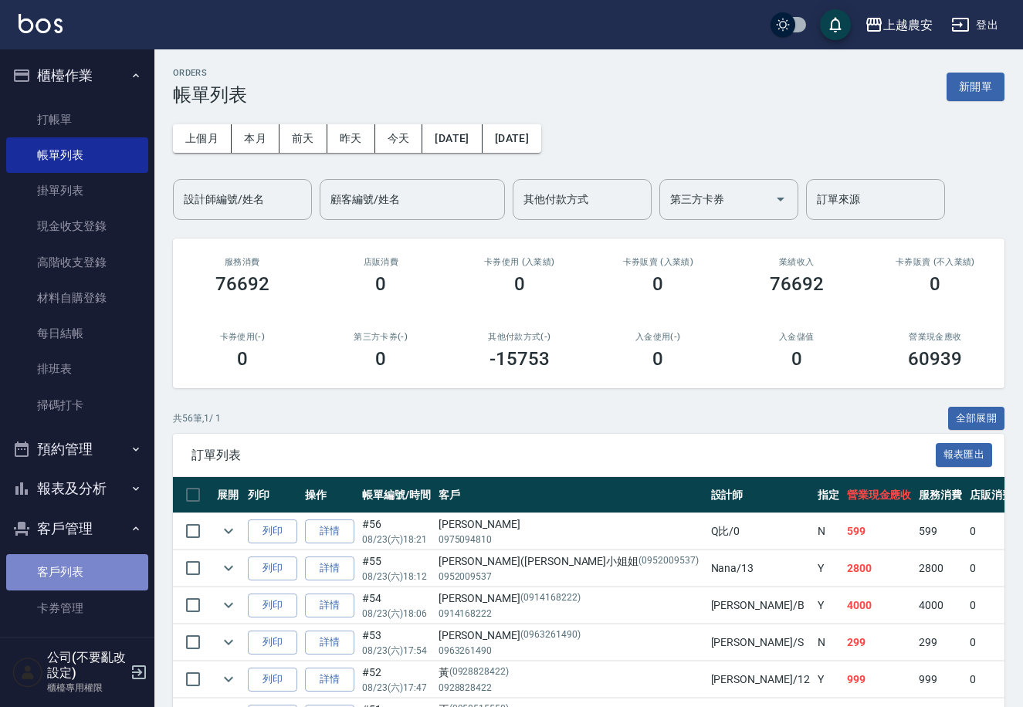
click at [80, 560] on link "客戶列表" at bounding box center [77, 573] width 142 height 36
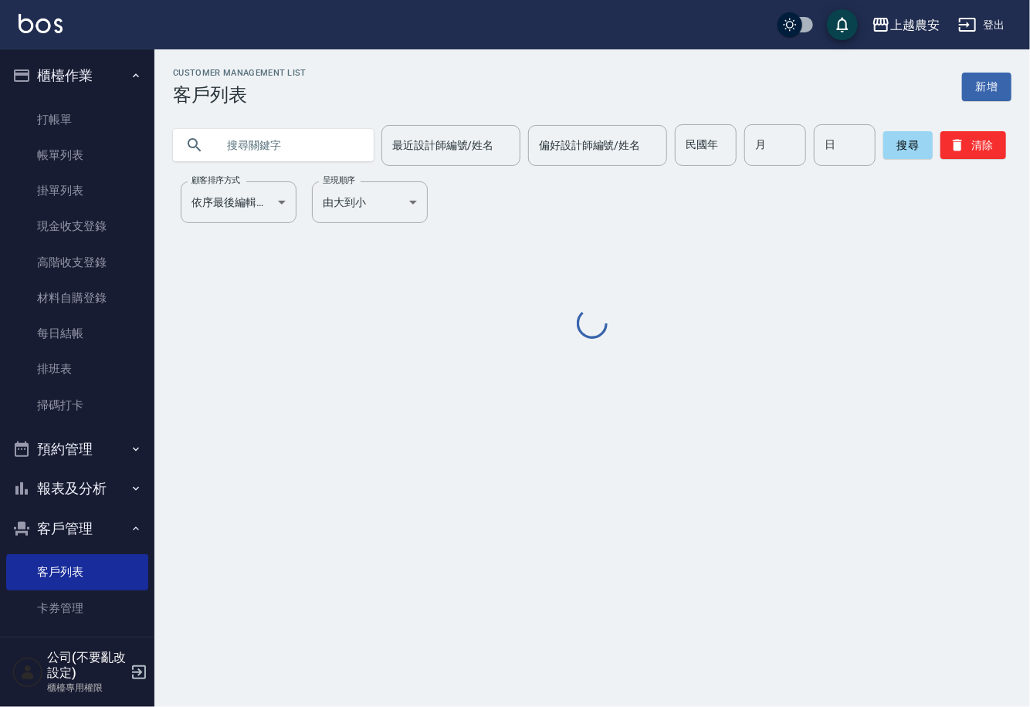
click at [246, 156] on input "text" at bounding box center [288, 145] width 145 height 42
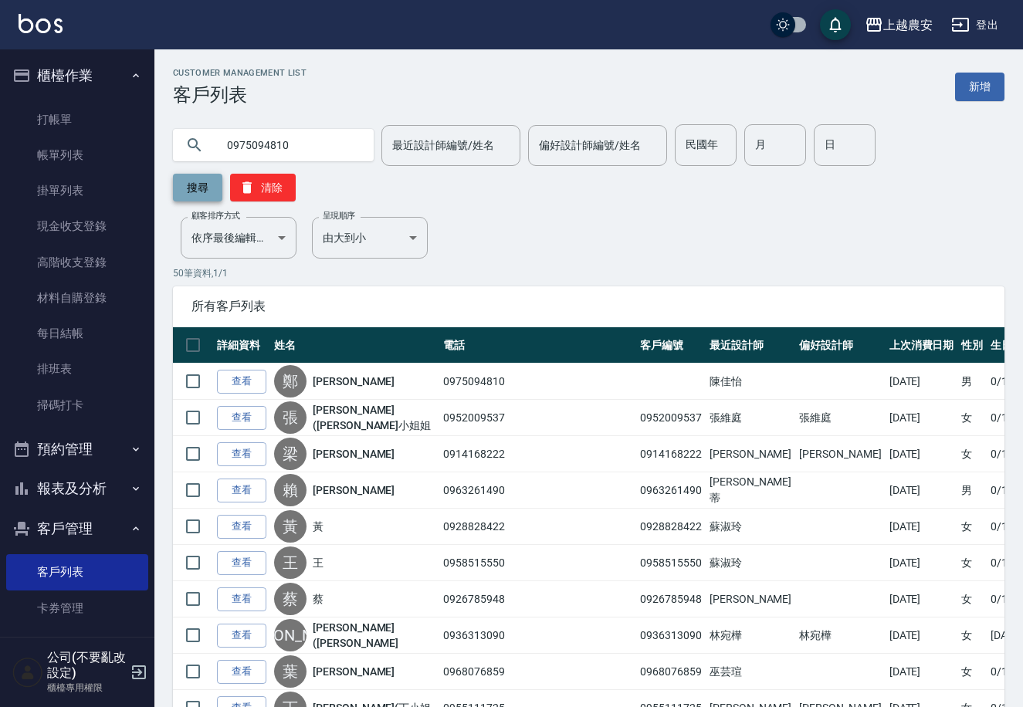
type input "0975094810"
click at [222, 174] on button "搜尋" at bounding box center [197, 188] width 49 height 28
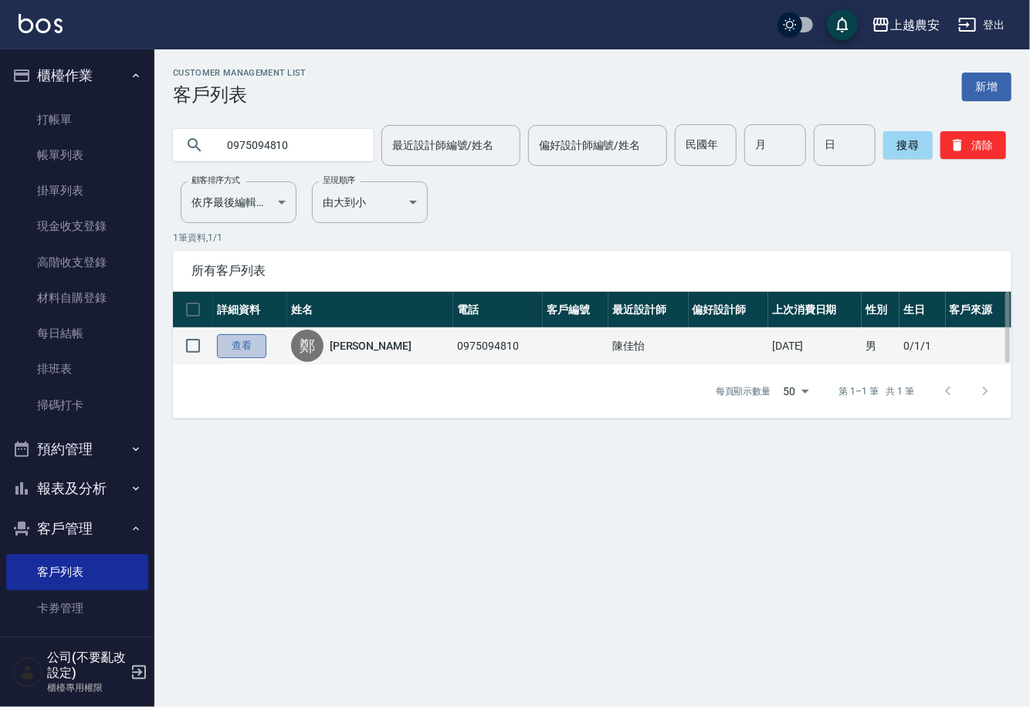
click at [236, 348] on link "查看" at bounding box center [241, 346] width 49 height 24
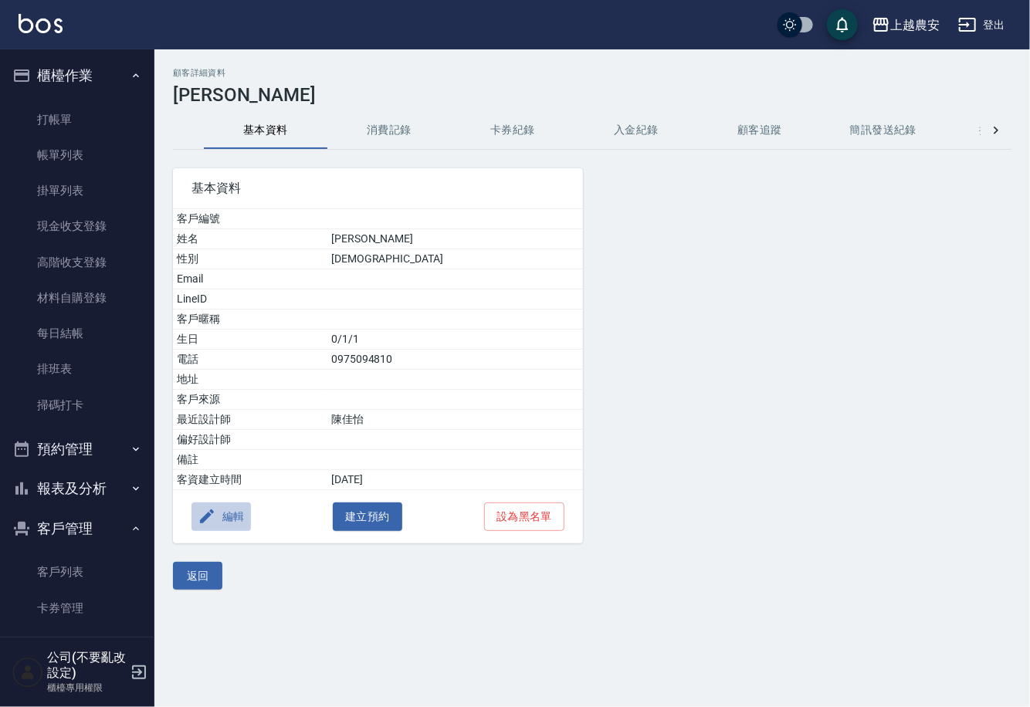
click at [238, 525] on button "編輯" at bounding box center [221, 517] width 59 height 29
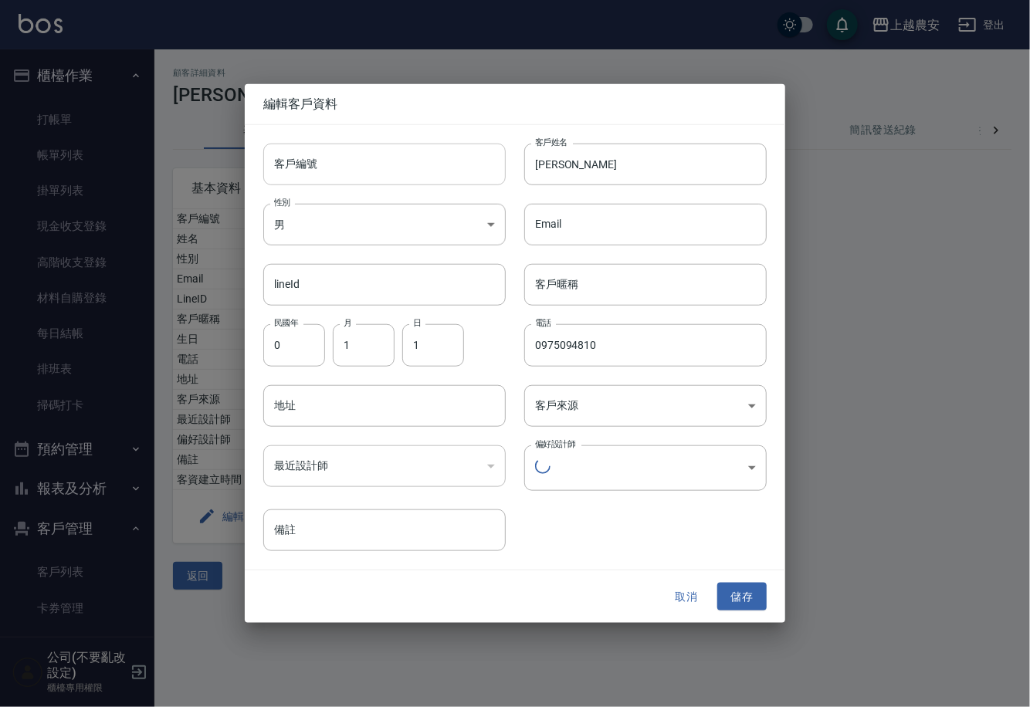
click at [333, 185] on input "客戶編號" at bounding box center [384, 165] width 243 height 42
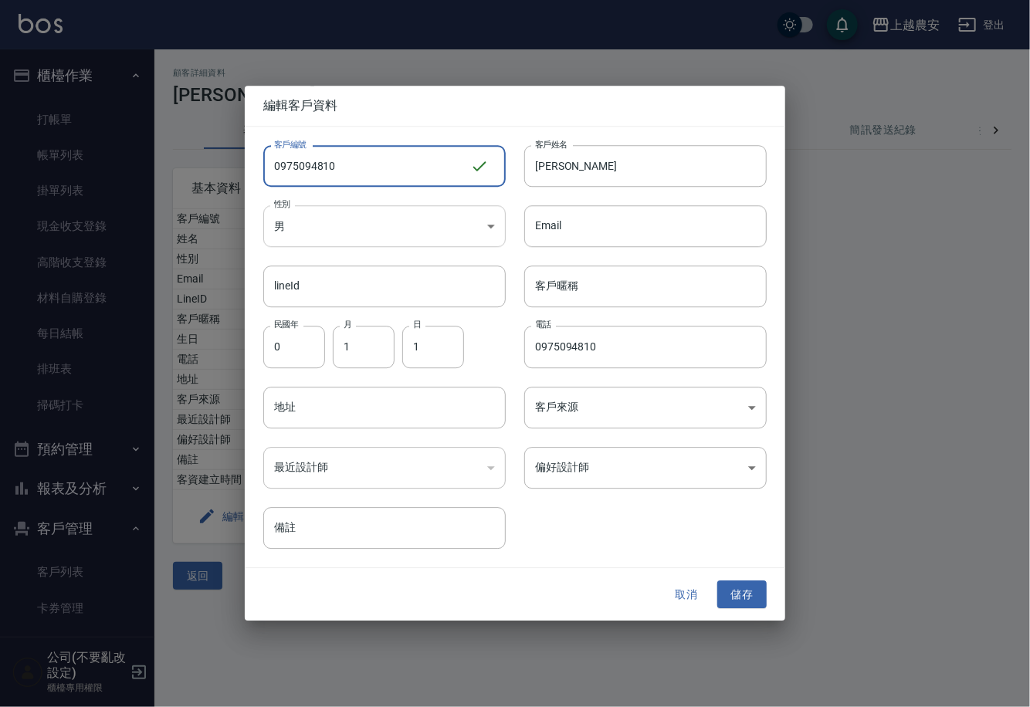
type input "0975094810"
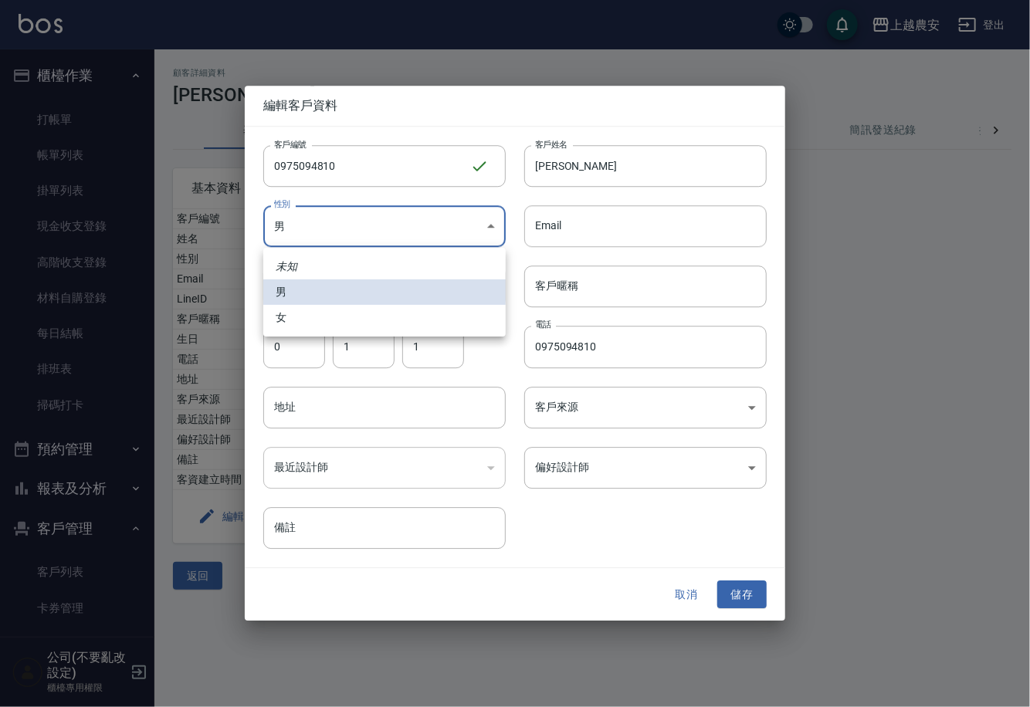
click at [328, 237] on body "上越農安 登出 櫃檯作業 打帳單 帳單列表 掛單列表 現金收支登錄 高階收支登錄 材料自購登錄 每日結帳 排班表 掃碼打卡 預約管理 預約管理 單日預約紀錄 …" at bounding box center [515, 353] width 1030 height 707
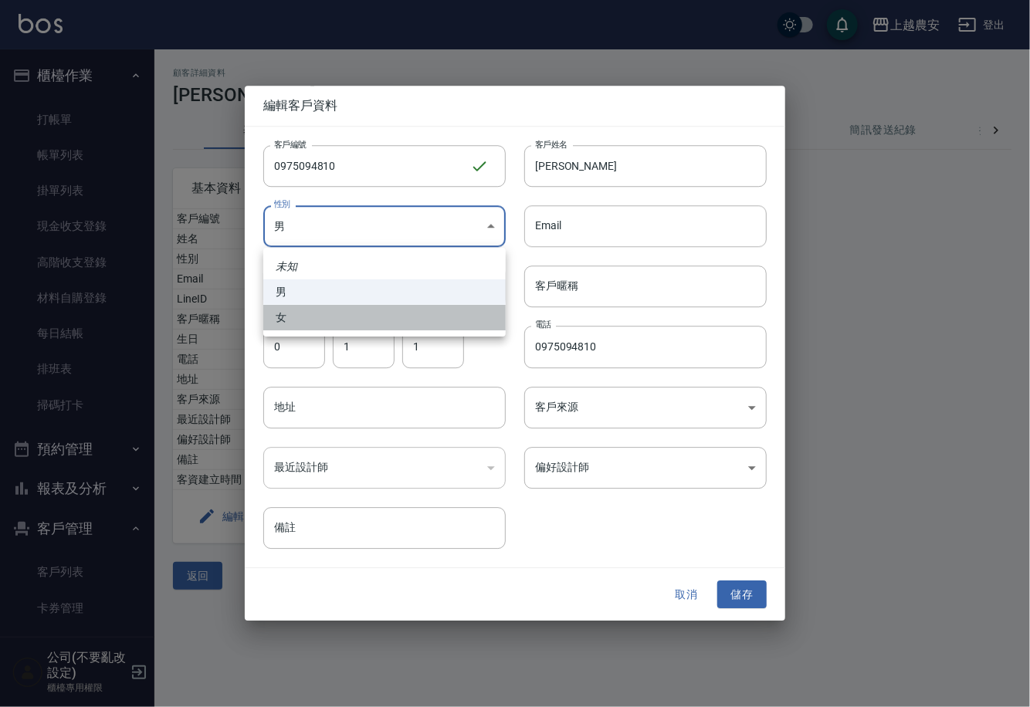
click at [336, 328] on li "女" at bounding box center [384, 317] width 243 height 25
type input "FEMALE"
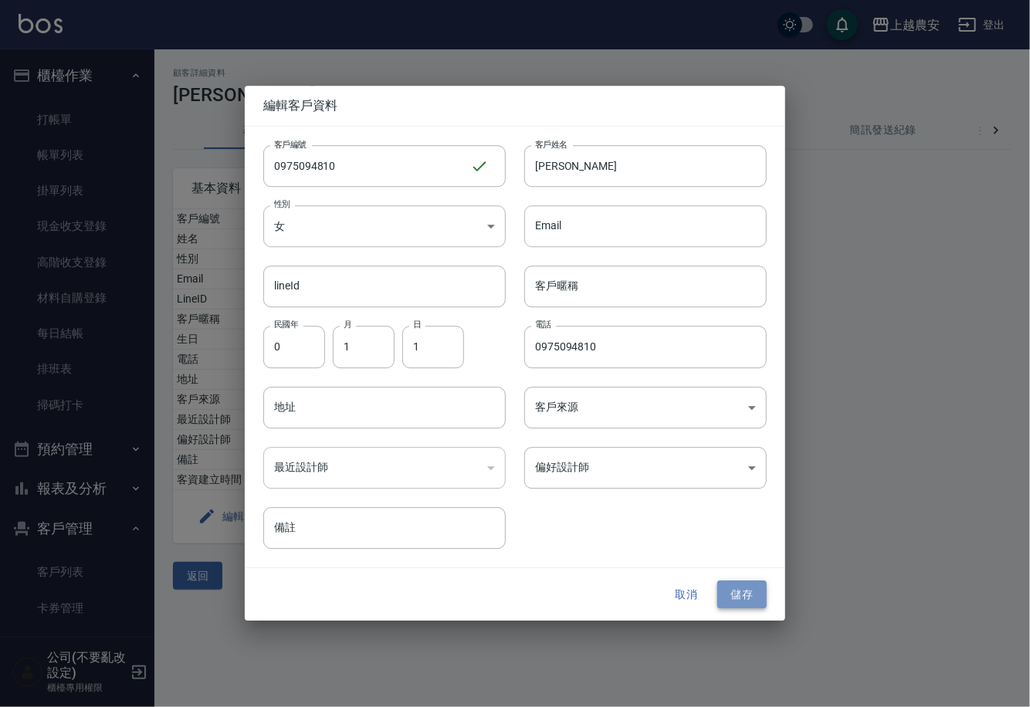
click at [742, 583] on button "儲存" at bounding box center [741, 595] width 49 height 29
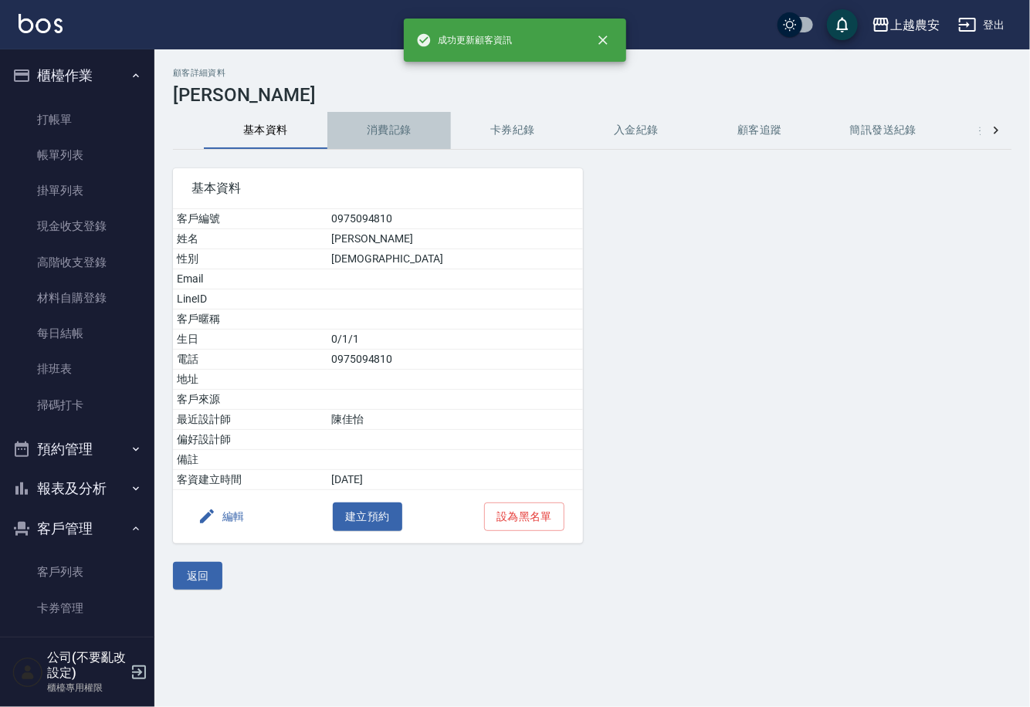
click at [387, 135] on button "消費記錄" at bounding box center [389, 130] width 124 height 37
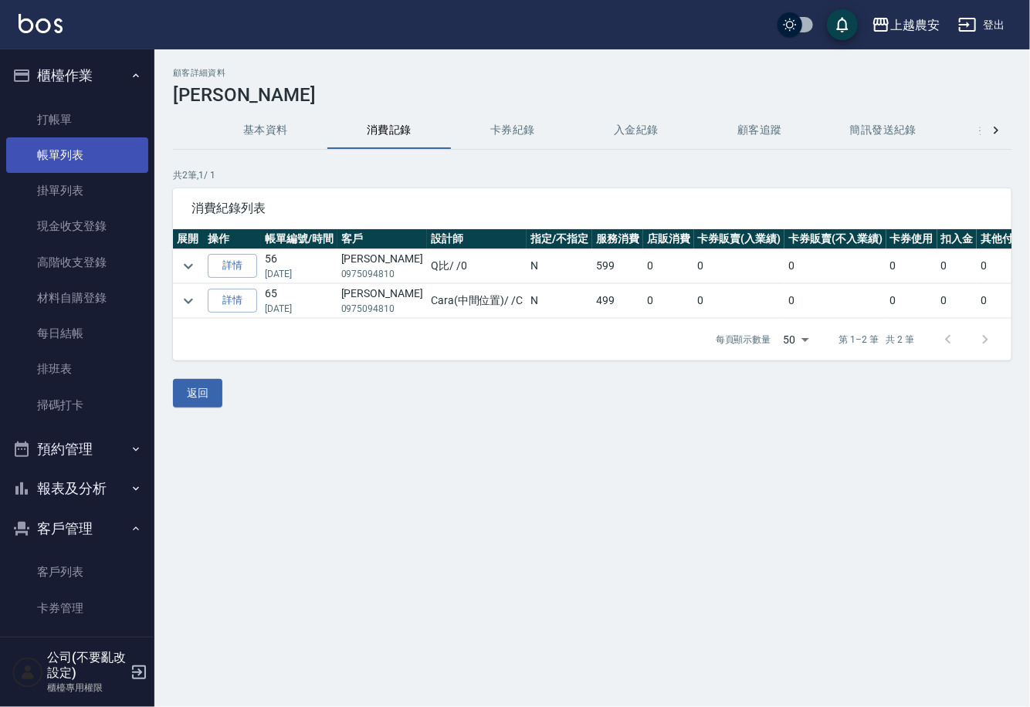
click at [47, 145] on link "帳單列表" at bounding box center [77, 155] width 142 height 36
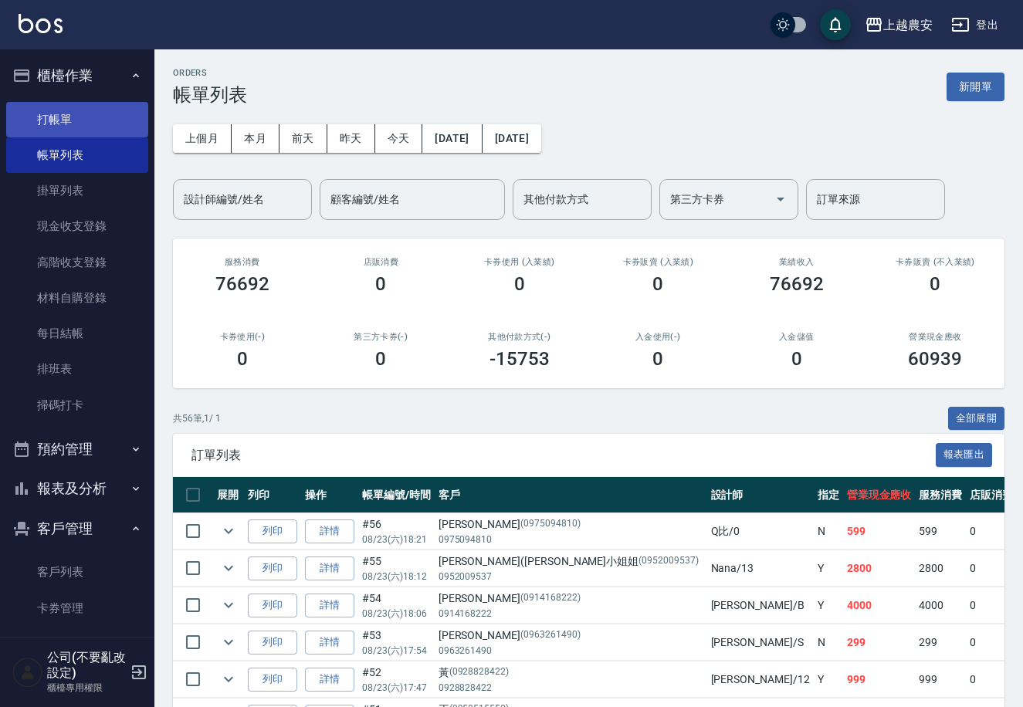
click at [51, 127] on link "打帳單" at bounding box center [77, 120] width 142 height 36
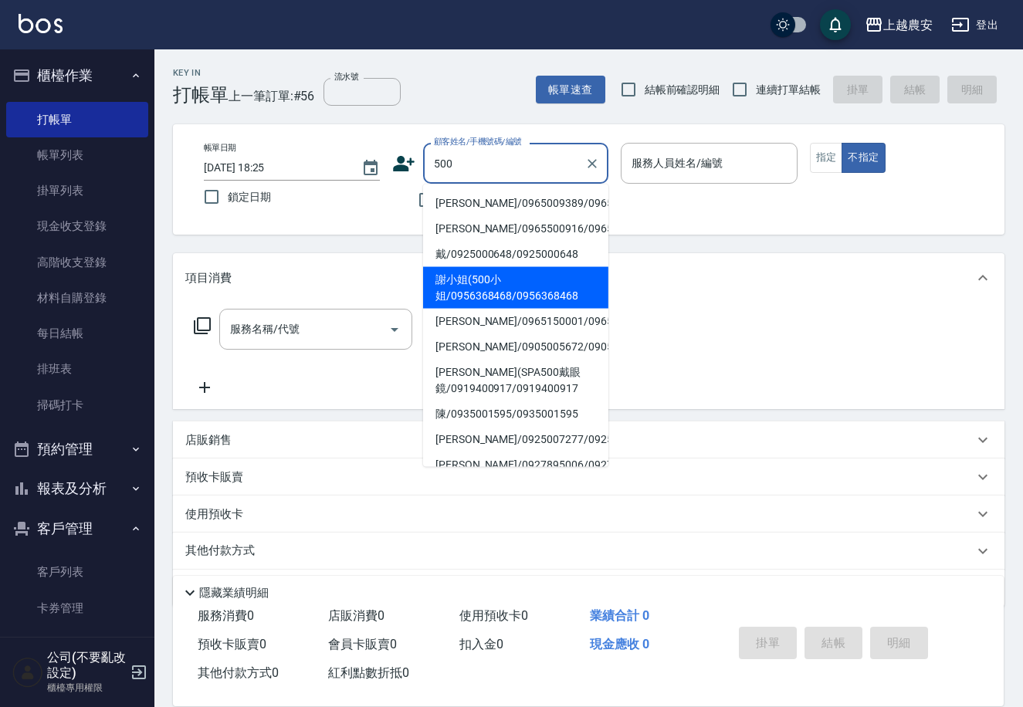
click at [476, 290] on li "謝小姐(500小姐/0956368468/0956368468" at bounding box center [515, 288] width 185 height 42
type input "謝小姐(500小姐/0956368468/0956368468"
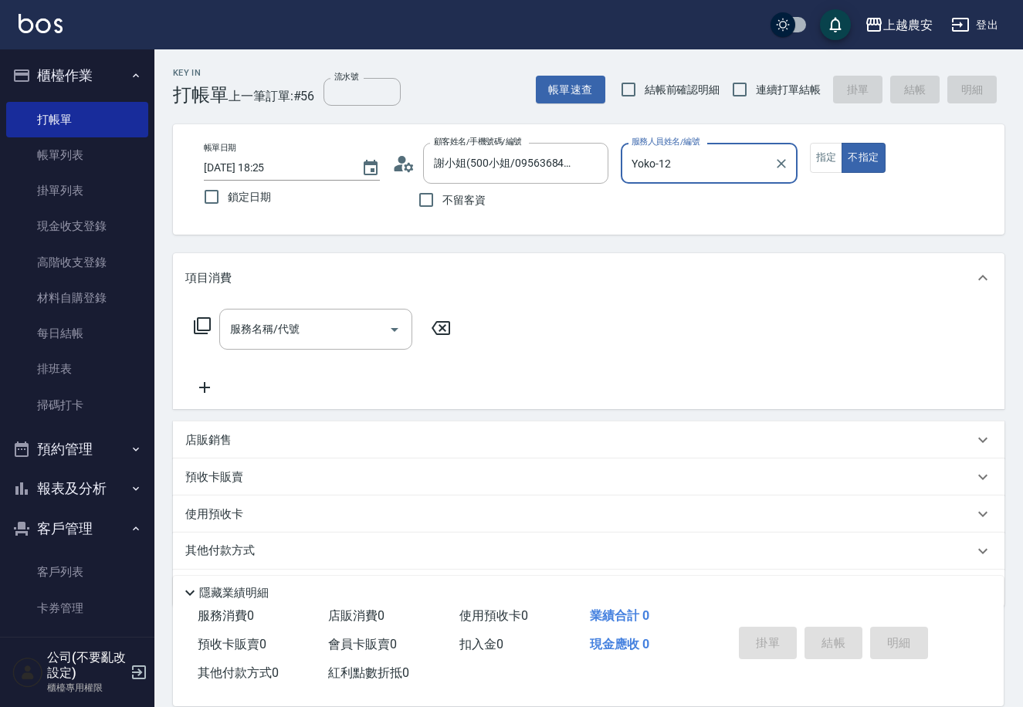
type input "Yoko-12"
click at [835, 155] on button "指定" at bounding box center [826, 158] width 33 height 30
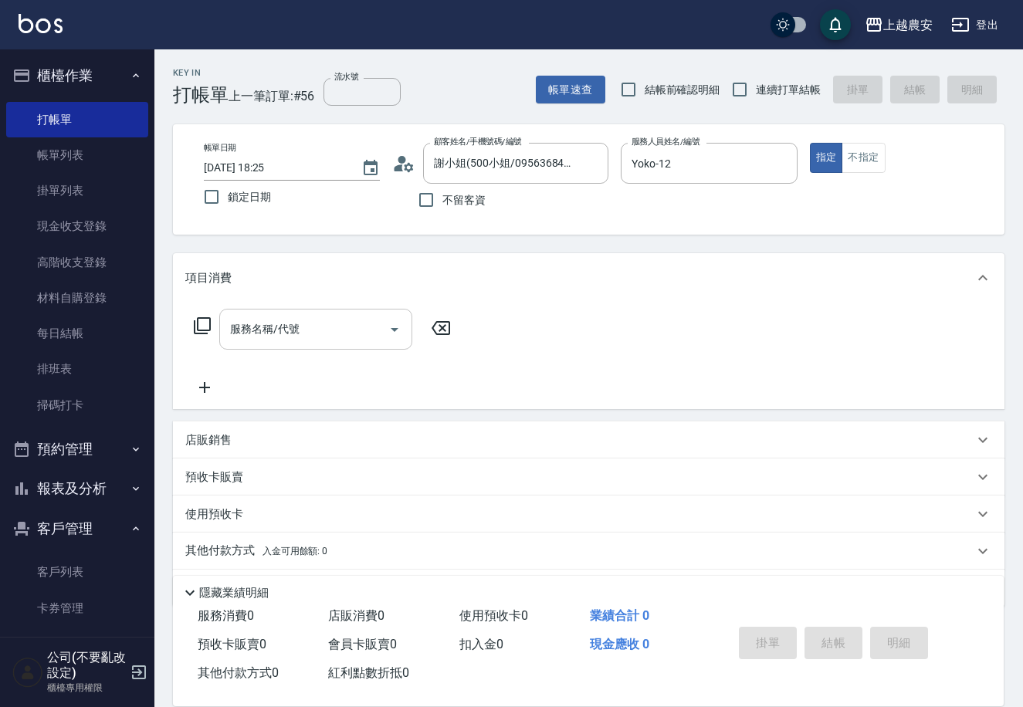
click at [270, 328] on div "服務名稱/代號 服務名稱/代號" at bounding box center [315, 329] width 193 height 41
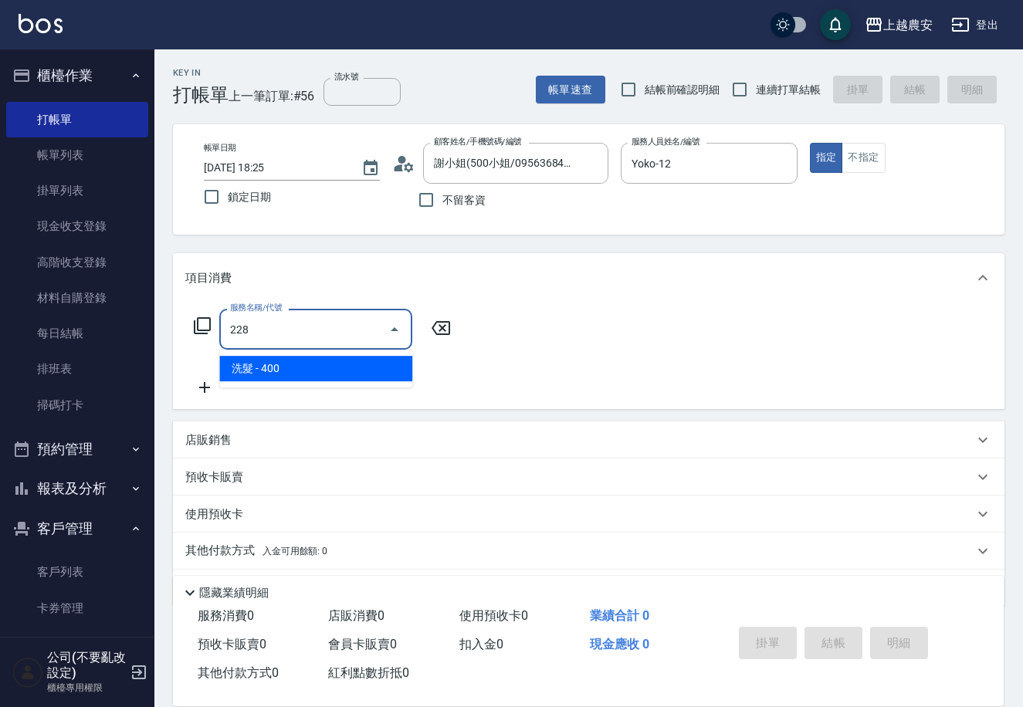
type input "洗髮(228)"
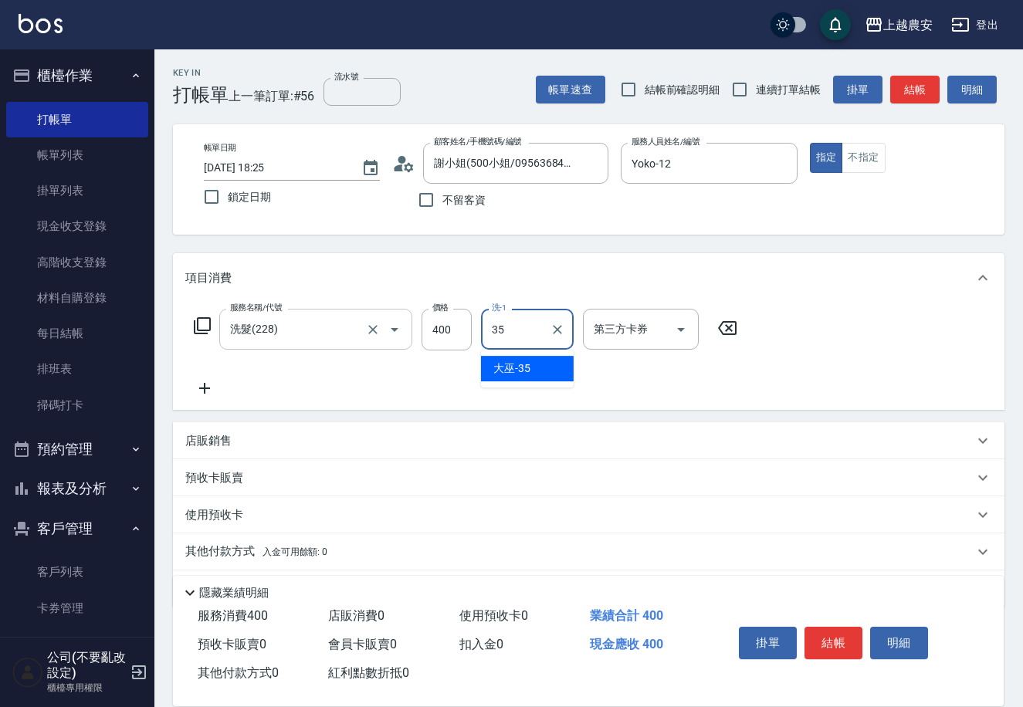
type input "大巫-35"
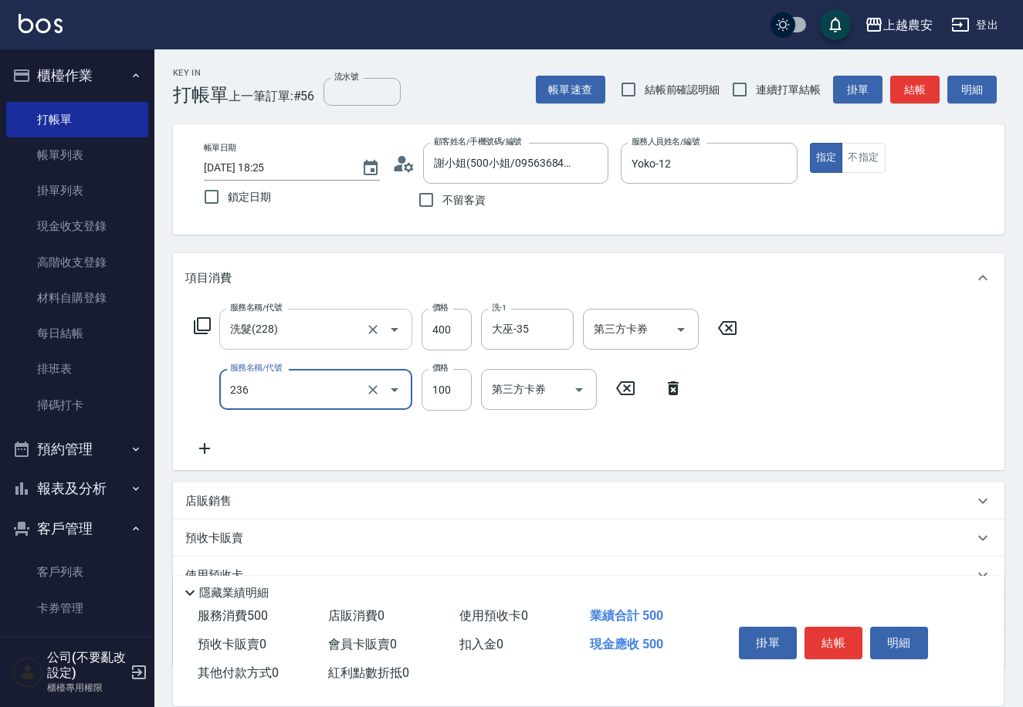
type input "手棒(236)"
click at [845, 648] on button "結帳" at bounding box center [834, 643] width 58 height 32
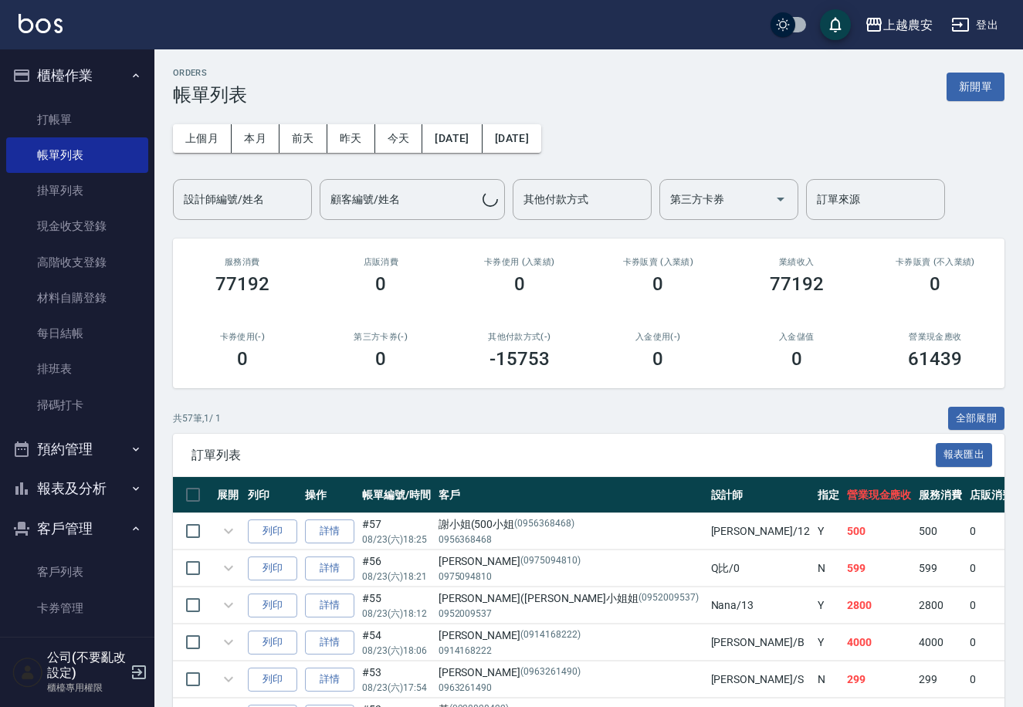
click at [280, 522] on button "列印" at bounding box center [272, 532] width 49 height 24
click at [72, 402] on link "掃碼打卡" at bounding box center [77, 406] width 142 height 36
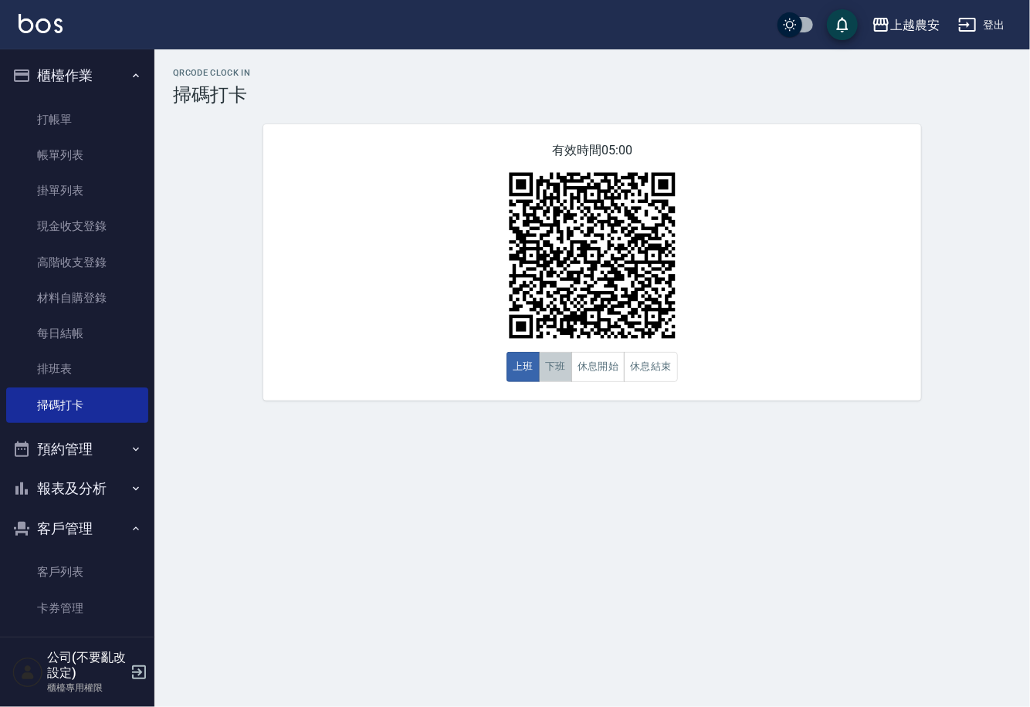
click at [563, 382] on button "下班" at bounding box center [555, 367] width 33 height 30
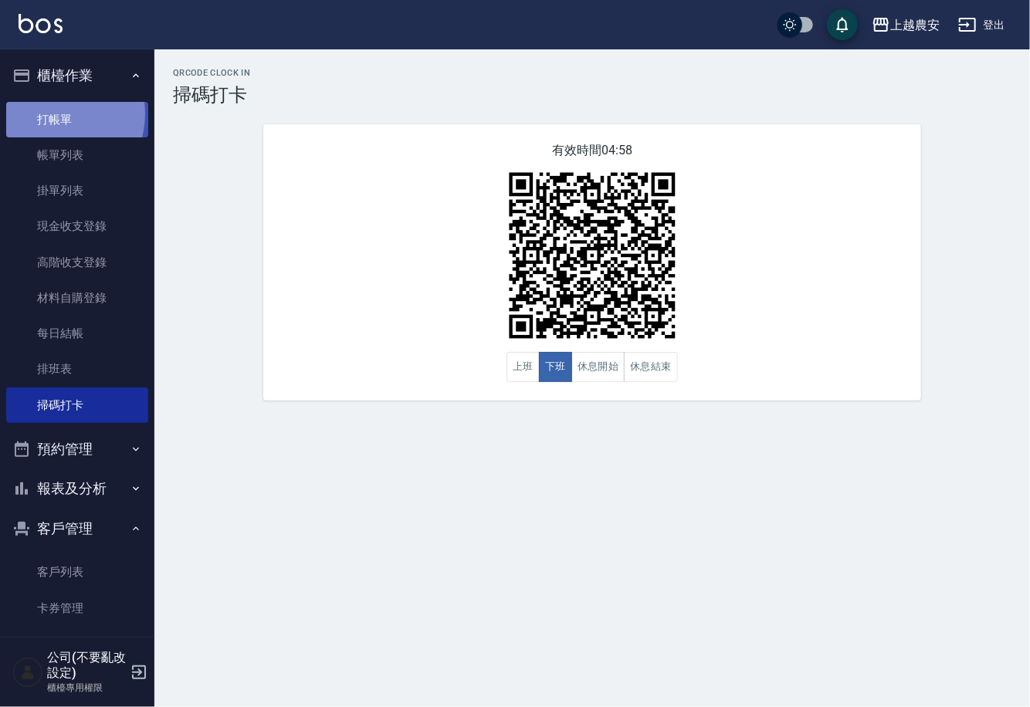
click at [55, 114] on link "打帳單" at bounding box center [77, 120] width 142 height 36
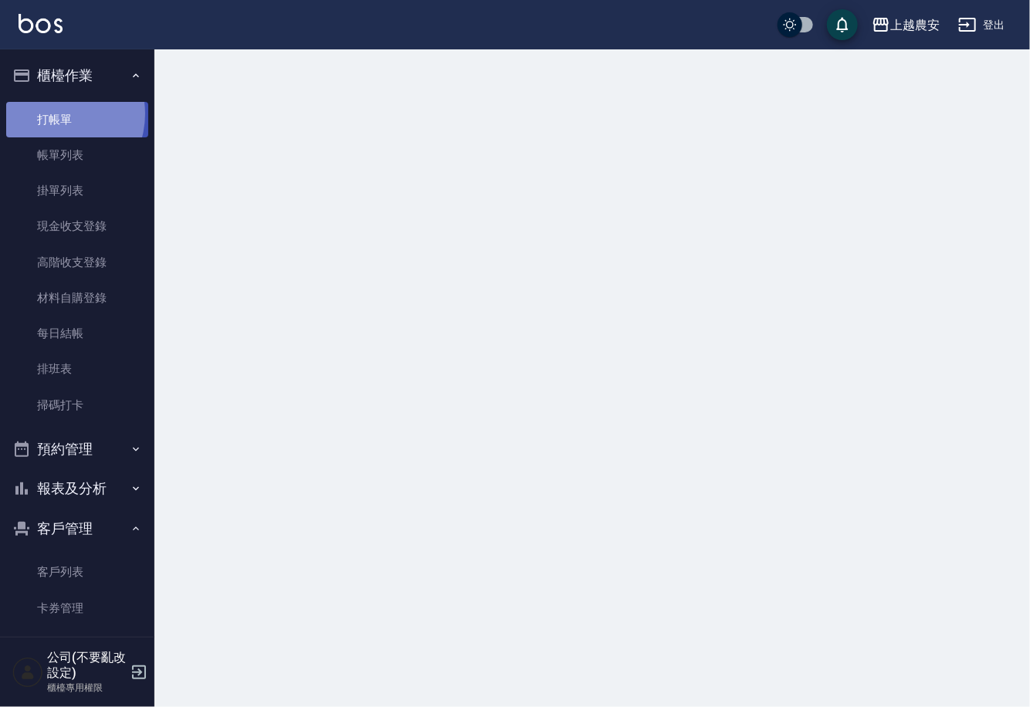
click at [55, 114] on link "打帳單" at bounding box center [77, 120] width 142 height 36
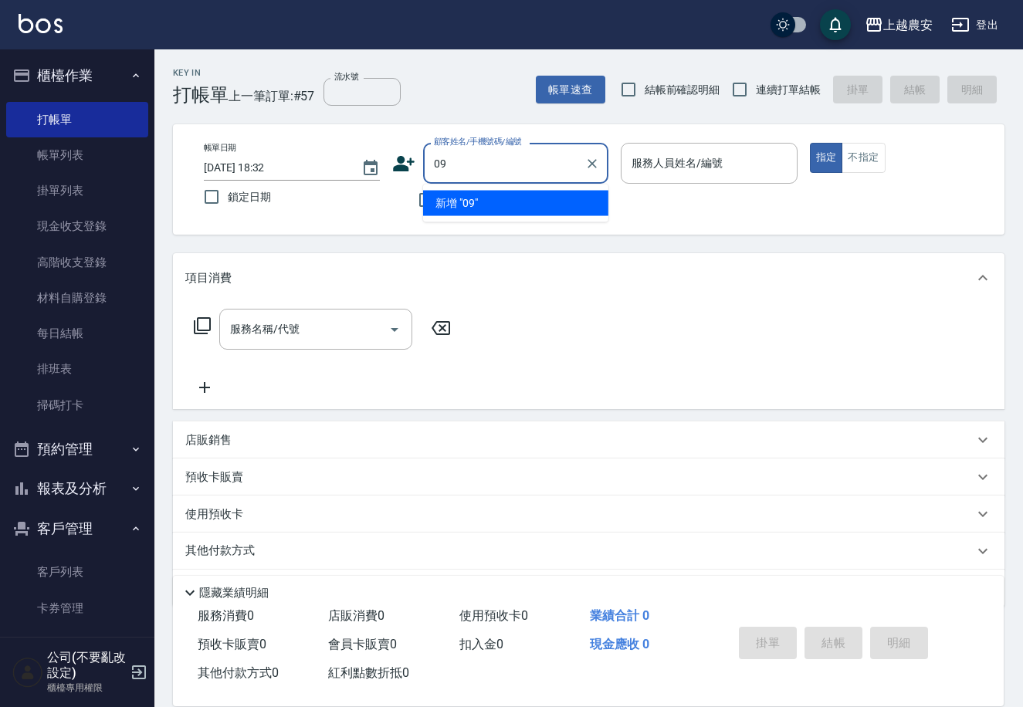
type input "0"
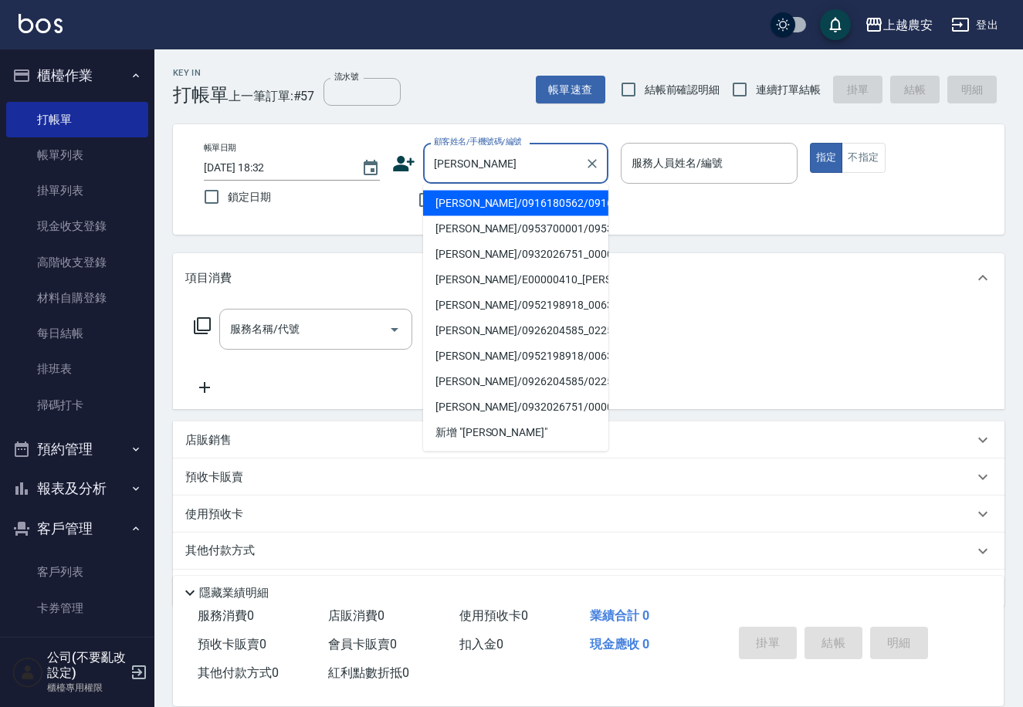
click at [474, 193] on li "陳錦慧/0916180562/0916180562" at bounding box center [515, 203] width 185 height 25
type input "陳錦慧/0916180562/0916180562"
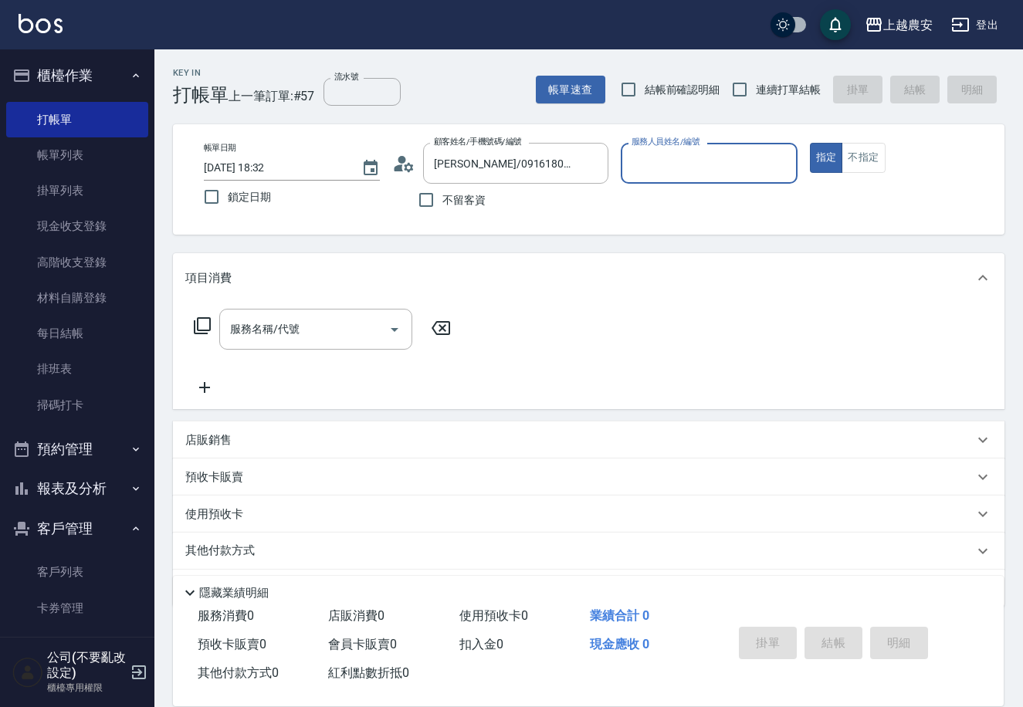
type input "美雅-B"
click at [80, 569] on link "客戶列表" at bounding box center [77, 573] width 142 height 36
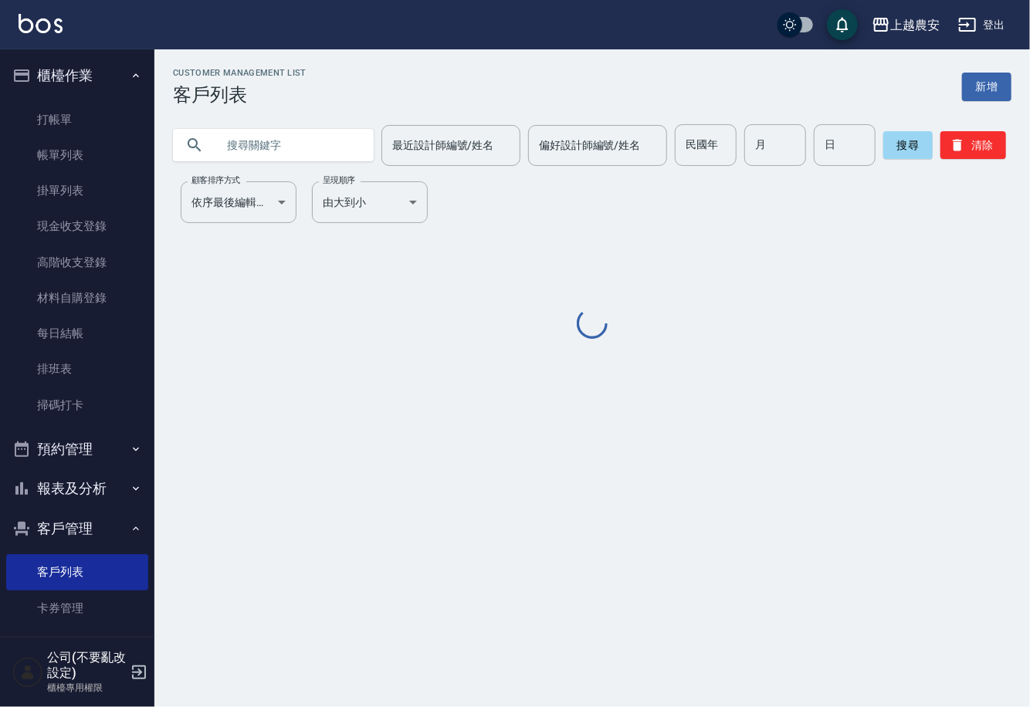
click at [298, 148] on input "text" at bounding box center [288, 145] width 145 height 42
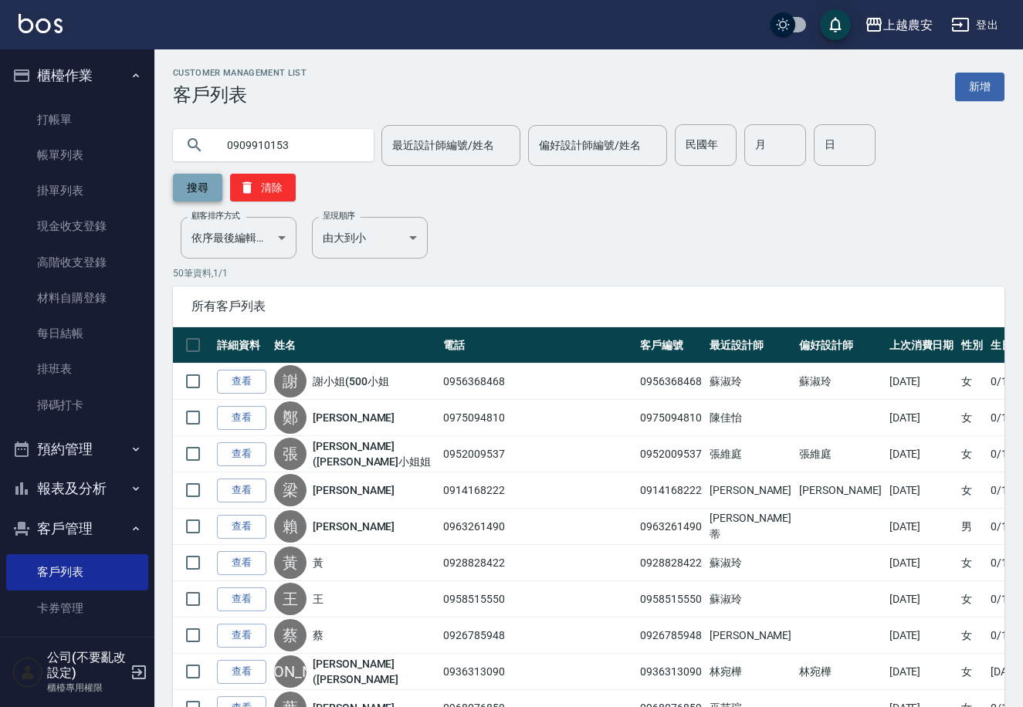
type input "0909910153"
click at [222, 174] on button "搜尋" at bounding box center [197, 188] width 49 height 28
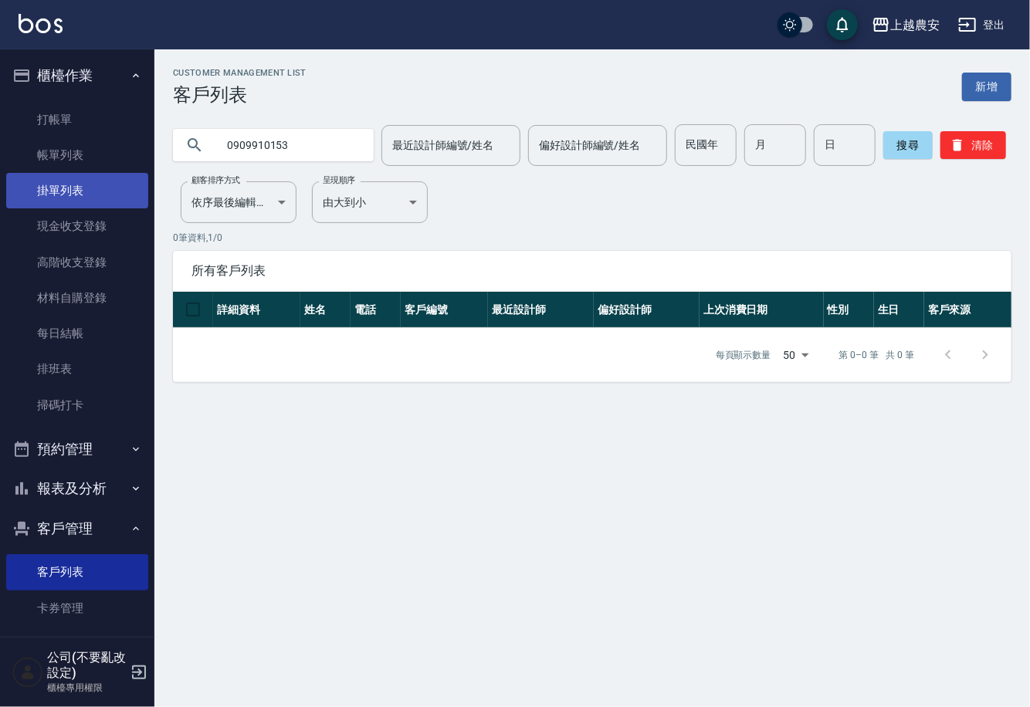
drag, startPoint x: 319, startPoint y: 146, endPoint x: 75, endPoint y: 184, distance: 247.0
click at [75, 184] on div "上越農安 登出 櫃檯作業 打帳單 帳單列表 掛單列表 現金收支登錄 高階收支登錄 材料自購登錄 每日結帳 排班表 掃碼打卡 預約管理 預約管理 單日預約紀錄 …" at bounding box center [515, 353] width 1030 height 707
type input "陳錦慧"
click at [890, 155] on button "搜尋" at bounding box center [908, 145] width 49 height 28
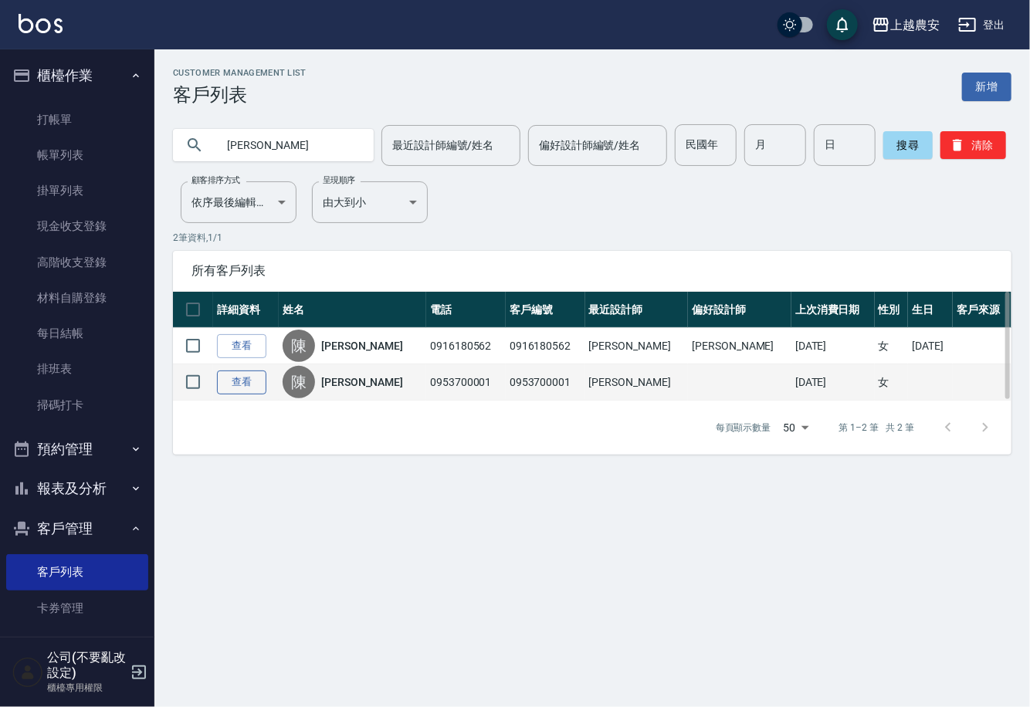
click at [232, 378] on link "查看" at bounding box center [241, 383] width 49 height 24
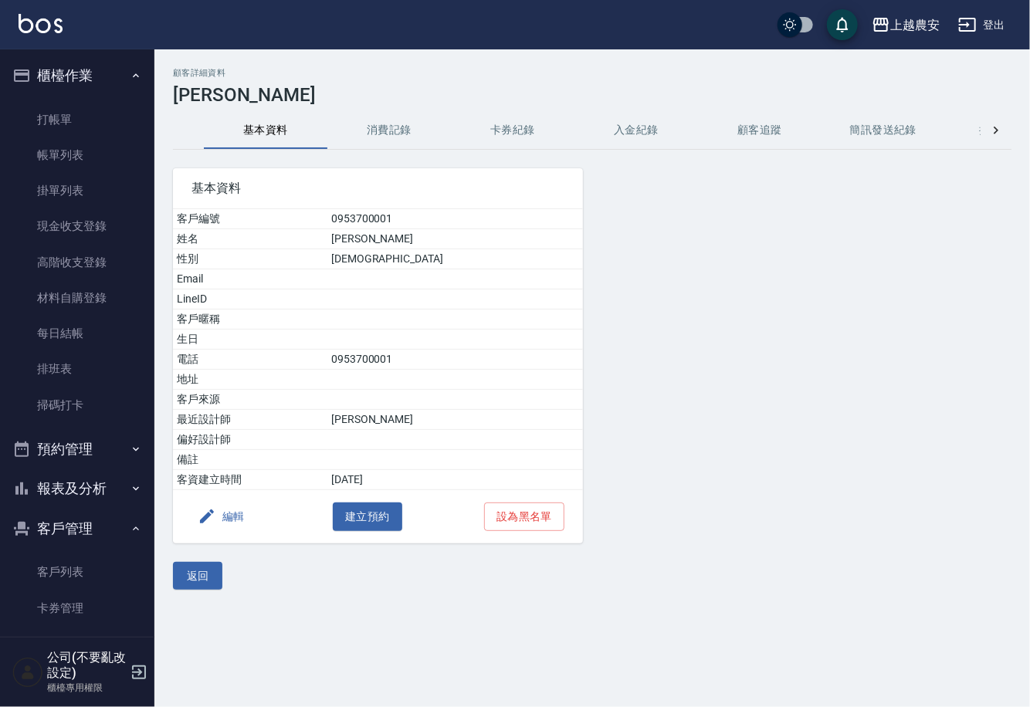
click at [406, 131] on button "消費記錄" at bounding box center [389, 130] width 124 height 37
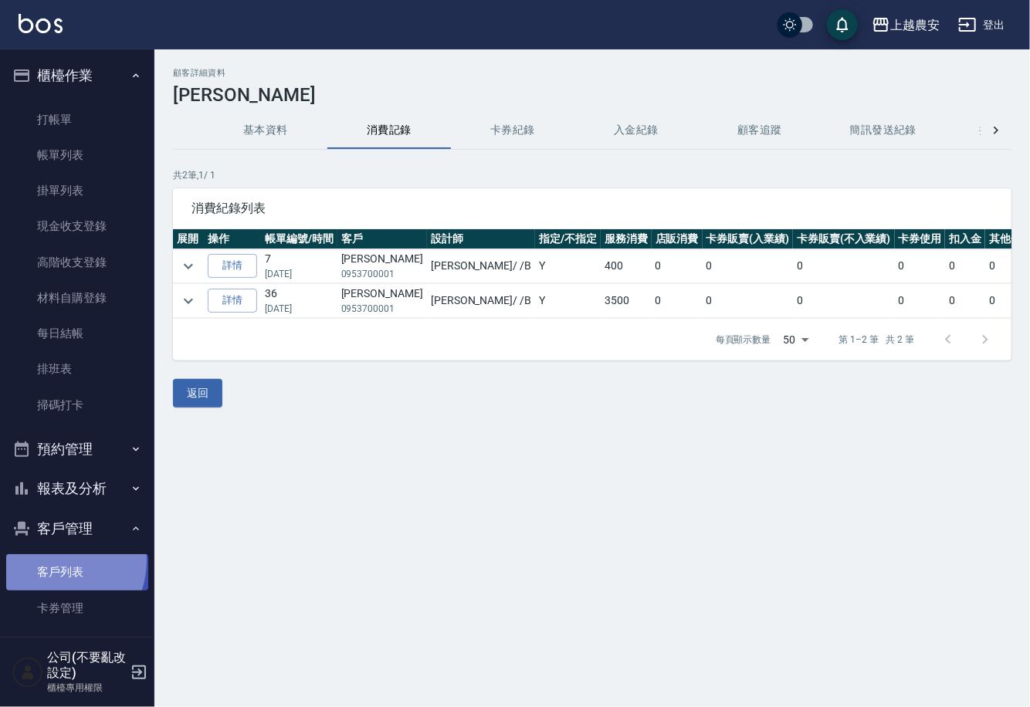
click at [50, 561] on link "客戶列表" at bounding box center [77, 573] width 142 height 36
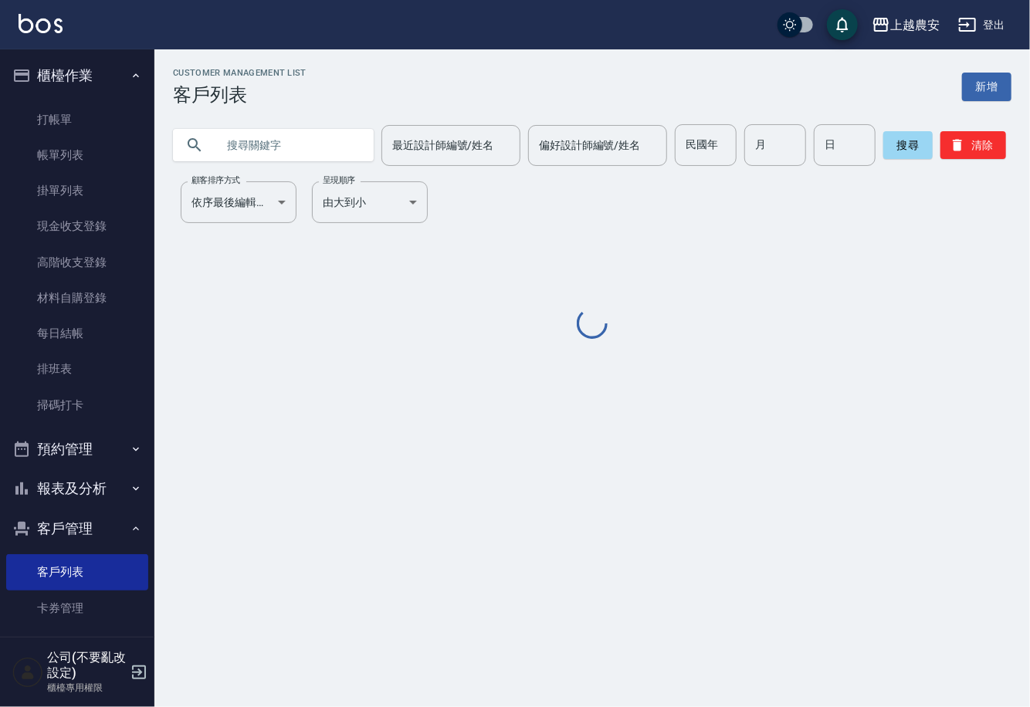
click at [247, 153] on input "text" at bounding box center [288, 145] width 145 height 42
type input "0"
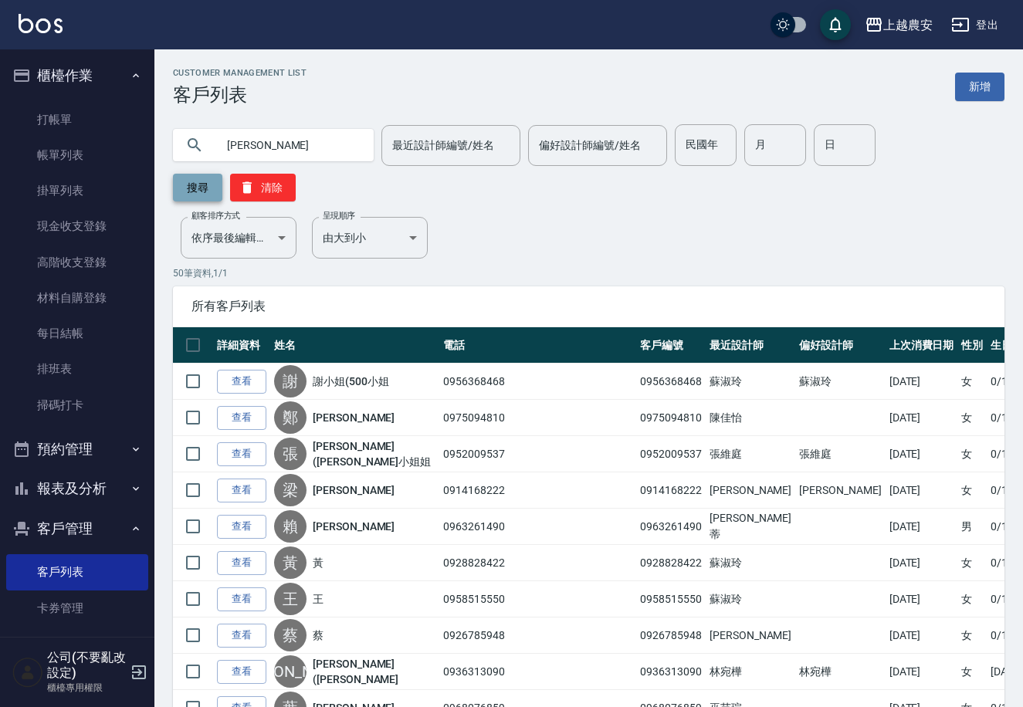
type input "陳錦慧"
click at [222, 174] on button "搜尋" at bounding box center [197, 188] width 49 height 28
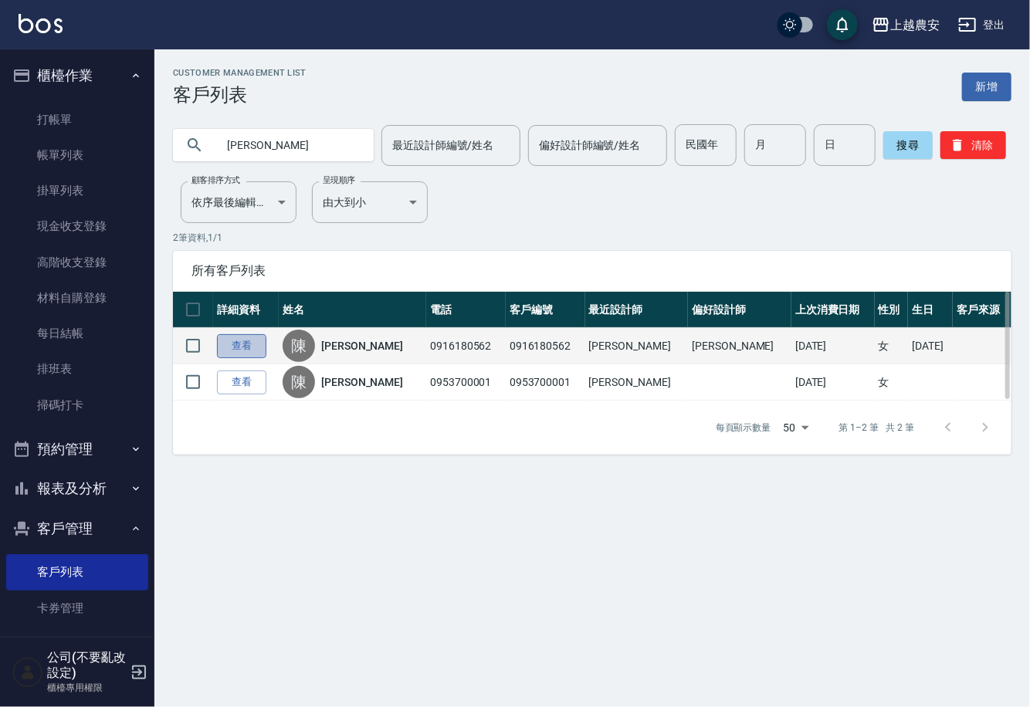
click at [229, 344] on link "查看" at bounding box center [241, 346] width 49 height 24
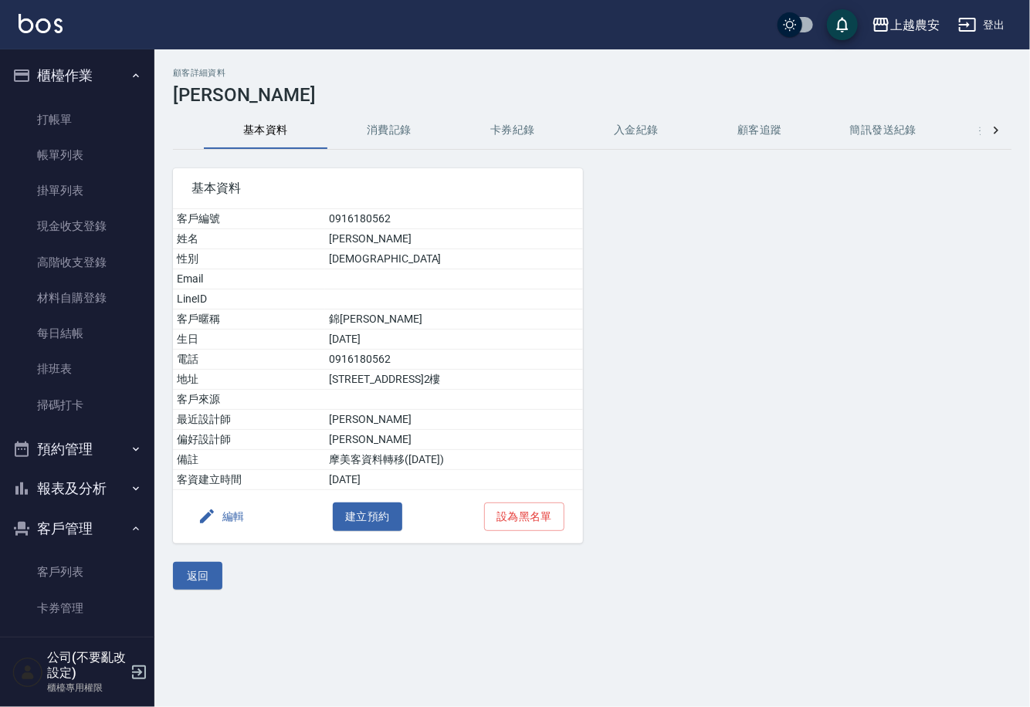
click at [383, 129] on button "消費記錄" at bounding box center [389, 130] width 124 height 37
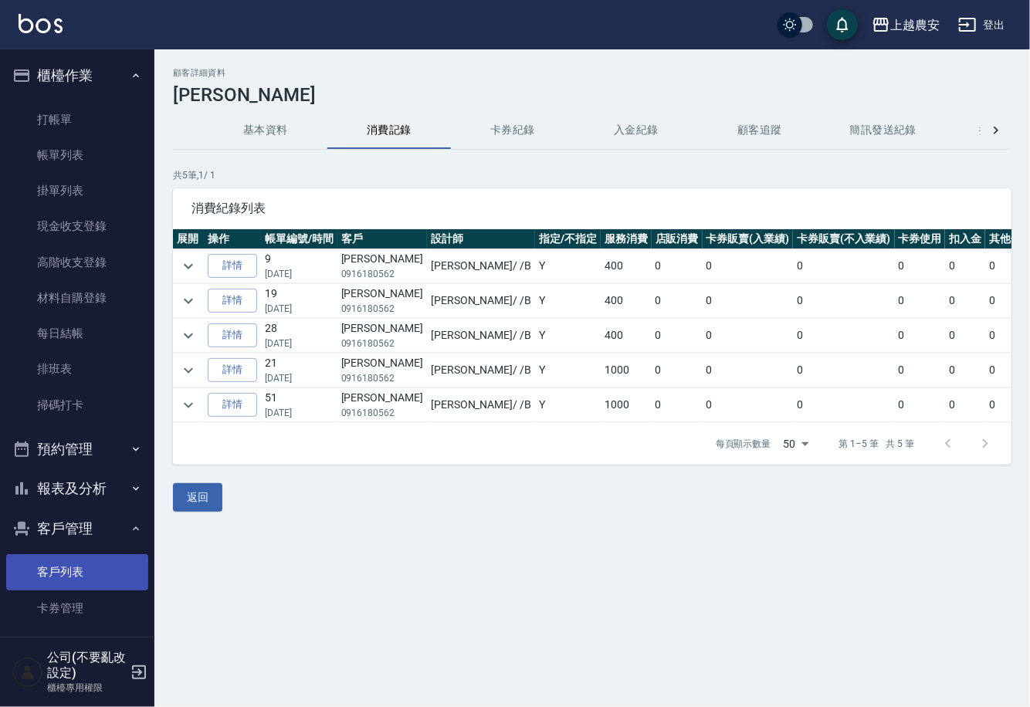
click at [85, 568] on link "客戶列表" at bounding box center [77, 573] width 142 height 36
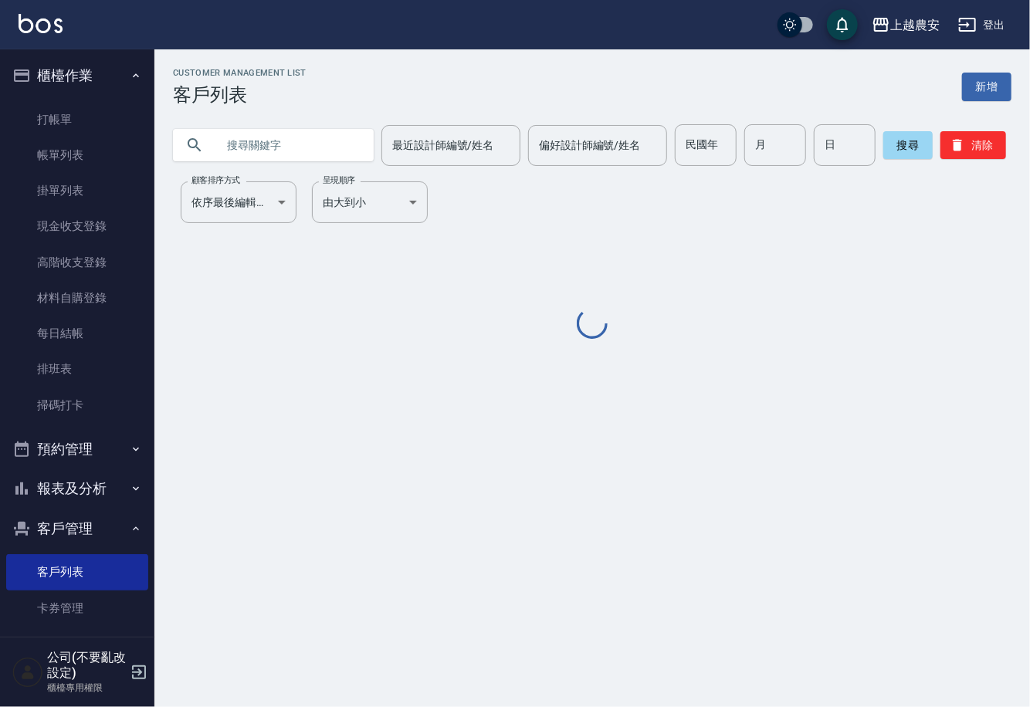
click at [224, 138] on input "text" at bounding box center [288, 145] width 145 height 42
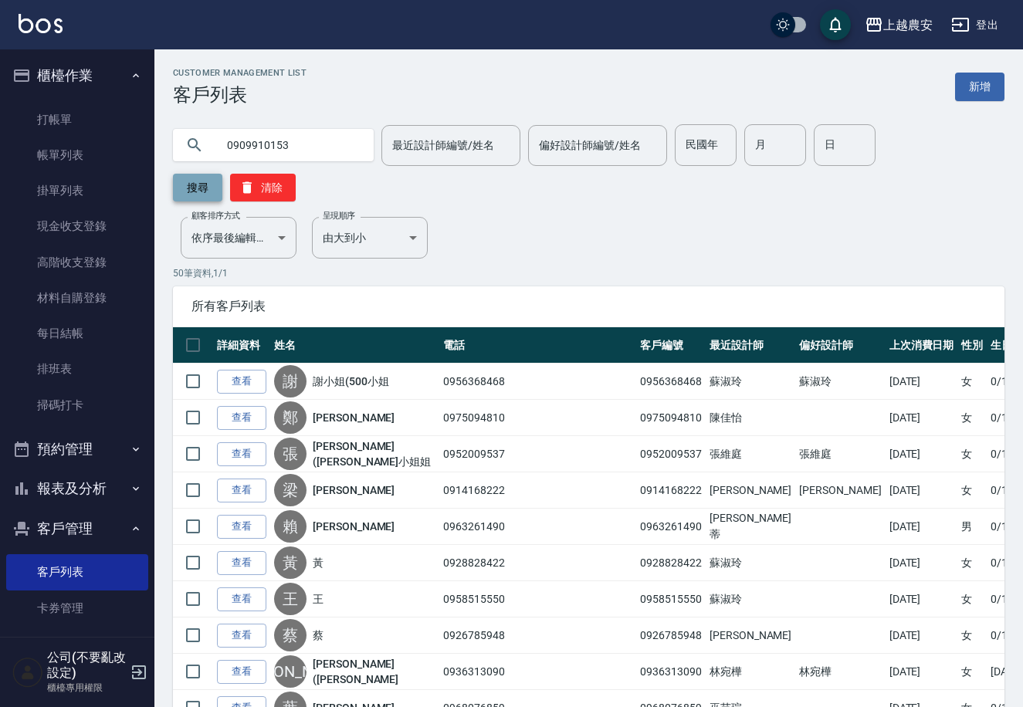
type input "0909910153"
click at [222, 174] on button "搜尋" at bounding box center [197, 188] width 49 height 28
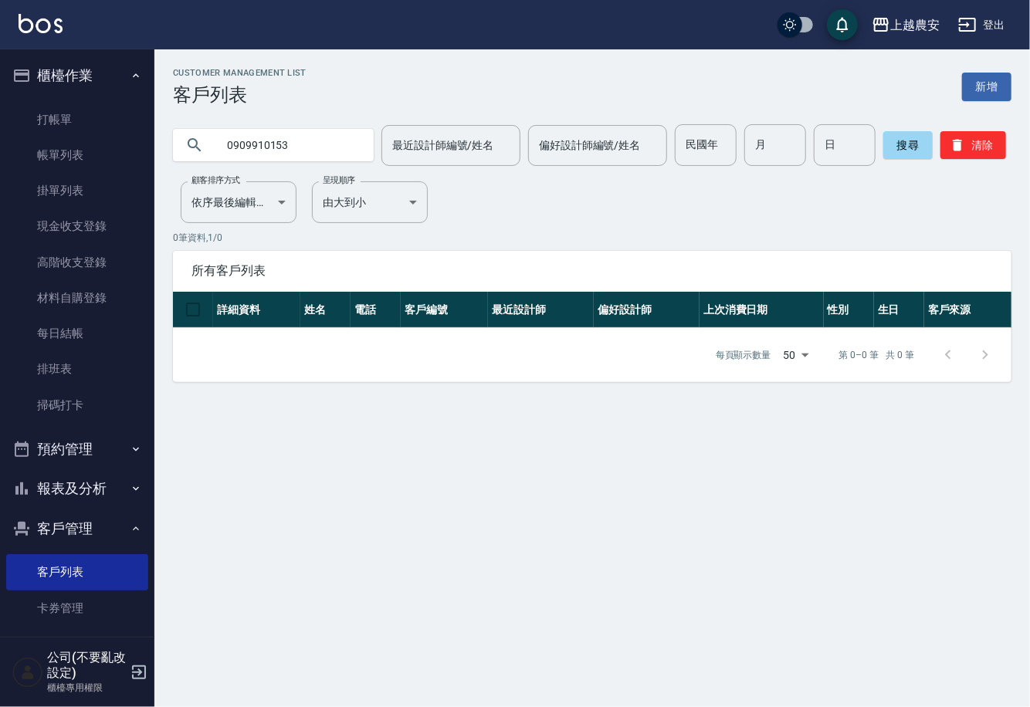
click at [72, 97] on ul "打帳單 帳單列表 掛單列表 現金收支登錄 高階收支登錄 材料自購登錄 每日結帳 排班表 掃碼打卡" at bounding box center [77, 263] width 142 height 334
click at [59, 119] on link "打帳單" at bounding box center [77, 120] width 142 height 36
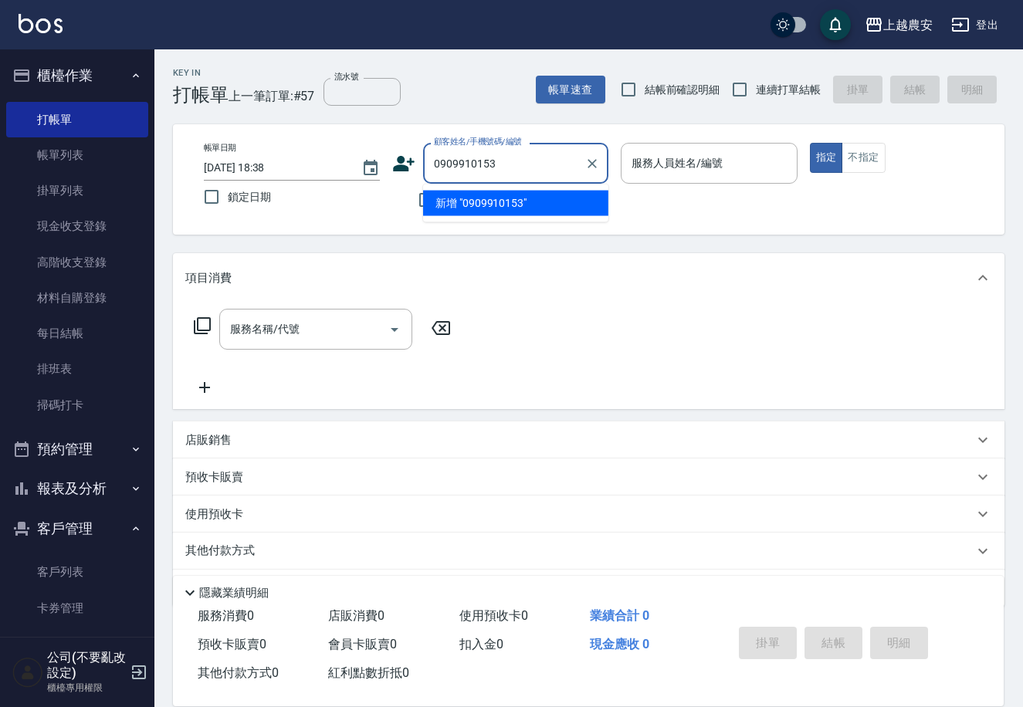
type input "0909910153"
click at [399, 171] on icon at bounding box center [405, 163] width 22 height 15
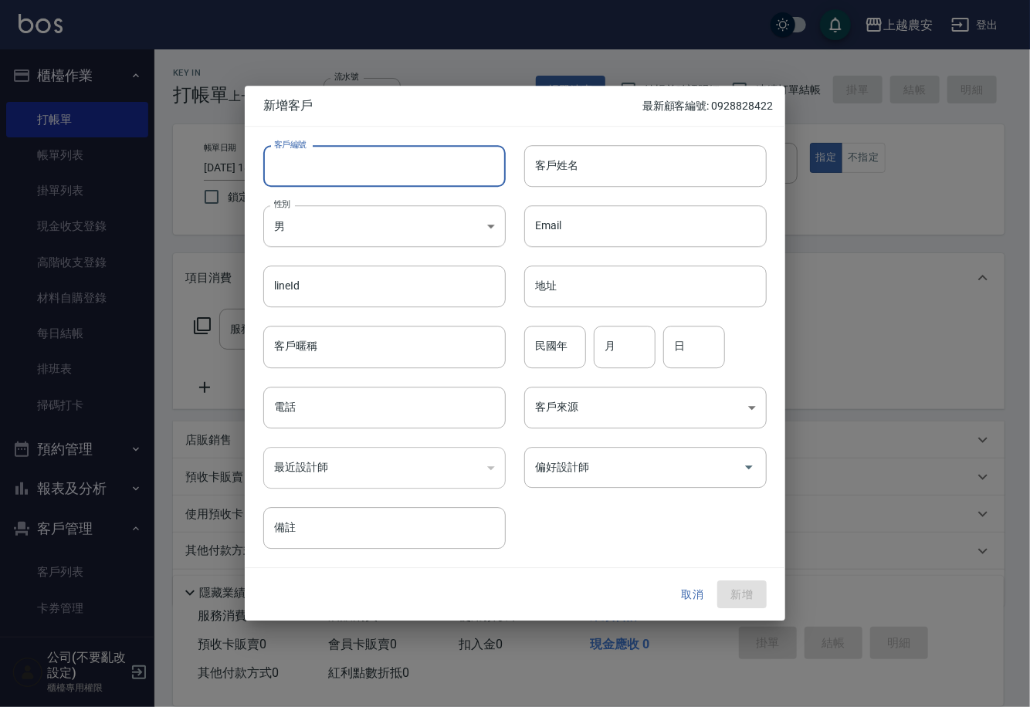
click at [400, 170] on input "客戶編號" at bounding box center [384, 166] width 243 height 42
type input "0909910153"
click at [314, 228] on body "上越農安 登出 櫃檯作業 打帳單 帳單列表 掛單列表 現金收支登錄 高階收支登錄 材料自購登錄 每日結帳 排班表 掃碼打卡 預約管理 預約管理 單日預約紀錄 …" at bounding box center [515, 376] width 1030 height 753
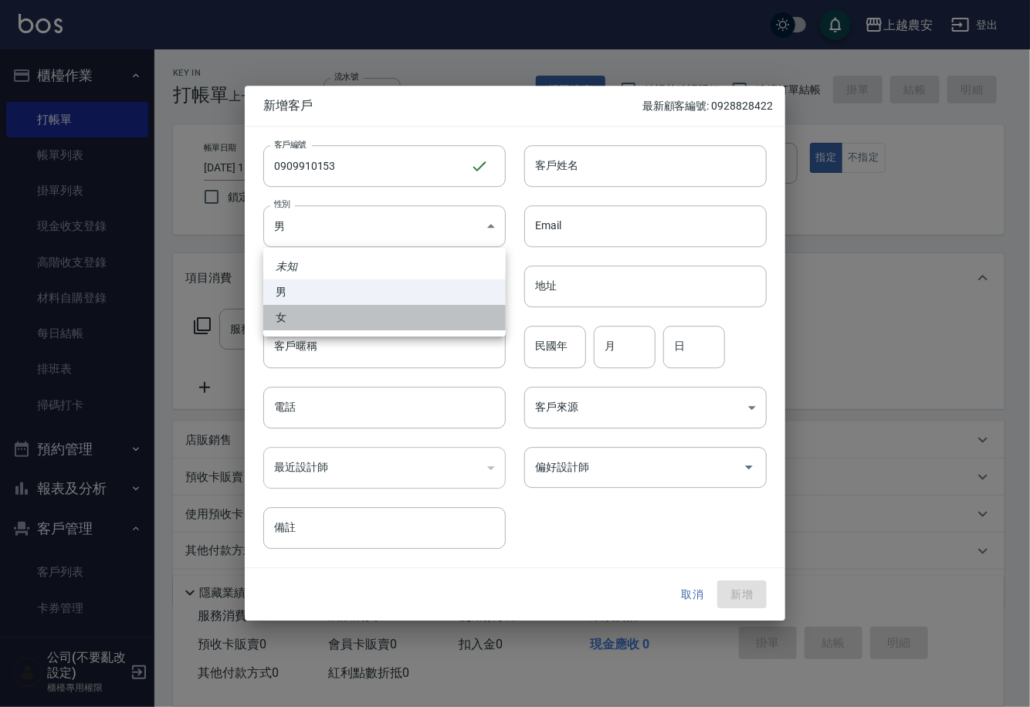
click at [317, 318] on li "女" at bounding box center [384, 317] width 243 height 25
type input "[DEMOGRAPHIC_DATA]"
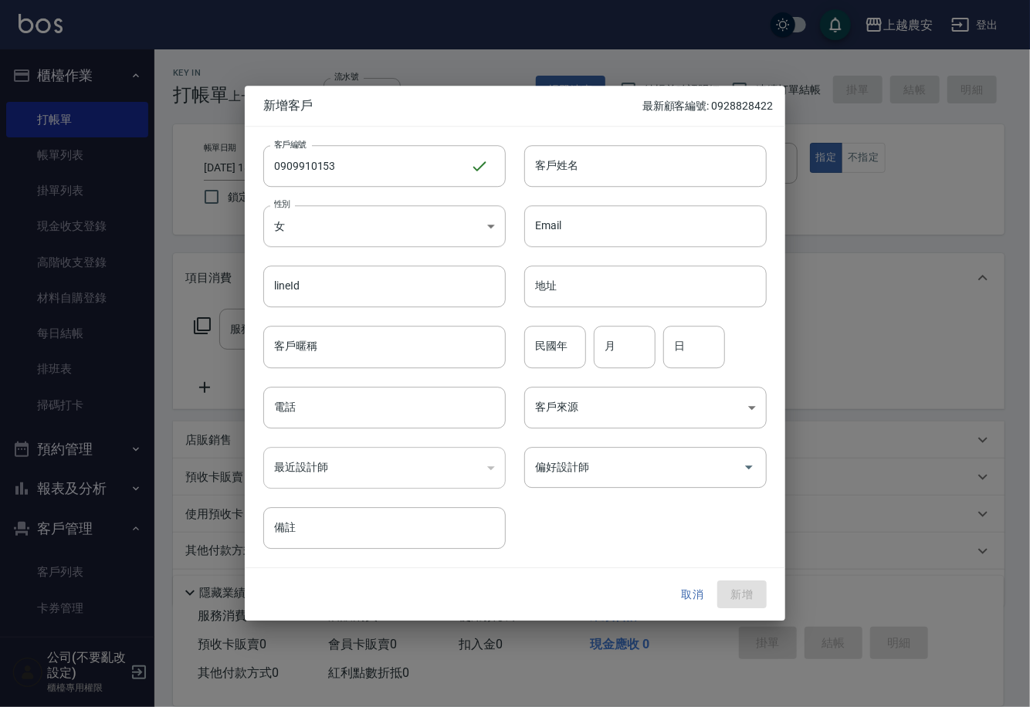
click at [692, 588] on button "取消" at bounding box center [692, 595] width 49 height 29
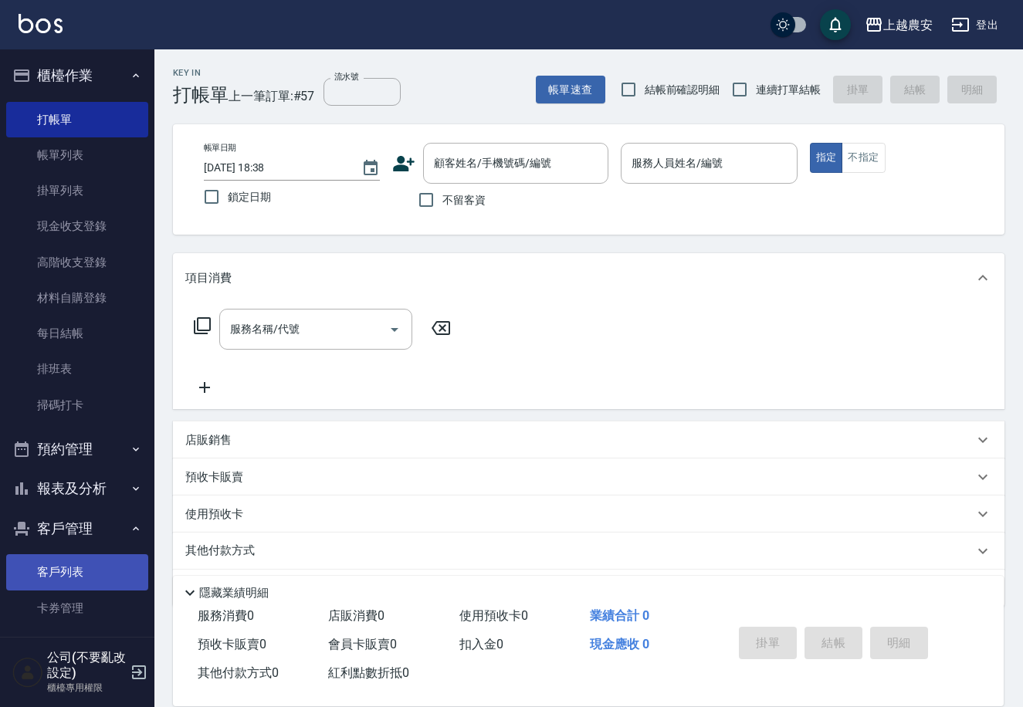
click at [87, 576] on link "客戶列表" at bounding box center [77, 573] width 142 height 36
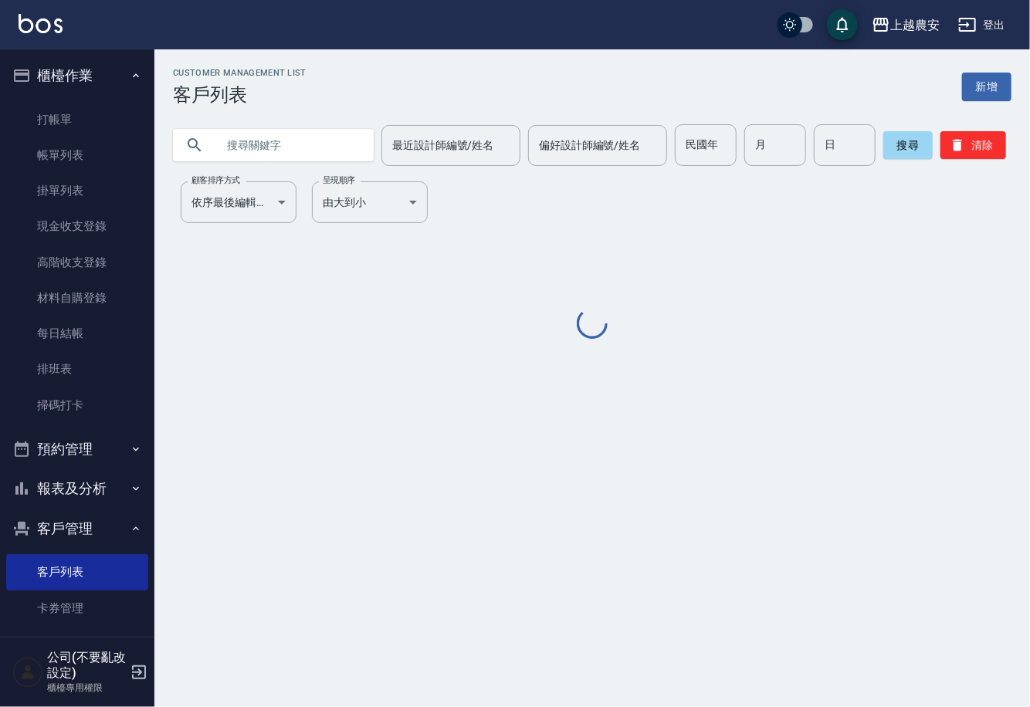
click at [239, 146] on input "text" at bounding box center [288, 145] width 145 height 42
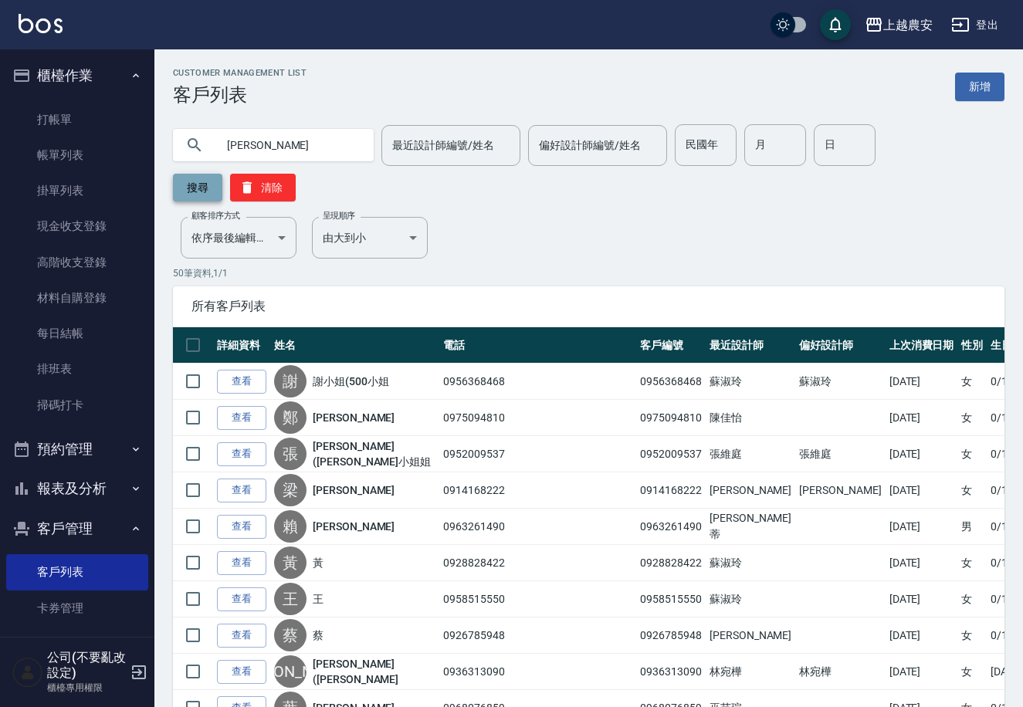
type input "陳錦慧"
click at [222, 174] on button "搜尋" at bounding box center [197, 188] width 49 height 28
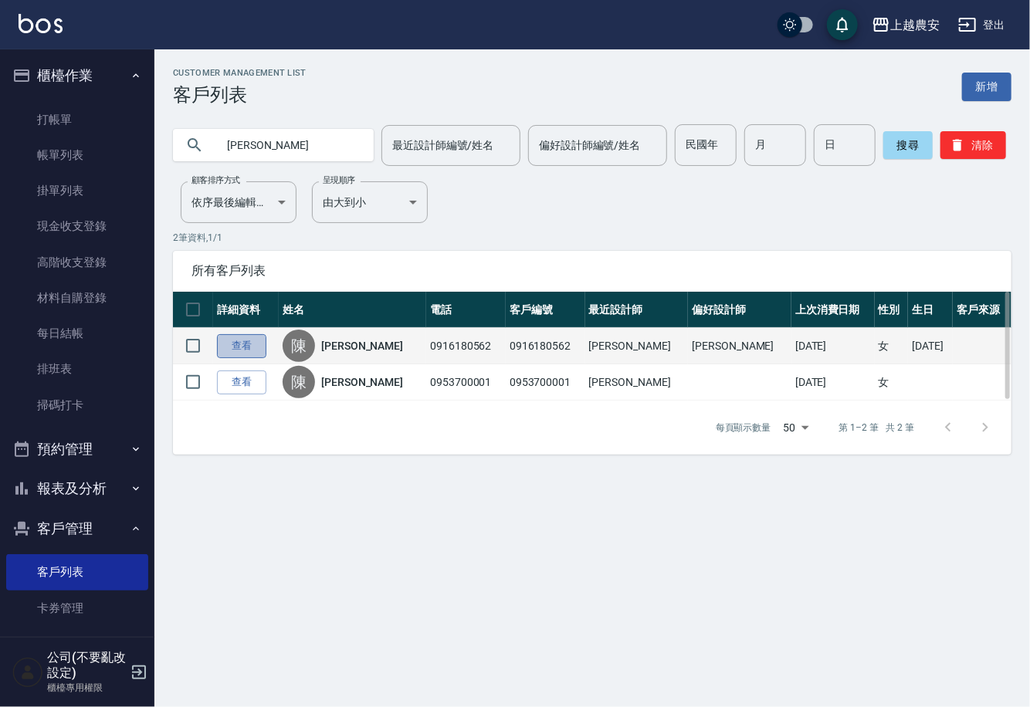
click at [229, 343] on link "查看" at bounding box center [241, 346] width 49 height 24
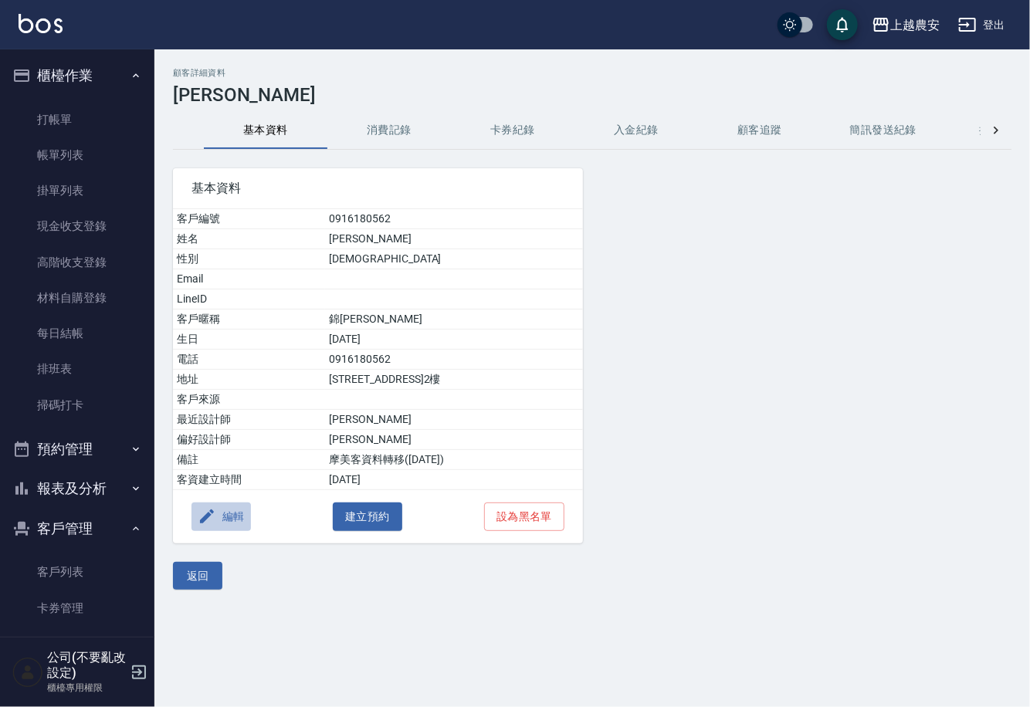
click at [245, 508] on button "編輯" at bounding box center [221, 517] width 59 height 29
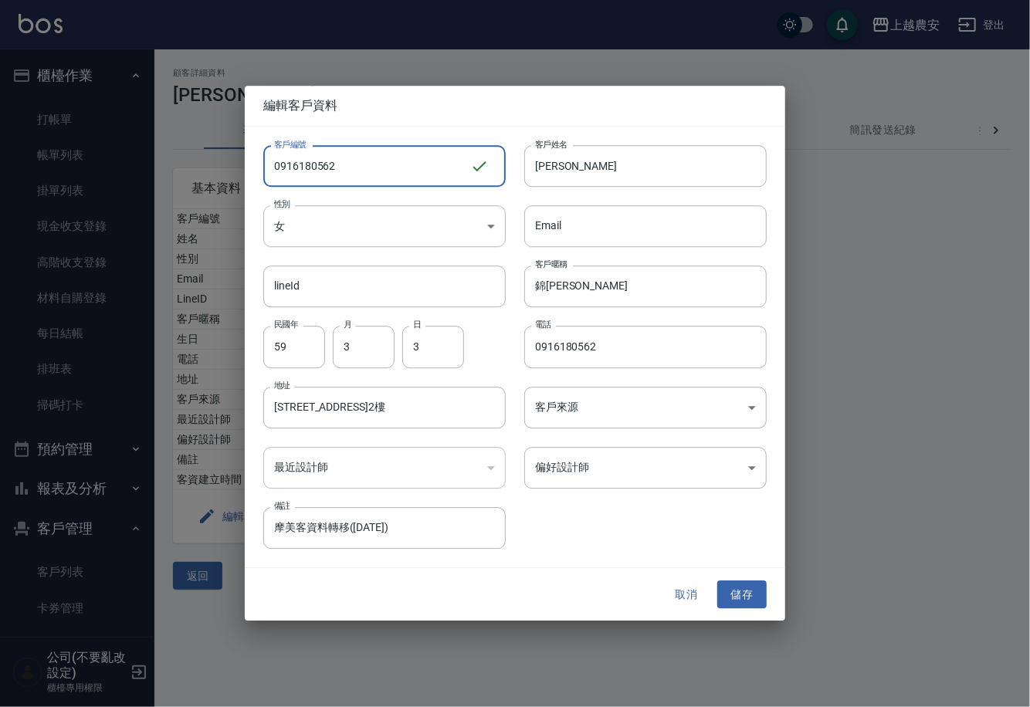
drag, startPoint x: 369, startPoint y: 175, endPoint x: 141, endPoint y: 175, distance: 228.6
click at [141, 174] on div "編輯客戶資料 客戶編號 0916180562 ​ 客戶編號 客戶姓名 陳錦慧 客戶姓名 性別 女 FEMALE 性別 Email Email lineId l…" at bounding box center [515, 353] width 1030 height 707
type input "0909910153"
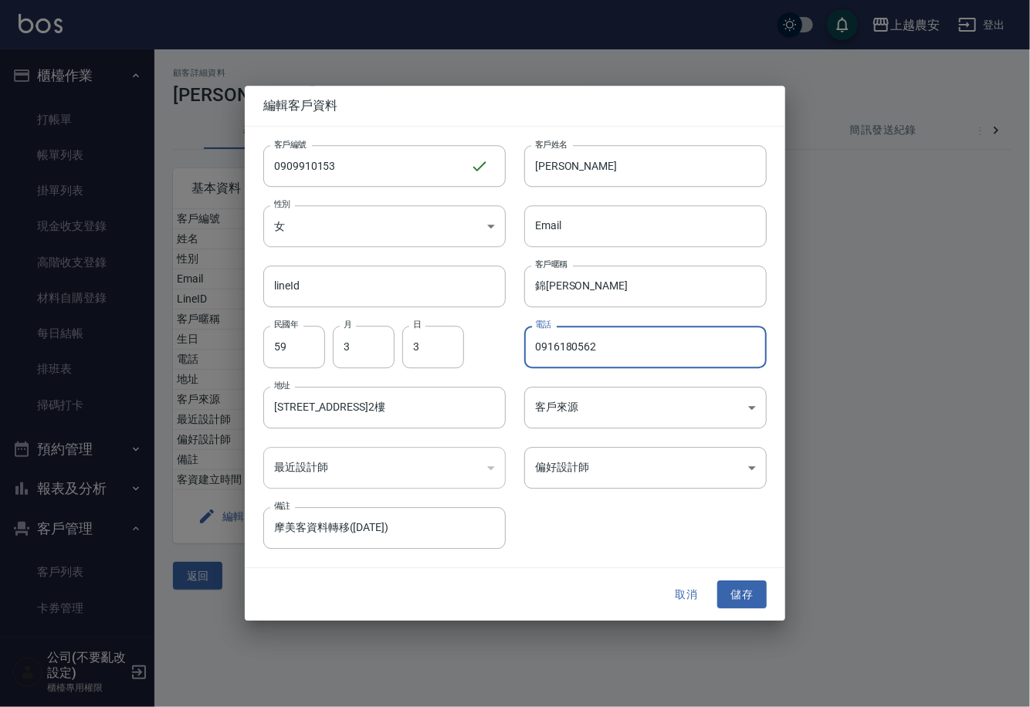
drag, startPoint x: 612, startPoint y: 347, endPoint x: 127, endPoint y: 356, distance: 485.1
click at [129, 355] on div "編輯客戶資料 客戶編號 0909910153 ​ 客戶編號 客戶姓名 陳錦慧 客戶姓名 性別 女 FEMALE 性別 Email Email lineId l…" at bounding box center [515, 353] width 1030 height 707
type input "0909910153"
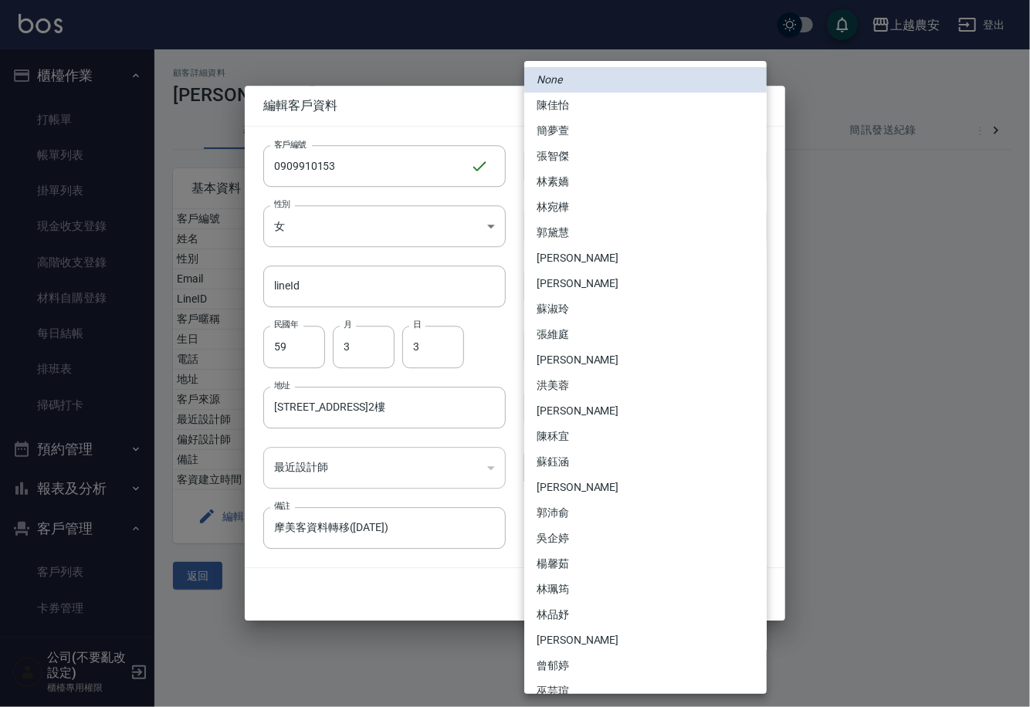
click at [606, 468] on body "上越農安 登出 櫃檯作業 打帳單 帳單列表 掛單列表 現金收支登錄 高階收支登錄 材料自購登錄 每日結帳 排班表 掃碼打卡 預約管理 預約管理 單日預約紀錄 …" at bounding box center [515, 353] width 1030 height 707
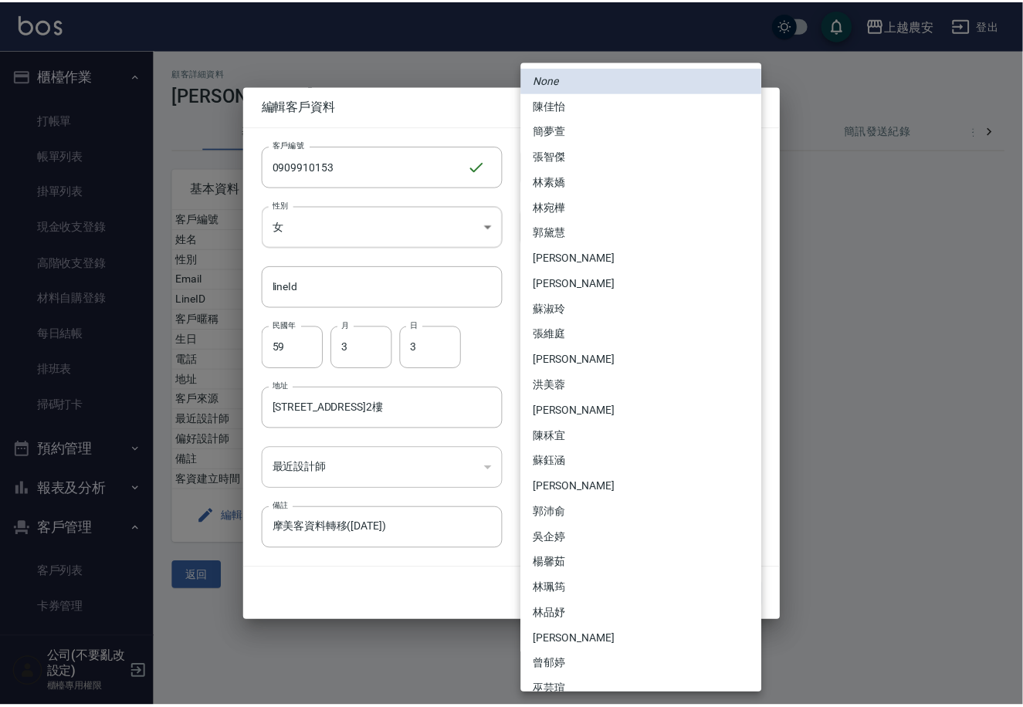
scroll to position [345, 0]
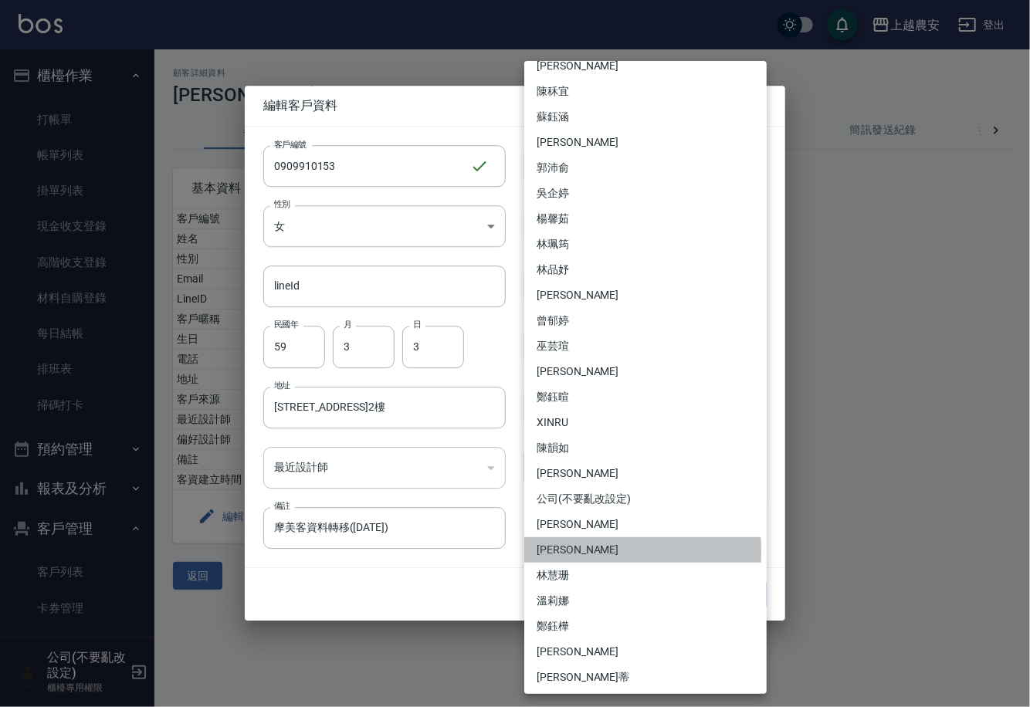
click at [565, 551] on li "洪美雅" at bounding box center [645, 550] width 243 height 25
type input "af17655d-b67f-41da-ba1f-e4c307af0d9d"
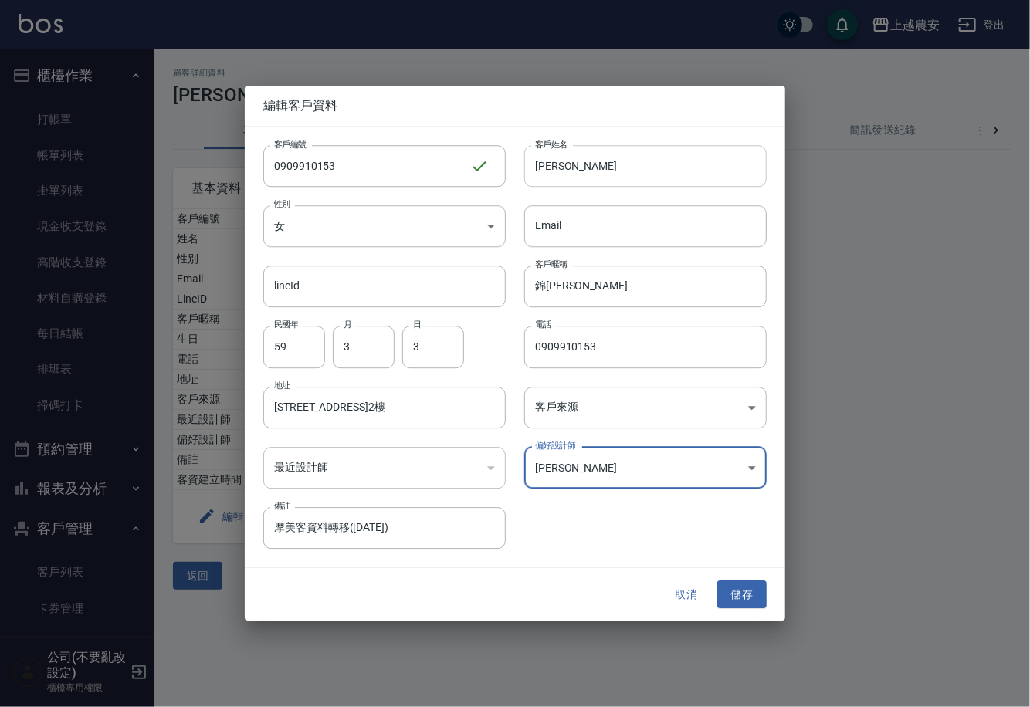
click at [589, 175] on input "陳錦慧" at bounding box center [645, 166] width 243 height 42
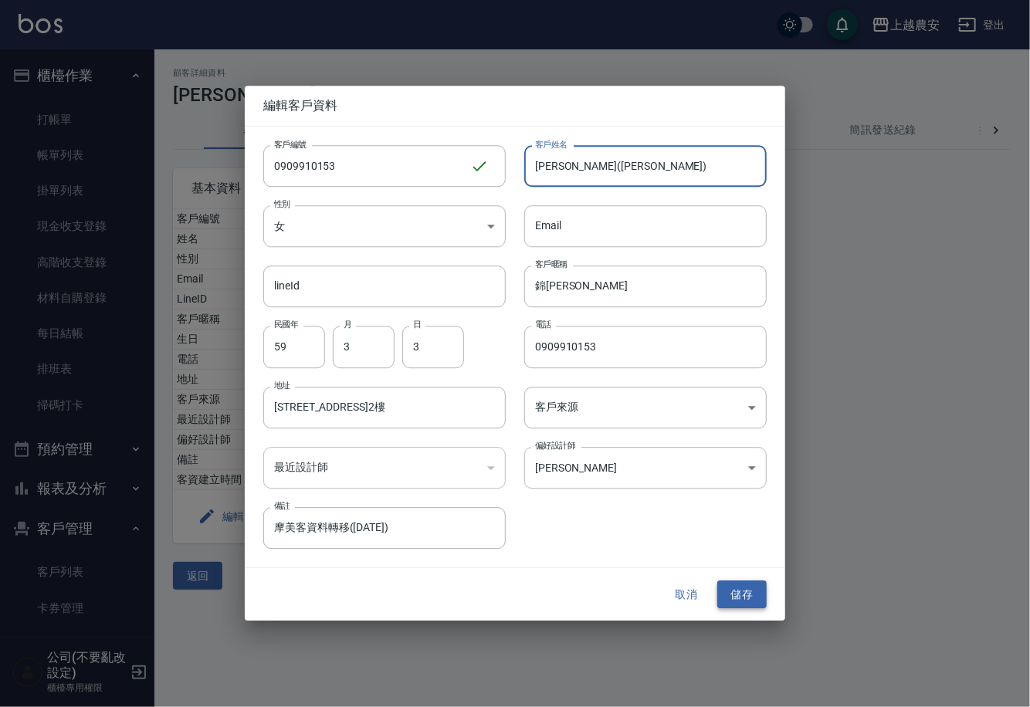
type input "[PERSON_NAME]([PERSON_NAME])"
click at [746, 596] on button "儲存" at bounding box center [741, 595] width 49 height 29
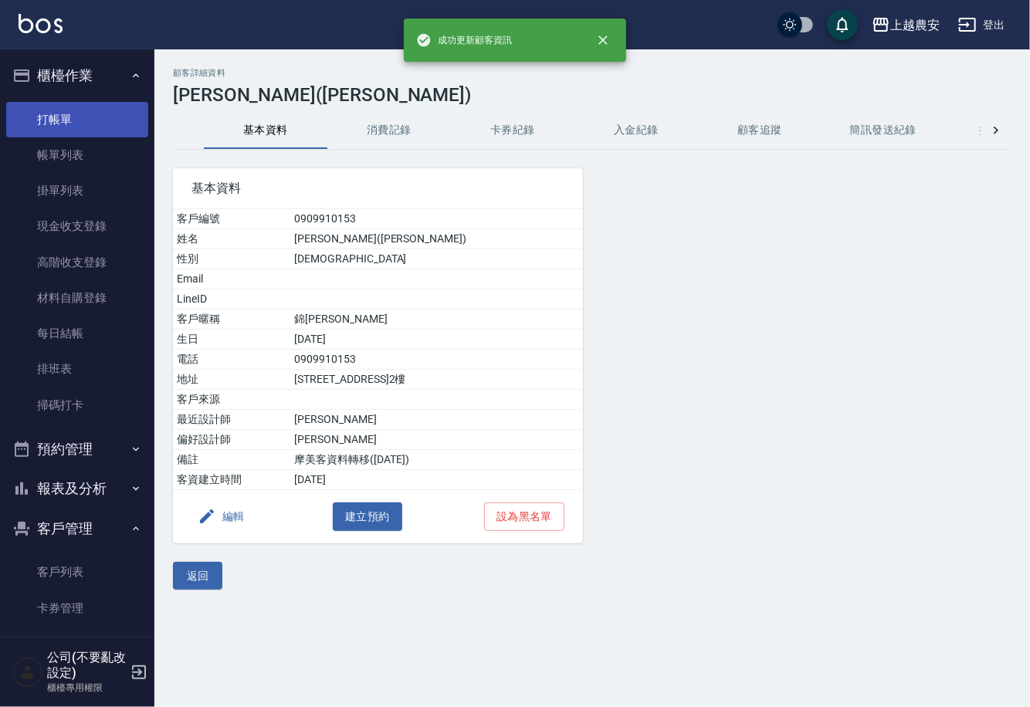
click at [70, 114] on link "打帳單" at bounding box center [77, 120] width 142 height 36
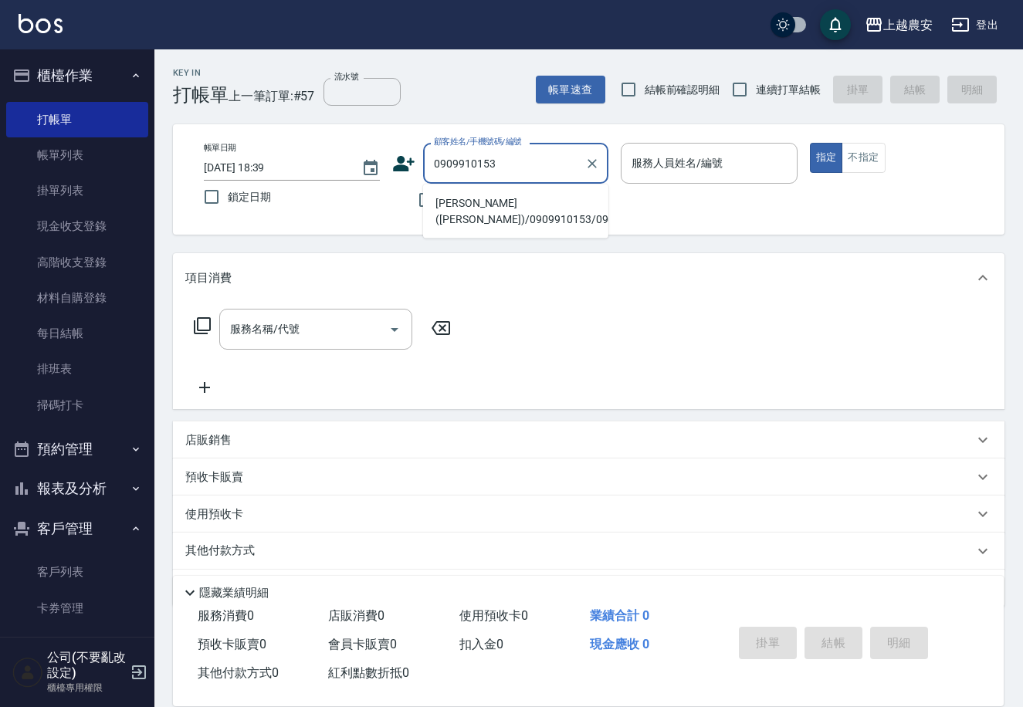
click at [479, 211] on li "[PERSON_NAME]([PERSON_NAME])/0909910153/0909910153" at bounding box center [515, 212] width 185 height 42
type input "[PERSON_NAME]([PERSON_NAME])/0909910153/0909910153"
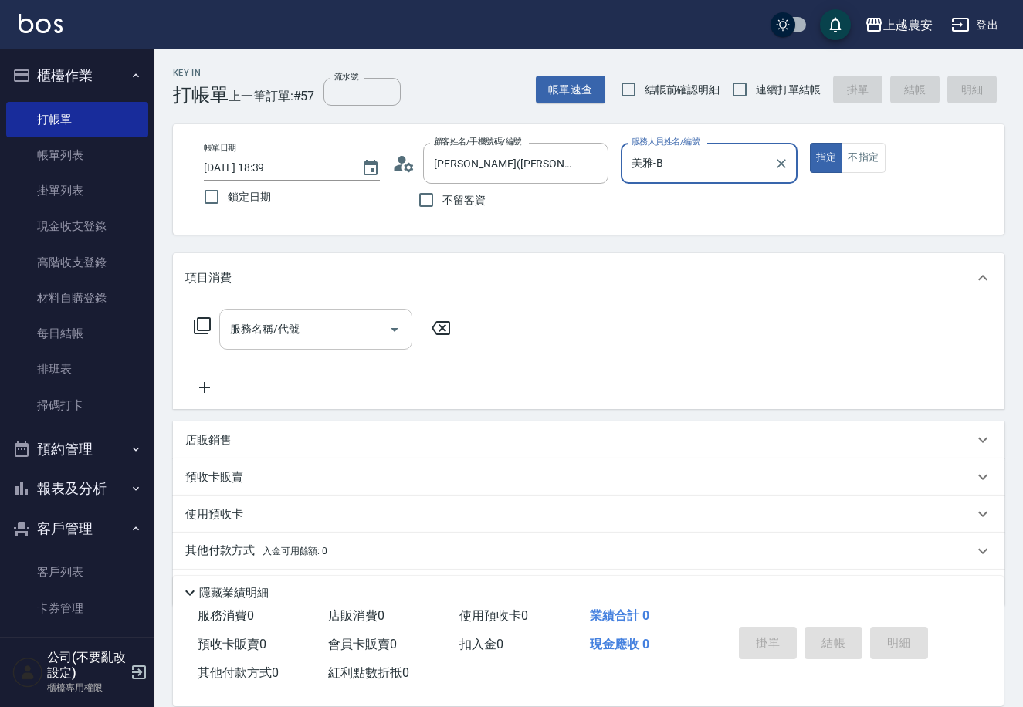
type input "美雅-B"
click at [332, 329] on input "服務名稱/代號" at bounding box center [304, 329] width 156 height 27
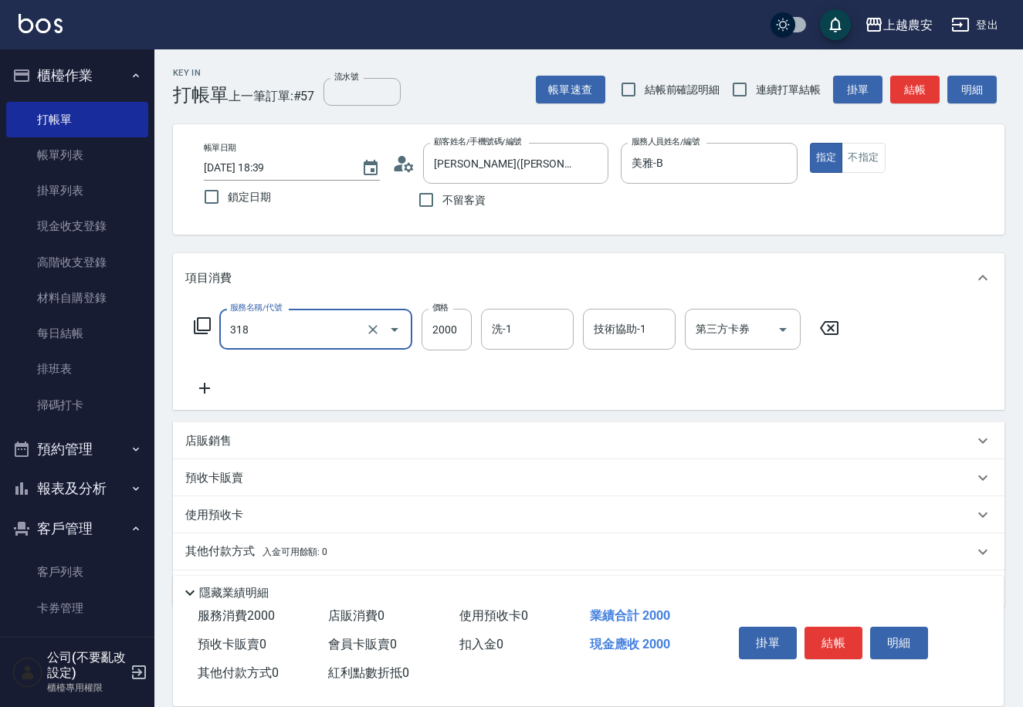
type input "燙髮1500↑(自購)(318)"
type input "3500"
type input "珮珮-30"
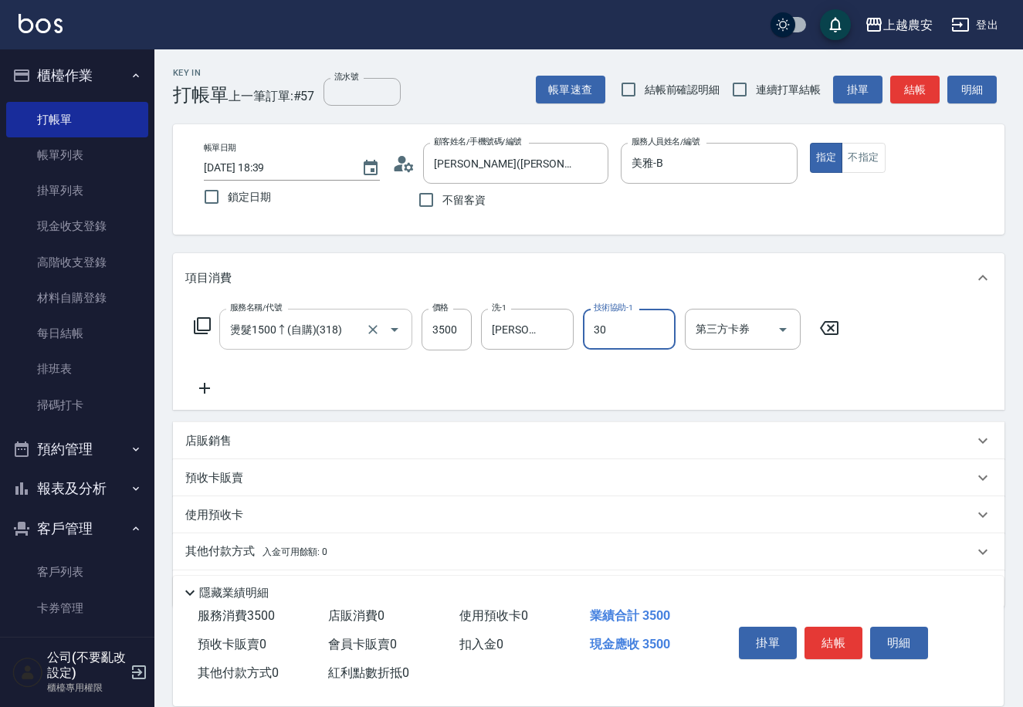
type input "珮珮-30"
click at [228, 445] on p "店販銷售" at bounding box center [208, 441] width 46 height 16
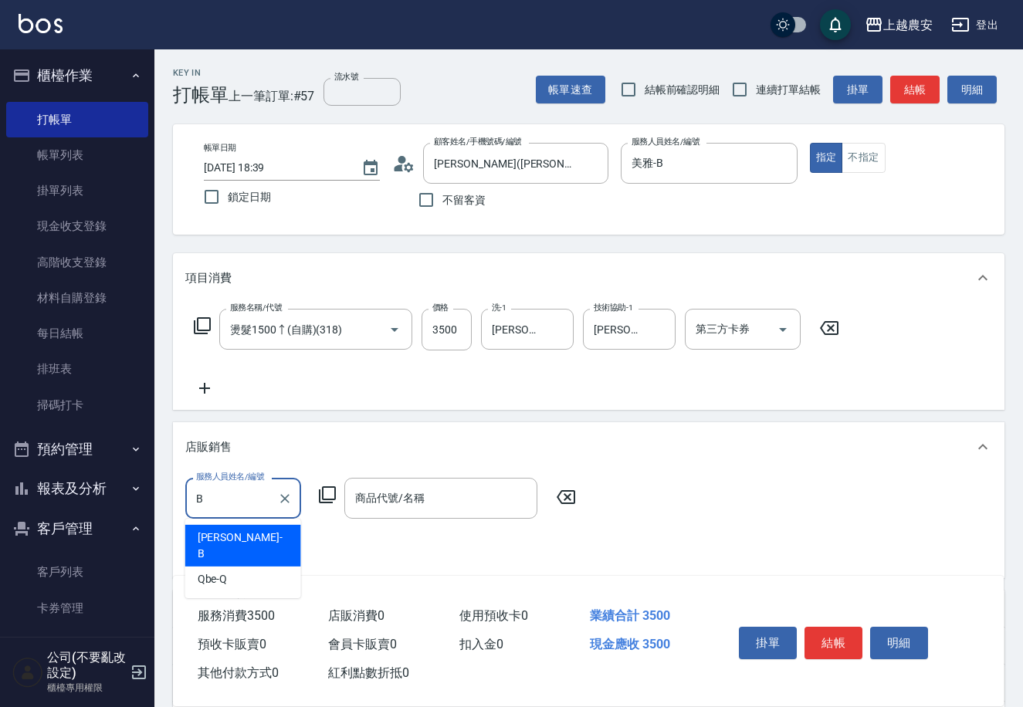
type input "美雅-B"
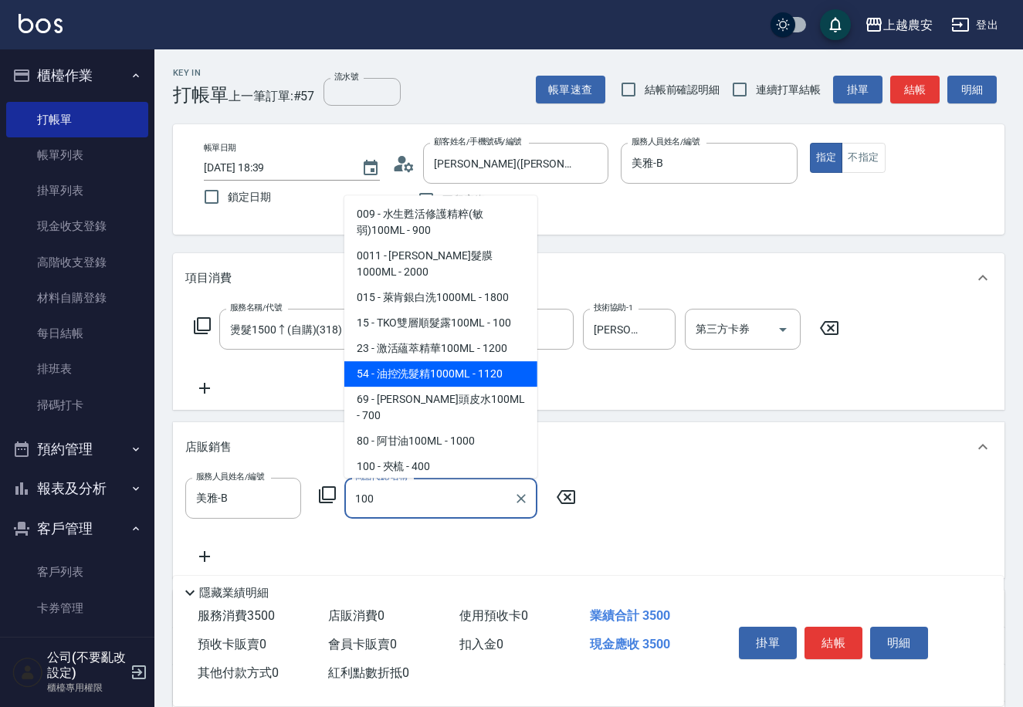
scroll to position [247, 0]
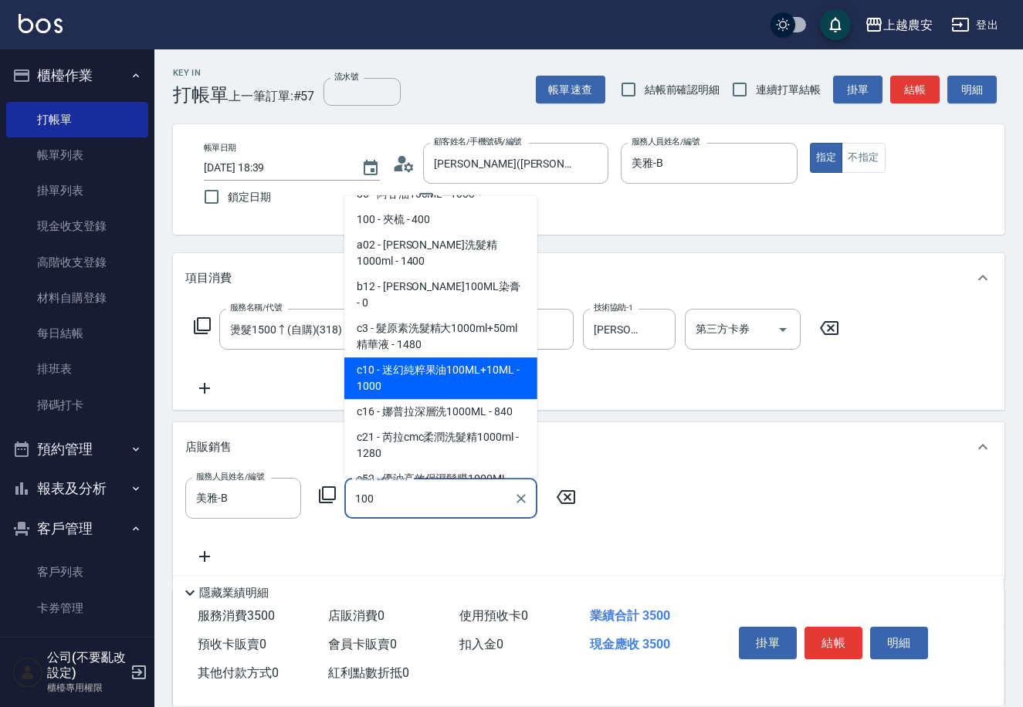
click at [400, 358] on span "c10 - 迷幻純粹果油100ML+10ML - 1000" at bounding box center [440, 379] width 193 height 42
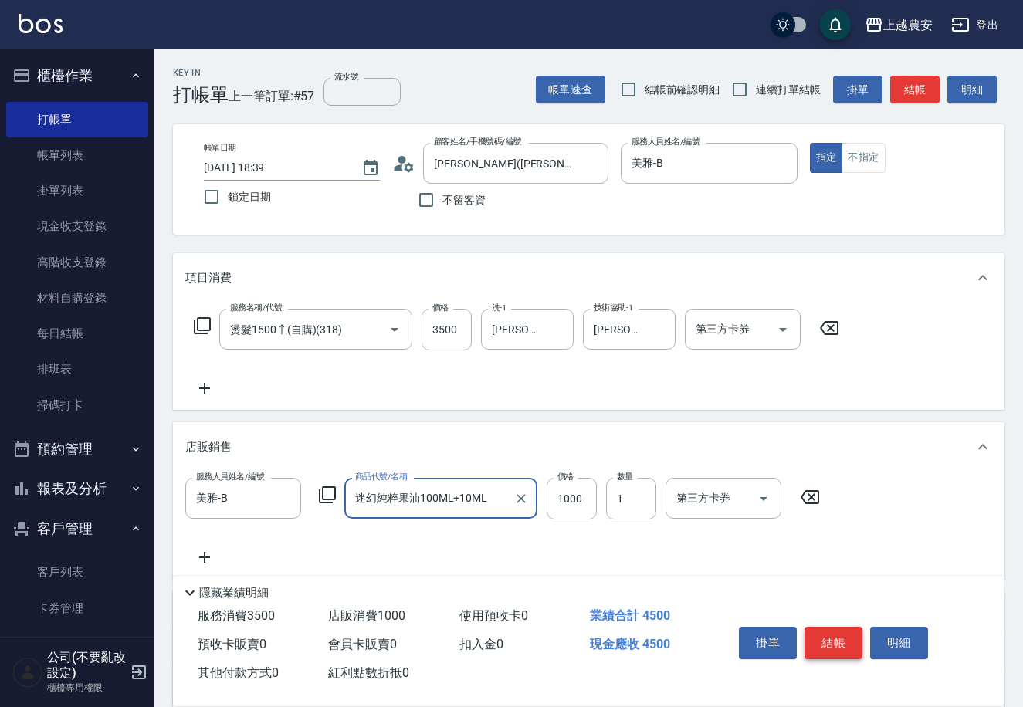
type input "迷幻純粹果油100ML+10ML"
click at [824, 634] on button "結帳" at bounding box center [834, 643] width 58 height 32
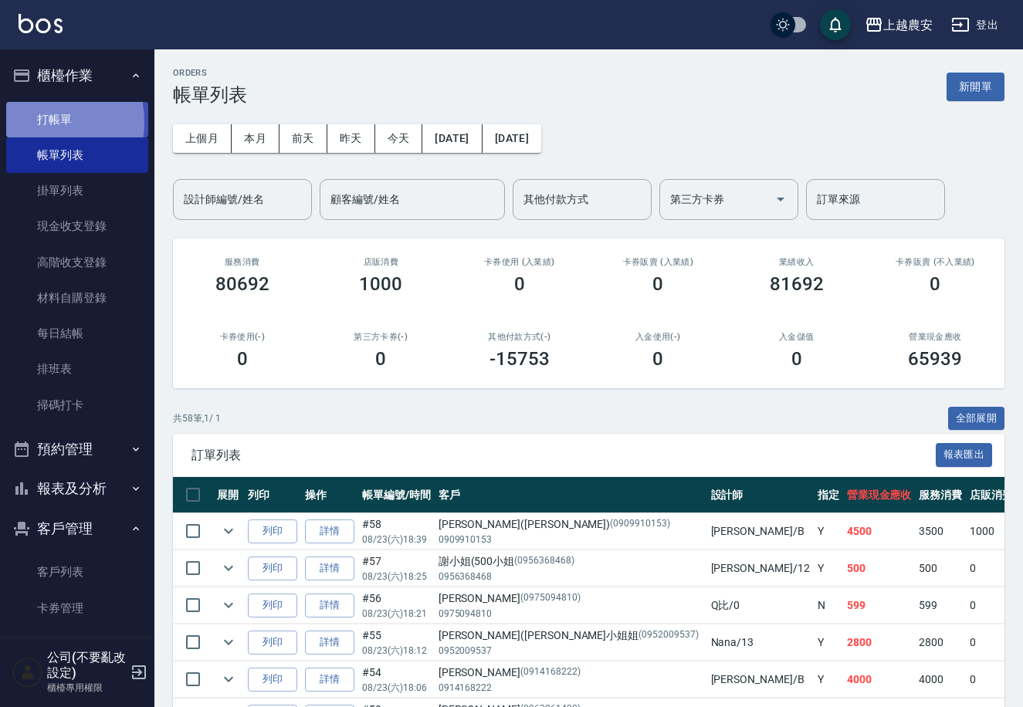
click at [37, 121] on link "打帳單" at bounding box center [77, 120] width 142 height 36
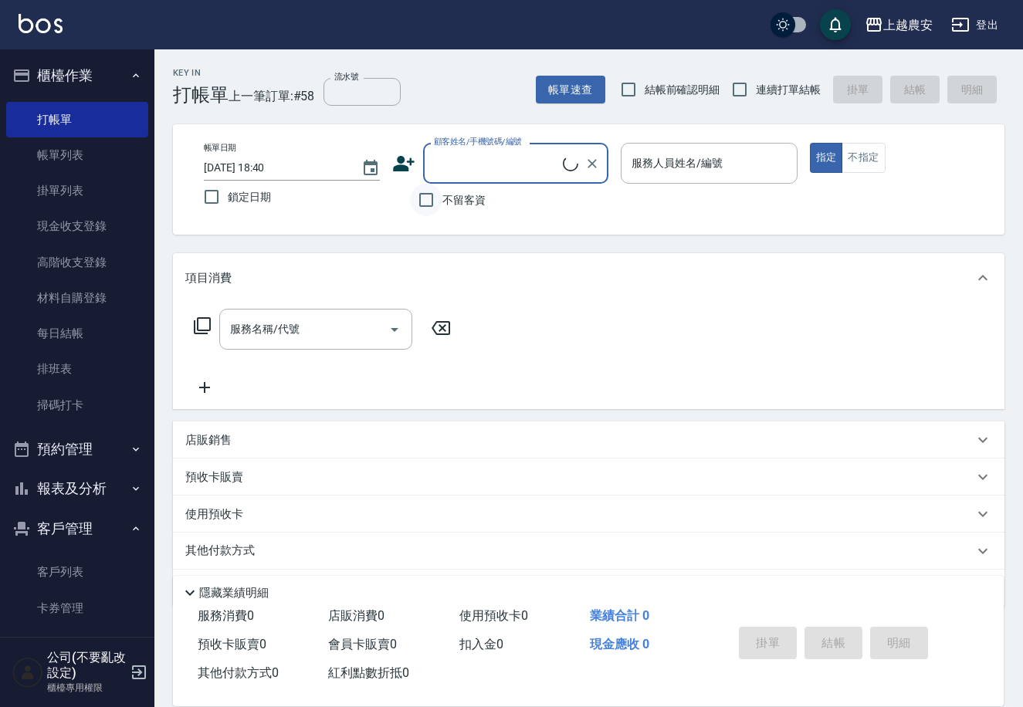
click at [430, 201] on input "不留客資" at bounding box center [426, 200] width 32 height 32
checkbox input "true"
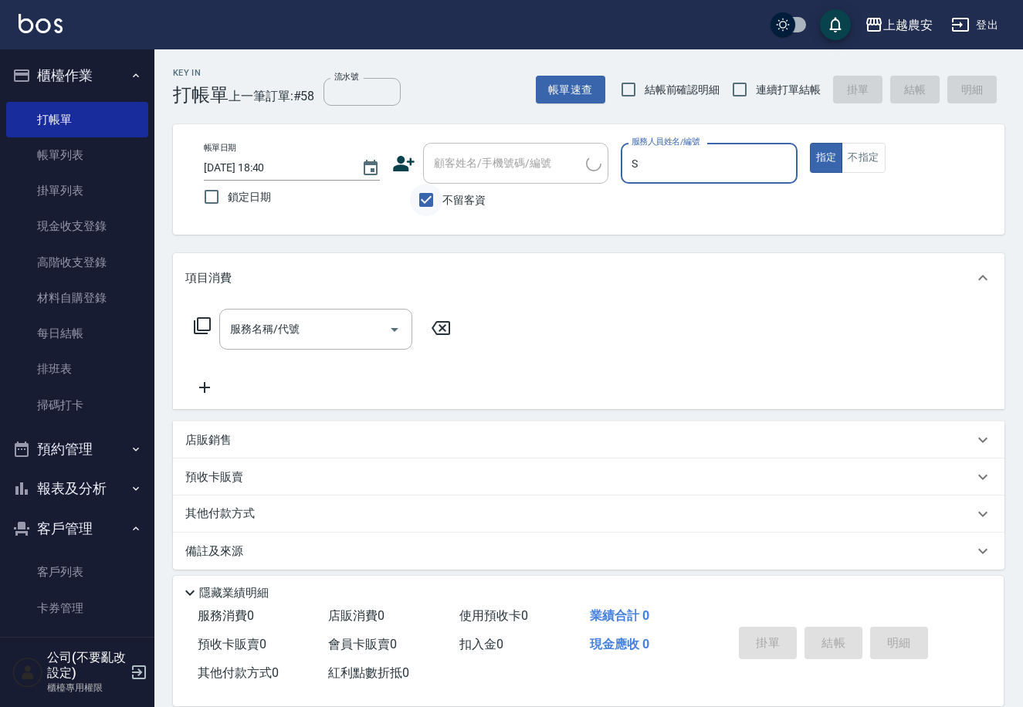
type input "Sandy-S"
type button "true"
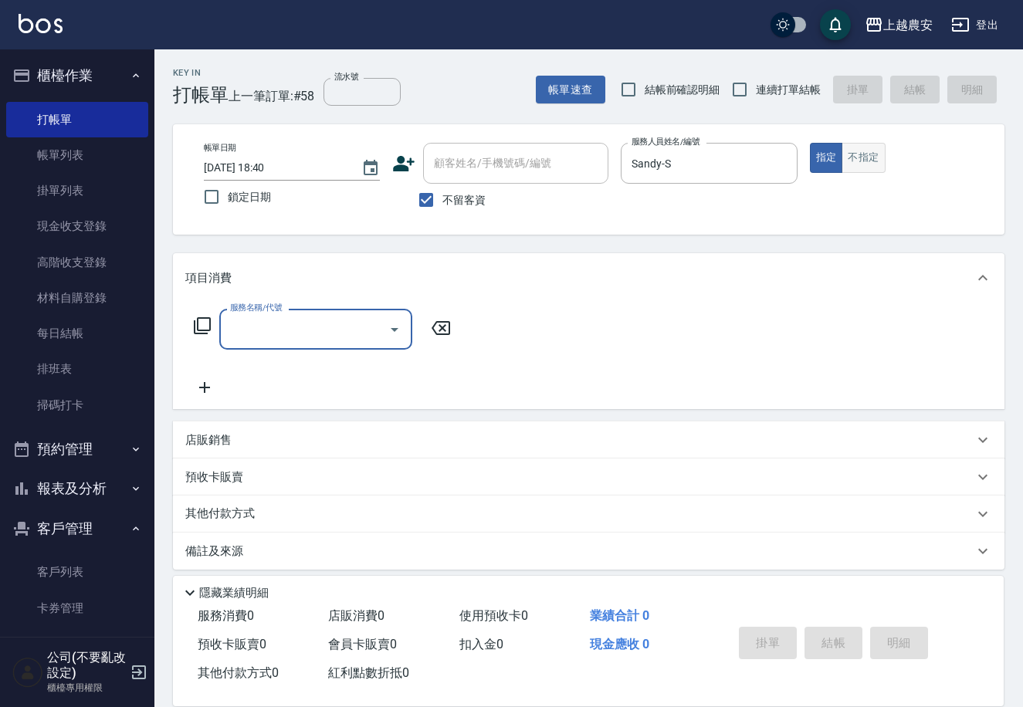
click at [850, 147] on button "不指定" at bounding box center [863, 158] width 43 height 30
click at [285, 332] on div "服務名稱/代號 服務名稱/代號" at bounding box center [315, 329] width 193 height 41
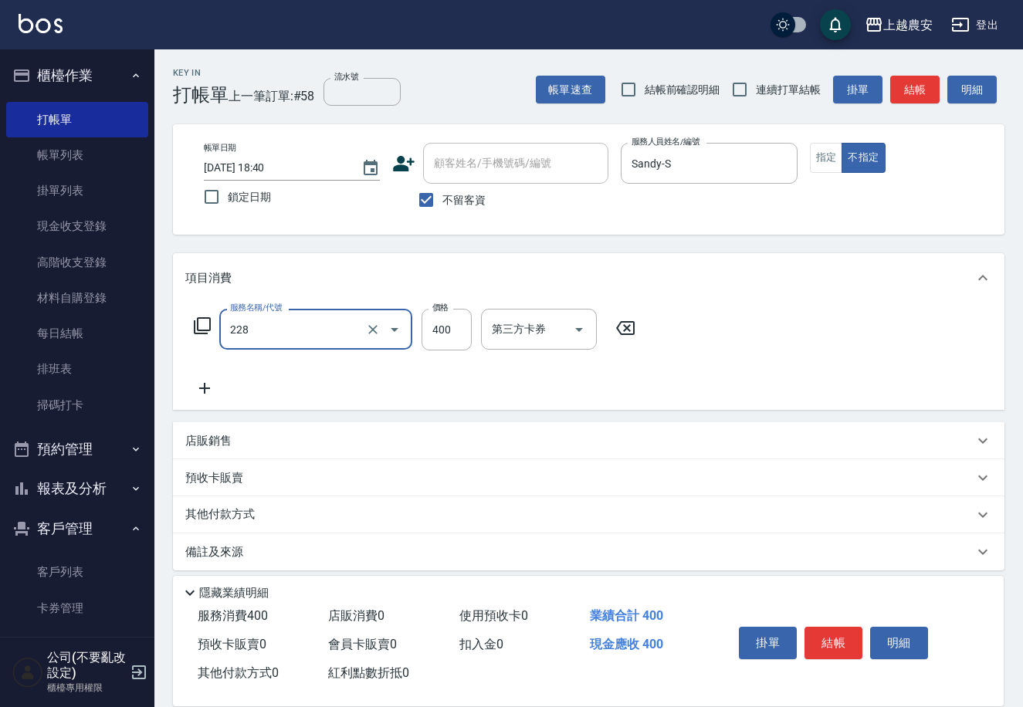
type input "洗髮(228)"
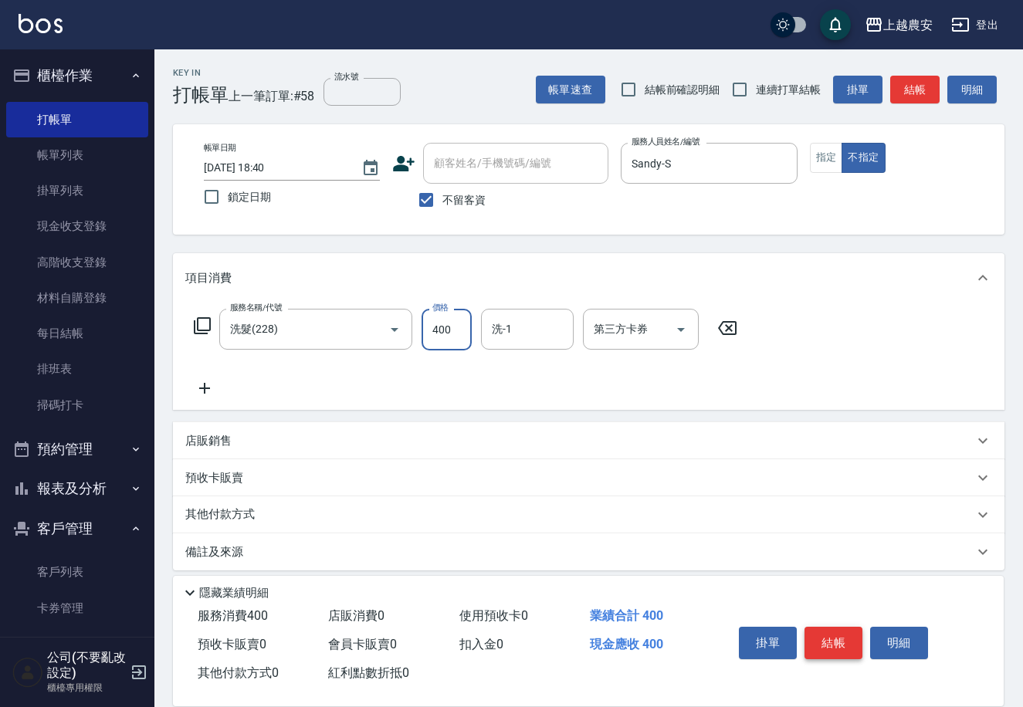
drag, startPoint x: 822, startPoint y: 616, endPoint x: 834, endPoint y: 645, distance: 31.6
click at [819, 620] on div "掛單 結帳 明細" at bounding box center [849, 645] width 271 height 86
click at [835, 646] on button "結帳" at bounding box center [834, 643] width 58 height 32
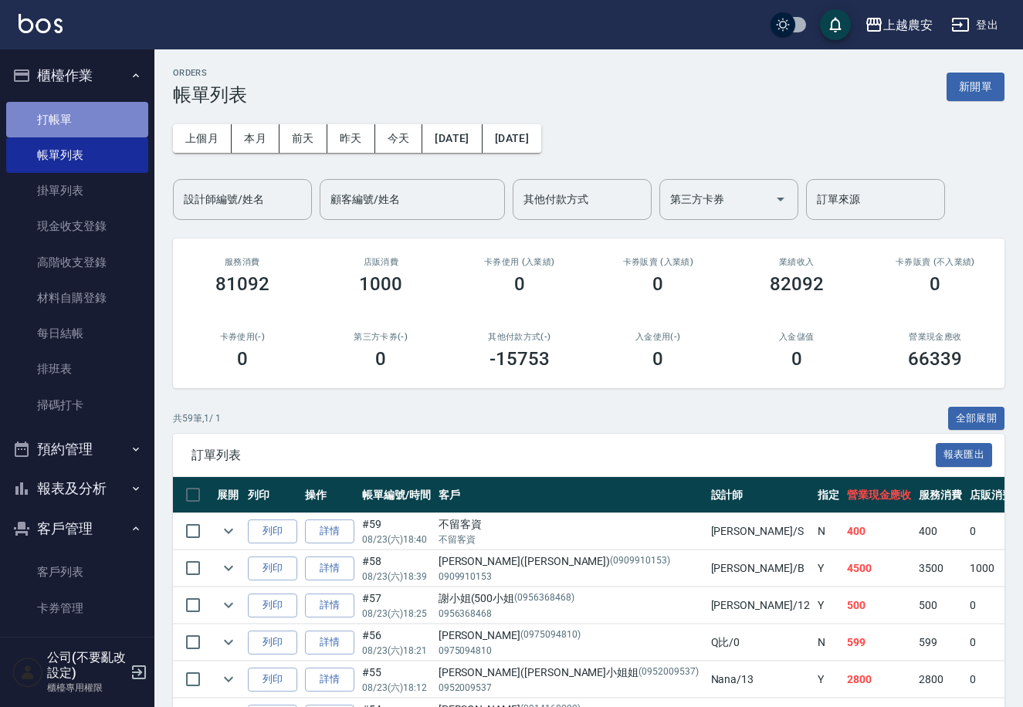
click at [117, 134] on link "打帳單" at bounding box center [77, 120] width 142 height 36
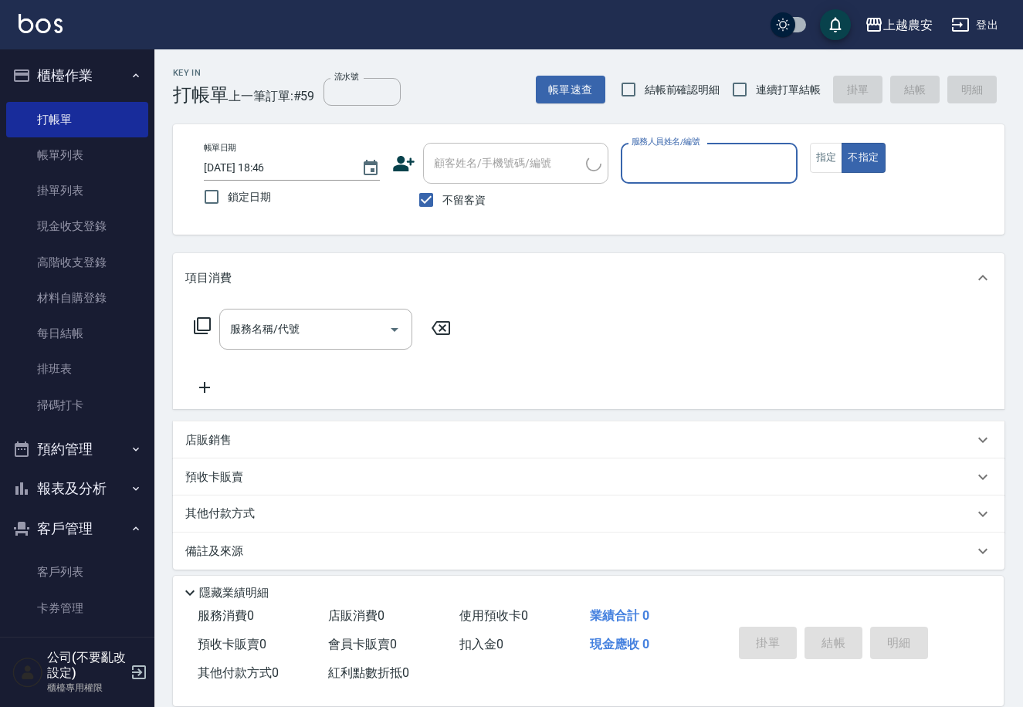
click at [683, 164] on input "服務人員姓名/編號" at bounding box center [709, 163] width 162 height 27
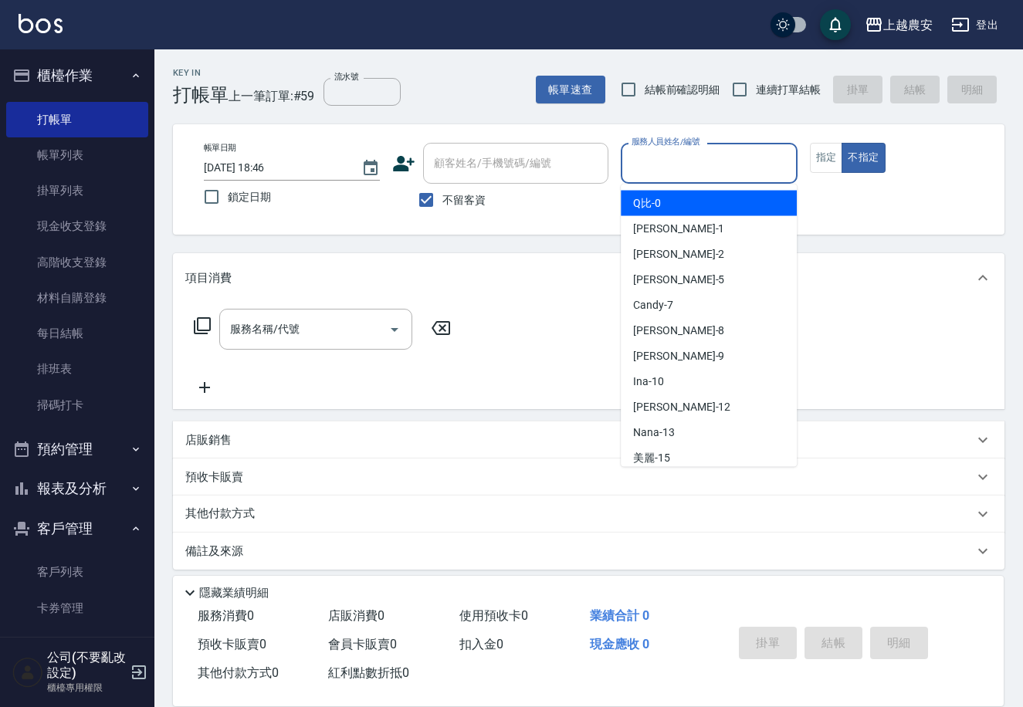
click at [673, 155] on input "服務人員姓名/編號" at bounding box center [709, 163] width 162 height 27
click at [449, 192] on span "不留客資" at bounding box center [464, 200] width 43 height 16
click at [443, 191] on input "不留客資" at bounding box center [426, 200] width 32 height 32
checkbox input "false"
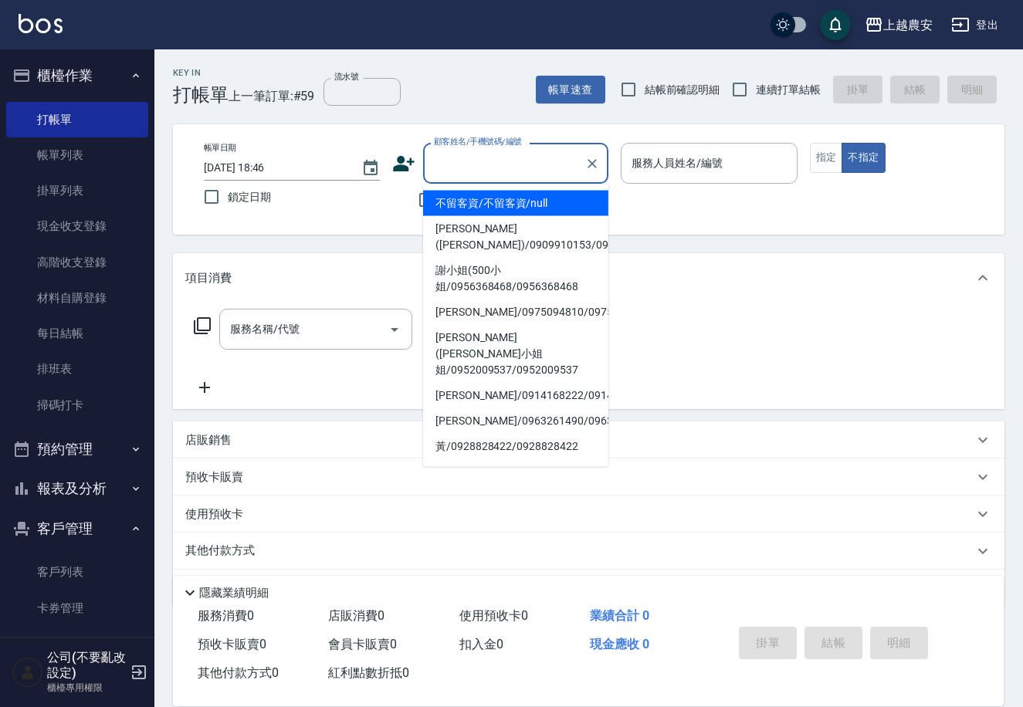
click at [483, 161] on input "顧客姓名/手機號碼/編號" at bounding box center [504, 163] width 148 height 27
type input "ㄧ"
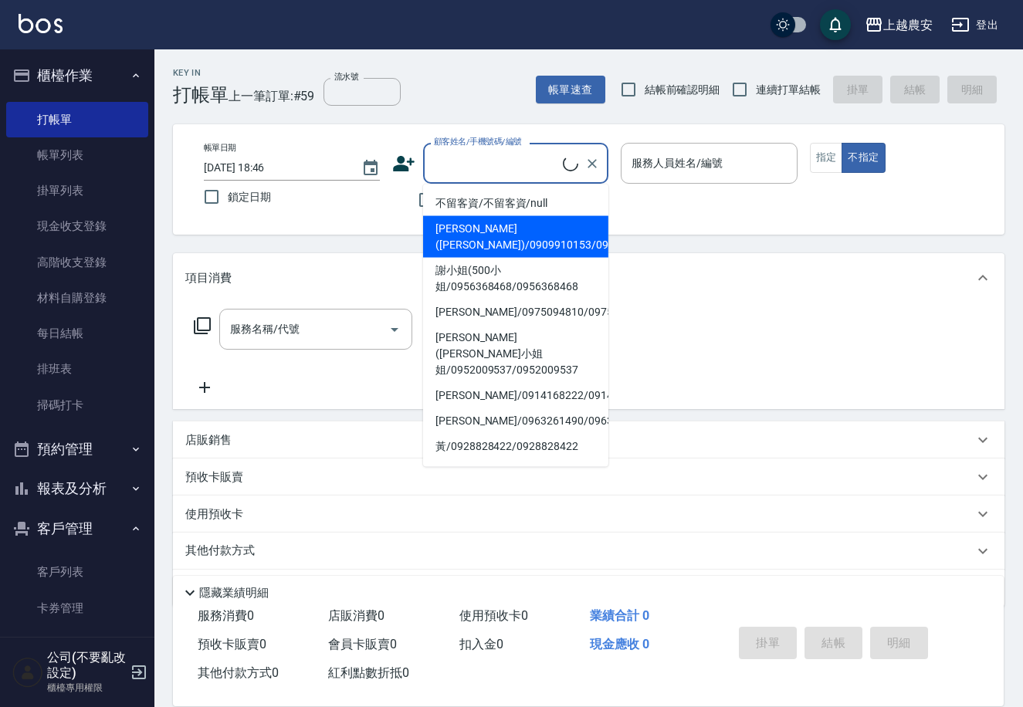
type input "ㄧ"
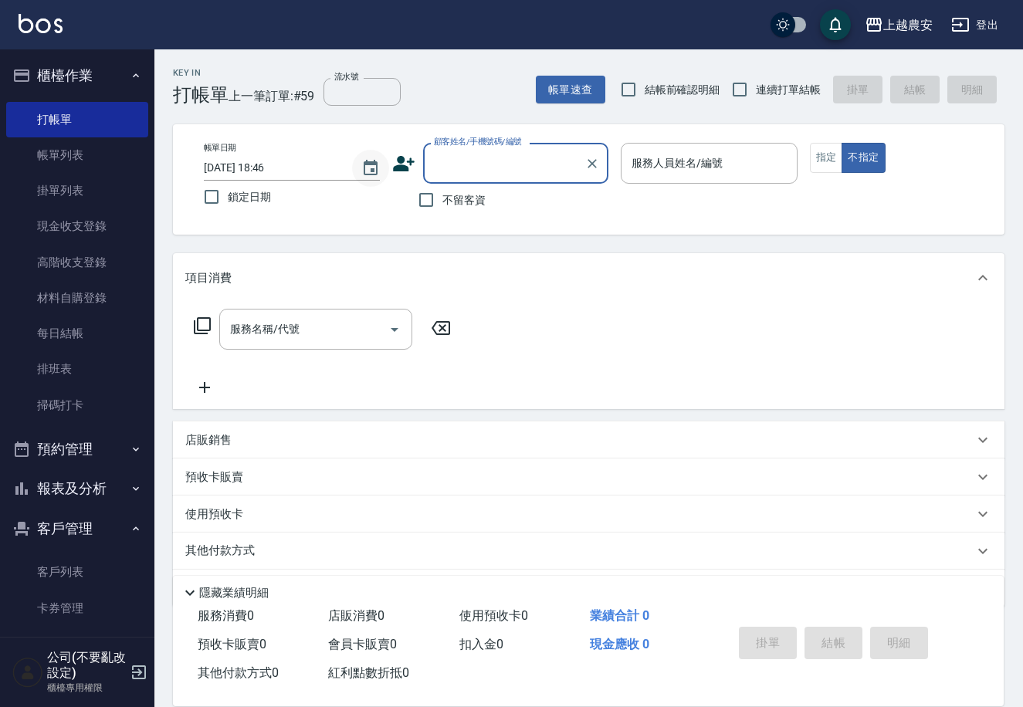
drag, startPoint x: 439, startPoint y: 168, endPoint x: 365, endPoint y: 168, distance: 74.1
click at [365, 168] on div "帳單日期 2025/08/23 18:46 鎖定日期 顧客姓名/手機號碼/編號 顧客姓名/手機號碼/編號 不留客資 服務人員姓名/編號 服務人員姓名/編號 指…" at bounding box center [589, 179] width 795 height 73
type input "一"
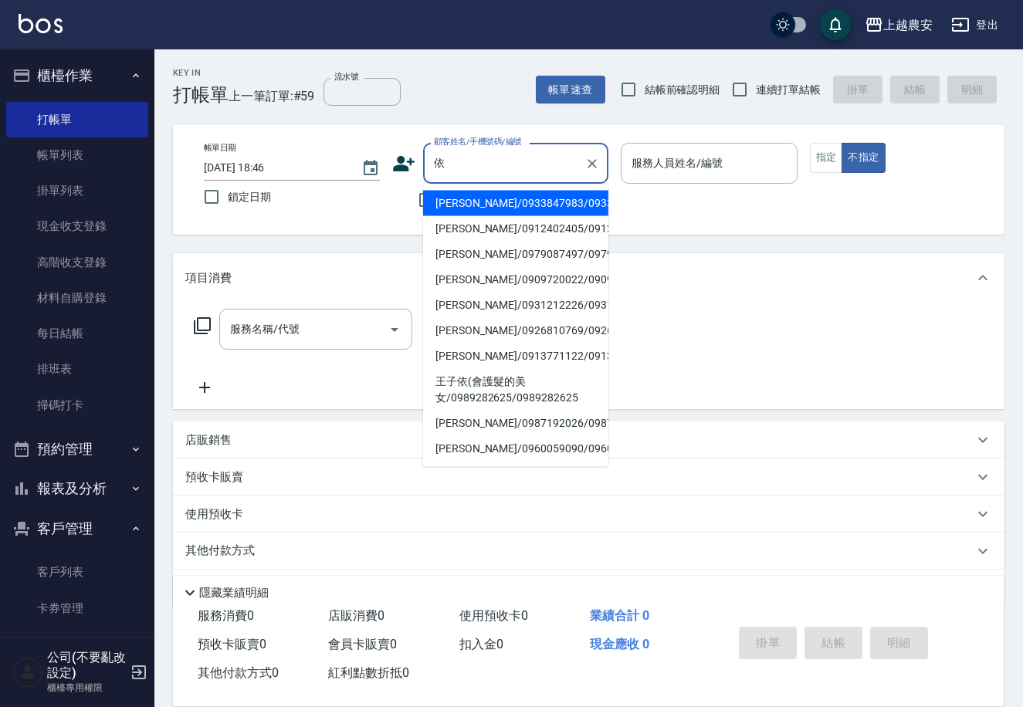
click at [455, 352] on li "[PERSON_NAME]/0913771122/0913771122" at bounding box center [515, 356] width 185 height 25
type input "[PERSON_NAME]/0913771122/0913771122"
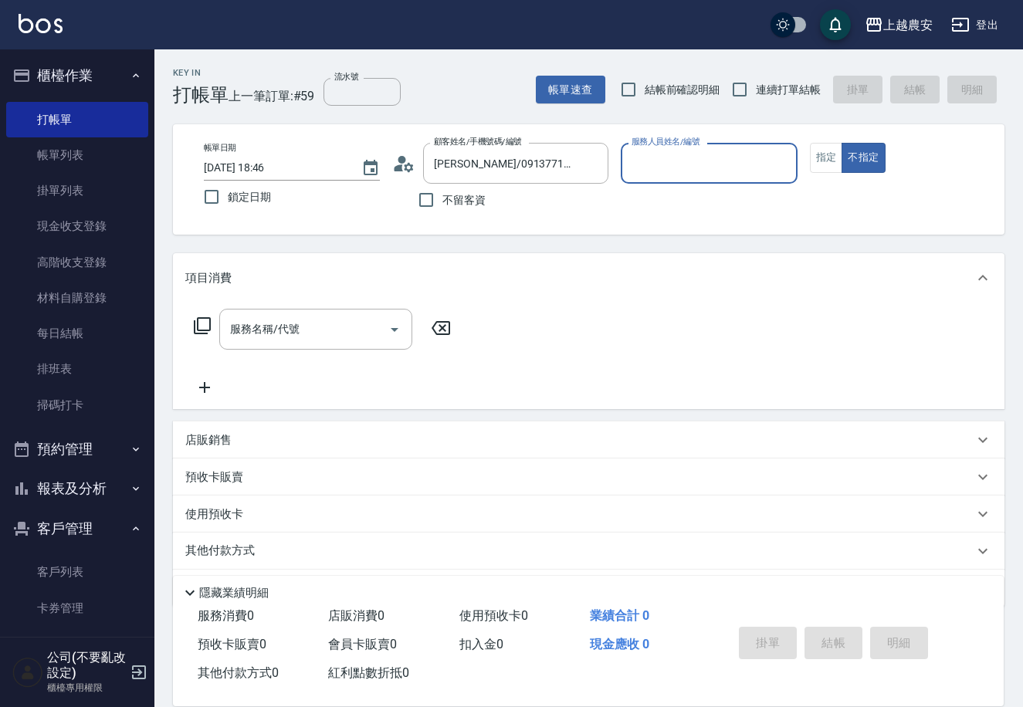
type input "Ksa-K"
click at [819, 162] on button "指定" at bounding box center [826, 158] width 33 height 30
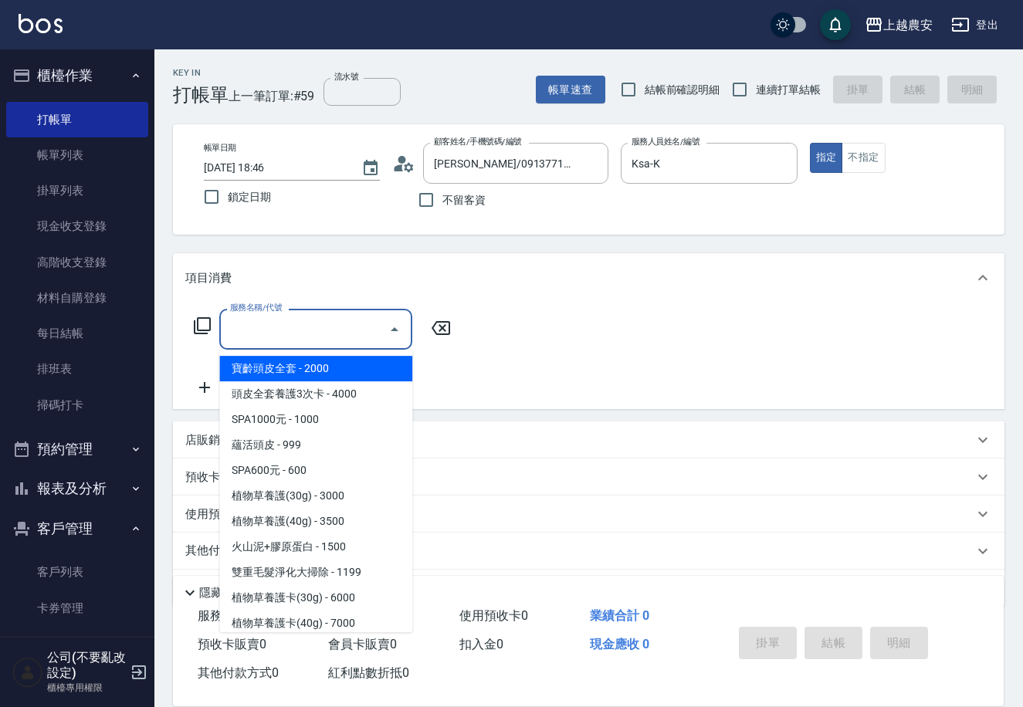
click at [297, 332] on input "服務名稱/代號" at bounding box center [304, 329] width 156 height 27
click at [197, 317] on icon at bounding box center [202, 326] width 19 height 19
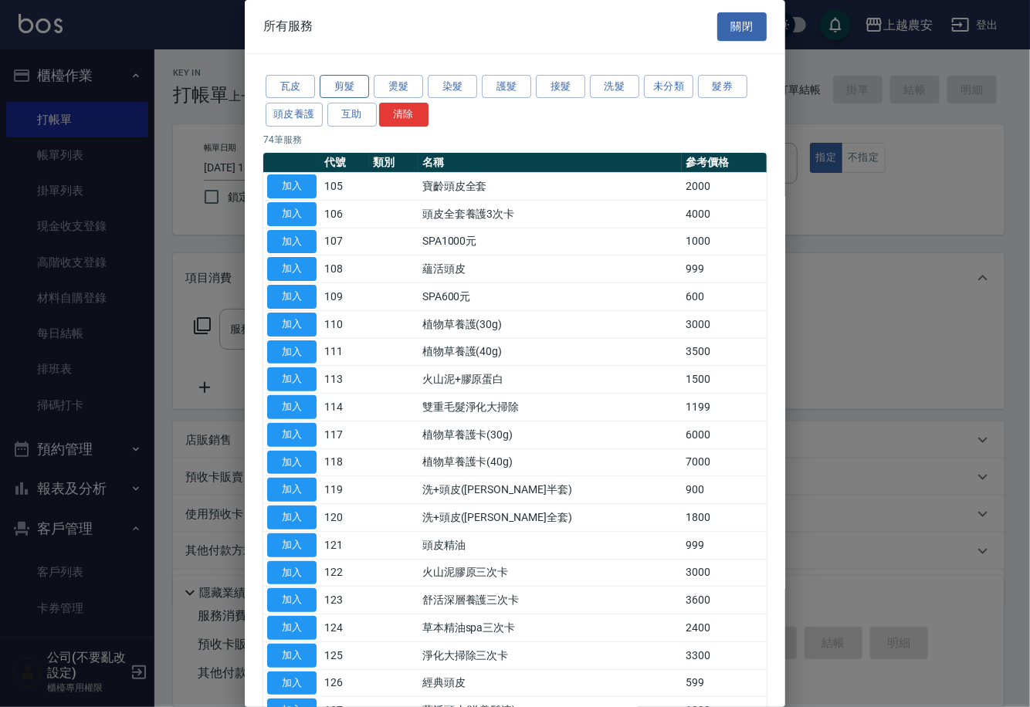
click at [334, 83] on button "剪髮" at bounding box center [344, 87] width 49 height 24
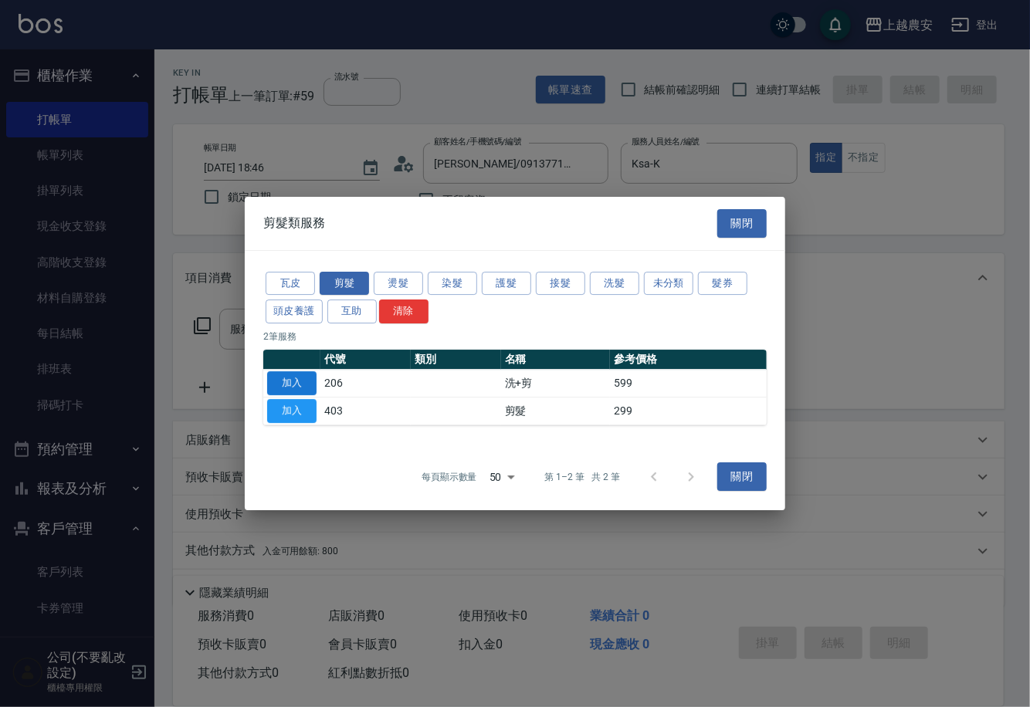
click at [297, 385] on button "加入" at bounding box center [291, 383] width 49 height 24
type input "洗+剪(206)"
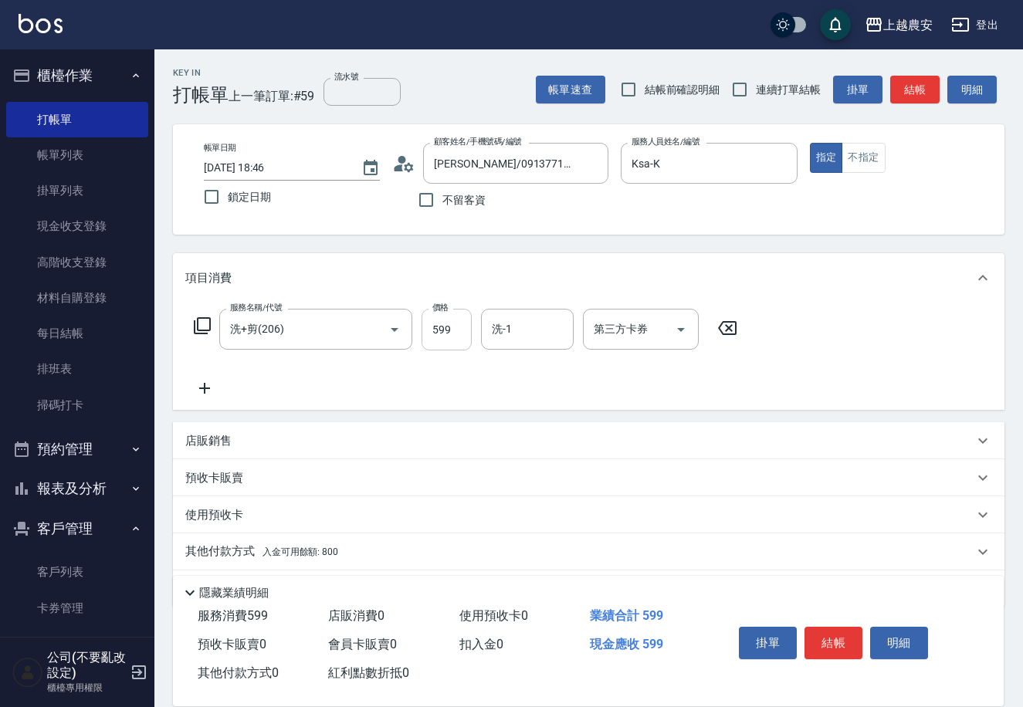
click at [460, 325] on input "599" at bounding box center [447, 330] width 50 height 42
type input "800"
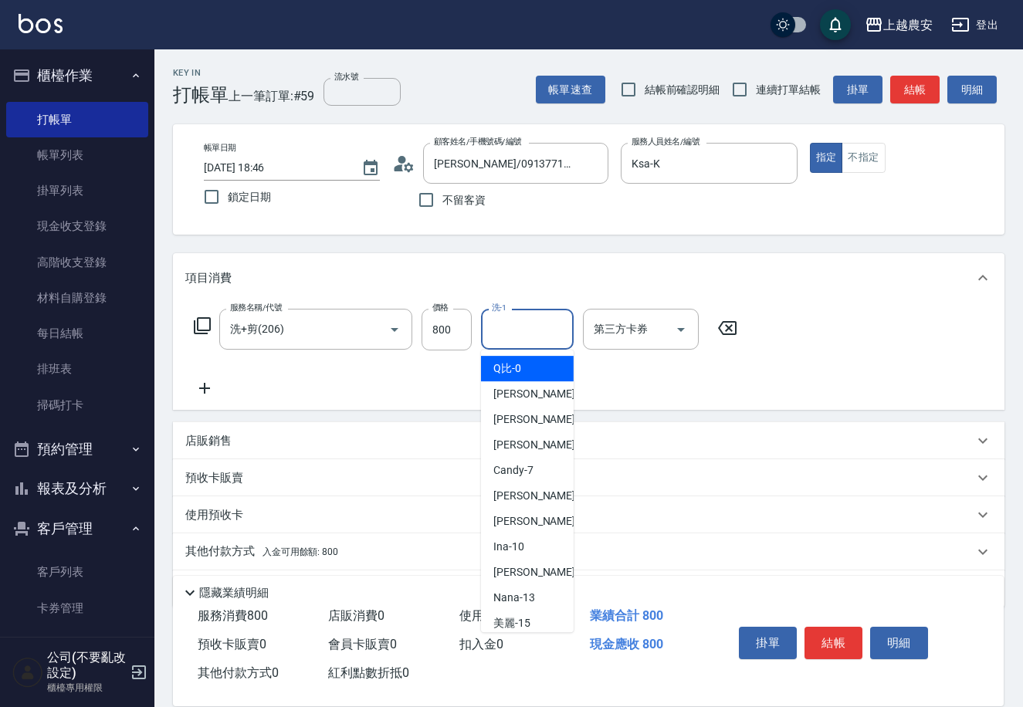
drag, startPoint x: 562, startPoint y: 315, endPoint x: 557, endPoint y: 322, distance: 8.8
click at [557, 322] on input "洗-1" at bounding box center [527, 329] width 79 height 27
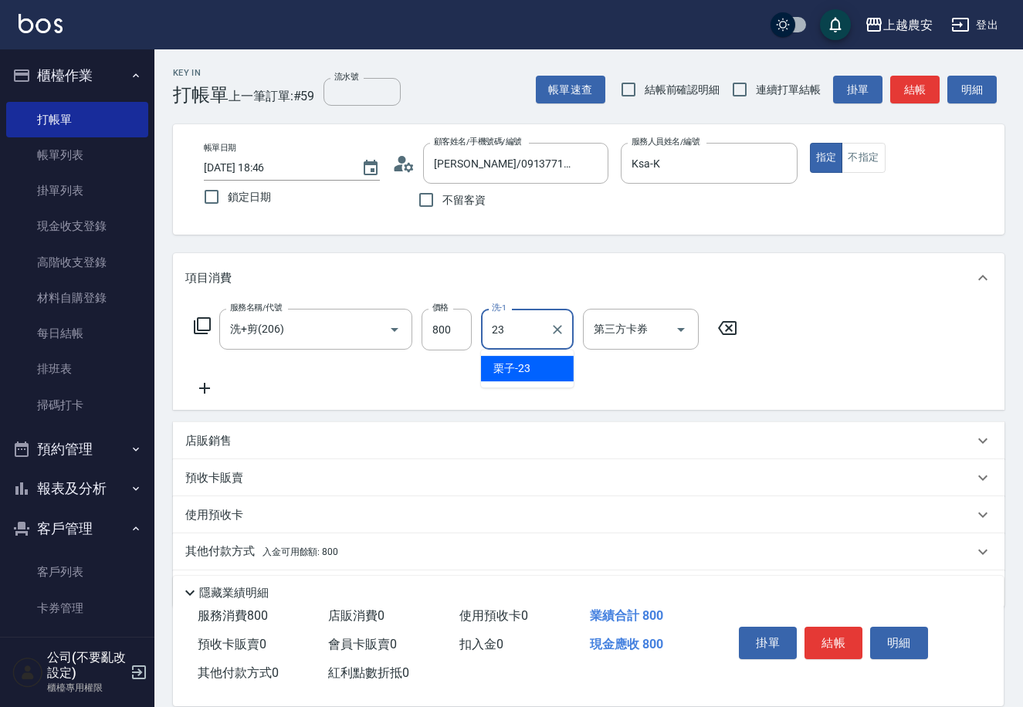
click at [545, 365] on div "栗子 -23" at bounding box center [527, 368] width 93 height 25
type input "栗子-23"
click at [839, 628] on button "結帳" at bounding box center [834, 643] width 58 height 32
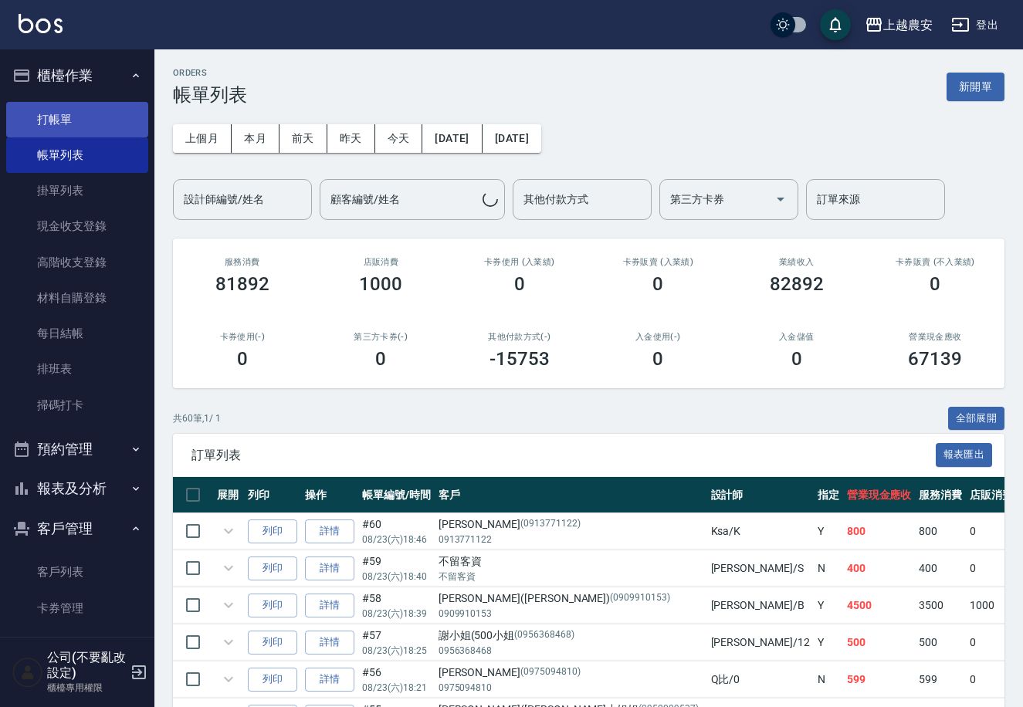
click at [87, 117] on link "打帳單" at bounding box center [77, 120] width 142 height 36
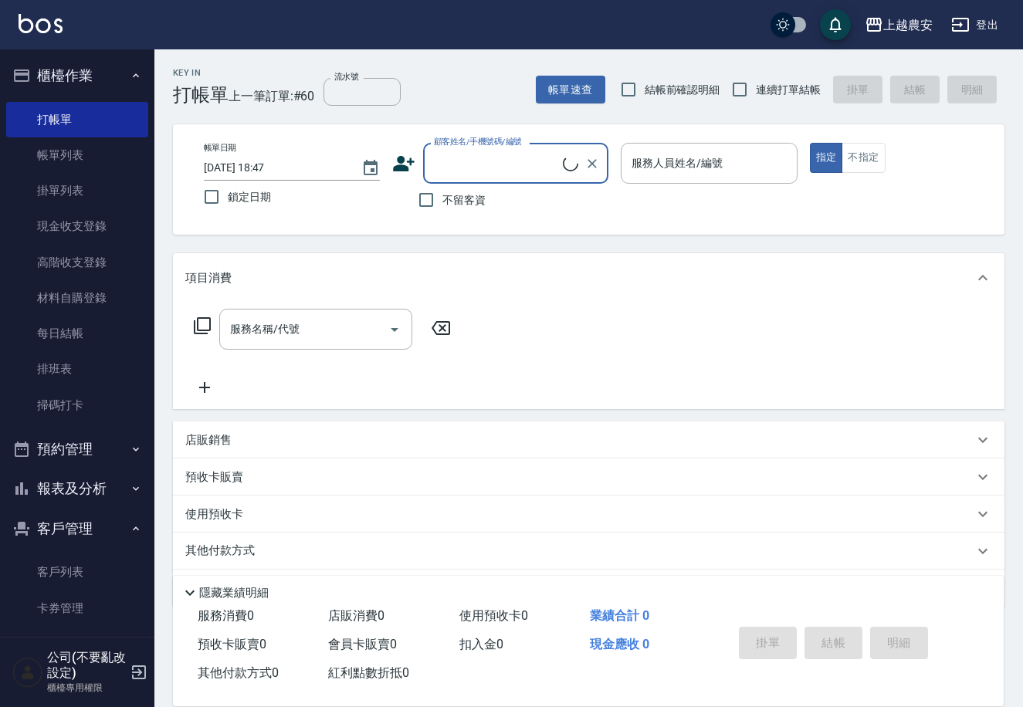
click at [479, 174] on input "顧客姓名/手機號碼/編號" at bounding box center [496, 163] width 133 height 27
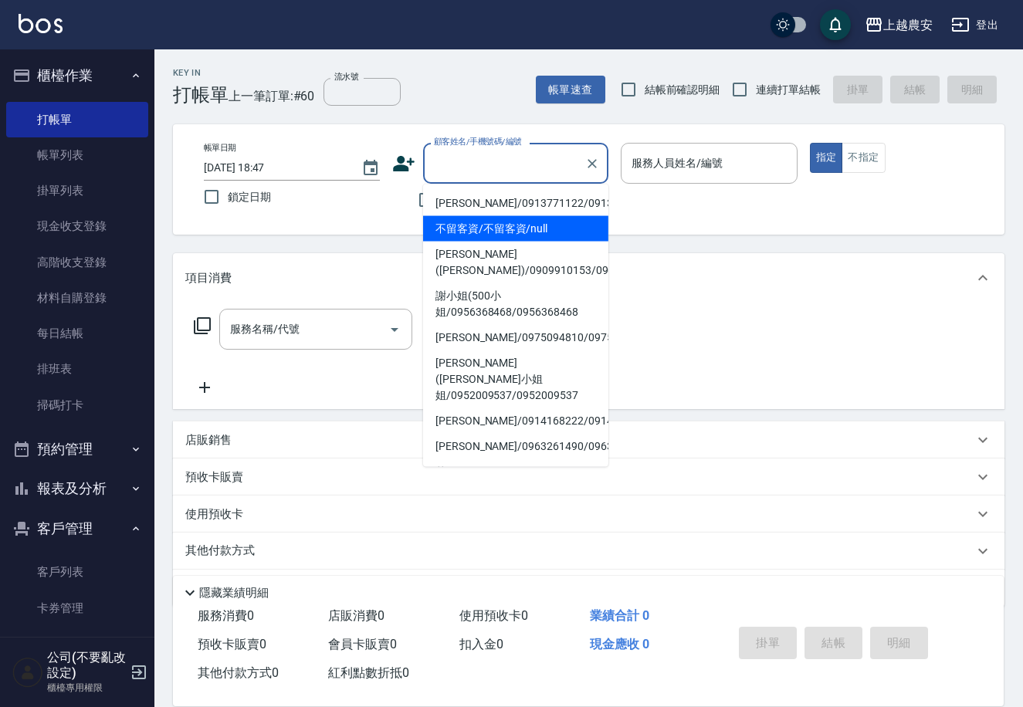
click at [486, 202] on li "[PERSON_NAME]/0913771122/0913771122" at bounding box center [515, 203] width 185 height 25
type input "[PERSON_NAME]/0913771122/0913771122"
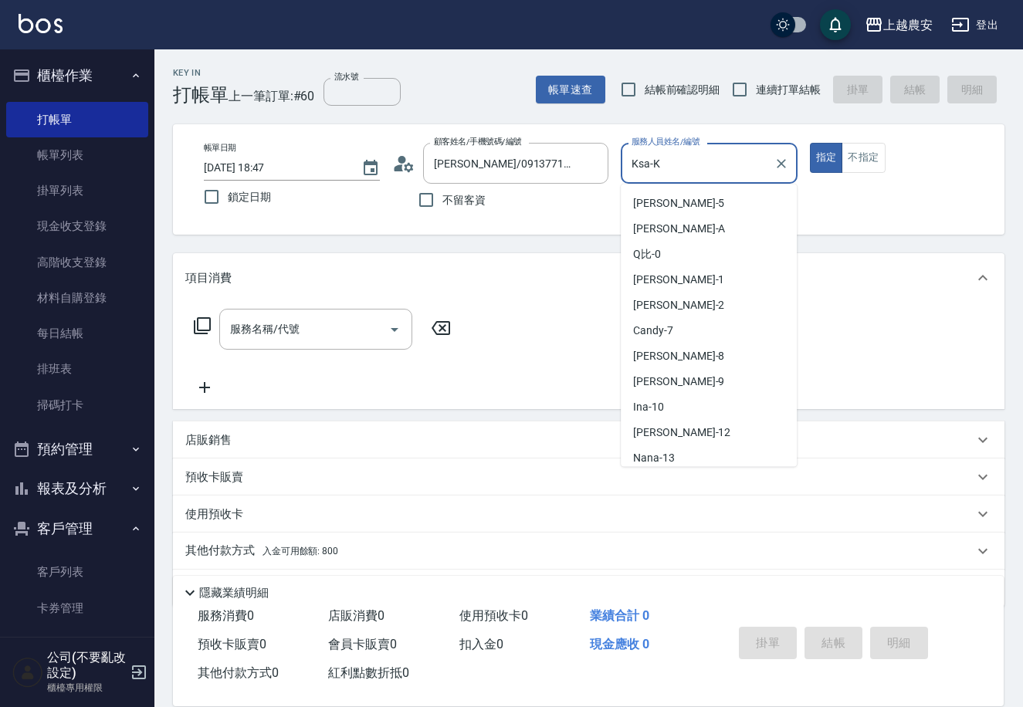
click at [669, 166] on input "Ksa-K" at bounding box center [697, 163] width 139 height 27
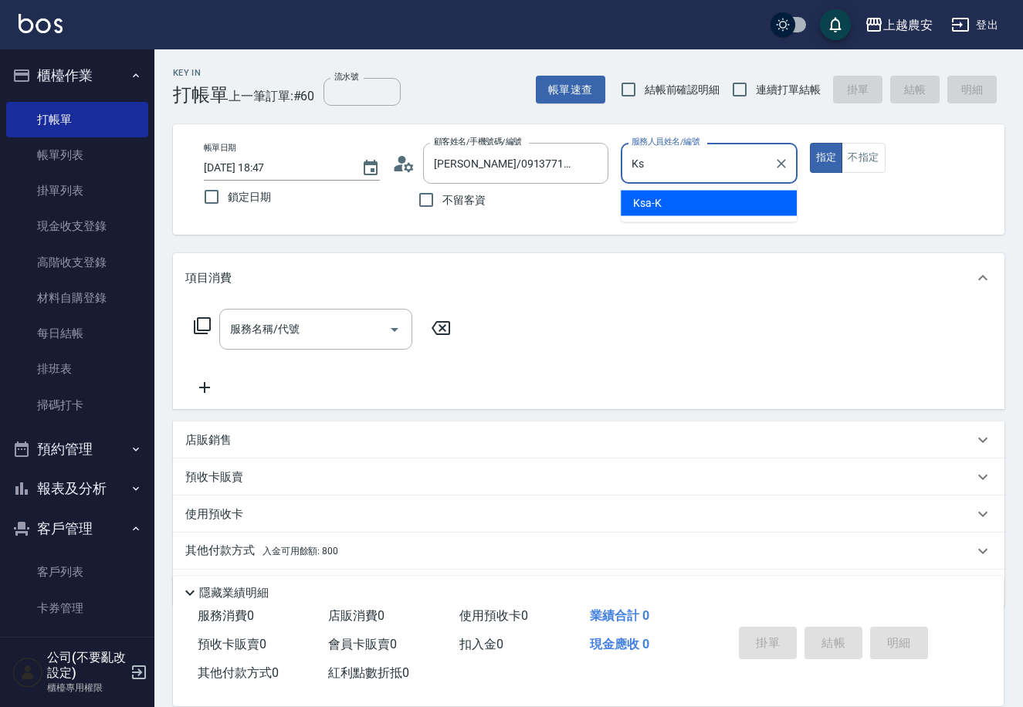
type input "K"
click at [683, 195] on div "洪美蓉 -17" at bounding box center [709, 203] width 176 height 25
type input "洪美蓉-17"
click at [344, 316] on input "服務名稱/代號" at bounding box center [304, 329] width 156 height 27
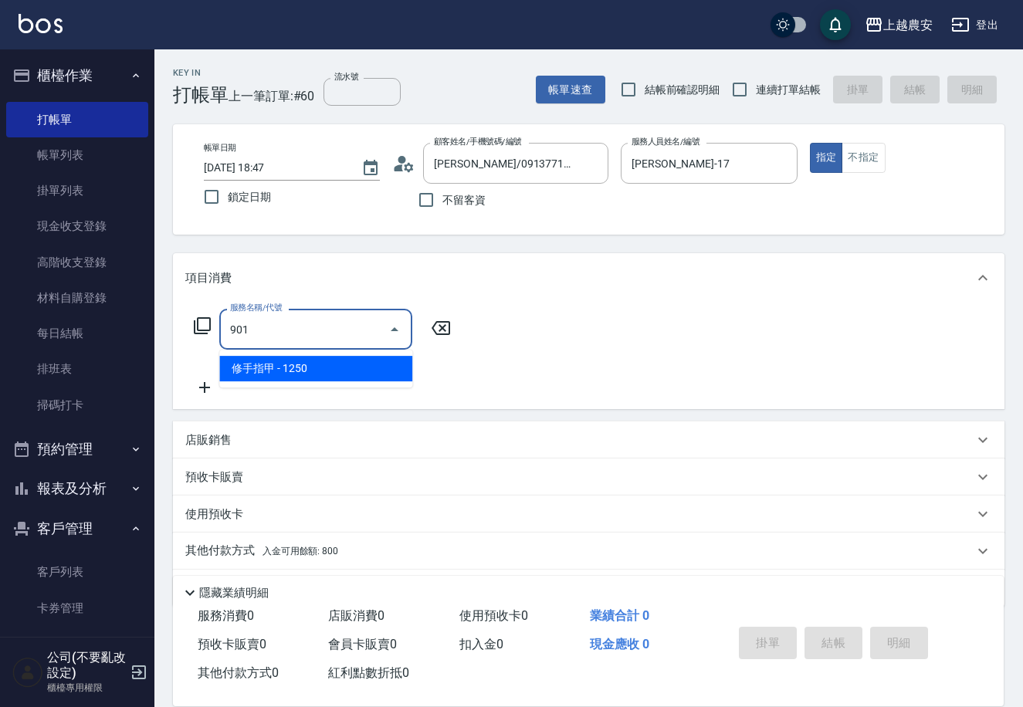
click at [397, 367] on span "修手指甲 - 1250" at bounding box center [315, 368] width 193 height 25
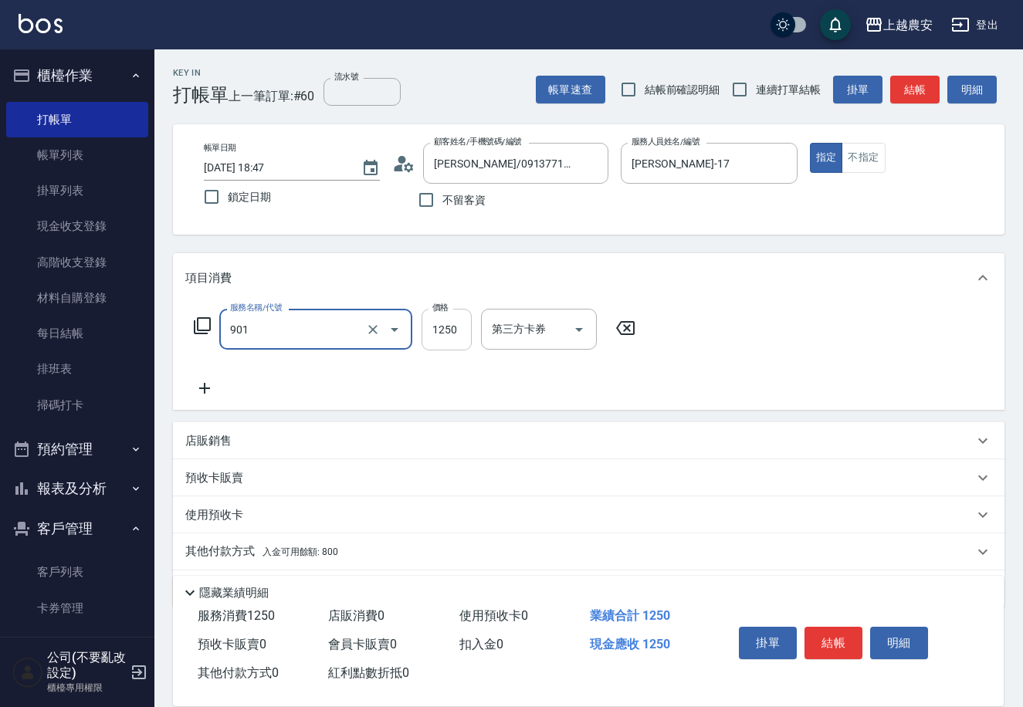
type input "修手指甲(901)"
click at [471, 327] on input "1250" at bounding box center [447, 330] width 50 height 42
type input "1000"
click at [833, 647] on button "結帳" at bounding box center [834, 643] width 58 height 32
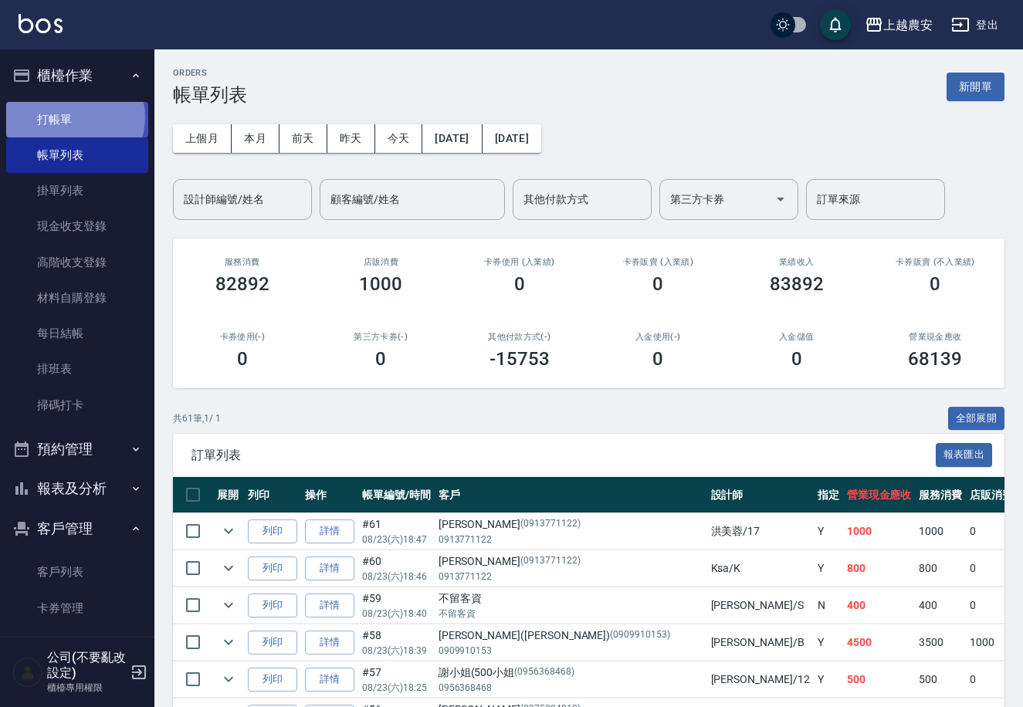
click at [72, 117] on link "打帳單" at bounding box center [77, 120] width 142 height 36
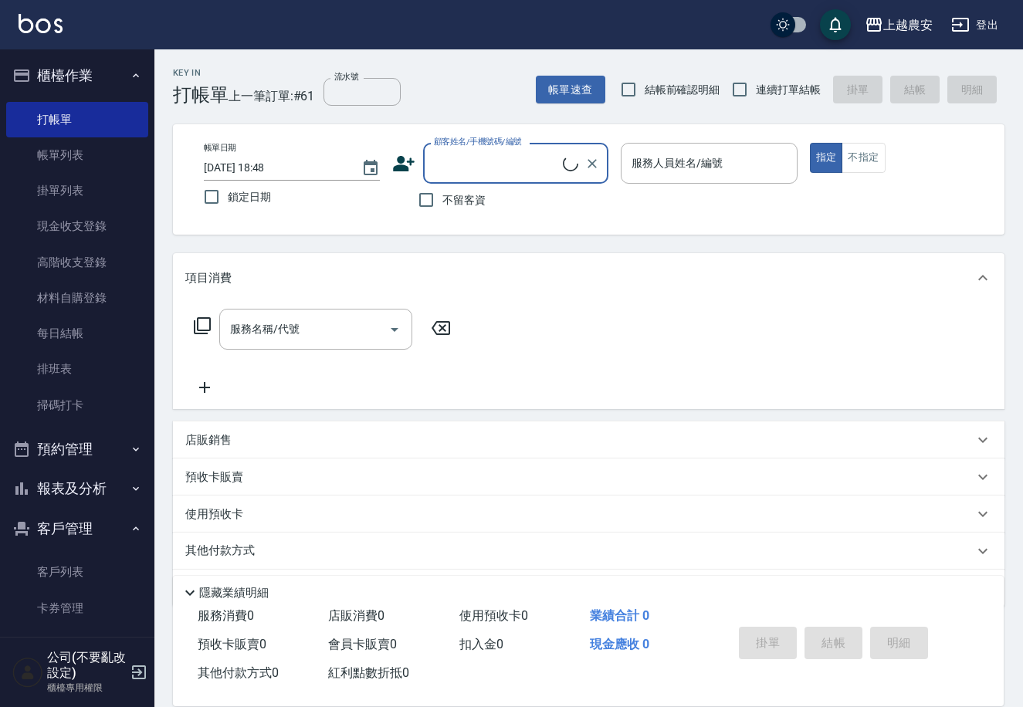
click at [492, 168] on input "顧客姓名/手機號碼/編號" at bounding box center [496, 163] width 133 height 27
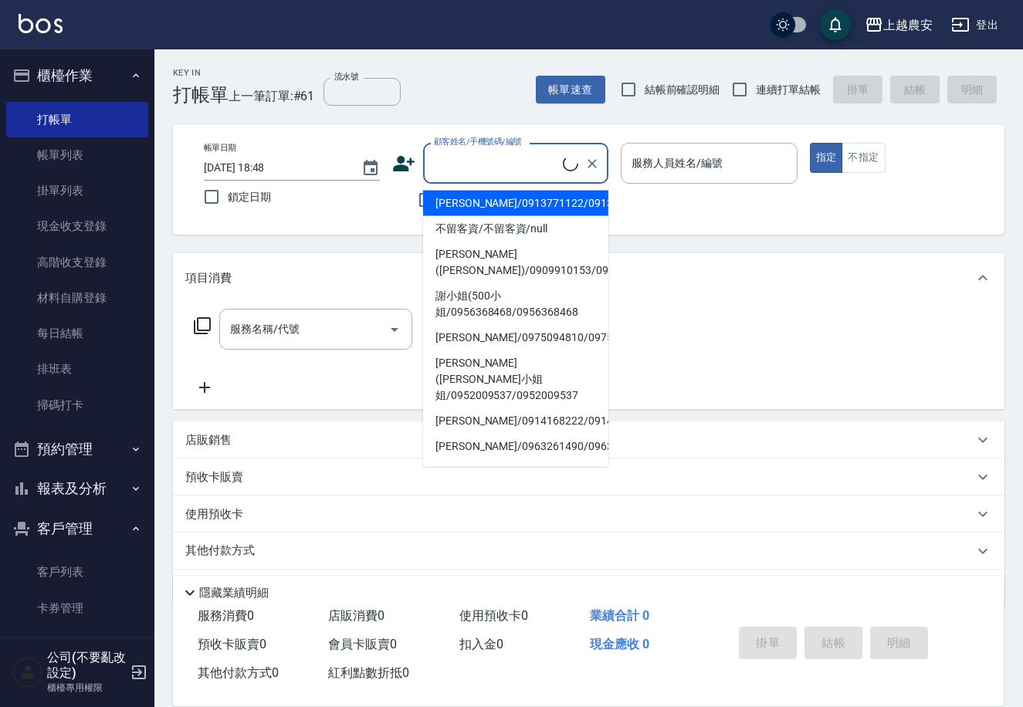
click at [493, 202] on li "[PERSON_NAME]/0913771122/0913771122" at bounding box center [515, 203] width 185 height 25
type input "[PERSON_NAME]/0913771122/0913771122"
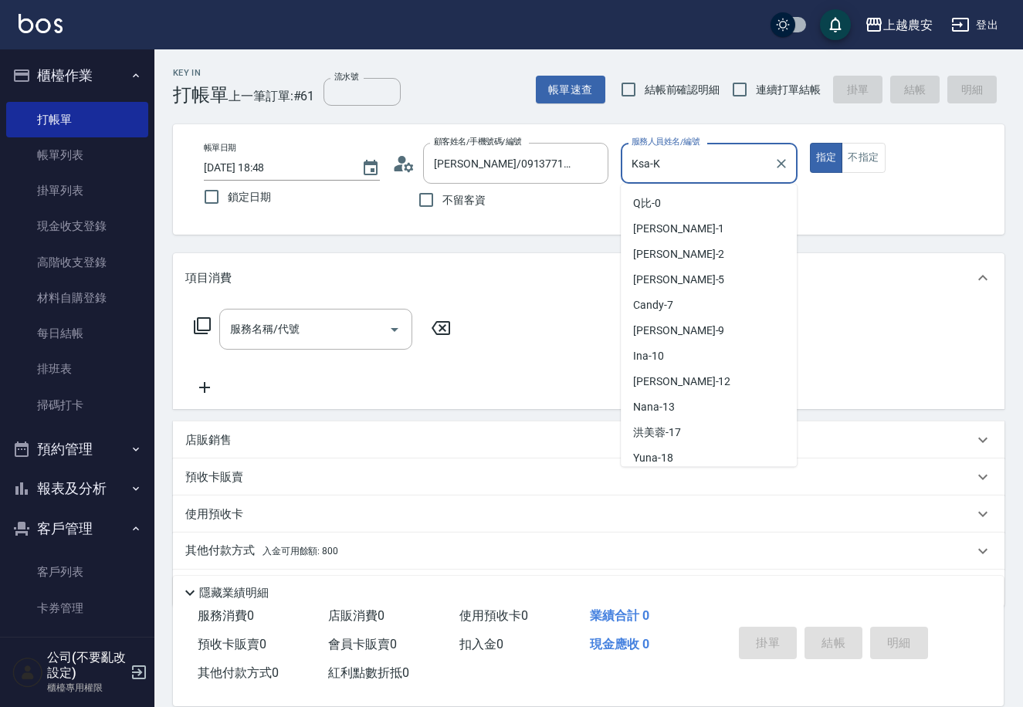
click at [711, 163] on input "Ksa-K" at bounding box center [697, 163] width 139 height 27
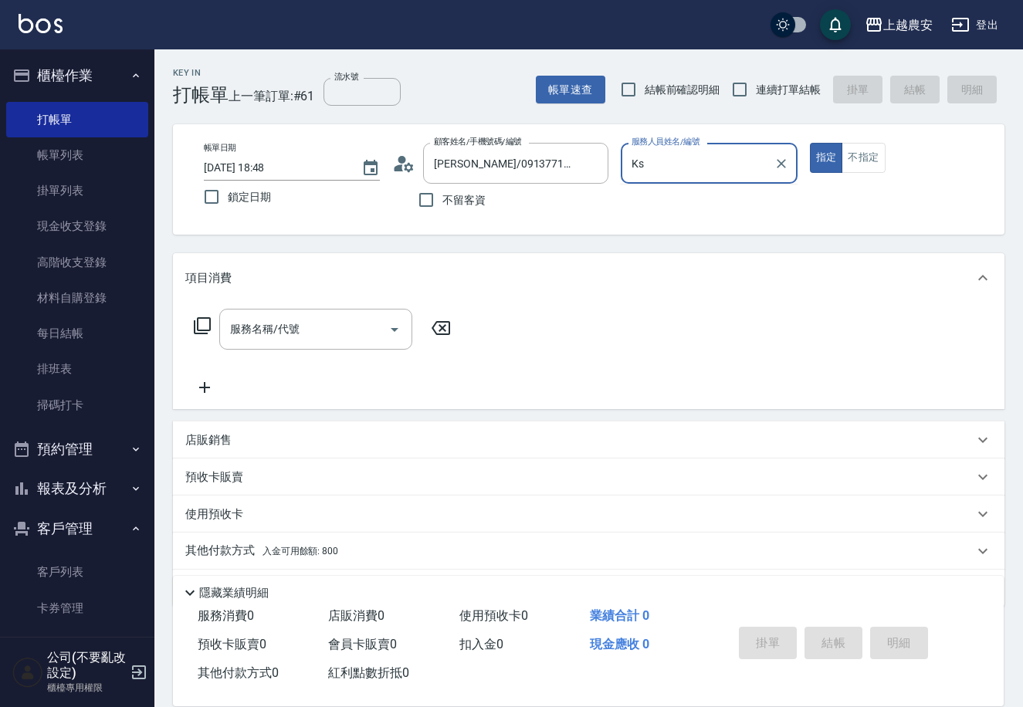
type input "K"
click at [698, 201] on div "美麗 -15" at bounding box center [709, 203] width 176 height 25
type input "美麗-15"
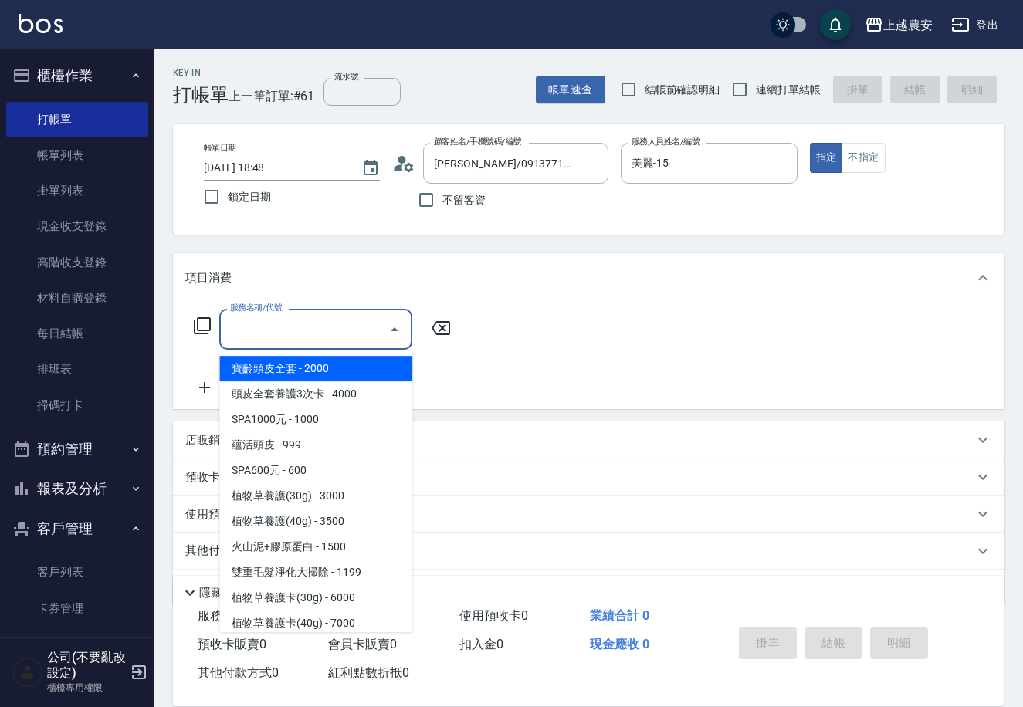
click at [253, 331] on input "服務名稱/代號" at bounding box center [304, 329] width 156 height 27
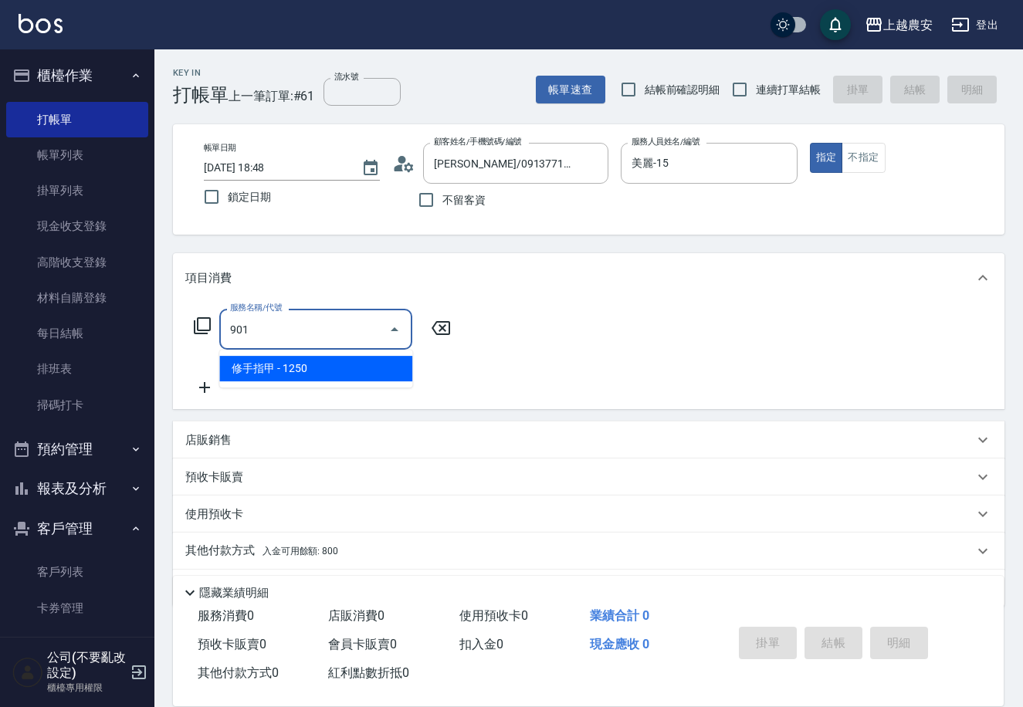
click at [268, 378] on span "修手指甲 - 1250" at bounding box center [315, 368] width 193 height 25
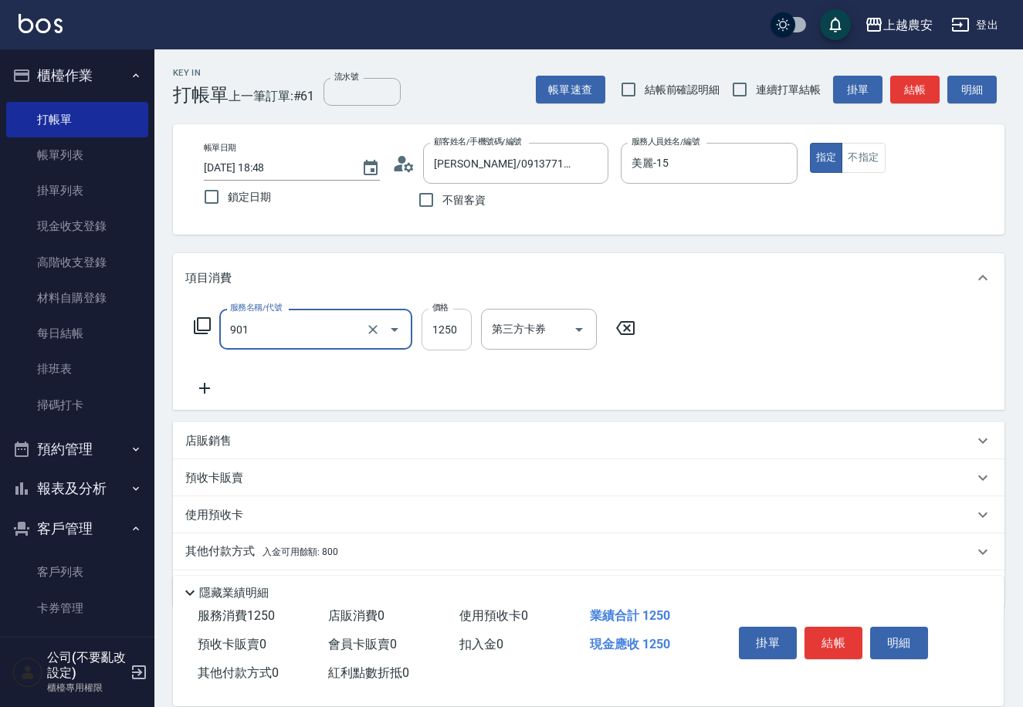
type input "修手指甲(901)"
click at [468, 340] on input "1250" at bounding box center [447, 330] width 50 height 42
type input "1500"
drag, startPoint x: 816, startPoint y: 624, endPoint x: 838, endPoint y: 594, distance: 37.5
click at [819, 622] on div "掛單 結帳 明細" at bounding box center [834, 645] width 202 height 49
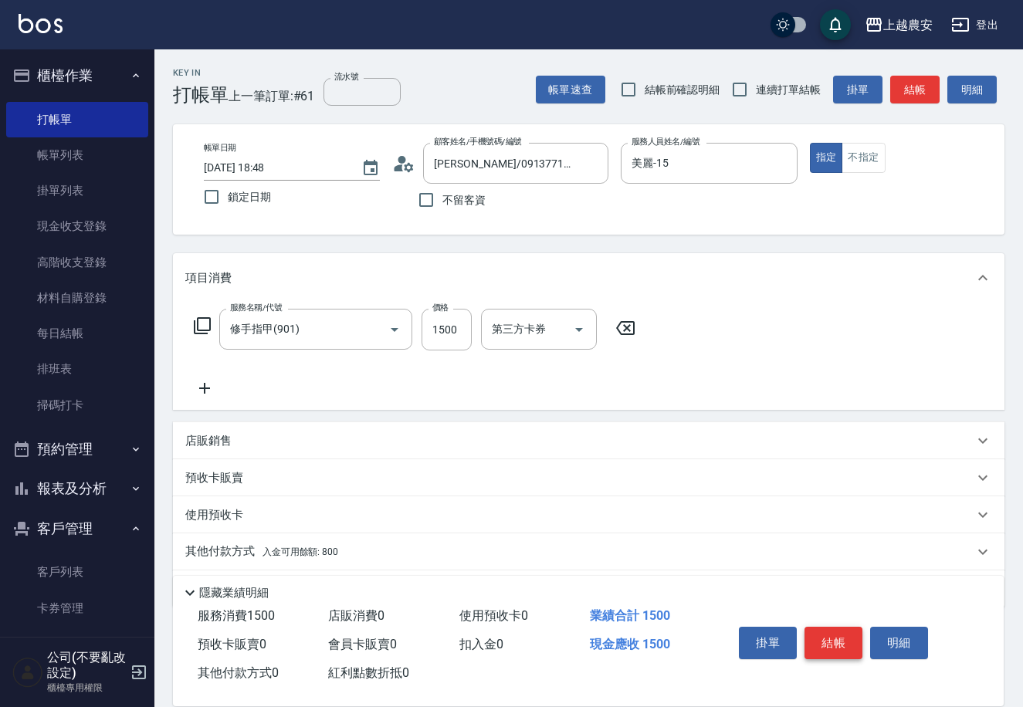
click at [847, 645] on button "結帳" at bounding box center [834, 643] width 58 height 32
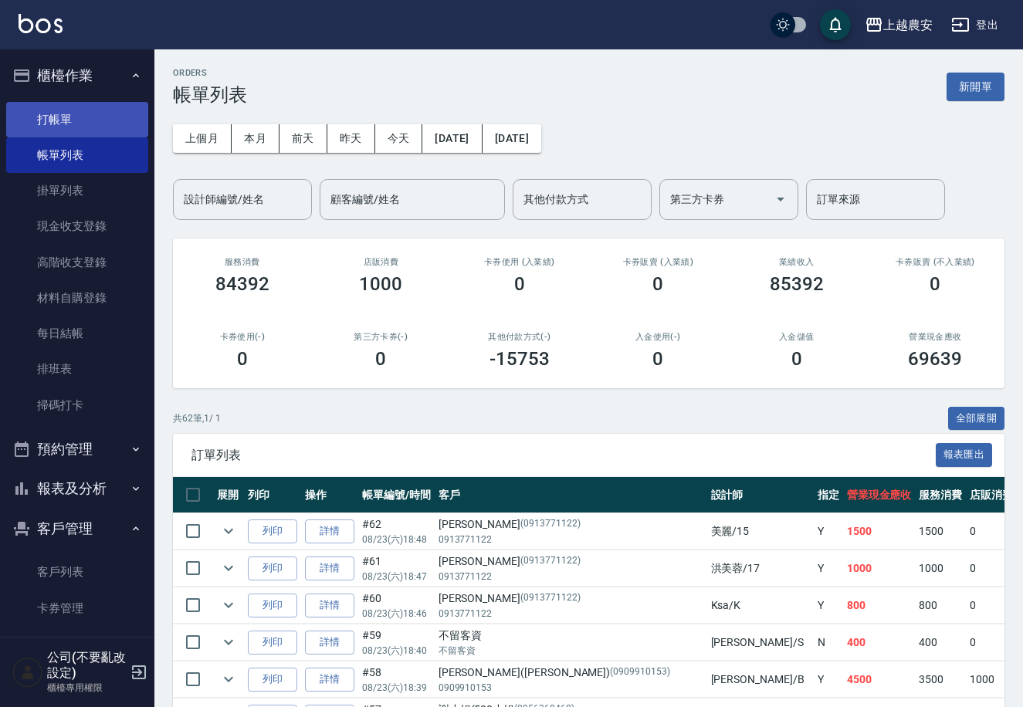
click at [84, 118] on link "打帳單" at bounding box center [77, 120] width 142 height 36
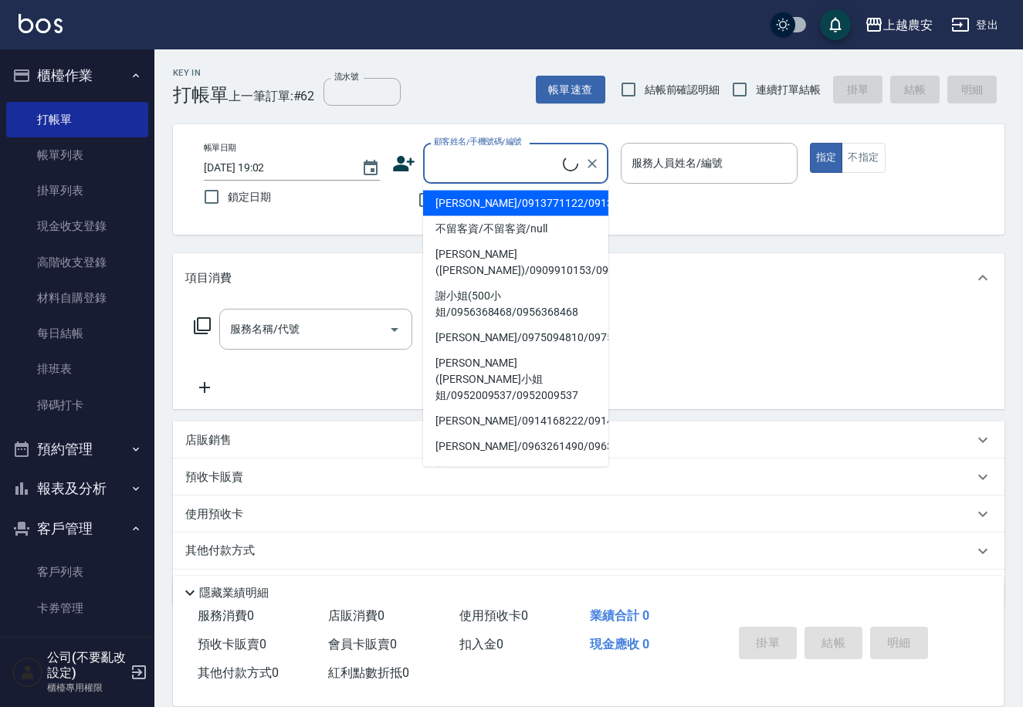
click at [485, 163] on input "顧客姓名/手機號碼/編號" at bounding box center [496, 163] width 133 height 27
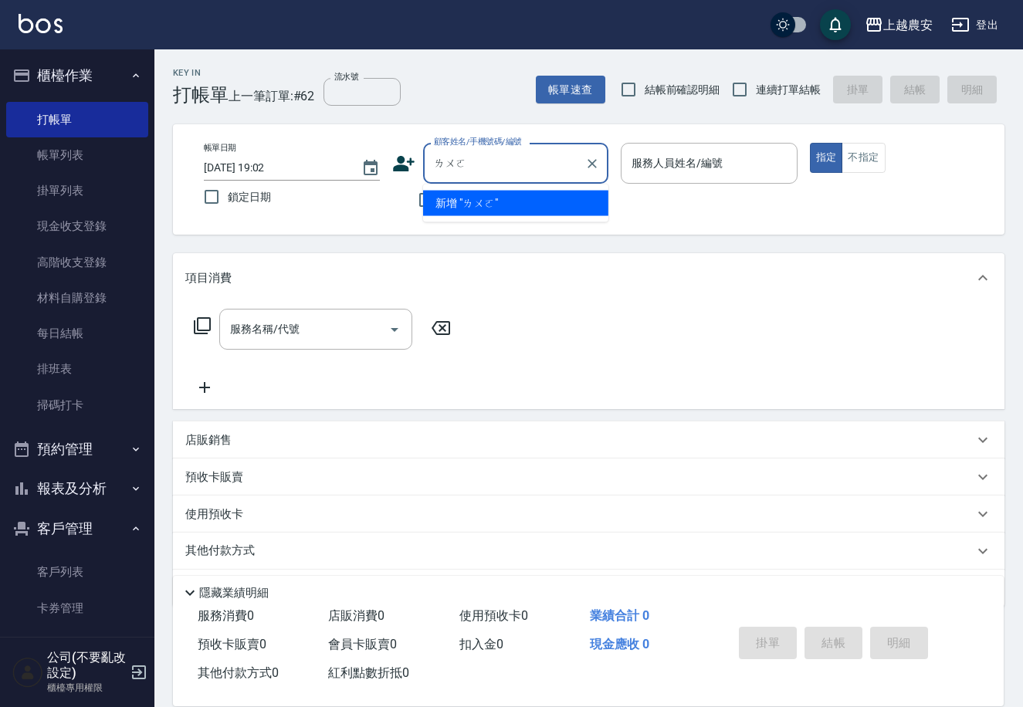
type input "囉"
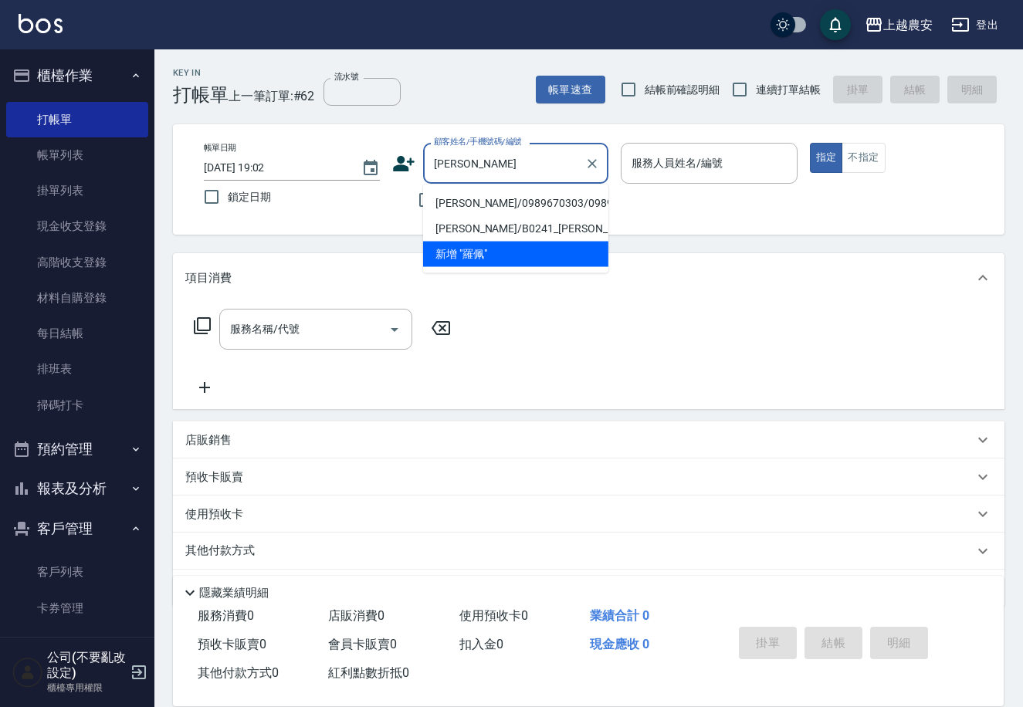
click at [532, 205] on li "[PERSON_NAME]/0989670303/0989670303" at bounding box center [515, 203] width 185 height 25
type input "[PERSON_NAME]/0989670303/0989670303"
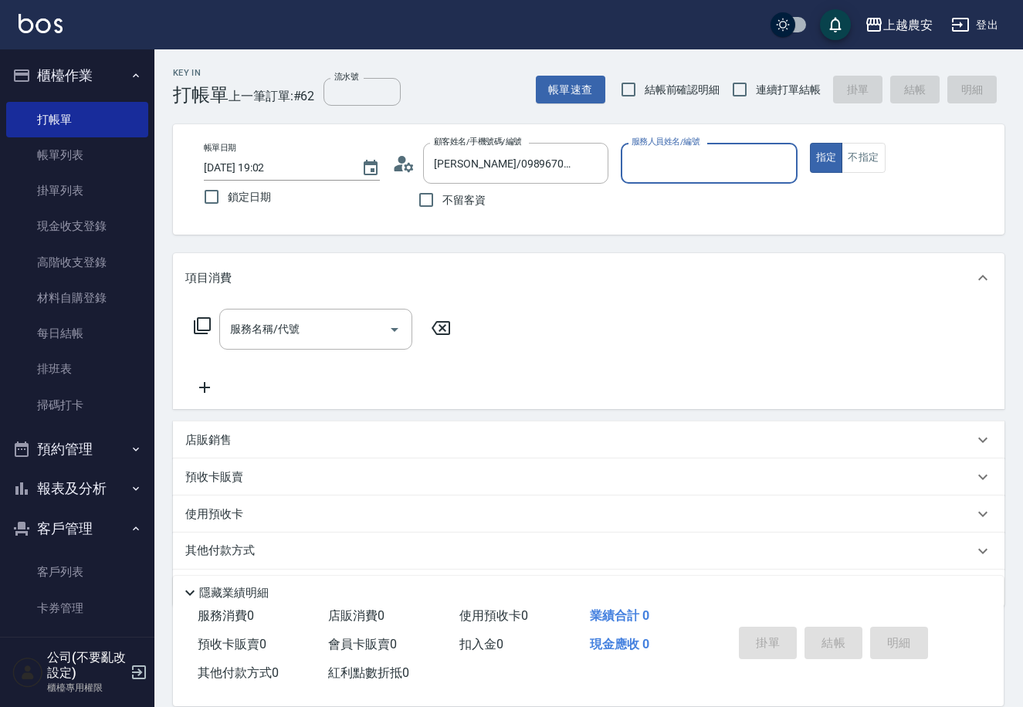
type input "美雅-B"
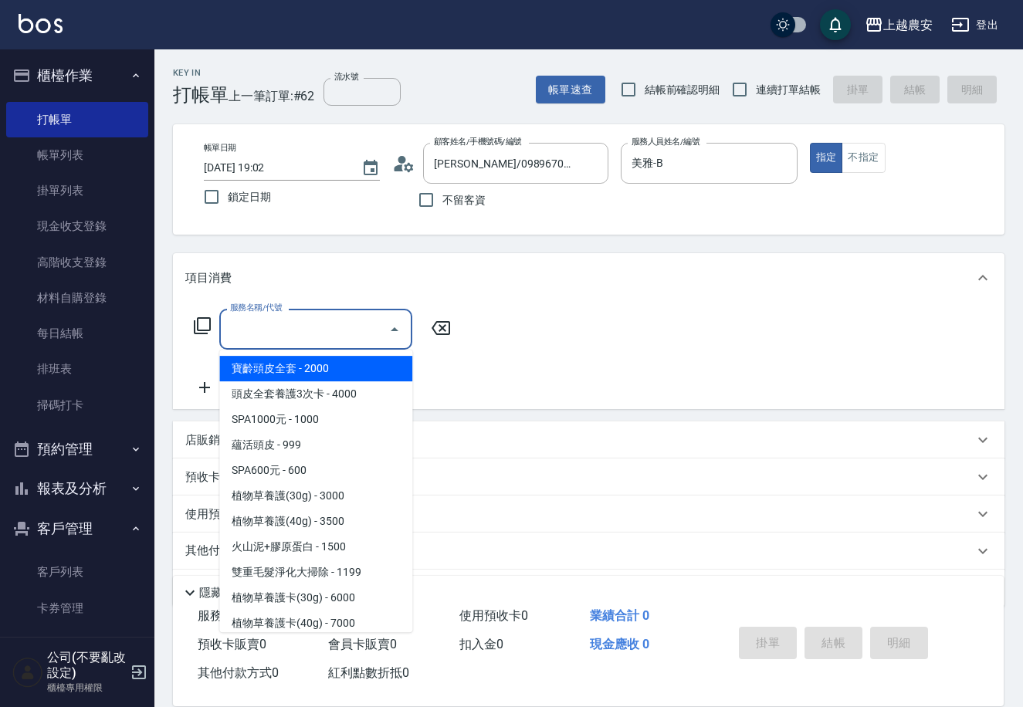
click at [229, 326] on input "服務名稱/代號" at bounding box center [304, 329] width 156 height 27
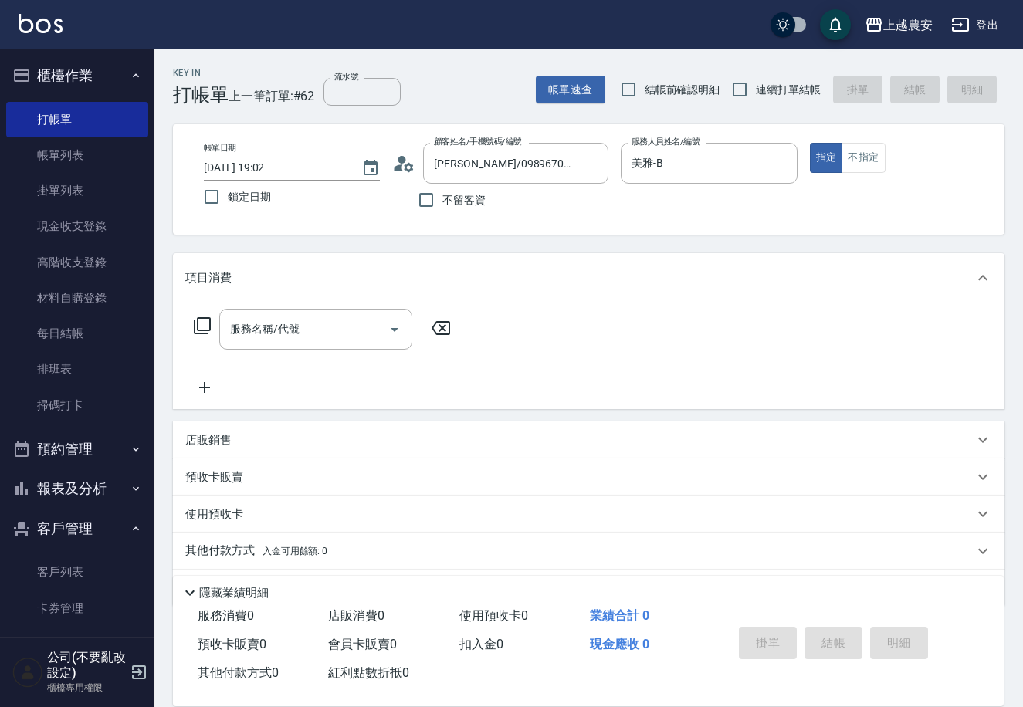
click at [207, 324] on icon at bounding box center [202, 326] width 19 height 19
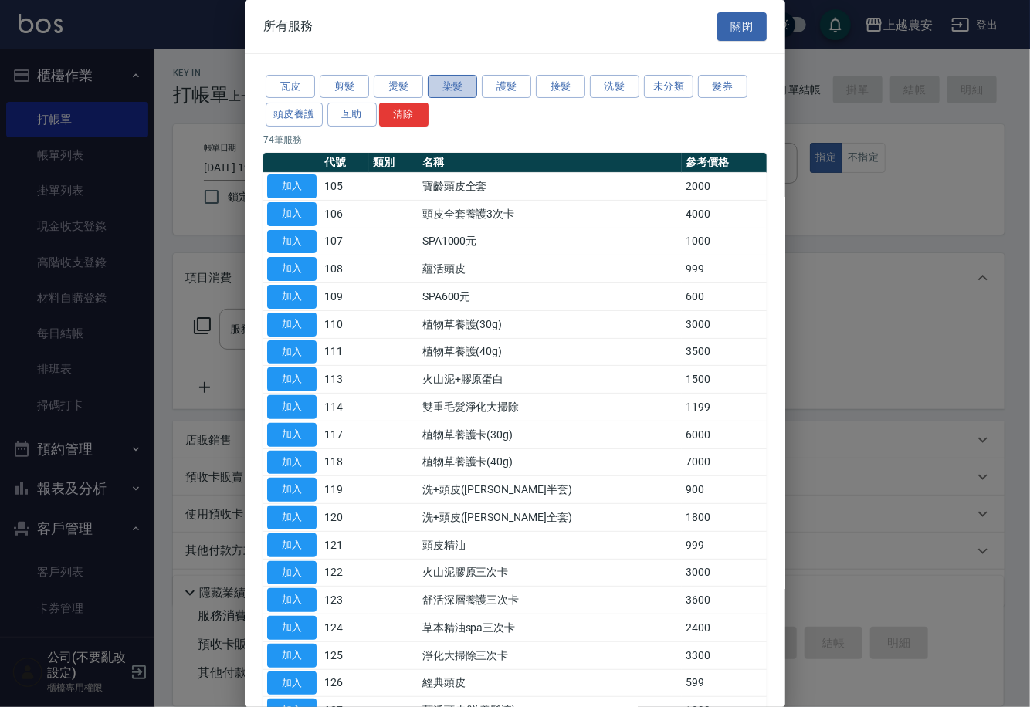
click at [460, 86] on button "染髮" at bounding box center [452, 87] width 49 height 24
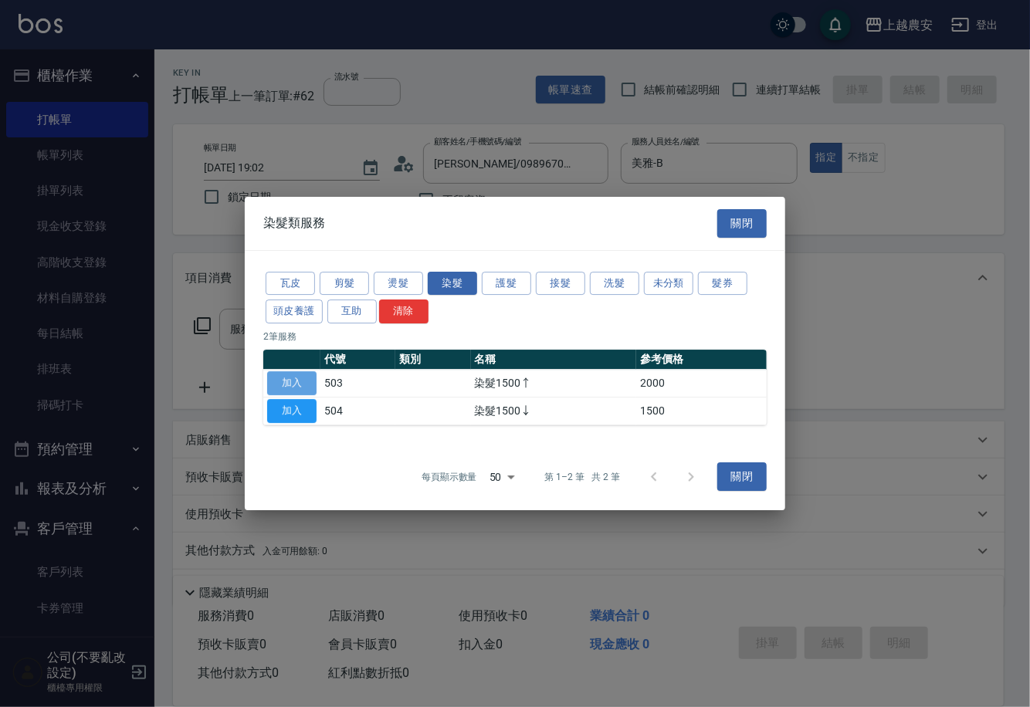
click at [283, 382] on button "加入" at bounding box center [291, 383] width 49 height 24
type input "染髮1500↑(503)"
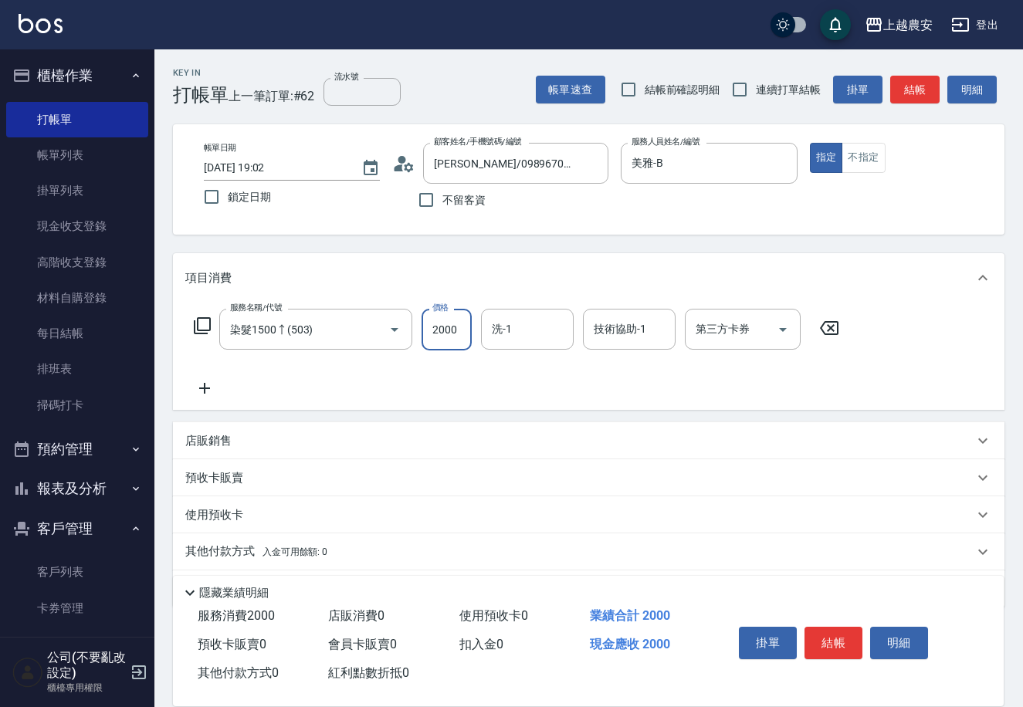
click at [459, 328] on input "2000" at bounding box center [447, 330] width 50 height 42
type input "3700"
click at [524, 341] on input "洗-1" at bounding box center [527, 329] width 79 height 27
click at [538, 359] on div "珮珮 -30" at bounding box center [527, 368] width 93 height 25
type input "珮珮-30"
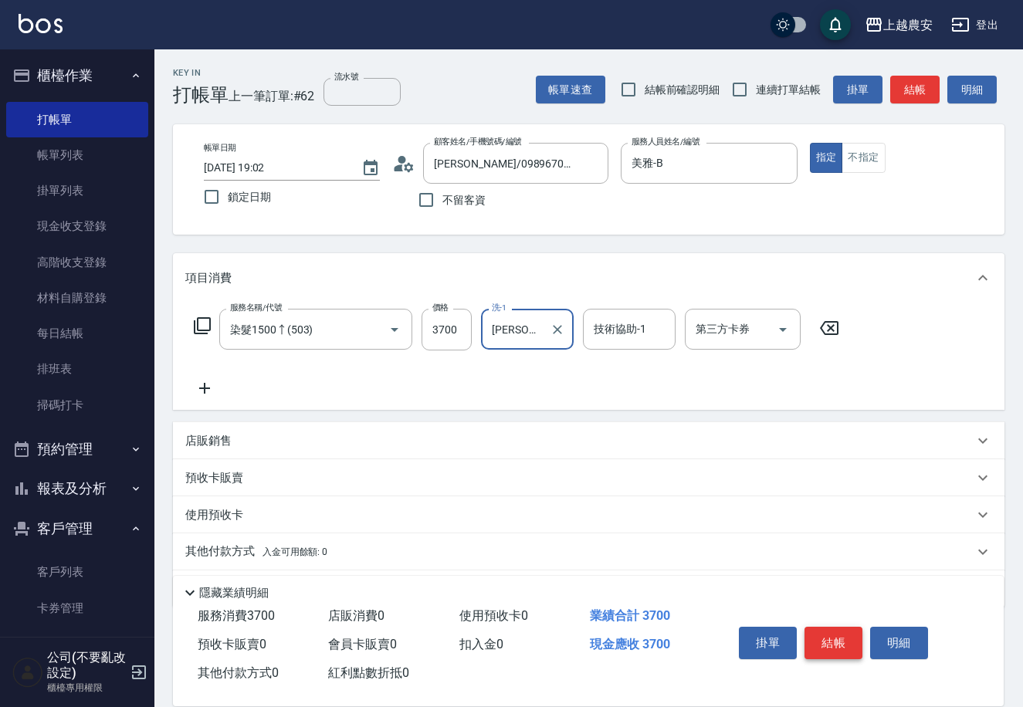
click at [827, 628] on button "結帳" at bounding box center [834, 643] width 58 height 32
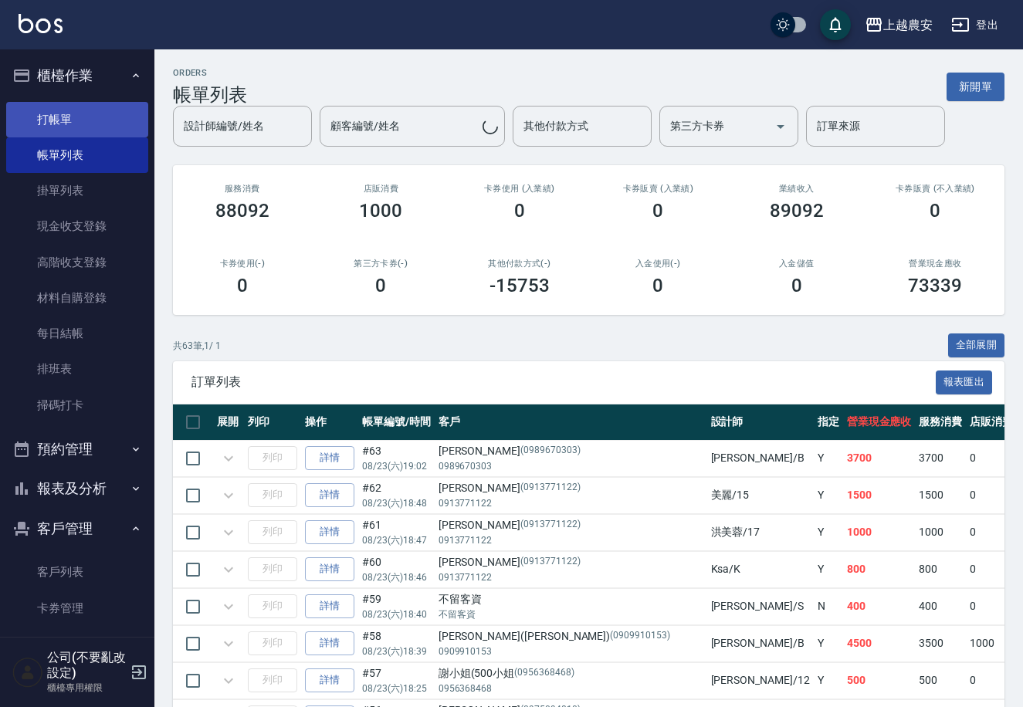
click at [114, 117] on link "打帳單" at bounding box center [77, 120] width 142 height 36
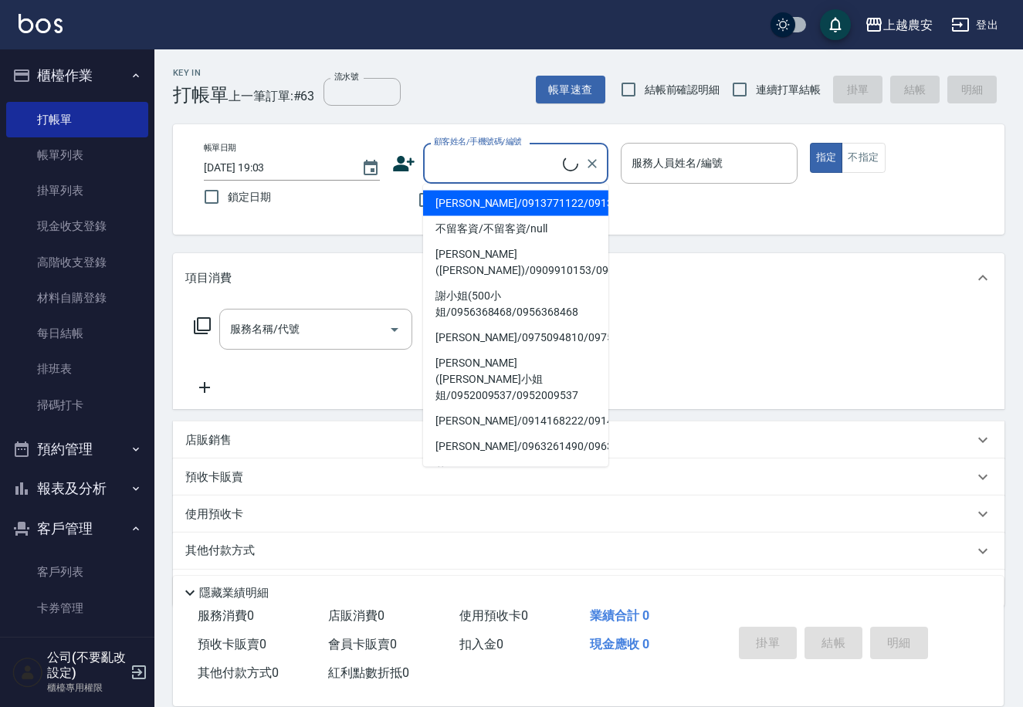
click at [439, 159] on input "顧客姓名/手機號碼/編號" at bounding box center [496, 163] width 133 height 27
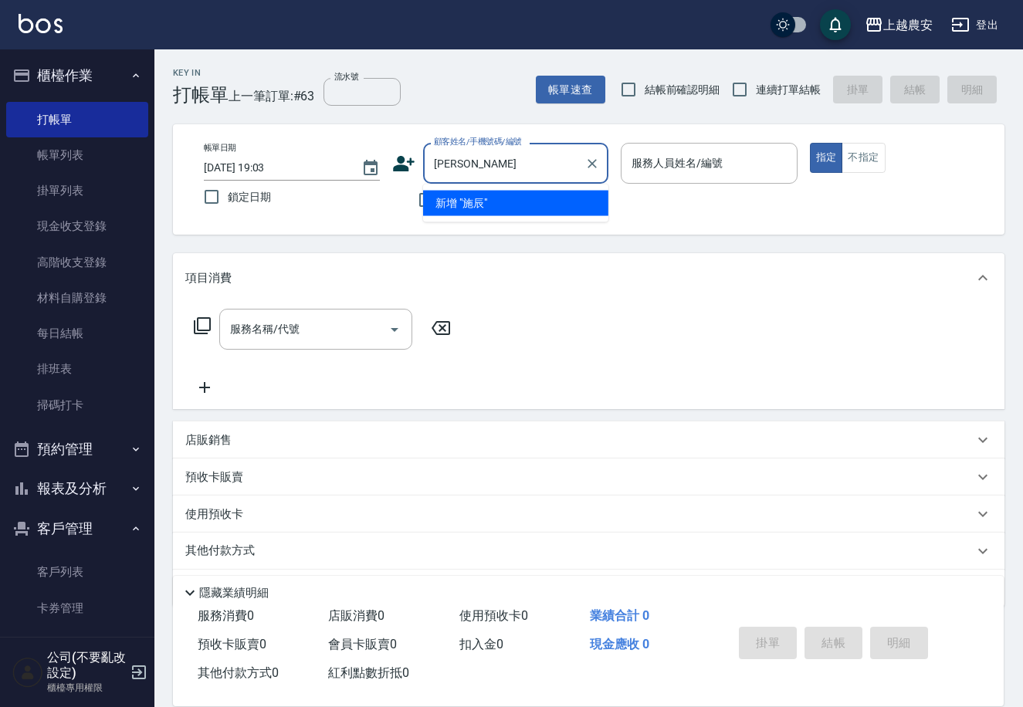
type input "施"
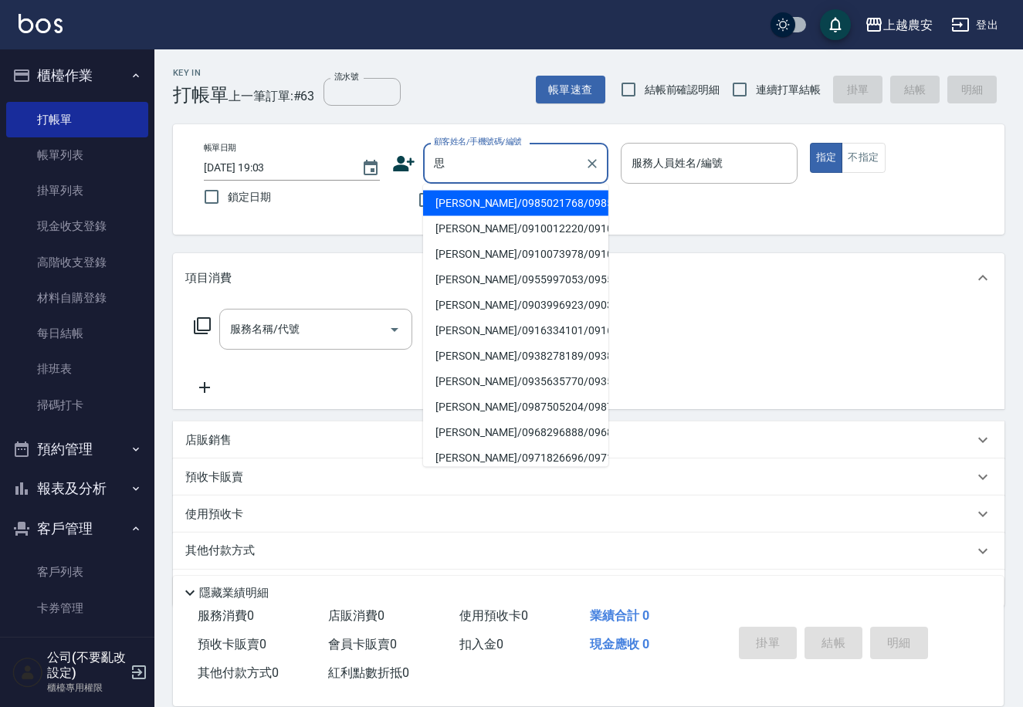
click at [524, 223] on li "[PERSON_NAME]/0910012220/0910012220" at bounding box center [515, 228] width 185 height 25
type input "[PERSON_NAME]/0910012220/0910012220"
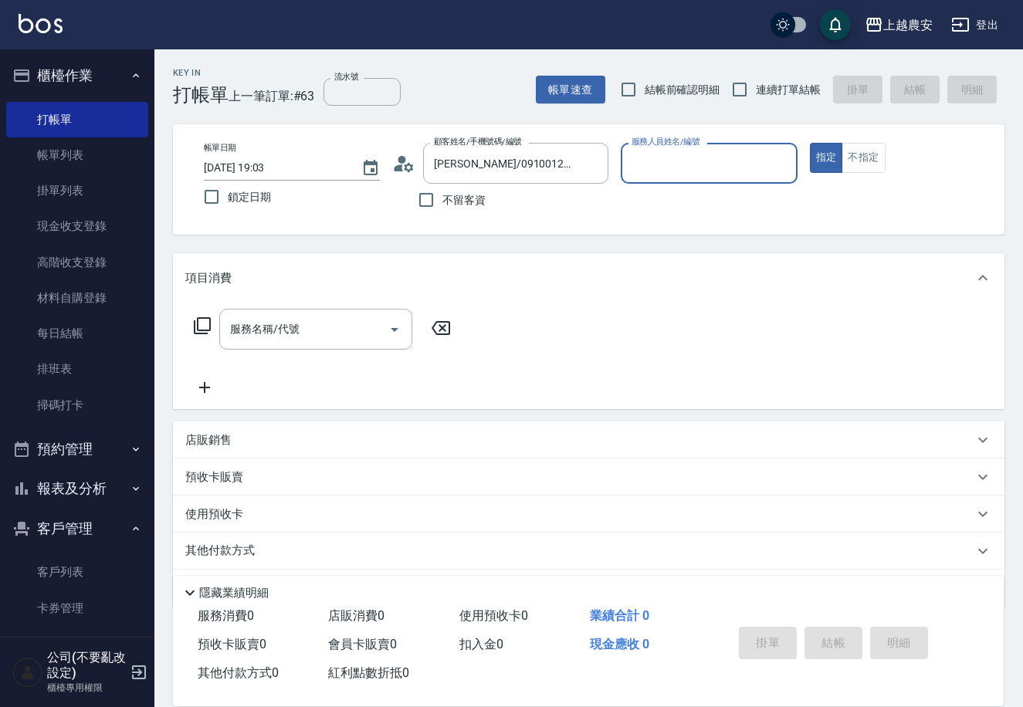
type input "美雅-B"
click at [341, 310] on div "服務名稱/代號" at bounding box center [315, 329] width 193 height 41
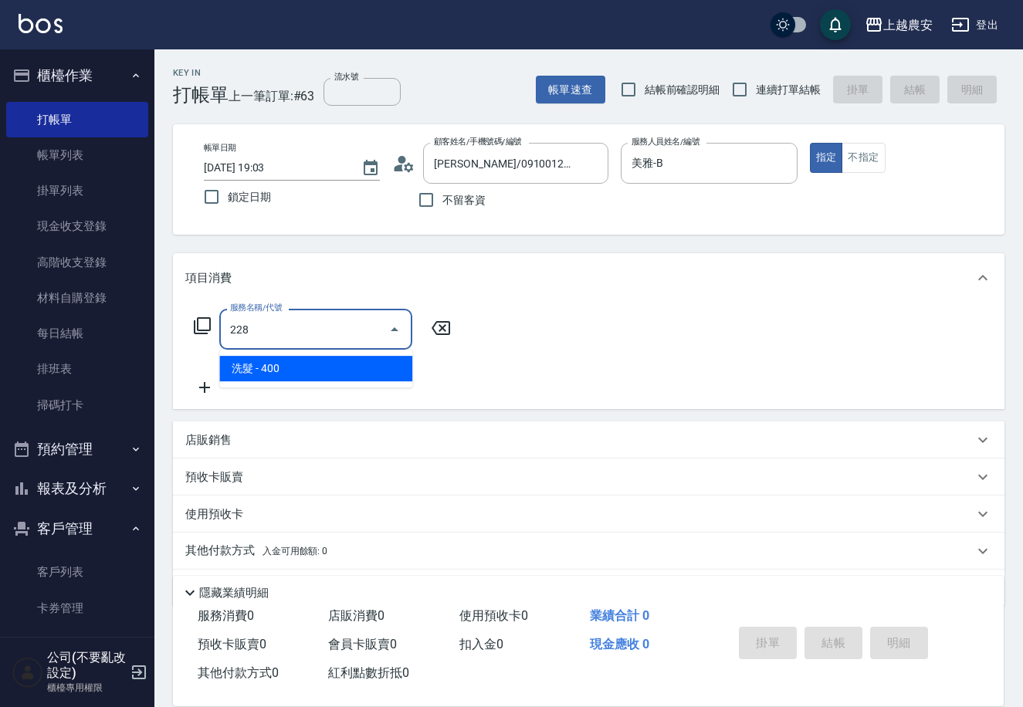
click at [354, 361] on span "洗髮 - 400" at bounding box center [315, 368] width 193 height 25
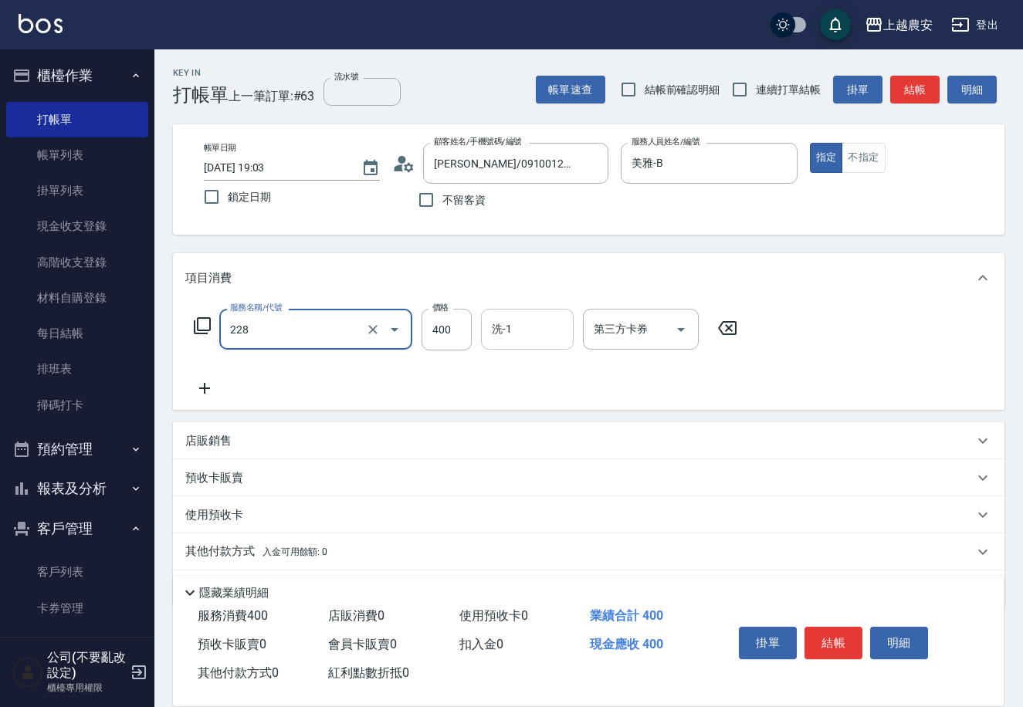
type input "洗髮(228)"
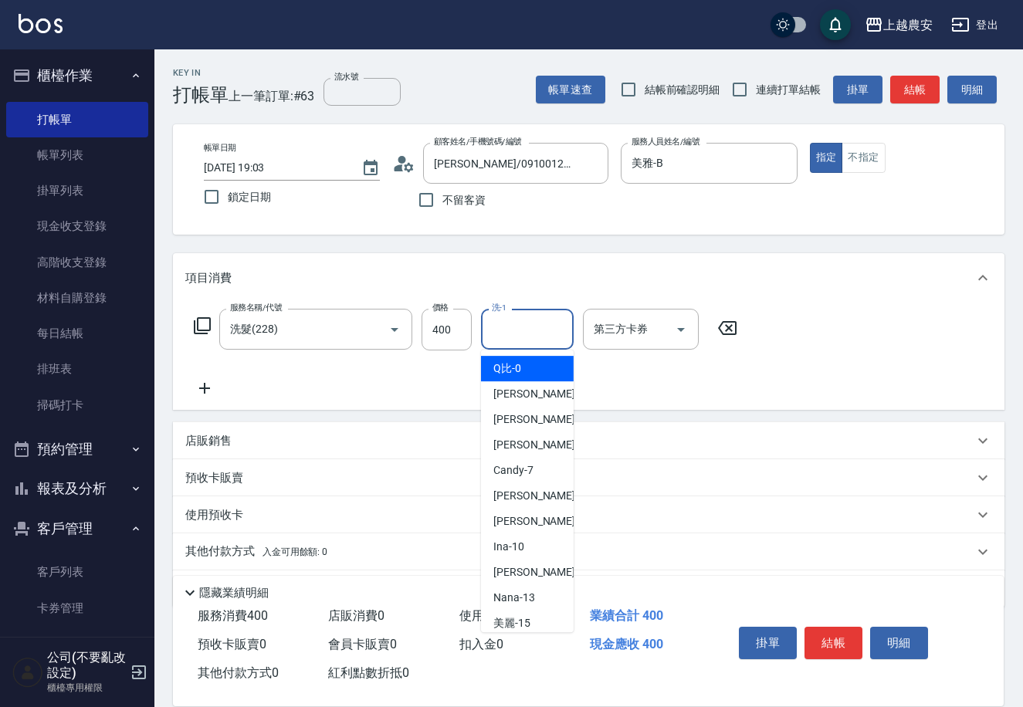
click at [506, 334] on div "洗-1 洗-1" at bounding box center [527, 329] width 93 height 41
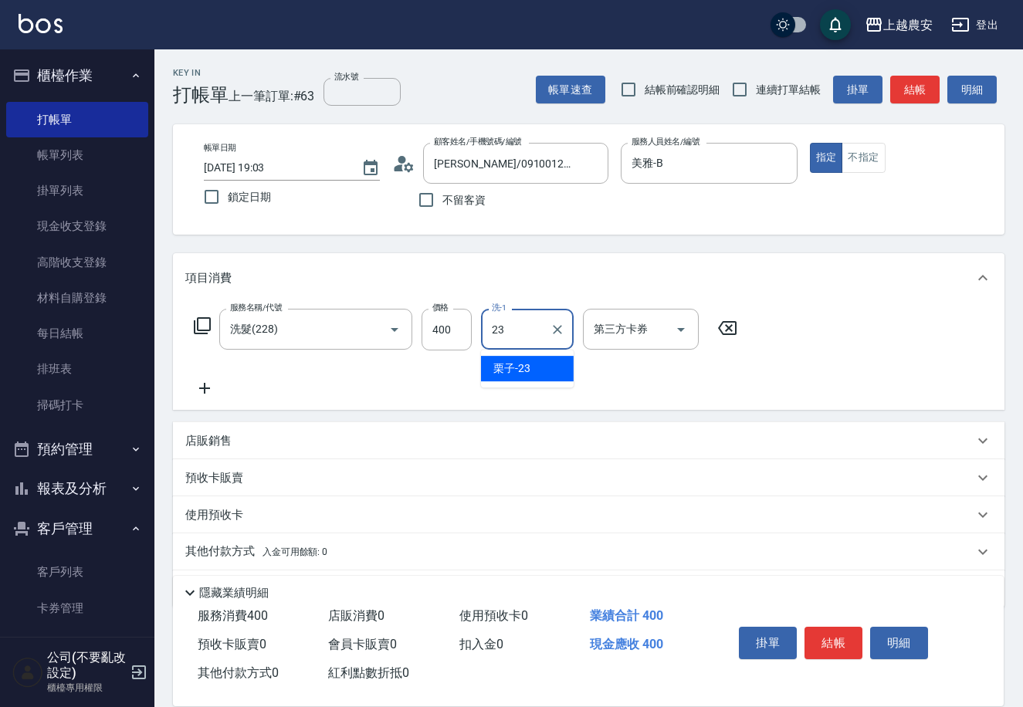
click at [518, 356] on div "栗子 -23" at bounding box center [527, 368] width 93 height 25
type input "栗子-23"
click at [843, 653] on button "結帳" at bounding box center [834, 643] width 58 height 32
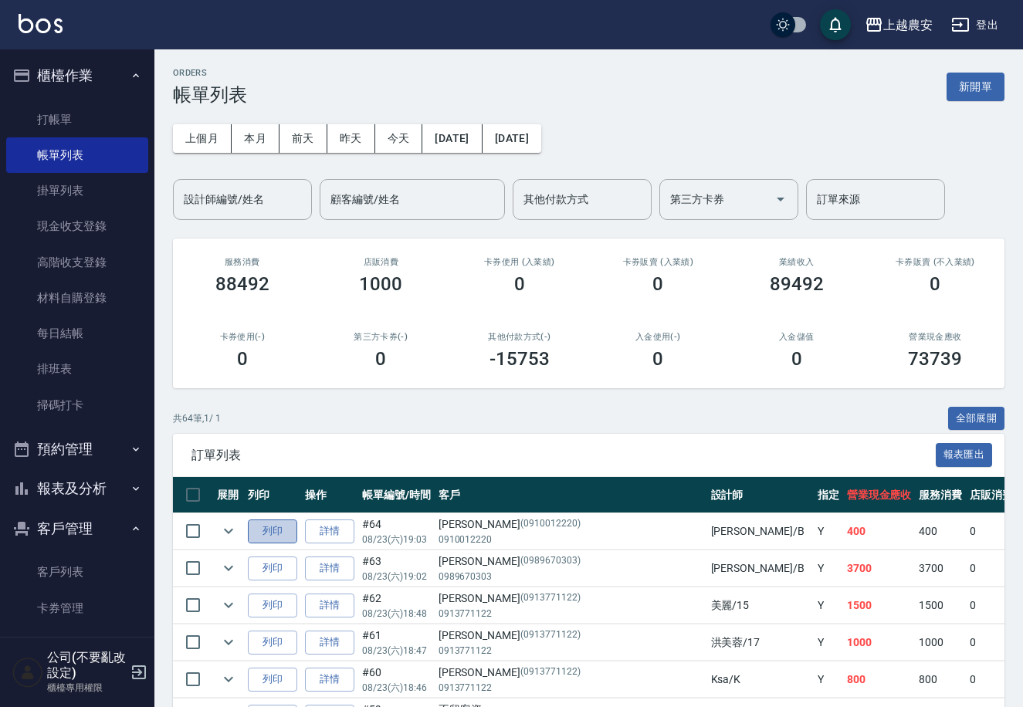
drag, startPoint x: 281, startPoint y: 529, endPoint x: 376, endPoint y: 475, distance: 109.3
click at [281, 527] on button "列印" at bounding box center [272, 532] width 49 height 24
drag, startPoint x: 145, startPoint y: 330, endPoint x: 136, endPoint y: 403, distance: 74.0
click at [136, 403] on nav "櫃檯作業 打帳單 帳單列表 掛單列表 現金收支登錄 高階收支登錄 材料自購登錄 每日結帳 排班表 掃碼打卡 預約管理 預約管理 單日預約紀錄 單週預約紀錄 報…" at bounding box center [77, 343] width 154 height 588
click at [107, 447] on button "預約管理" at bounding box center [77, 449] width 142 height 40
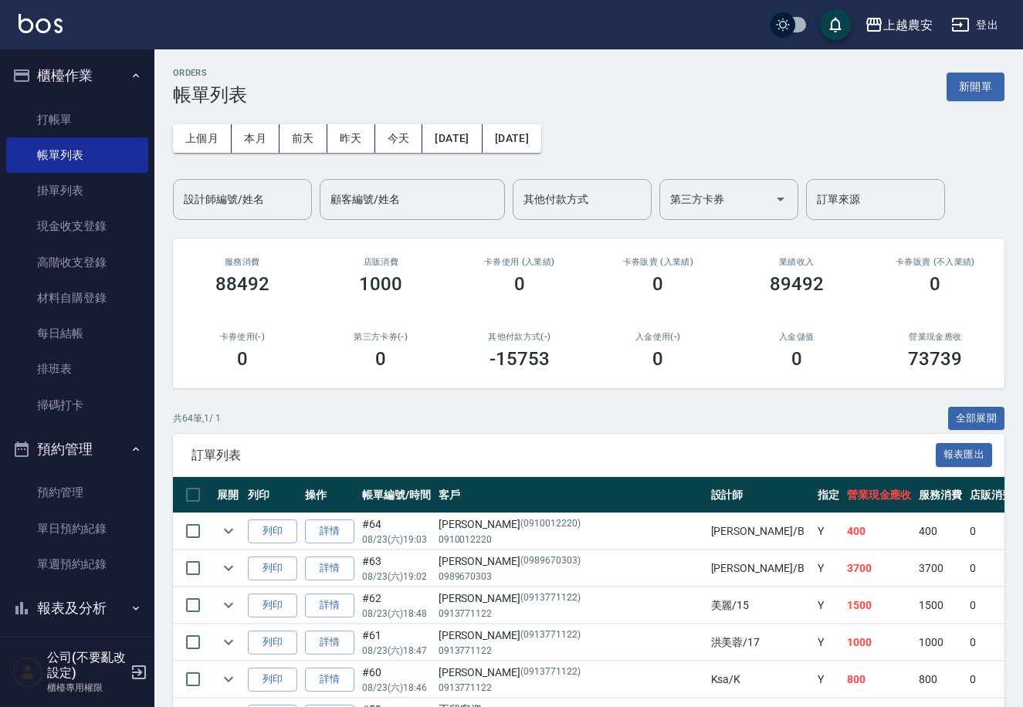
click at [91, 602] on button "報表及分析" at bounding box center [77, 608] width 142 height 40
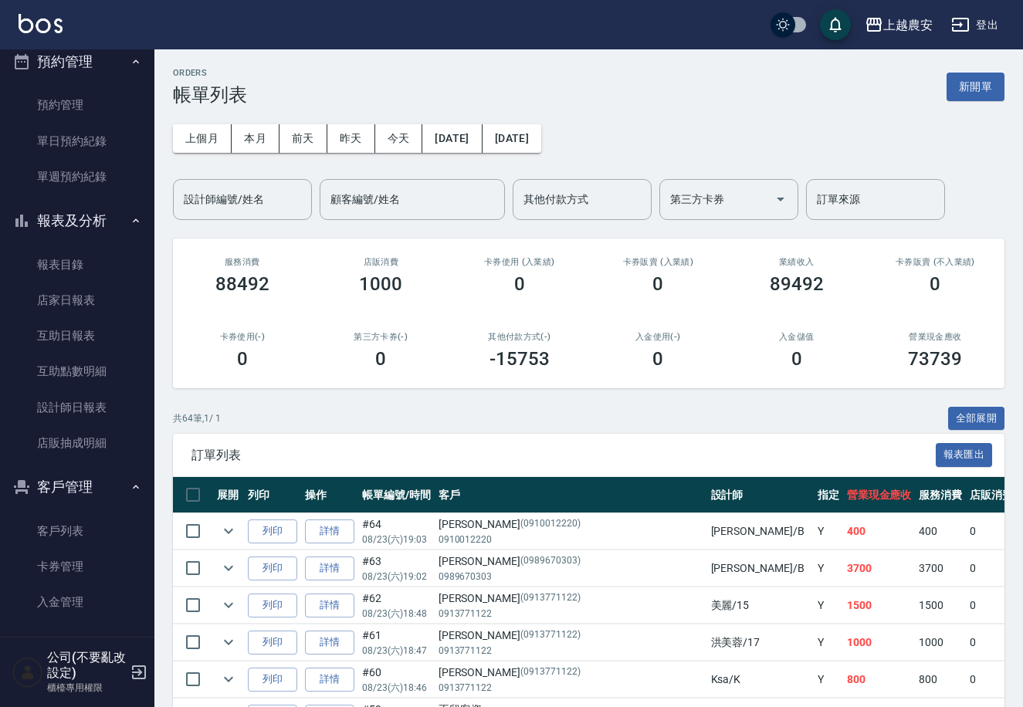
scroll to position [388, 0]
click at [106, 285] on link "店家日報表" at bounding box center [77, 300] width 142 height 36
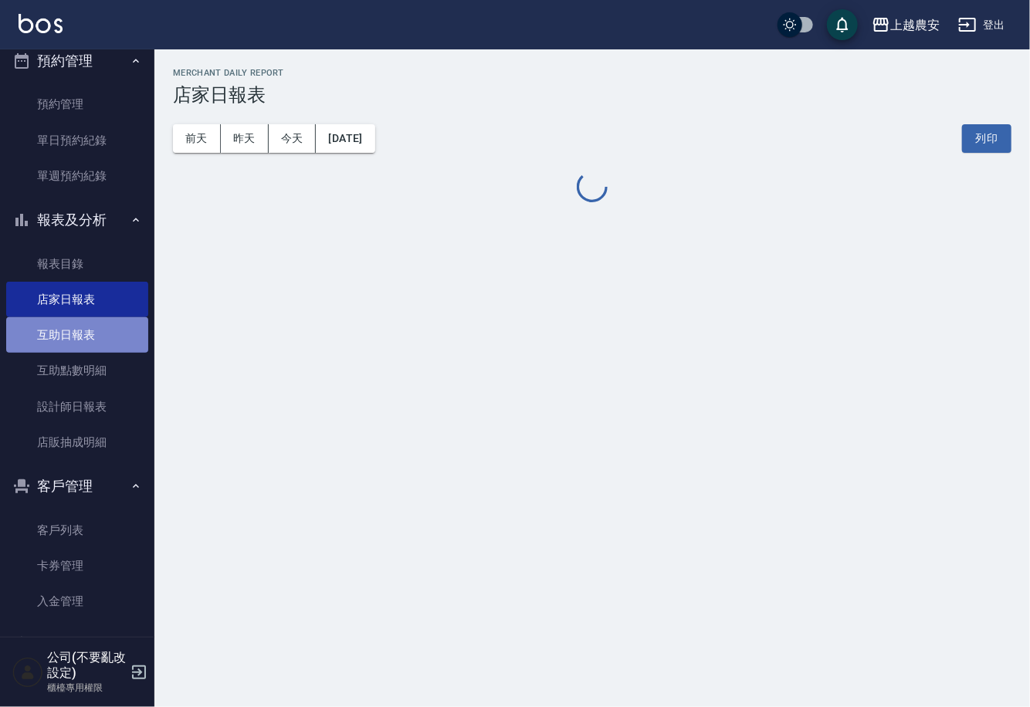
click at [125, 331] on link "互助日報表" at bounding box center [77, 335] width 142 height 36
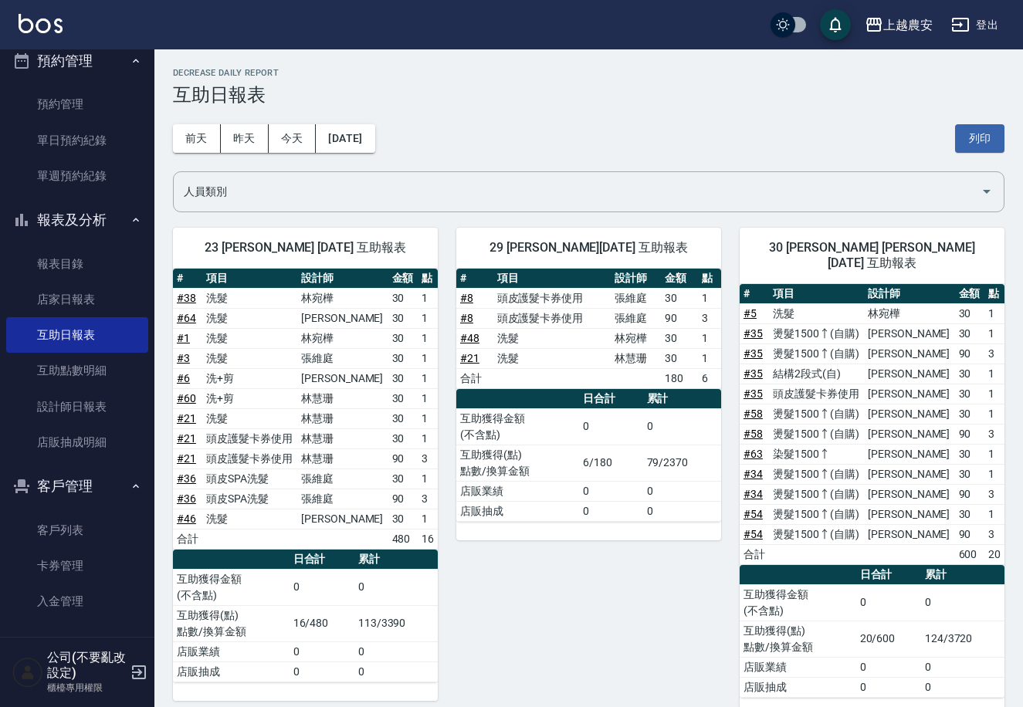
click at [947, 262] on div "30 珮珮 林珮筠 08/23/2025 互助報表" at bounding box center [872, 256] width 265 height 56
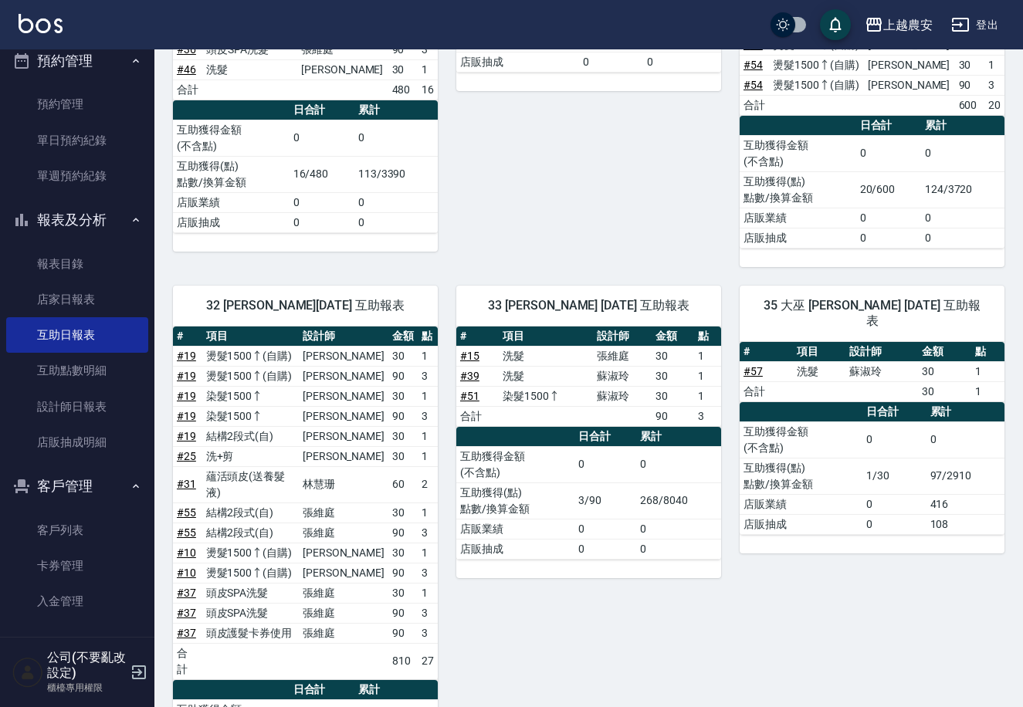
scroll to position [446, 0]
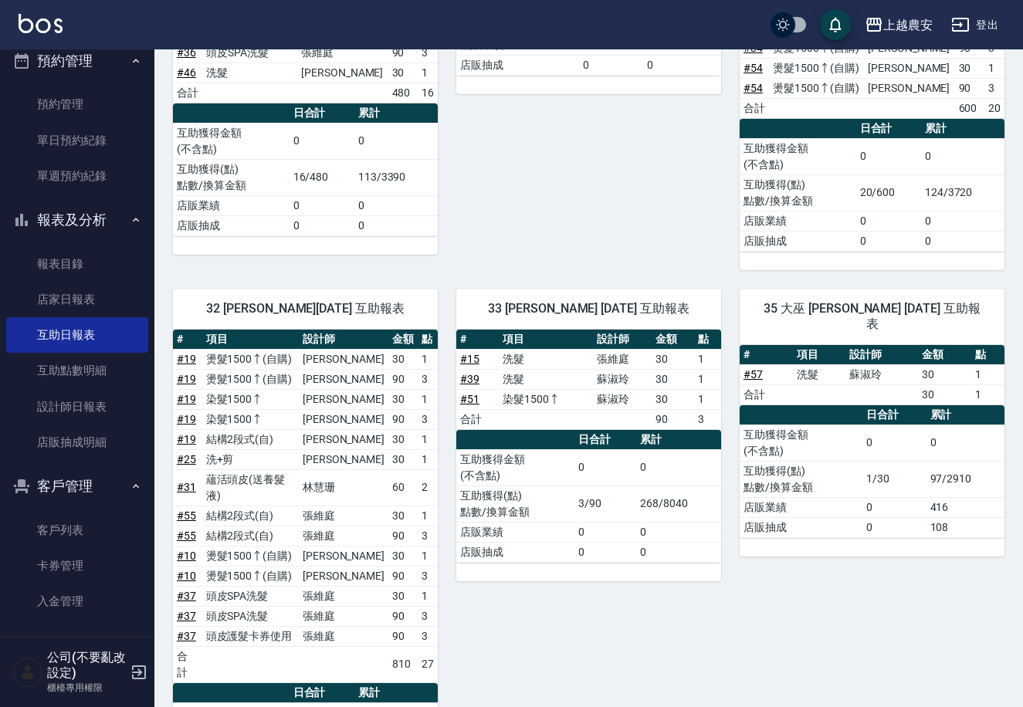
drag, startPoint x: 989, startPoint y: 588, endPoint x: 979, endPoint y: 622, distance: 35.2
click at [979, 627] on div "35 大巫 巫芸瑄 08/23/2025 互助報表 # 項目 設計師 金額 點 # 57 洗髮 蘇淑玲 30 1 合計 30 1 日合計 累計 互助獲得金額 …" at bounding box center [862, 552] width 283 height 565
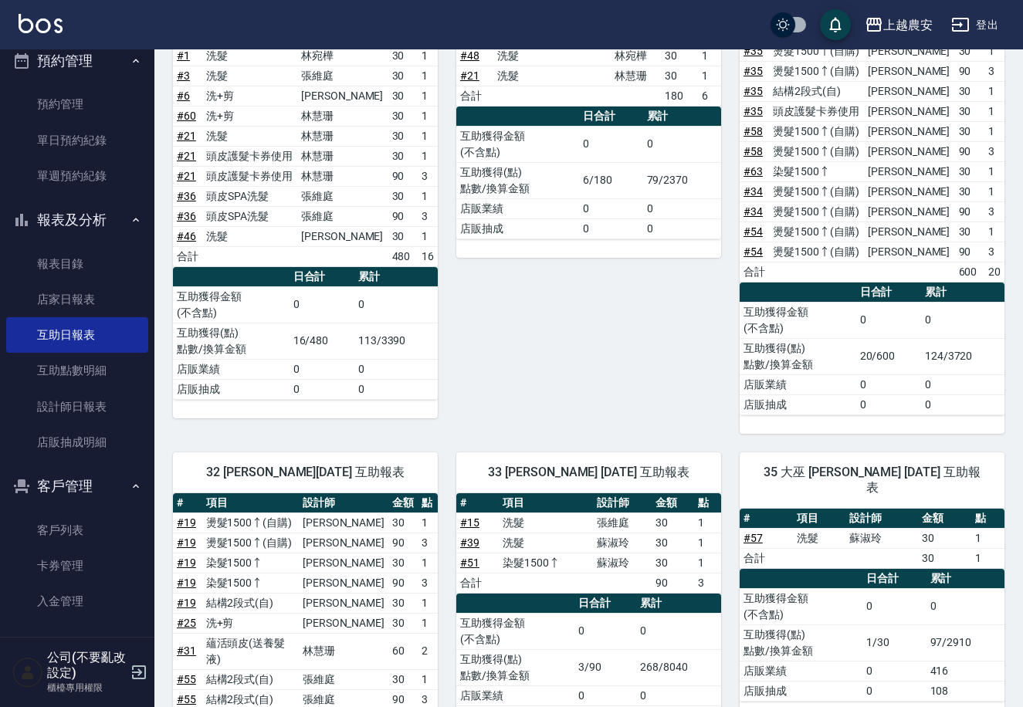
scroll to position [274, 0]
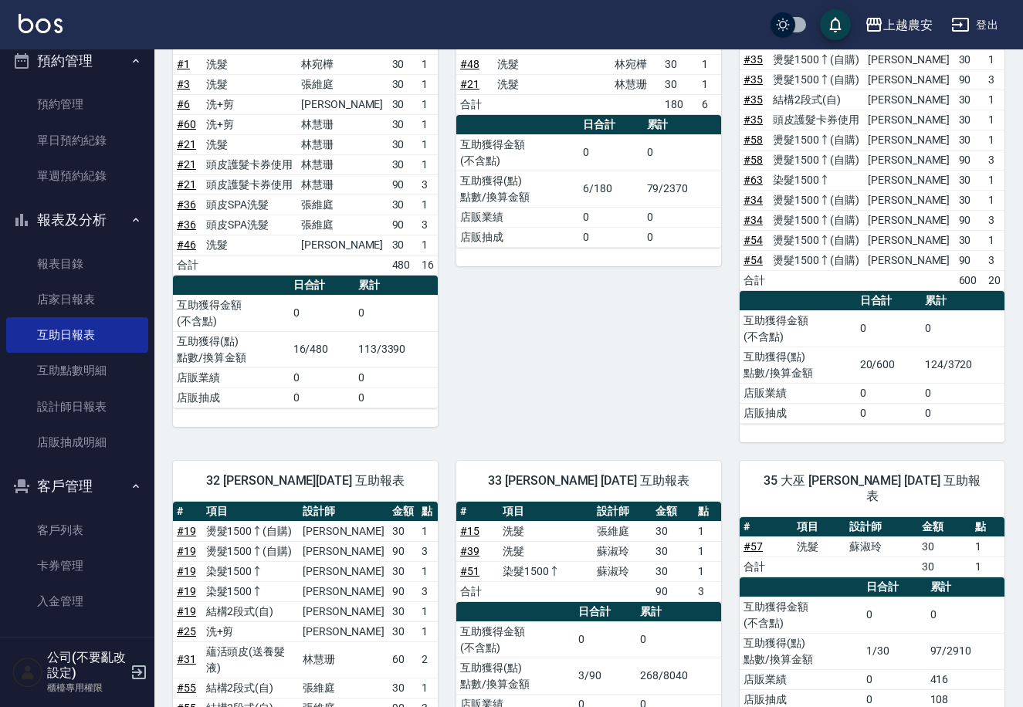
drag, startPoint x: 1019, startPoint y: 352, endPoint x: 1012, endPoint y: 400, distance: 48.4
click at [1008, 370] on div "上越農安 2025-08-23 互助日報表 列印時間： 2025-08-23-19:07 Decrease Daily Report 互助日報表 前天 昨天 …" at bounding box center [588, 652] width 869 height 1755
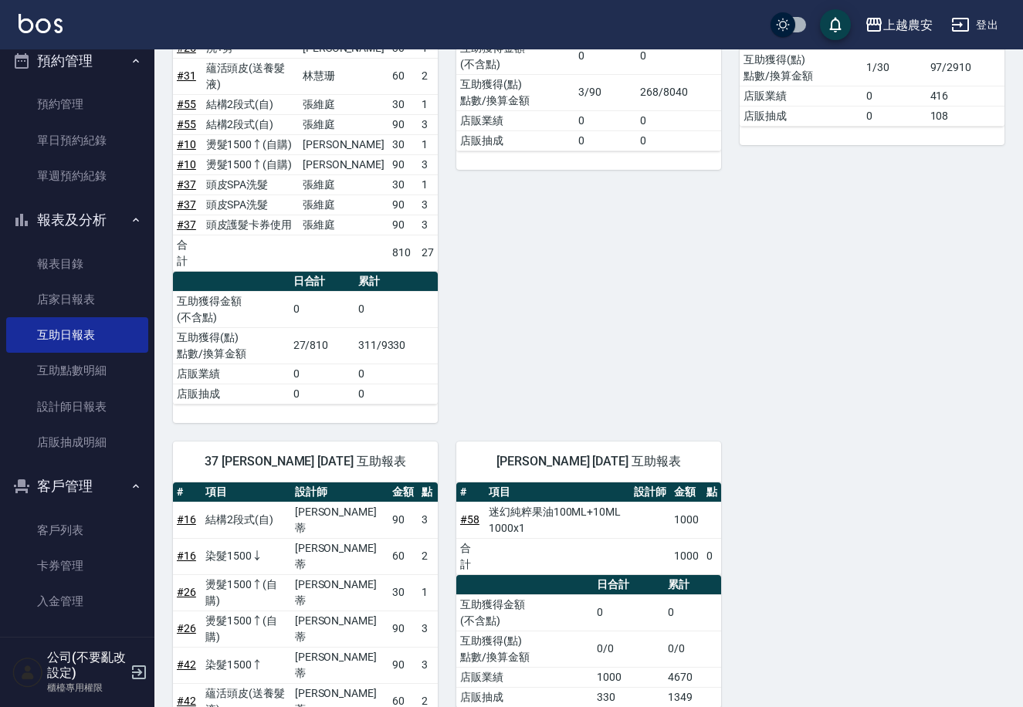
scroll to position [829, 0]
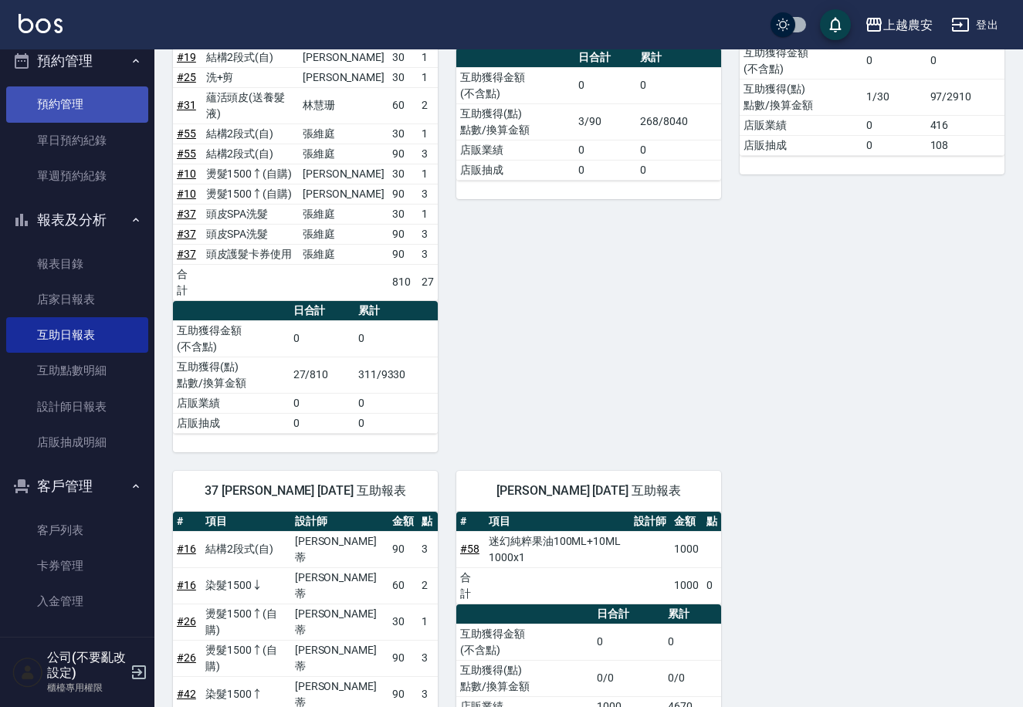
click at [110, 93] on link "預約管理" at bounding box center [77, 104] width 142 height 36
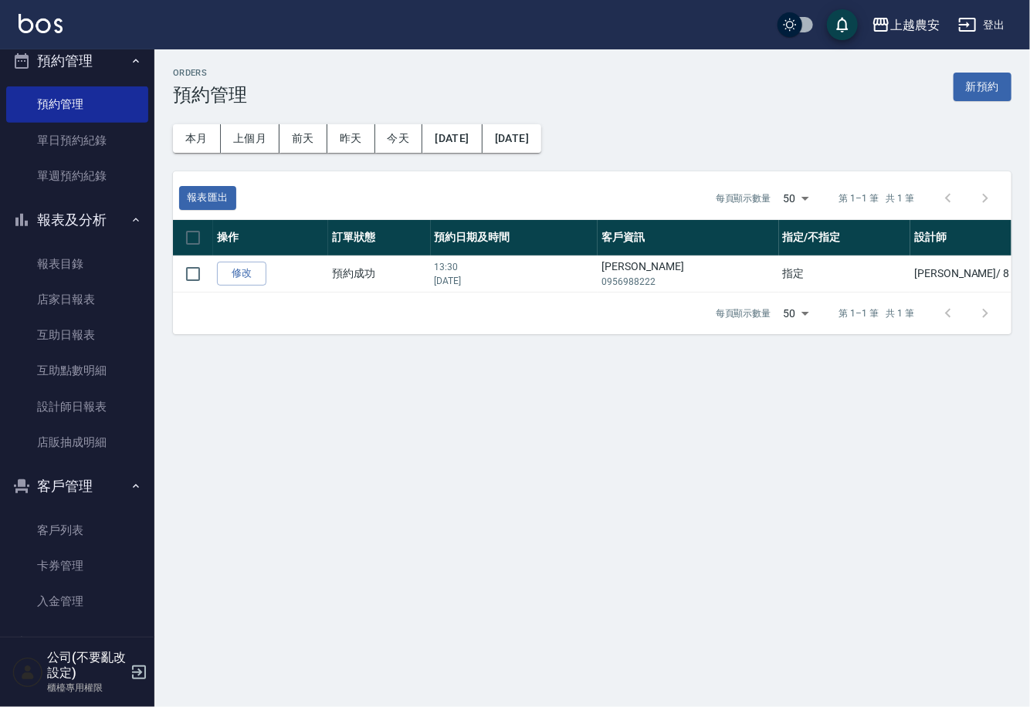
click at [1029, 666] on div "Orders 預約管理 新預約 本月 上個月 前天 昨天 今天 2025/08/01 2025/11/21 報表匯出 每頁顯示數量 50 50 第 1–1 筆…" at bounding box center [515, 353] width 1030 height 707
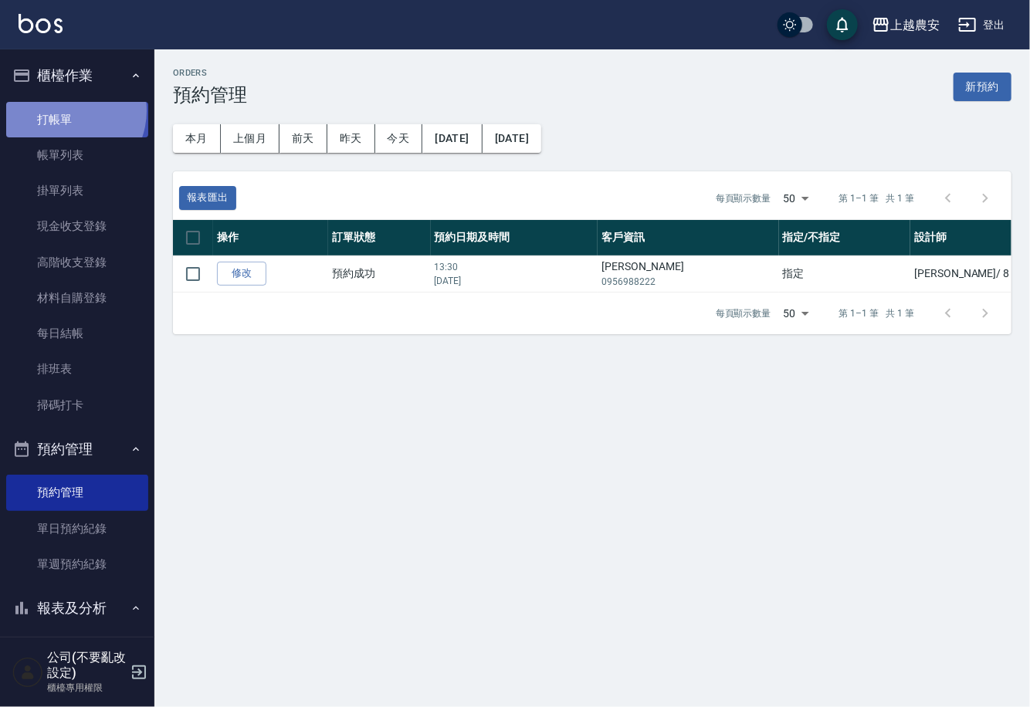
click at [64, 110] on link "打帳單" at bounding box center [77, 120] width 142 height 36
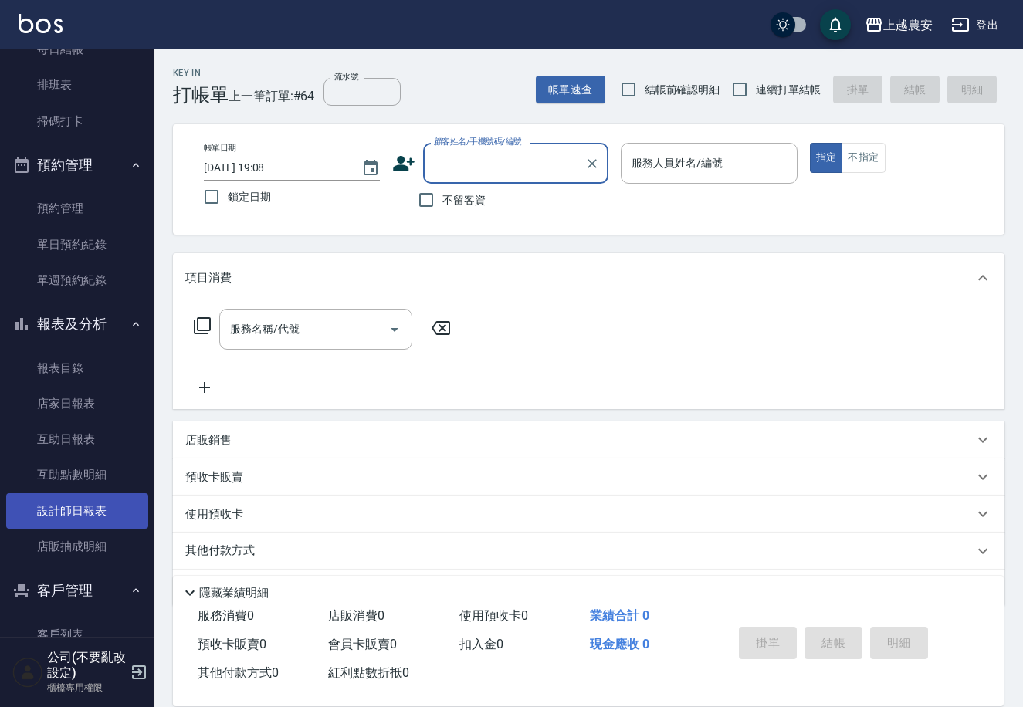
scroll to position [287, 0]
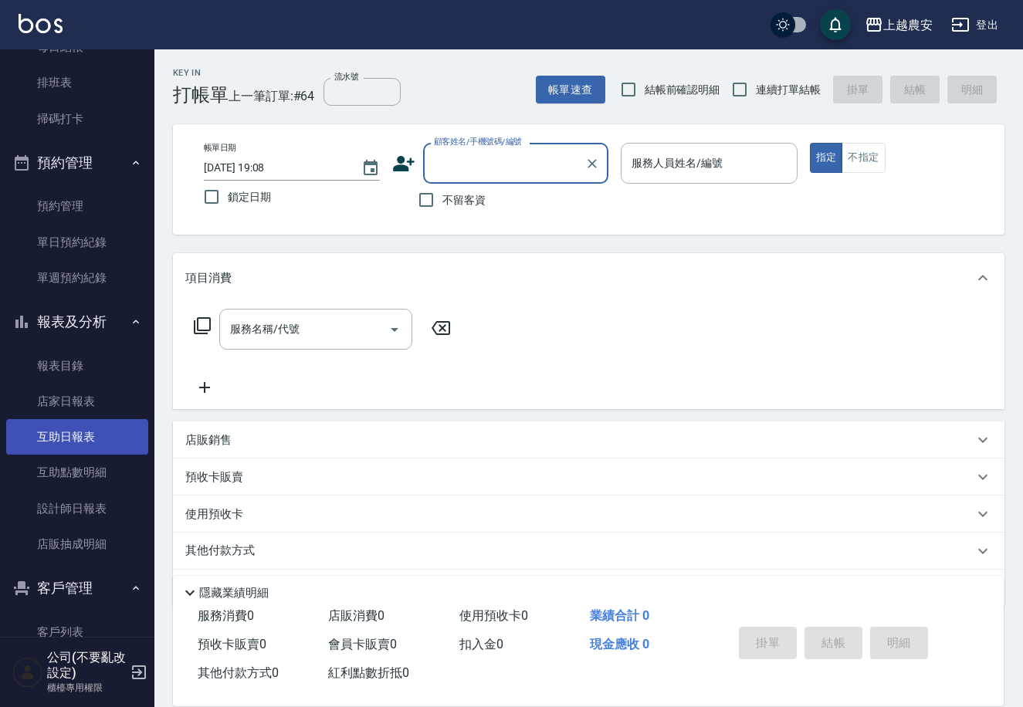
click at [70, 432] on link "互助日報表" at bounding box center [77, 437] width 142 height 36
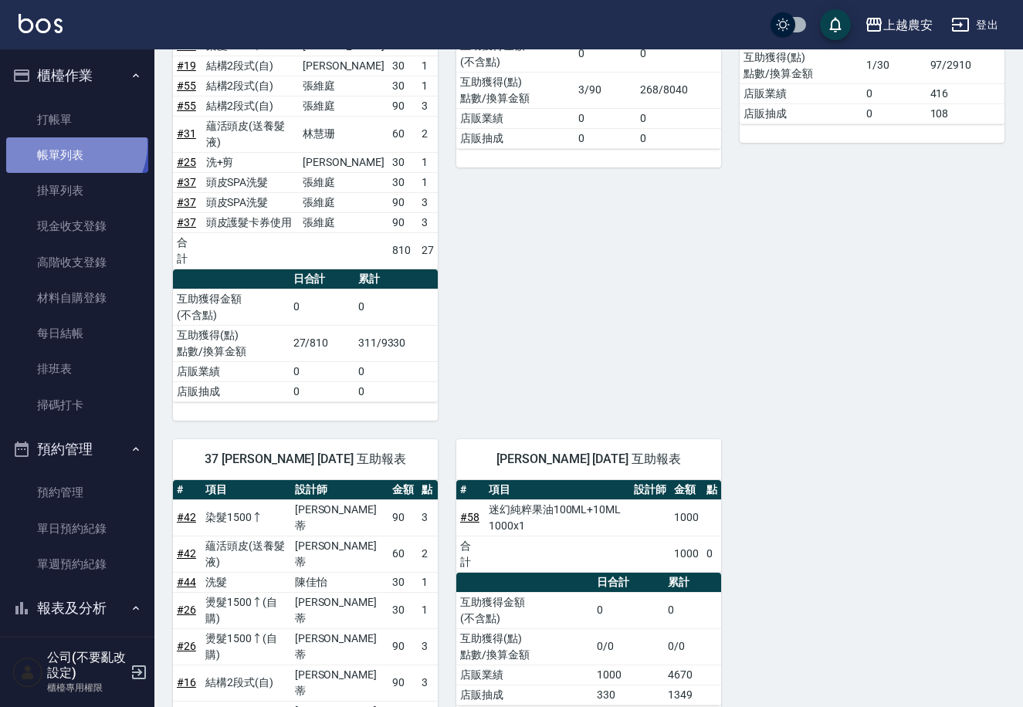
click at [73, 145] on link "帳單列表" at bounding box center [77, 155] width 142 height 36
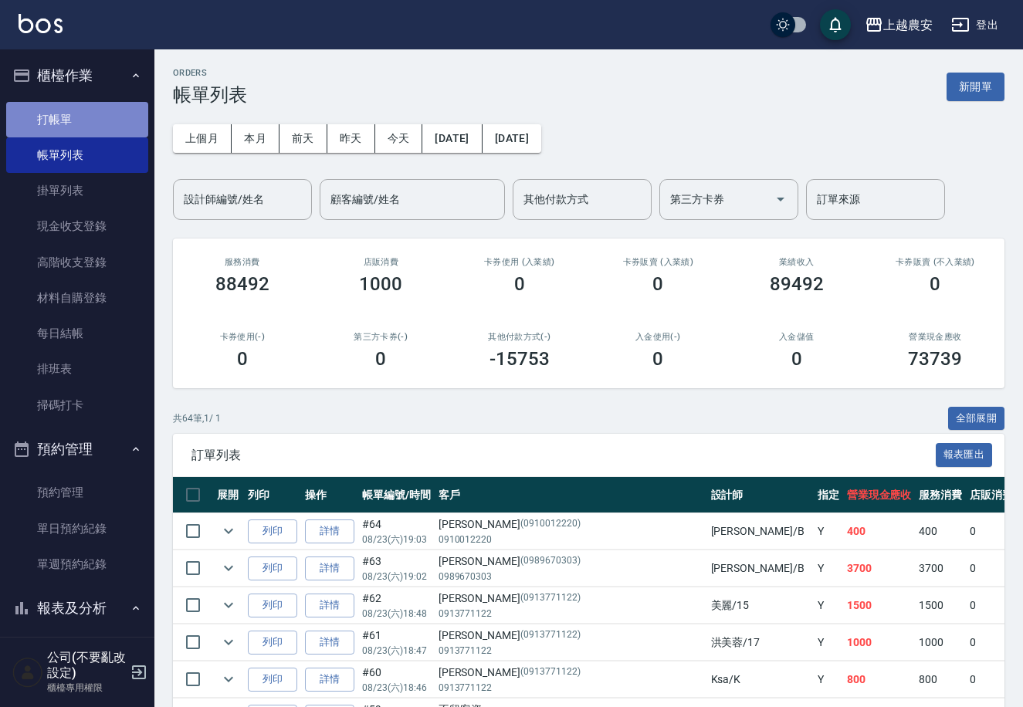
click at [81, 107] on link "打帳單" at bounding box center [77, 120] width 142 height 36
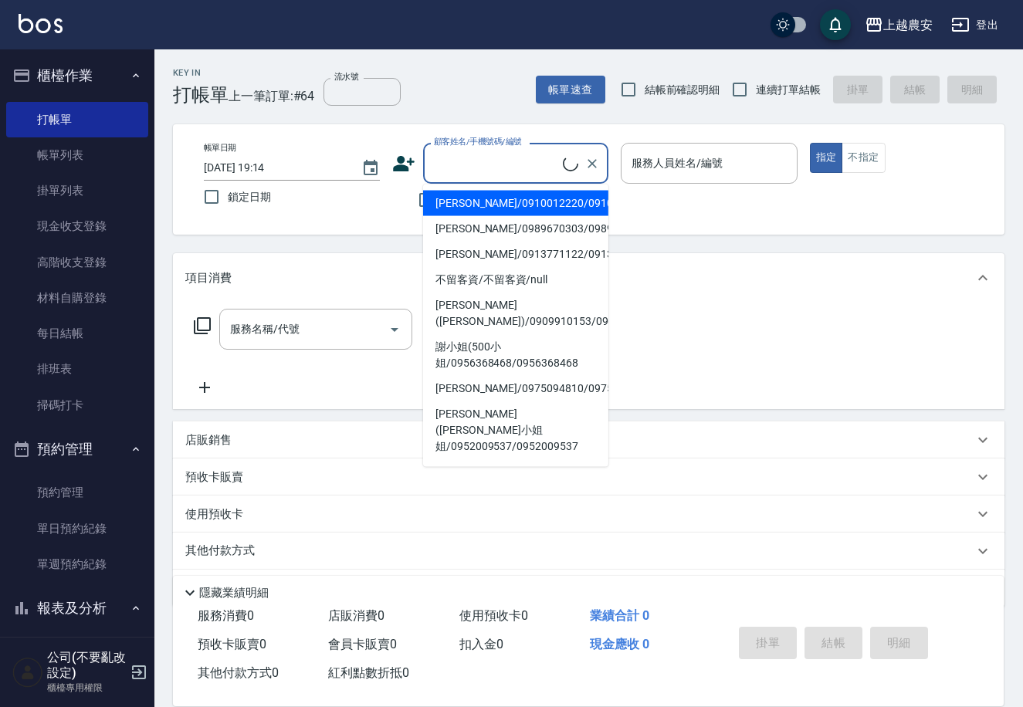
click at [510, 164] on input "顧客姓名/手機號碼/編號" at bounding box center [496, 163] width 133 height 27
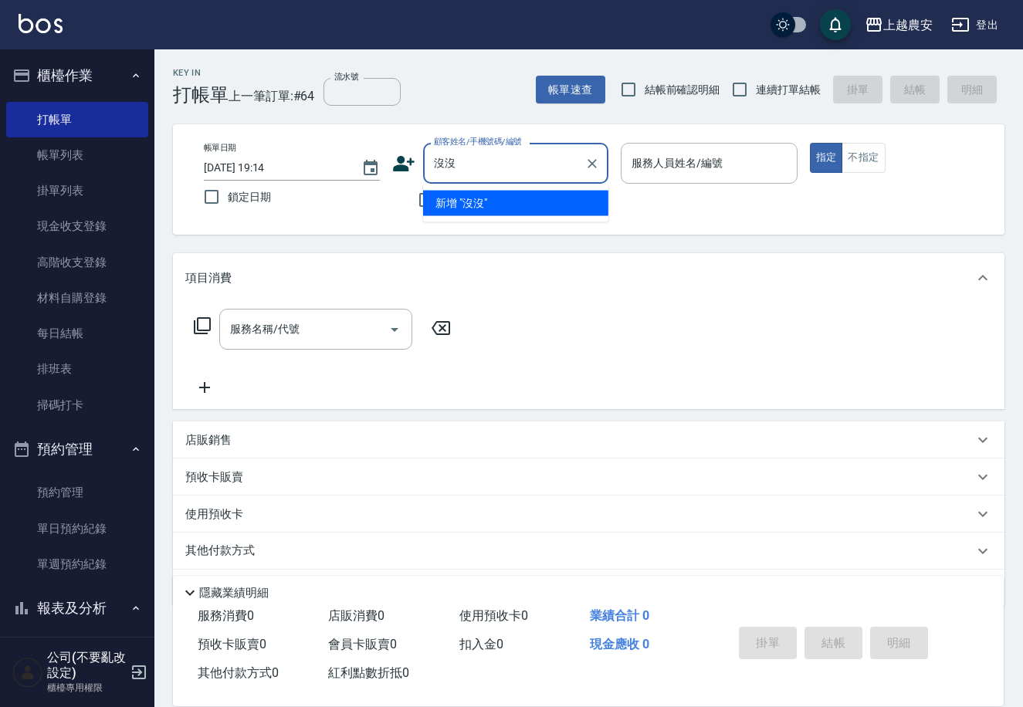
click at [524, 144] on div "沒沒 顧客姓名/手機號碼/編號" at bounding box center [515, 163] width 185 height 41
type input "沒"
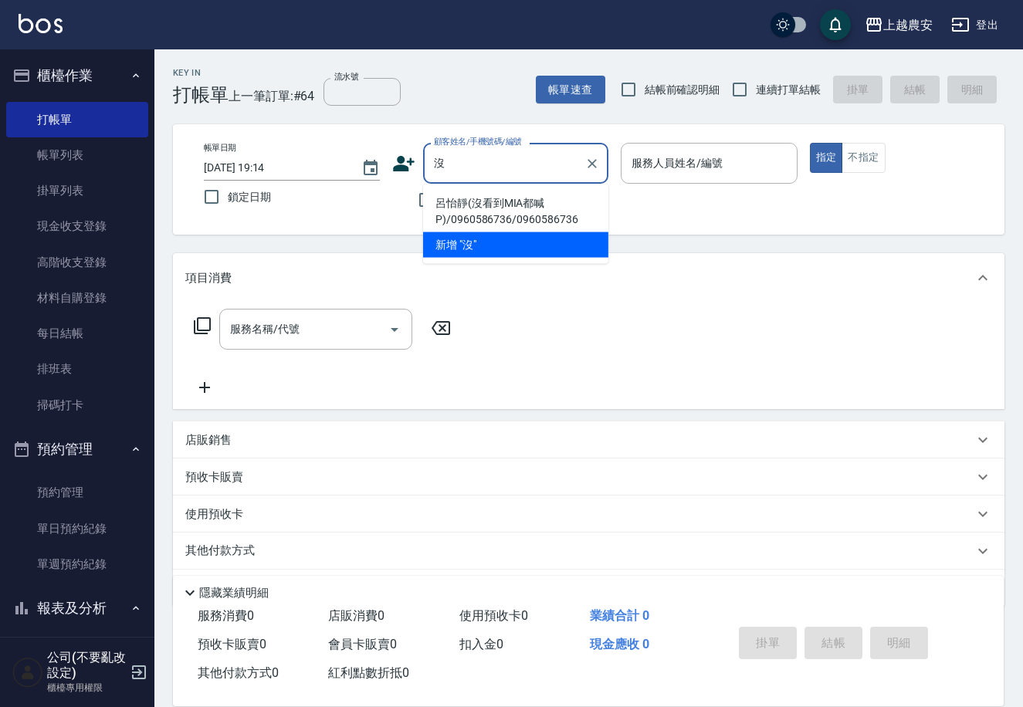
drag, startPoint x: 526, startPoint y: 154, endPoint x: 541, endPoint y: 154, distance: 14.7
click at [538, 154] on input "沒" at bounding box center [504, 163] width 148 height 27
click at [541, 154] on input "沒" at bounding box center [504, 163] width 148 height 27
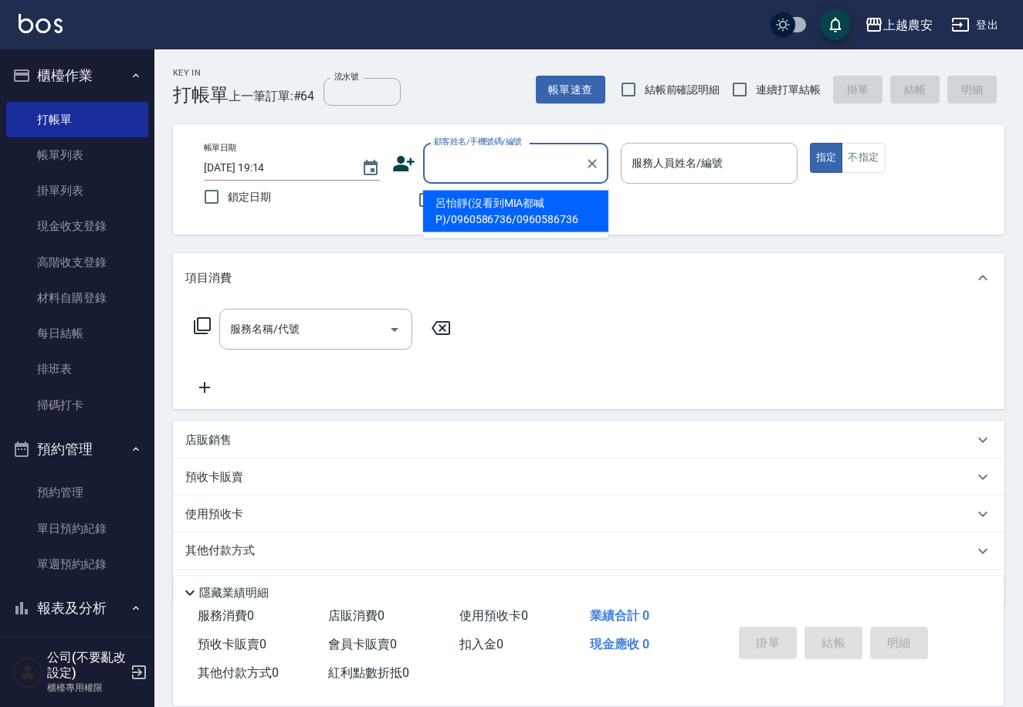
type input "ㄟ"
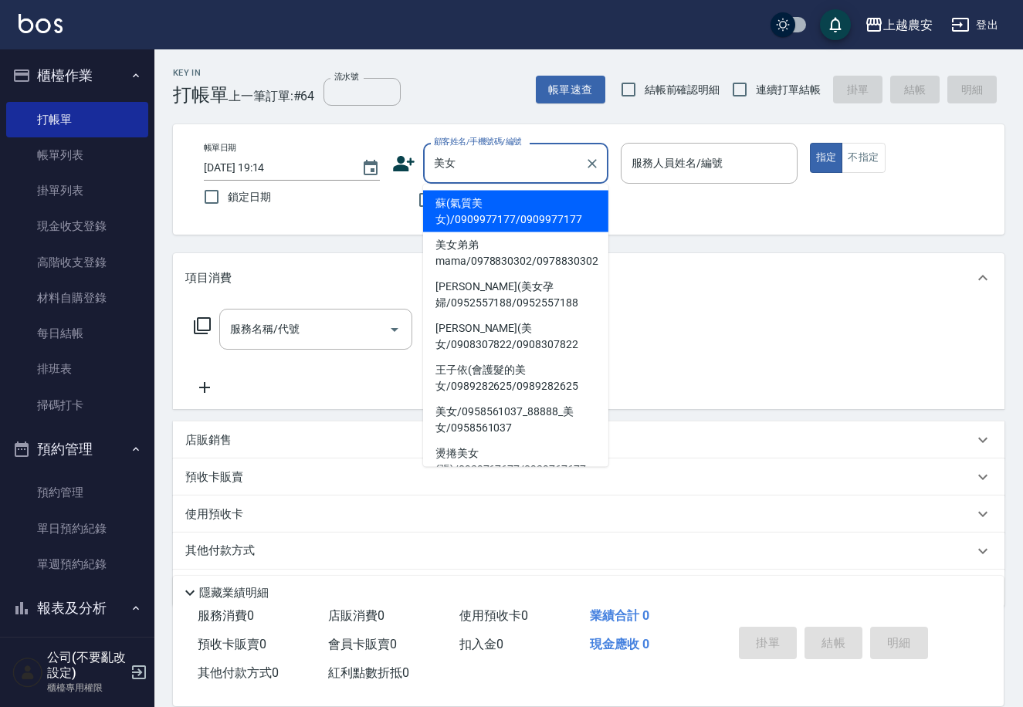
click at [527, 284] on li "[PERSON_NAME](美女孕婦/0952557188/0952557188" at bounding box center [515, 295] width 185 height 42
type input "[PERSON_NAME](美女孕婦/0952557188/0952557188"
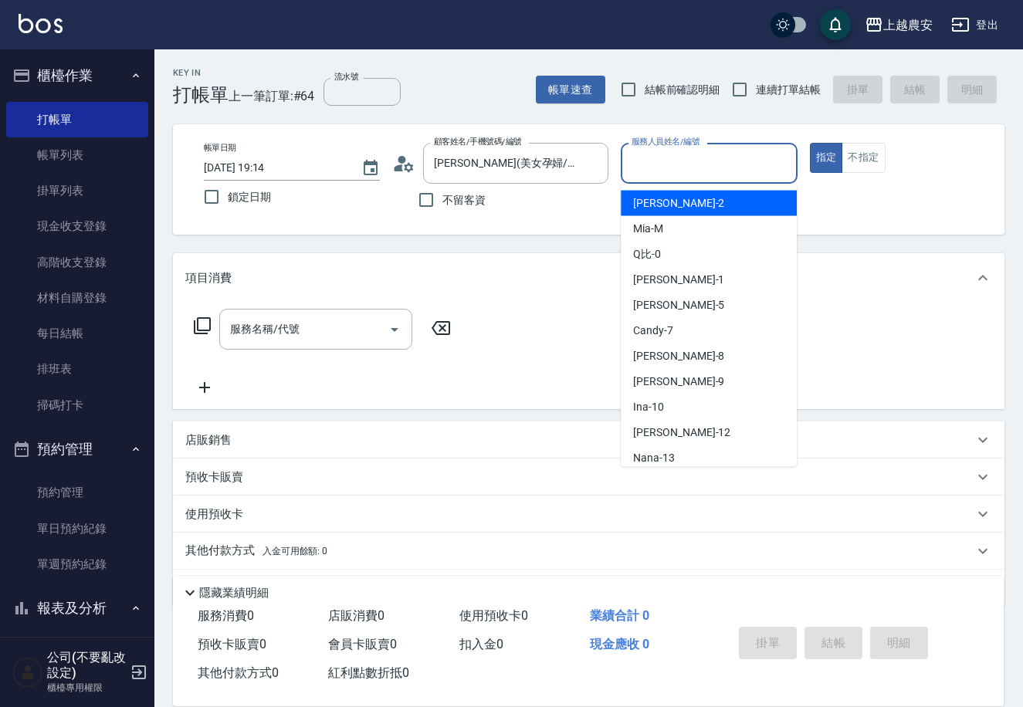
click at [663, 164] on input "服務人員姓名/編號" at bounding box center [709, 163] width 162 height 27
type input "Nana-13"
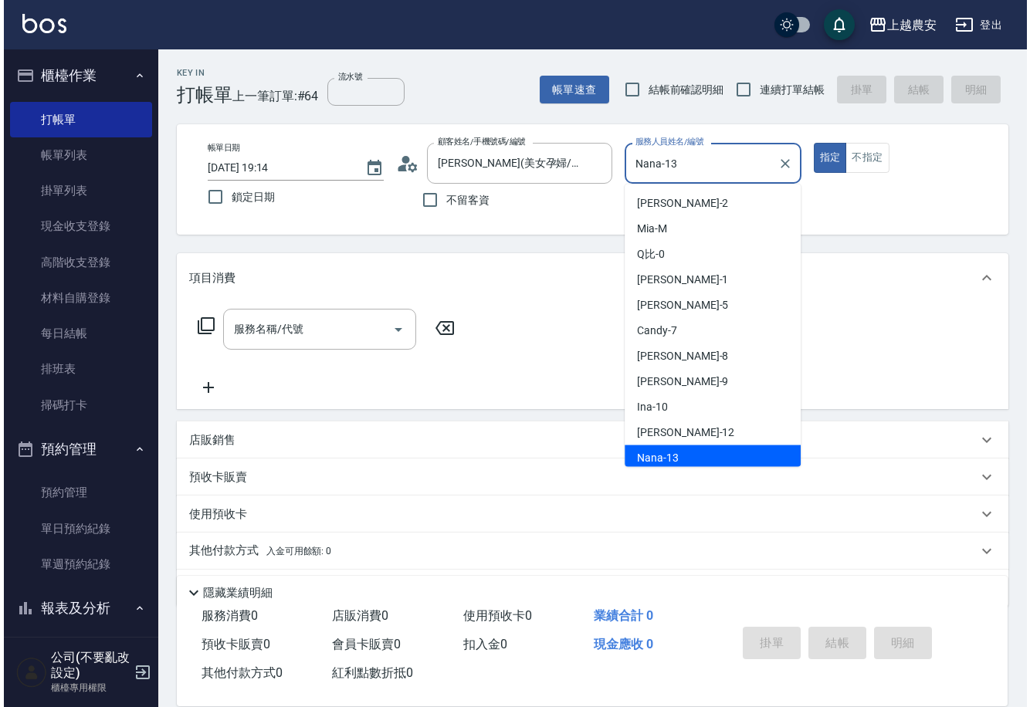
scroll to position [3, 0]
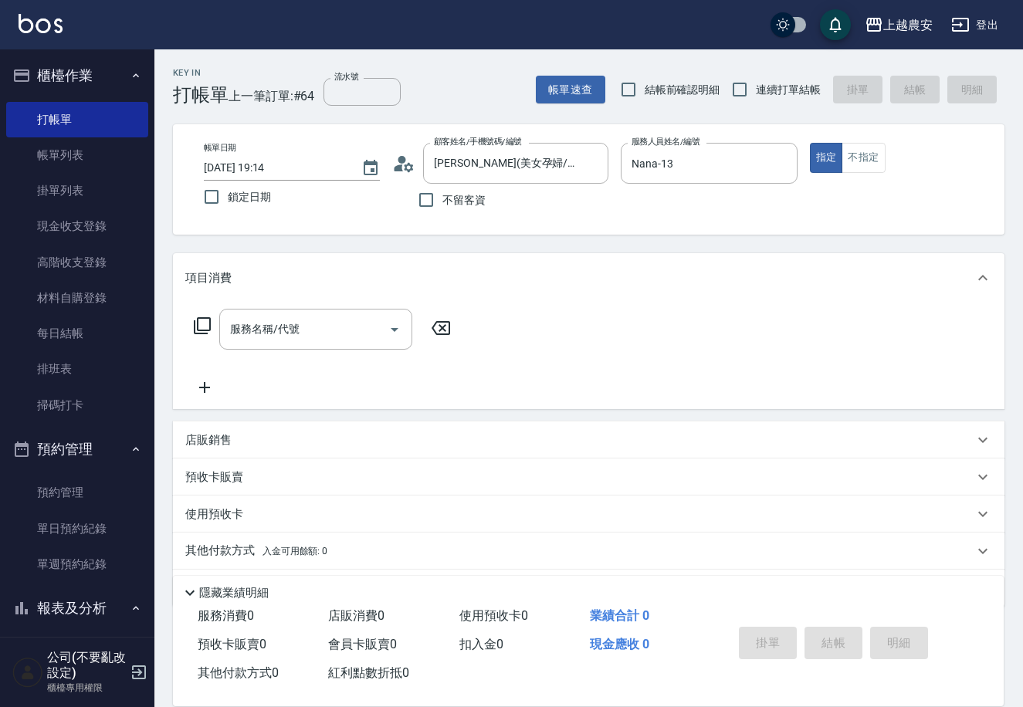
click at [550, 310] on div "服務名稱/代號 服務名稱/代號" at bounding box center [589, 356] width 832 height 107
click at [339, 331] on input "服務名稱/代號" at bounding box center [304, 329] width 156 height 27
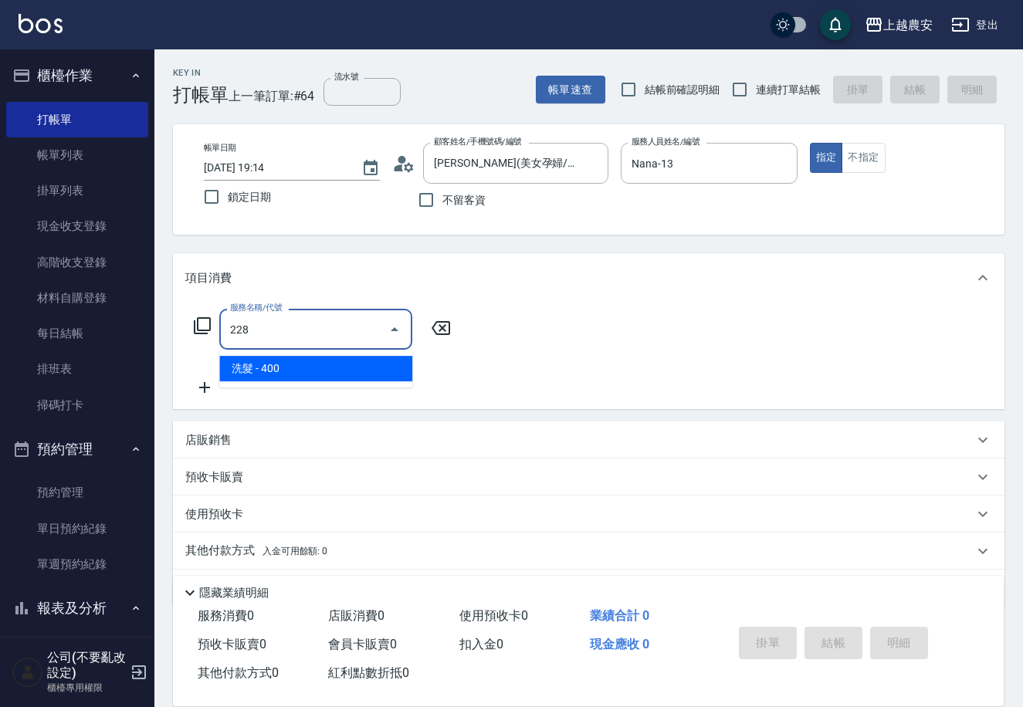
click at [306, 365] on span "洗髮 - 400" at bounding box center [315, 368] width 193 height 25
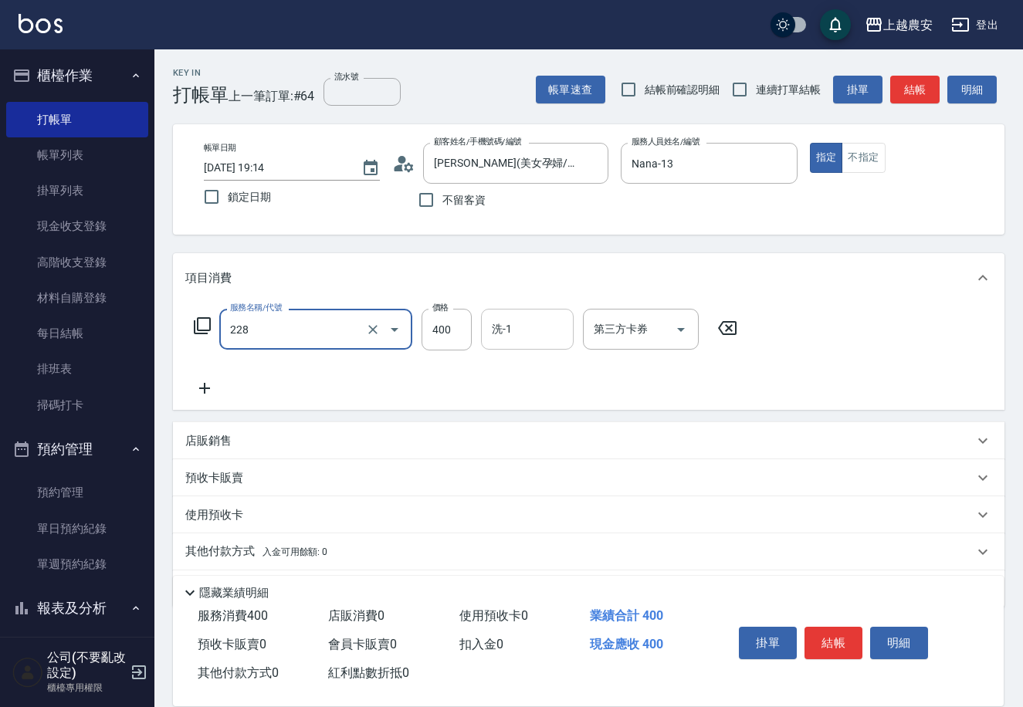
type input "洗髮(228)"
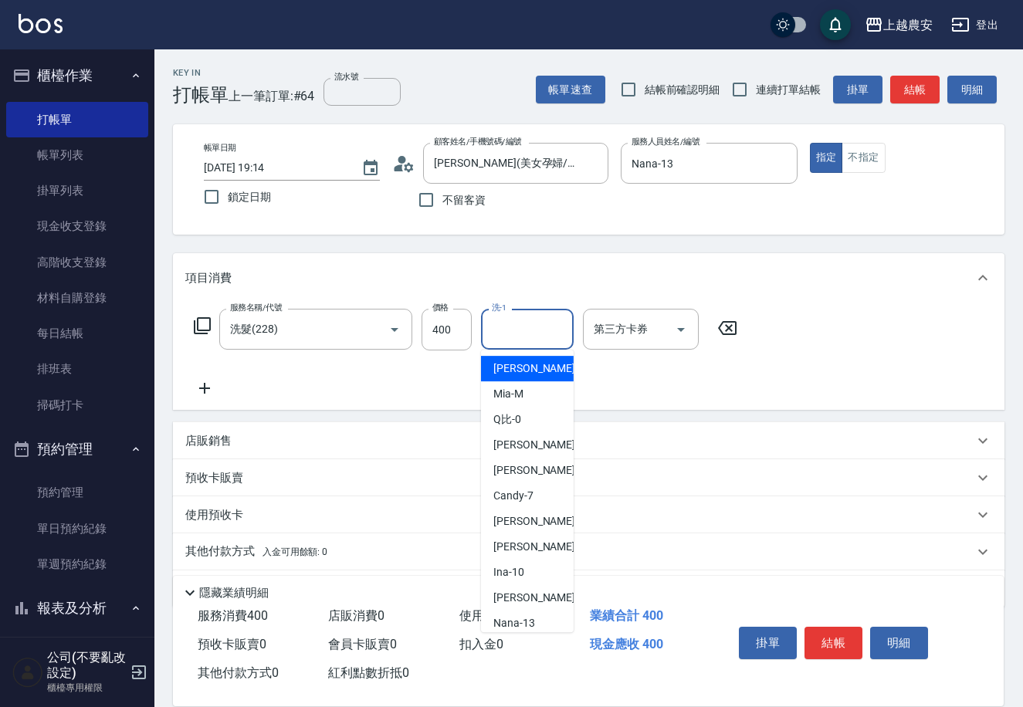
click at [521, 329] on input "洗-1" at bounding box center [527, 329] width 79 height 27
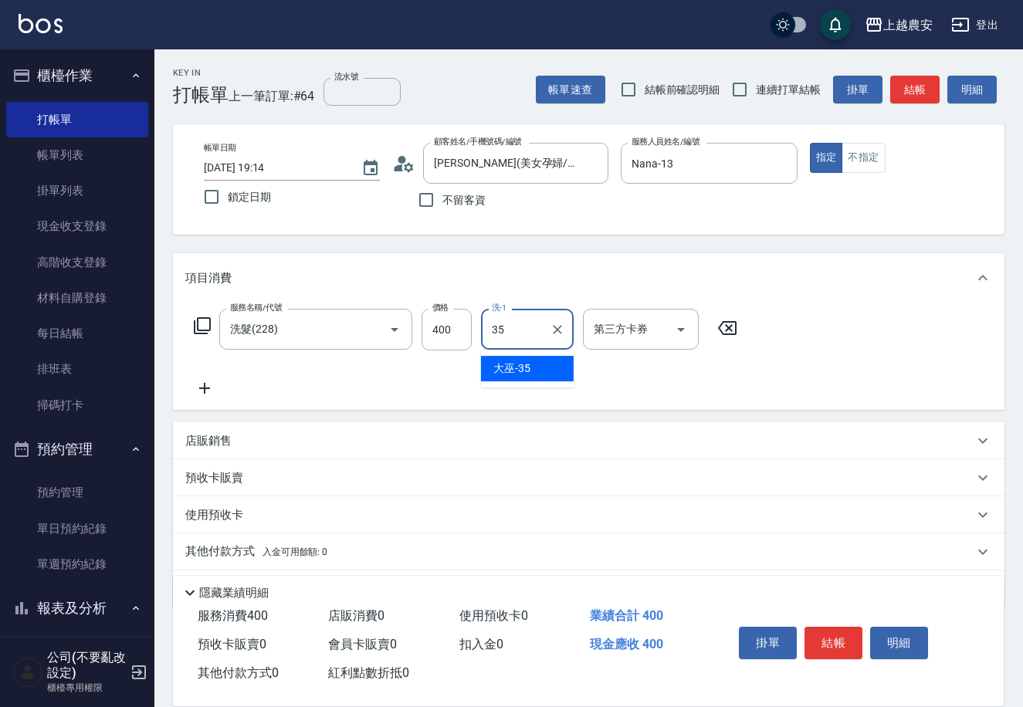
click at [538, 359] on div "大巫 -35" at bounding box center [527, 368] width 93 height 25
type input "大巫-35"
click at [853, 653] on button "結帳" at bounding box center [834, 643] width 58 height 32
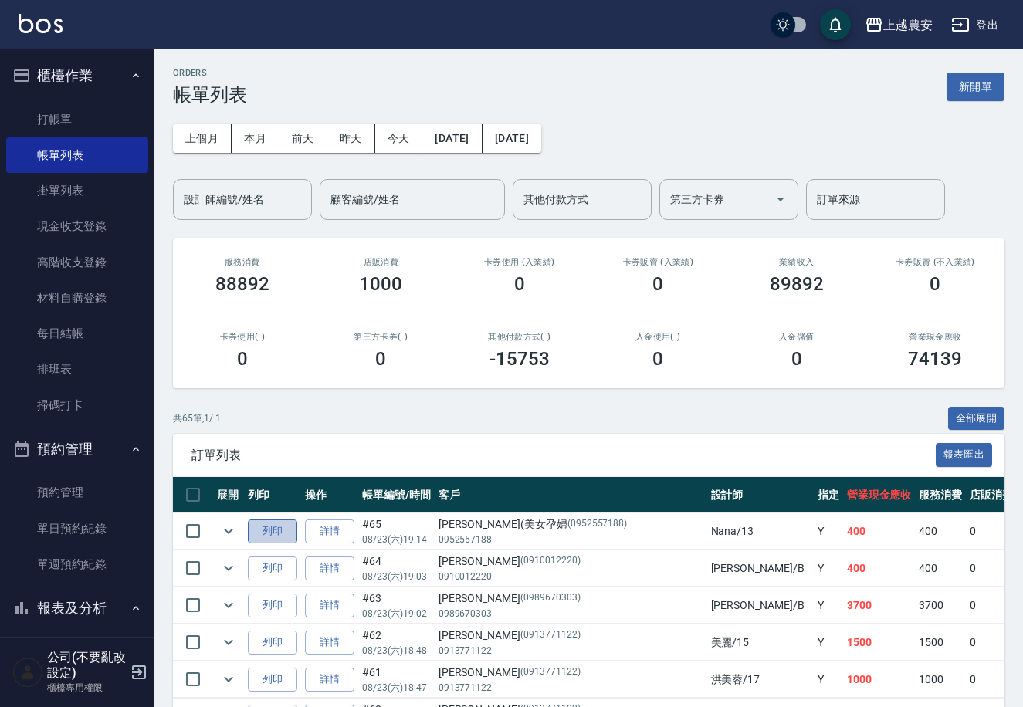
click at [272, 524] on button "列印" at bounding box center [272, 532] width 49 height 24
click at [60, 397] on link "掃碼打卡" at bounding box center [77, 406] width 142 height 36
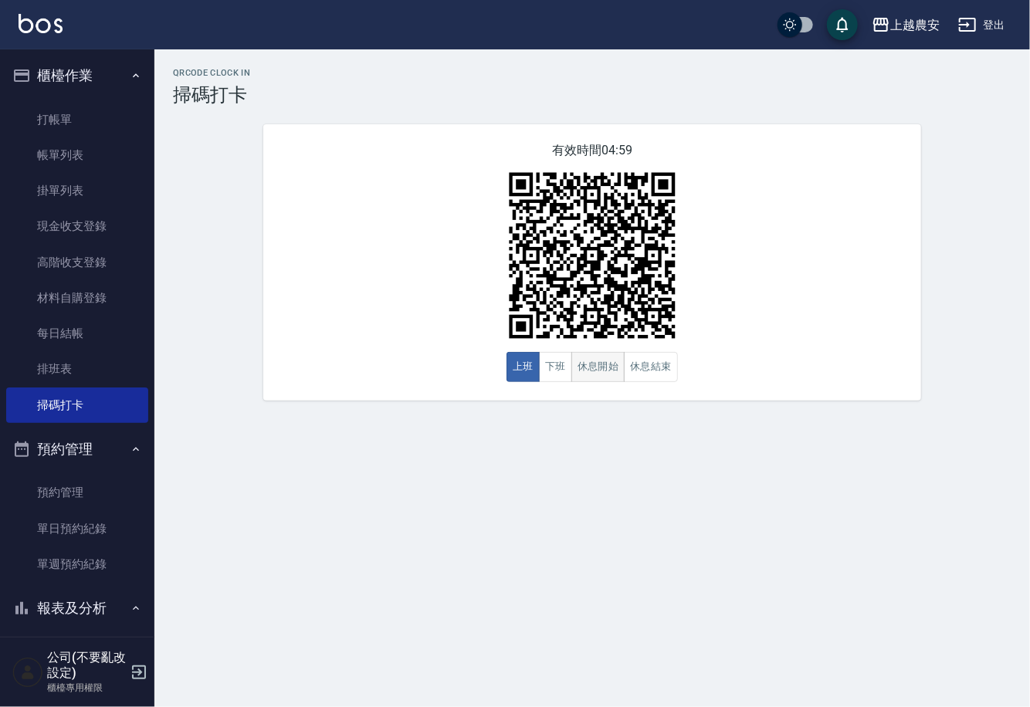
click at [612, 356] on button "休息開始" at bounding box center [598, 367] width 54 height 30
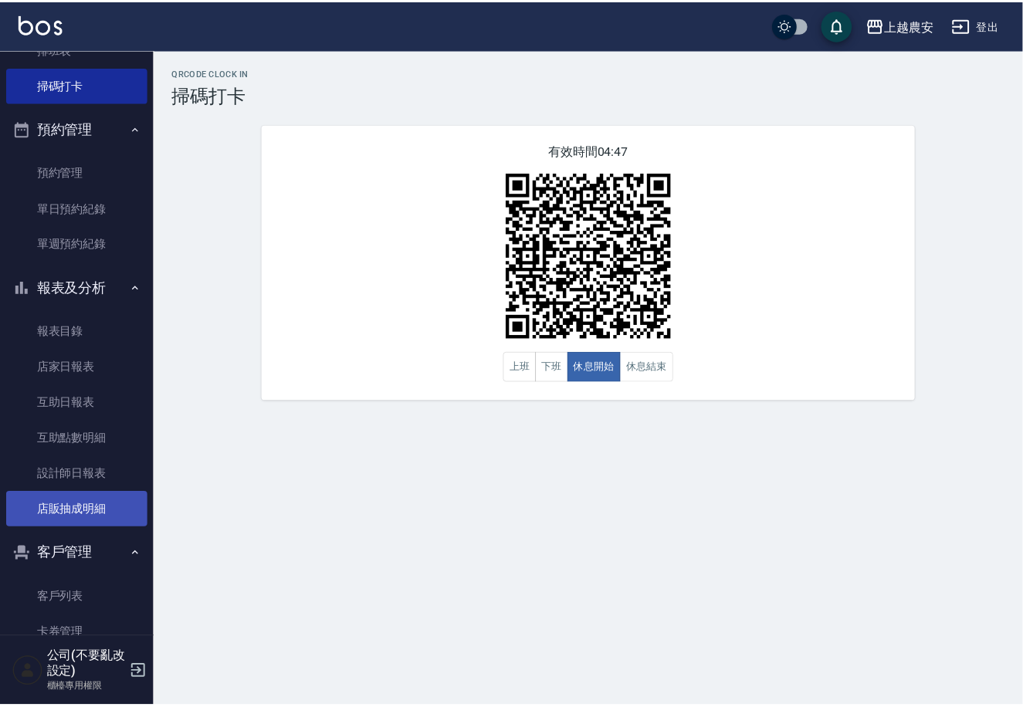
scroll to position [321, 0]
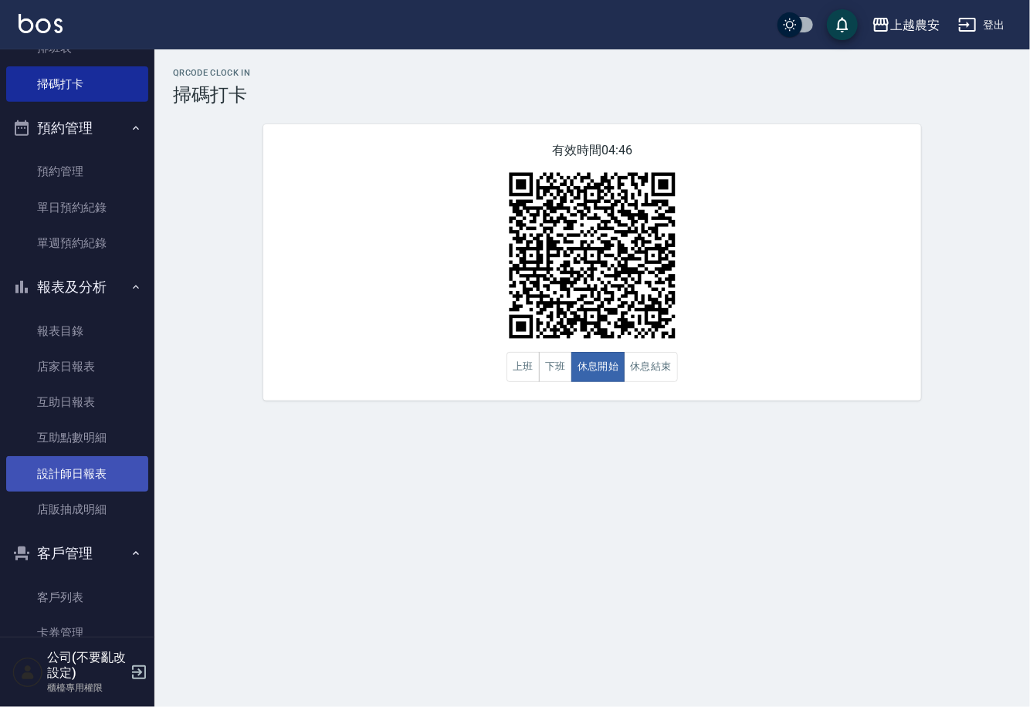
click at [113, 474] on link "設計師日報表" at bounding box center [77, 474] width 142 height 36
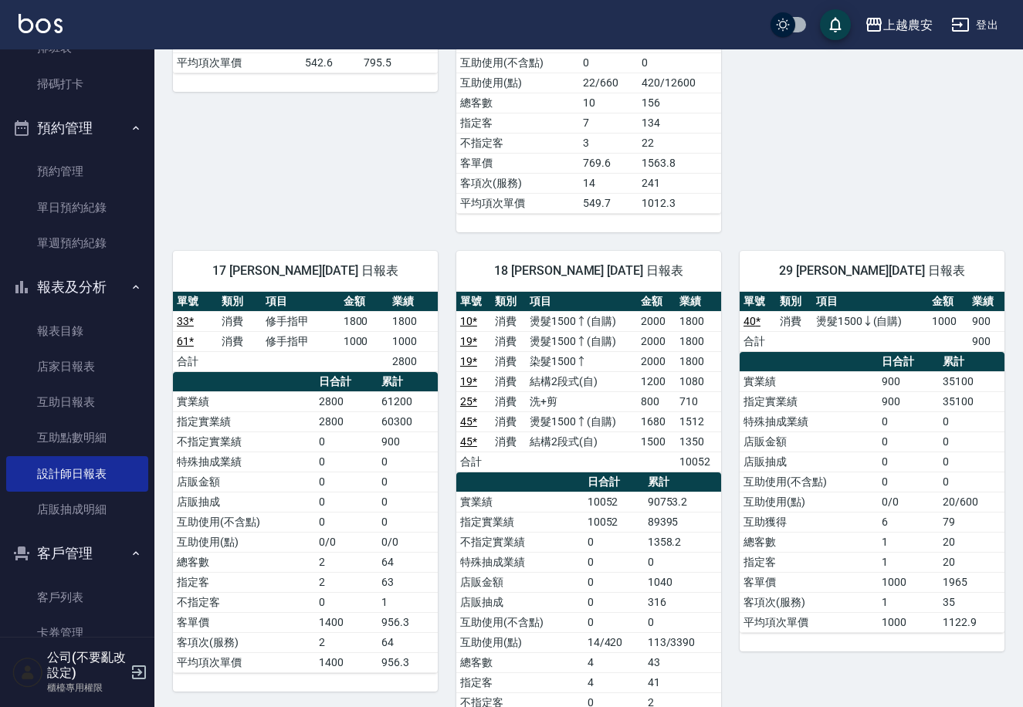
scroll to position [1479, 0]
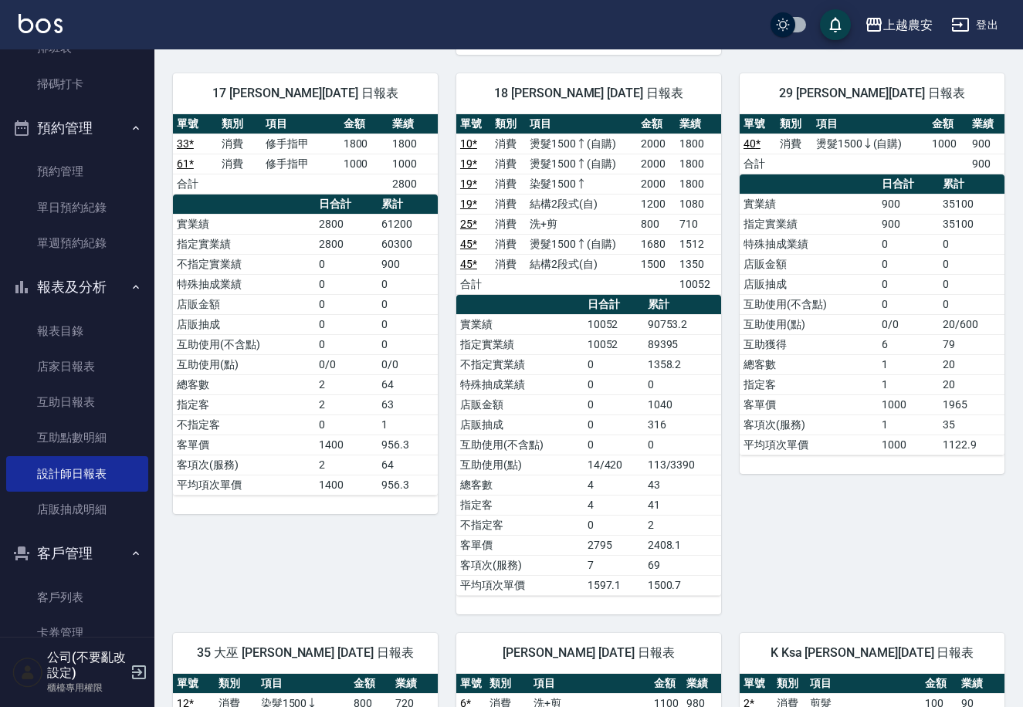
click at [1016, 396] on div "上越農安 2025-08-23 設計師日報表 列印時間： 2025-08-23-19:16 Employee Daily Report 設計師日報表 前天 昨…" at bounding box center [588, 239] width 869 height 3339
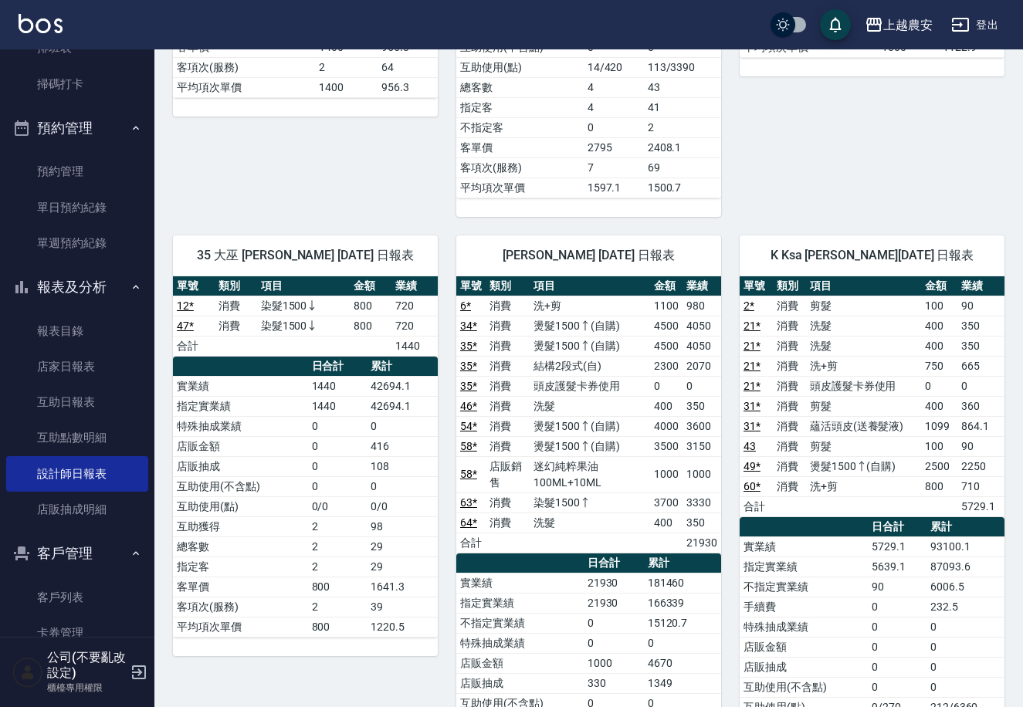
scroll to position [1864, 0]
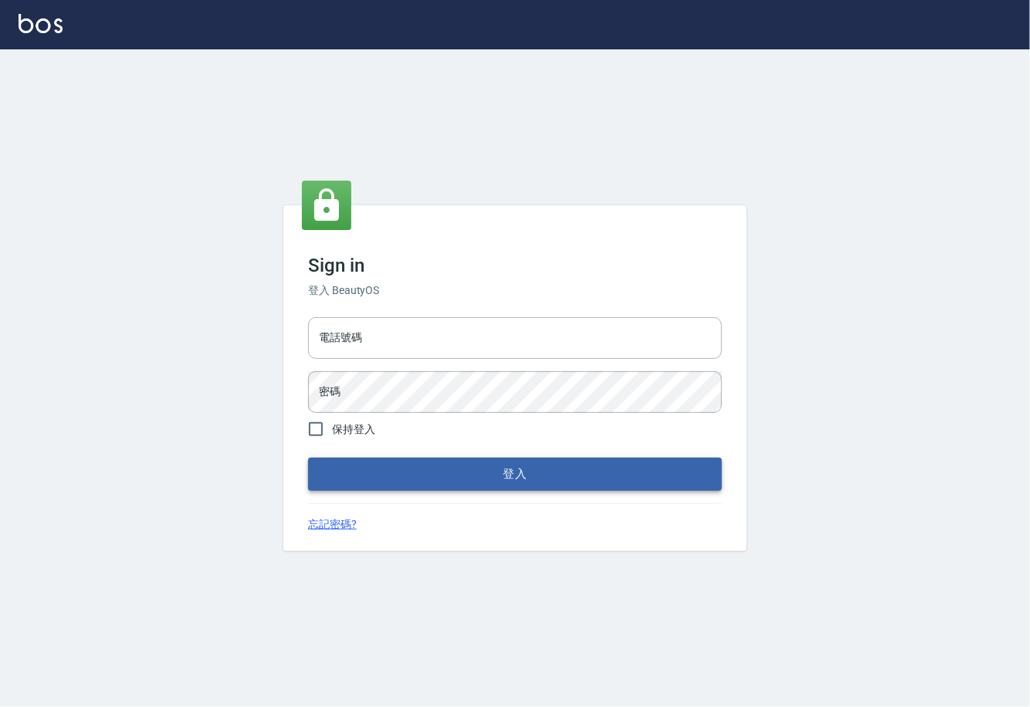
type input "0225929166"
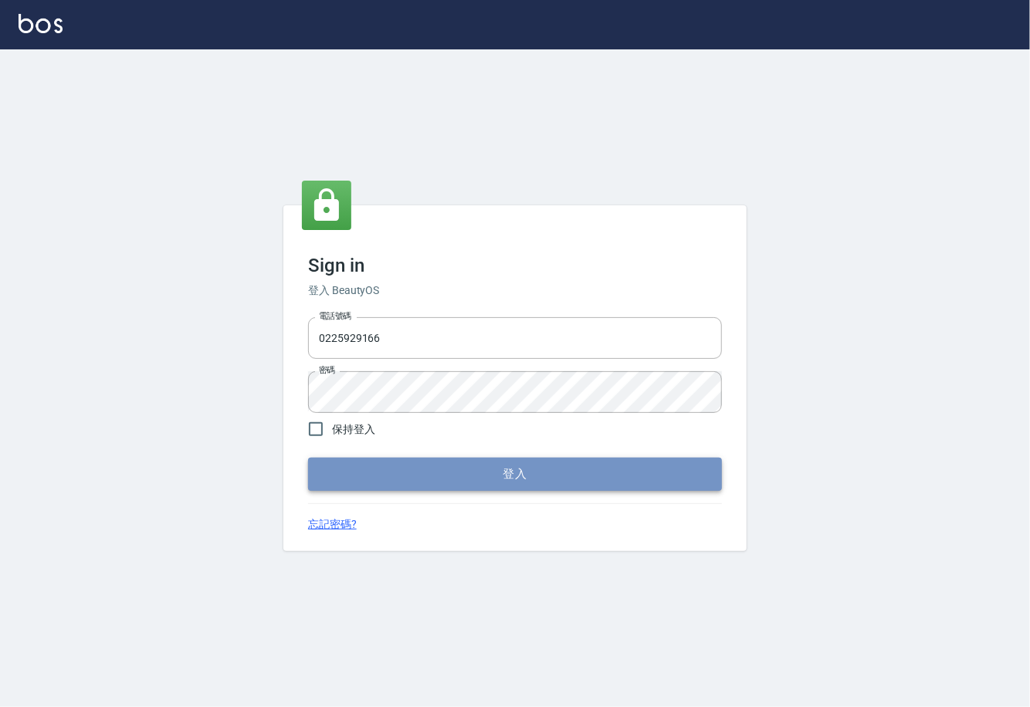
click at [503, 476] on button "登入" at bounding box center [515, 474] width 414 height 32
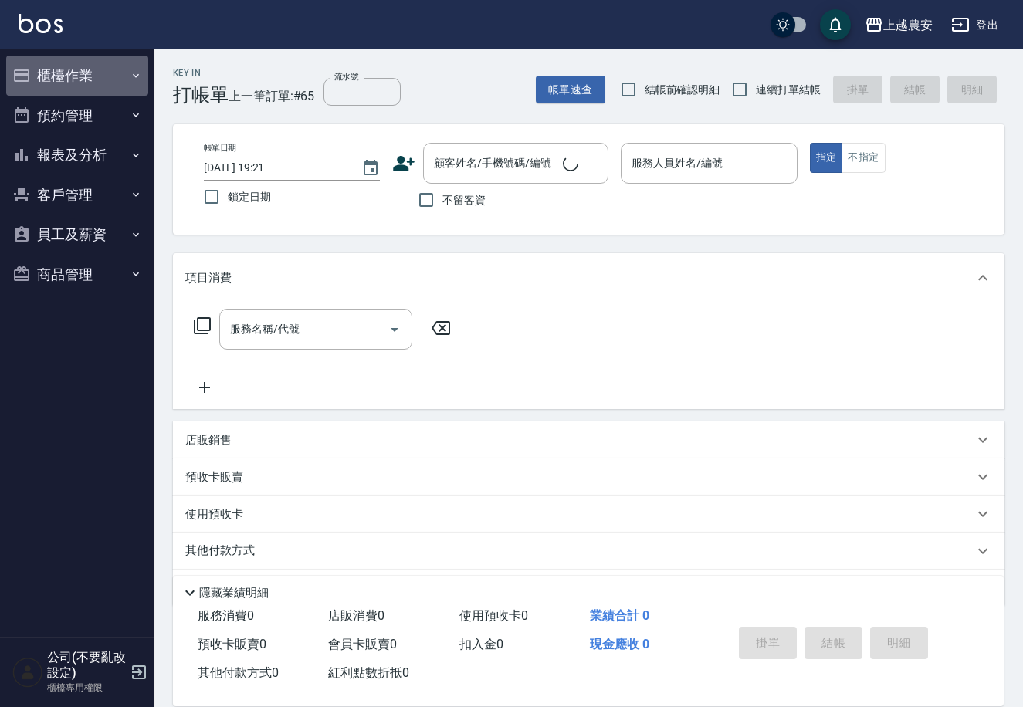
click at [70, 73] on button "櫃檯作業" at bounding box center [77, 76] width 142 height 40
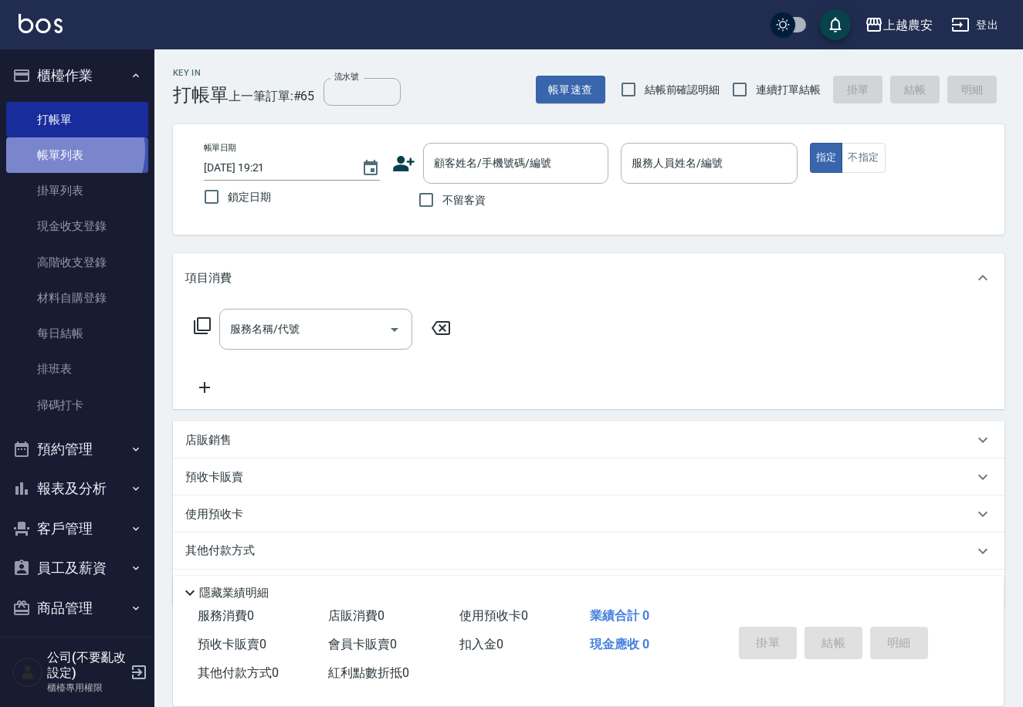
click at [61, 151] on link "帳單列表" at bounding box center [77, 155] width 142 height 36
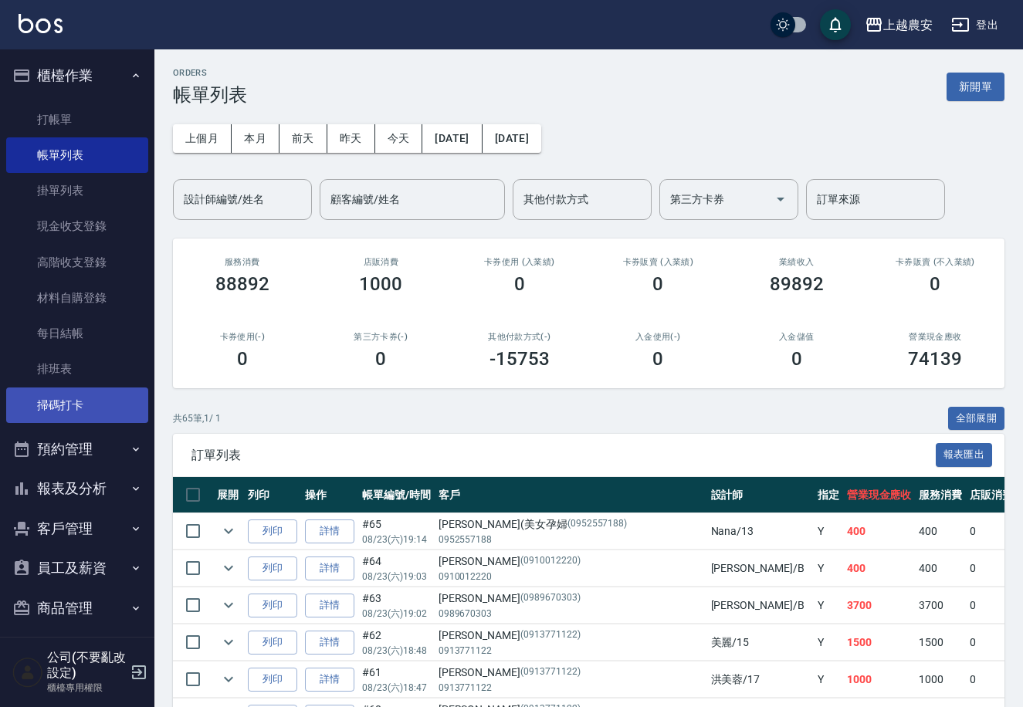
click at [83, 412] on link "掃碼打卡" at bounding box center [77, 406] width 142 height 36
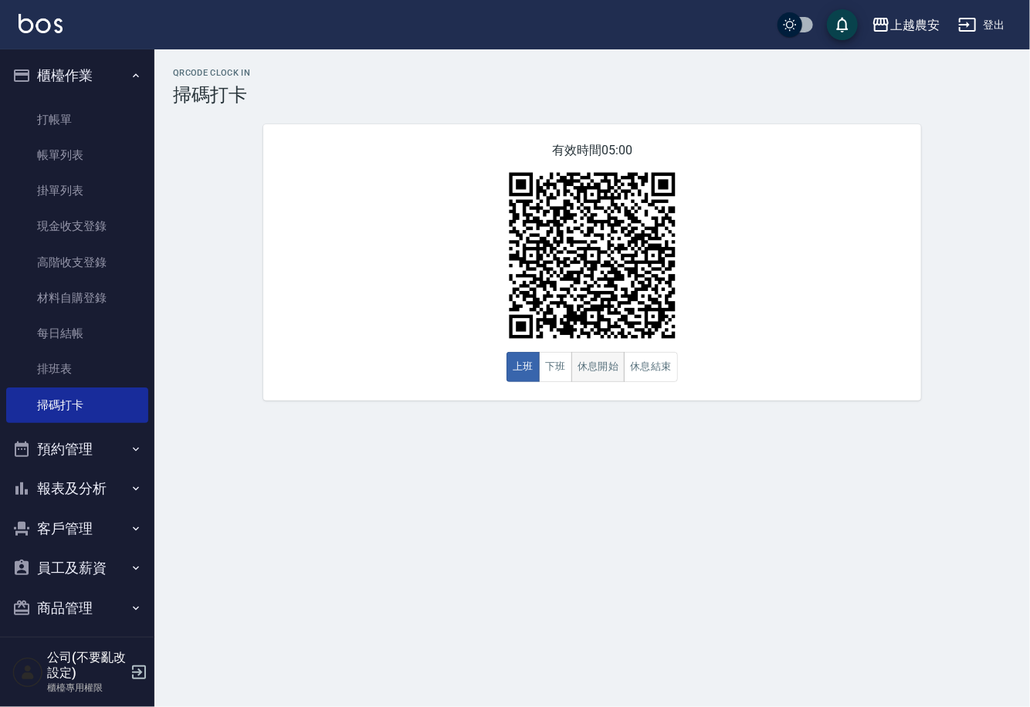
click at [602, 372] on button "休息開始" at bounding box center [598, 367] width 54 height 30
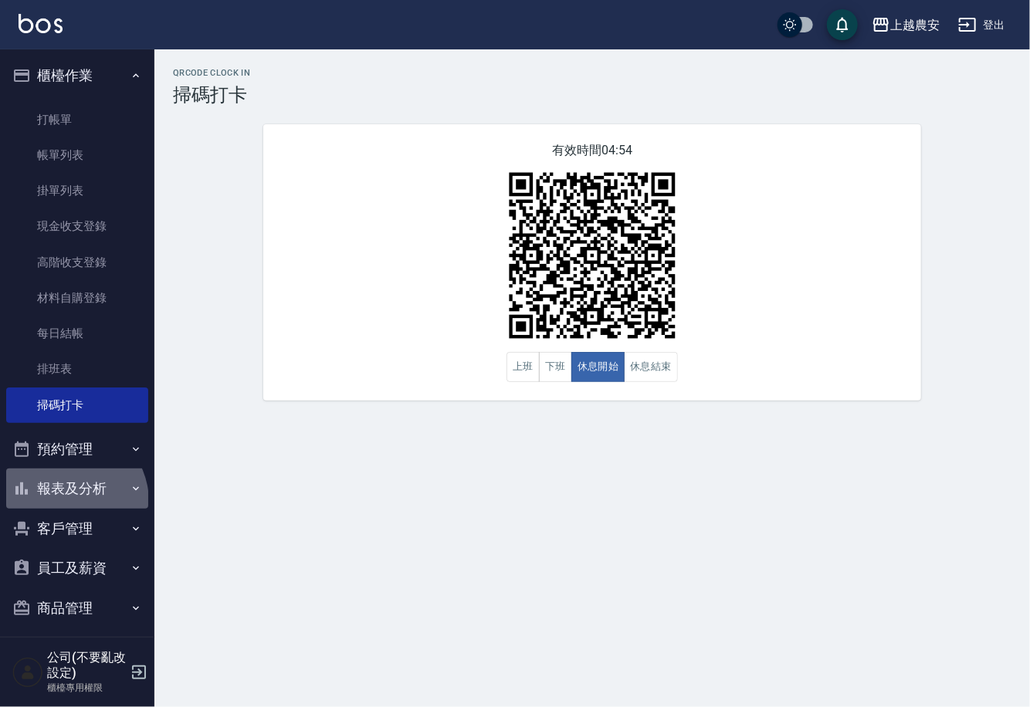
click at [66, 502] on button "報表及分析" at bounding box center [77, 489] width 142 height 40
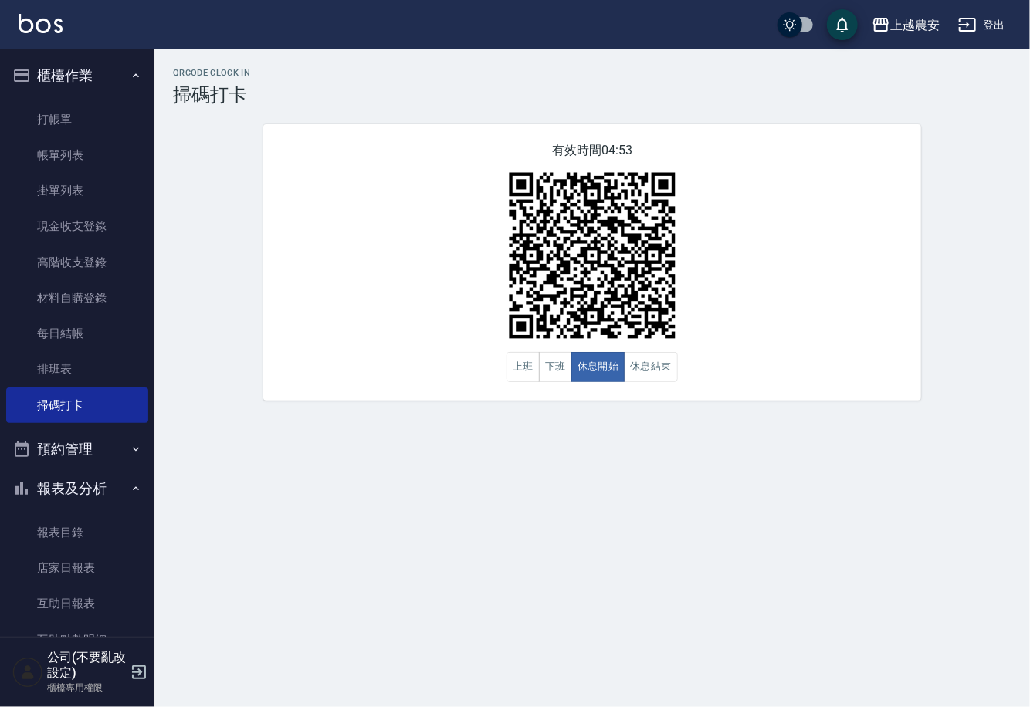
scroll to position [235, 0]
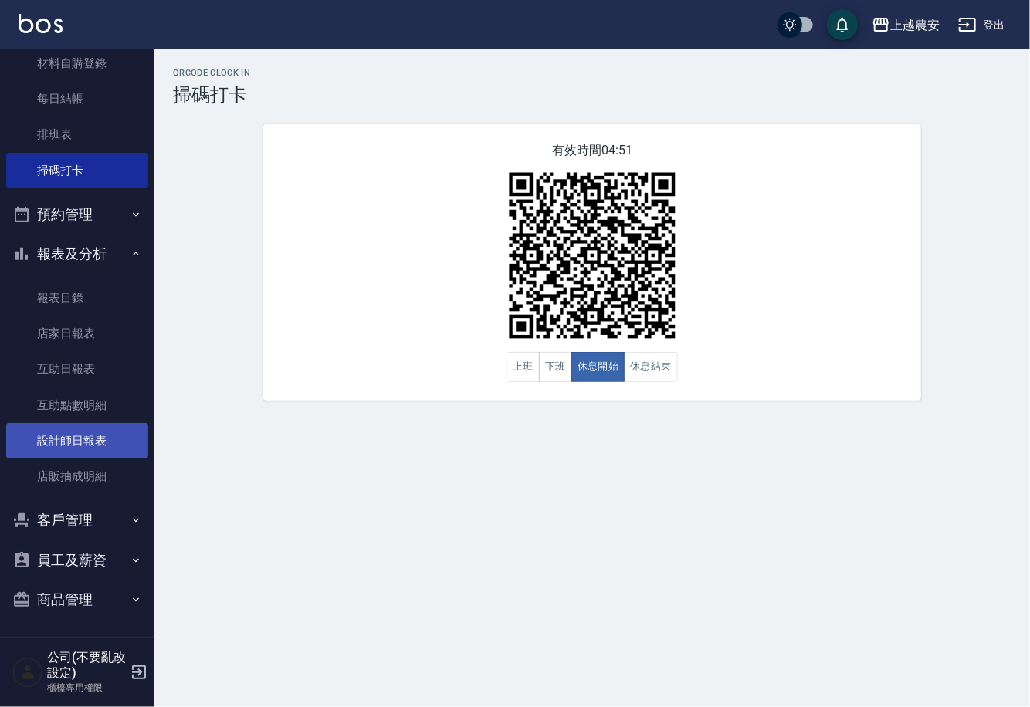
click at [77, 432] on link "設計師日報表" at bounding box center [77, 441] width 142 height 36
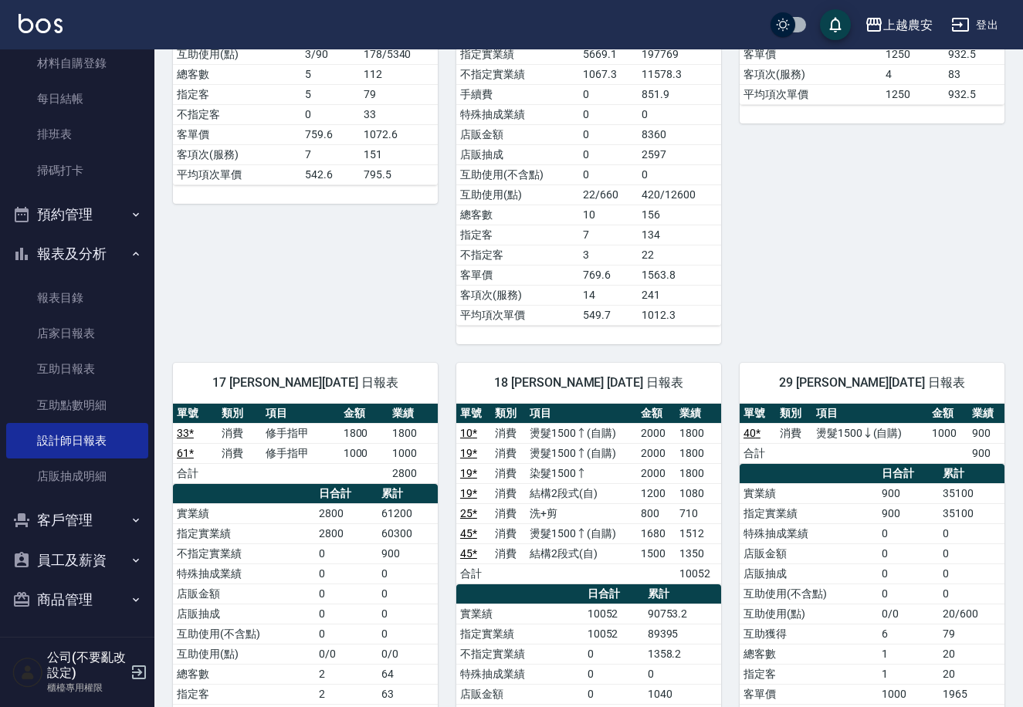
scroll to position [1379, 0]
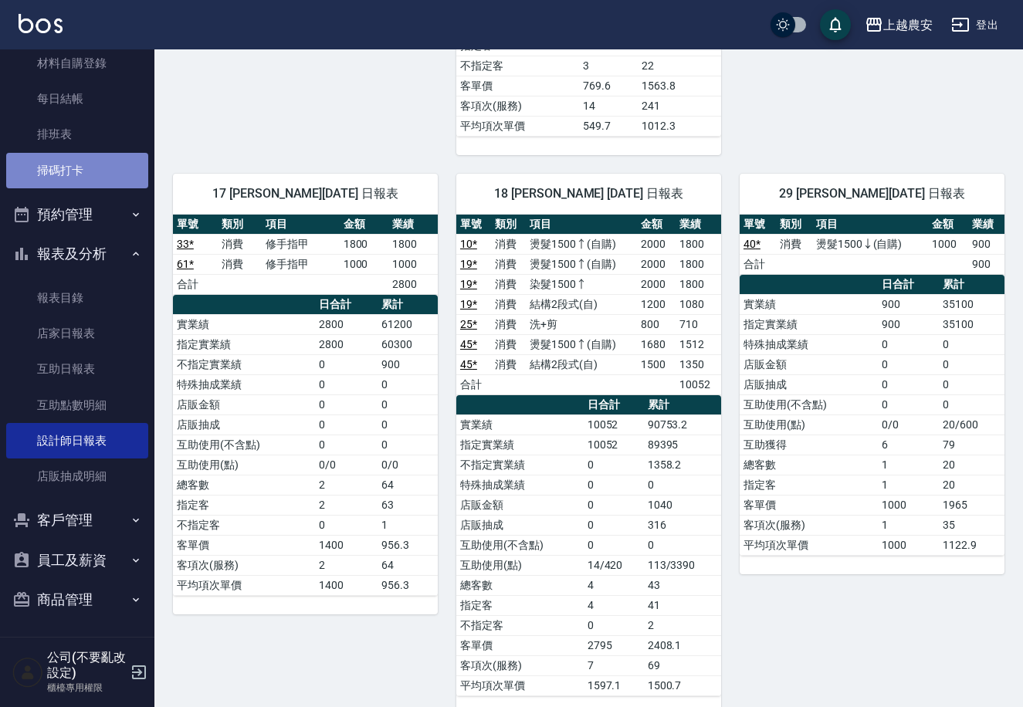
click at [82, 165] on link "掃碼打卡" at bounding box center [77, 171] width 142 height 36
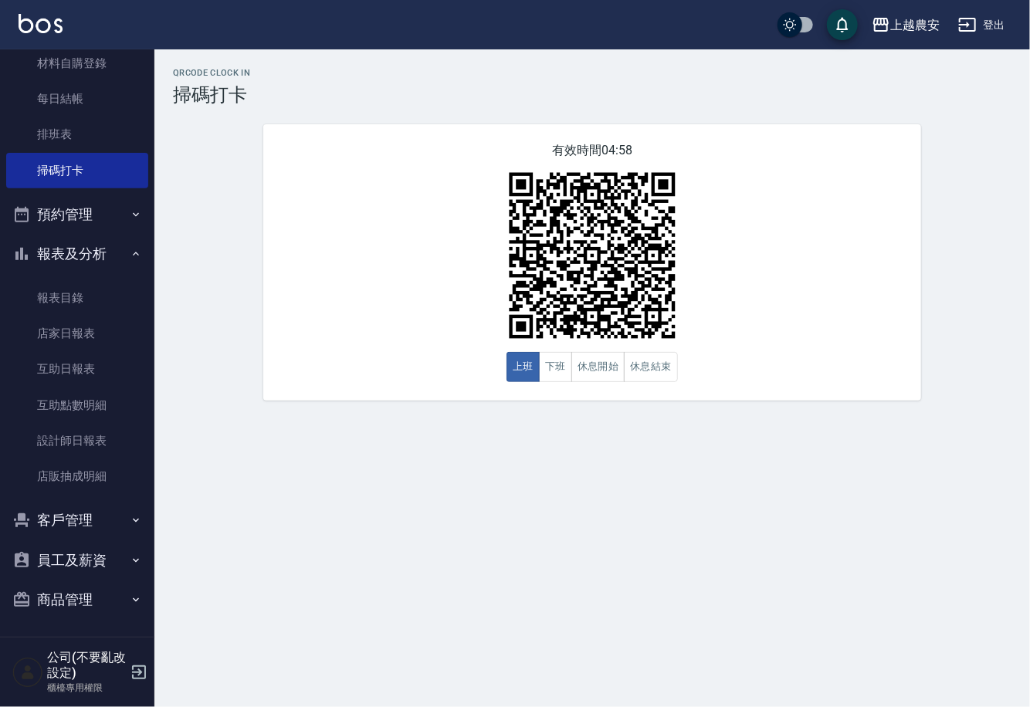
click at [644, 388] on div "有效時間 04:58 上班 下班 休息開始 休息結束" at bounding box center [592, 262] width 658 height 276
click at [650, 372] on button "休息結束" at bounding box center [651, 367] width 54 height 30
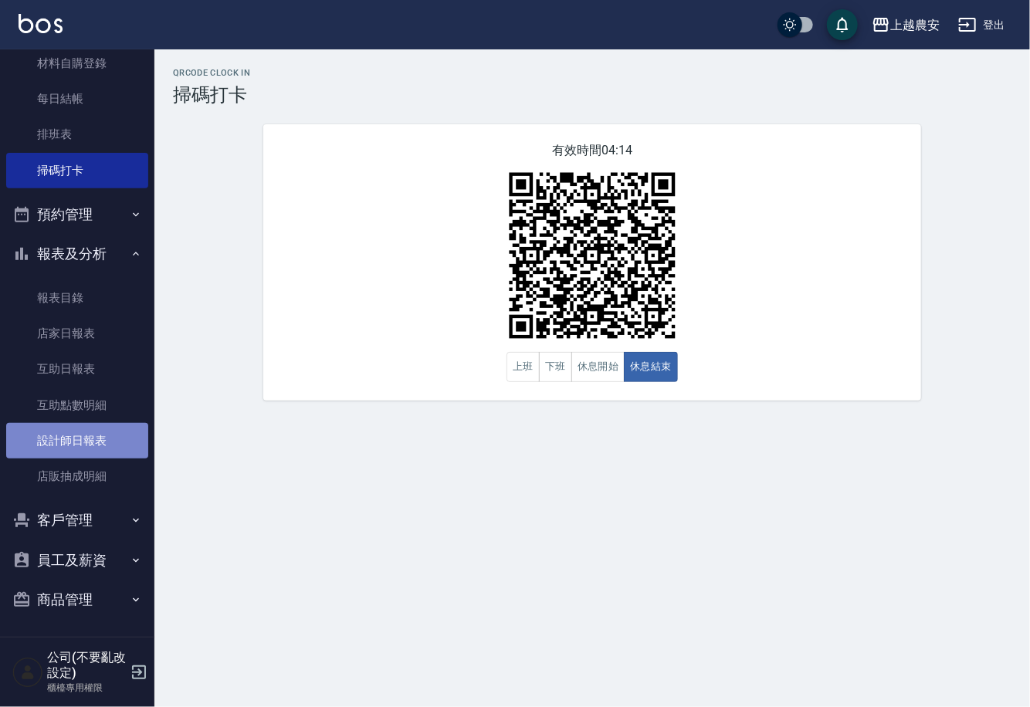
click at [86, 439] on link "設計師日報表" at bounding box center [77, 441] width 142 height 36
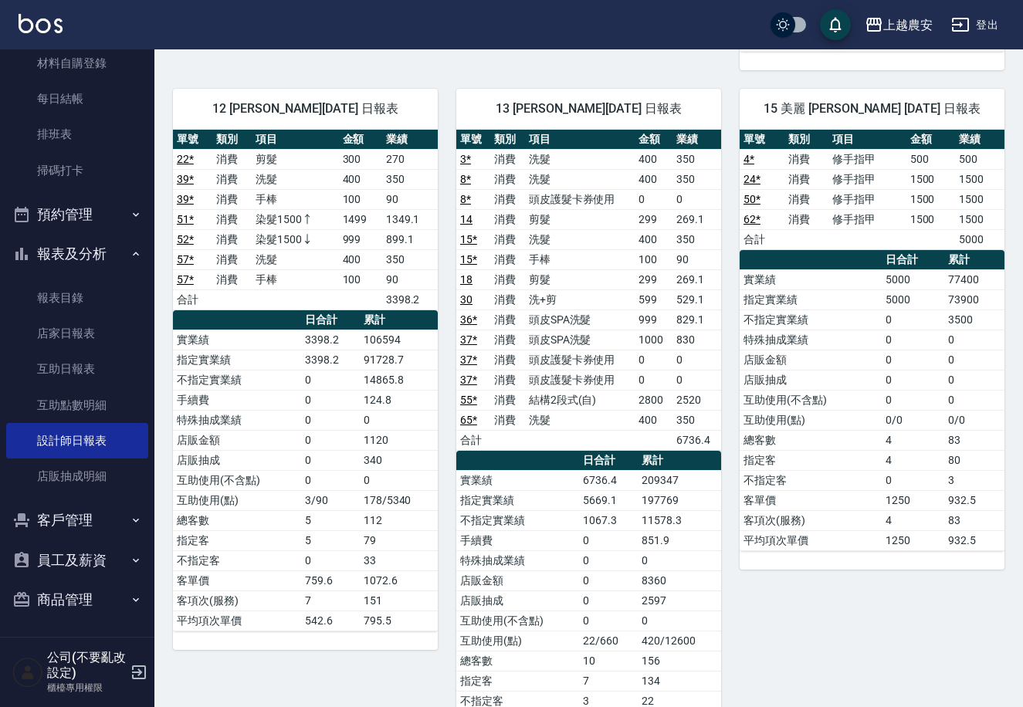
scroll to position [762, 0]
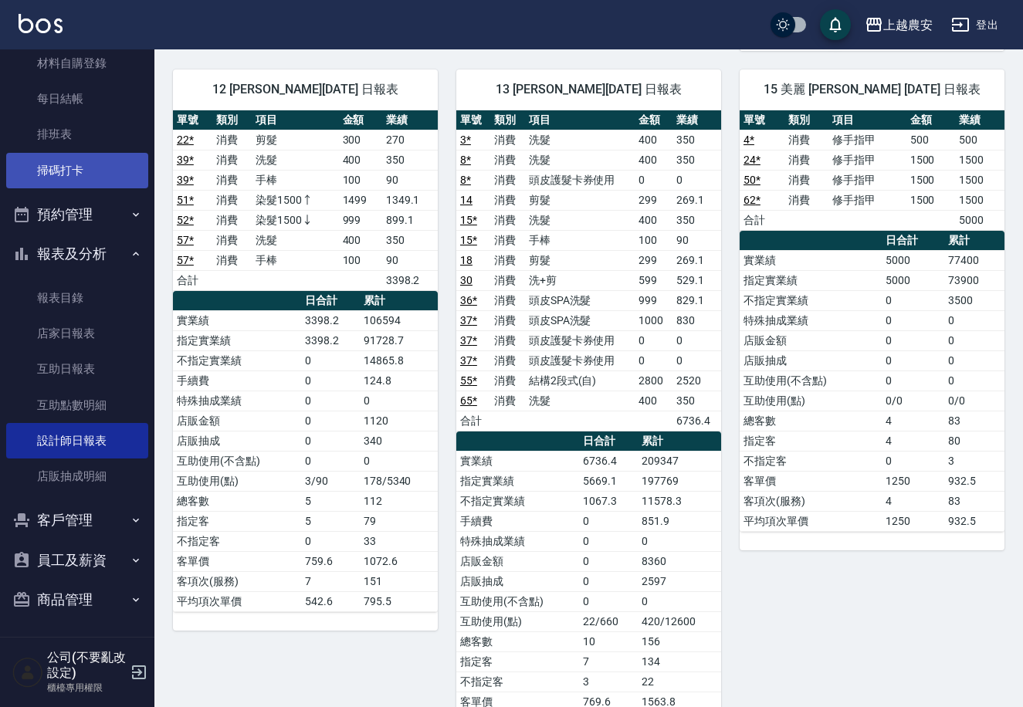
click at [90, 181] on link "掃碼打卡" at bounding box center [77, 171] width 142 height 36
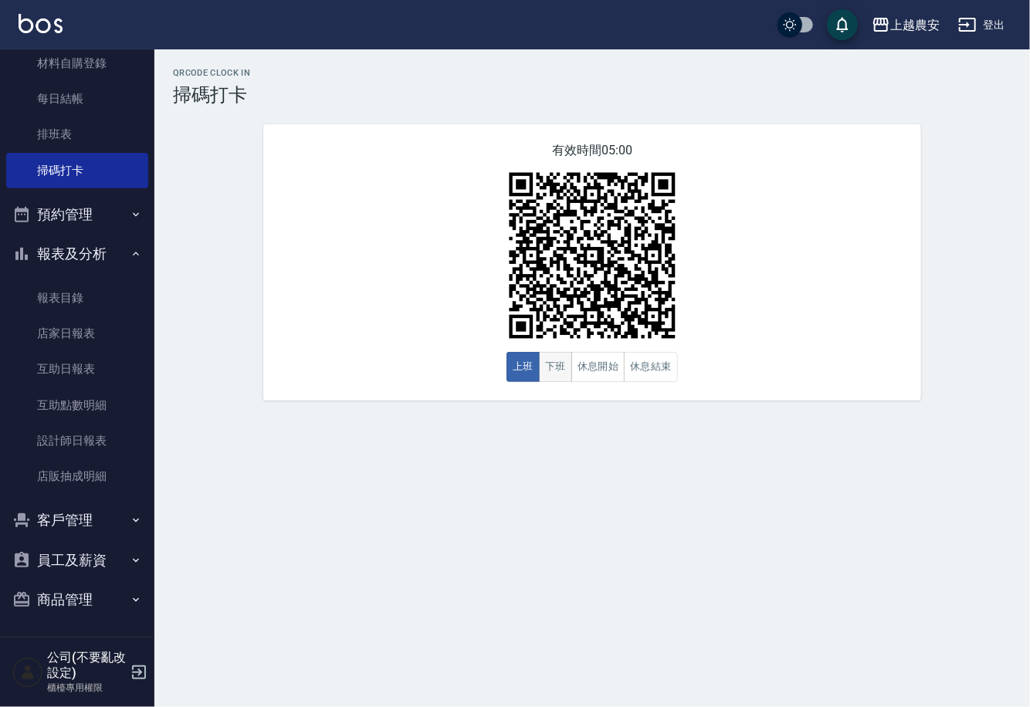
click at [569, 365] on button "下班" at bounding box center [555, 367] width 33 height 30
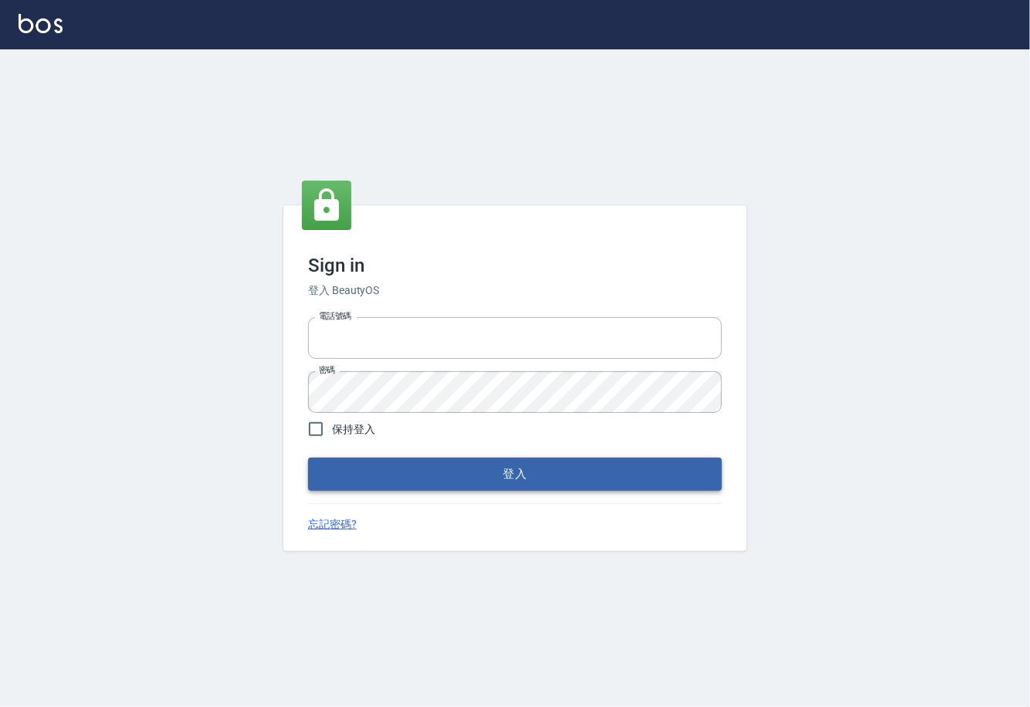
type input "0225929166"
click at [510, 472] on button "登入" at bounding box center [515, 474] width 414 height 32
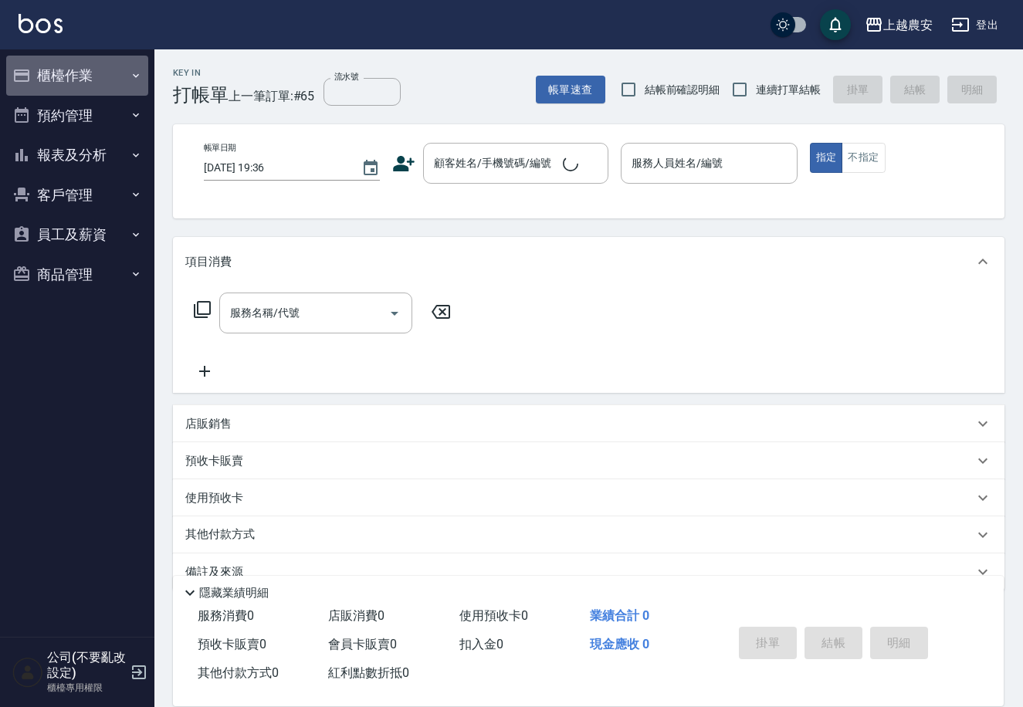
click at [59, 73] on button "櫃檯作業" at bounding box center [77, 76] width 142 height 40
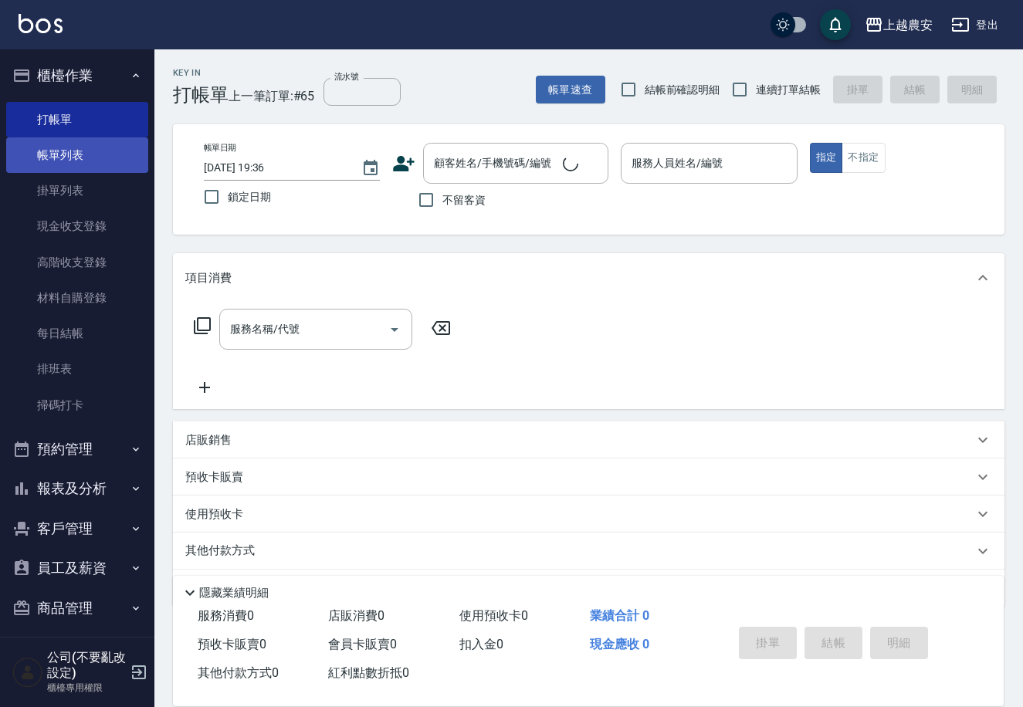
click at [63, 156] on link "帳單列表" at bounding box center [77, 155] width 142 height 36
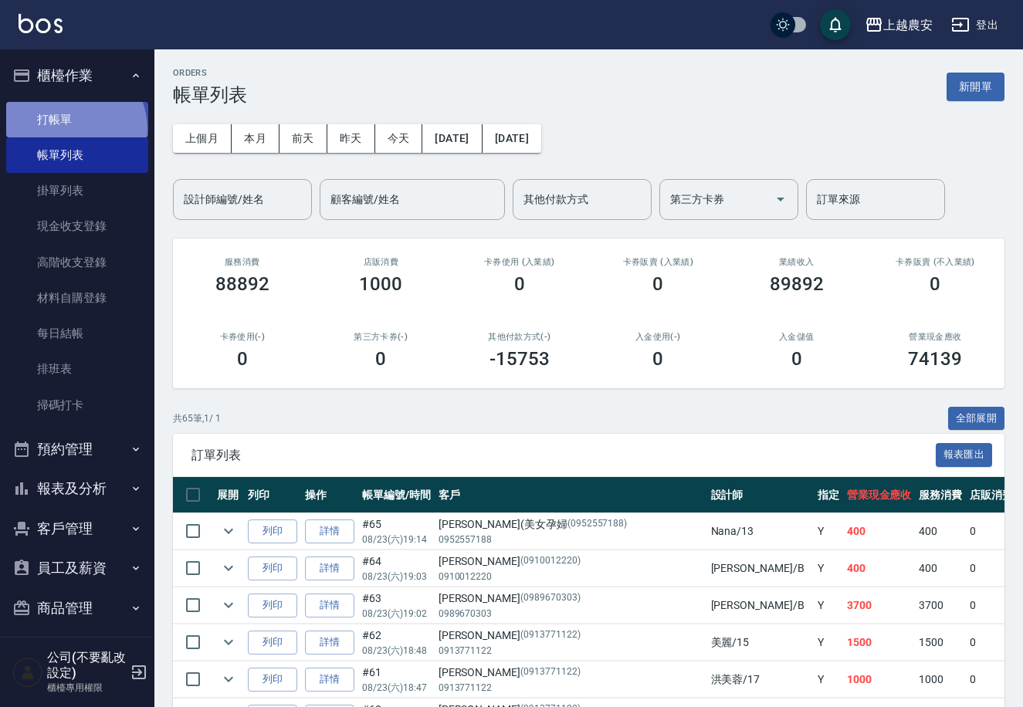
click at [67, 129] on link "打帳單" at bounding box center [77, 120] width 142 height 36
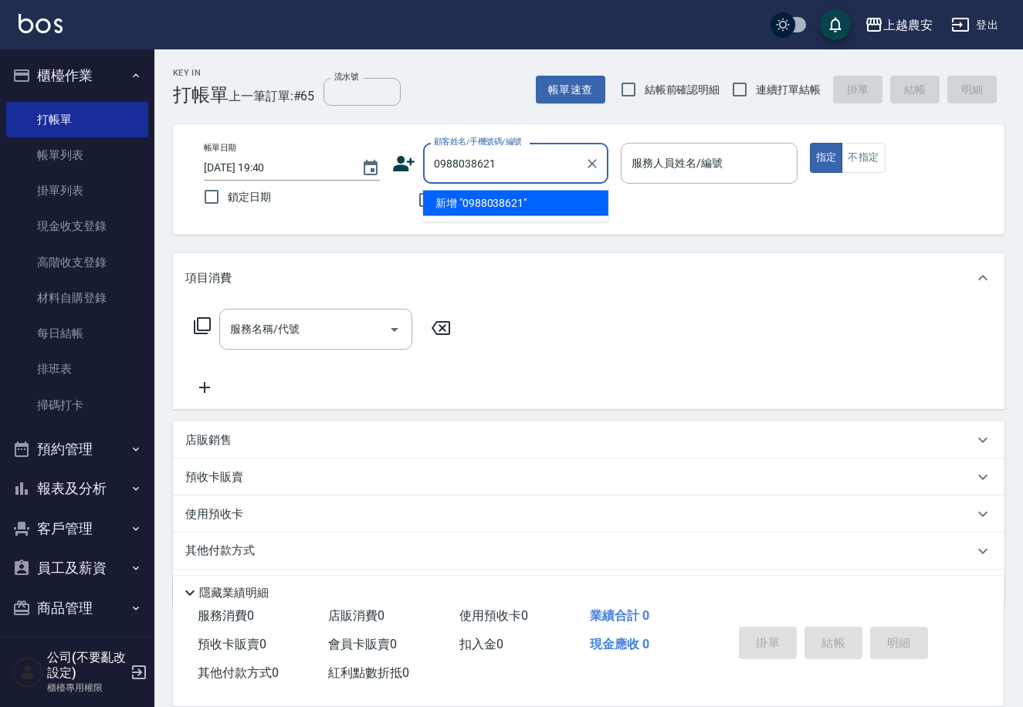
drag, startPoint x: 504, startPoint y: 202, endPoint x: 466, endPoint y: 192, distance: 38.2
click at [503, 202] on li "新增 "0988038621"" at bounding box center [515, 203] width 185 height 25
type input "0988038621"
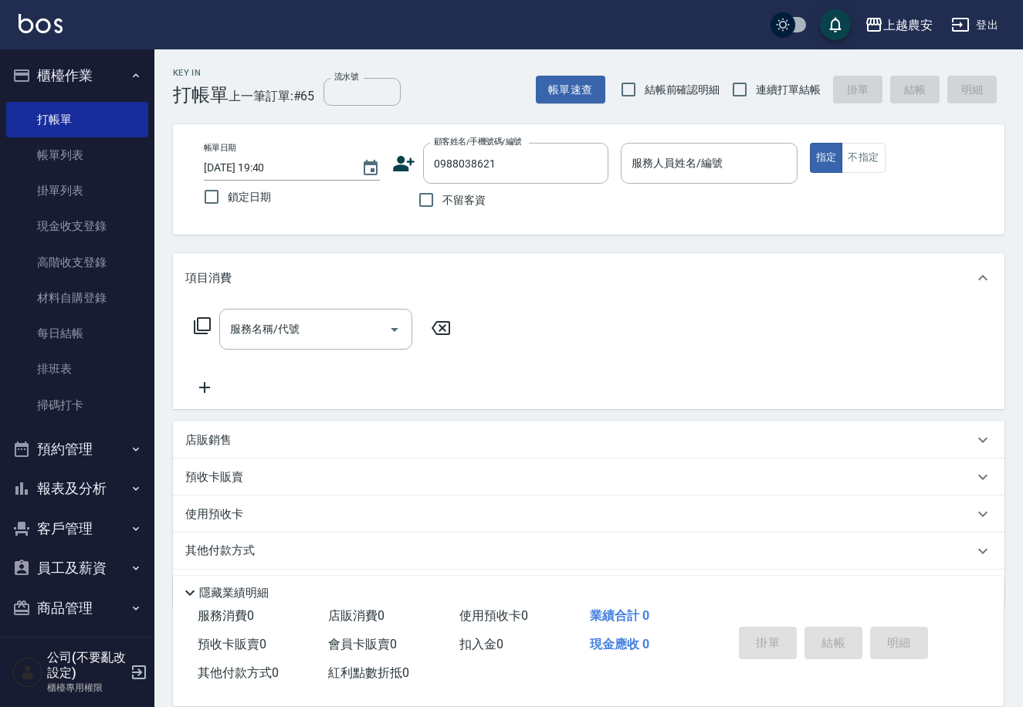
click at [401, 169] on icon at bounding box center [405, 163] width 22 height 15
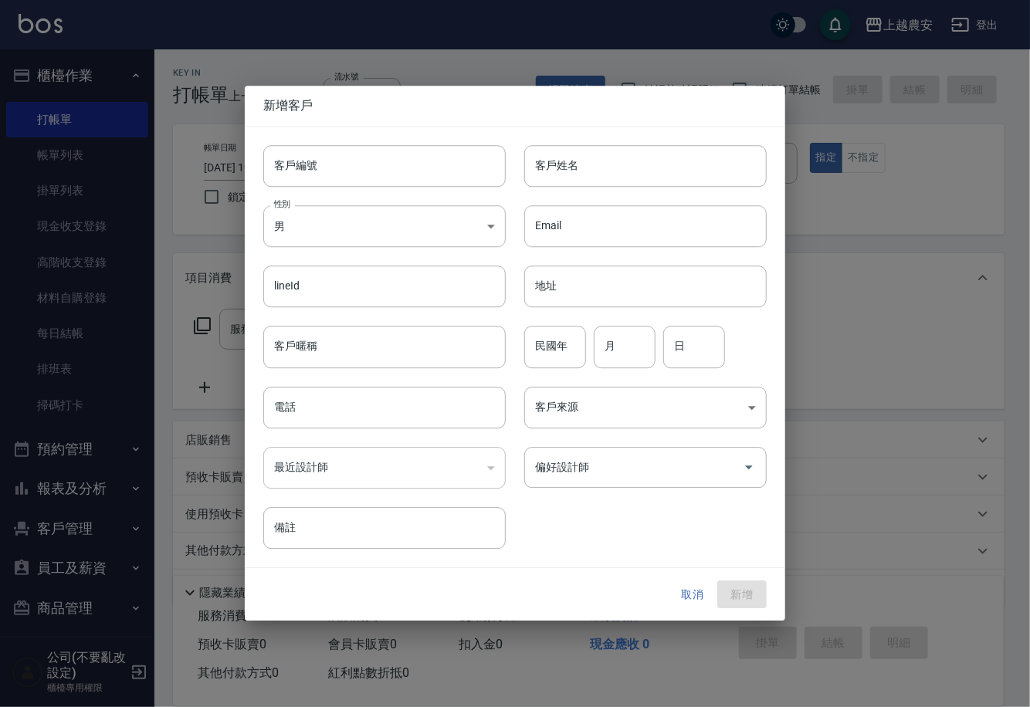
click at [397, 169] on input "客戶編號" at bounding box center [384, 166] width 243 height 42
type input "0988038621"
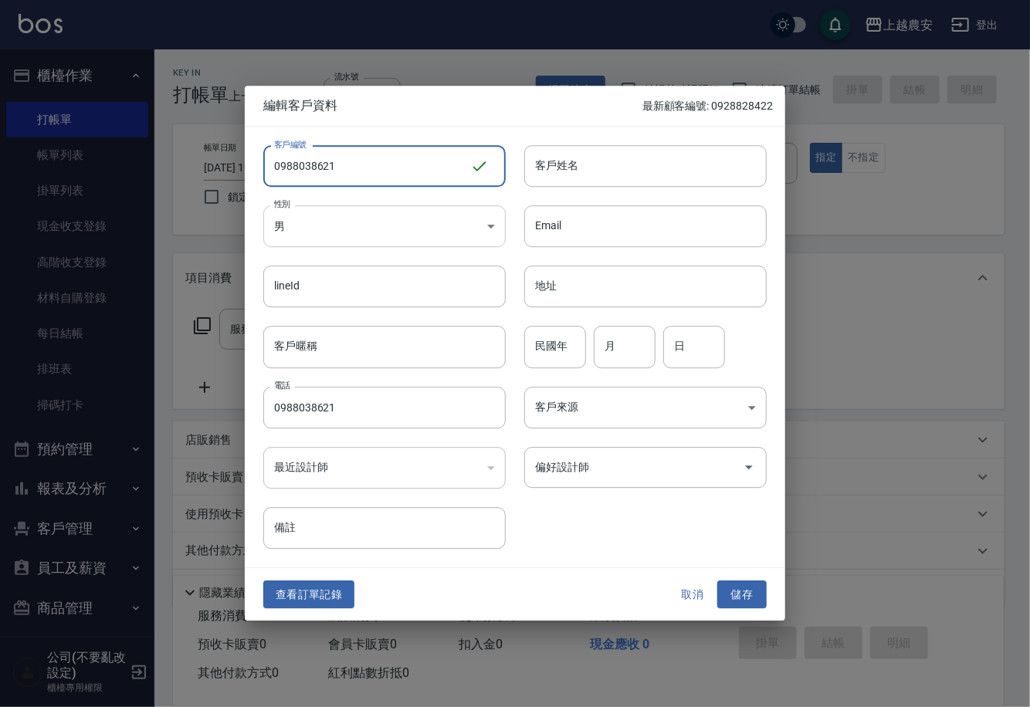
type input "0988038621"
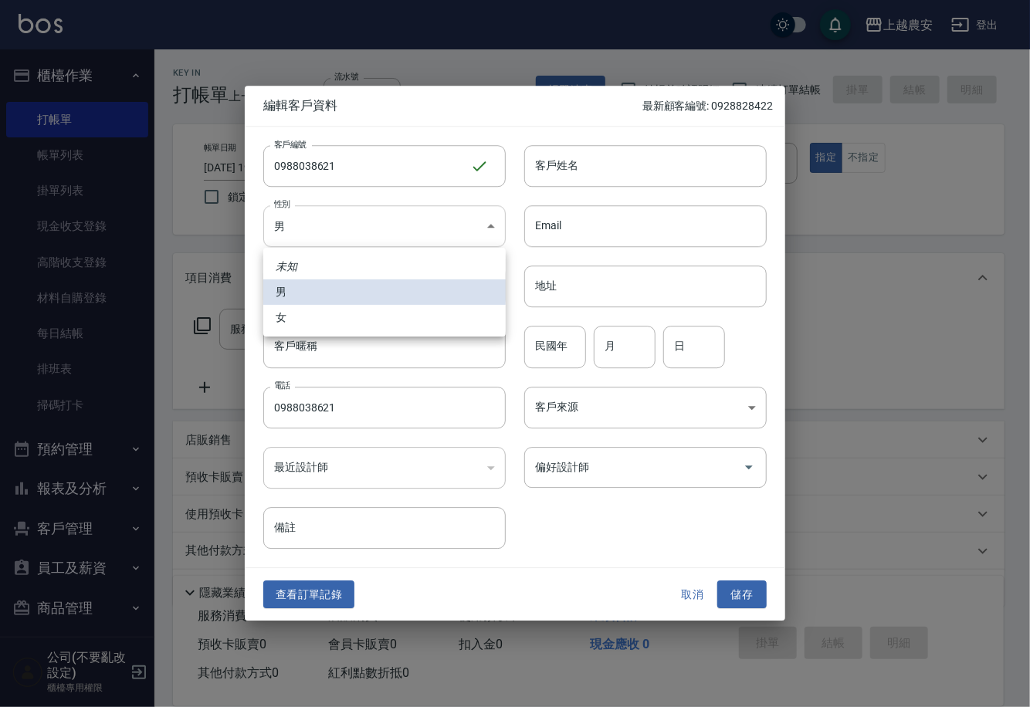
click at [368, 236] on body "上越農安 登出 櫃檯作業 打帳單 帳單列表 掛單列表 現金收支登錄 高階收支登錄 材料自購登錄 每日結帳 排班表 掃碼打卡 預約管理 預約管理 單日預約紀錄 …" at bounding box center [515, 376] width 1030 height 753
click at [337, 315] on li "女" at bounding box center [384, 317] width 243 height 25
type input "[DEMOGRAPHIC_DATA]"
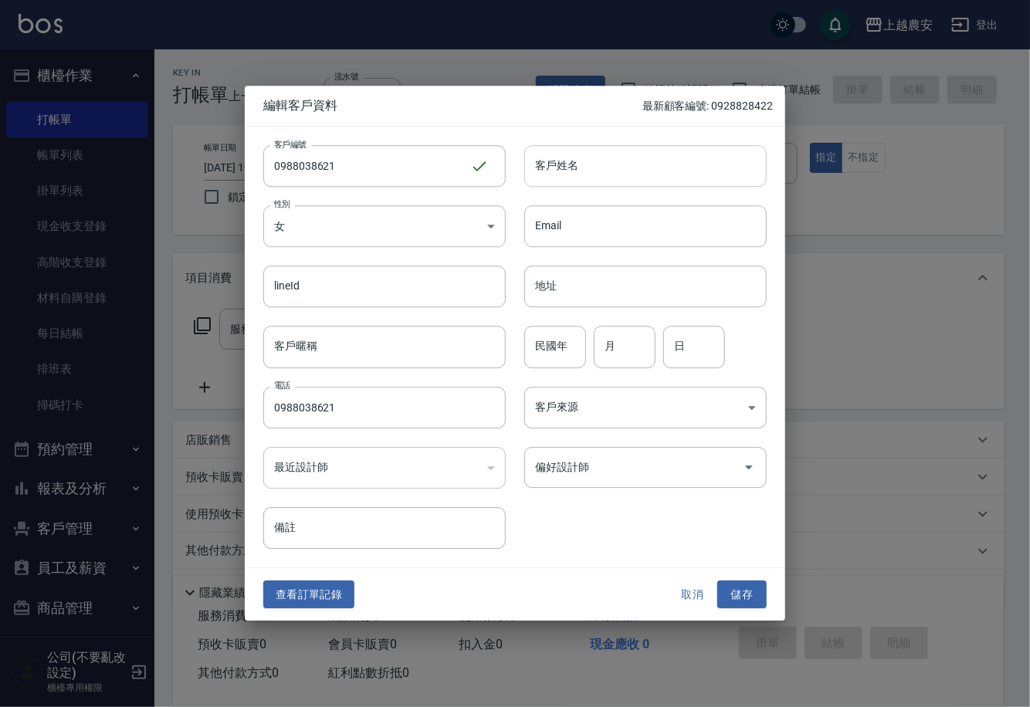
click at [582, 181] on input "客戶姓名" at bounding box center [645, 166] width 243 height 42
type input "[PERSON_NAME]"
drag, startPoint x: 744, startPoint y: 587, endPoint x: 744, endPoint y: 531, distance: 56.4
click at [744, 587] on button "儲存" at bounding box center [741, 595] width 49 height 29
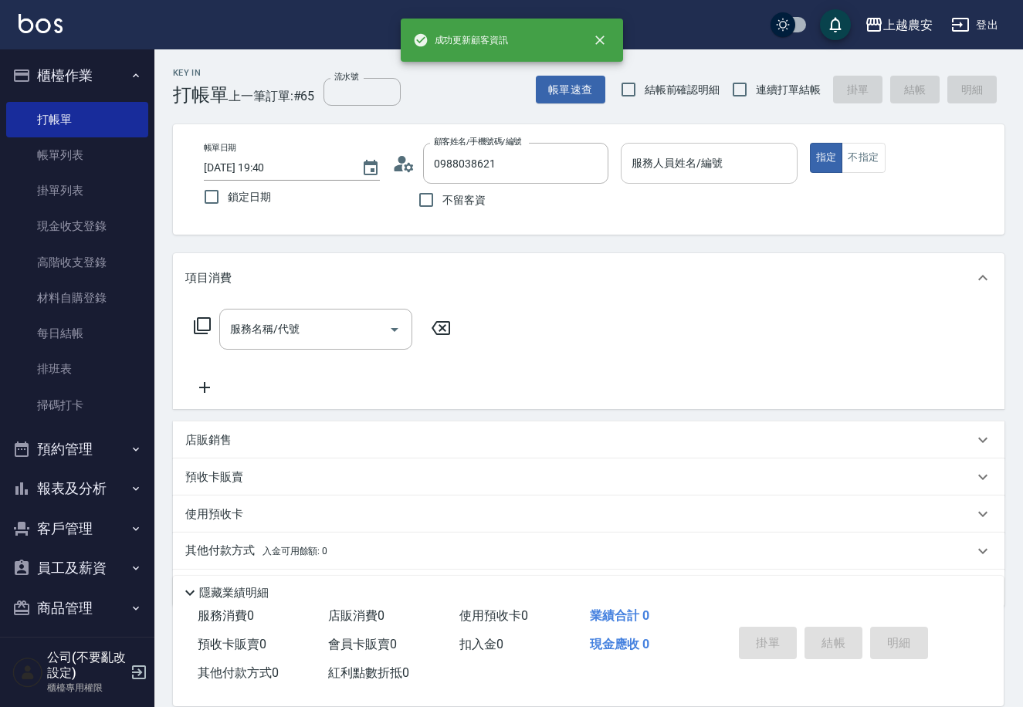
click at [709, 167] on div "服務人員姓名/編號 服務人員姓名/編號" at bounding box center [709, 163] width 176 height 41
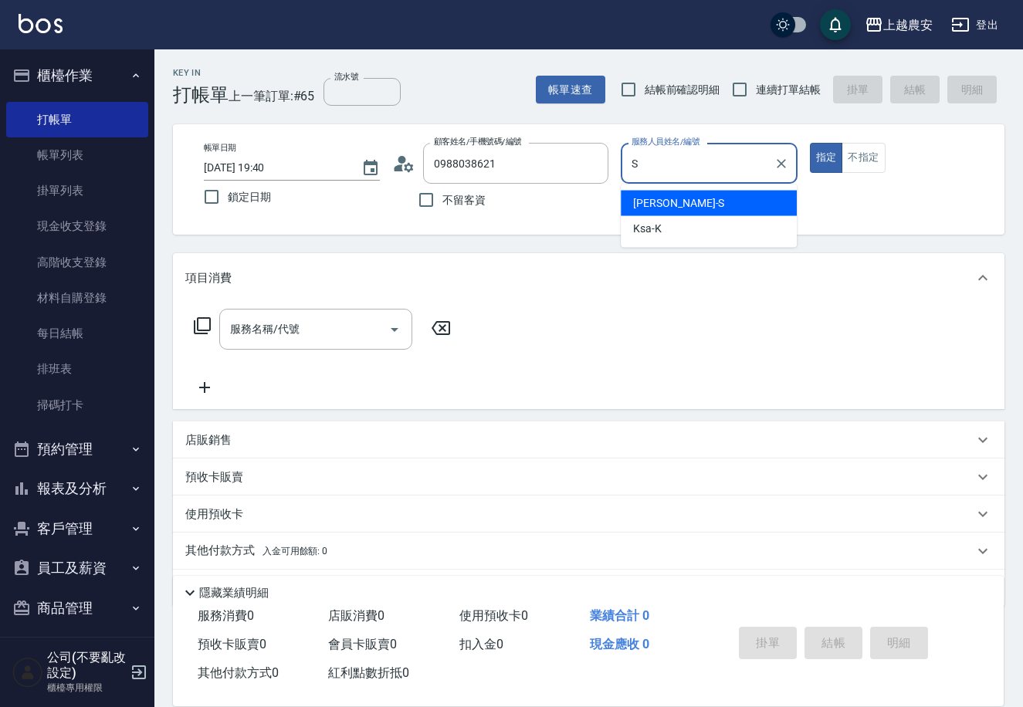
type input "Sandy-S"
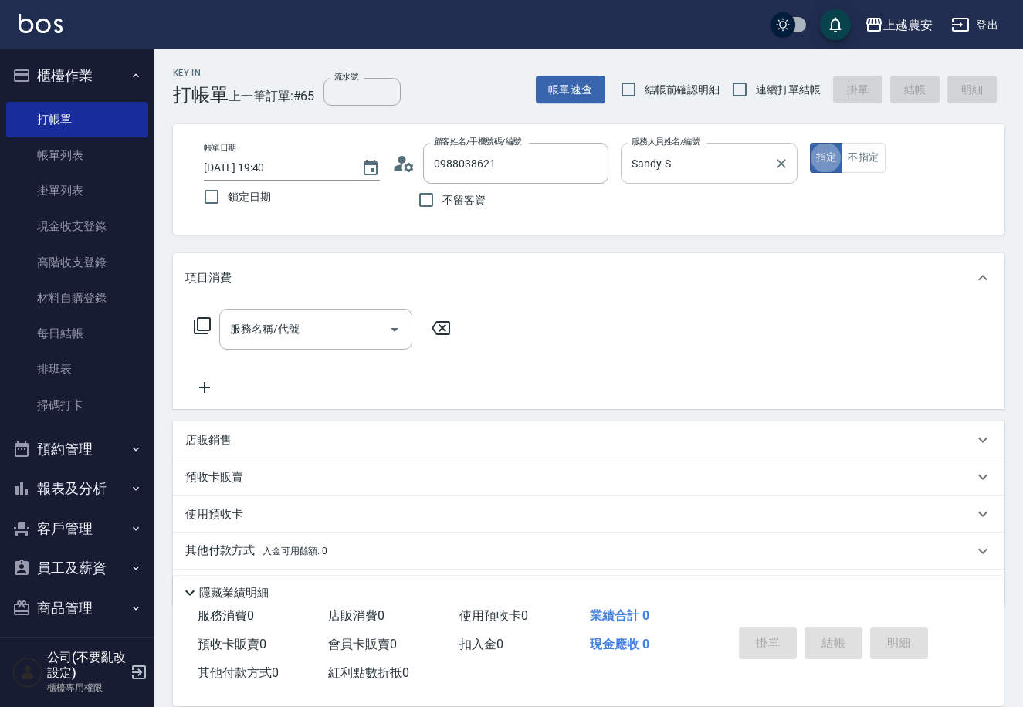
type button "true"
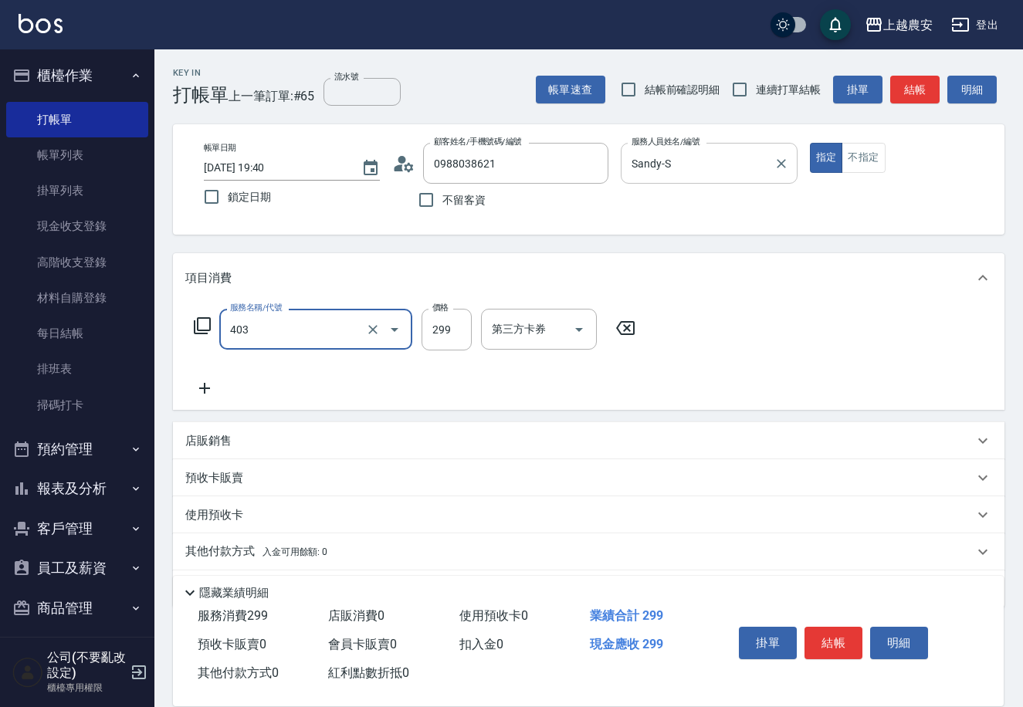
type input "剪髮(403)"
type input "400"
click at [203, 386] on icon at bounding box center [204, 388] width 39 height 19
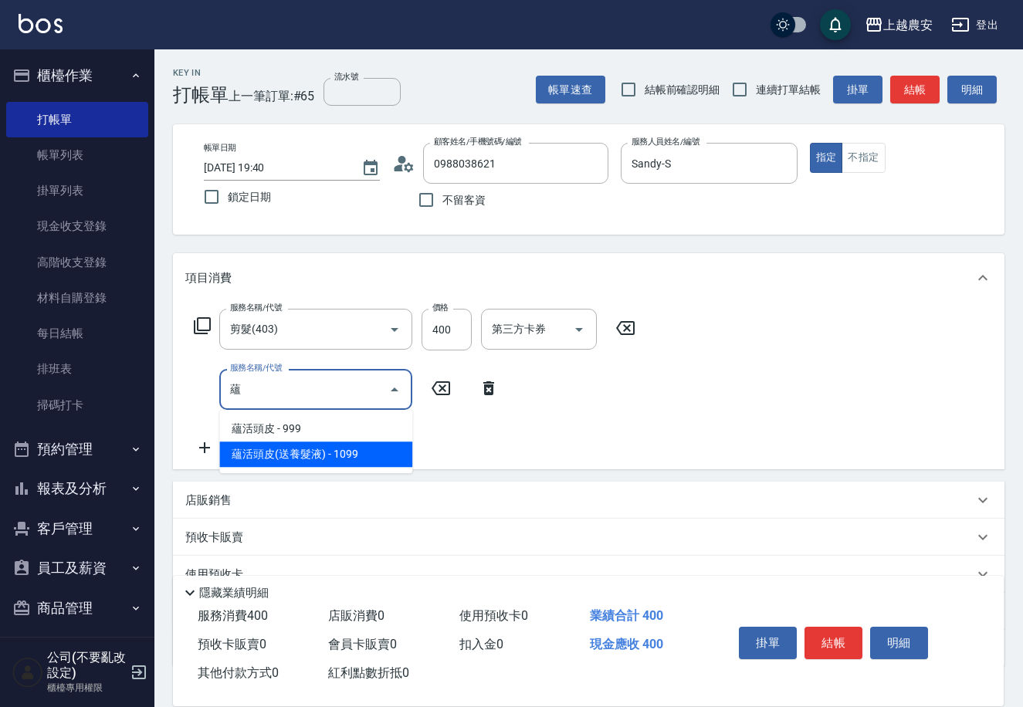
click at [305, 450] on span "蘊活頭皮(送養髮液) - 1099" at bounding box center [315, 454] width 193 height 25
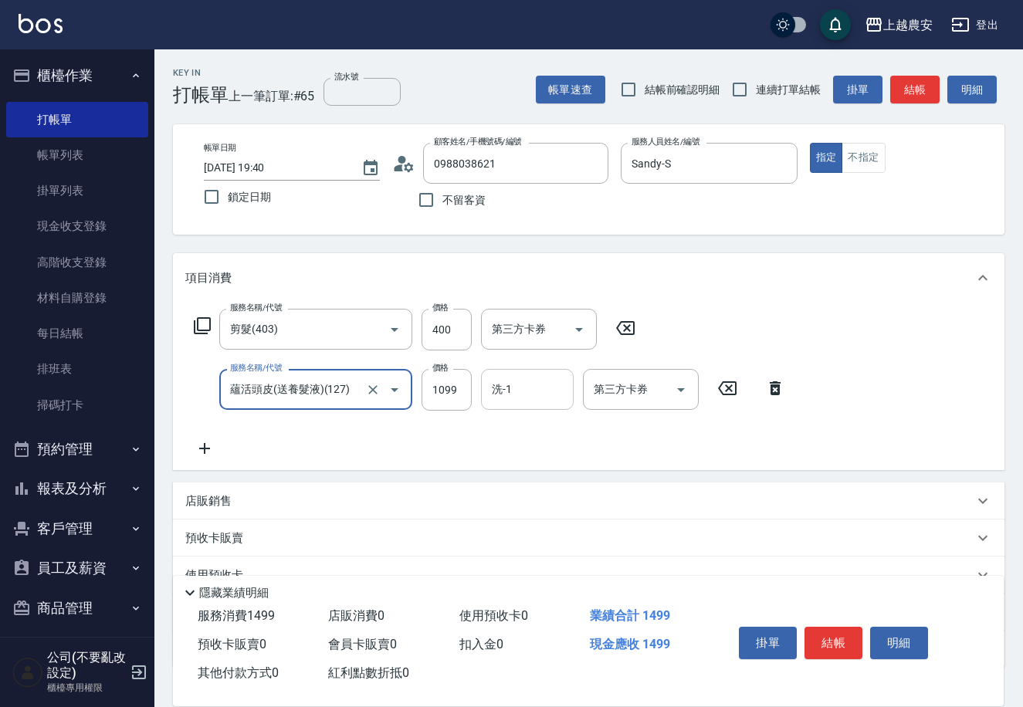
type input "蘊活頭皮(送養髮液)(127)"
click at [504, 396] on div "洗-1 洗-1" at bounding box center [527, 389] width 93 height 41
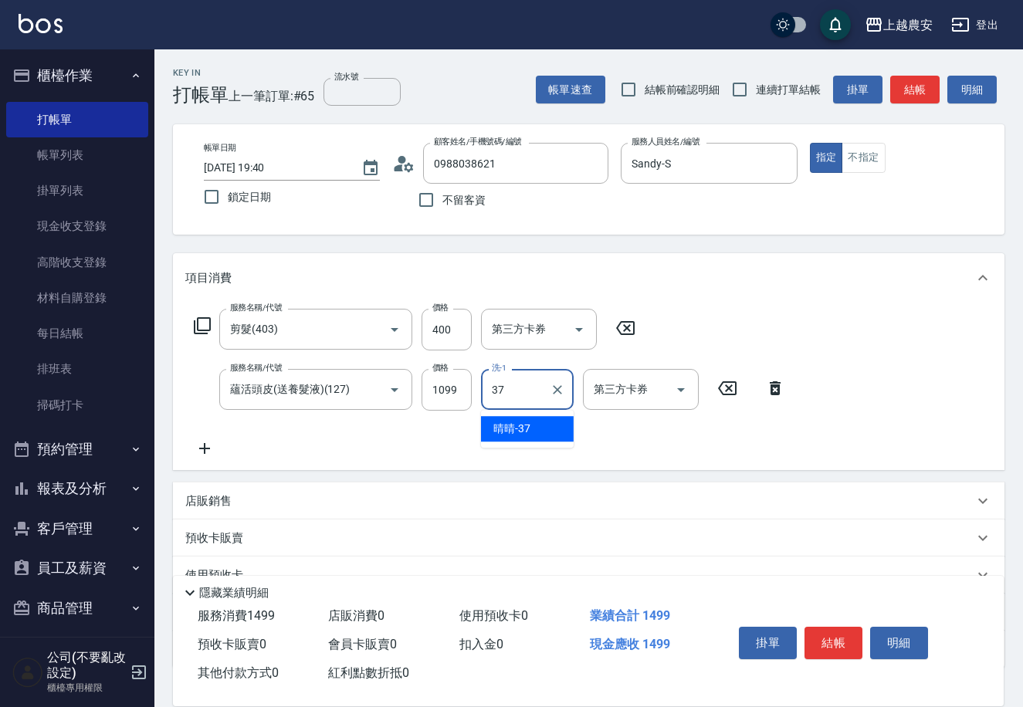
click at [500, 427] on span "晴晴 -37" at bounding box center [511, 429] width 37 height 16
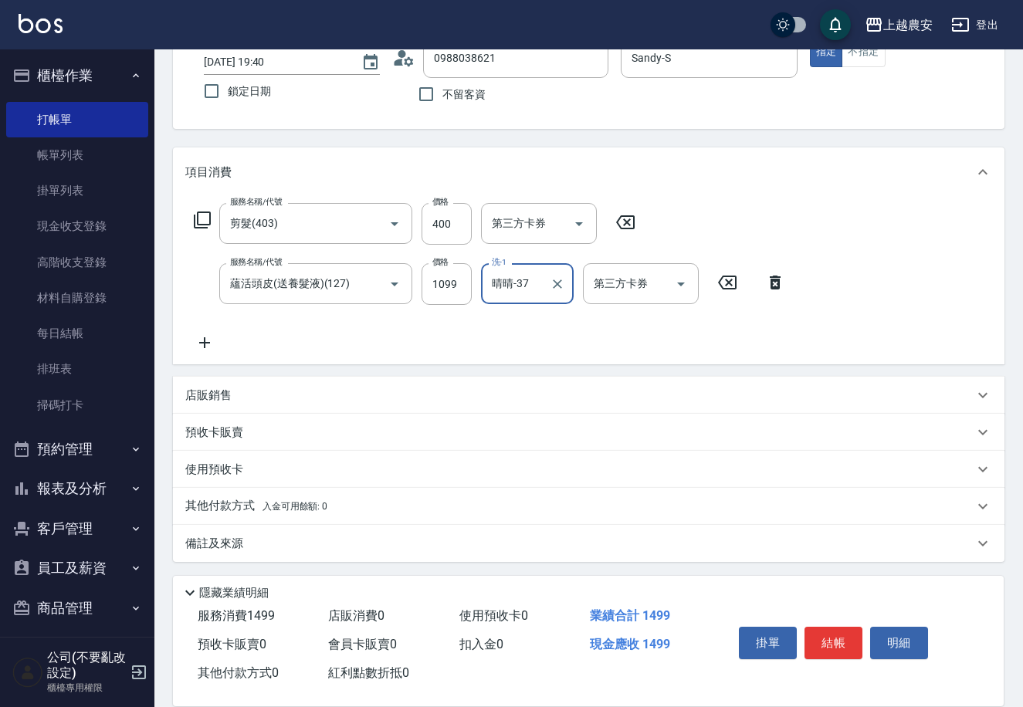
type input "晴晴-37"
click at [189, 507] on p "其他付款方式 入金可用餘額: 0" at bounding box center [256, 506] width 142 height 17
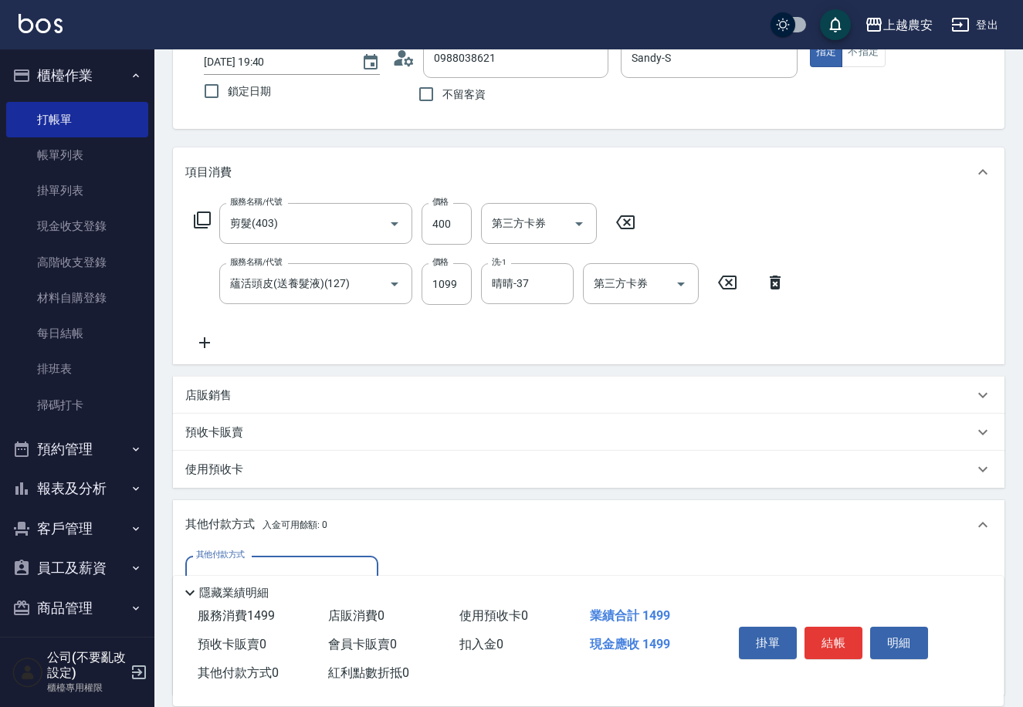
scroll to position [287, 0]
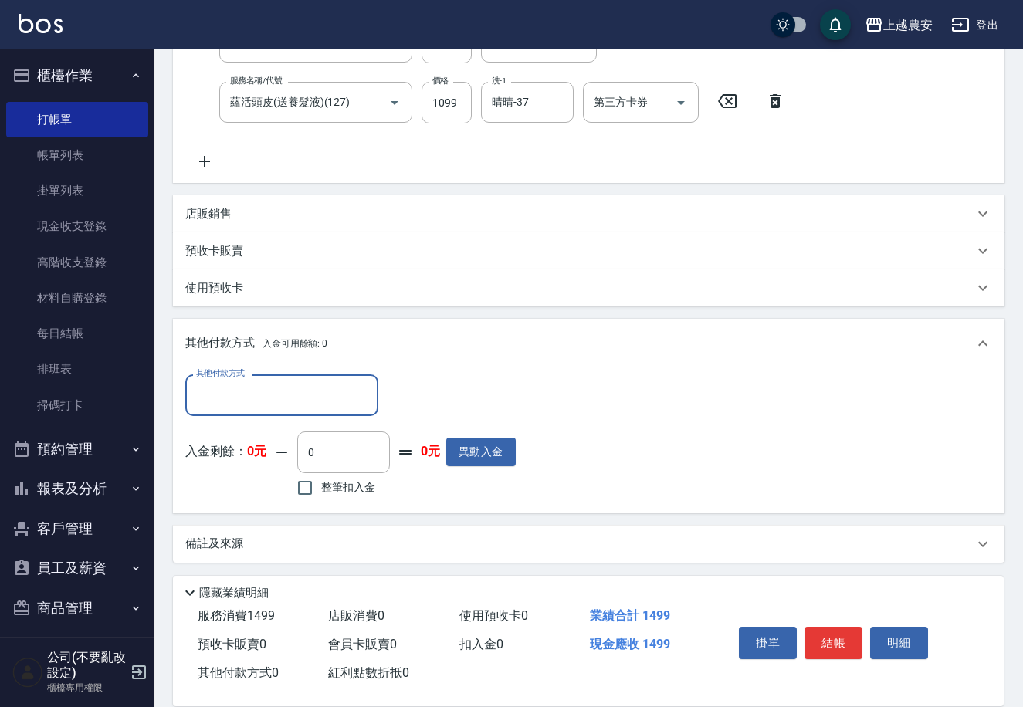
click at [200, 391] on input "其他付款方式" at bounding box center [281, 395] width 179 height 27
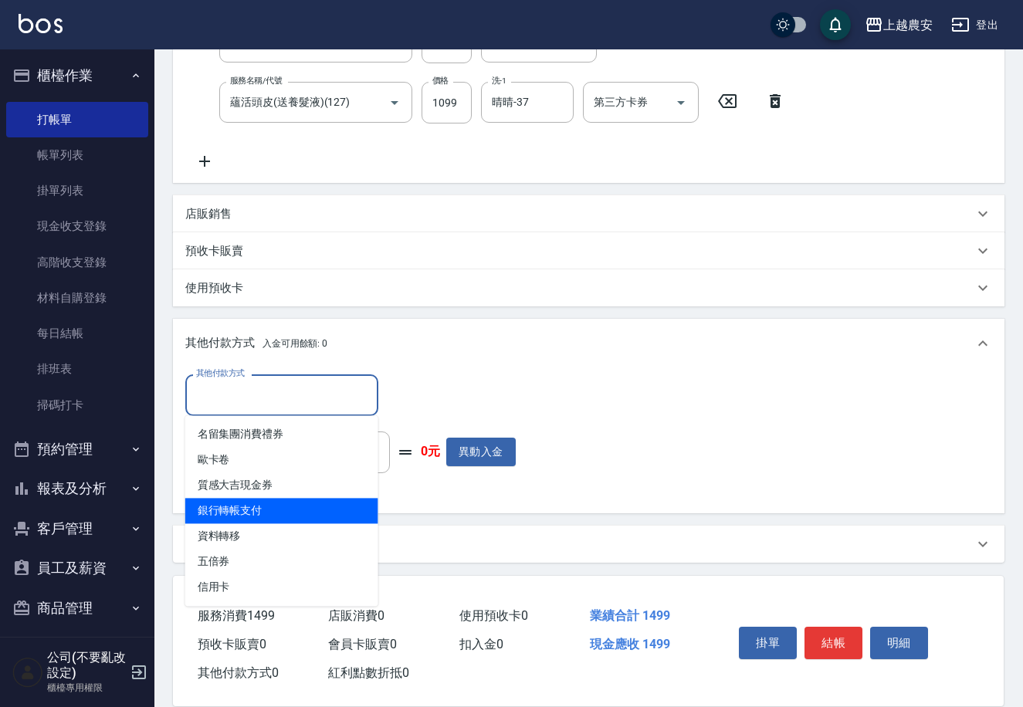
click at [248, 507] on span "銀行轉帳支付" at bounding box center [281, 510] width 193 height 25
type input "銀行轉帳支付"
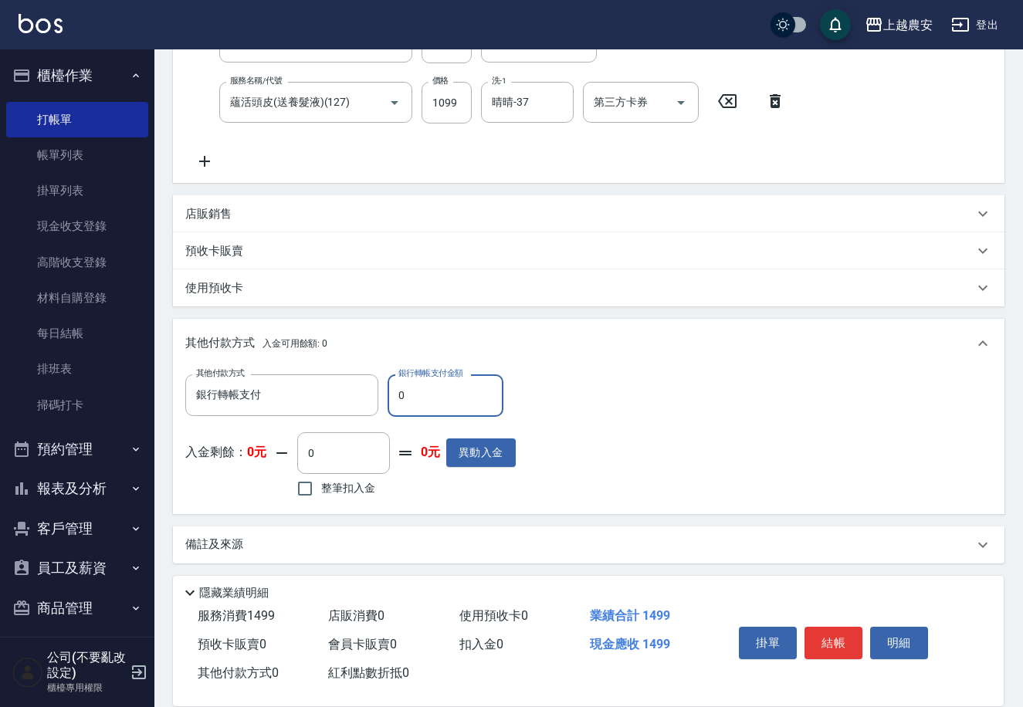
drag, startPoint x: 391, startPoint y: 395, endPoint x: 432, endPoint y: 394, distance: 41.7
click at [432, 394] on input "0" at bounding box center [446, 396] width 116 height 42
type input "1499"
click at [826, 643] on button "結帳" at bounding box center [834, 643] width 58 height 32
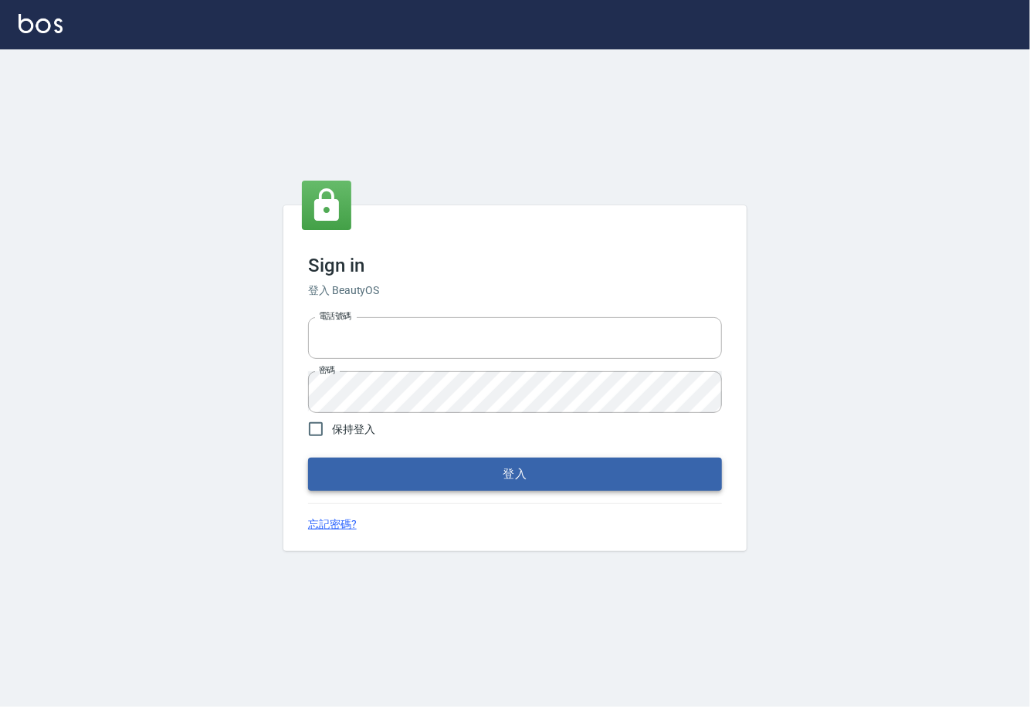
type input "0225929166"
click at [528, 480] on button "登入" at bounding box center [515, 474] width 414 height 32
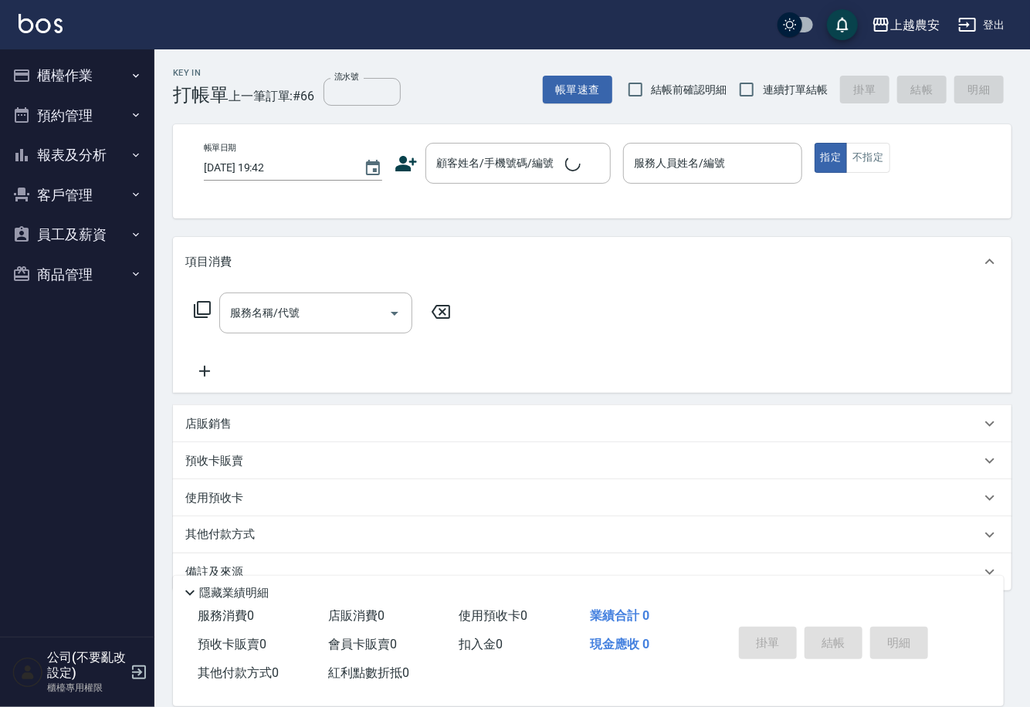
click at [73, 75] on div "上越農安 登出 櫃檯作業 打帳單 帳單列表 掛單列表 現金收支登錄 高階收支登錄 材料自購登錄 每日結帳 排班表 掃碼打卡 預約管理 預約管理 單日預約紀錄 …" at bounding box center [515, 368] width 1030 height 737
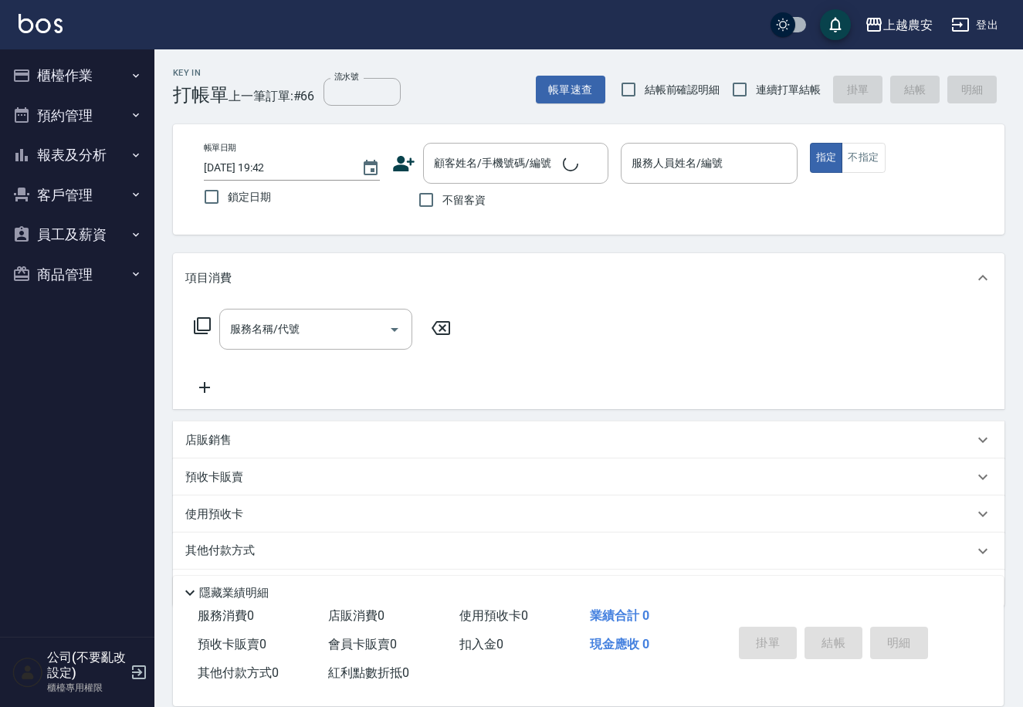
click at [72, 76] on button "櫃檯作業" at bounding box center [77, 76] width 142 height 40
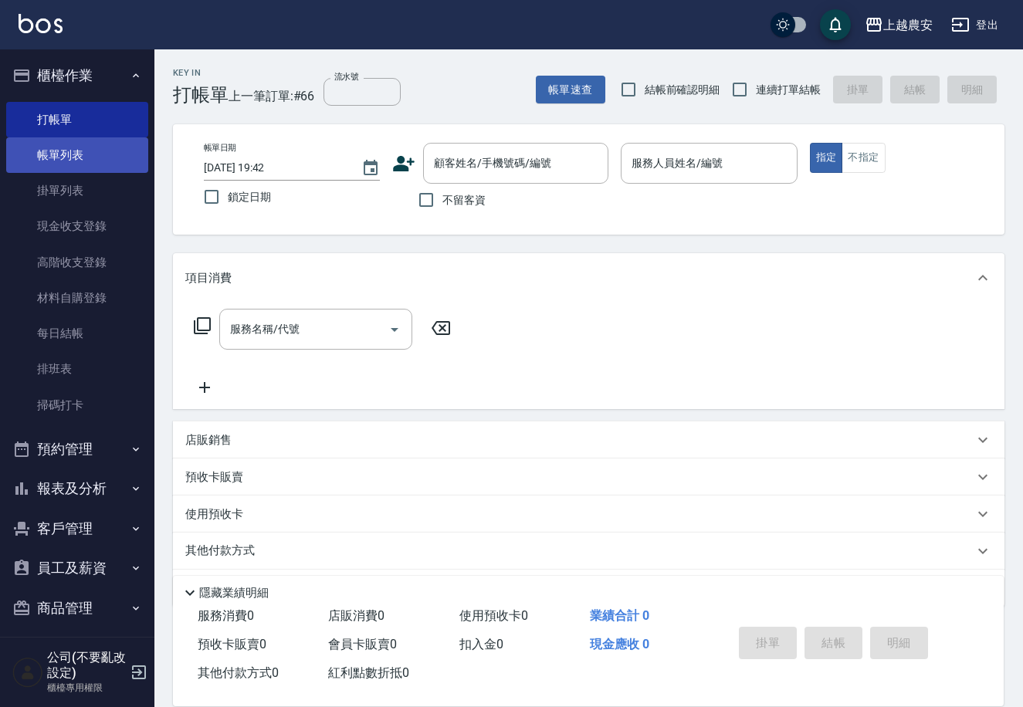
click at [64, 162] on link "帳單列表" at bounding box center [77, 155] width 142 height 36
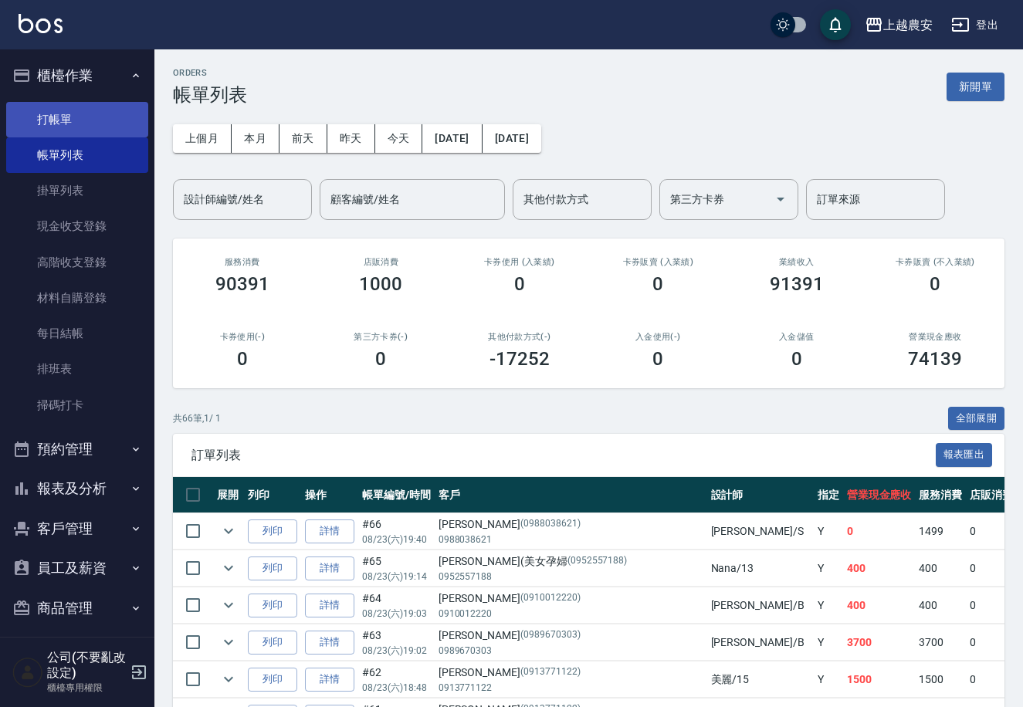
click at [76, 125] on link "打帳單" at bounding box center [77, 120] width 142 height 36
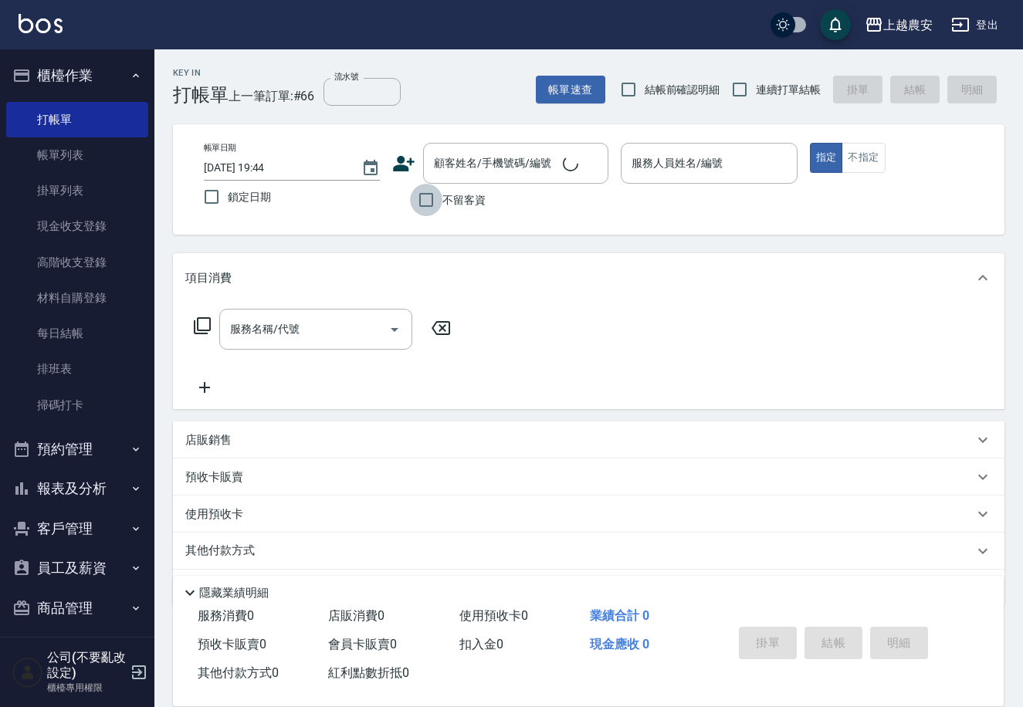
click at [426, 198] on input "不留客資" at bounding box center [426, 200] width 32 height 32
checkbox input "true"
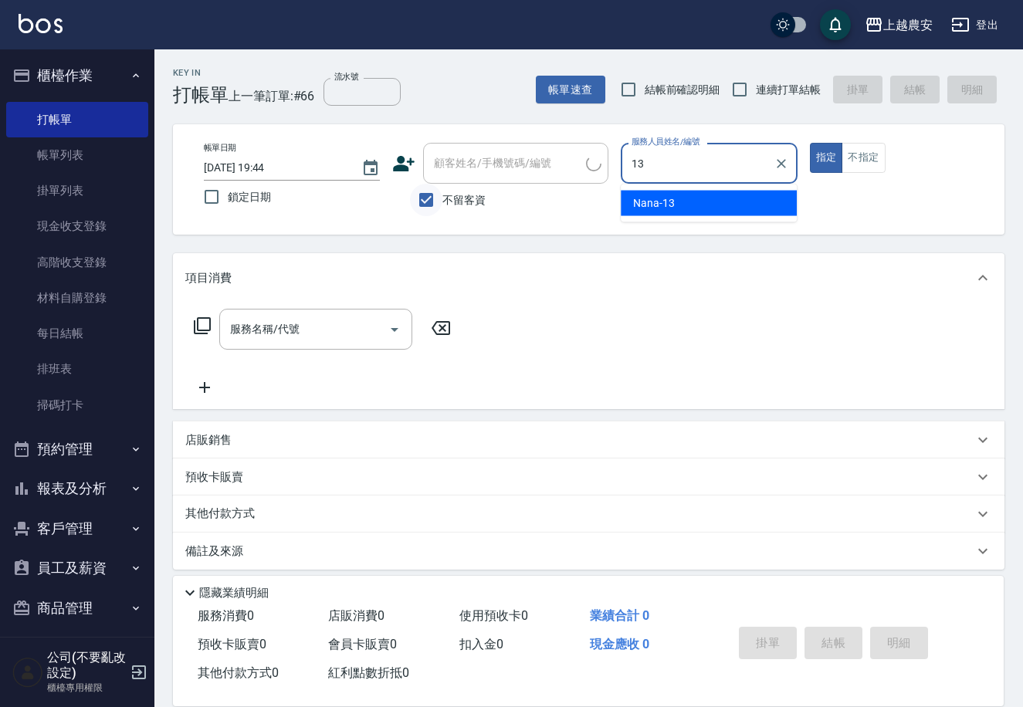
type input "Nana-13"
type button "true"
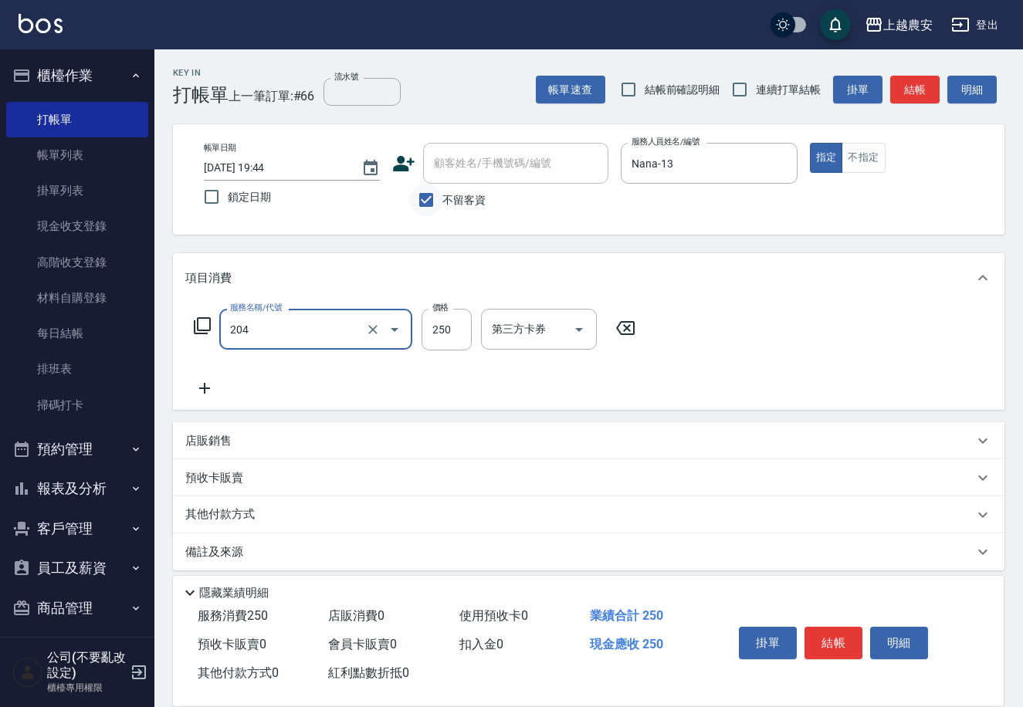
type input "梳髮(204)"
click at [864, 147] on button "不指定" at bounding box center [863, 158] width 43 height 30
click at [836, 636] on button "結帳" at bounding box center [834, 643] width 58 height 32
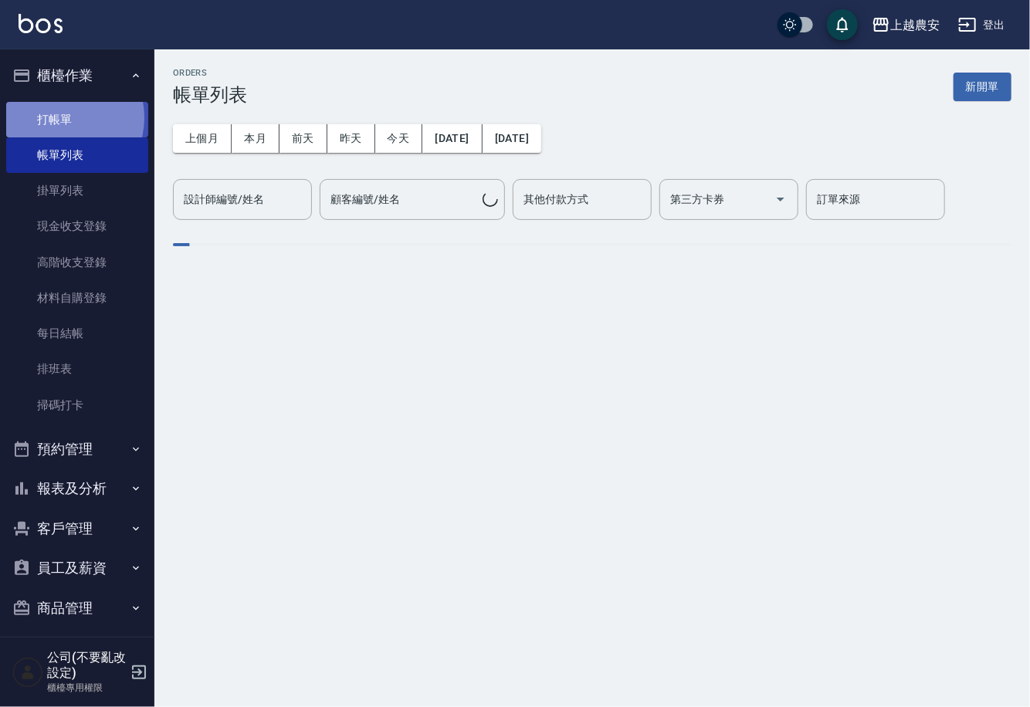
click at [62, 117] on link "打帳單" at bounding box center [77, 120] width 142 height 36
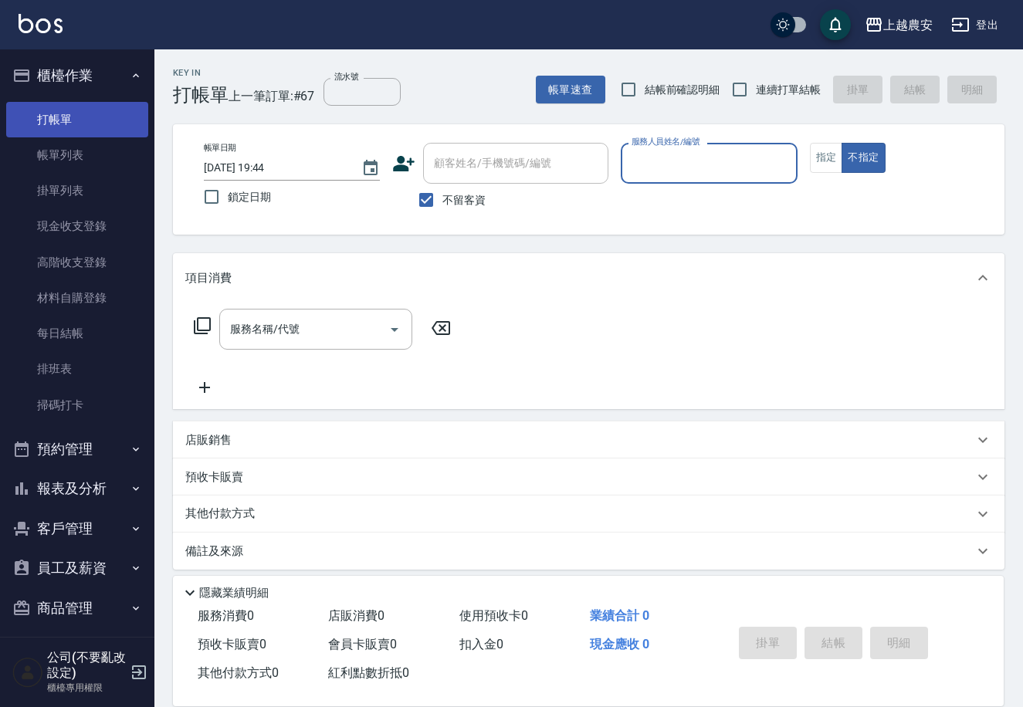
type input "0"
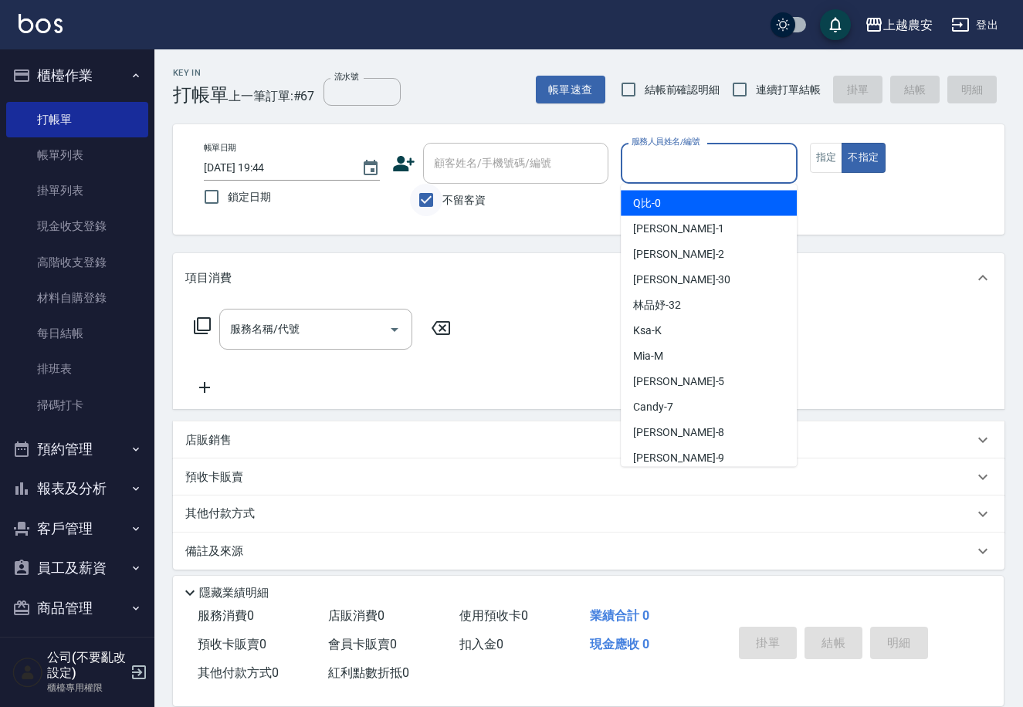
click at [430, 196] on input "不留客資" at bounding box center [426, 200] width 32 height 32
checkbox input "false"
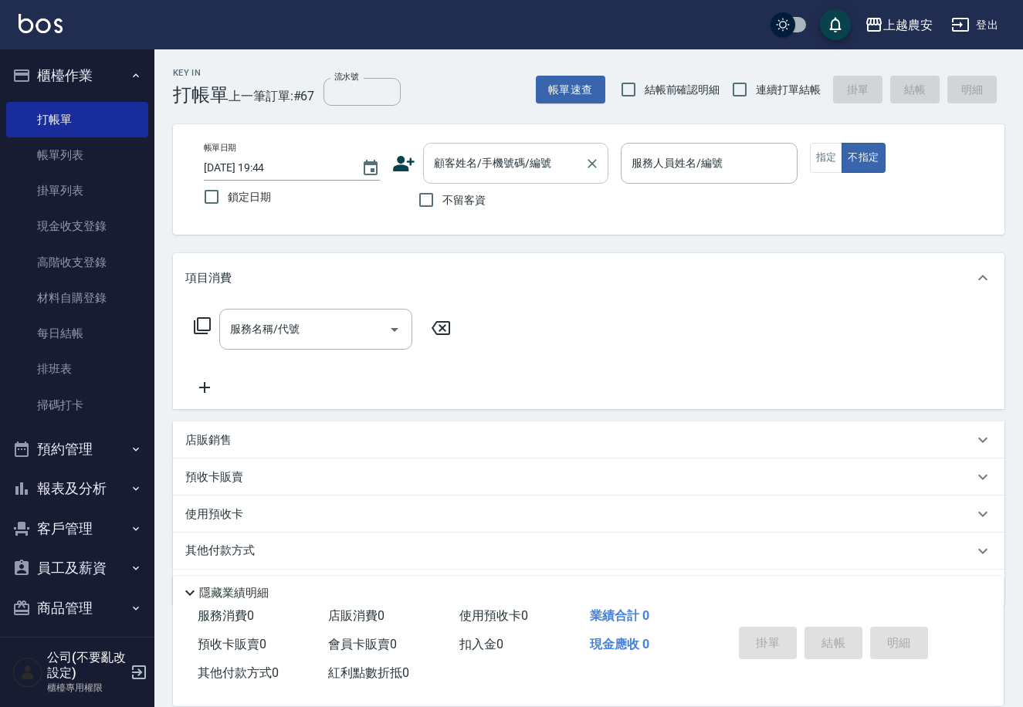
click at [443, 165] on div "顧客姓名/手機號碼/編號 顧客姓名/手機號碼/編號" at bounding box center [515, 163] width 185 height 41
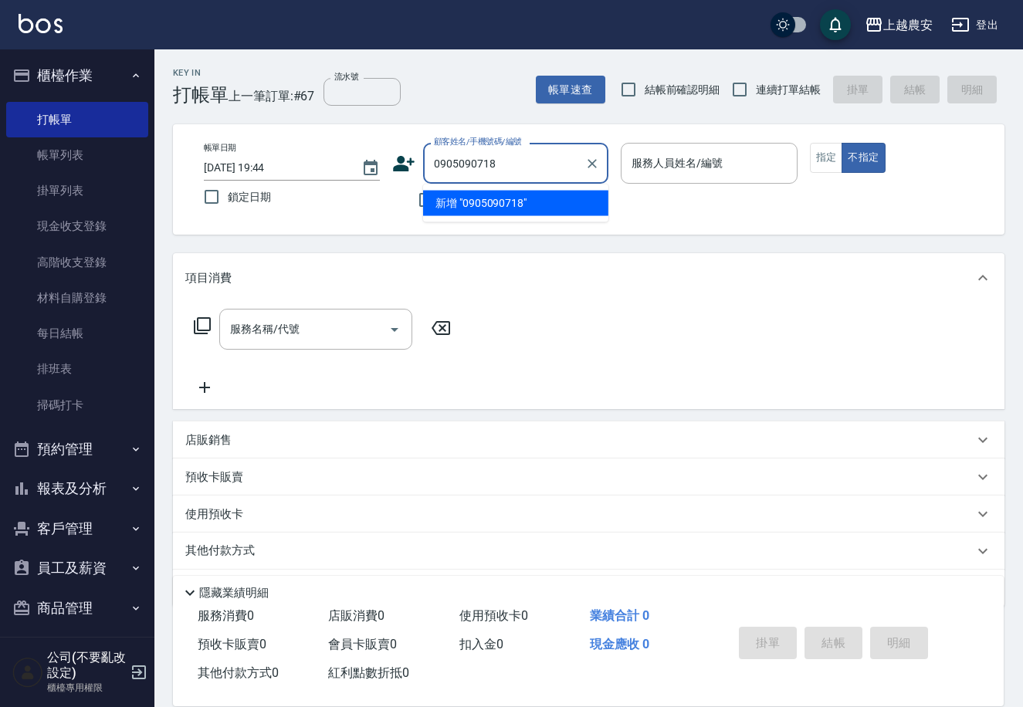
click at [491, 205] on li "新增 "0905090718"" at bounding box center [515, 203] width 185 height 25
type input "0905090718"
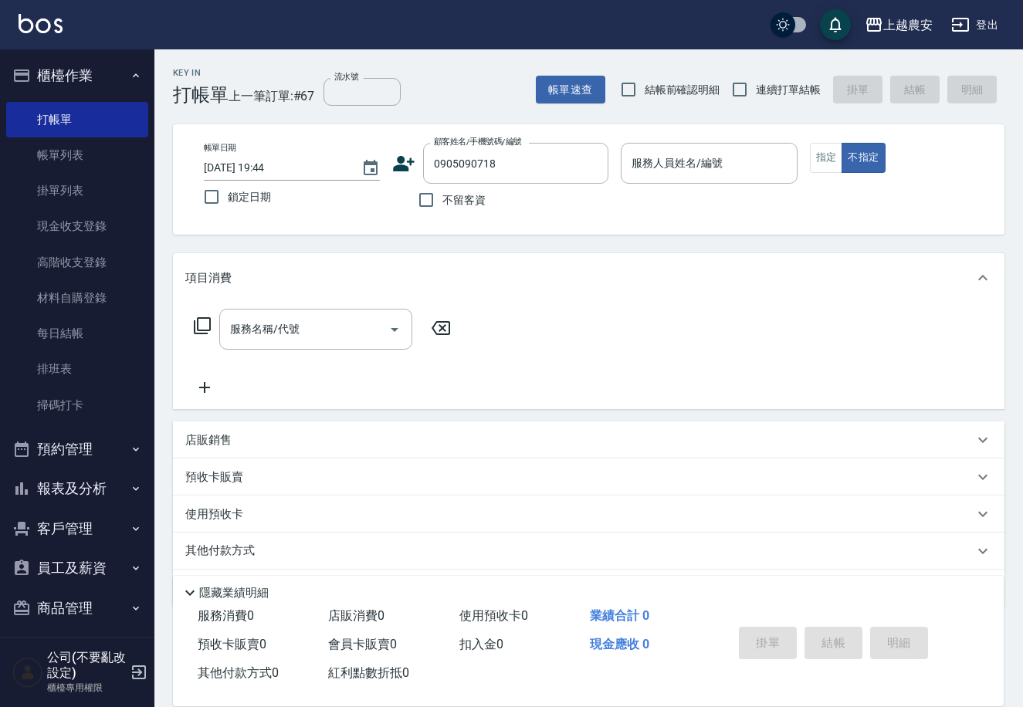
click at [399, 163] on icon at bounding box center [405, 163] width 22 height 15
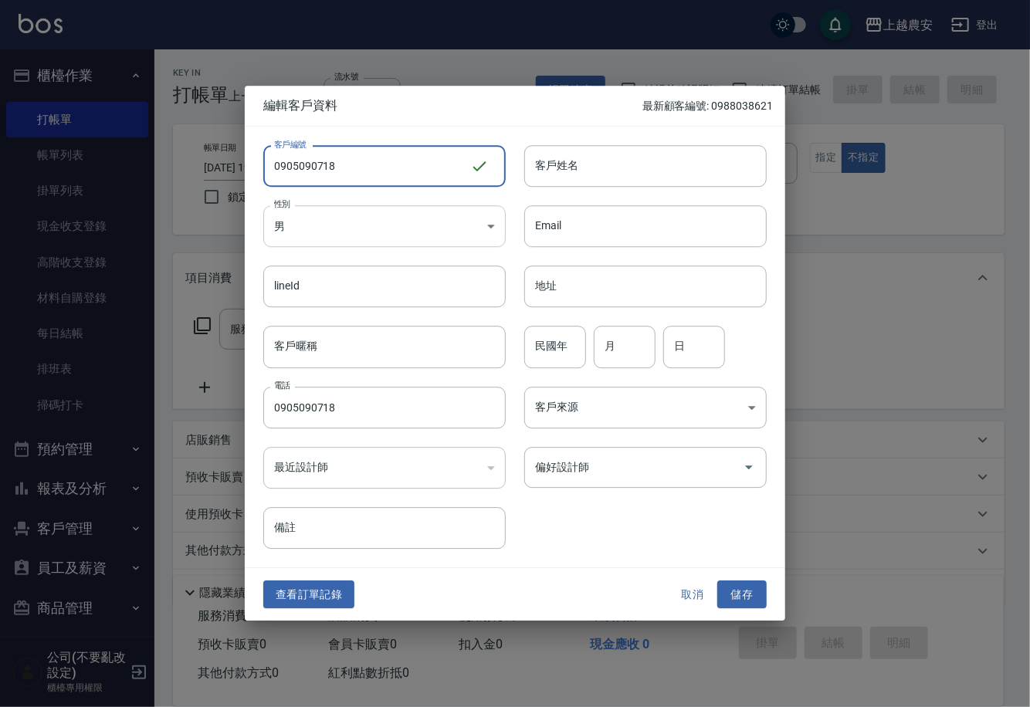
type input "0905090718"
click at [348, 232] on body "上越農安 登出 櫃檯作業 打帳單 帳單列表 掛單列表 現金收支登錄 高階收支登錄 材料自購登錄 每日結帳 排班表 掃碼打卡 預約管理 預約管理 單日預約紀錄 …" at bounding box center [515, 376] width 1030 height 753
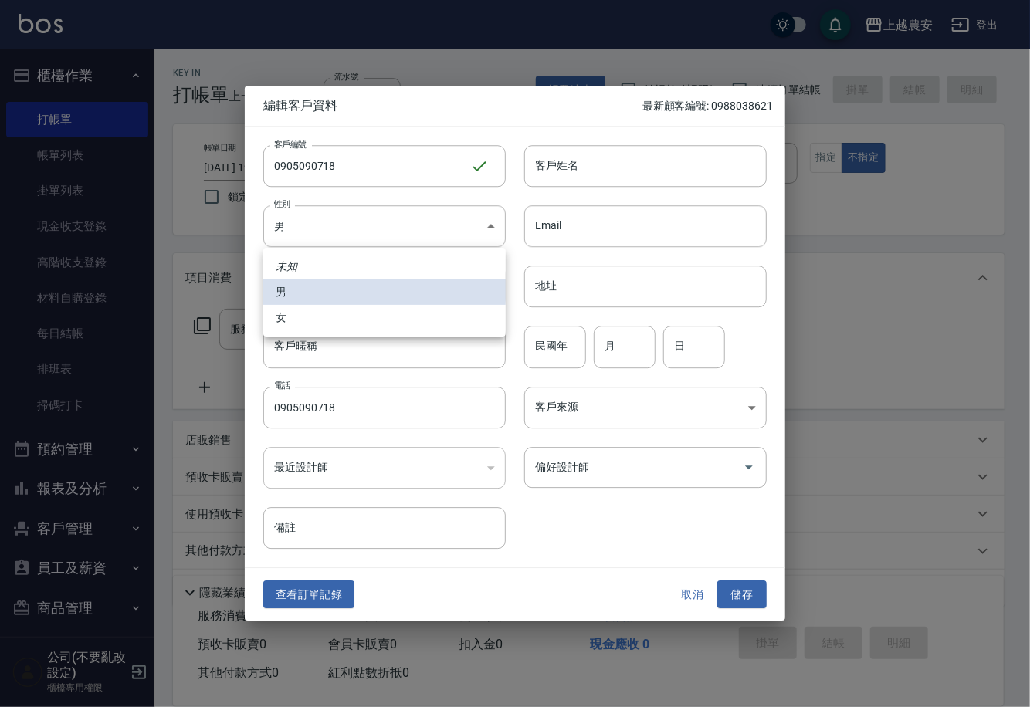
click at [349, 323] on li "女" at bounding box center [384, 317] width 243 height 25
type input "[DEMOGRAPHIC_DATA]"
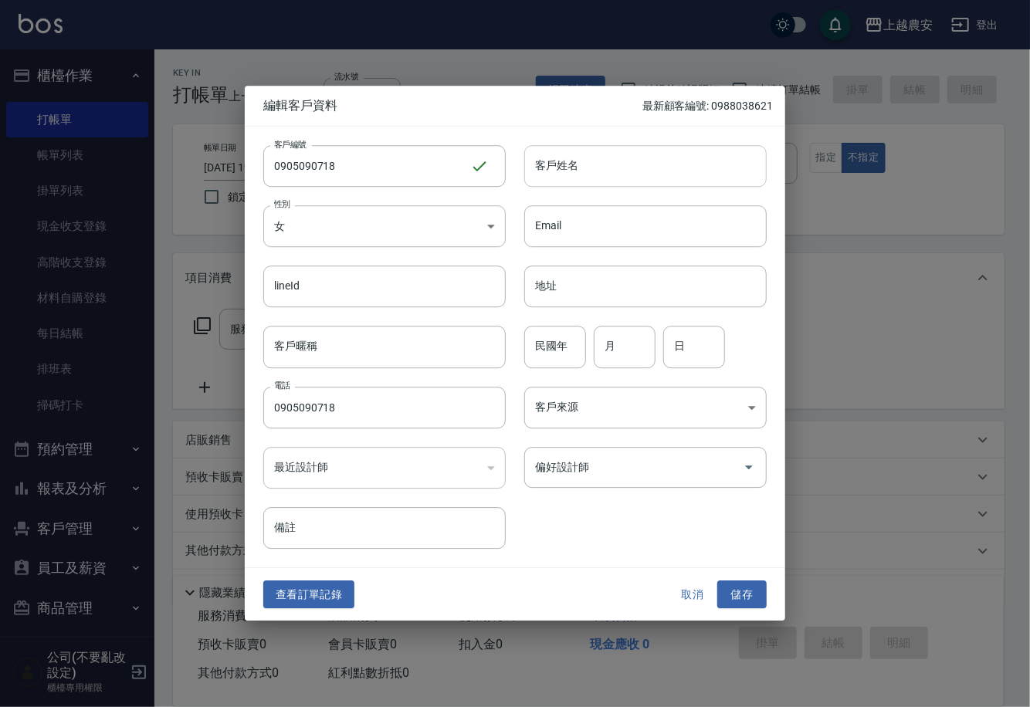
drag, startPoint x: 635, startPoint y: 158, endPoint x: 631, endPoint y: 179, distance: 21.2
click at [635, 158] on input "客戶姓名" at bounding box center [645, 166] width 243 height 42
type input "曾"
drag, startPoint x: 743, startPoint y: 587, endPoint x: 739, endPoint y: 483, distance: 104.3
click at [743, 587] on button "儲存" at bounding box center [741, 595] width 49 height 29
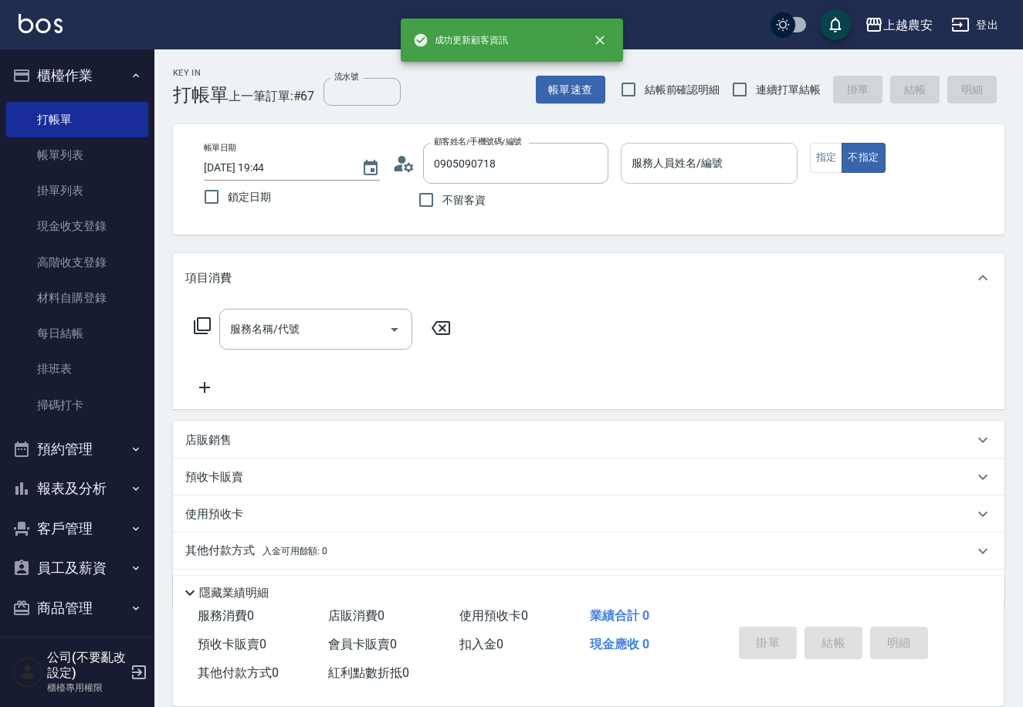
click at [694, 177] on div "服務人員姓名/編號" at bounding box center [709, 163] width 176 height 41
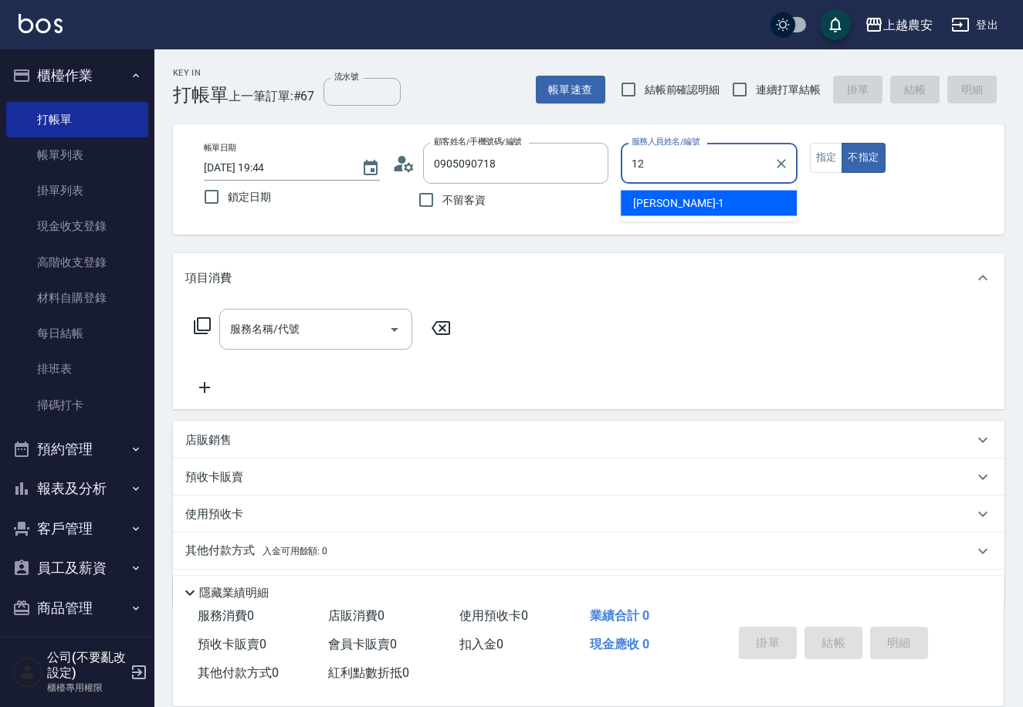
type input "Yoko-12"
type button "false"
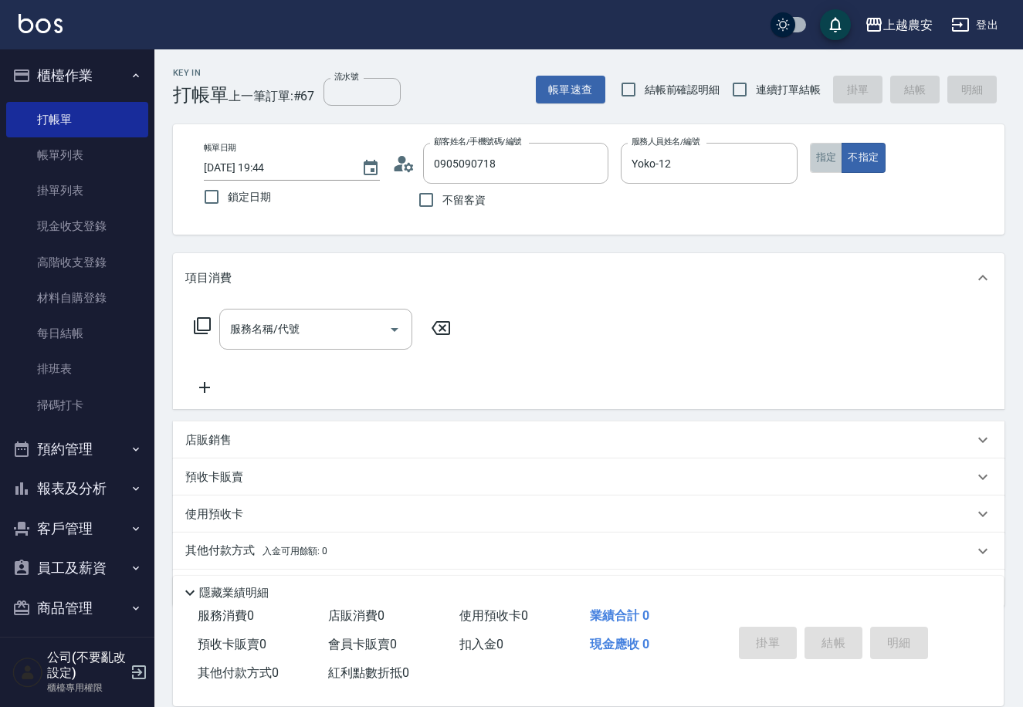
click at [828, 153] on button "指定" at bounding box center [826, 158] width 33 height 30
click at [367, 328] on input "服務名稱/代號" at bounding box center [304, 329] width 156 height 27
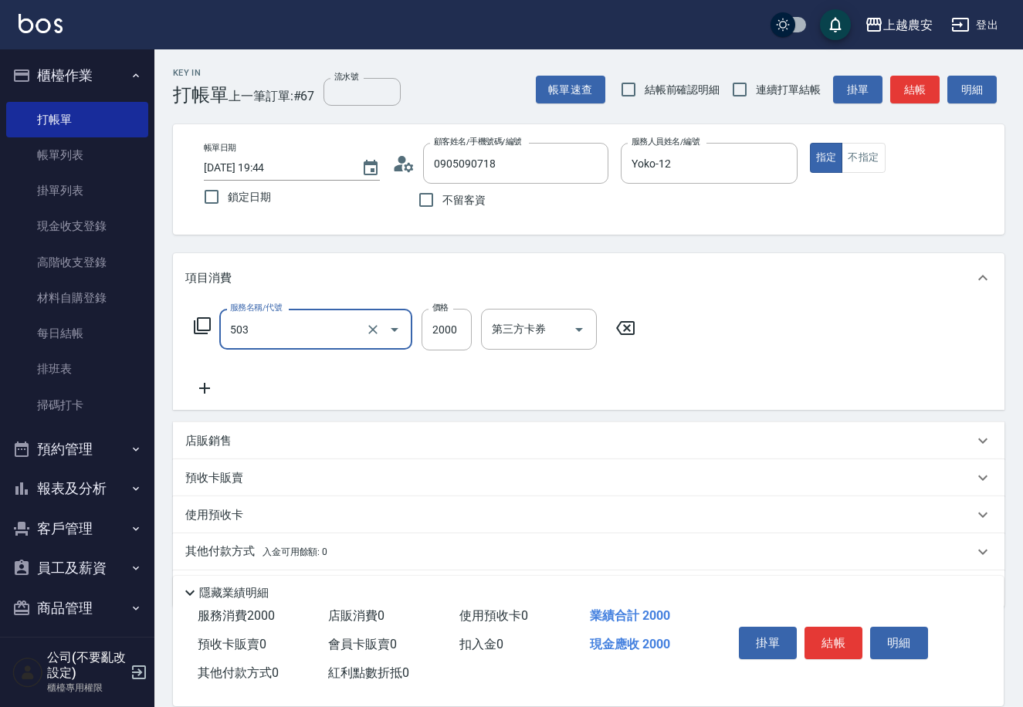
type input "染髮1500↑(503)"
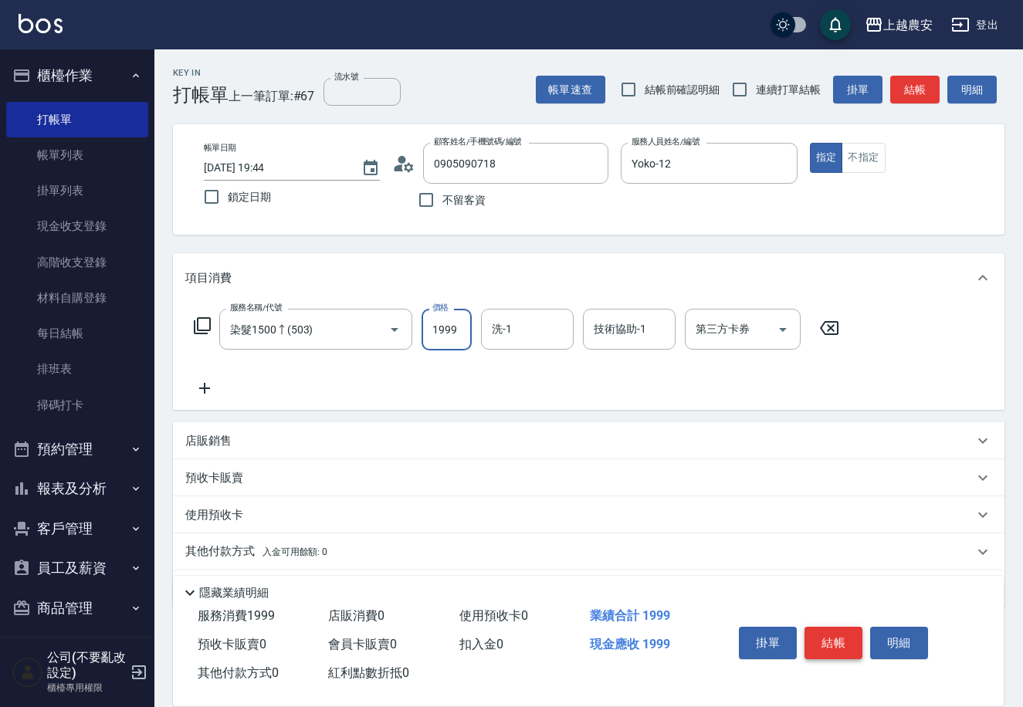
type input "1999"
click at [817, 646] on button "結帳" at bounding box center [834, 643] width 58 height 32
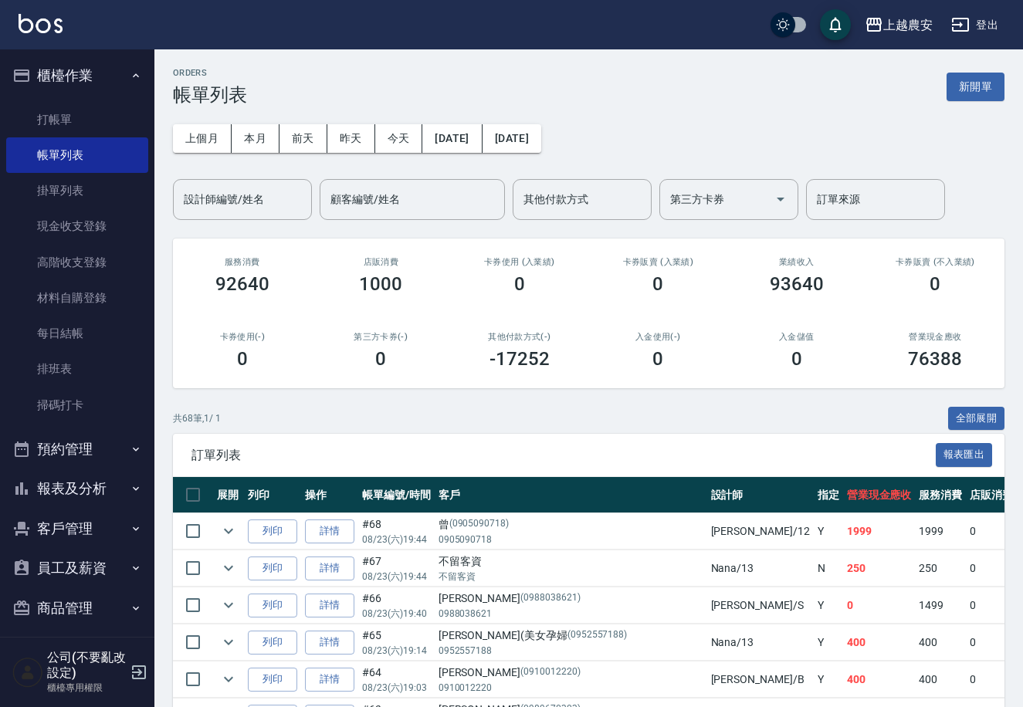
click at [70, 478] on button "報表及分析" at bounding box center [77, 489] width 142 height 40
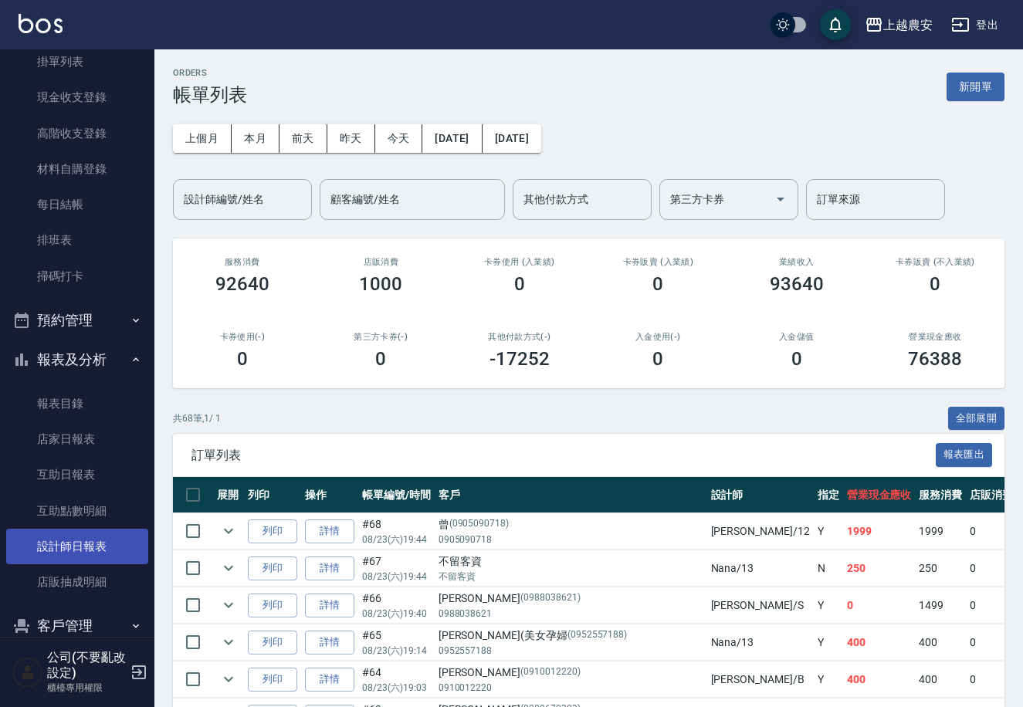
scroll to position [136, 0]
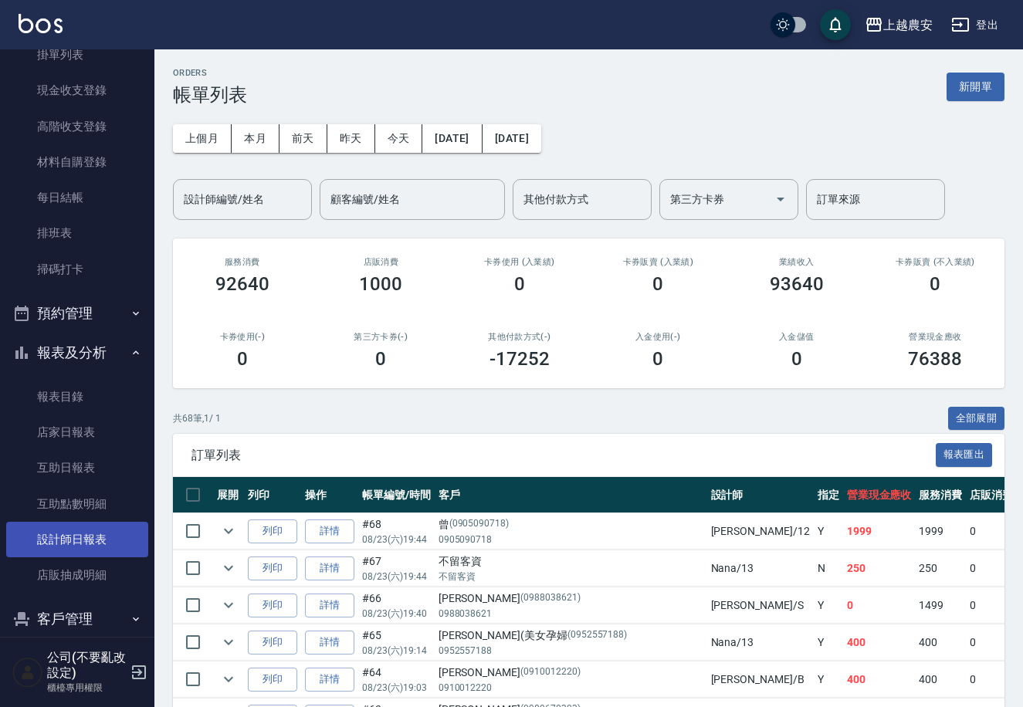
click at [84, 541] on link "設計師日報表" at bounding box center [77, 540] width 142 height 36
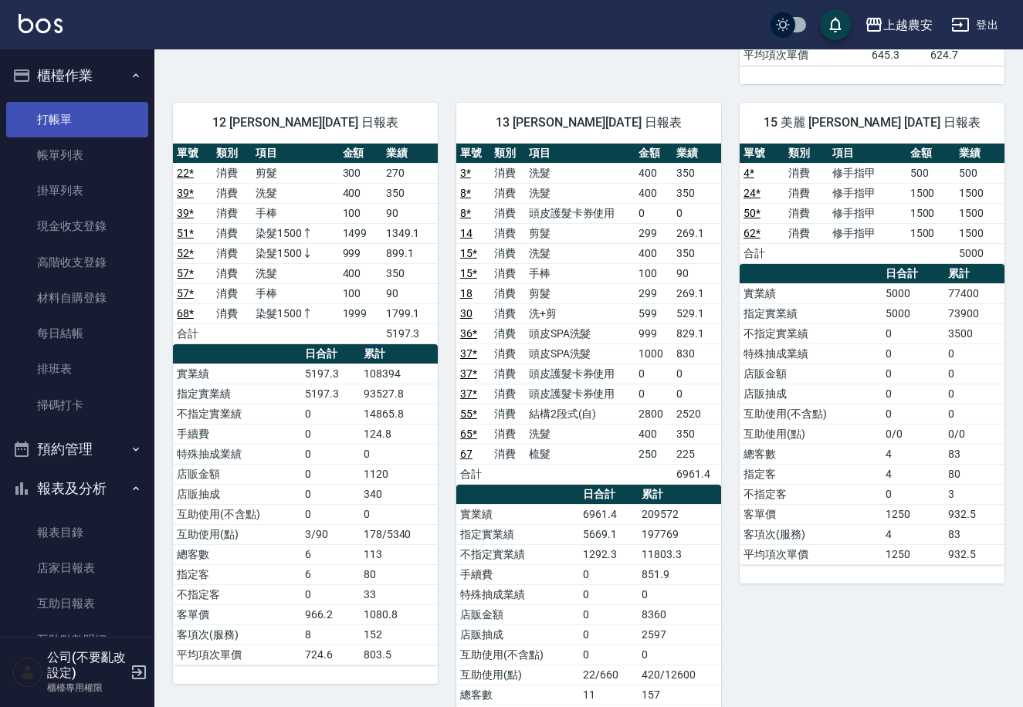
click at [37, 128] on link "打帳單" at bounding box center [77, 120] width 142 height 36
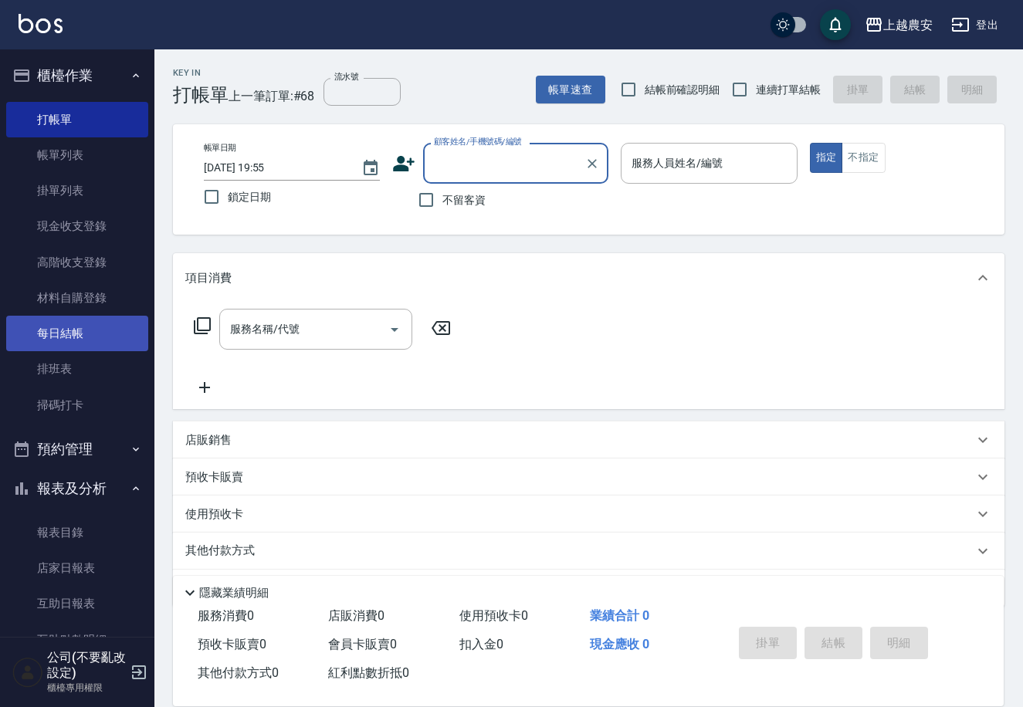
click at [100, 325] on link "每日結帳" at bounding box center [77, 334] width 142 height 36
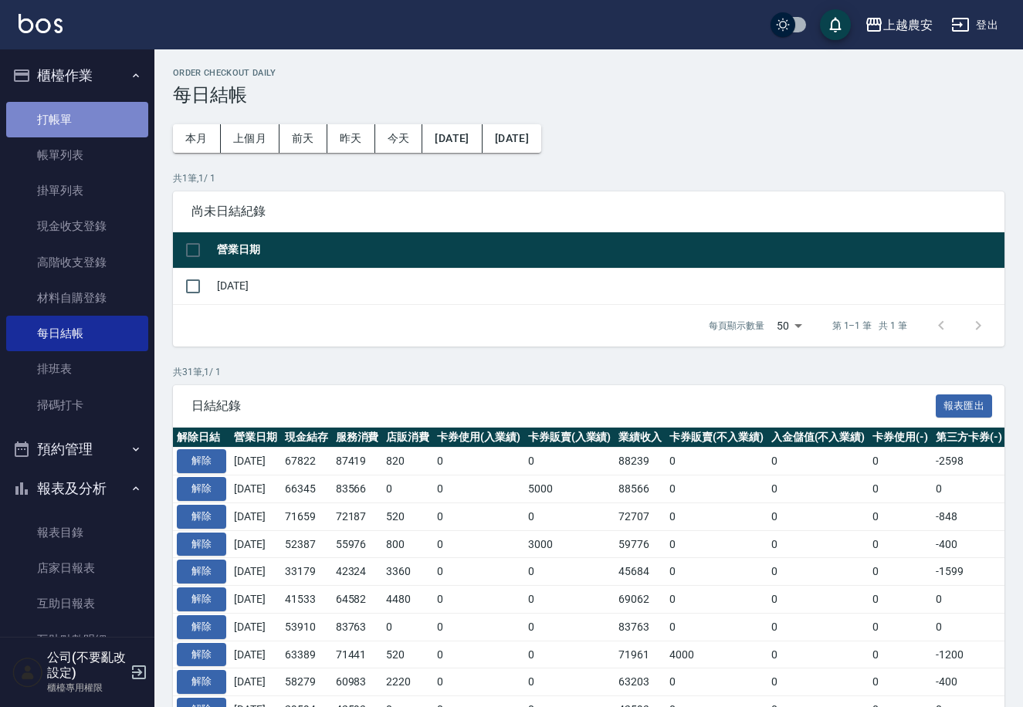
click at [127, 107] on link "打帳單" at bounding box center [77, 120] width 142 height 36
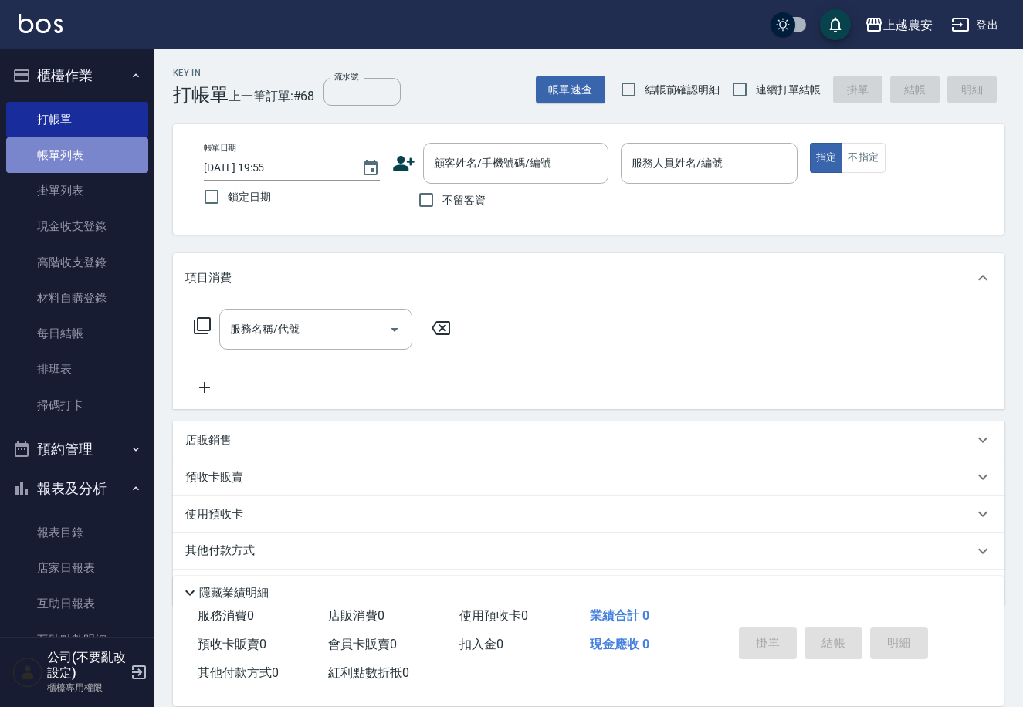
click at [117, 141] on link "帳單列表" at bounding box center [77, 155] width 142 height 36
click at [117, 151] on link "帳單列表" at bounding box center [77, 155] width 142 height 36
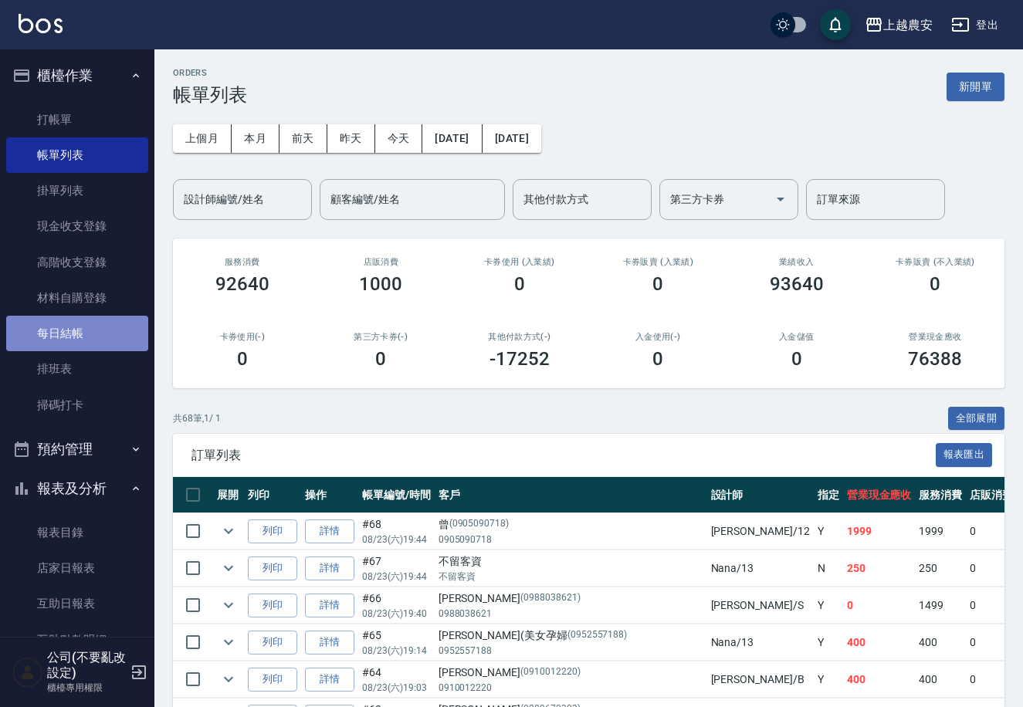
click at [114, 317] on link "每日結帳" at bounding box center [77, 334] width 142 height 36
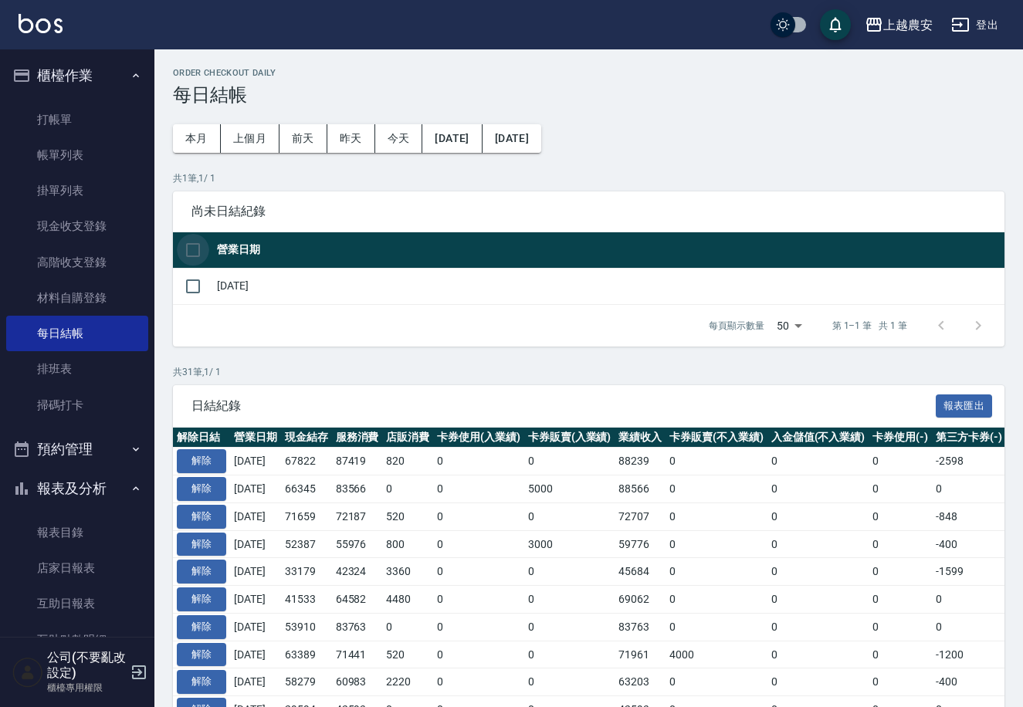
click at [188, 243] on input "checkbox" at bounding box center [193, 250] width 32 height 32
checkbox input "true"
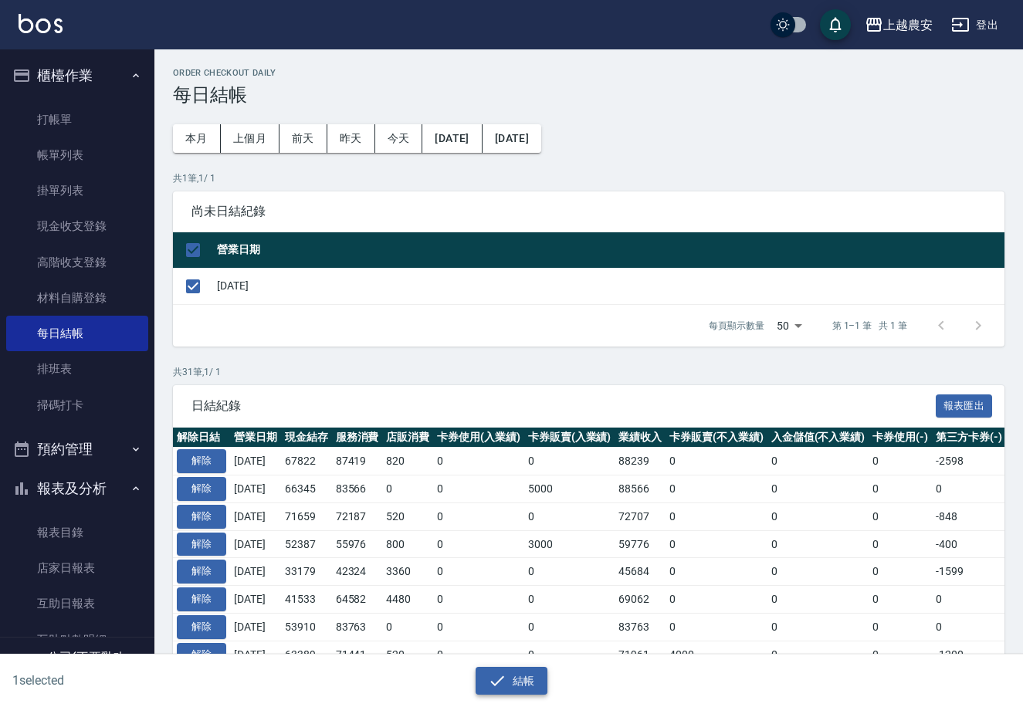
click at [497, 668] on button "結帳" at bounding box center [512, 681] width 72 height 29
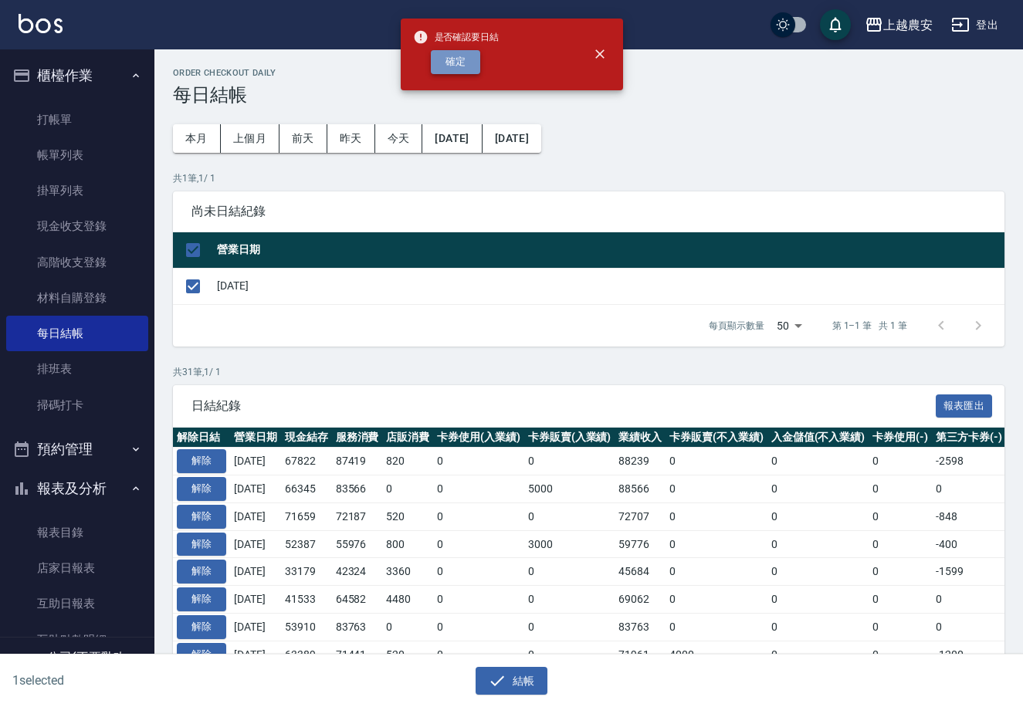
click at [466, 63] on button "確定" at bounding box center [455, 62] width 49 height 24
checkbox input "false"
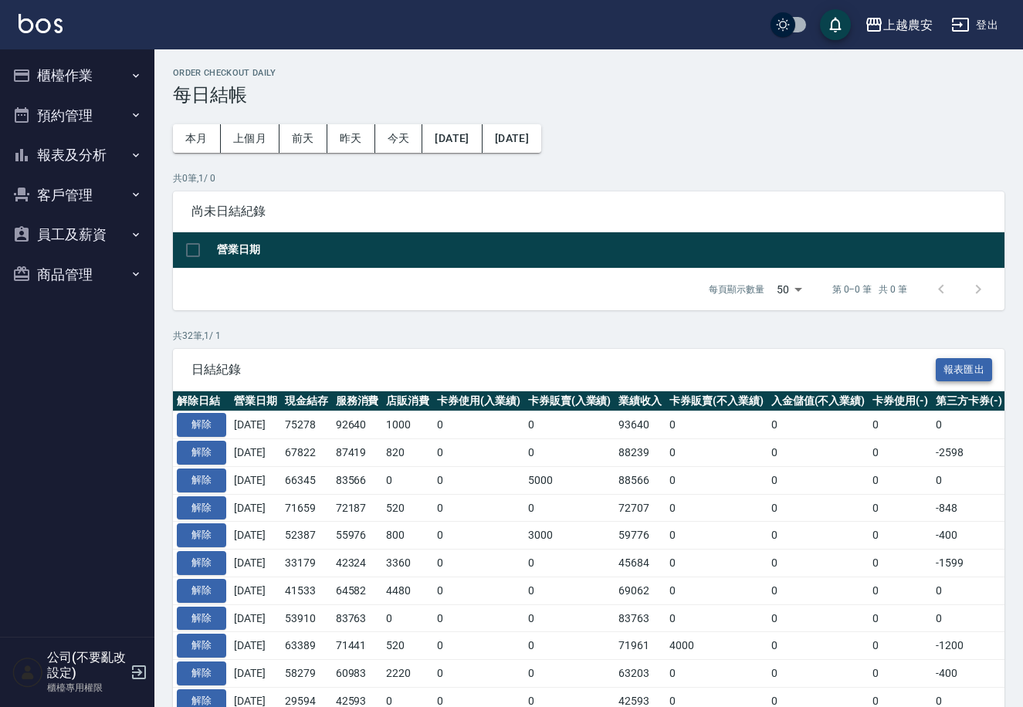
click at [961, 359] on button "報表匯出" at bounding box center [964, 370] width 57 height 24
click at [937, 199] on div "尚未日結紀錄" at bounding box center [589, 212] width 832 height 40
drag, startPoint x: 95, startPoint y: 137, endPoint x: 97, endPoint y: 154, distance: 16.3
click at [95, 141] on button "報表及分析" at bounding box center [77, 155] width 142 height 40
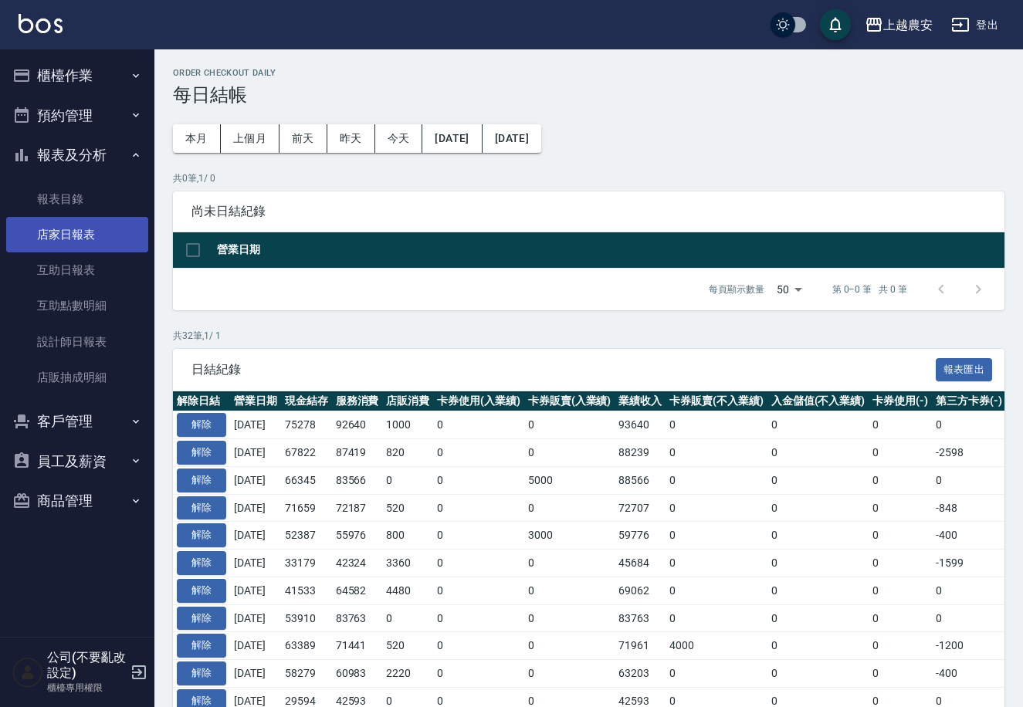
click at [110, 232] on link "店家日報表" at bounding box center [77, 235] width 142 height 36
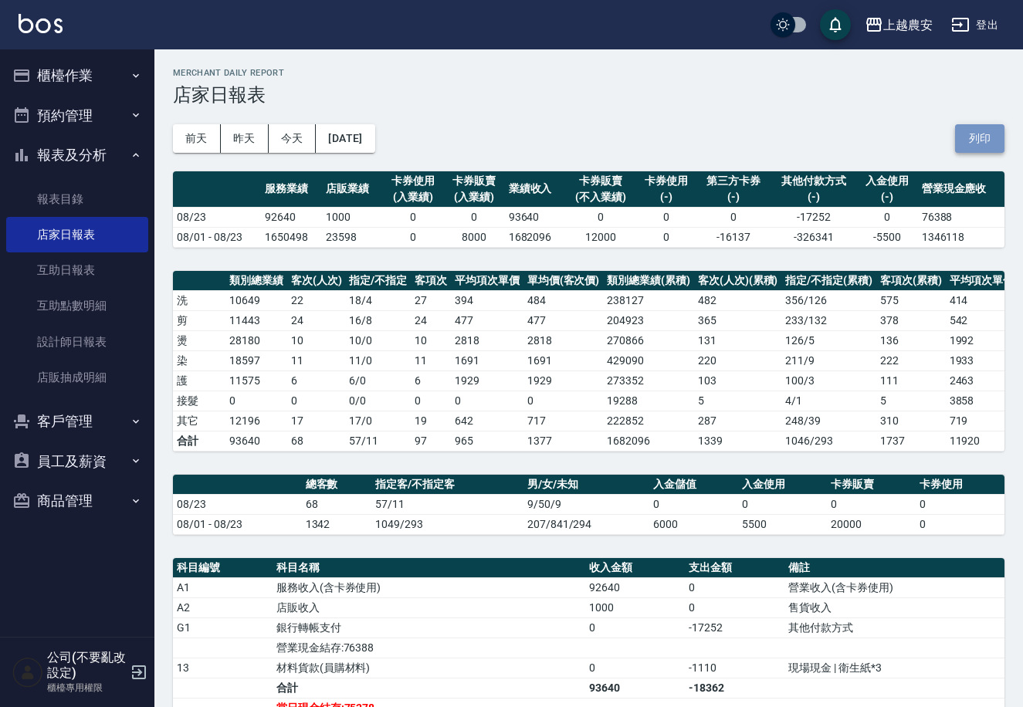
click at [987, 129] on button "列印" at bounding box center [979, 138] width 49 height 29
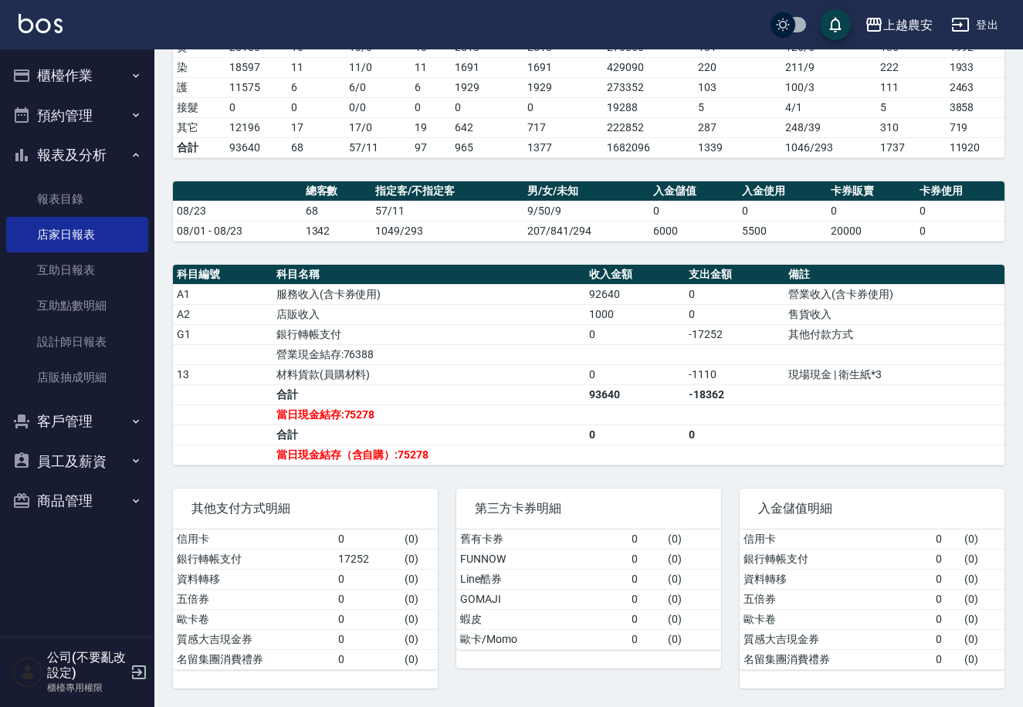
scroll to position [159, 0]
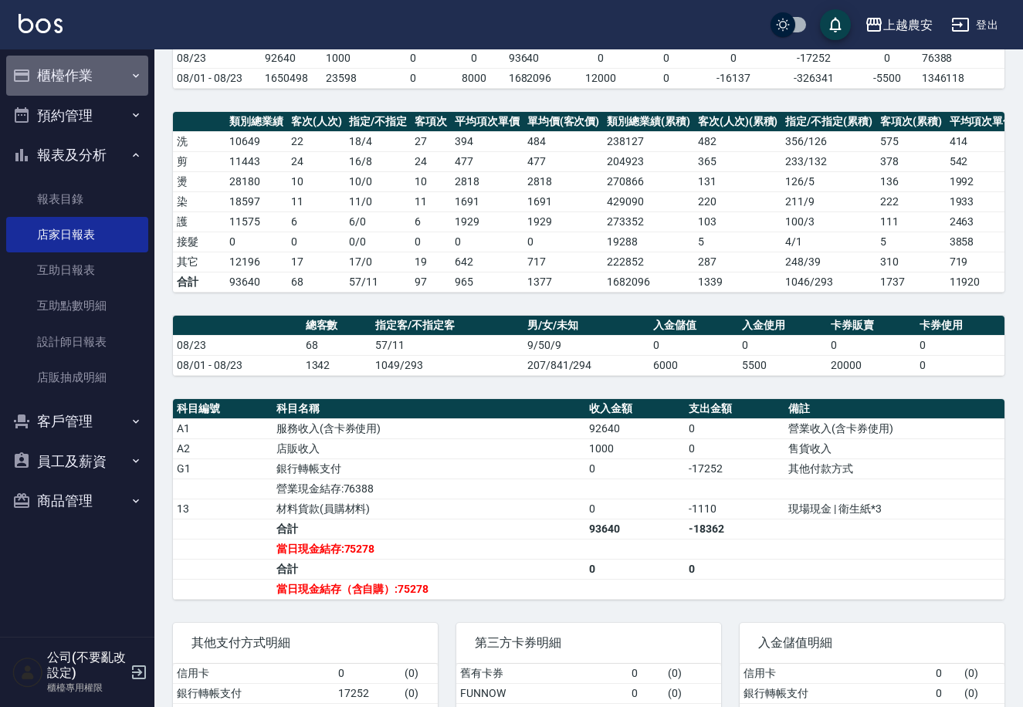
click at [81, 74] on button "櫃檯作業" at bounding box center [77, 76] width 142 height 40
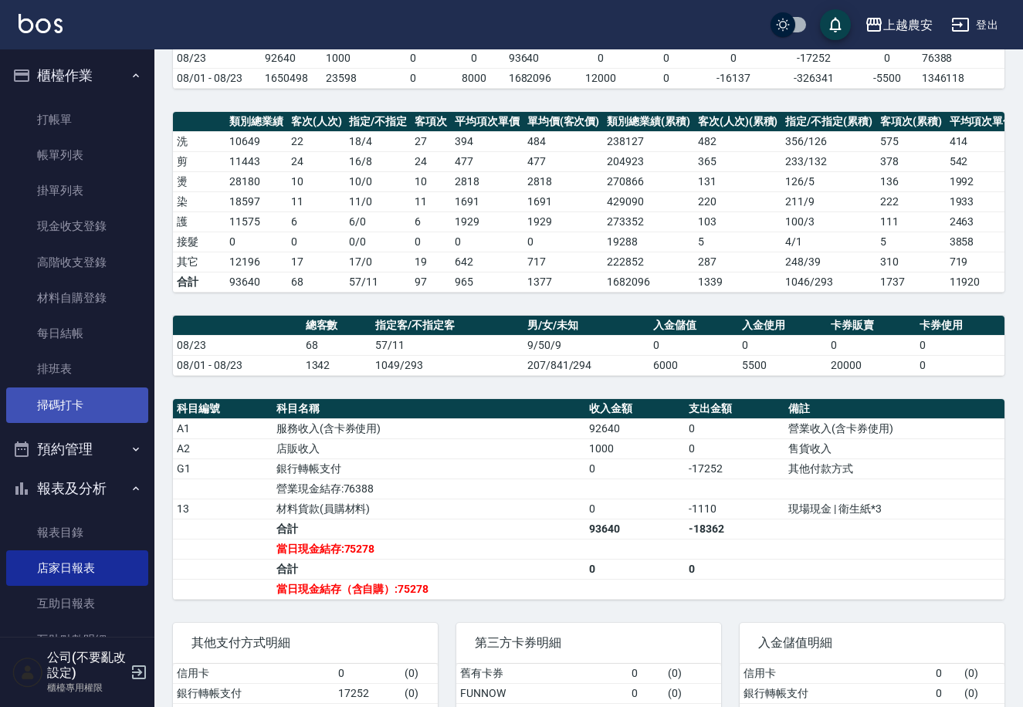
click at [76, 400] on link "掃碼打卡" at bounding box center [77, 406] width 142 height 36
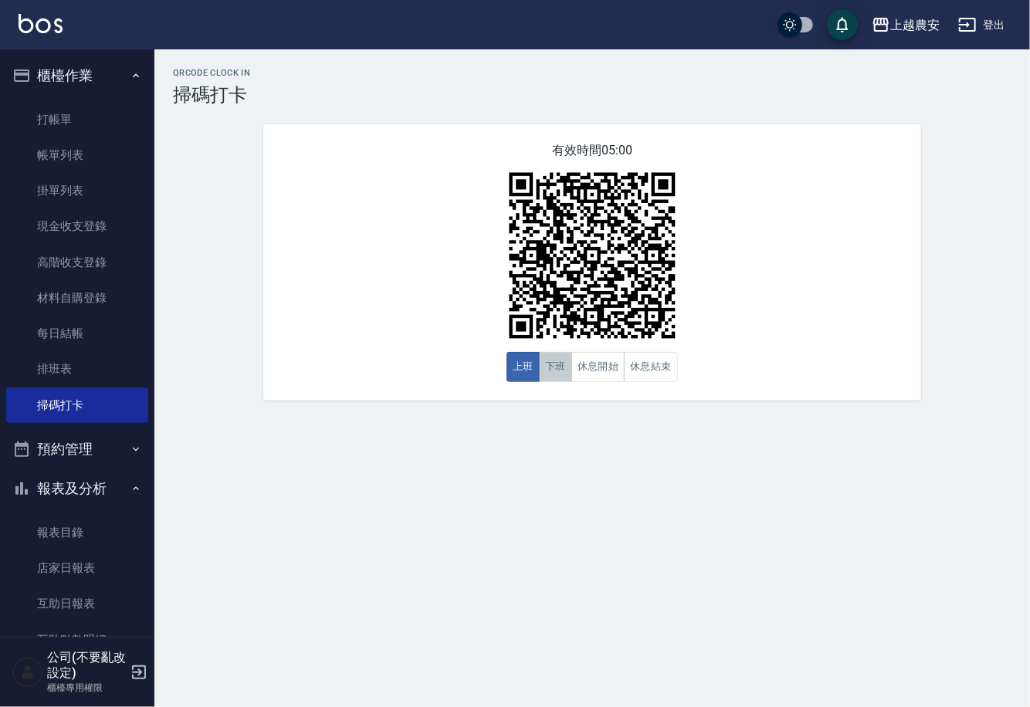
click at [562, 367] on button "下班" at bounding box center [555, 367] width 33 height 30
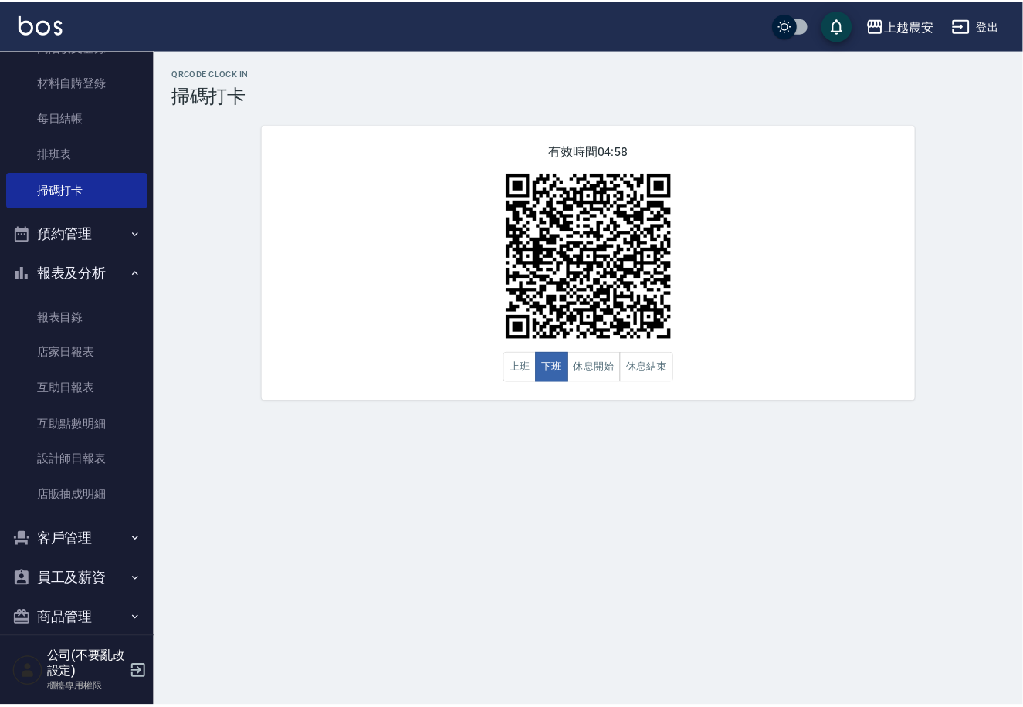
scroll to position [218, 0]
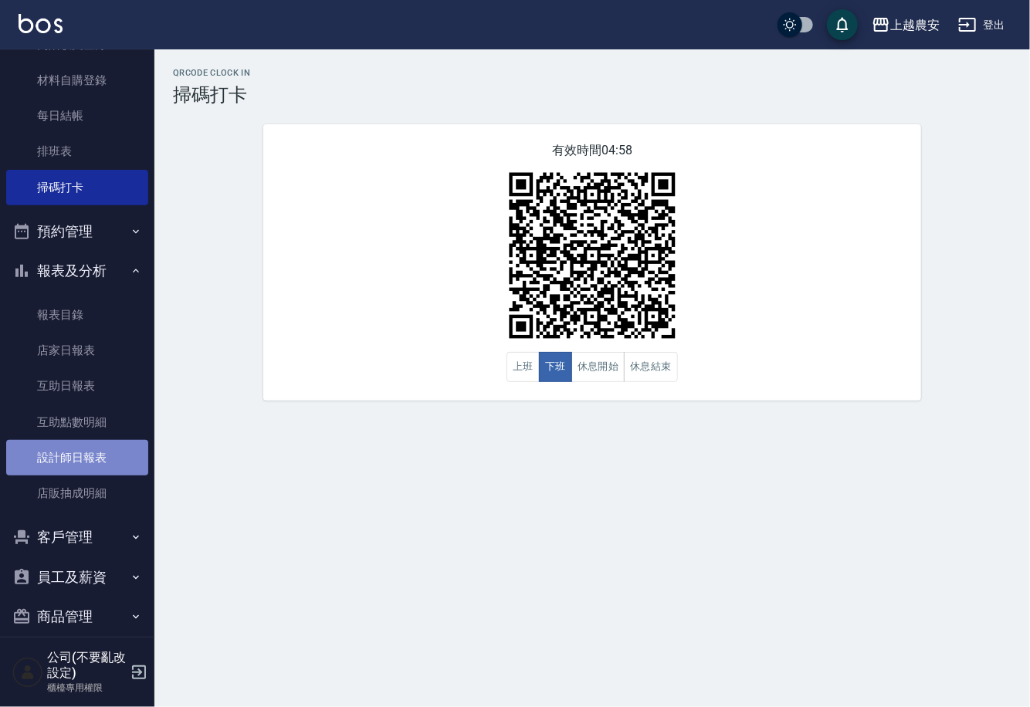
click at [125, 469] on link "設計師日報表" at bounding box center [77, 458] width 142 height 36
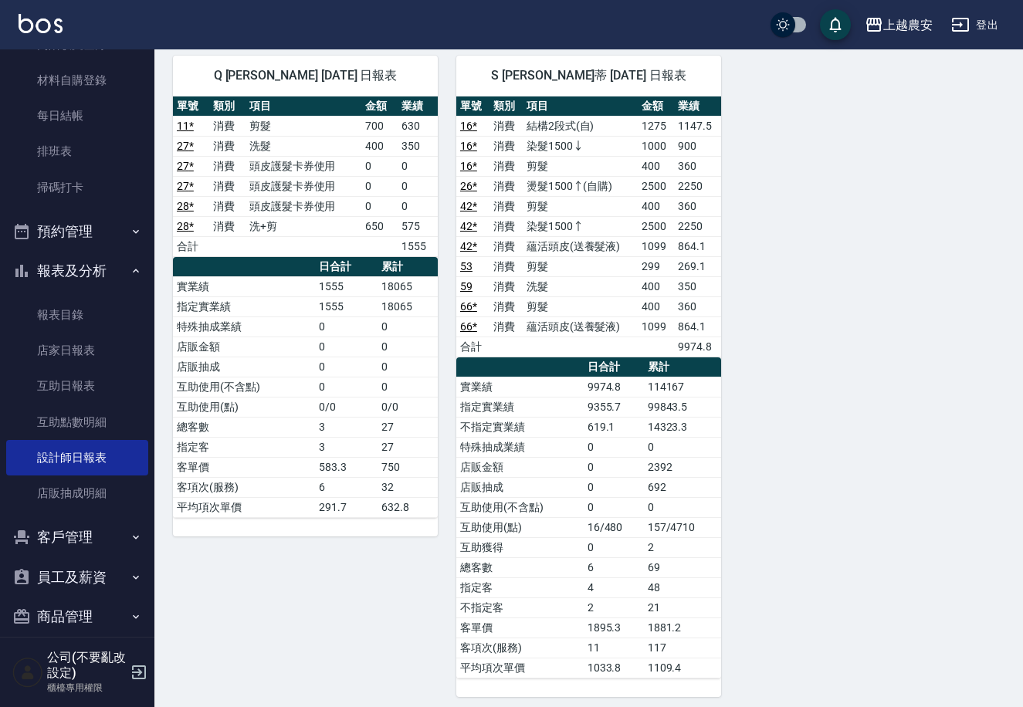
scroll to position [2741, 0]
